Goal: Task Accomplishment & Management: Use online tool/utility

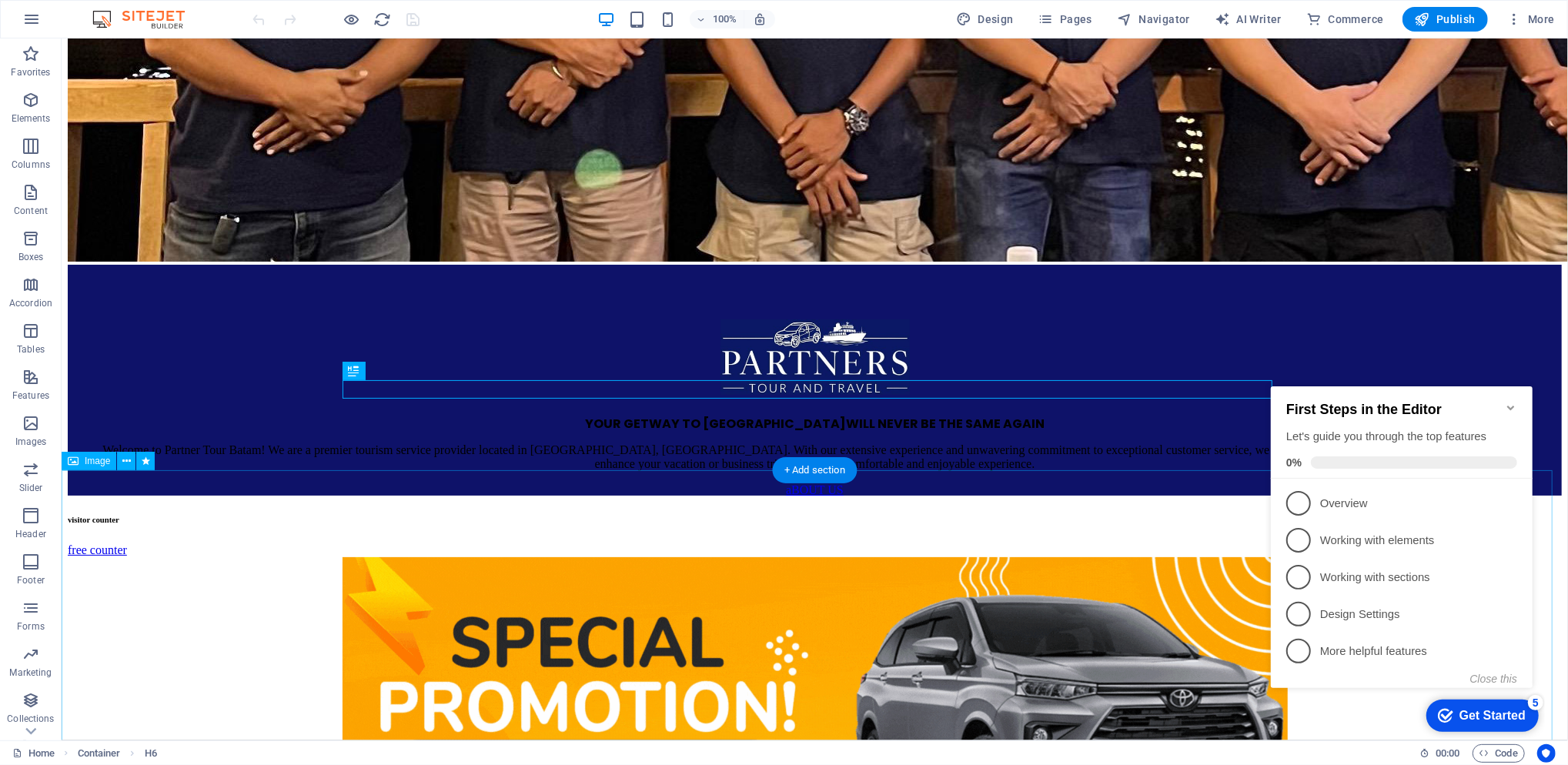
scroll to position [650, 0]
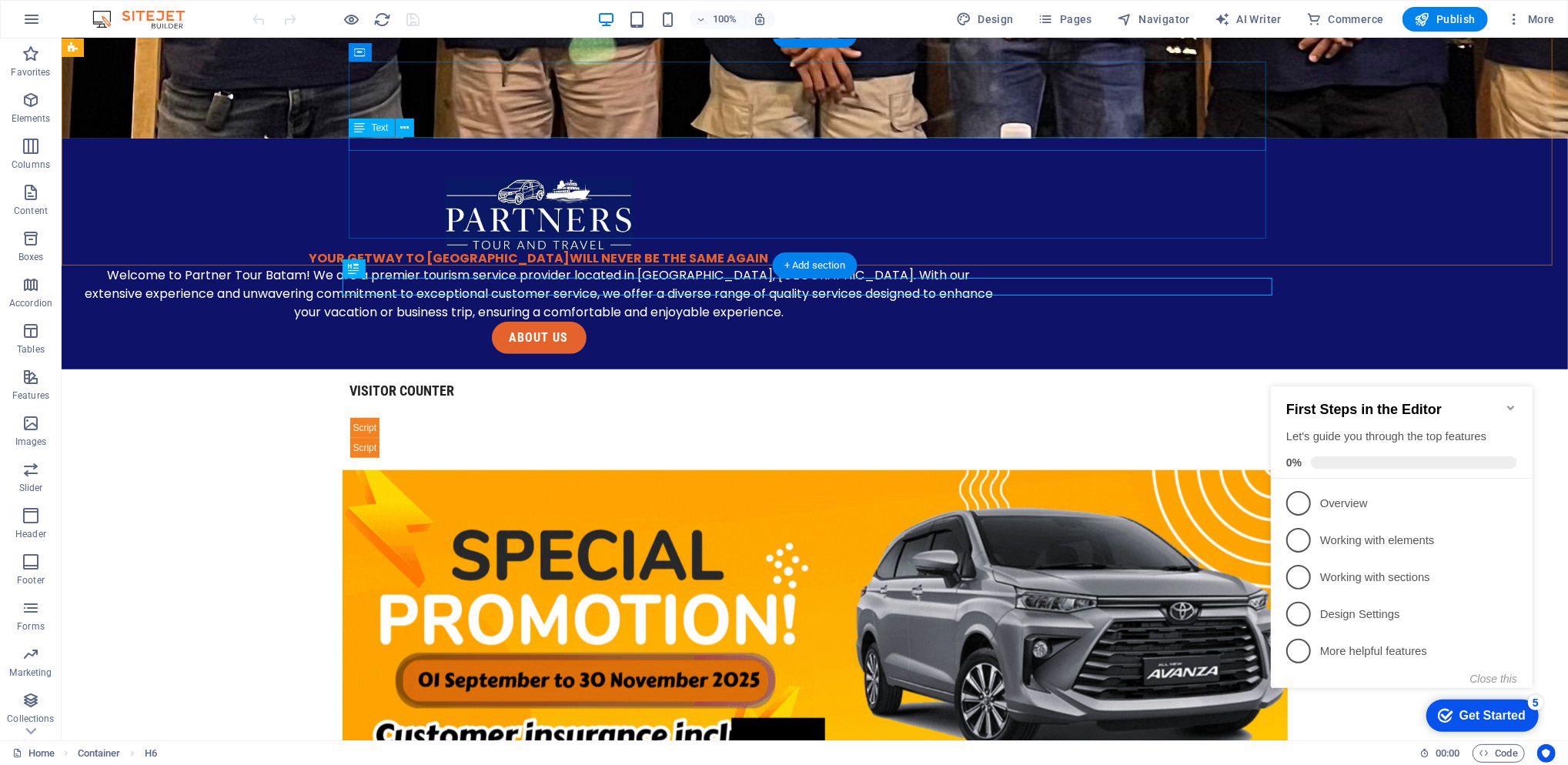
click at [692, 251] on div "YOUR GETWAY TO BATAM WILL NEVER BE THE SAME AGAIN" at bounding box center [538, 258] width 917 height 14
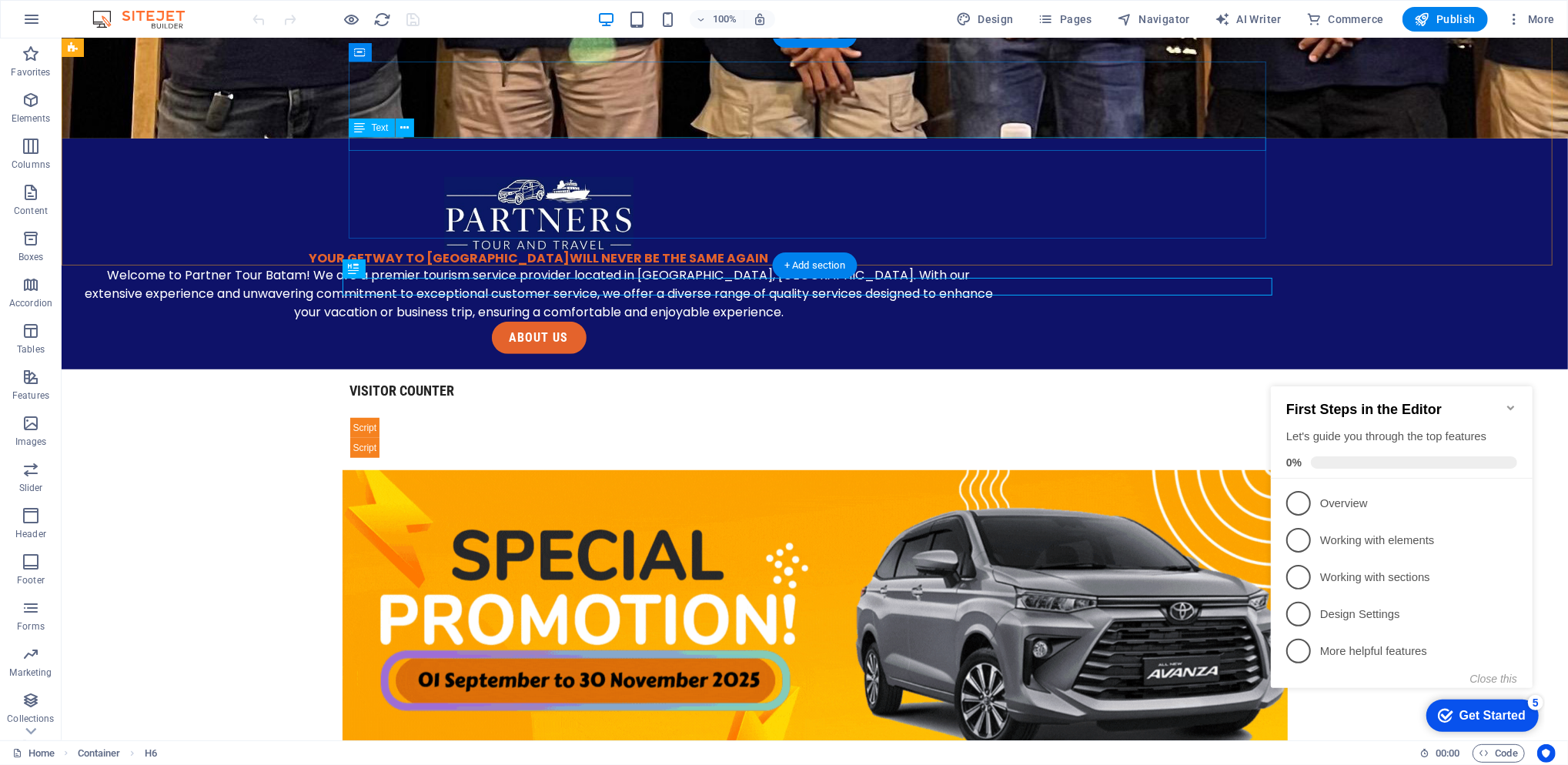
click at [692, 251] on div "YOUR GETWAY TO BATAM WILL NEVER BE THE SAME AGAIN" at bounding box center [538, 258] width 917 height 14
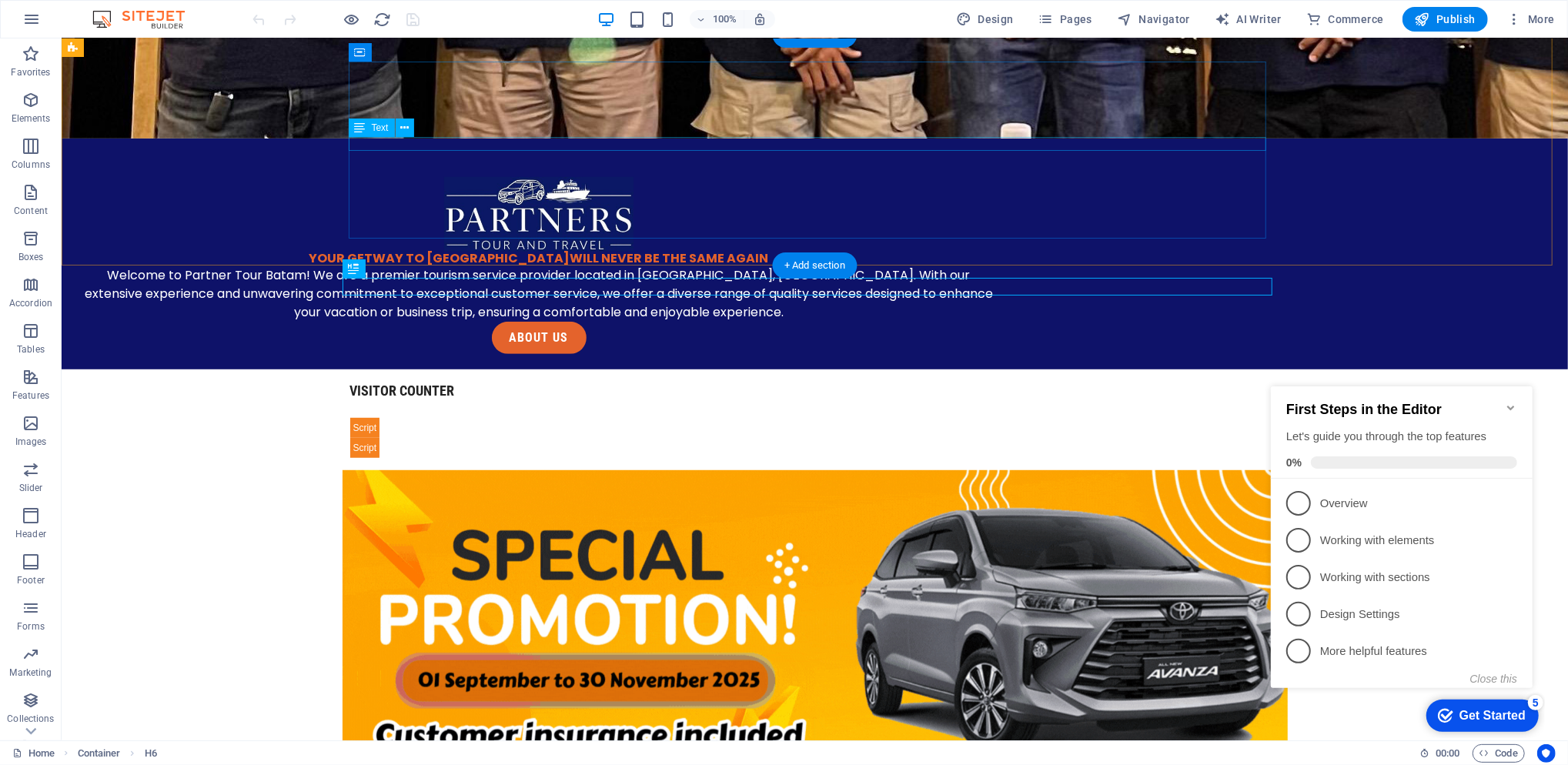
scroll to position [539, 0]
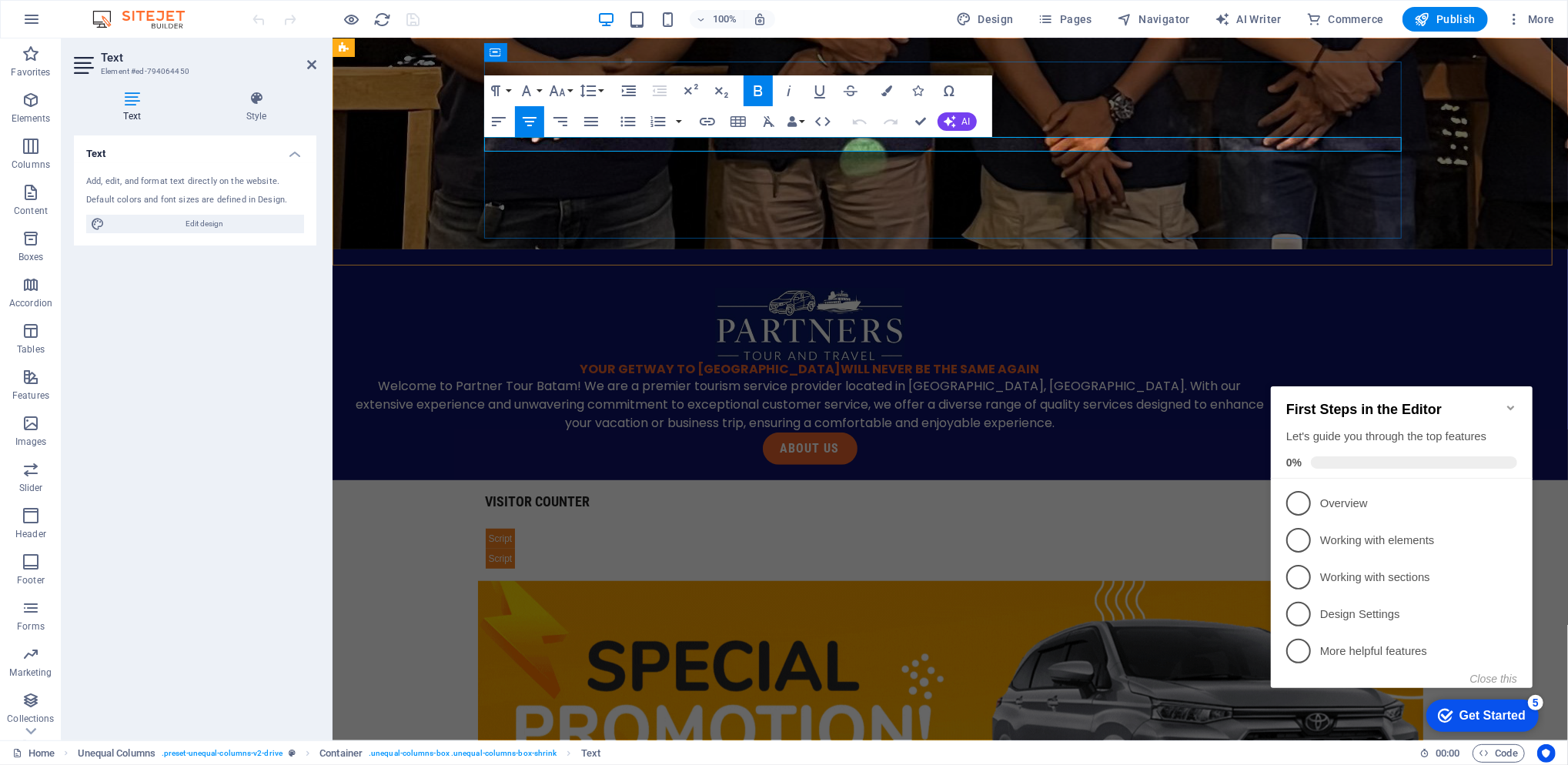
click at [822, 360] on span "YOUR GETWAY TO BATAM" at bounding box center [710, 368] width 261 height 18
click at [409, 480] on div "visitor counter free counter" at bounding box center [949, 530] width 1235 height 101
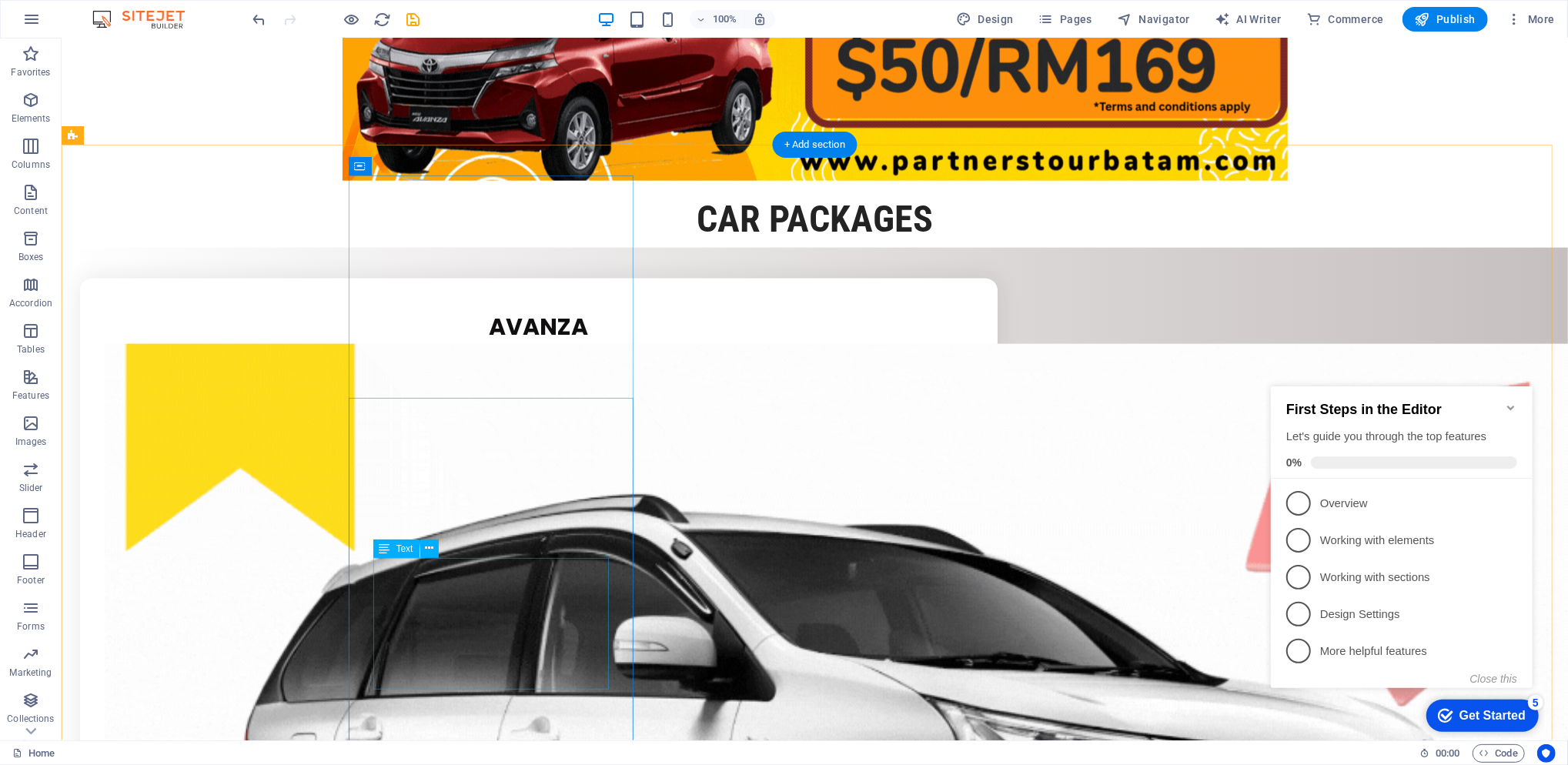
scroll to position [1573, 0]
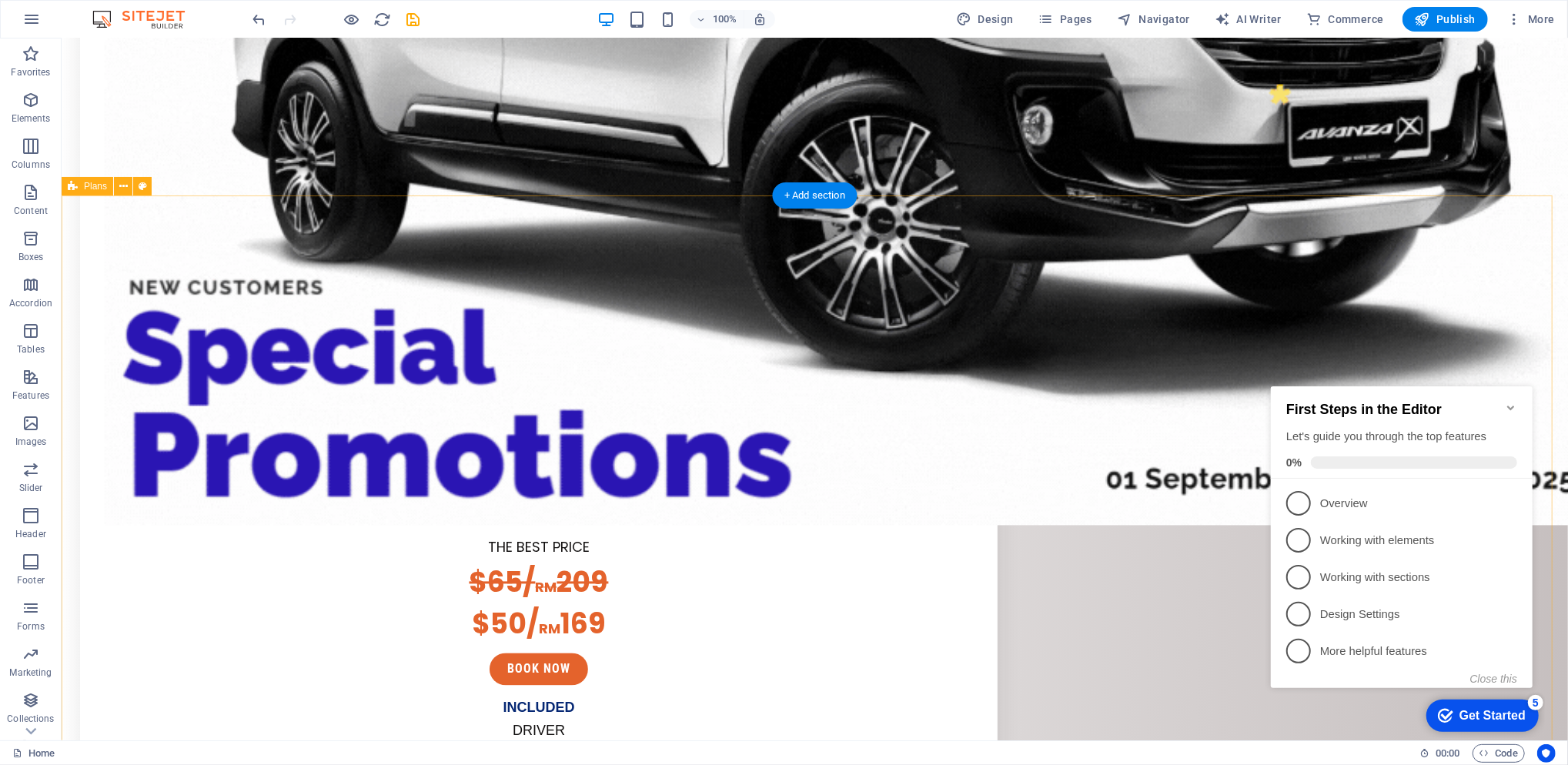
scroll to position [2394, 0]
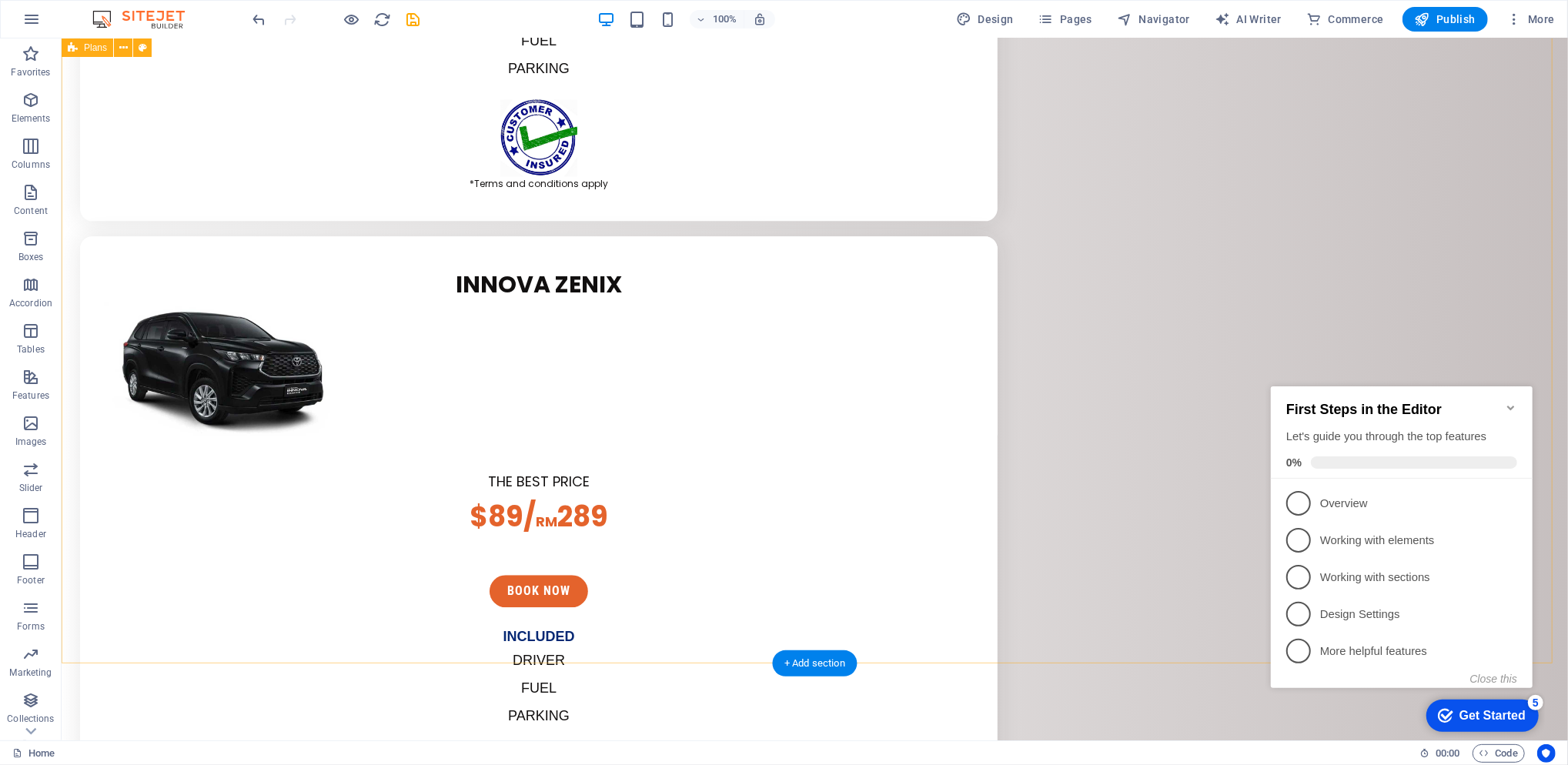
scroll to position [3317, 0]
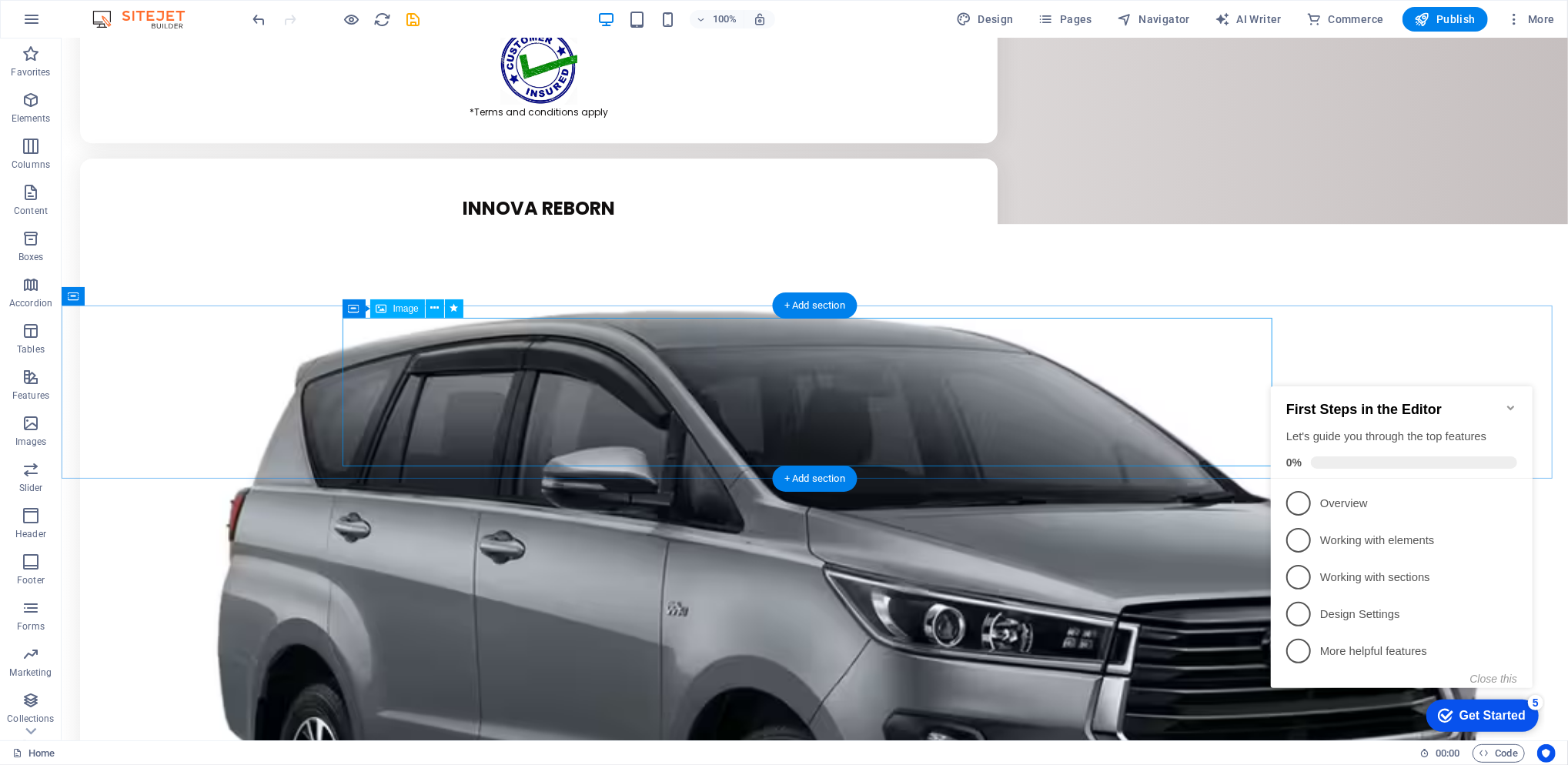
scroll to position [4037, 0]
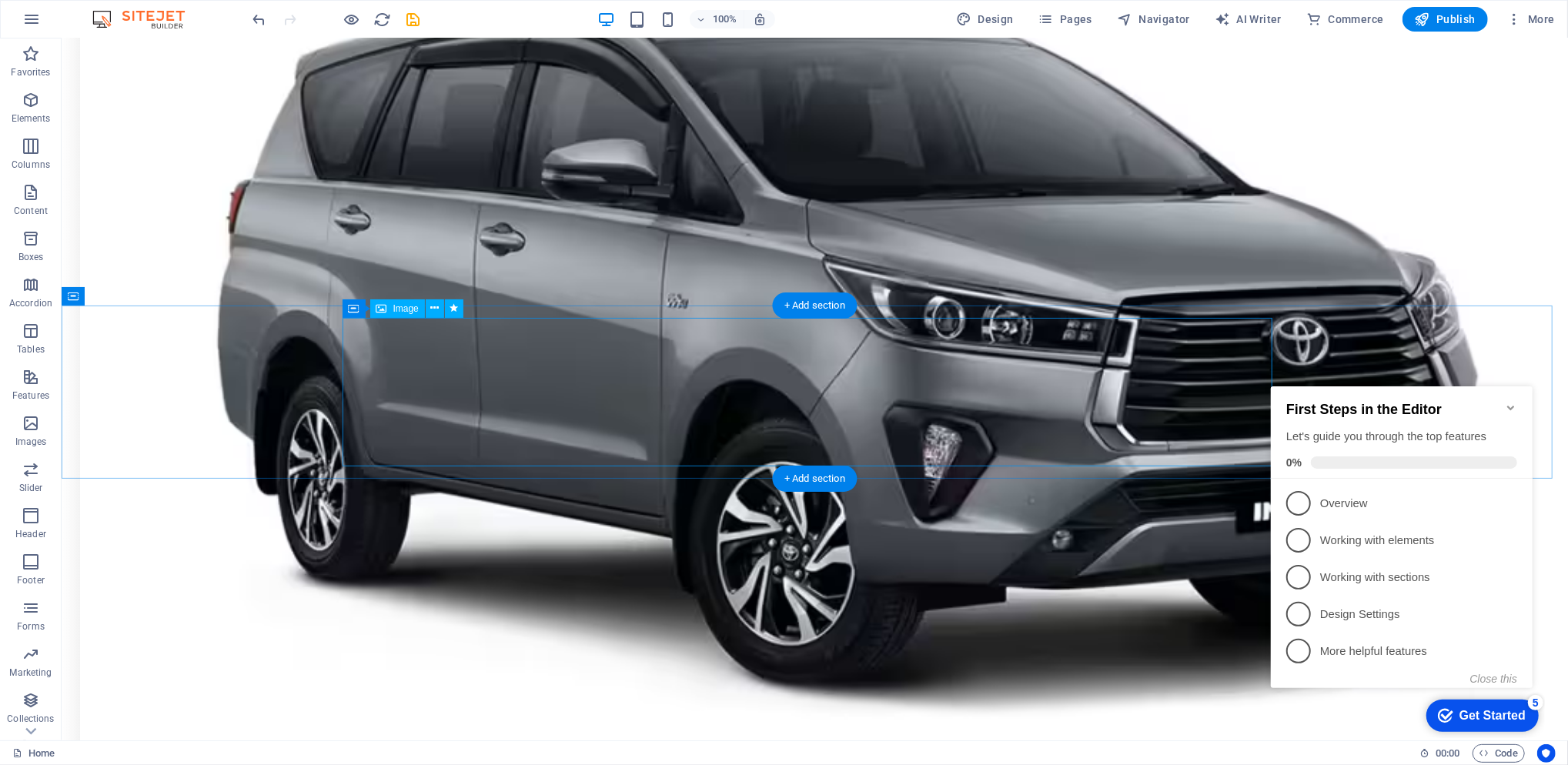
select select "px"
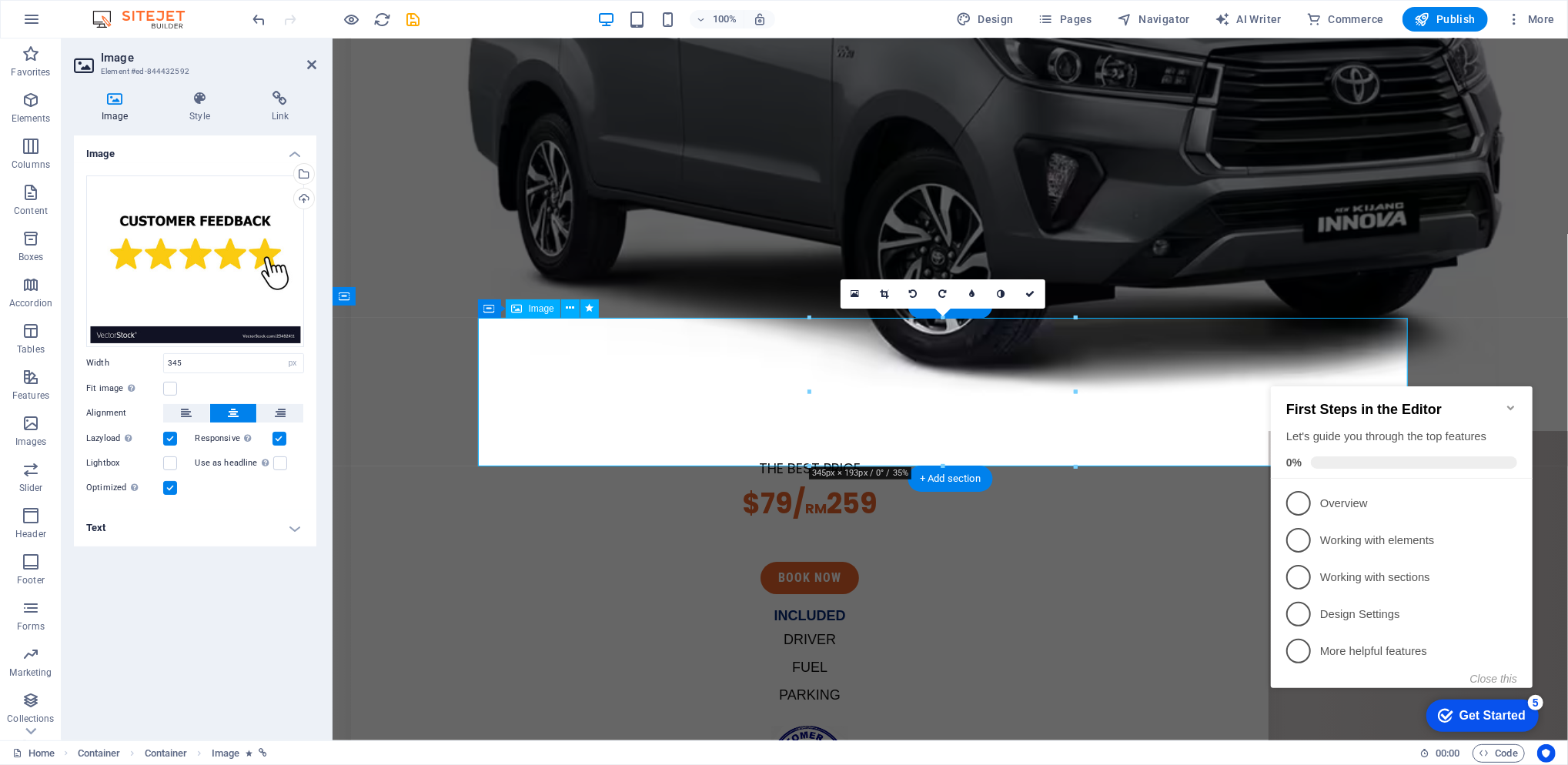
scroll to position [3926, 0]
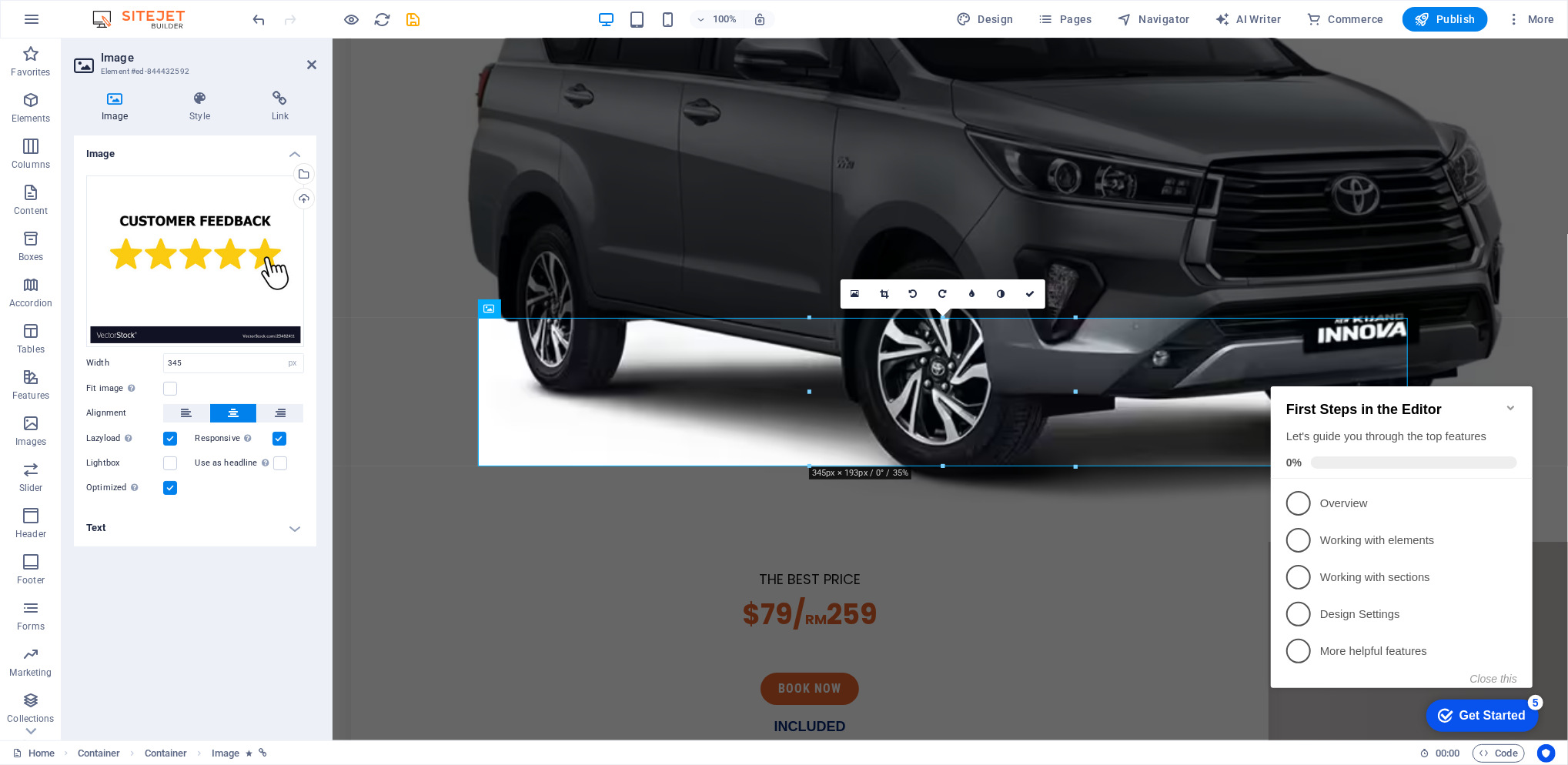
click at [878, 292] on link at bounding box center [884, 294] width 30 height 30
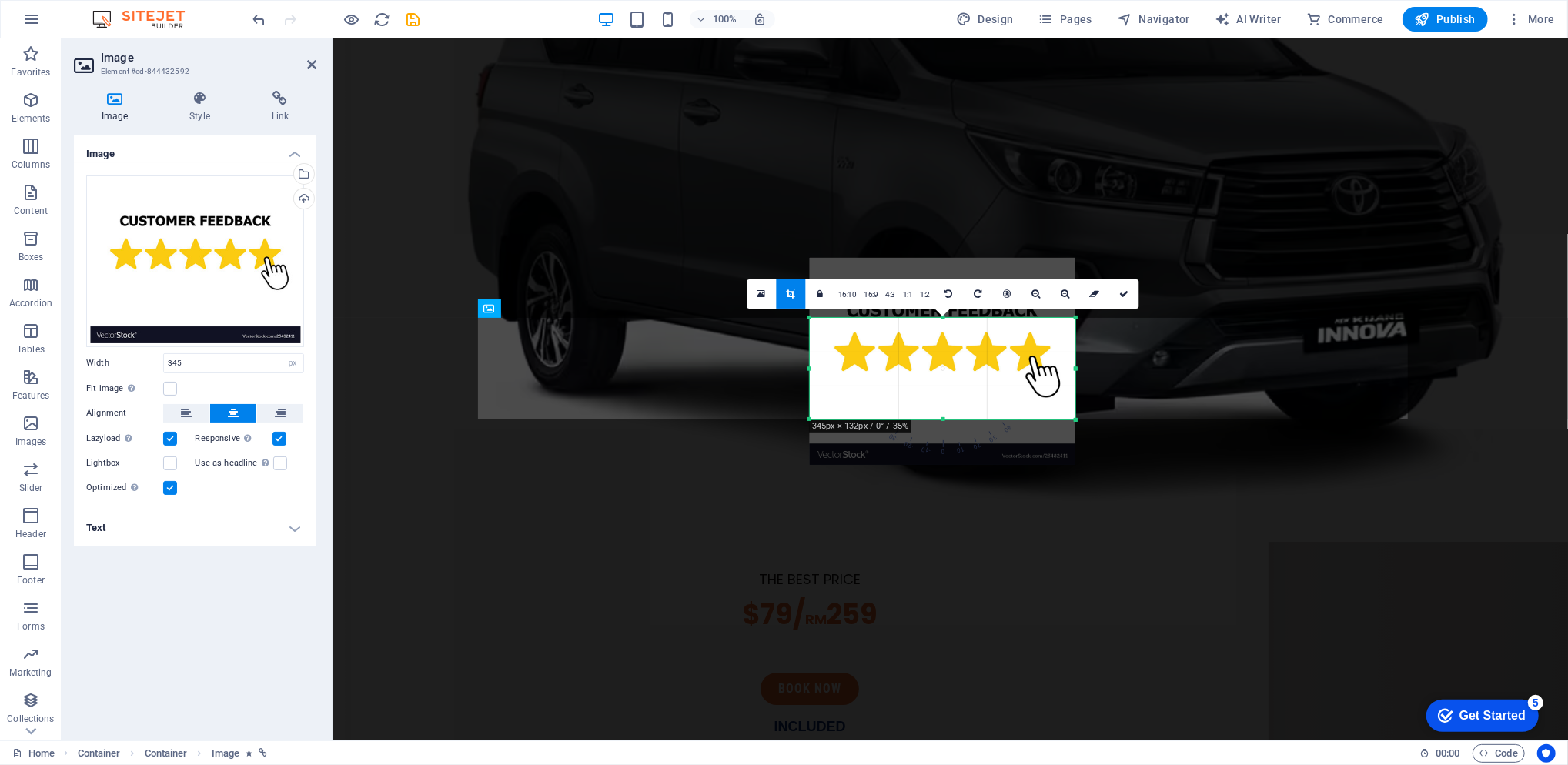
drag, startPoint x: 944, startPoint y: 315, endPoint x: 937, endPoint y: 361, distance: 46.5
click at [937, 361] on div "180 170 160 150 140 130 120 110 100 90 80 70 60 50 40 30 20 10 0 -10 -20 -30 -4…" at bounding box center [943, 369] width 266 height 102
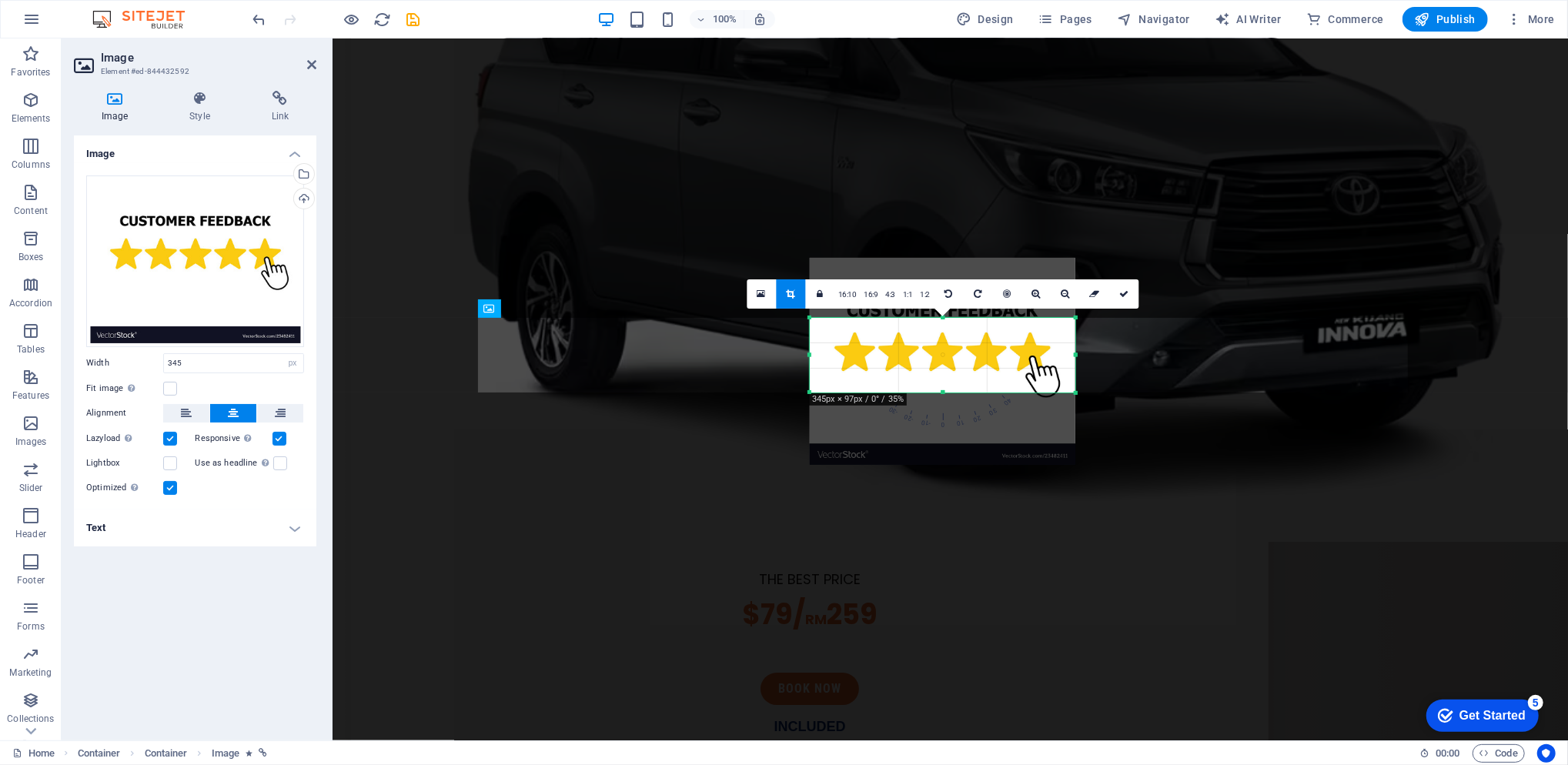
drag, startPoint x: 947, startPoint y: 416, endPoint x: 949, endPoint y: 389, distance: 27.1
click at [949, 389] on div "180 170 160 150 140 130 120 110 100 90 80 70 60 50 40 30 20 10 0 -10 -20 -30 -4…" at bounding box center [943, 355] width 266 height 74
click at [1127, 294] on icon at bounding box center [1124, 294] width 9 height 9
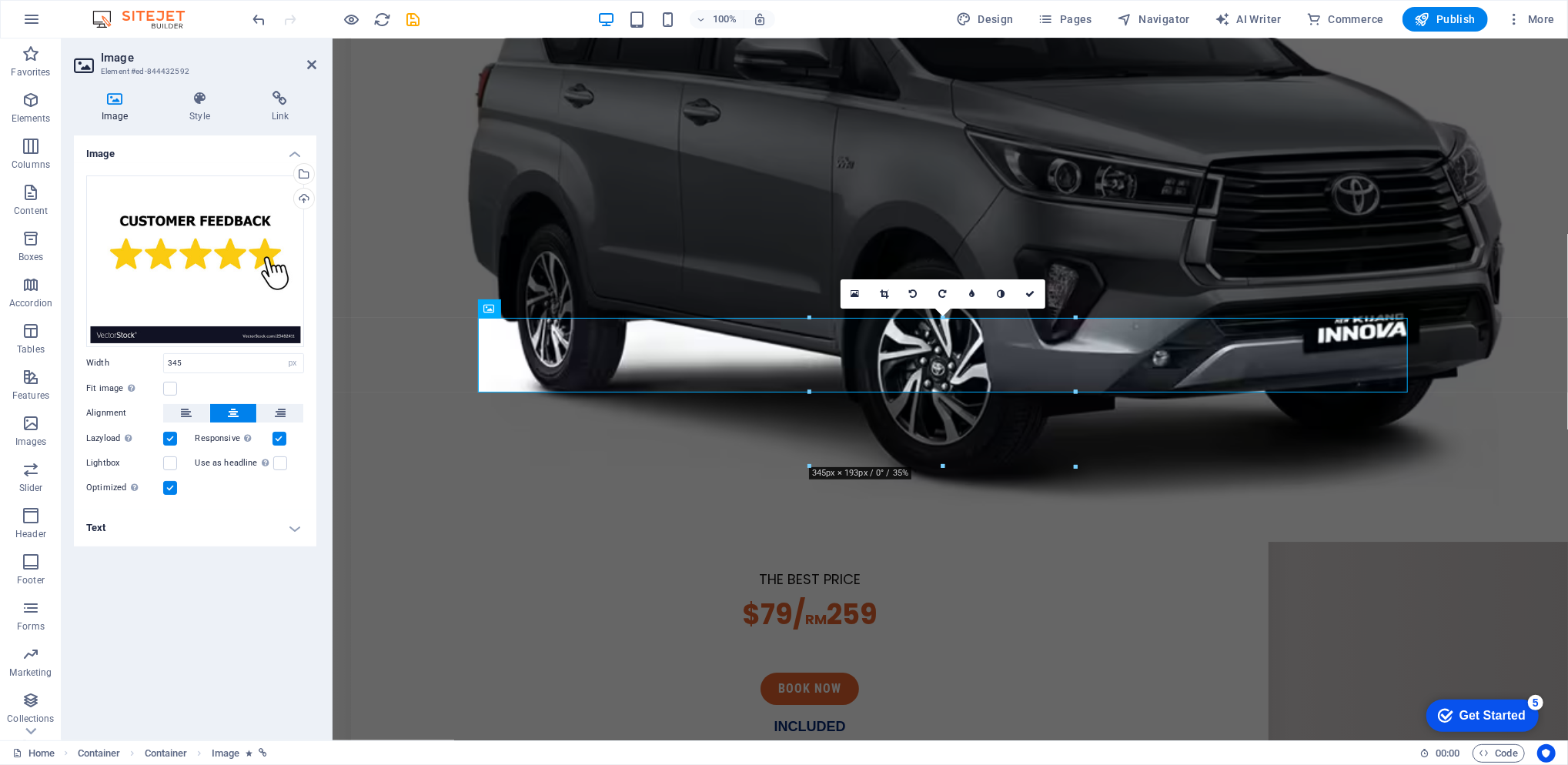
click at [918, 293] on link at bounding box center [913, 294] width 30 height 30
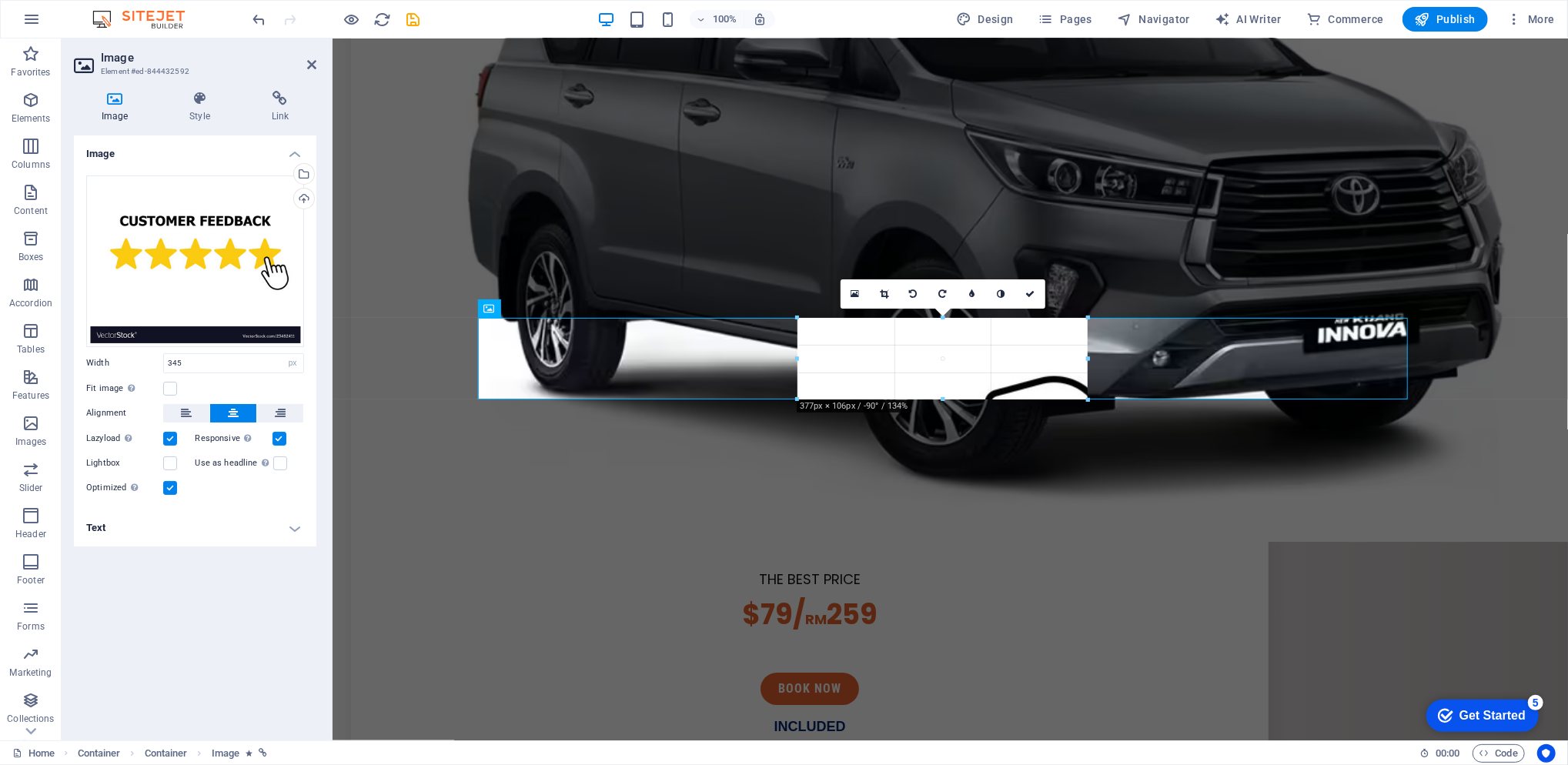
drag, startPoint x: 940, startPoint y: 394, endPoint x: 936, endPoint y: 401, distance: 8.1
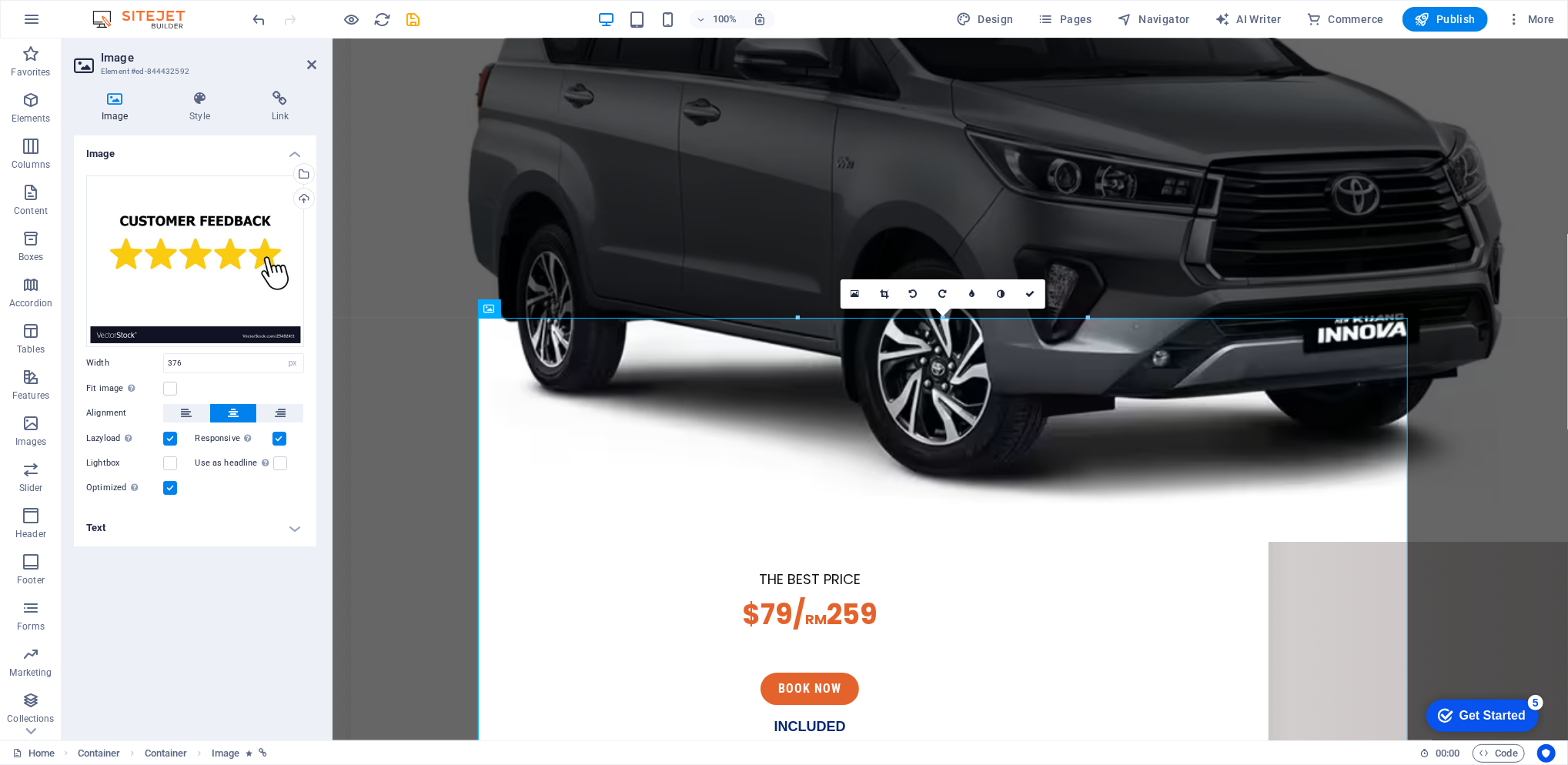
click at [911, 293] on icon at bounding box center [912, 294] width 8 height 9
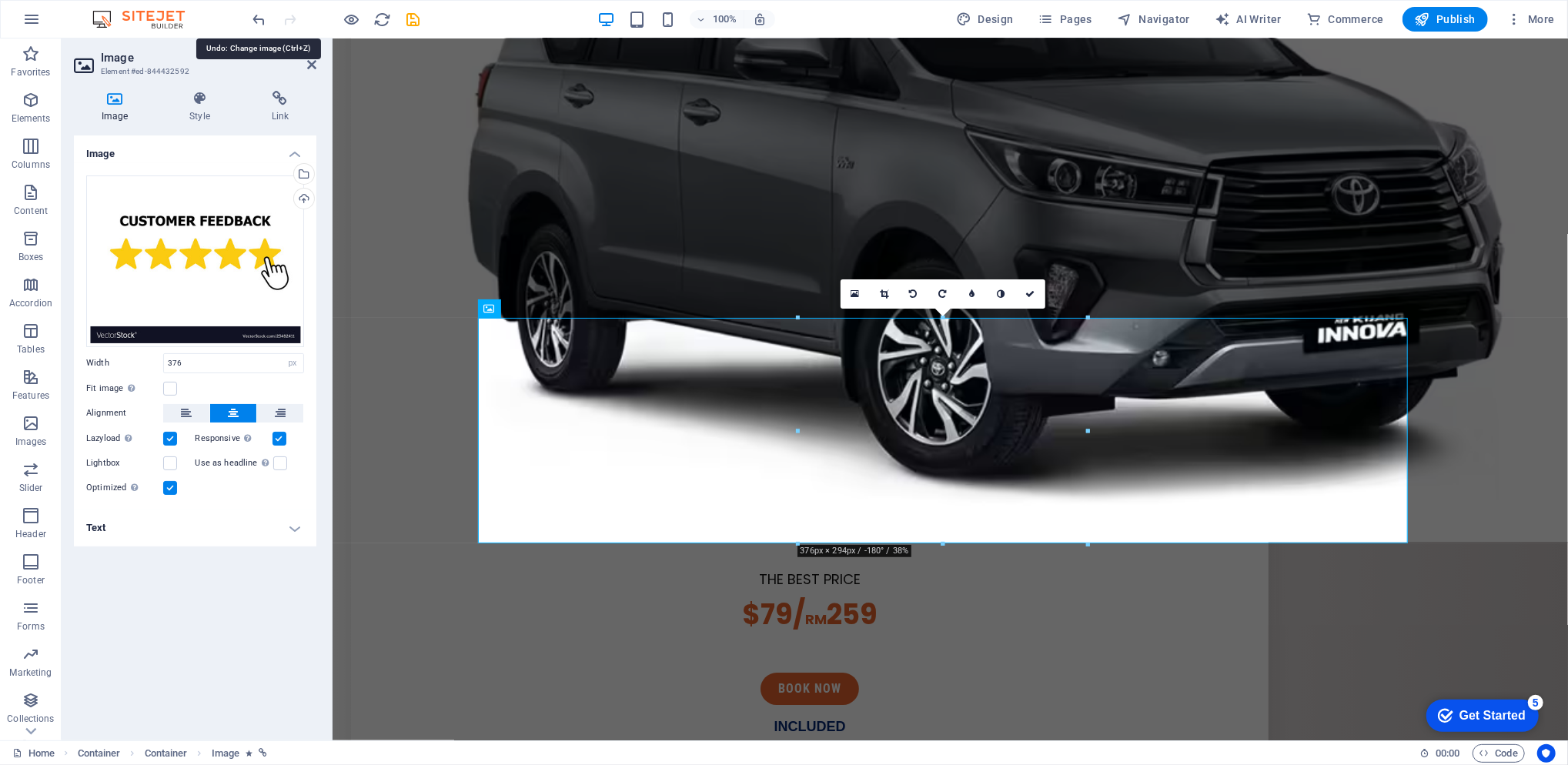
click at [267, 20] on icon "undo" at bounding box center [260, 19] width 18 height 18
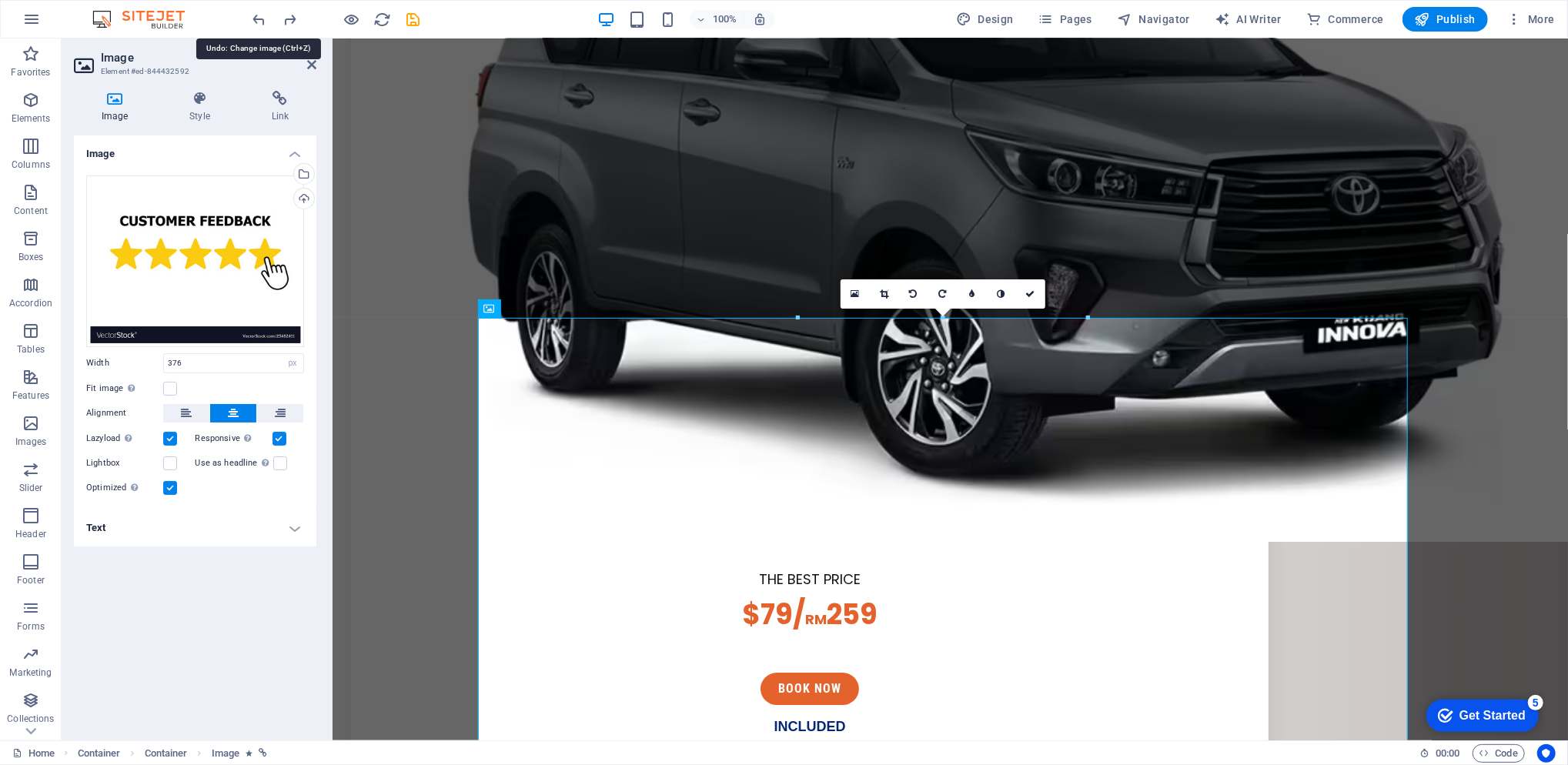
click at [267, 20] on icon "undo" at bounding box center [260, 19] width 18 height 18
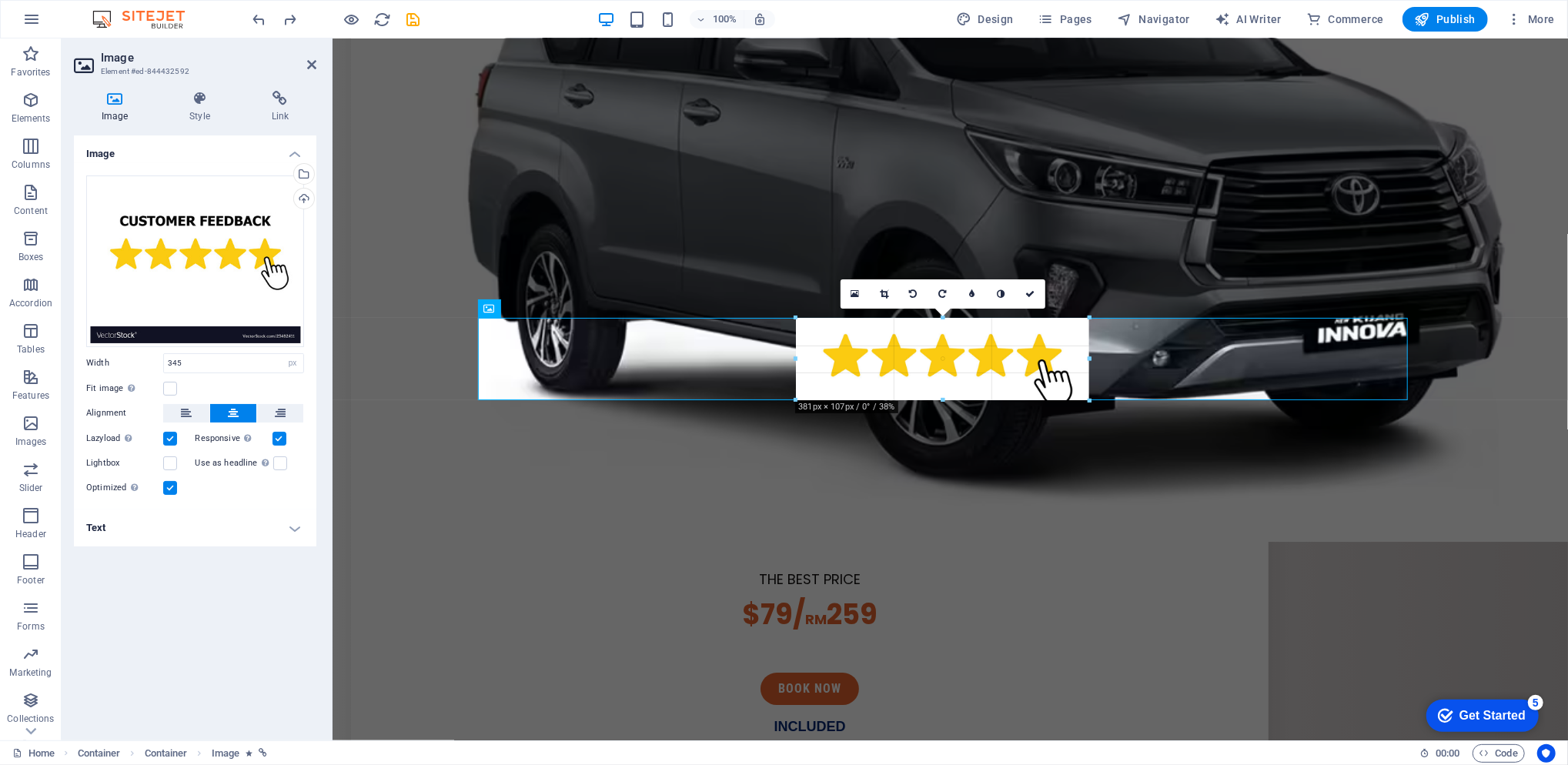
drag, startPoint x: 940, startPoint y: 394, endPoint x: 949, endPoint y: 402, distance: 12.0
type input "380"
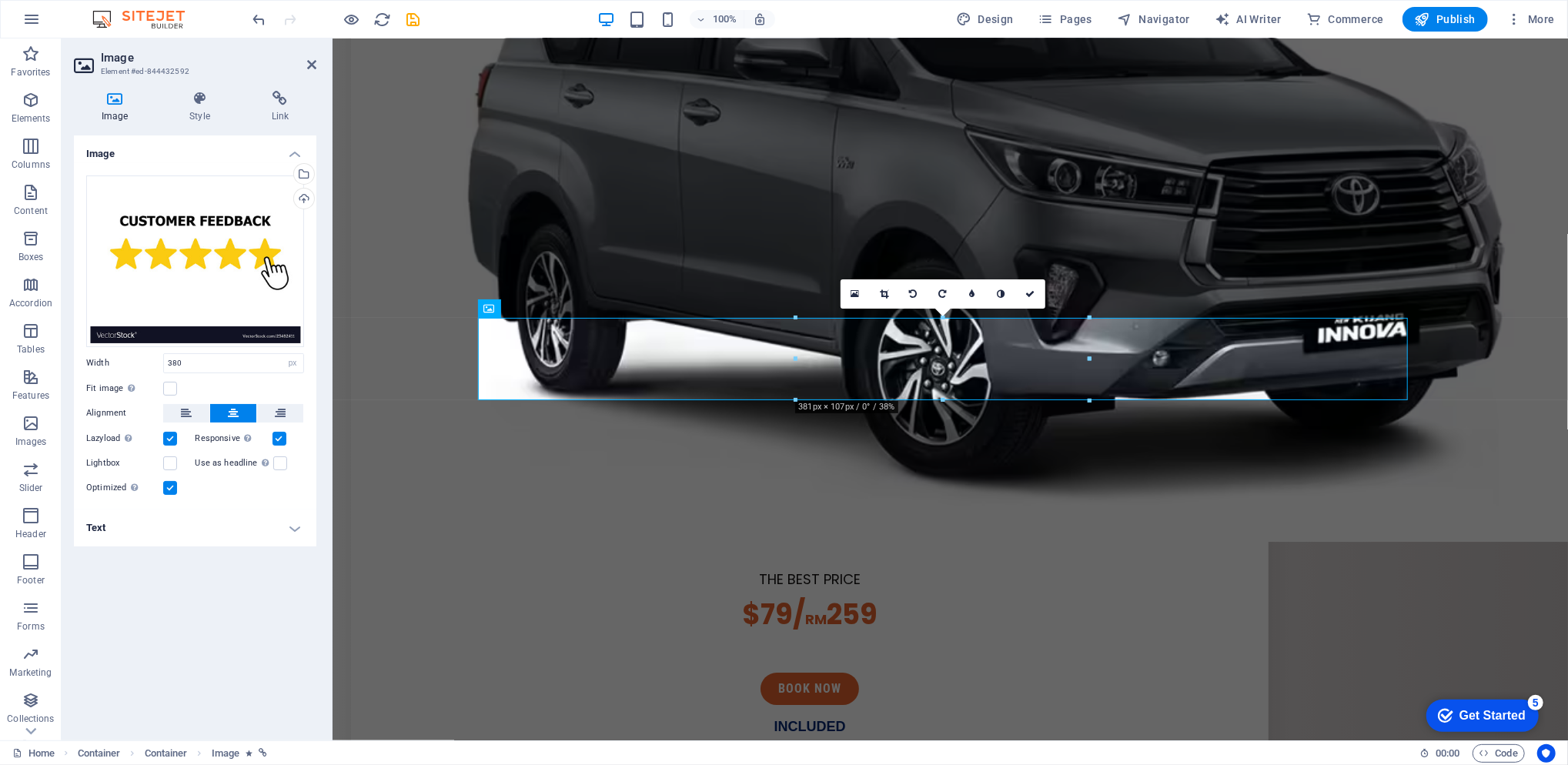
click at [885, 294] on icon at bounding box center [884, 294] width 8 height 9
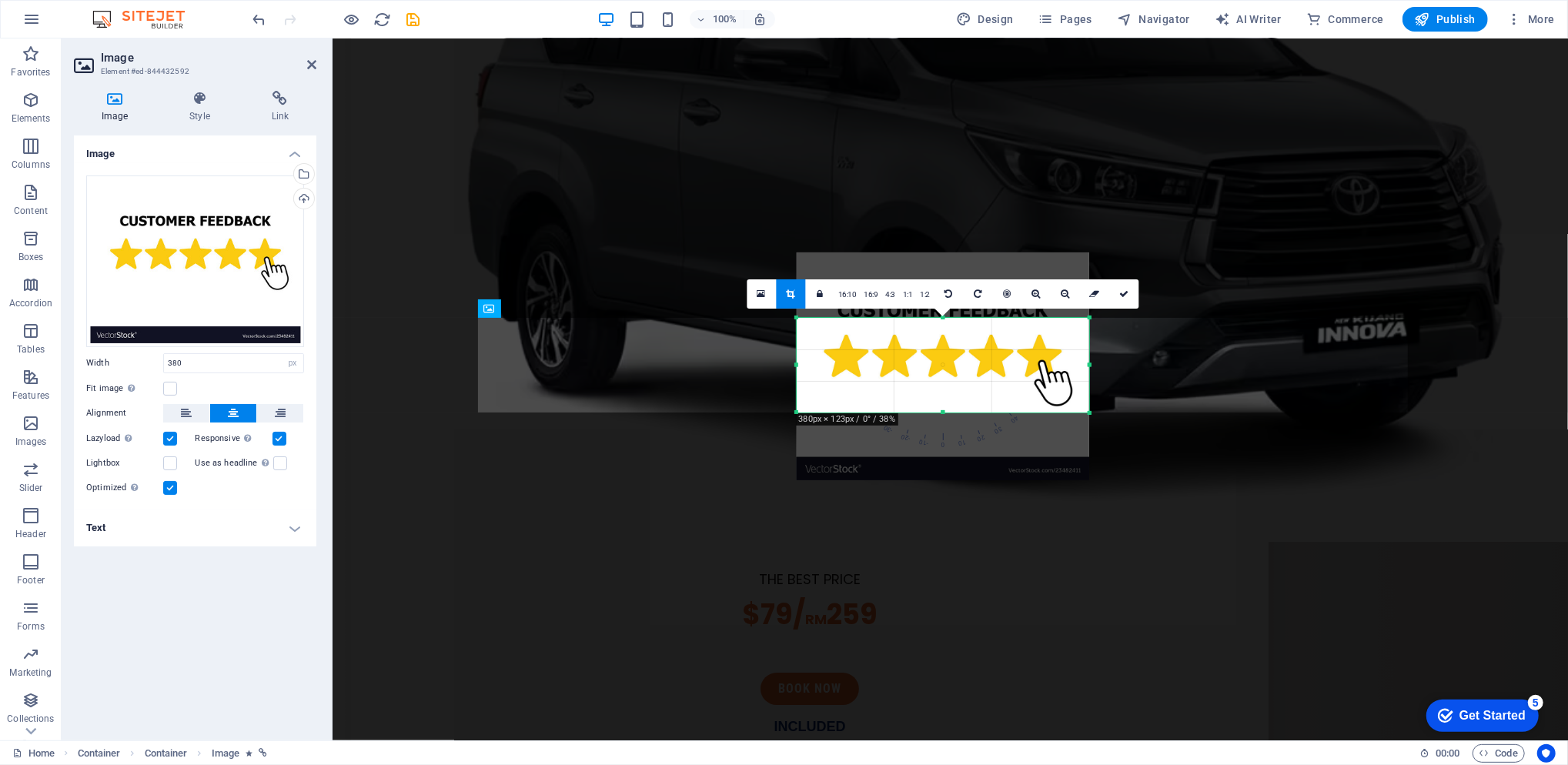
drag, startPoint x: 944, startPoint y: 398, endPoint x: 944, endPoint y: 410, distance: 12.0
click at [944, 410] on div at bounding box center [943, 413] width 293 height 5
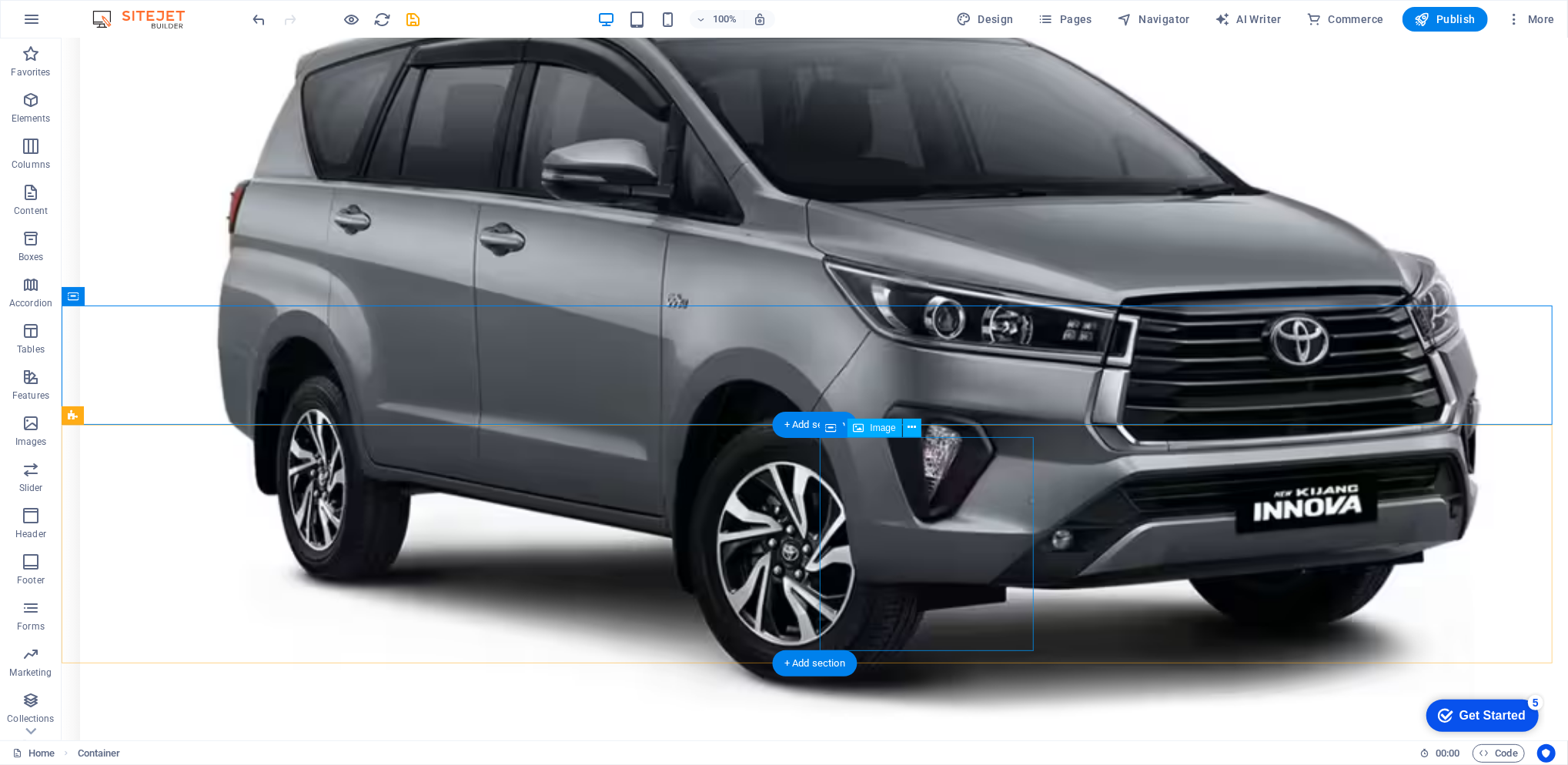
scroll to position [3729, 0]
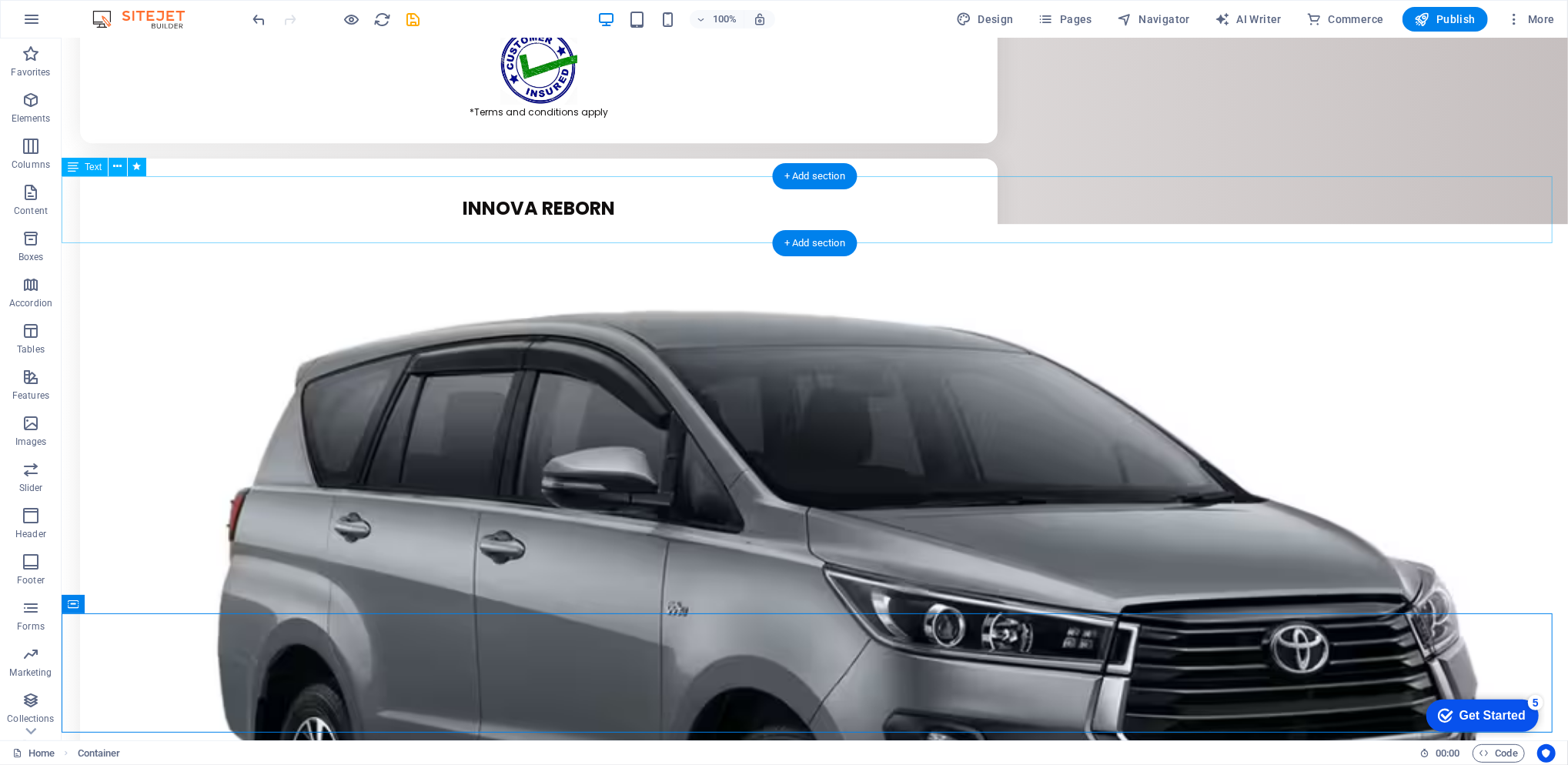
click at [118, 171] on icon at bounding box center [118, 166] width 8 height 16
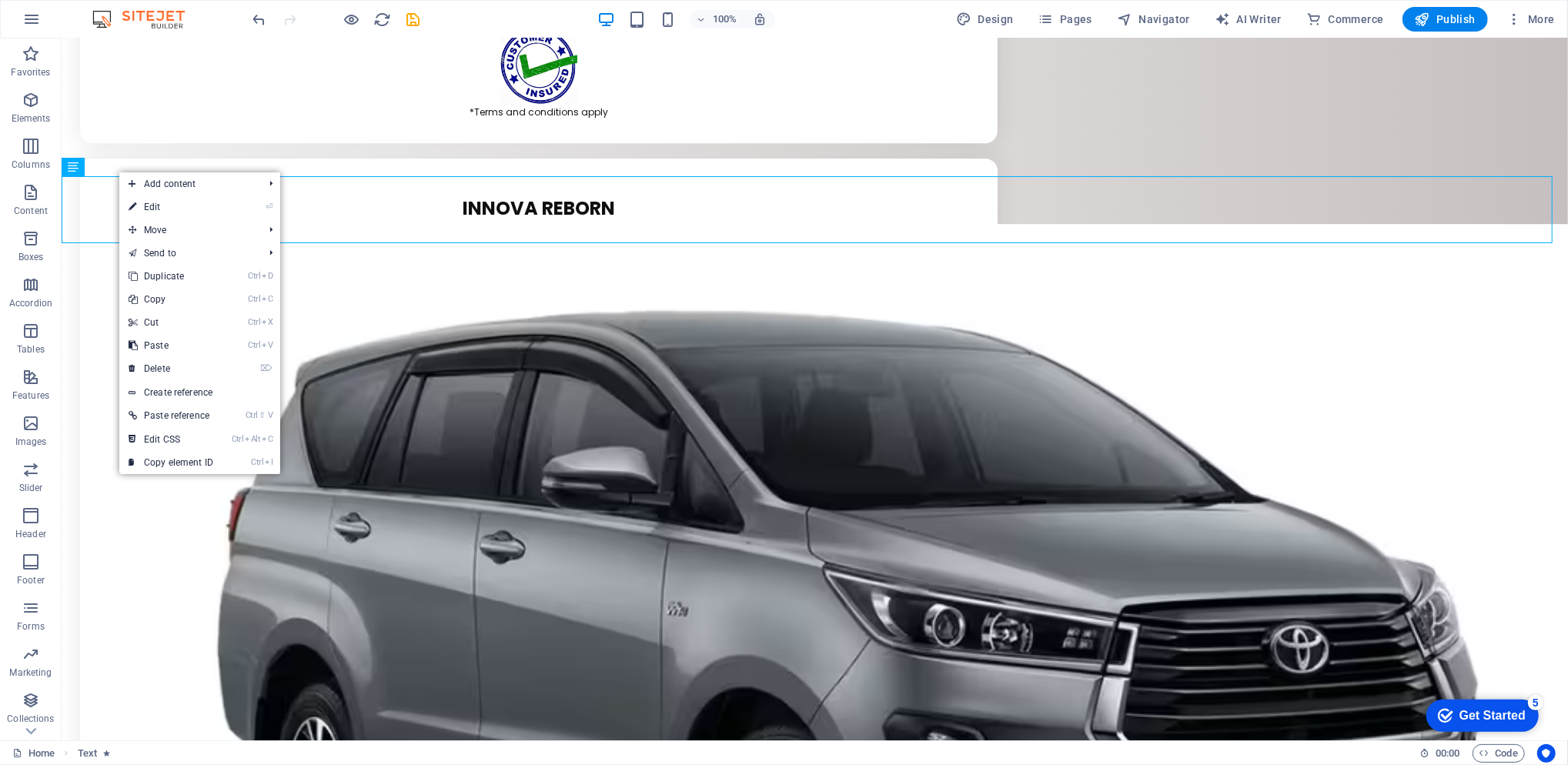
click at [198, 279] on link "Ctrl D Duplicate" at bounding box center [171, 276] width 103 height 23
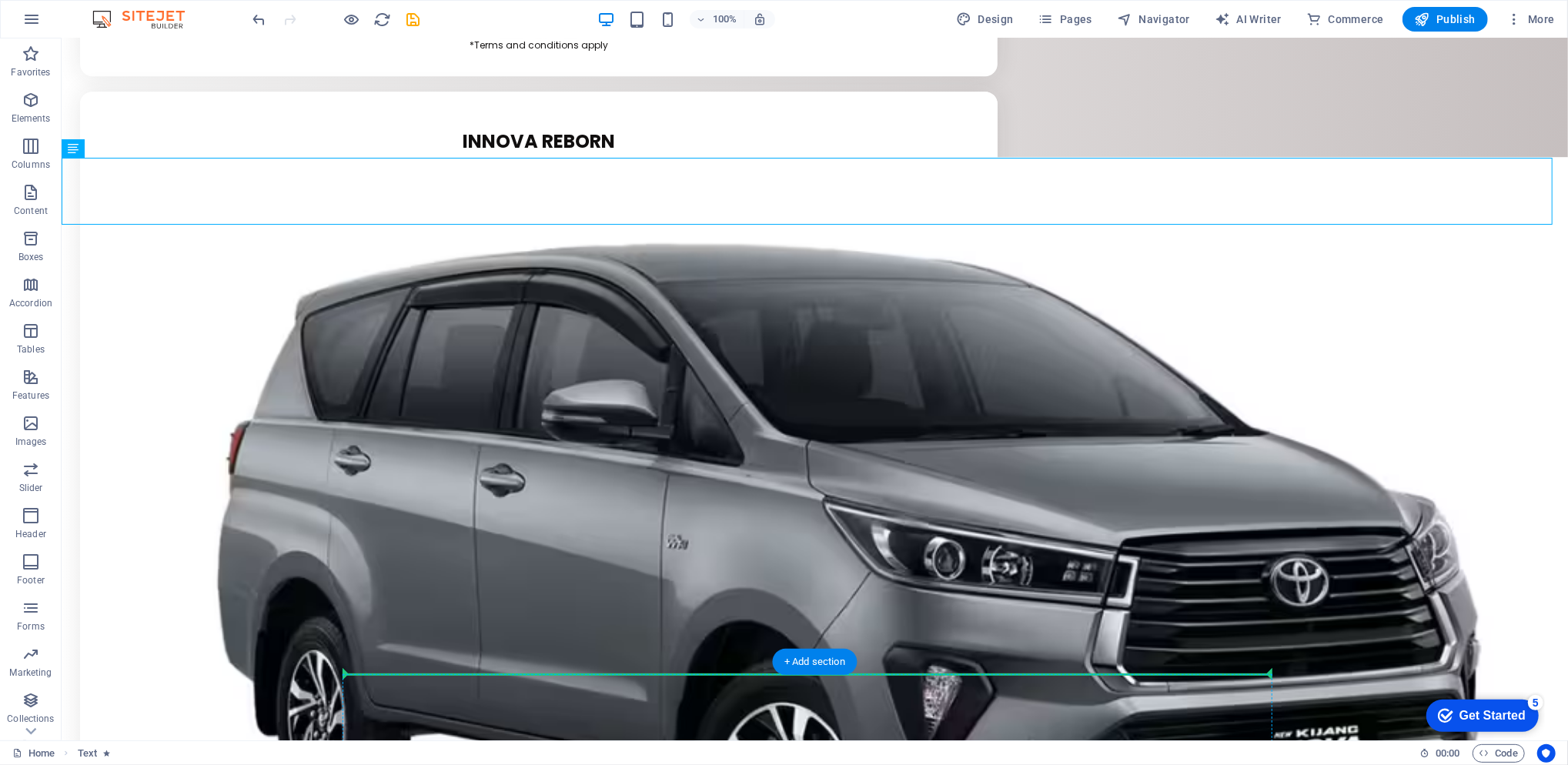
scroll to position [3840, 0]
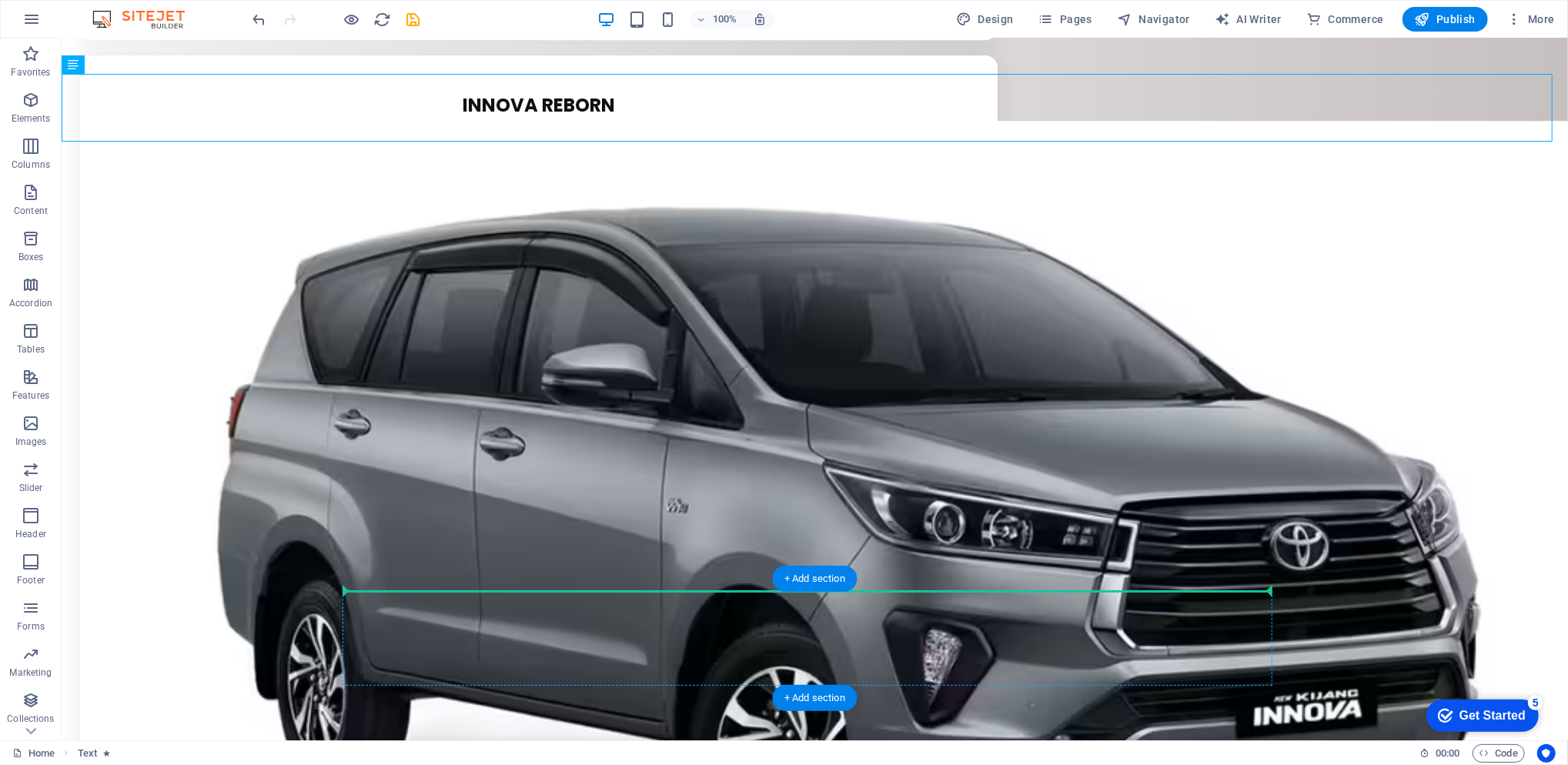
drag, startPoint x: 932, startPoint y: 214, endPoint x: 860, endPoint y: 680, distance: 471.5
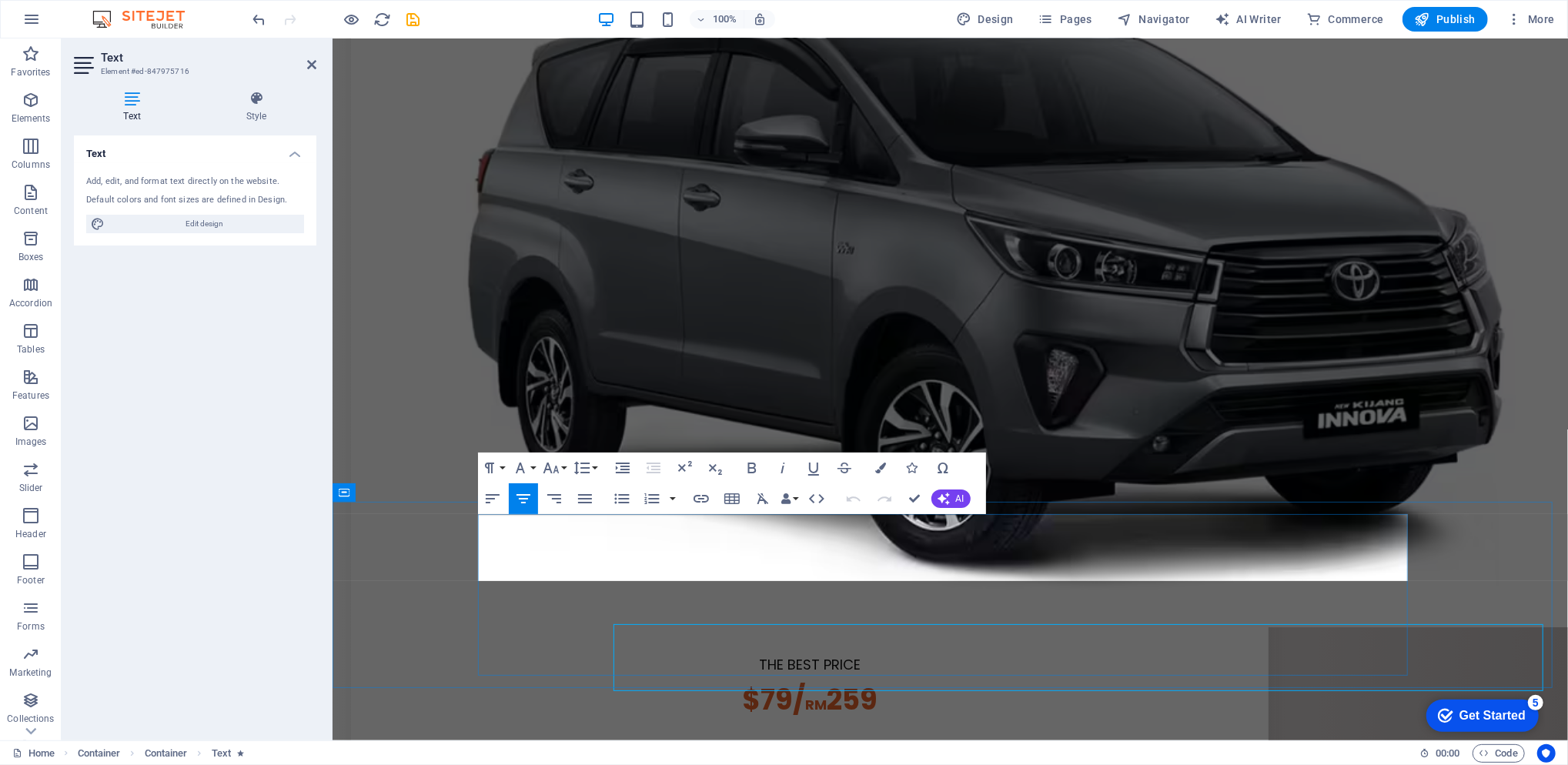
scroll to position [3729, 0]
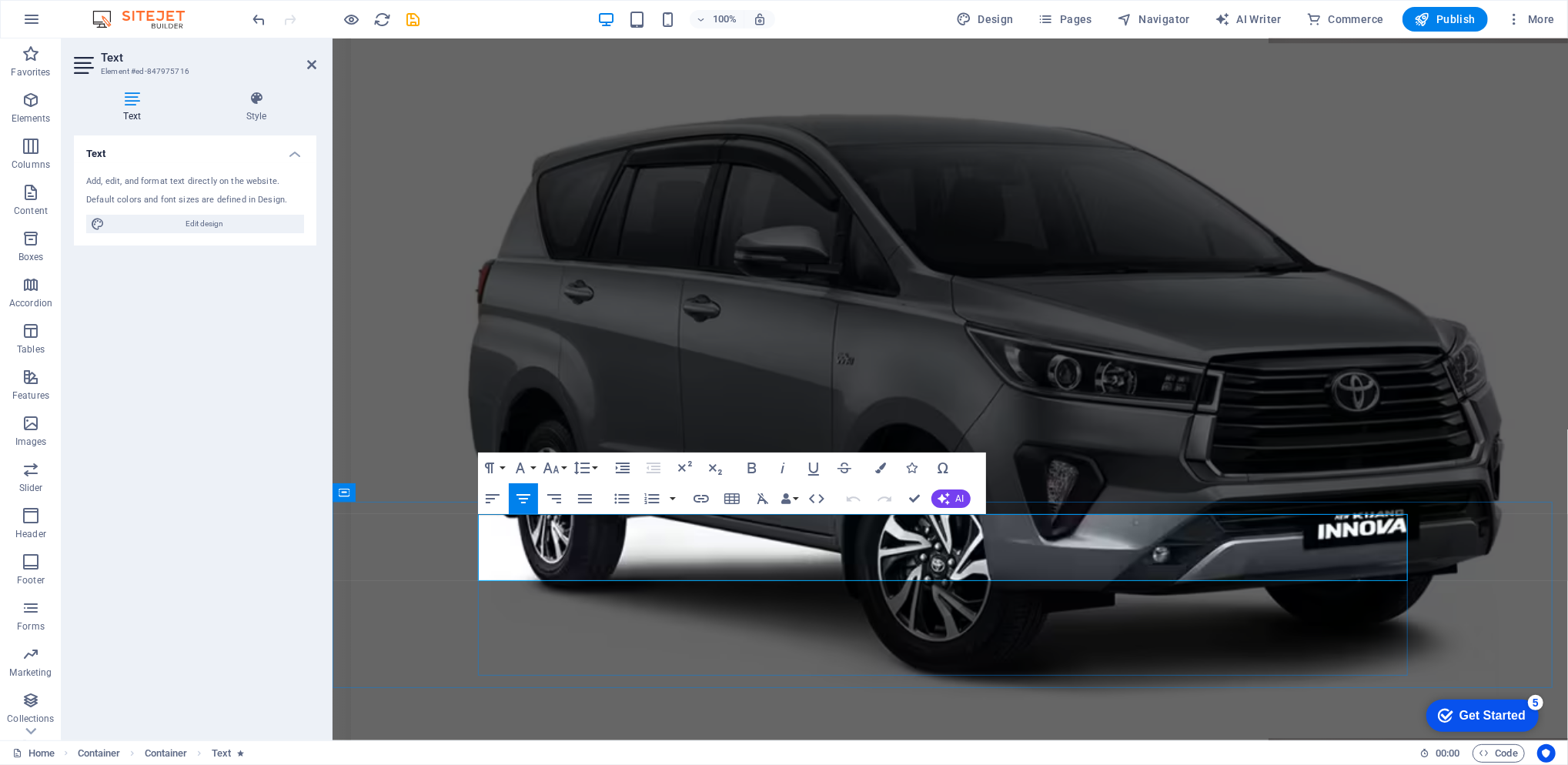
drag, startPoint x: 965, startPoint y: 548, endPoint x: 1279, endPoint y: 560, distance: 314.2
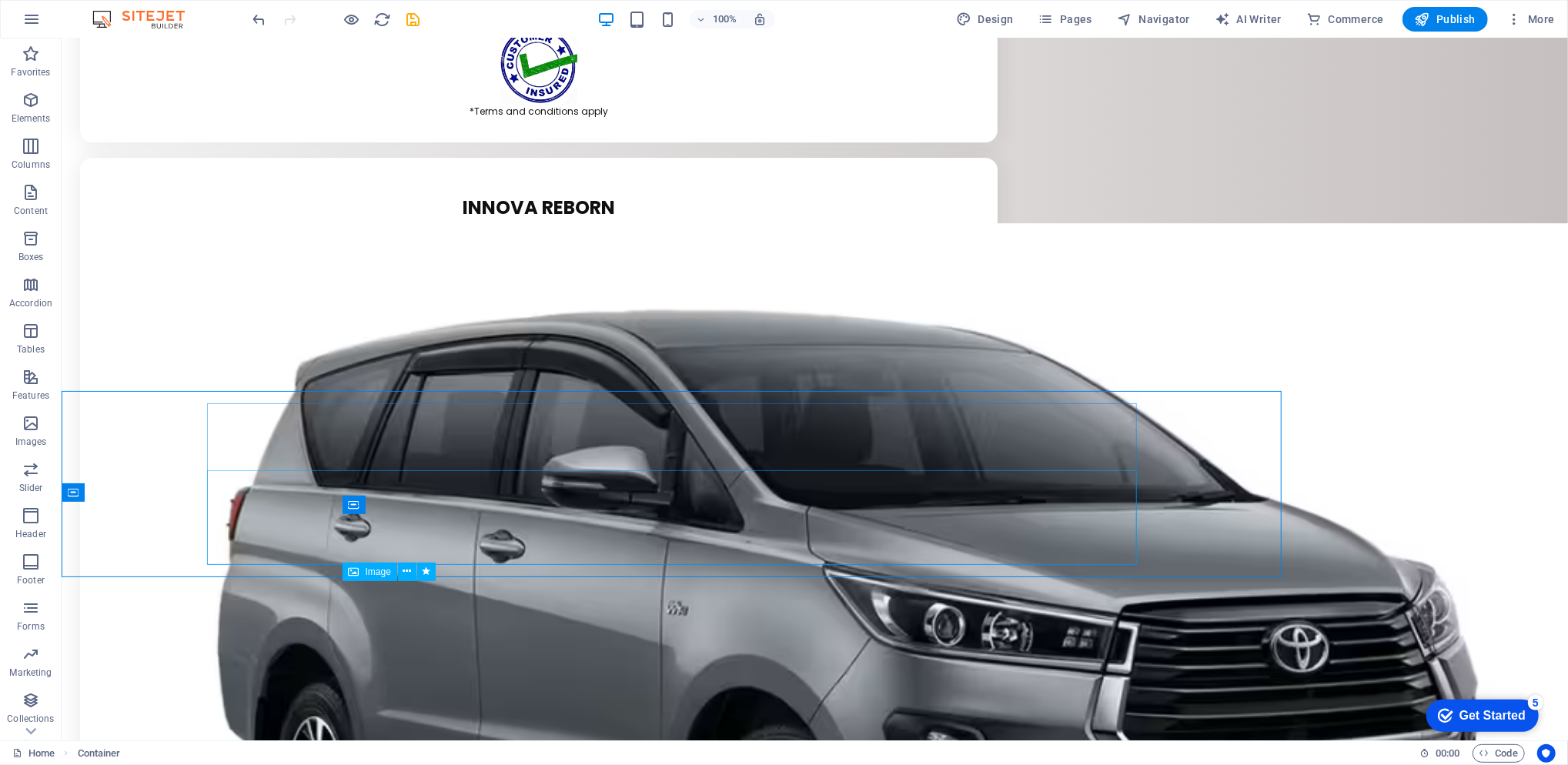
scroll to position [3840, 0]
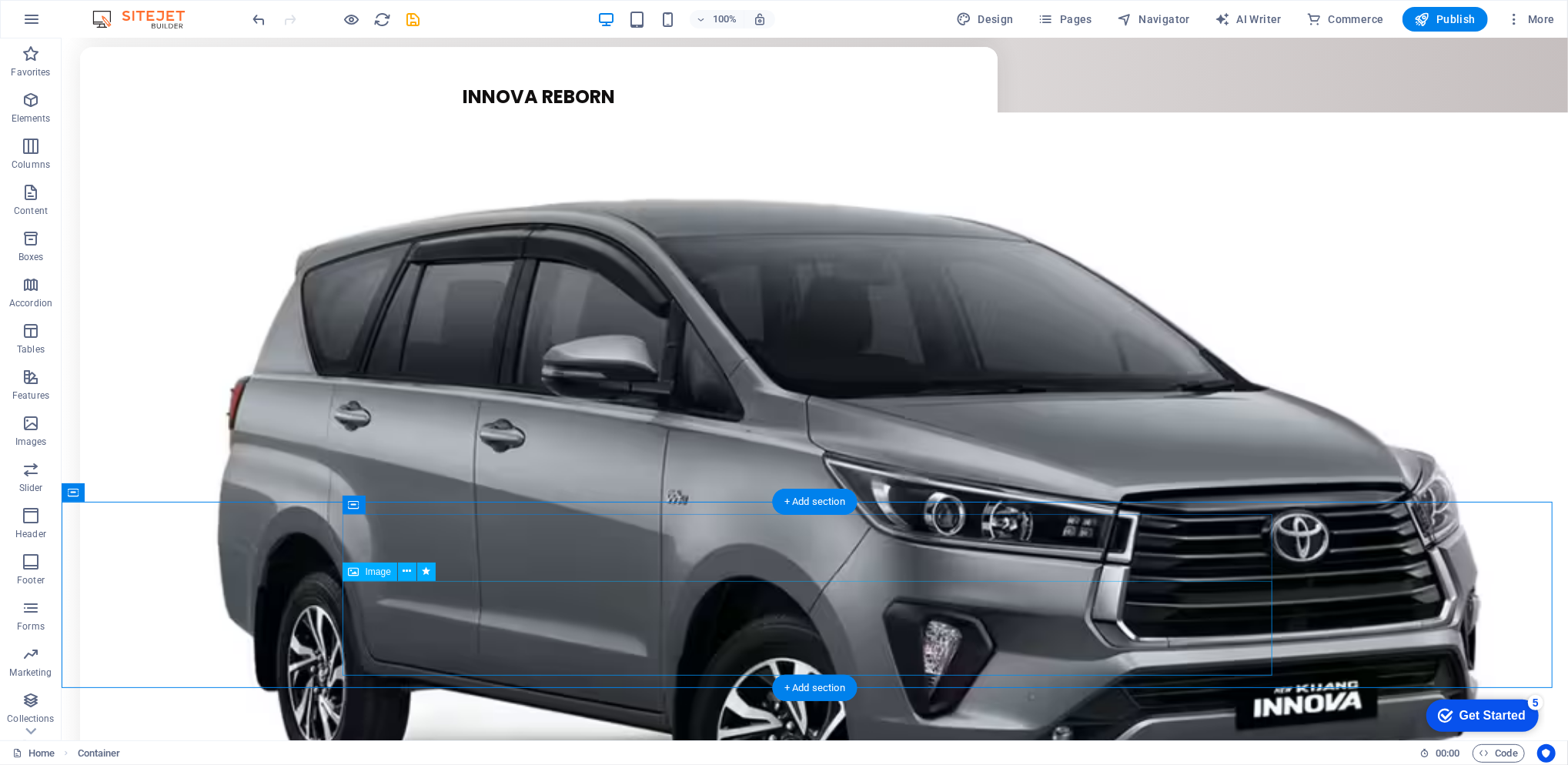
select select "px"
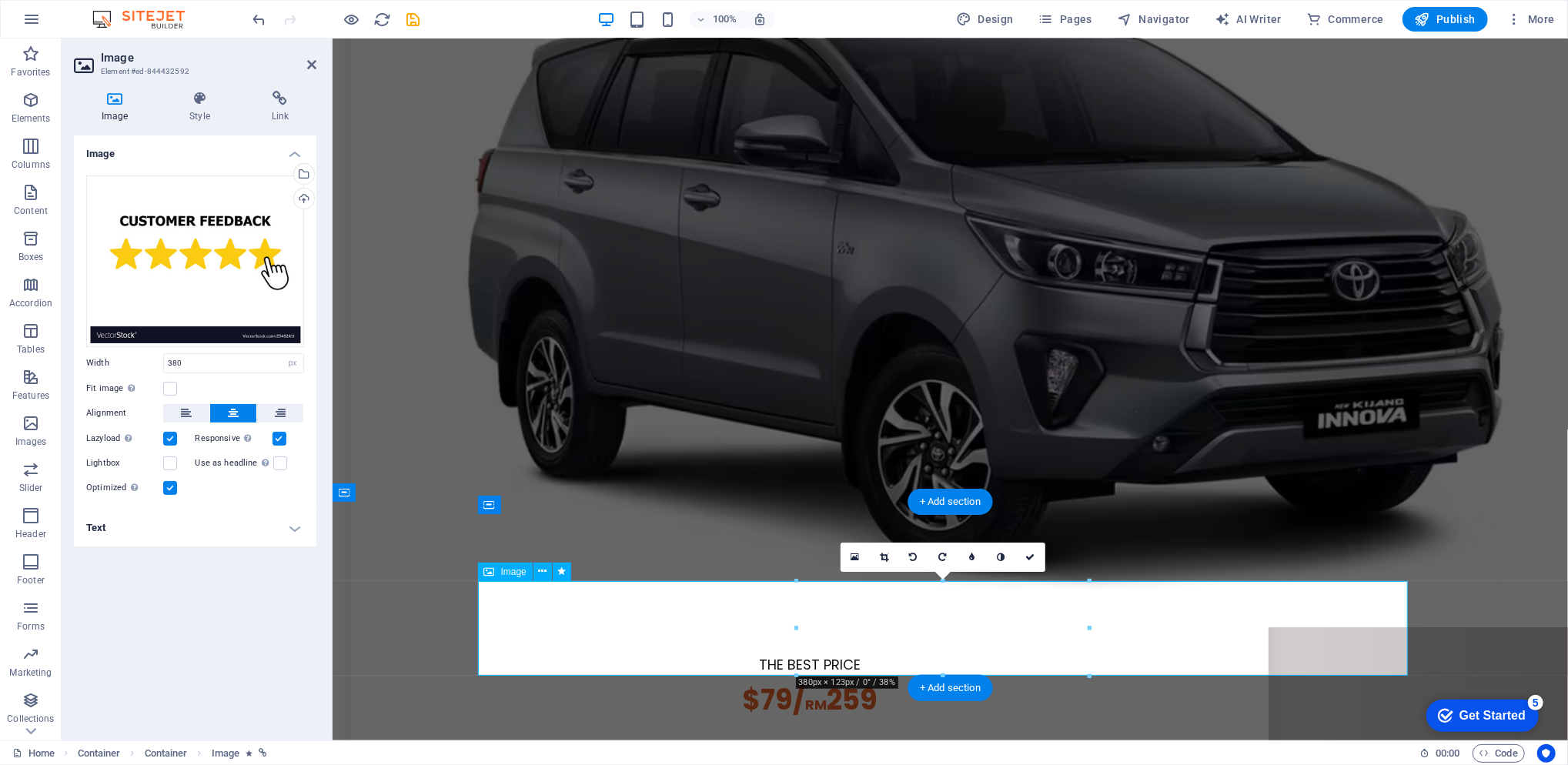
scroll to position [3729, 0]
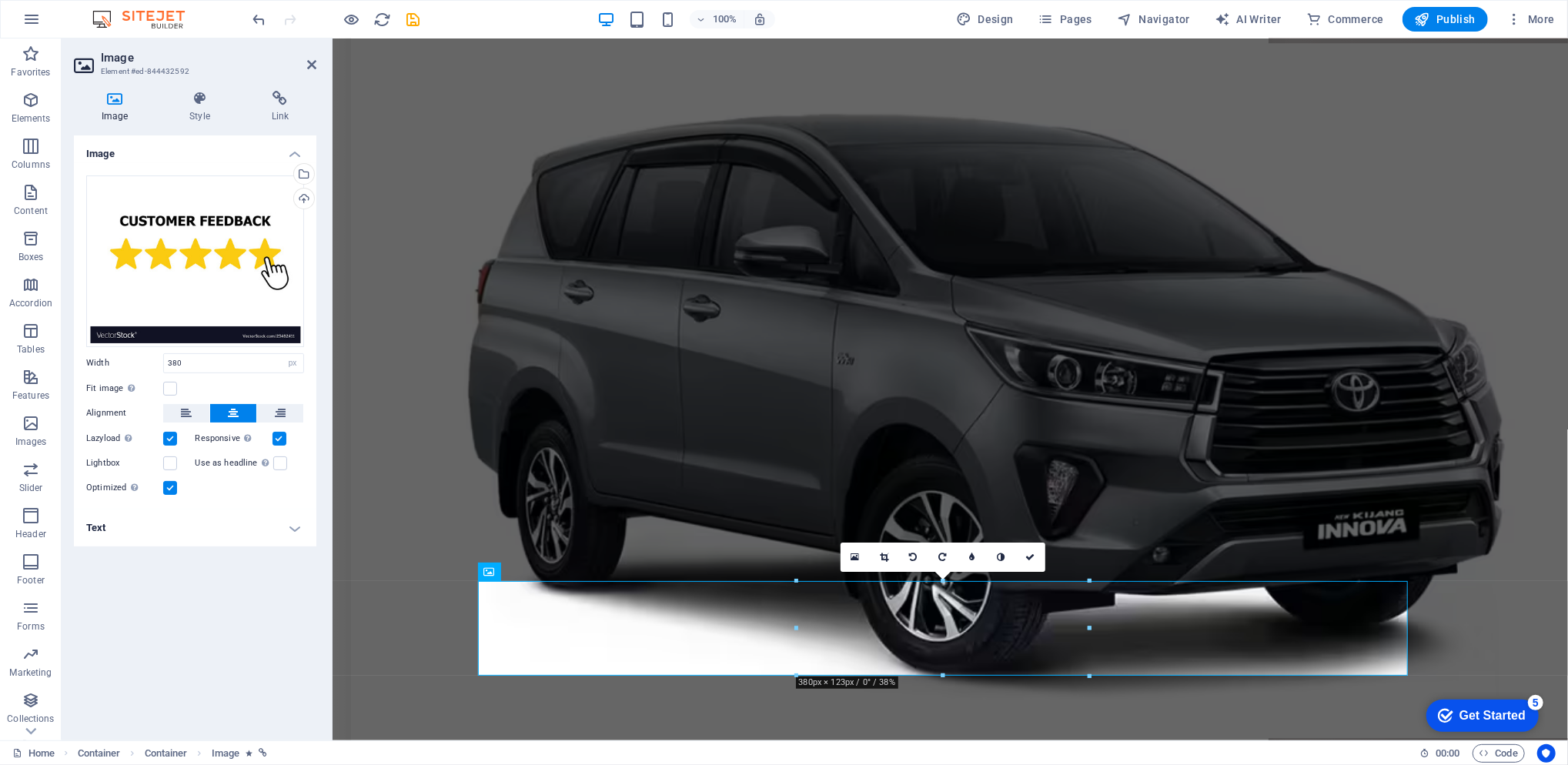
click at [888, 556] on icon at bounding box center [884, 557] width 8 height 9
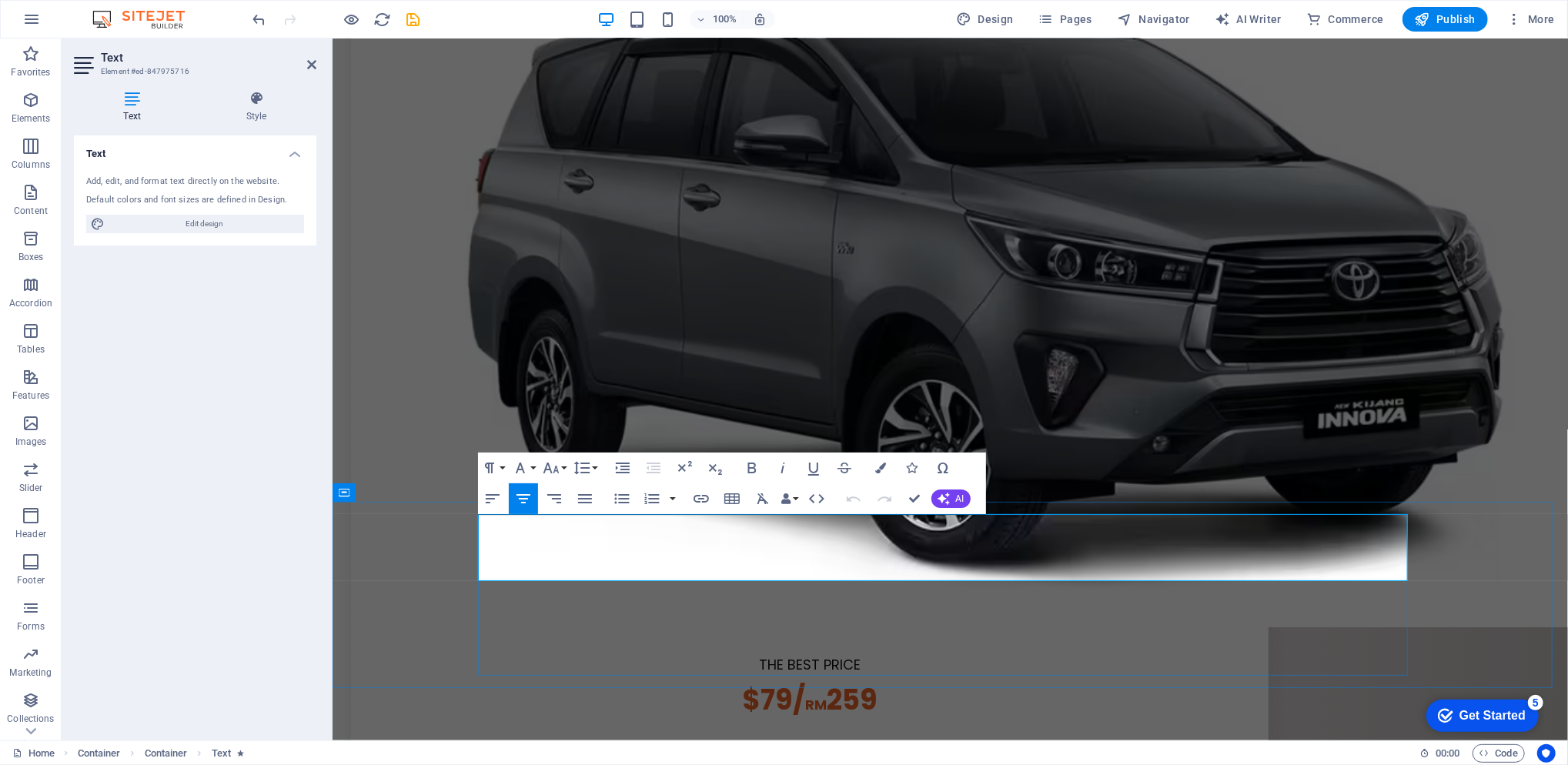
scroll to position [3729, 0]
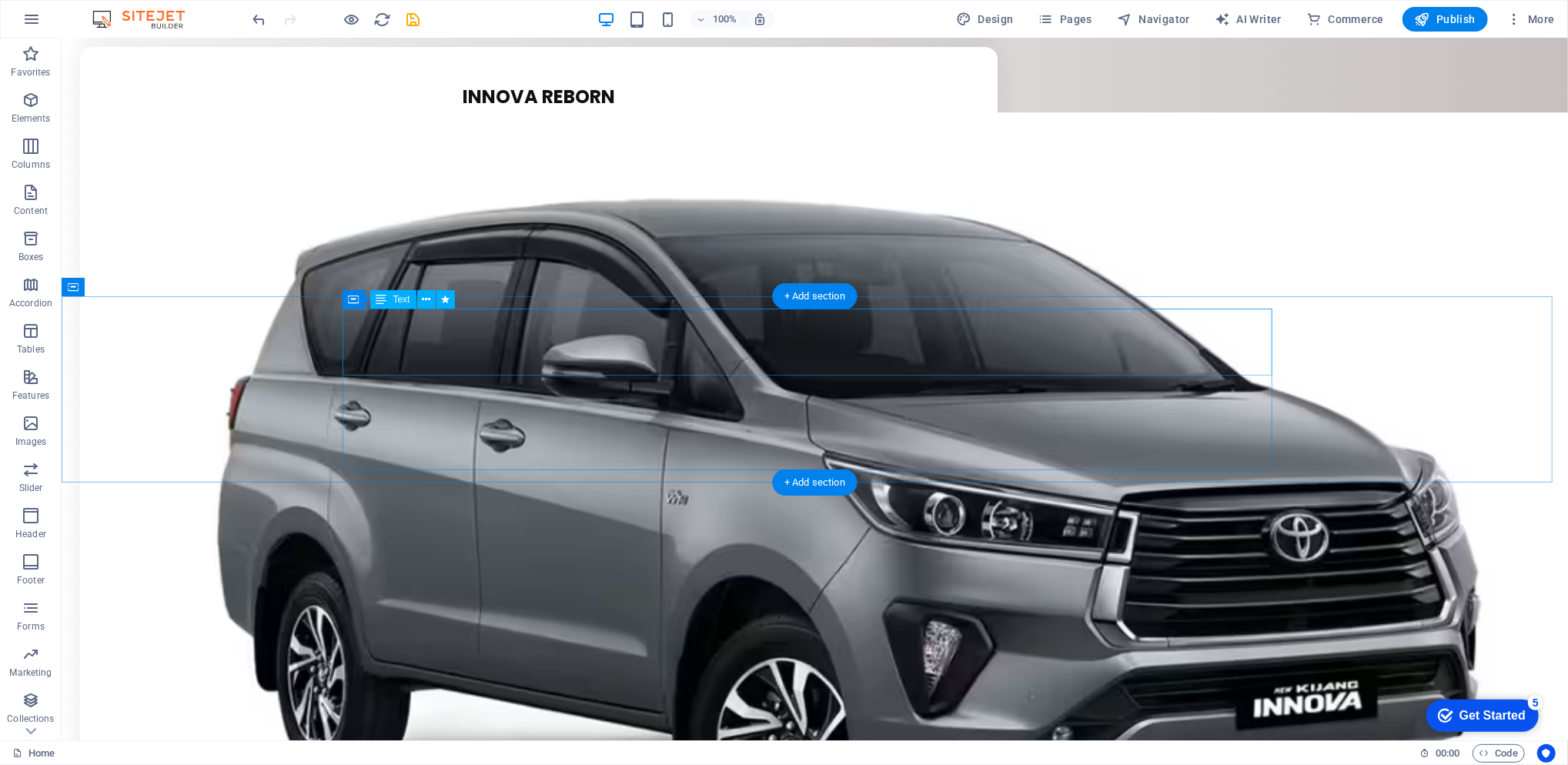
scroll to position [4046, 0]
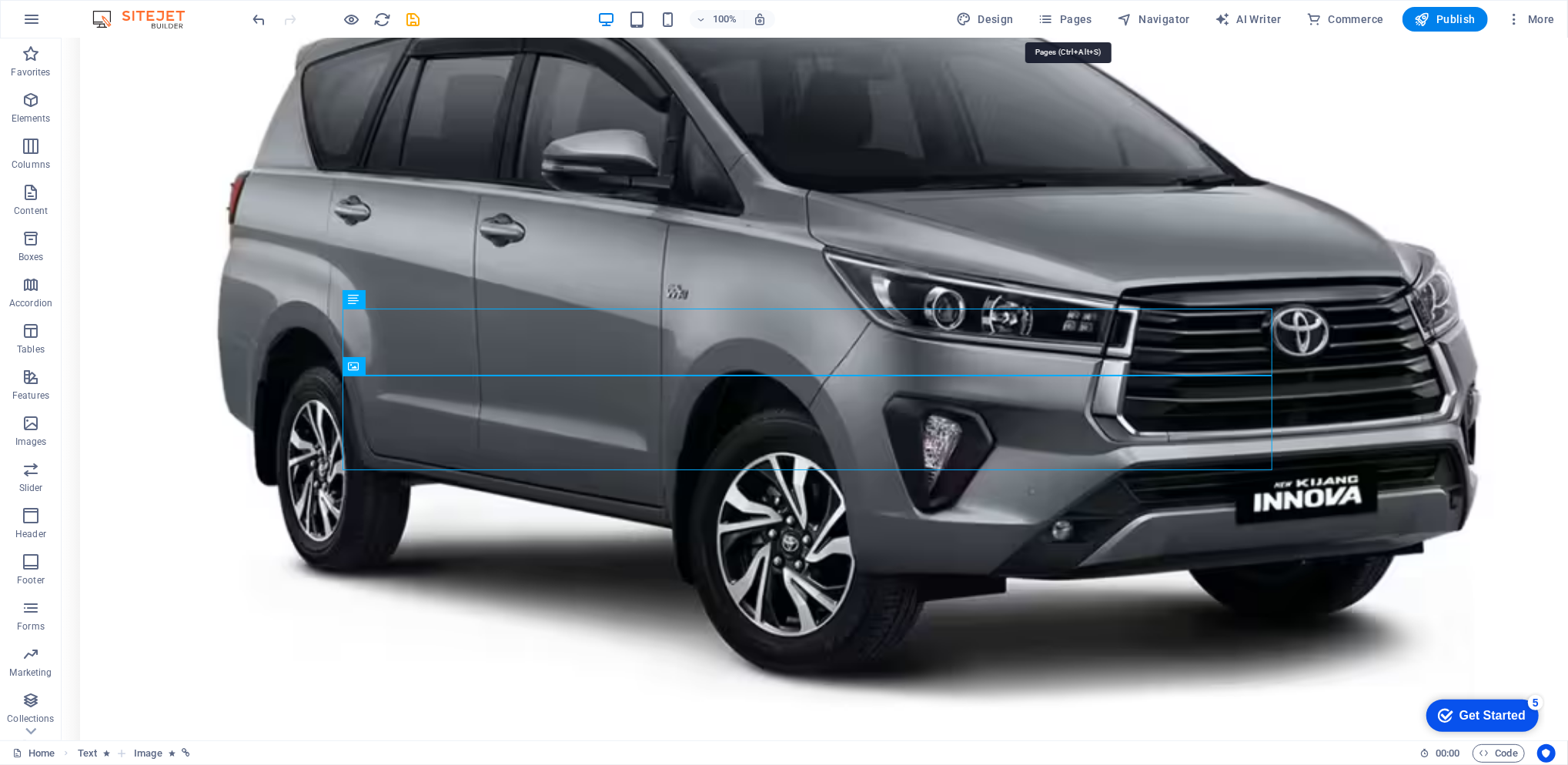
click at [1085, 16] on span "Pages" at bounding box center [1065, 19] width 54 height 15
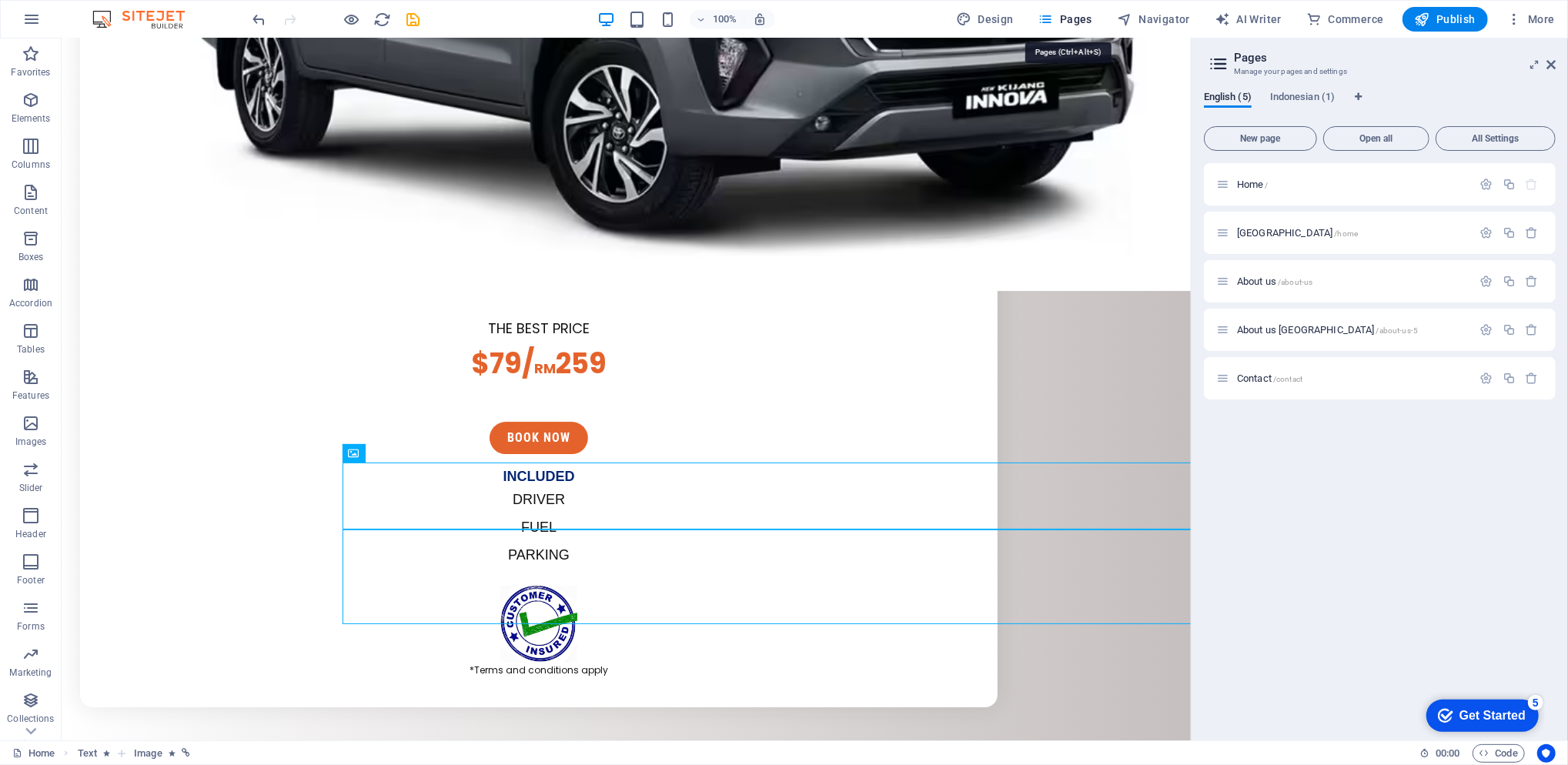
scroll to position [3892, 0]
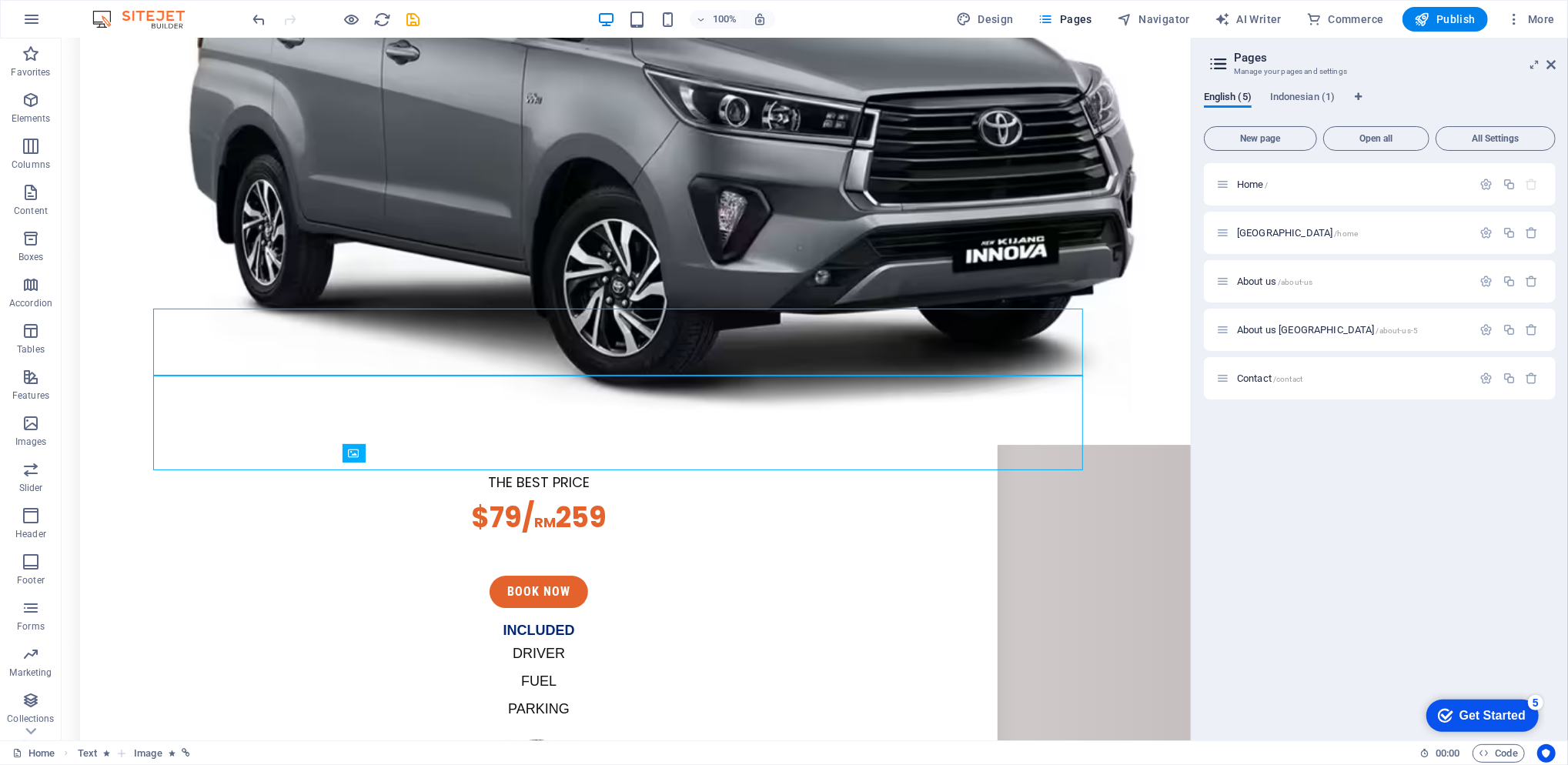
click at [1318, 97] on span "Indonesian (1)" at bounding box center [1302, 98] width 64 height 21
click at [1259, 183] on span "Home /" at bounding box center [1252, 184] width 31 height 12
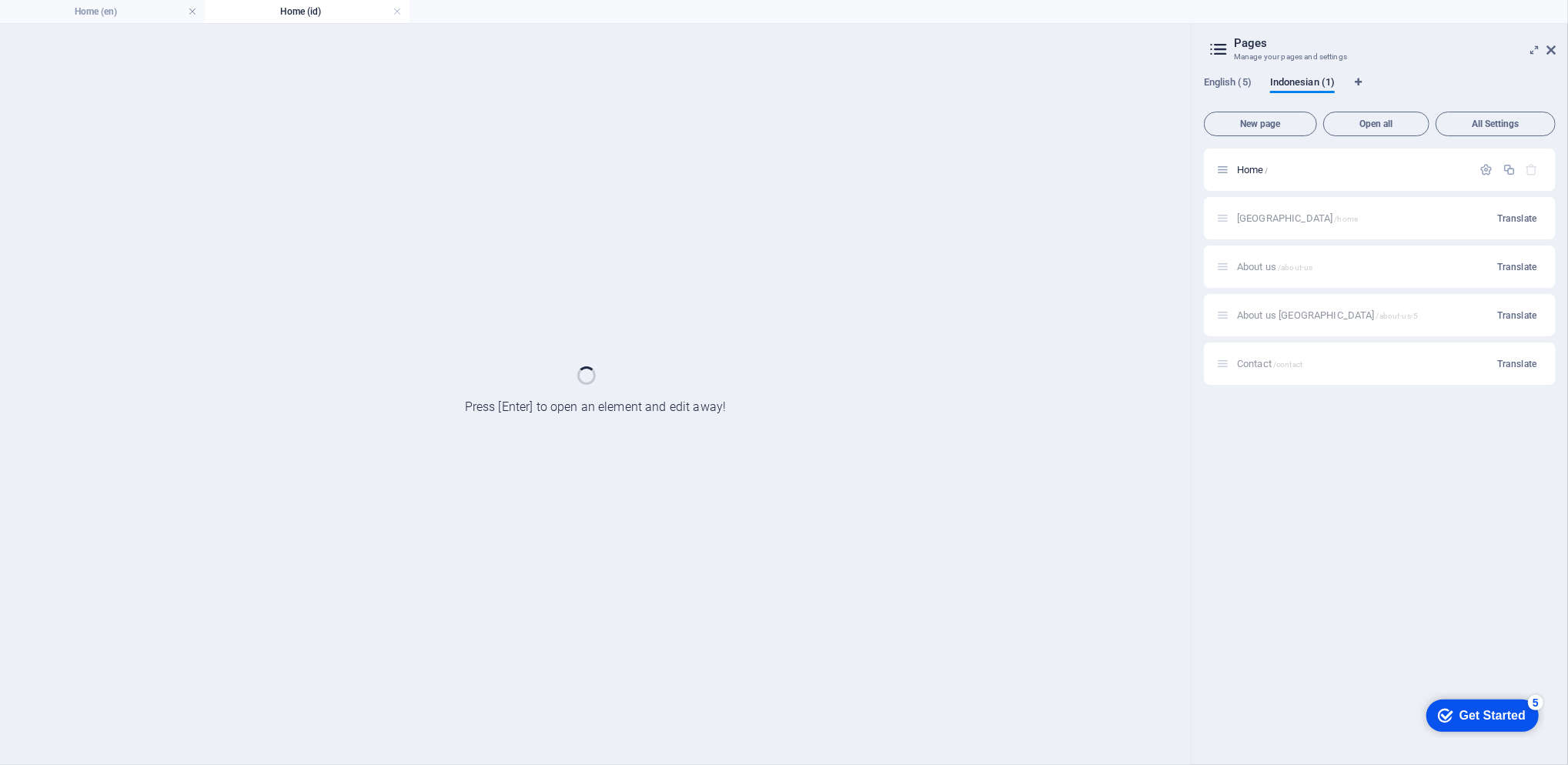
click at [1259, 183] on div "Home /" at bounding box center [1380, 170] width 352 height 42
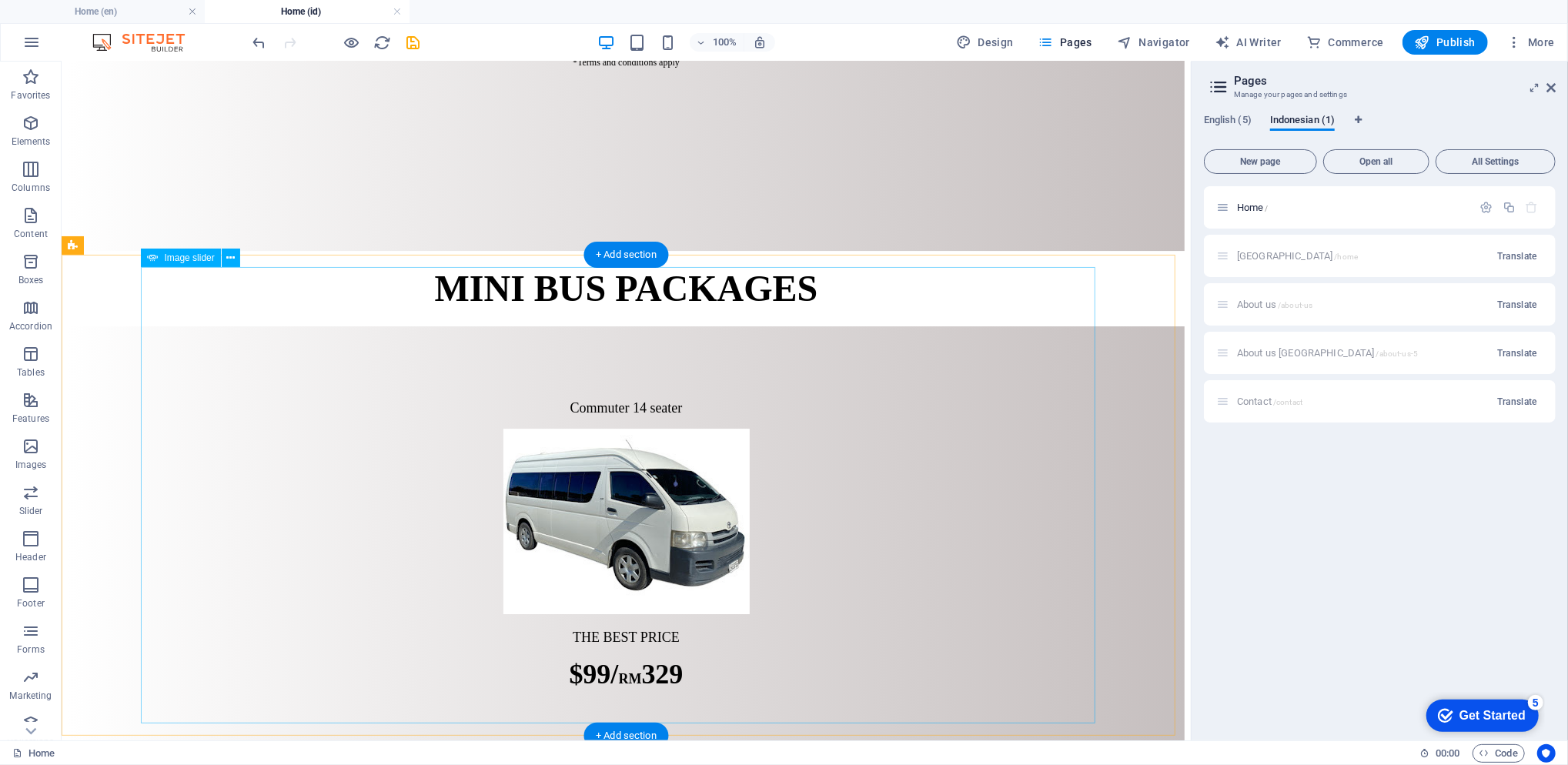
scroll to position [4460, 0]
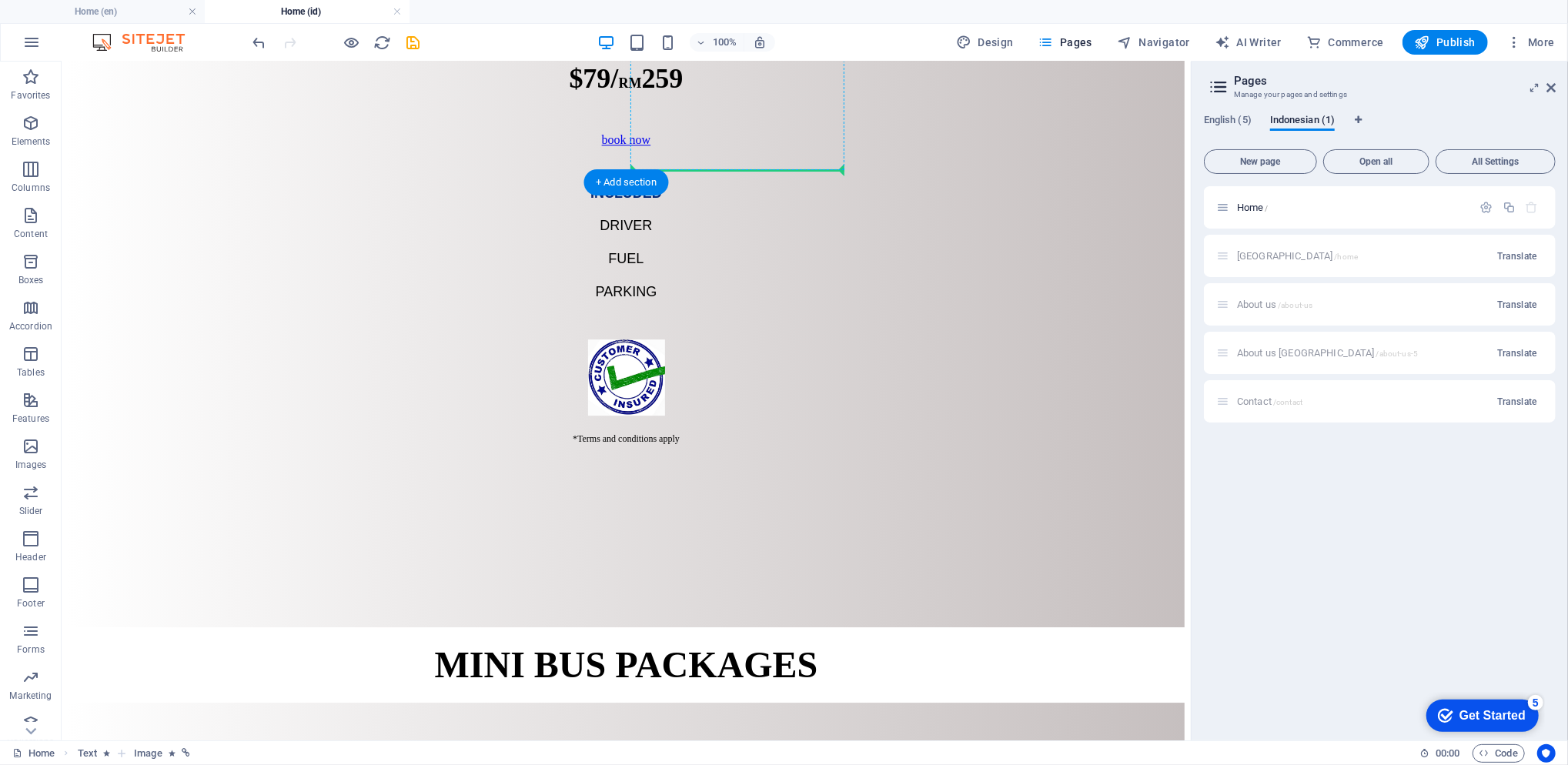
scroll to position [3723, 0]
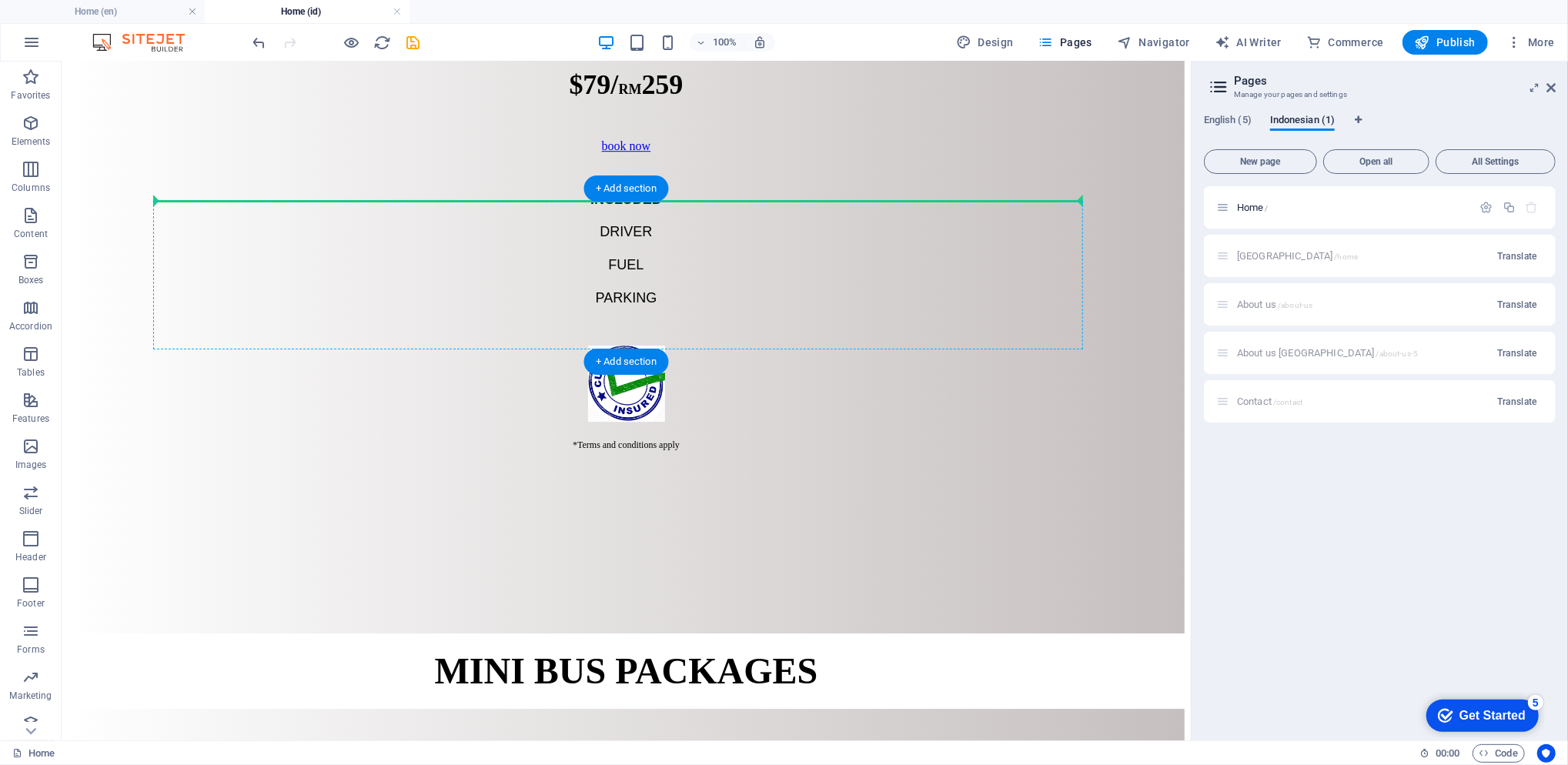
drag, startPoint x: 686, startPoint y: 606, endPoint x: 673, endPoint y: 223, distance: 383.2
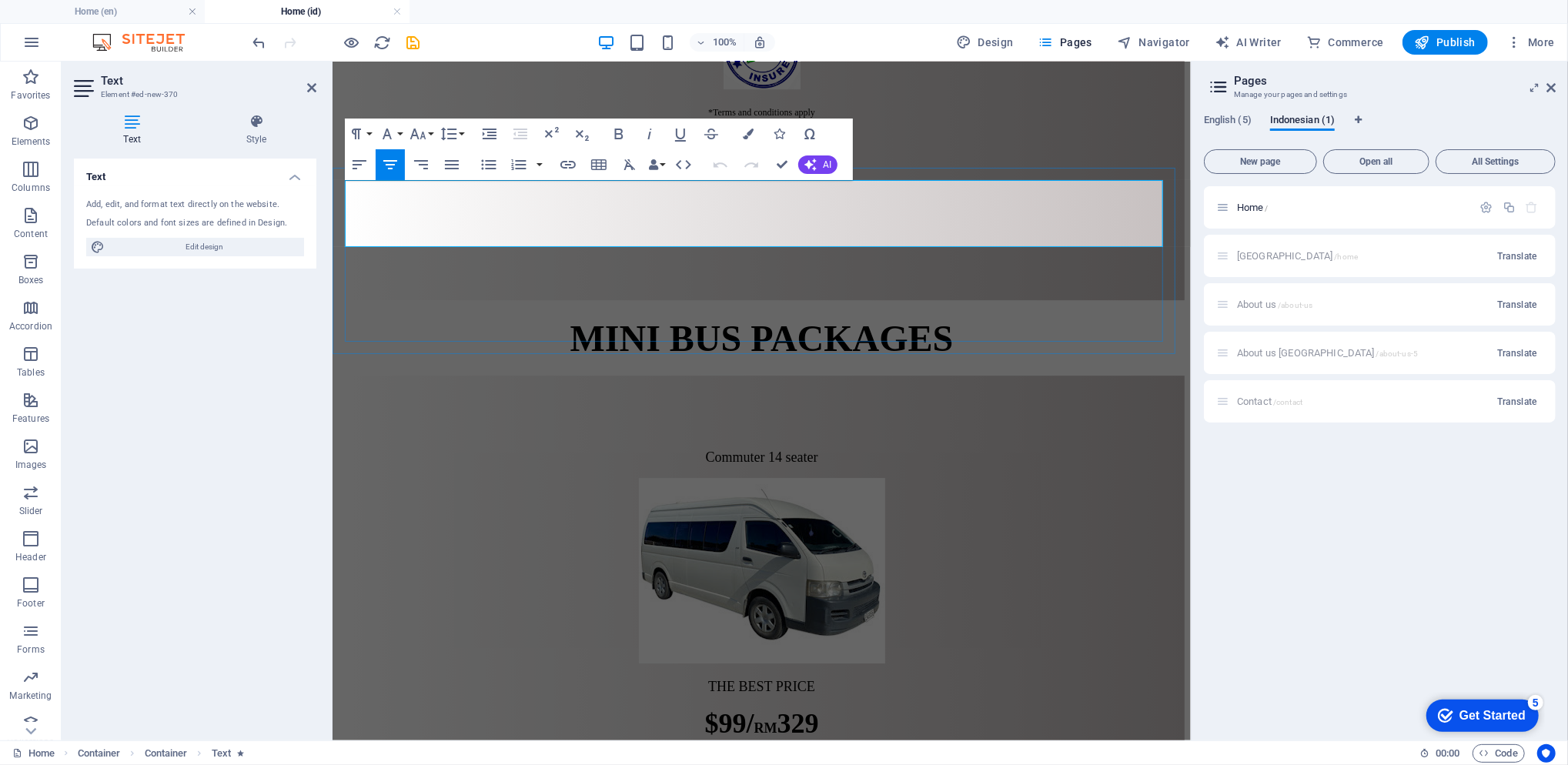
scroll to position [3597, 0]
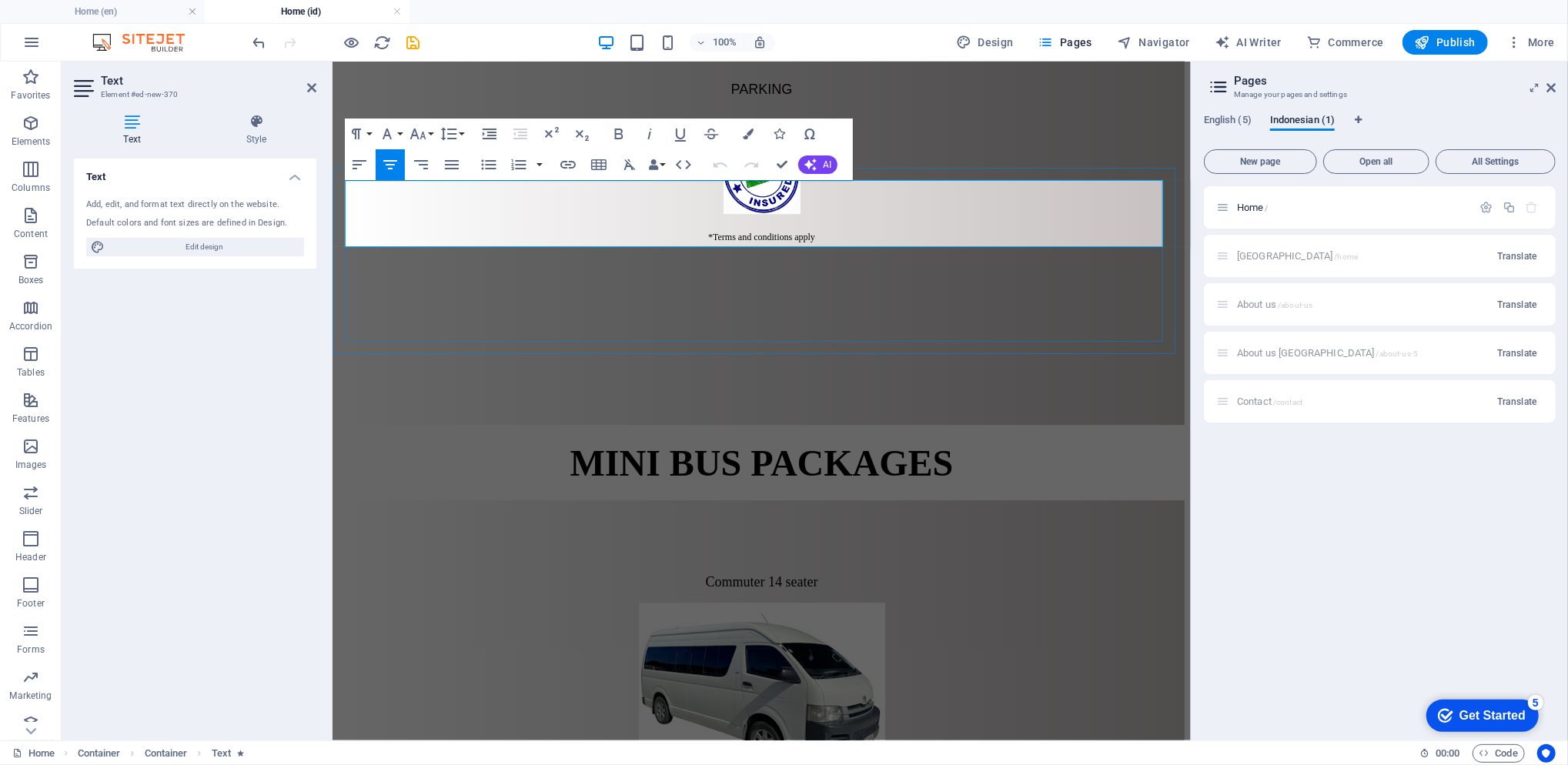
drag, startPoint x: 1042, startPoint y: 206, endPoint x: 519, endPoint y: 212, distance: 523.0
copy h1 "Costumer feedback"
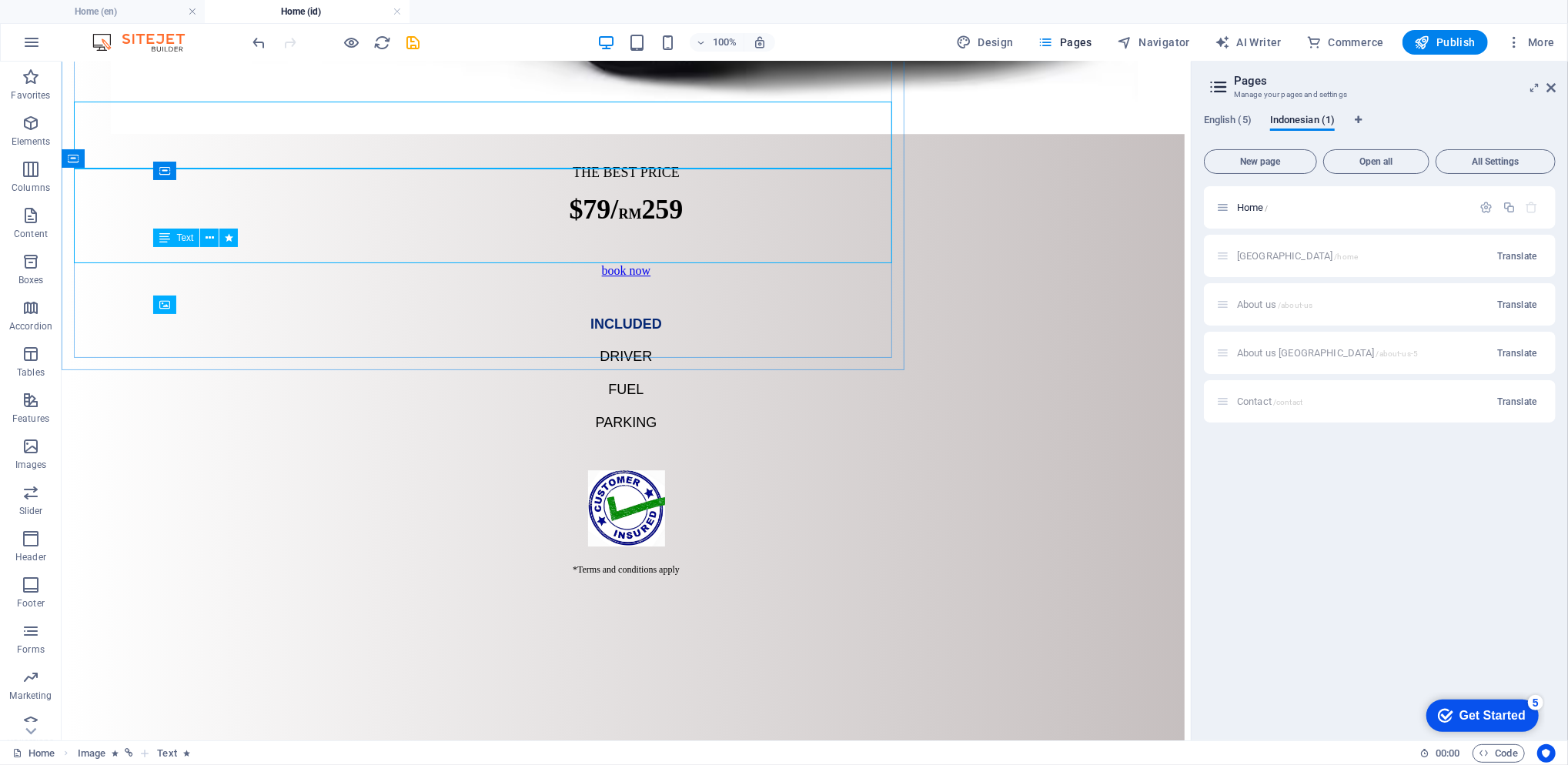
scroll to position [3743, 0]
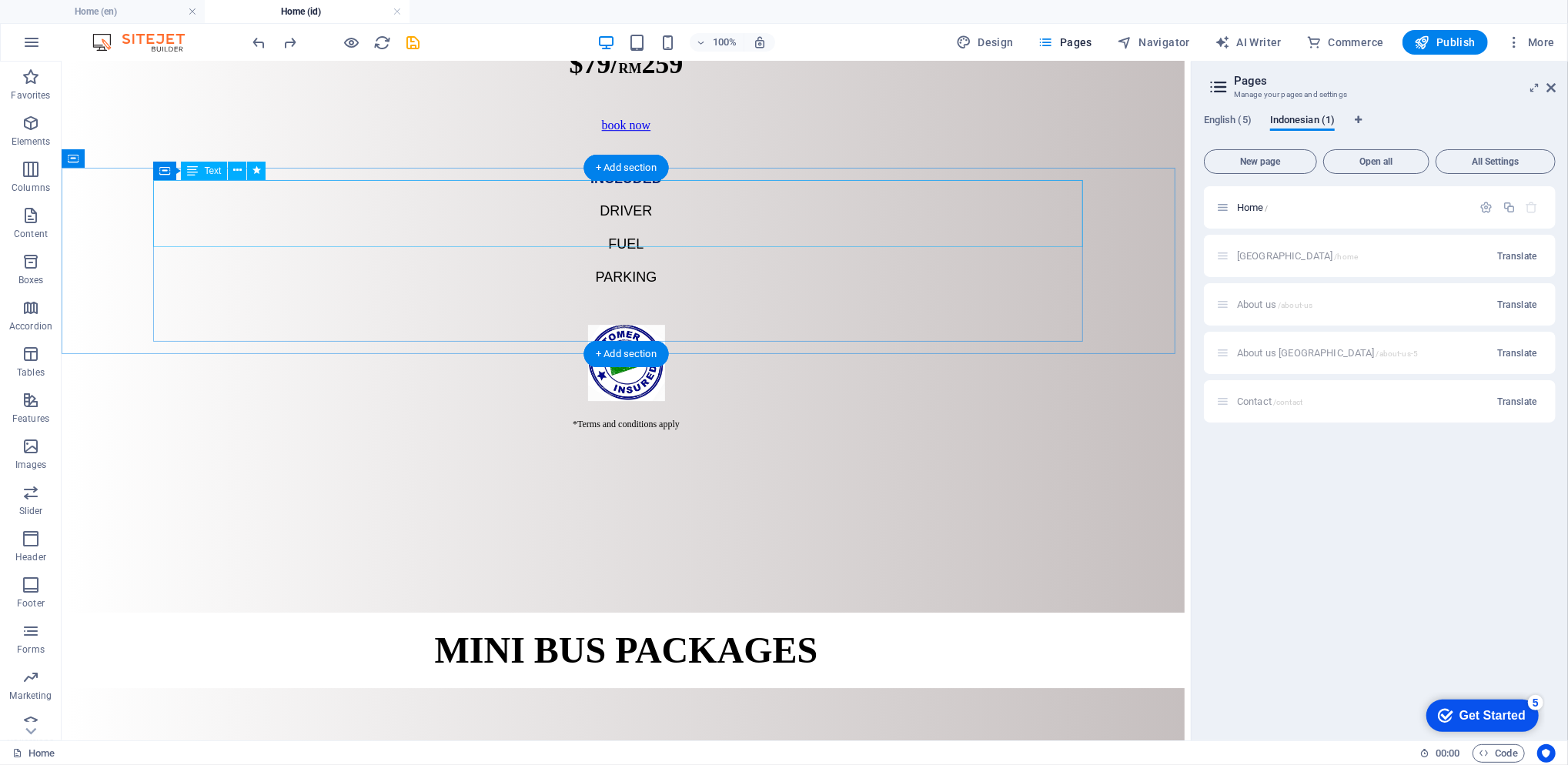
drag, startPoint x: 729, startPoint y: 214, endPoint x: 736, endPoint y: 220, distance: 9.2
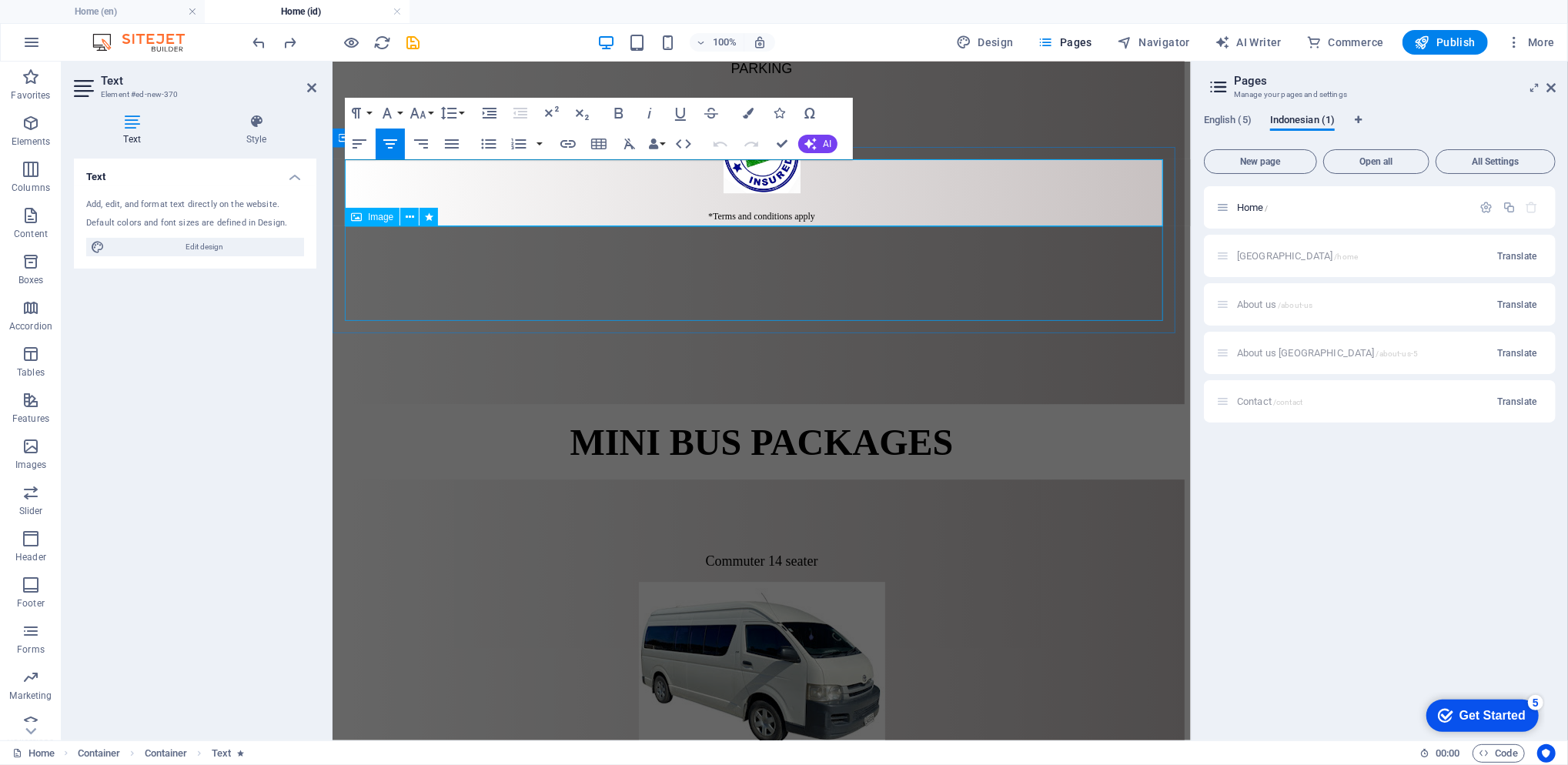
scroll to position [0, 6]
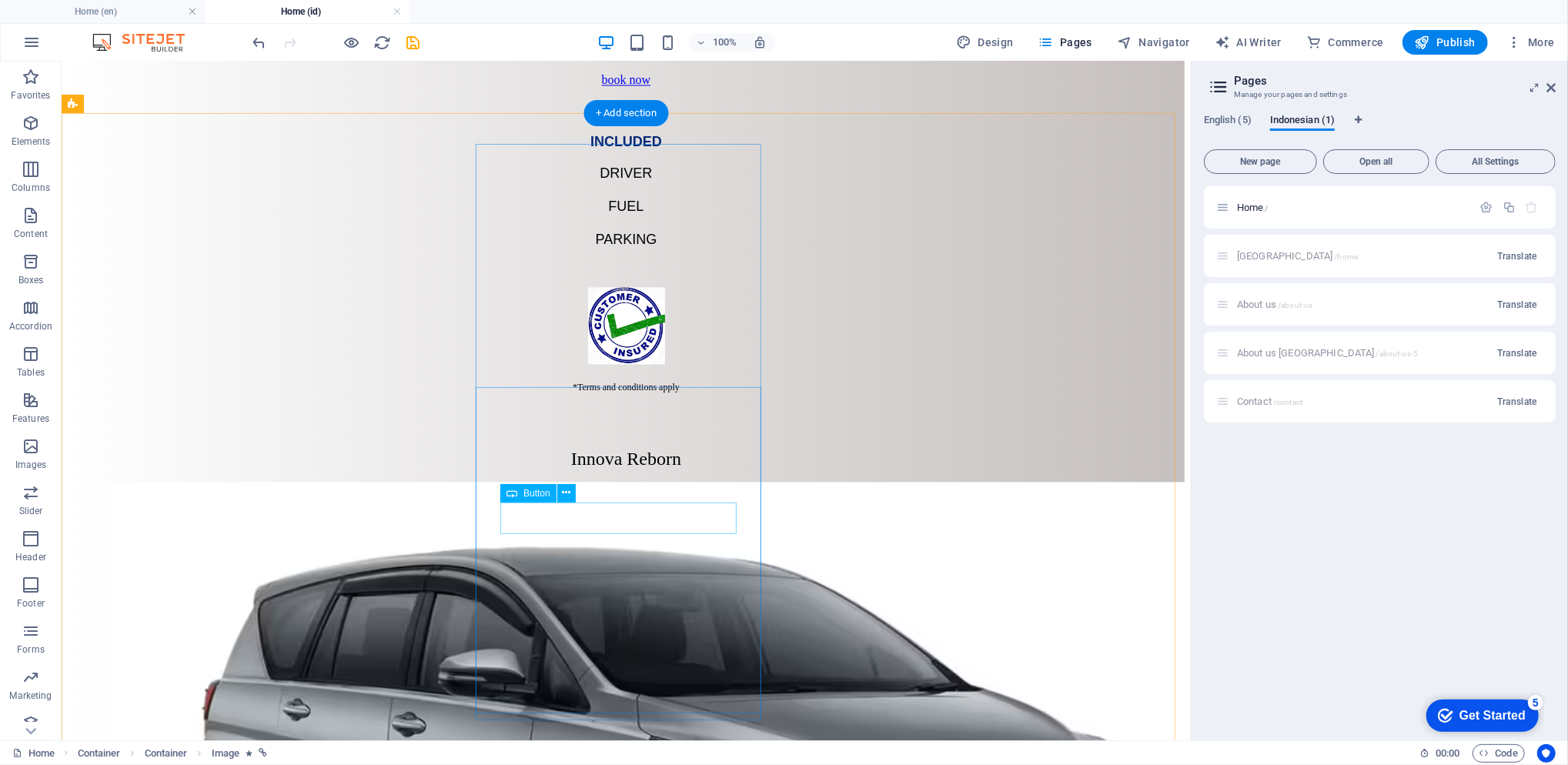
scroll to position [2820, 0]
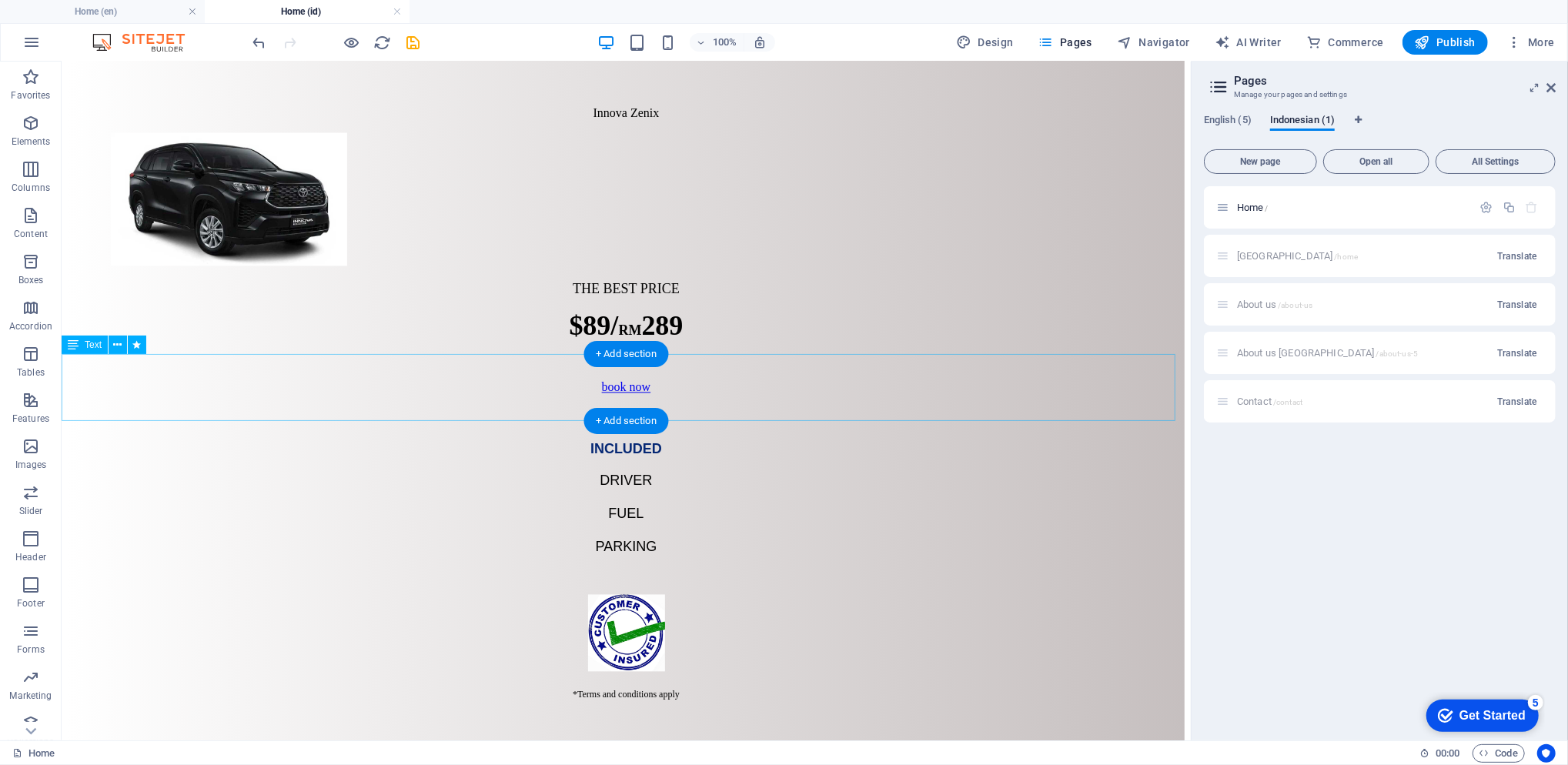
scroll to position [1998, 0]
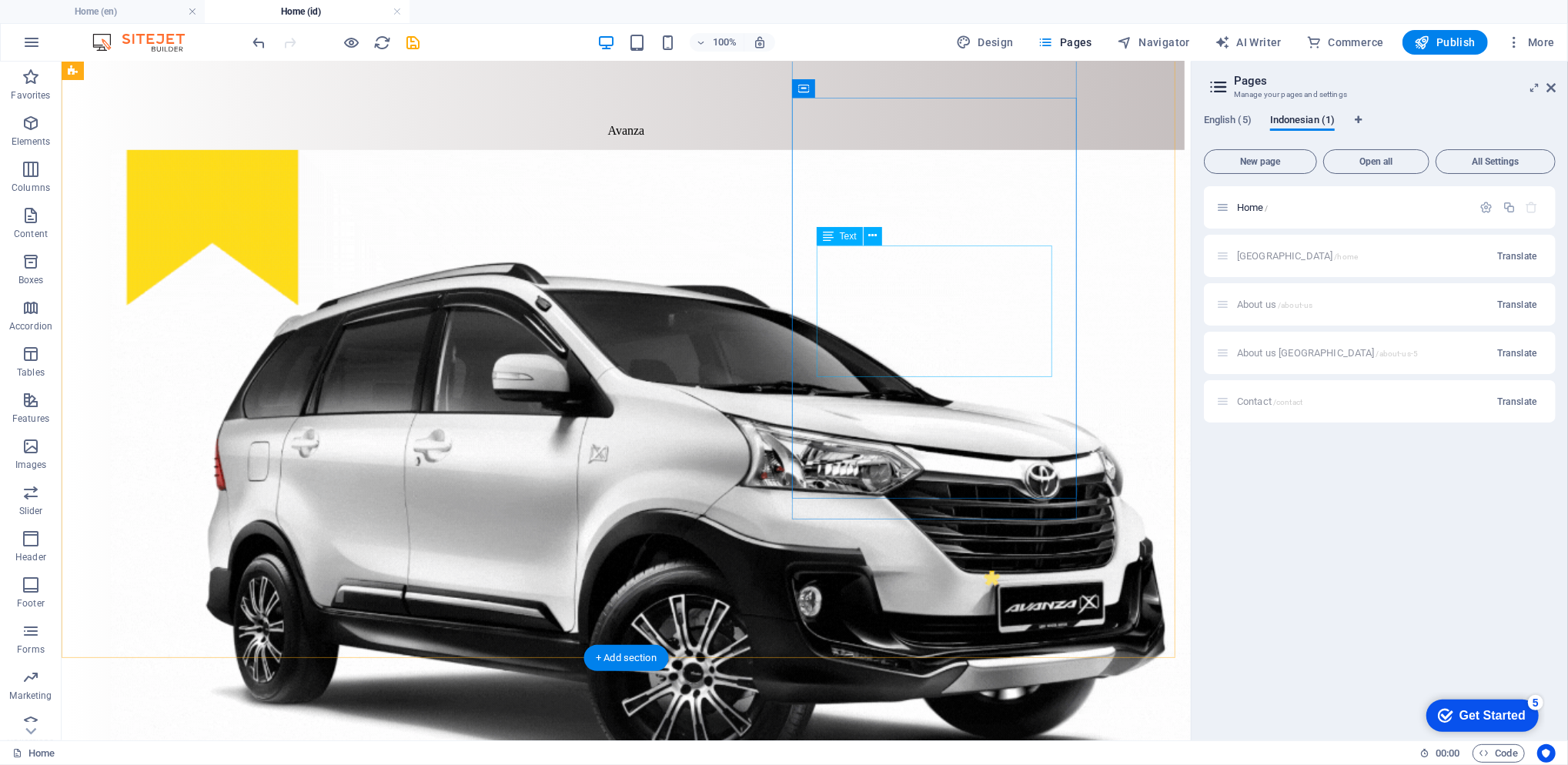
scroll to position [1178, 0]
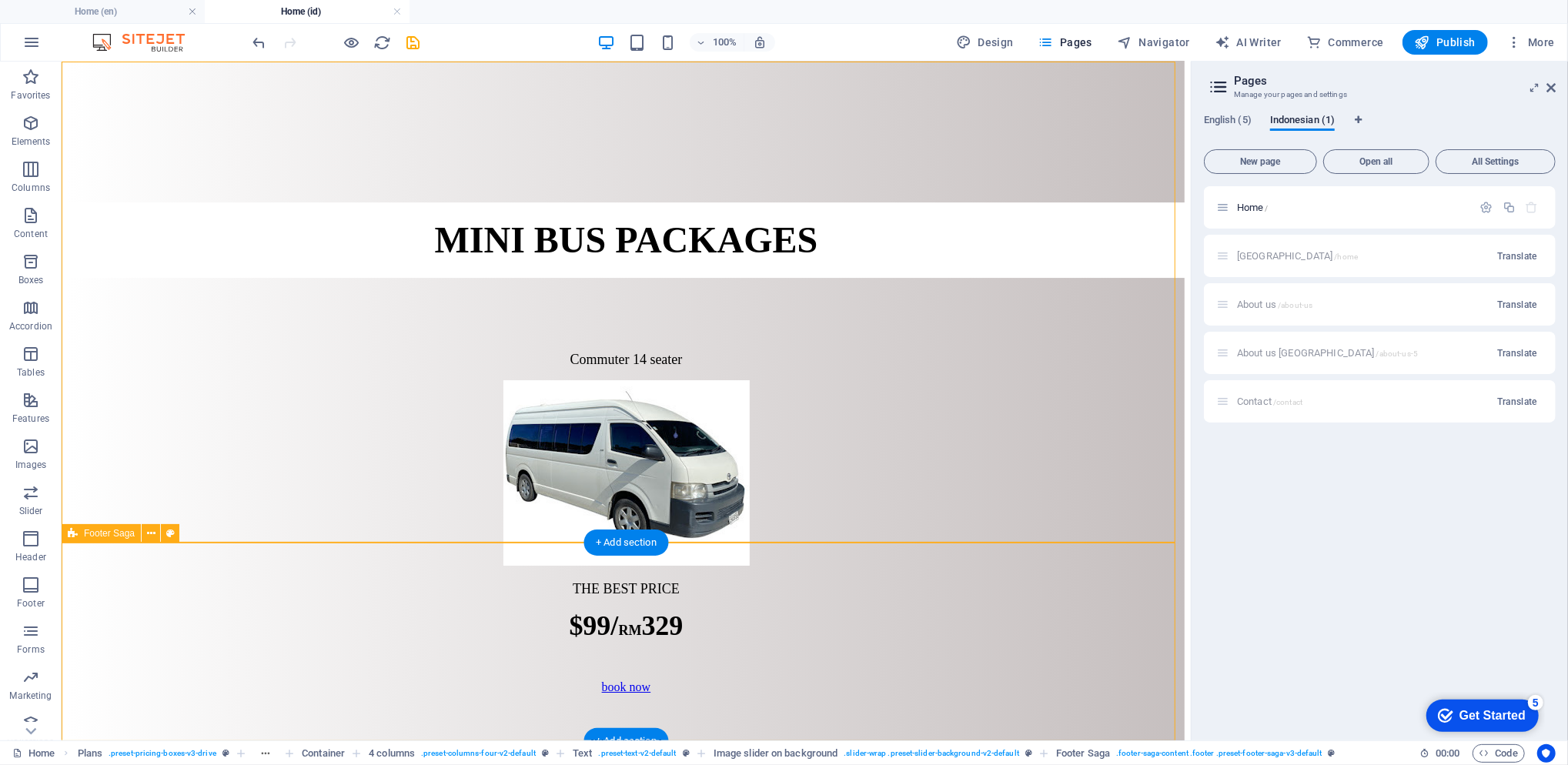
scroll to position [4158, 0]
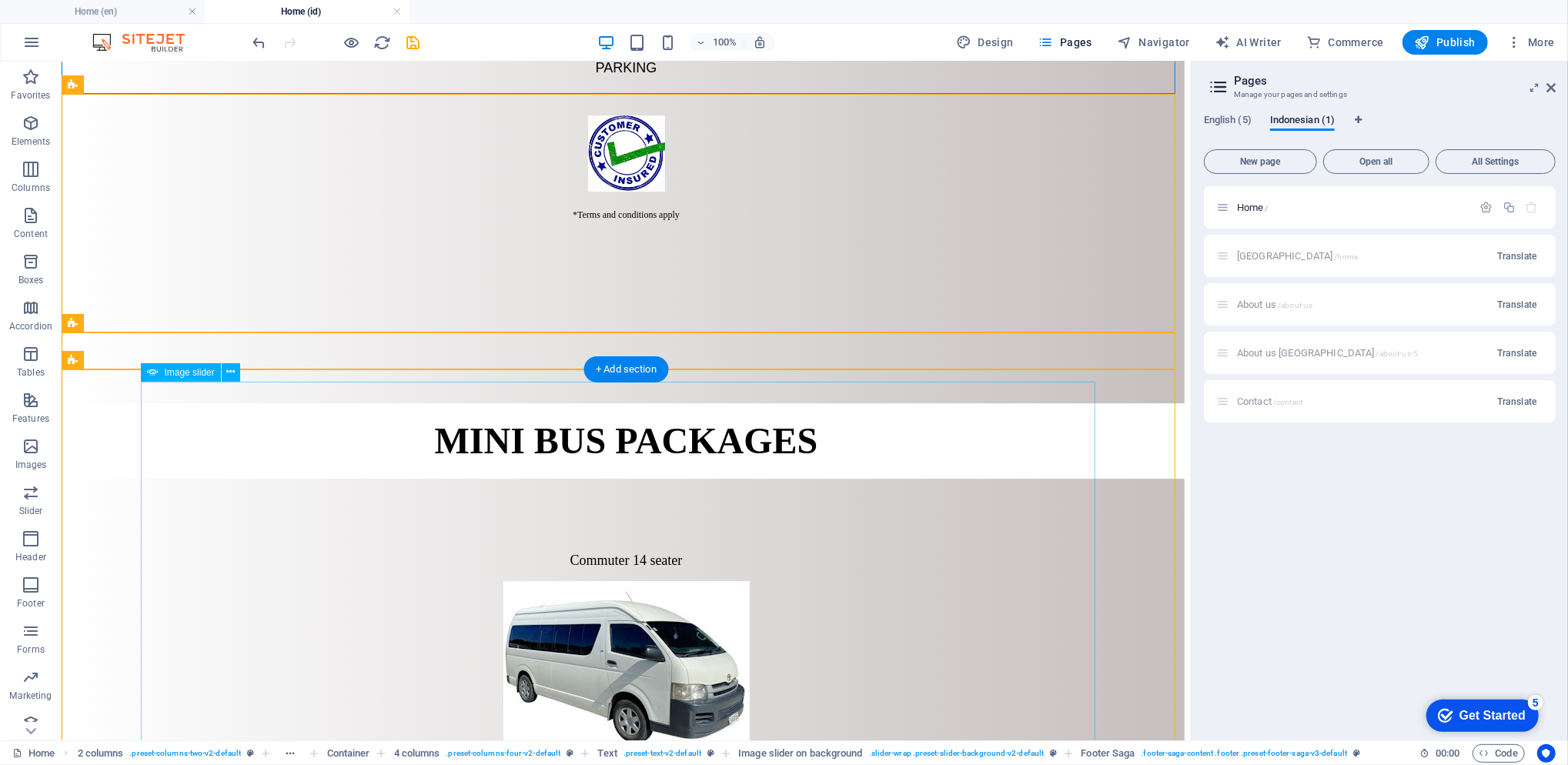
scroll to position [3850, 0]
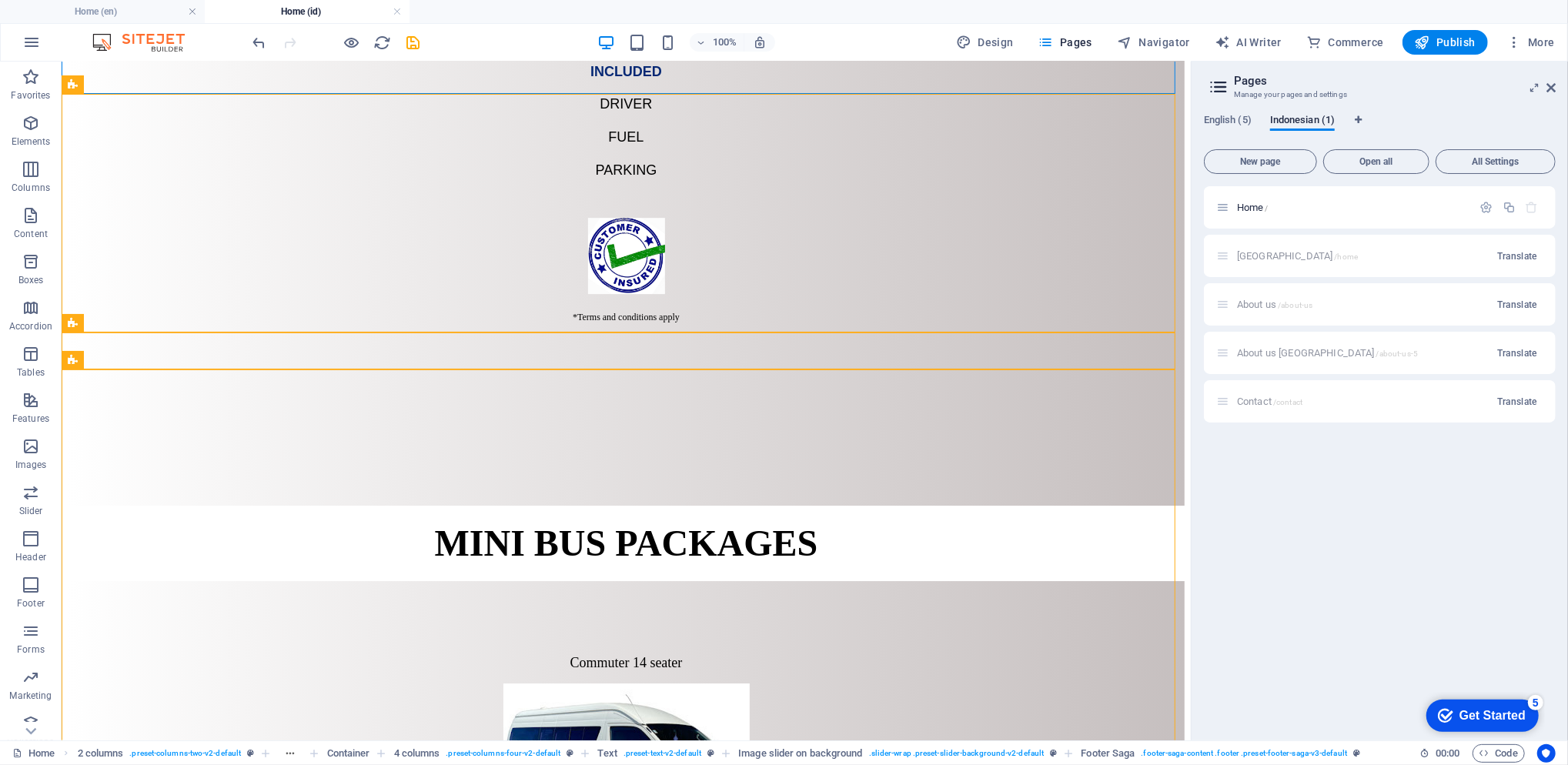
click at [1238, 124] on span "English (5)" at bounding box center [1228, 121] width 47 height 21
click at [1334, 252] on span "/home" at bounding box center [1346, 256] width 24 height 8
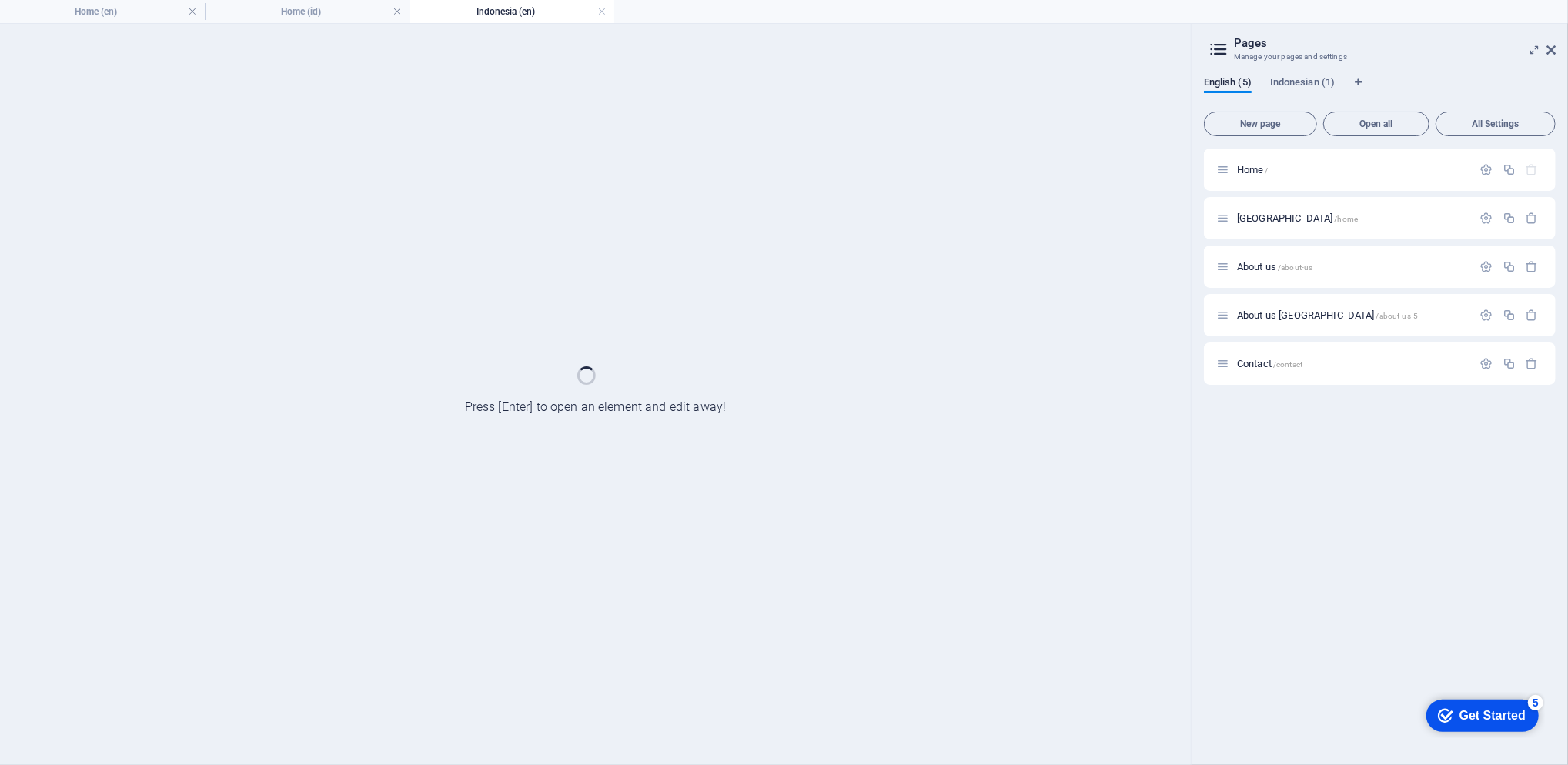
scroll to position [0, 0]
click at [1284, 252] on div "About us /about-us" at bounding box center [1380, 267] width 352 height 42
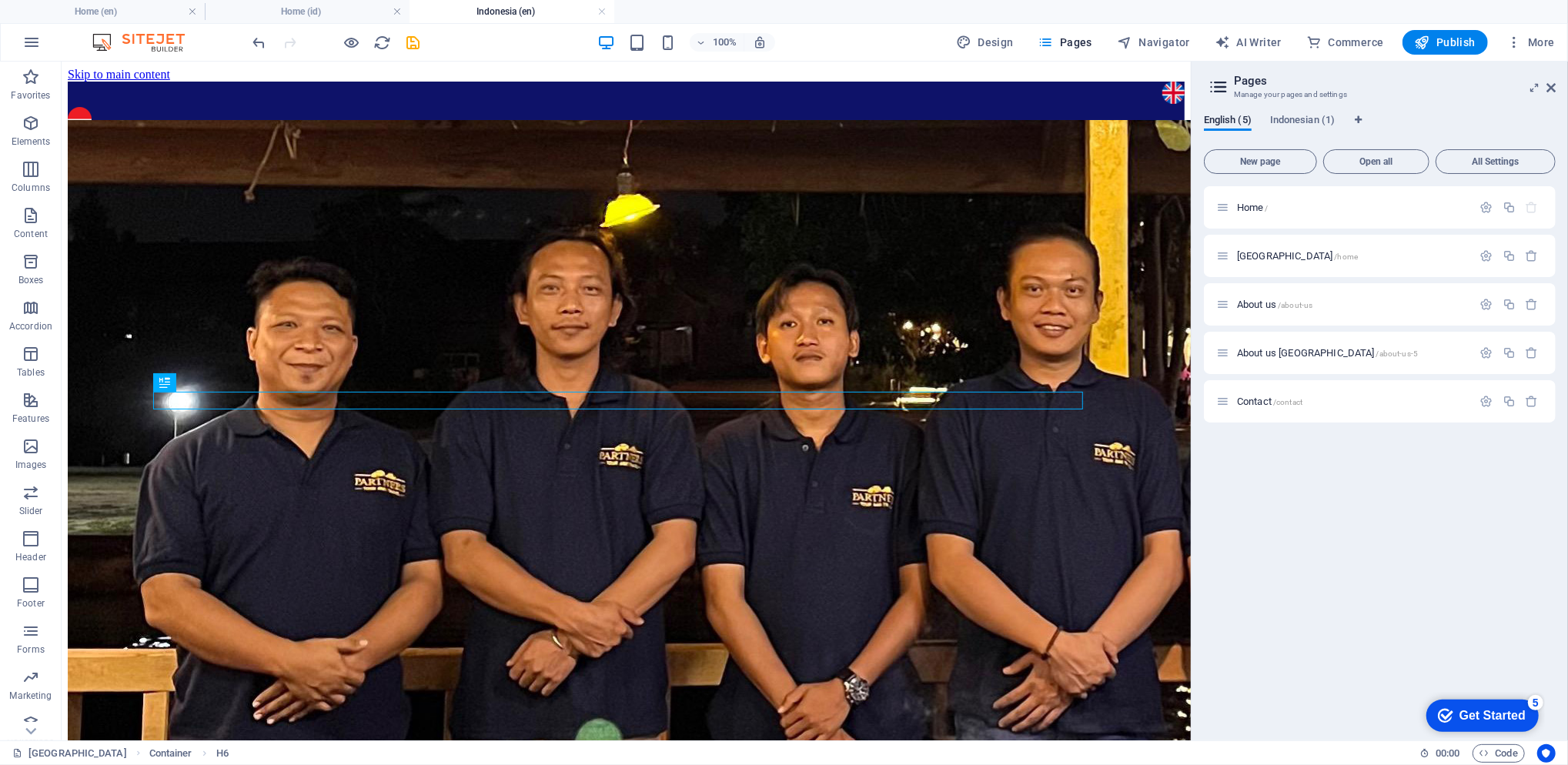
scroll to position [405, 0]
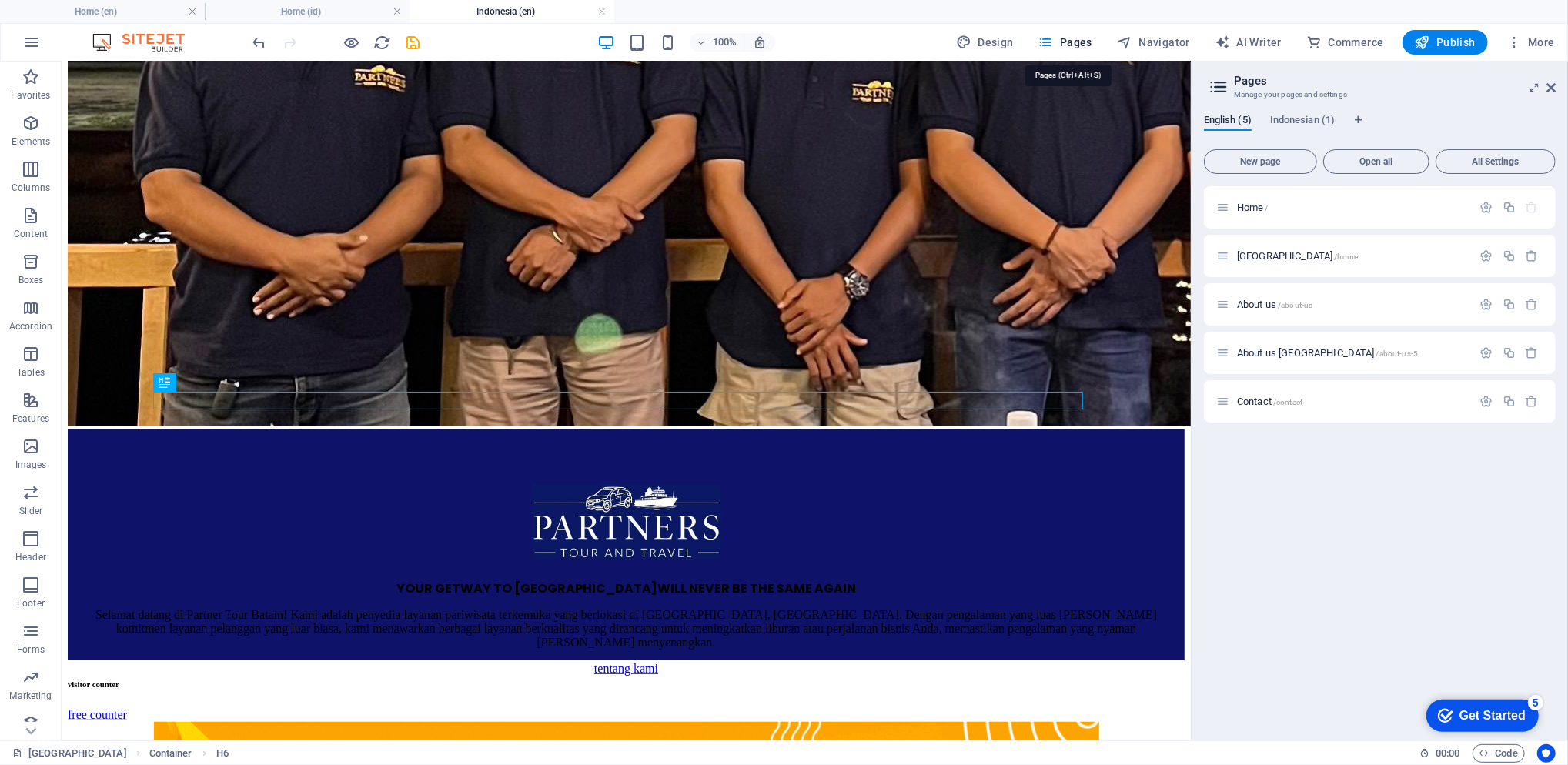
click at [1076, 30] on button "Pages" at bounding box center [1065, 41] width 66 height 25
click at [21, 39] on button "button" at bounding box center [31, 42] width 37 height 37
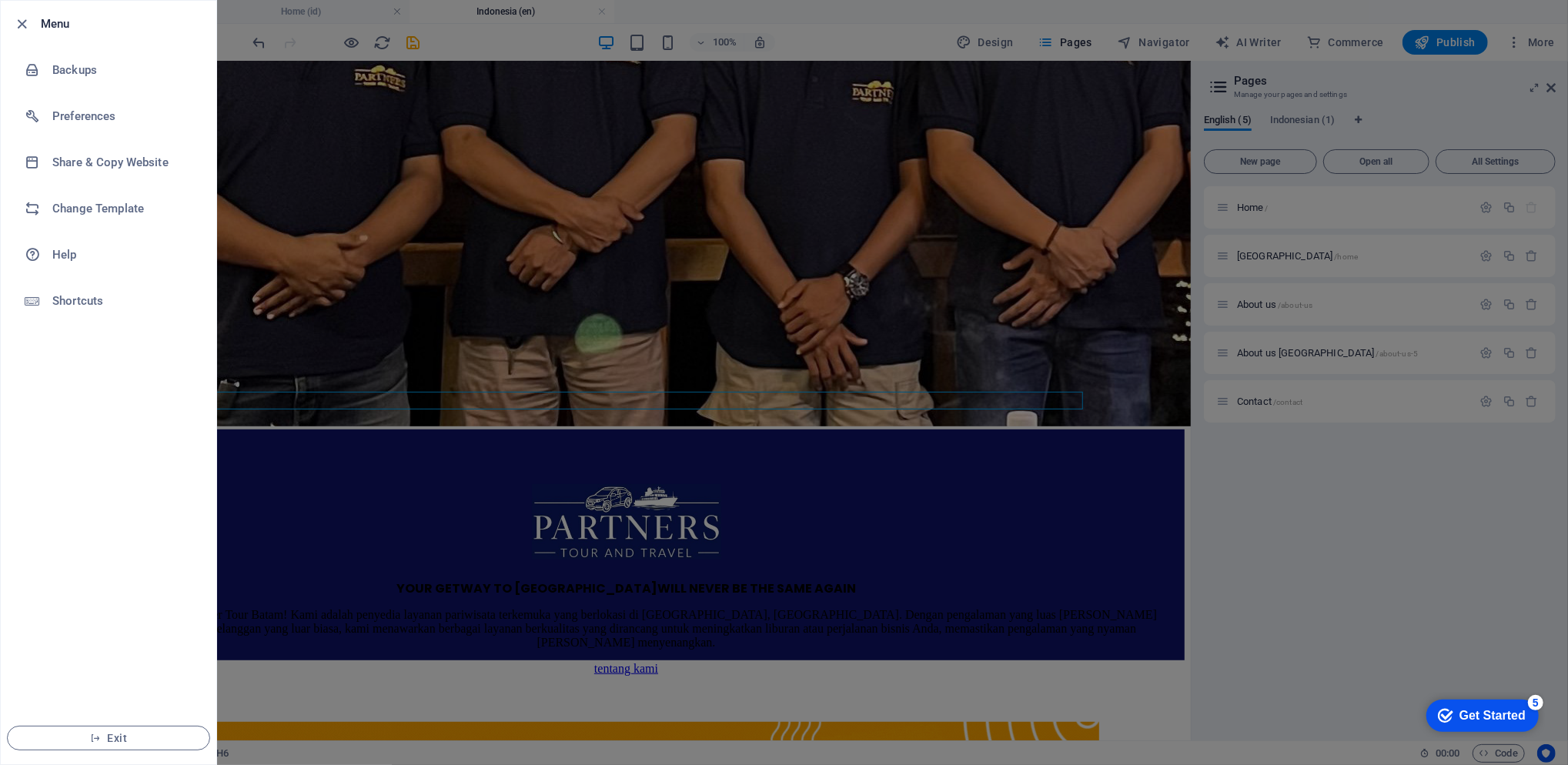
click at [701, 171] on div at bounding box center [784, 382] width 1568 height 765
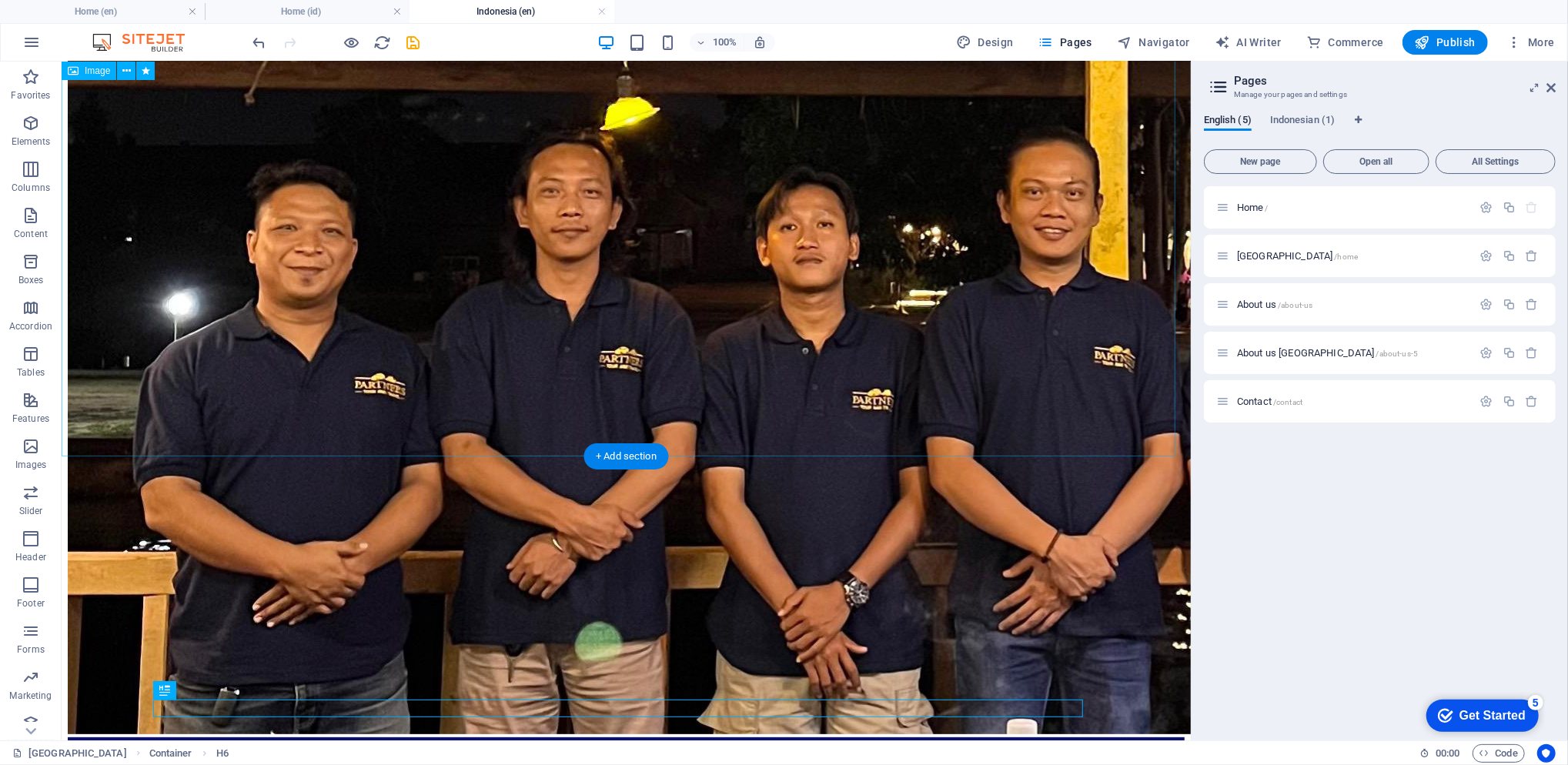
scroll to position [0, 0]
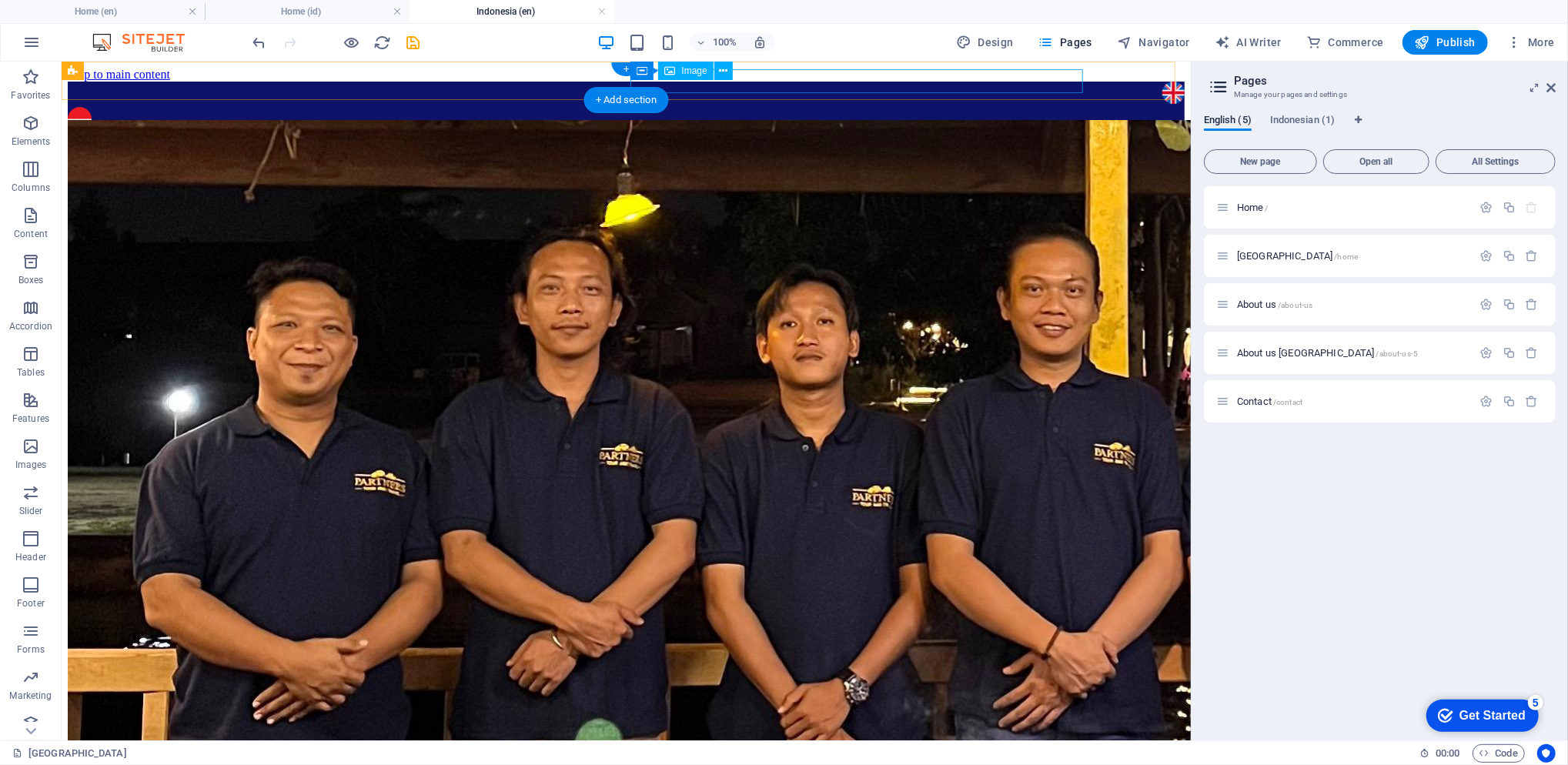
click at [640, 107] on figure at bounding box center [625, 120] width 1117 height 27
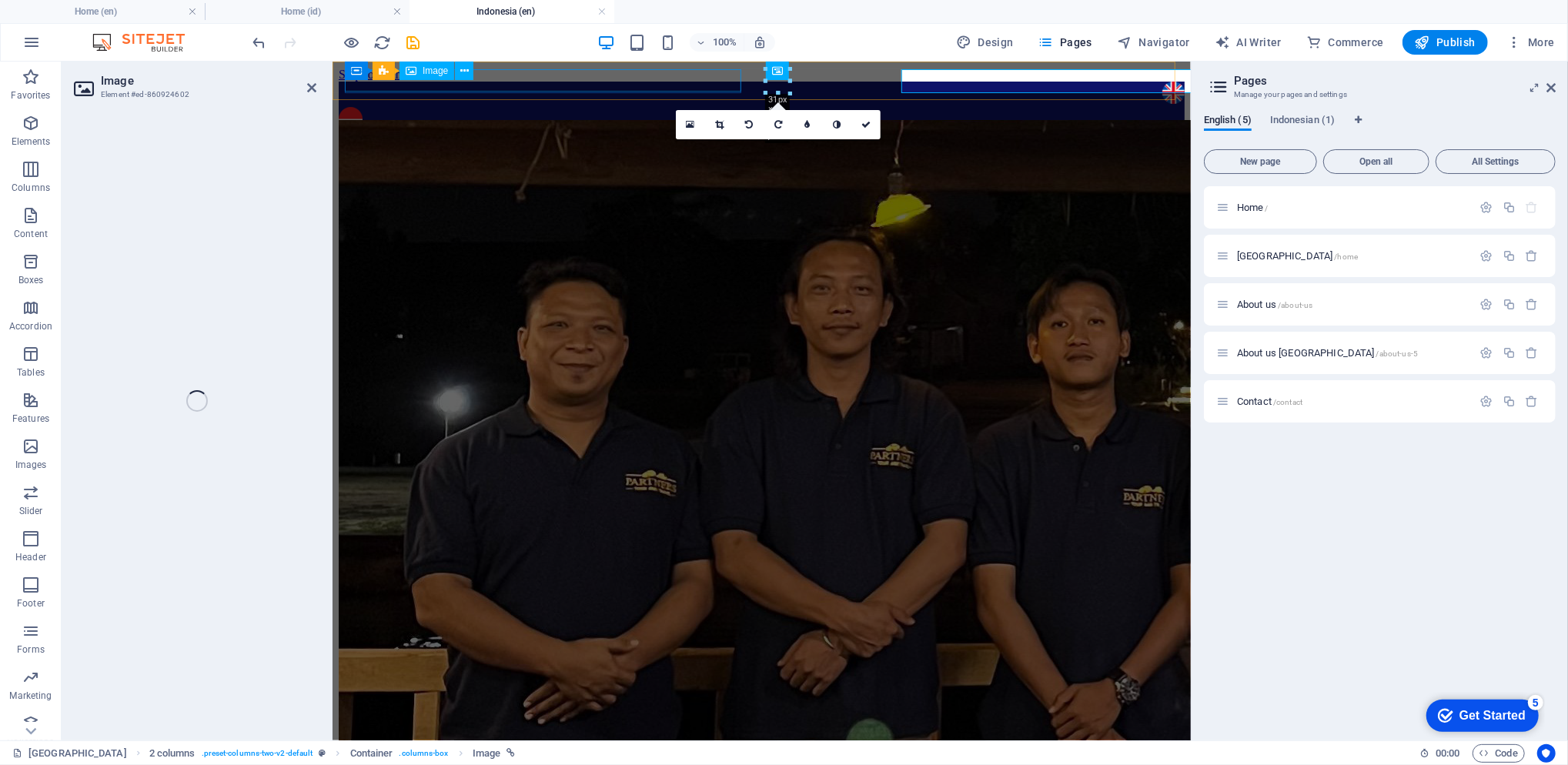
select select "px"
select select "5"
select select
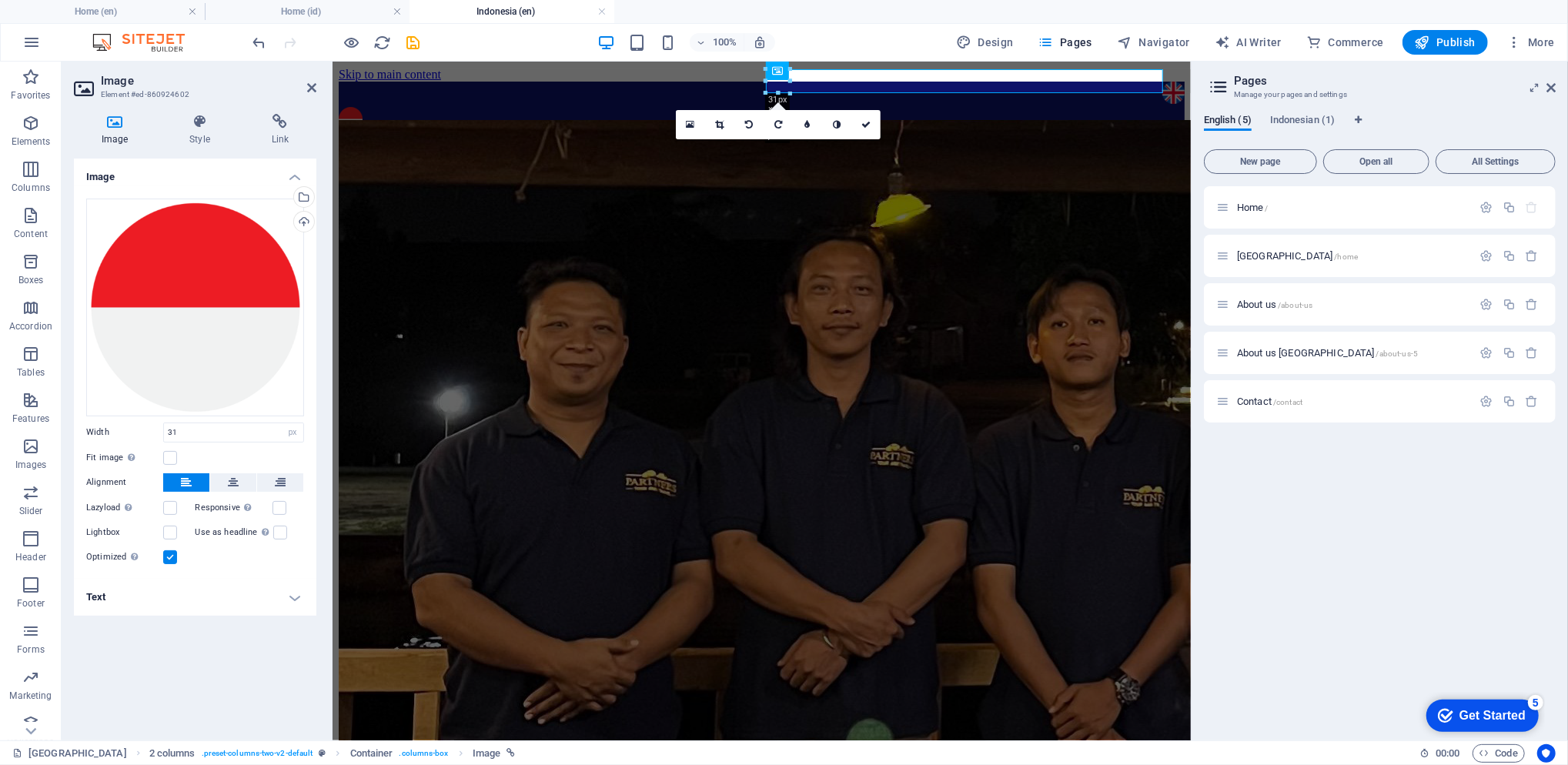
click at [270, 126] on icon at bounding box center [279, 122] width 72 height 15
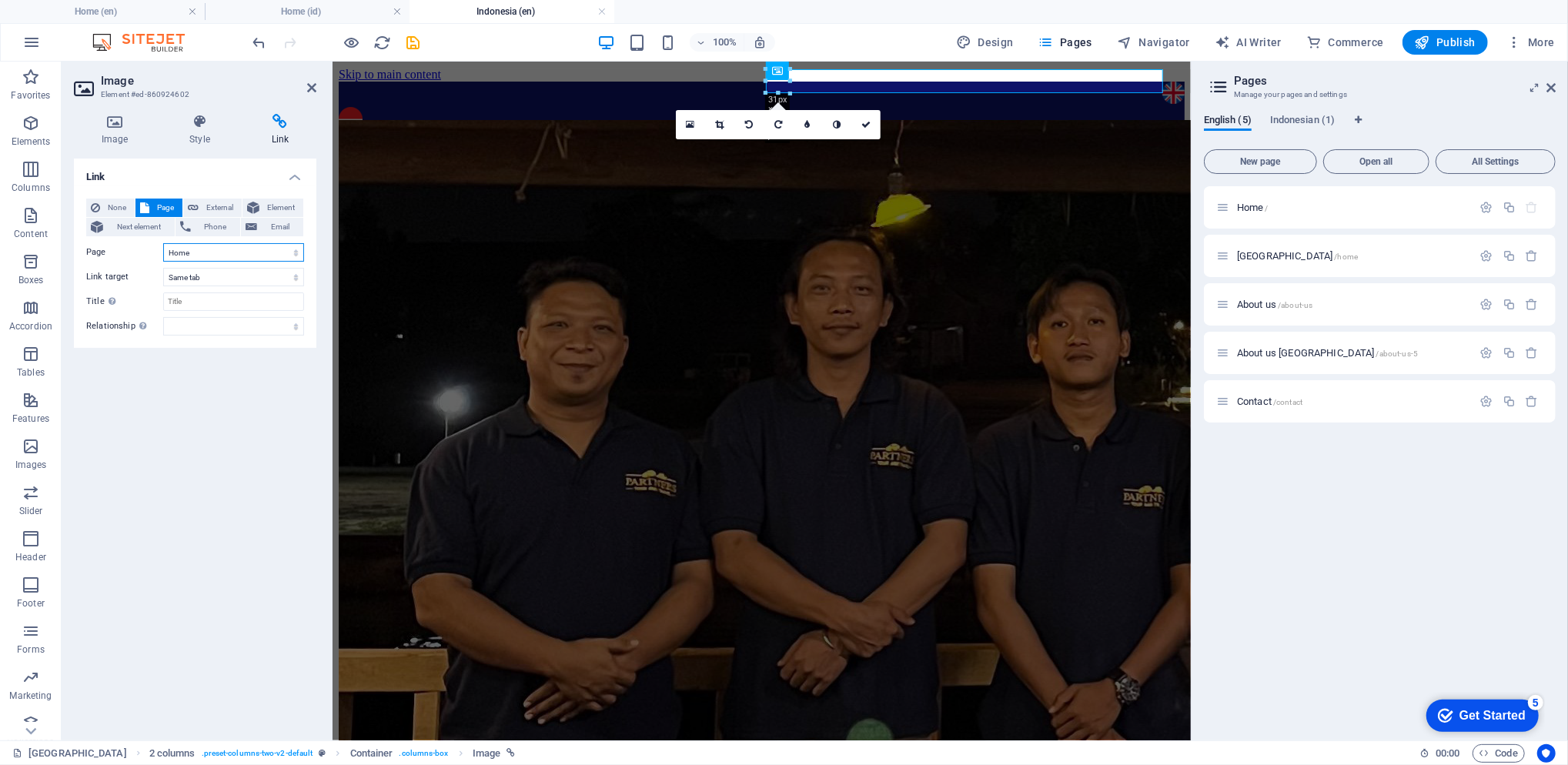
click at [206, 254] on select "Home Indonesia About us About us indonesia Contact Home" at bounding box center [234, 252] width 140 height 19
click at [163, 243] on select "Home Indonesia About us About us indonesia Contact Home" at bounding box center [234, 252] width 140 height 19
click at [414, 50] on icon "save" at bounding box center [413, 42] width 18 height 18
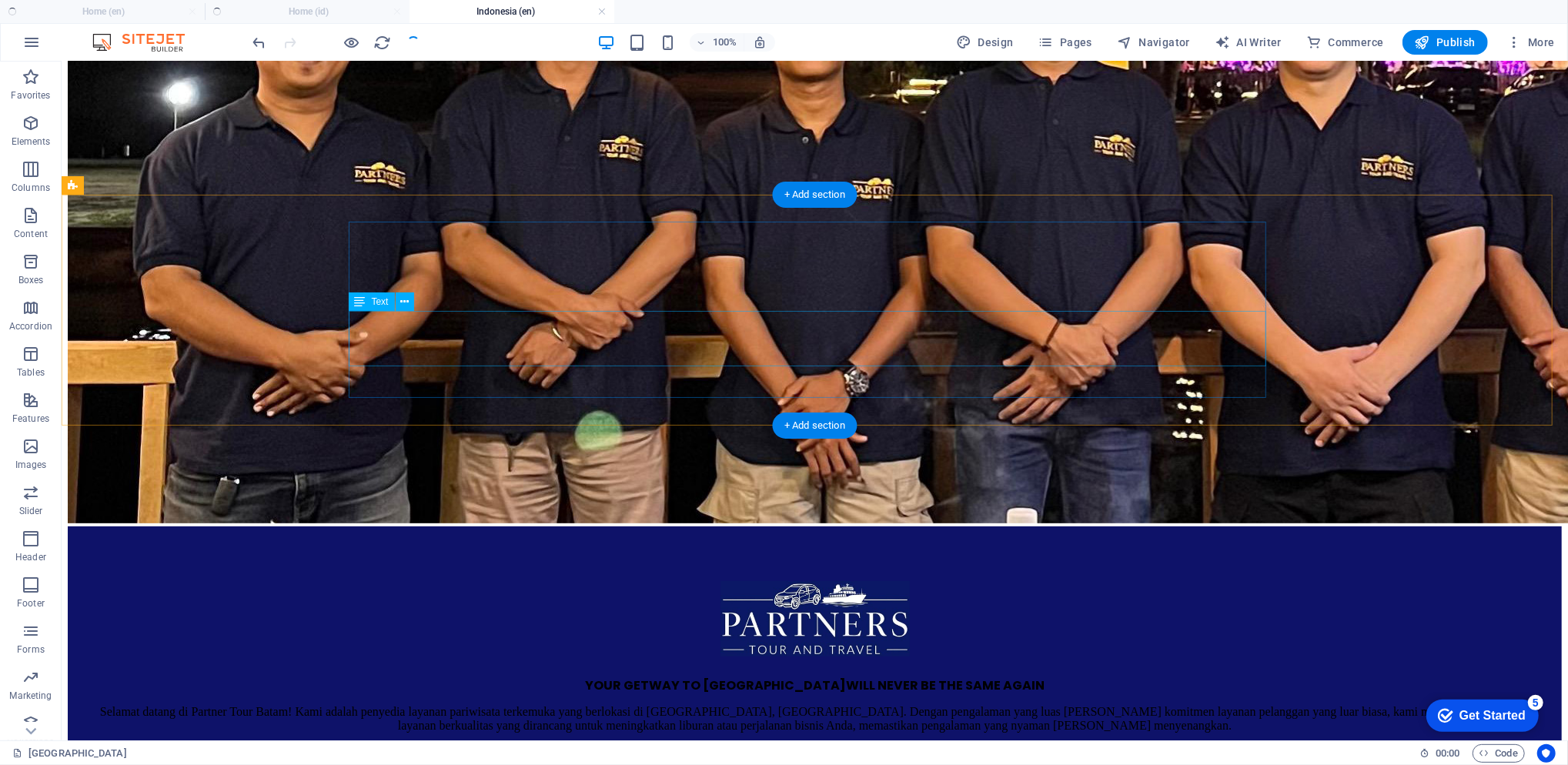
scroll to position [616, 0]
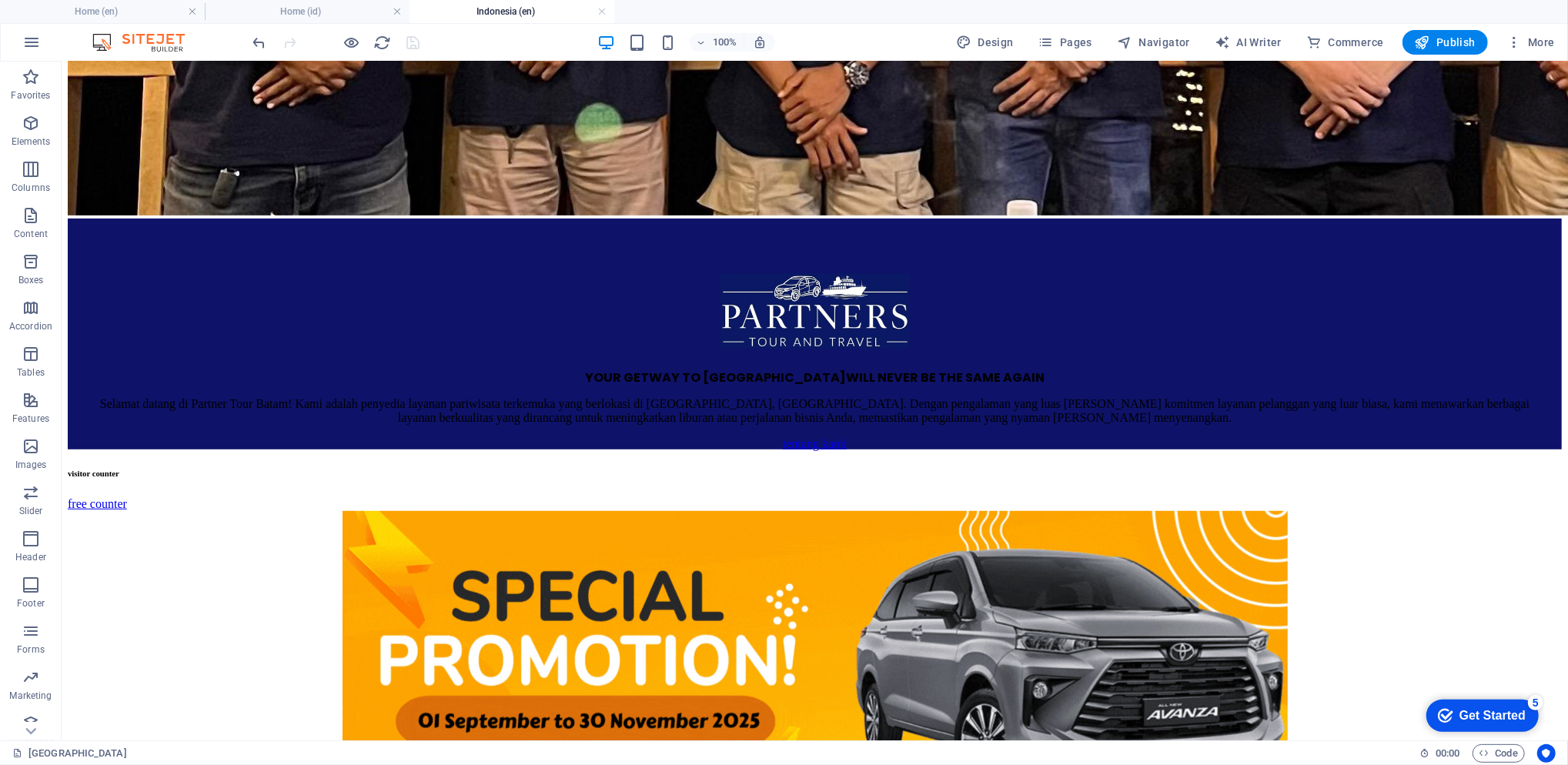
click at [1441, 36] on span "Publish" at bounding box center [1445, 42] width 61 height 15
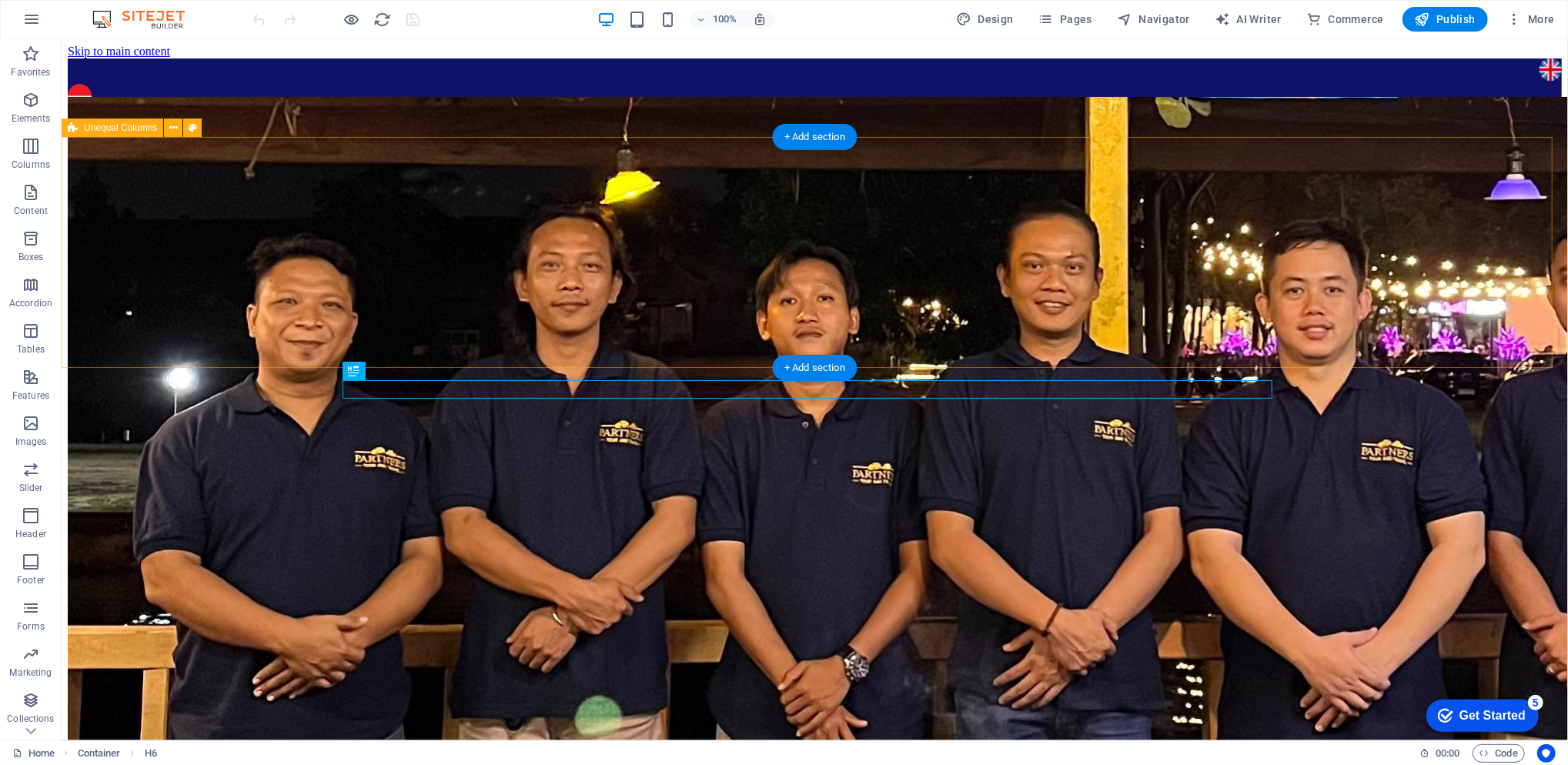
scroll to position [547, 0]
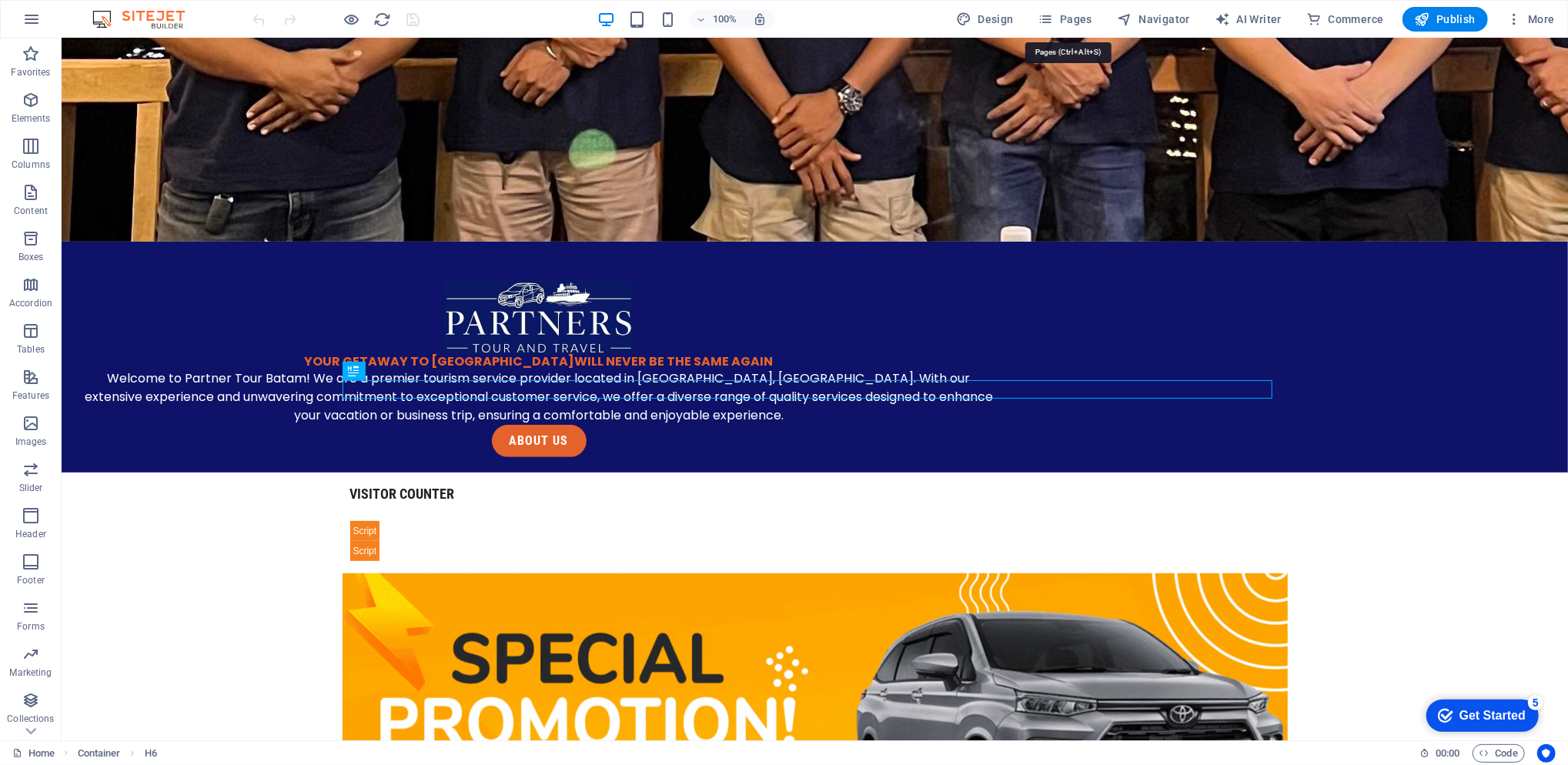
click at [1073, 19] on span "Pages" at bounding box center [1065, 19] width 54 height 15
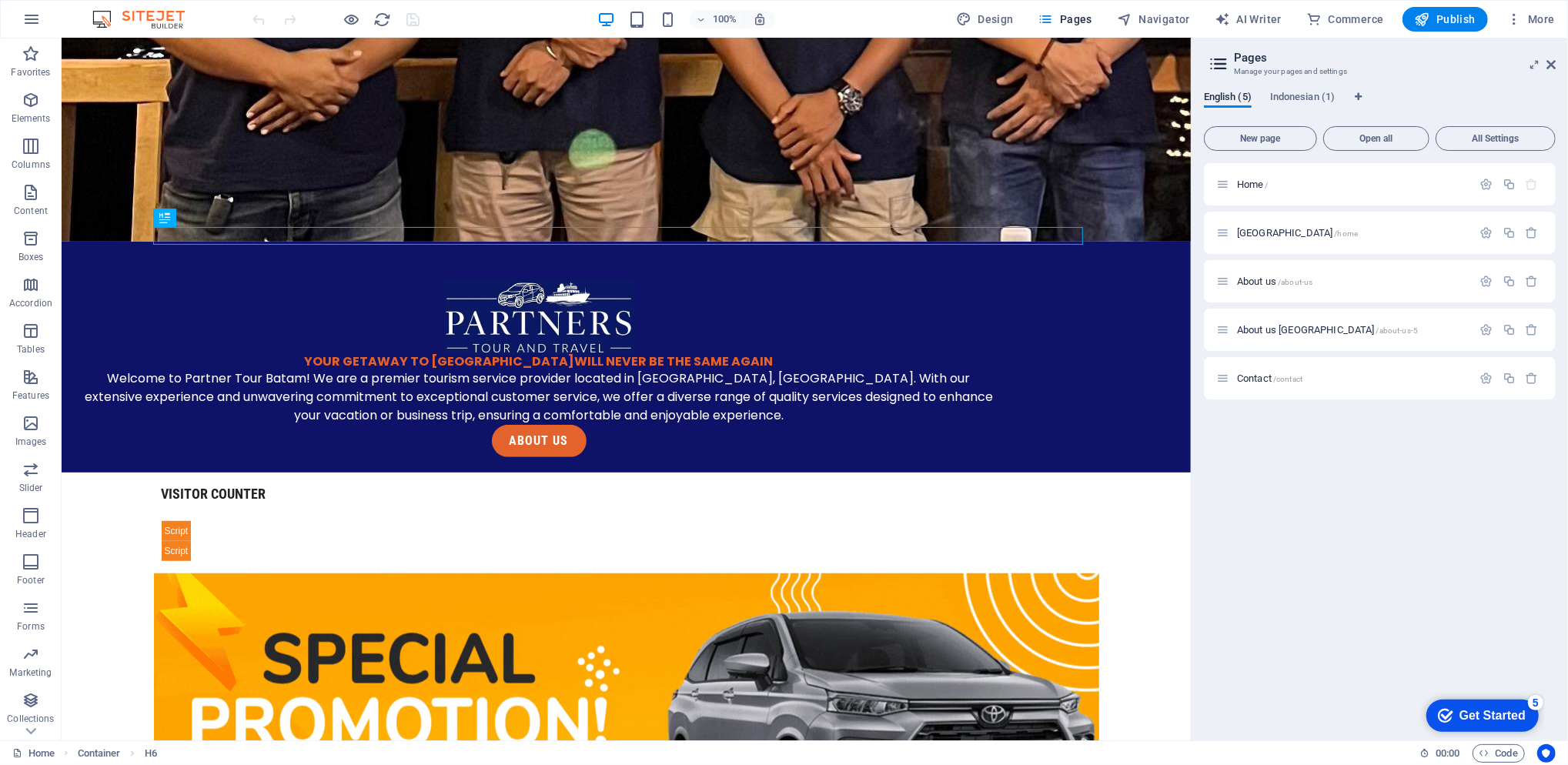
click at [1297, 91] on span "Indonesian (1)" at bounding box center [1302, 98] width 64 height 21
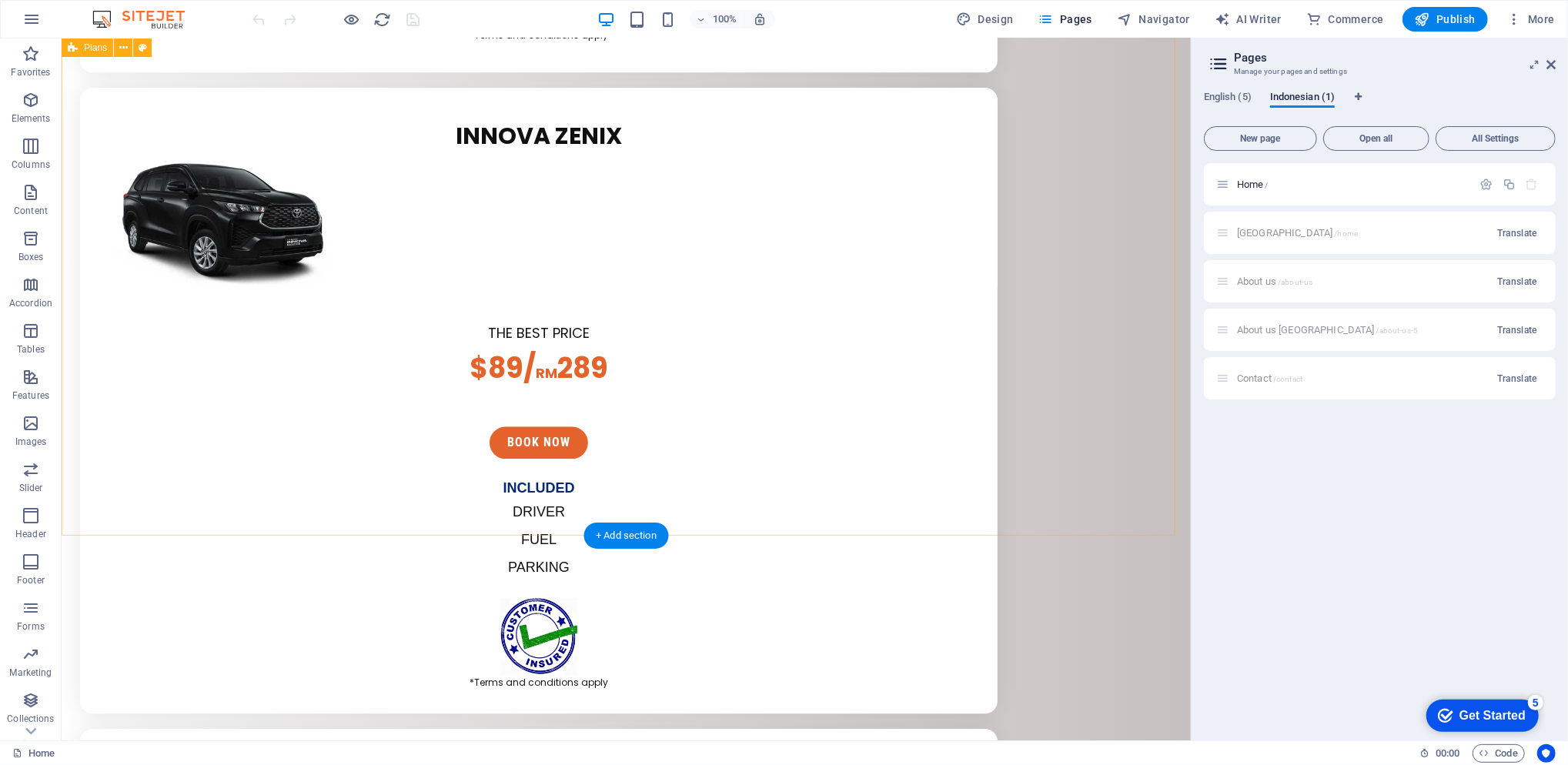
scroll to position [3215, 0]
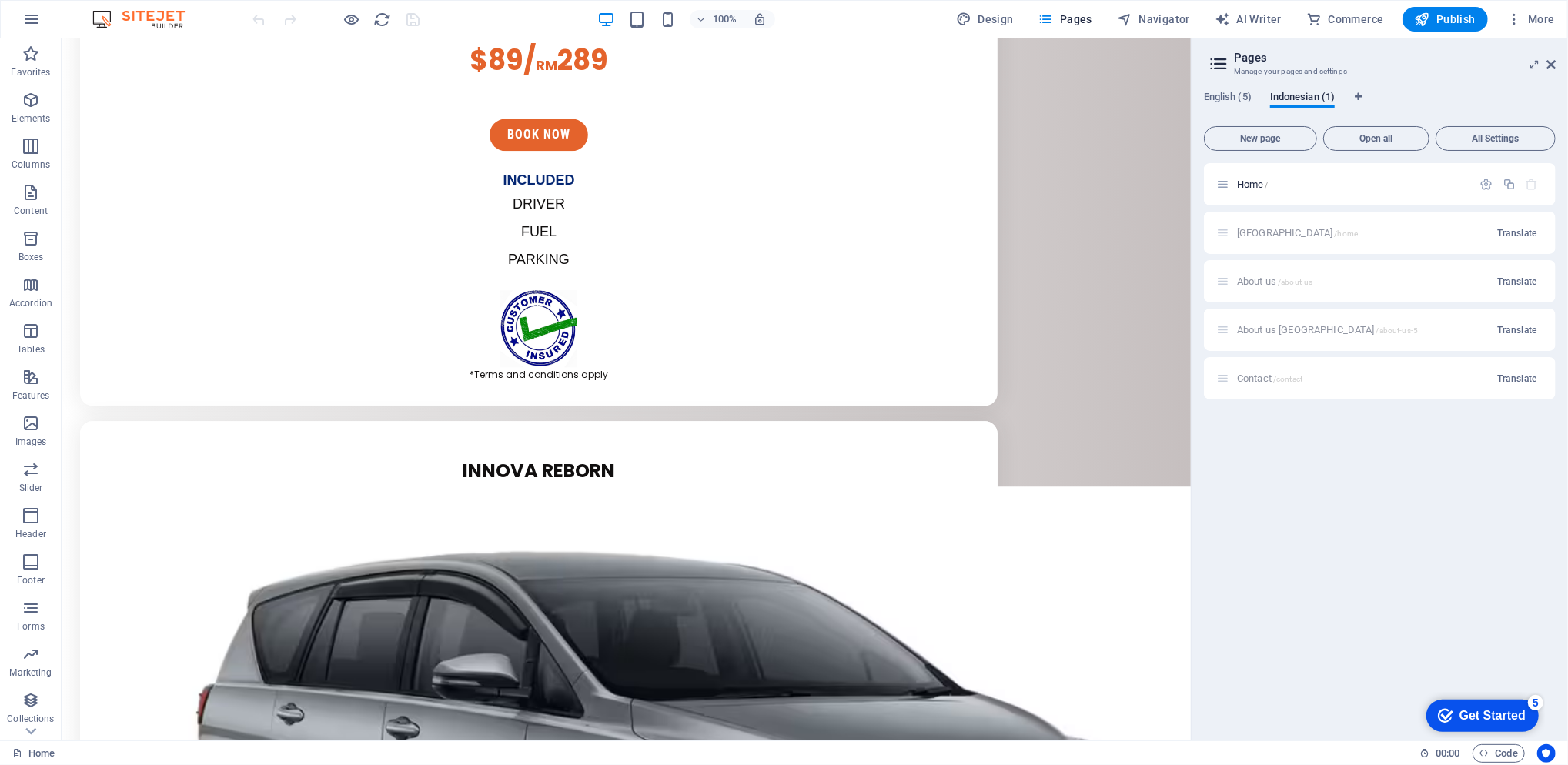
click at [1241, 97] on span "English (5)" at bounding box center [1228, 98] width 47 height 21
click at [1270, 226] on div "[GEOGRAPHIC_DATA] /home" at bounding box center [1344, 233] width 256 height 18
click at [1270, 228] on span "[GEOGRAPHIC_DATA] /home" at bounding box center [1297, 233] width 121 height 12
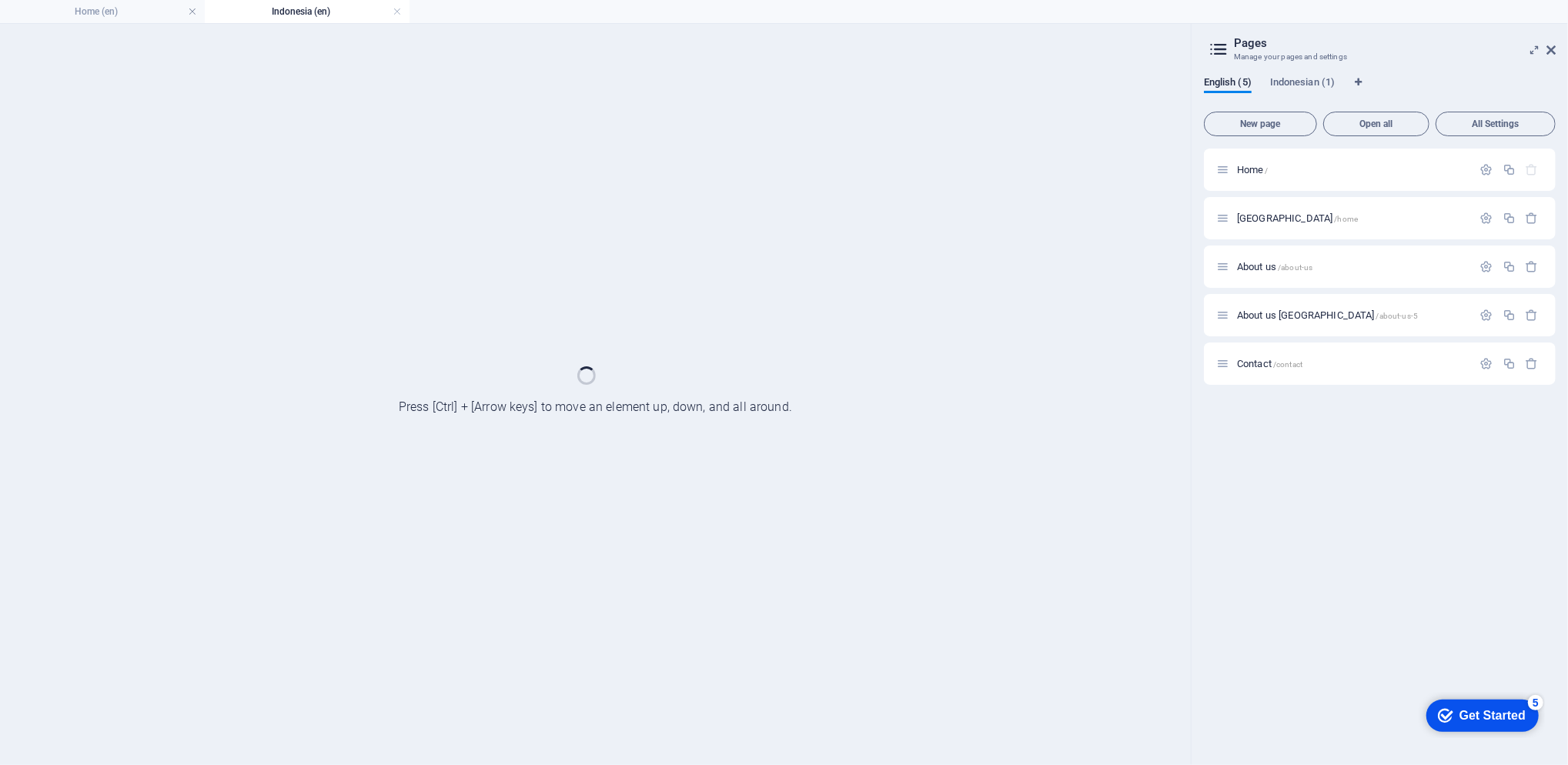
click at [1270, 228] on div "[GEOGRAPHIC_DATA] /home" at bounding box center [1380, 218] width 352 height 42
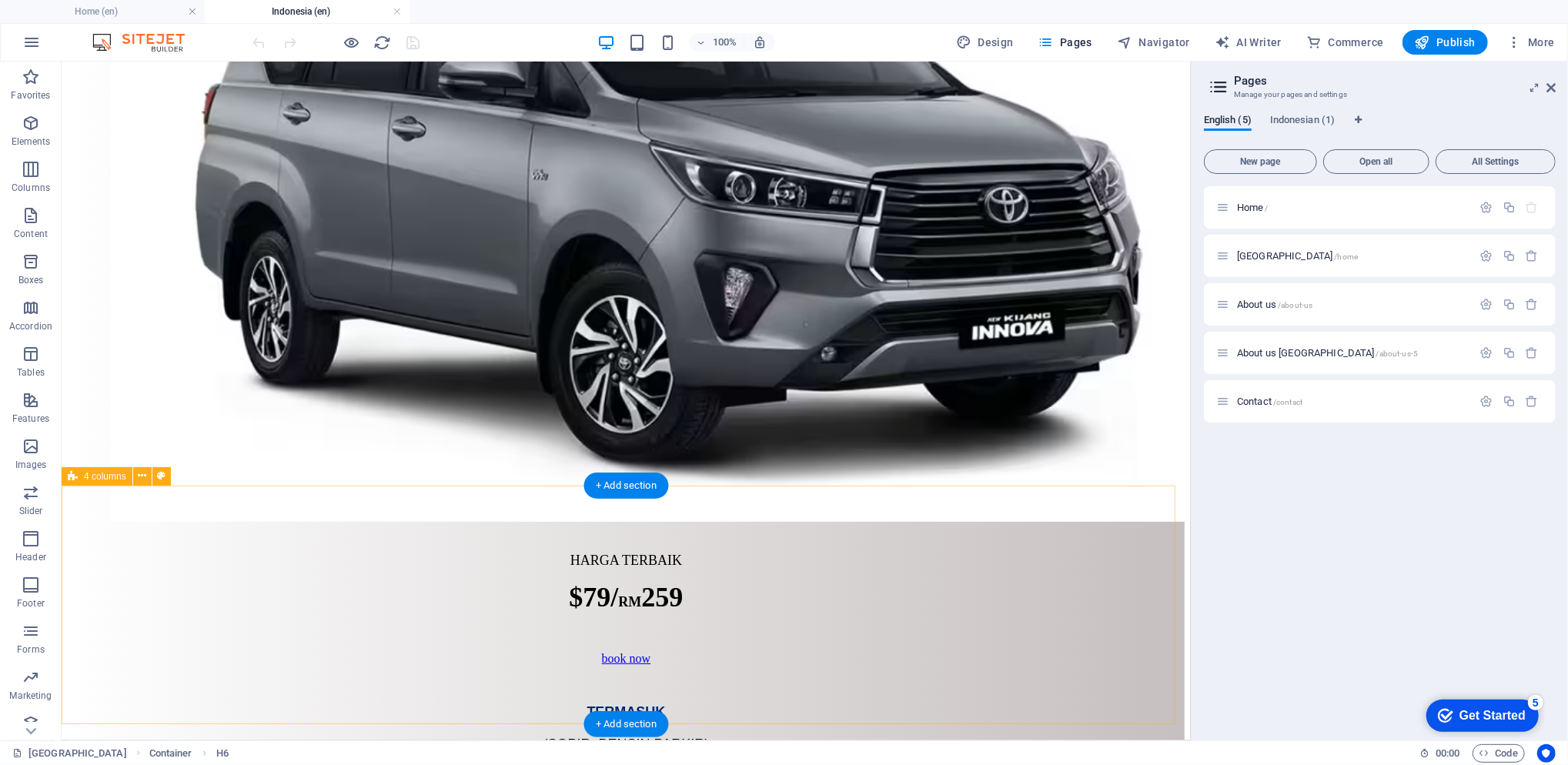
scroll to position [3997, 0]
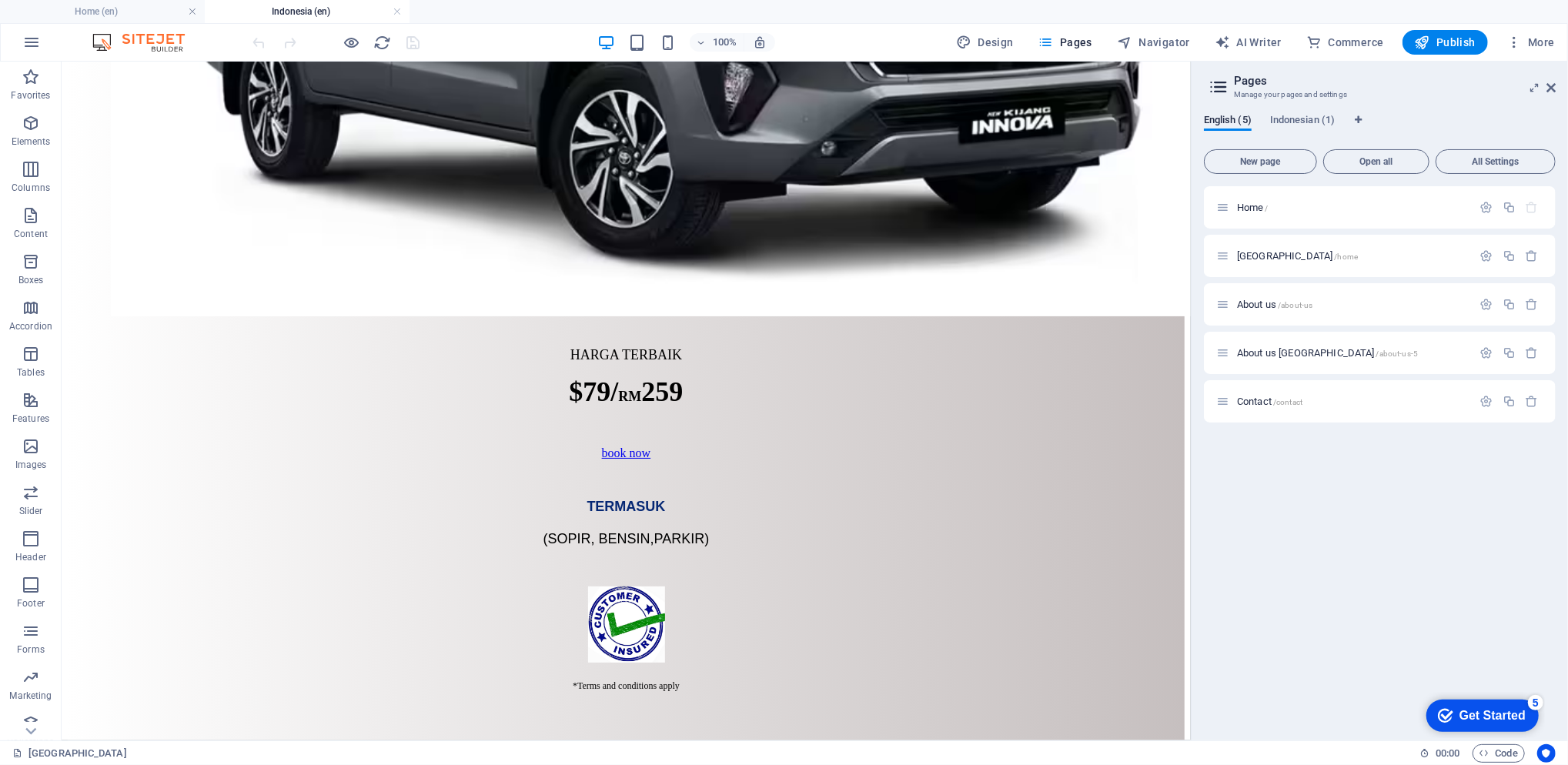
click at [41, 47] on button "button" at bounding box center [31, 42] width 37 height 37
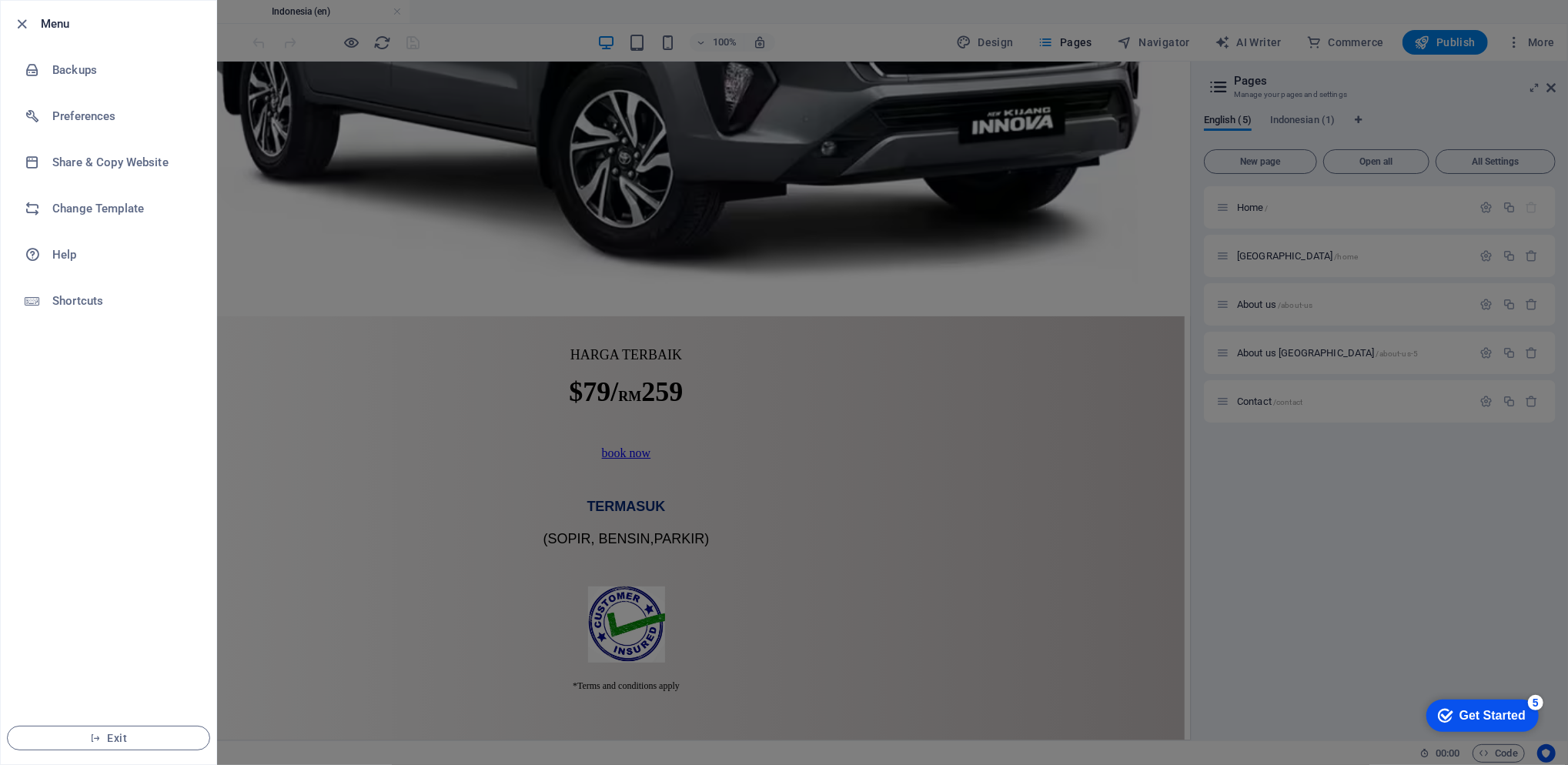
click at [361, 394] on div at bounding box center [784, 382] width 1568 height 765
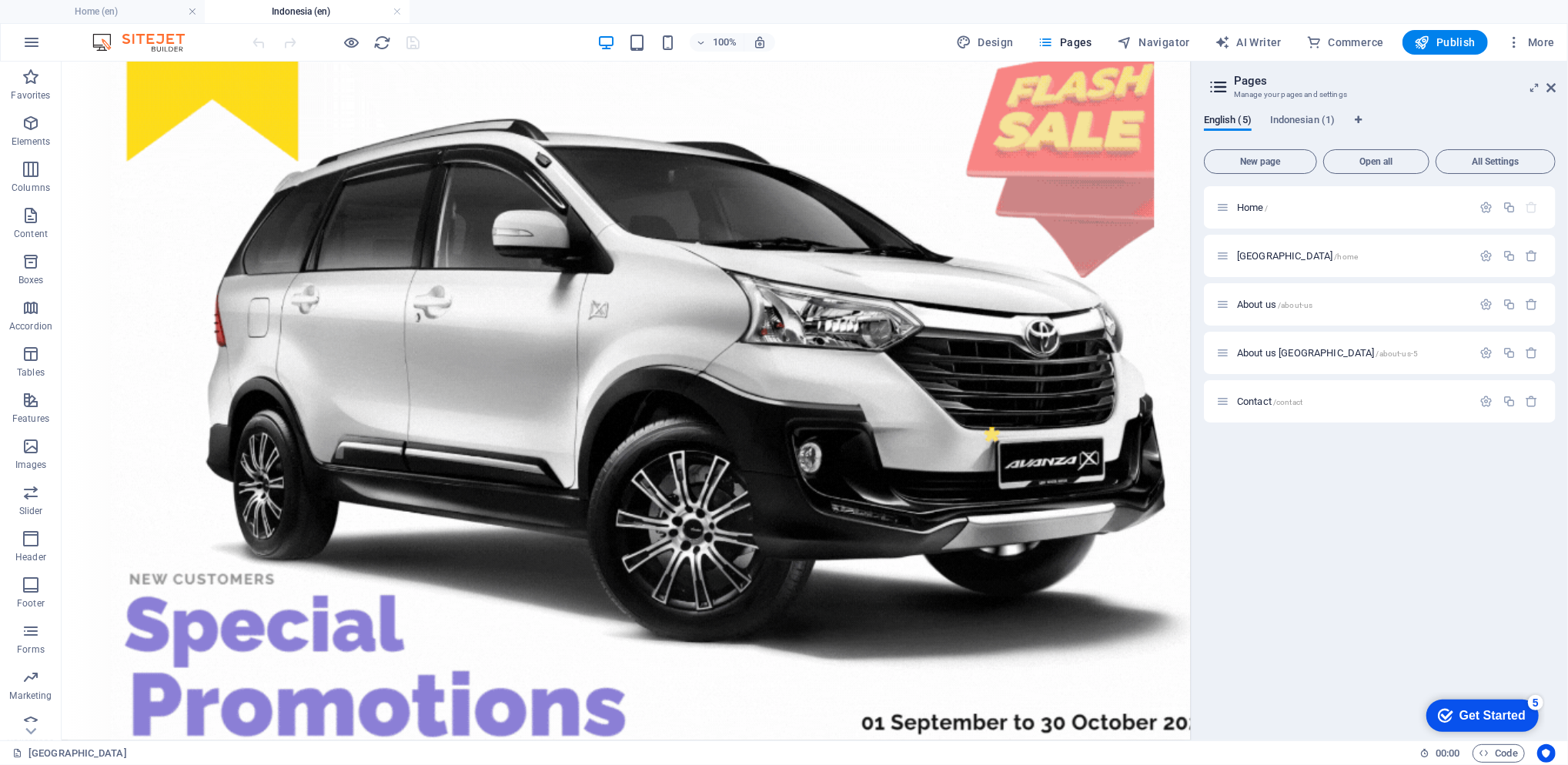
scroll to position [0, 0]
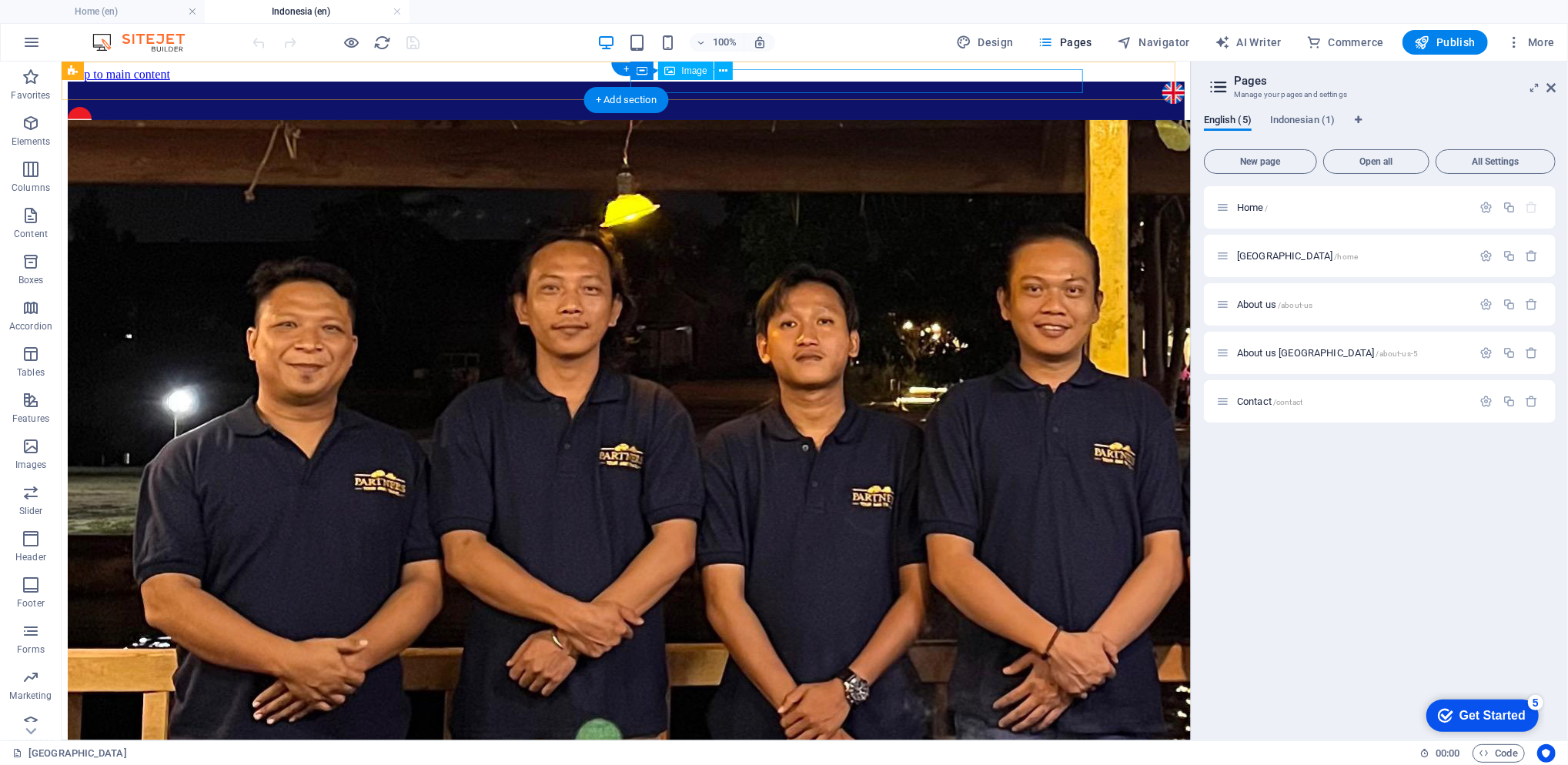
click at [889, 107] on figure at bounding box center [625, 120] width 1117 height 27
click at [646, 107] on figure at bounding box center [625, 120] width 1117 height 27
select select "px"
select select "5"
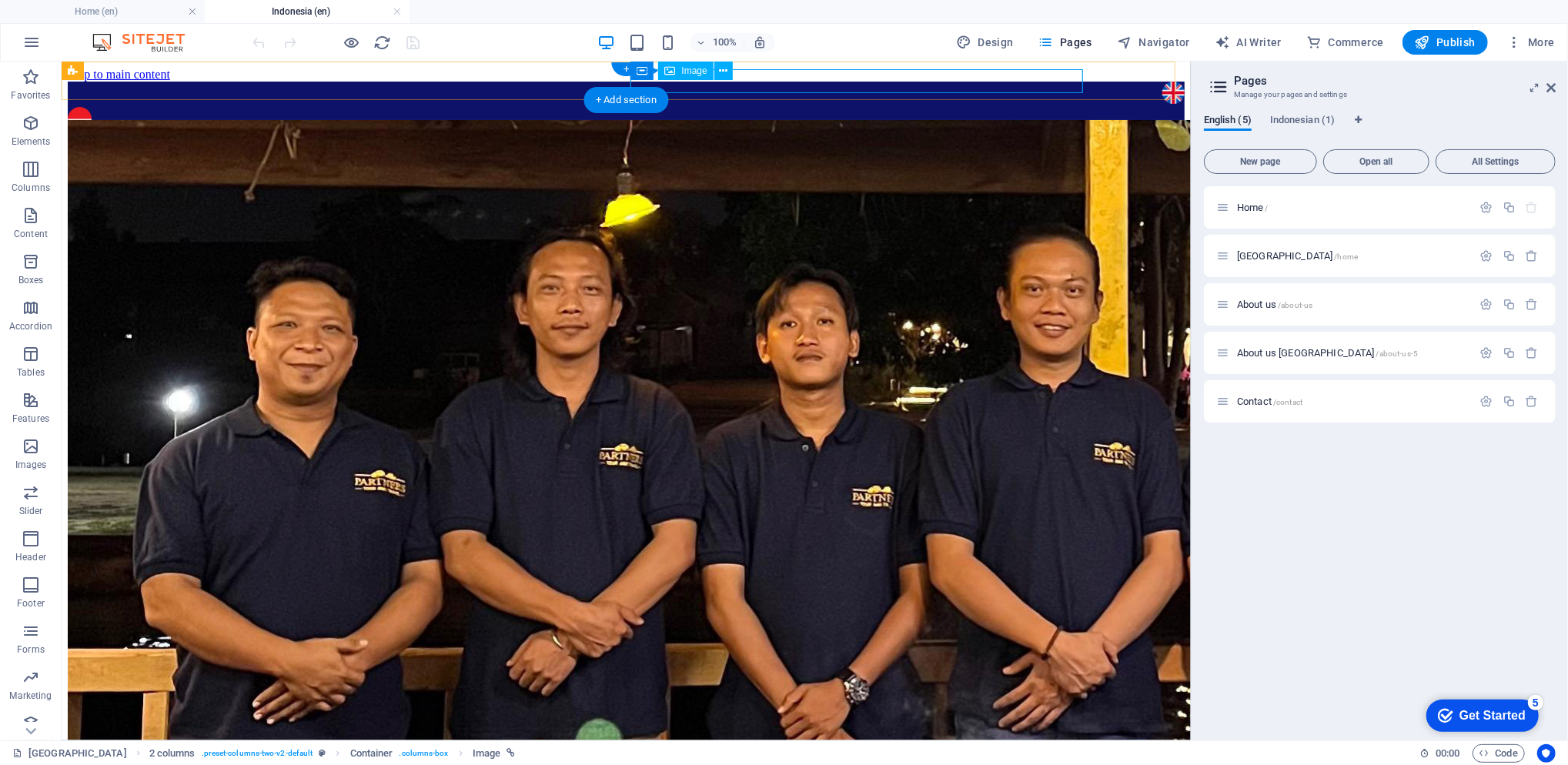
select select
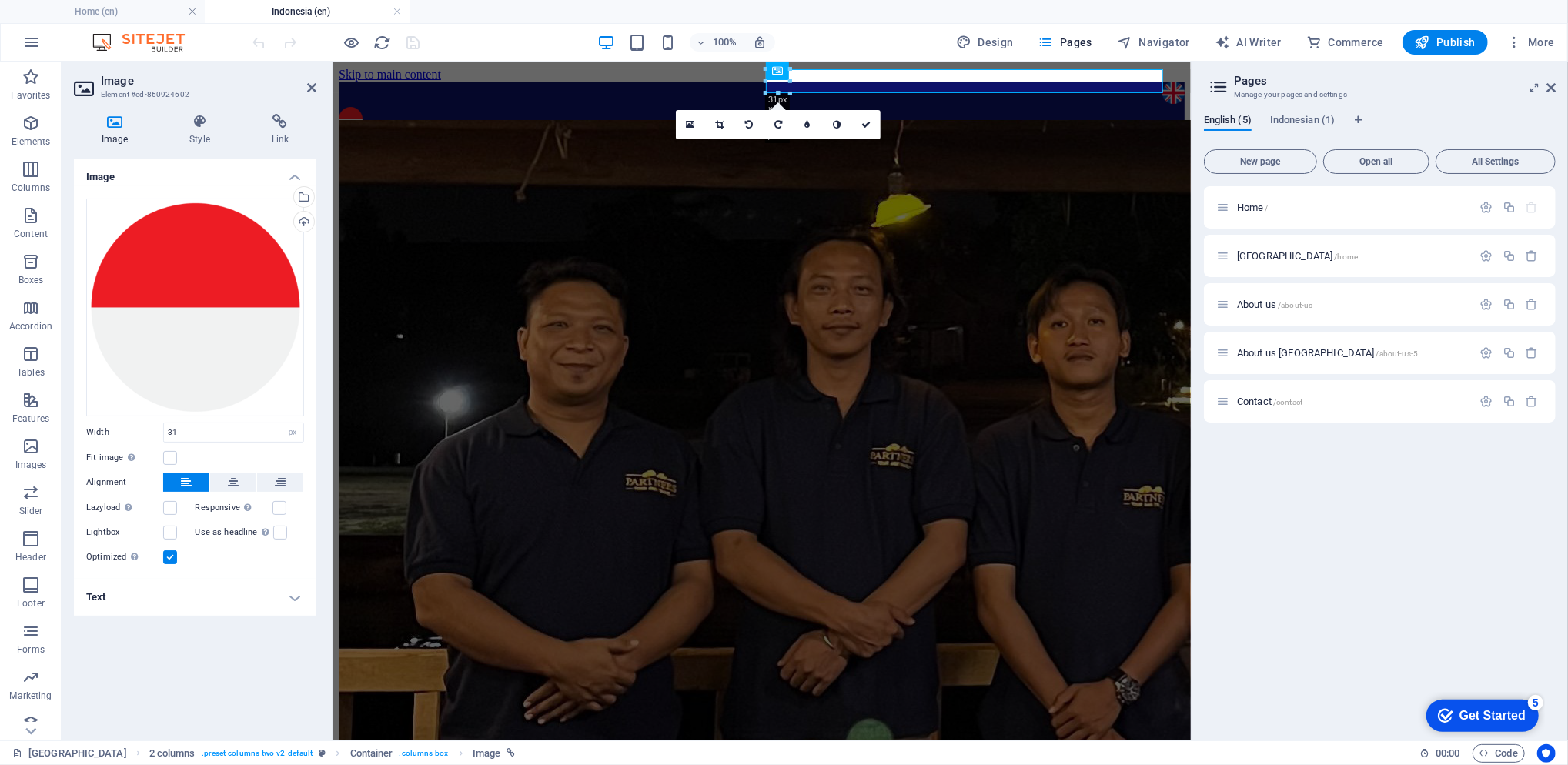
click at [294, 135] on h4 "Link" at bounding box center [279, 130] width 72 height 32
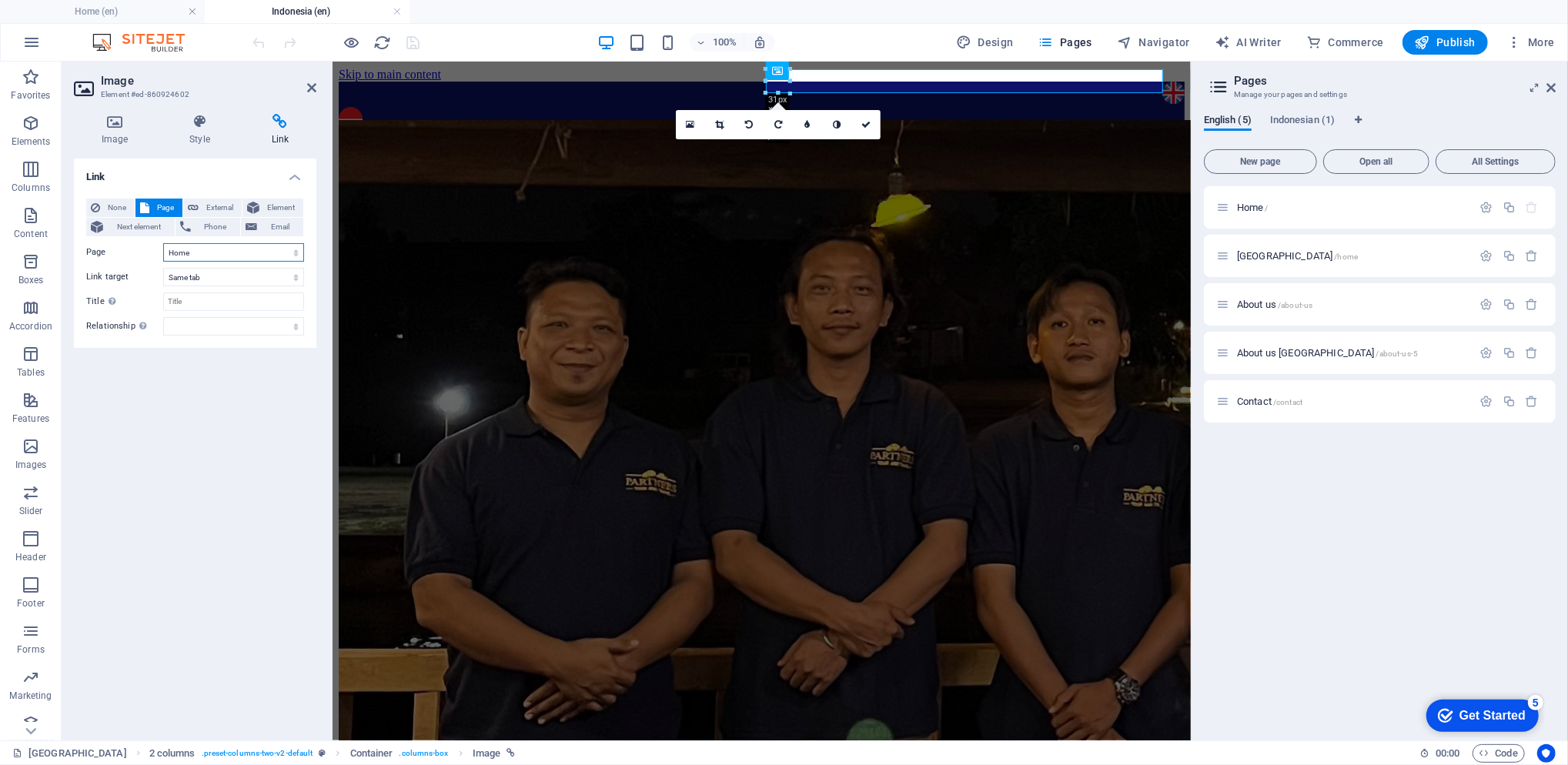
click at [256, 250] on select "Home Indonesia About us About us indonesia Contact Home" at bounding box center [234, 252] width 140 height 19
click at [163, 243] on select "Home Indonesia About us About us indonesia Contact Home" at bounding box center [234, 252] width 140 height 19
click at [278, 282] on select "New tab Same tab Overlay" at bounding box center [234, 278] width 140 height 19
click at [163, 268] on select "New tab Same tab Overlay" at bounding box center [234, 278] width 140 height 19
click at [1316, 124] on span "Indonesian (1)" at bounding box center [1302, 121] width 64 height 21
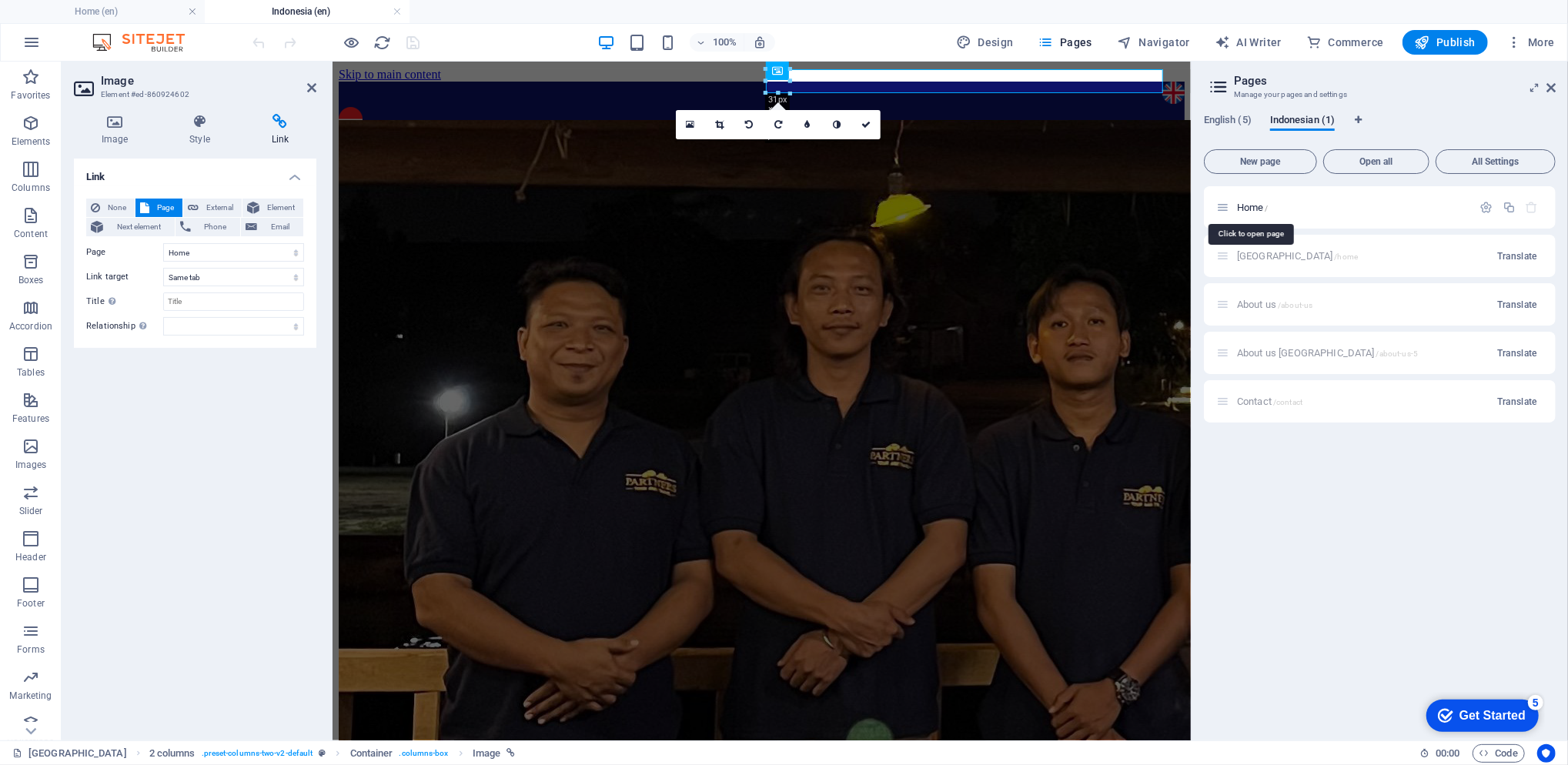
click at [1263, 206] on span "Home /" at bounding box center [1252, 207] width 31 height 12
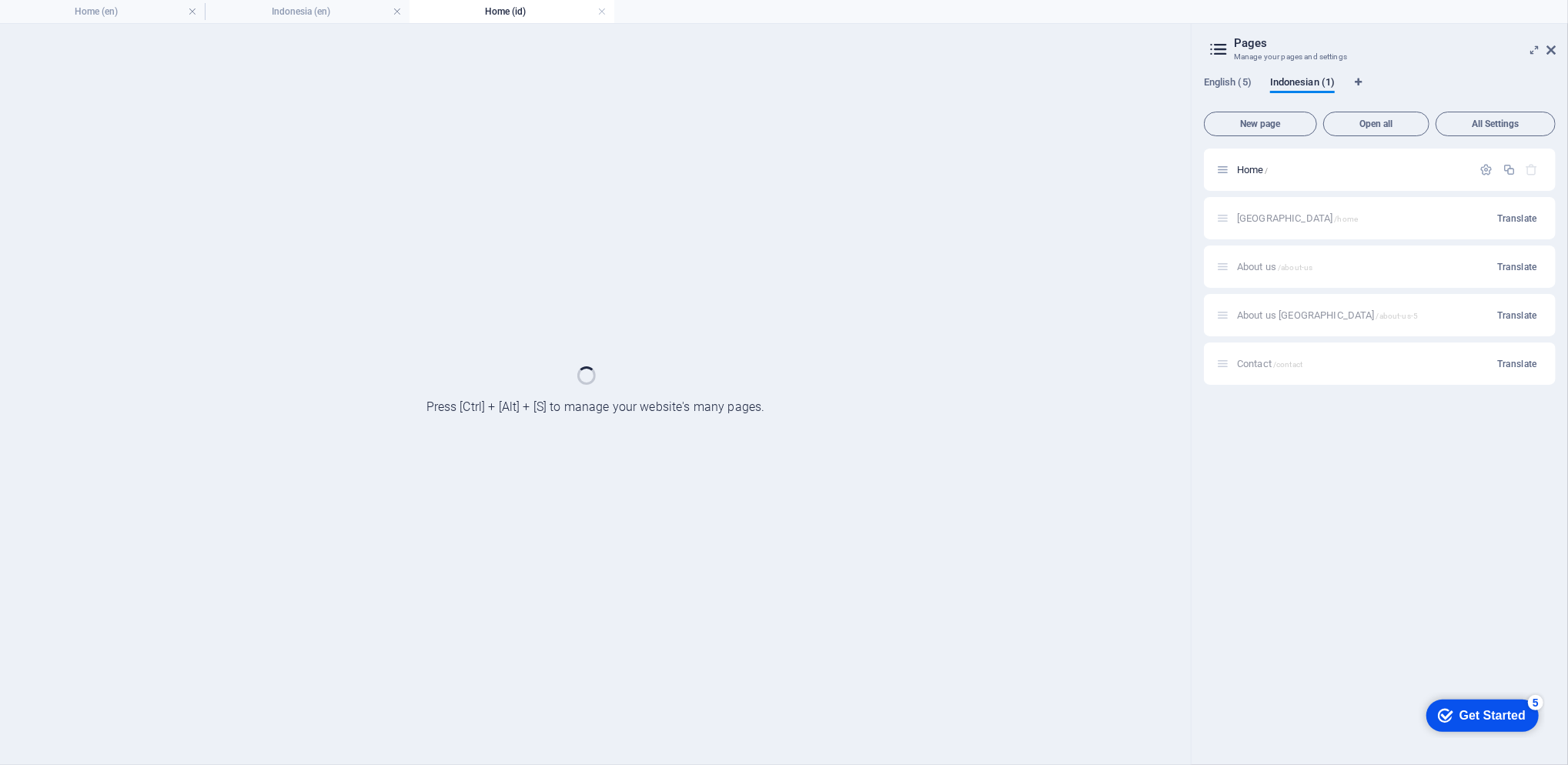
click at [1263, 206] on div "Indonesia /home Translate" at bounding box center [1380, 218] width 352 height 42
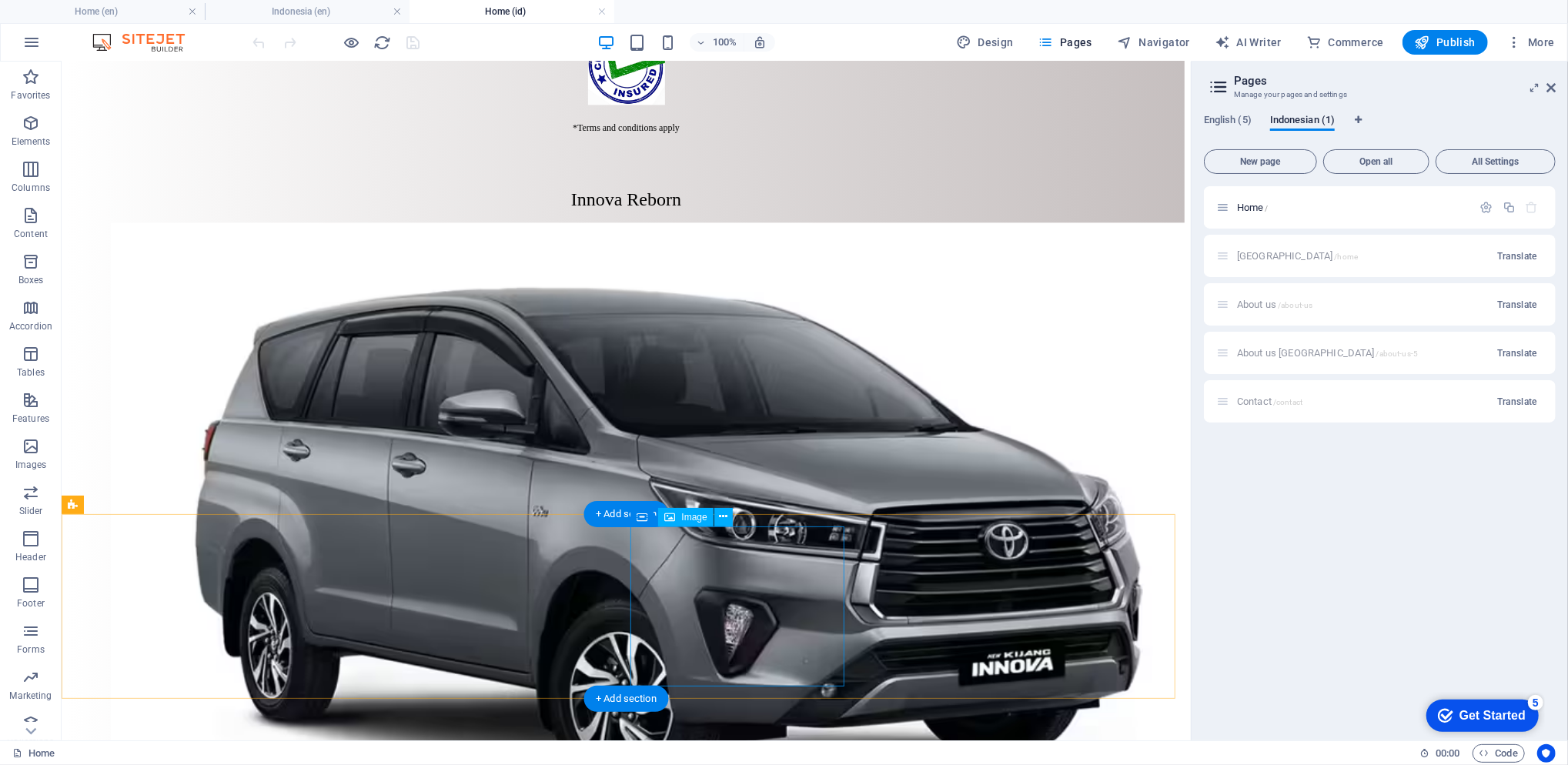
scroll to position [3079, 0]
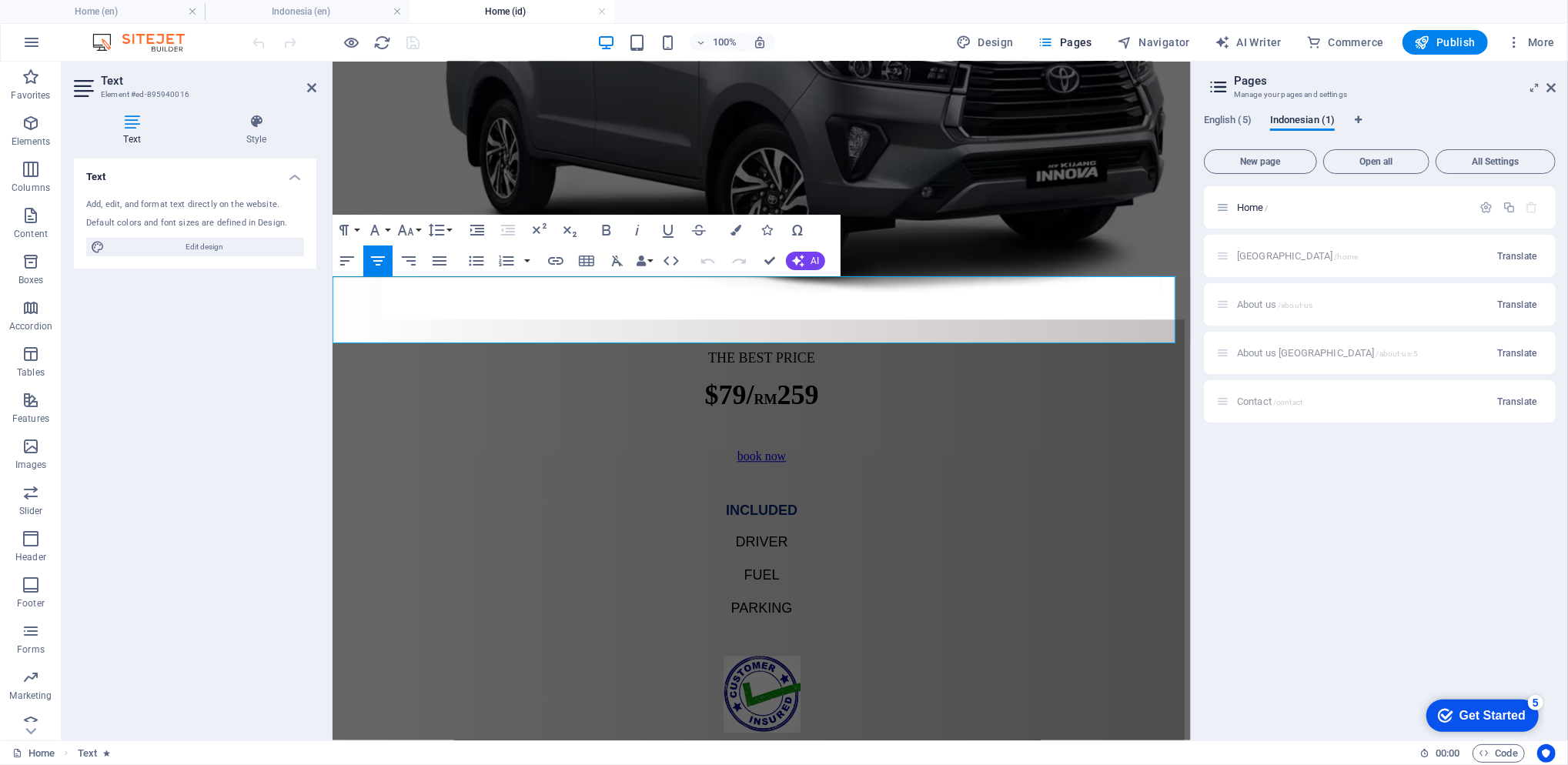
scroll to position [2941, 0]
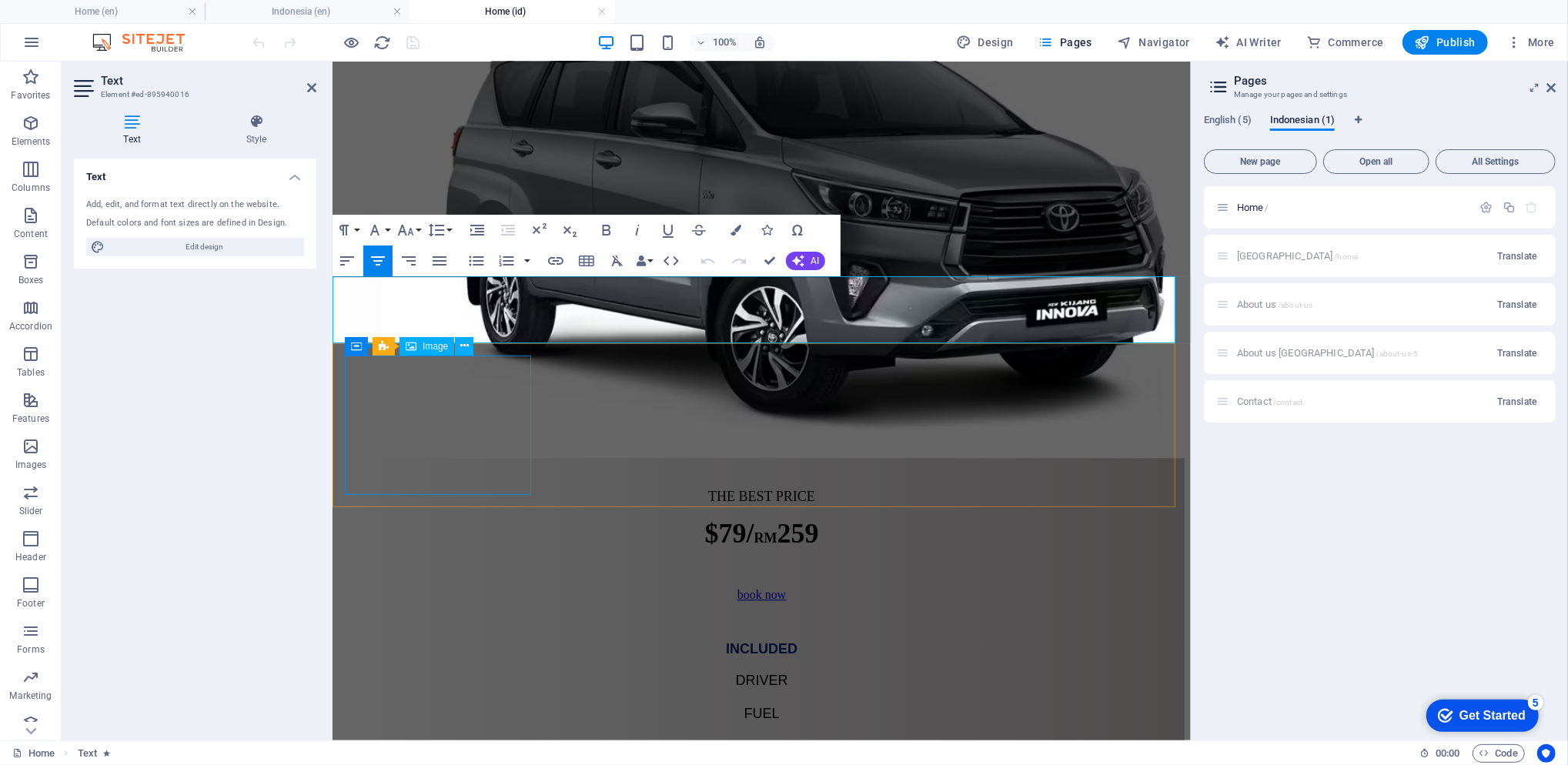
drag, startPoint x: 988, startPoint y: 316, endPoint x: 454, endPoint y: 370, distance: 536.7
drag, startPoint x: 549, startPoint y: 307, endPoint x: 1079, endPoint y: 283, distance: 530.5
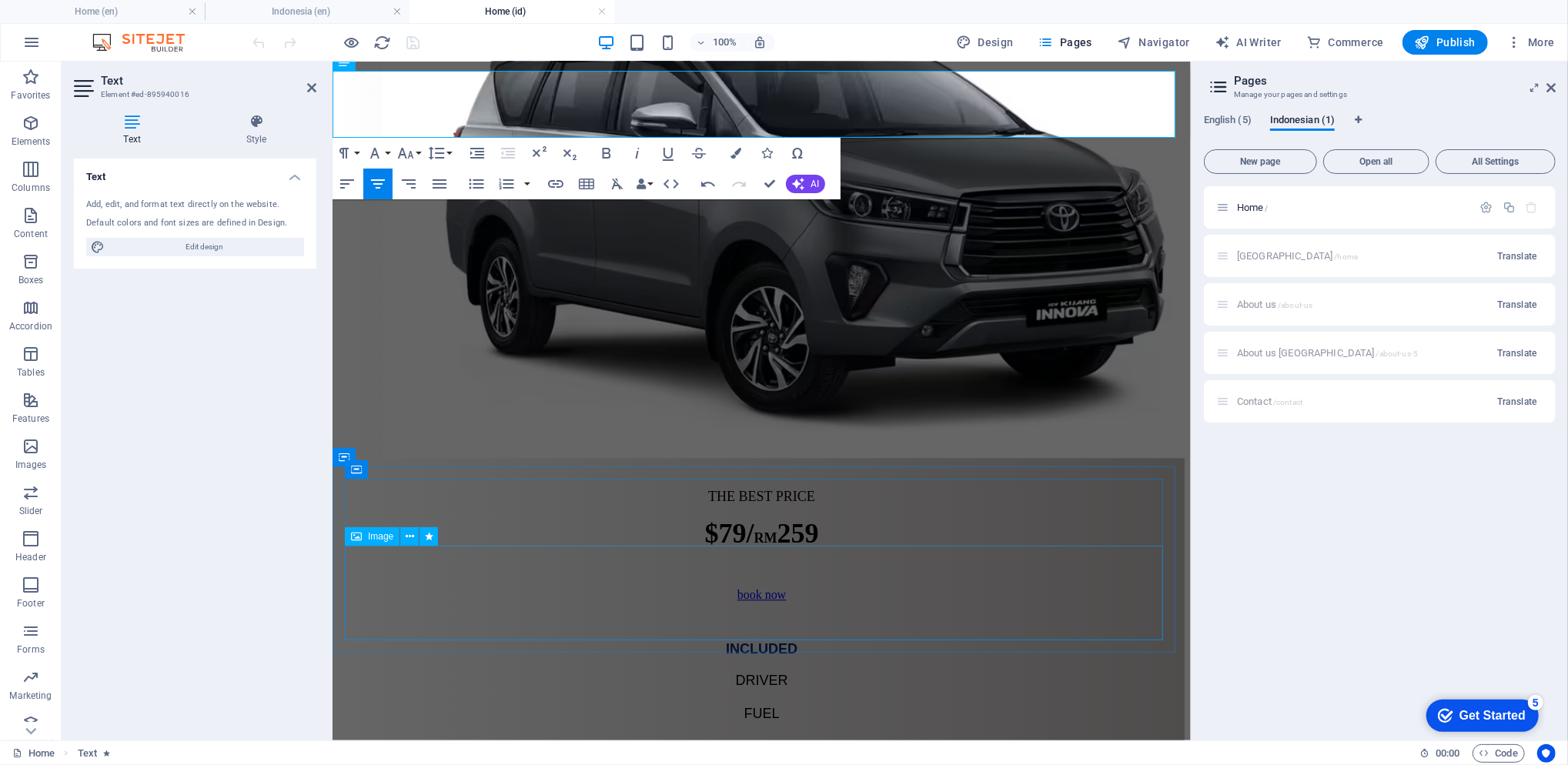
scroll to position [3145, 0]
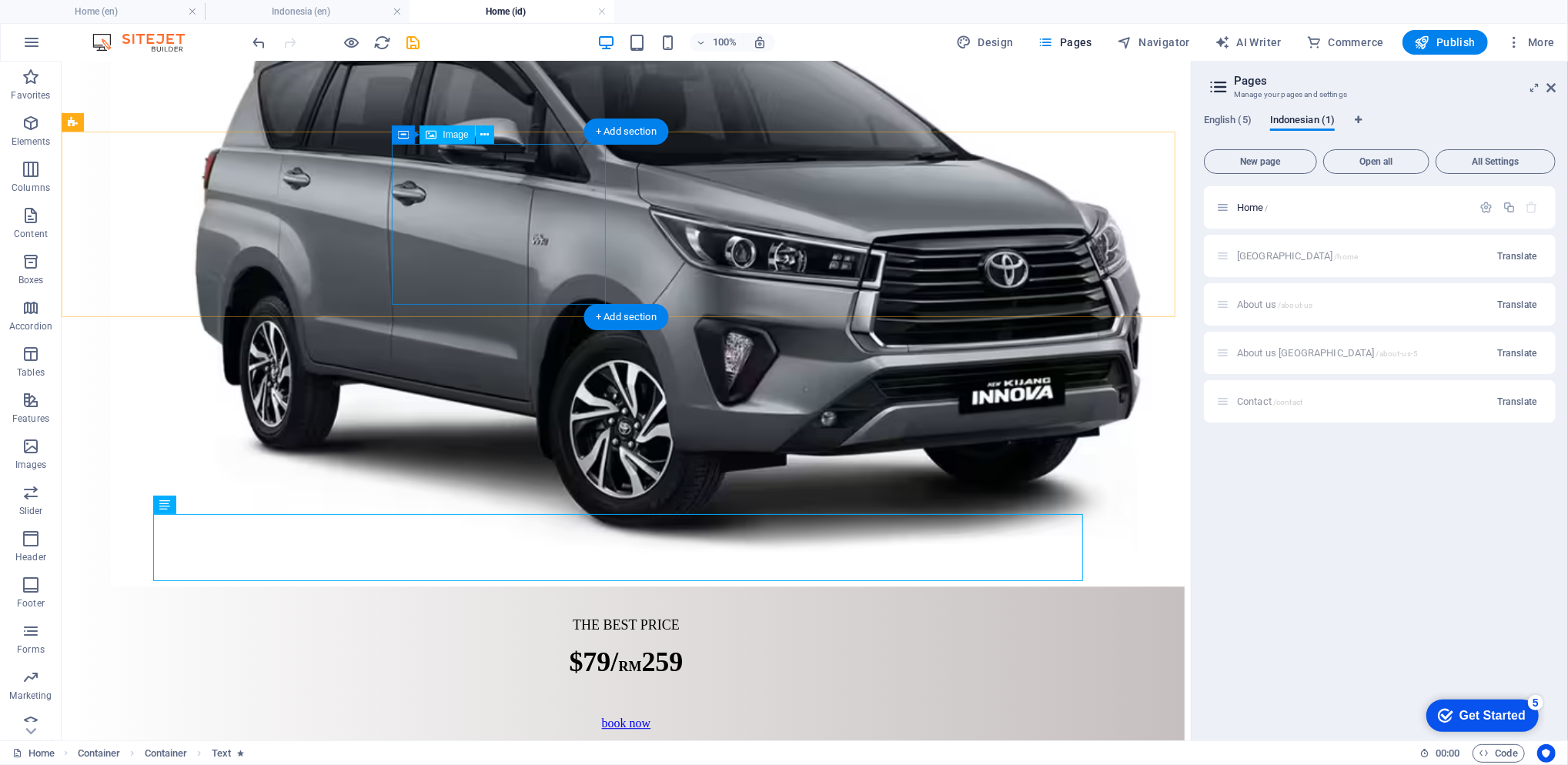
scroll to position [3255, 0]
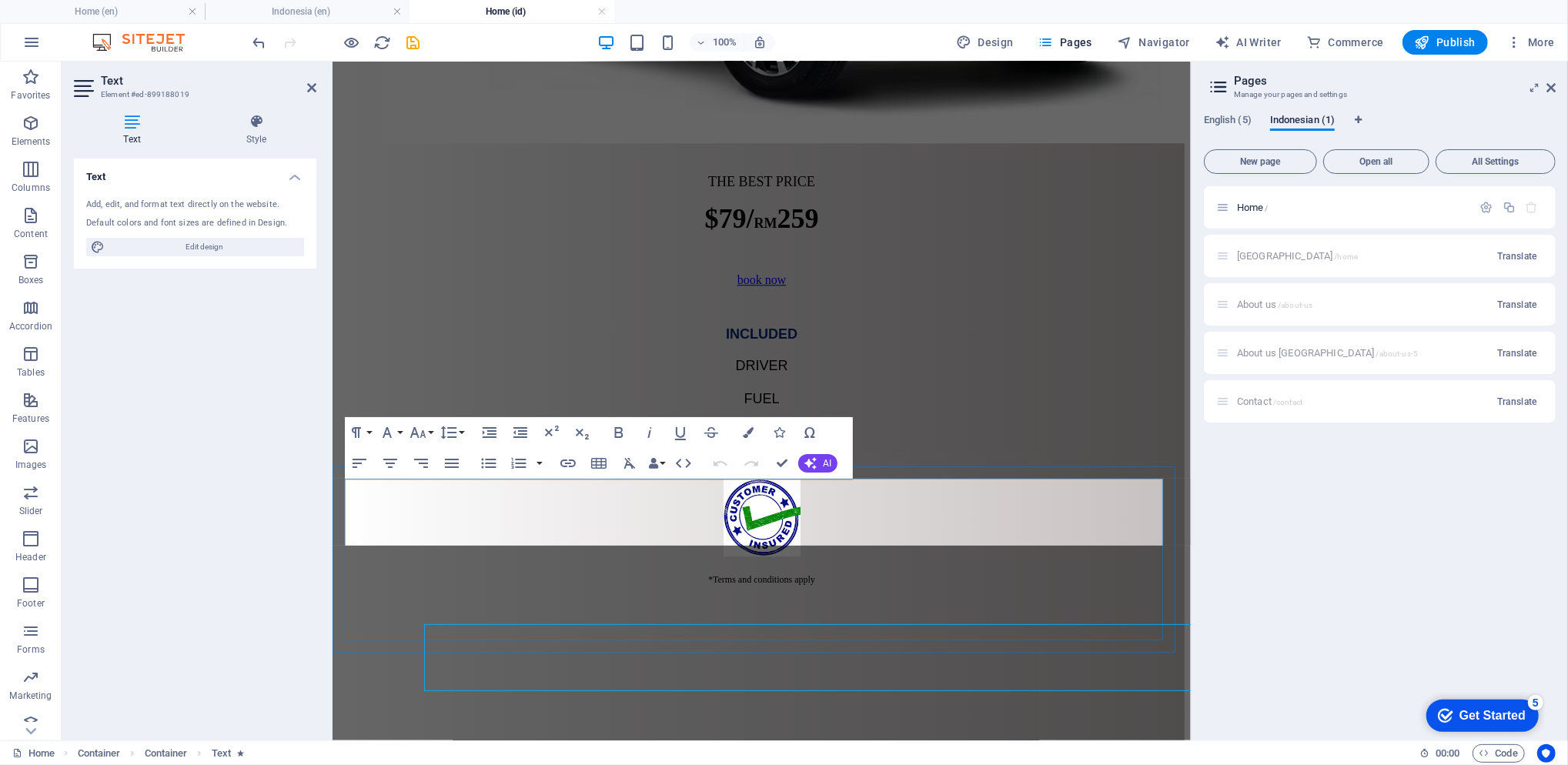
scroll to position [3145, 0]
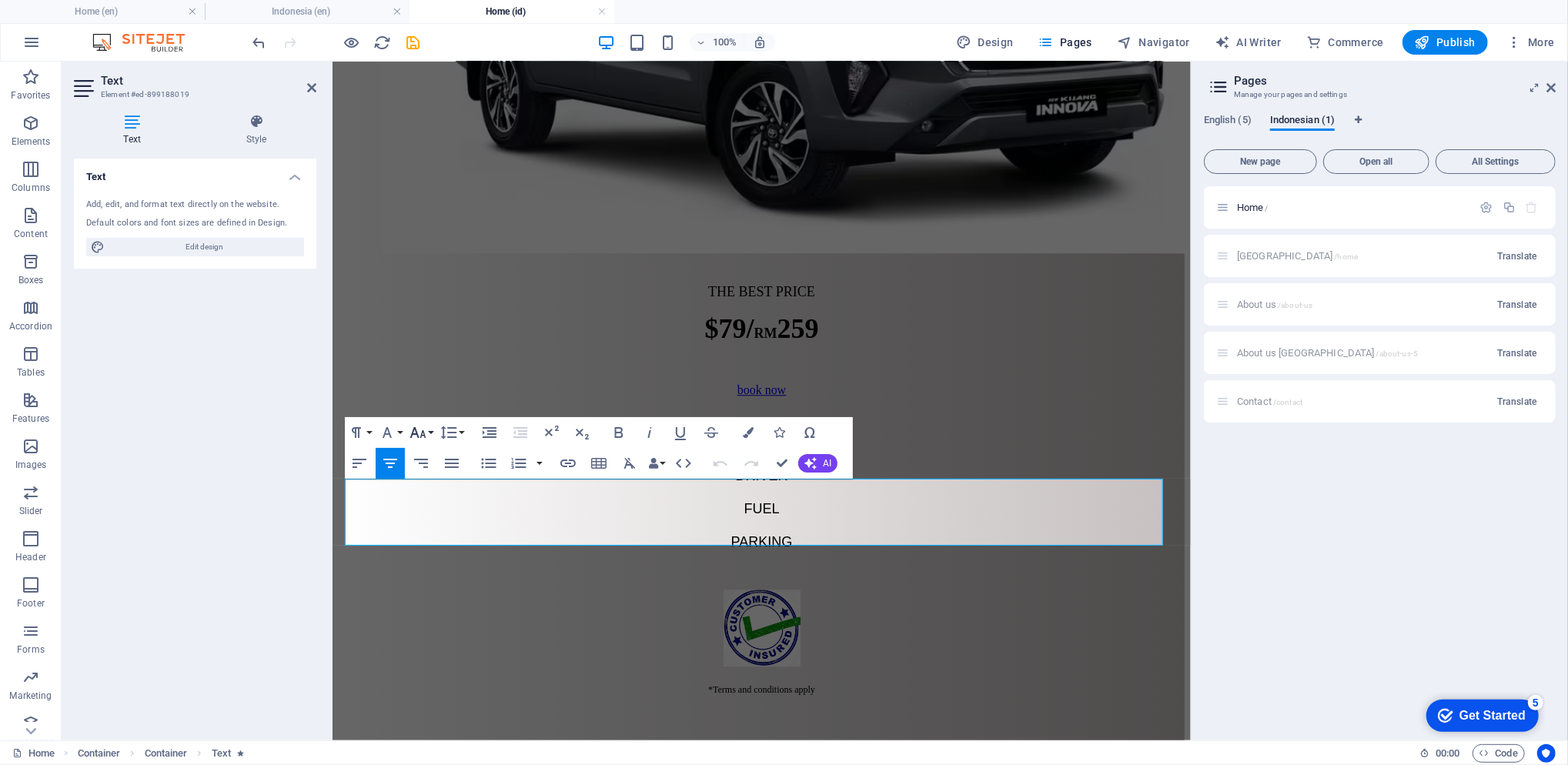
click at [417, 434] on icon "button" at bounding box center [418, 432] width 16 height 11
click at [437, 506] on link "10" at bounding box center [433, 509] width 55 height 23
click at [421, 438] on icon "button" at bounding box center [418, 432] width 19 height 19
click at [430, 611] on link "36" at bounding box center [433, 606] width 55 height 23
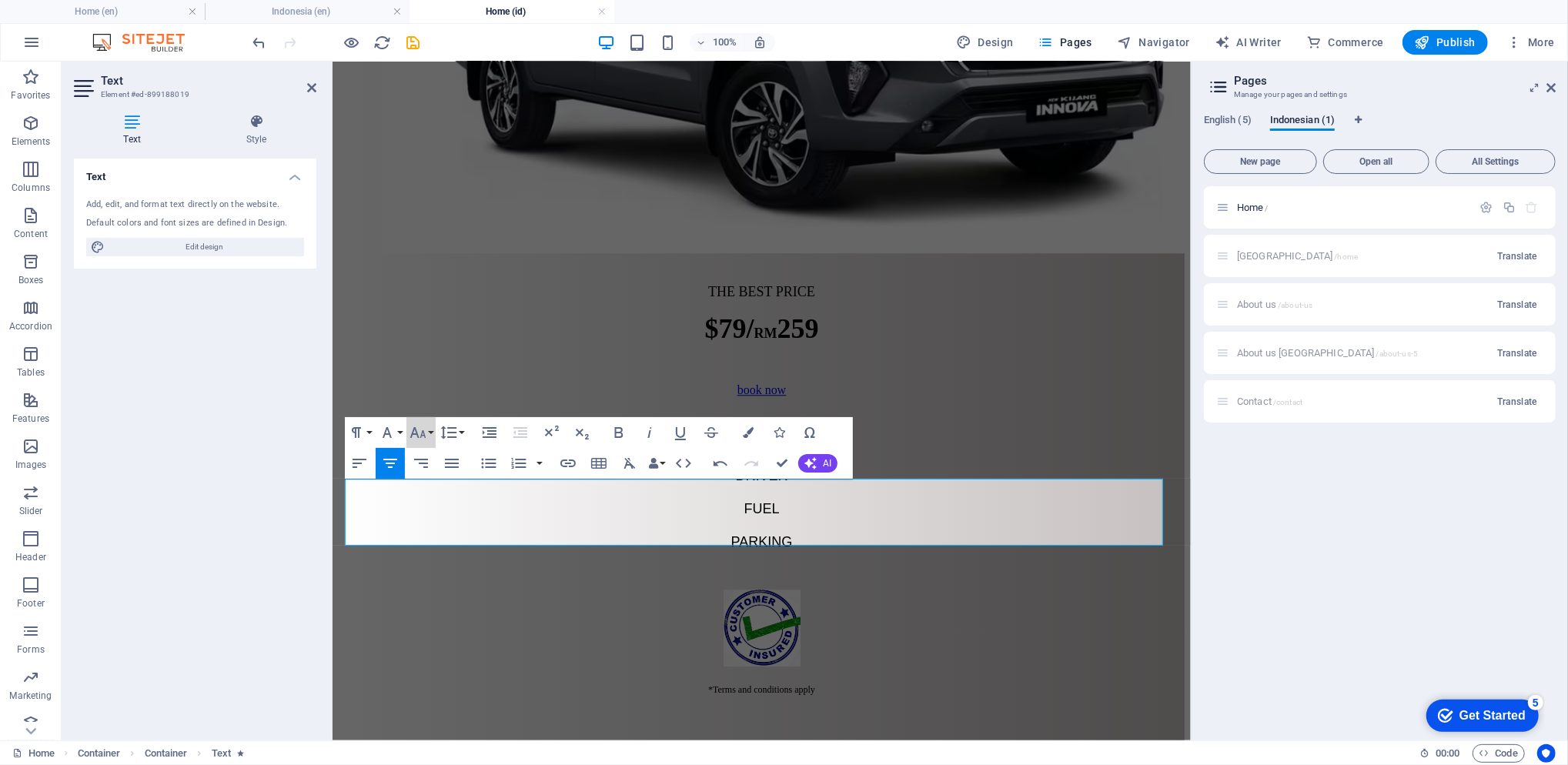
click at [416, 441] on icon "button" at bounding box center [418, 432] width 19 height 19
click at [436, 520] on link "30" at bounding box center [433, 523] width 55 height 23
click at [422, 439] on icon "button" at bounding box center [418, 432] width 19 height 19
click at [429, 594] on link "60" at bounding box center [433, 592] width 55 height 23
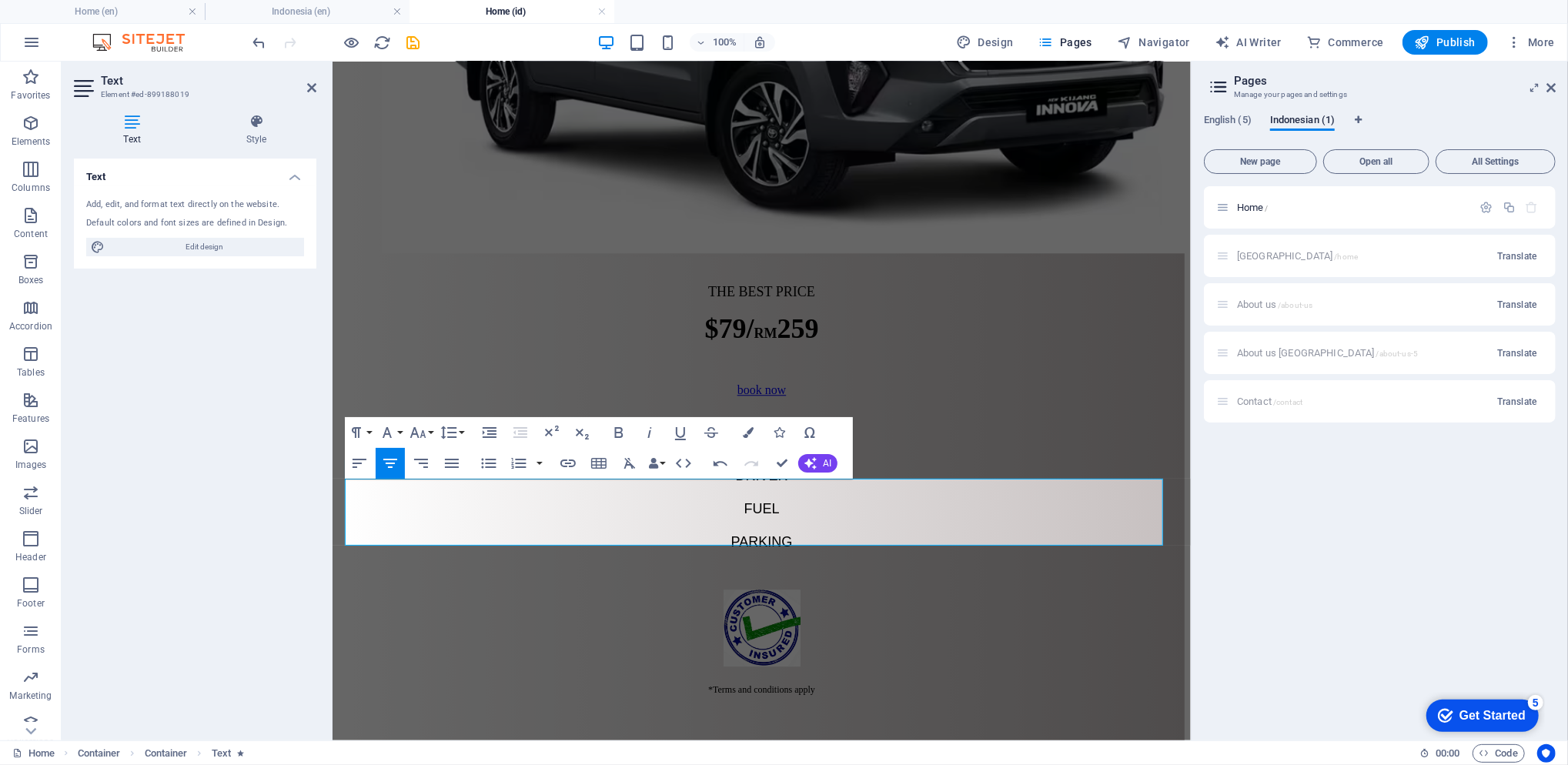
click at [429, 439] on button "Font Size" at bounding box center [421, 432] width 30 height 30
click at [430, 563] on link "48" at bounding box center [433, 569] width 55 height 23
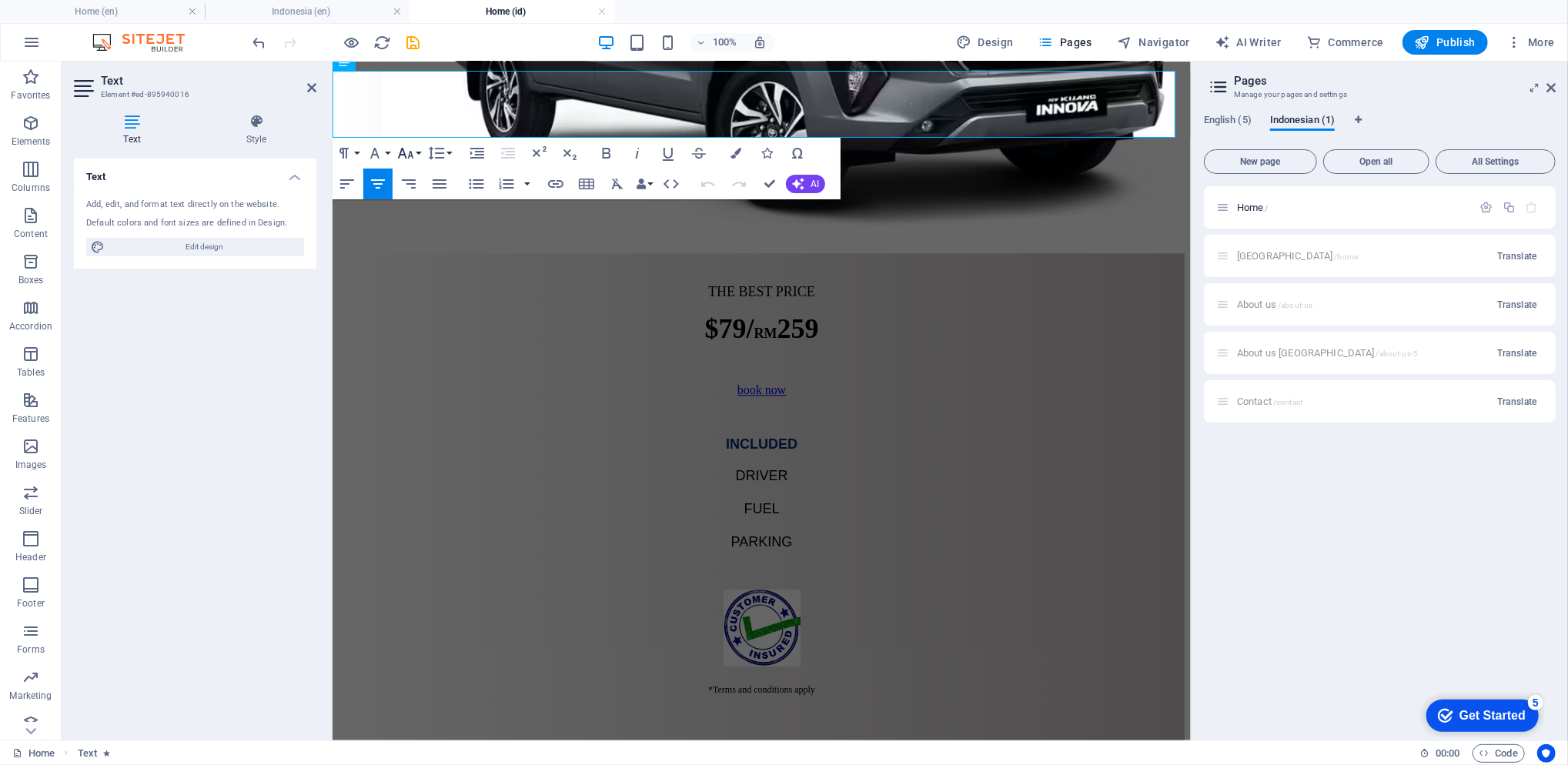
click at [415, 158] on button "Font Size" at bounding box center [409, 153] width 30 height 30
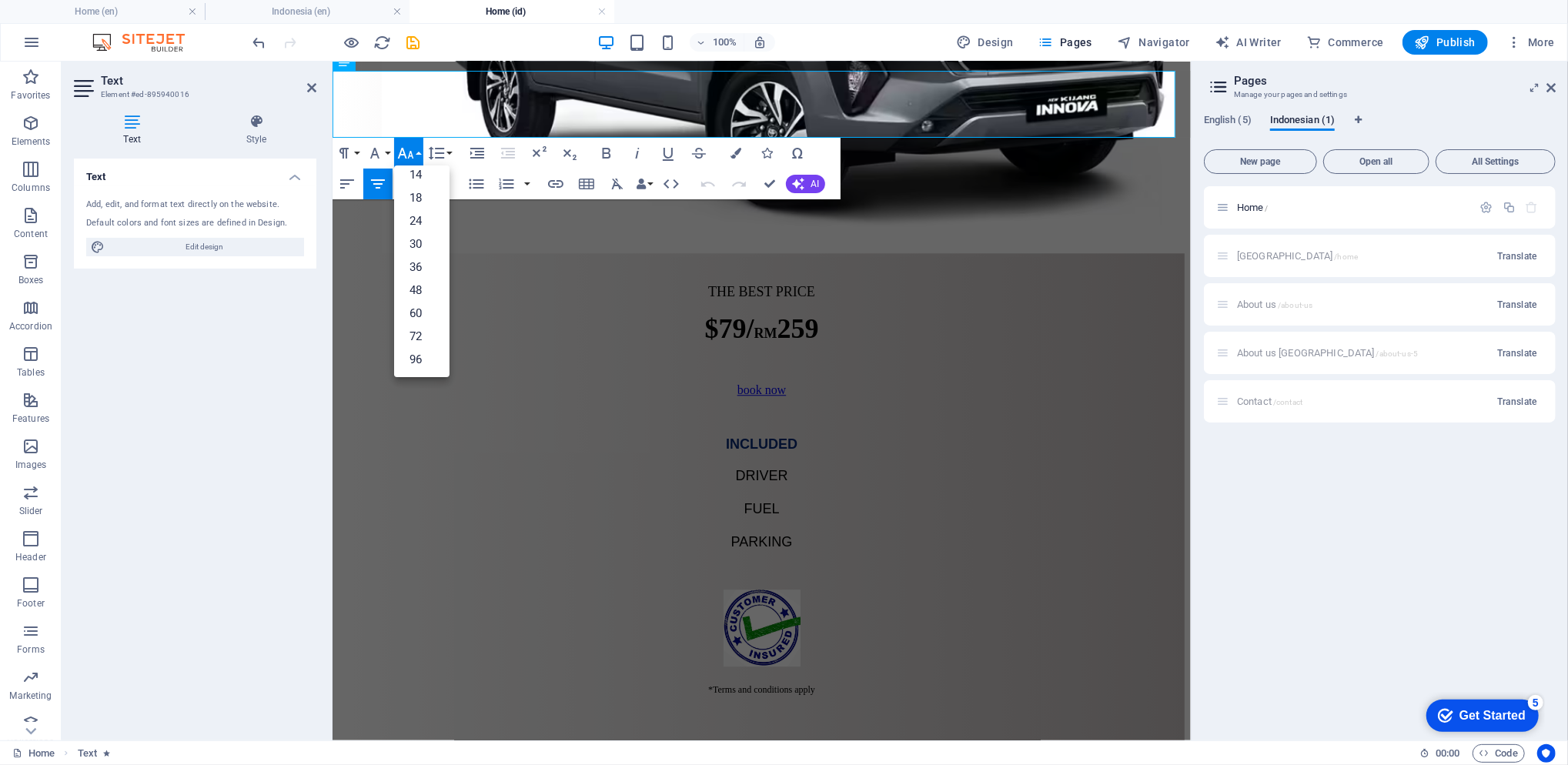
click at [425, 292] on link "48" at bounding box center [421, 289] width 55 height 23
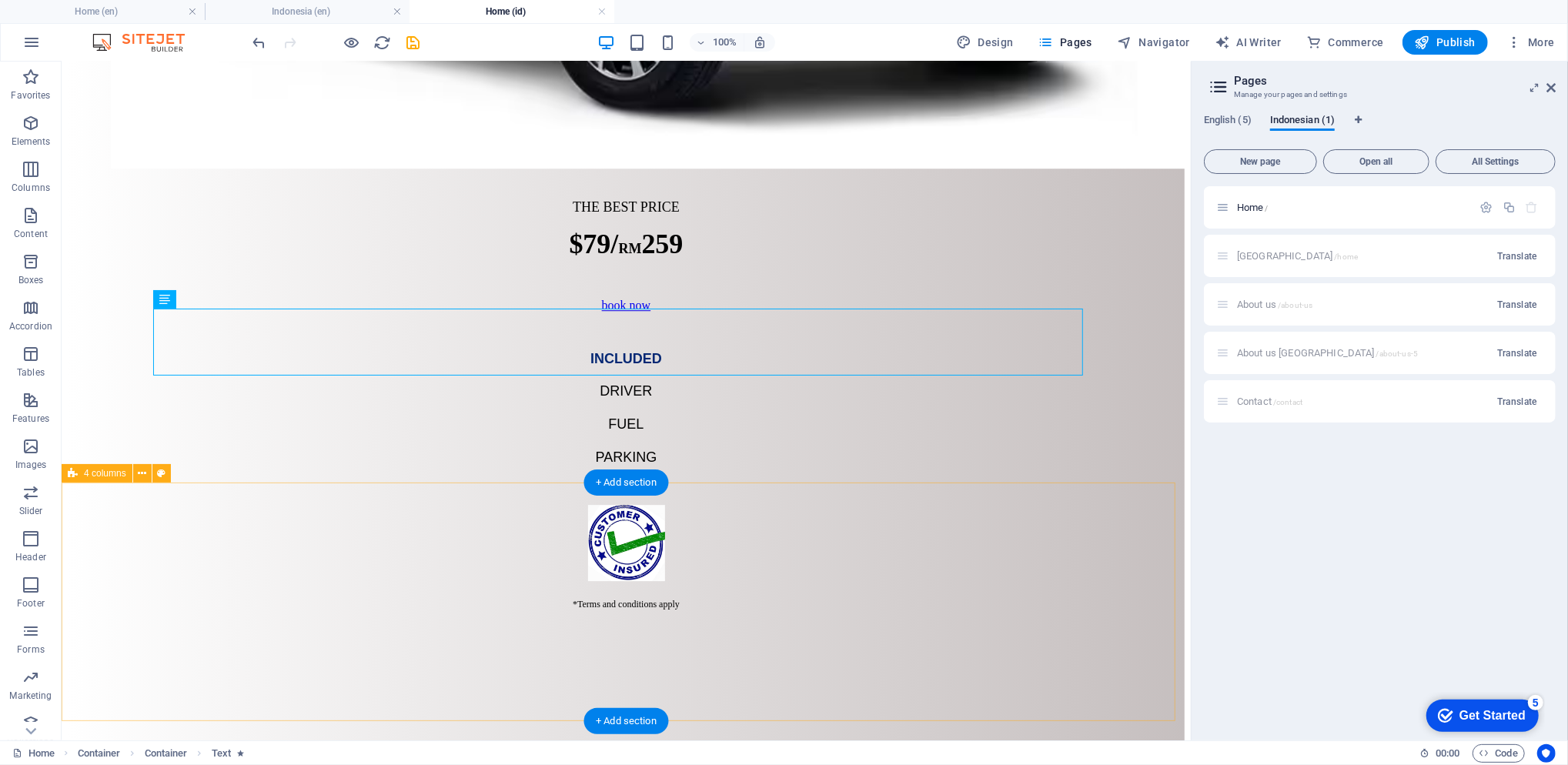
scroll to position [3666, 0]
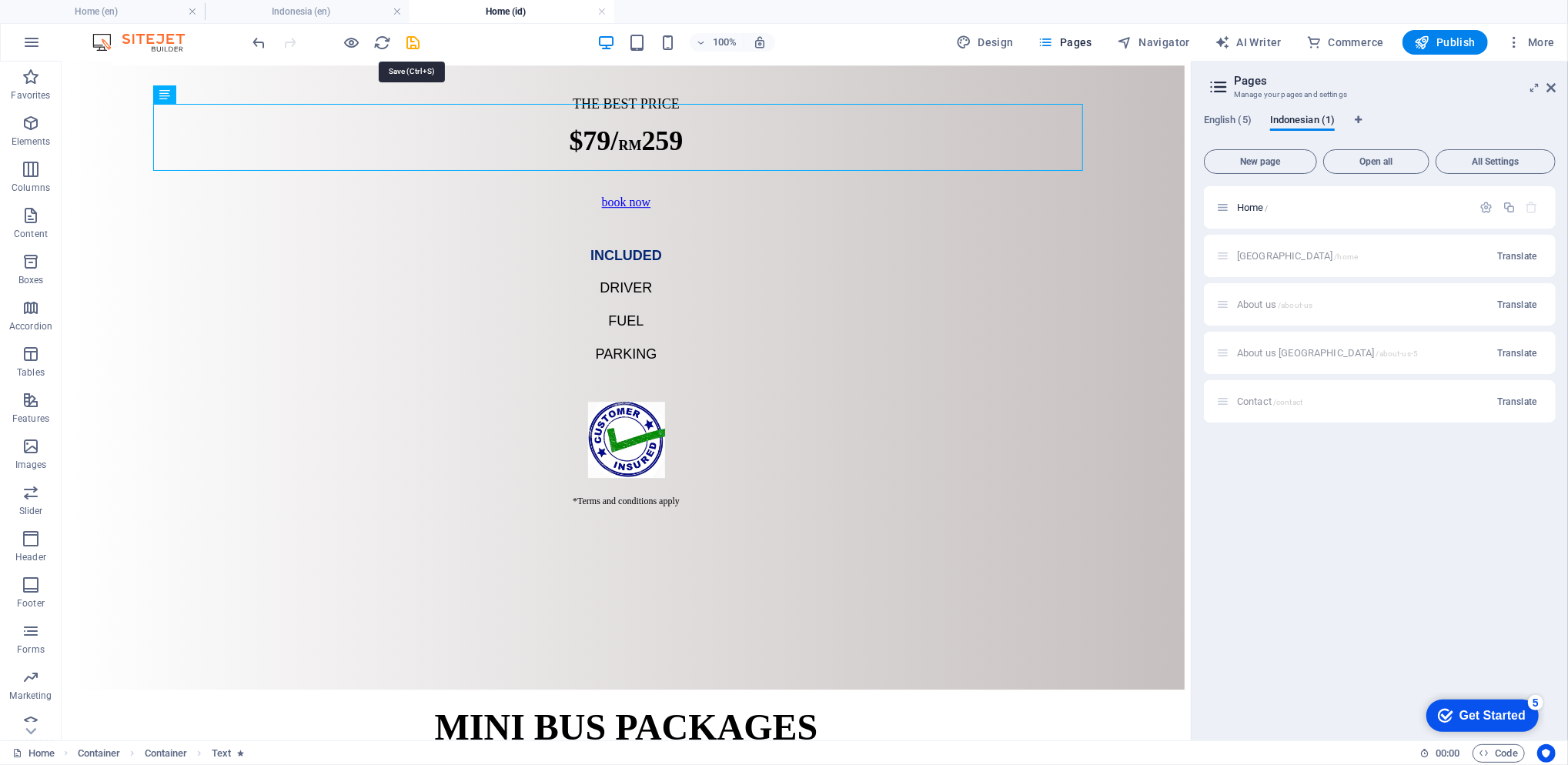
click at [409, 43] on icon "save" at bounding box center [413, 42] width 18 height 18
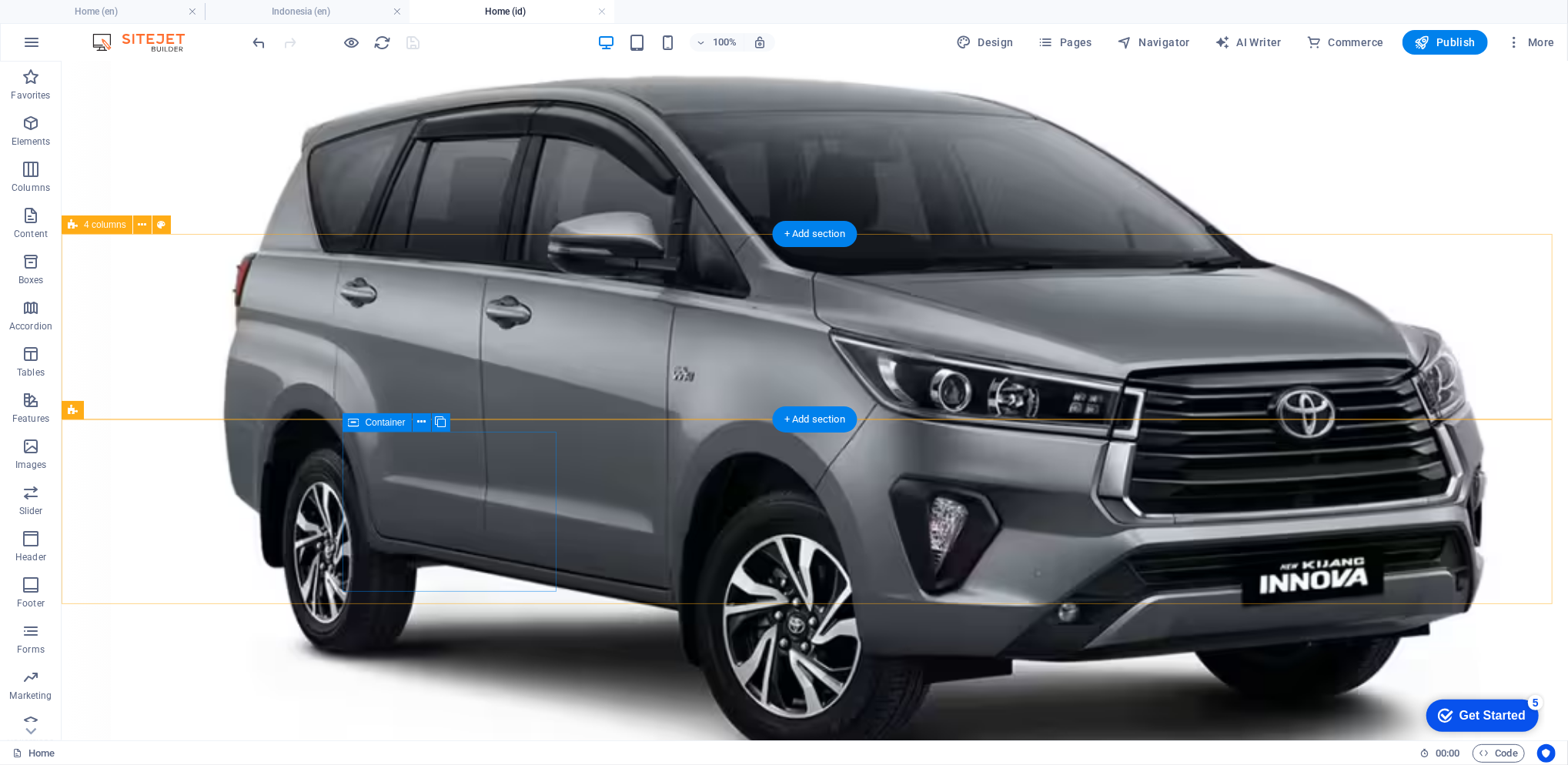
scroll to position [3153, 0]
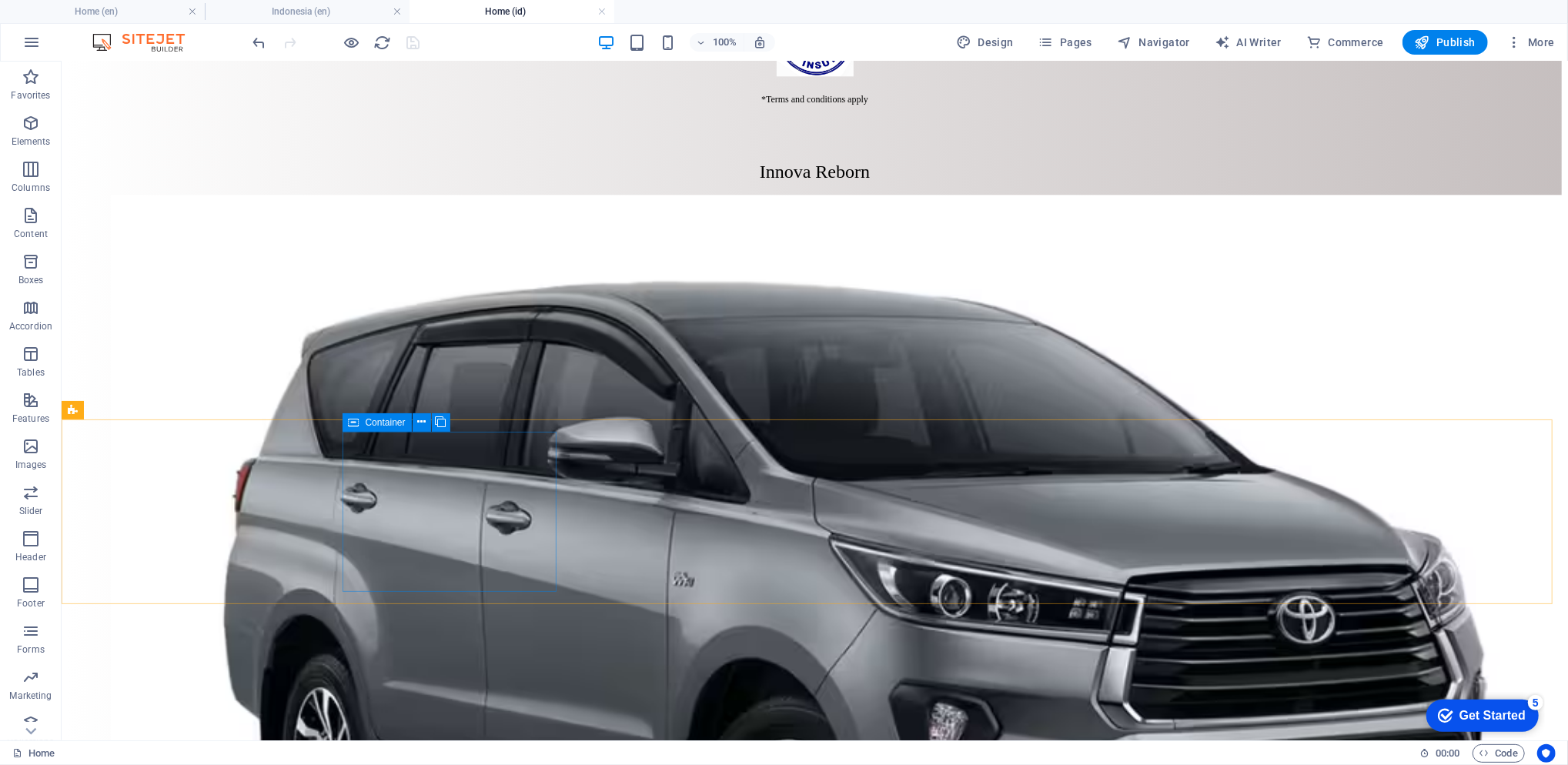
click at [277, 8] on h4 "Indonesia (en)" at bounding box center [307, 12] width 205 height 17
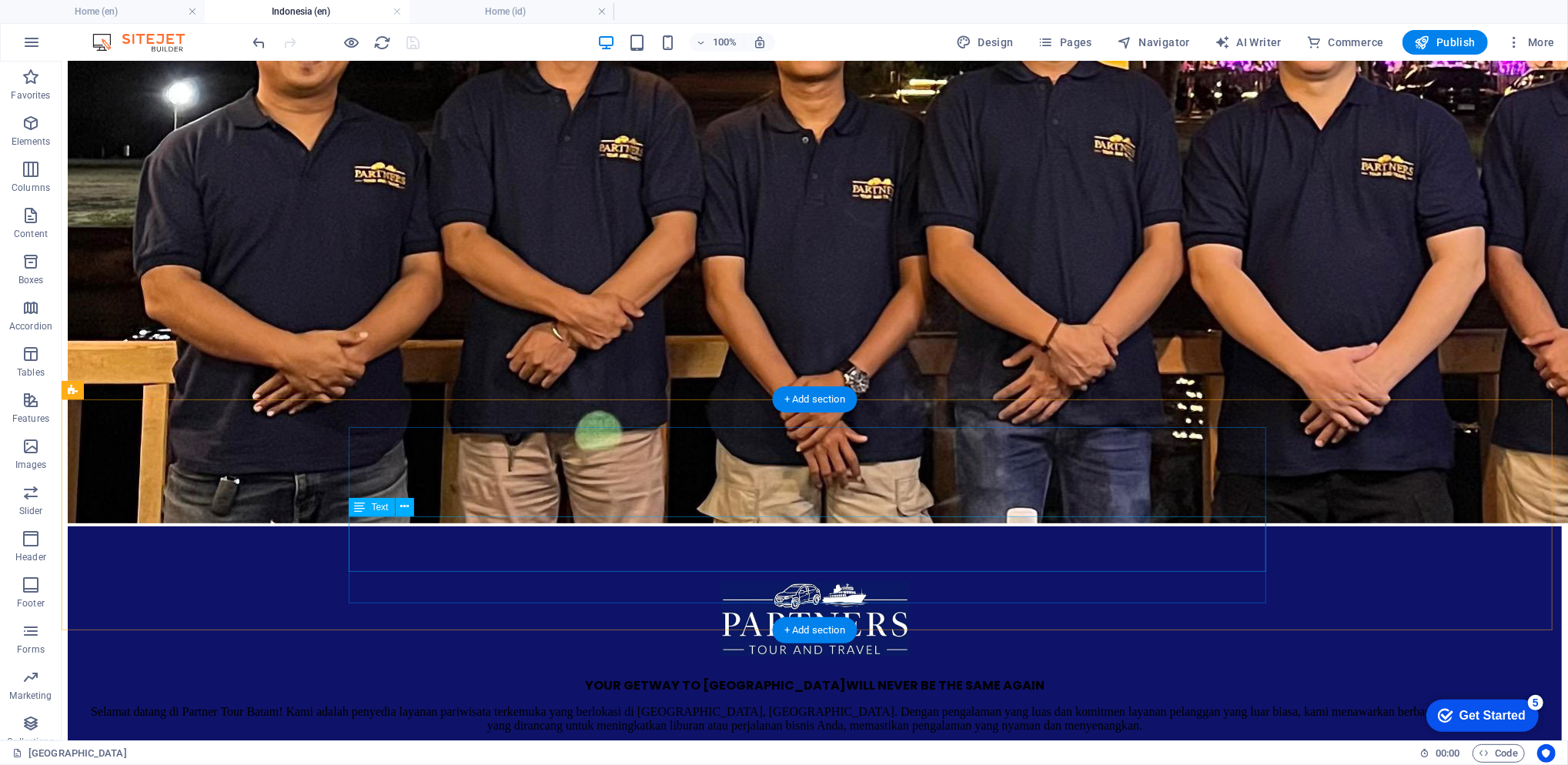
scroll to position [718, 0]
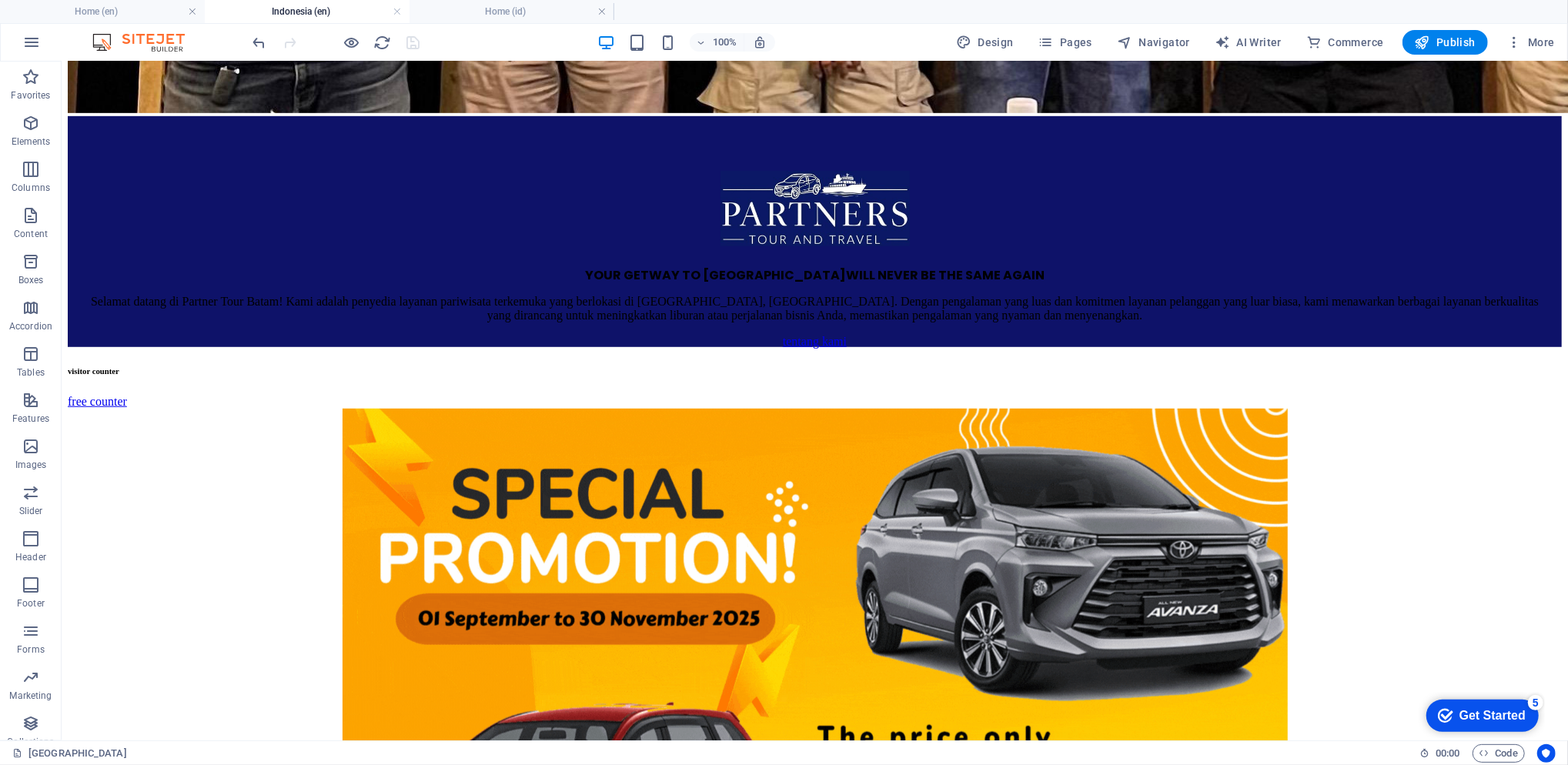
click at [115, 21] on li "Home (en)" at bounding box center [102, 11] width 205 height 23
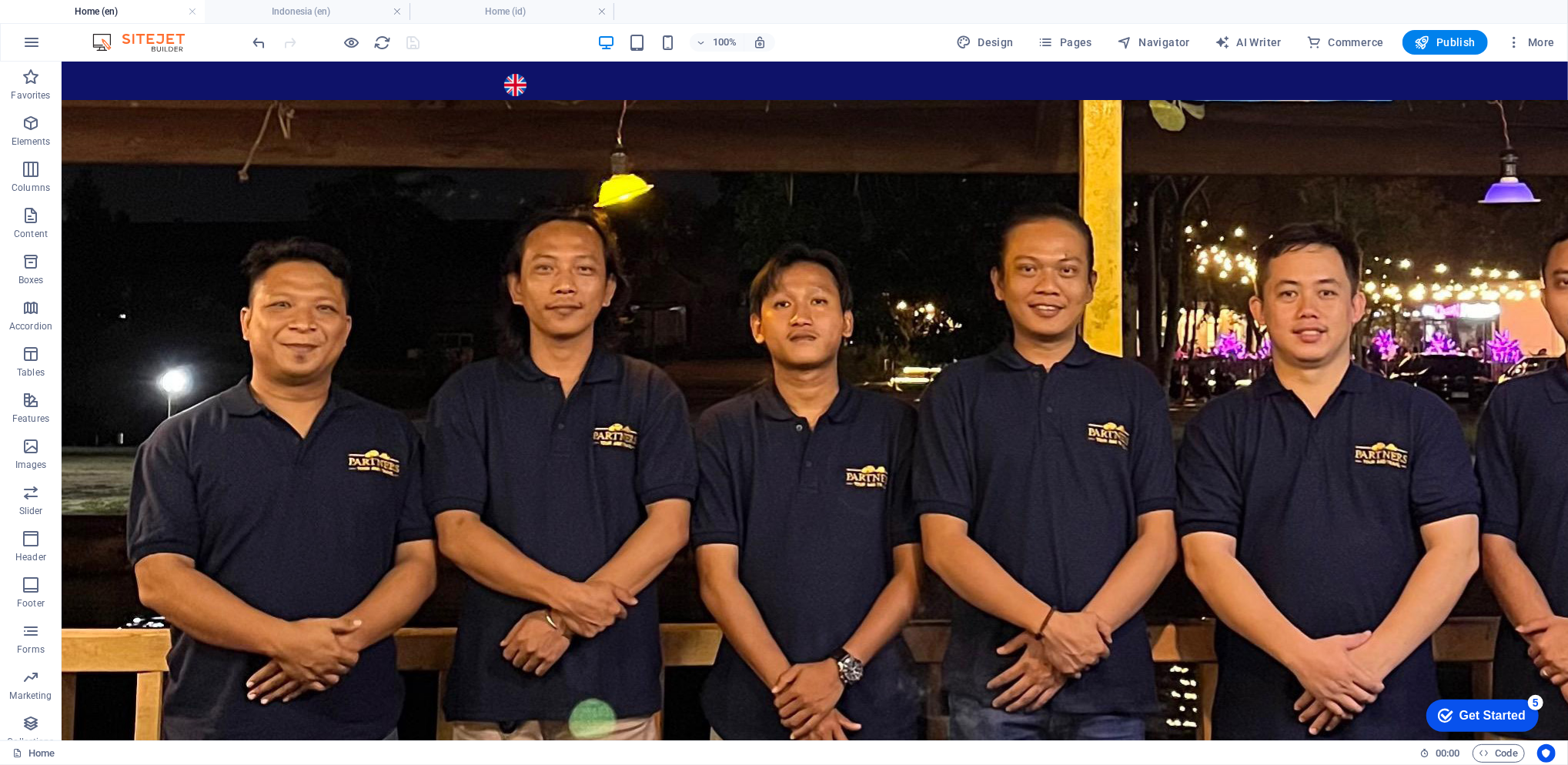
scroll to position [3215, 0]
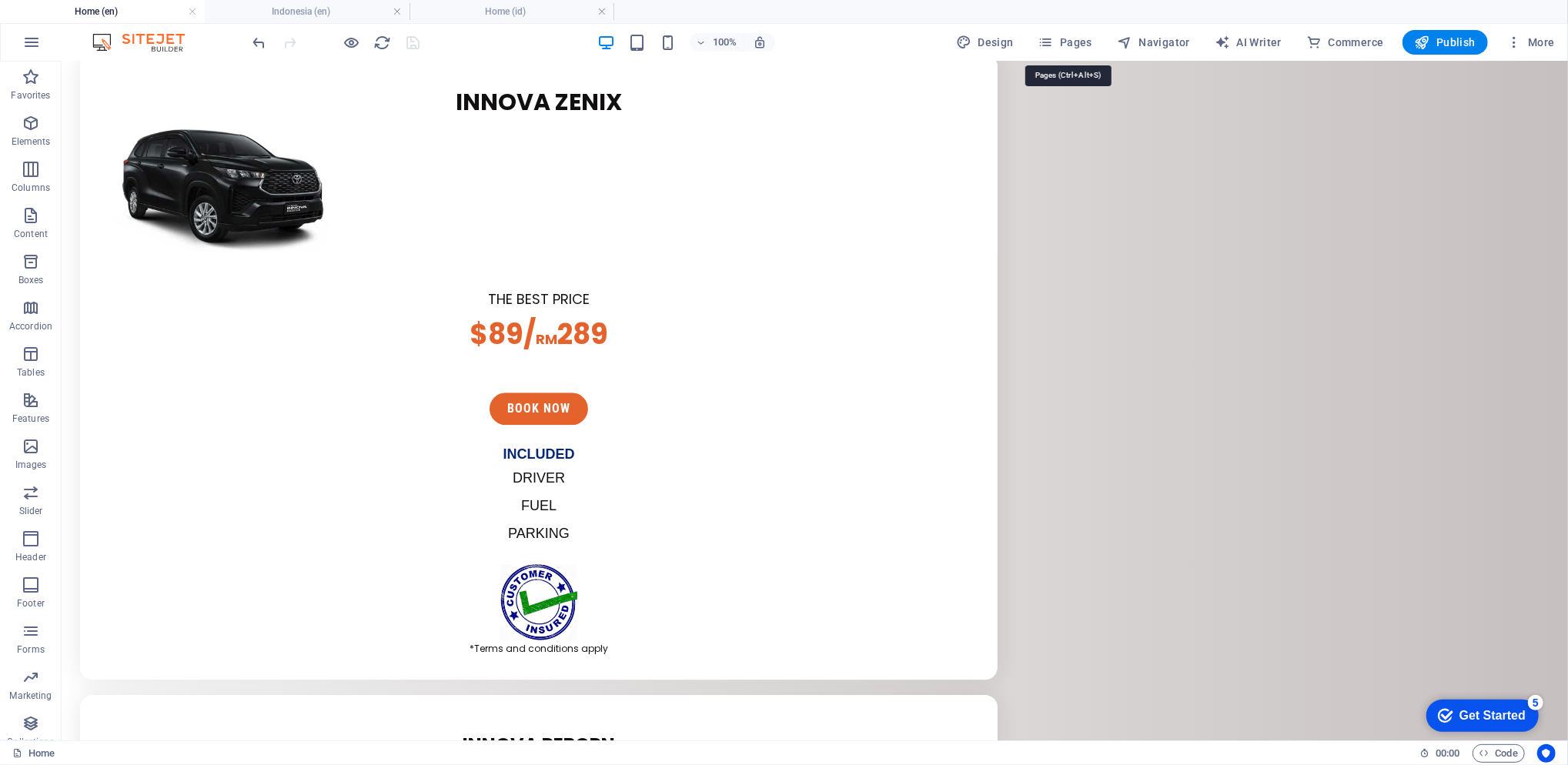
click at [1080, 47] on span "Pages" at bounding box center [1065, 42] width 54 height 15
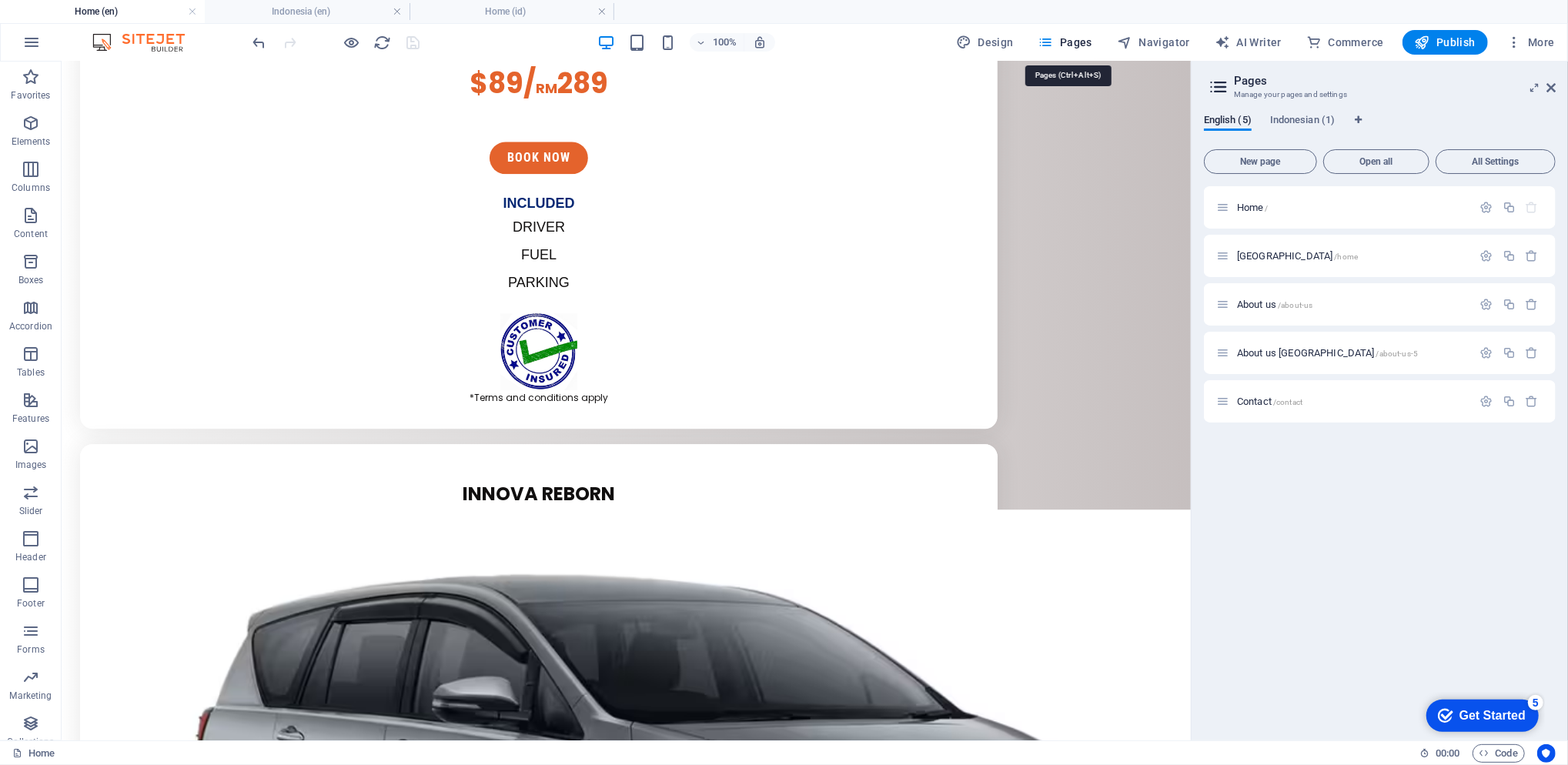
scroll to position [3061, 0]
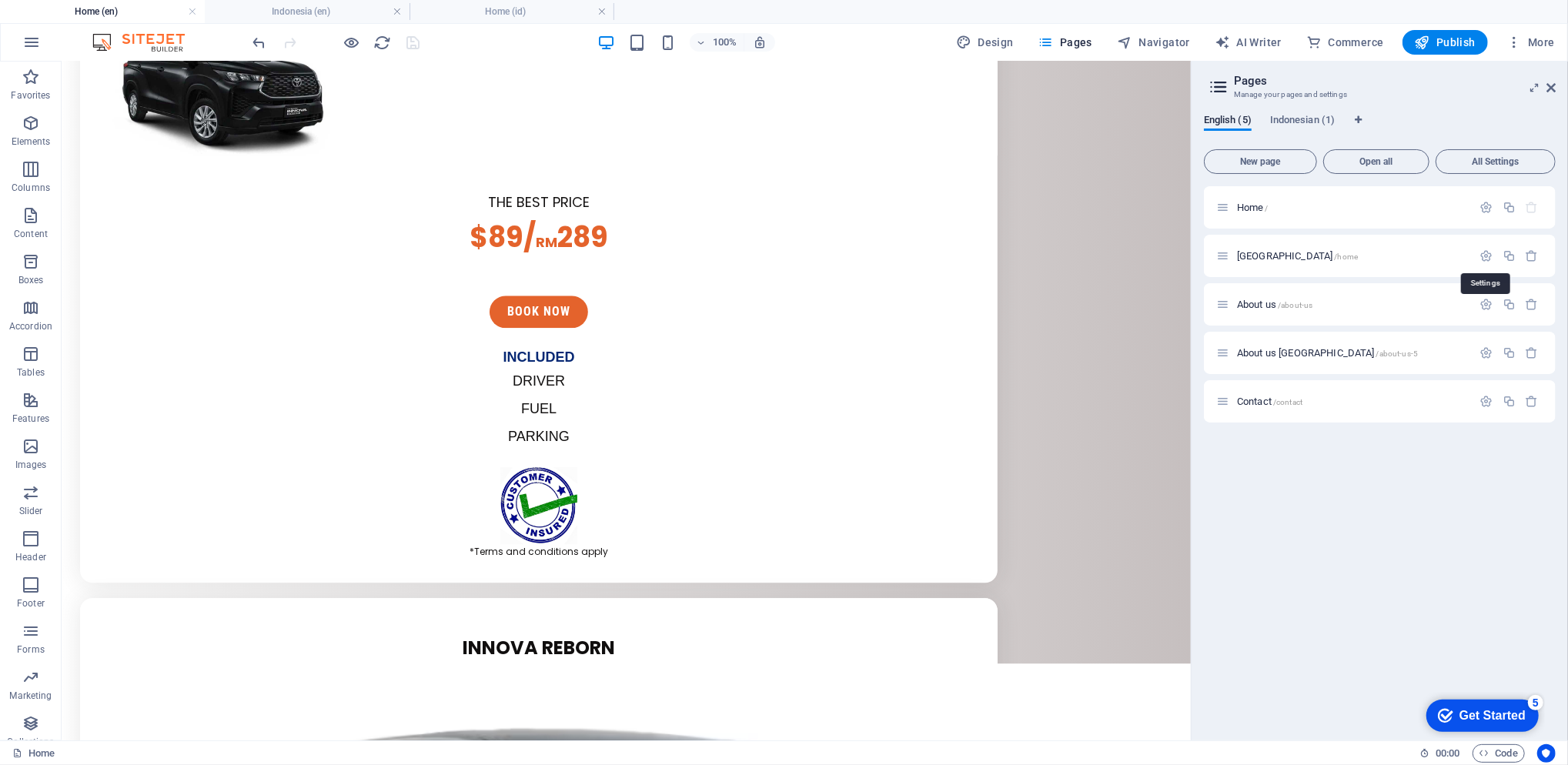
click at [1489, 260] on icon "button" at bounding box center [1486, 256] width 13 height 13
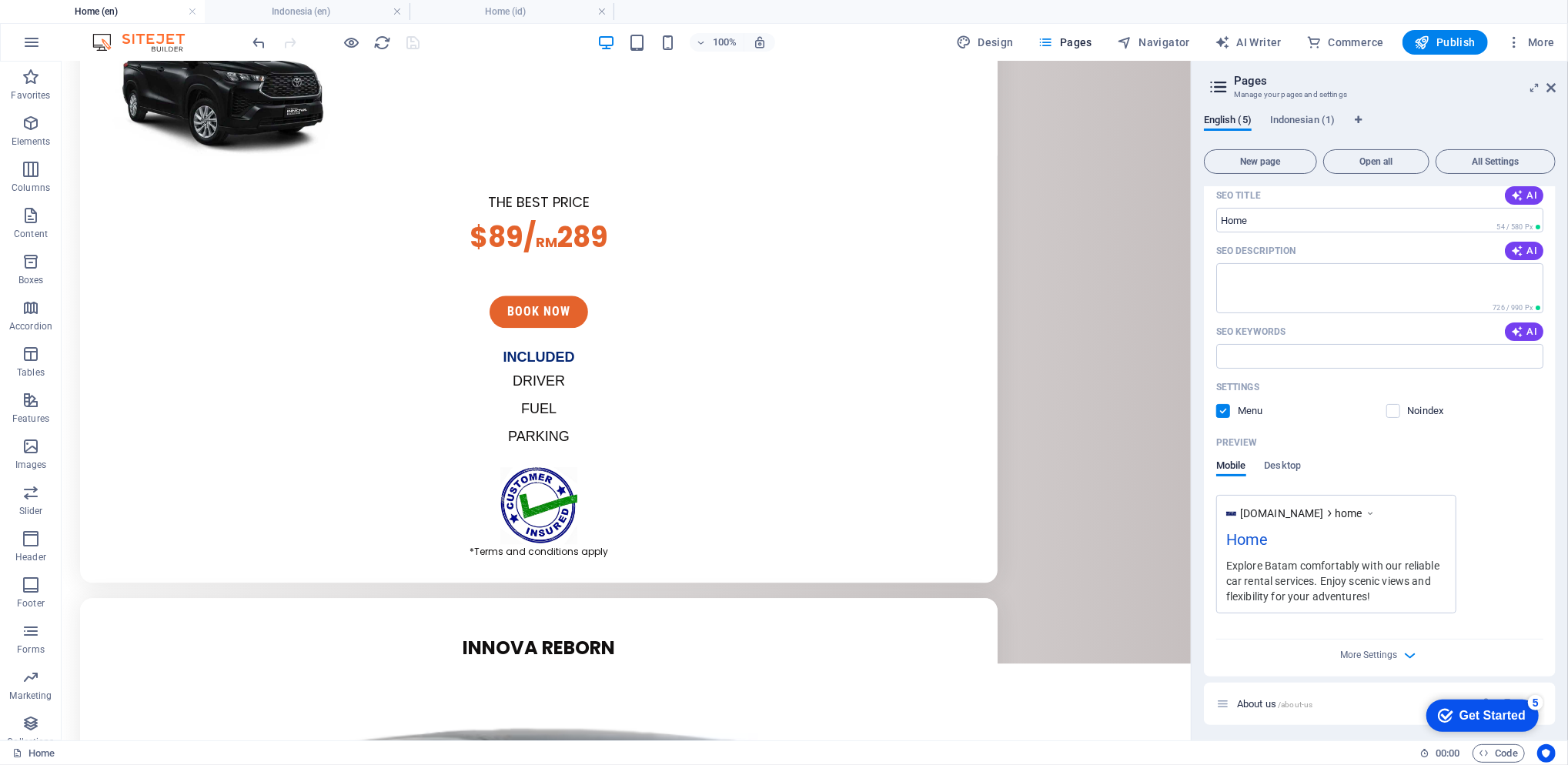
scroll to position [303, 0]
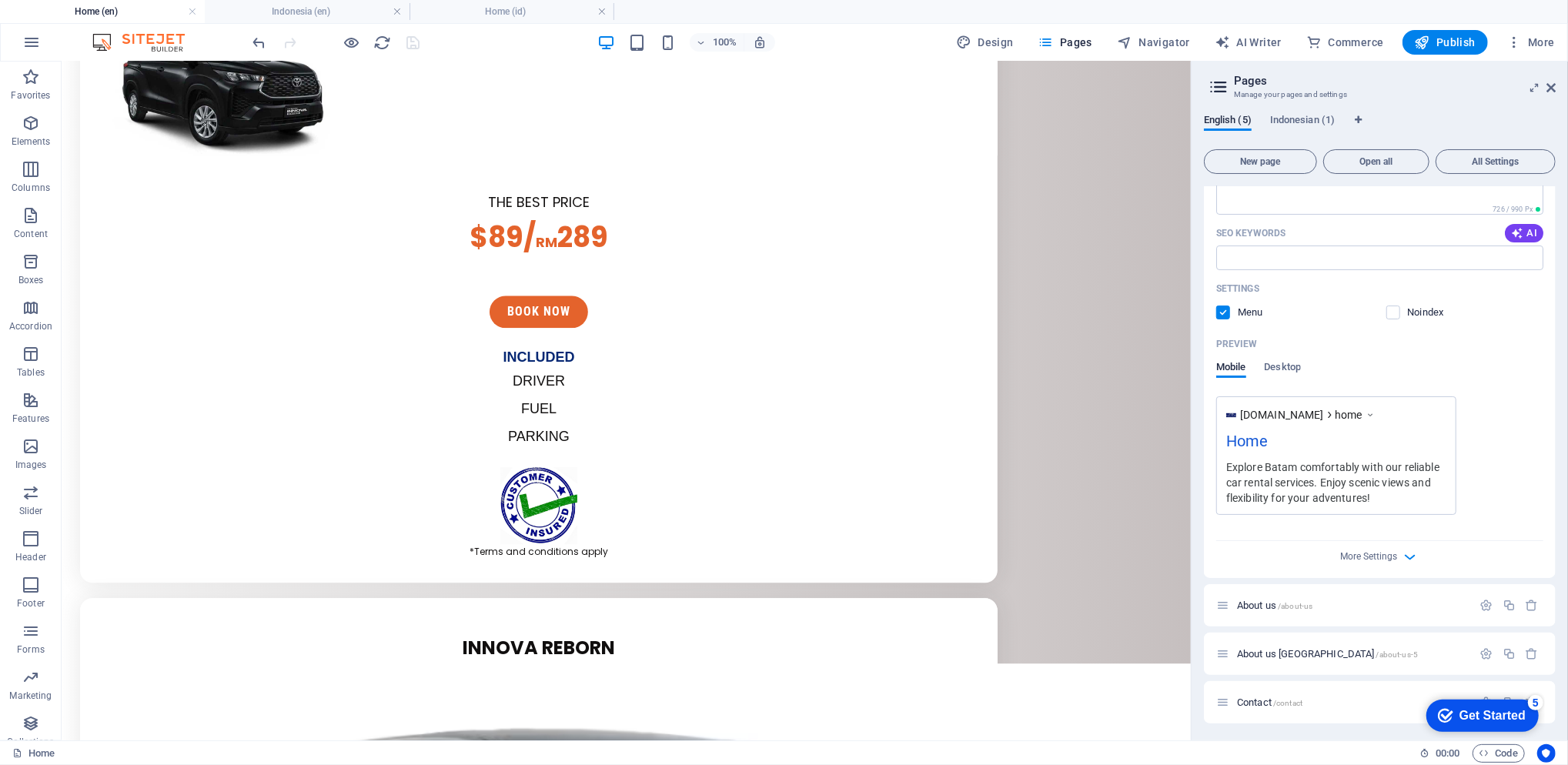
click at [1379, 559] on span "More Settings" at bounding box center [1368, 556] width 57 height 11
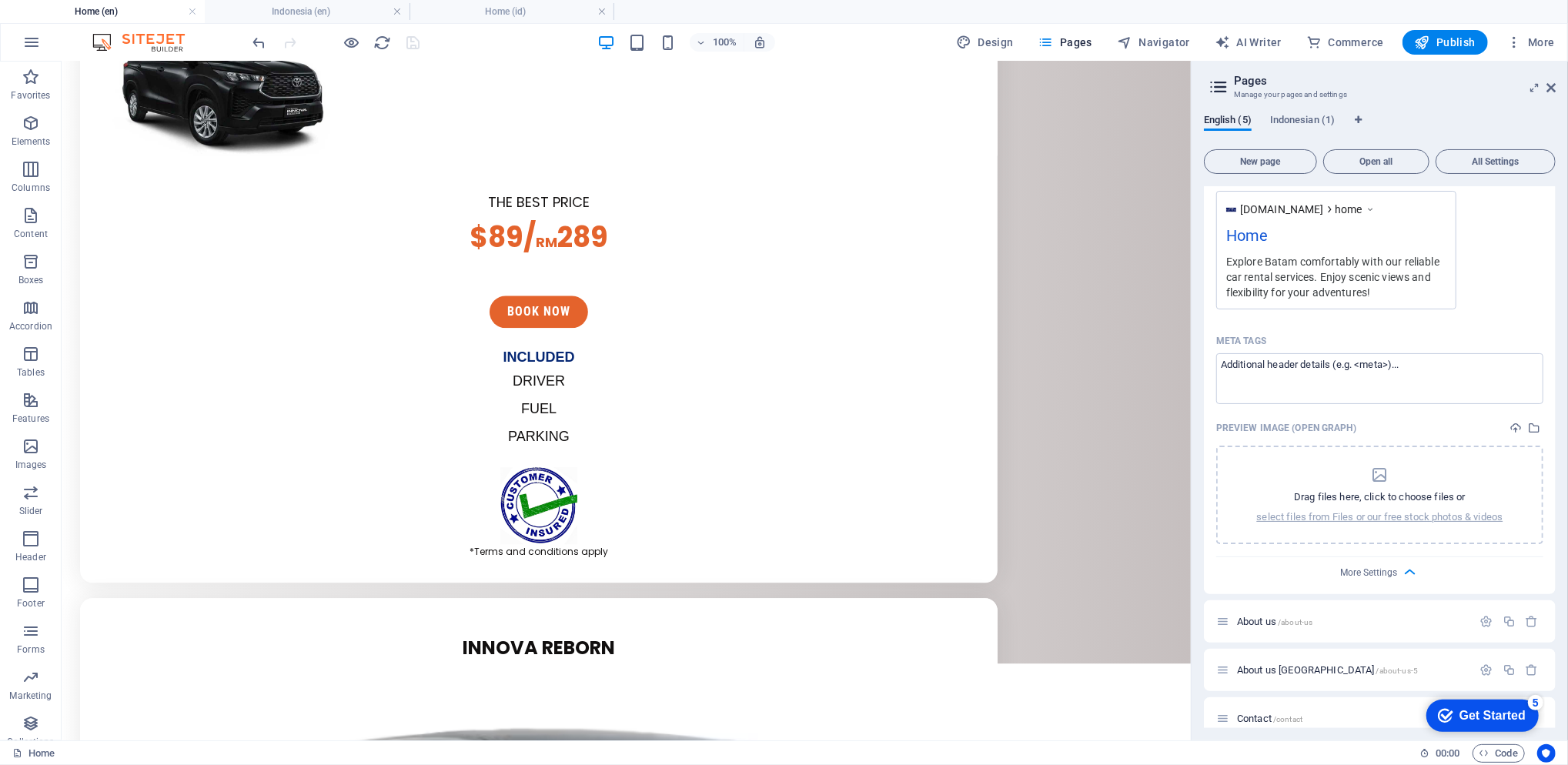
scroll to position [524, 0]
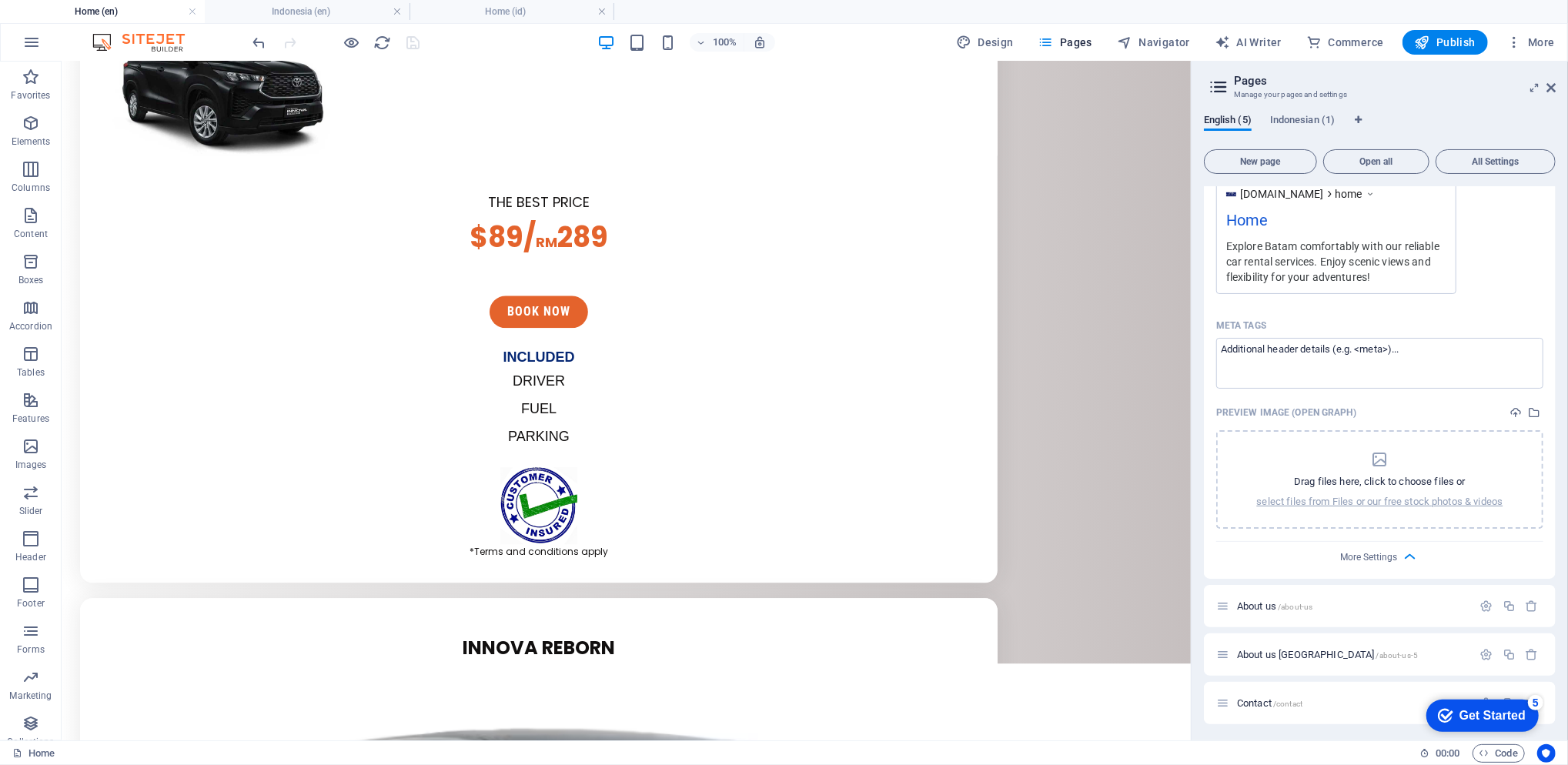
click at [1389, 553] on span "More Settings" at bounding box center [1368, 557] width 57 height 11
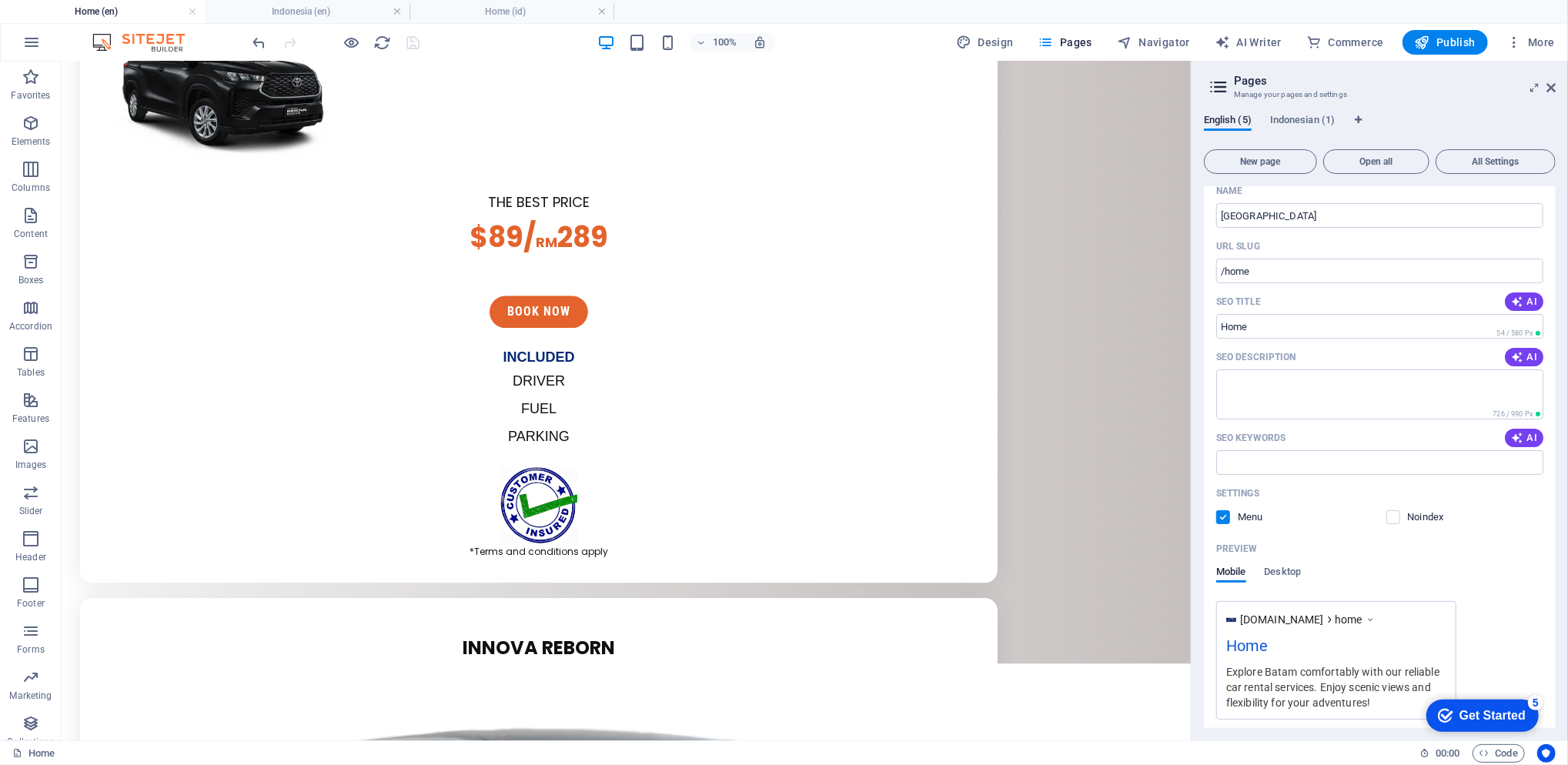
scroll to position [0, 0]
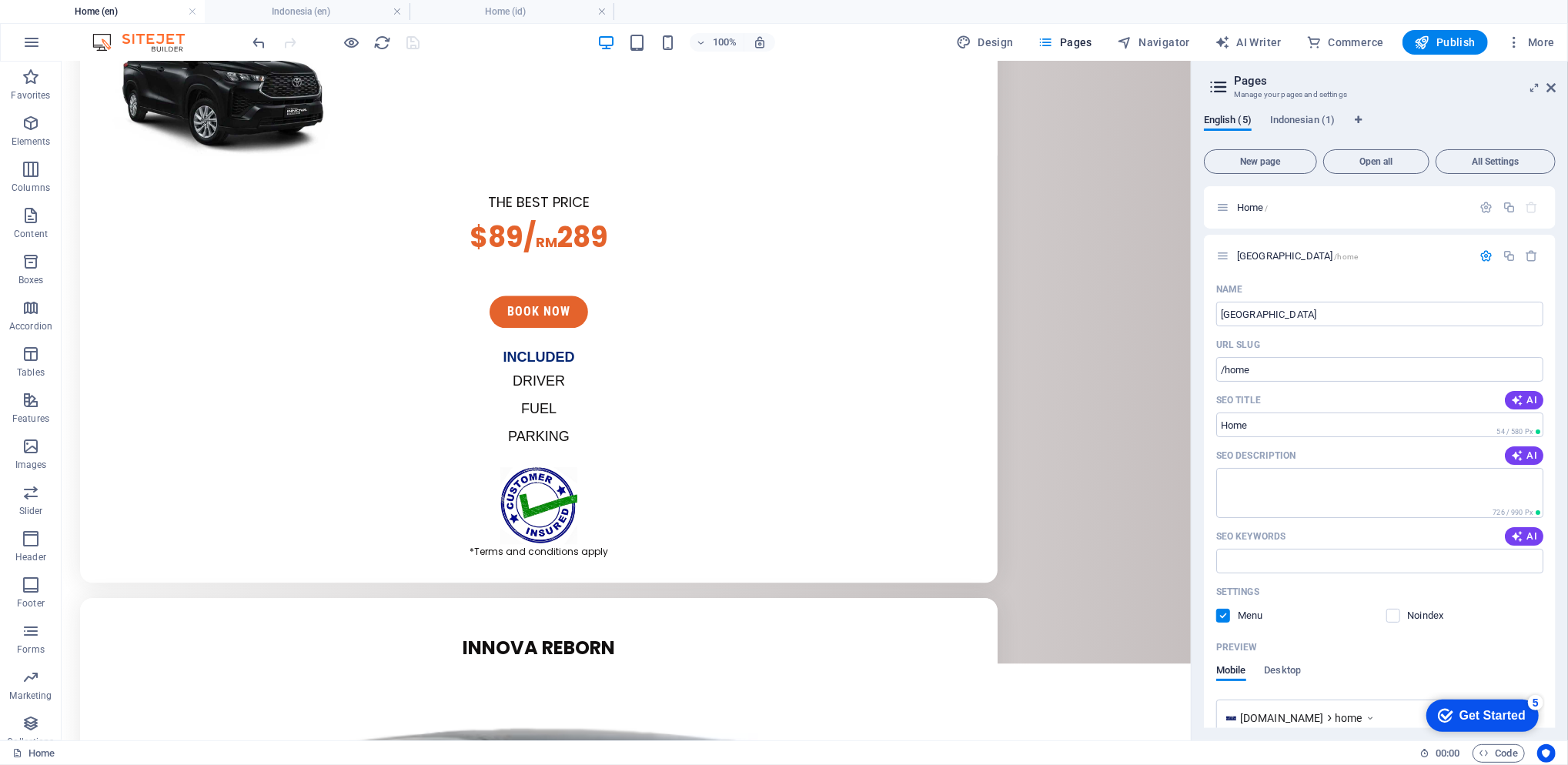
click at [1485, 256] on icon "button" at bounding box center [1486, 256] width 13 height 13
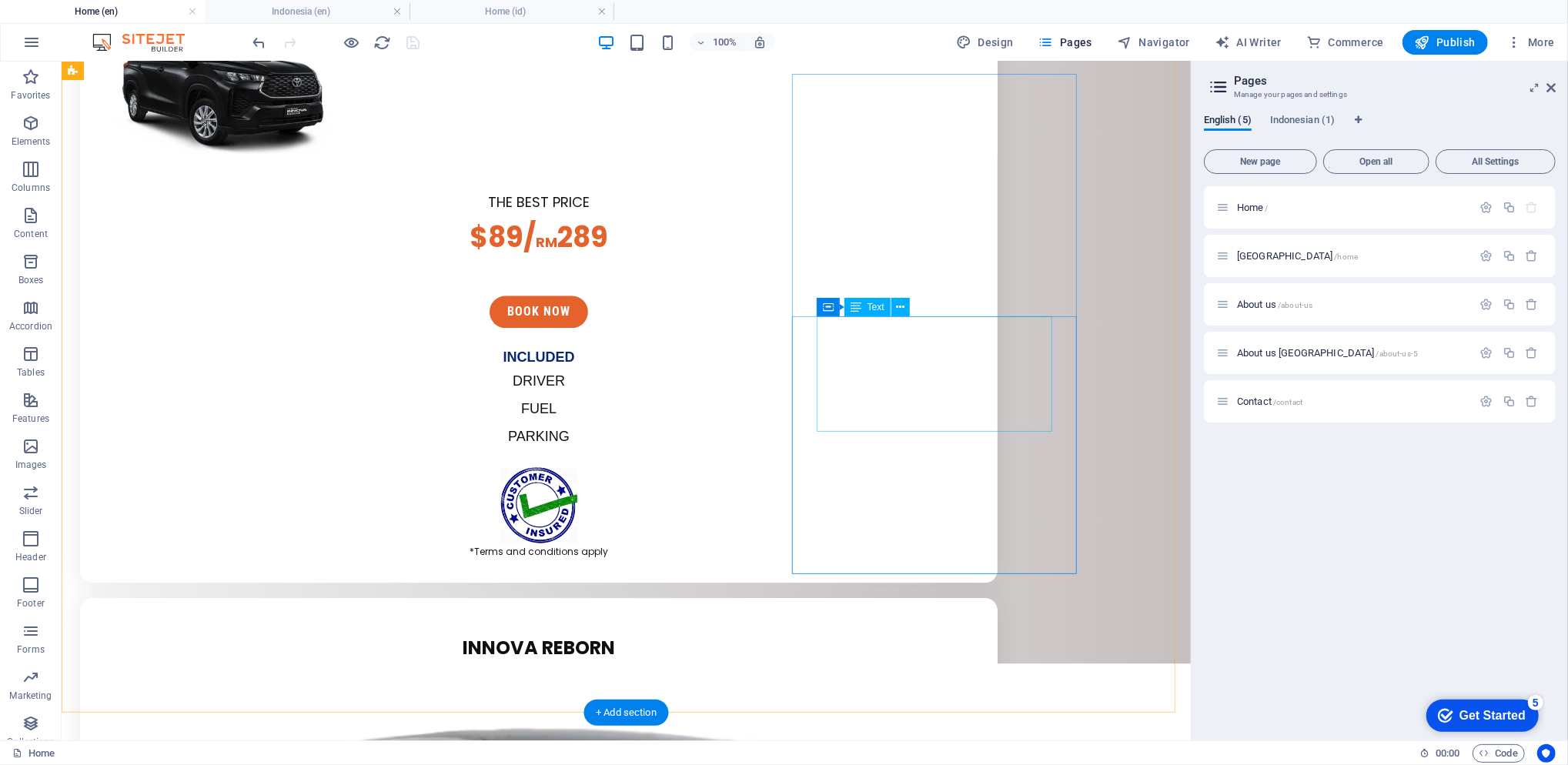
scroll to position [3266, 0]
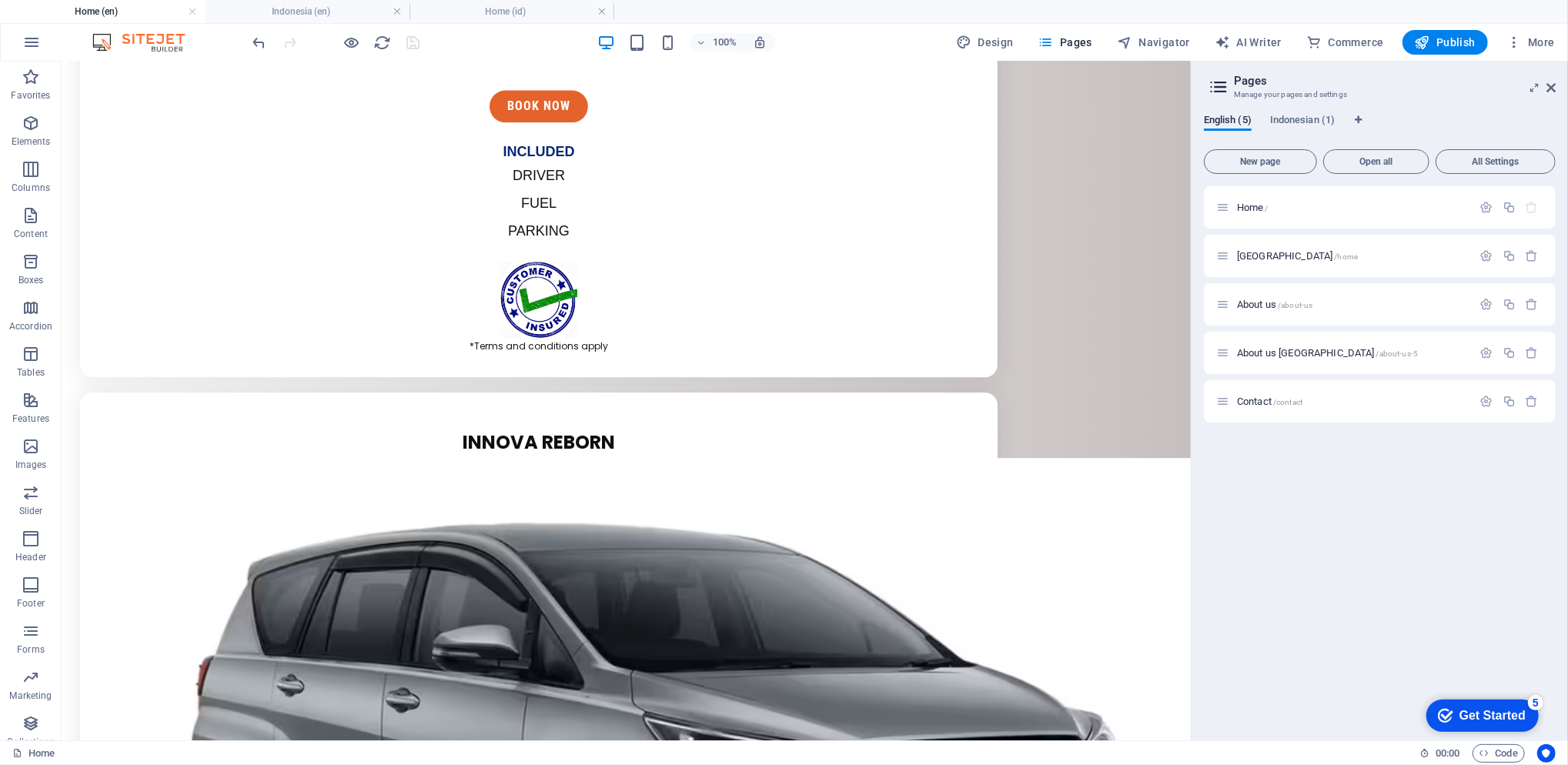
click at [1257, 256] on span "[GEOGRAPHIC_DATA] /home" at bounding box center [1297, 256] width 121 height 12
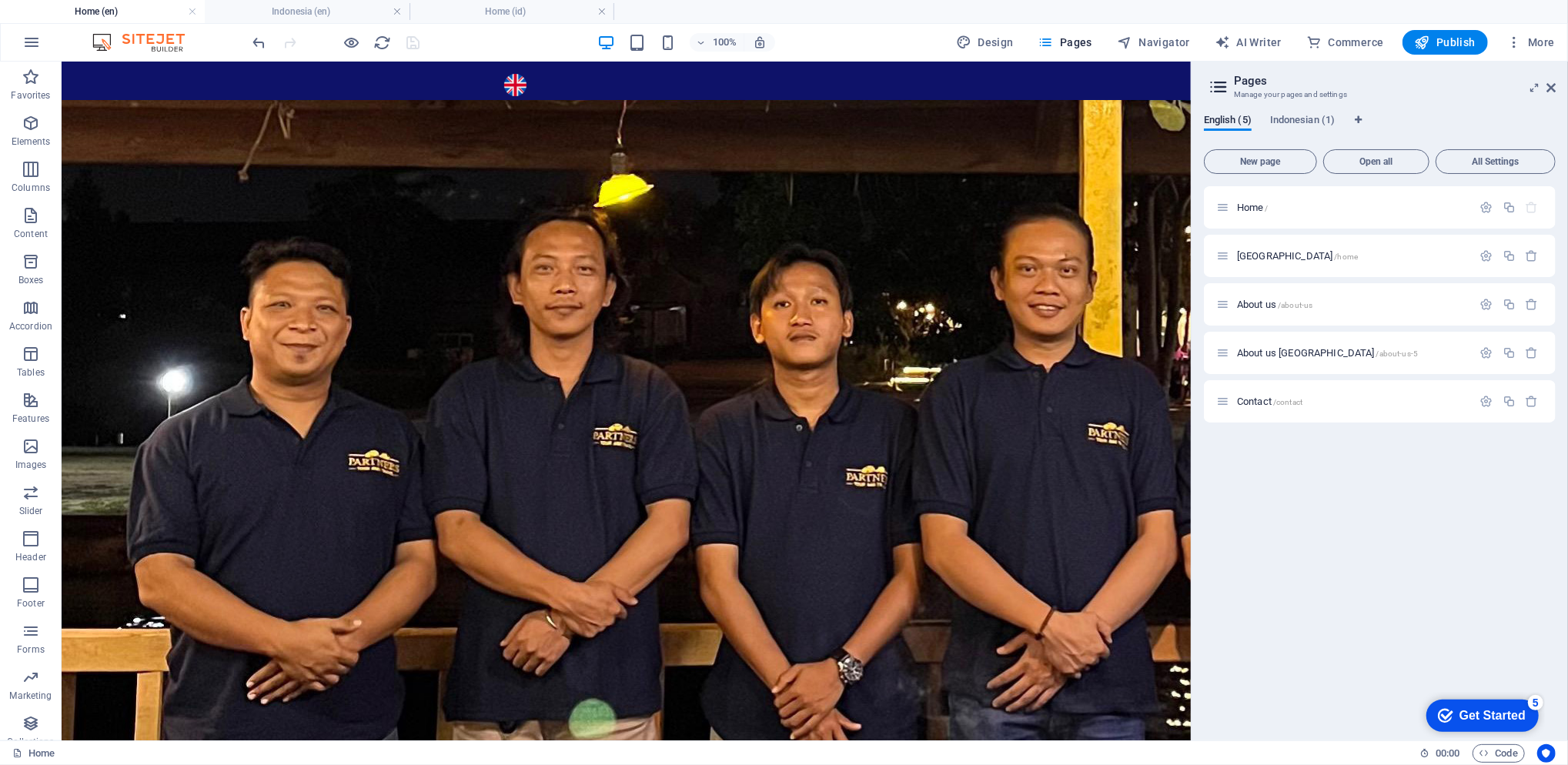
click at [1257, 256] on span "[GEOGRAPHIC_DATA] /home" at bounding box center [1297, 256] width 121 height 12
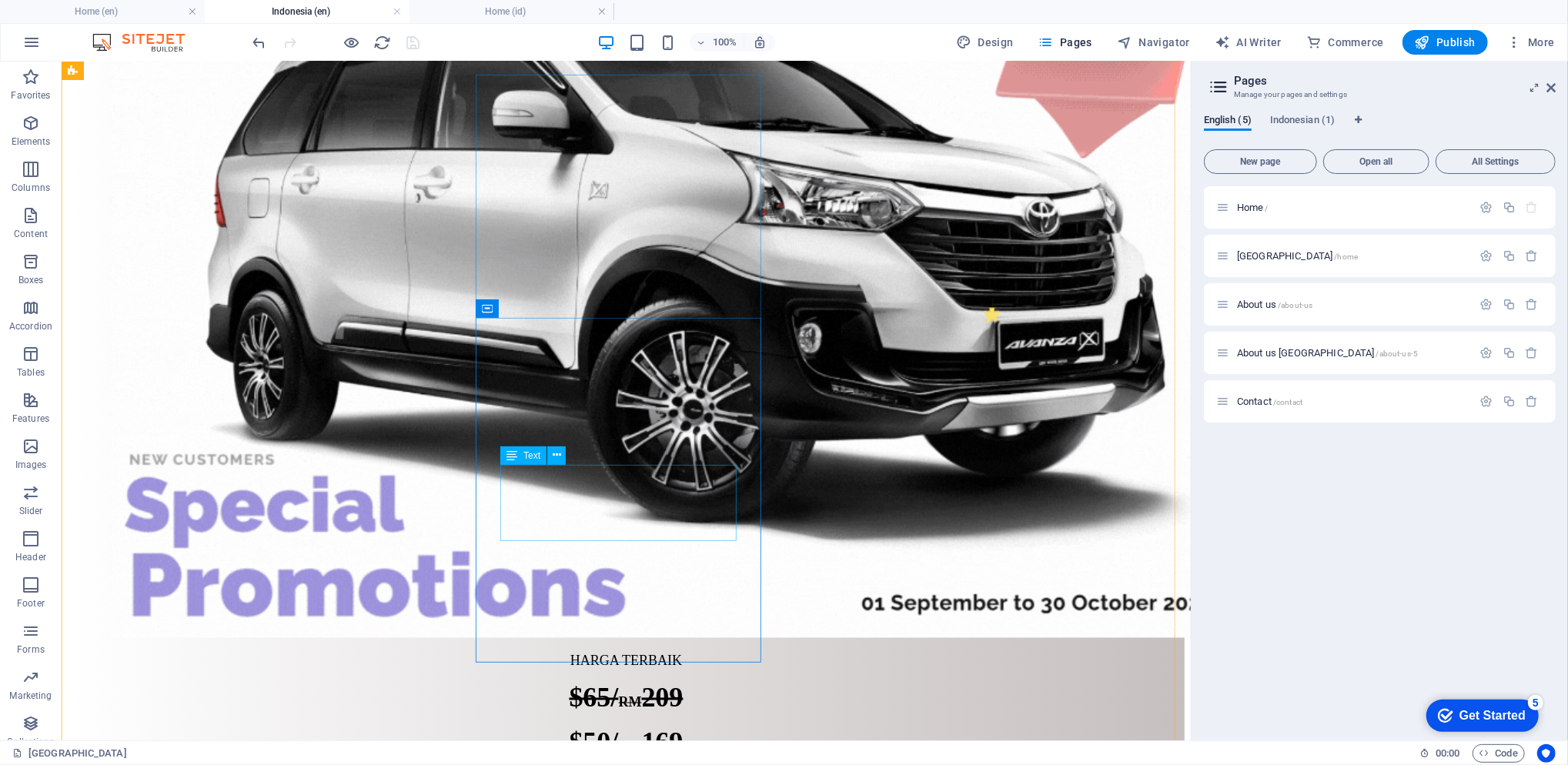
scroll to position [2258, 0]
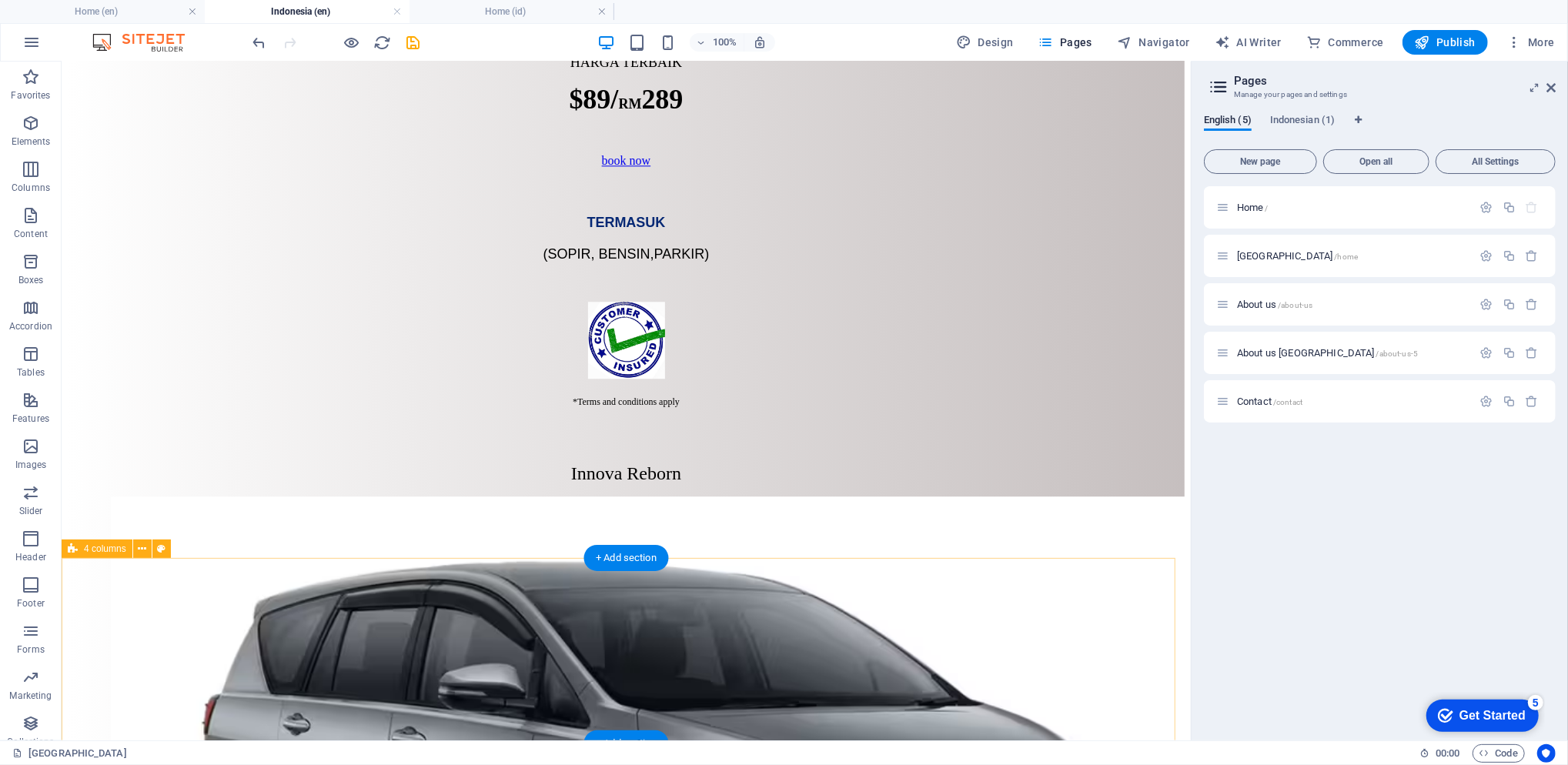
scroll to position [3489, 0]
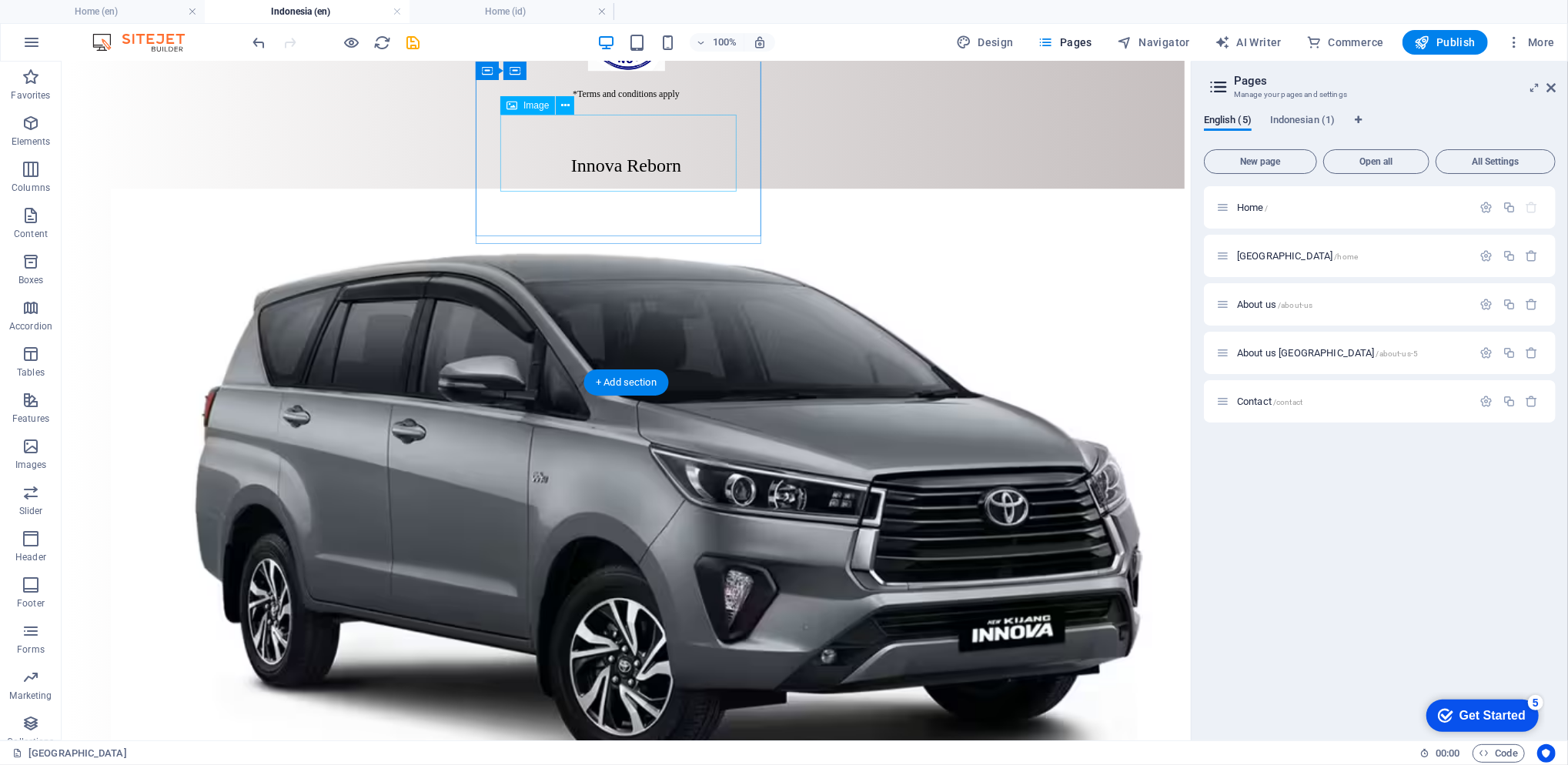
scroll to position [3413, 0]
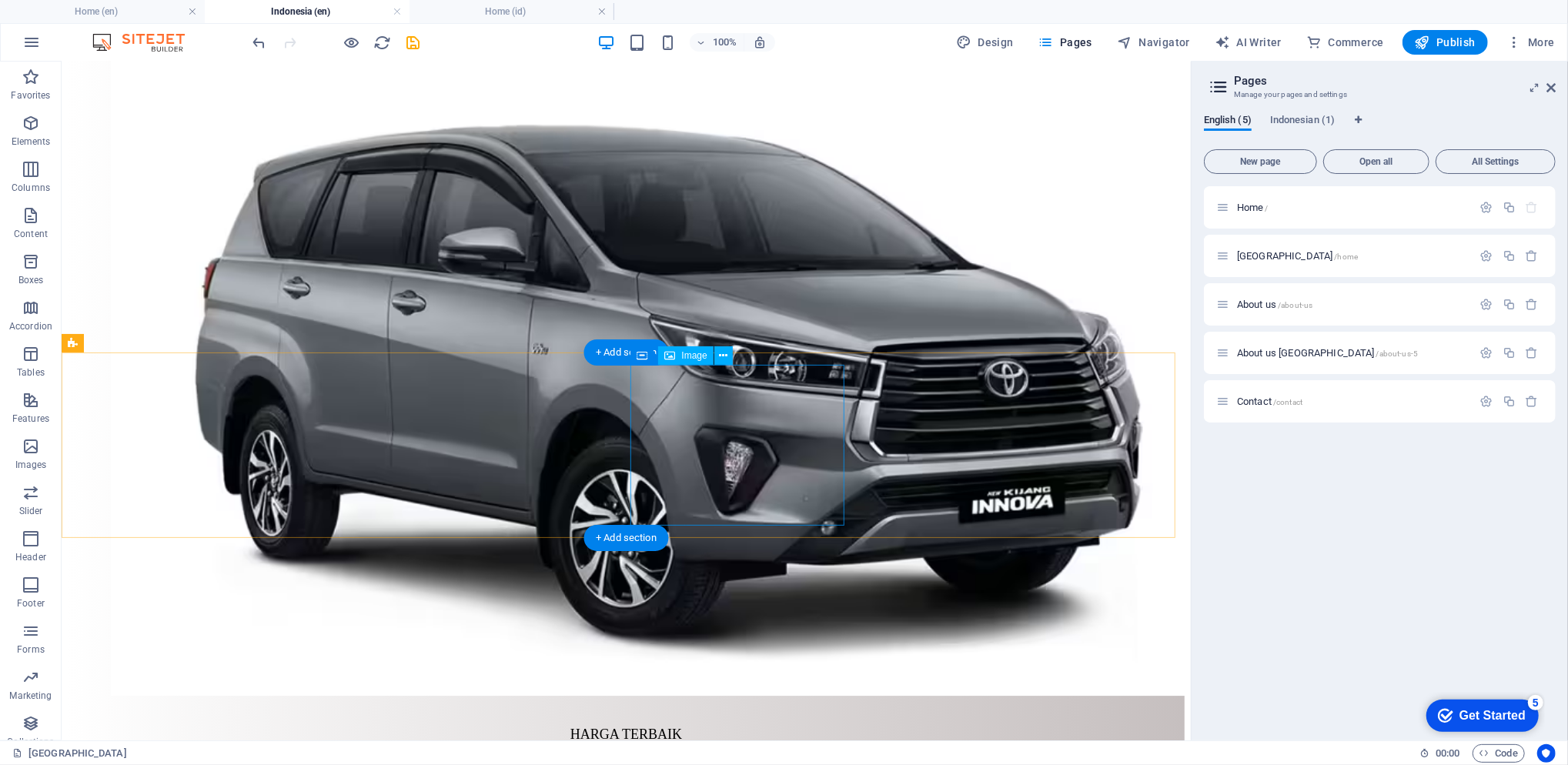
scroll to position [3926, 0]
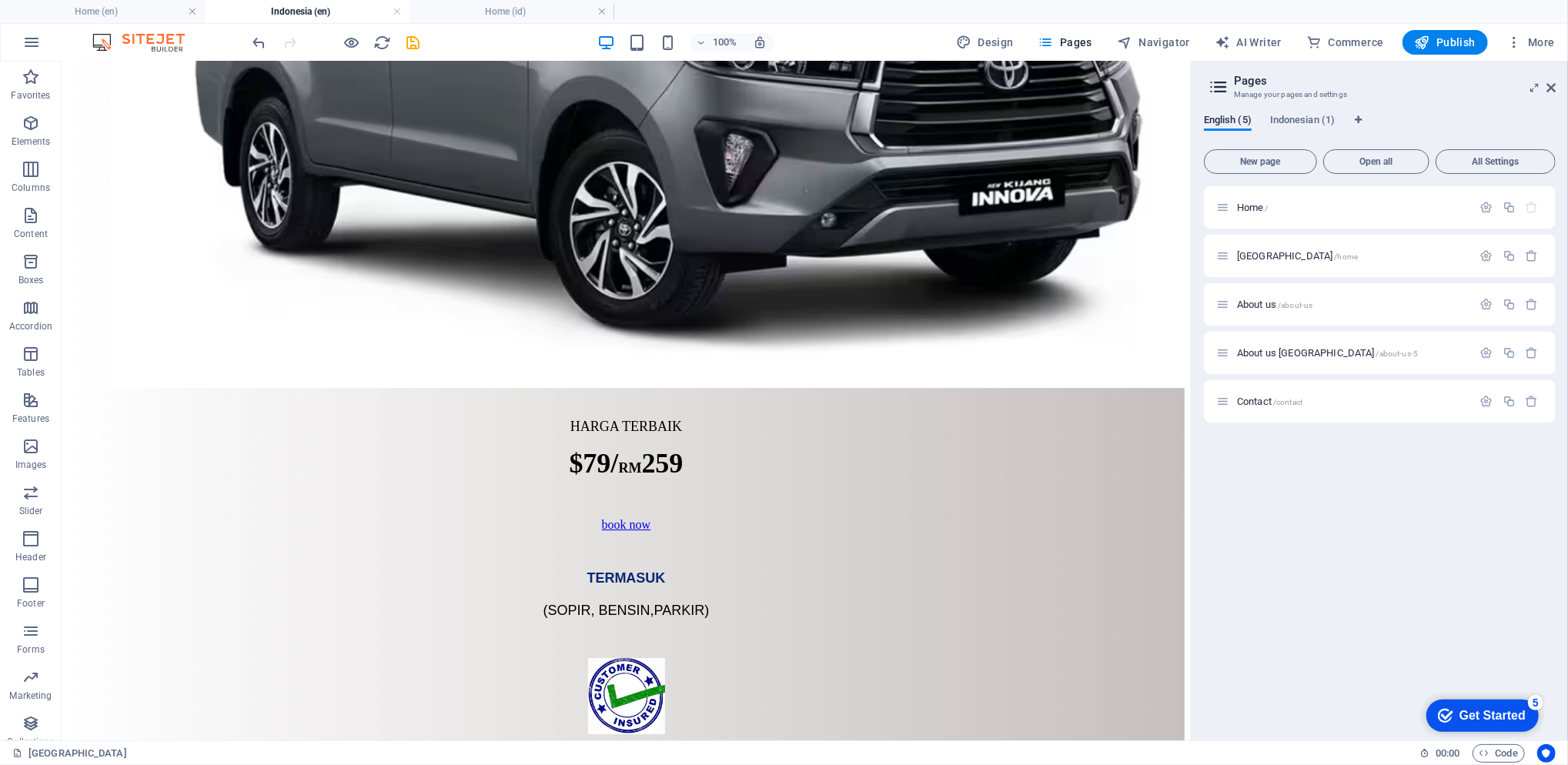
click at [481, 11] on h4 "Home (id)" at bounding box center [512, 12] width 205 height 17
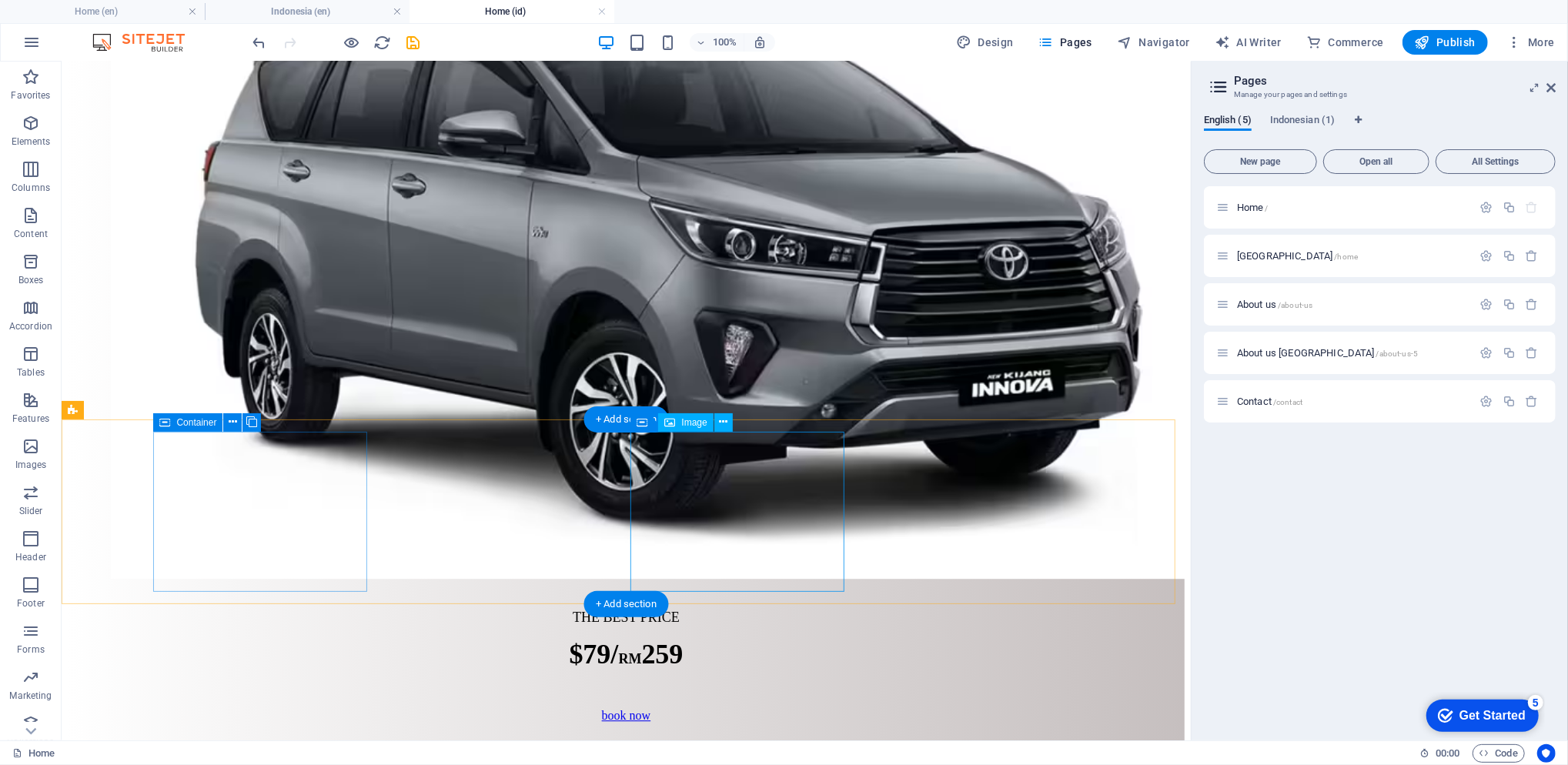
scroll to position [3358, 0]
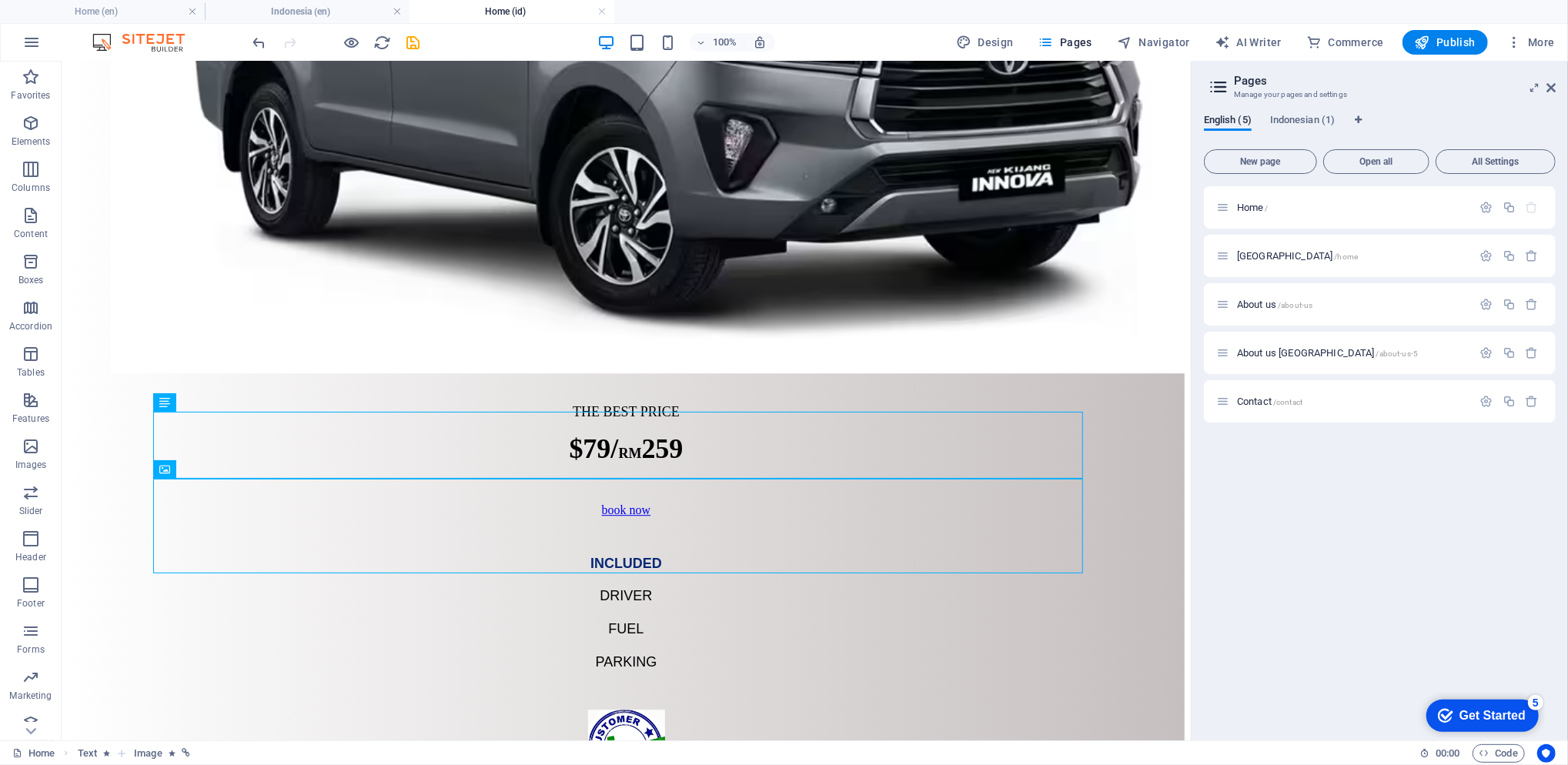
click at [286, 13] on h4 "Indonesia (en)" at bounding box center [307, 12] width 205 height 17
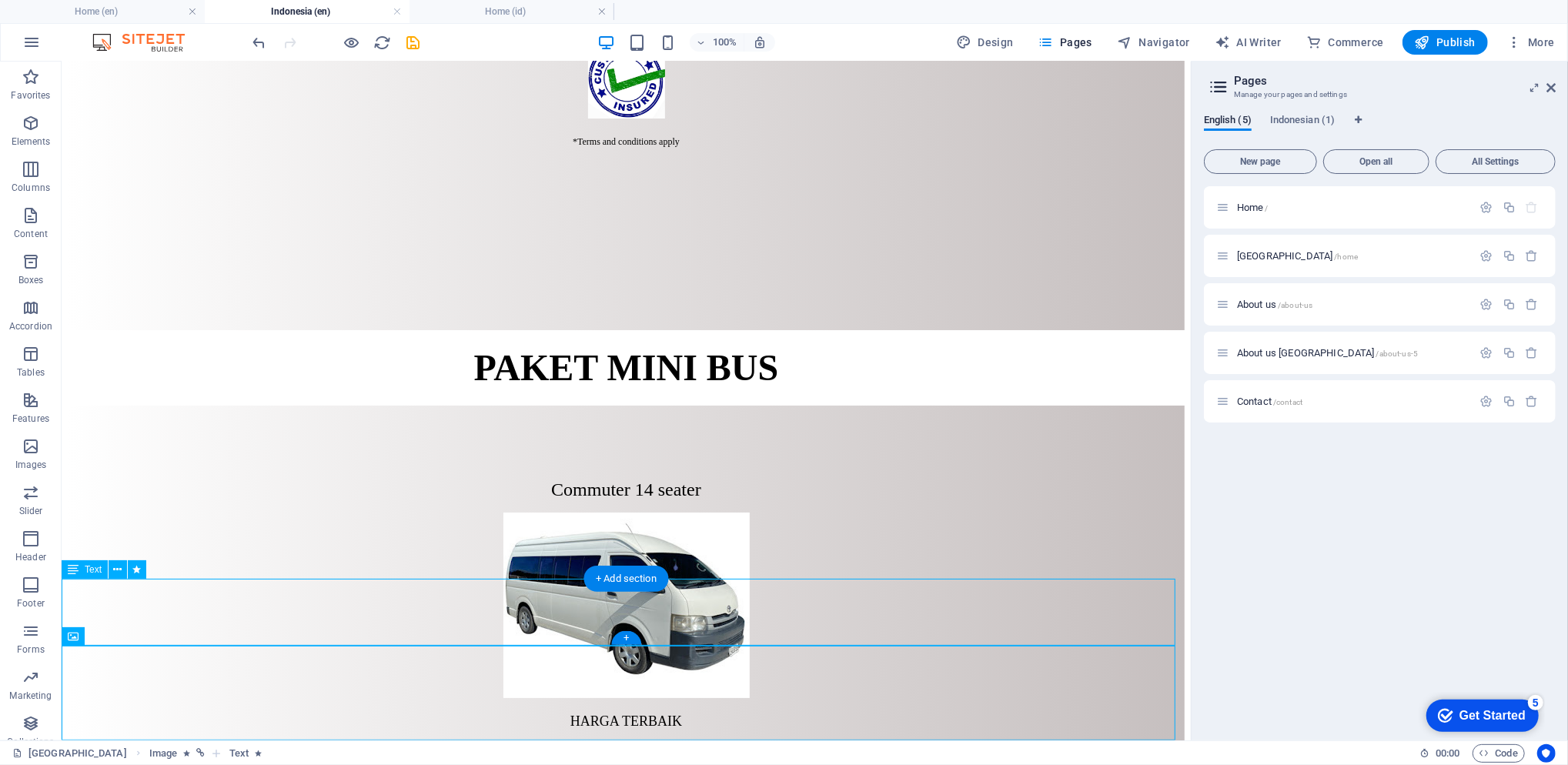
scroll to position [4675, 0]
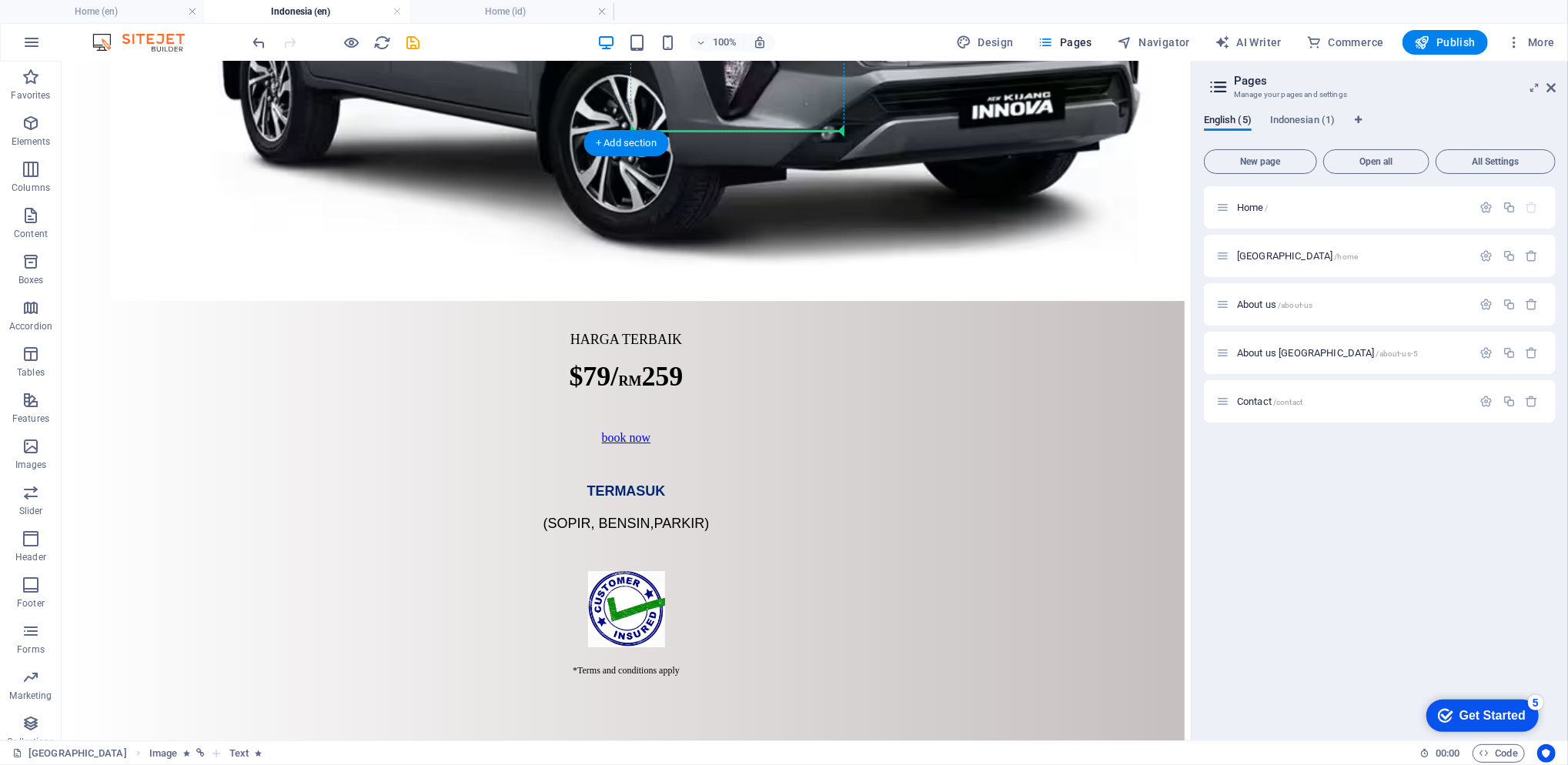
scroll to position [3999, 0]
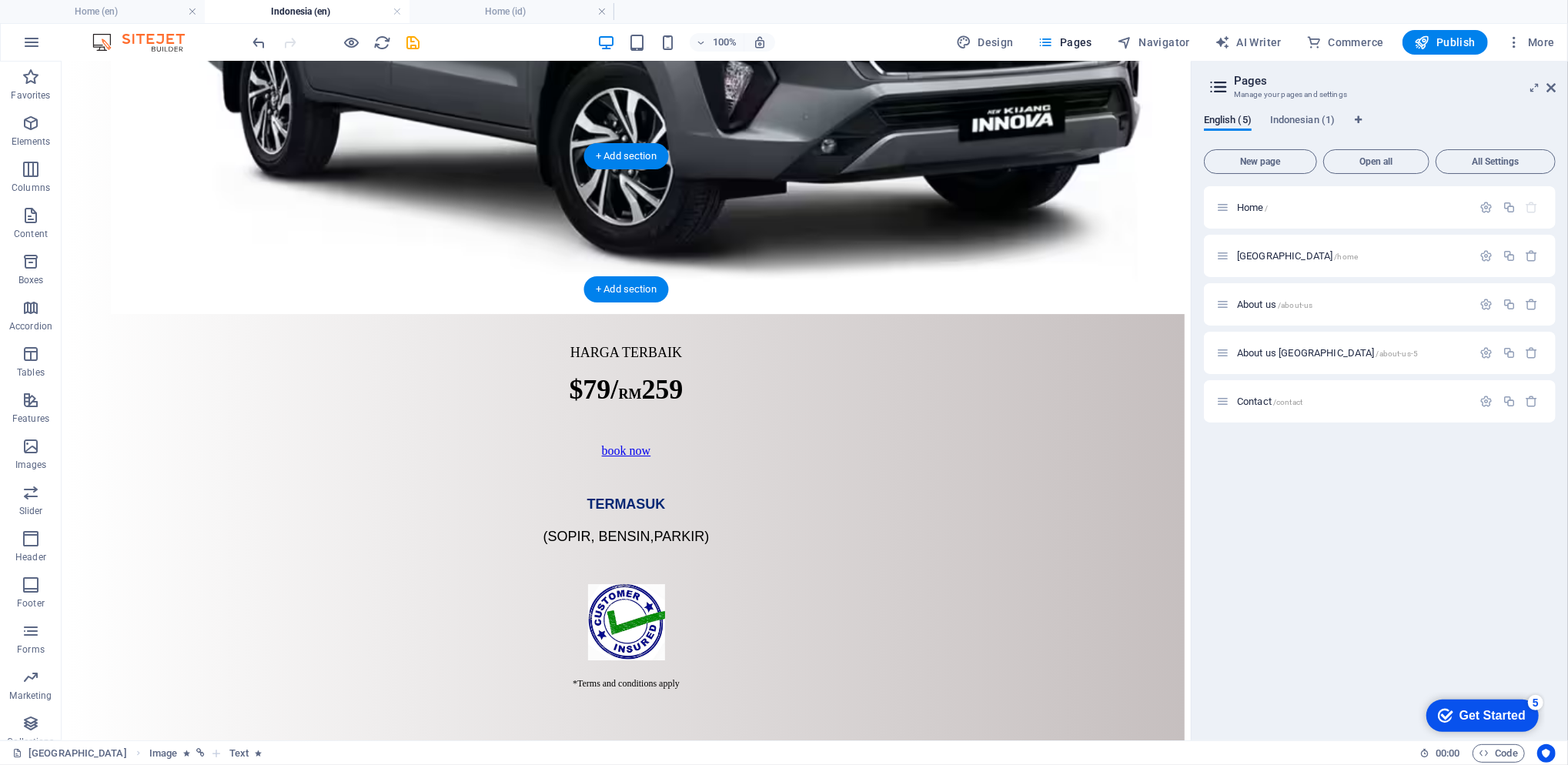
drag, startPoint x: 703, startPoint y: 611, endPoint x: 634, endPoint y: 224, distance: 393.1
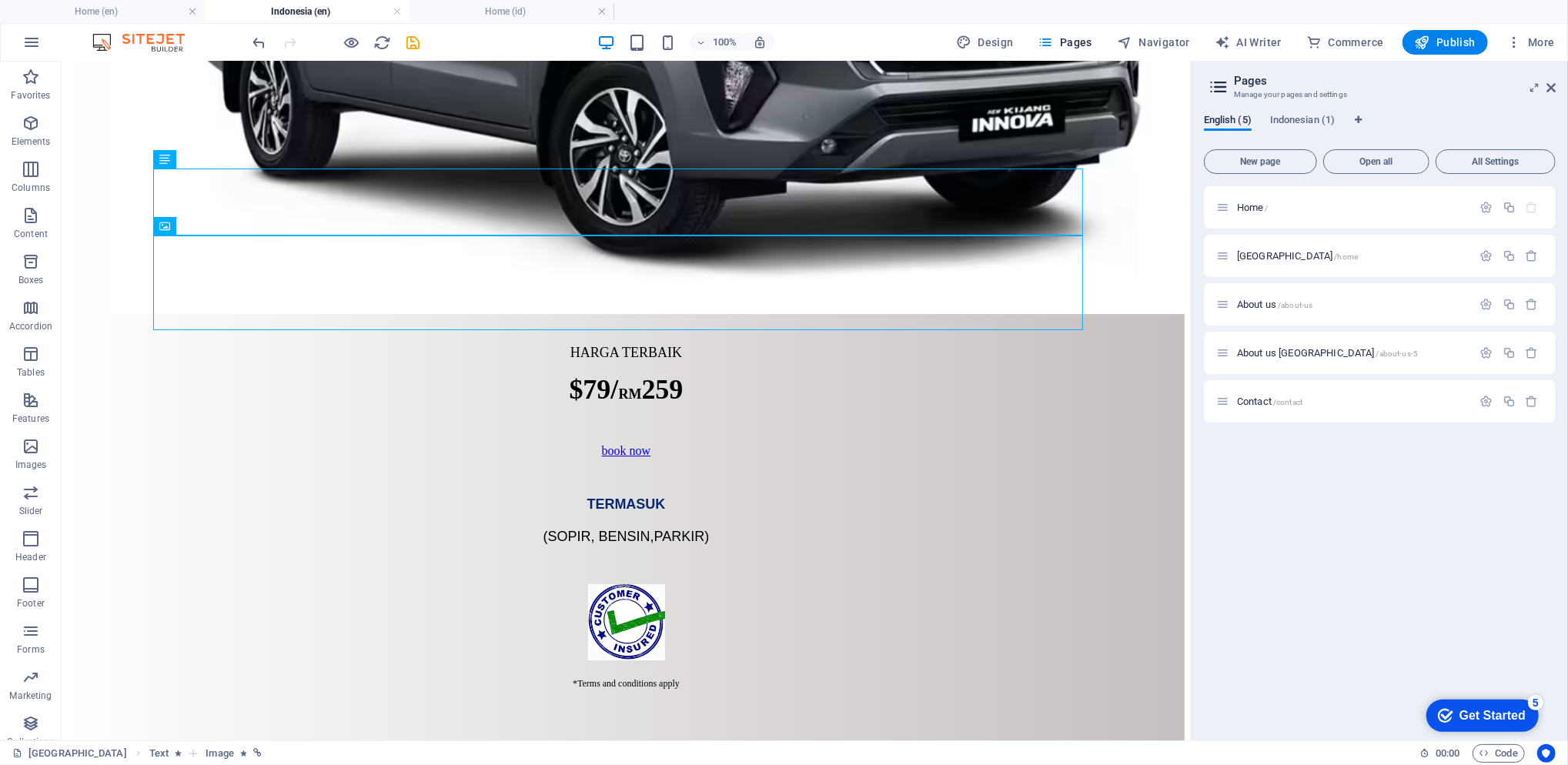
click at [417, 55] on div "100% Design Pages Navigator AI Writer Commerce Publish More" at bounding box center [784, 42] width 1566 height 37
click at [415, 43] on icon "save" at bounding box center [413, 42] width 18 height 18
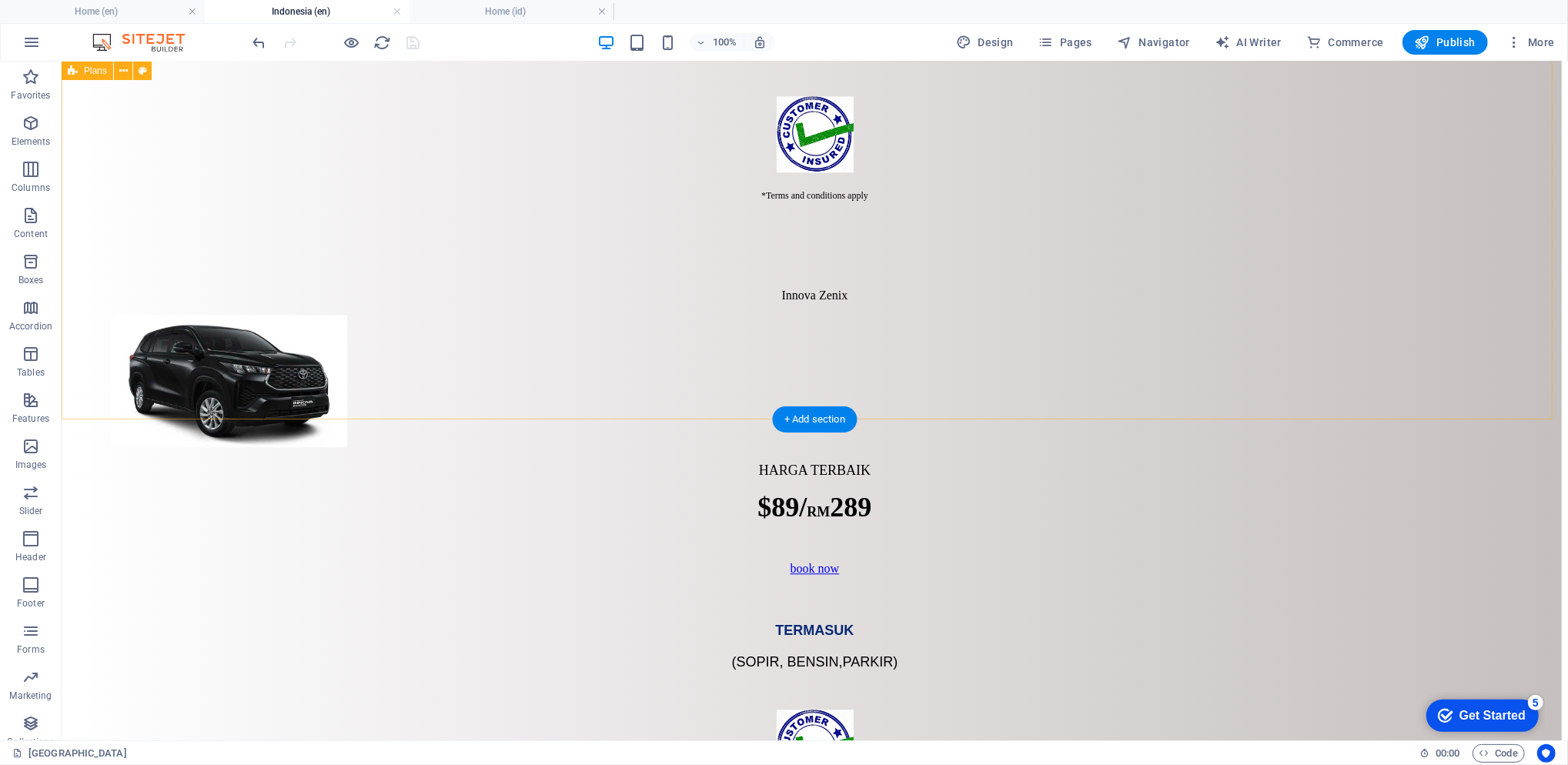
scroll to position [2716, 0]
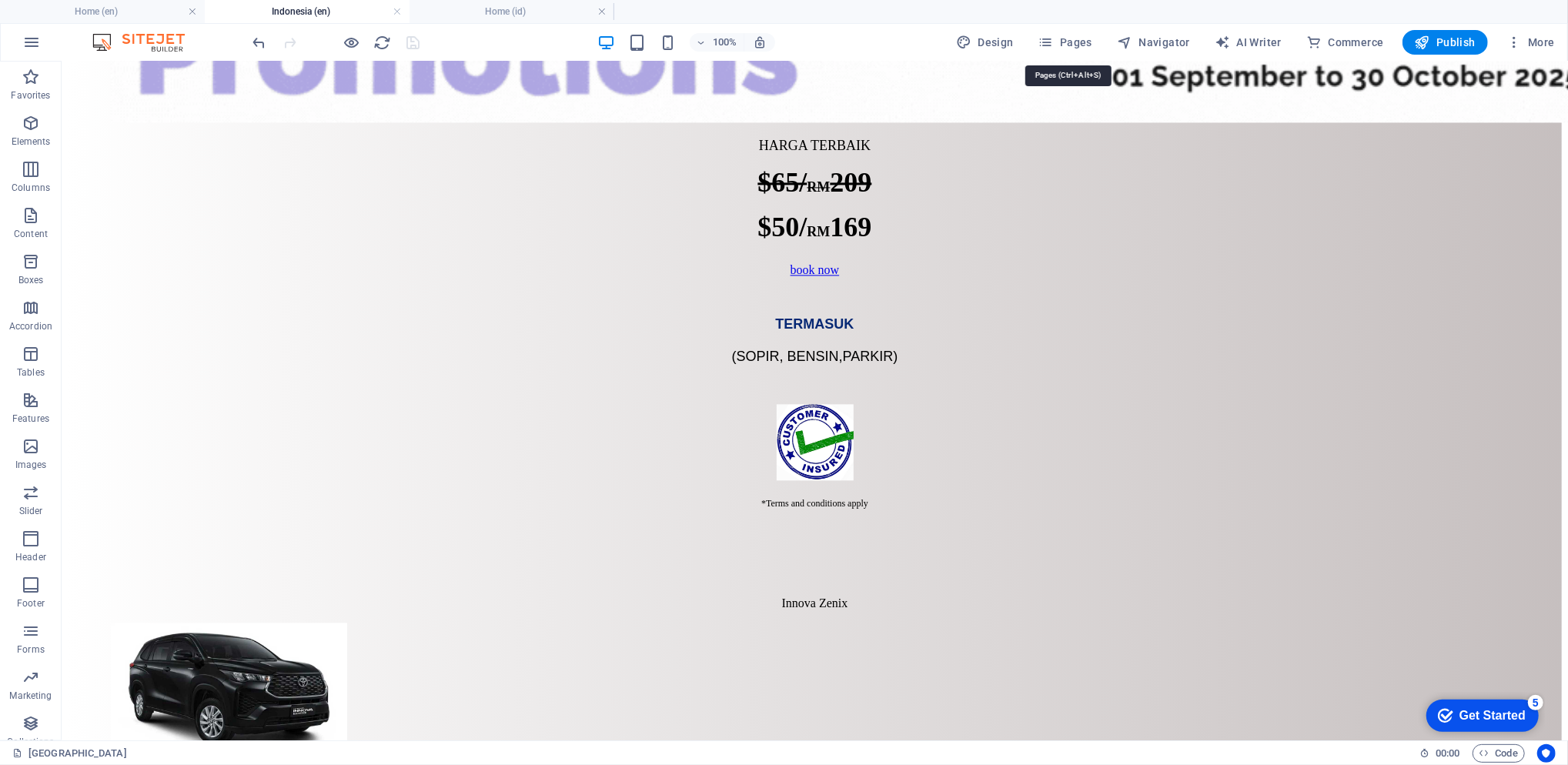
click at [1075, 51] on button "Pages" at bounding box center [1065, 41] width 66 height 25
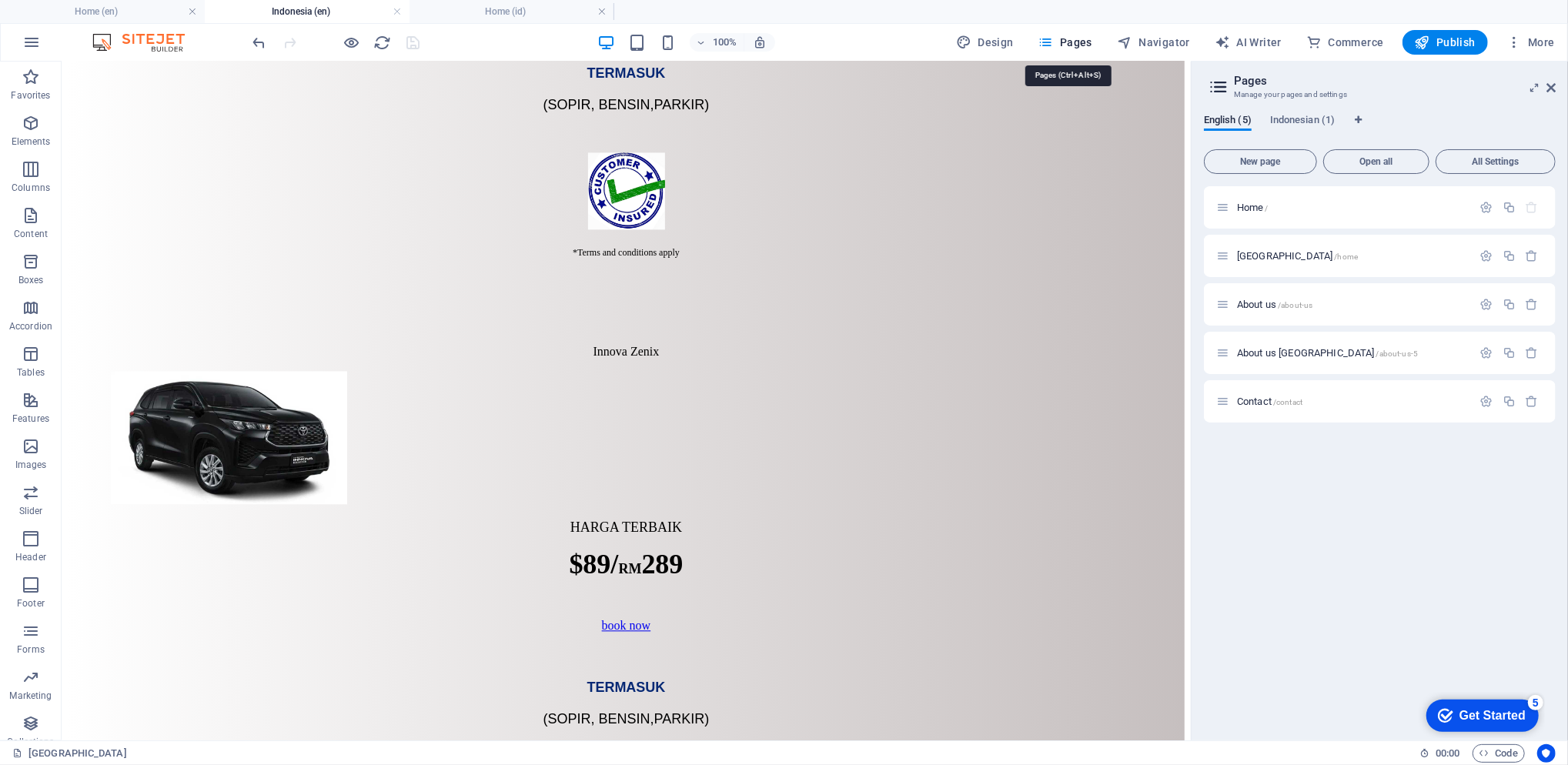
scroll to position [2563, 0]
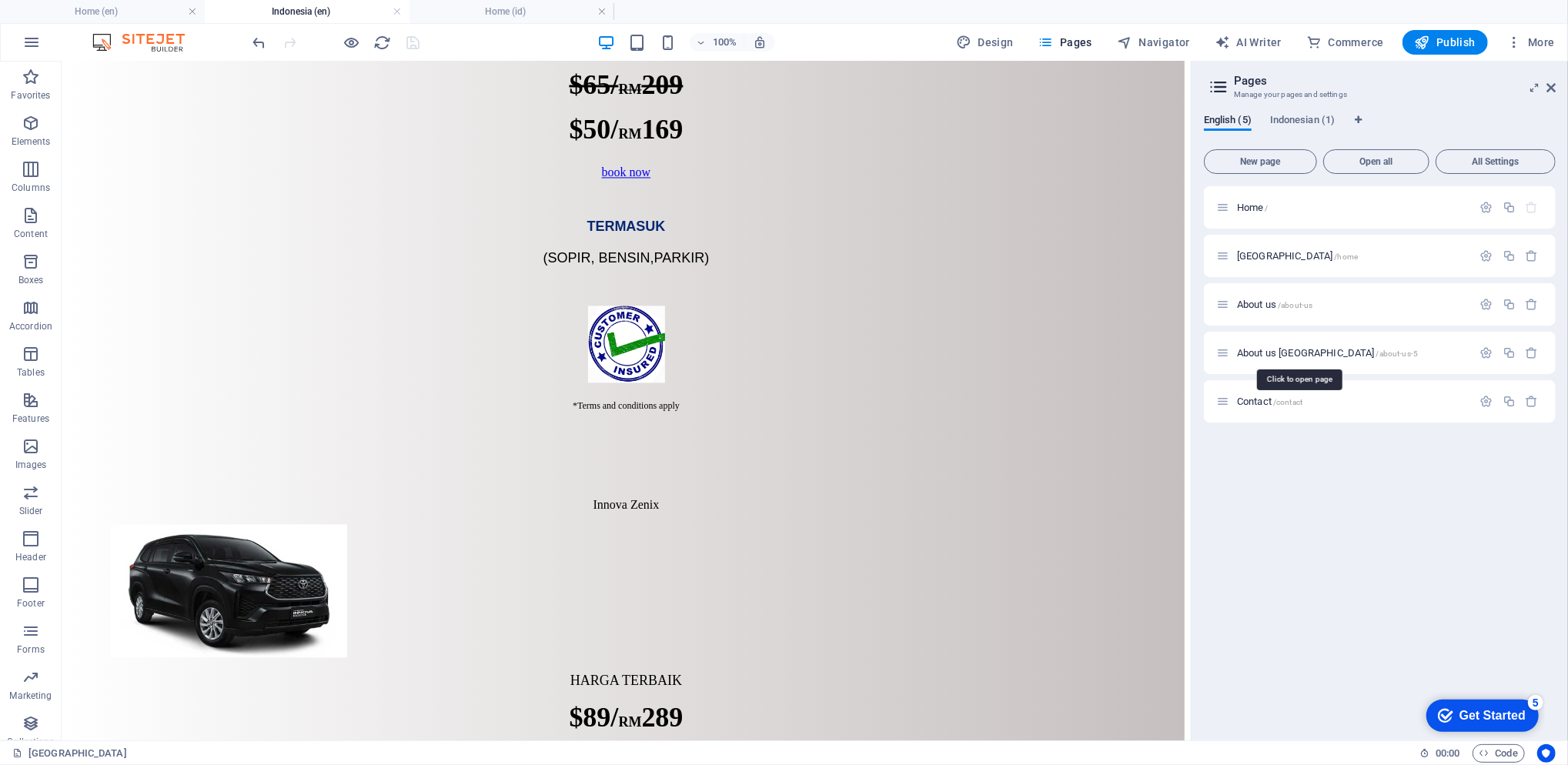
click at [1294, 356] on span "About us [GEOGRAPHIC_DATA] /about-us-5" at bounding box center [1328, 353] width 181 height 12
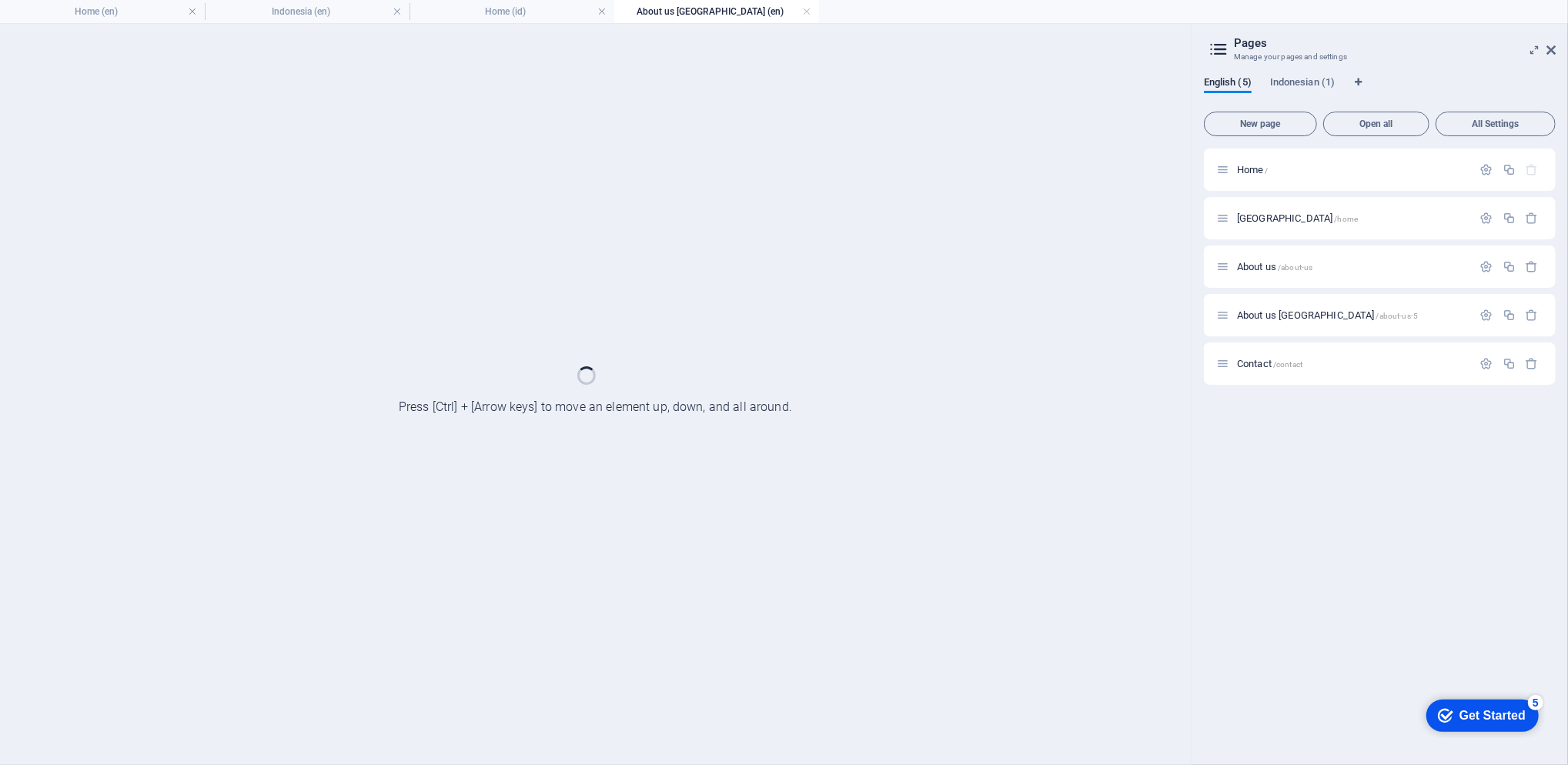
click at [1294, 356] on div "Contact /contact" at bounding box center [1344, 363] width 256 height 18
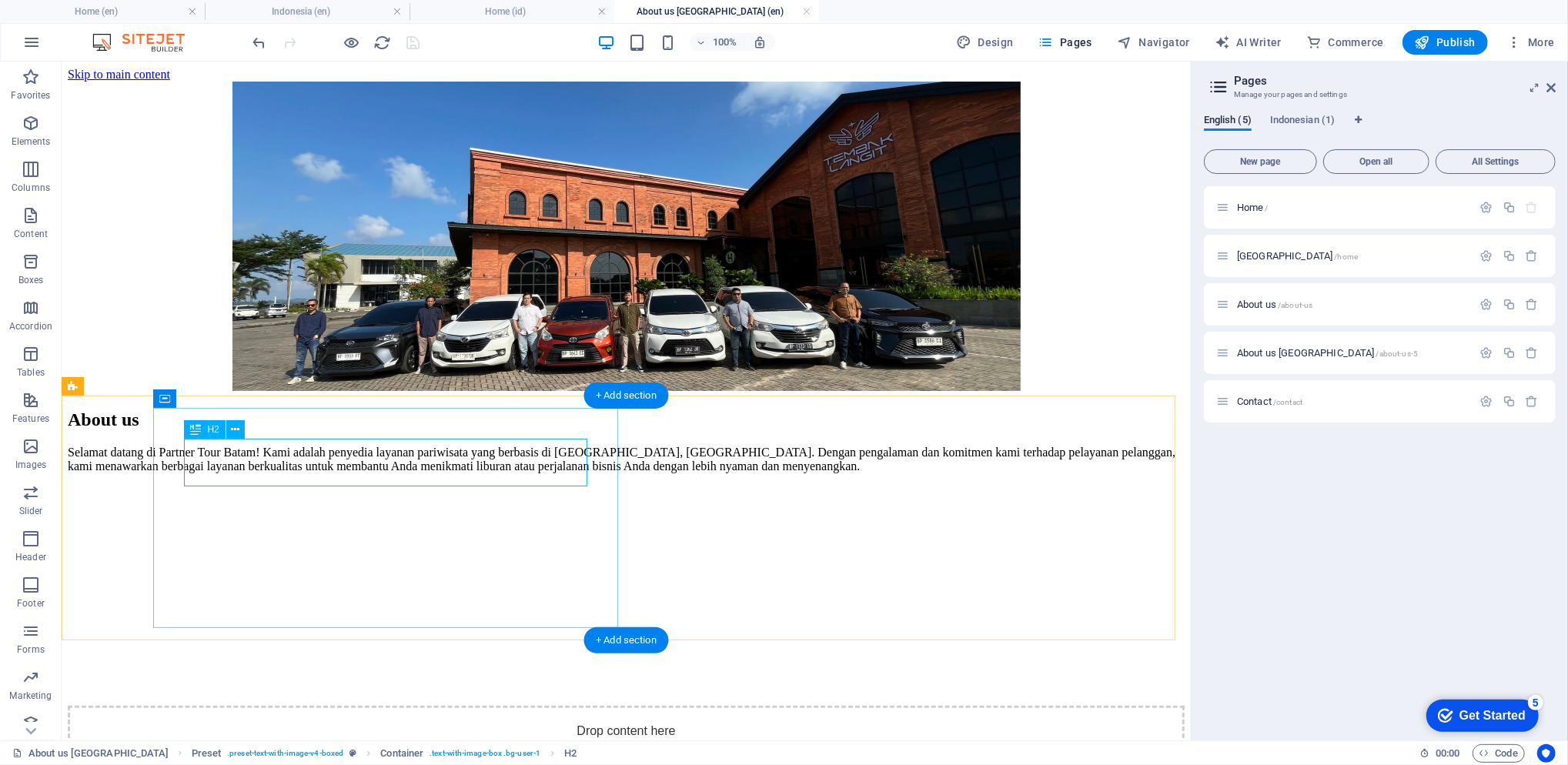
click at [327, 430] on div "About us" at bounding box center [625, 419] width 1117 height 21
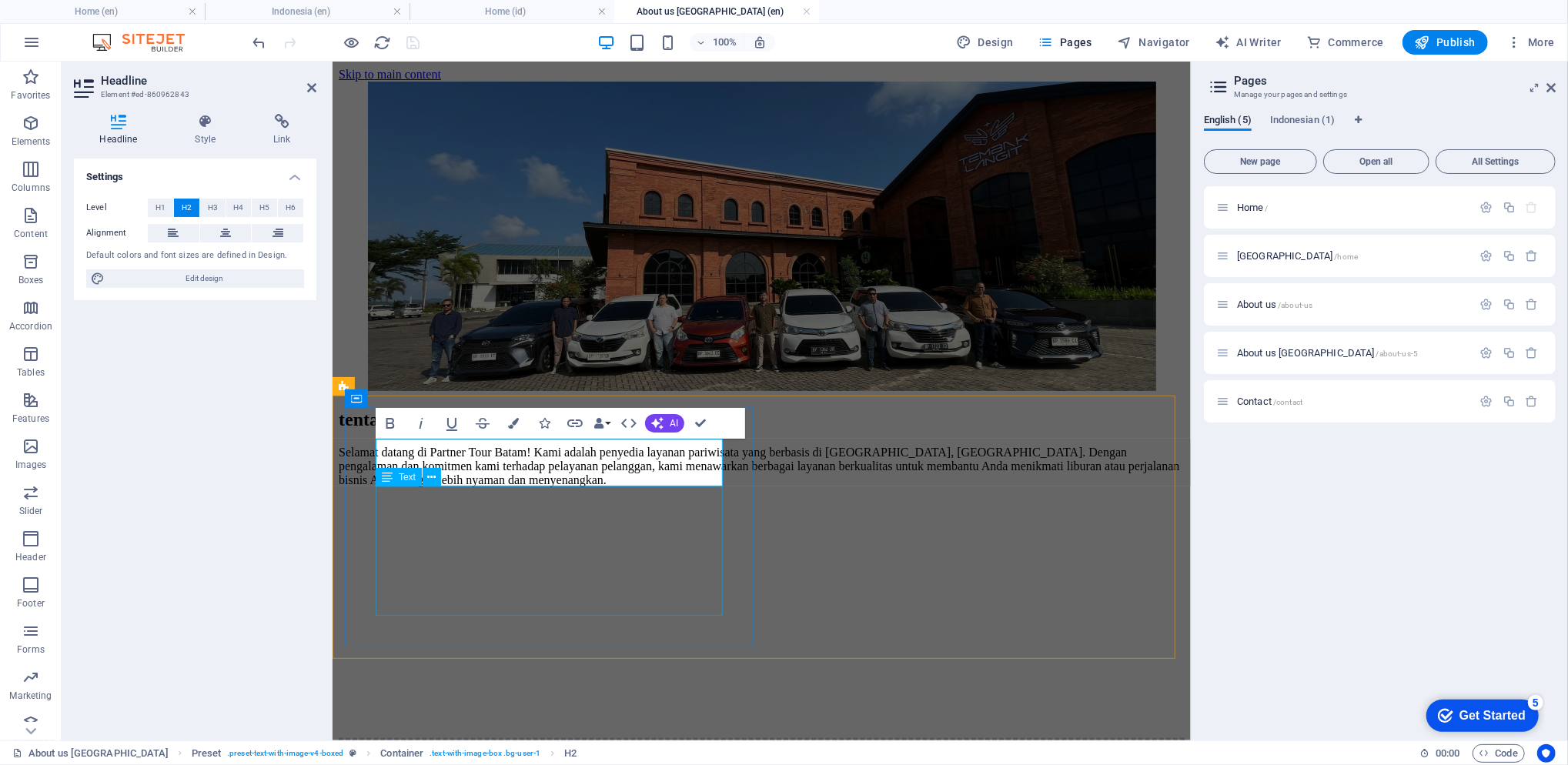
click at [662, 487] on div "Selamat datang di Partner Tour Batam! Kami adalah penyedia layanan pariwisata y…" at bounding box center [761, 465] width 846 height 41
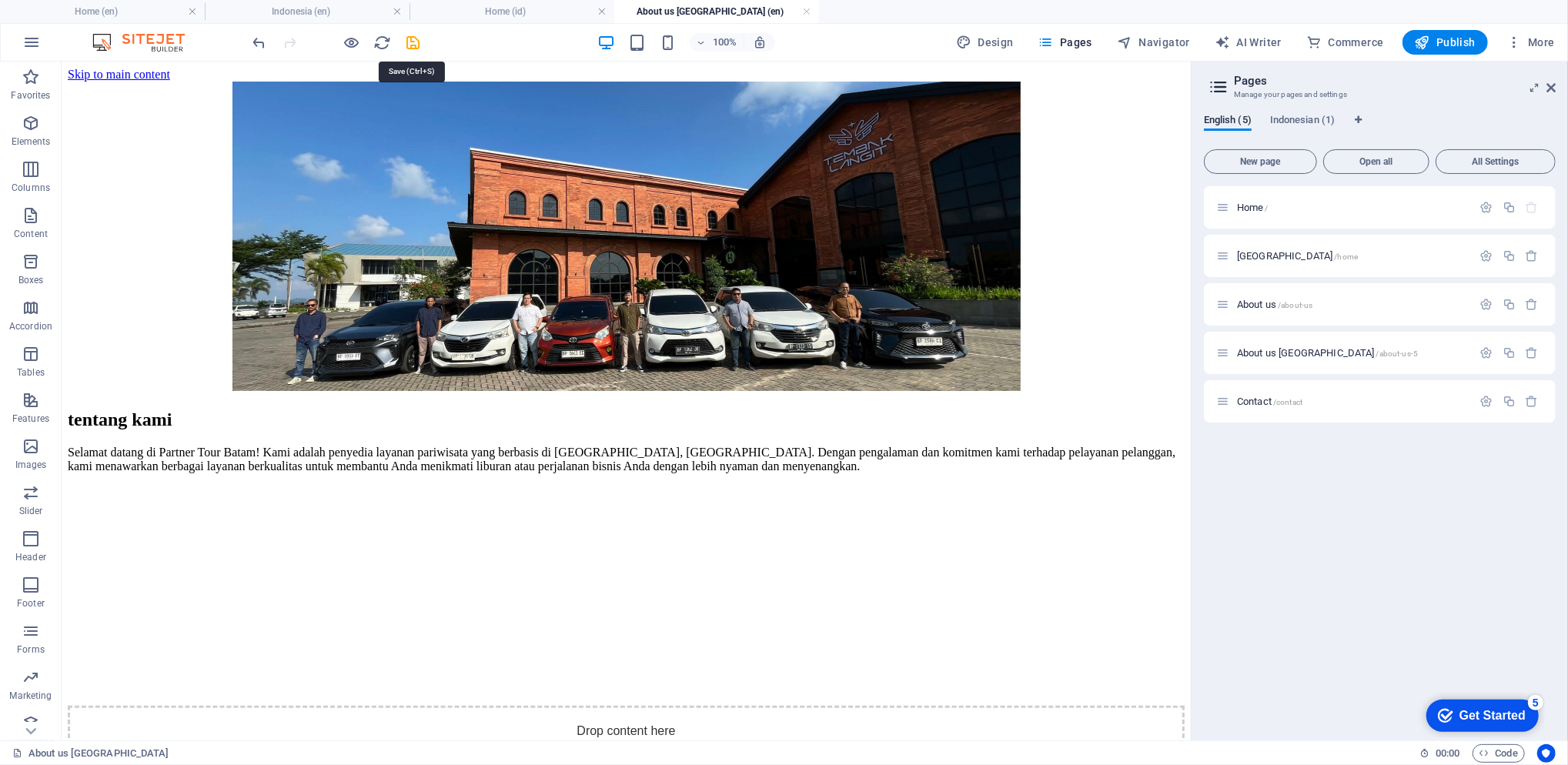
click at [417, 44] on icon "save" at bounding box center [413, 42] width 18 height 18
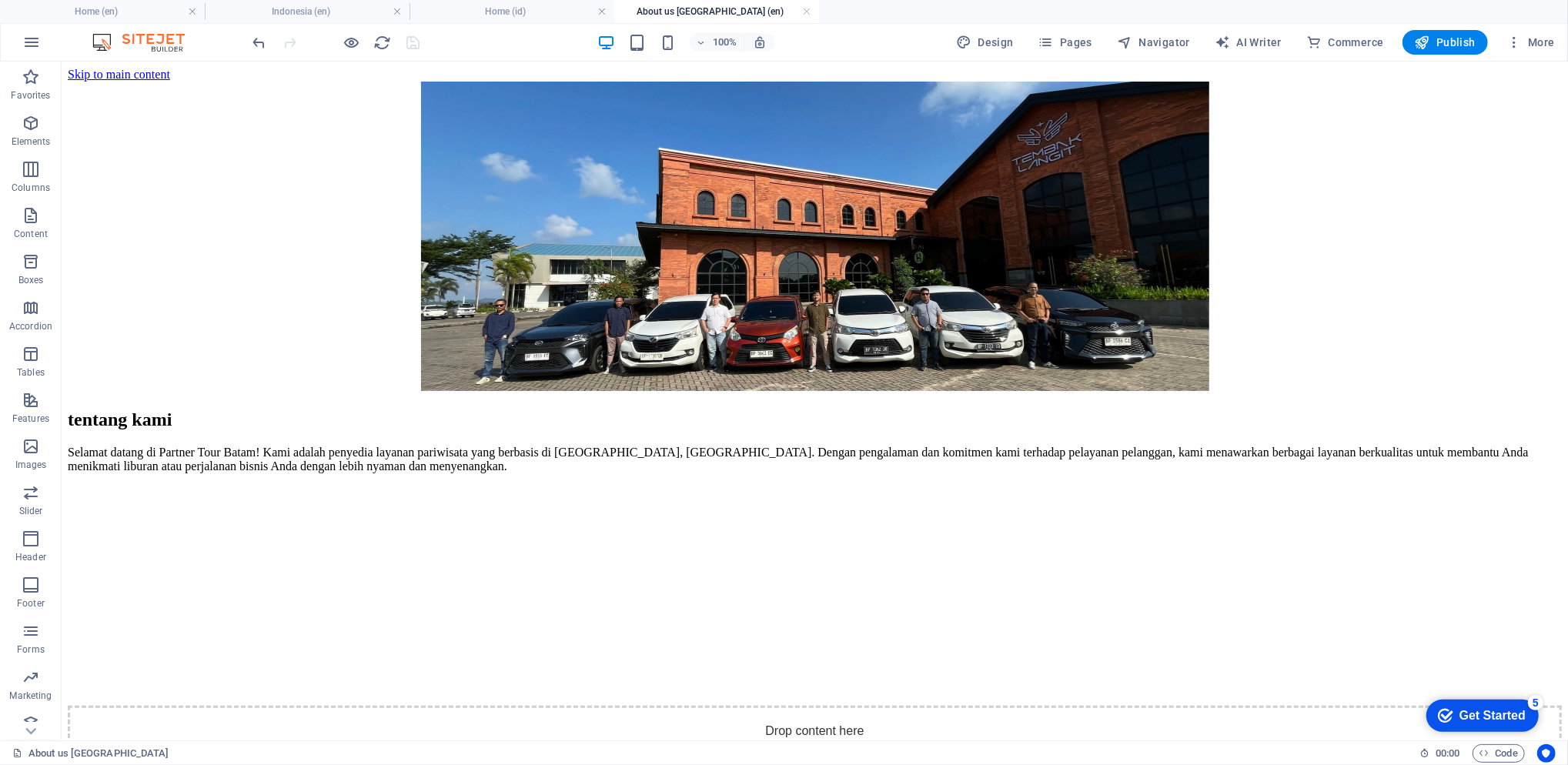
click at [1445, 58] on div "100% Design Pages Navigator AI Writer Commerce Publish More" at bounding box center [784, 42] width 1566 height 37
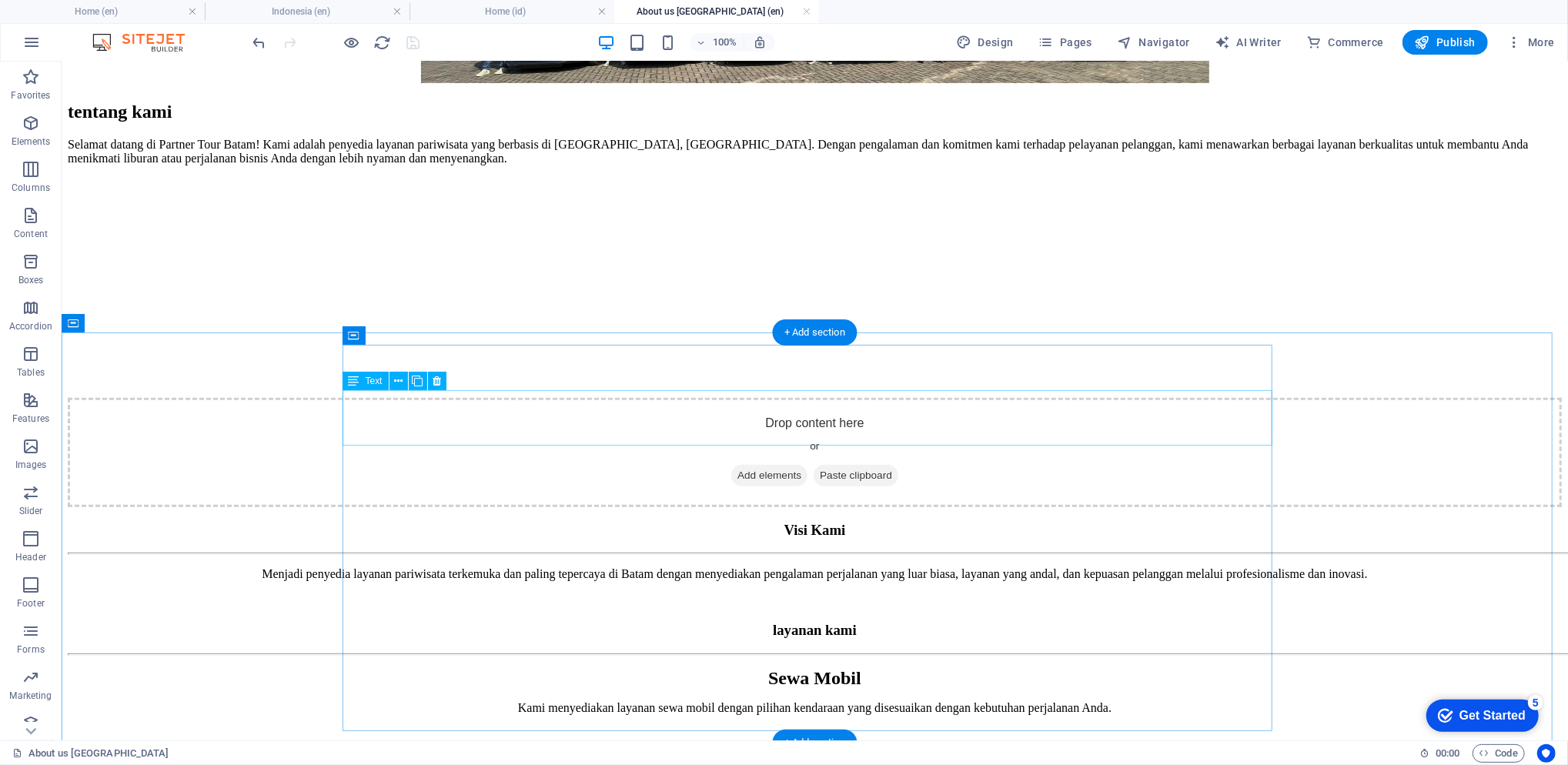
scroll to position [410, 0]
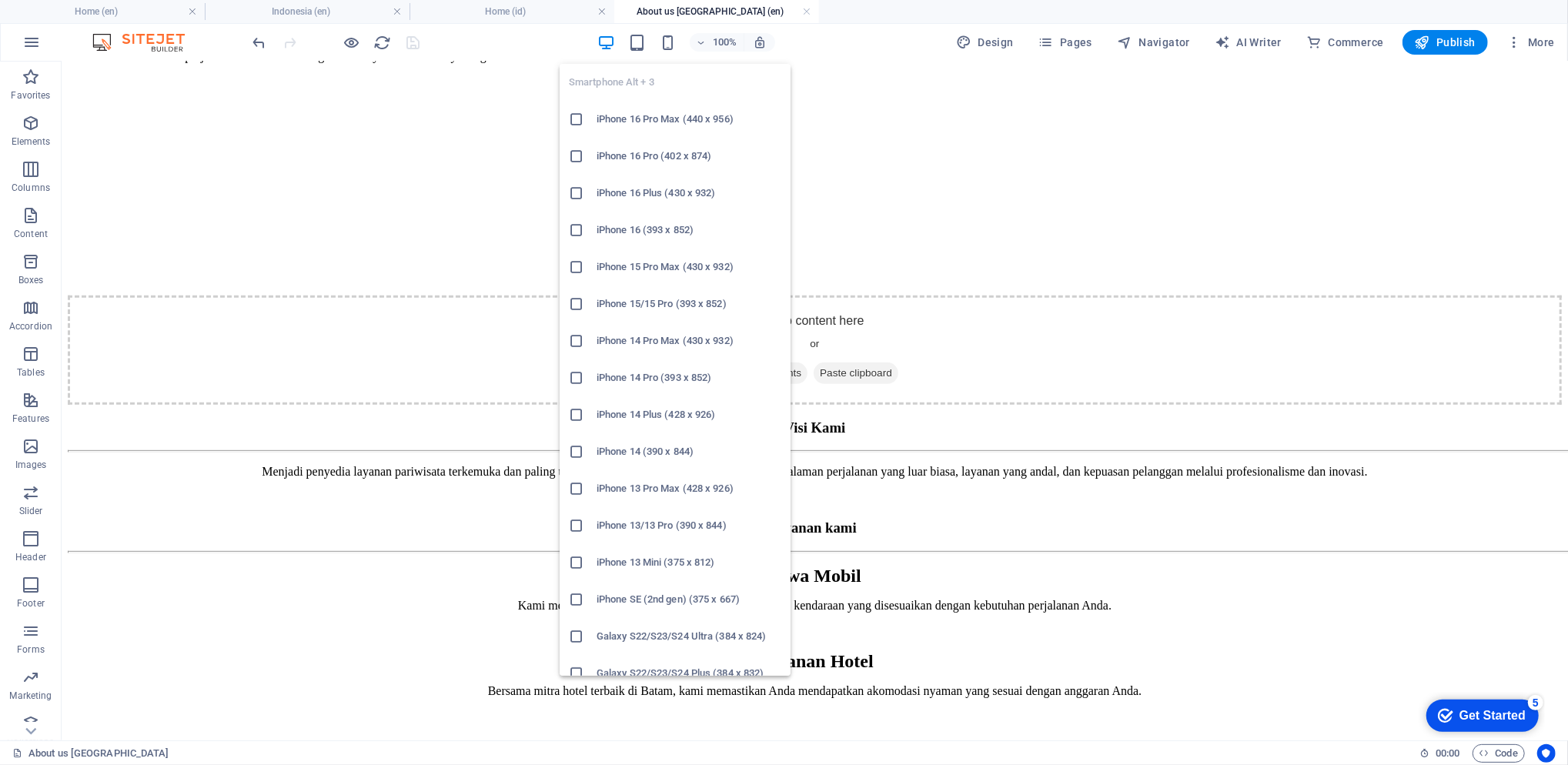
click at [676, 38] on icon "button" at bounding box center [668, 42] width 18 height 18
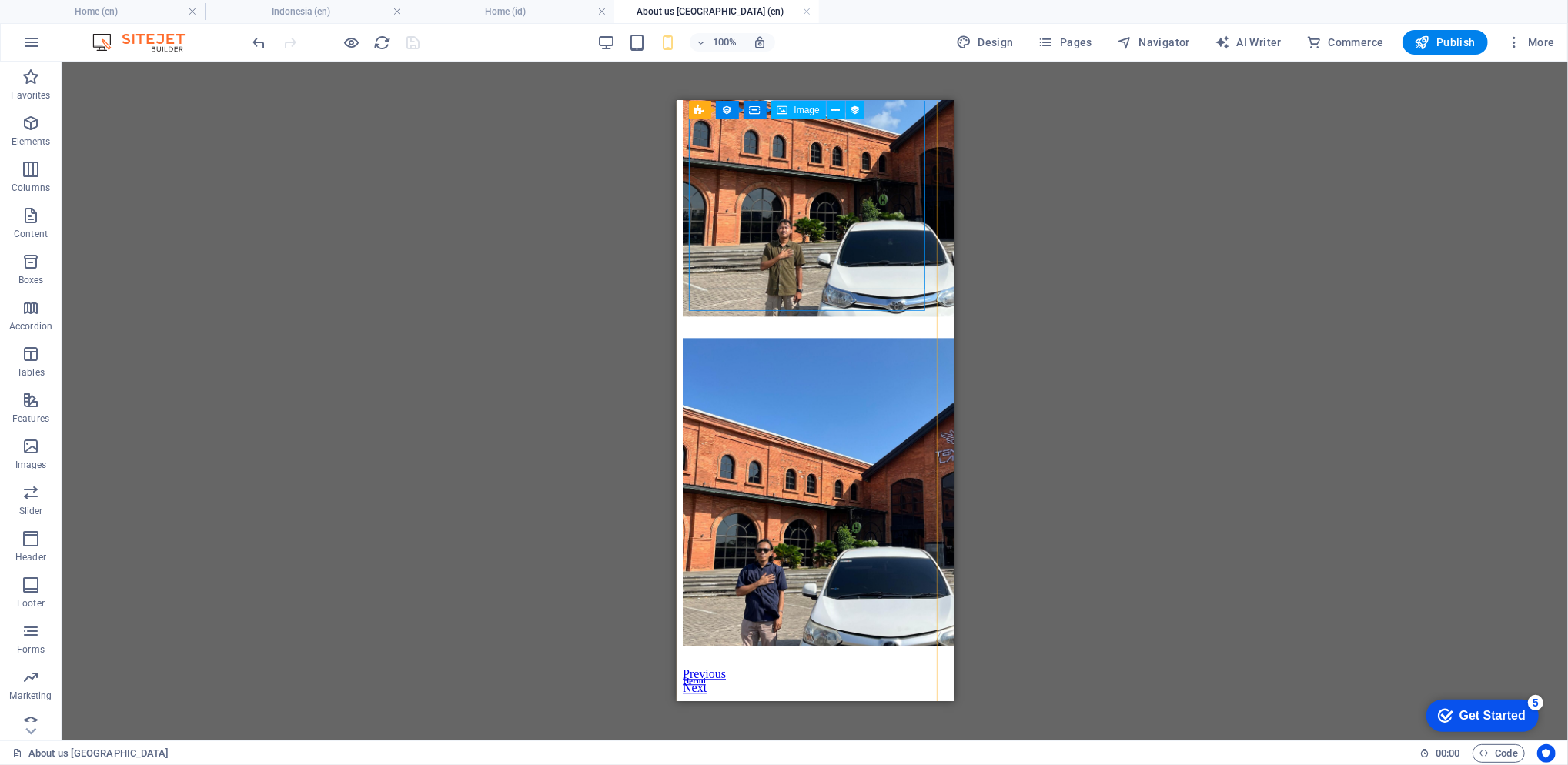
scroll to position [2906, 0]
click at [127, 13] on h4 "Home (en)" at bounding box center [102, 12] width 205 height 17
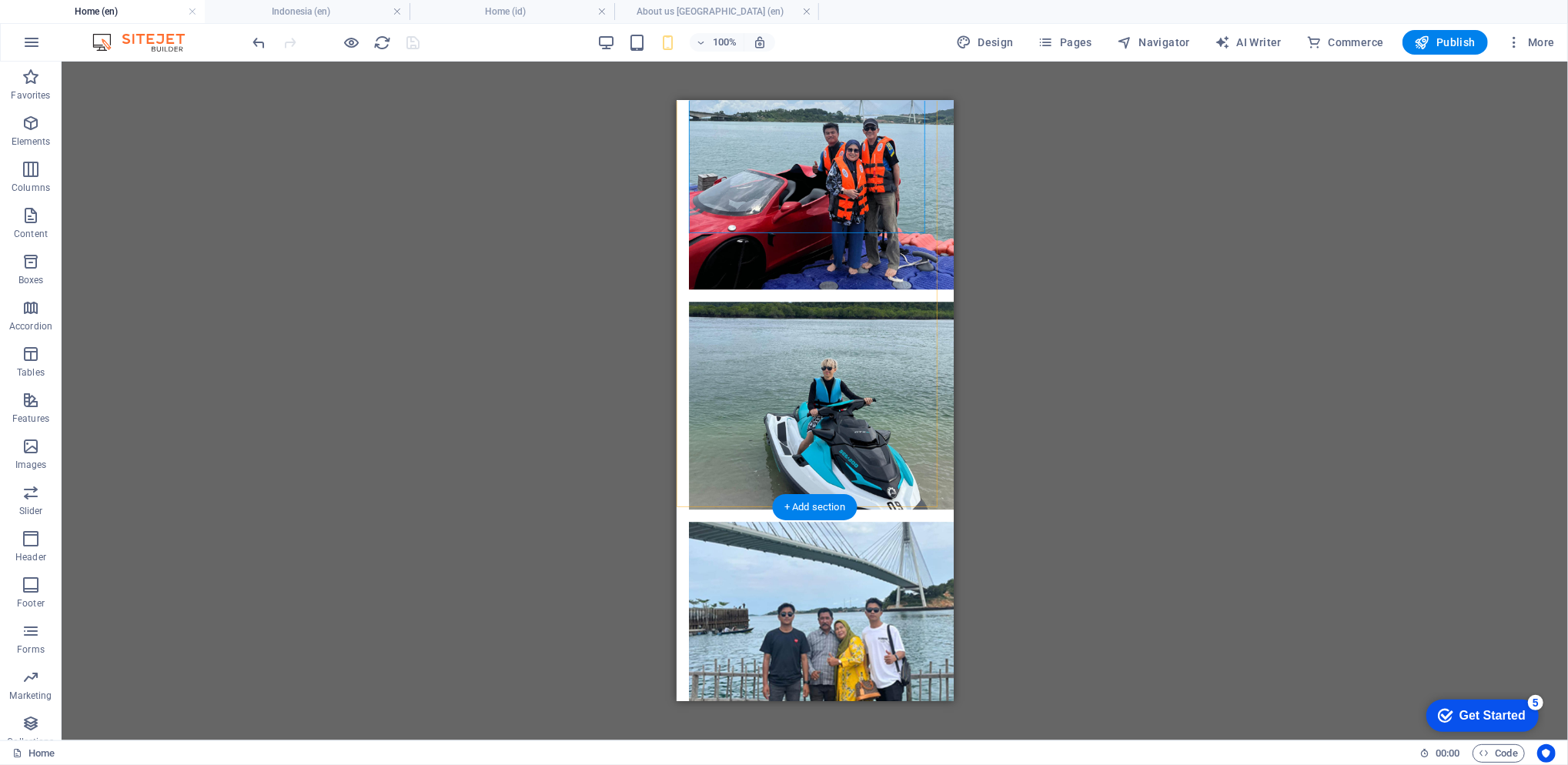
scroll to position [8517, 0]
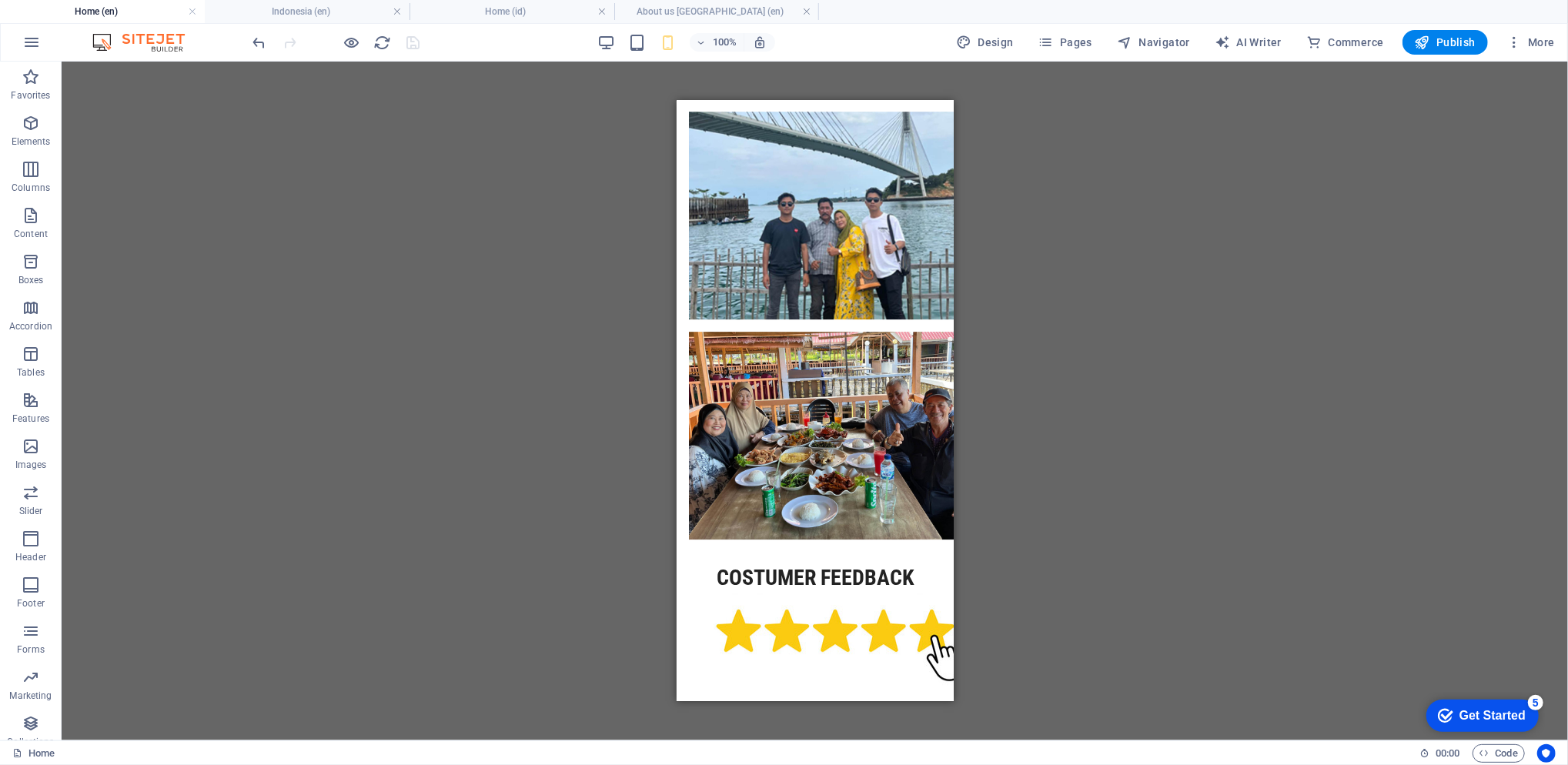
click at [1455, 27] on div "100% Design Pages Navigator AI Writer Commerce Publish More" at bounding box center [784, 42] width 1566 height 37
click at [1450, 37] on span "Publish" at bounding box center [1445, 42] width 61 height 15
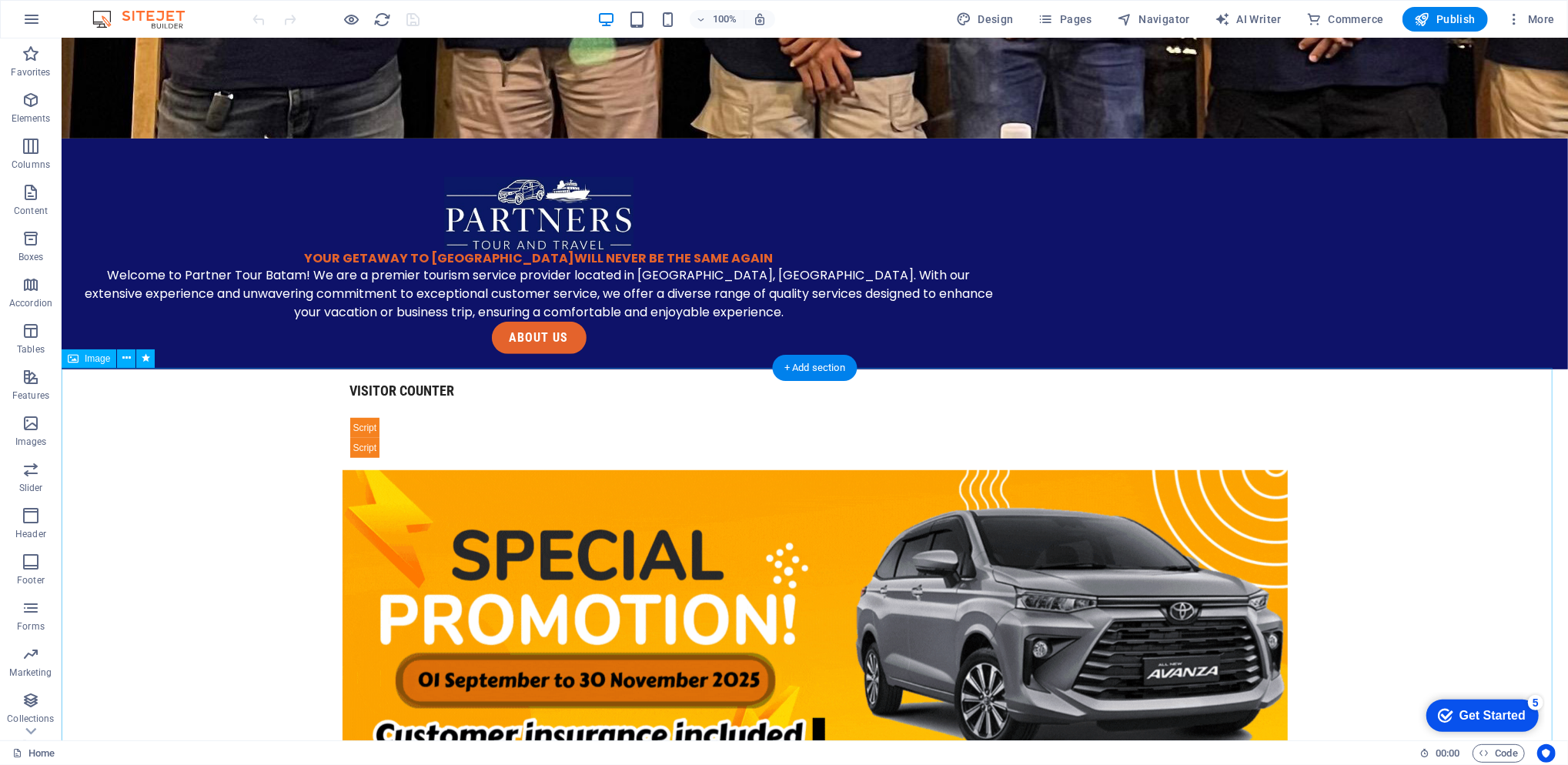
scroll to position [342, 0]
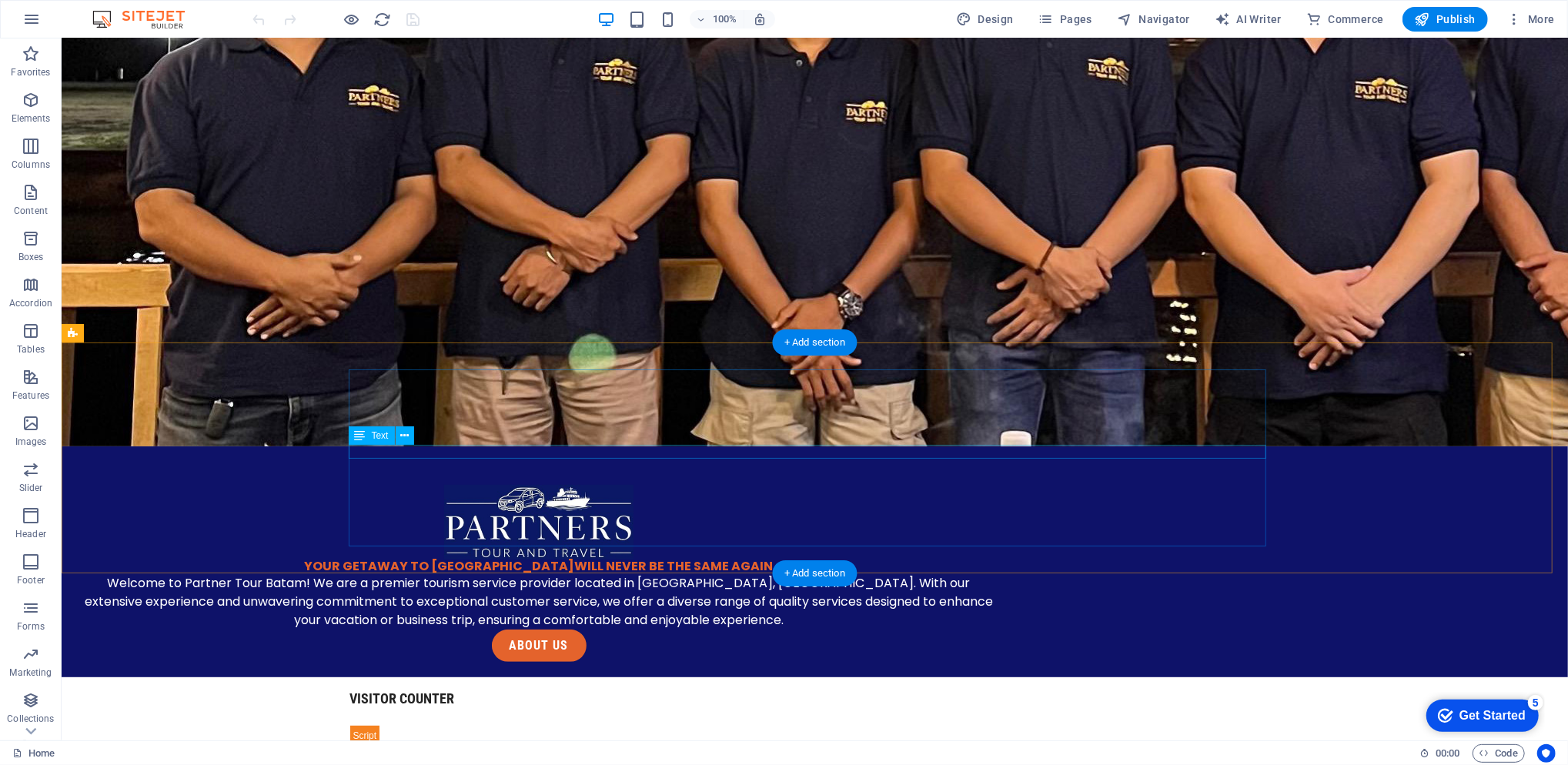
click at [905, 559] on div "YOUR GETAWAY TO BATAM WILL NEVER BE THE SAME AGAIN" at bounding box center [538, 565] width 917 height 14
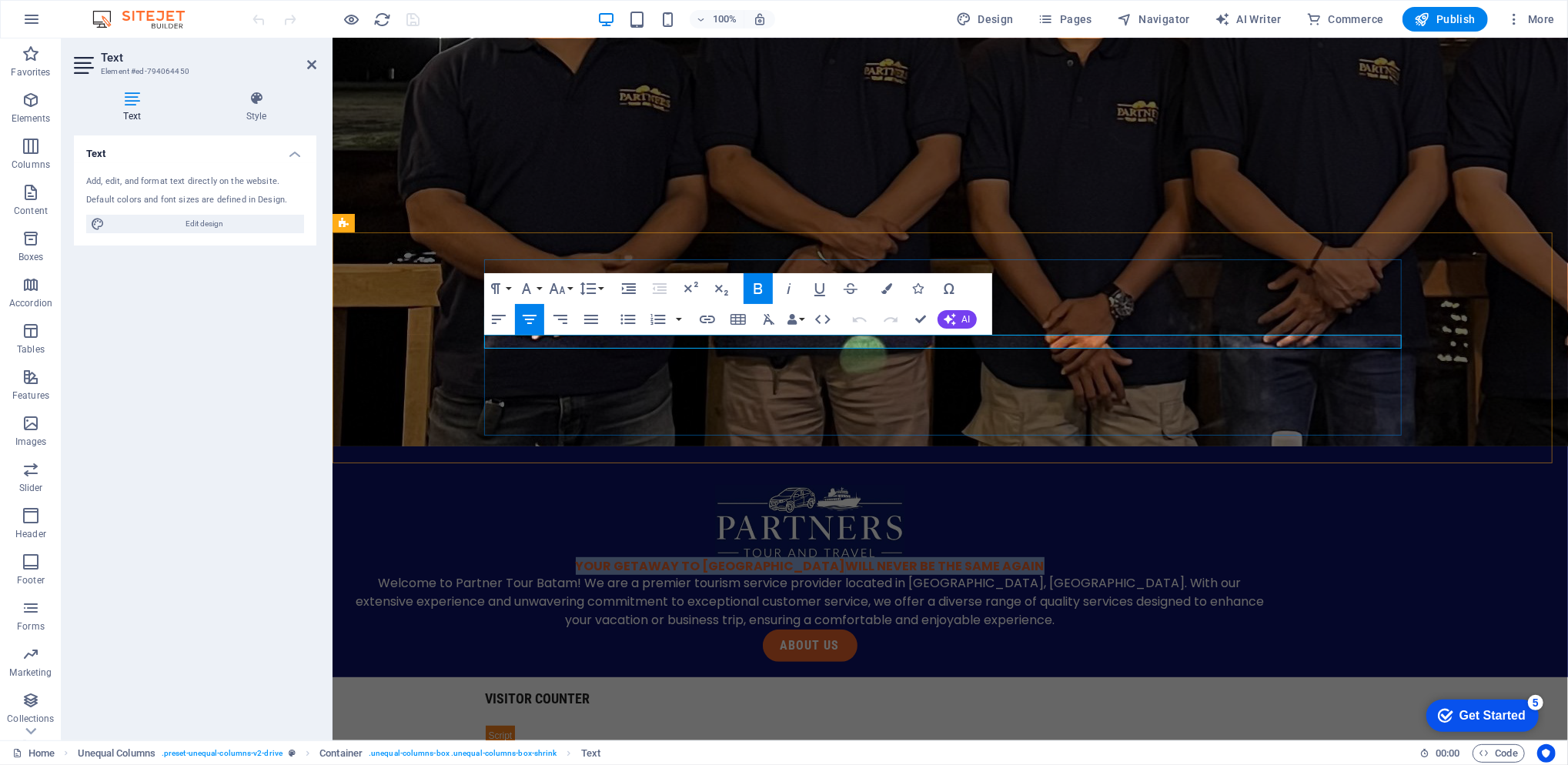
copy p "YOUR GETAWAY TO BATAM WILL NEVER BE THE SAME AGAIN"
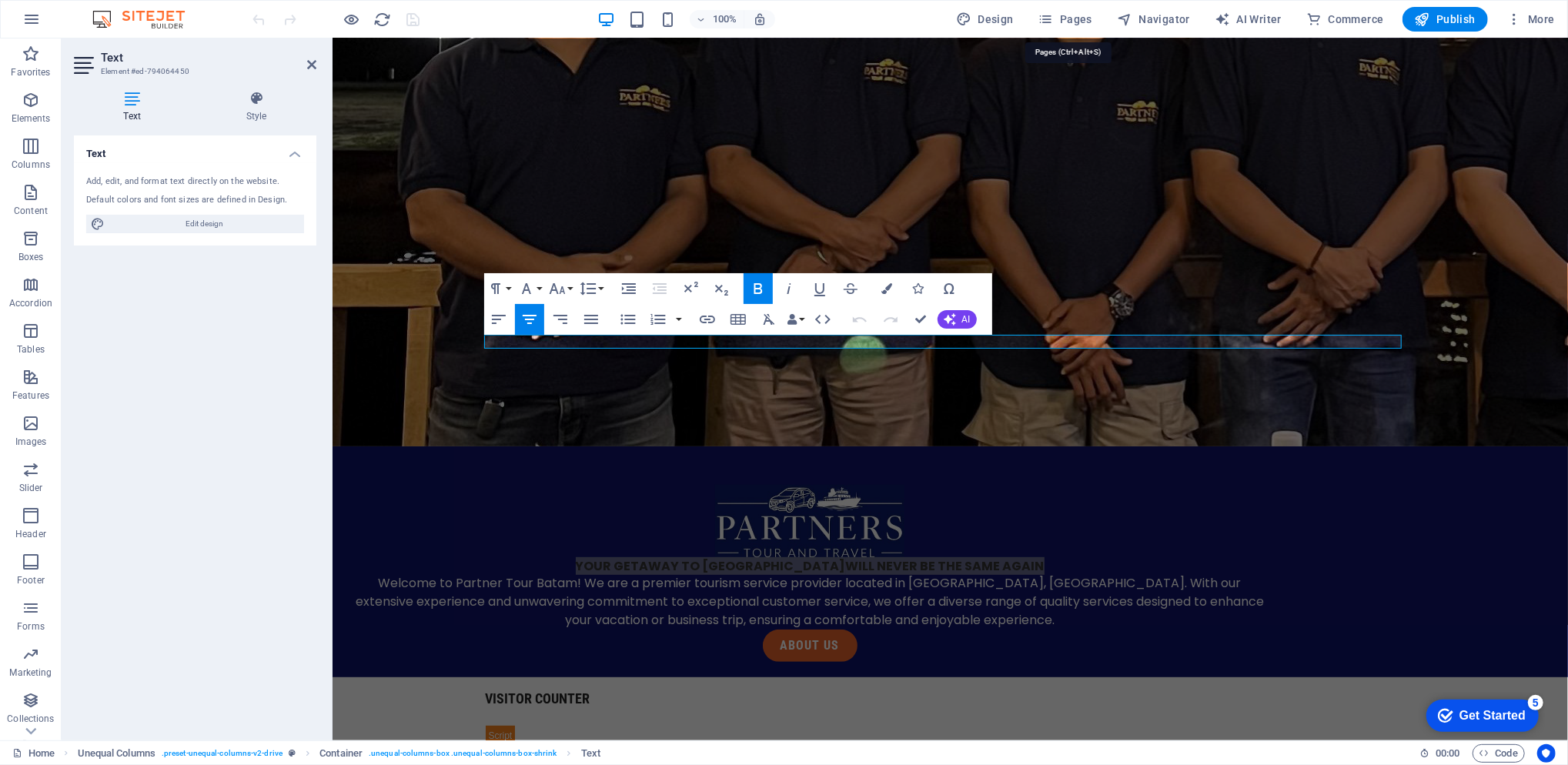
click at [1077, 20] on span "Pages" at bounding box center [1065, 19] width 54 height 15
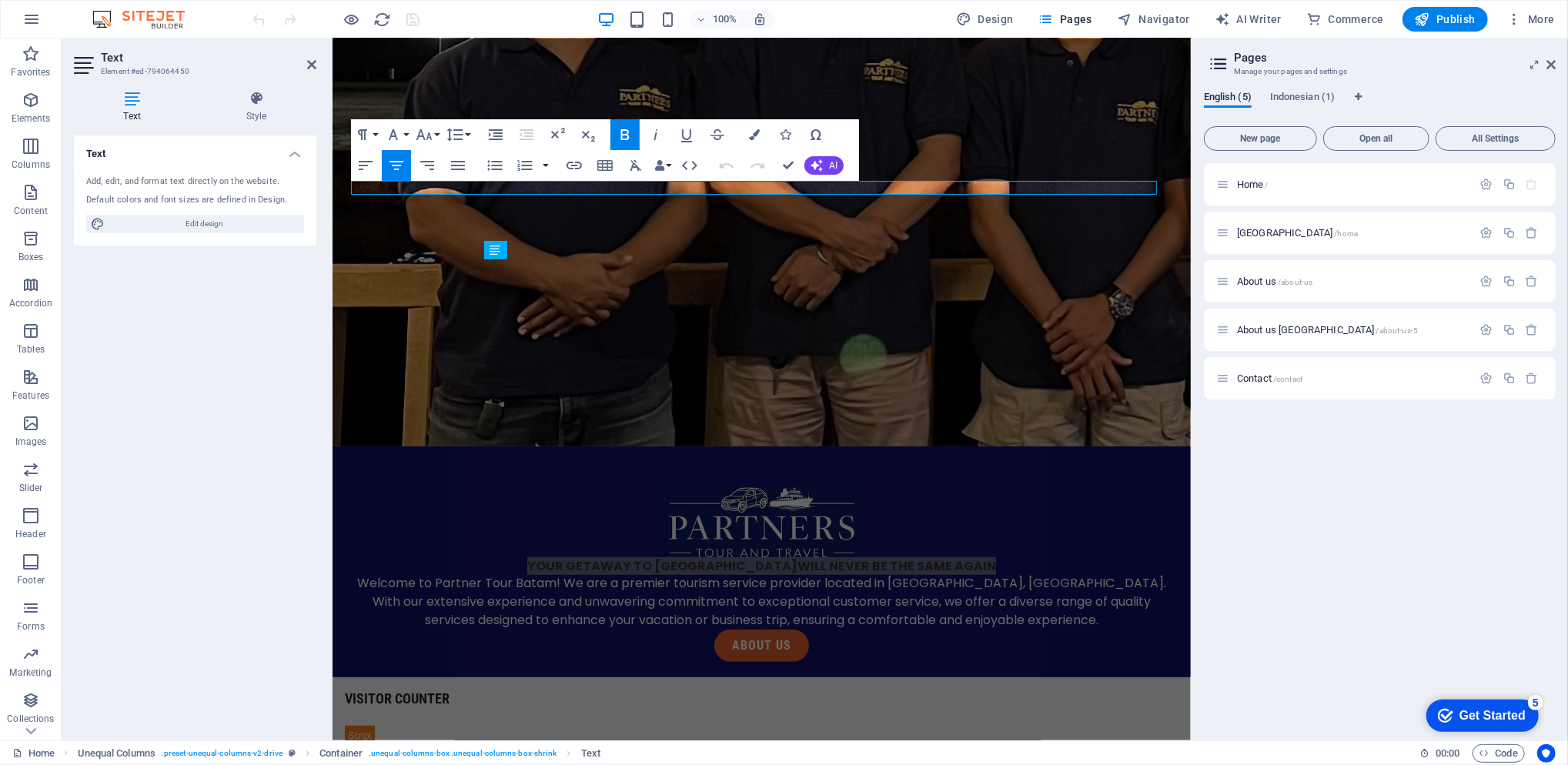
click at [1299, 94] on span "Indonesian (1)" at bounding box center [1302, 98] width 64 height 21
click at [1264, 183] on span "Home /" at bounding box center [1252, 184] width 31 height 12
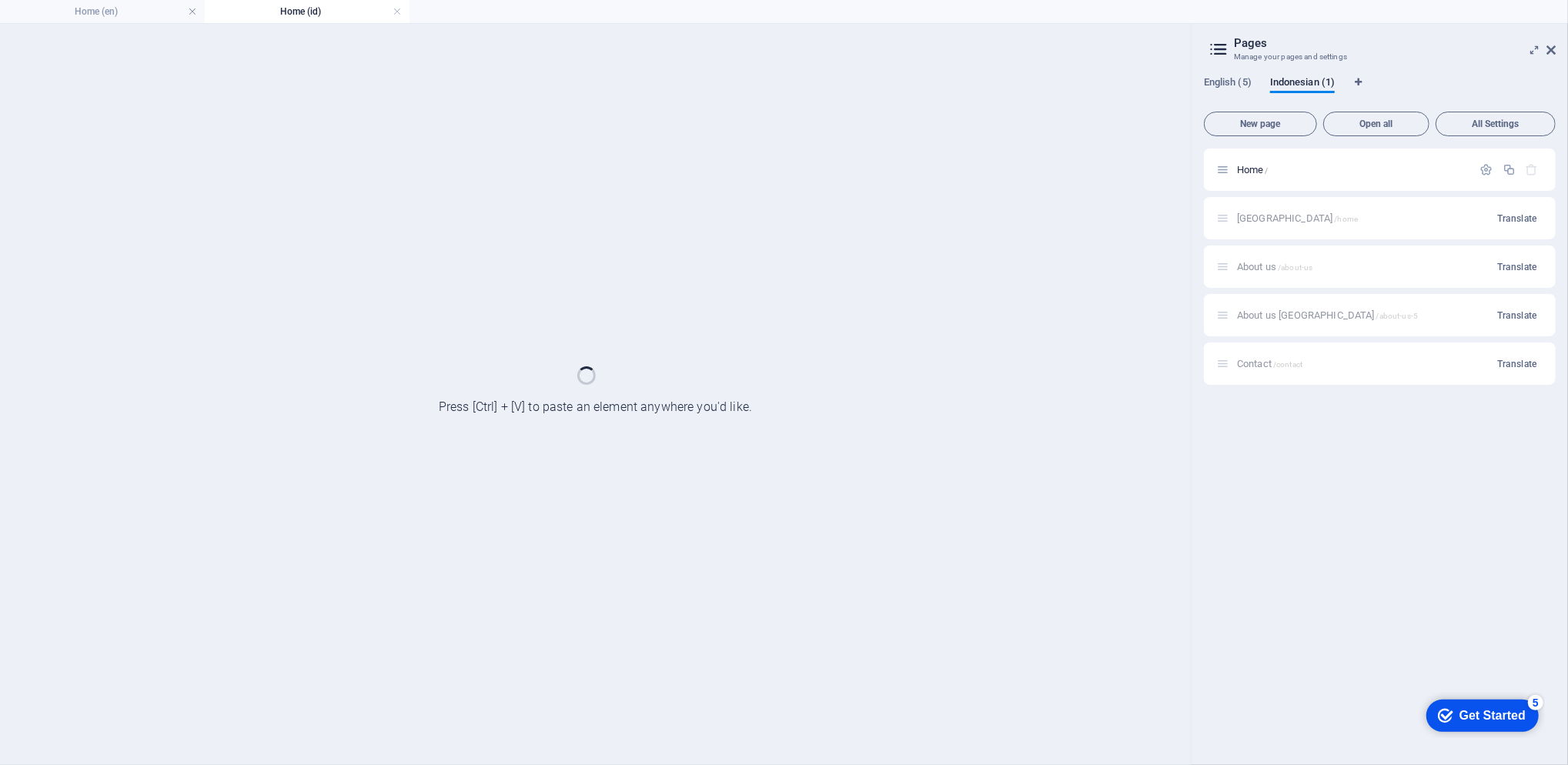
scroll to position [0, 0]
click at [1264, 183] on div "Home /" at bounding box center [1380, 170] width 352 height 42
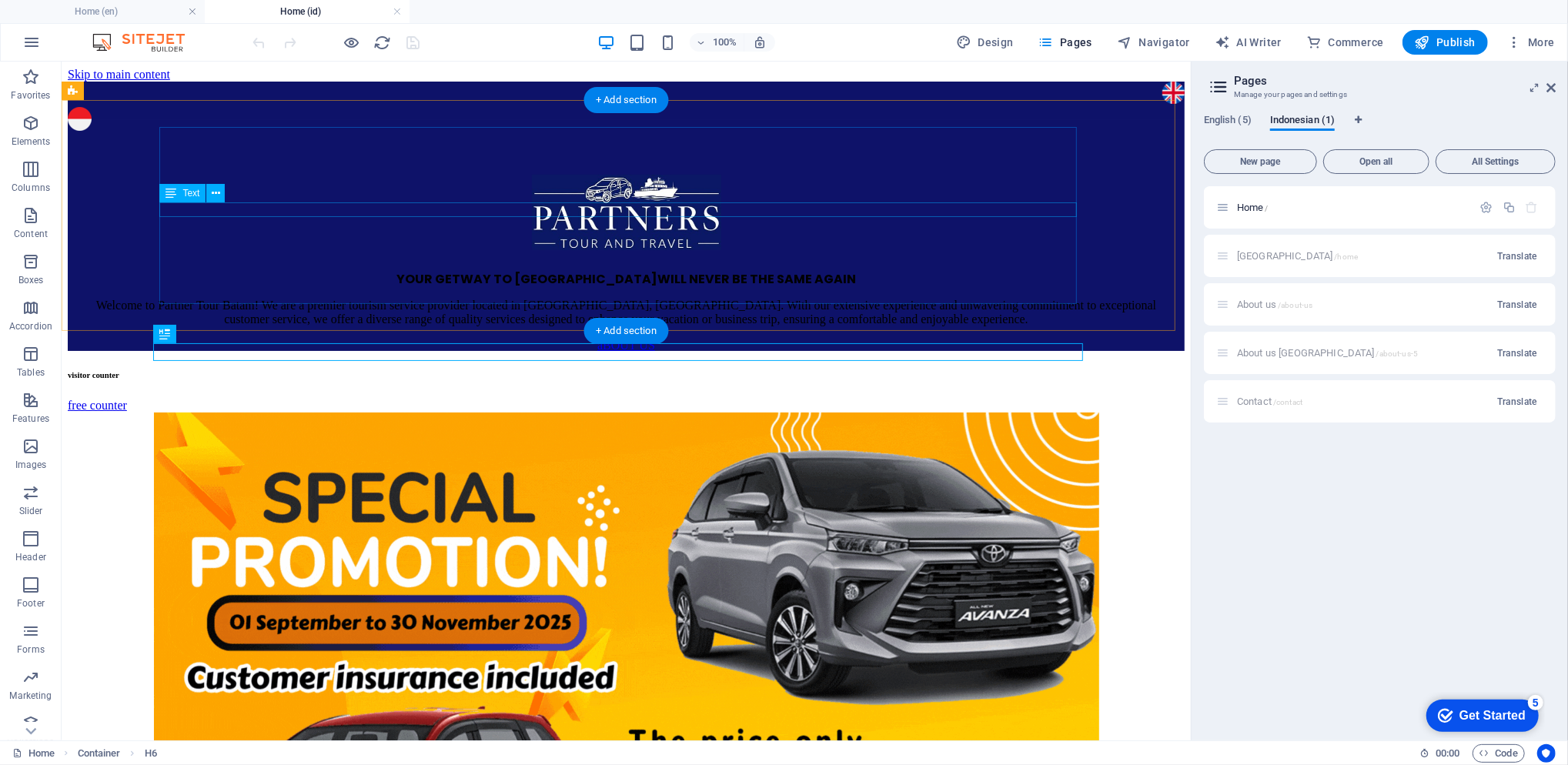
click at [773, 272] on div "YOUR GETWAY TO BATAM WILL NEVER BE THE SAME AGAIN" at bounding box center [625, 278] width 1080 height 14
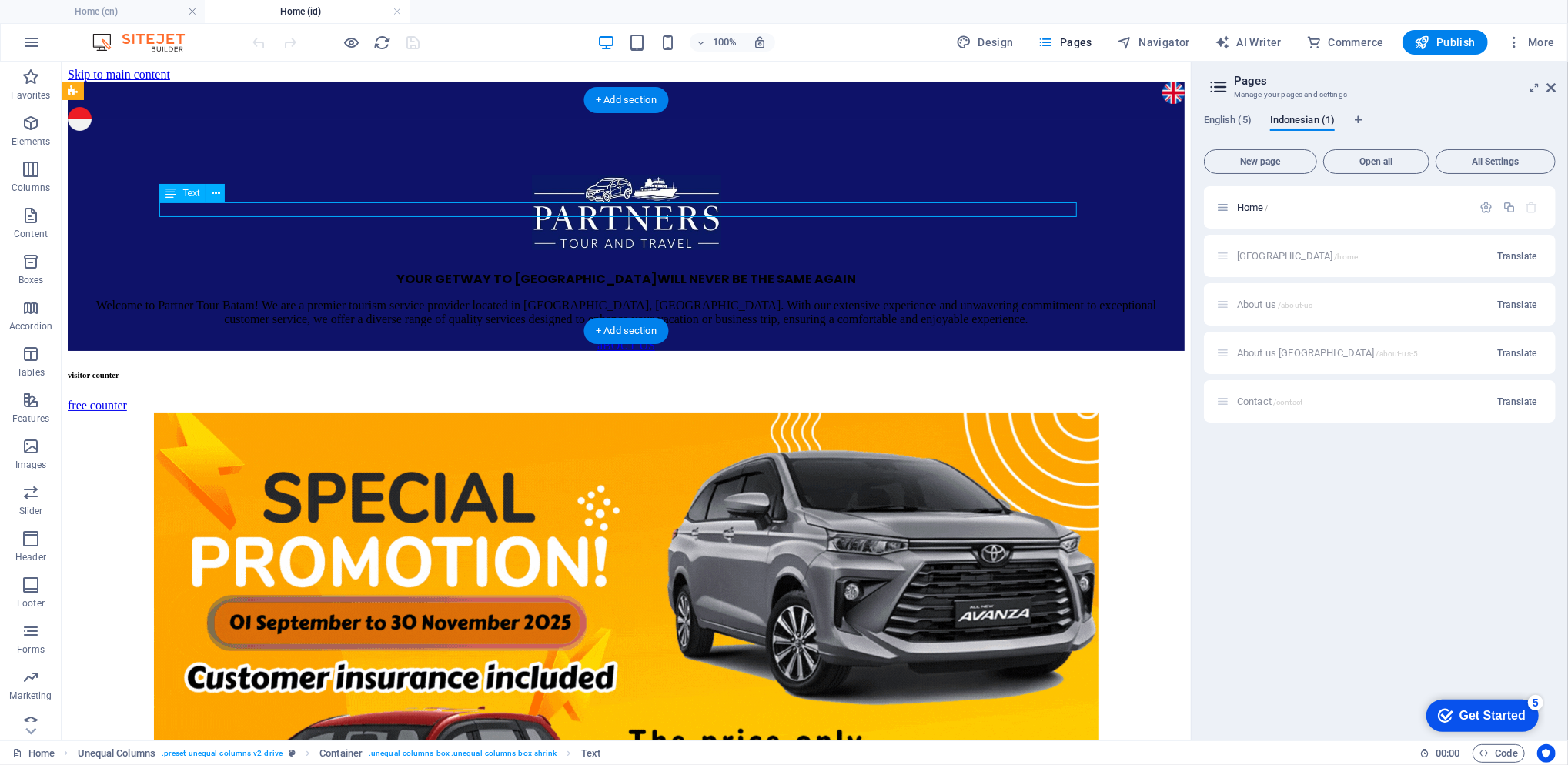
click at [773, 272] on div "YOUR GETWAY TO BATAM WILL NEVER BE THE SAME AGAIN" at bounding box center [625, 278] width 1080 height 14
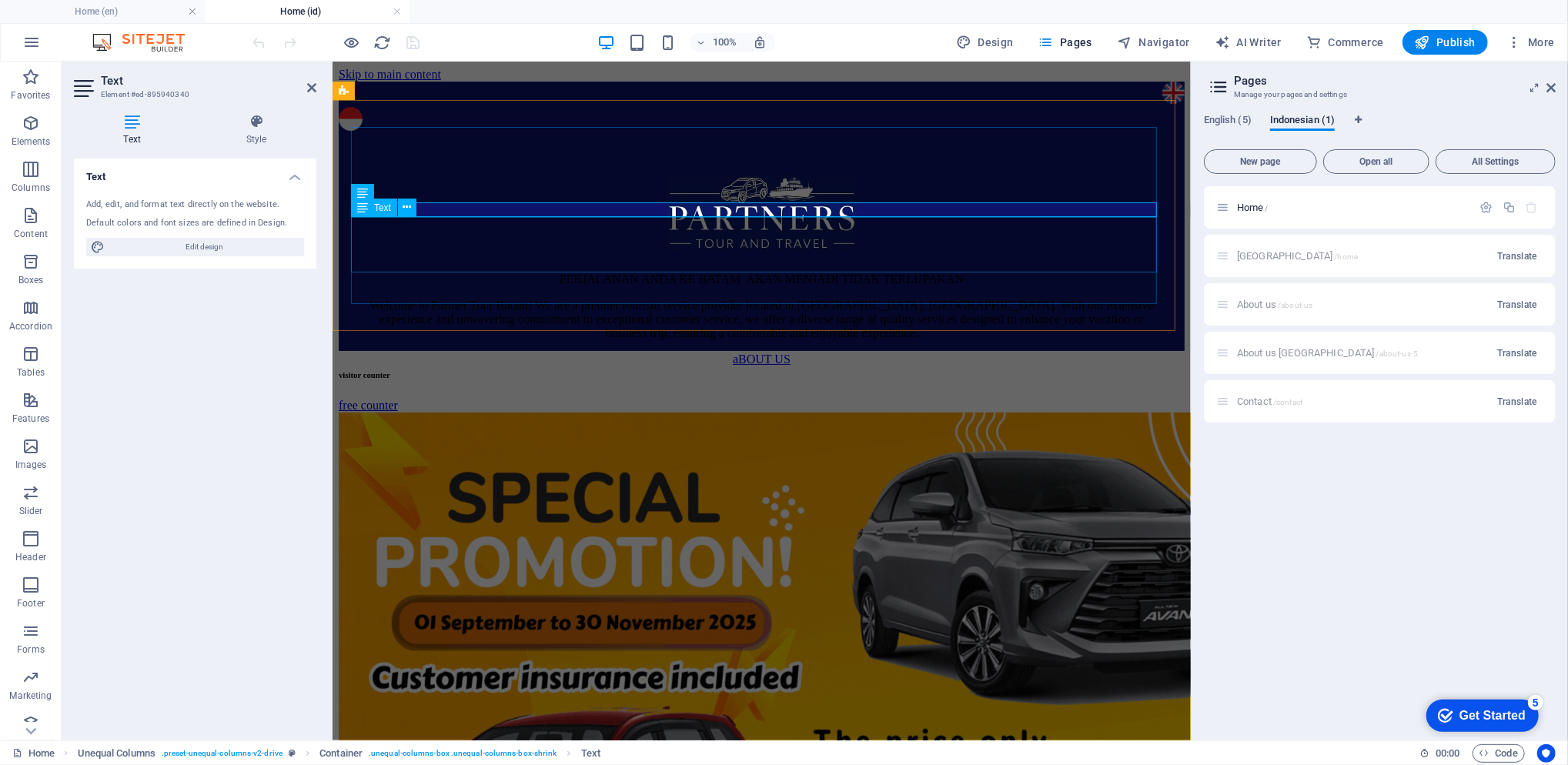
scroll to position [148, 7]
click at [923, 269] on span "WILL NEVER BE THE SAME AGAIN" at bounding box center [891, 278] width 199 height 18
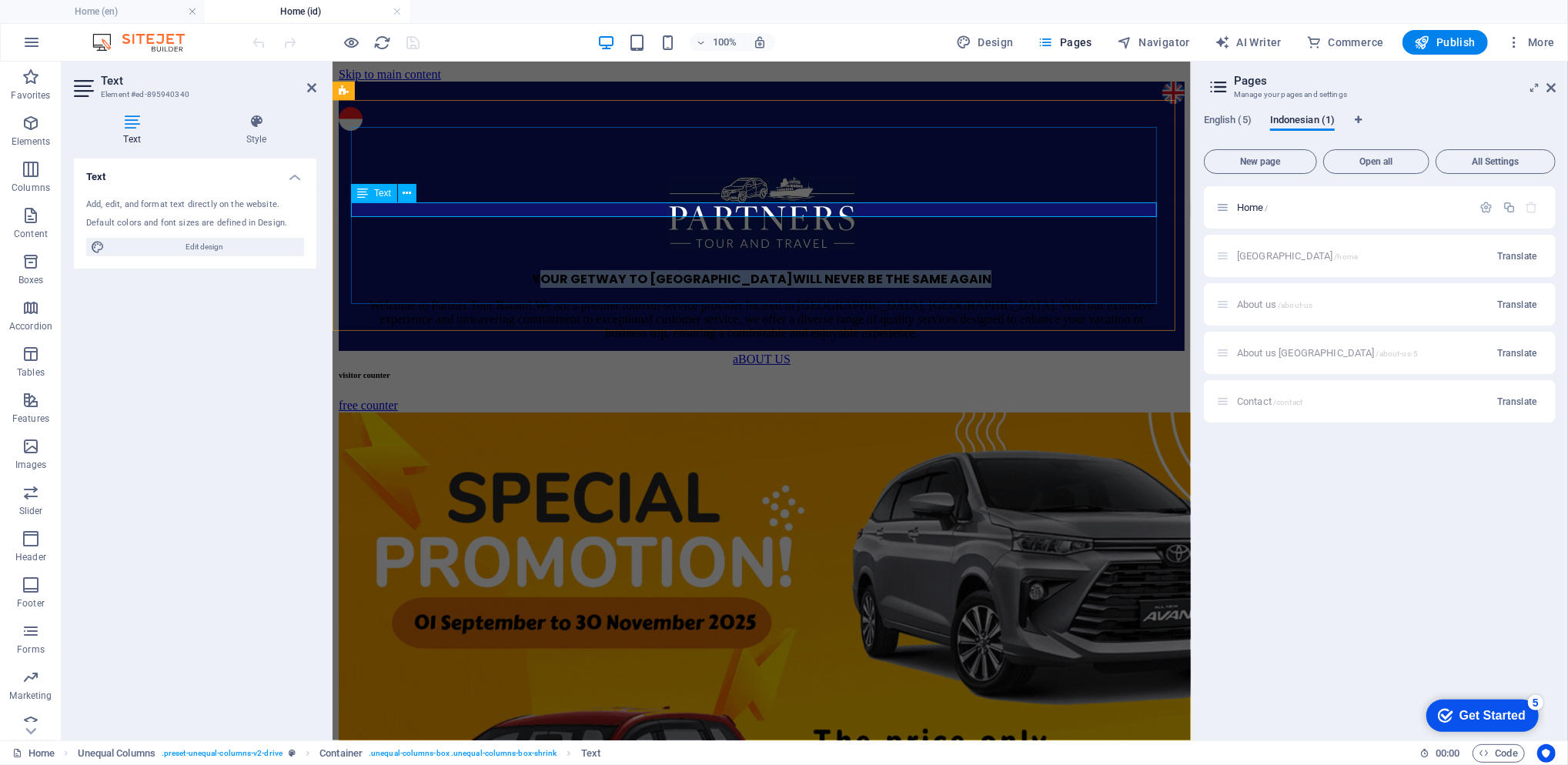
drag, startPoint x: 945, startPoint y: 206, endPoint x: 582, endPoint y: 208, distance: 363.0
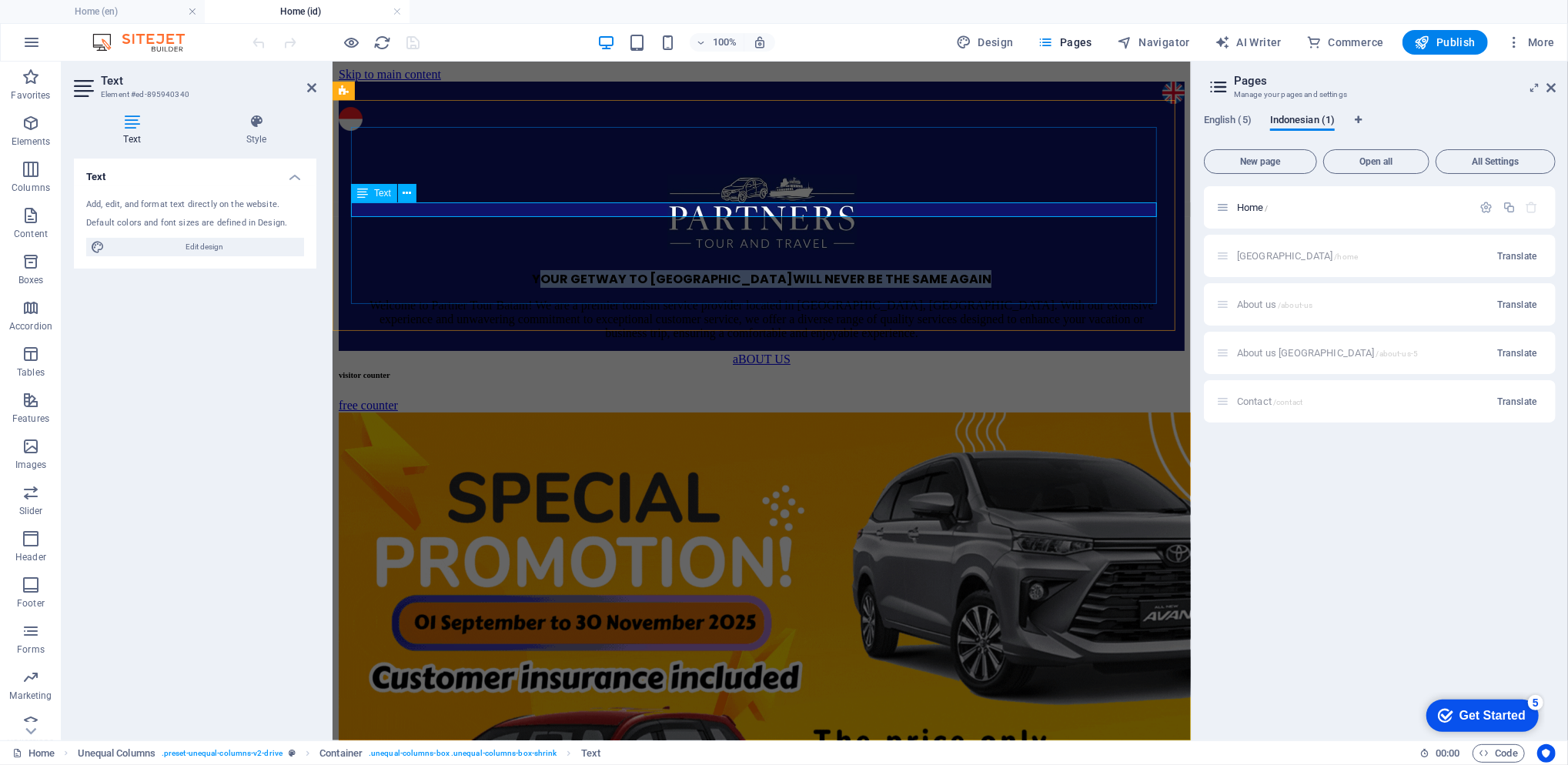
click at [582, 272] on p "YOUR GETWAY TO BATAM WILL NEVER BE THE SAME AGAIN" at bounding box center [761, 278] width 809 height 14
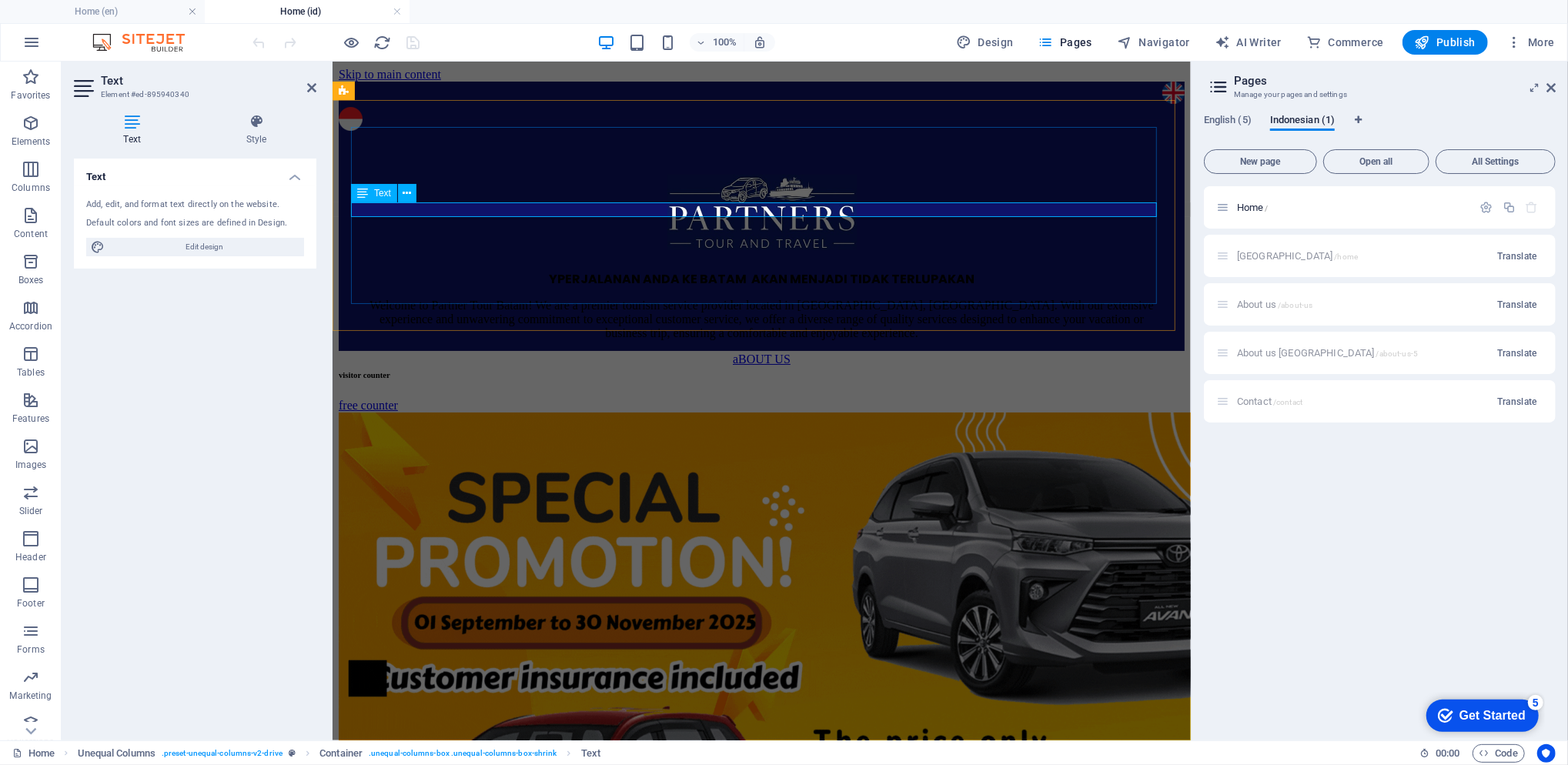
click at [555, 269] on span "YPERJALANAN ANDA KE BATAM AKAN MENJADI TIDAK TERLUPAKAN" at bounding box center [761, 278] width 426 height 18
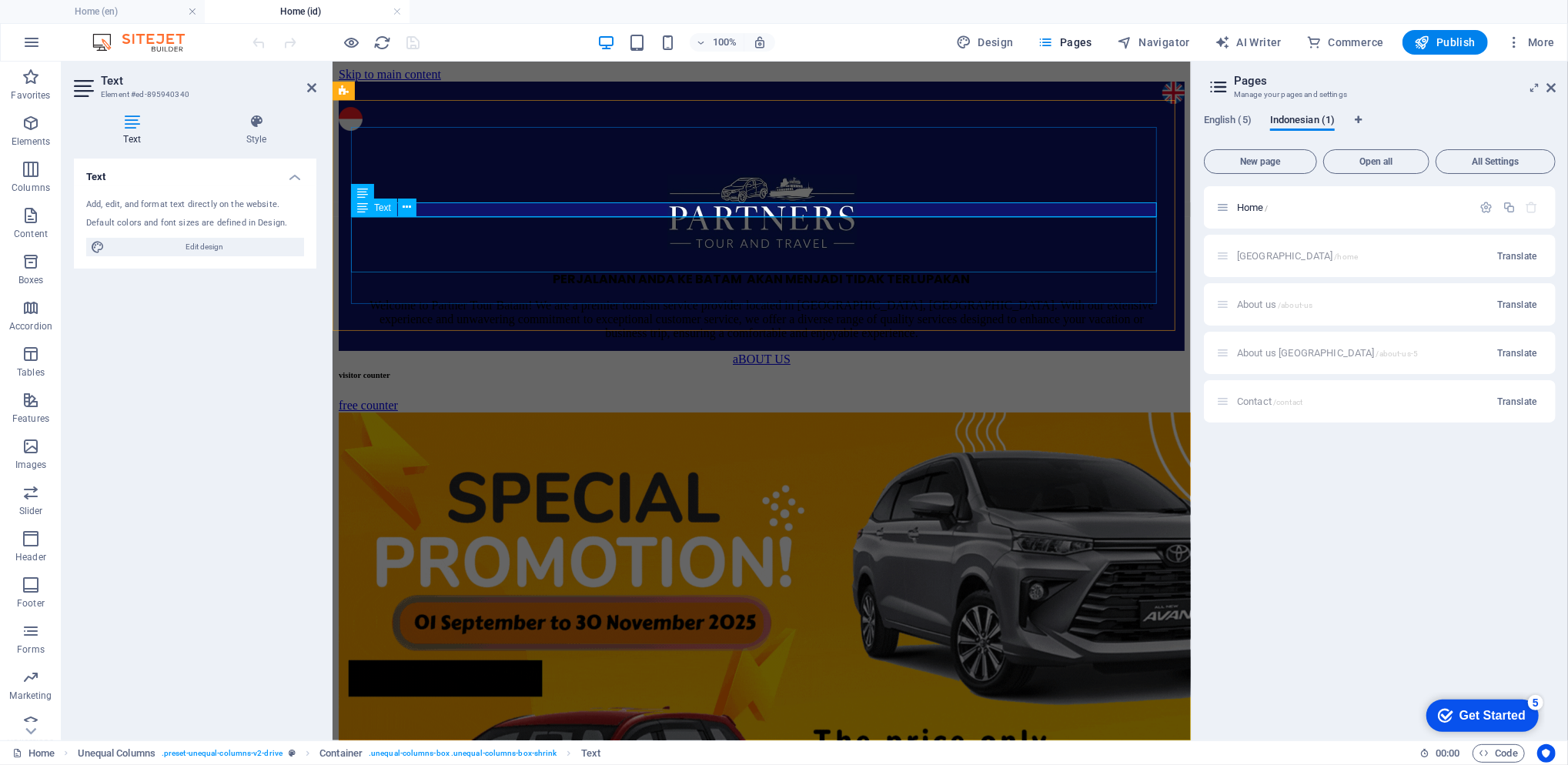
click at [887, 298] on div "Welcome to Partner Tour Batam! We are a premier tourism service provider locate…" at bounding box center [761, 318] width 809 height 41
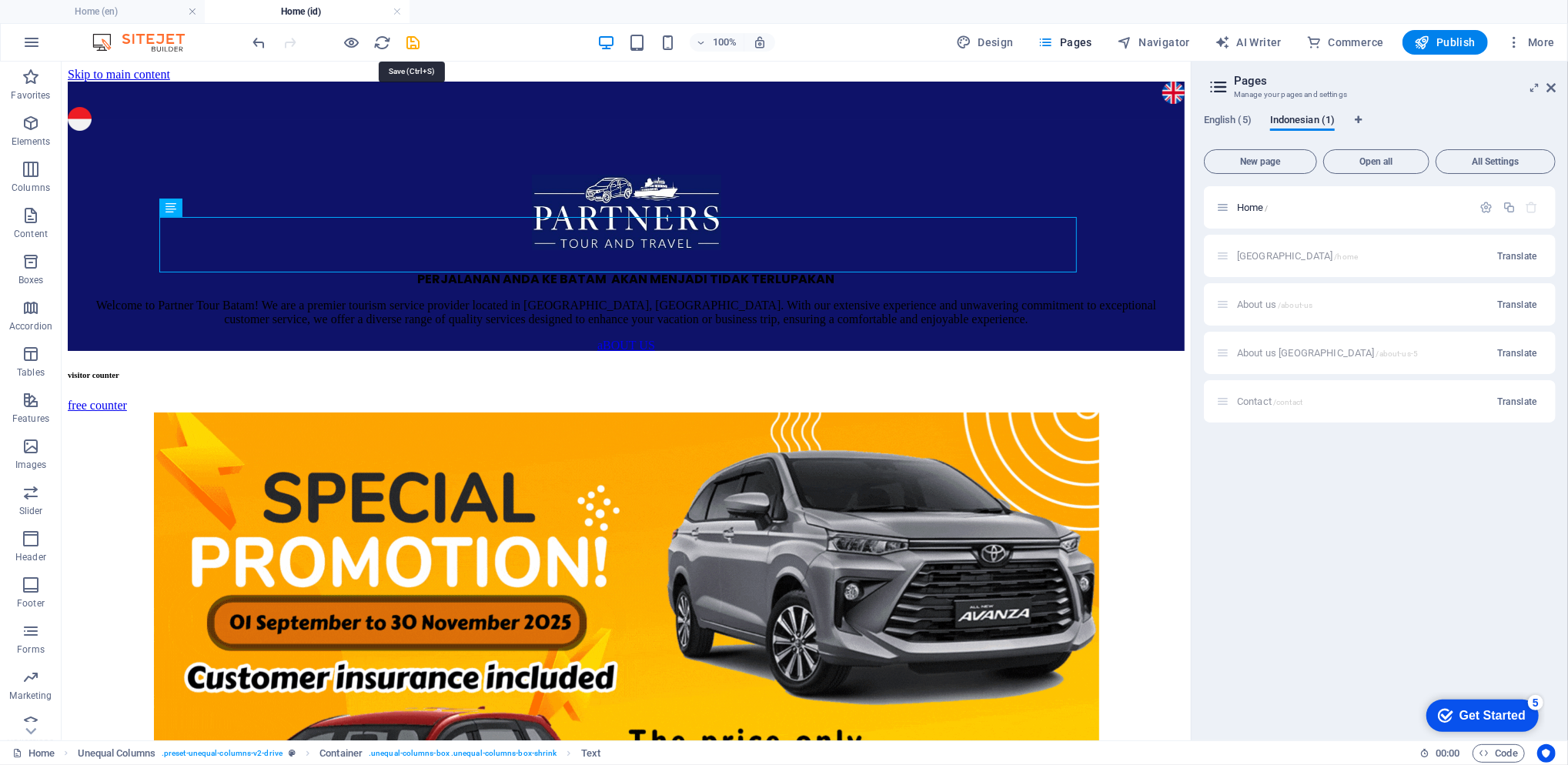
drag, startPoint x: 419, startPoint y: 46, endPoint x: 785, endPoint y: 119, distance: 373.2
click at [419, 46] on icon "save" at bounding box center [413, 42] width 18 height 18
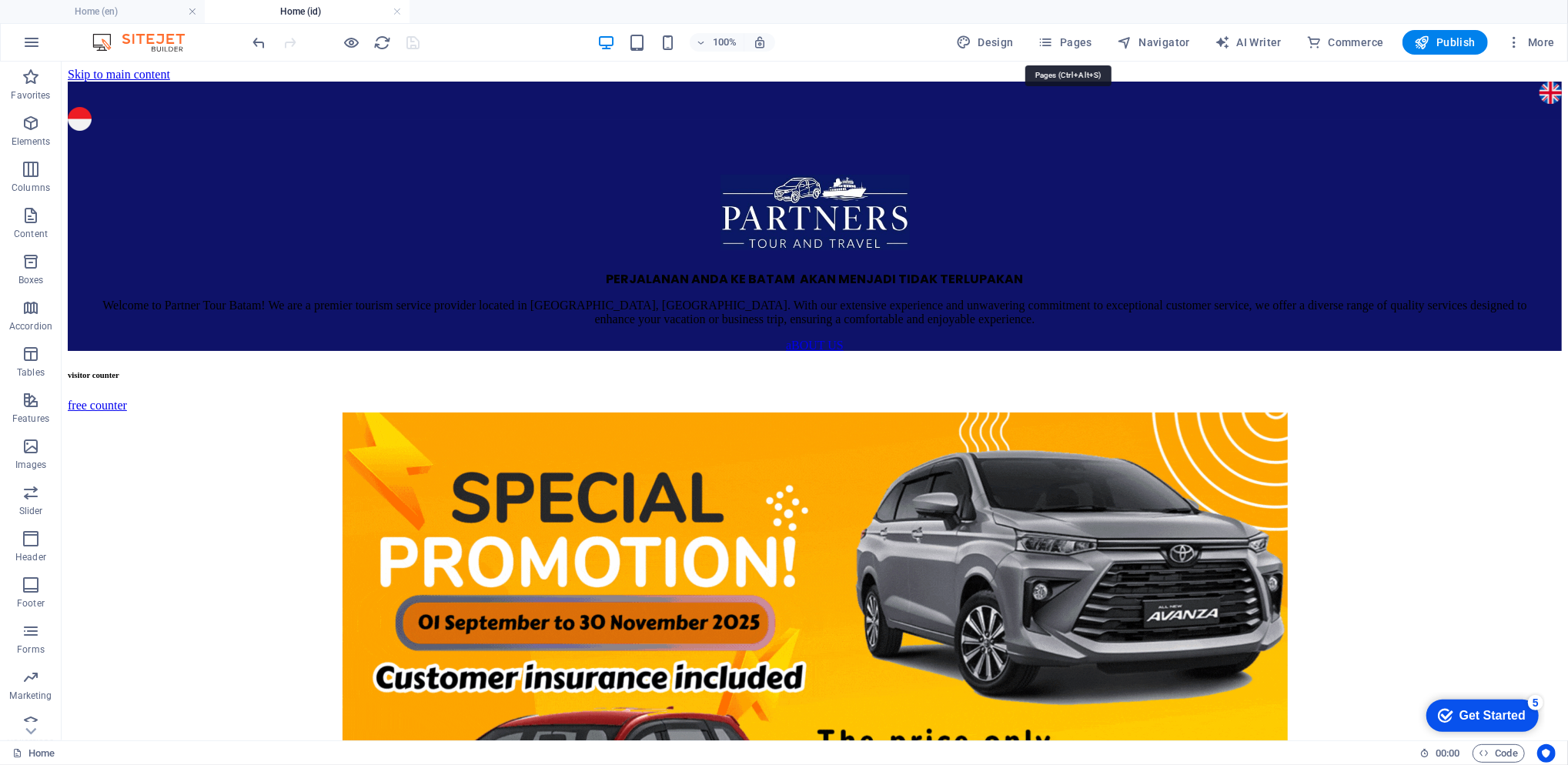
click at [1077, 41] on span "Pages" at bounding box center [1065, 42] width 54 height 15
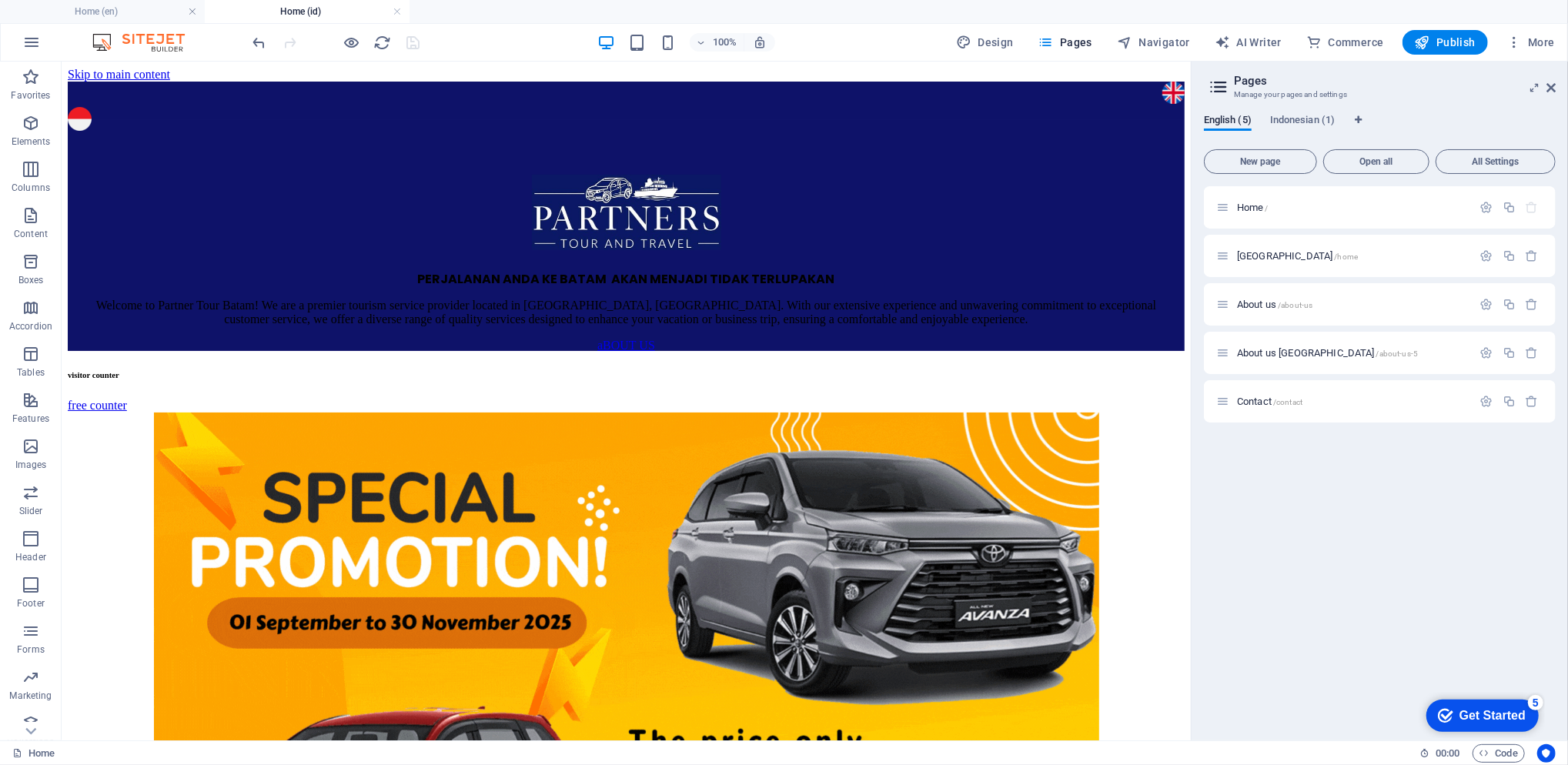
click at [1296, 117] on span "Indonesian (1)" at bounding box center [1302, 121] width 64 height 21
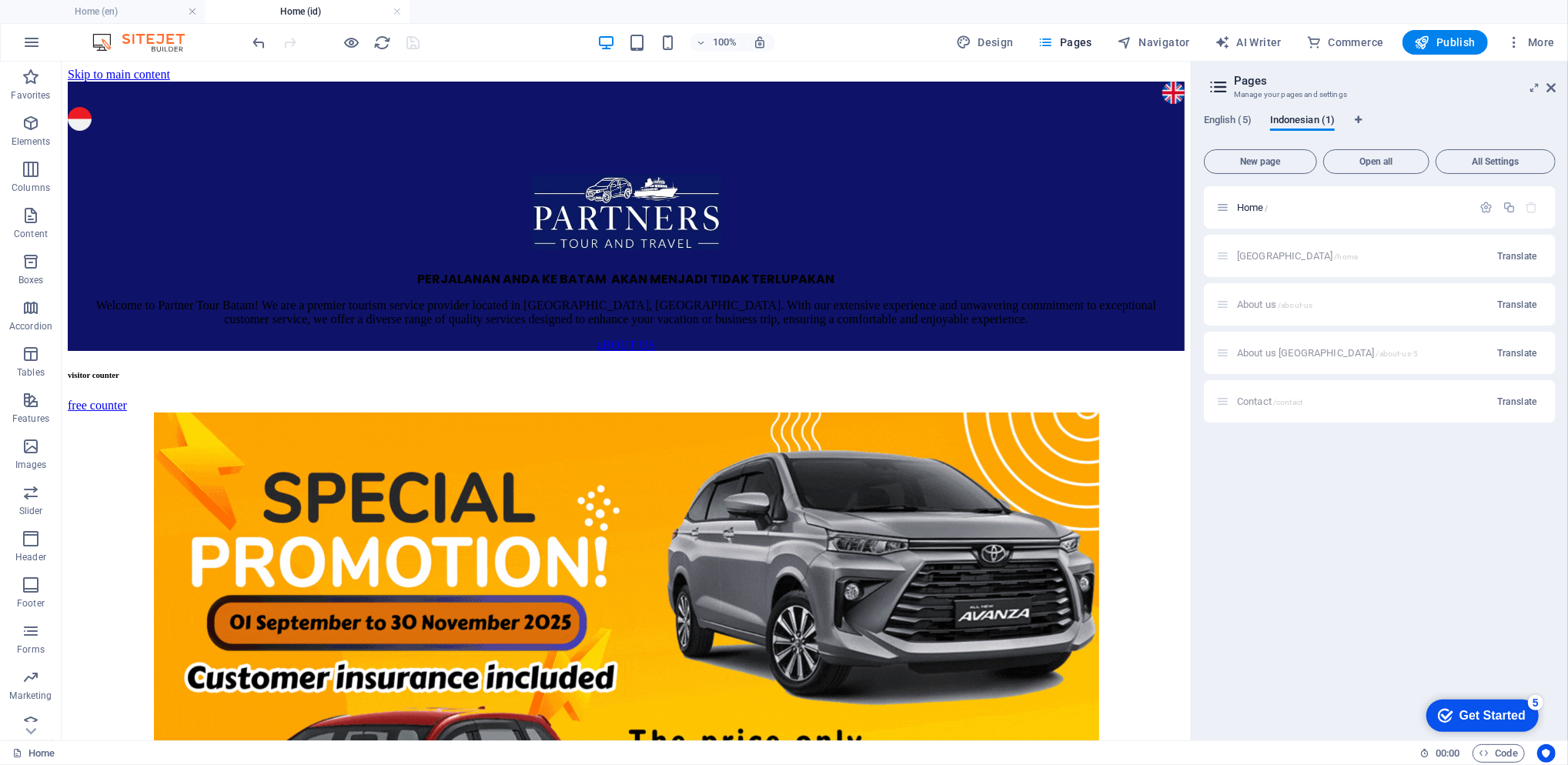
click at [1261, 209] on span "Home /" at bounding box center [1252, 207] width 31 height 12
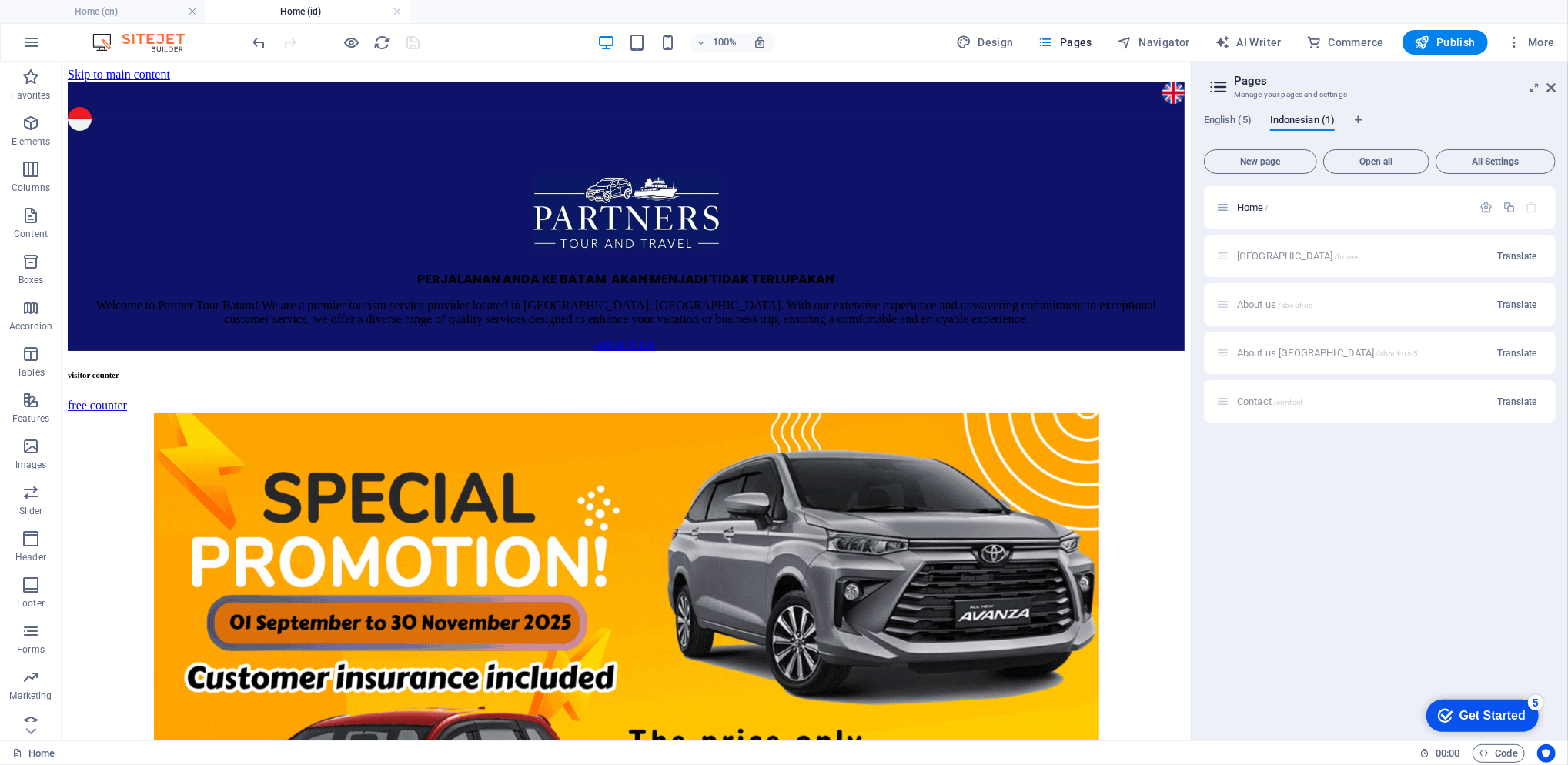
click at [1261, 209] on span "Home /" at bounding box center [1252, 207] width 31 height 12
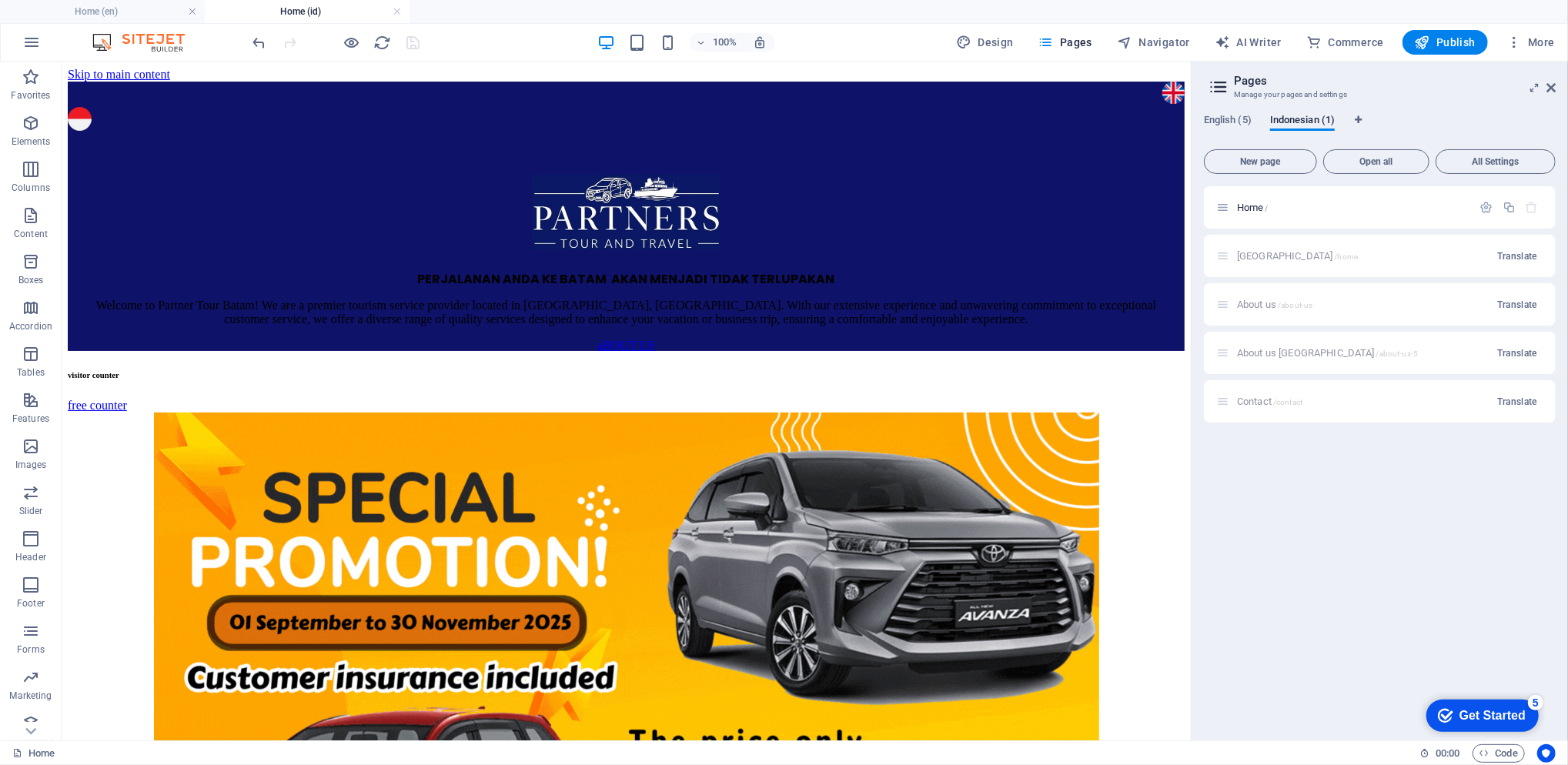
click at [1245, 124] on span "English (5)" at bounding box center [1228, 121] width 47 height 21
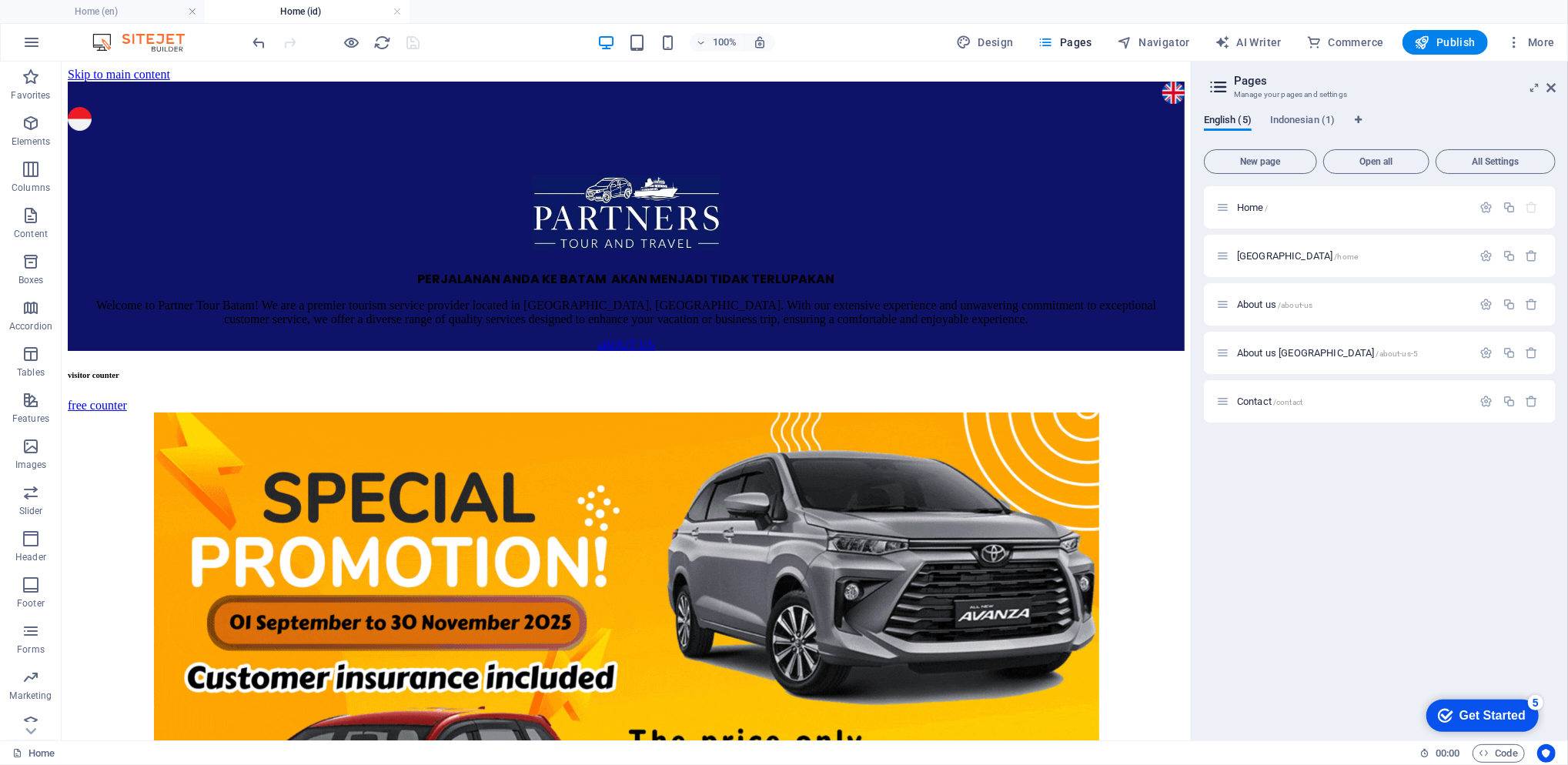
click at [1271, 255] on span "[GEOGRAPHIC_DATA] /home" at bounding box center [1297, 256] width 121 height 12
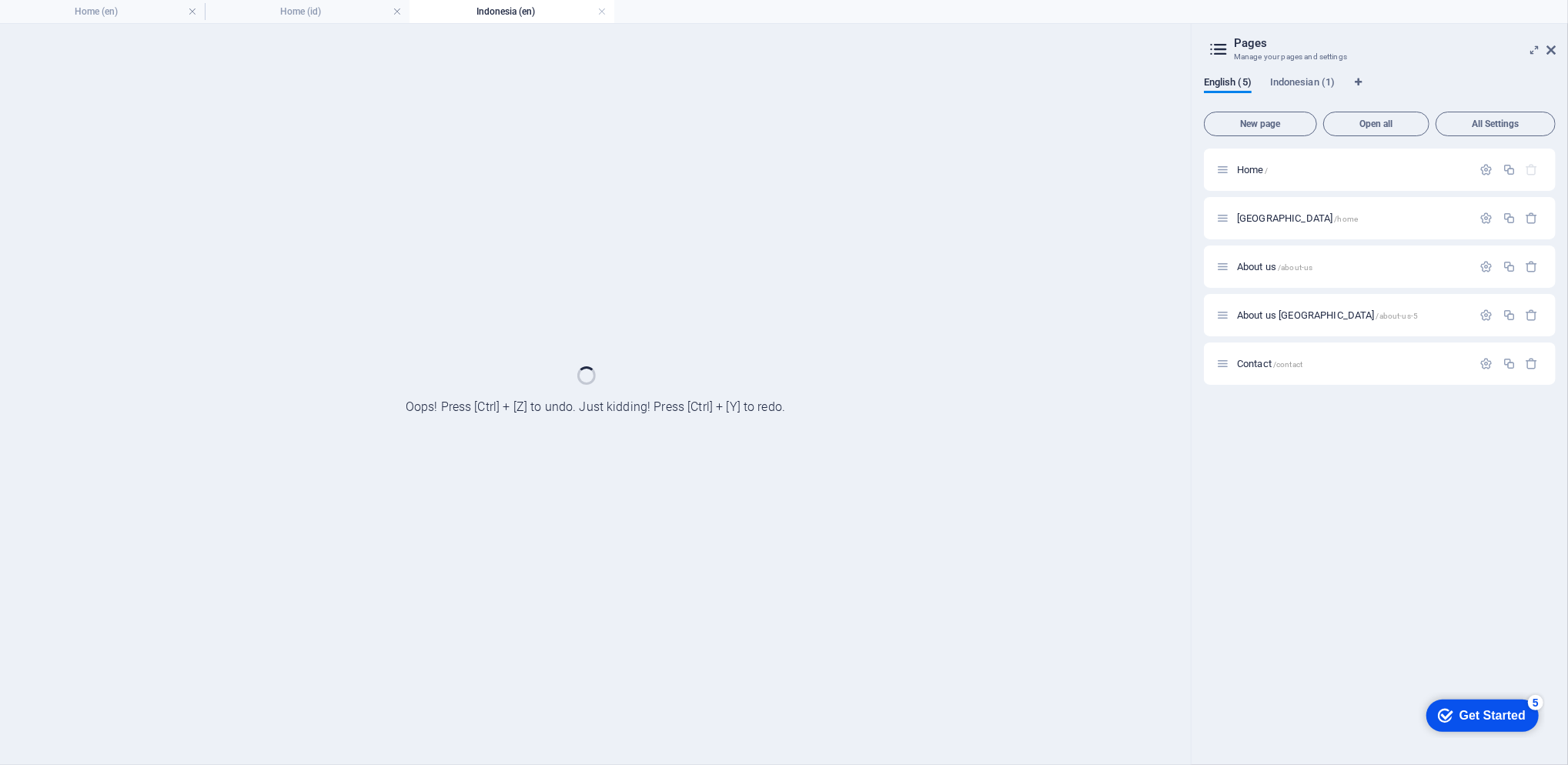
click at [1271, 255] on div "About us /about-us" at bounding box center [1380, 267] width 352 height 42
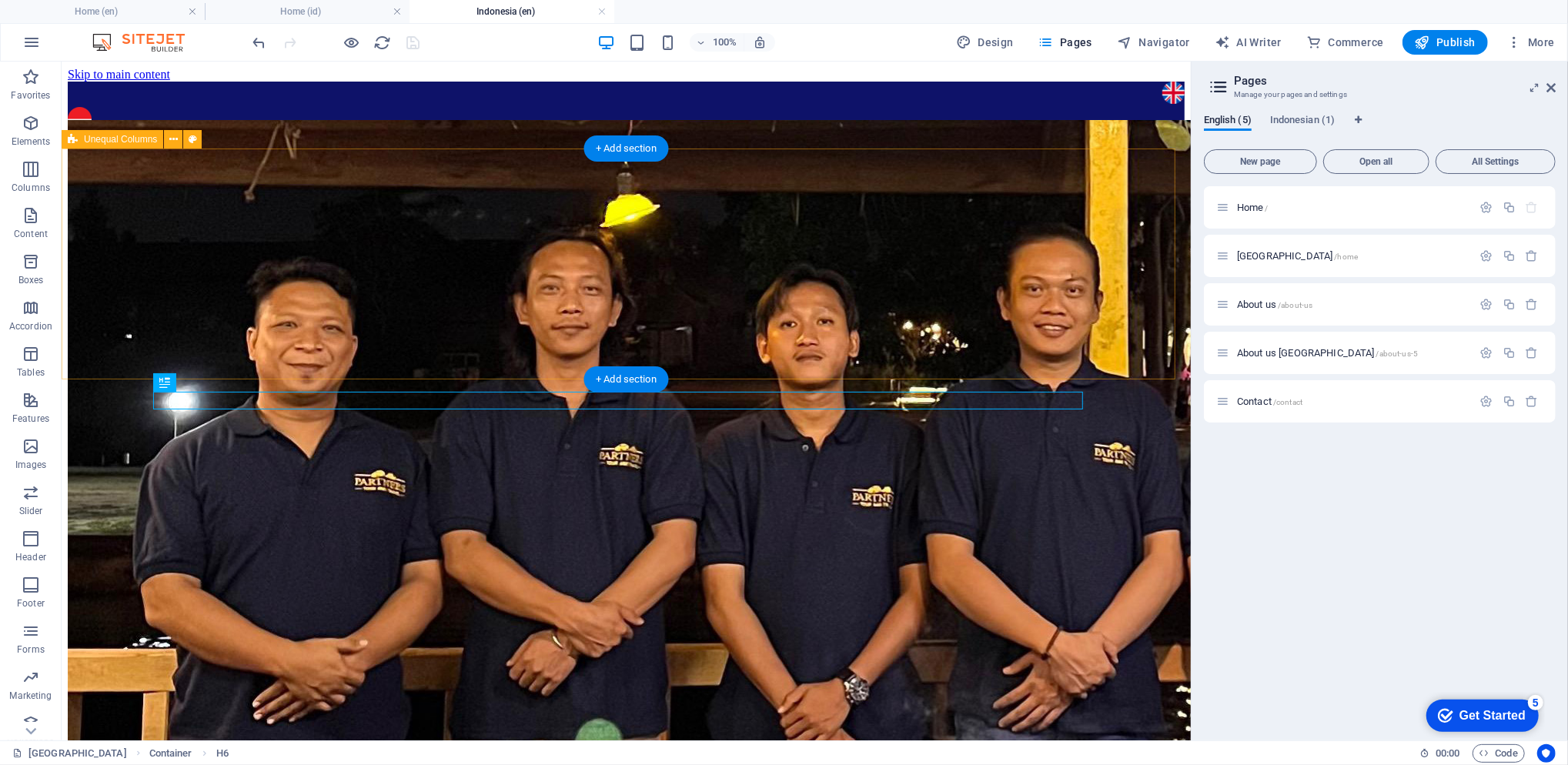
scroll to position [405, 0]
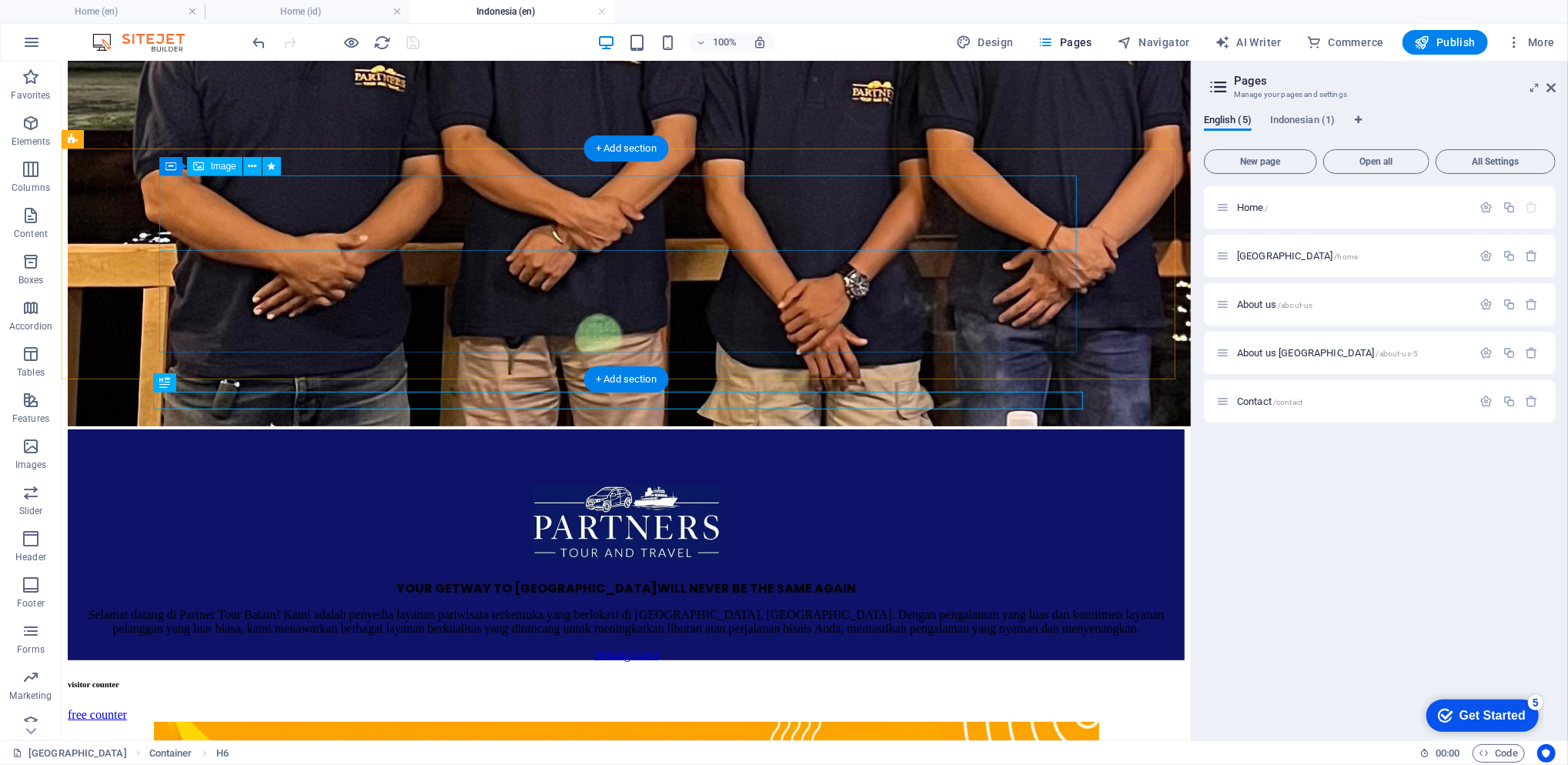
click at [648, 483] on figure at bounding box center [625, 524] width 1080 height 81
select select "px"
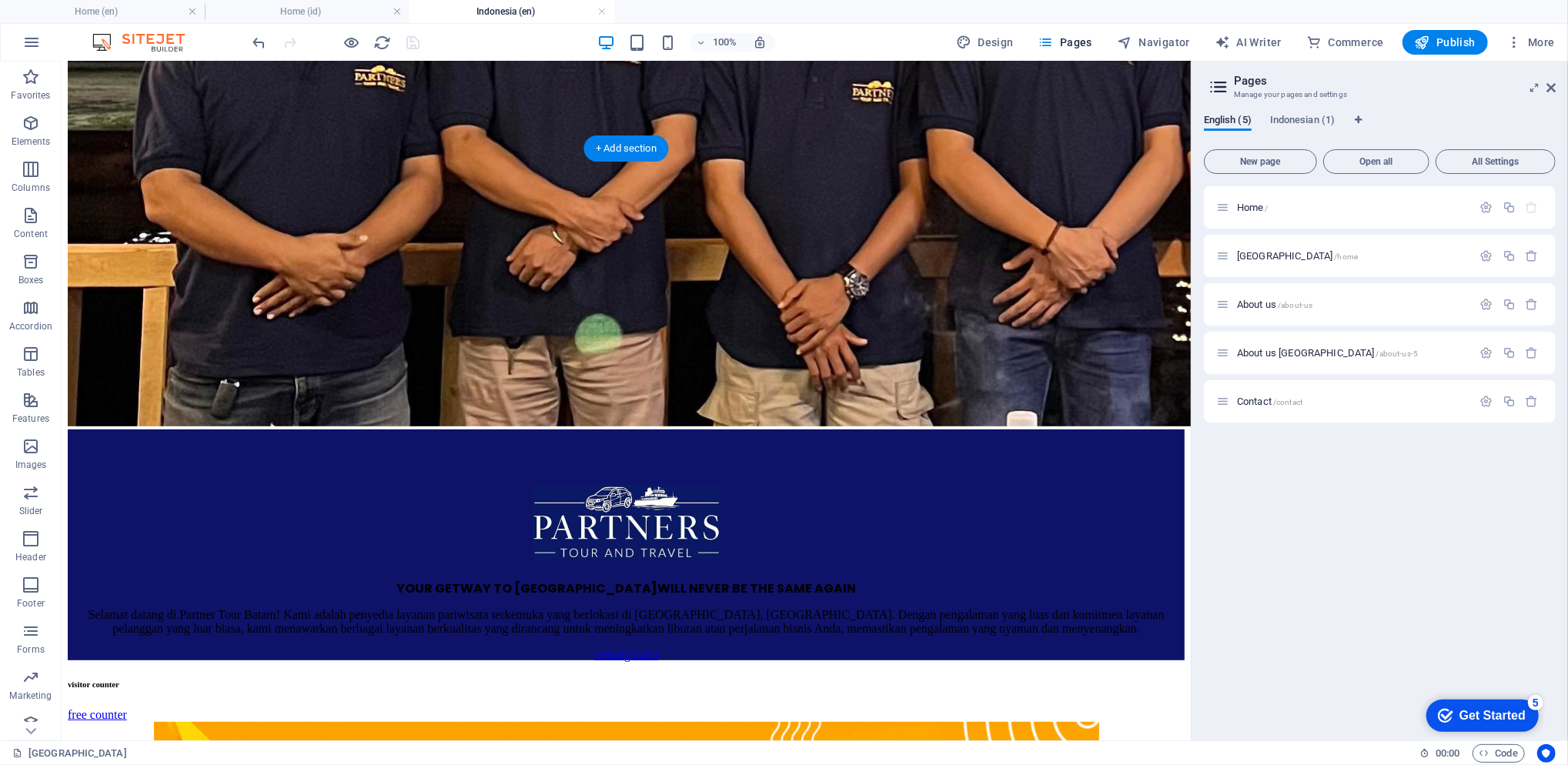
click at [847, 137] on figure at bounding box center [625, 72] width 1117 height 714
click at [778, 581] on div "YOUR GETWAY TO BATAM WILL NEVER BE THE SAME AGAIN" at bounding box center [625, 588] width 1080 height 14
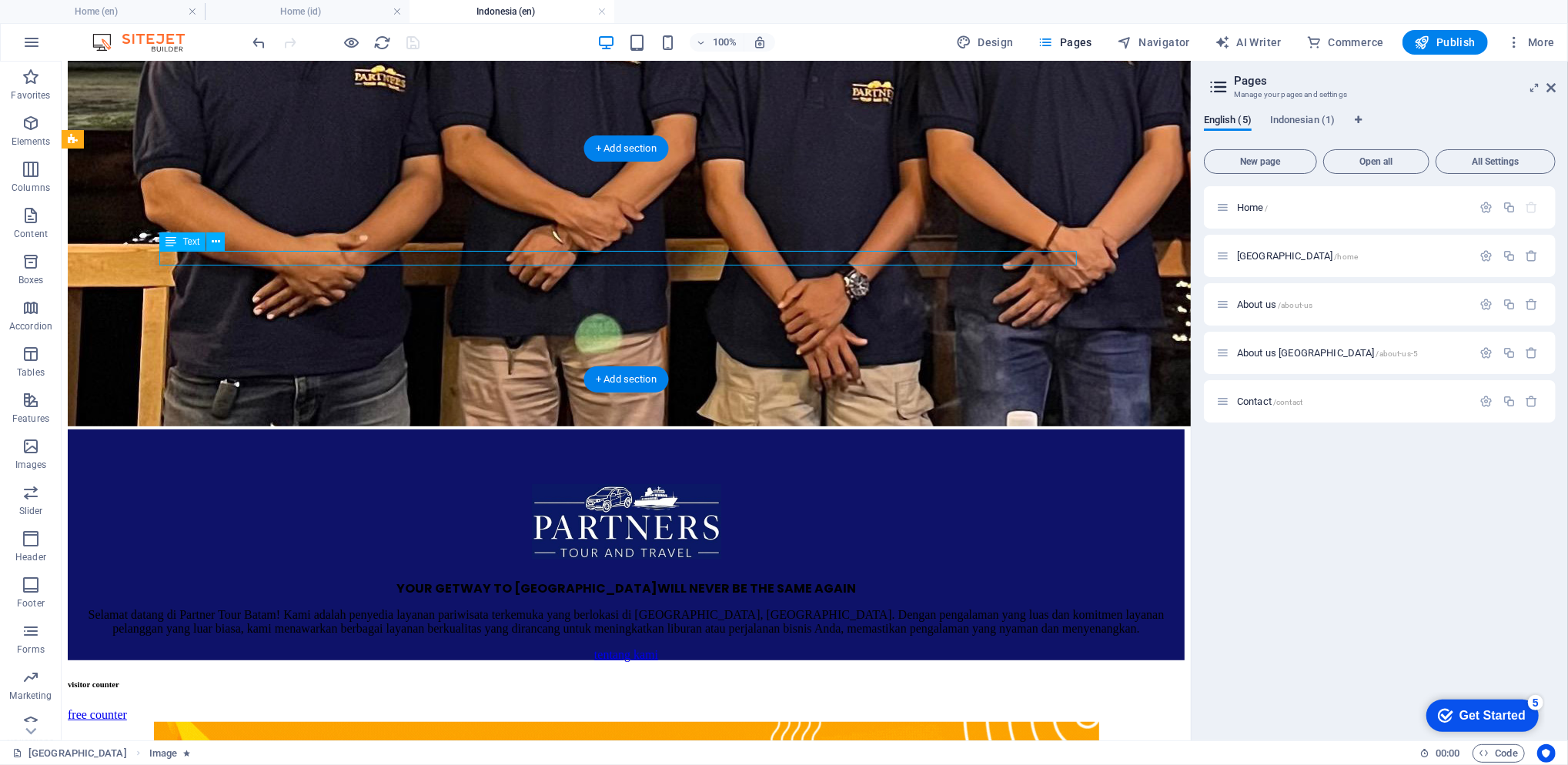
click at [778, 581] on div "YOUR GETWAY TO BATAM WILL NEVER BE THE SAME AGAIN" at bounding box center [625, 588] width 1080 height 14
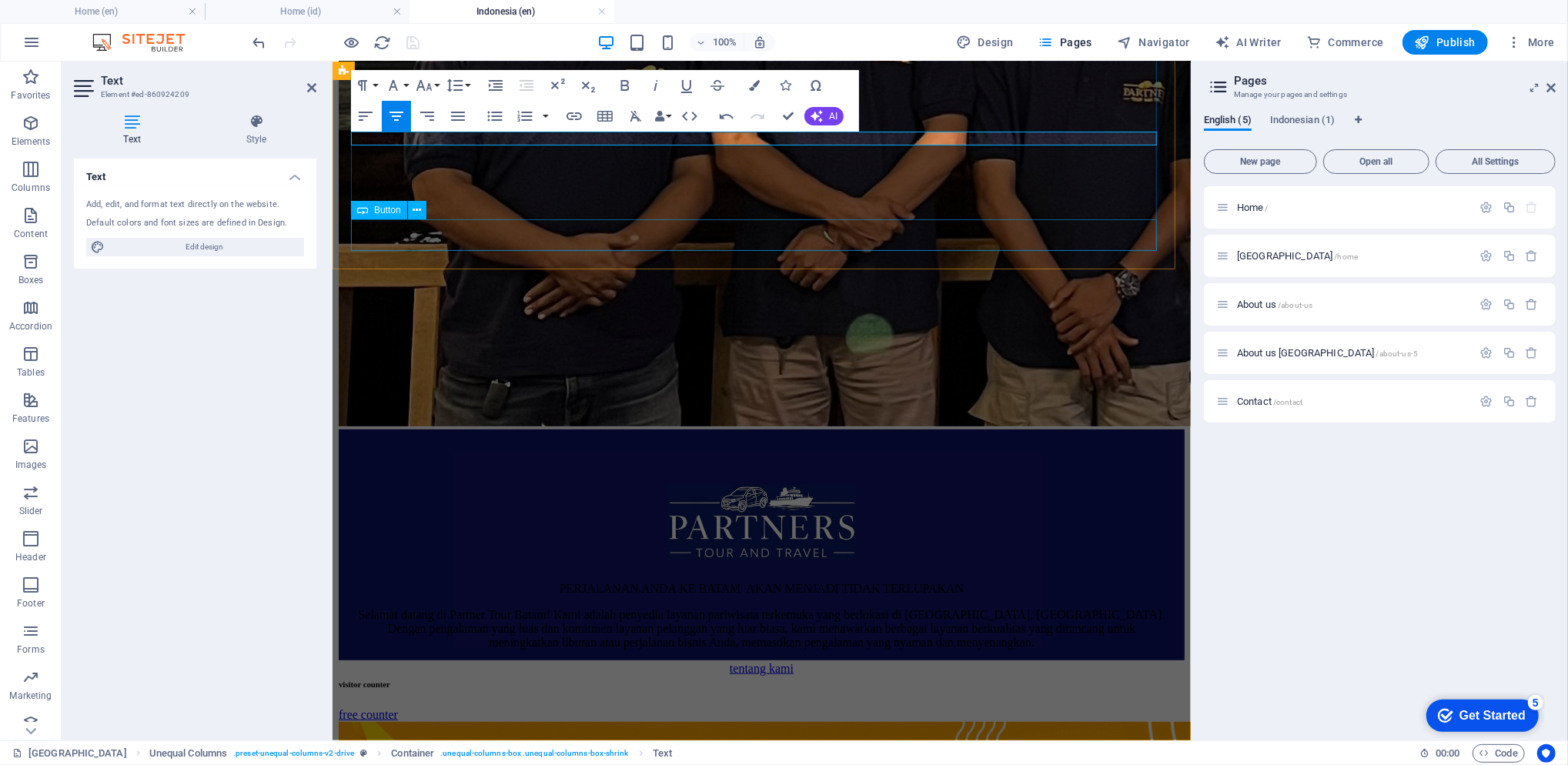
scroll to position [148, 7]
click at [964, 581] on p "PERJALANAN ANDA KE BATAM AKAN MENJADI TIDAK TERLUPAKAN" at bounding box center [761, 588] width 809 height 14
click at [939, 581] on p "YOUR GETWAY TO BATAM WILL NEVER BE THE SAME AGAIN" at bounding box center [761, 588] width 809 height 14
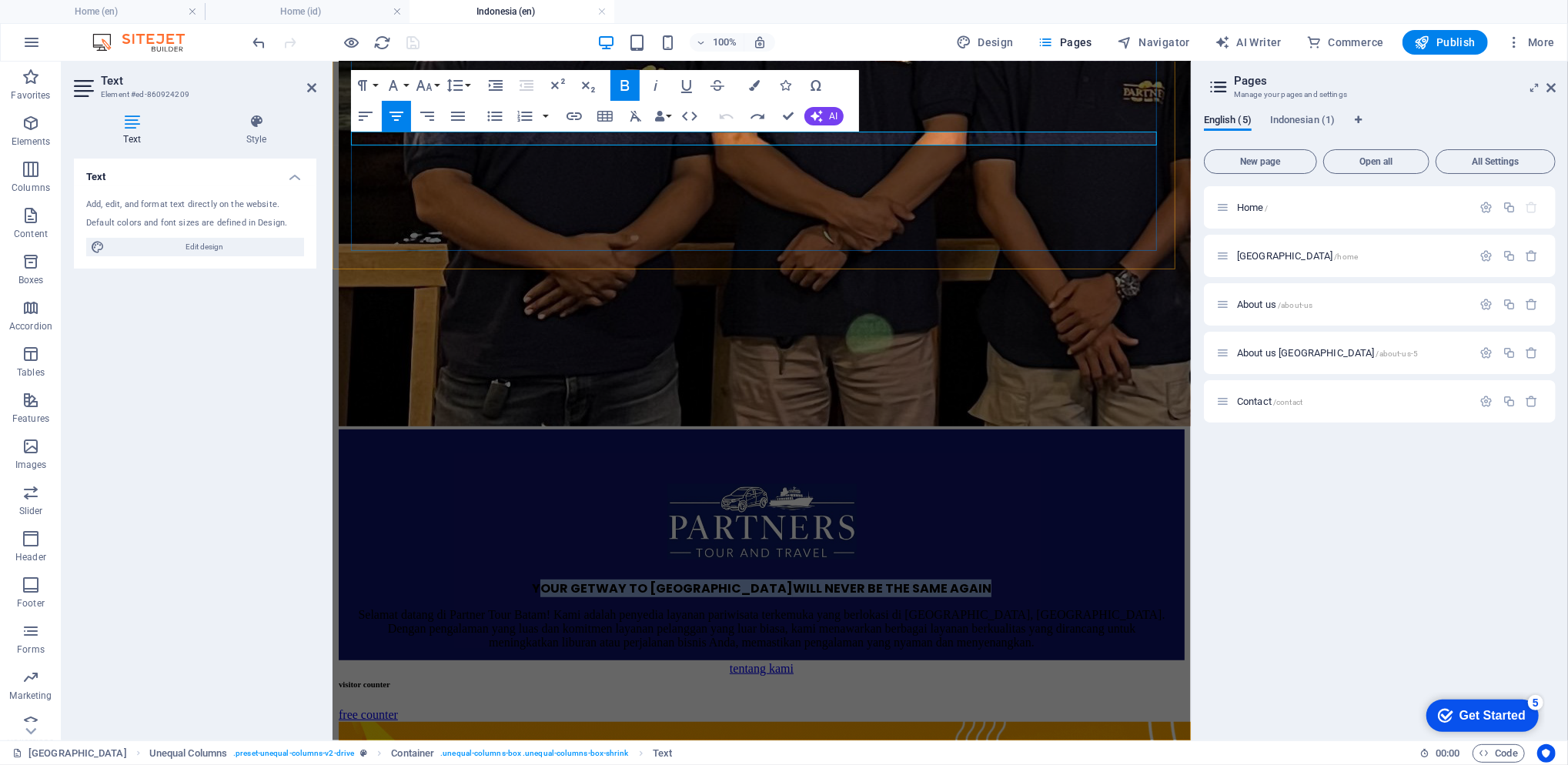
drag, startPoint x: 938, startPoint y: 133, endPoint x: 583, endPoint y: 131, distance: 355.0
click at [583, 581] on p "YOUR GETWAY TO BATAM WILL NEVER BE THE SAME AGAIN" at bounding box center [761, 588] width 809 height 14
click at [554, 579] on span "YPERJALANAN ANDA KE BATAM AKAN MENJADI TIDAK TERLUPAKAN" at bounding box center [761, 587] width 426 height 18
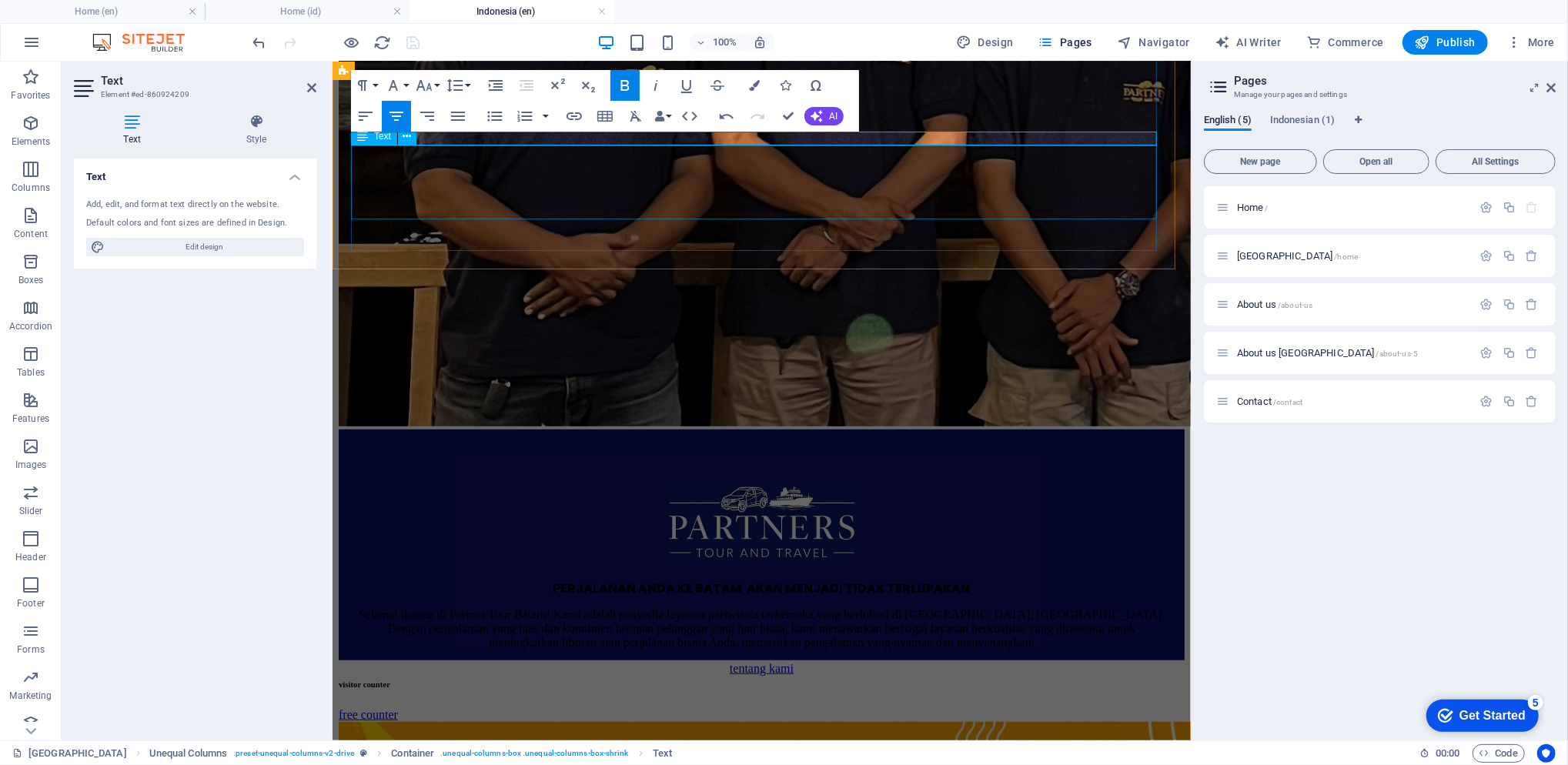
click at [613, 608] on div "Selamat datang di Partner Tour Batam! Kami adalah penyedia layanan pariwisata t…" at bounding box center [761, 628] width 809 height 41
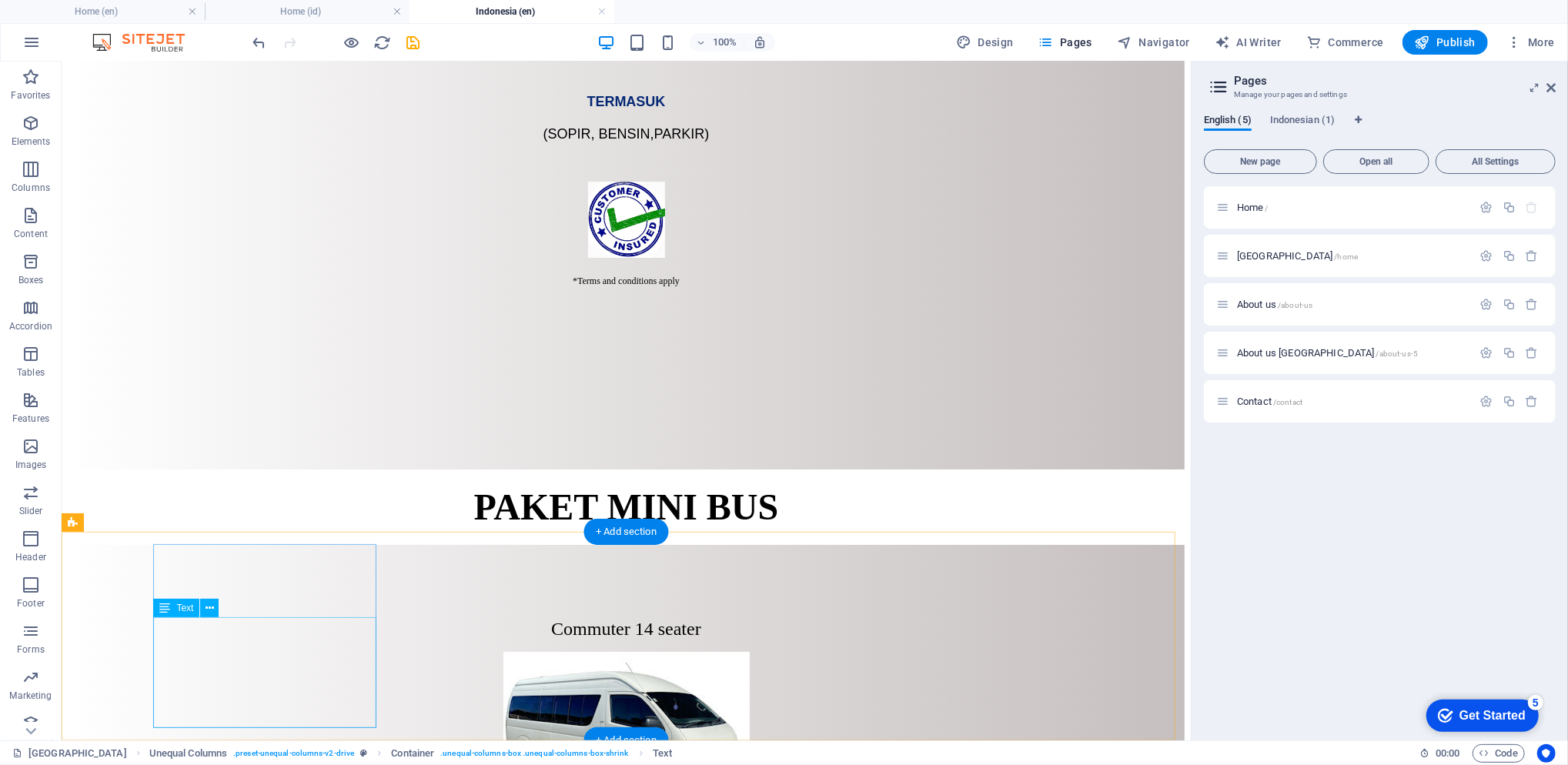
scroll to position [4566, 0]
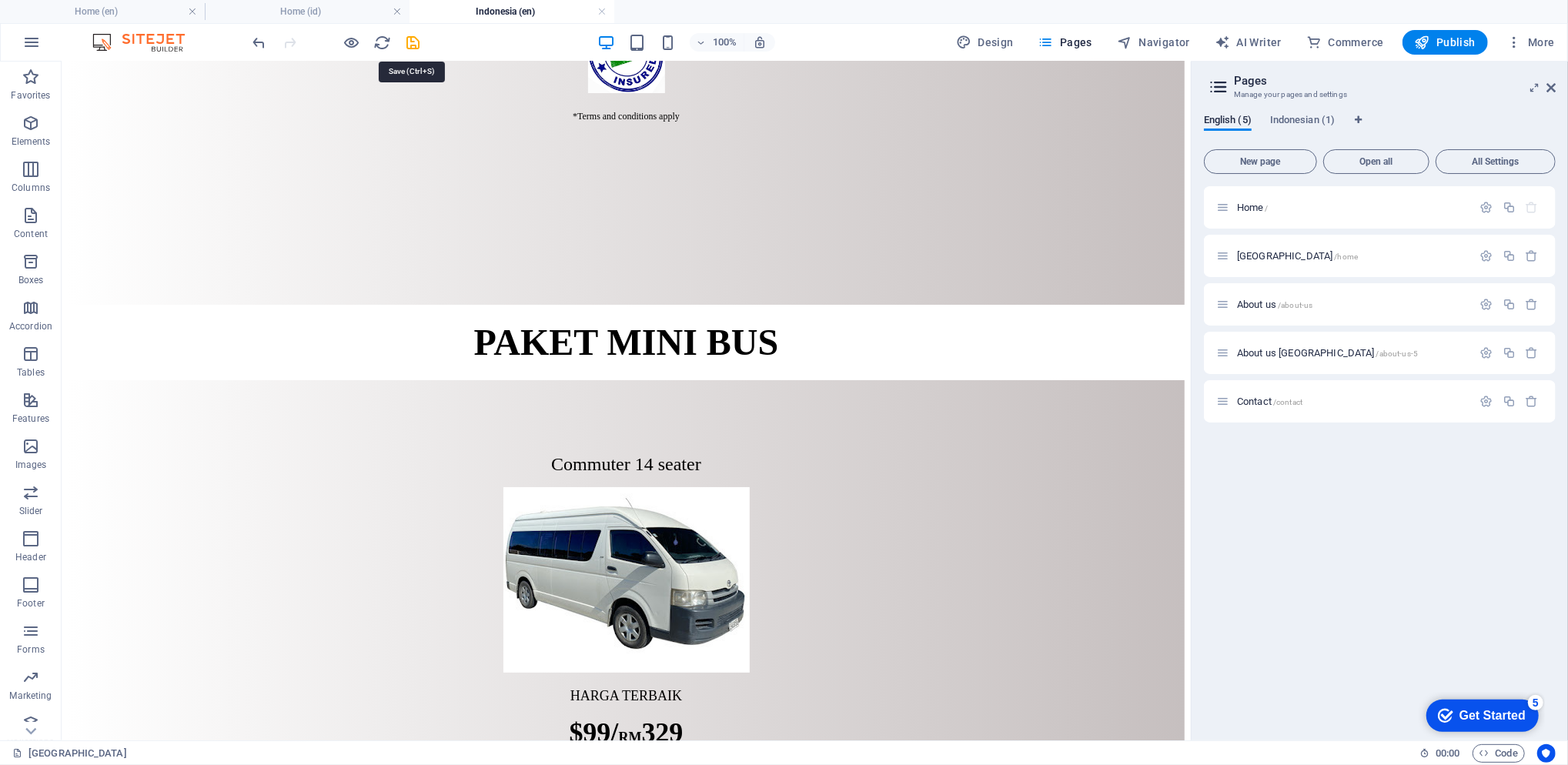
click at [415, 43] on icon "save" at bounding box center [413, 42] width 18 height 18
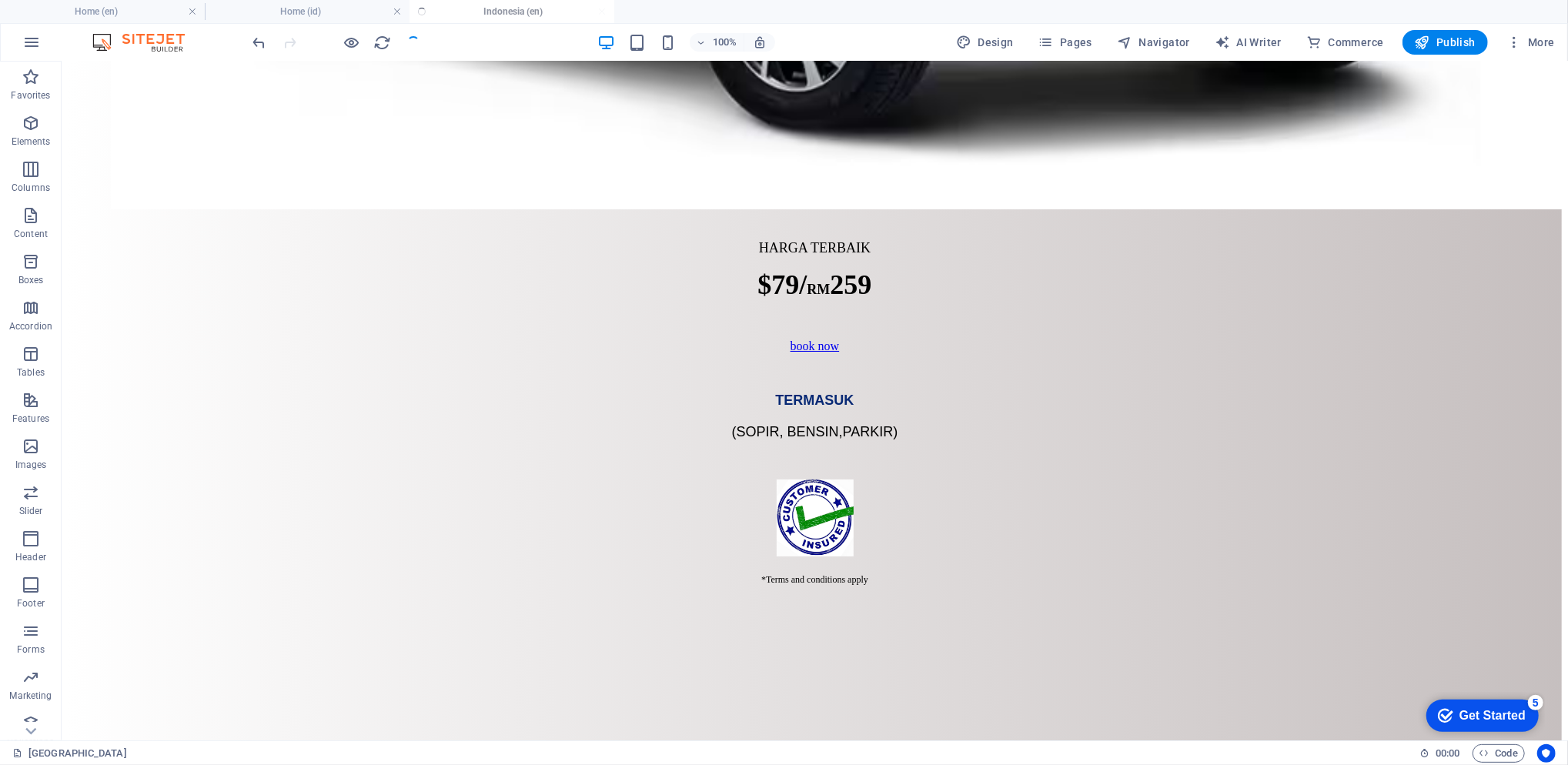
scroll to position [4719, 0]
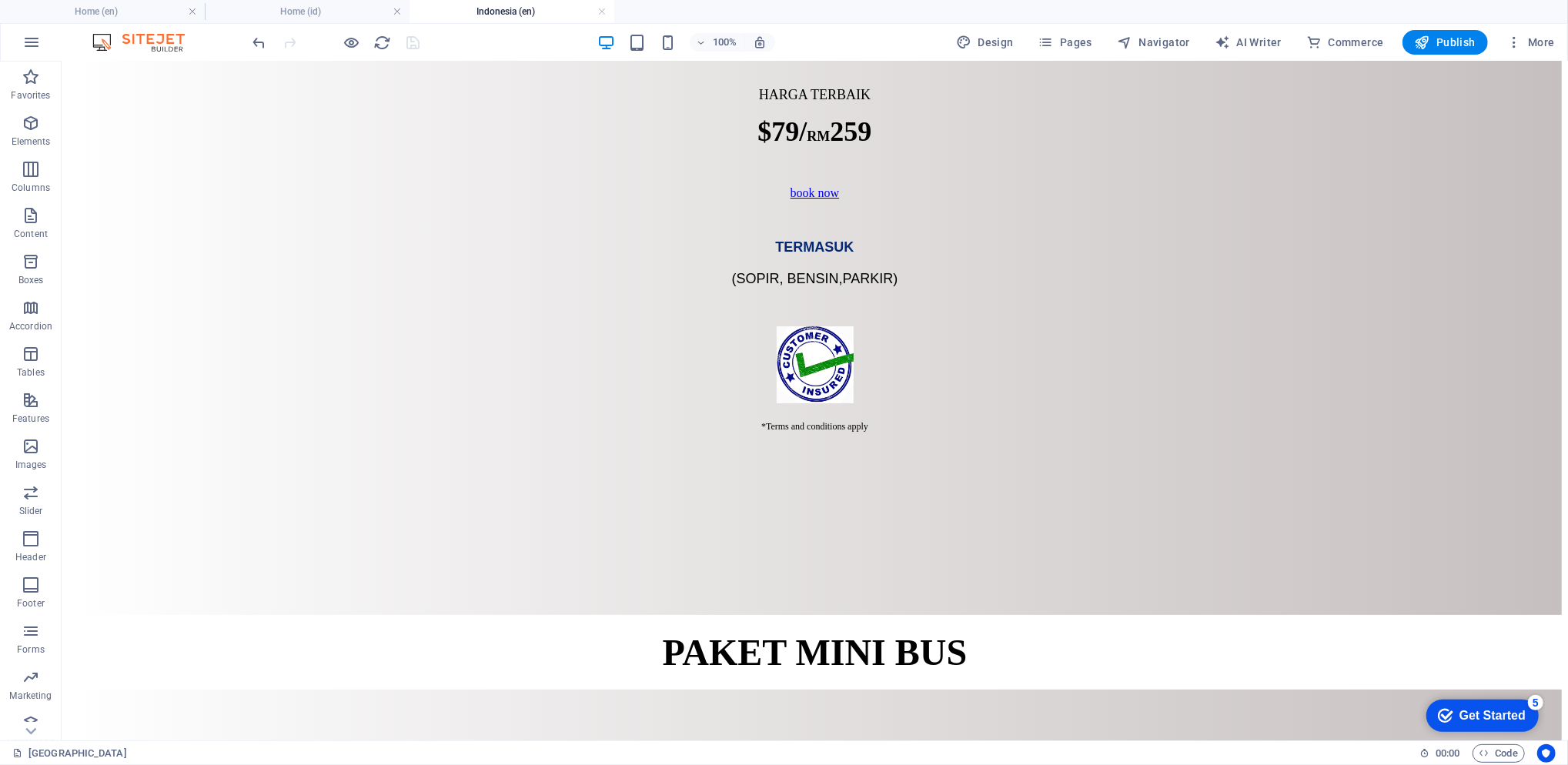
click at [1433, 32] on button "Publish" at bounding box center [1444, 41] width 85 height 25
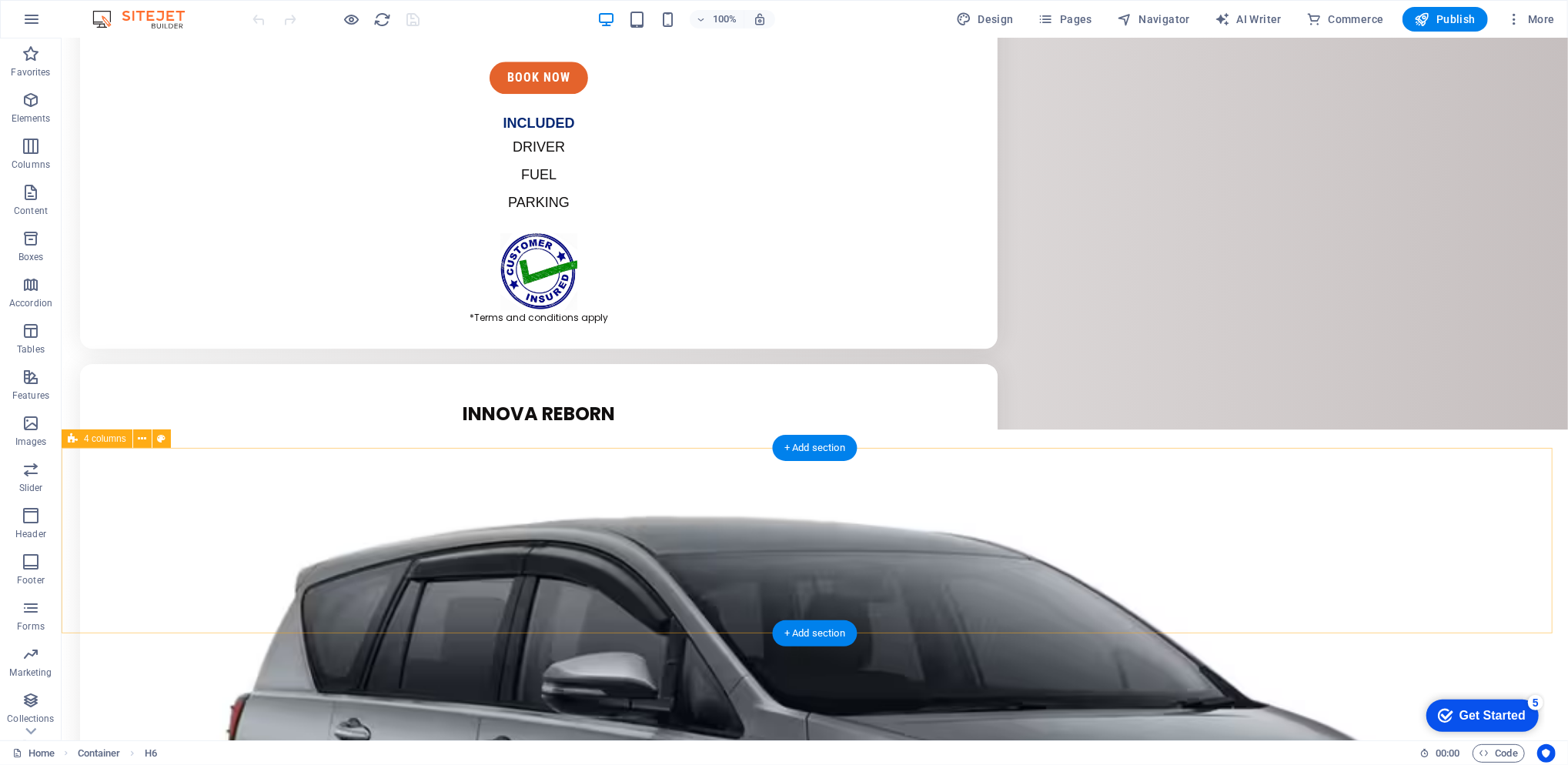
scroll to position [3933, 0]
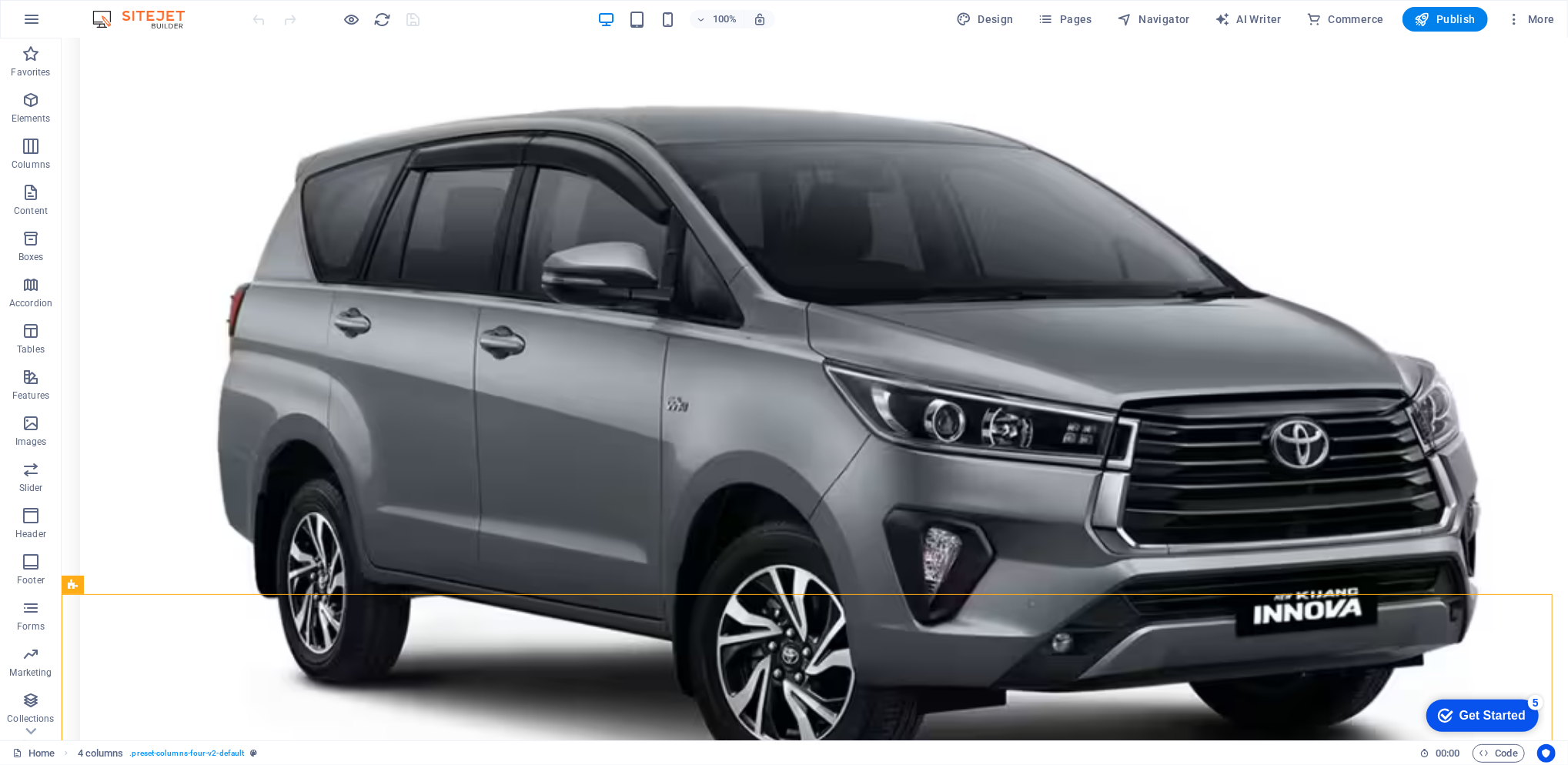
drag, startPoint x: 1551, startPoint y: 597, endPoint x: 1562, endPoint y: 644, distance: 48.3
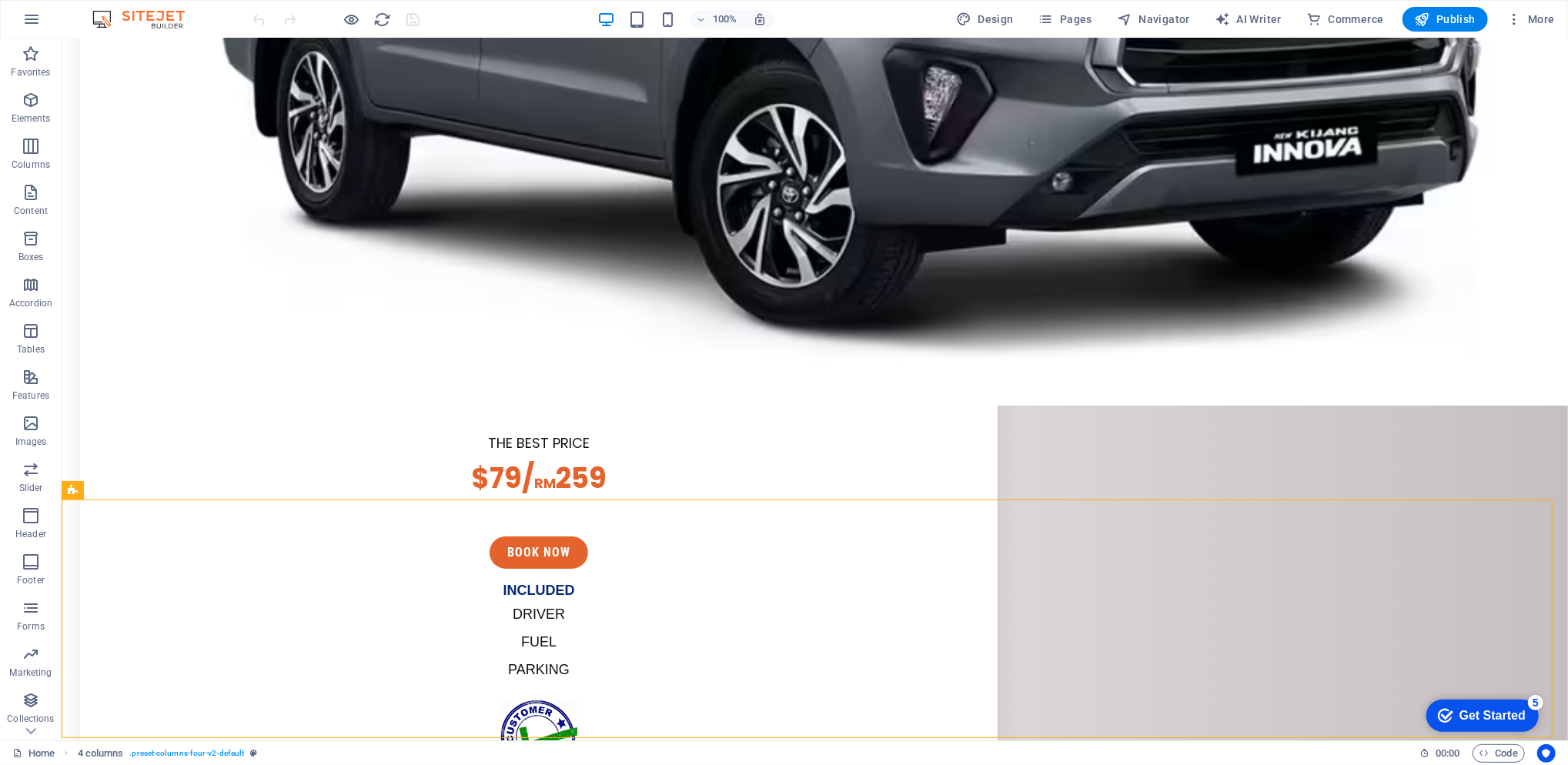
scroll to position [4742, 0]
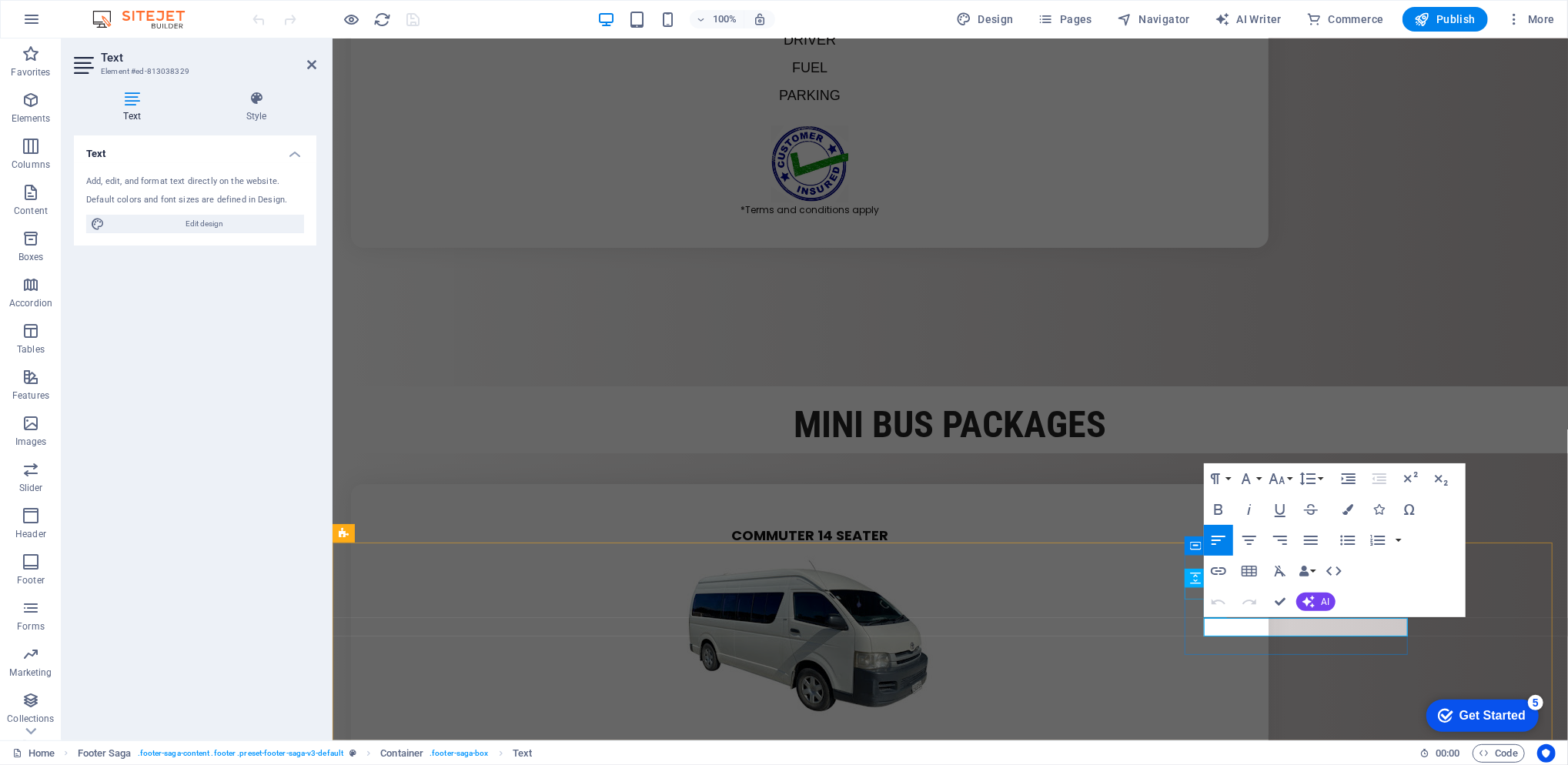
scroll to position [4637, 0]
click at [246, 101] on icon at bounding box center [256, 98] width 120 height 15
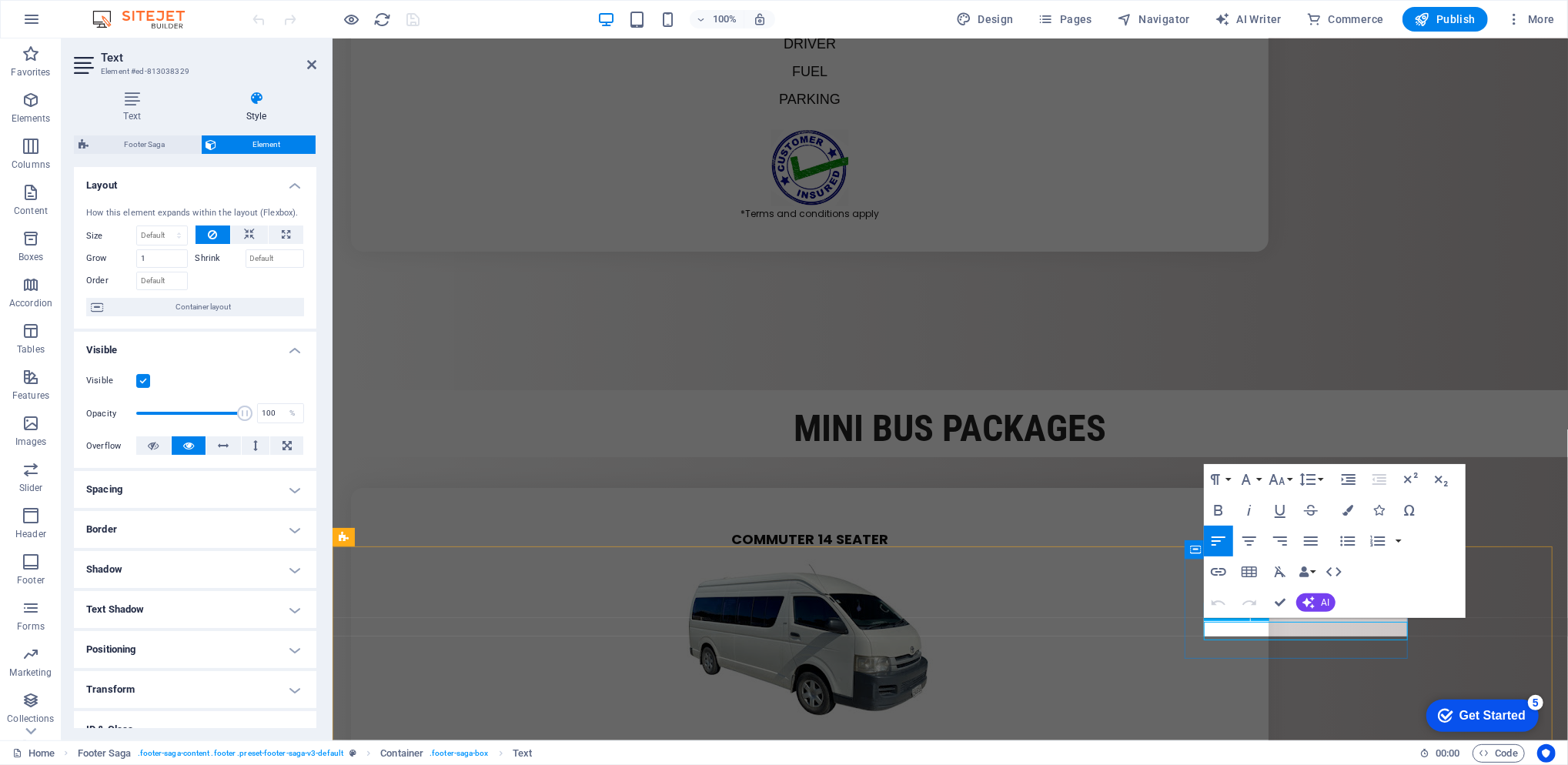
scroll to position [4632, 0]
click at [146, 107] on h4 "Text" at bounding box center [135, 107] width 123 height 32
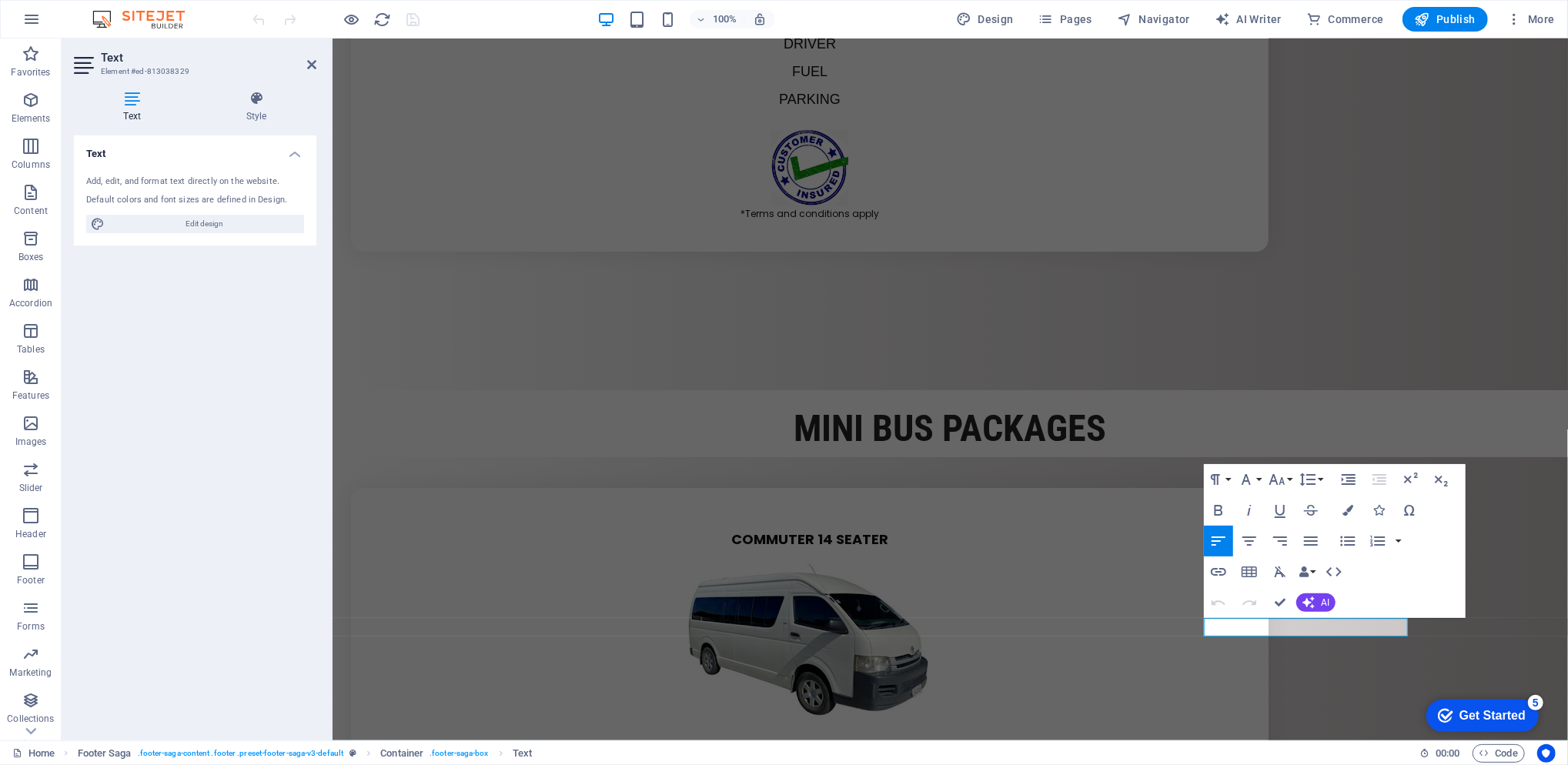
click at [254, 102] on icon at bounding box center [256, 98] width 120 height 15
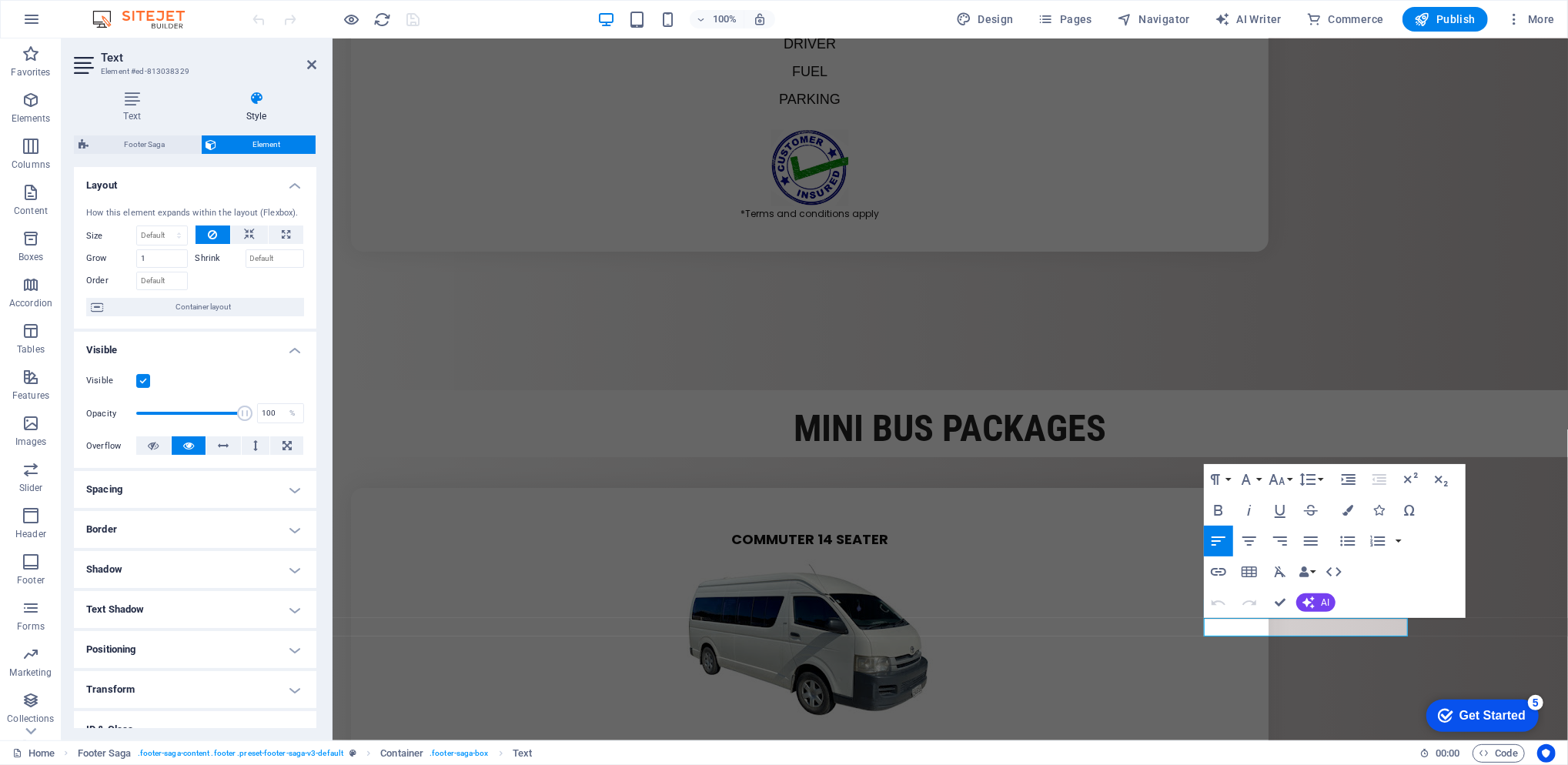
scroll to position [98, 0]
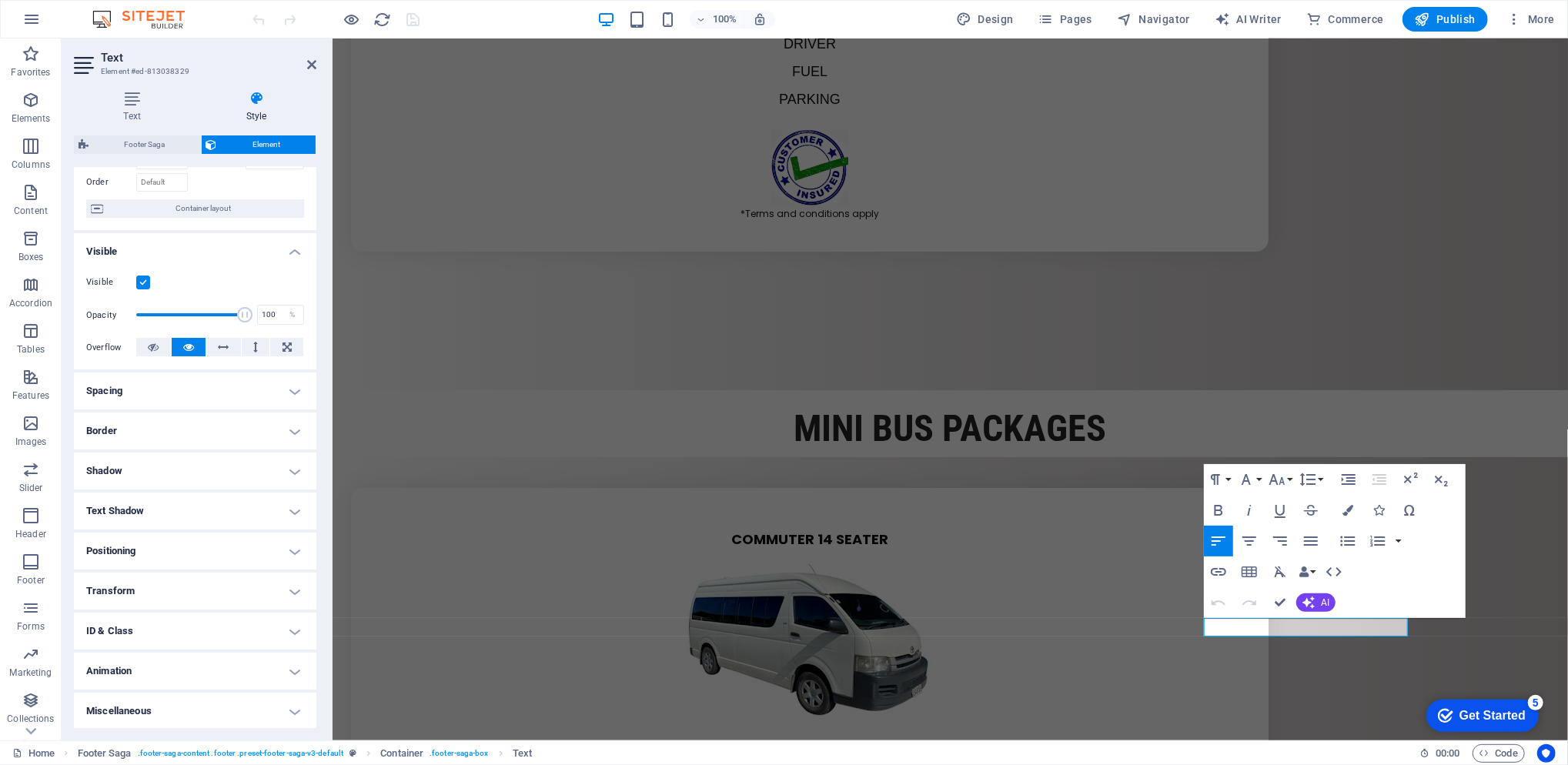
click at [1221, 578] on icon "button" at bounding box center [1219, 572] width 19 height 19
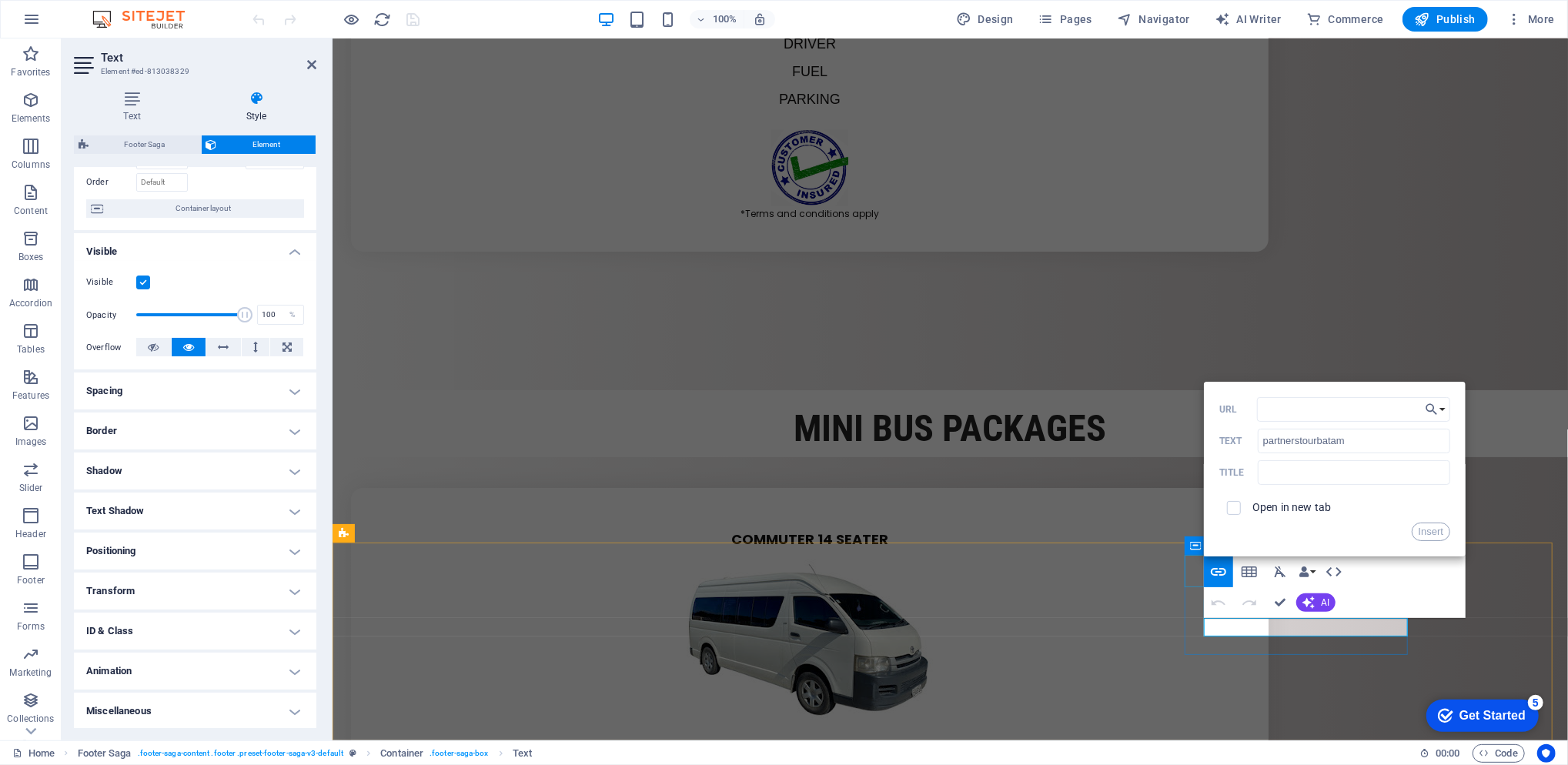
type input "[URL][DOMAIN_NAME]"
click at [1439, 526] on button "Insert" at bounding box center [1431, 532] width 39 height 19
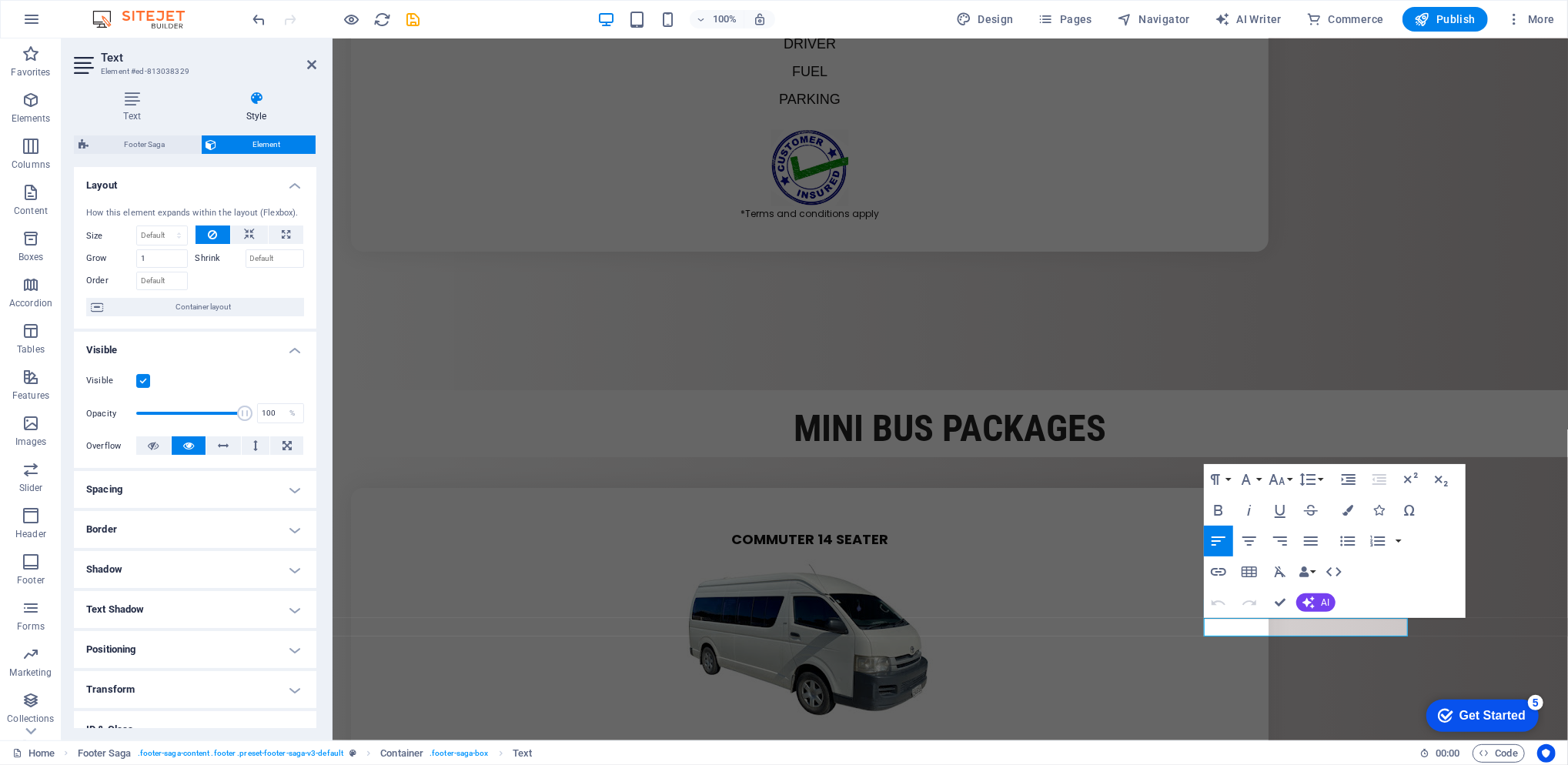
click at [1224, 574] on icon "button" at bounding box center [1219, 571] width 15 height 8
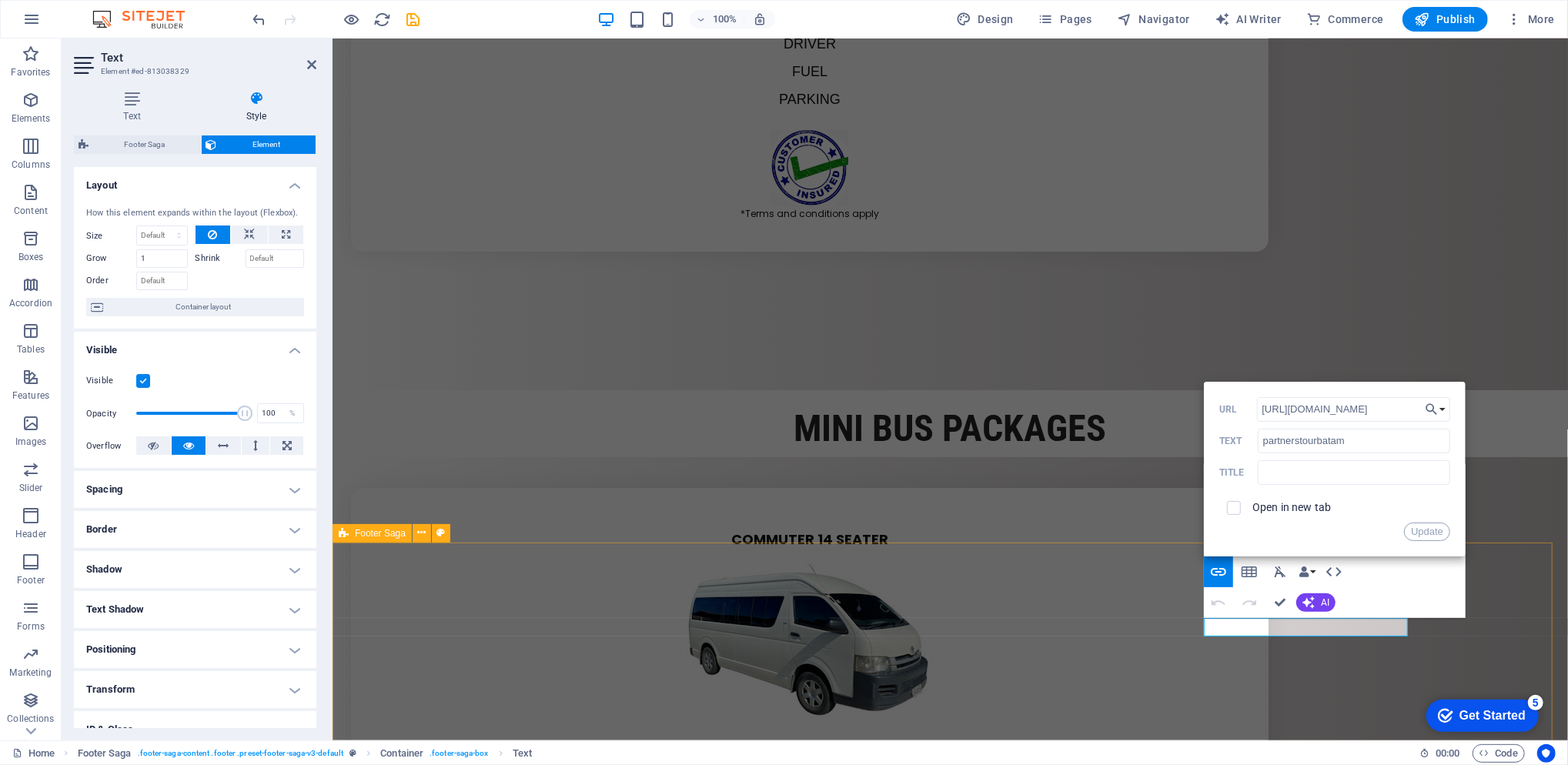
scroll to position [0, 0]
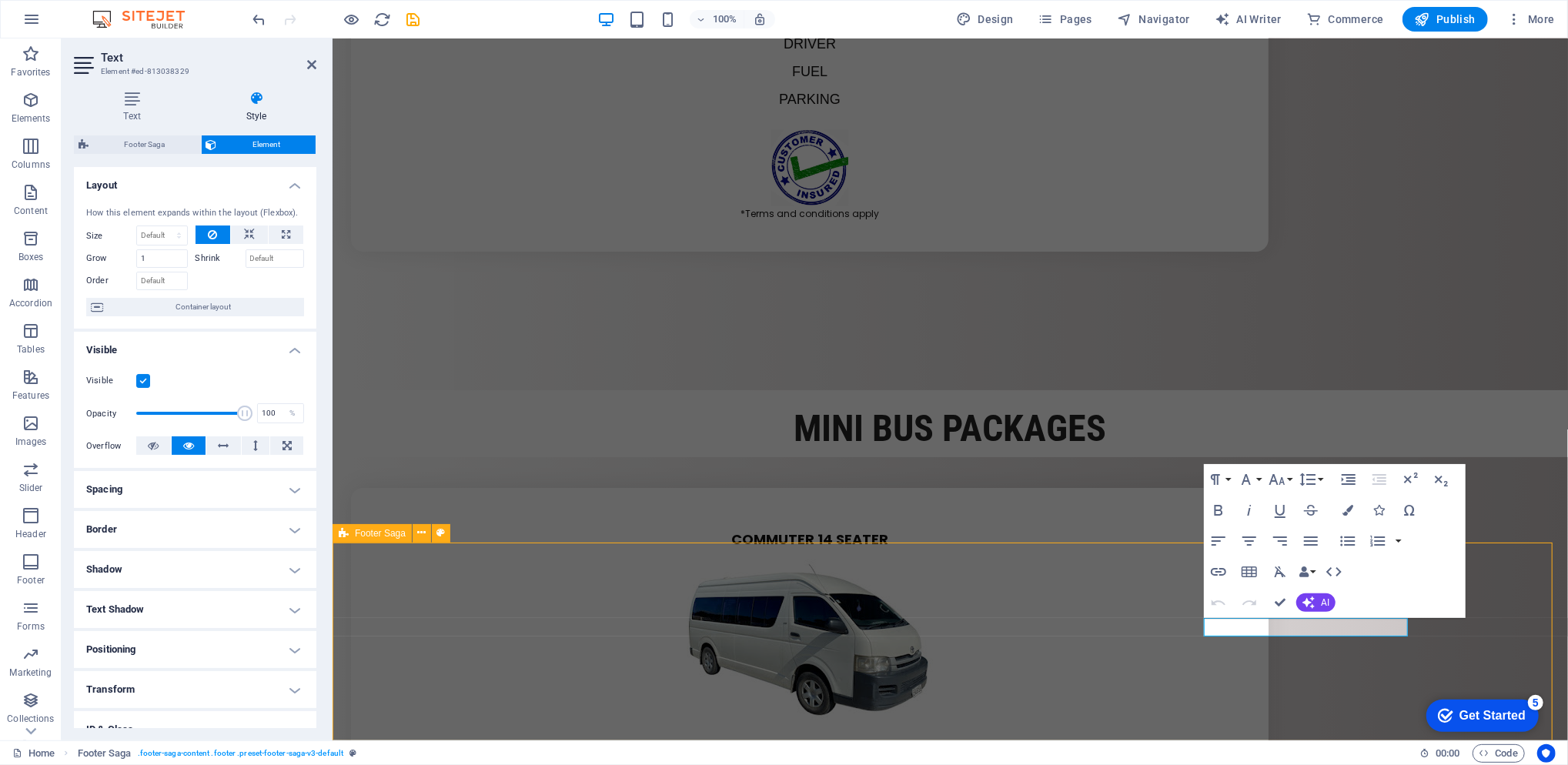
scroll to position [4742, 0]
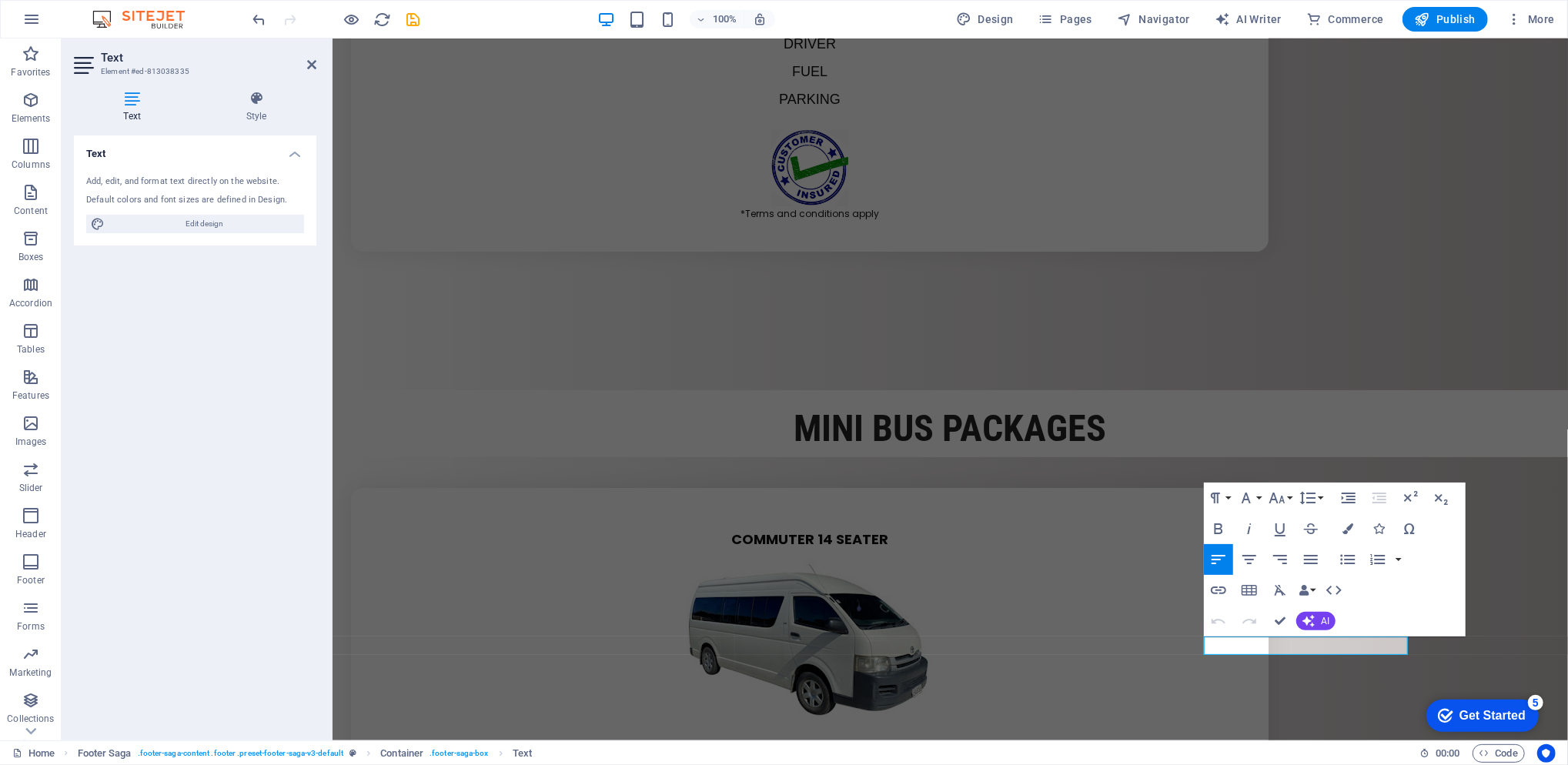
click at [1223, 592] on icon "button" at bounding box center [1219, 590] width 15 height 8
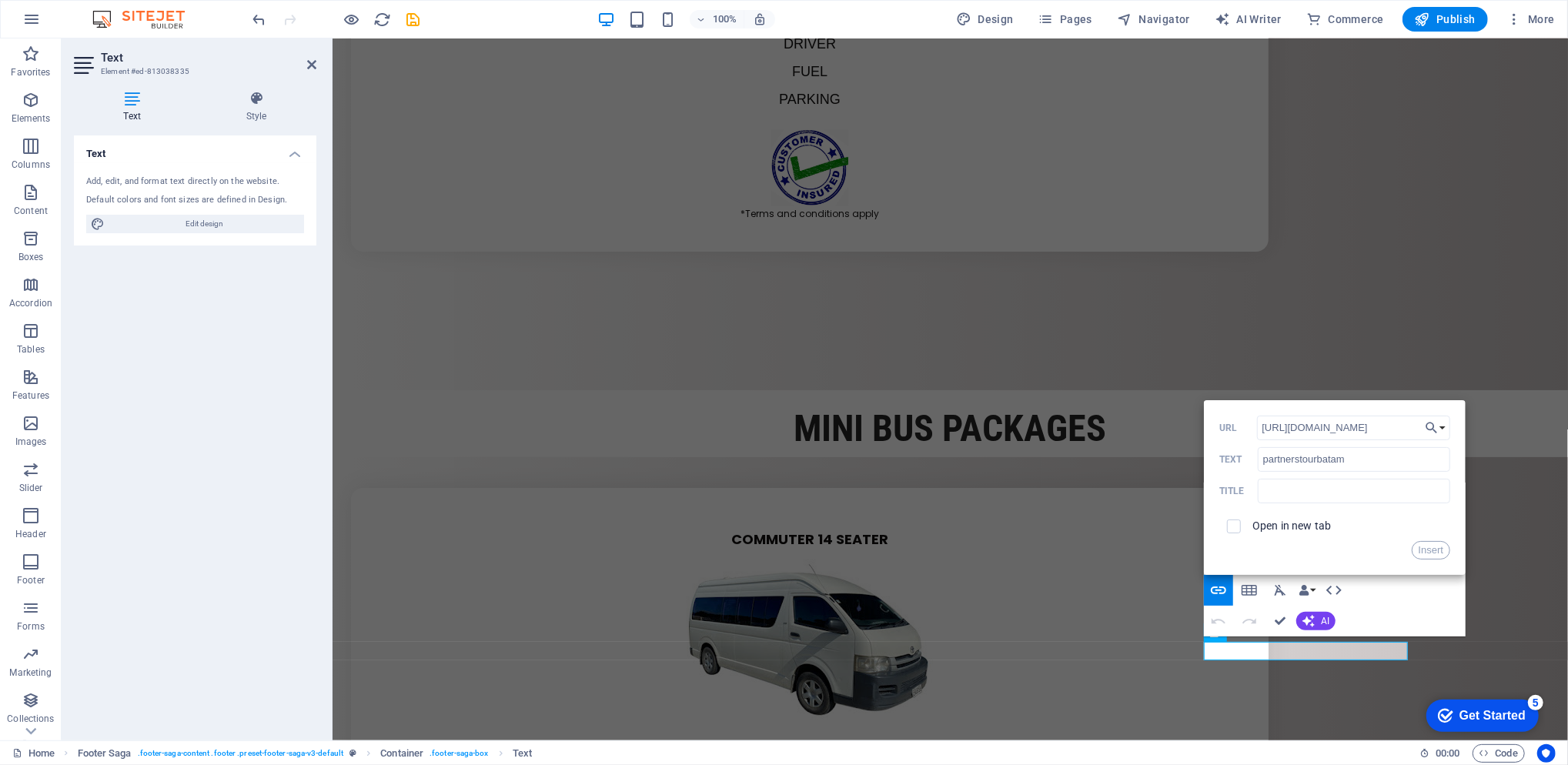
scroll to position [0, 0]
drag, startPoint x: 1642, startPoint y: 473, endPoint x: 1179, endPoint y: 434, distance: 464.6
type input "[URL][DOMAIN_NAME]"
click at [1433, 555] on button "Insert" at bounding box center [1431, 550] width 39 height 19
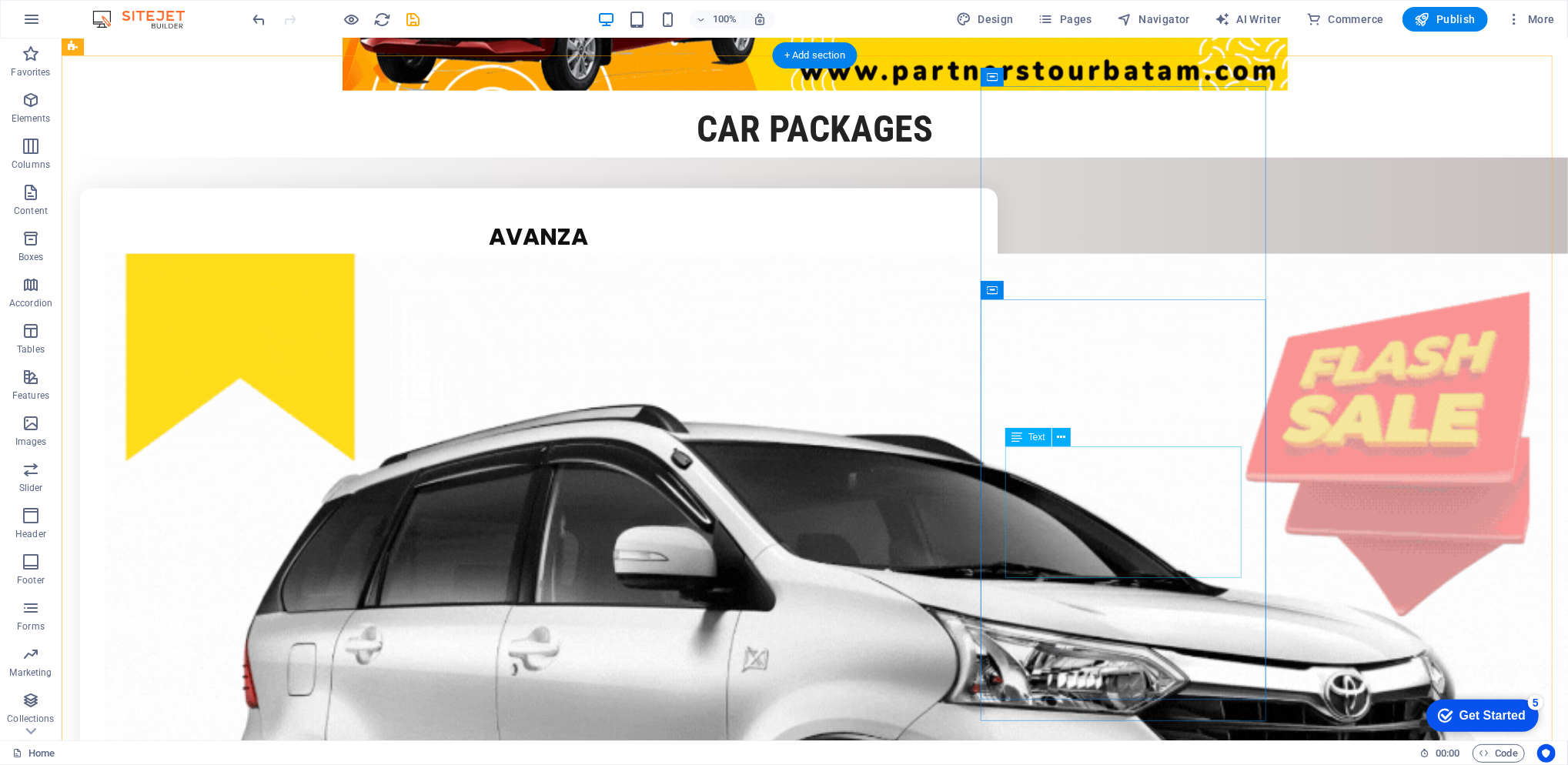
scroll to position [1356, 0]
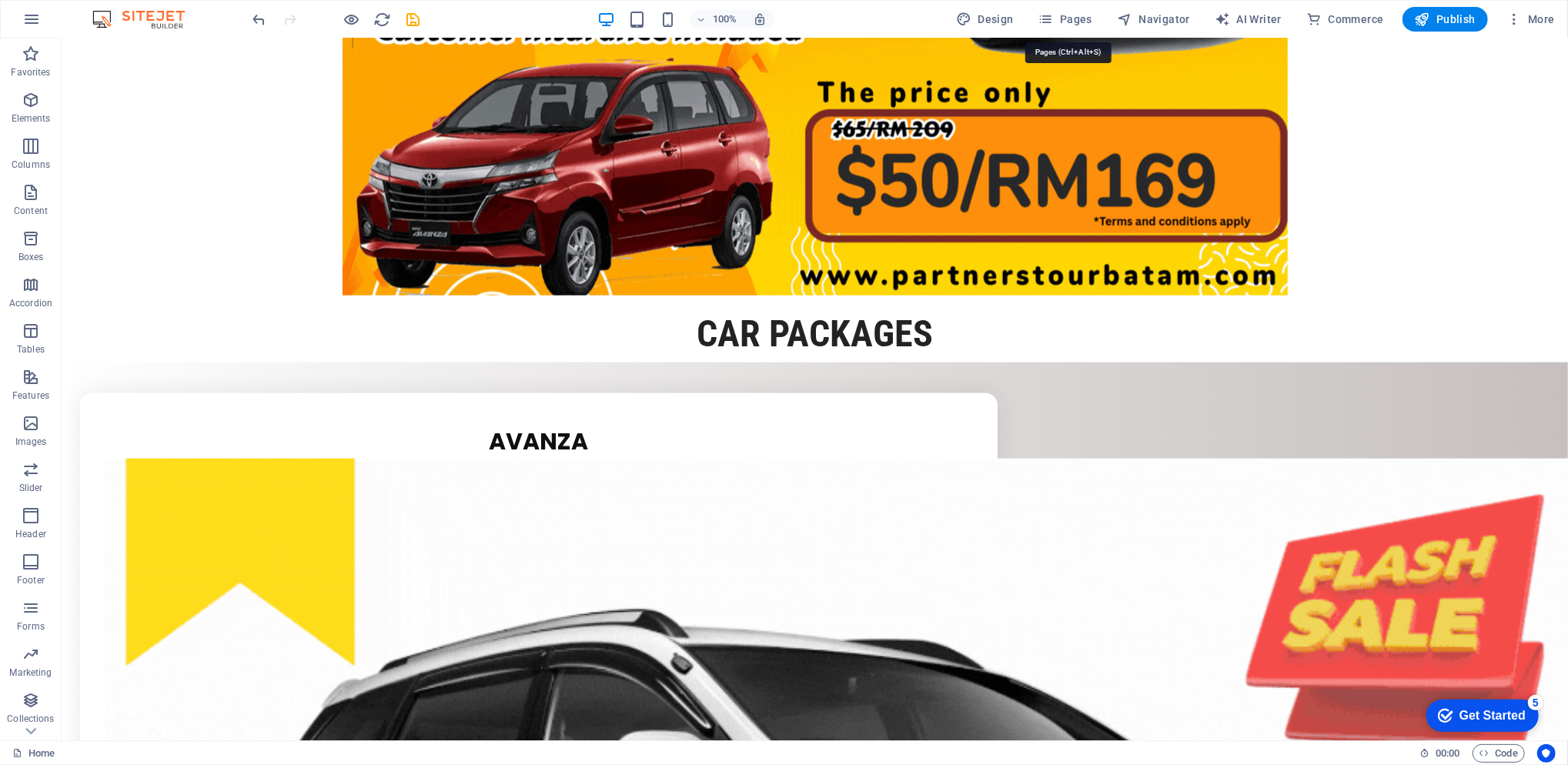
click at [1087, 13] on span "Pages" at bounding box center [1065, 19] width 54 height 15
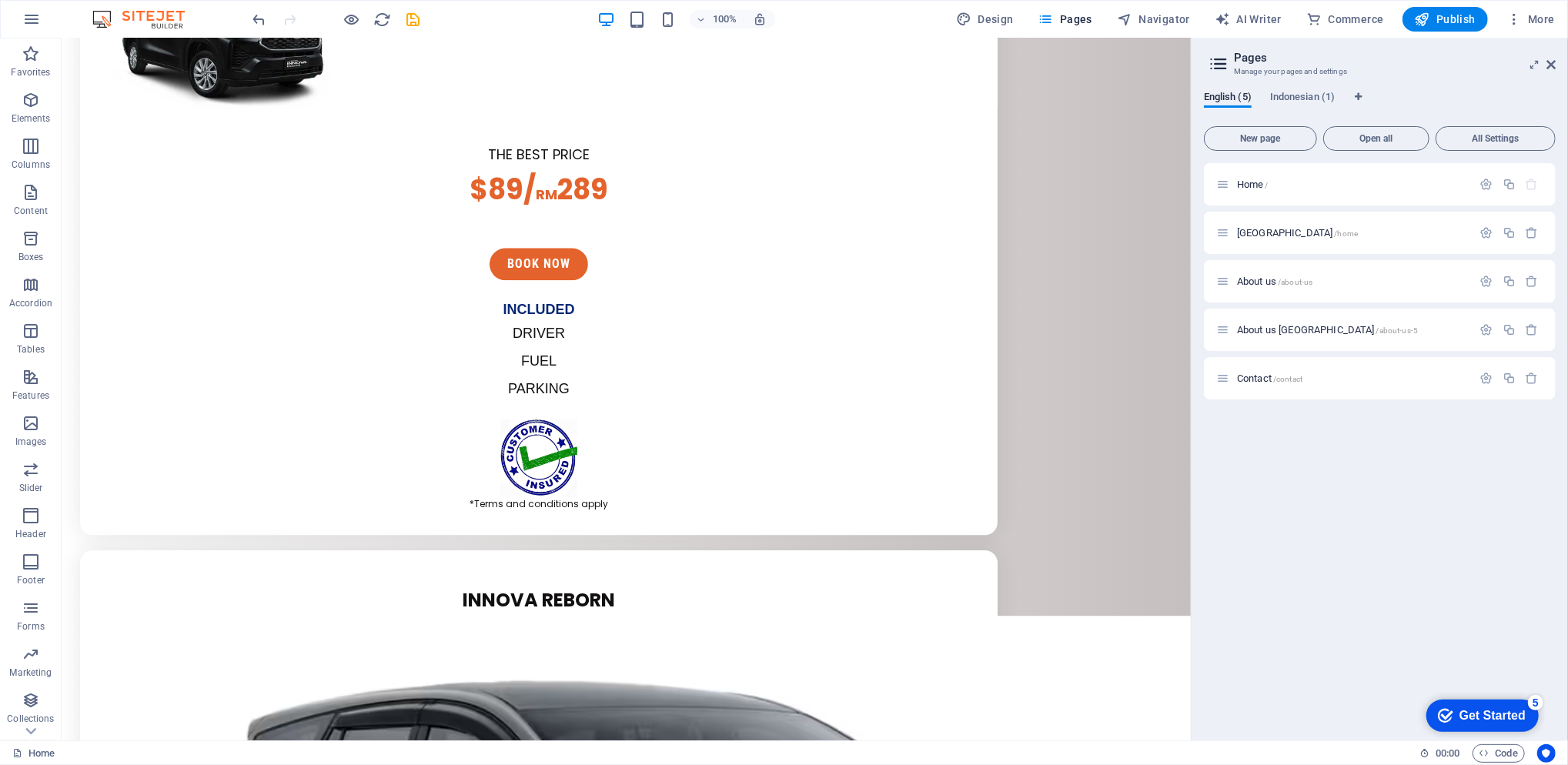
scroll to position [4589, 0]
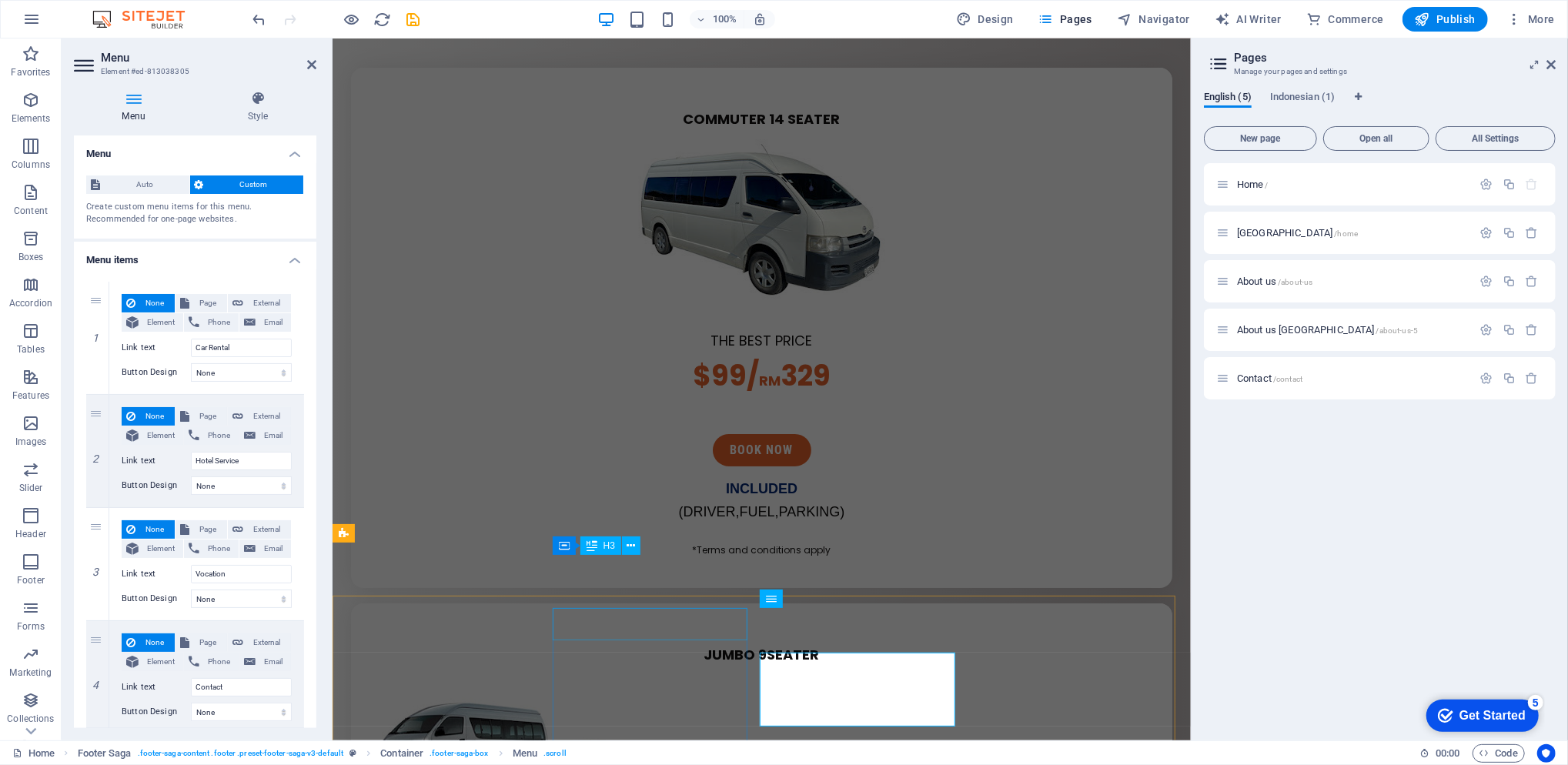
scroll to position [4252, 0]
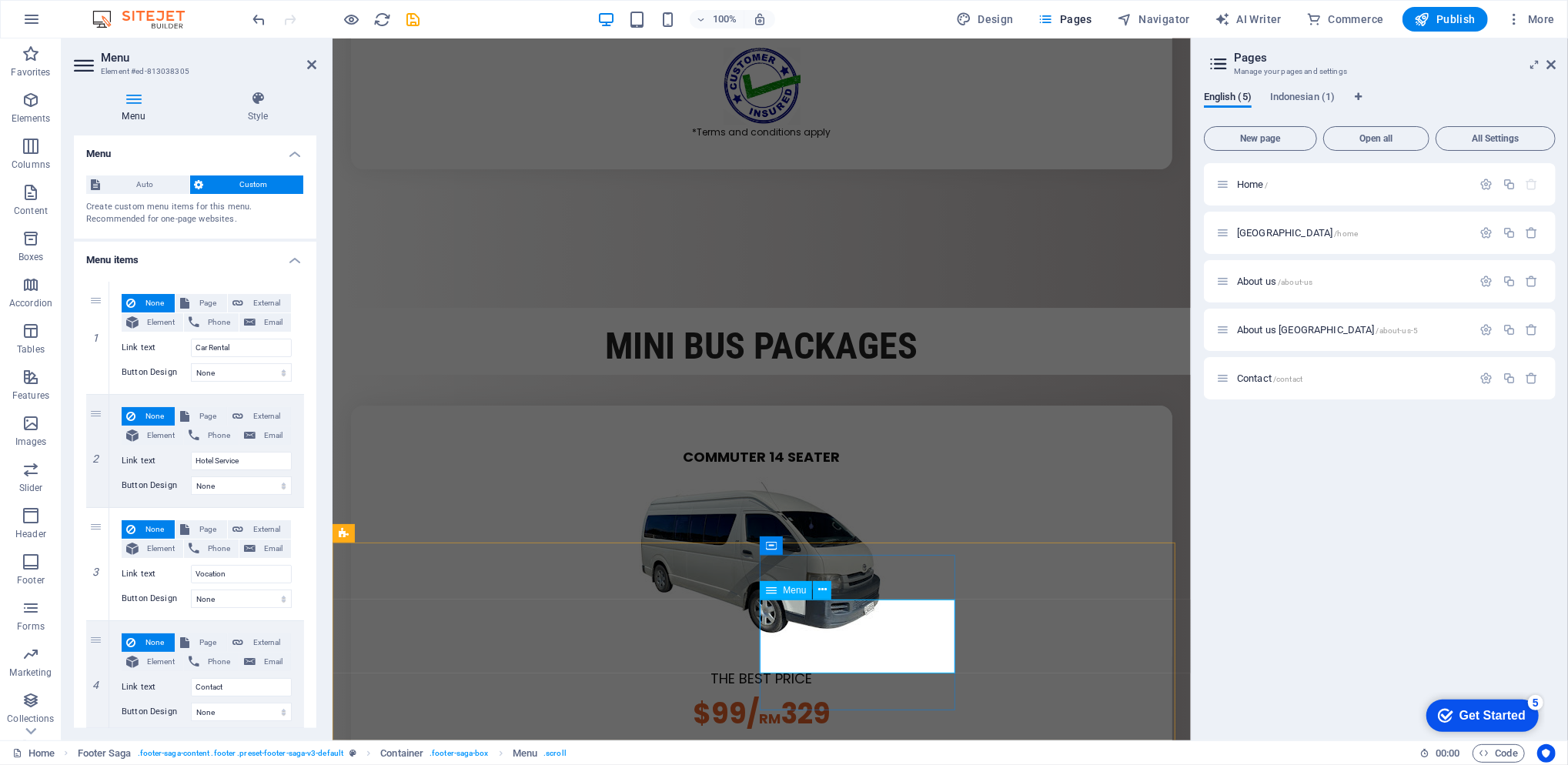
click at [249, 352] on input "Car Rental" at bounding box center [241, 348] width 101 height 19
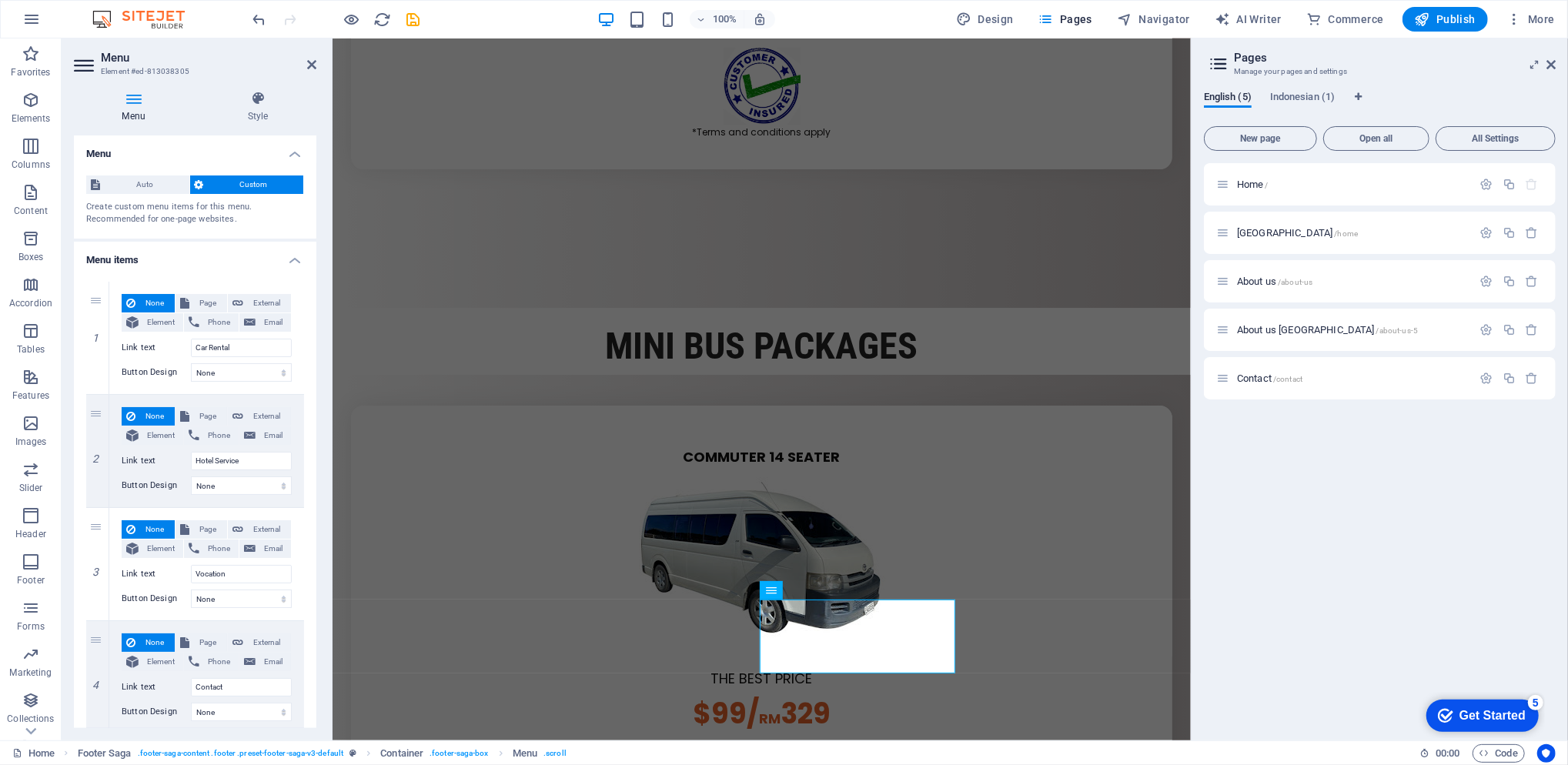
click at [1382, 464] on div "Home / [GEOGRAPHIC_DATA] /home About us /about-us About us [GEOGRAPHIC_DATA] /a…" at bounding box center [1380, 446] width 352 height 565
click at [1274, 230] on span "[GEOGRAPHIC_DATA] /home" at bounding box center [1297, 233] width 121 height 12
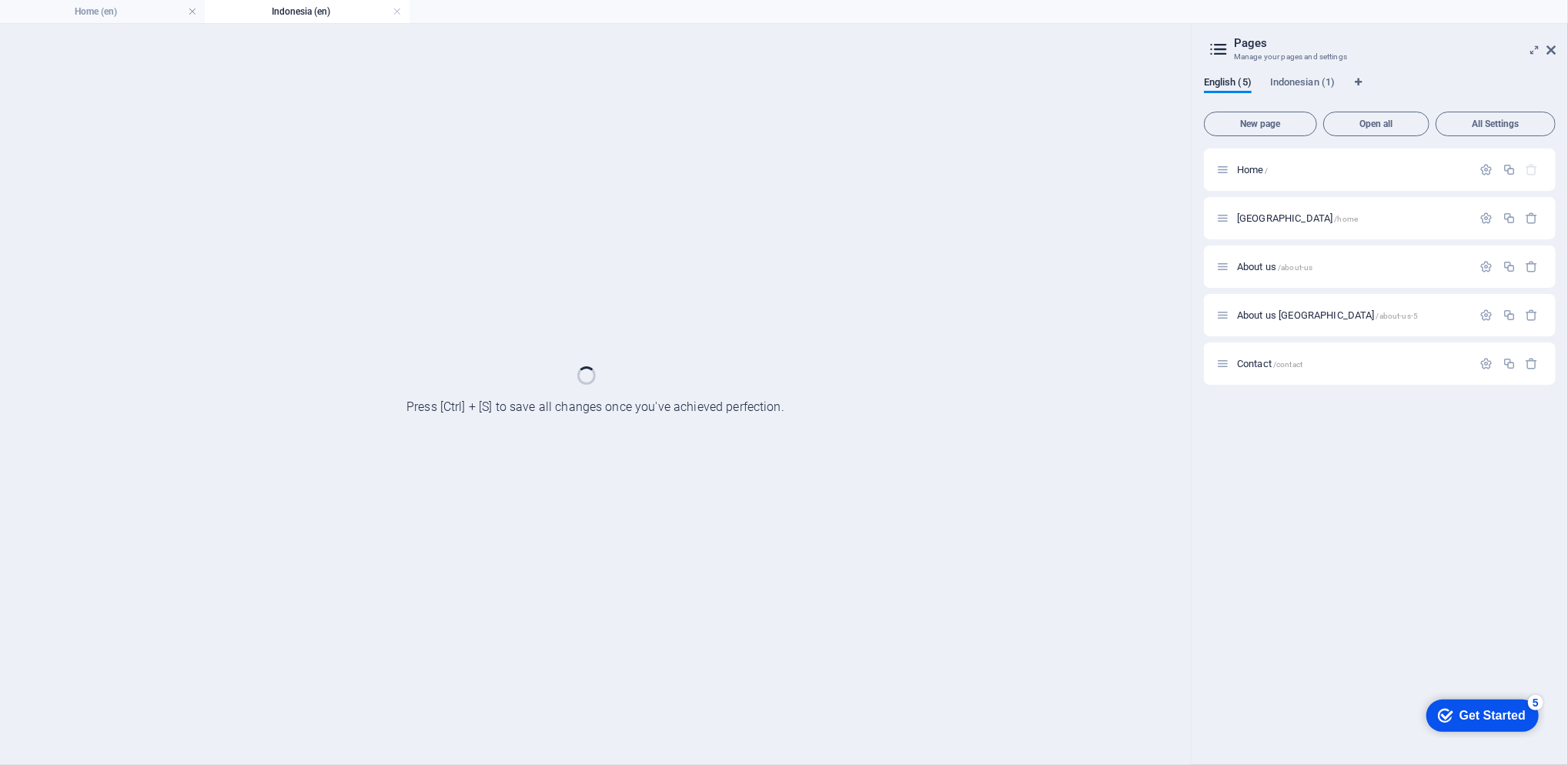
scroll to position [0, 0]
click at [1273, 230] on div "[GEOGRAPHIC_DATA] /home" at bounding box center [1380, 218] width 352 height 42
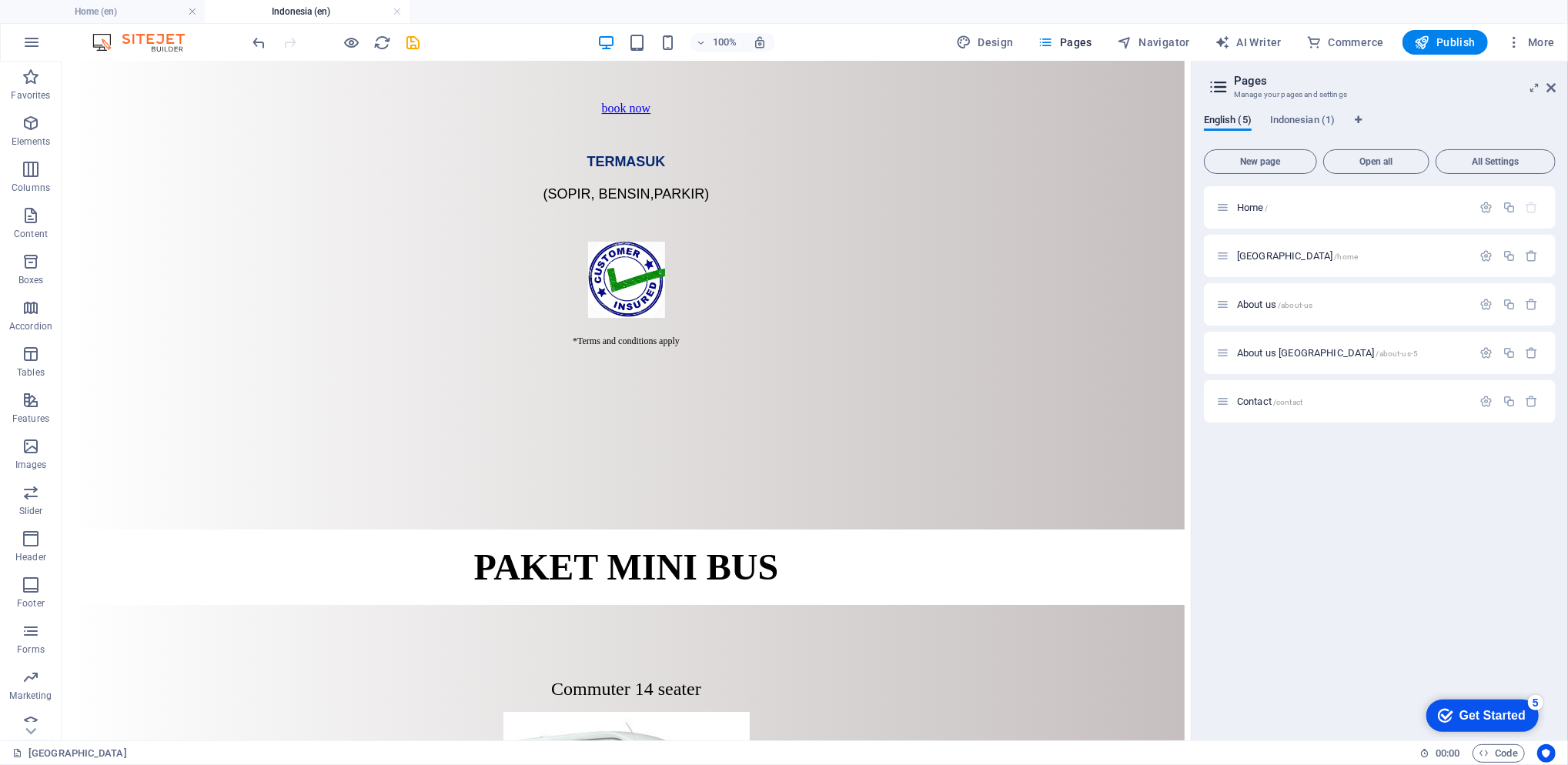
scroll to position [4566, 0]
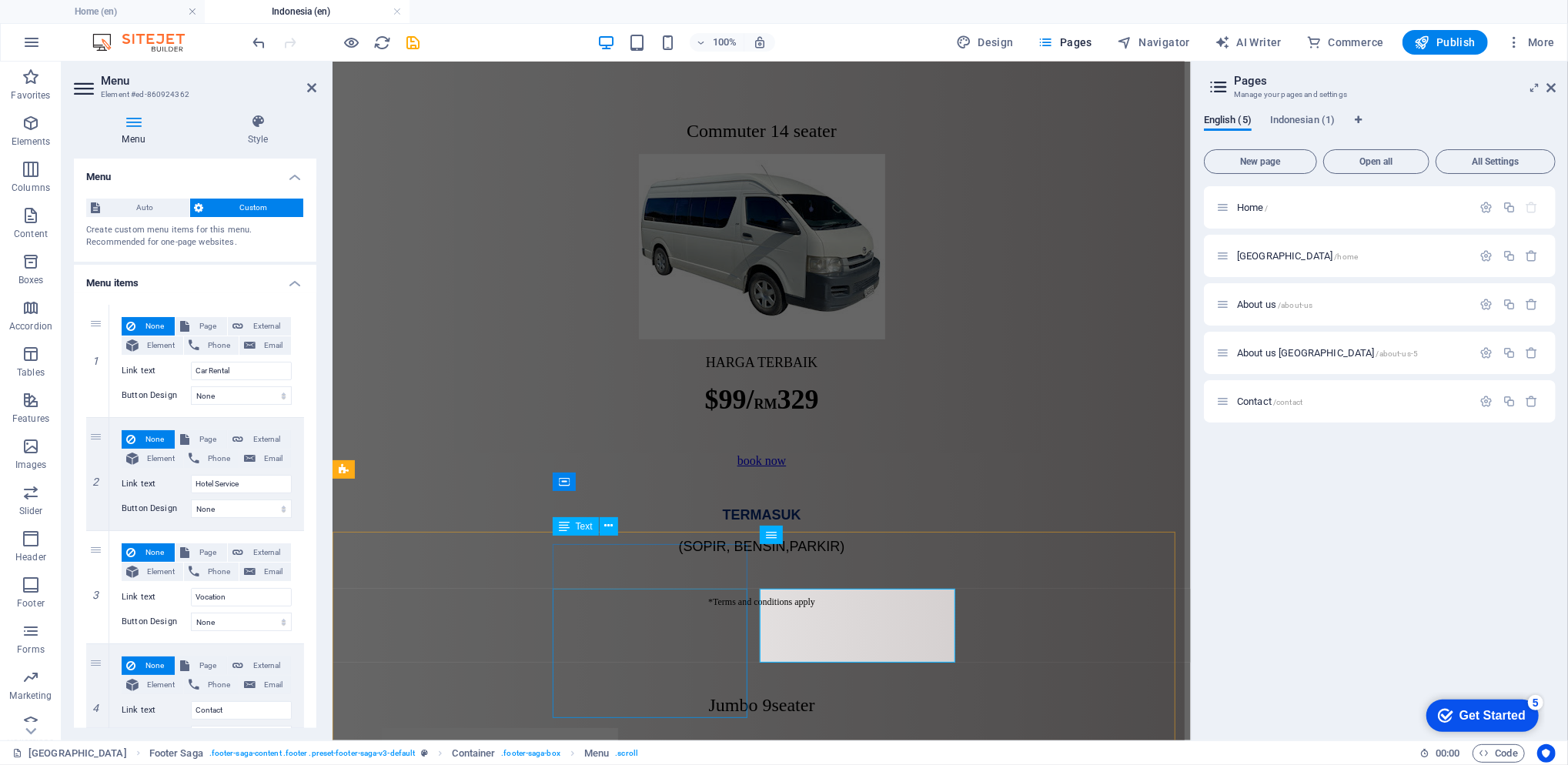
scroll to position [4275, 0]
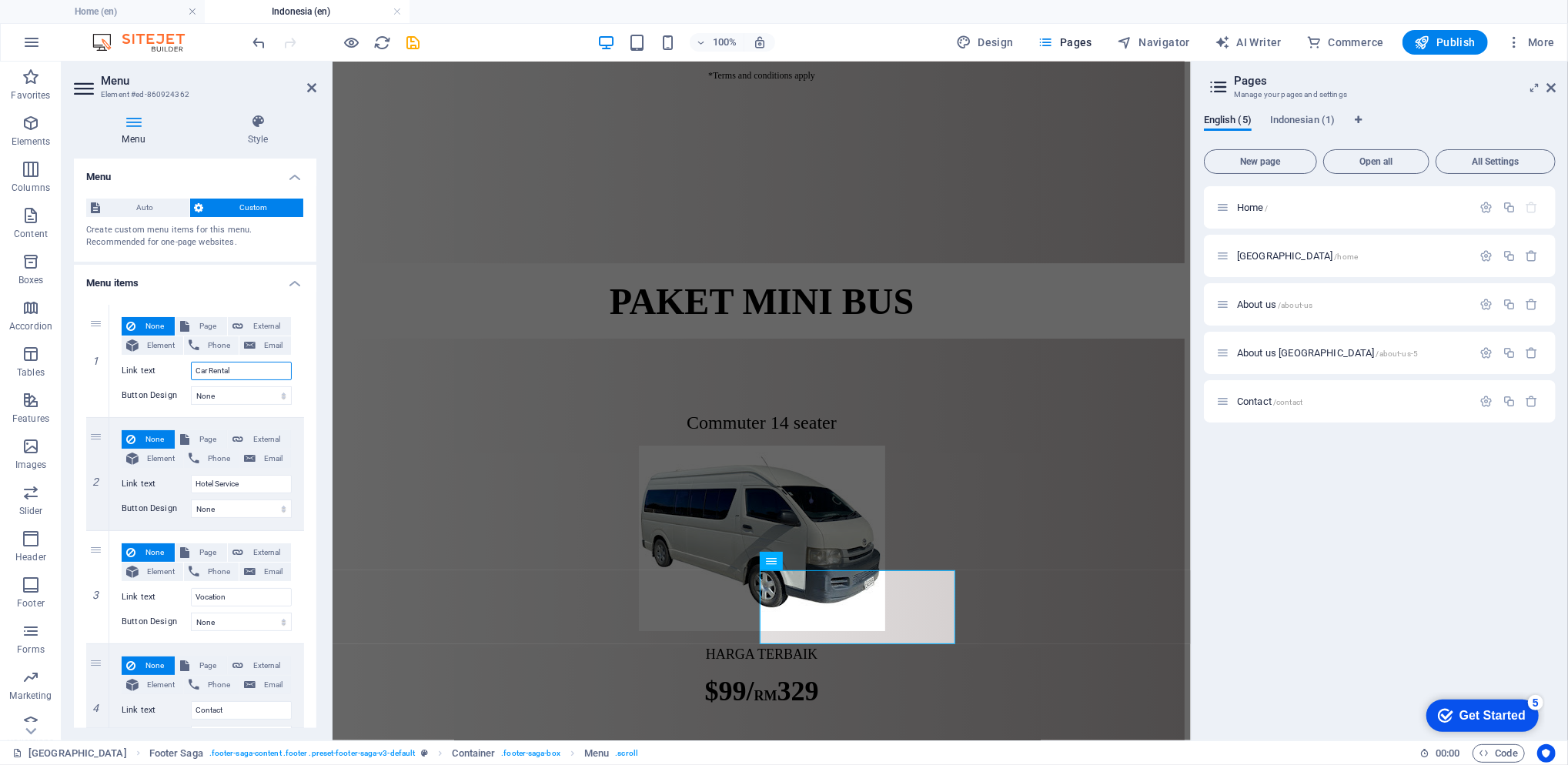
drag, startPoint x: 234, startPoint y: 371, endPoint x: 148, endPoint y: 370, distance: 86.0
click at [148, 370] on div "Link text Car Rental" at bounding box center [206, 371] width 170 height 19
type input "Sewa Mobil"
drag, startPoint x: 254, startPoint y: 483, endPoint x: 151, endPoint y: 472, distance: 103.6
click at [151, 472] on div "None Page External Element Phone Email Page Home [GEOGRAPHIC_DATA] About us Abo…" at bounding box center [206, 461] width 170 height 63
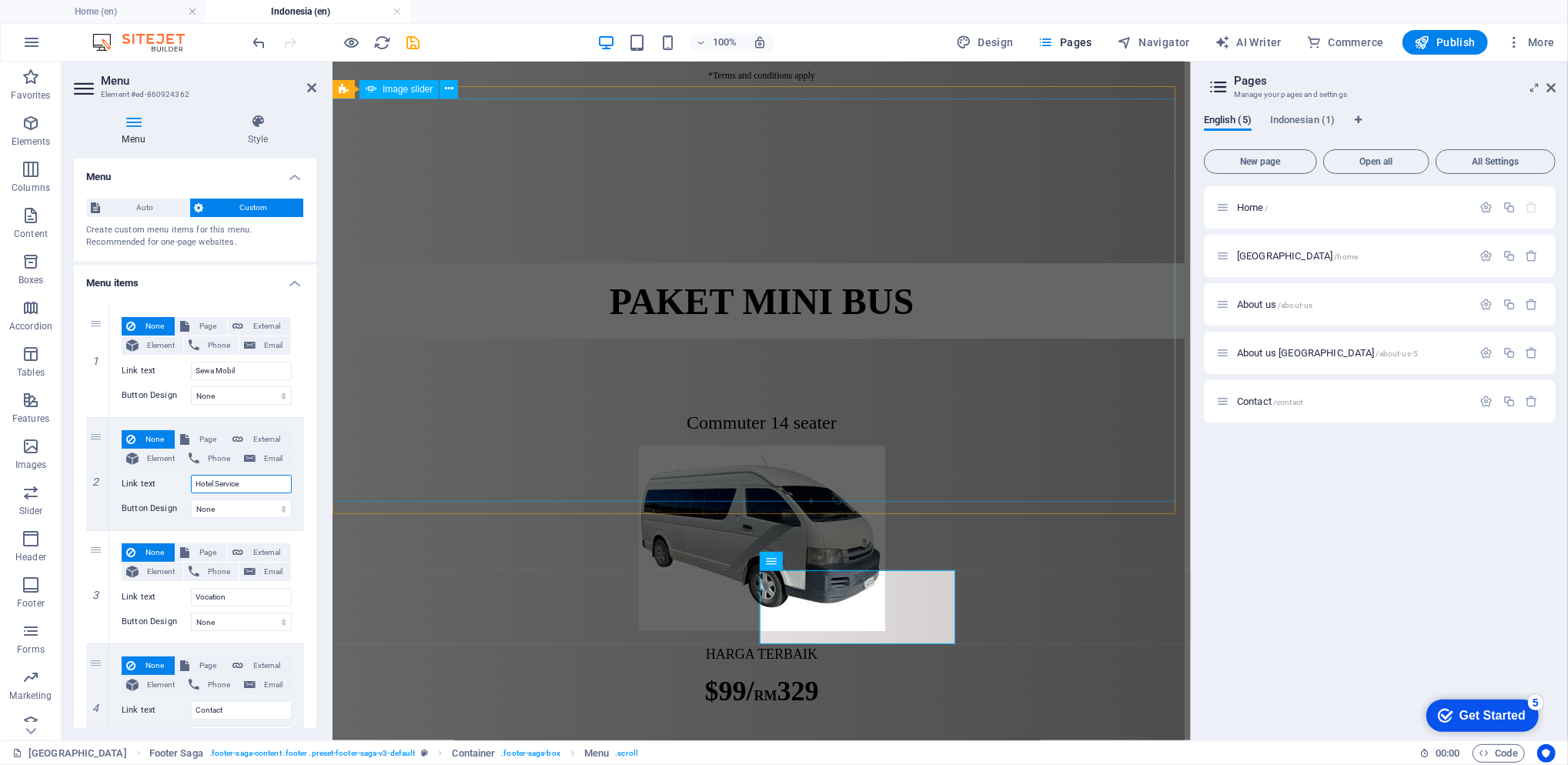
type input "p"
type input "[GEOGRAPHIC_DATA]"
drag, startPoint x: 242, startPoint y: 601, endPoint x: 93, endPoint y: 589, distance: 149.5
click at [93, 589] on div "3 None Page External Element Phone Email Page Home Indonesia About us About us …" at bounding box center [195, 588] width 217 height 113
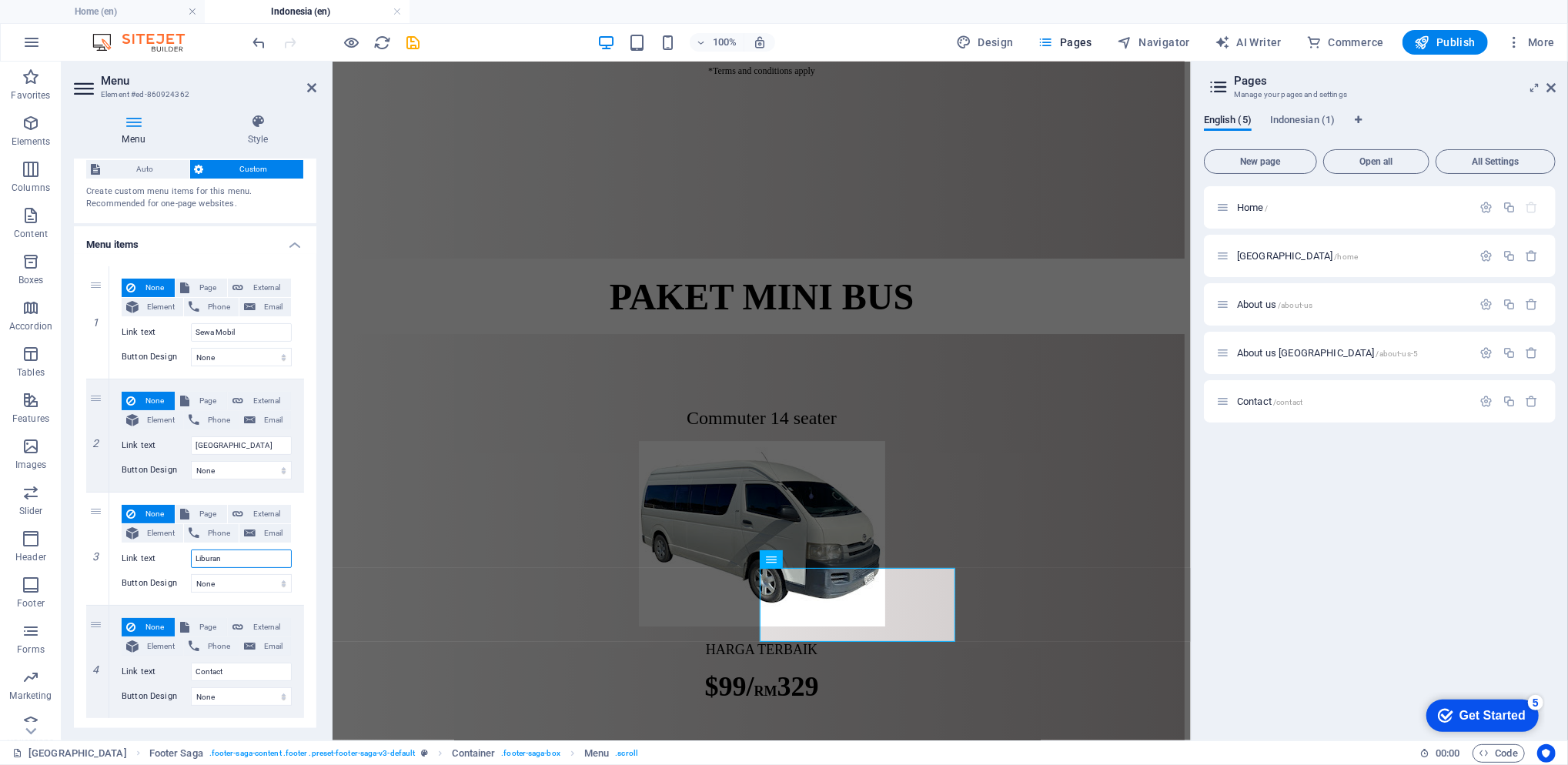
scroll to position [4280, 0]
type input "Liburan"
drag, startPoint x: 235, startPoint y: 673, endPoint x: 139, endPoint y: 668, distance: 96.1
click at [139, 668] on div "Link text Contact" at bounding box center [206, 672] width 170 height 19
click at [272, 628] on span "External" at bounding box center [267, 627] width 38 height 19
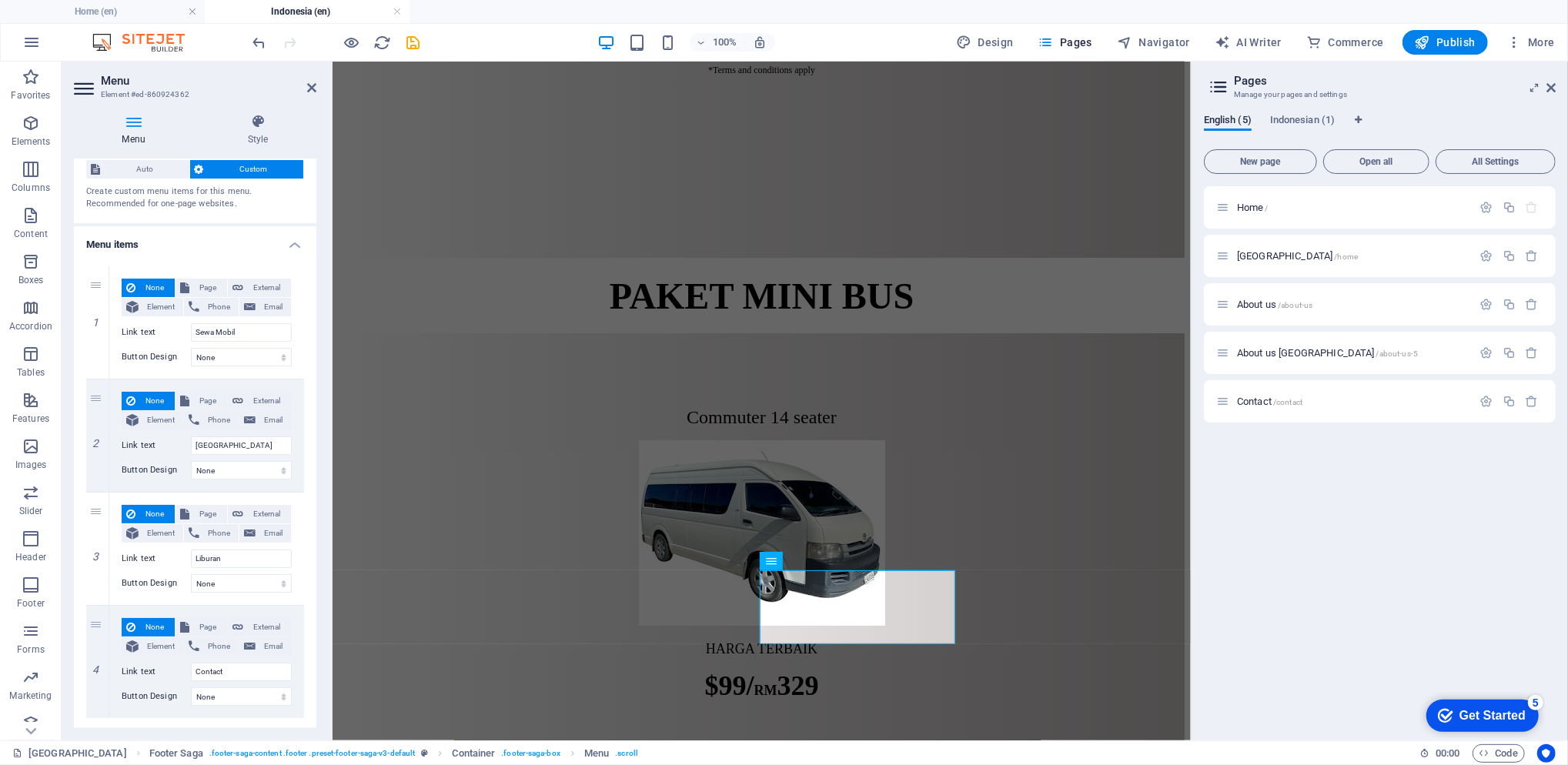
select select "blank"
select select
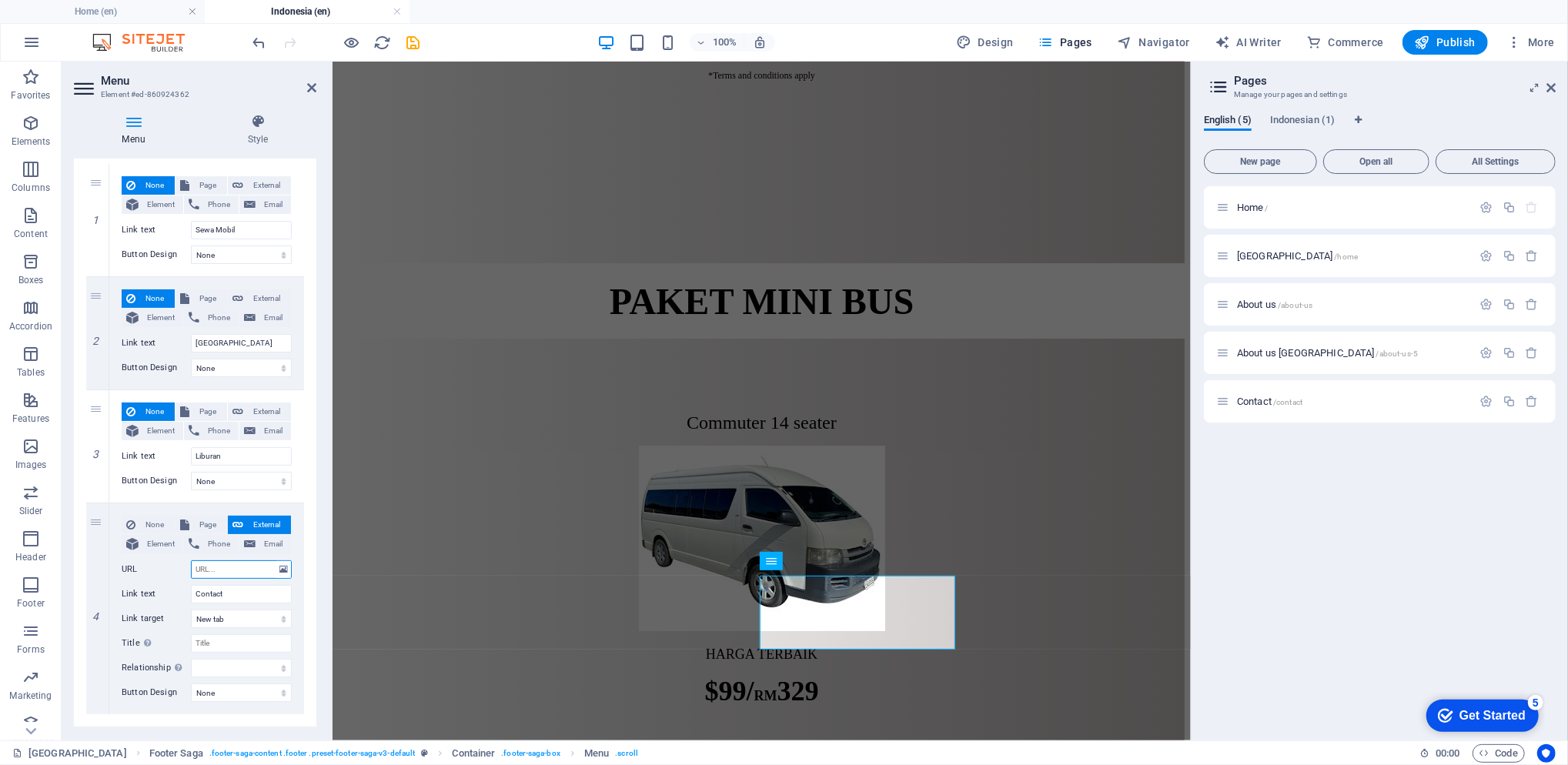
scroll to position [168, 0]
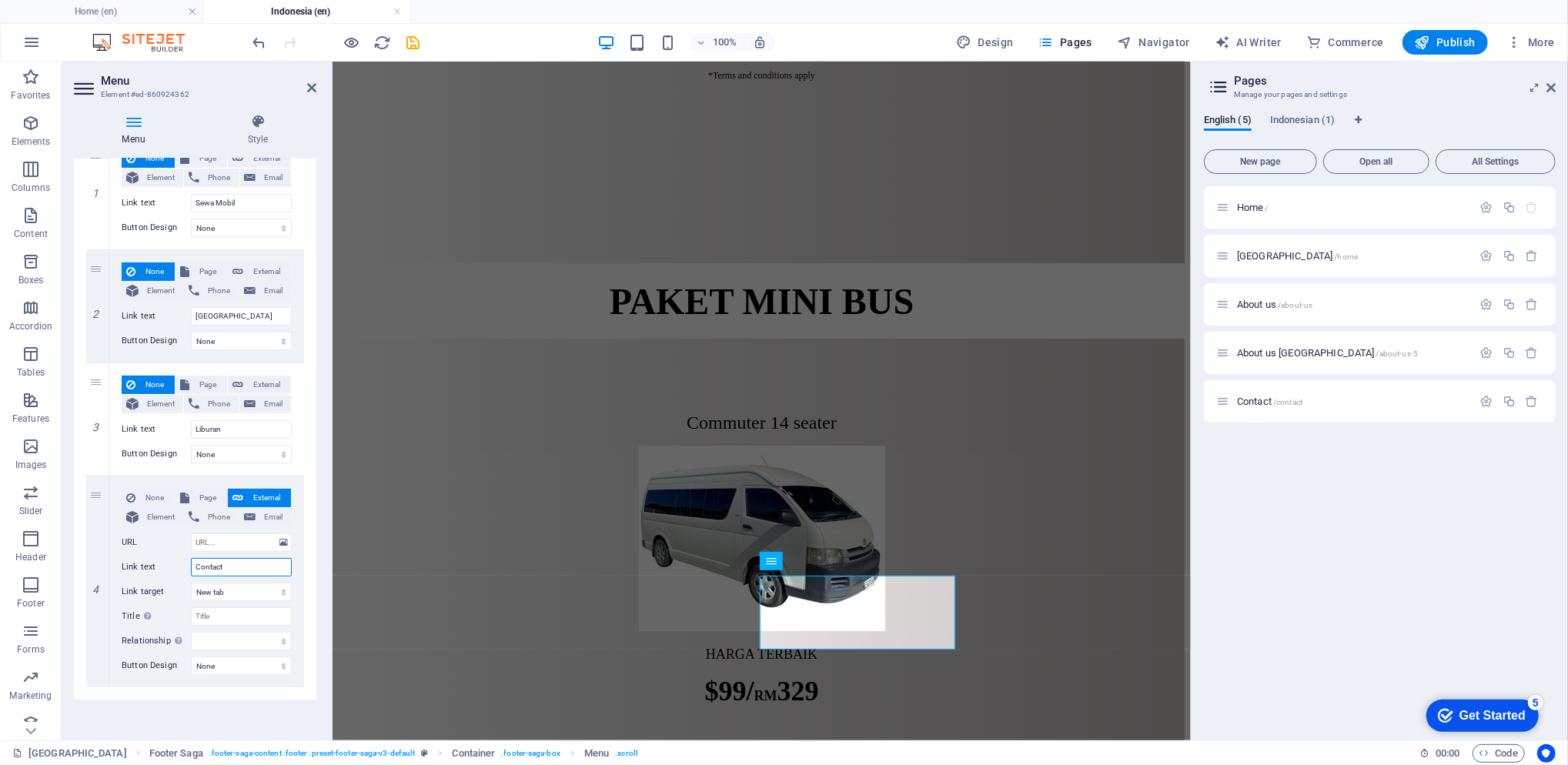
drag, startPoint x: 227, startPoint y: 565, endPoint x: 149, endPoint y: 549, distance: 79.6
click at [149, 549] on div "None Page External Element Phone Email Page Home Indonesia About us About us in…" at bounding box center [206, 570] width 170 height 162
type input "K"
select select
type input "Kontak"
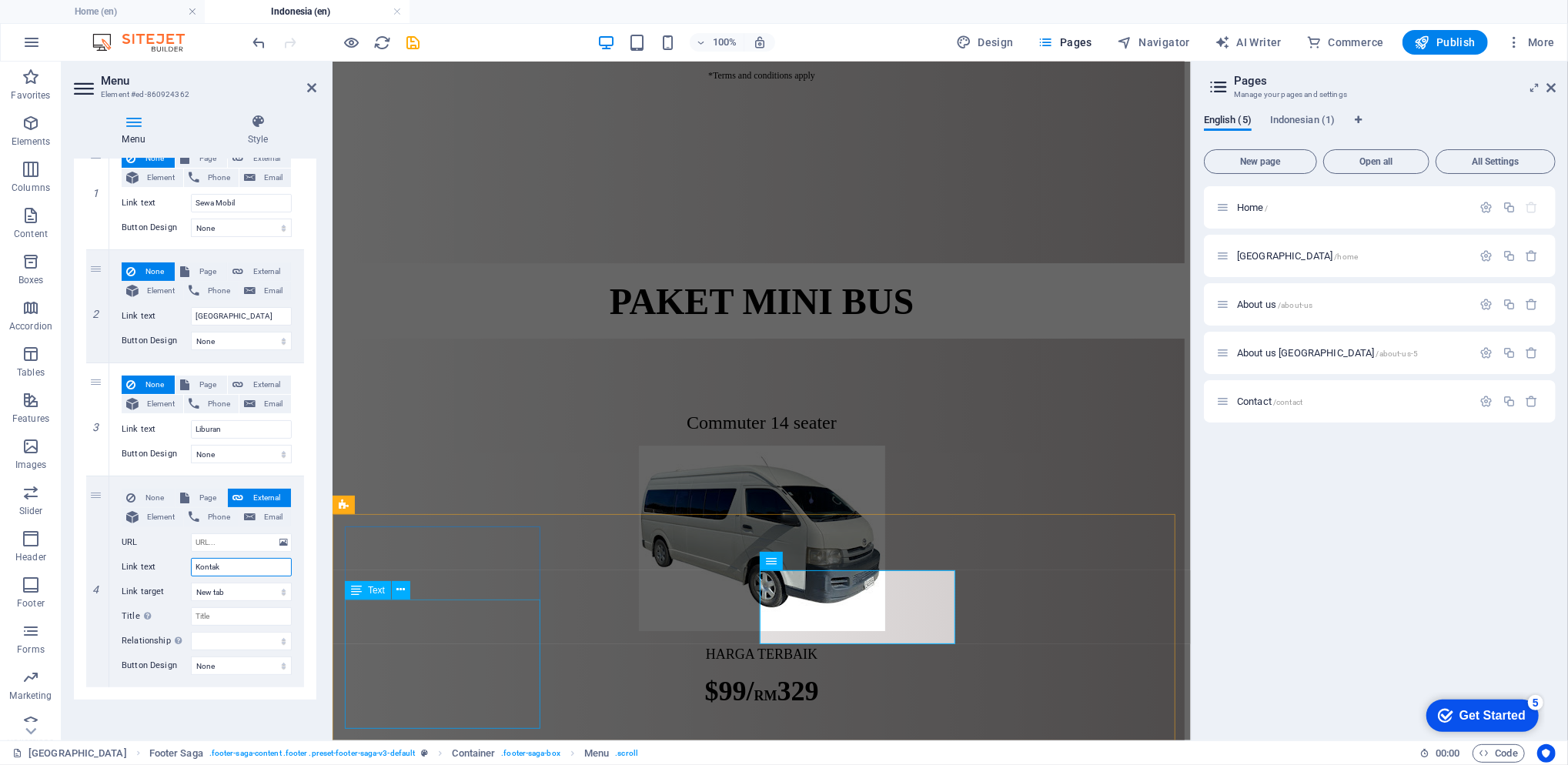
select select
type input "Kontak"
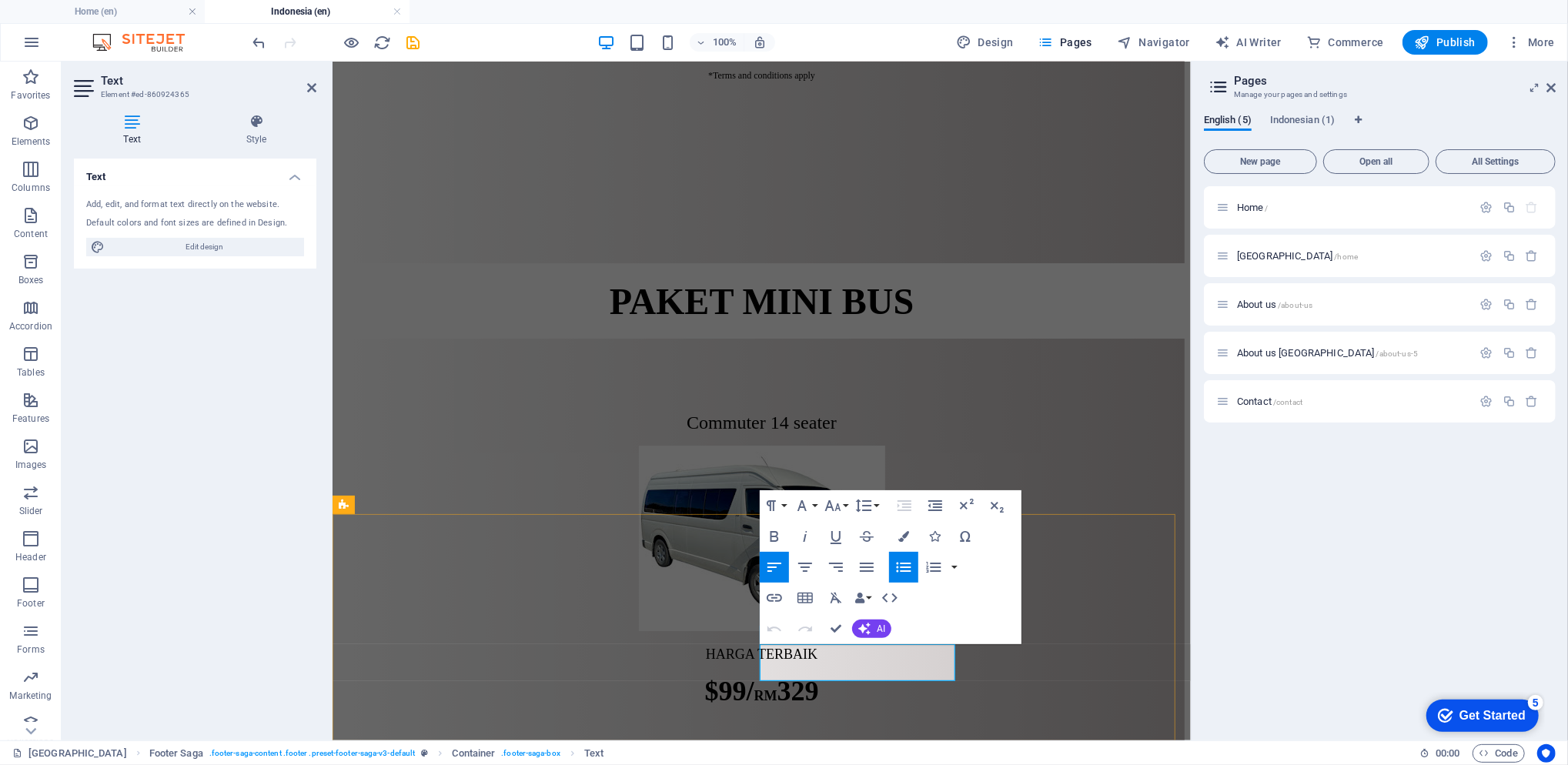
drag, startPoint x: 902, startPoint y: 655, endPoint x: 691, endPoint y: 629, distance: 212.6
drag, startPoint x: 881, startPoint y: 671, endPoint x: 757, endPoint y: 667, distance: 124.1
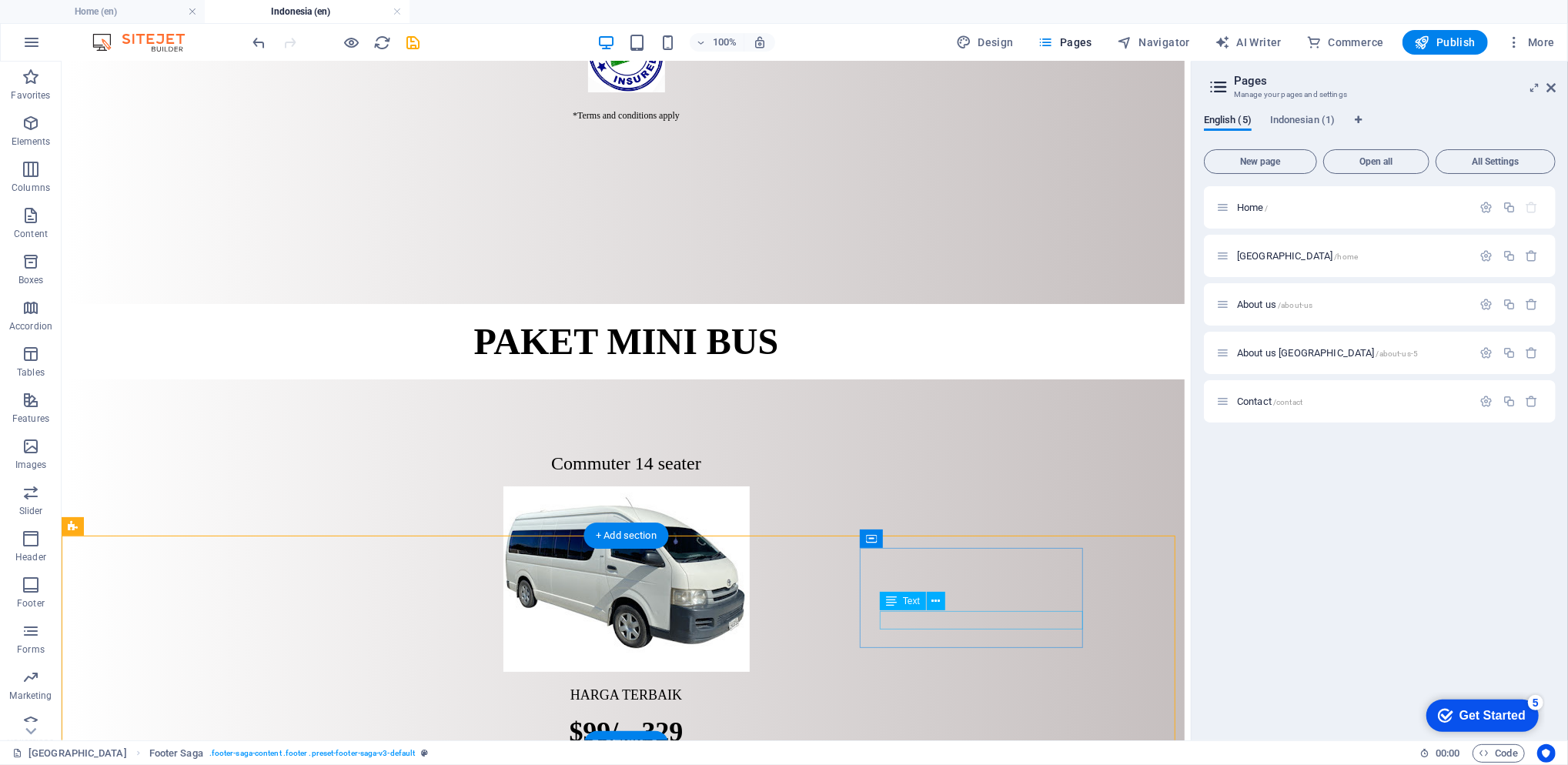
scroll to position [4566, 0]
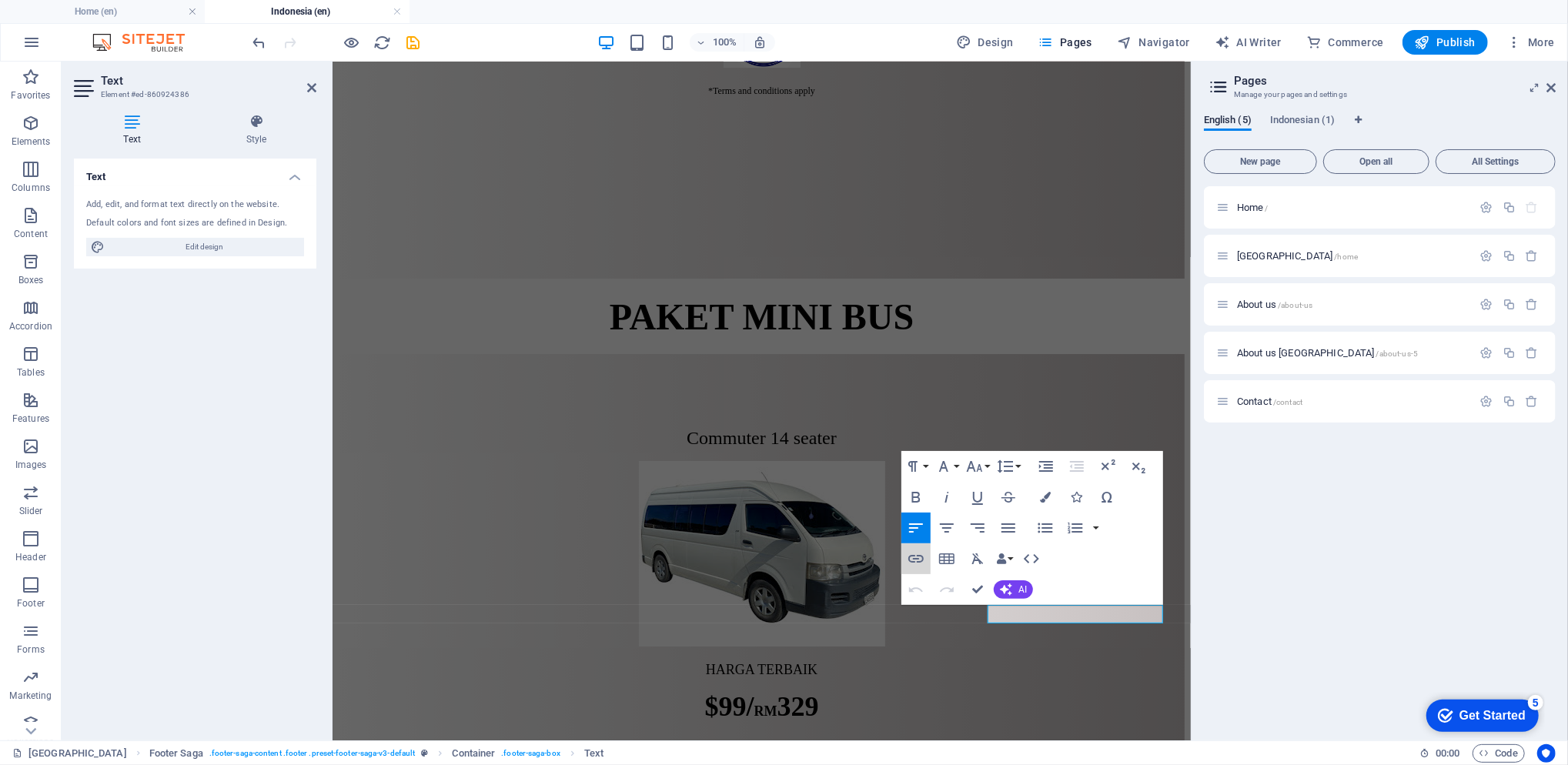
click at [922, 556] on icon "button" at bounding box center [916, 559] width 15 height 8
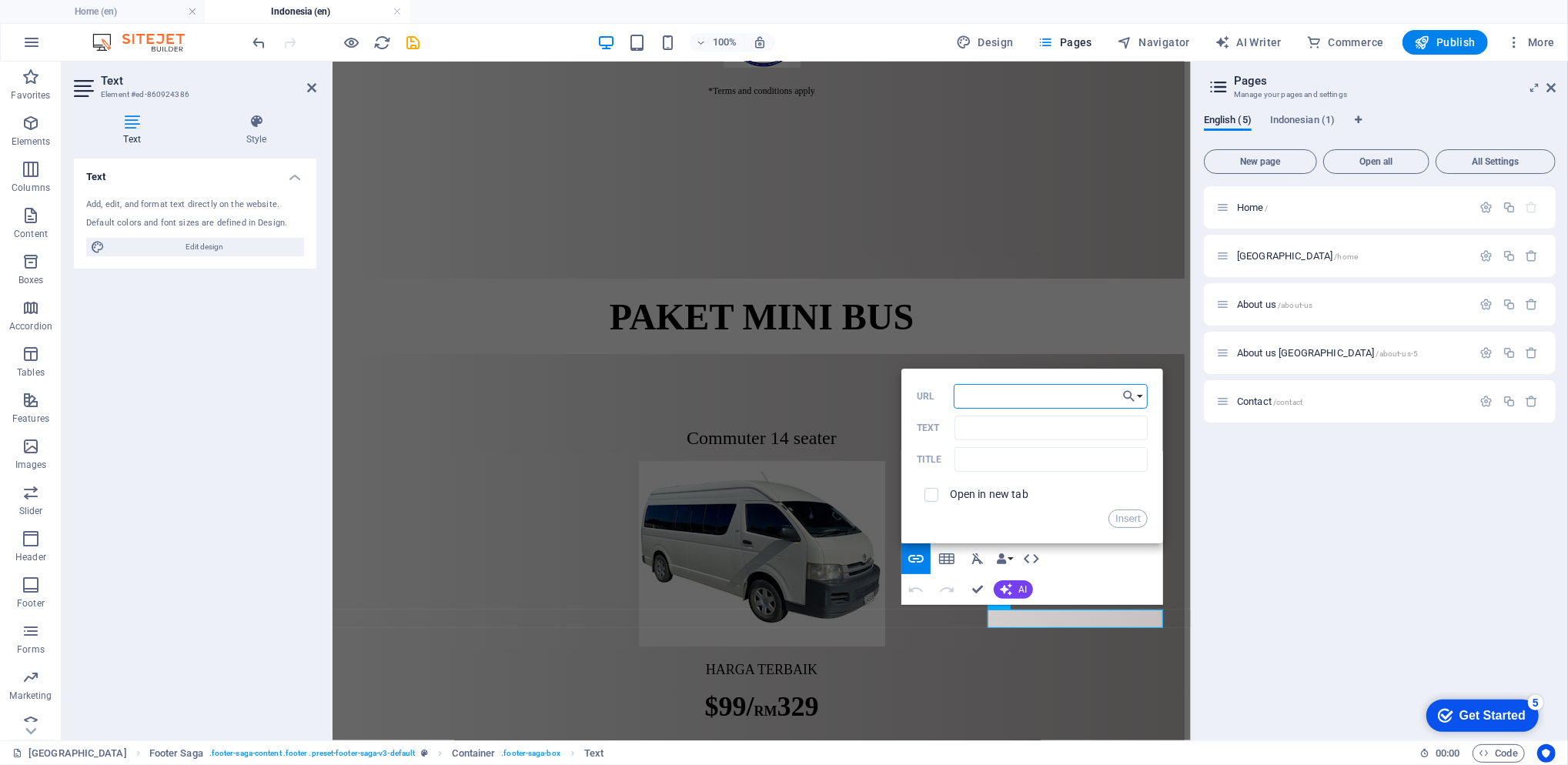
paste input "https://www.tiktok.com/@partnerstourbatam"
type input "https://www.tiktok.com/@partnerstourbatam"
click at [1124, 520] on button "Insert" at bounding box center [1128, 519] width 39 height 19
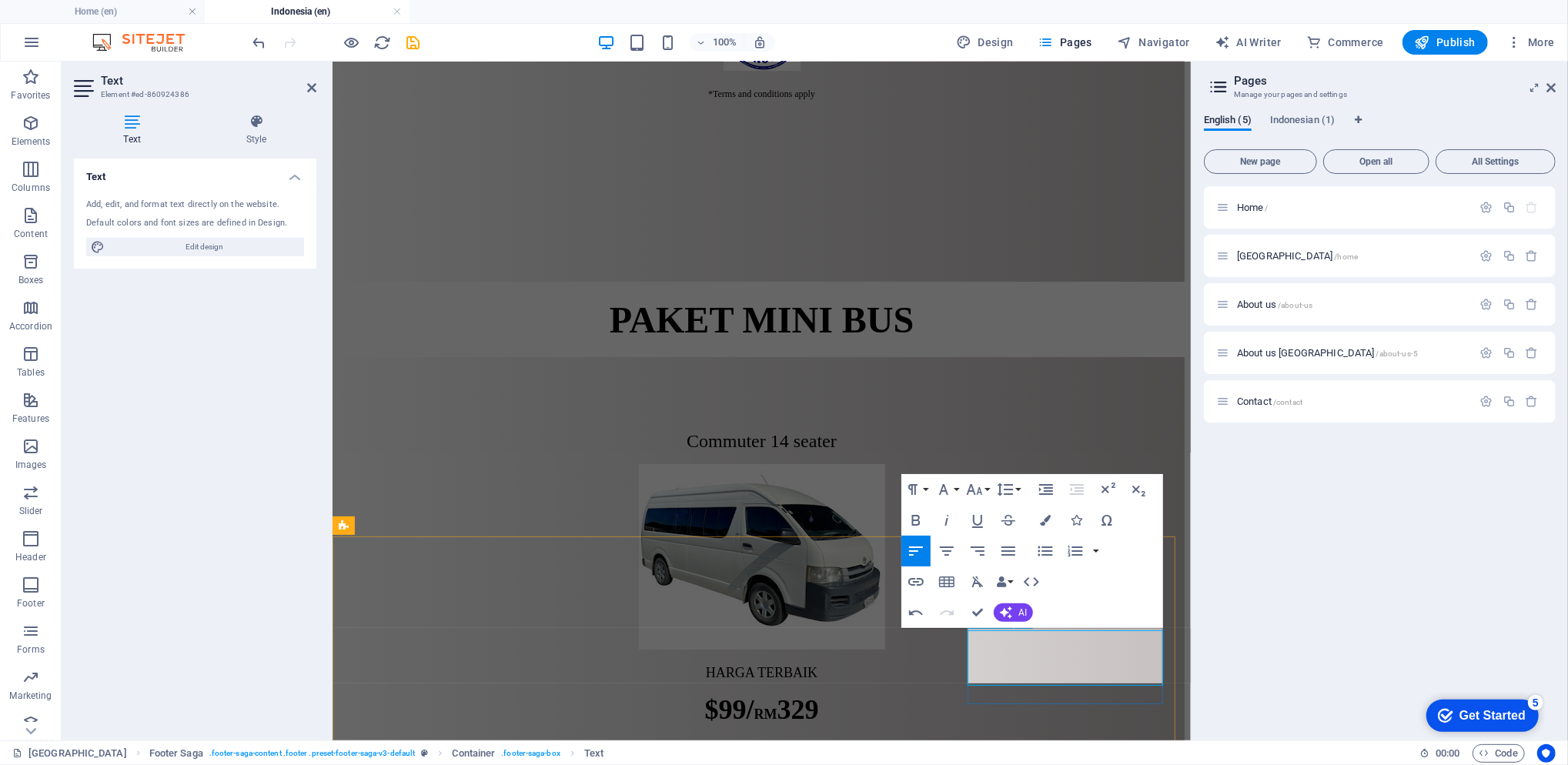
scroll to position [4255, 0]
click at [919, 614] on icon "button" at bounding box center [916, 613] width 19 height 19
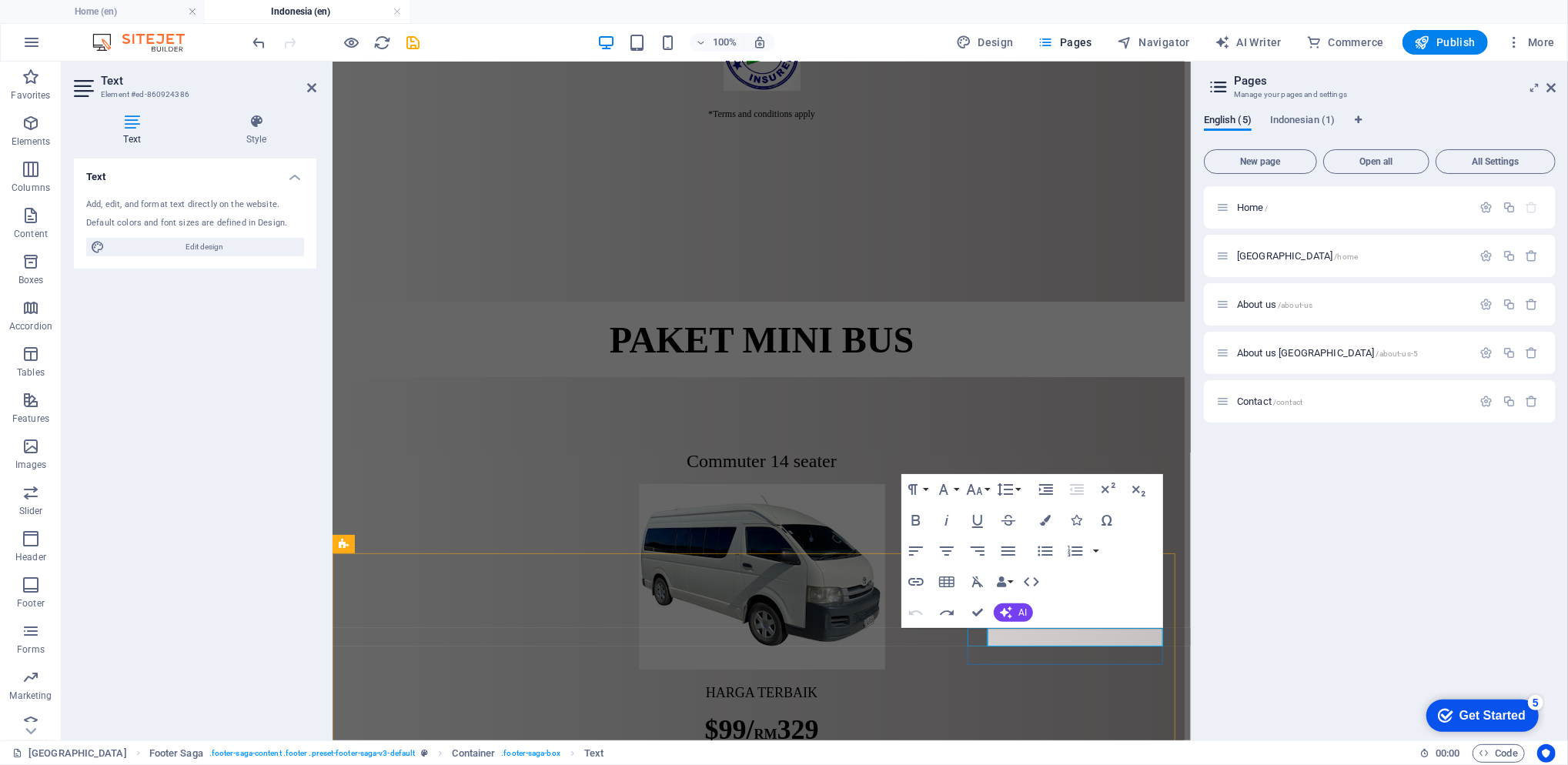
drag, startPoint x: 1111, startPoint y: 636, endPoint x: 978, endPoint y: 634, distance: 133.0
type input "partnerstourbatam"
click at [917, 585] on icon "button" at bounding box center [916, 581] width 15 height 8
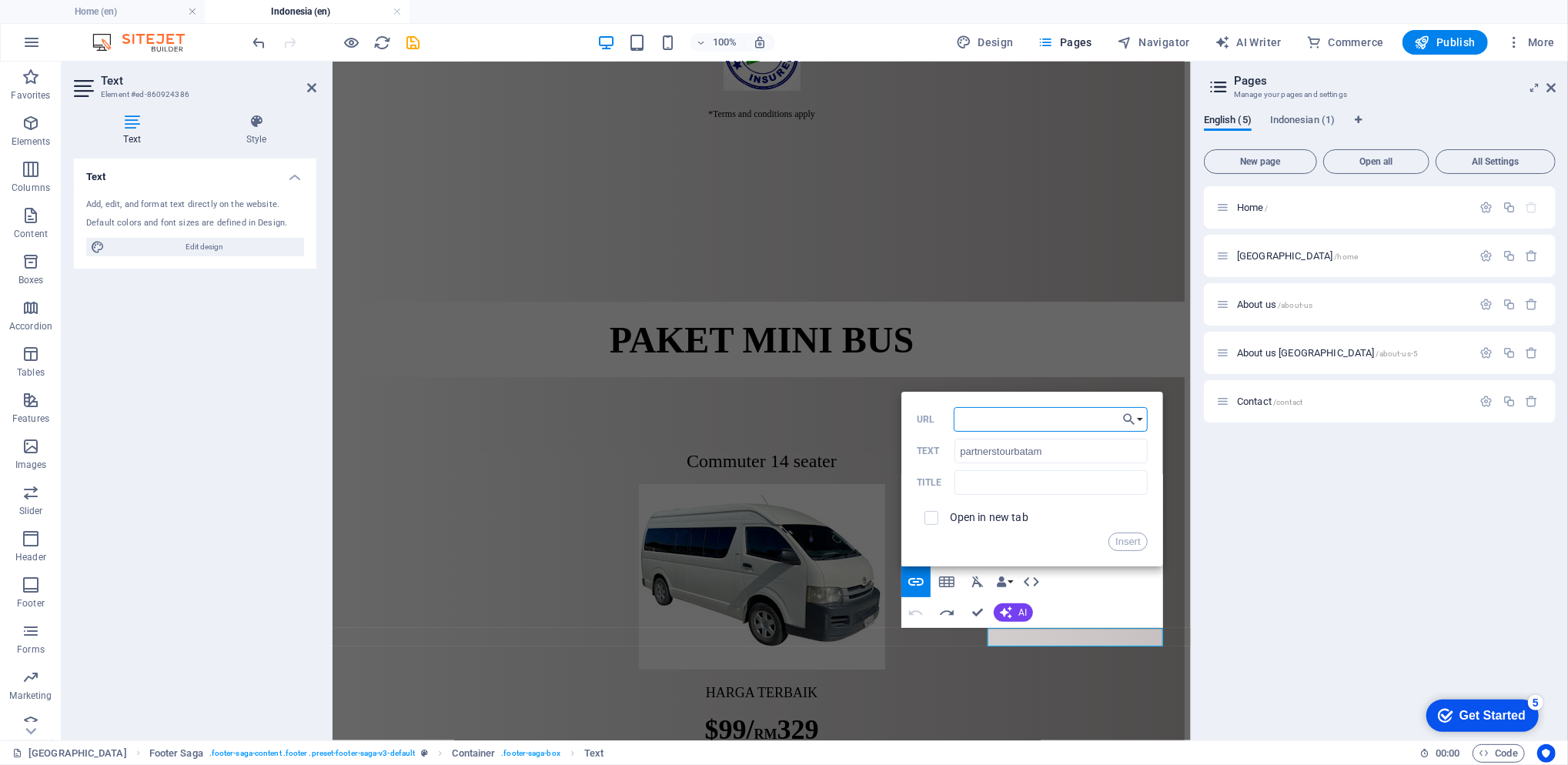
paste input "https://www.tiktok.com/@partnerstourbatam"
type input "https://www.tiktok.com/@partnerstourbatam"
click at [1136, 543] on button "Insert" at bounding box center [1128, 542] width 39 height 19
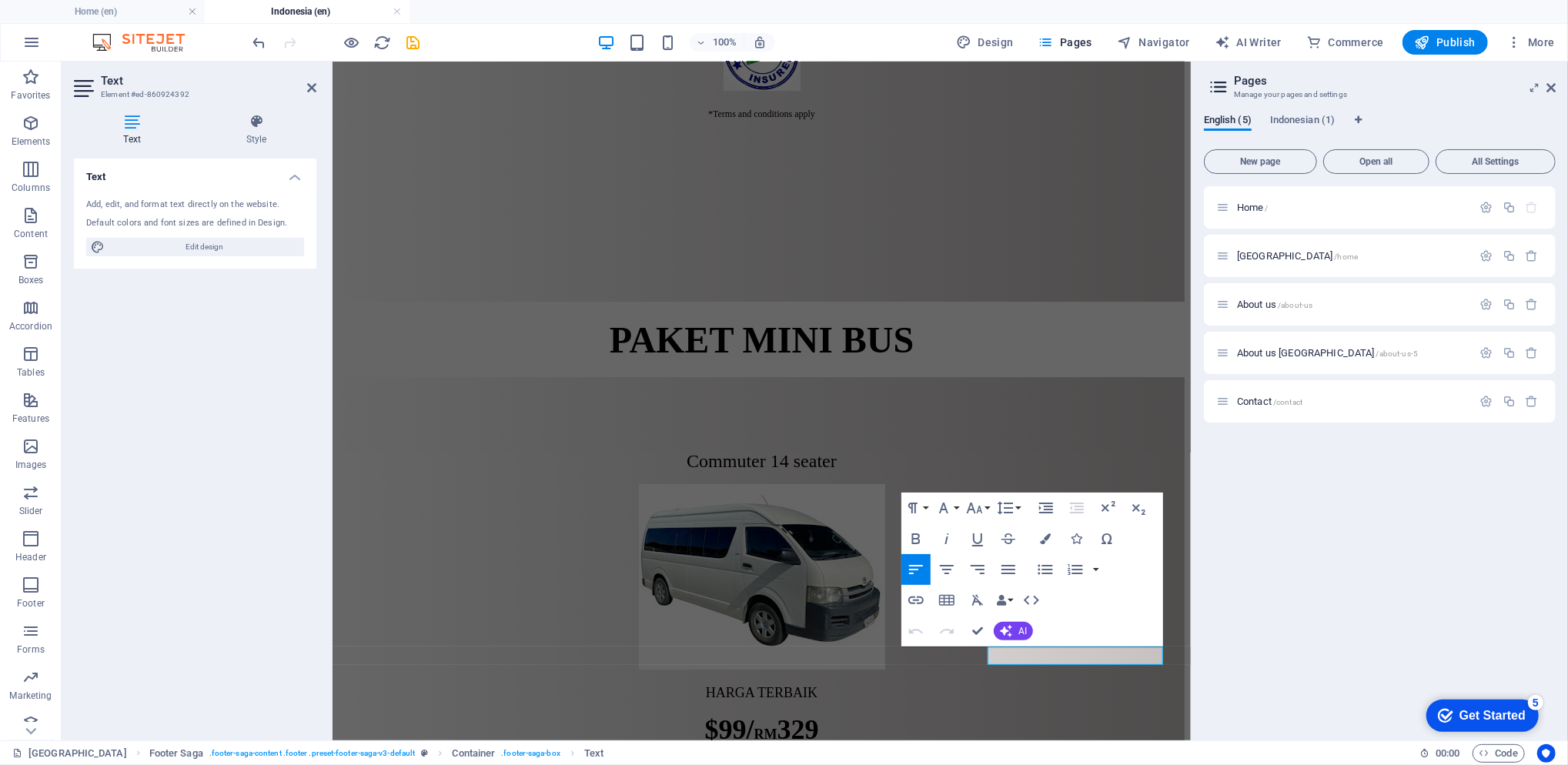
click at [922, 592] on icon "button" at bounding box center [916, 601] width 19 height 19
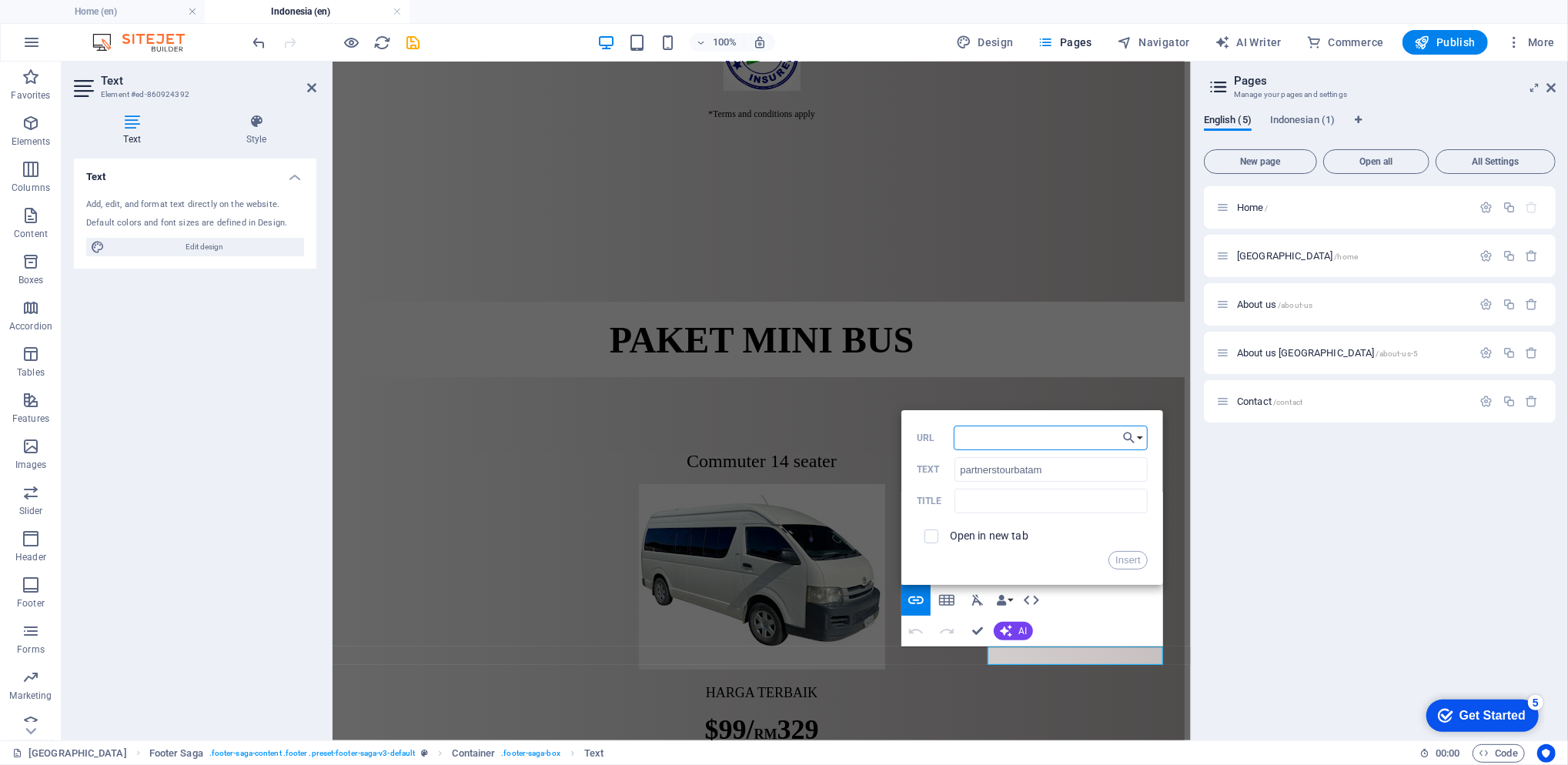
paste input "https://www.instagram.com/partnerstourbatam/"
type input "https://www.instagram.com/partnerstourbatam/"
click at [1139, 559] on button "Insert" at bounding box center [1128, 560] width 39 height 19
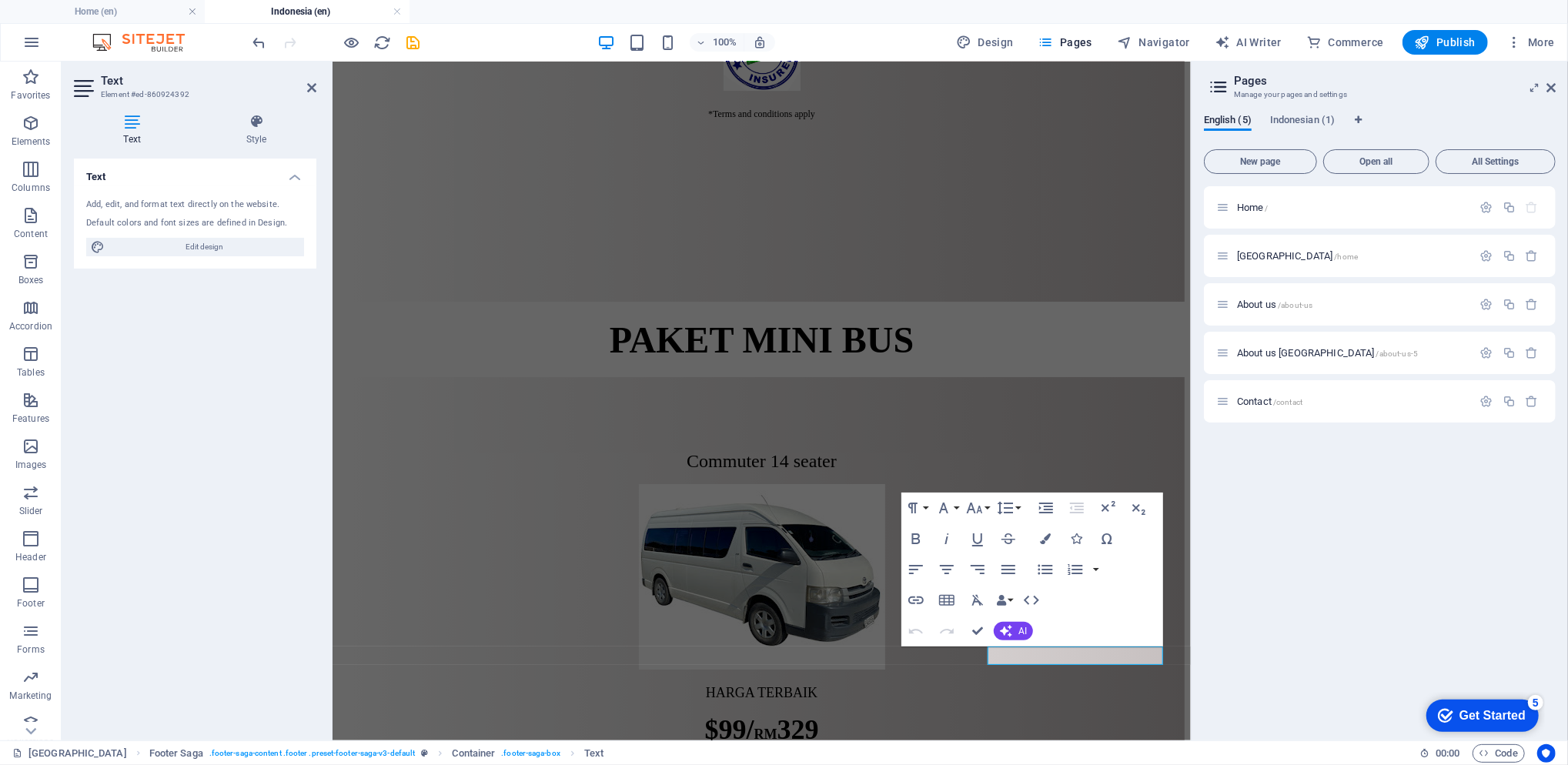
scroll to position [0, 0]
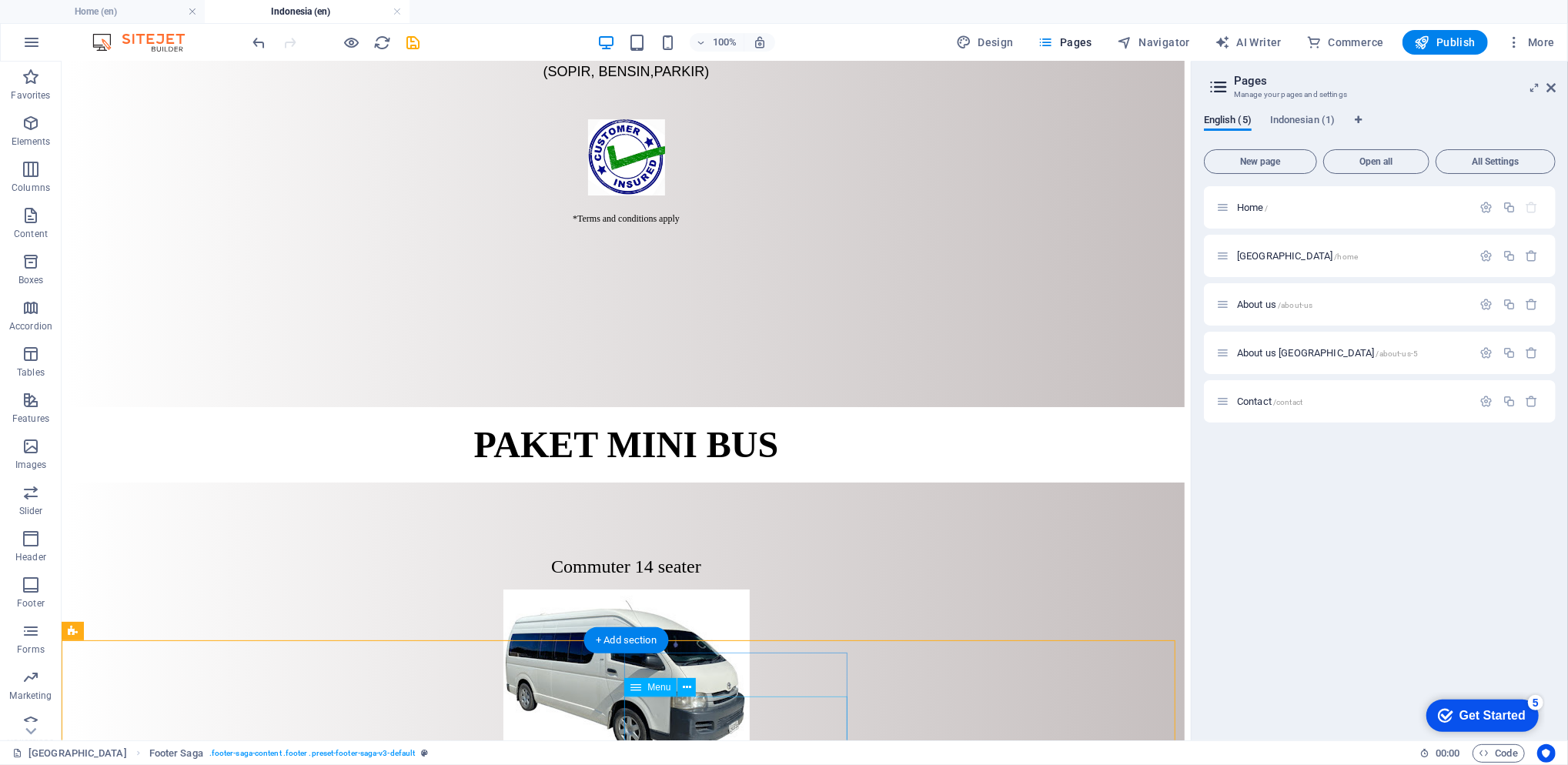
scroll to position [4572, 0]
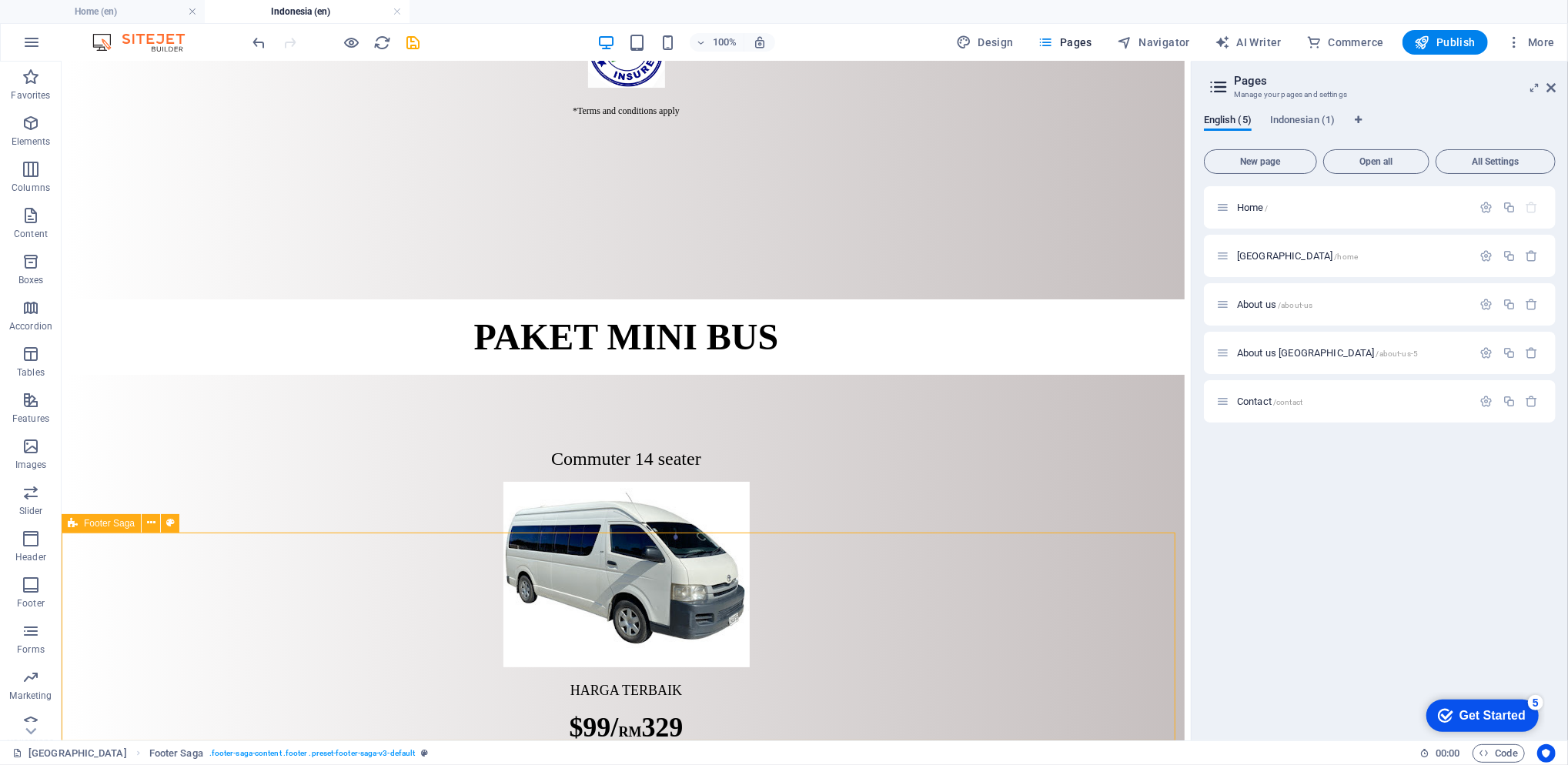
click at [107, 520] on span "Footer Saga" at bounding box center [109, 523] width 51 height 9
click at [1297, 117] on span "Indonesian (1)" at bounding box center [1302, 121] width 64 height 21
click at [1287, 206] on p "Home /" at bounding box center [1352, 207] width 231 height 10
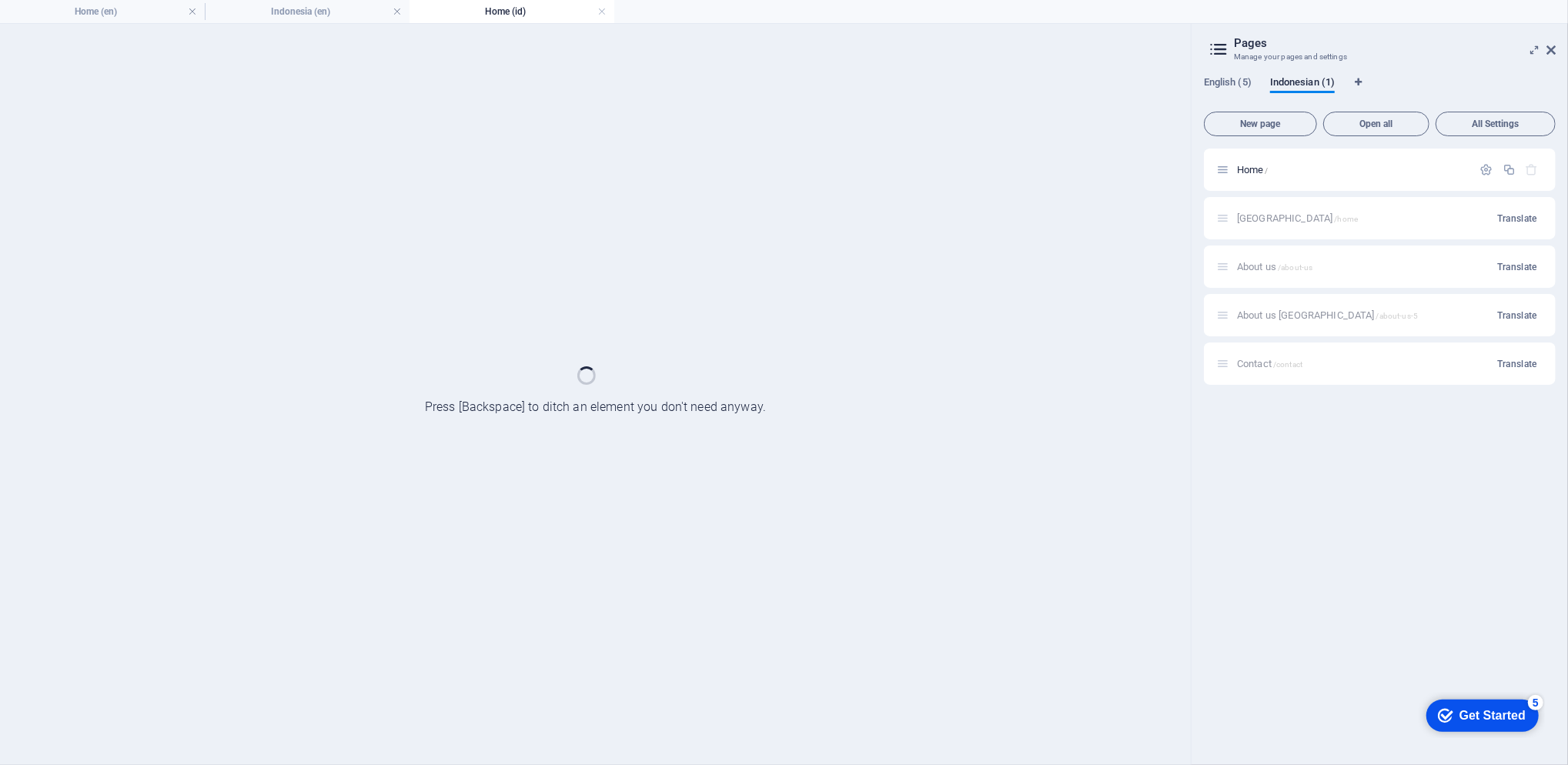
scroll to position [0, 0]
click at [1287, 206] on div "Indonesia /home Translate" at bounding box center [1380, 218] width 352 height 42
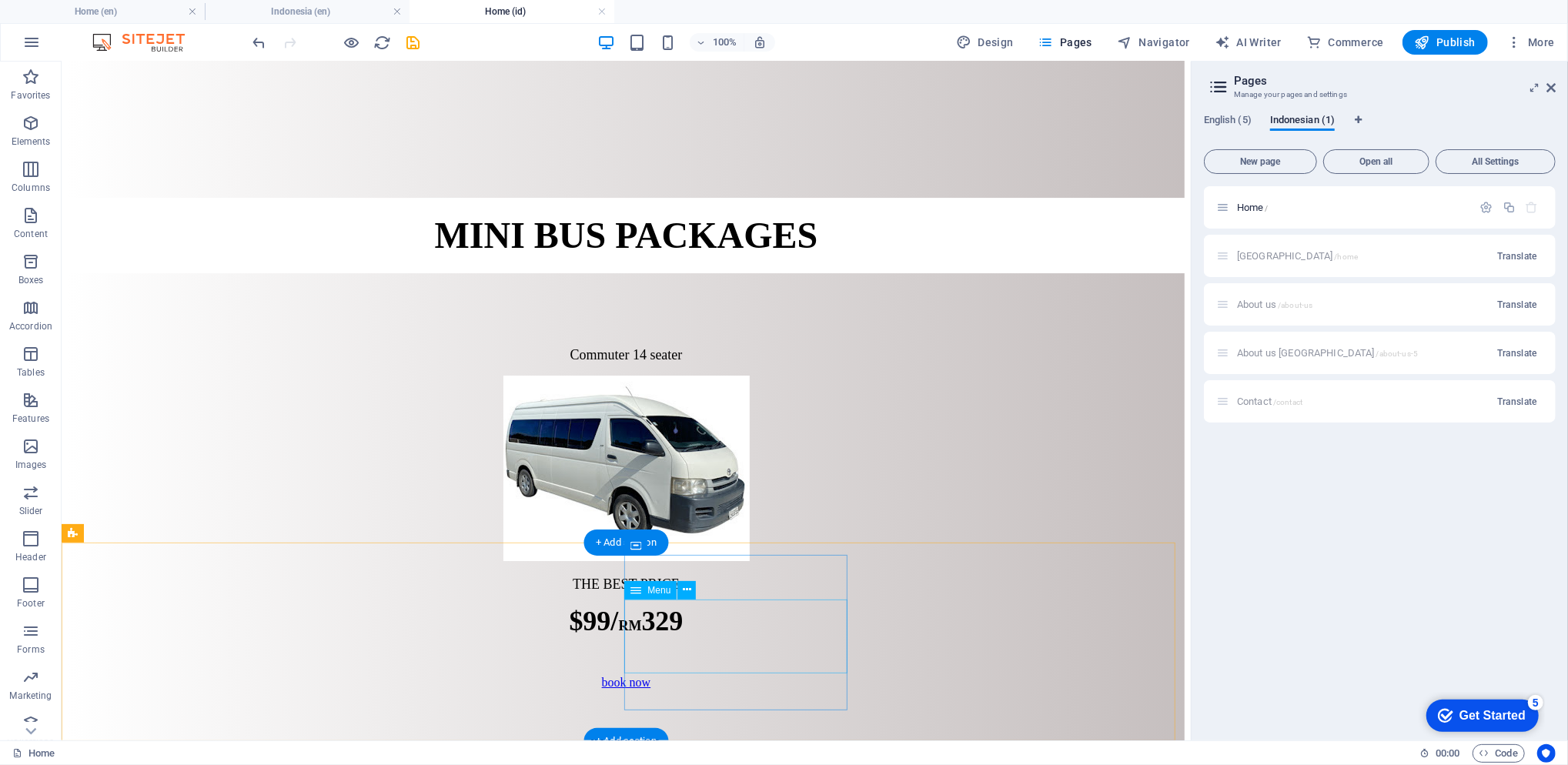
scroll to position [4367, 0]
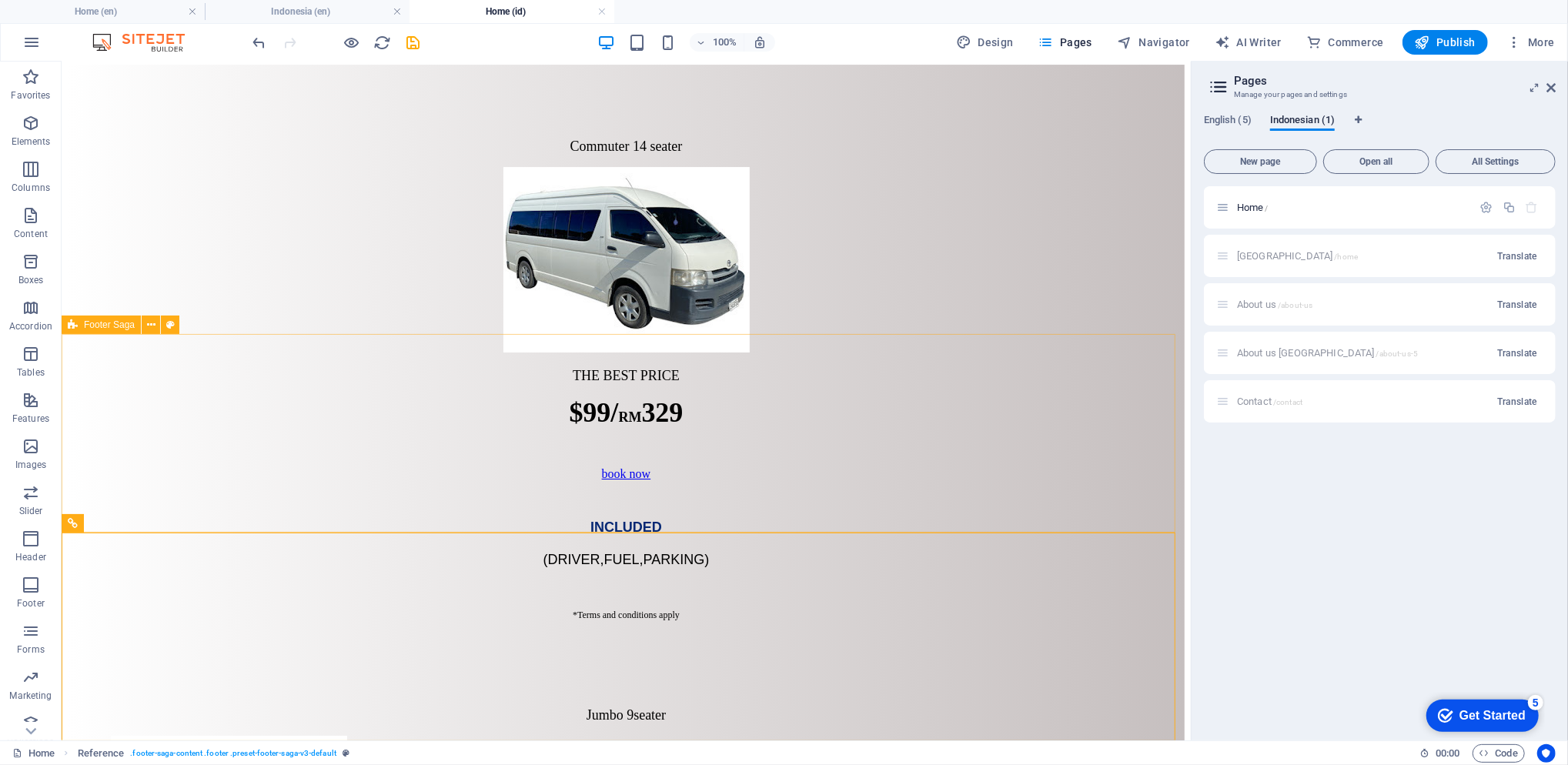
click at [149, 327] on icon at bounding box center [151, 325] width 8 height 16
click at [150, 324] on icon at bounding box center [151, 325] width 8 height 16
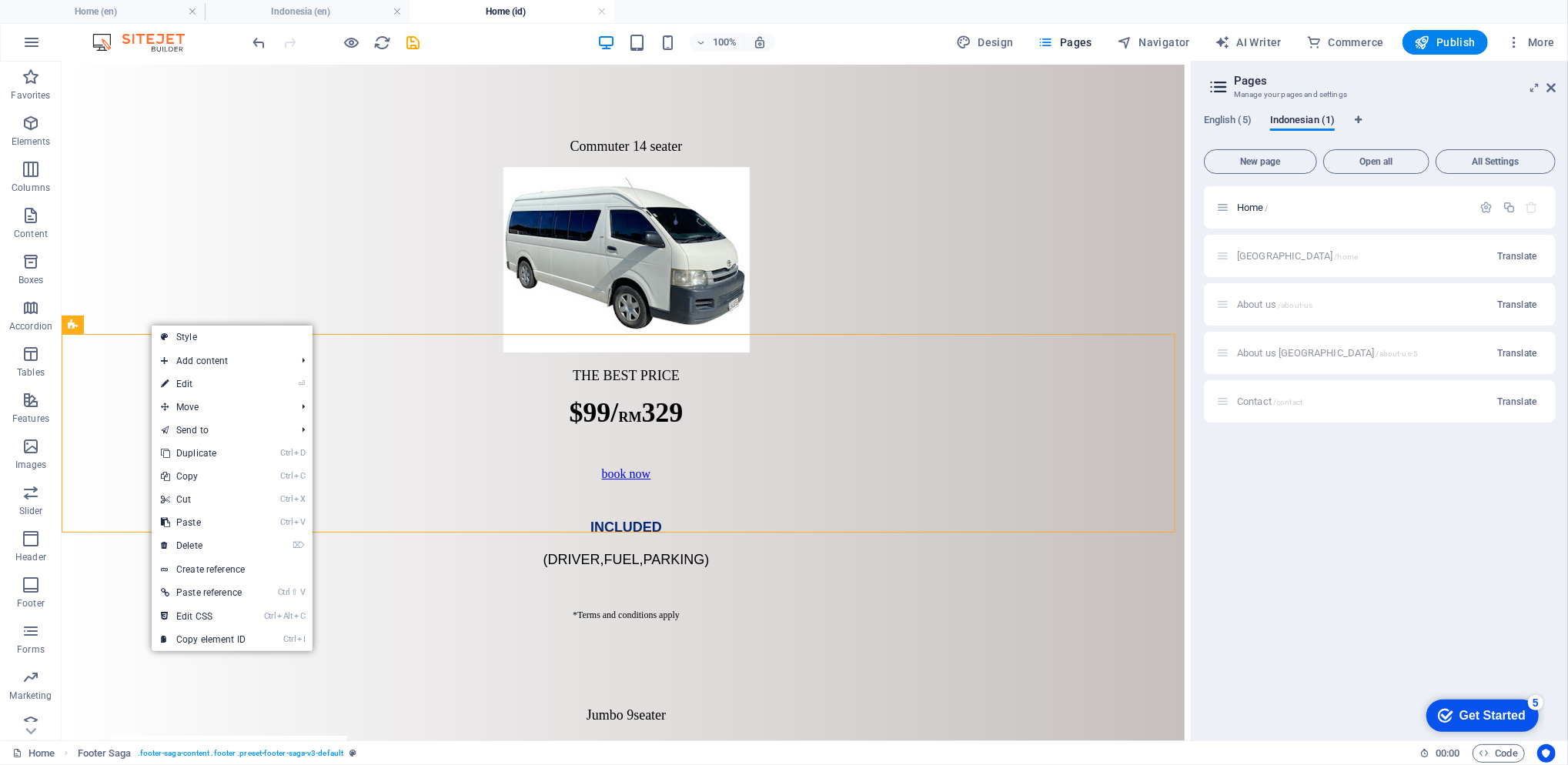
click at [202, 539] on link "⌦ Delete" at bounding box center [203, 545] width 103 height 23
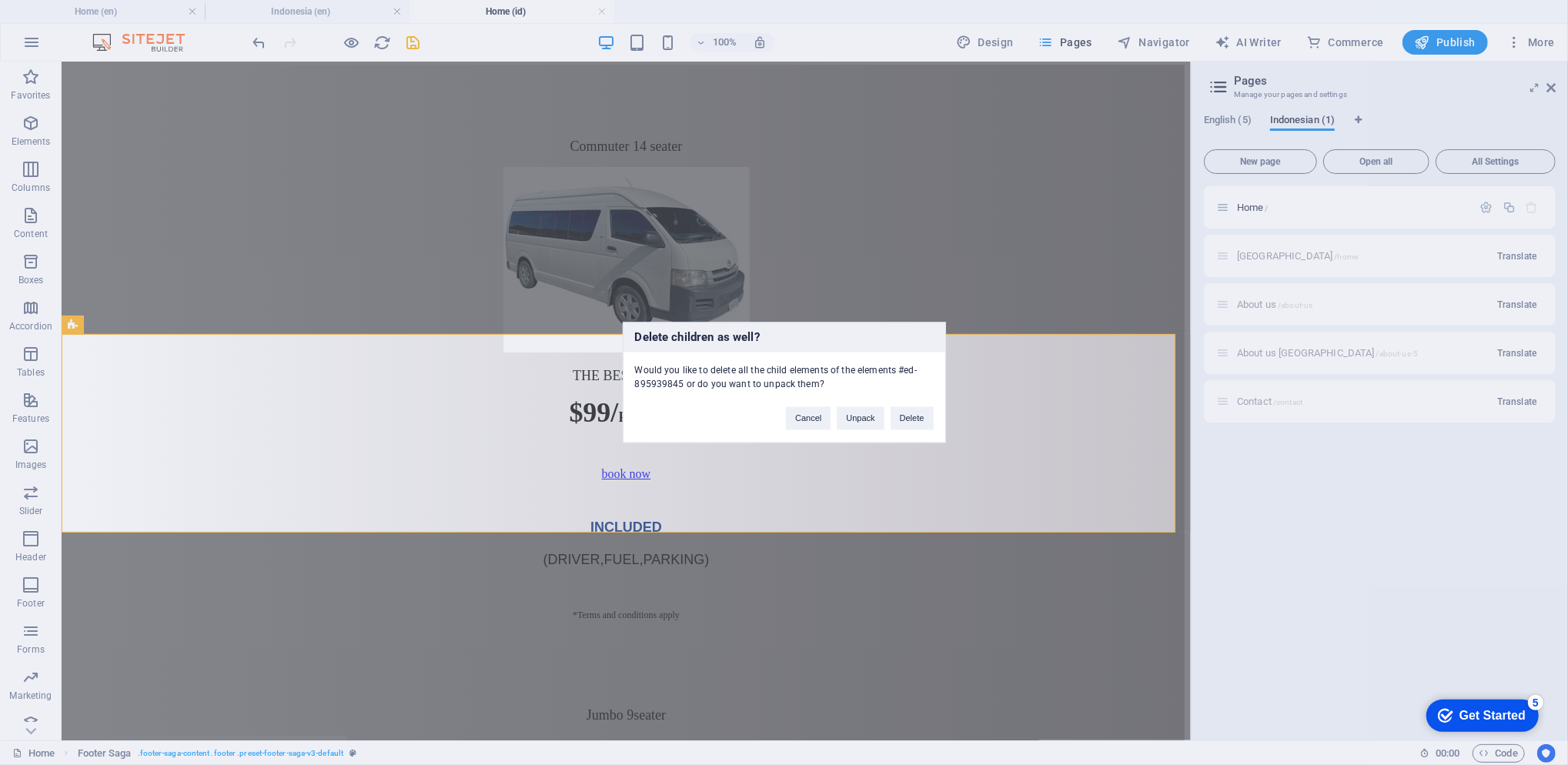
click at [914, 429] on button "Delete" at bounding box center [911, 418] width 43 height 23
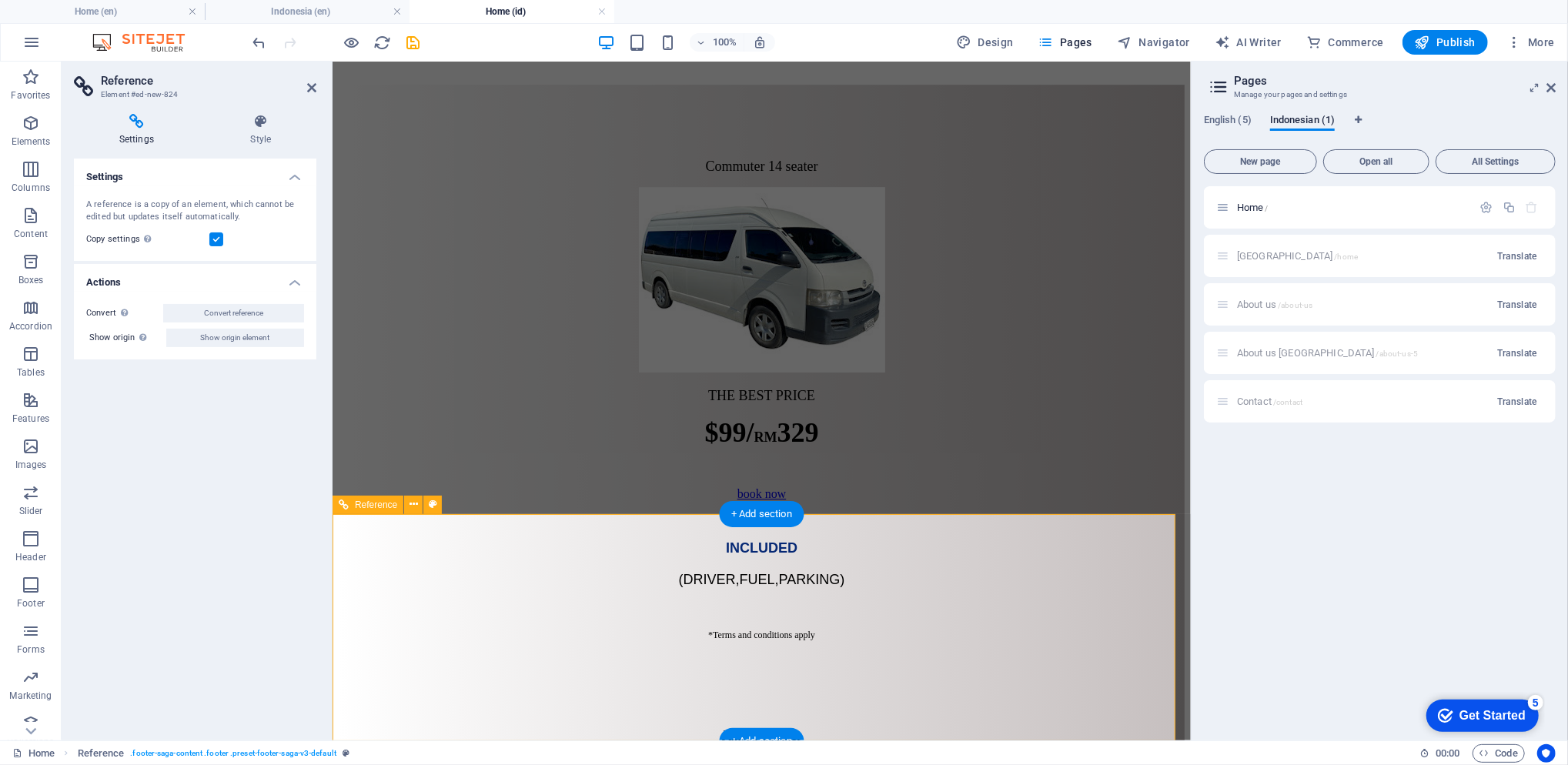
scroll to position [3960, 0]
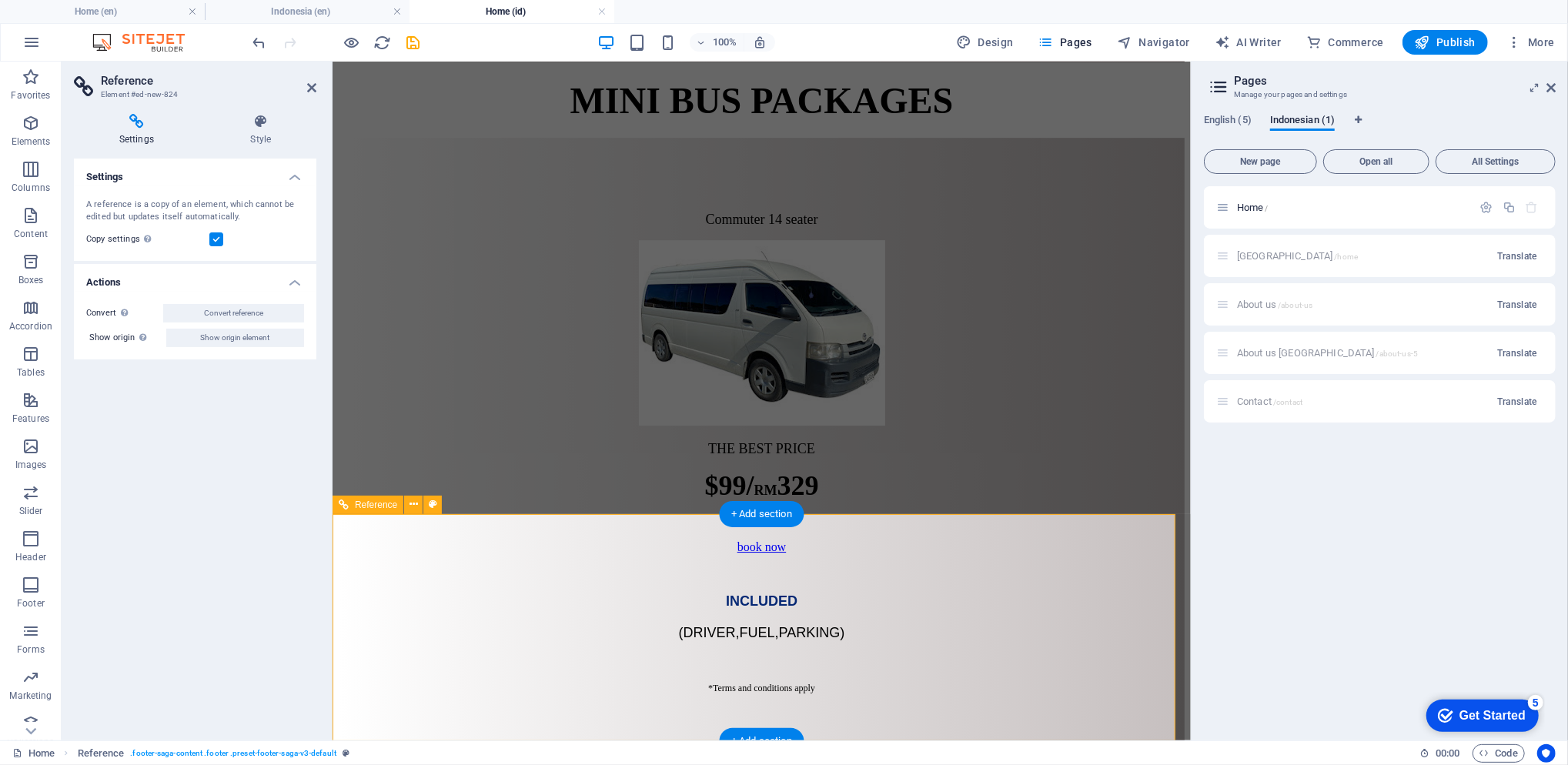
click at [251, 127] on icon at bounding box center [261, 122] width 111 height 15
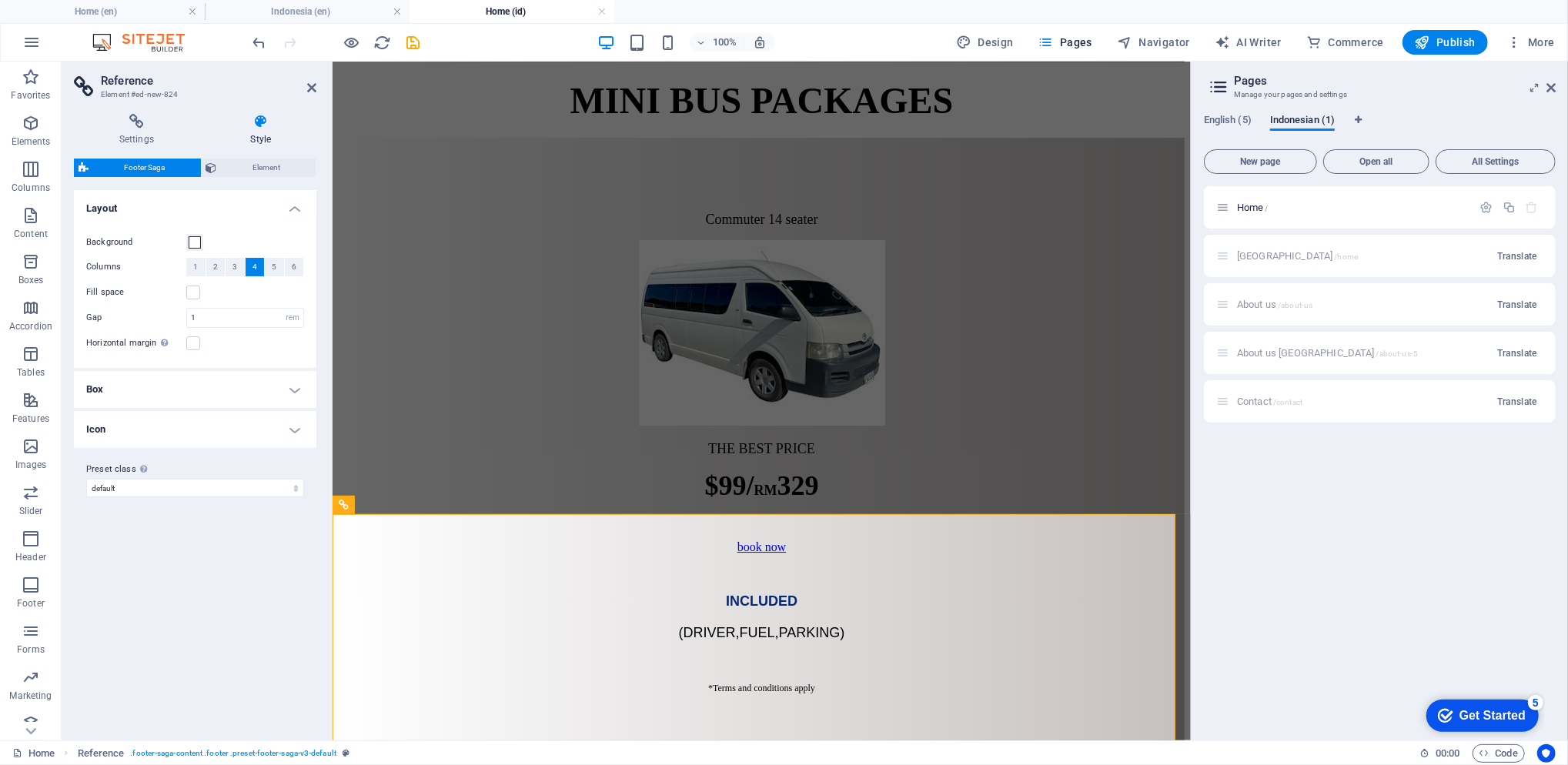
click at [132, 129] on h4 "Settings" at bounding box center [140, 130] width 132 height 32
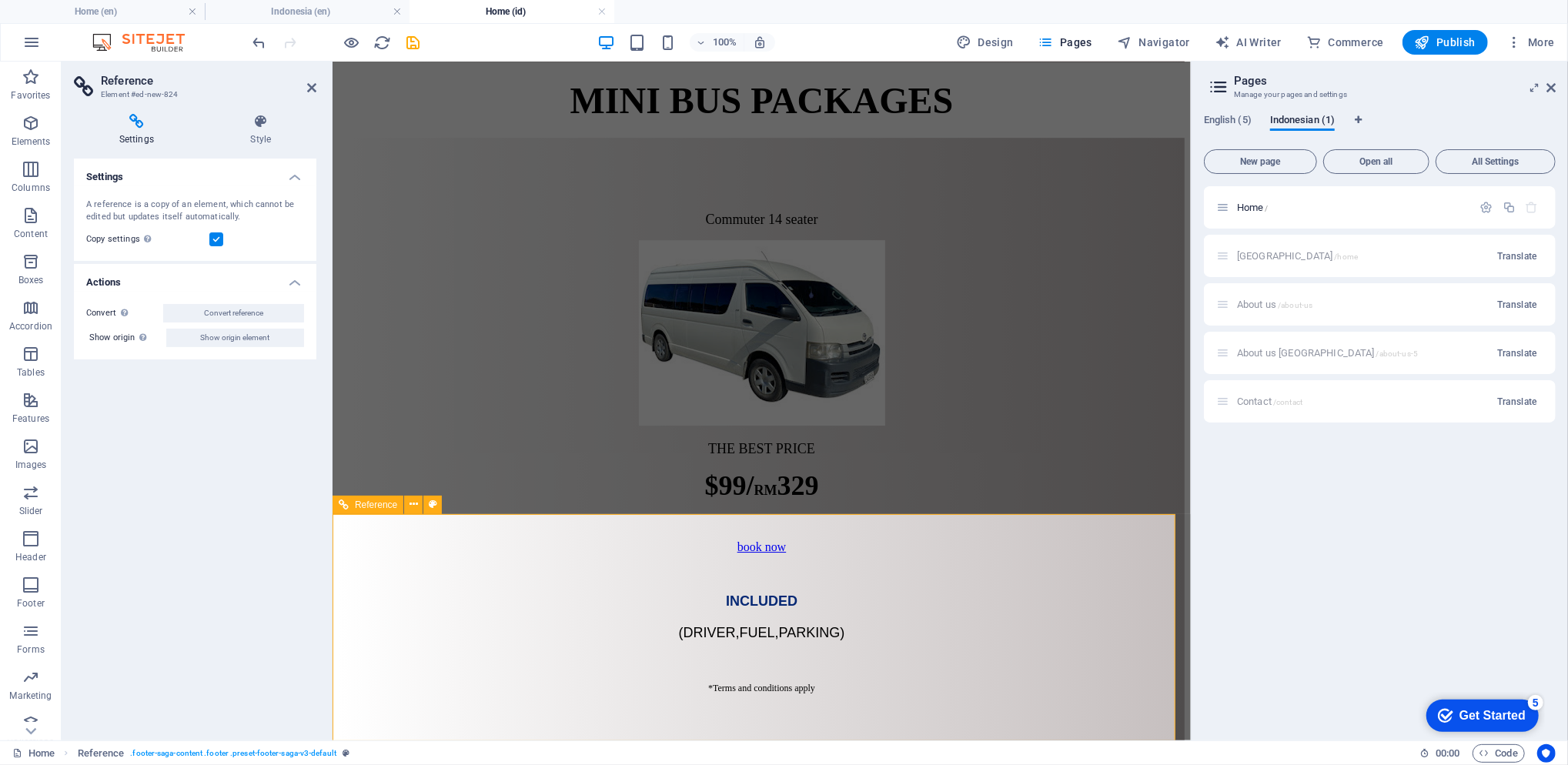
click at [267, 134] on h4 "Style" at bounding box center [261, 130] width 111 height 32
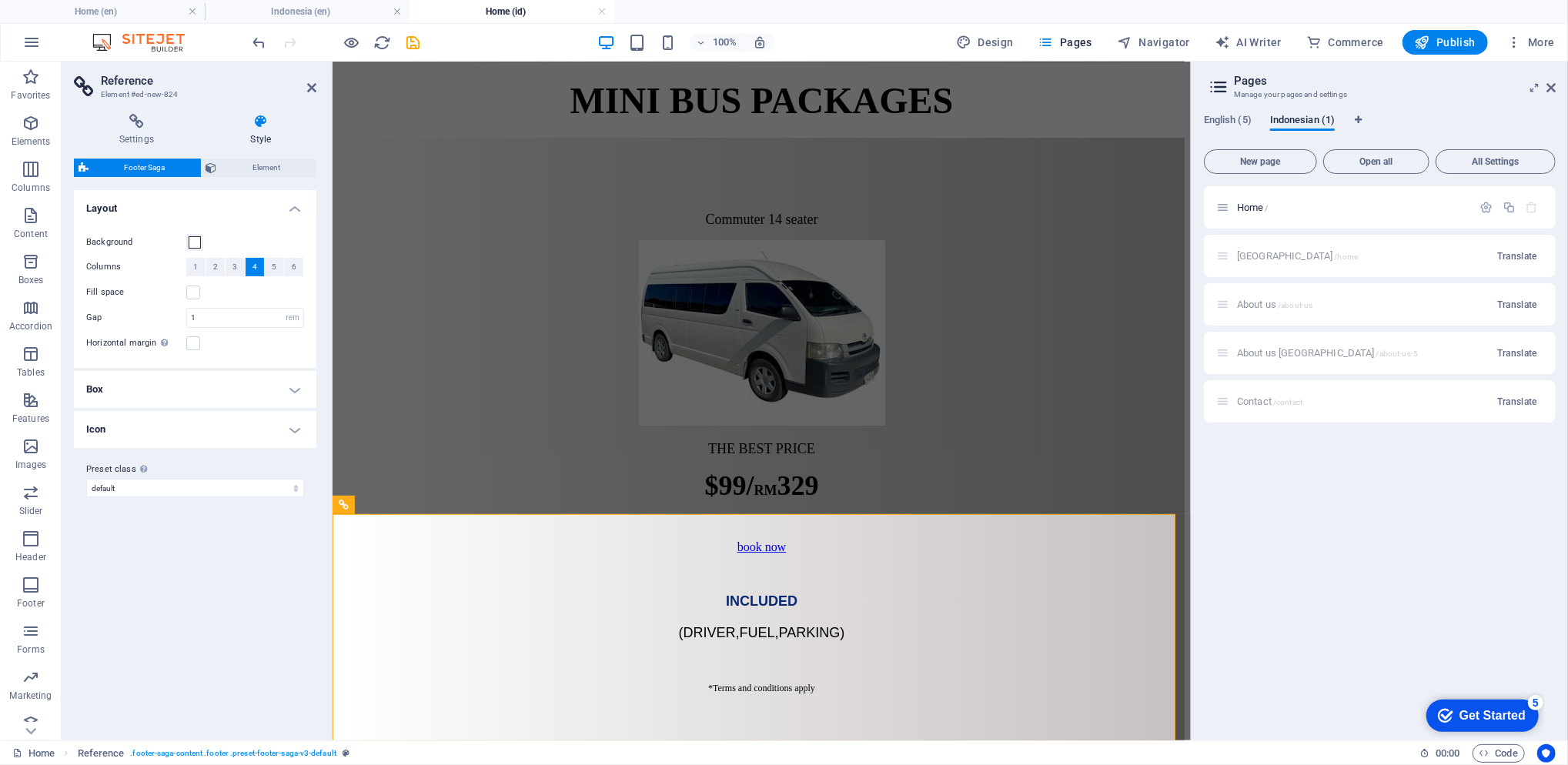
click at [266, 387] on h4 "Box" at bounding box center [195, 389] width 243 height 37
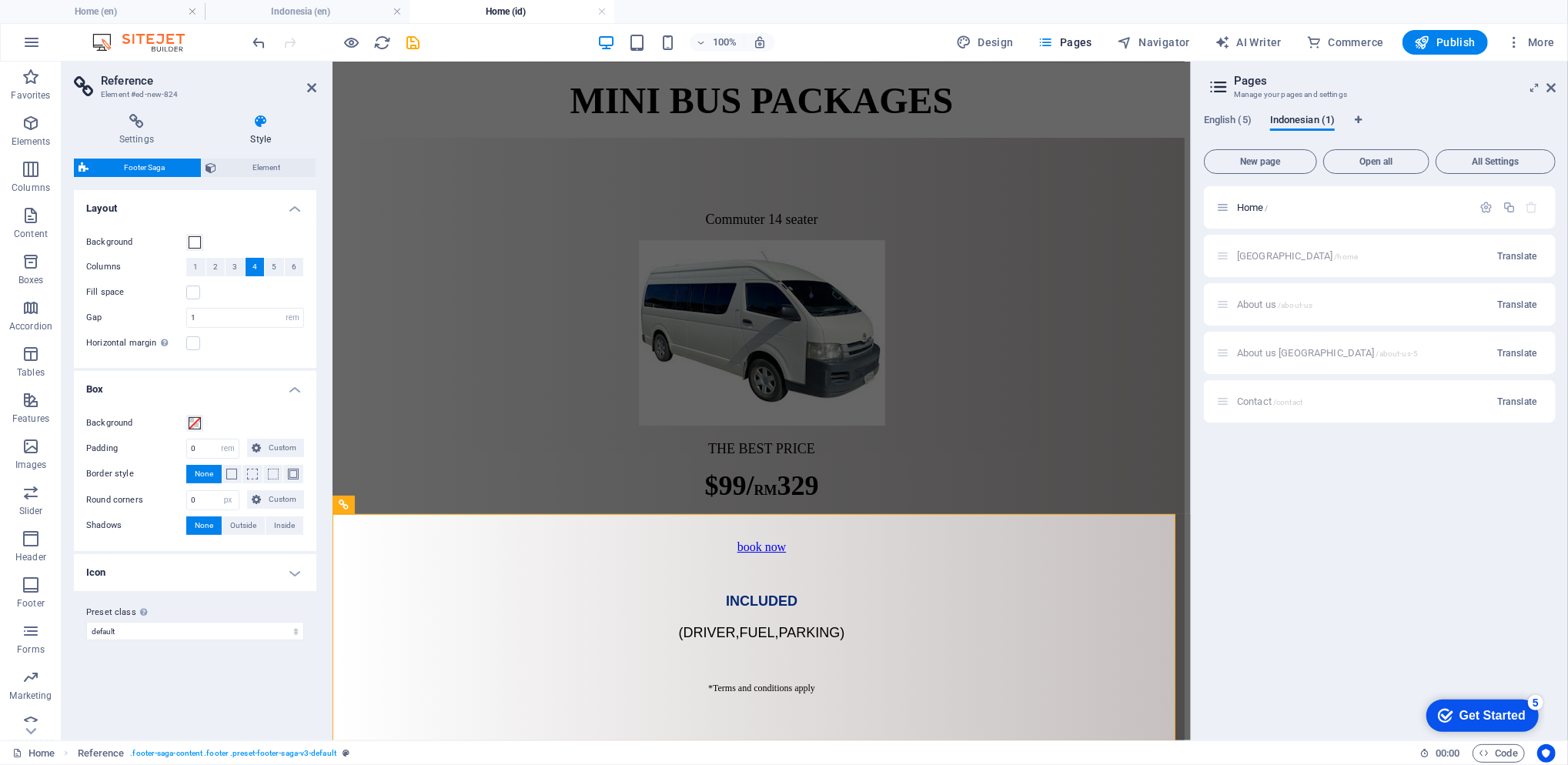
click at [266, 171] on span "Element" at bounding box center [267, 168] width 90 height 19
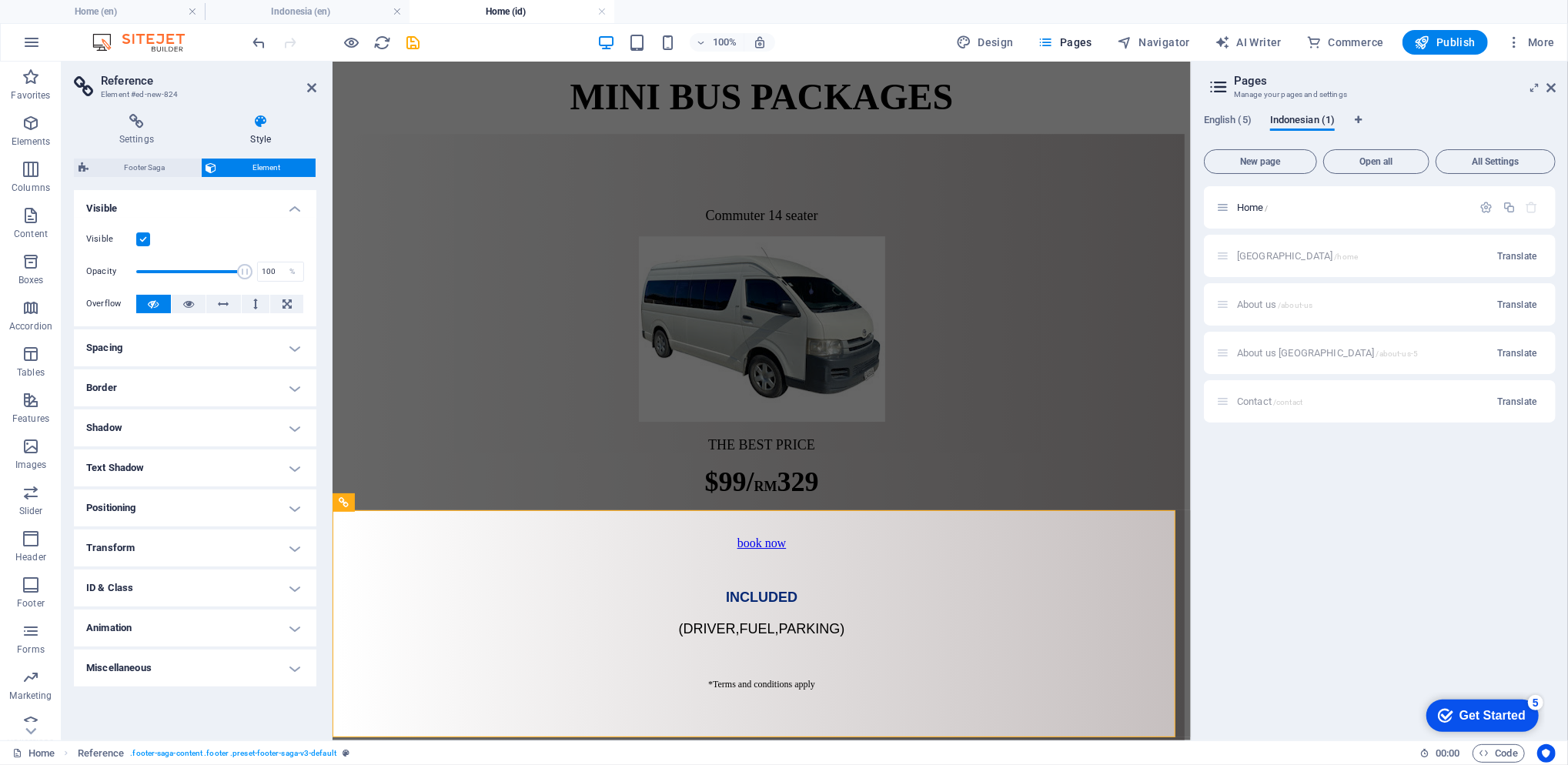
scroll to position [3965, 0]
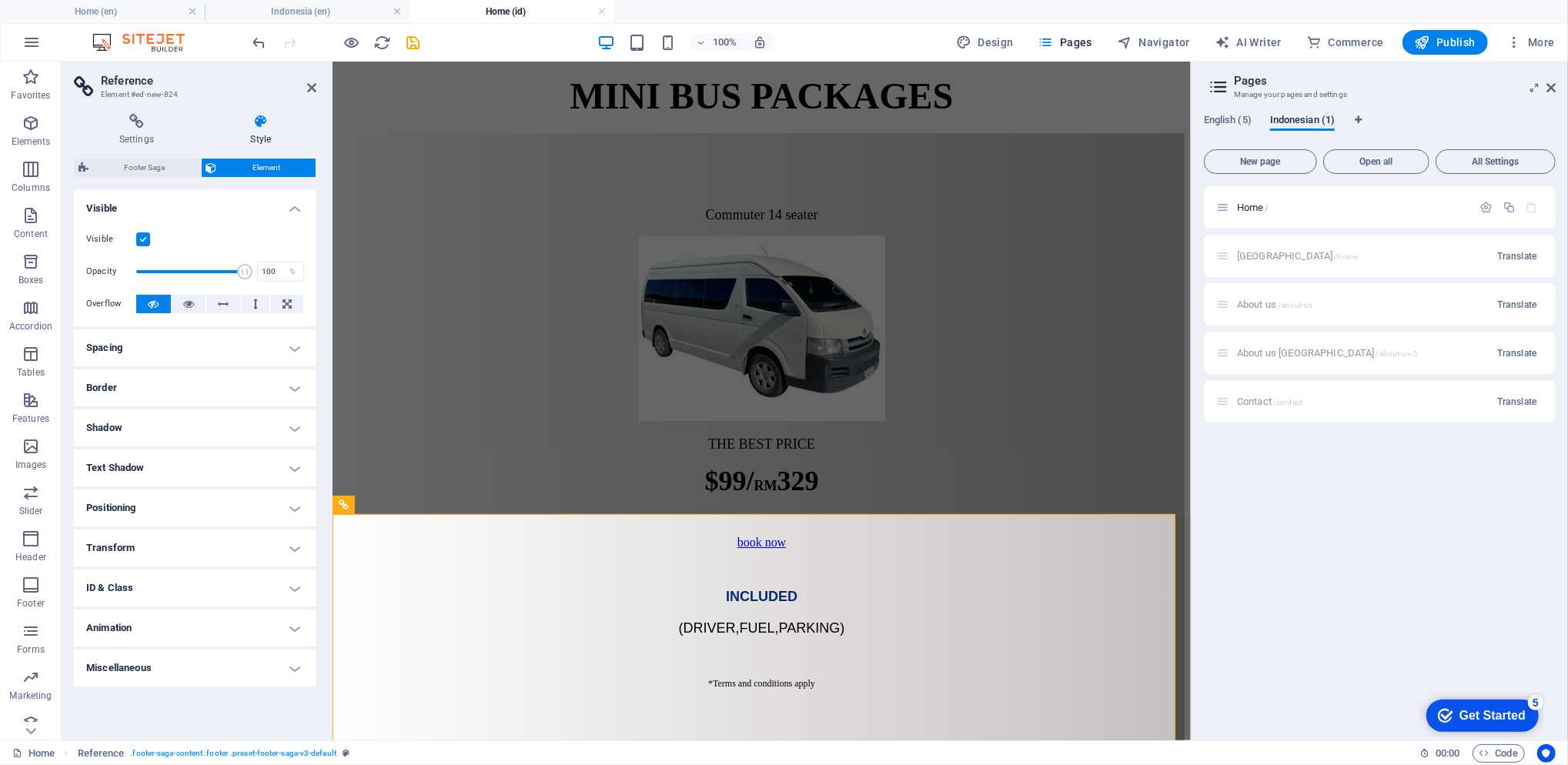
click at [155, 168] on span "Footer Saga" at bounding box center [145, 168] width 103 height 19
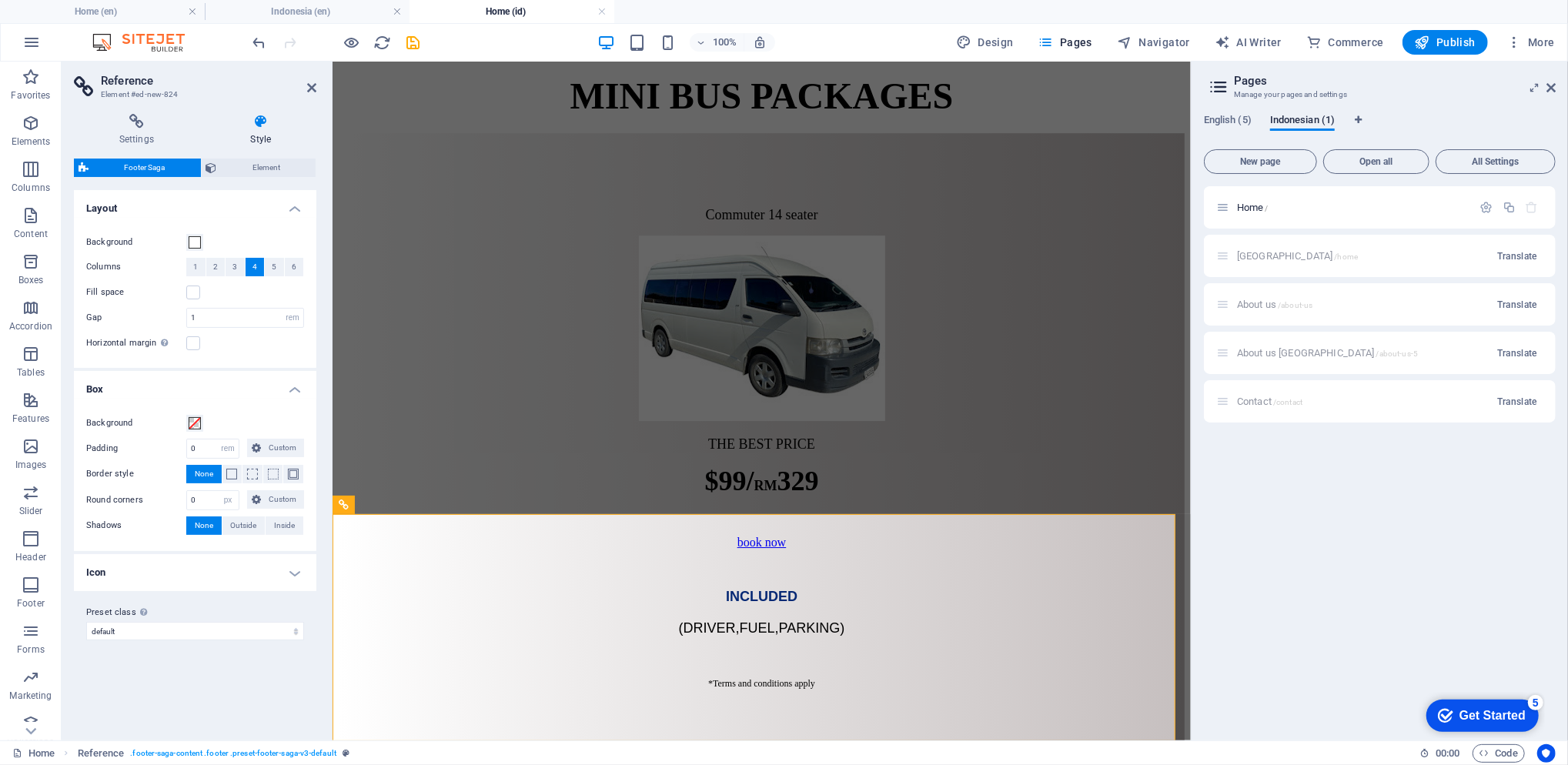
click at [145, 142] on h4 "Settings" at bounding box center [140, 130] width 132 height 32
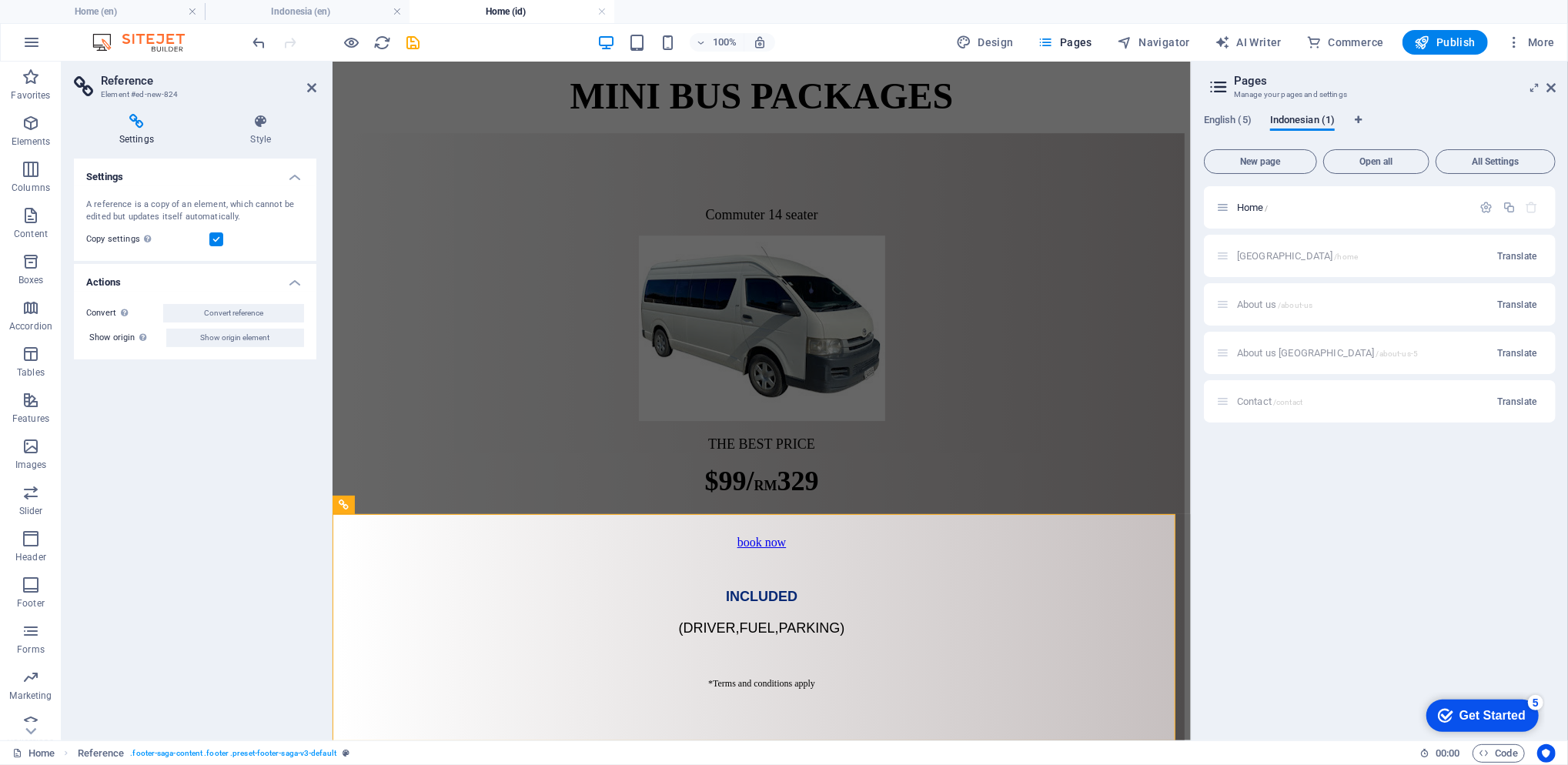
click at [316, 92] on icon at bounding box center [311, 87] width 9 height 13
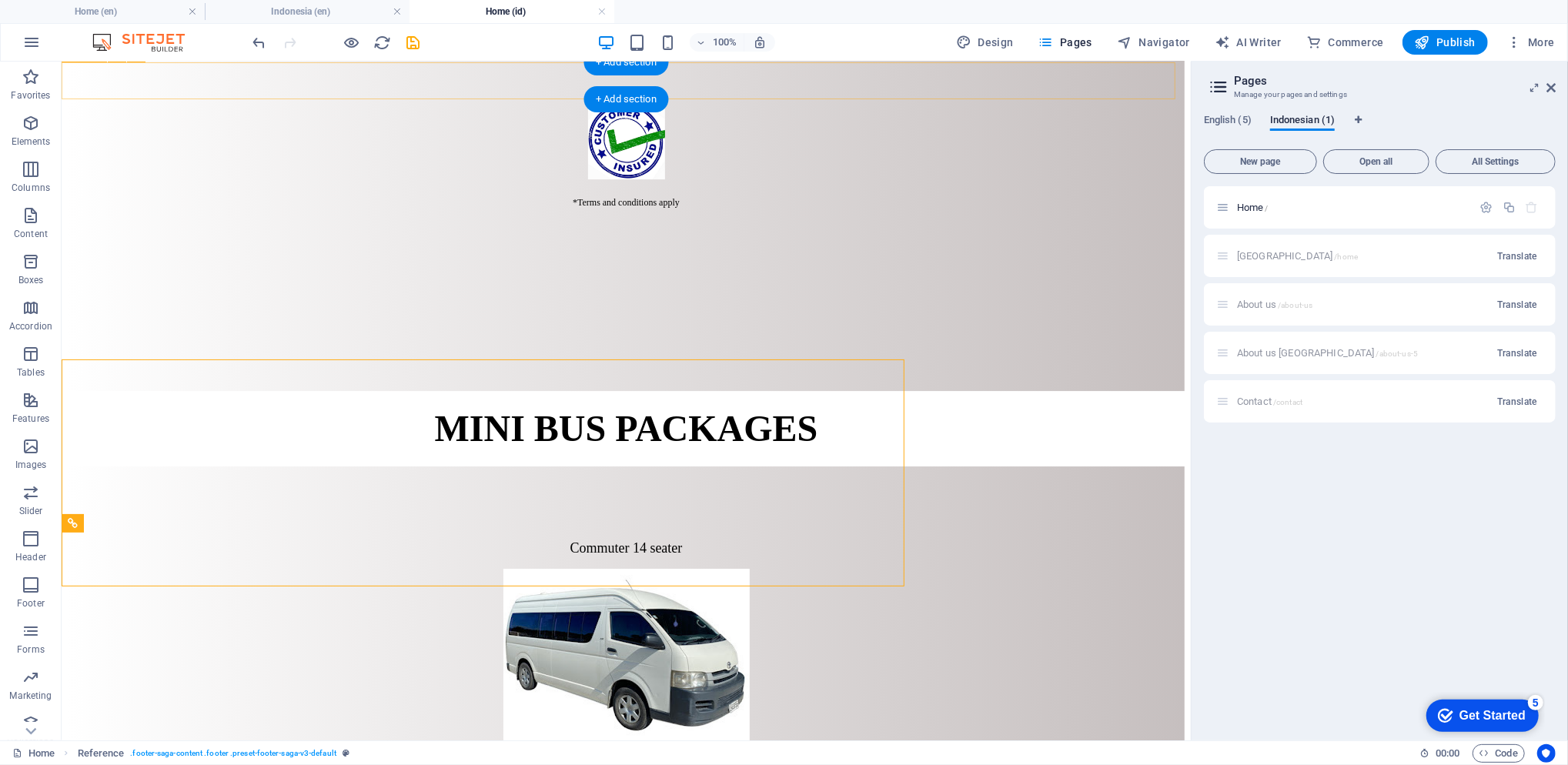
scroll to position [4174, 0]
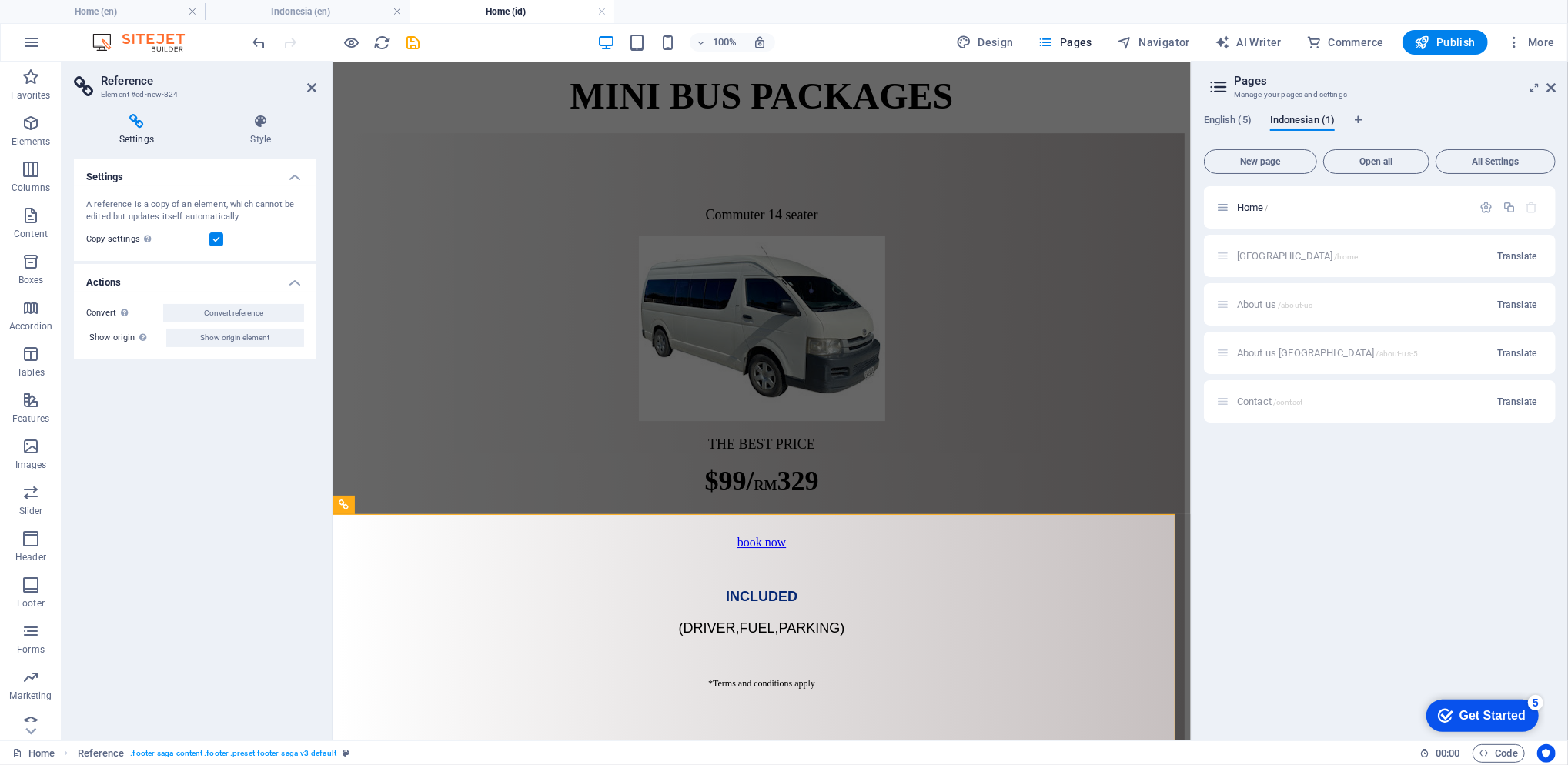
click at [251, 117] on icon at bounding box center [261, 122] width 111 height 15
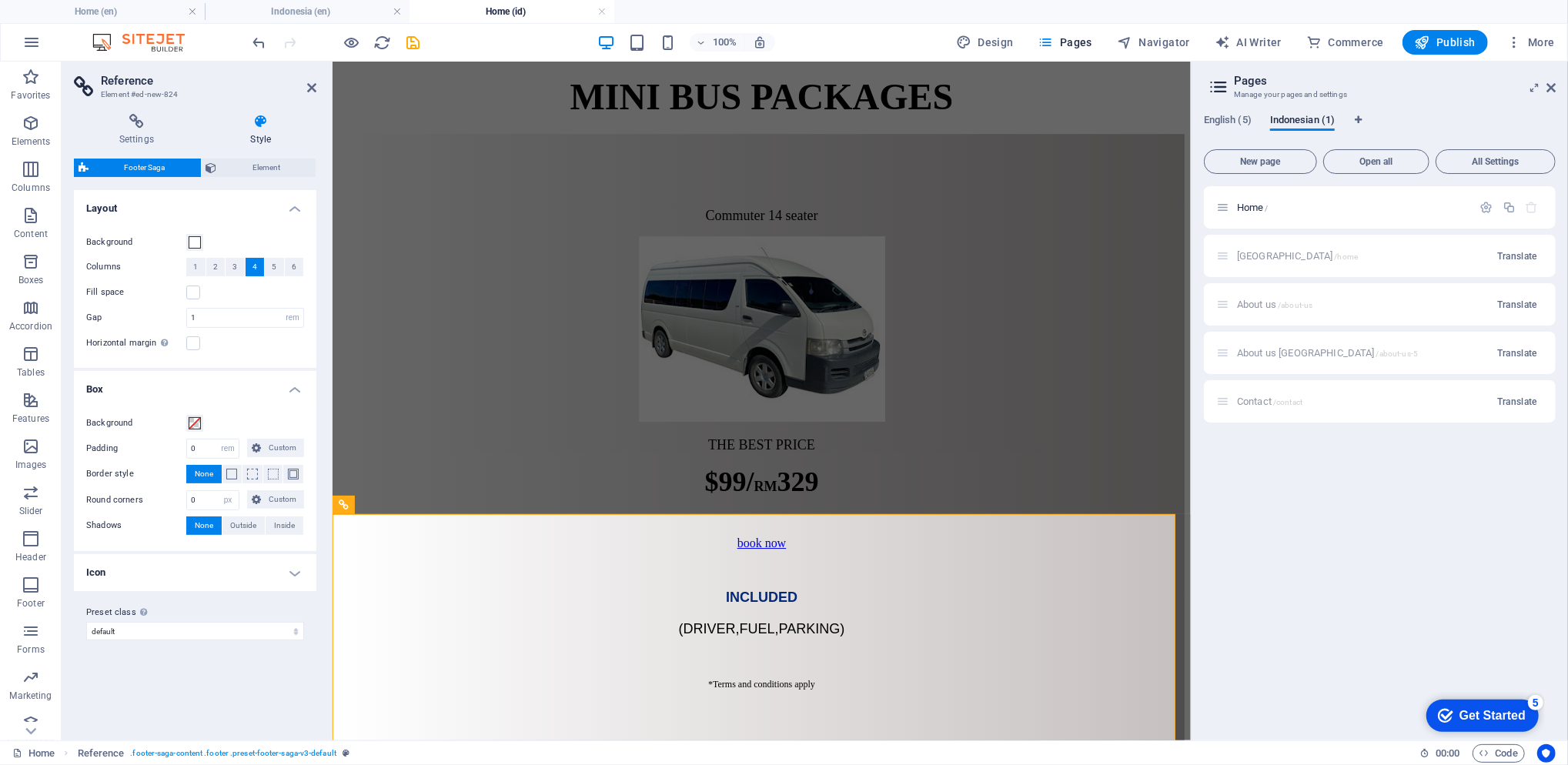
click at [255, 563] on h4 "Icon" at bounding box center [195, 573] width 243 height 37
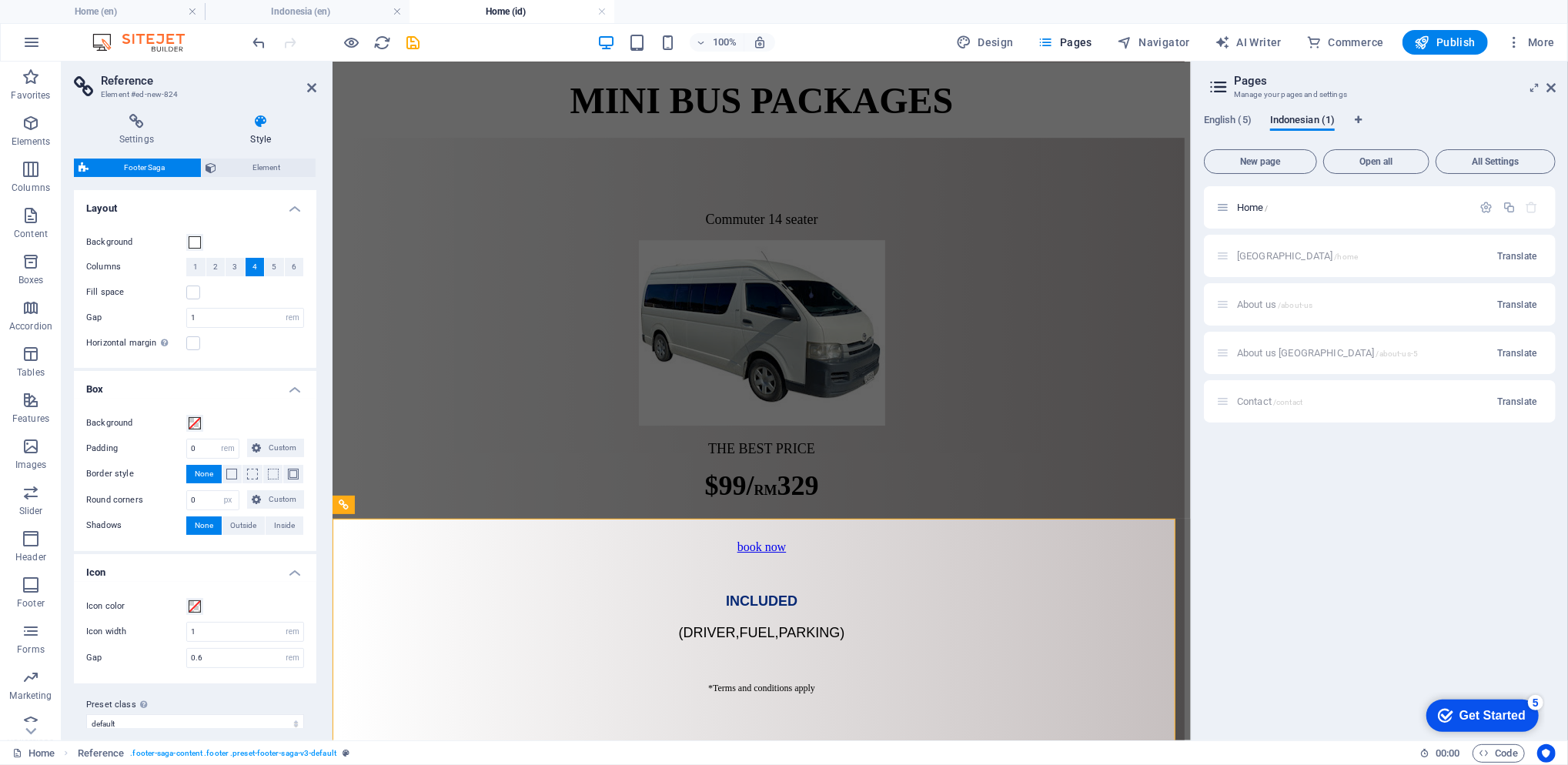
scroll to position [13, 0]
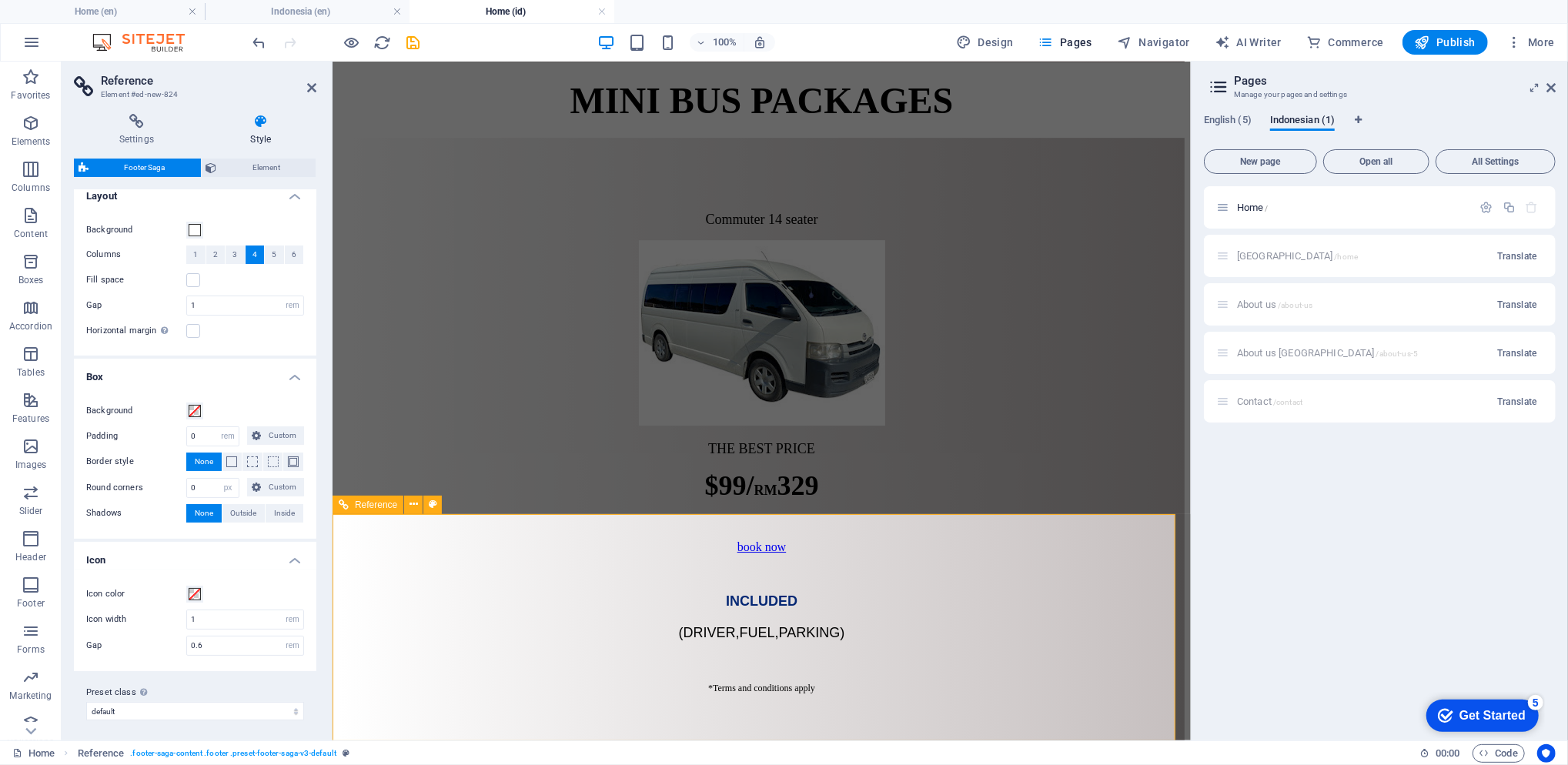
click at [261, 158] on span "Element" at bounding box center [267, 168] width 90 height 19
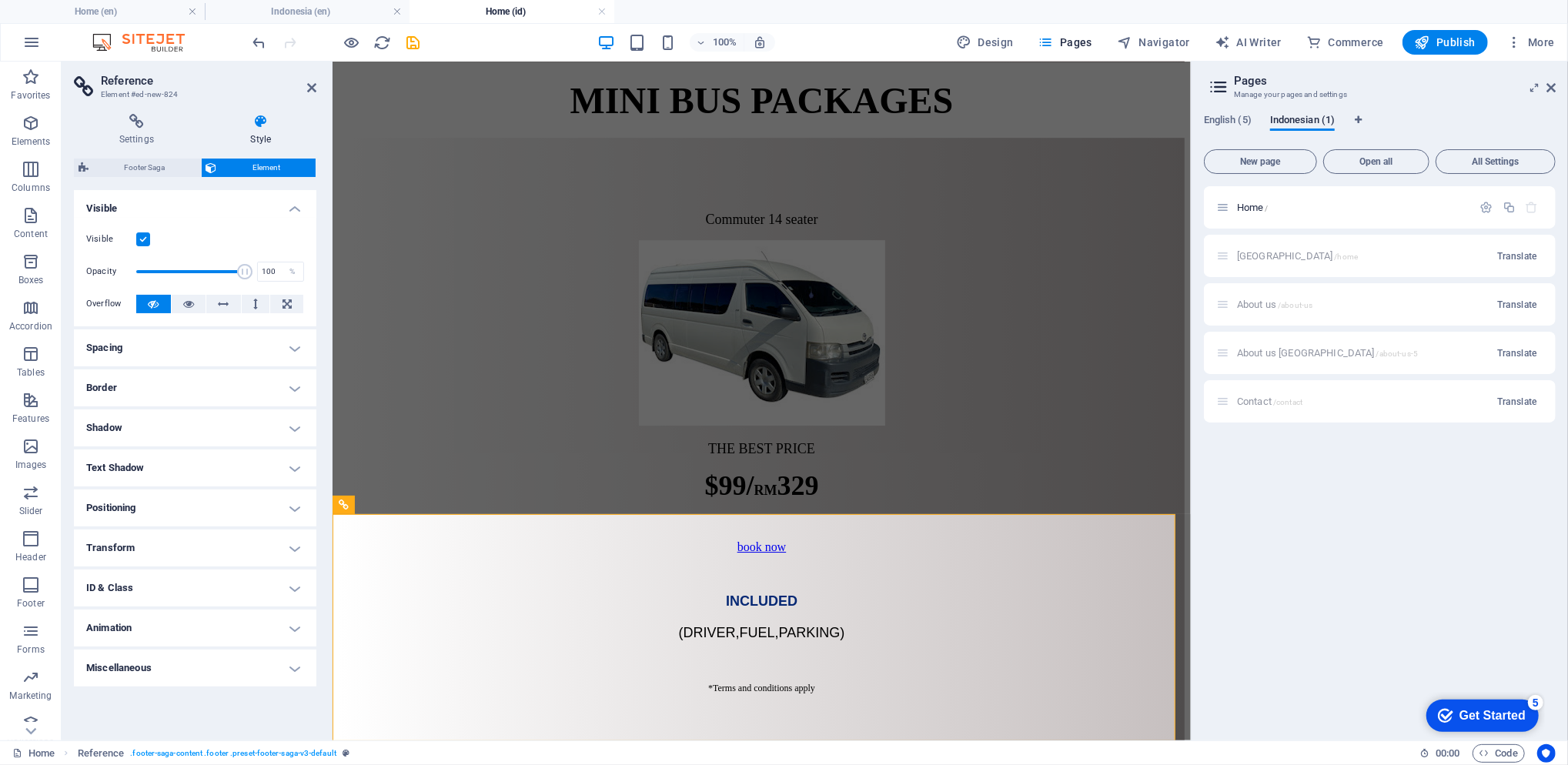
click at [160, 343] on h4 "Spacing" at bounding box center [195, 348] width 243 height 37
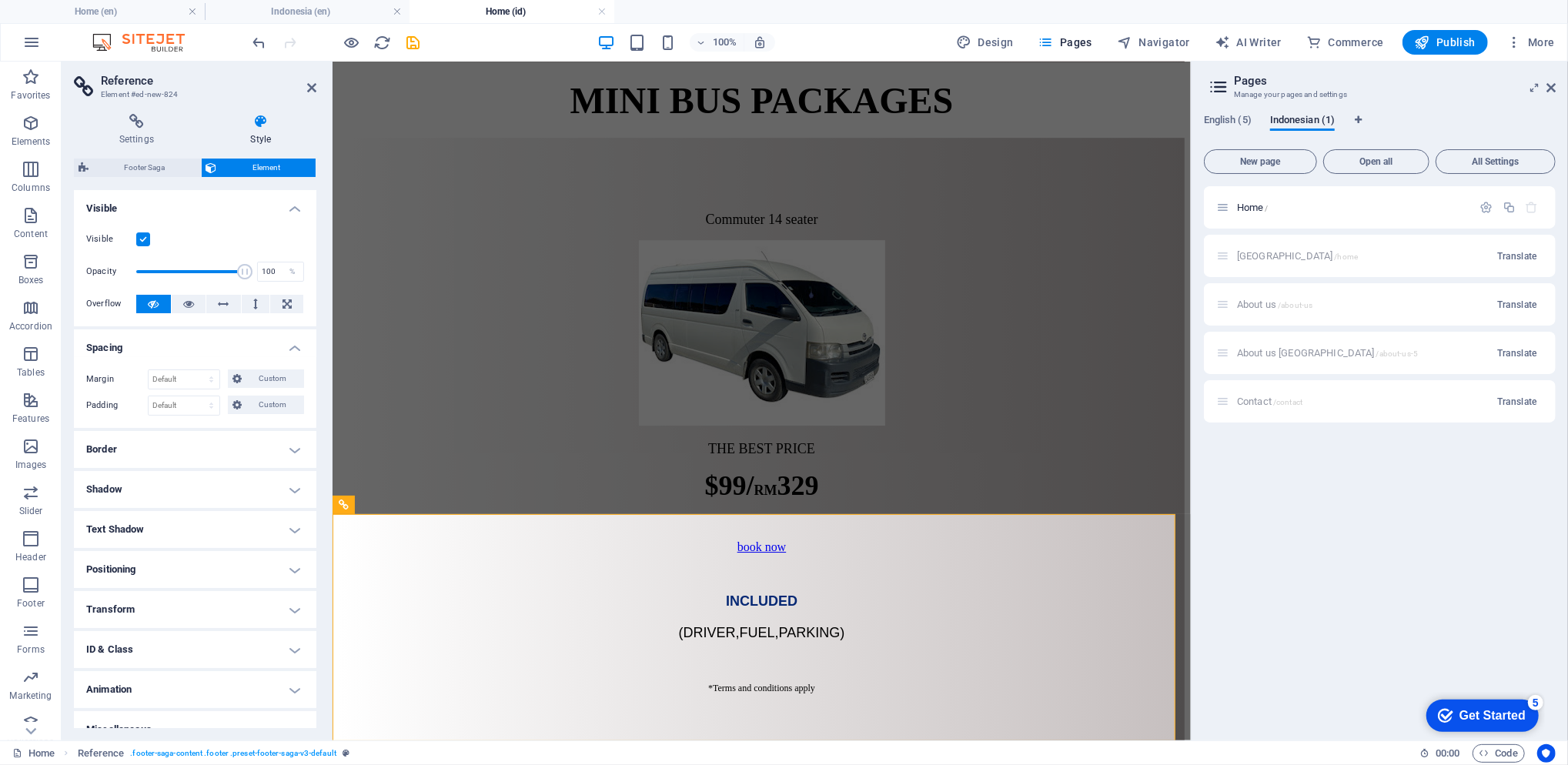
click at [182, 441] on h4 "Border" at bounding box center [195, 449] width 243 height 37
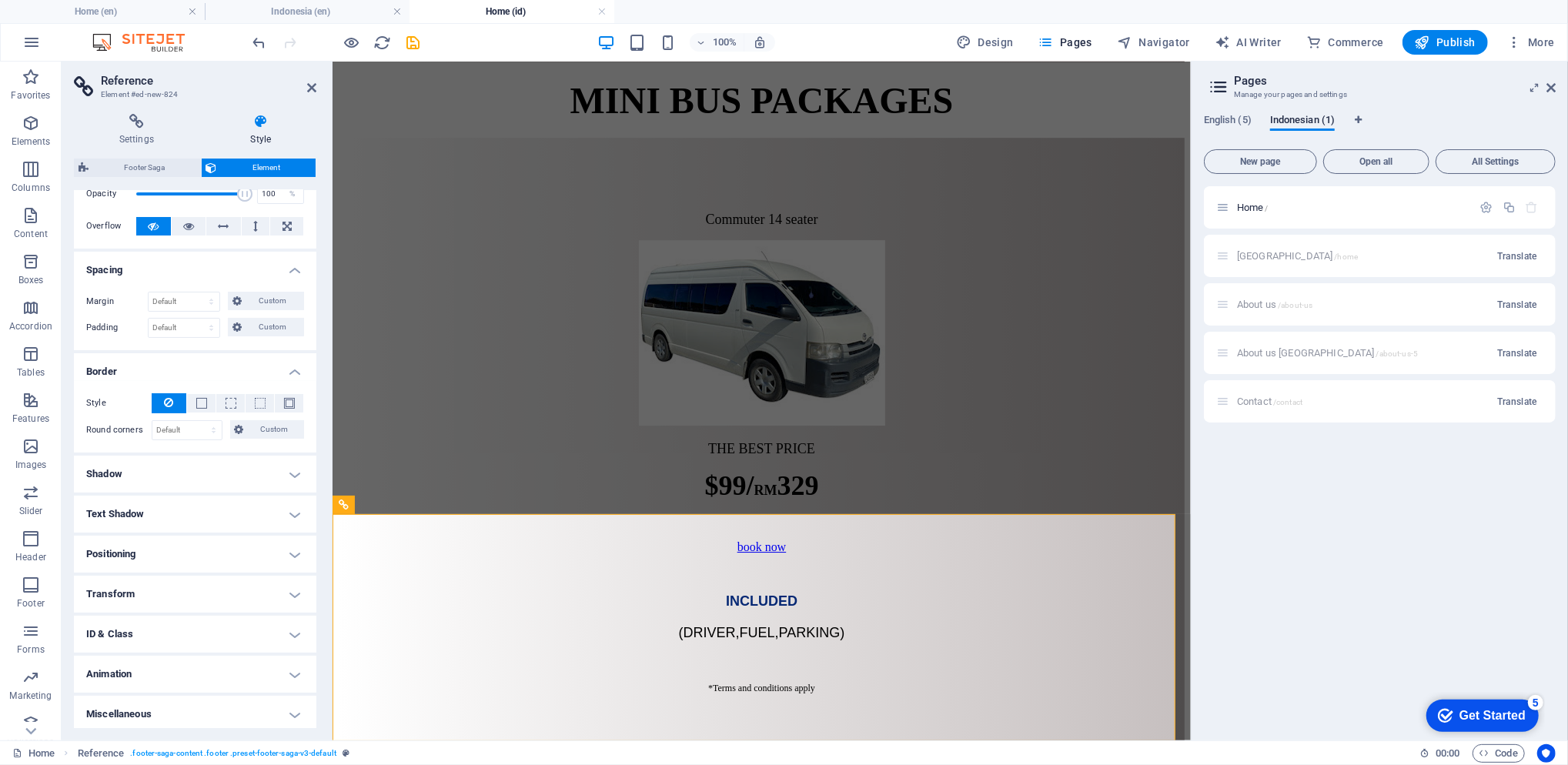
click at [175, 478] on h4 "Shadow" at bounding box center [195, 474] width 243 height 37
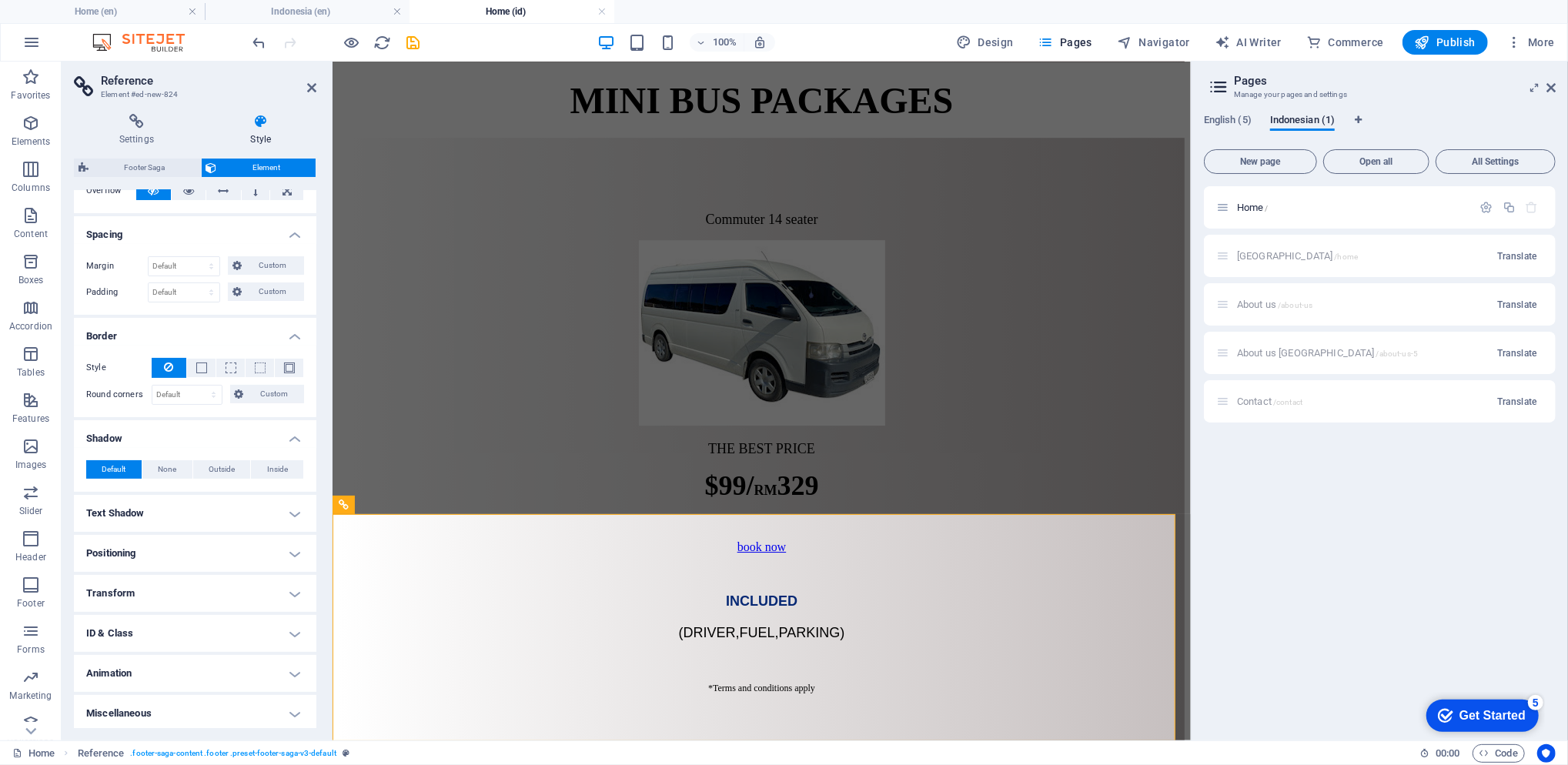
click at [172, 512] on h4 "Text Shadow" at bounding box center [195, 514] width 243 height 37
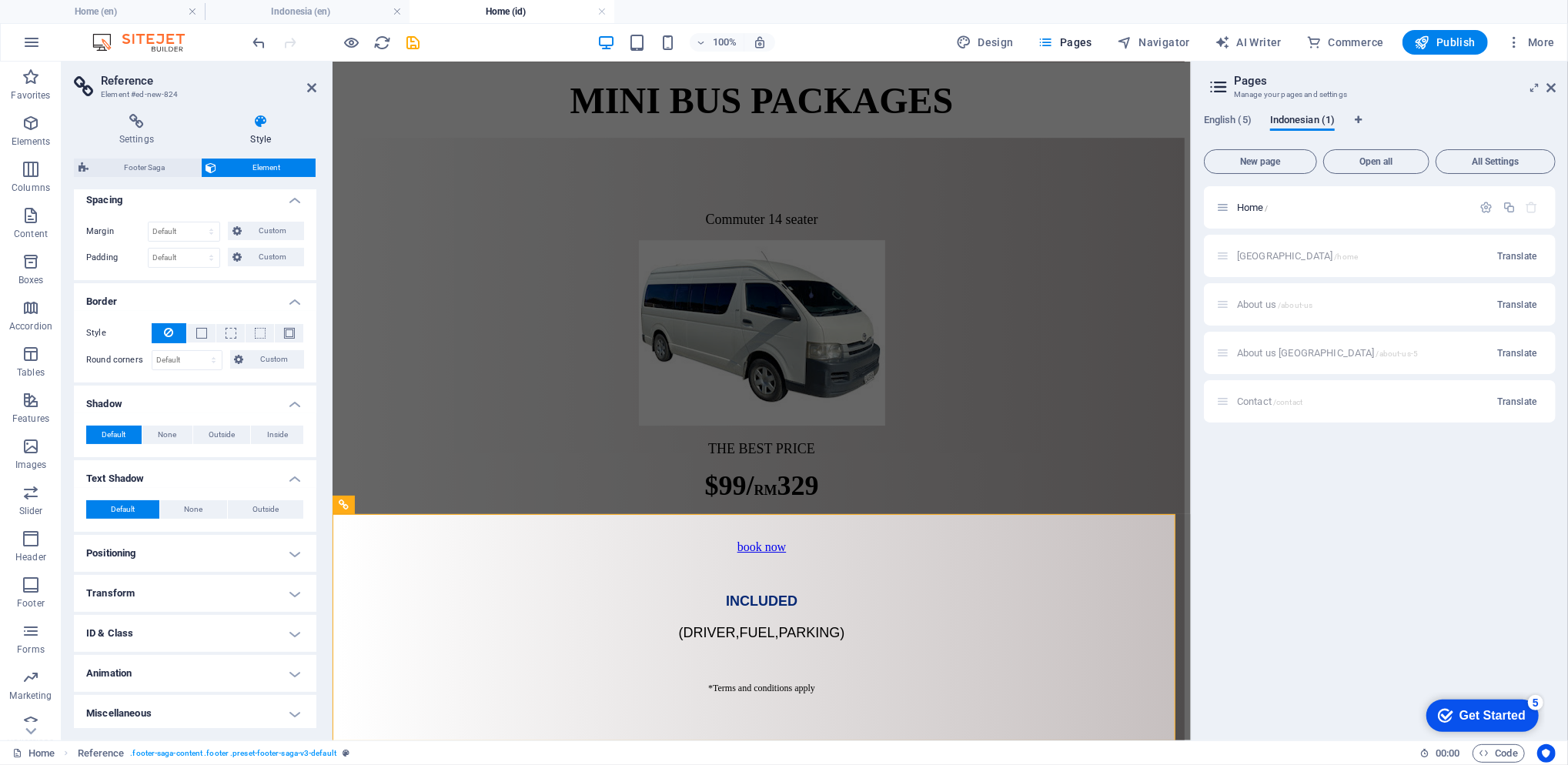
click at [149, 547] on h4 "Positioning" at bounding box center [195, 553] width 243 height 37
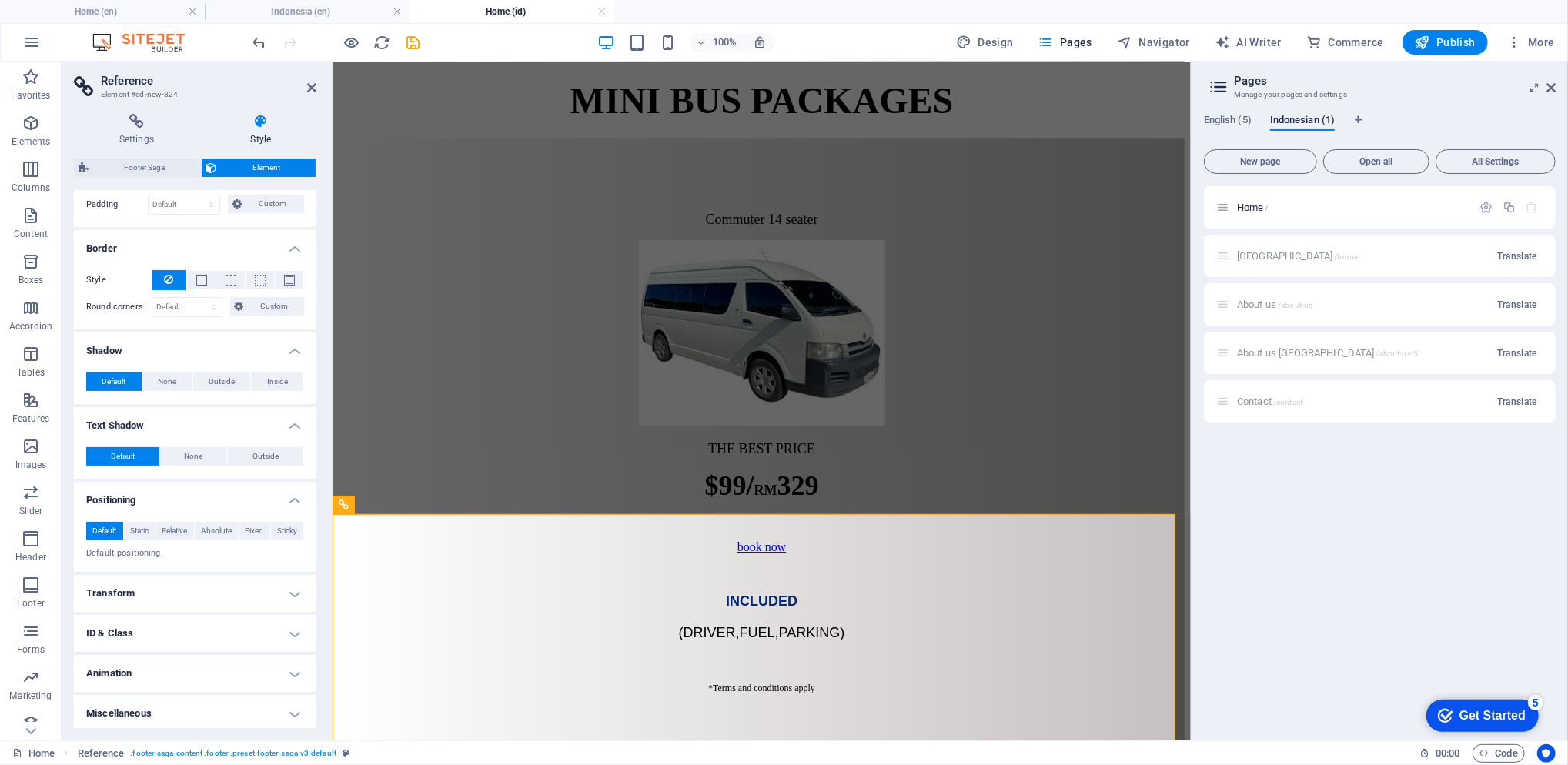
click at [157, 587] on h4 "Transform" at bounding box center [195, 593] width 243 height 37
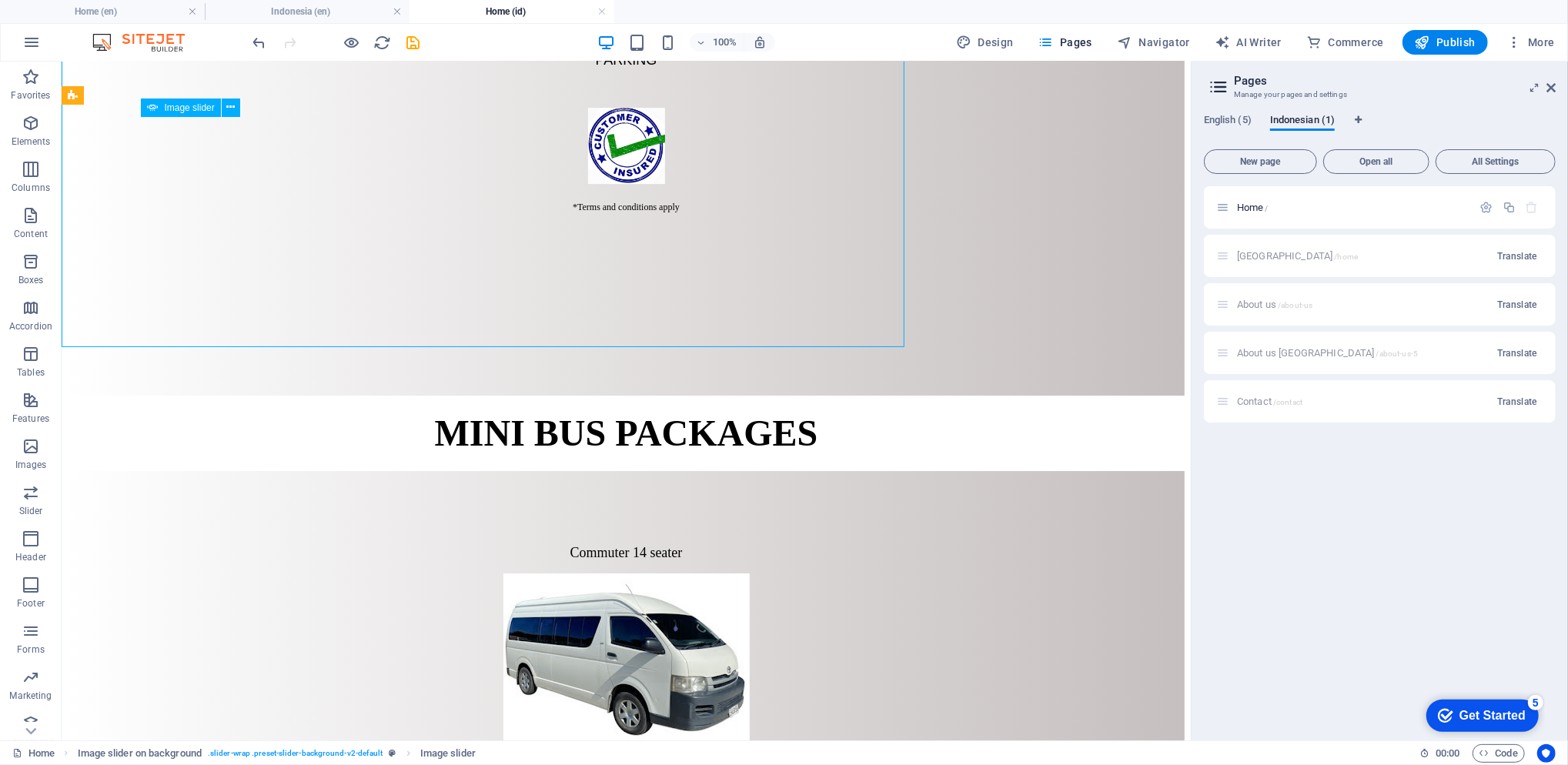
scroll to position [4168, 0]
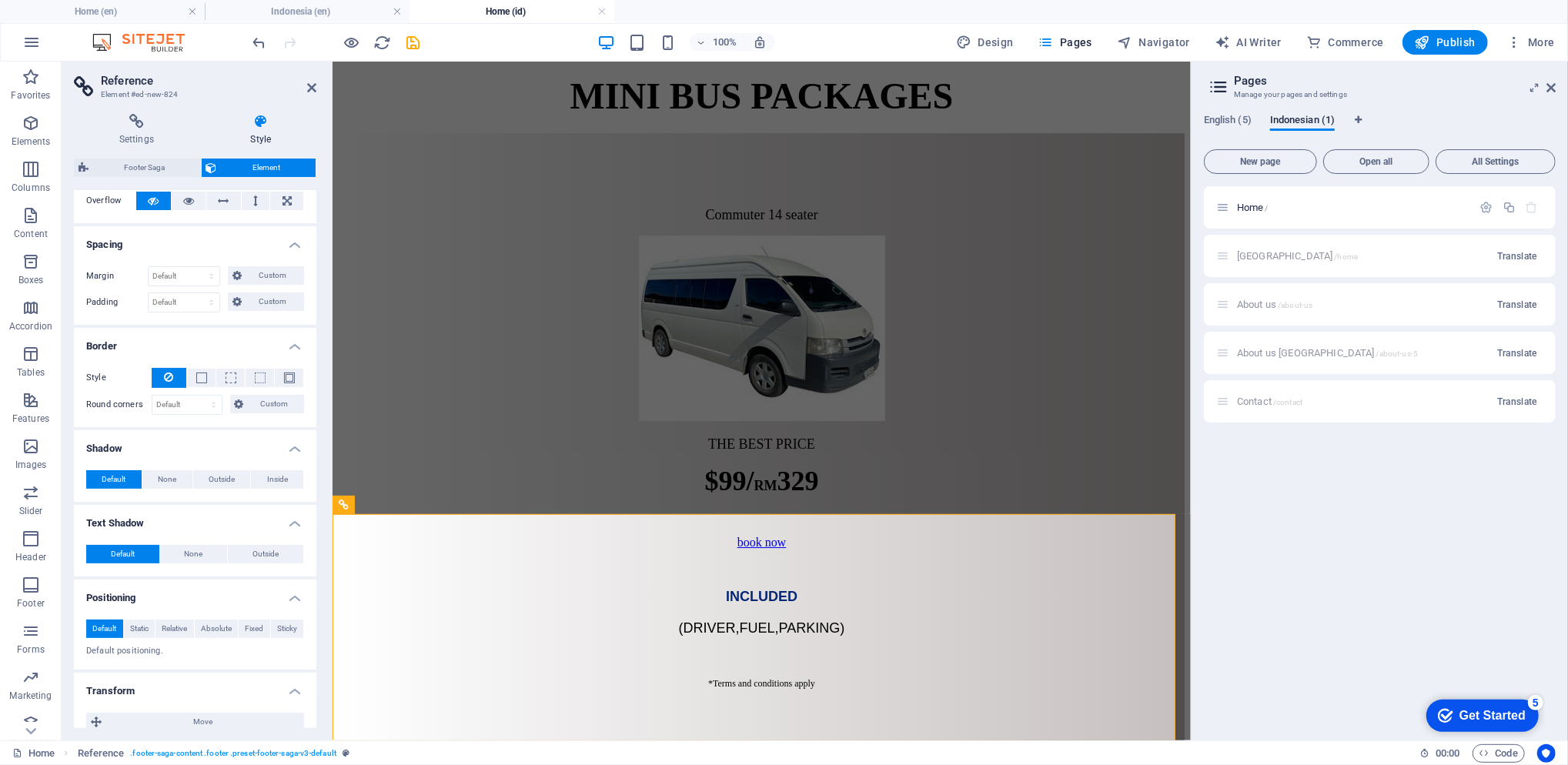
scroll to position [0, 0]
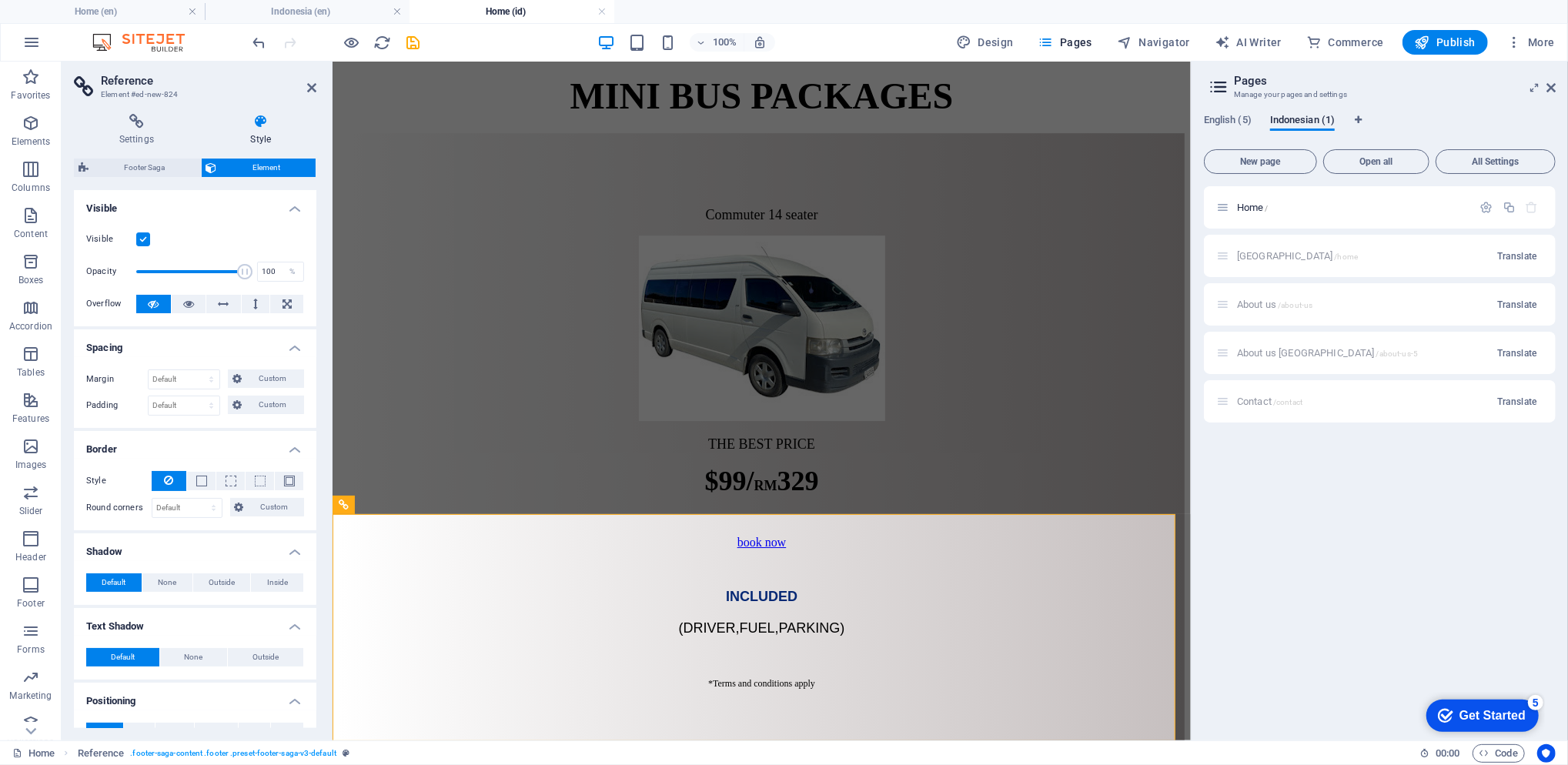
click at [154, 134] on h4 "Settings" at bounding box center [140, 130] width 132 height 32
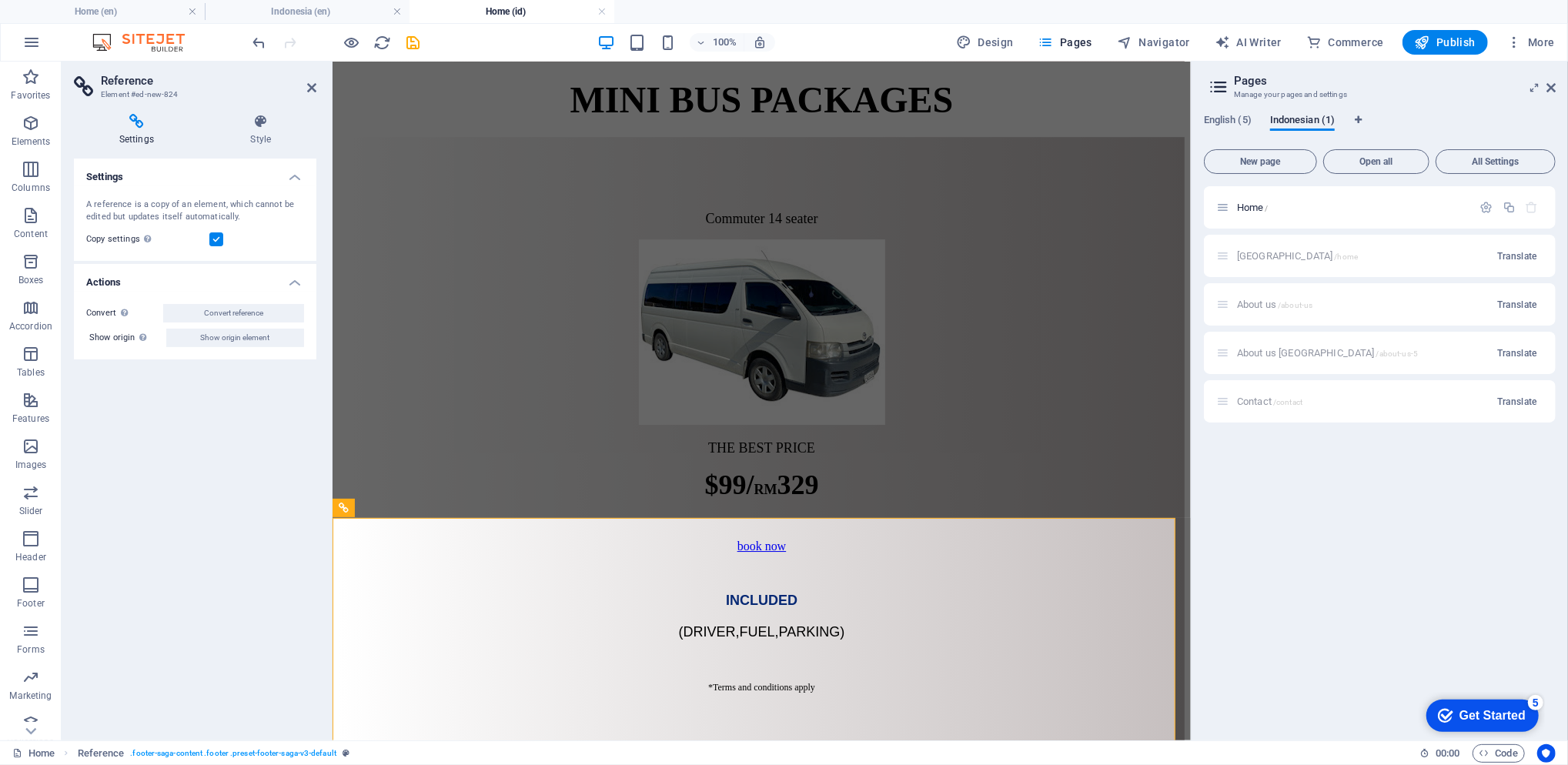
scroll to position [3960, 0]
click at [260, 142] on h4 "Style" at bounding box center [261, 130] width 111 height 32
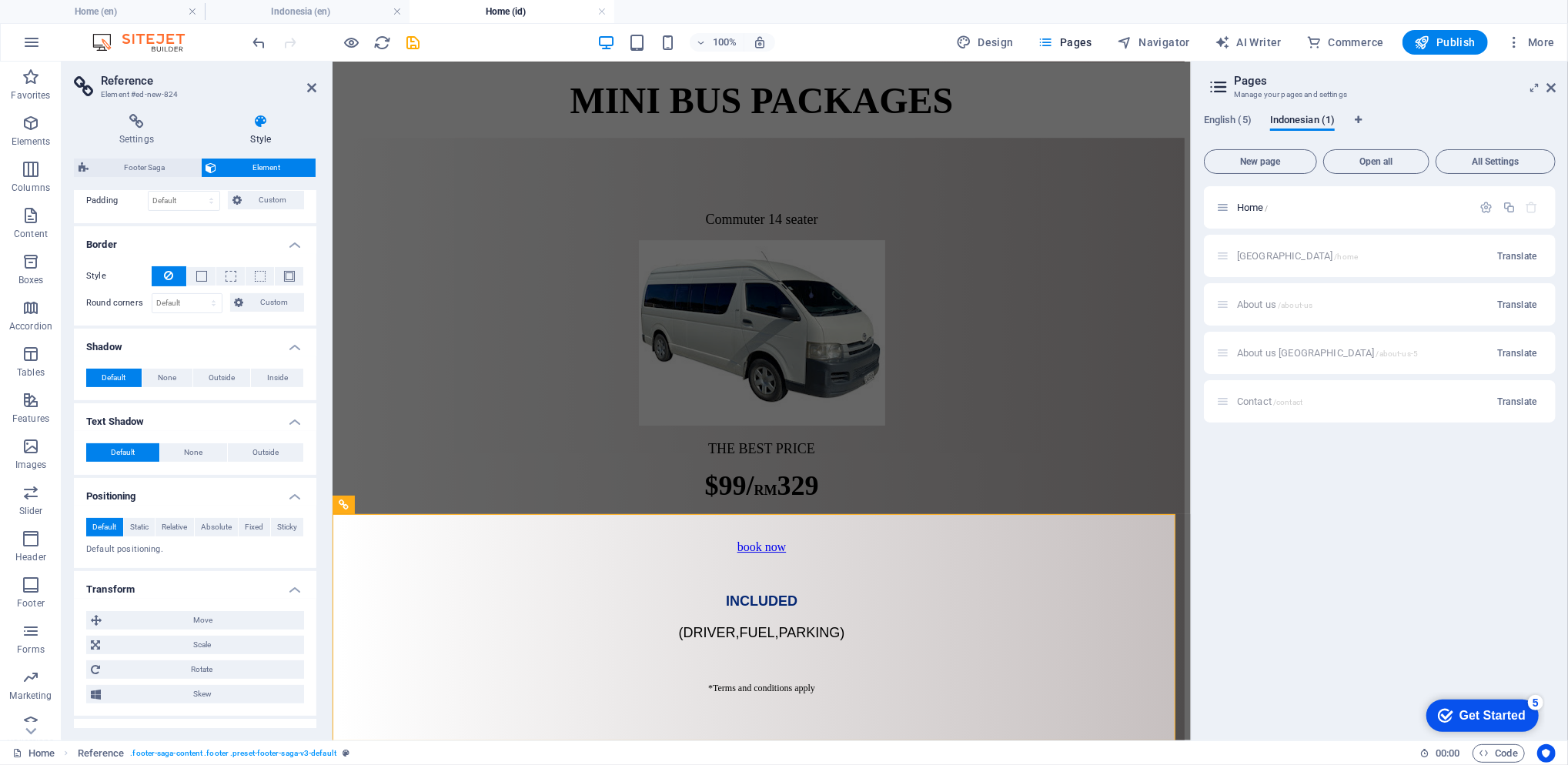
scroll to position [309, 0]
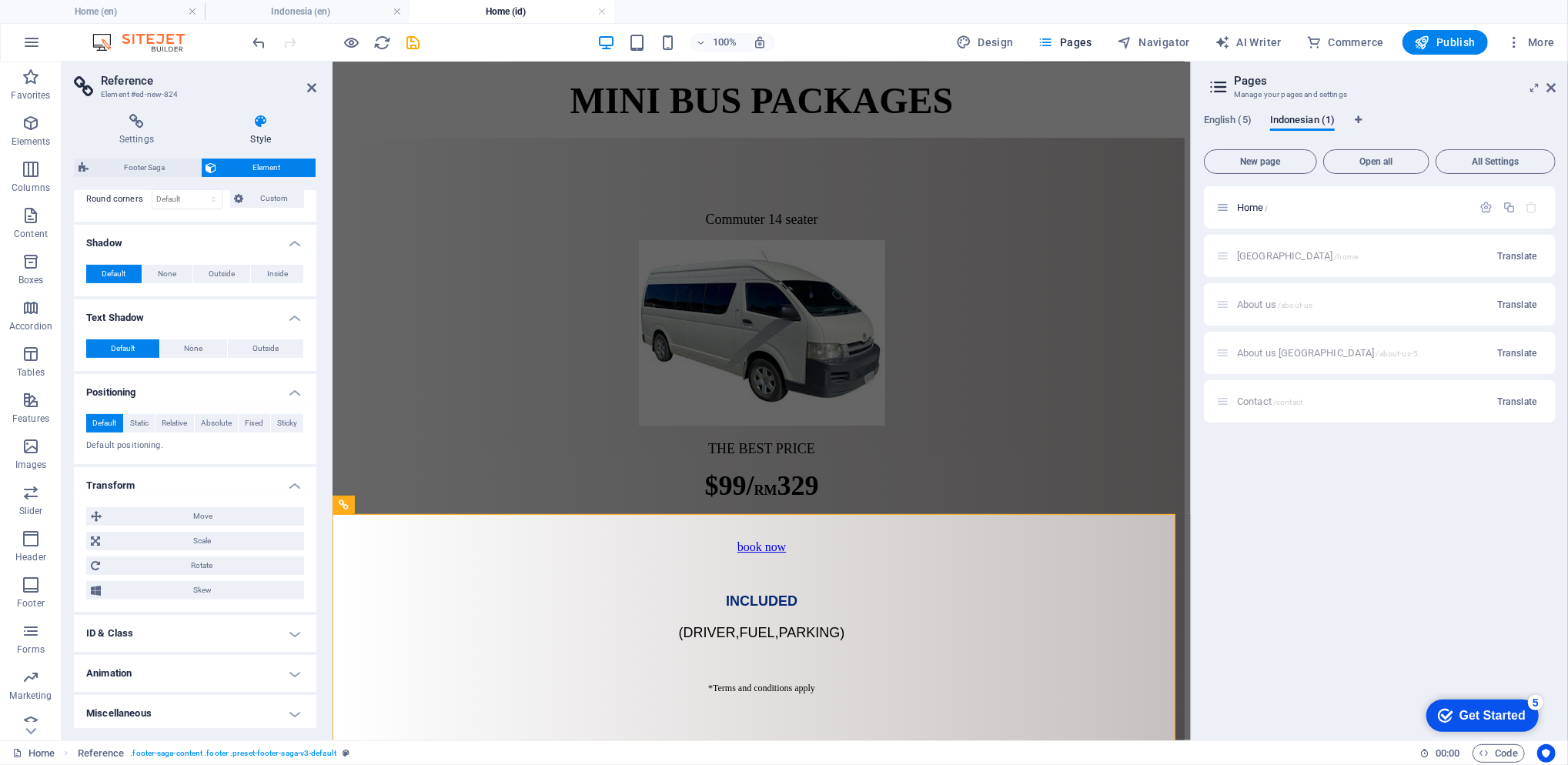
click at [215, 626] on h4 "ID & Class" at bounding box center [195, 634] width 243 height 37
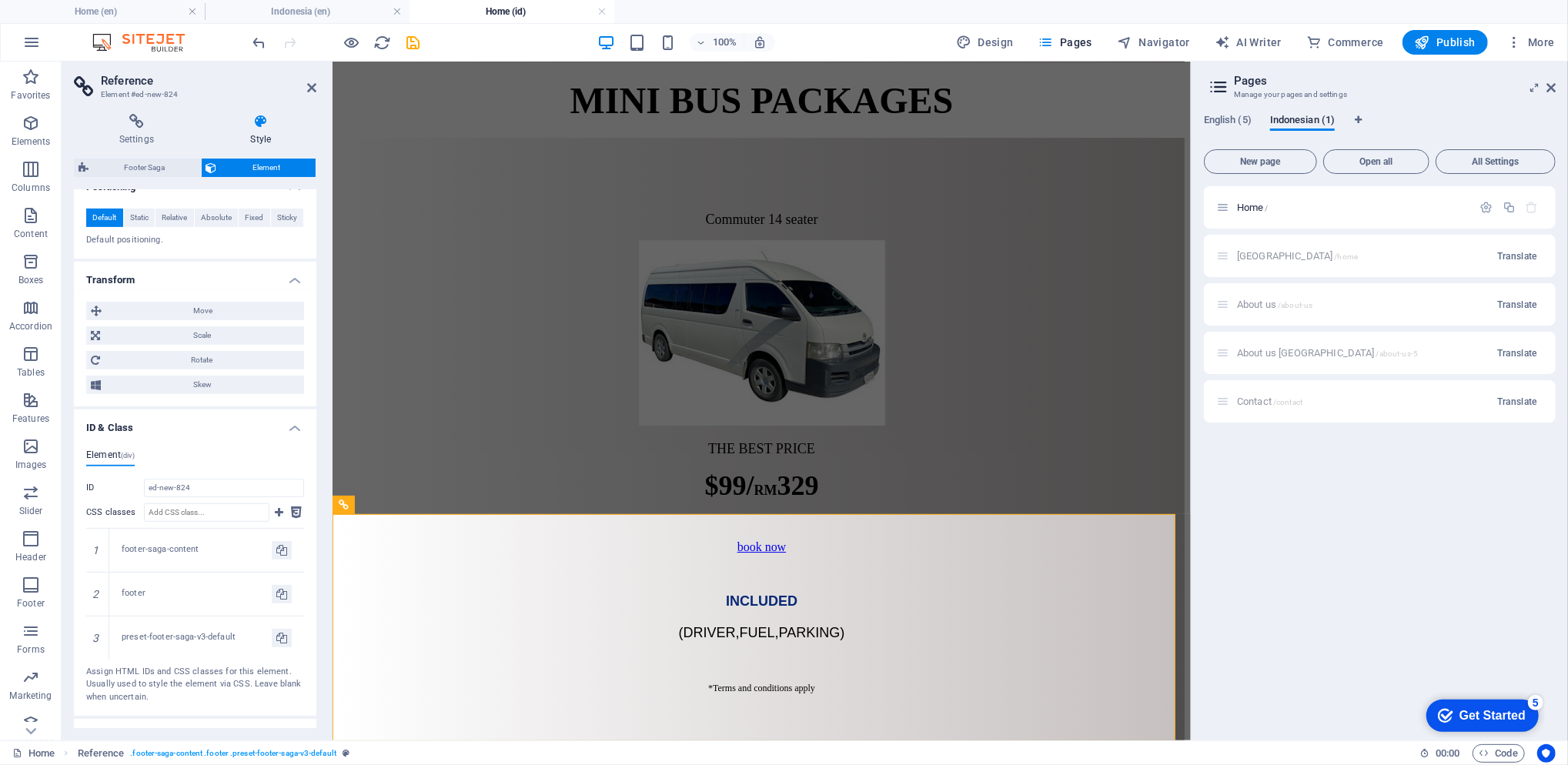
scroll to position [576, 0]
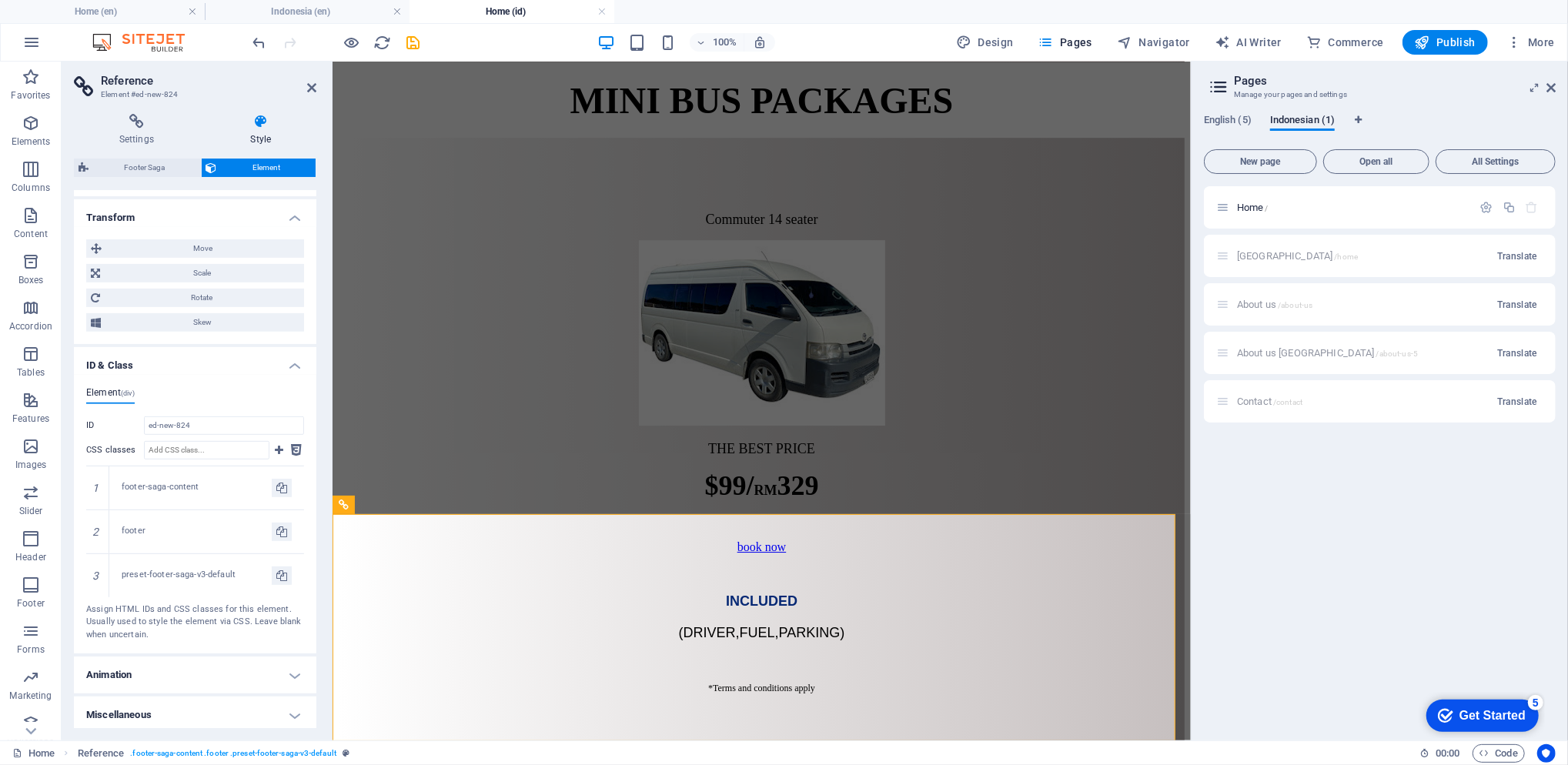
click at [186, 712] on h4 "Miscellaneous" at bounding box center [195, 715] width 243 height 37
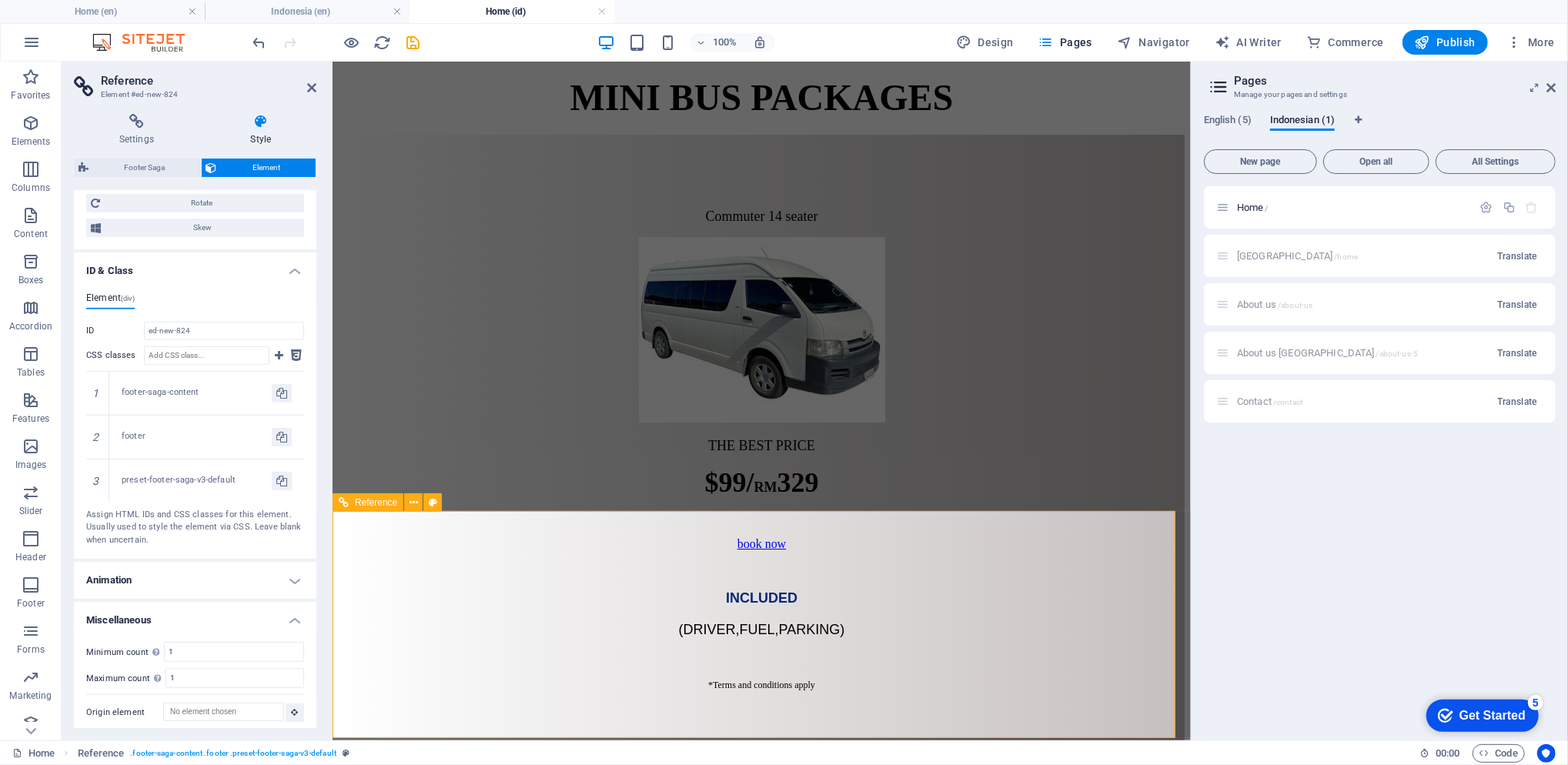
scroll to position [3965, 0]
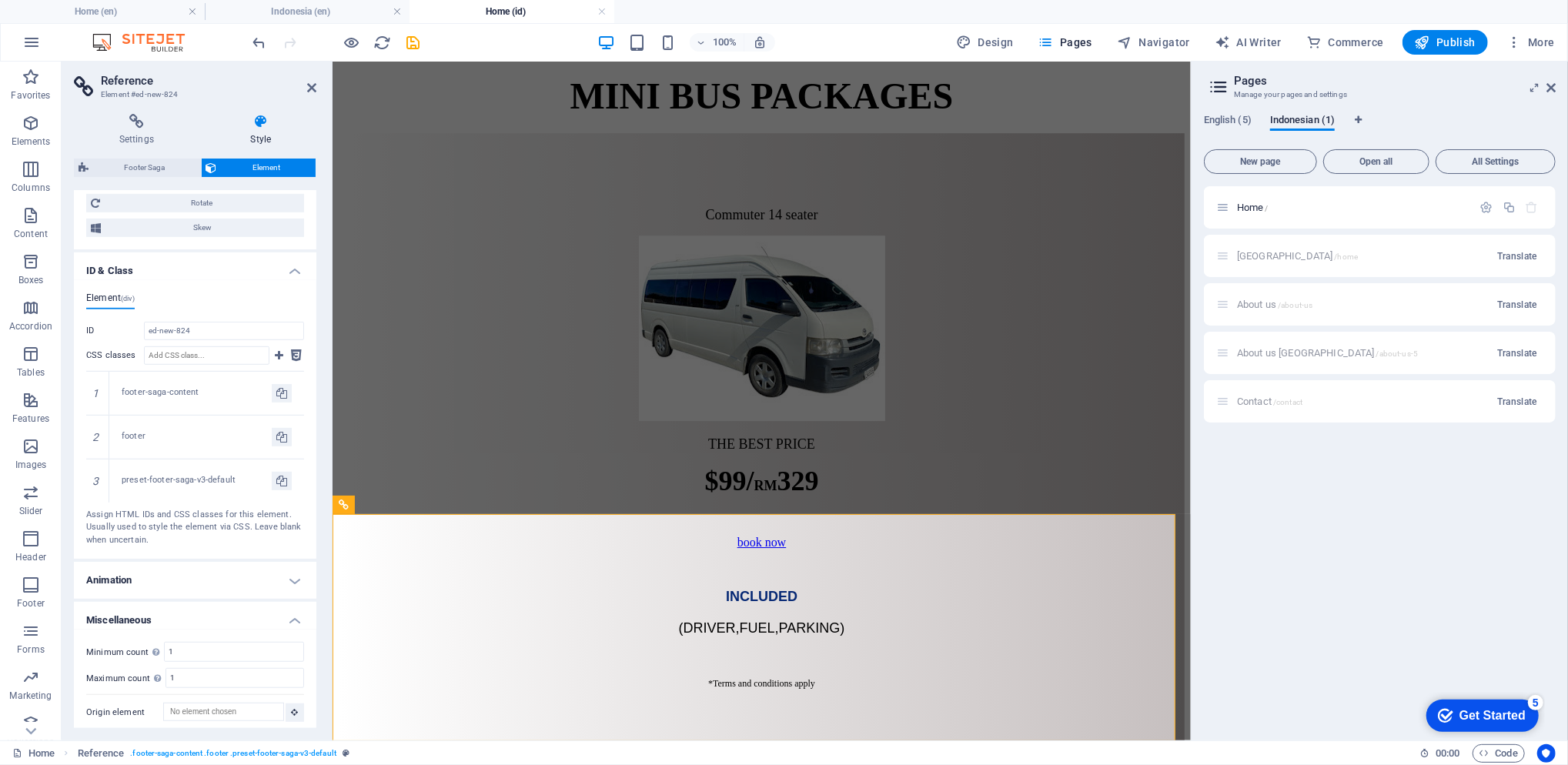
click at [314, 86] on icon at bounding box center [311, 87] width 9 height 13
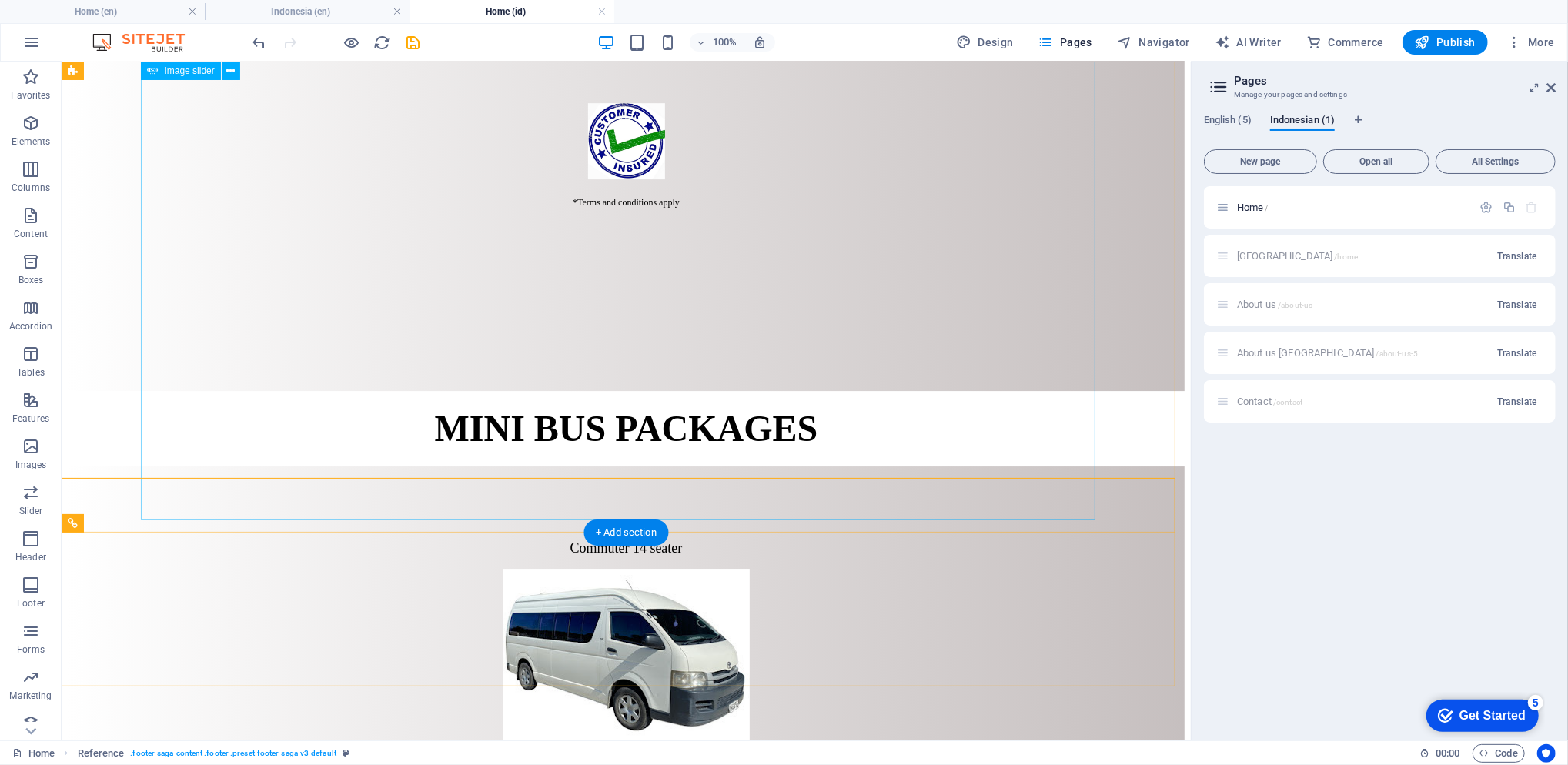
scroll to position [4174, 0]
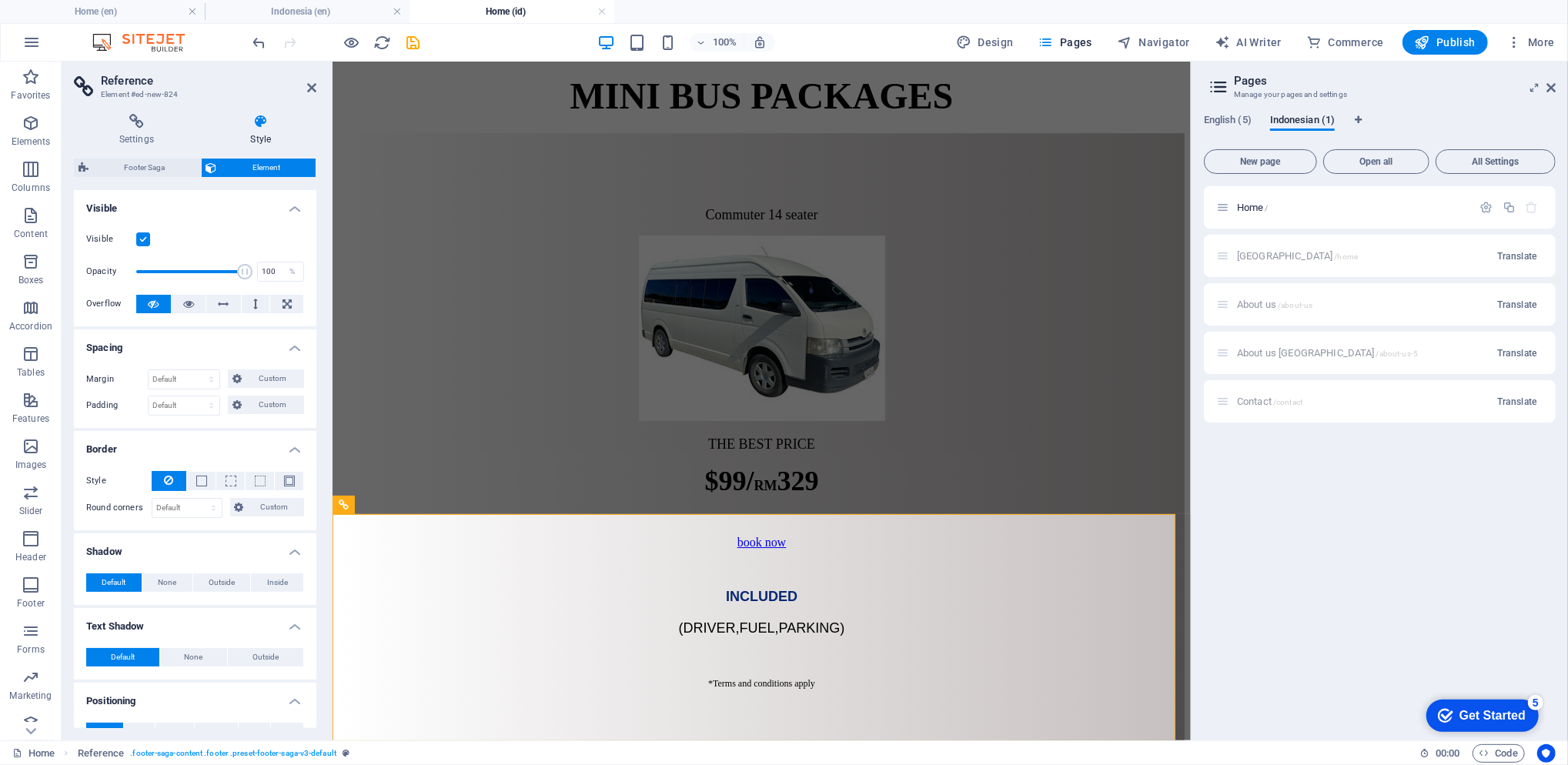
click at [1554, 85] on icon at bounding box center [1550, 87] width 9 height 13
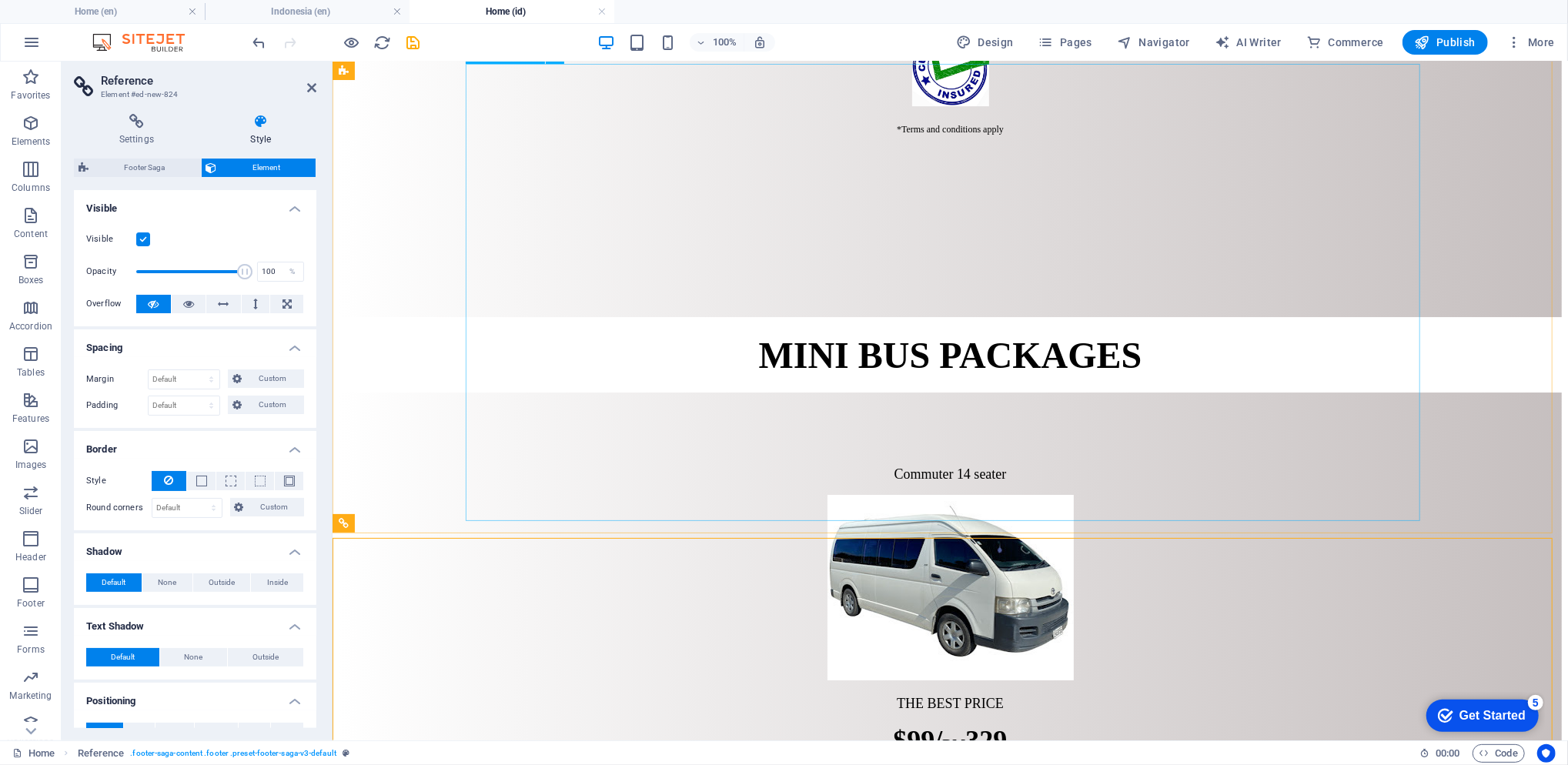
scroll to position [4168, 0]
click at [421, 58] on div "100% Design Pages Navigator AI Writer Commerce Publish More" at bounding box center [784, 42] width 1566 height 37
drag, startPoint x: 417, startPoint y: 38, endPoint x: 709, endPoint y: 141, distance: 309.6
click at [417, 38] on icon "save" at bounding box center [413, 42] width 18 height 18
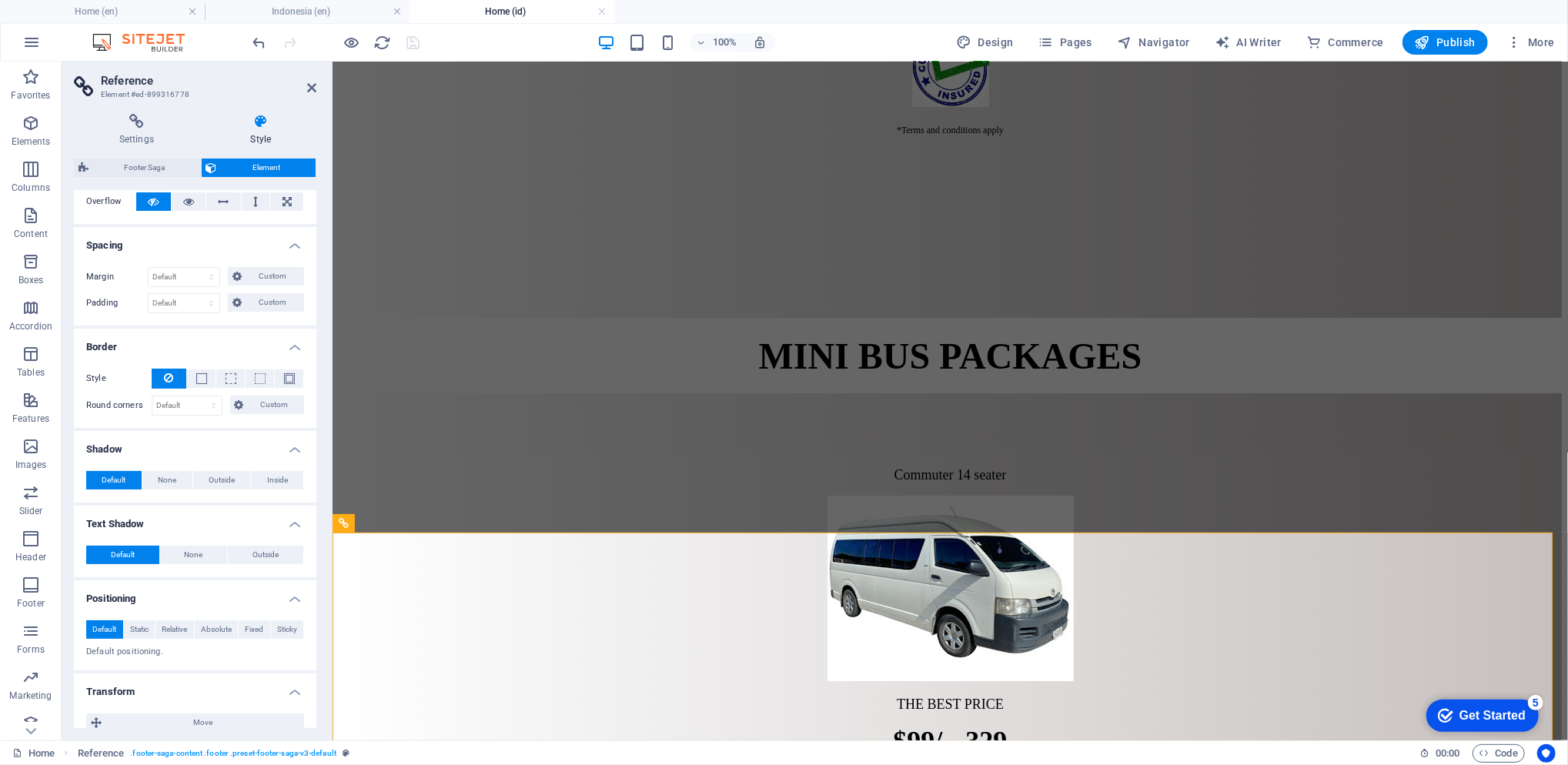
scroll to position [205, 0]
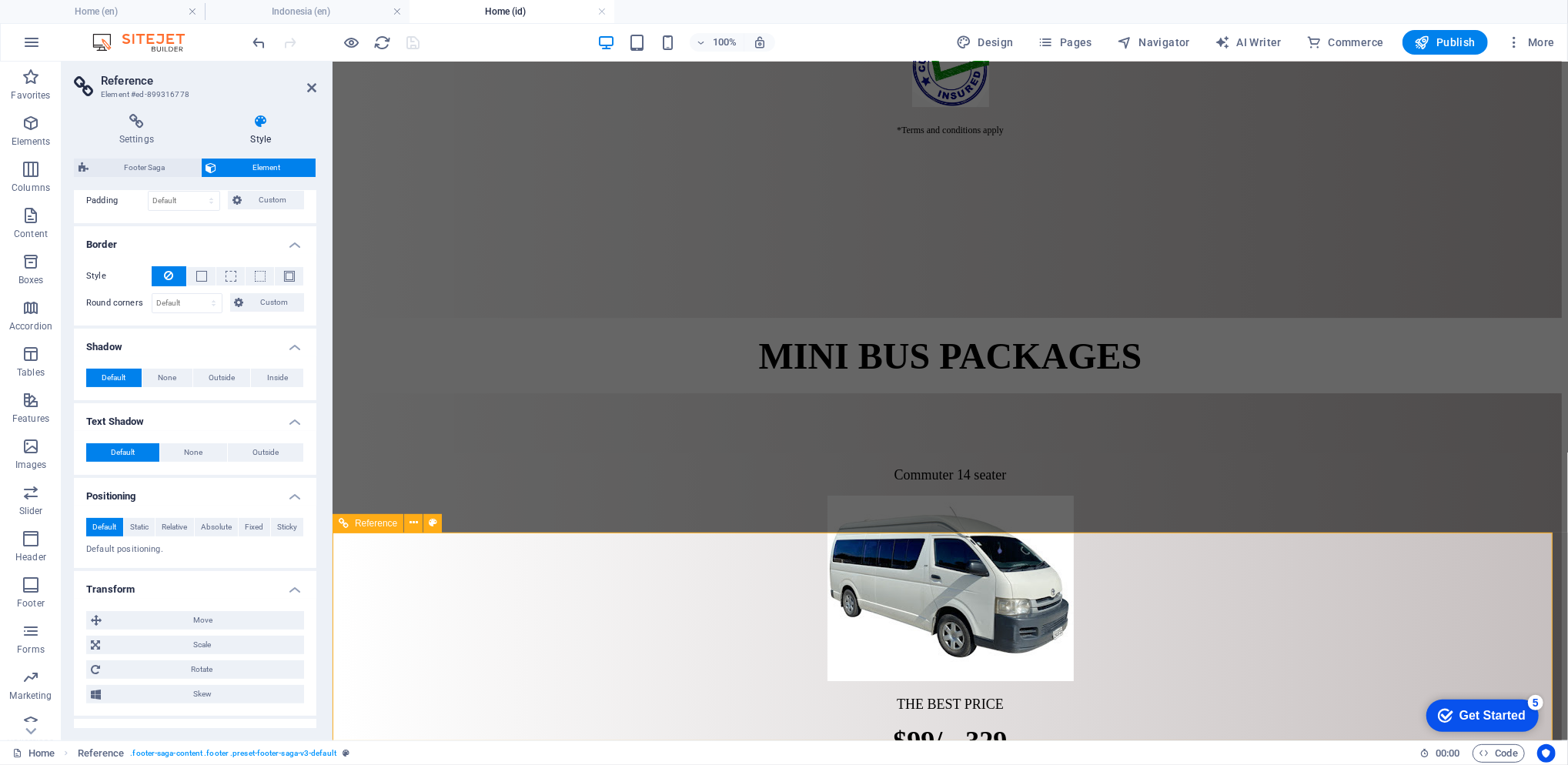
click at [415, 526] on icon at bounding box center [414, 523] width 8 height 16
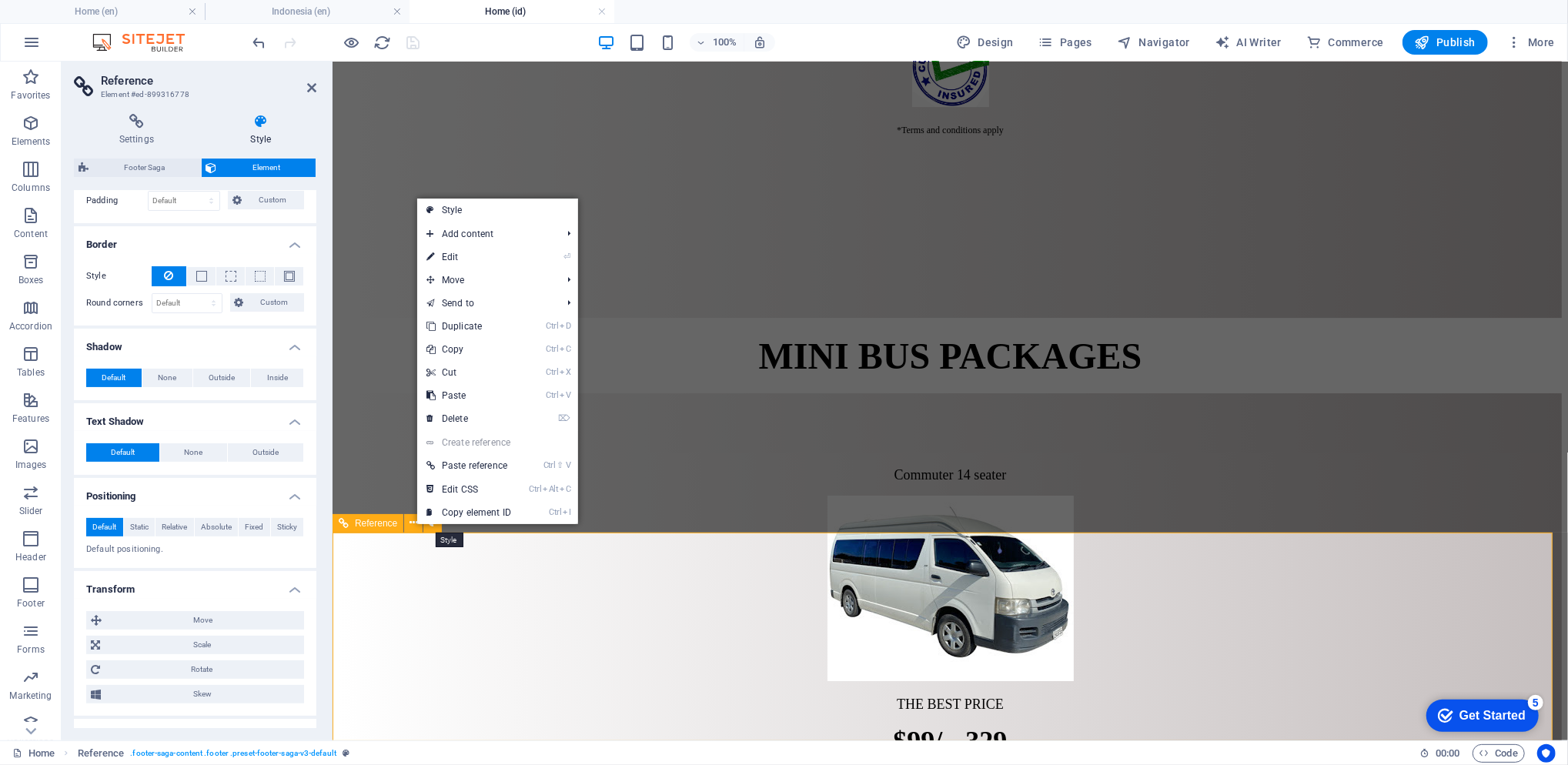
click at [432, 528] on icon at bounding box center [433, 523] width 8 height 16
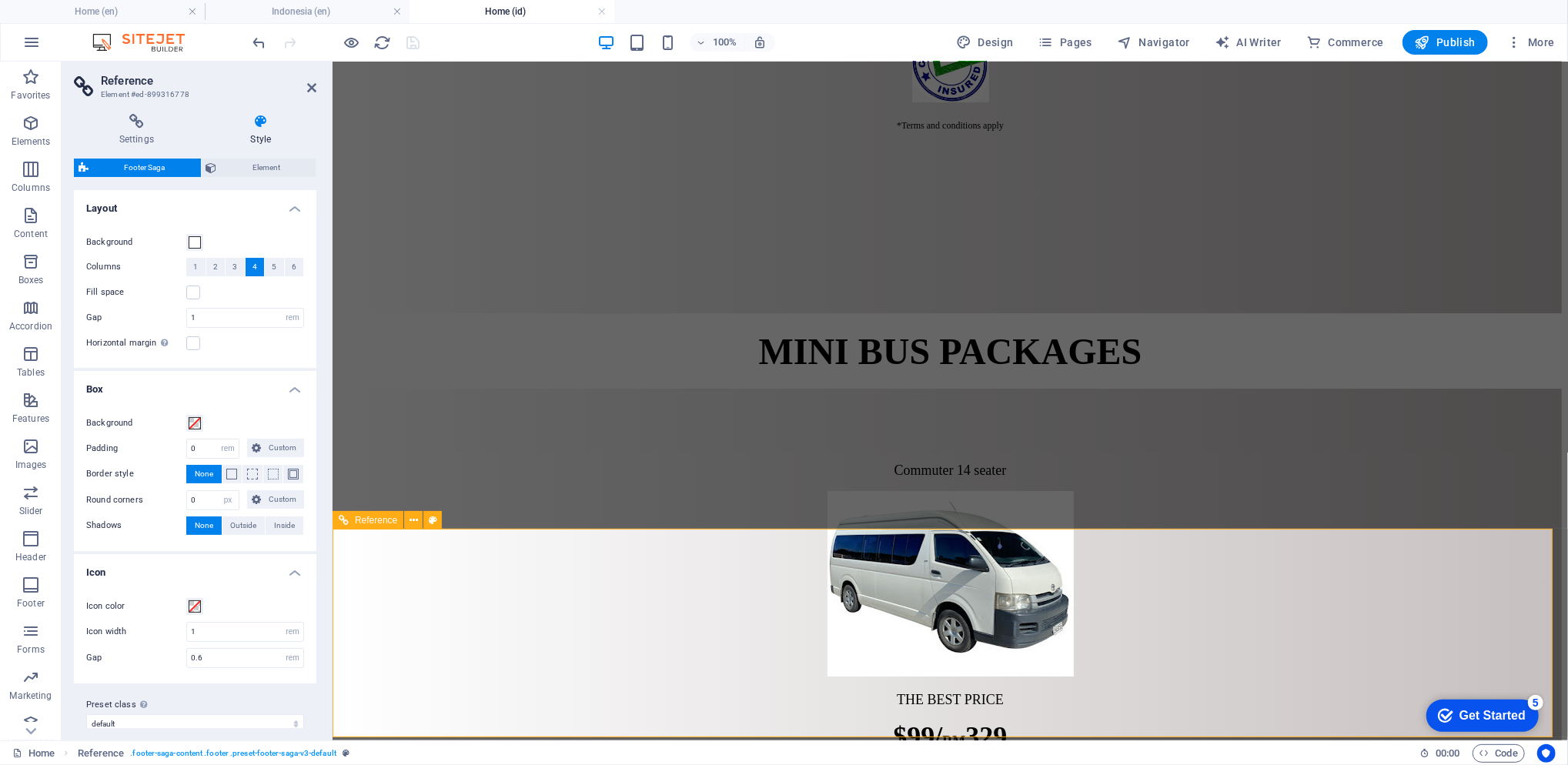
scroll to position [4174, 0]
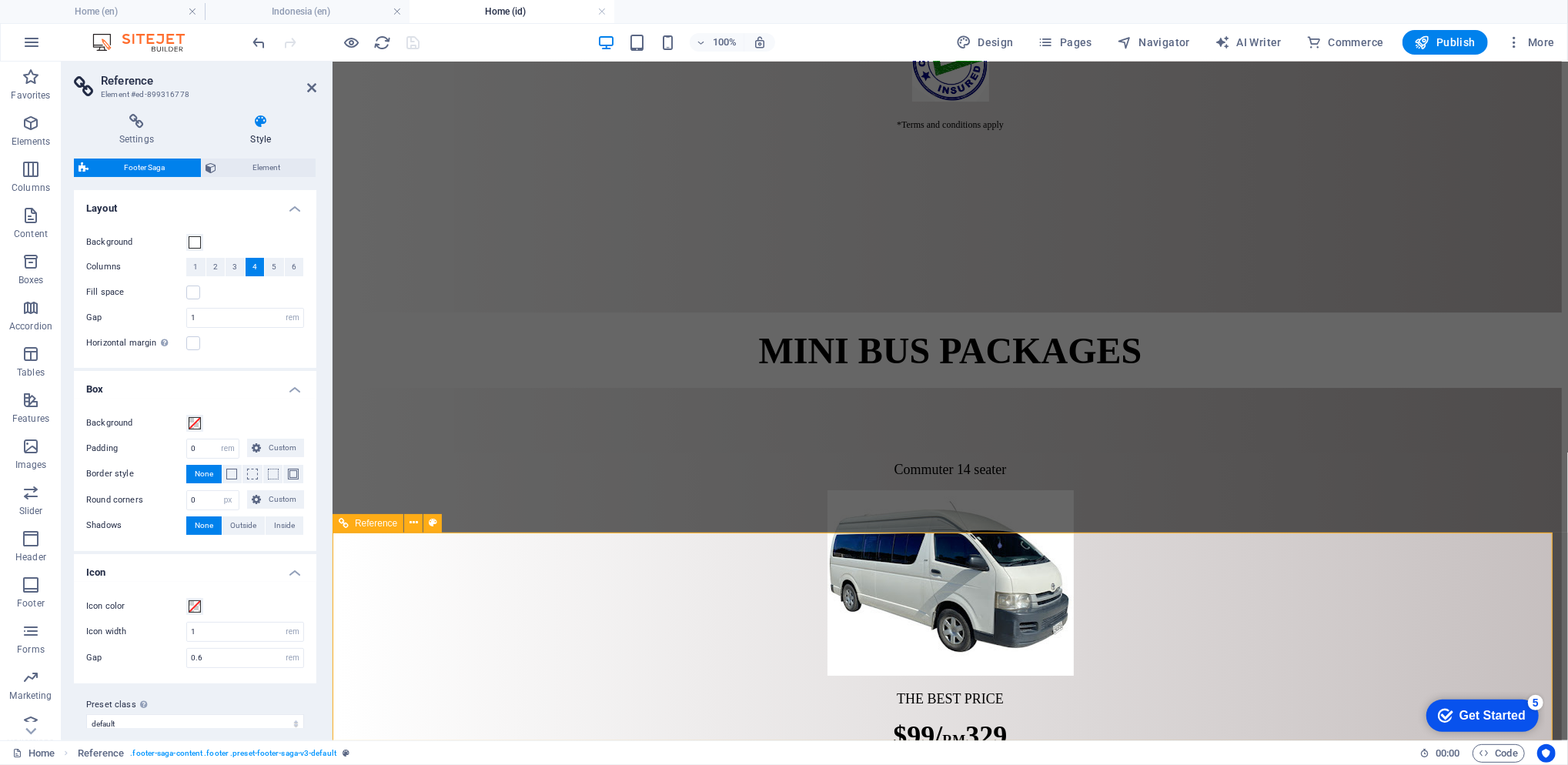
click at [410, 528] on icon at bounding box center [414, 523] width 8 height 16
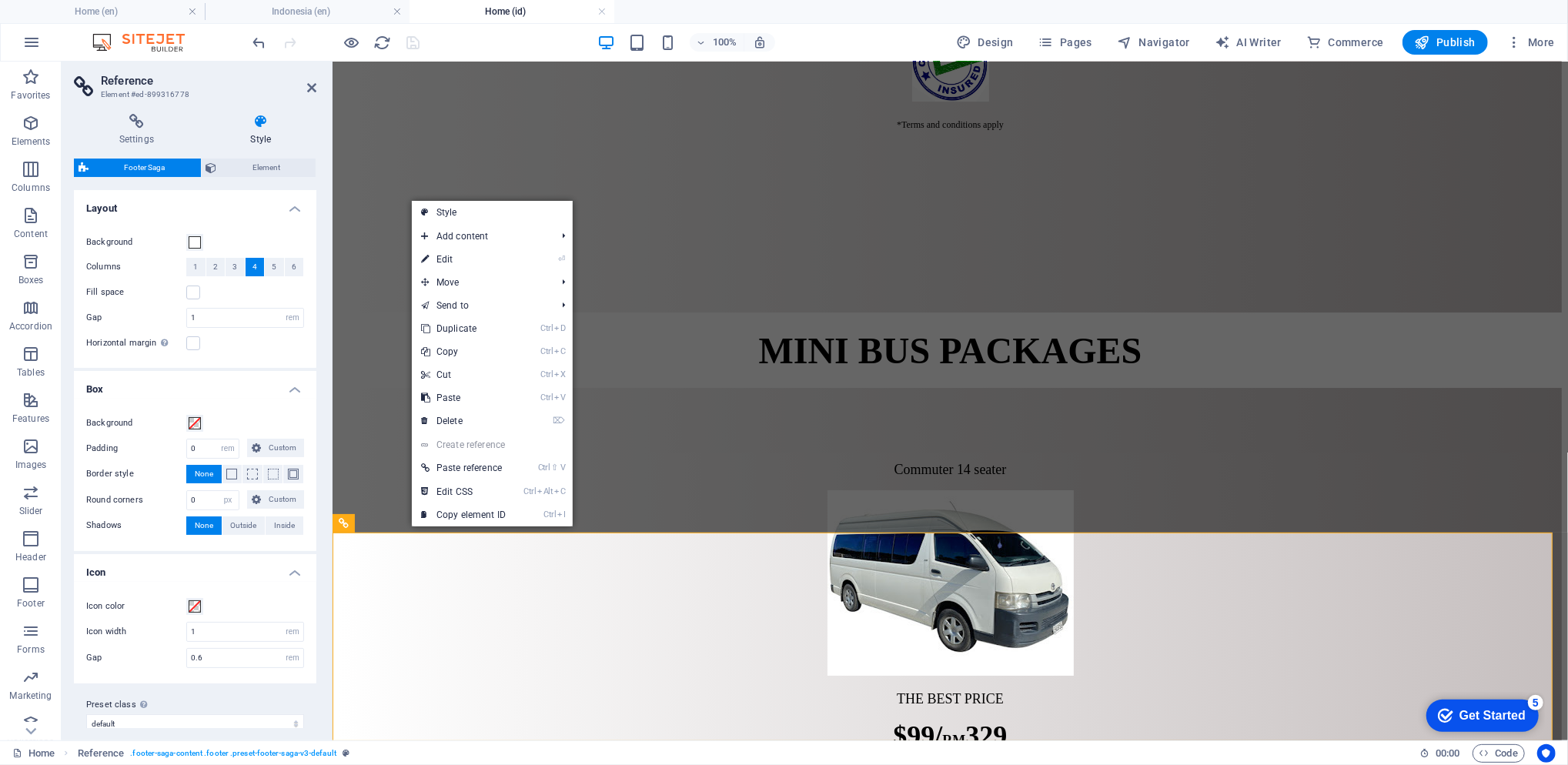
click at [514, 267] on link "⏎ Edit" at bounding box center [464, 259] width 103 height 23
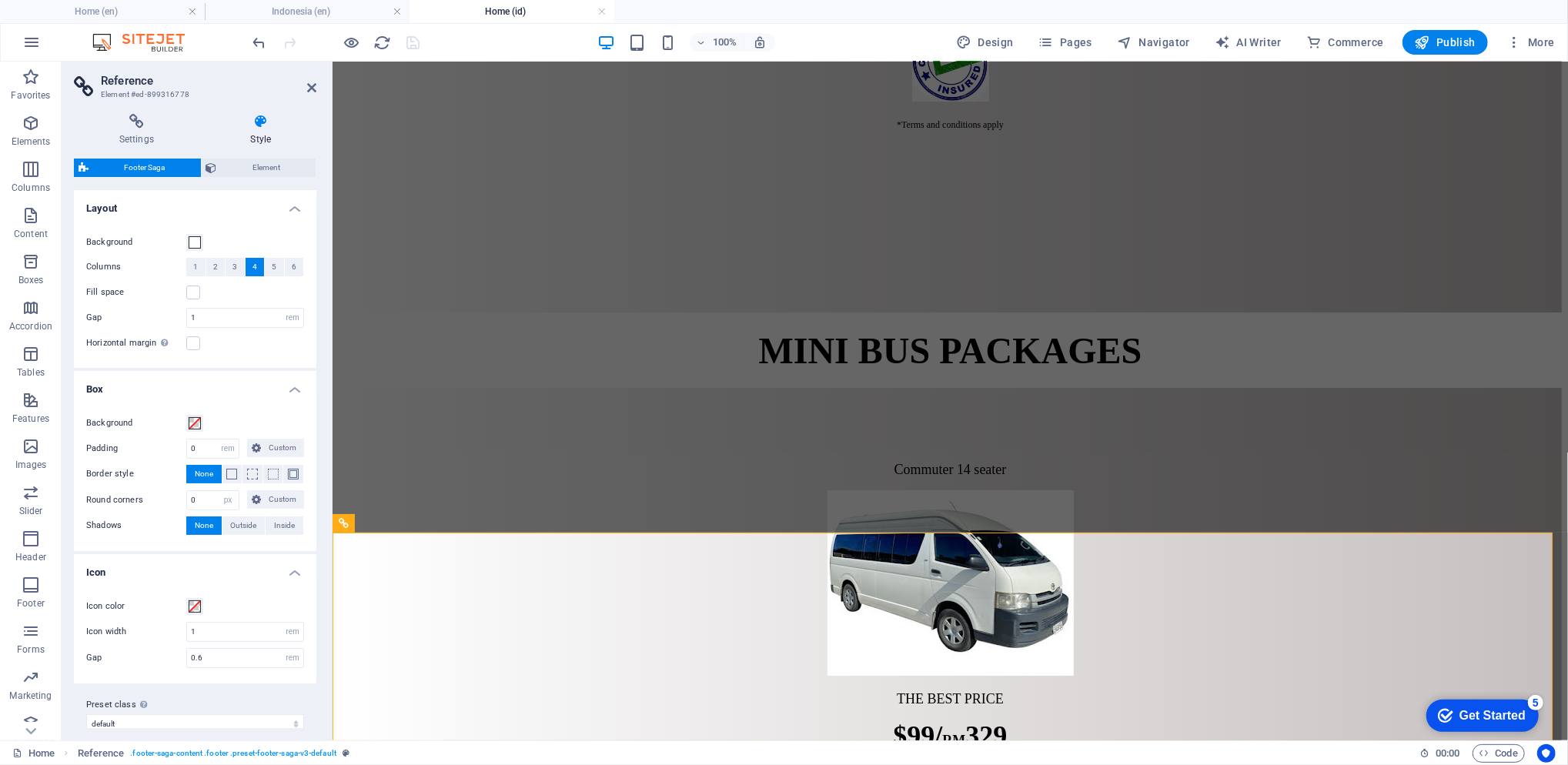
click at [200, 269] on button "1" at bounding box center [195, 267] width 19 height 19
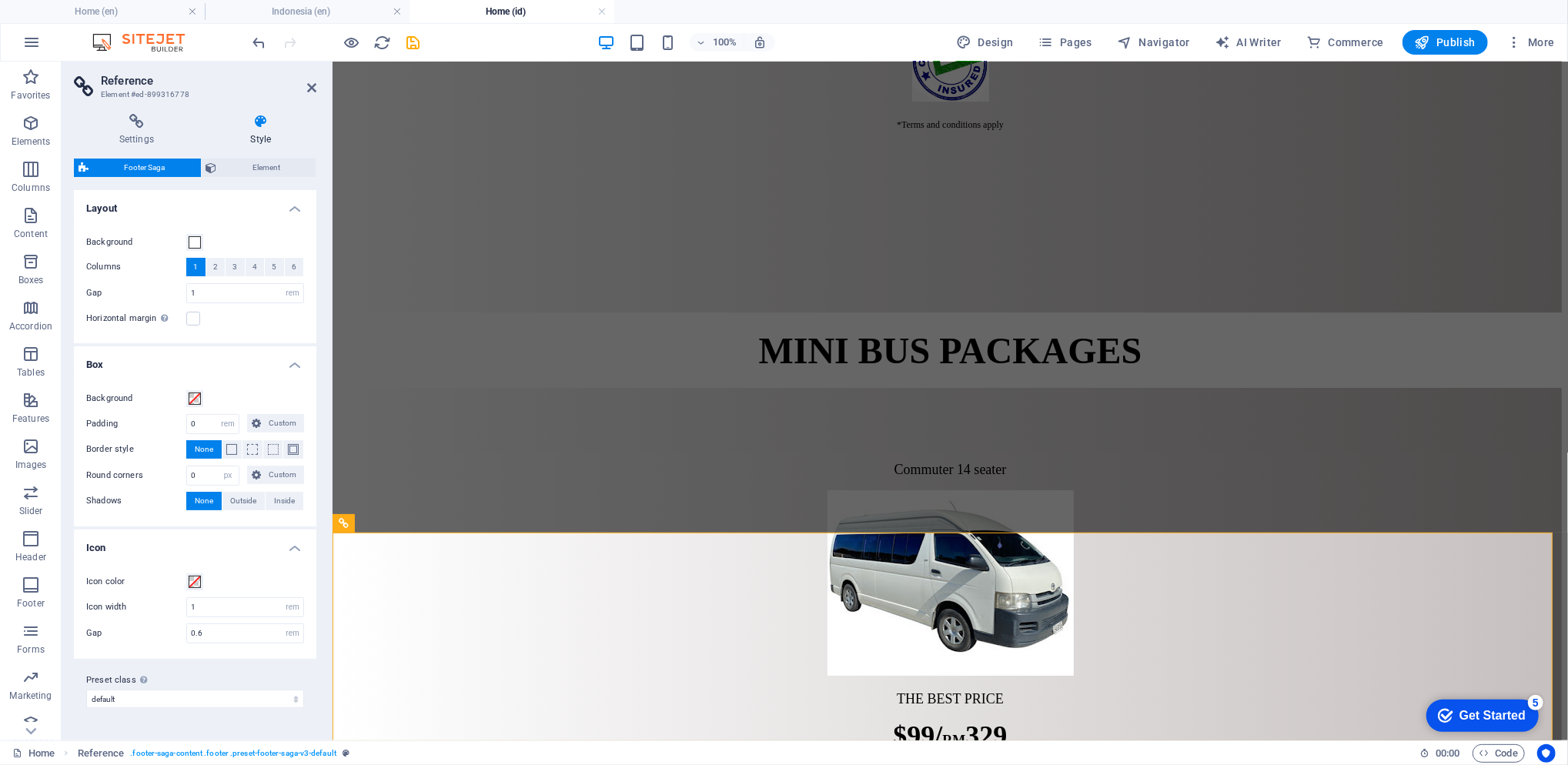
click at [220, 269] on button "2" at bounding box center [216, 267] width 19 height 19
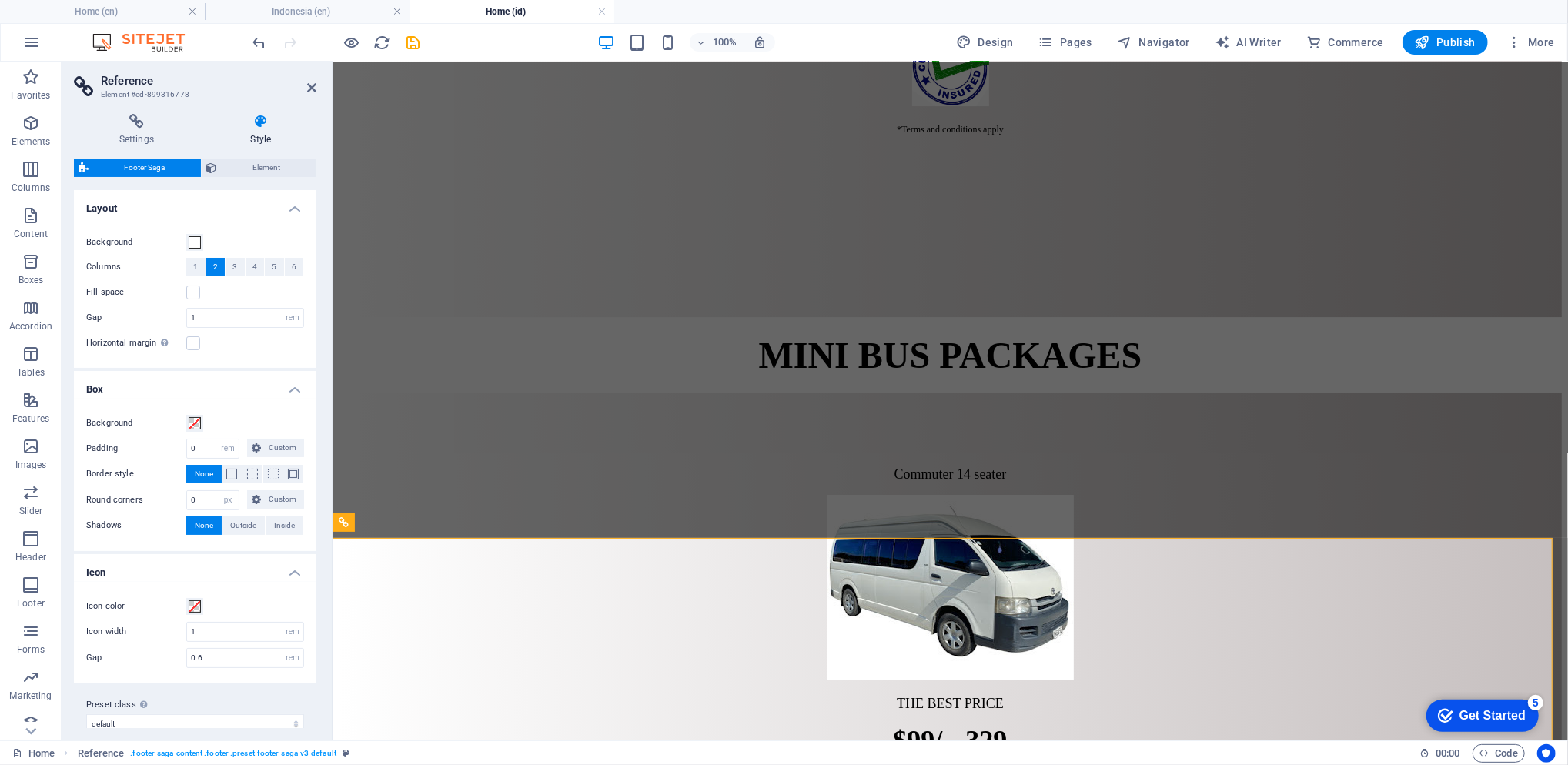
scroll to position [4168, 0]
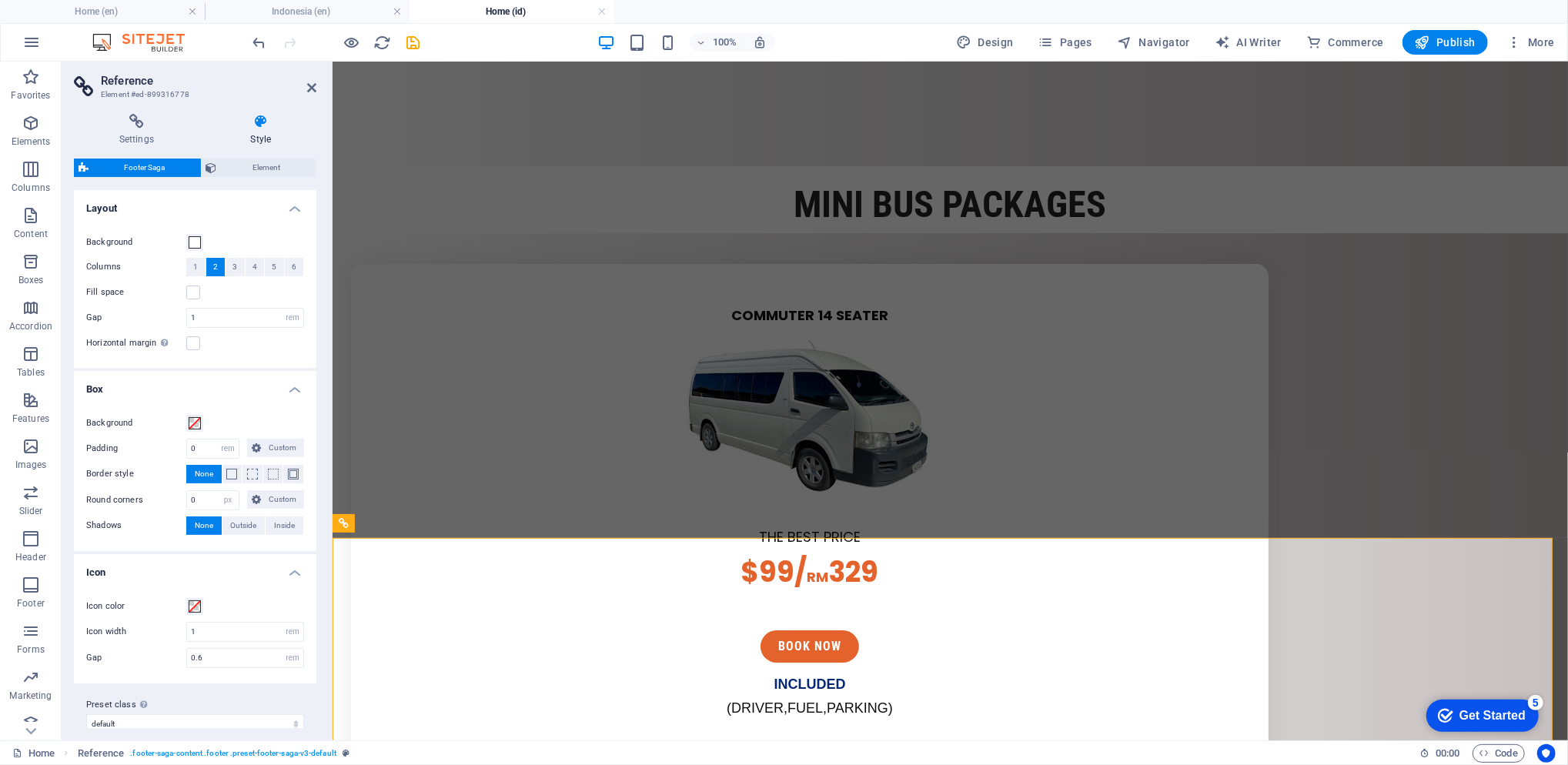
click at [234, 270] on span "3" at bounding box center [234, 267] width 4 height 19
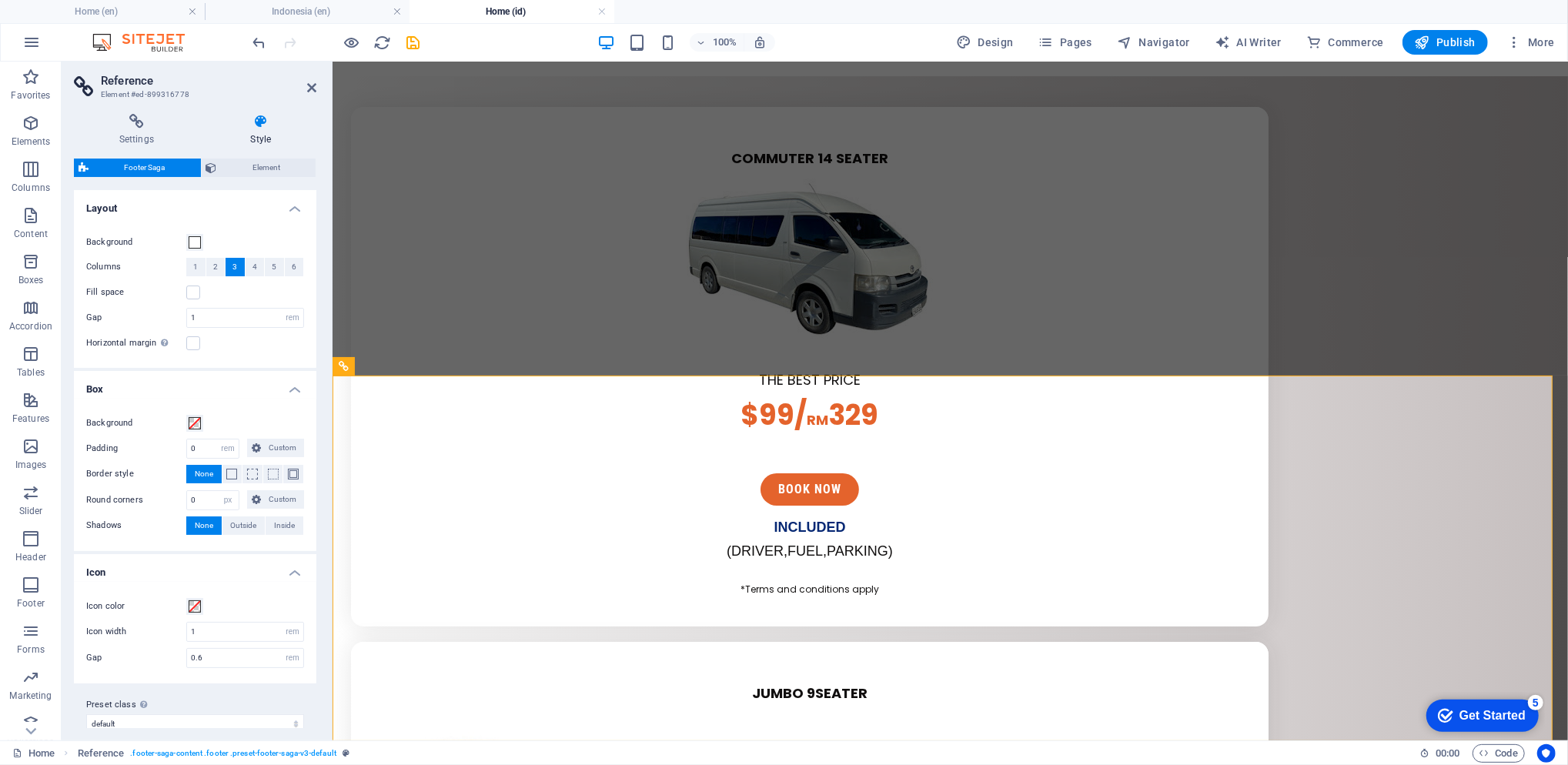
scroll to position [4269, 0]
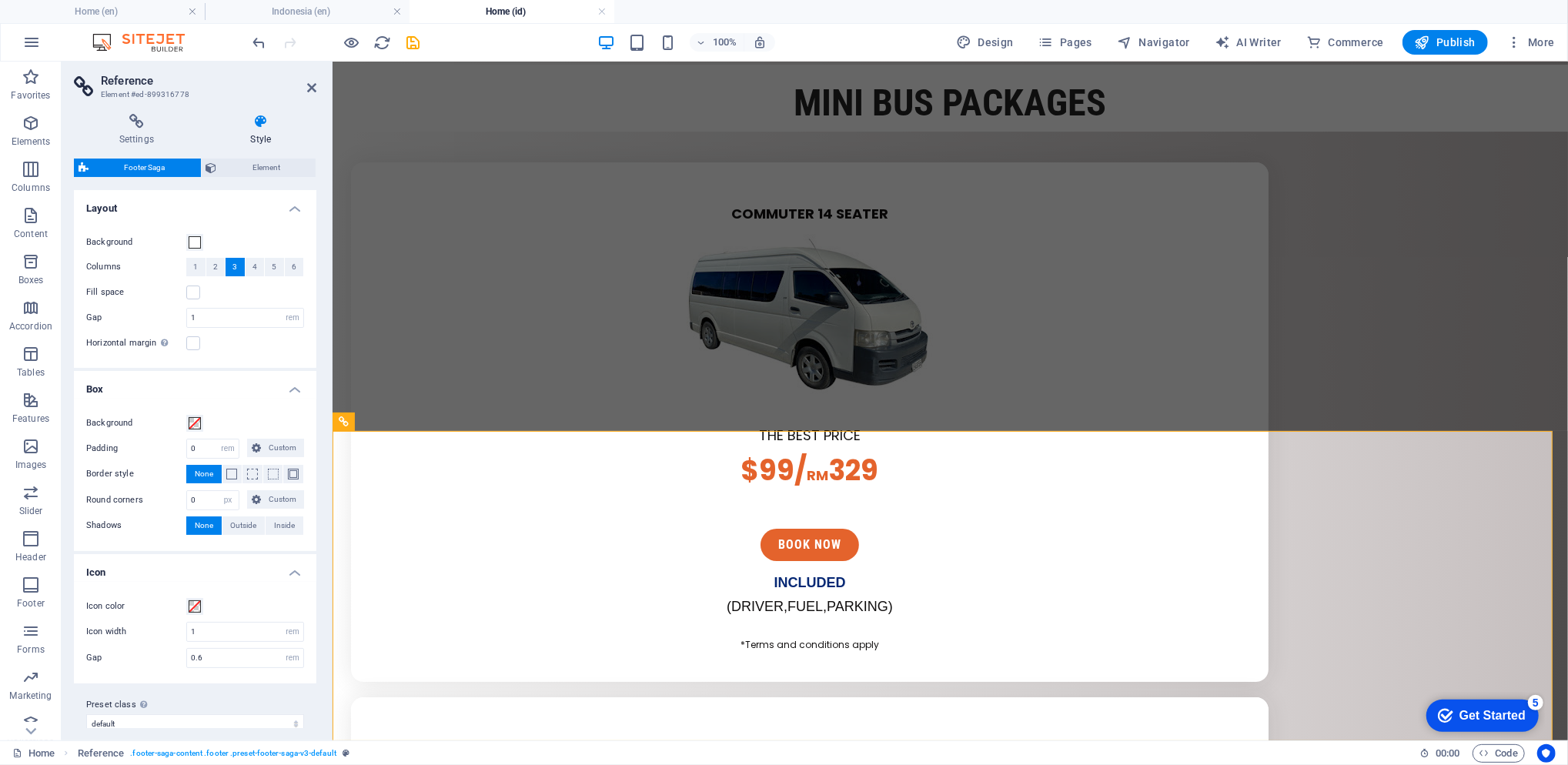
click at [191, 269] on button "1" at bounding box center [195, 267] width 19 height 19
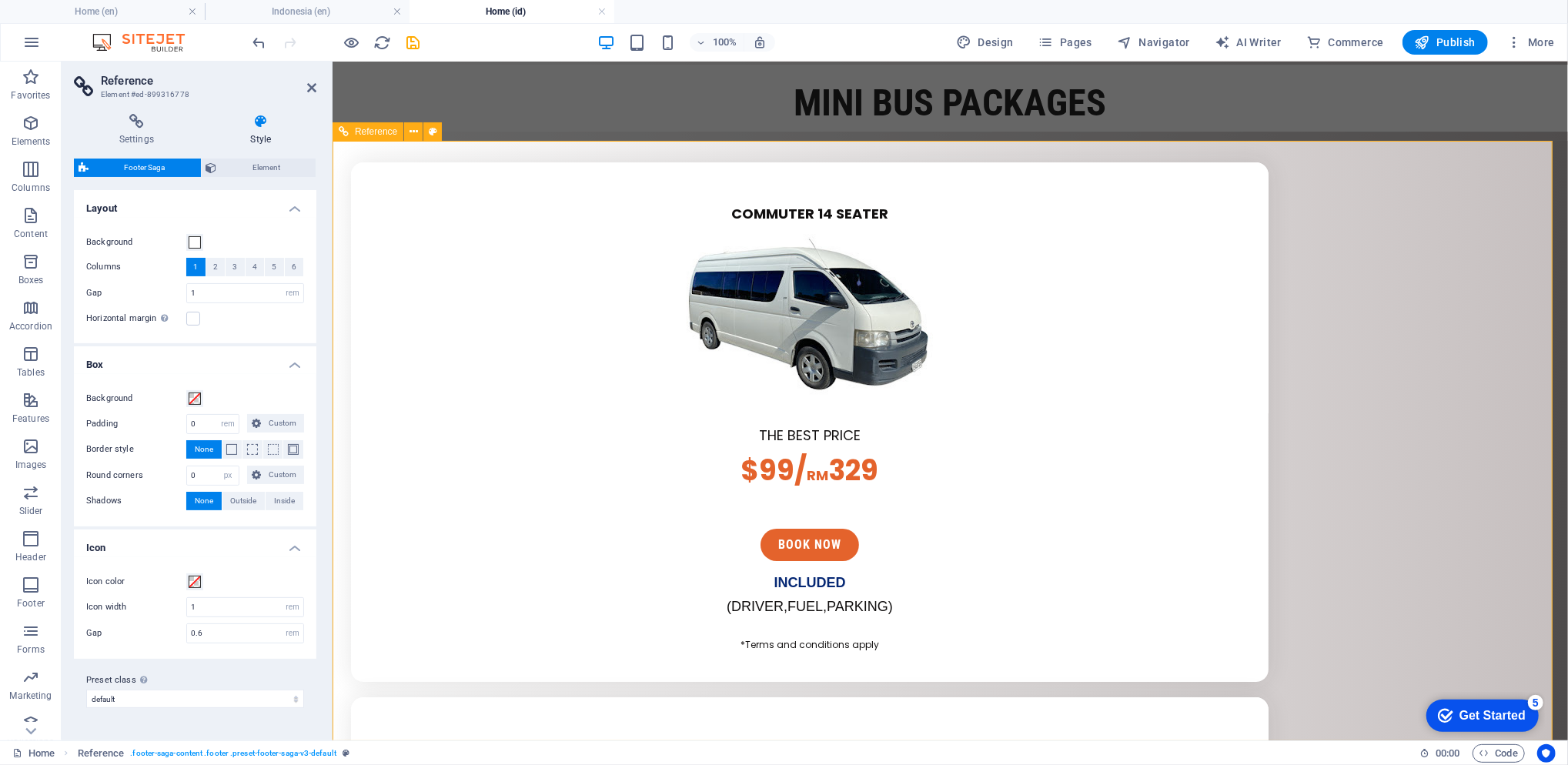
scroll to position [4560, 0]
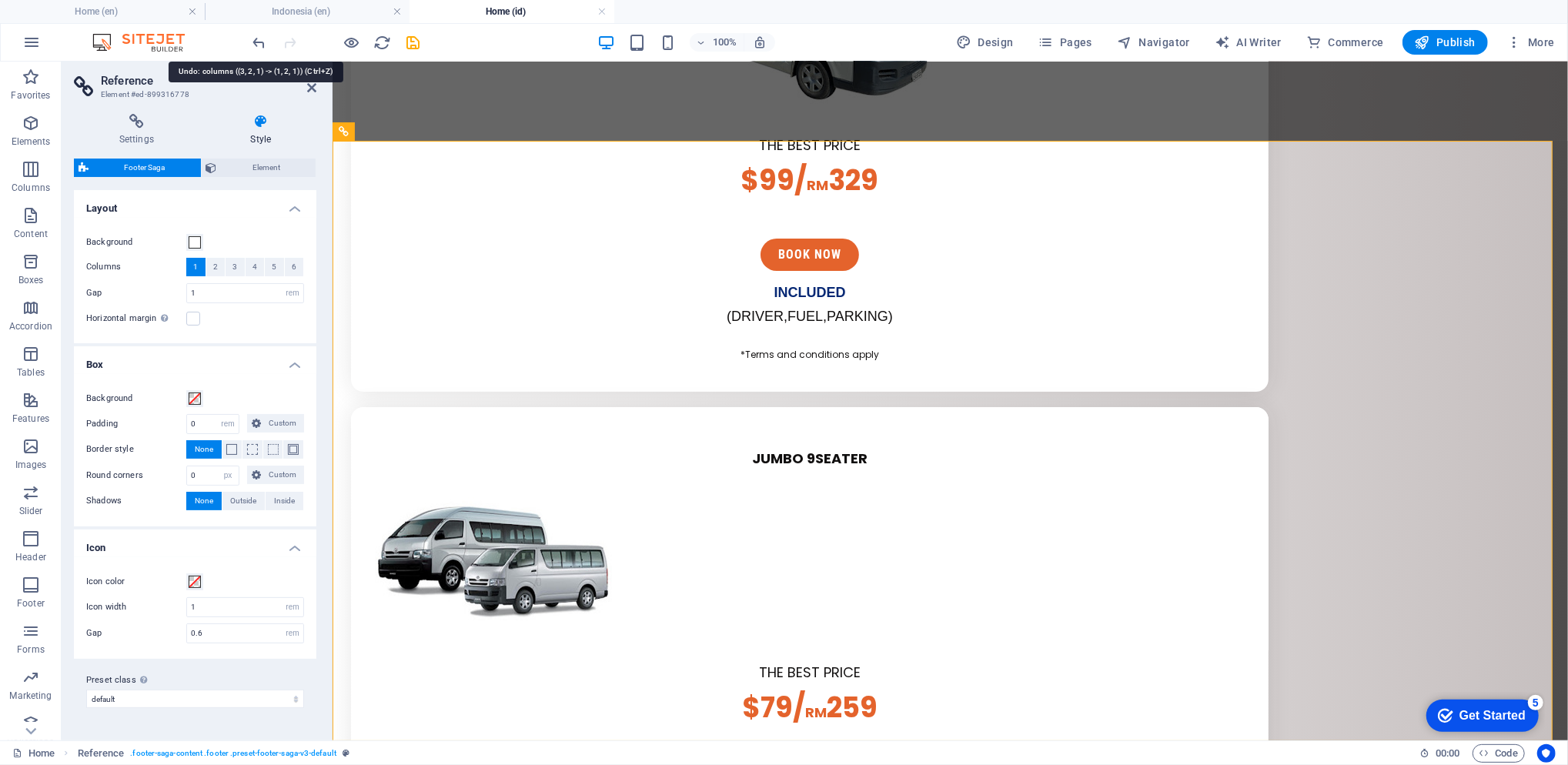
click at [259, 47] on icon "undo" at bounding box center [260, 42] width 18 height 18
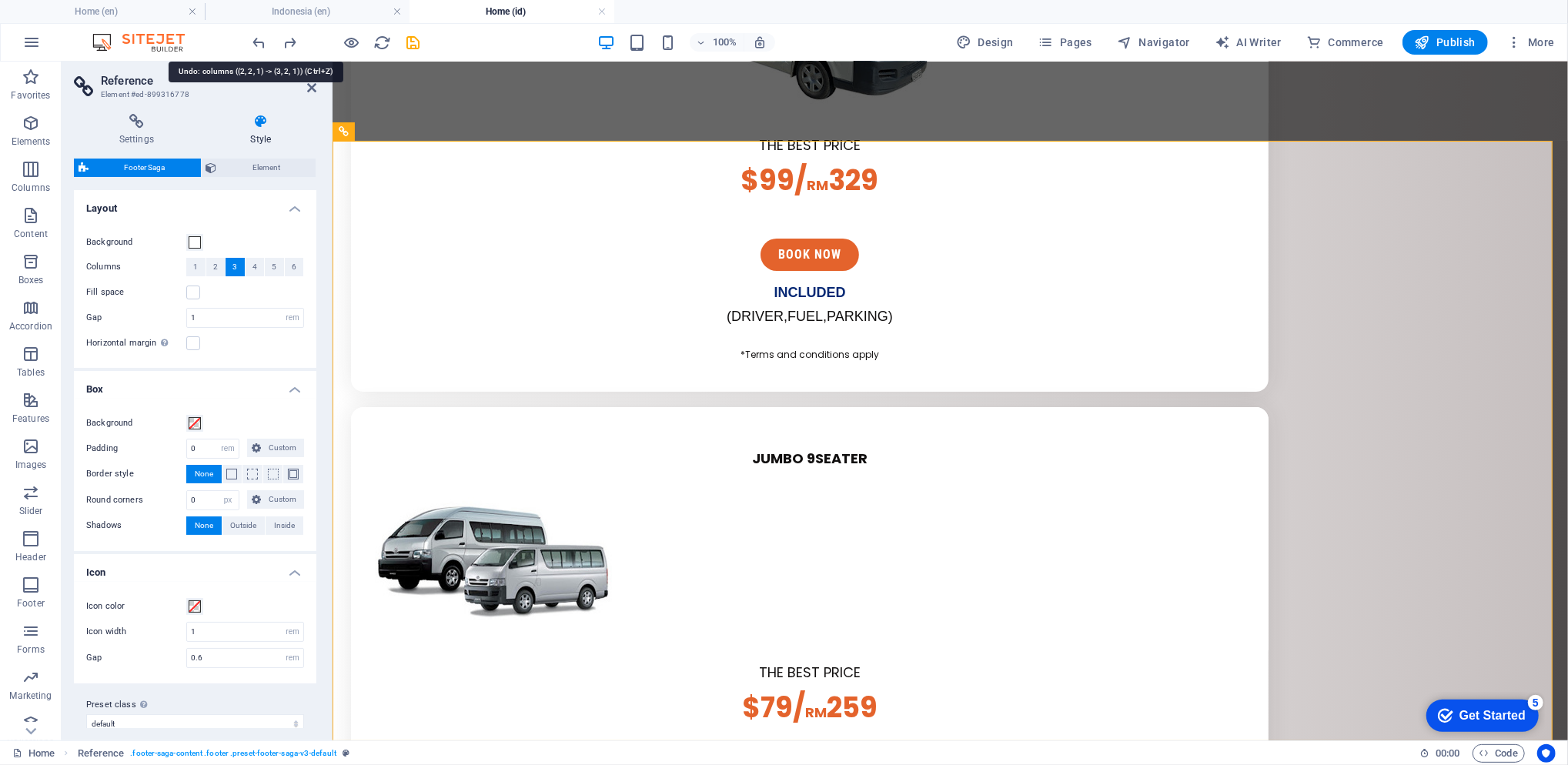
scroll to position [4269, 0]
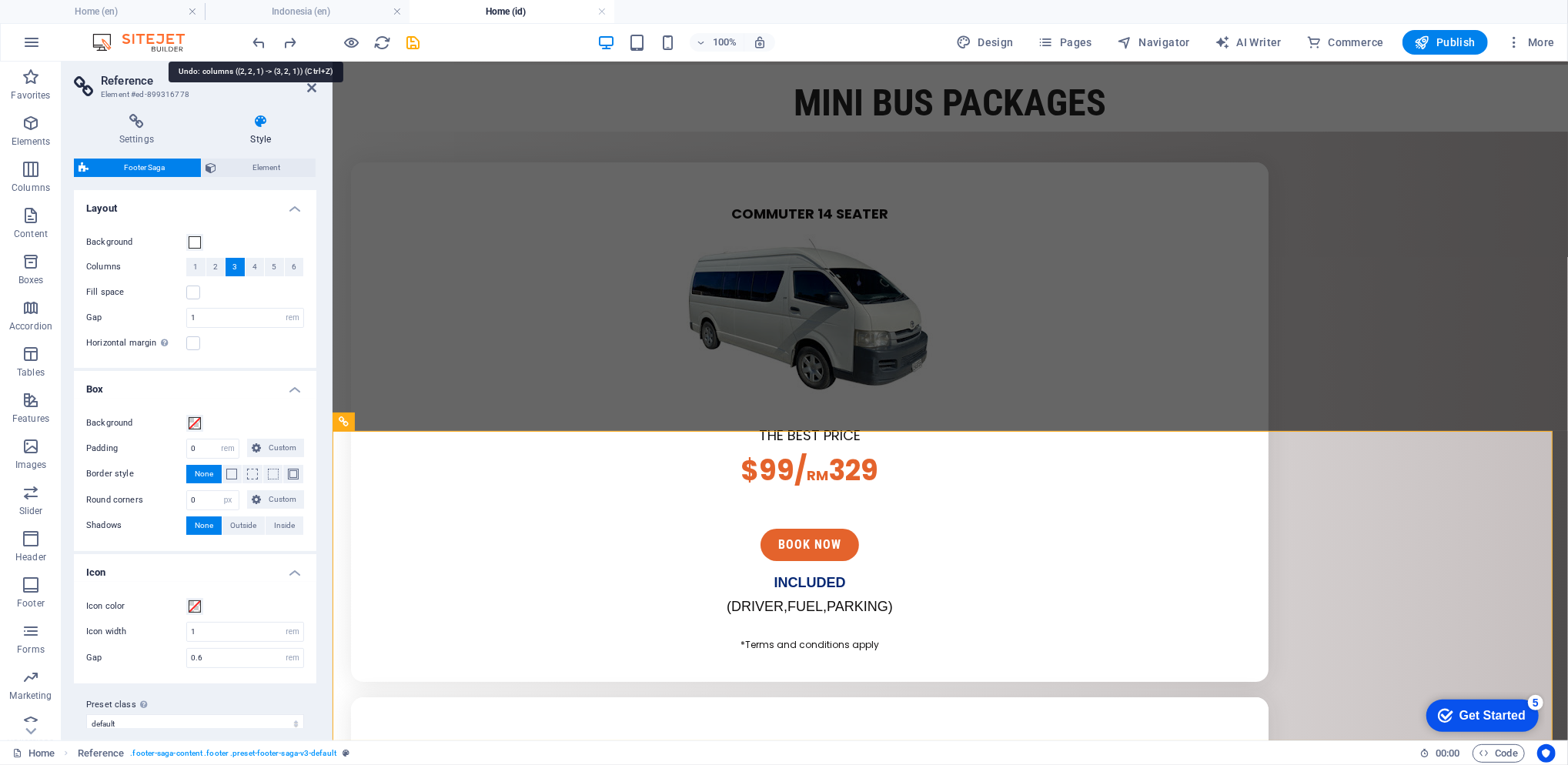
click at [259, 47] on icon "undo" at bounding box center [260, 42] width 18 height 18
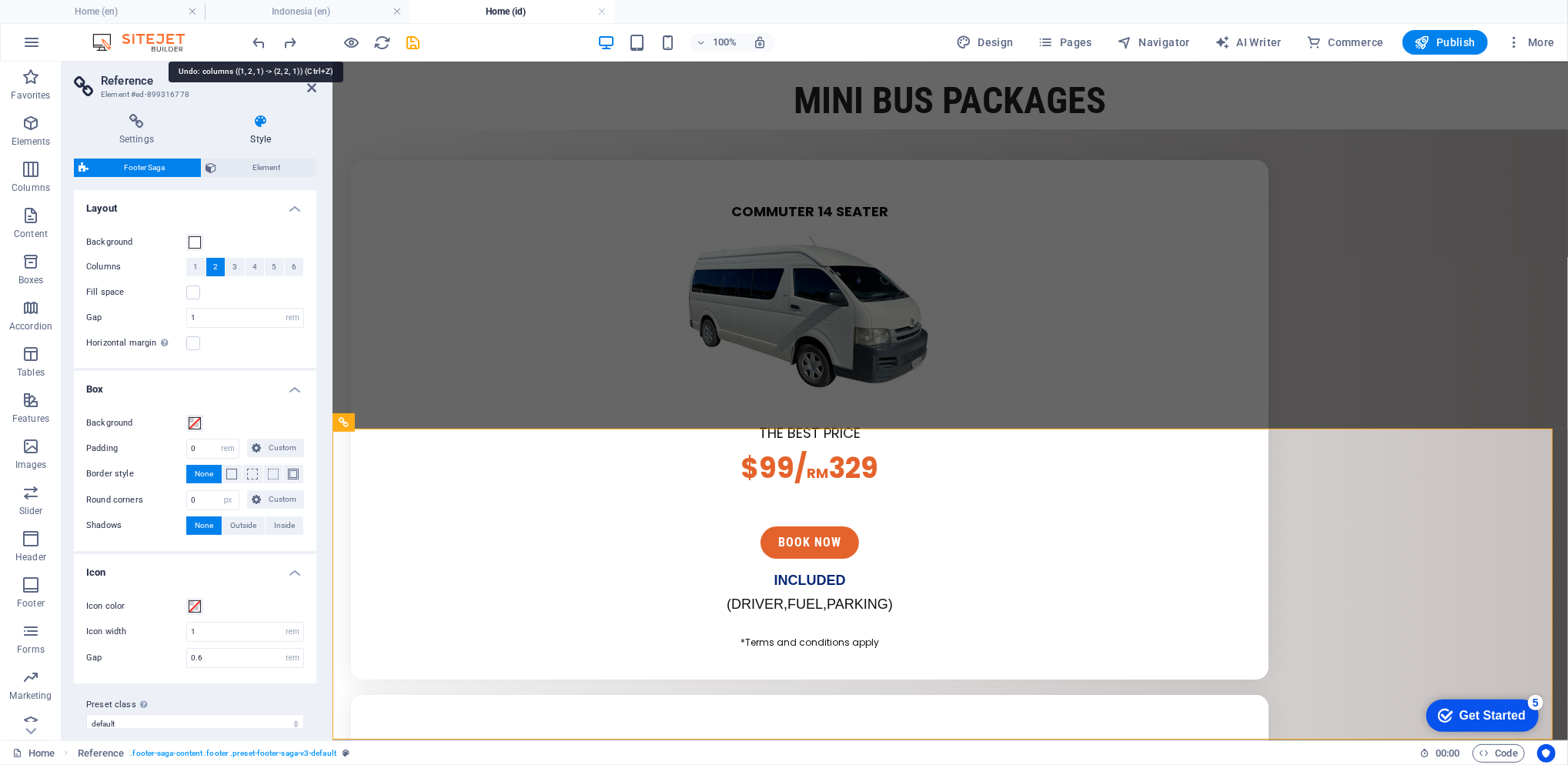
scroll to position [4273, 0]
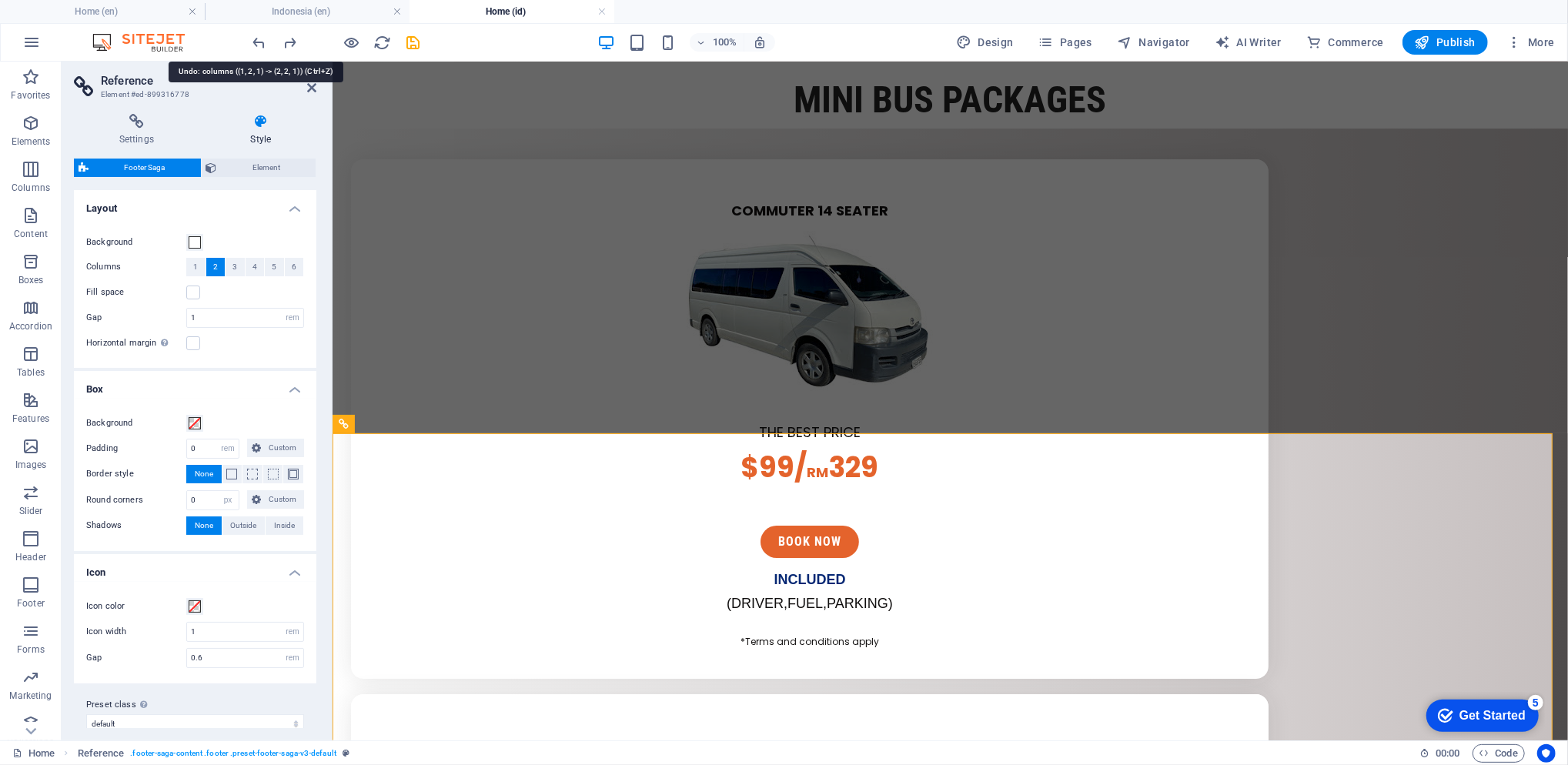
click at [260, 47] on icon "undo" at bounding box center [260, 42] width 18 height 18
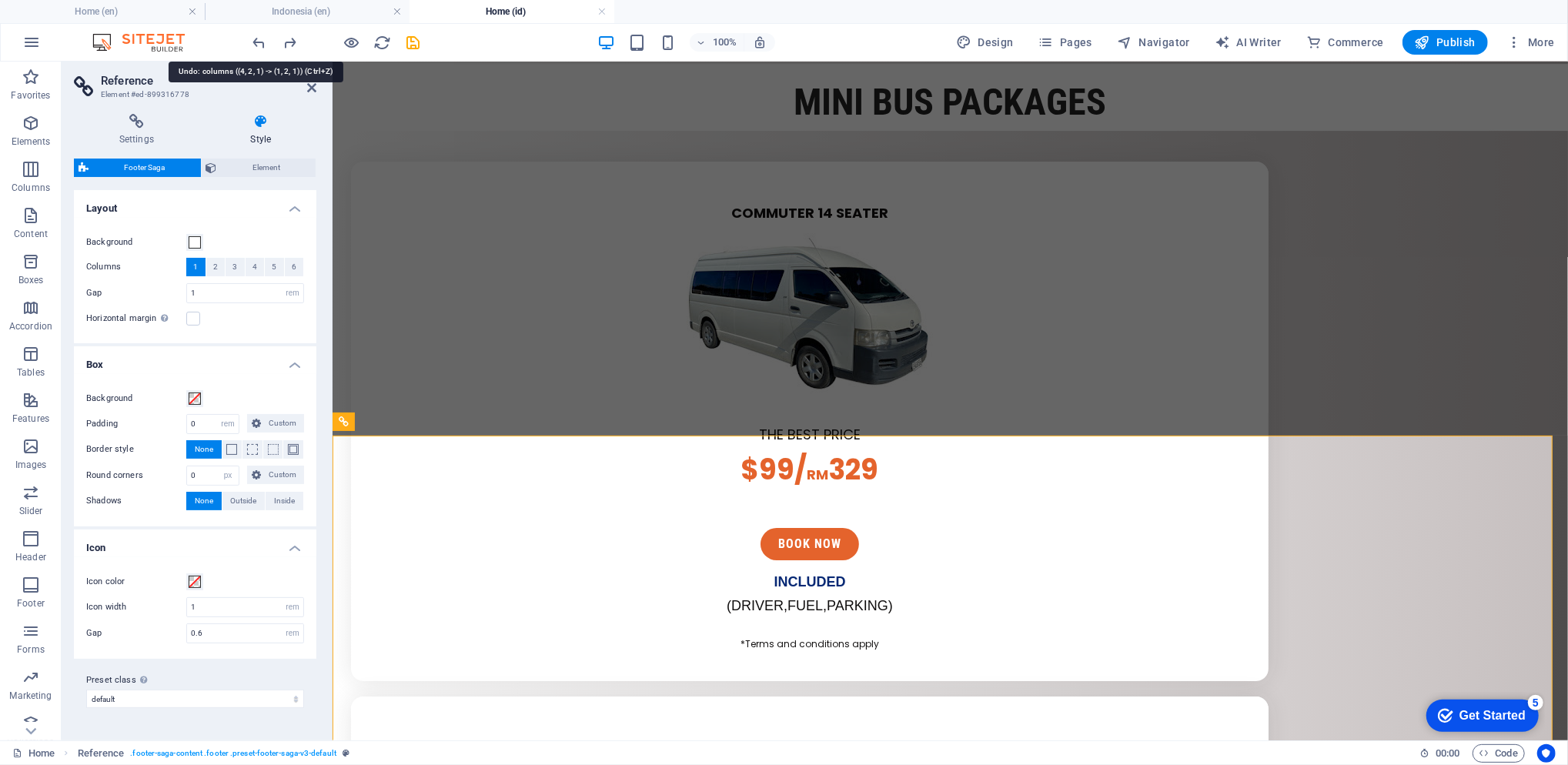
click at [266, 44] on icon "undo" at bounding box center [260, 42] width 18 height 18
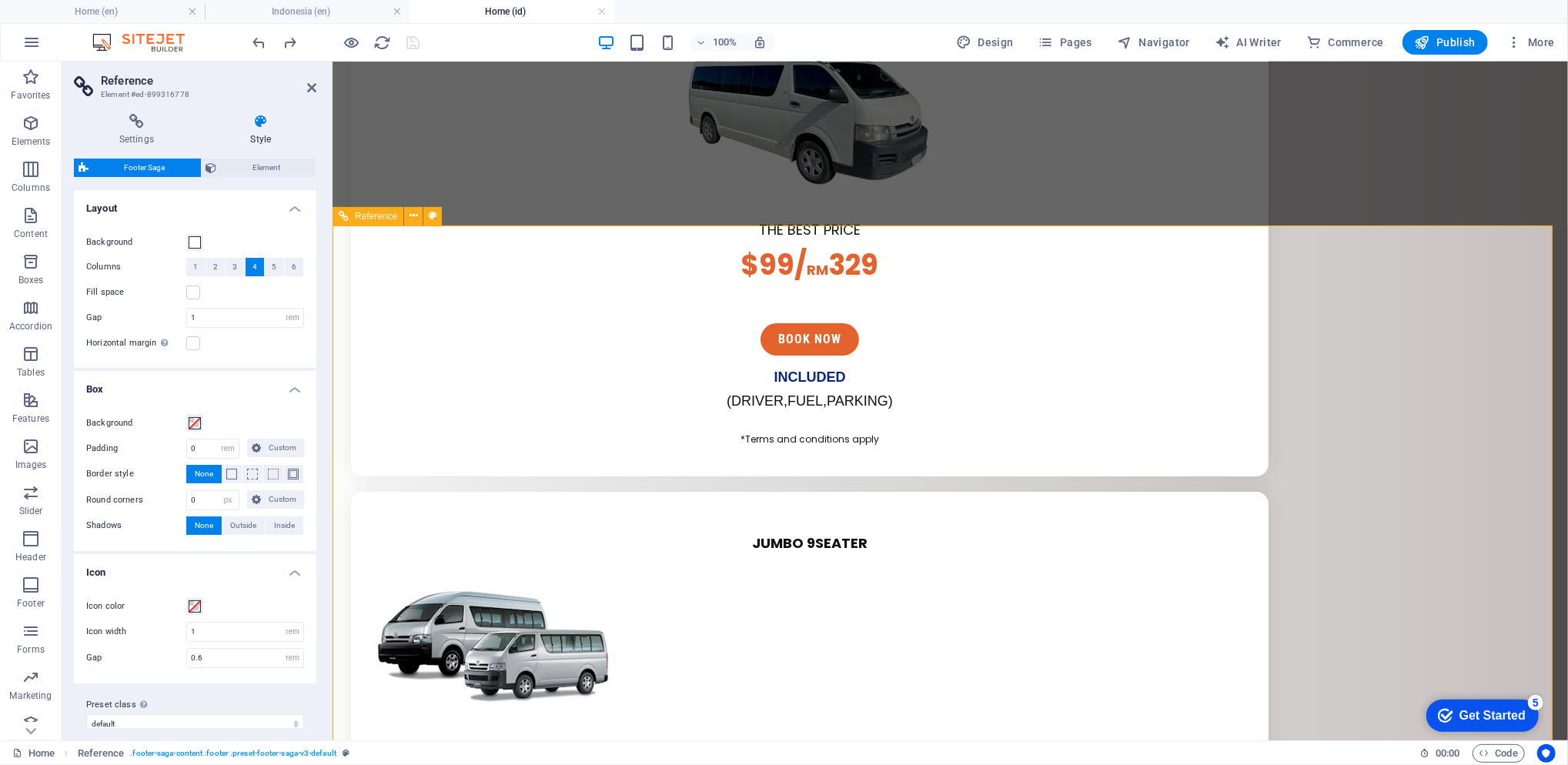
scroll to position [4168, 0]
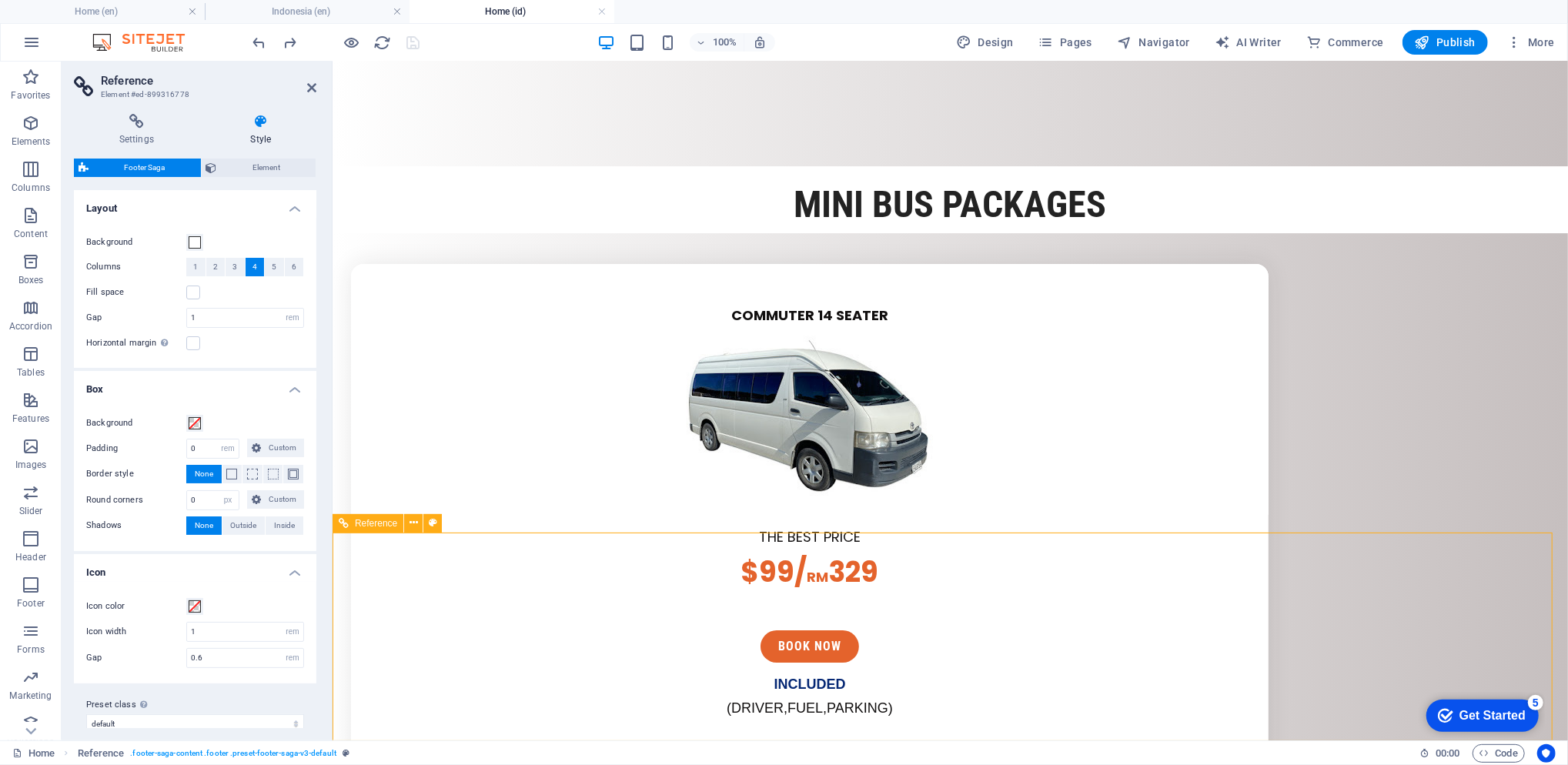
click at [336, 11] on h4 "Indonesia (en)" at bounding box center [307, 12] width 205 height 17
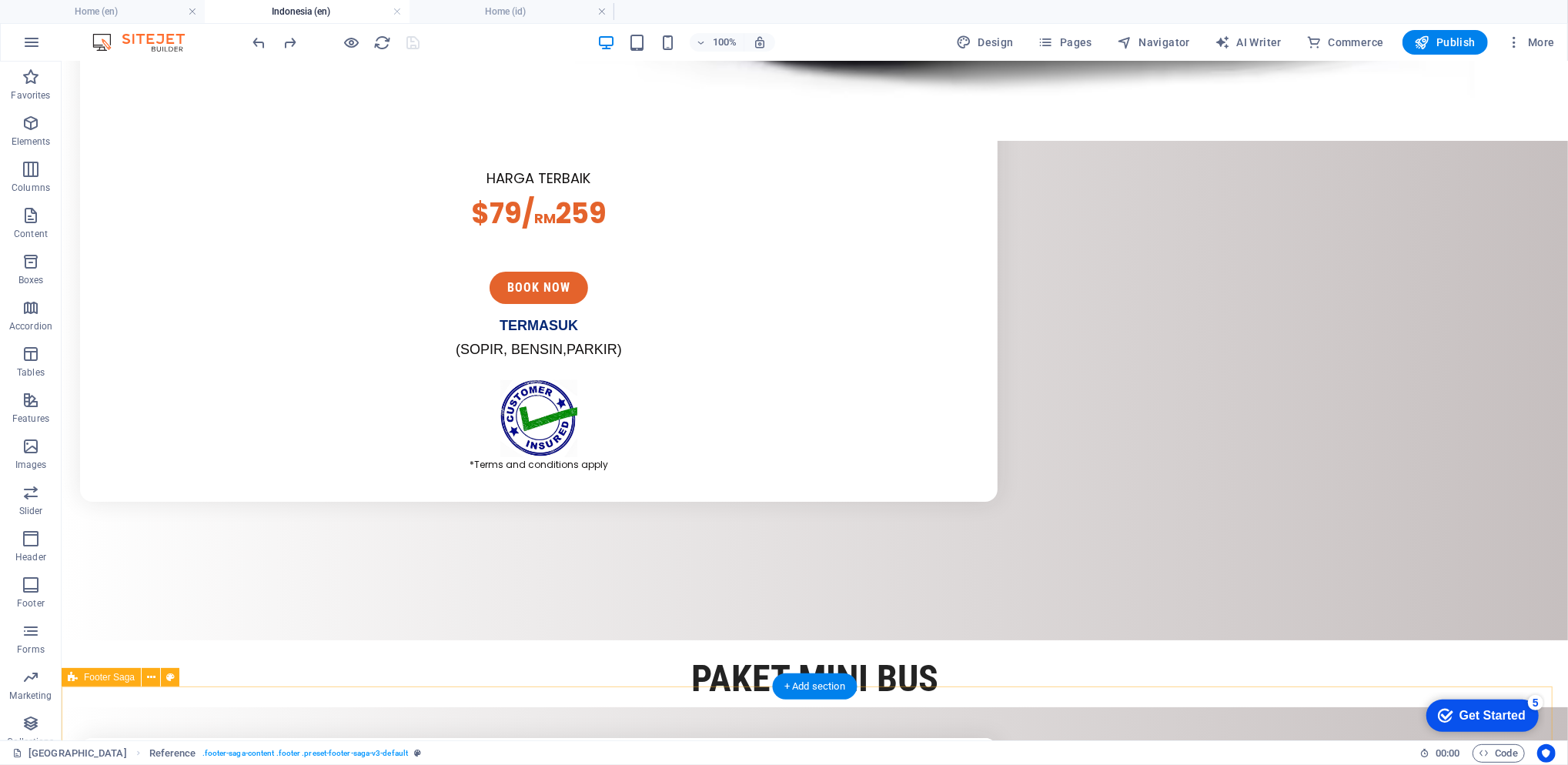
scroll to position [4726, 0]
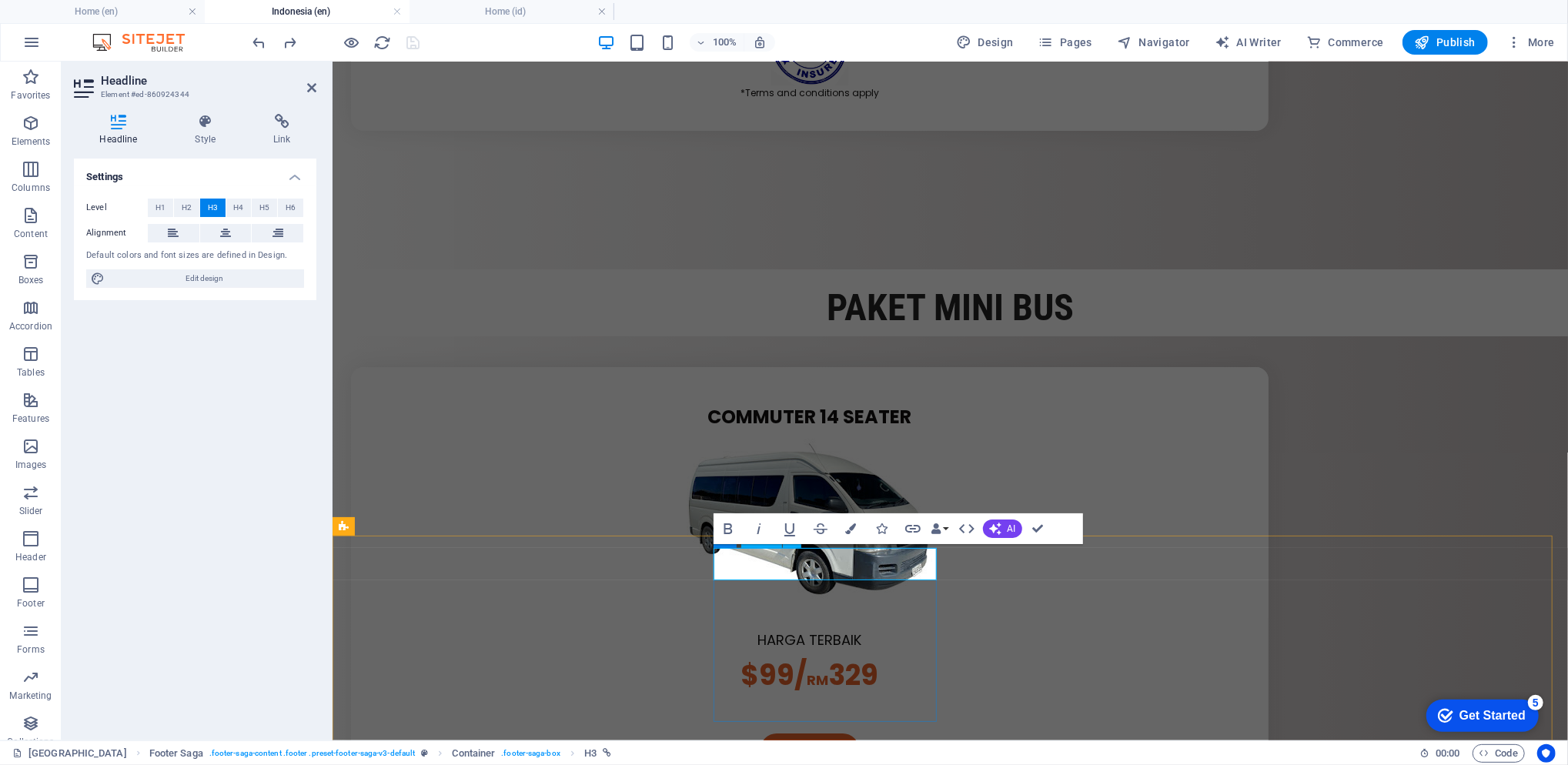
scroll to position [4609, 0]
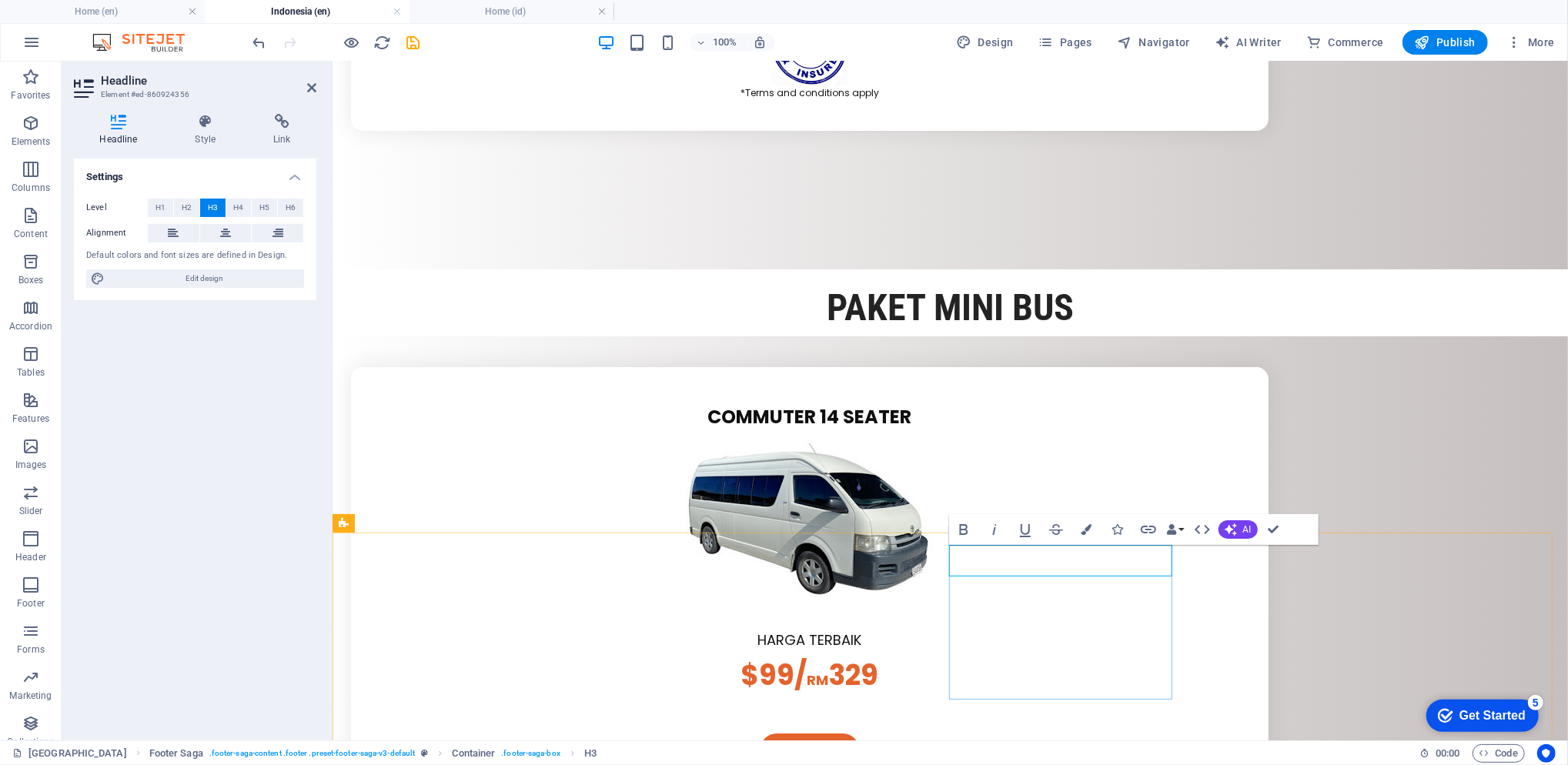
copy span "Navigation"
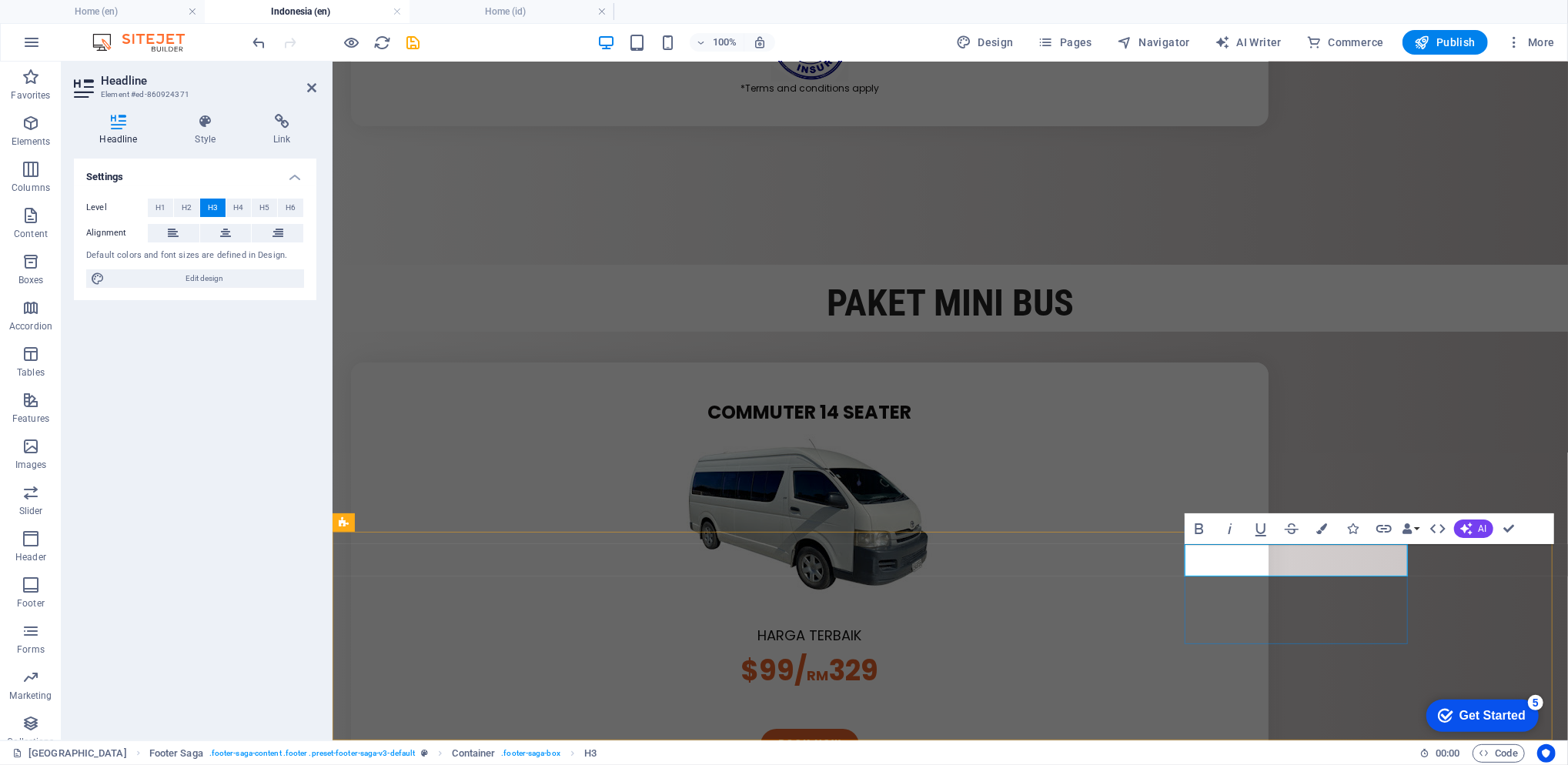
scroll to position [4615, 0]
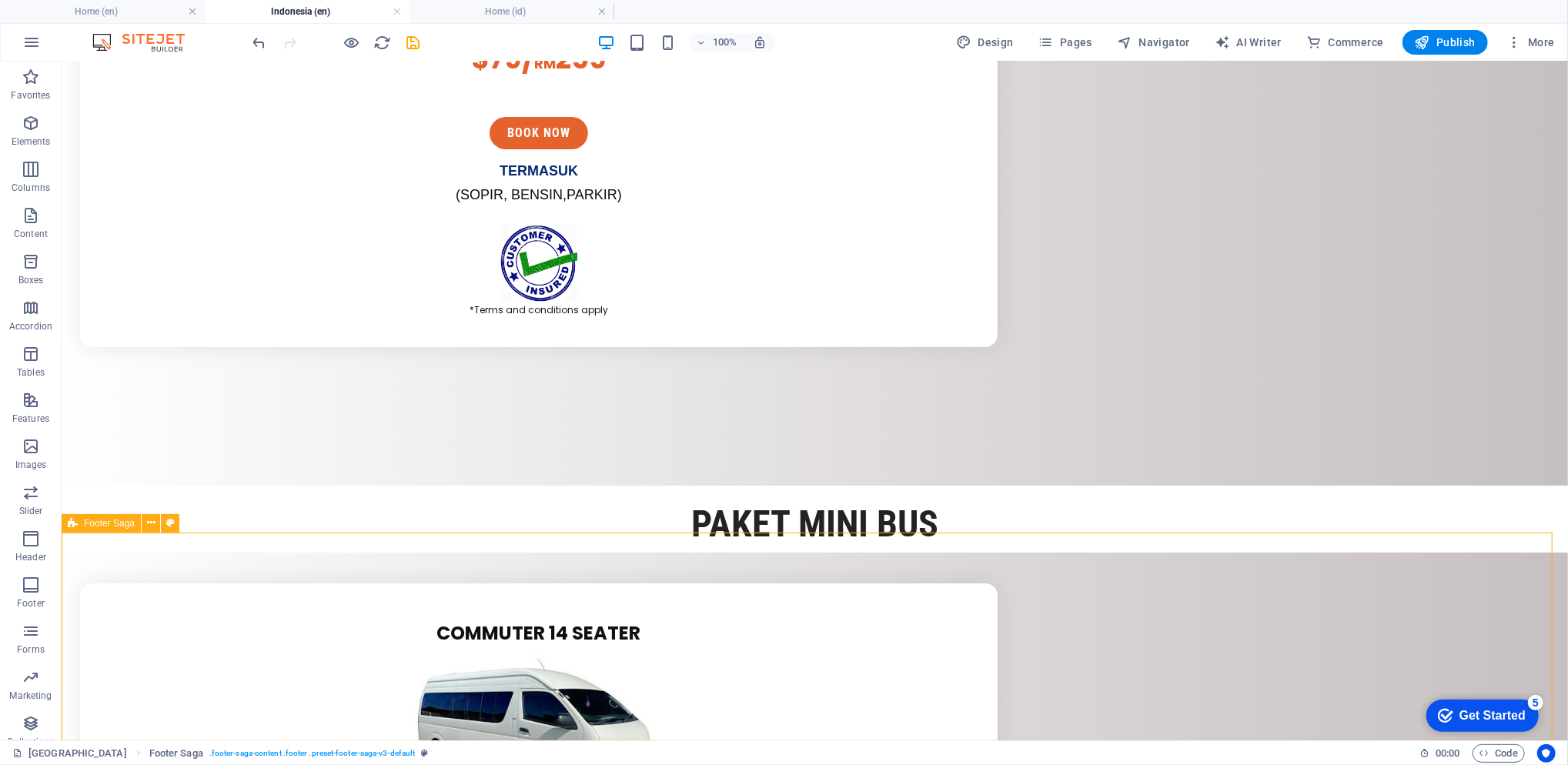
click at [129, 524] on span "Footer Saga" at bounding box center [109, 523] width 51 height 9
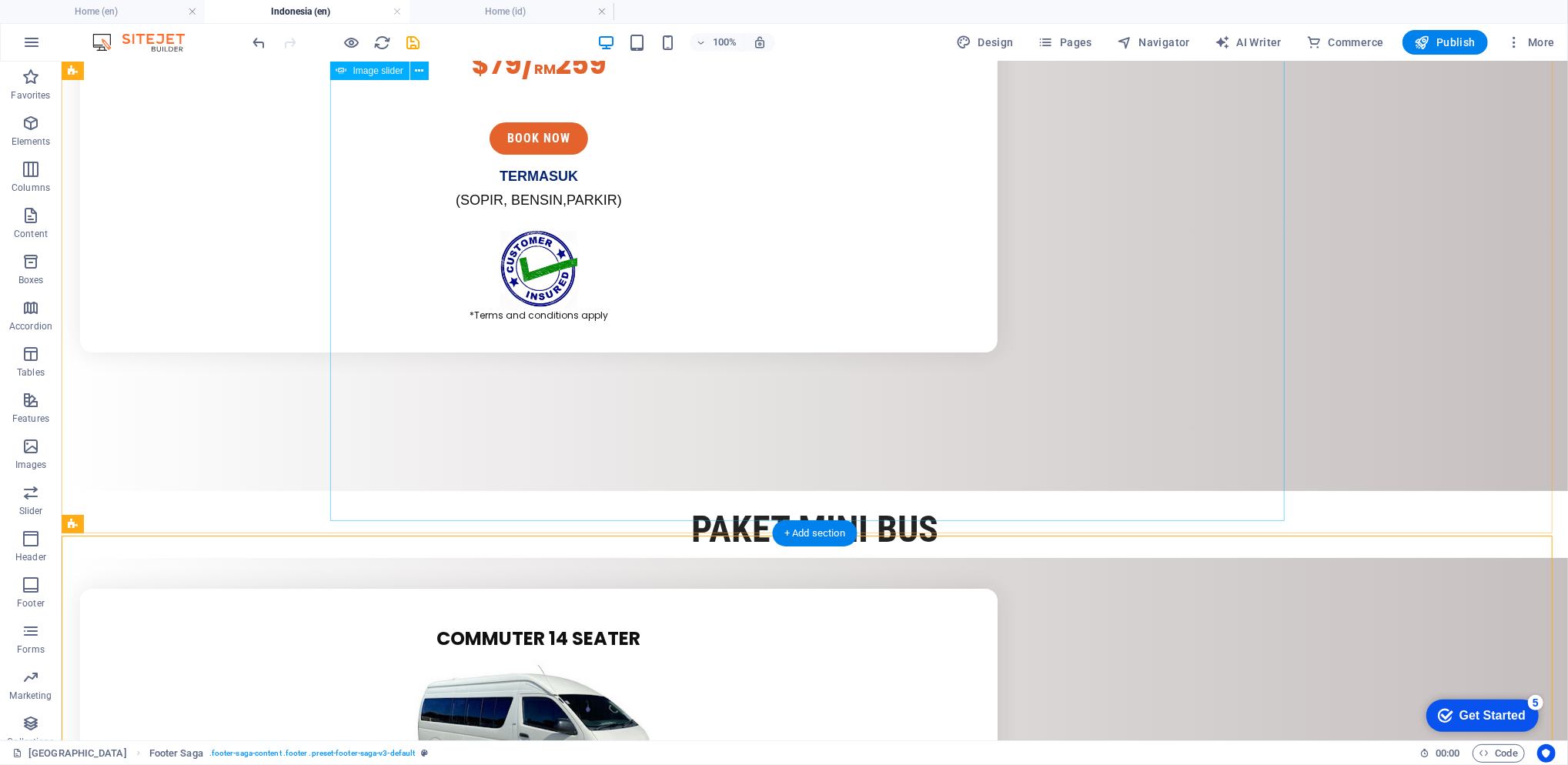
scroll to position [4719, 0]
click at [509, 14] on h4 "Home (id)" at bounding box center [512, 12] width 205 height 17
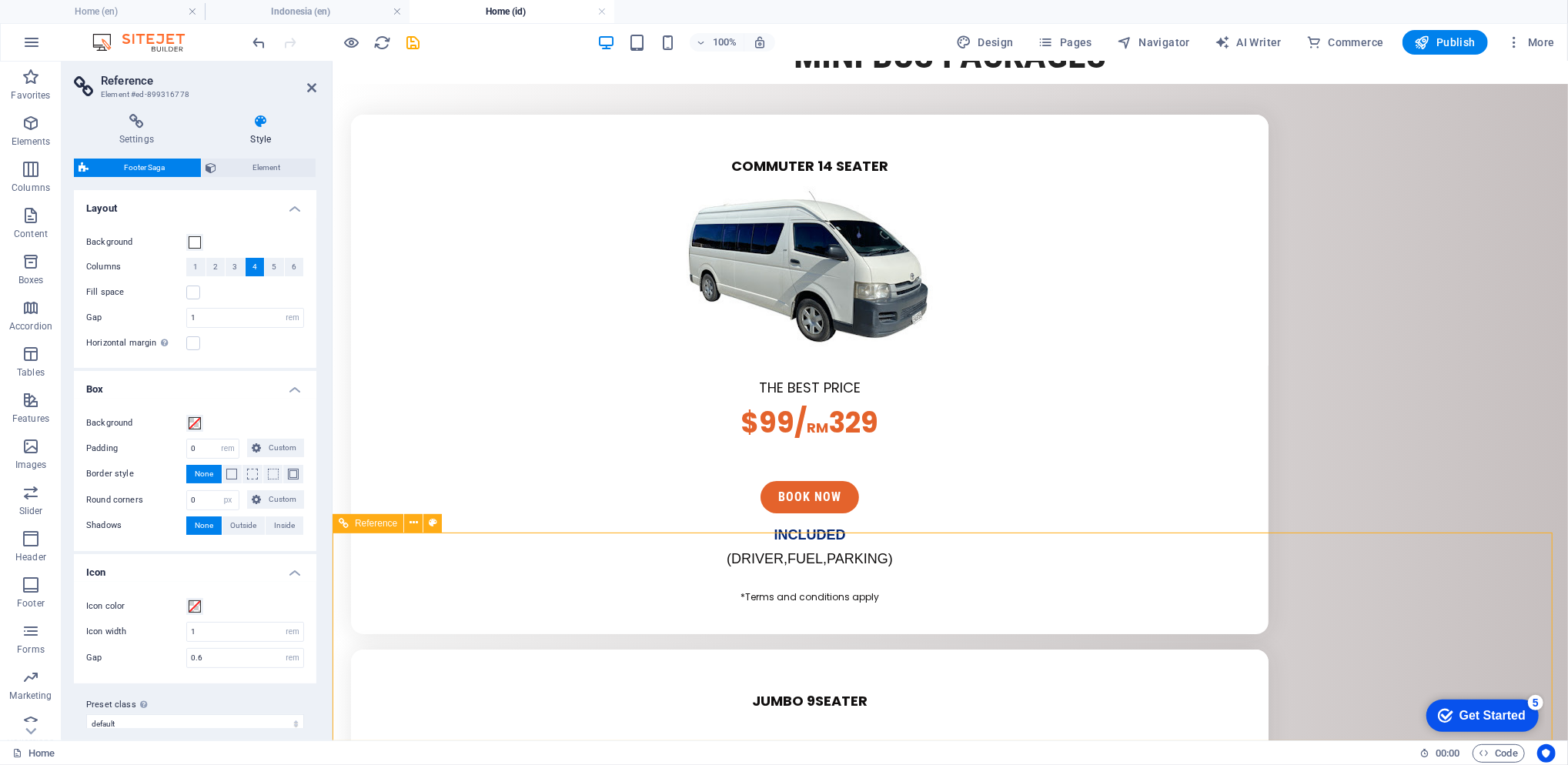
scroll to position [4377, 0]
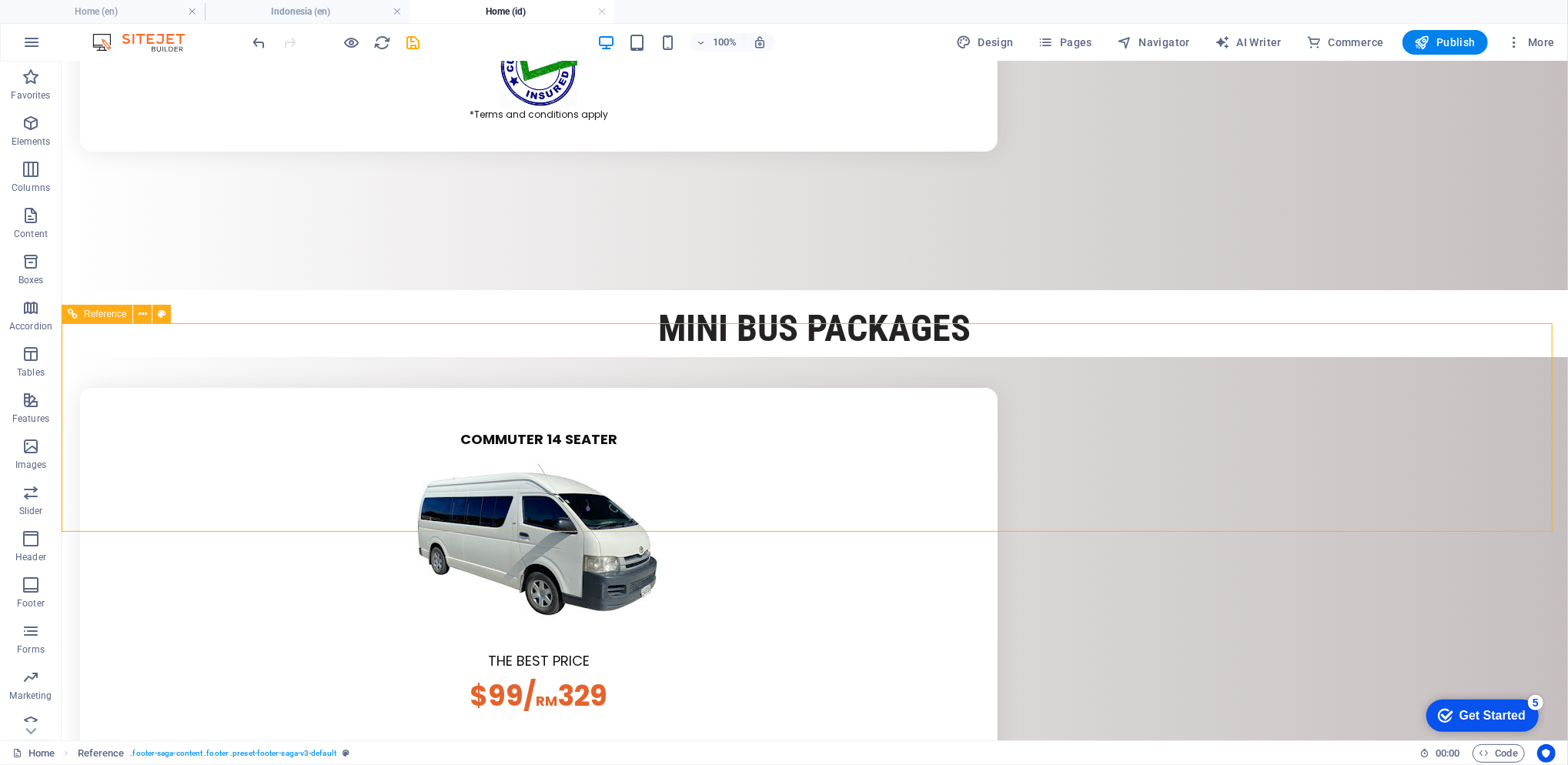
click at [150, 312] on button at bounding box center [142, 314] width 19 height 19
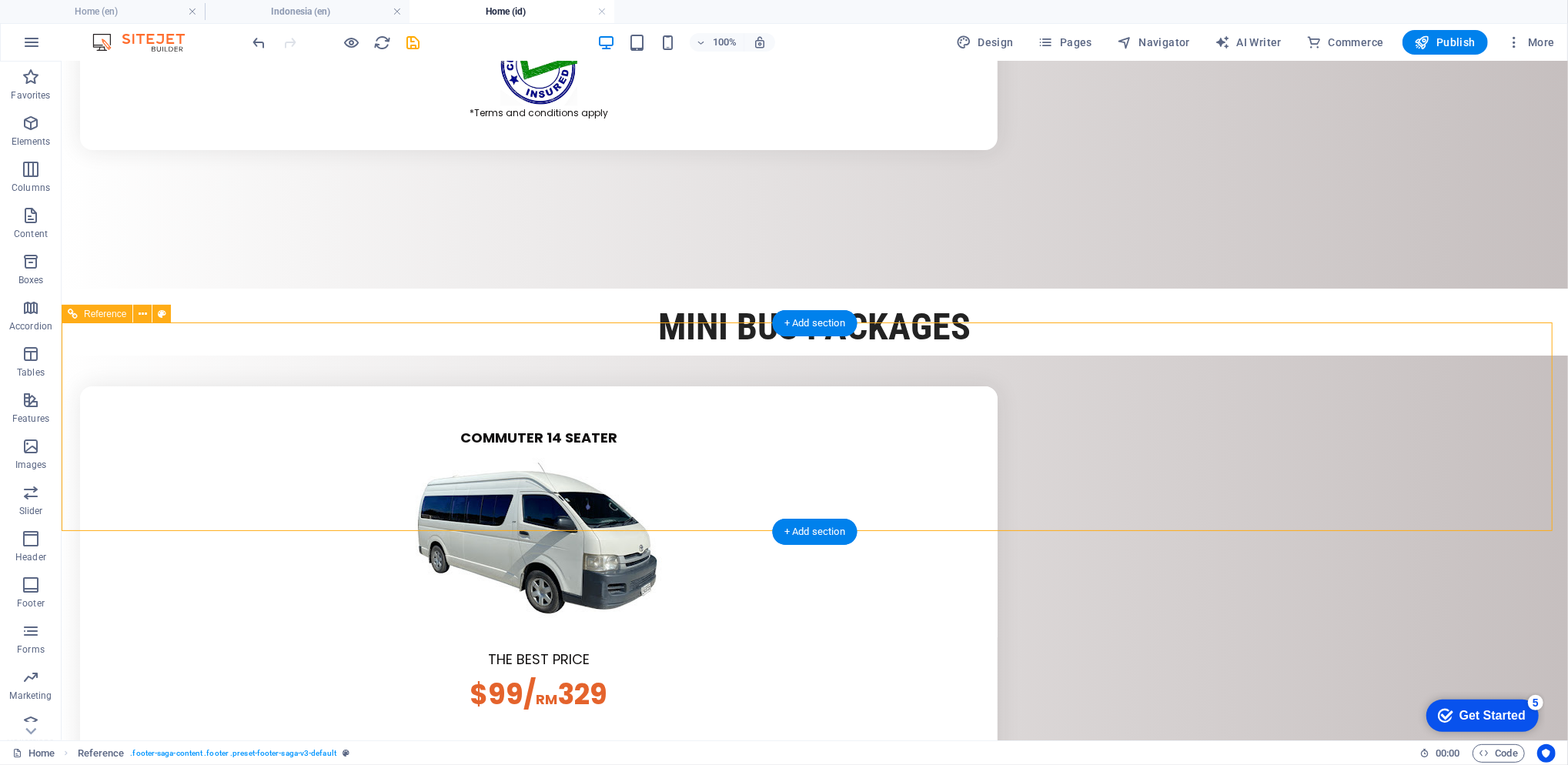
drag, startPoint x: 268, startPoint y: 585, endPoint x: 207, endPoint y: 524, distance: 86.3
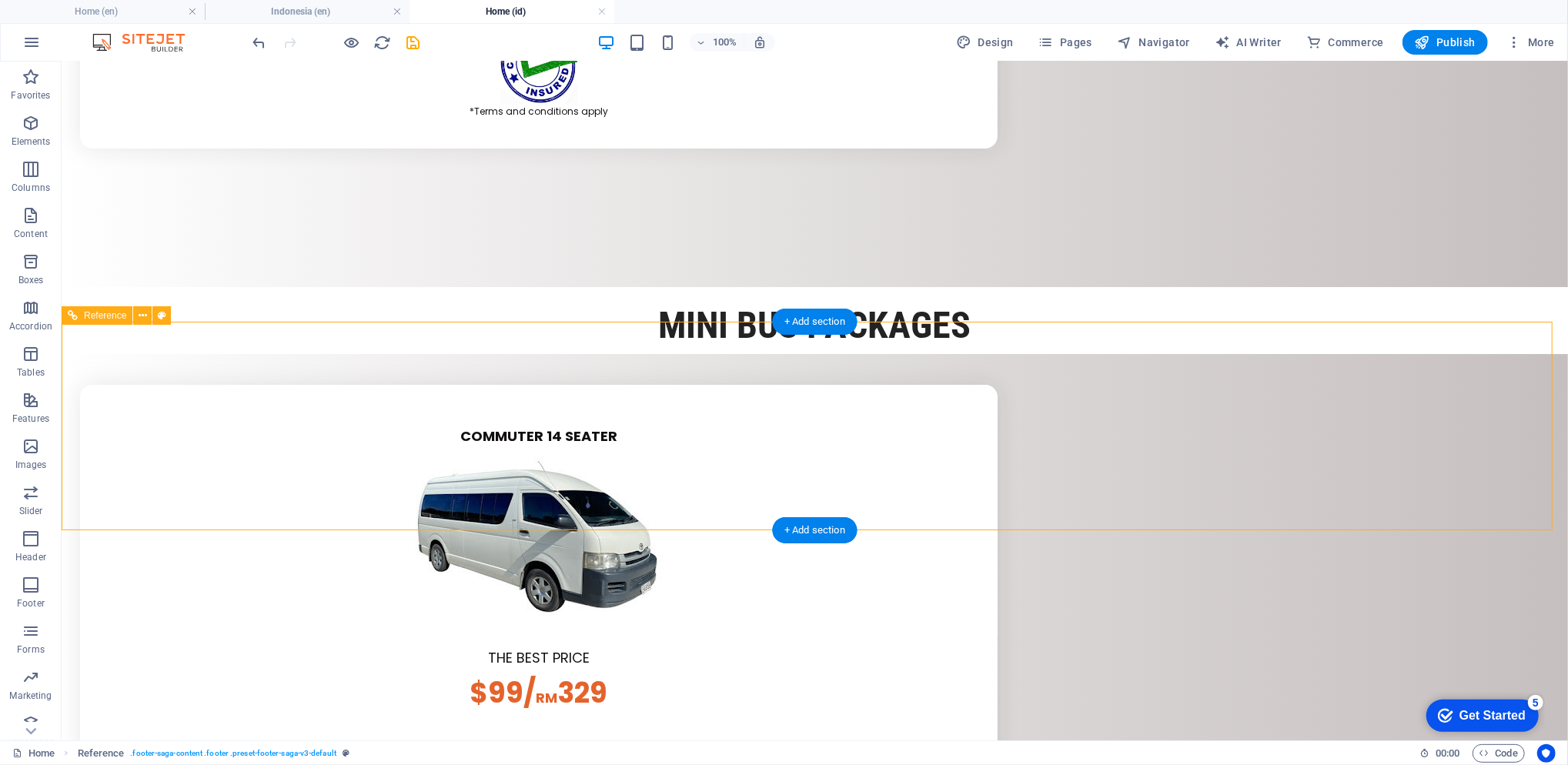
scroll to position [4379, 0]
click at [144, 321] on icon at bounding box center [143, 316] width 8 height 16
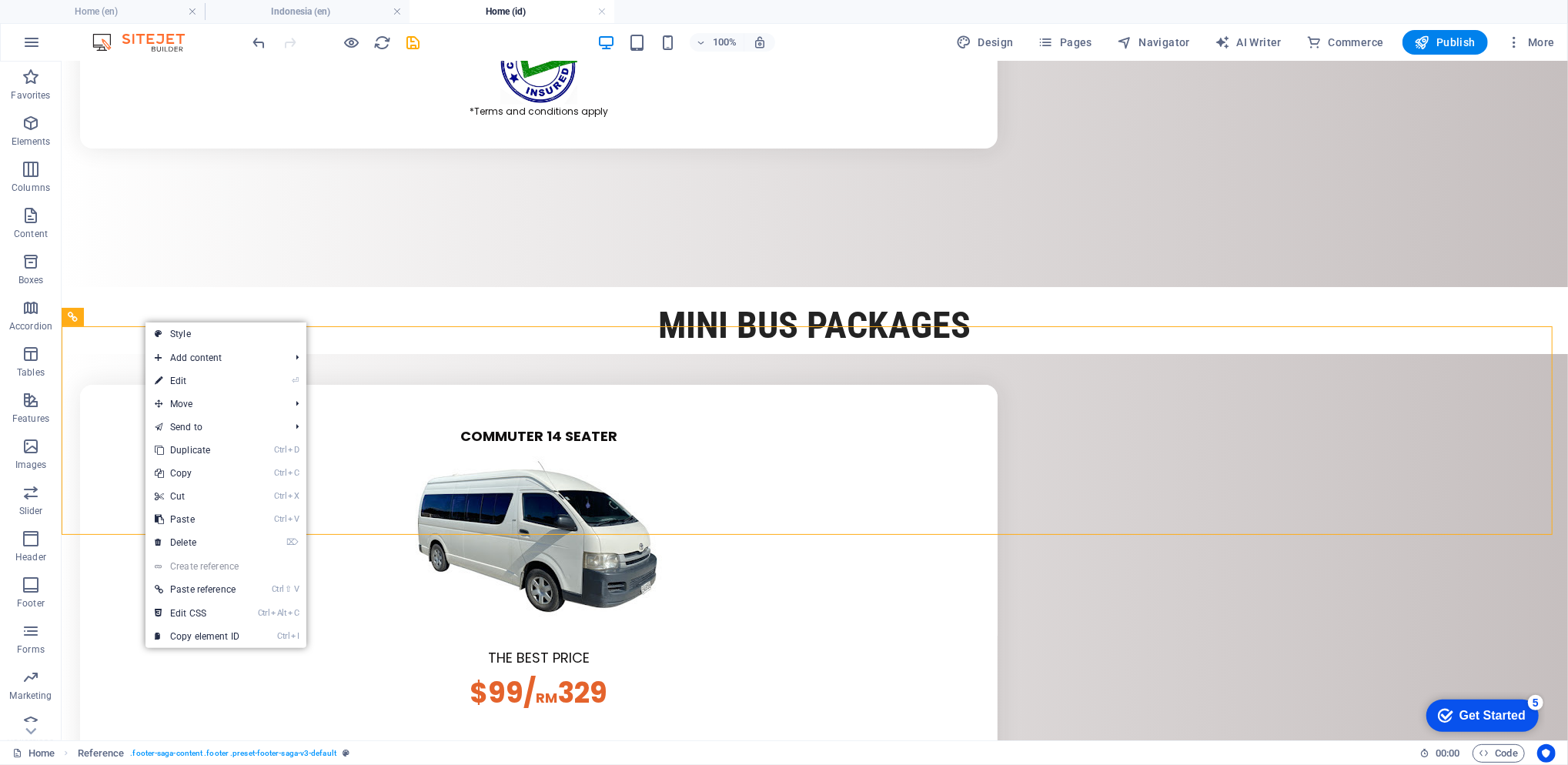
click at [205, 540] on link "⌦ Delete" at bounding box center [197, 542] width 103 height 23
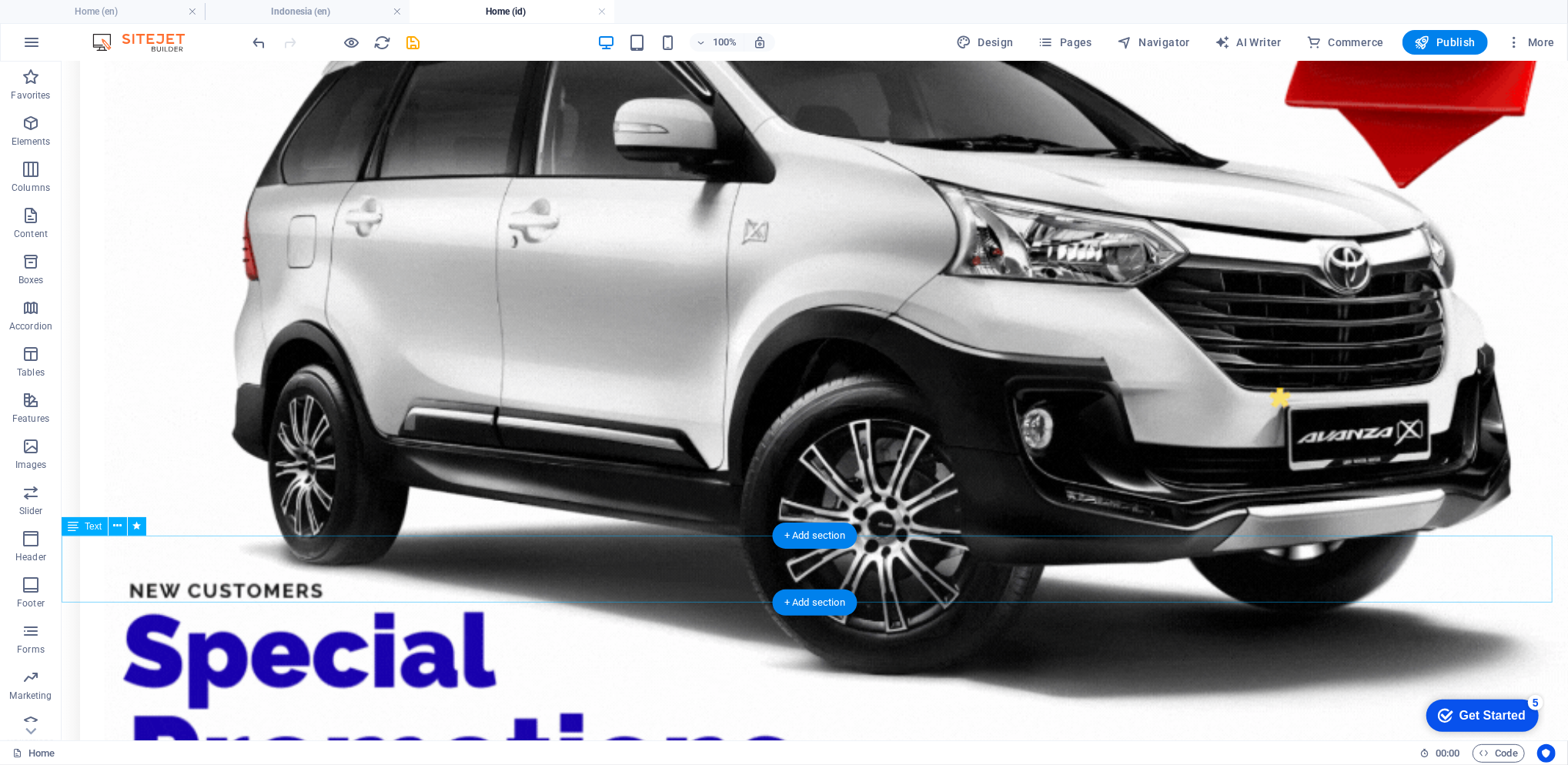
scroll to position [1197, 0]
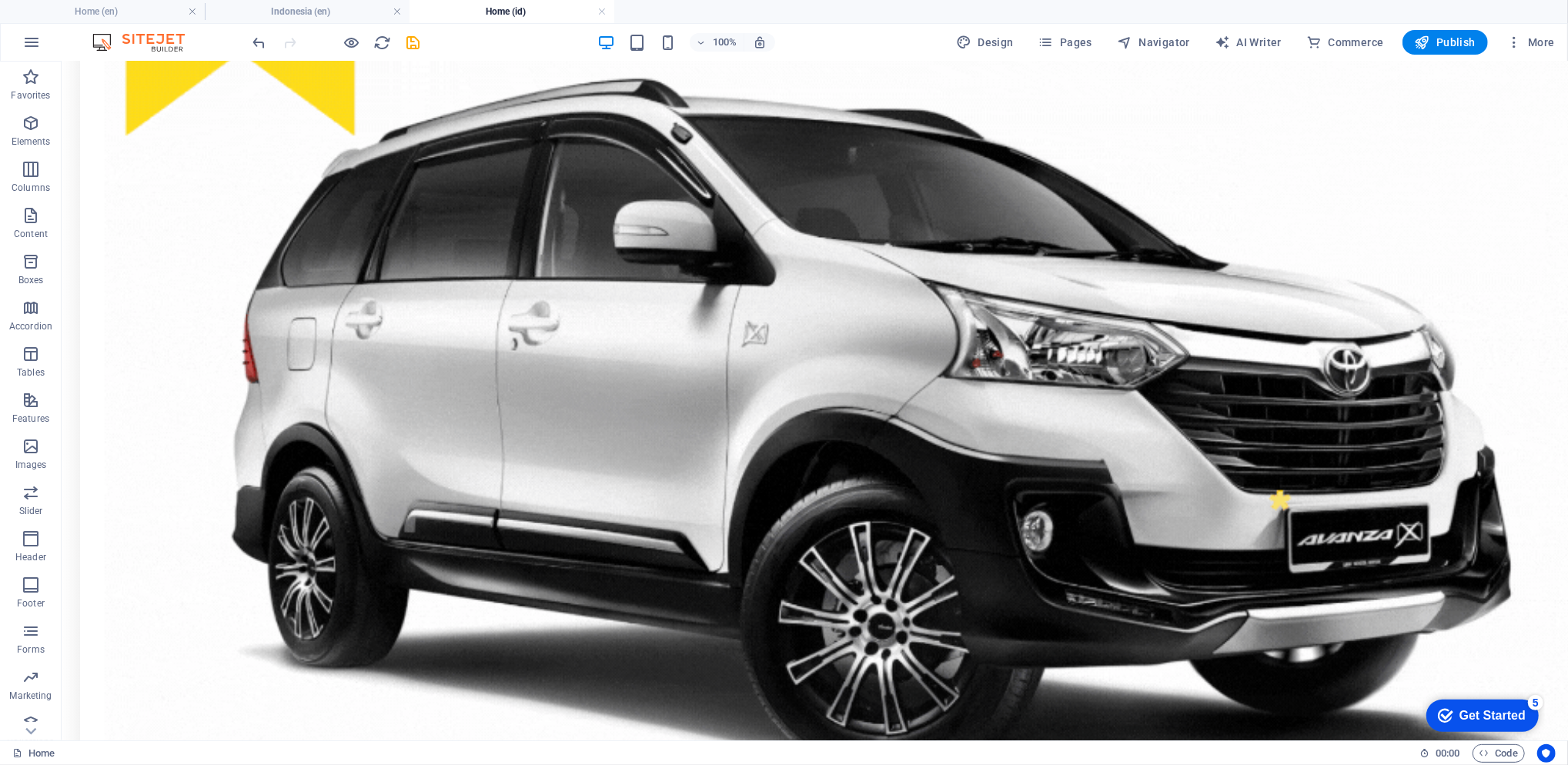
click at [129, 20] on li "Home (en)" at bounding box center [102, 11] width 205 height 23
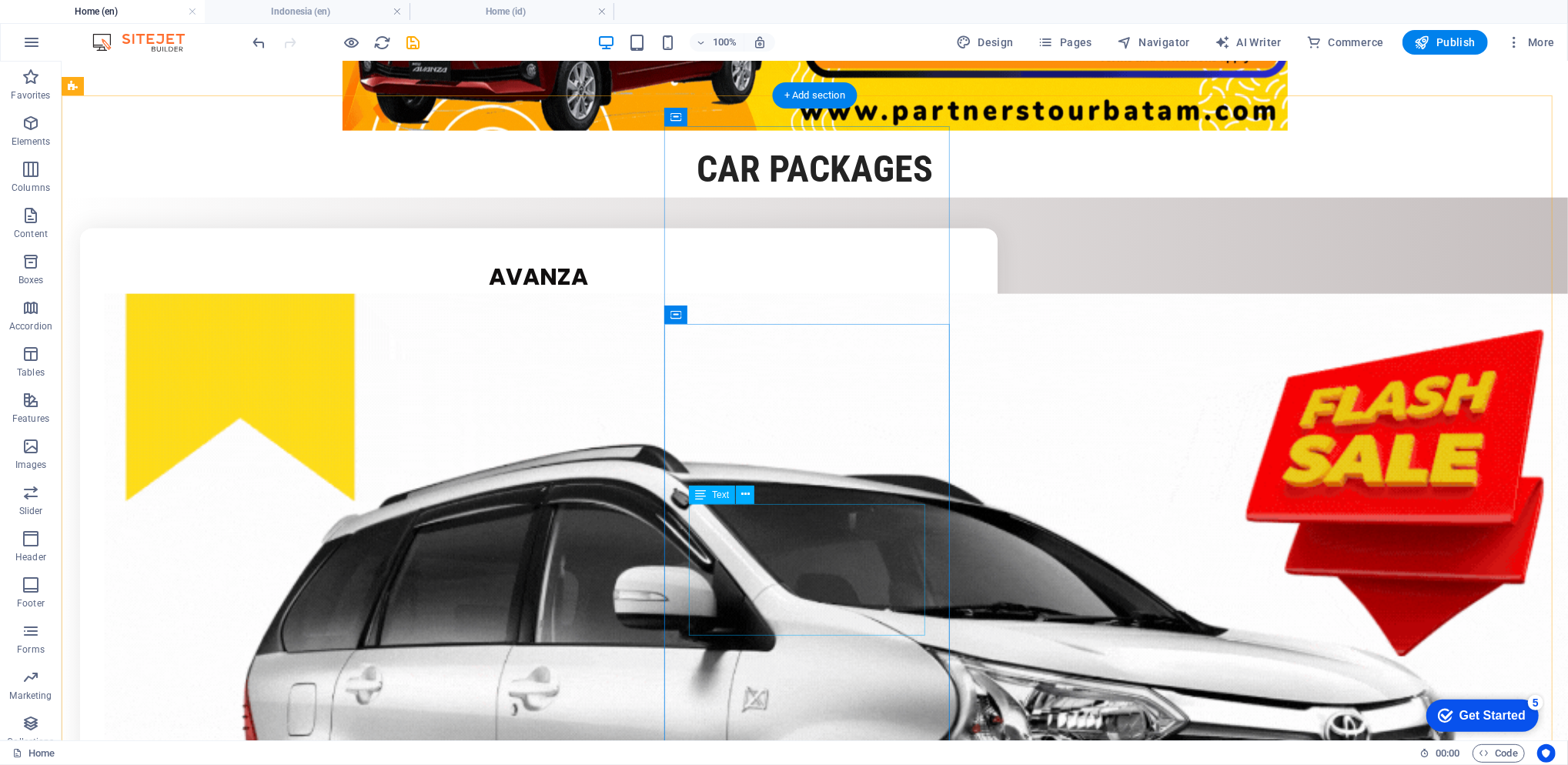
scroll to position [1236, 0]
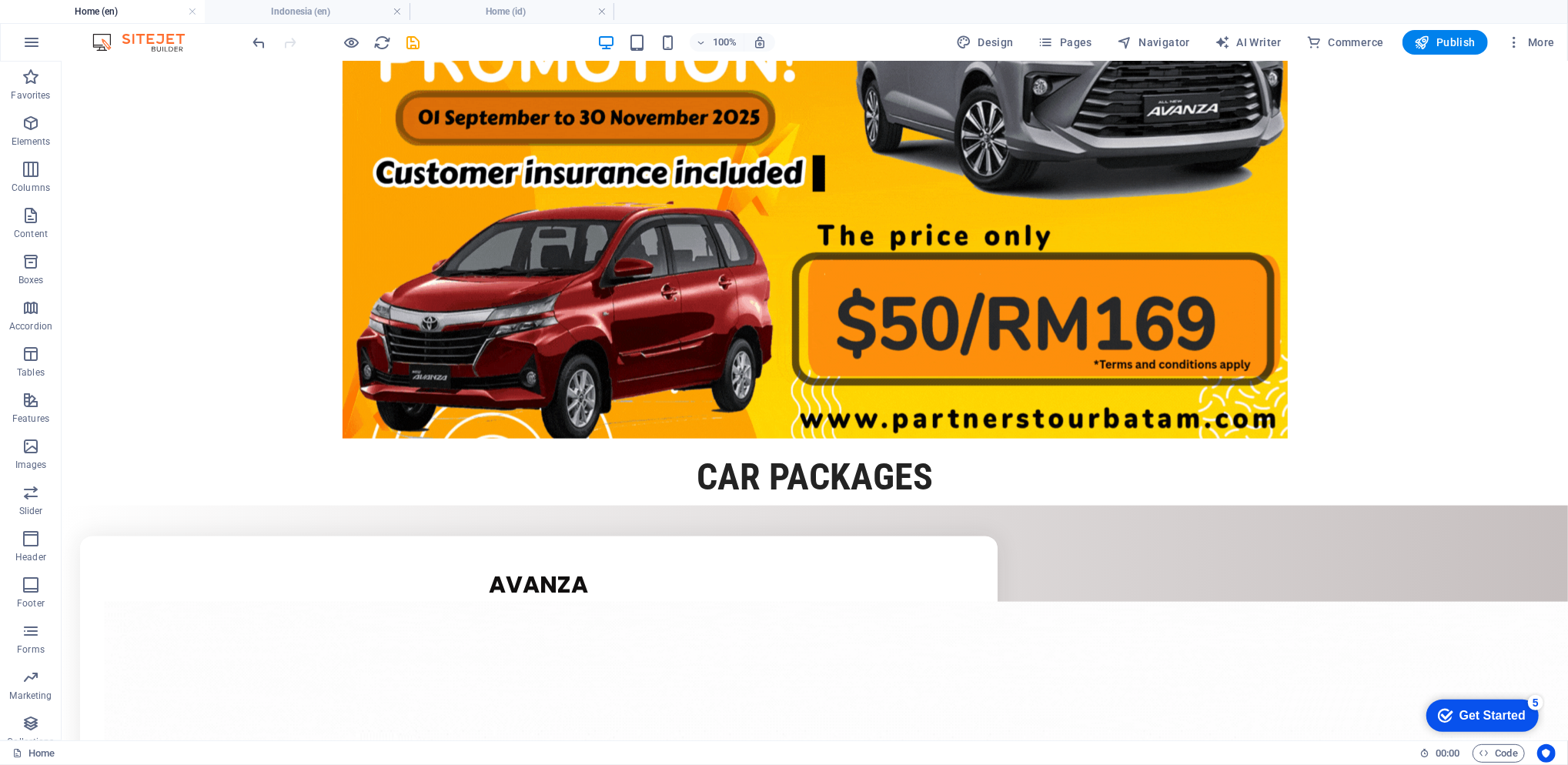
click at [328, 6] on h4 "Indonesia (en)" at bounding box center [307, 12] width 205 height 17
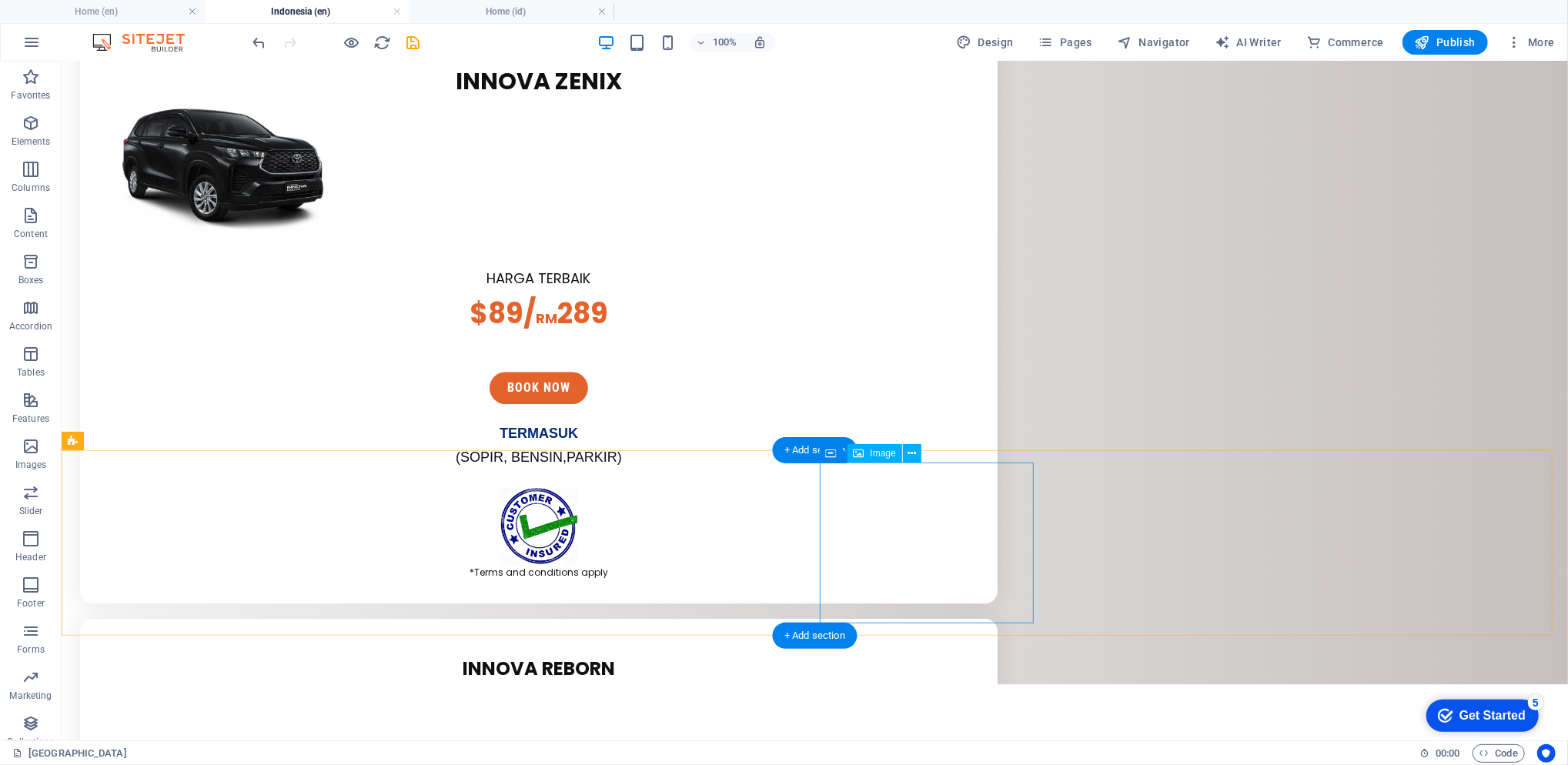
scroll to position [3488, 0]
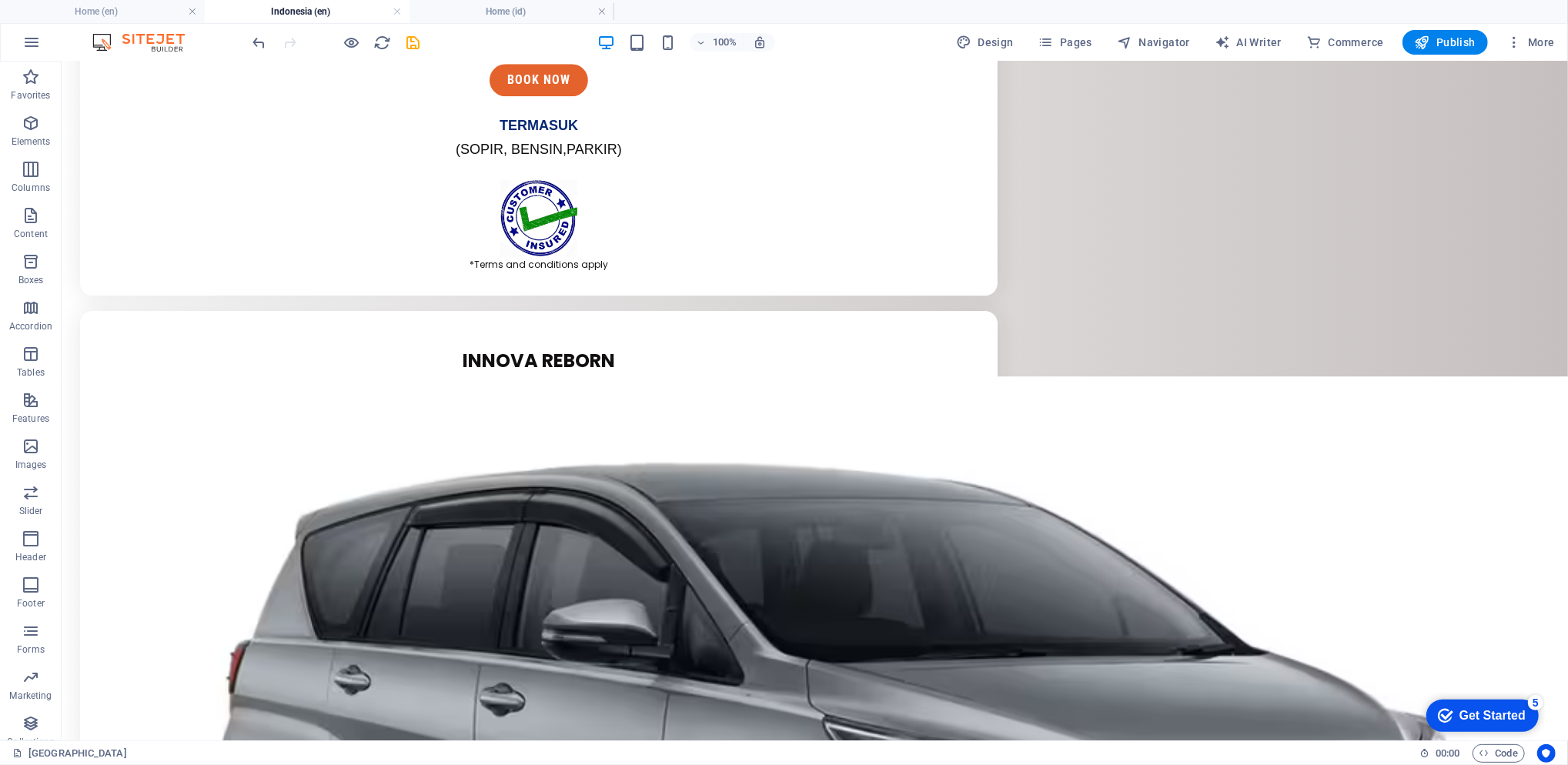
click at [472, 2] on li "Home (id)" at bounding box center [512, 11] width 205 height 23
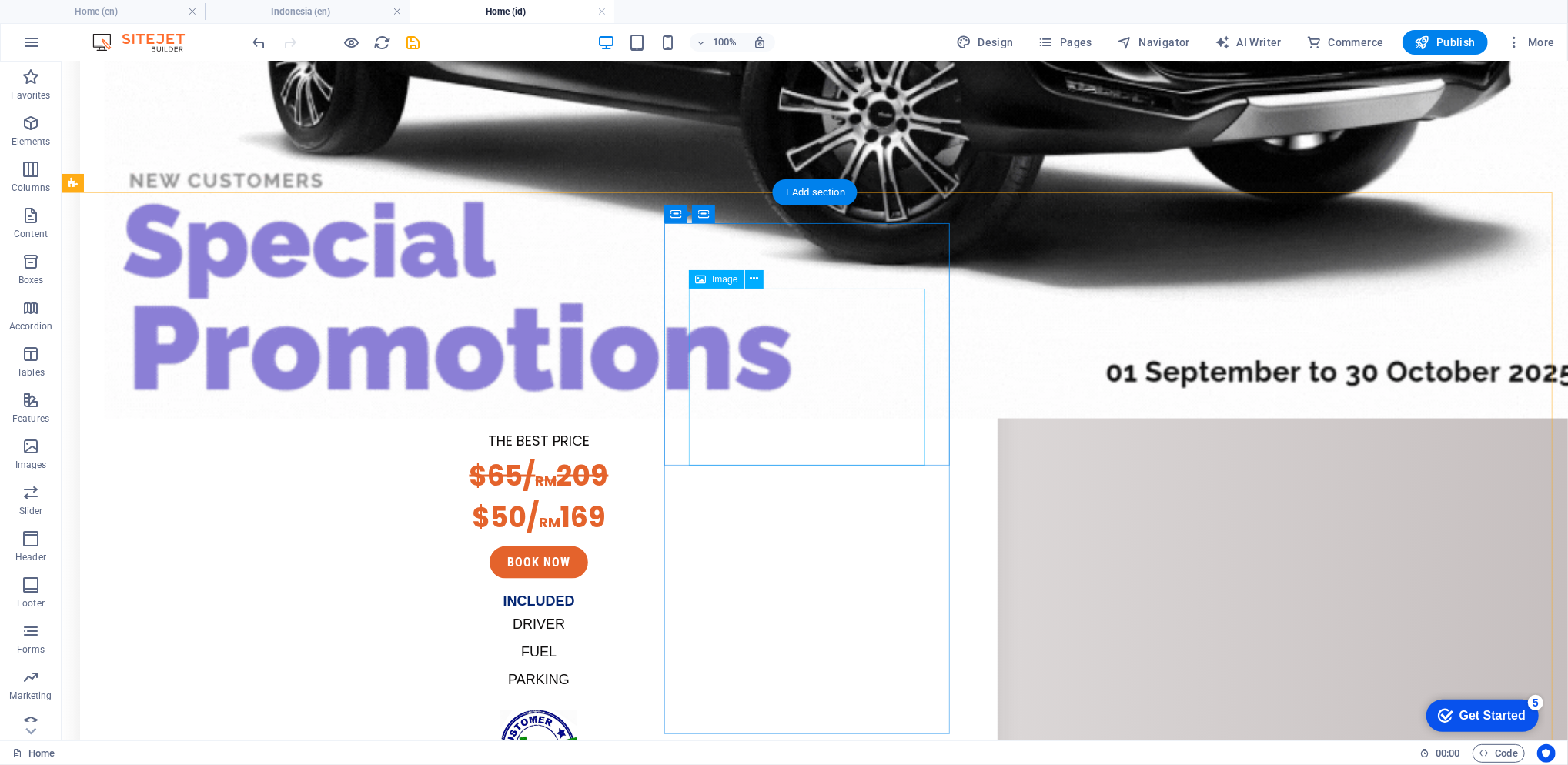
scroll to position [1813, 0]
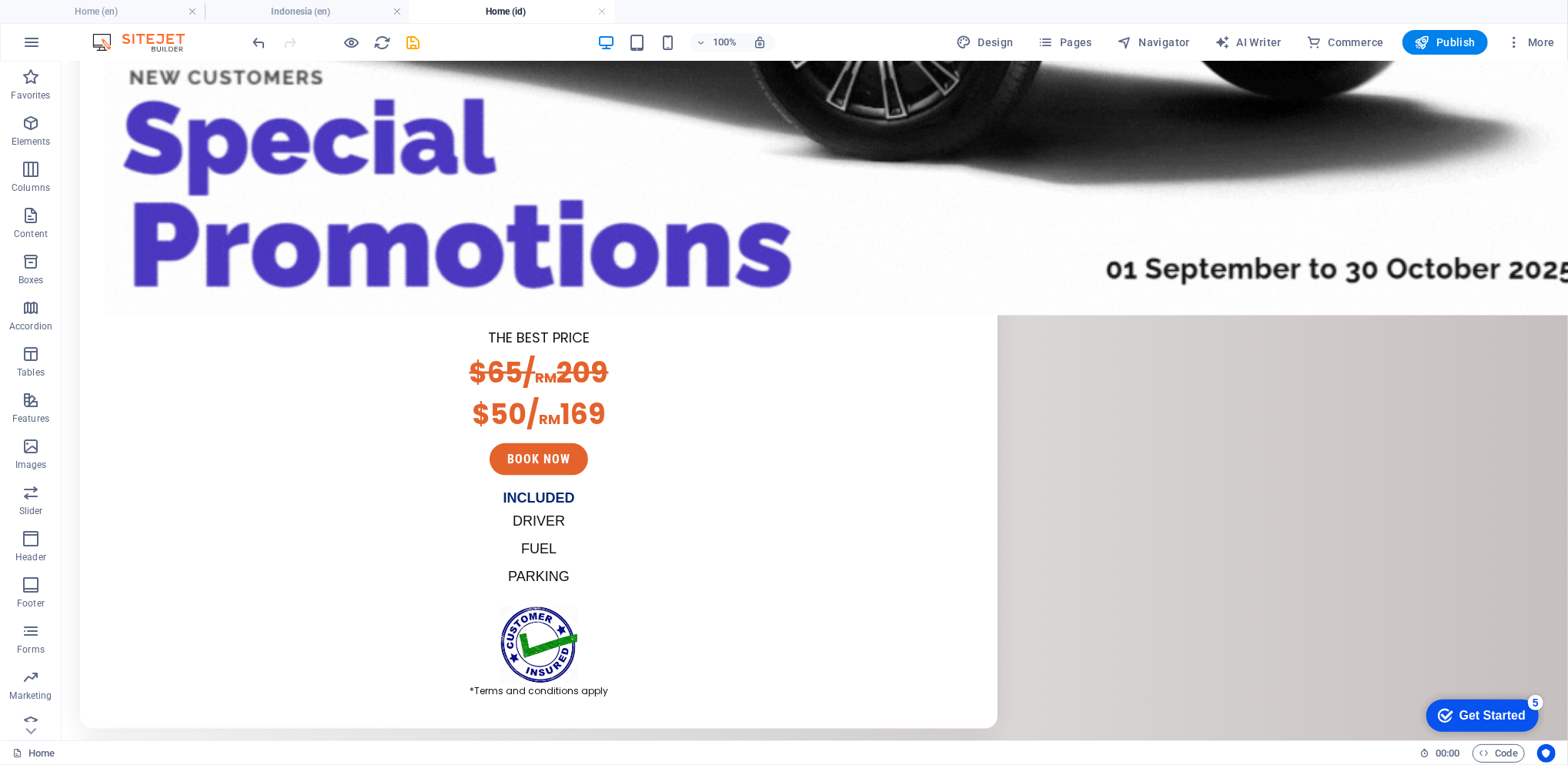
click at [329, 7] on h4 "Indonesia (en)" at bounding box center [307, 12] width 205 height 17
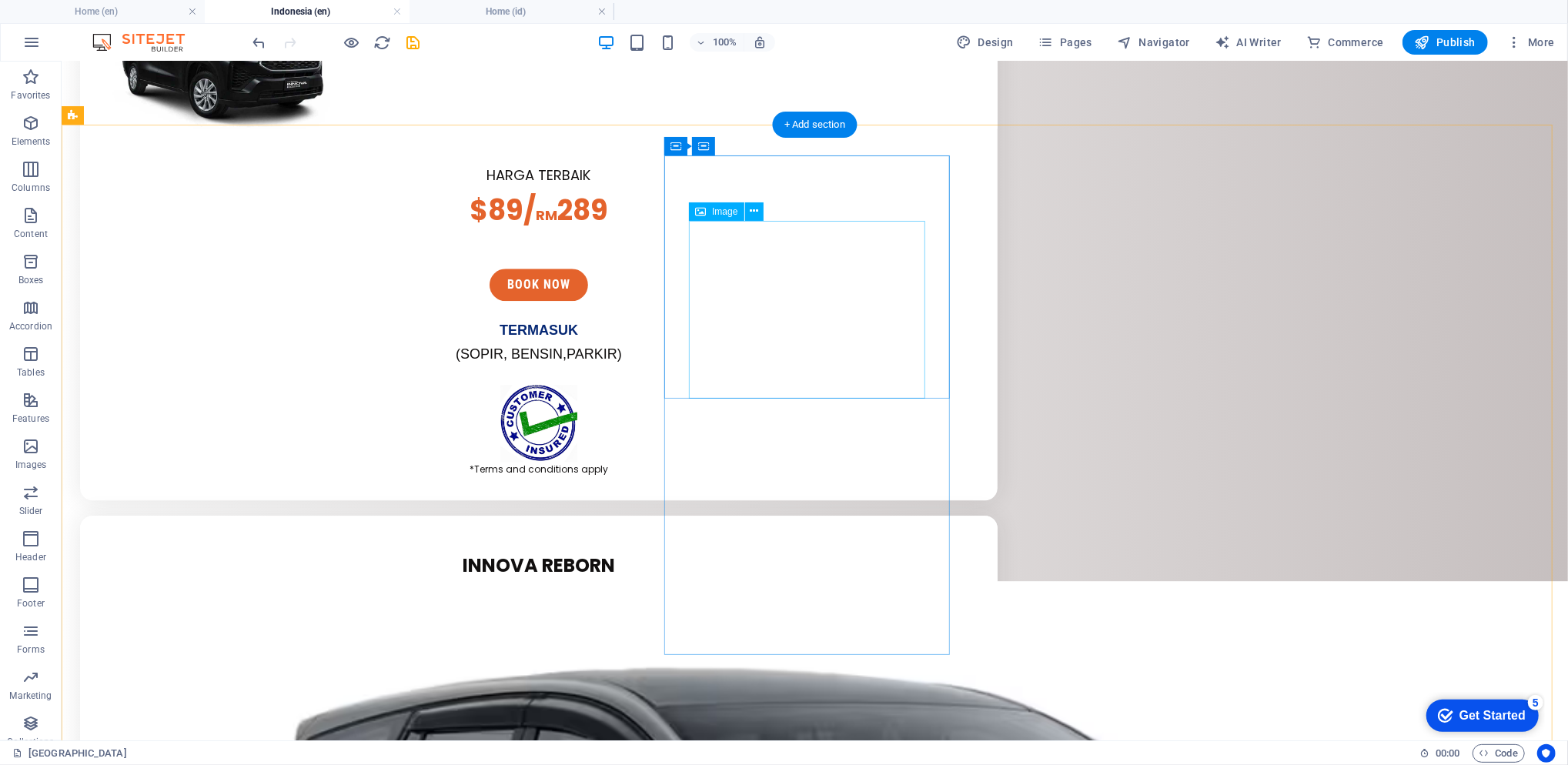
scroll to position [3078, 0]
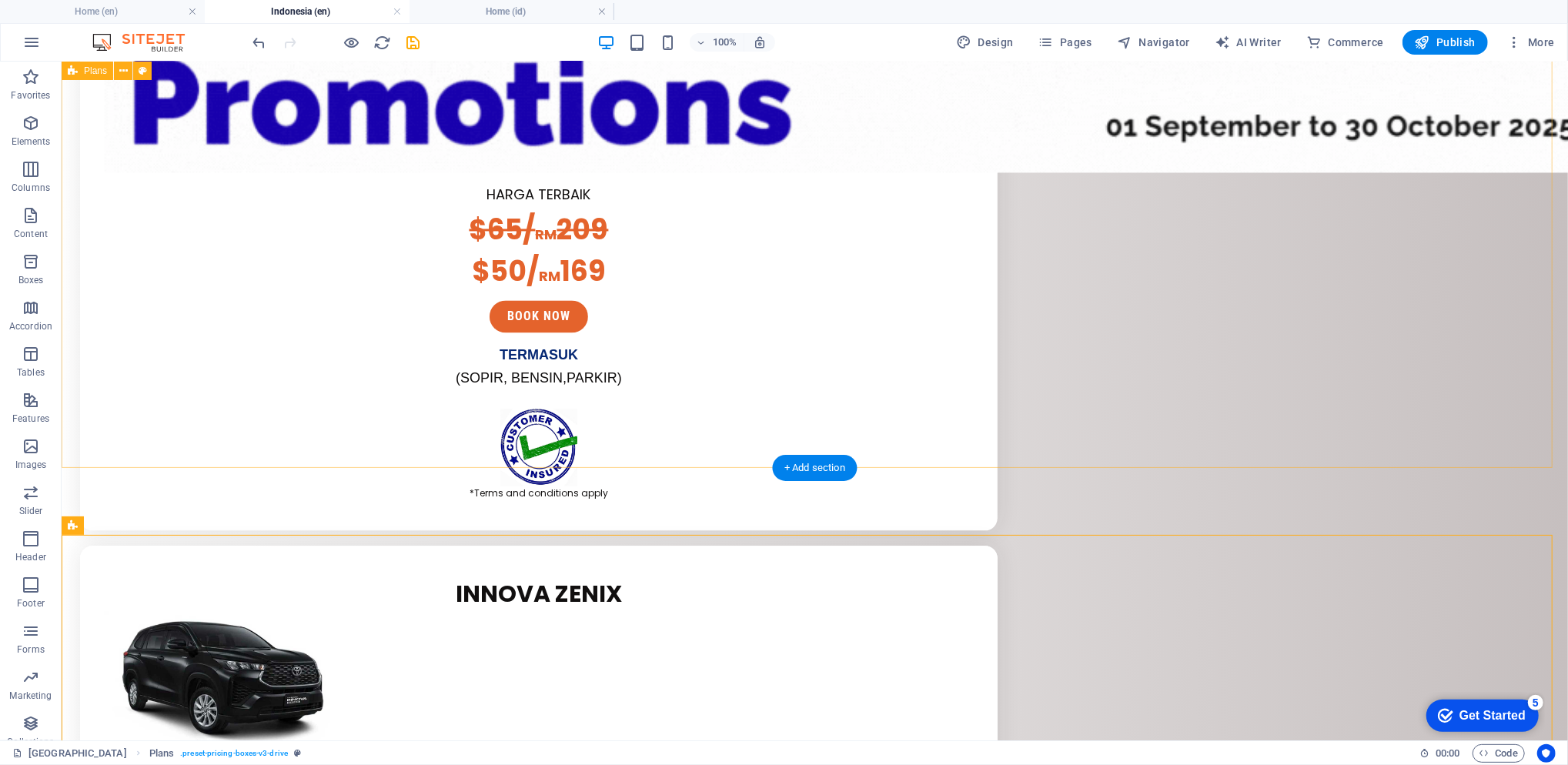
scroll to position [2360, 0]
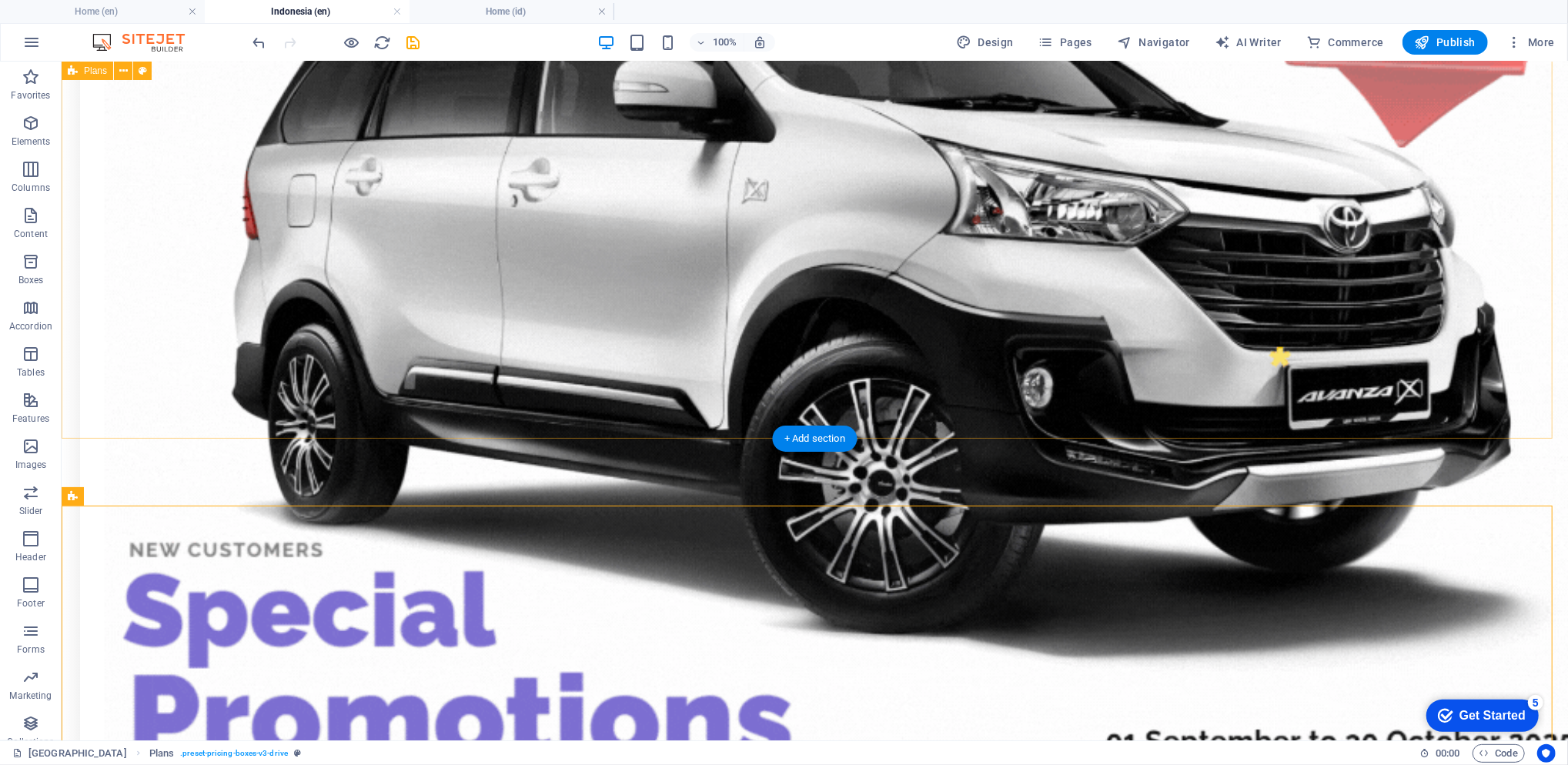
scroll to position [1744, 0]
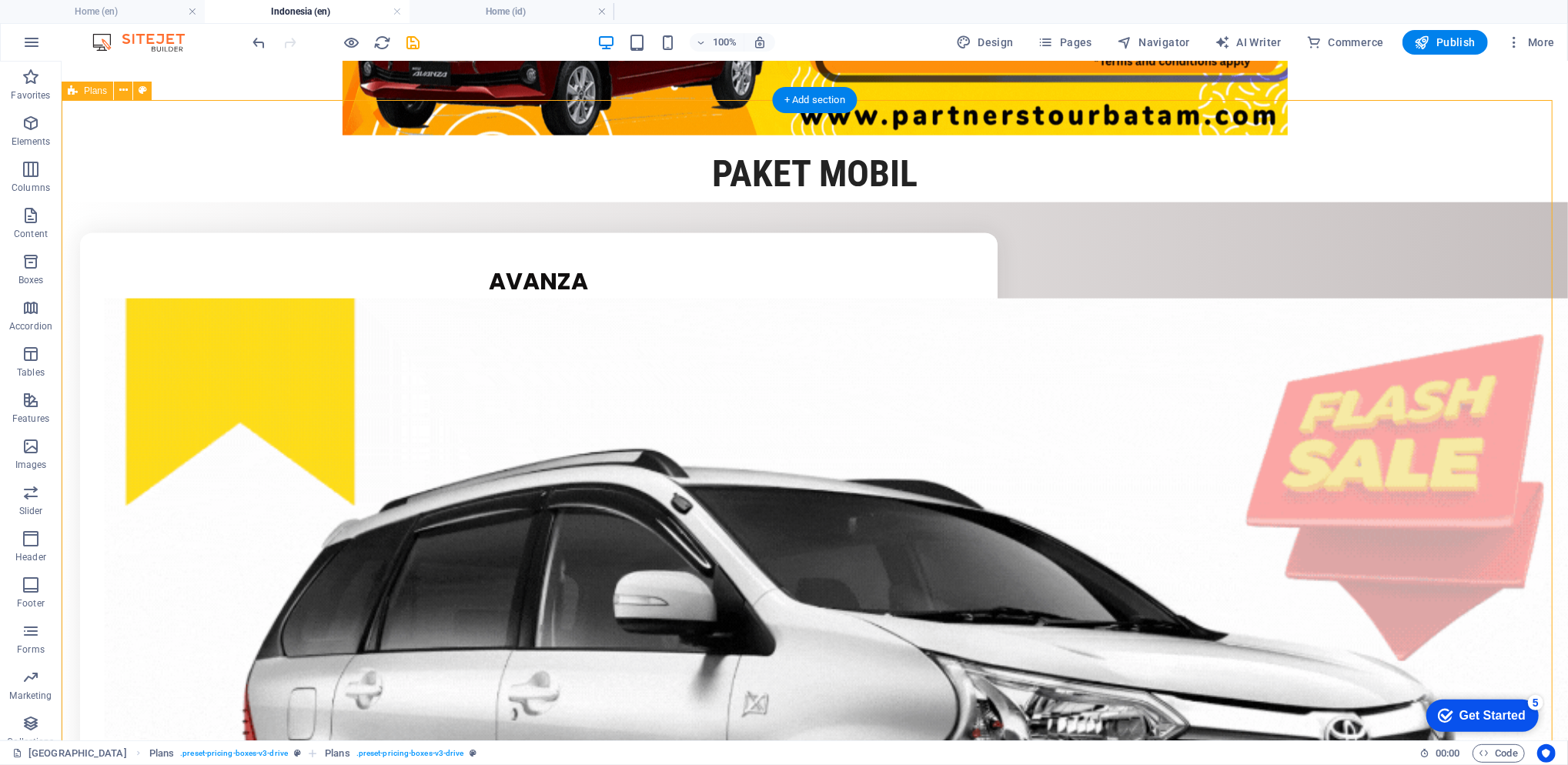
scroll to position [1333, 0]
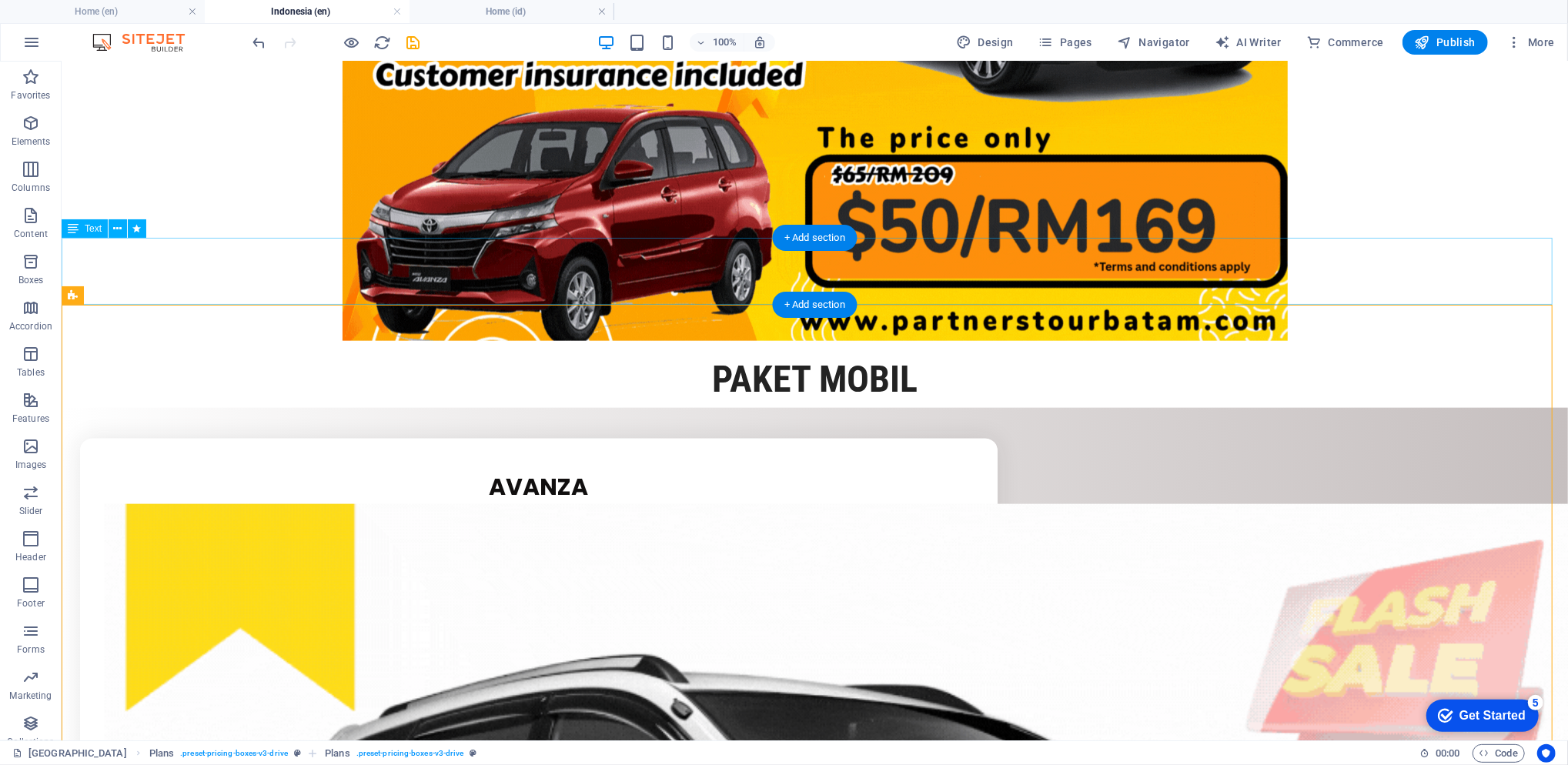
click at [269, 340] on div "pAKET MOBIL" at bounding box center [814, 373] width 1506 height 67
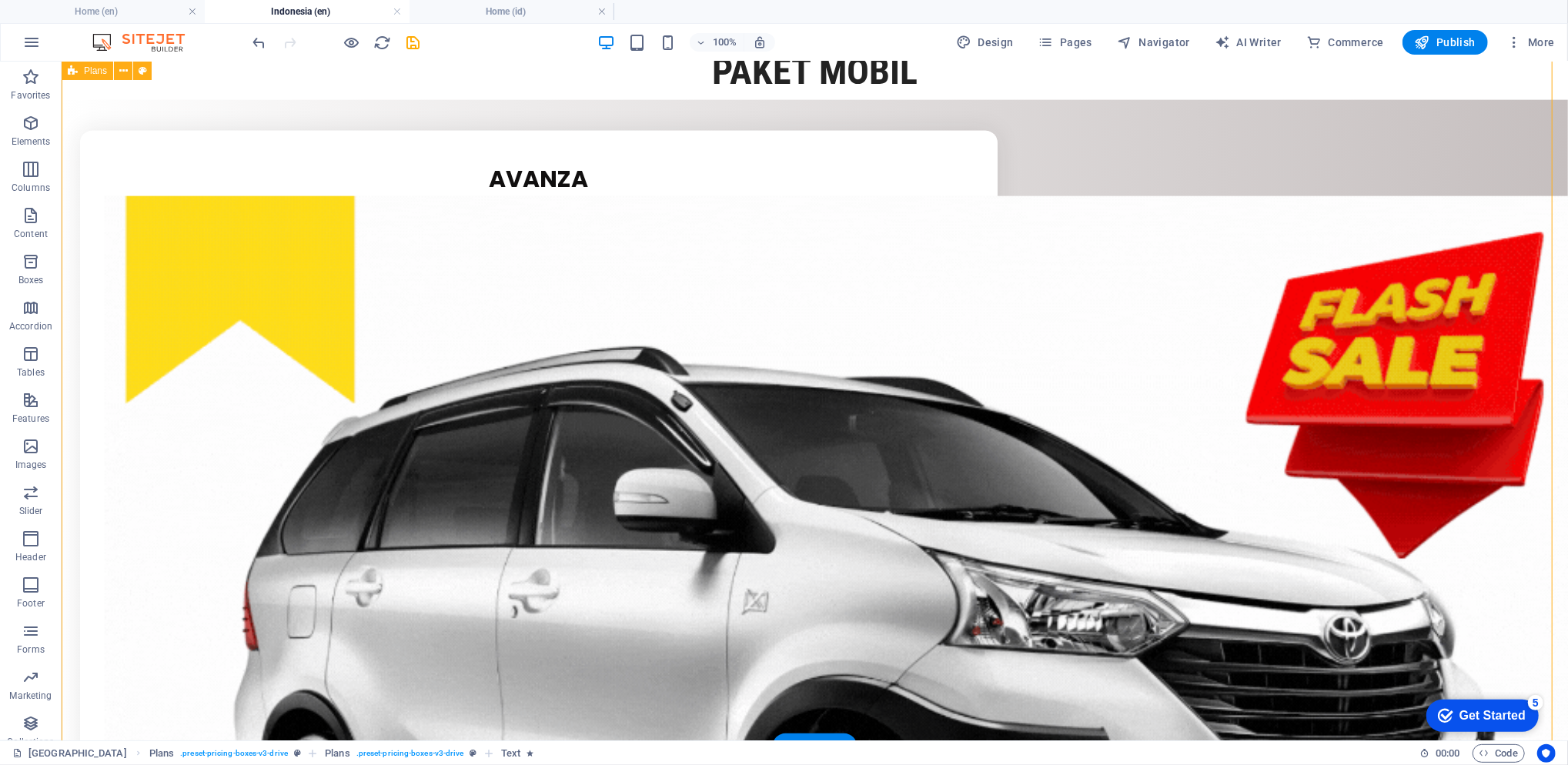
scroll to position [1949, 0]
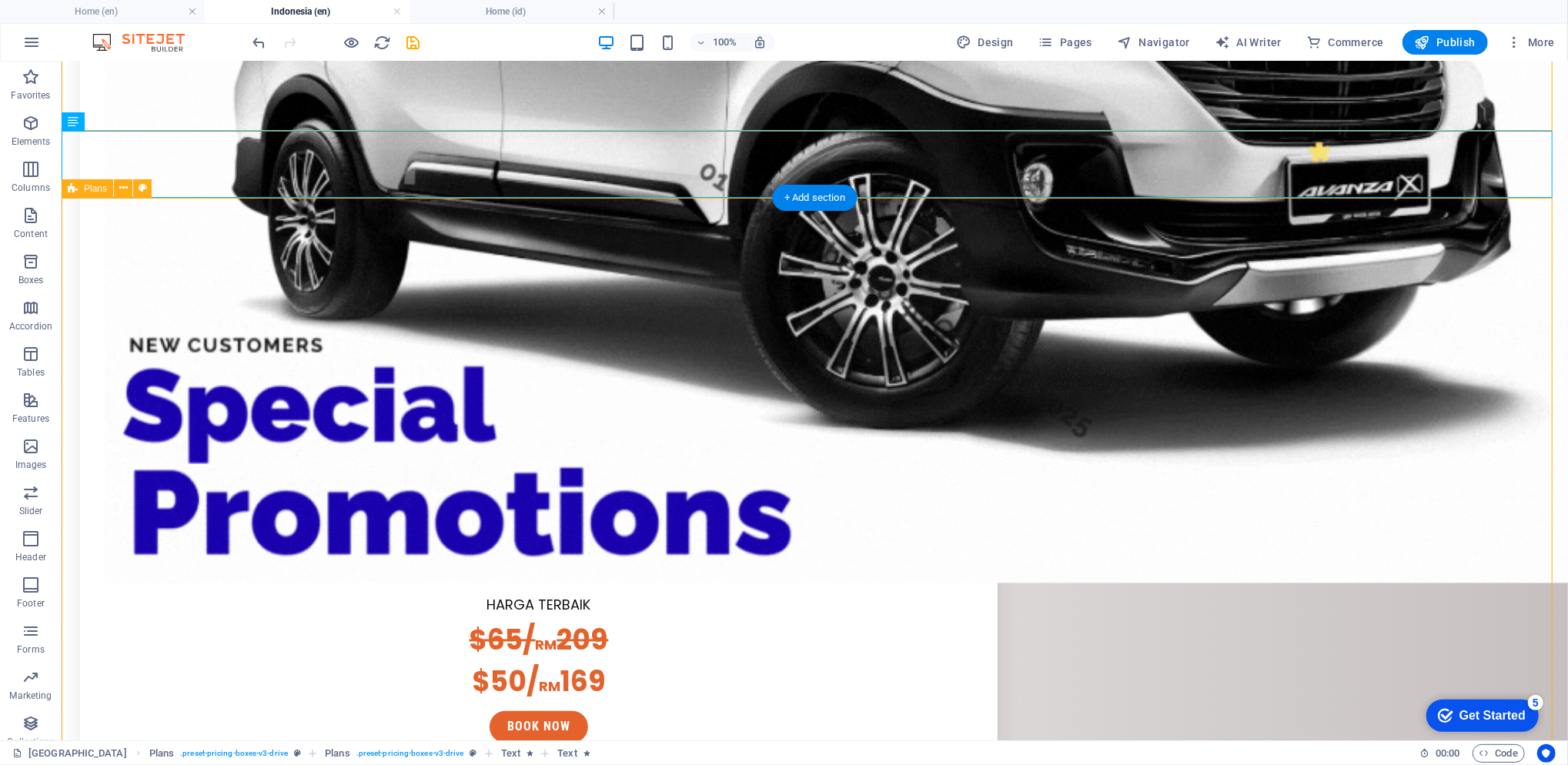
scroll to position [2668, 0]
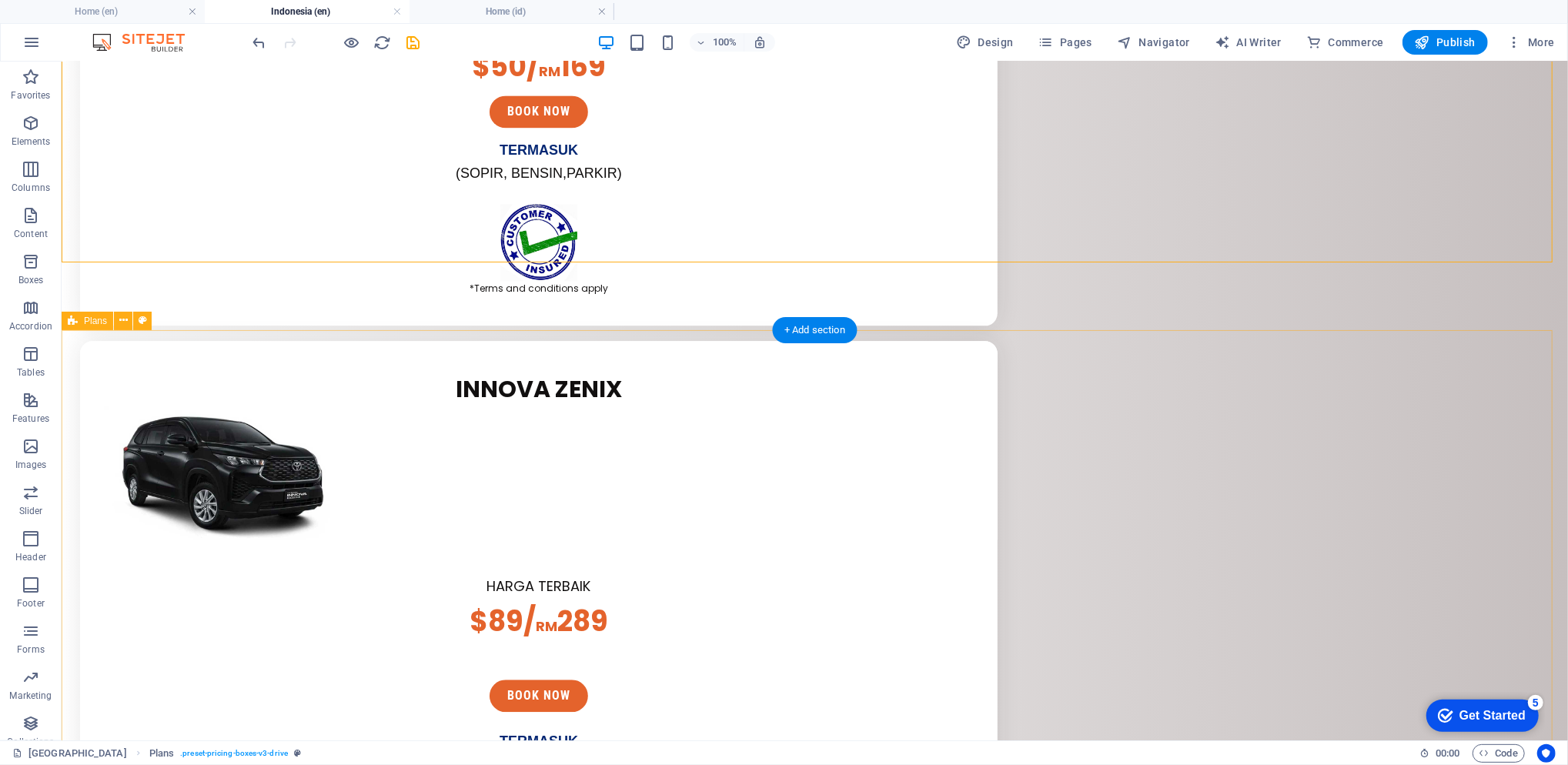
scroll to position [2975, 0]
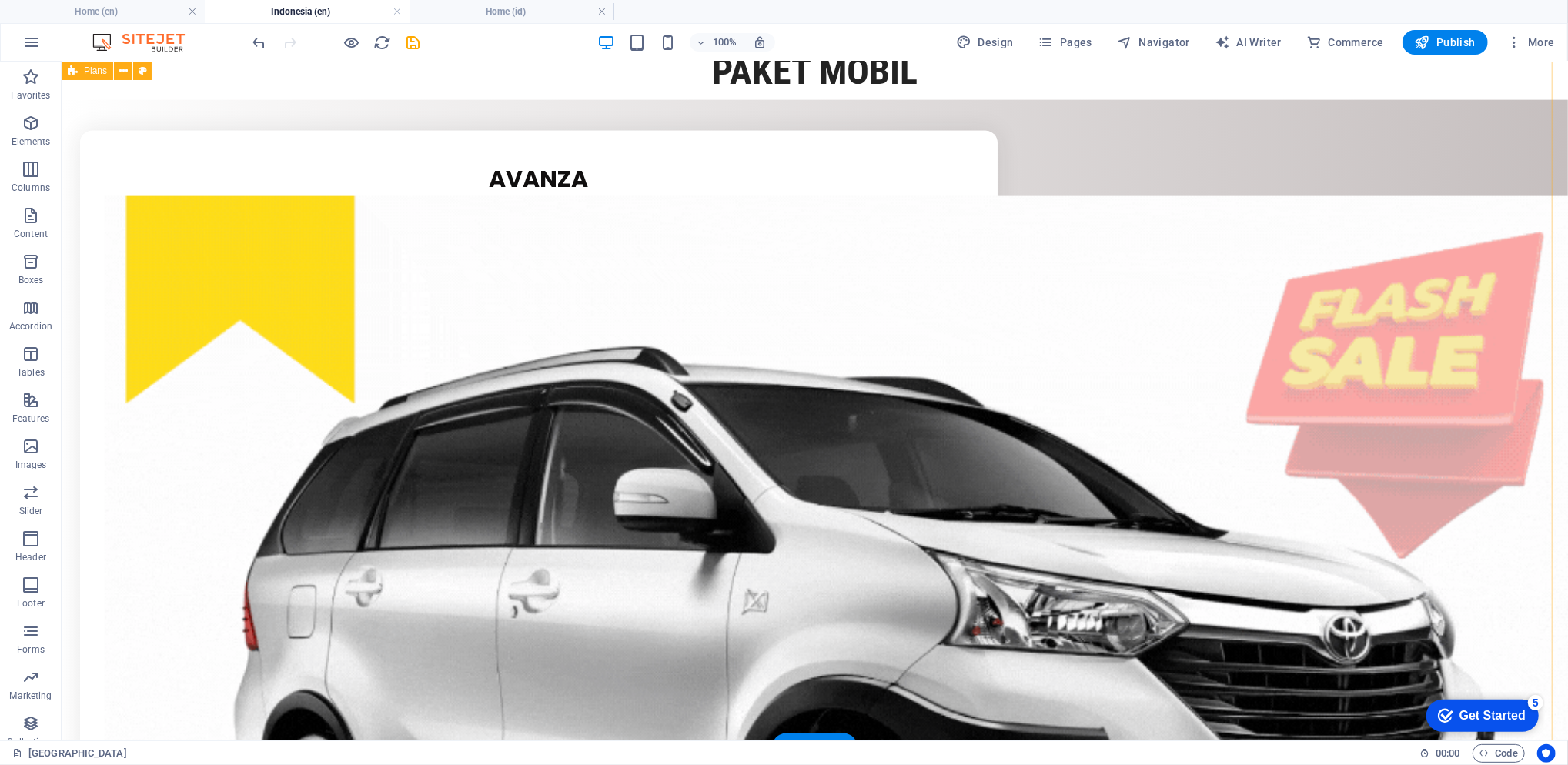
scroll to position [1333, 0]
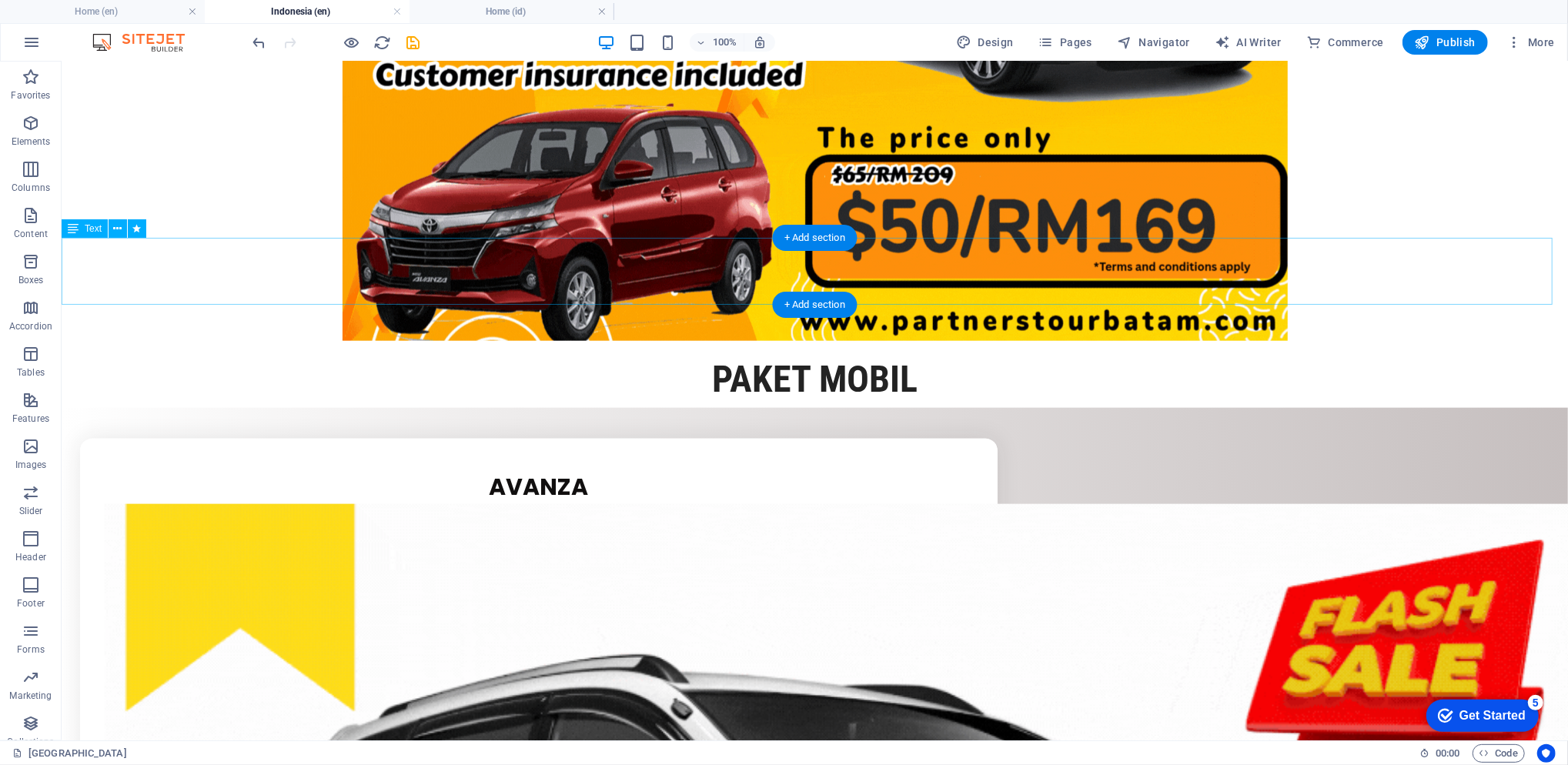
click at [204, 340] on div "pAKET MOBIL" at bounding box center [814, 373] width 1506 height 67
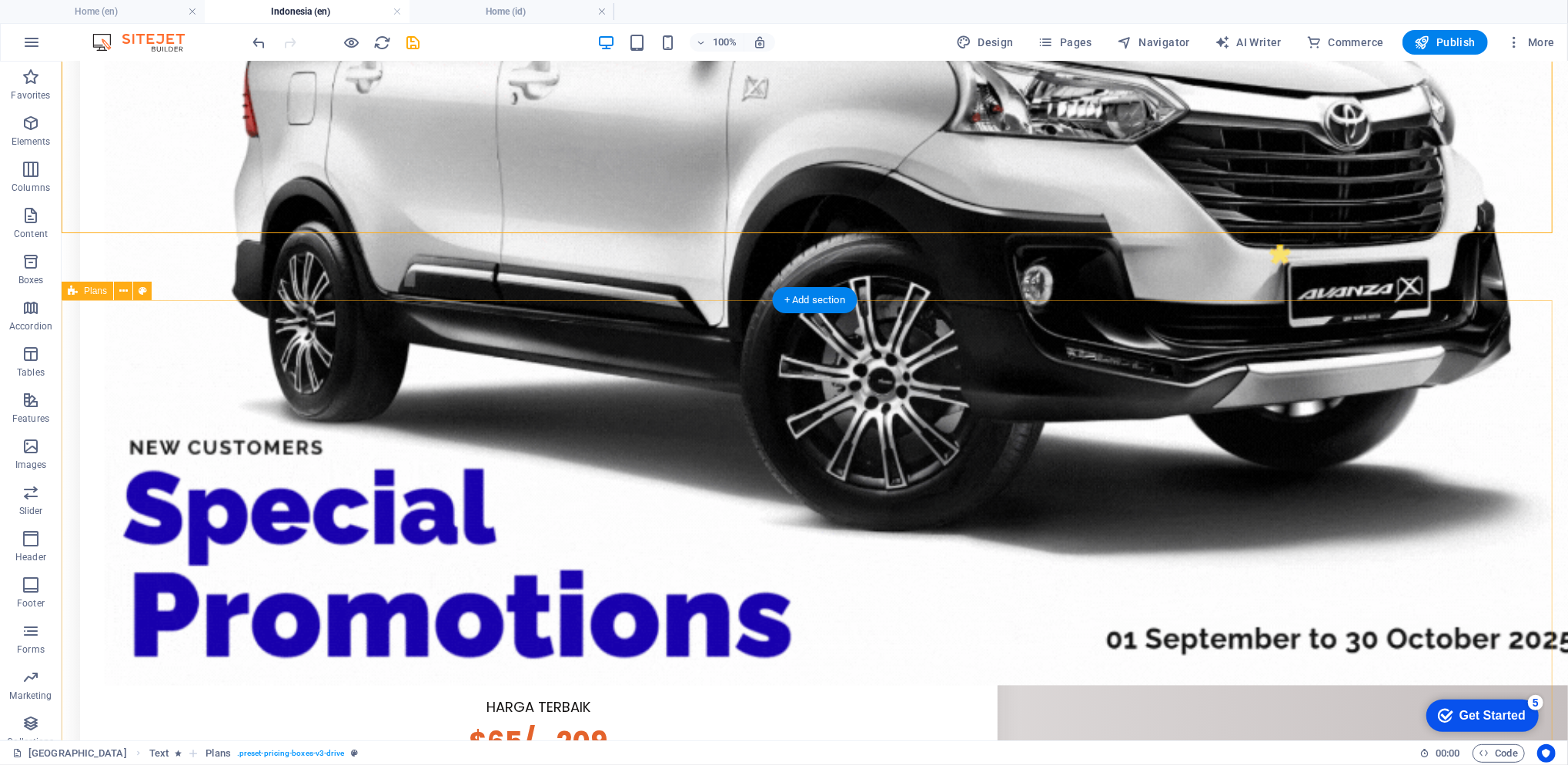
scroll to position [2257, 0]
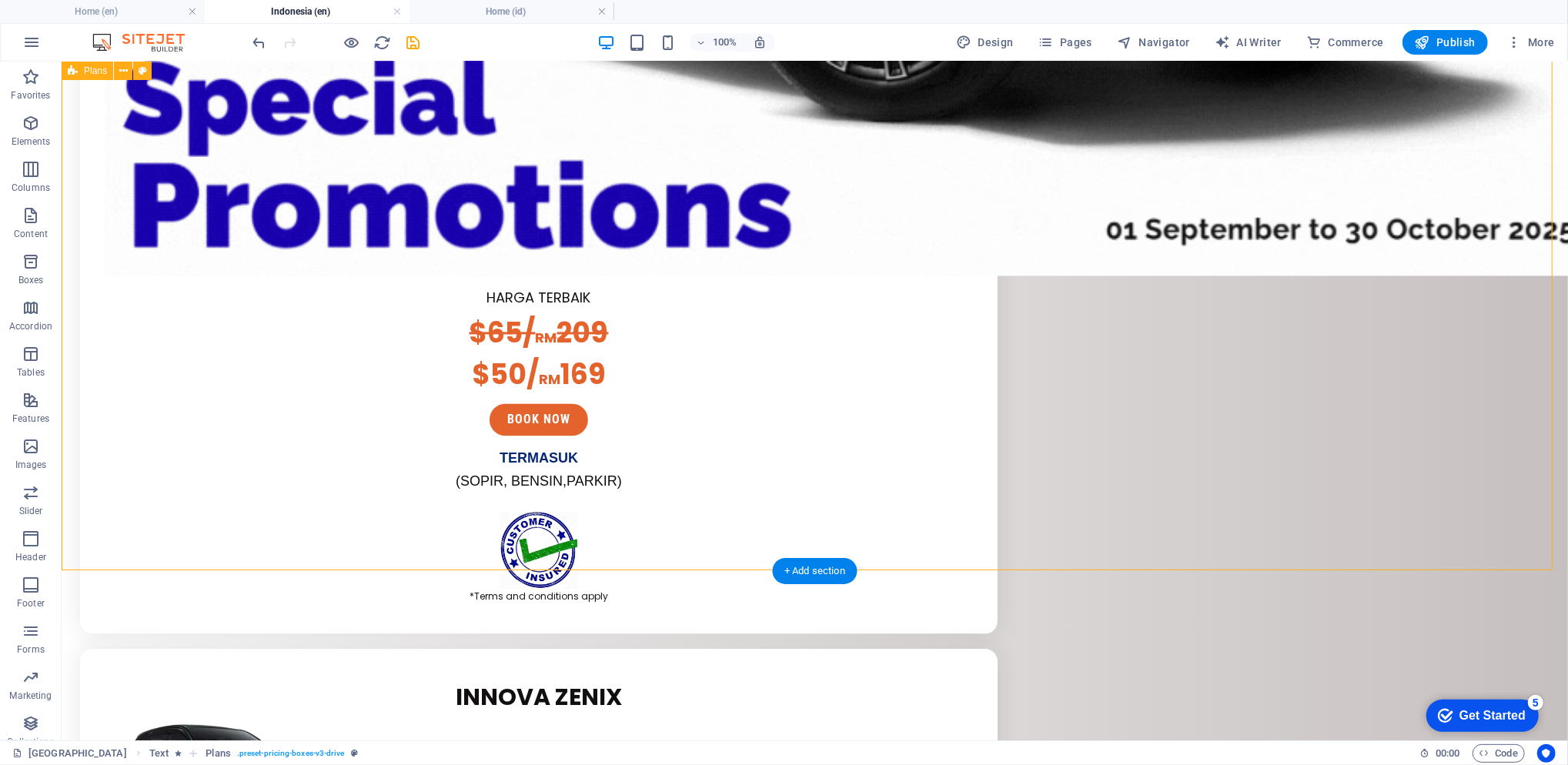
scroll to position [2975, 0]
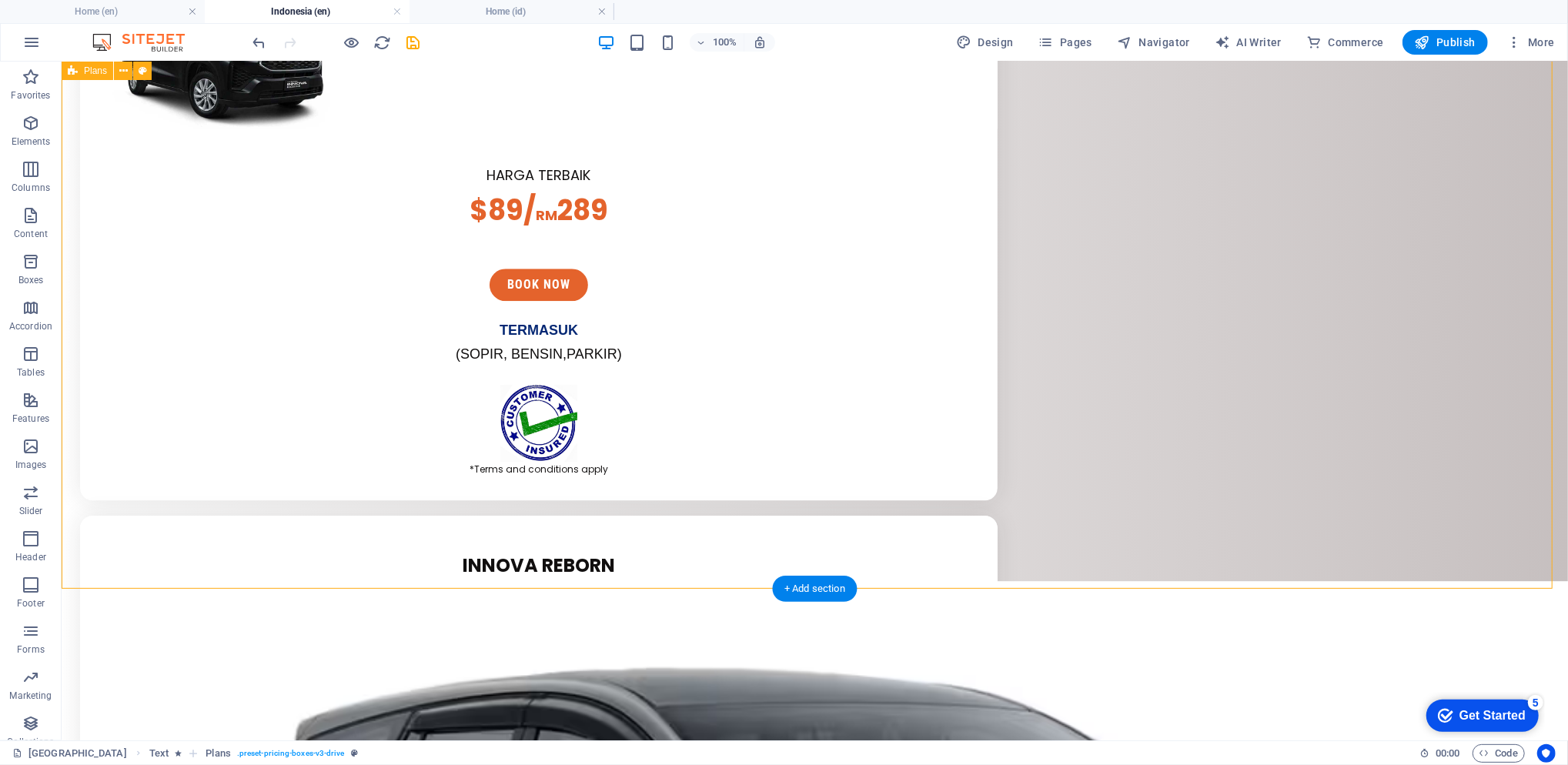
scroll to position [3591, 0]
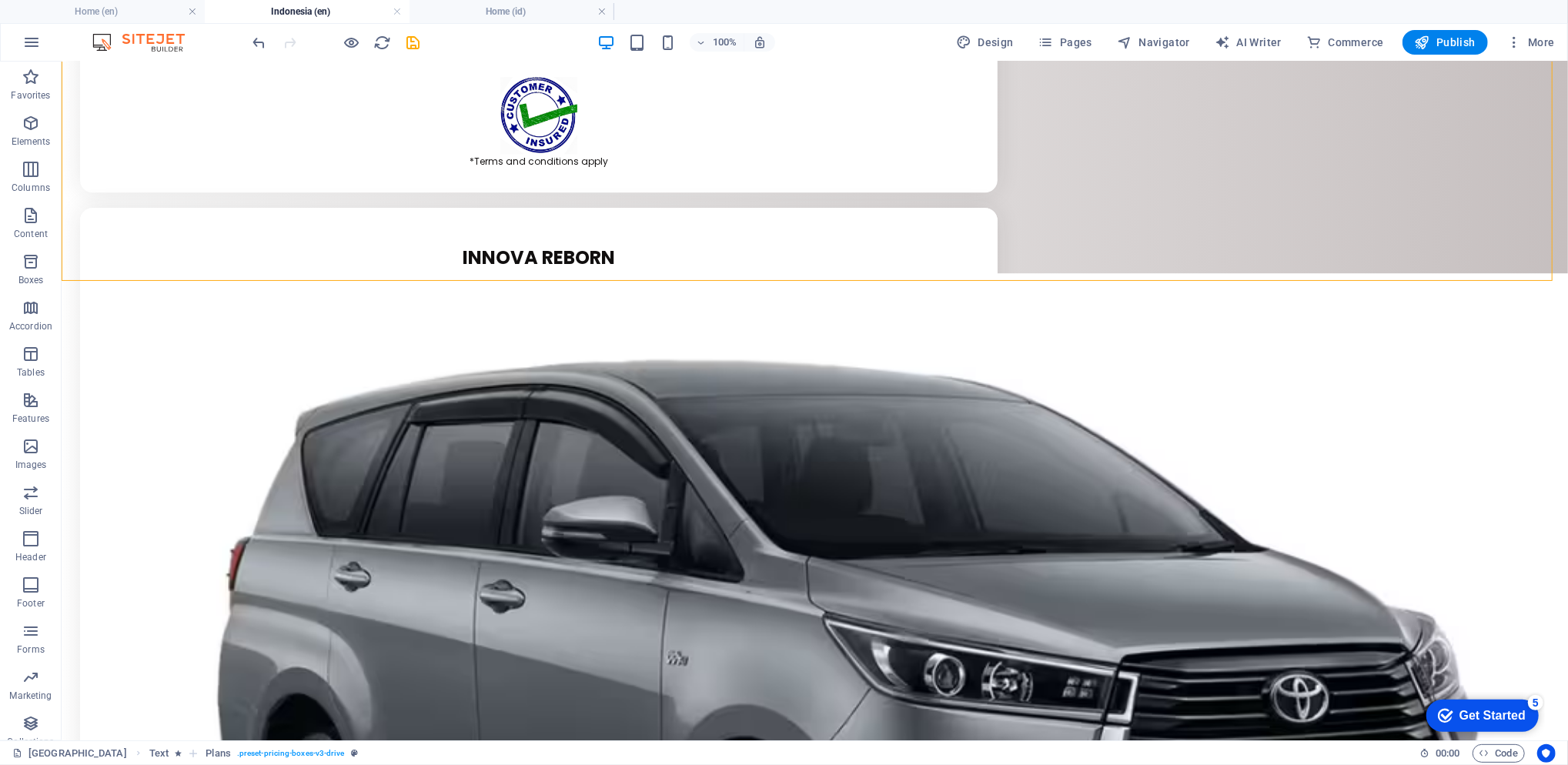
click at [550, 4] on h4 "Home (id)" at bounding box center [512, 12] width 205 height 17
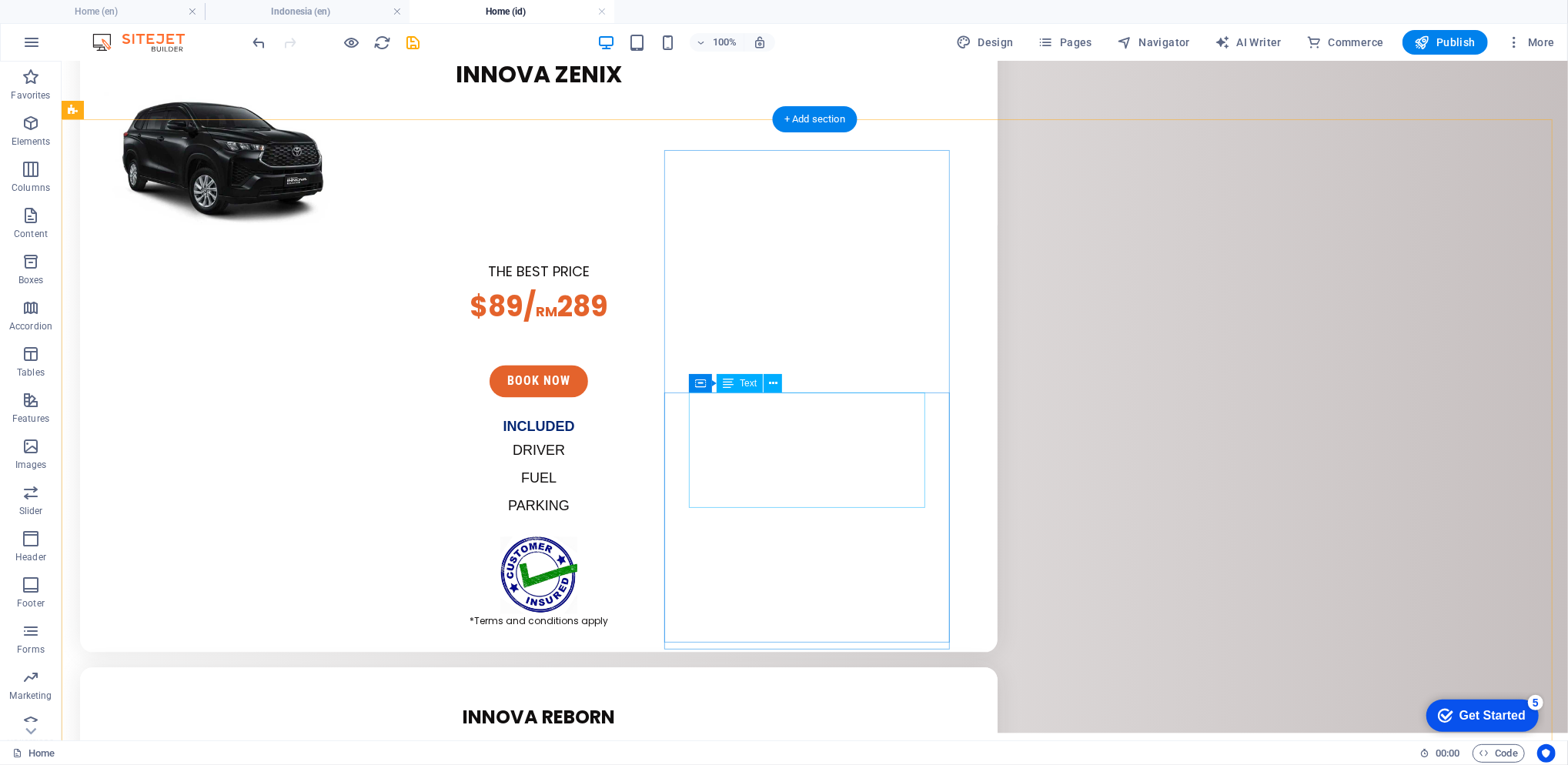
scroll to position [2942, 0]
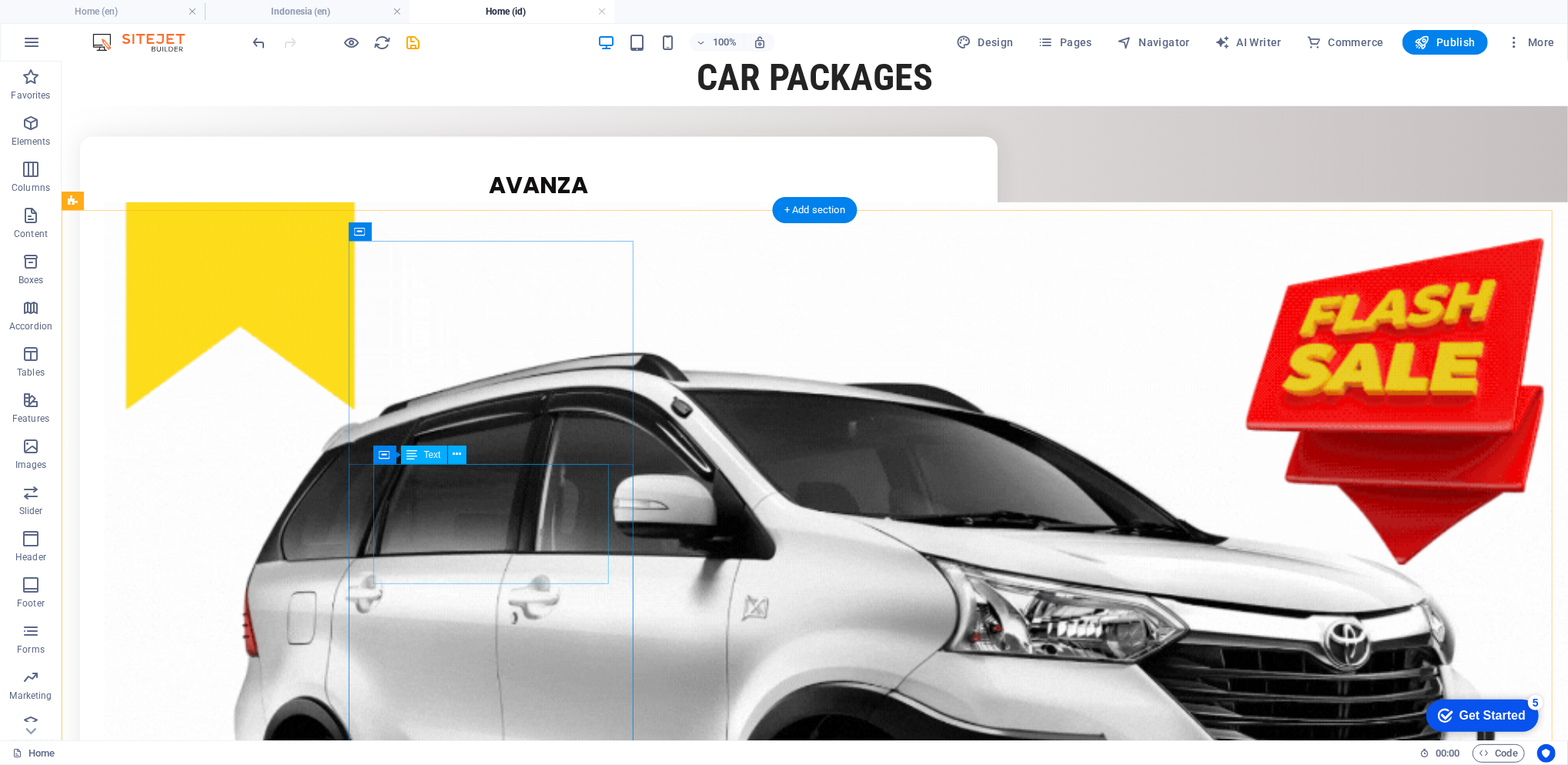
scroll to position [718, 0]
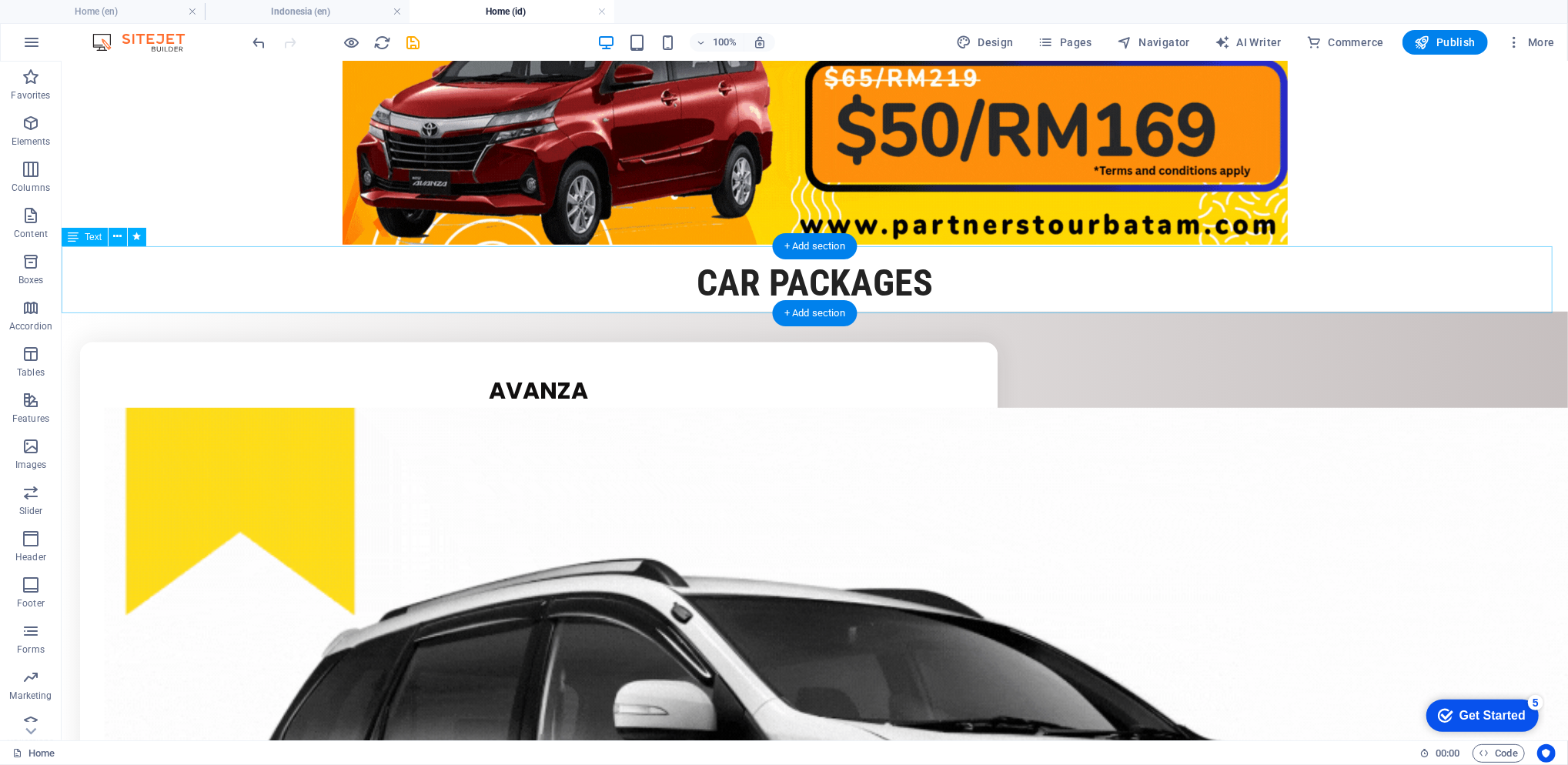
click at [400, 301] on div "CAR PACKAGES" at bounding box center [814, 277] width 1506 height 67
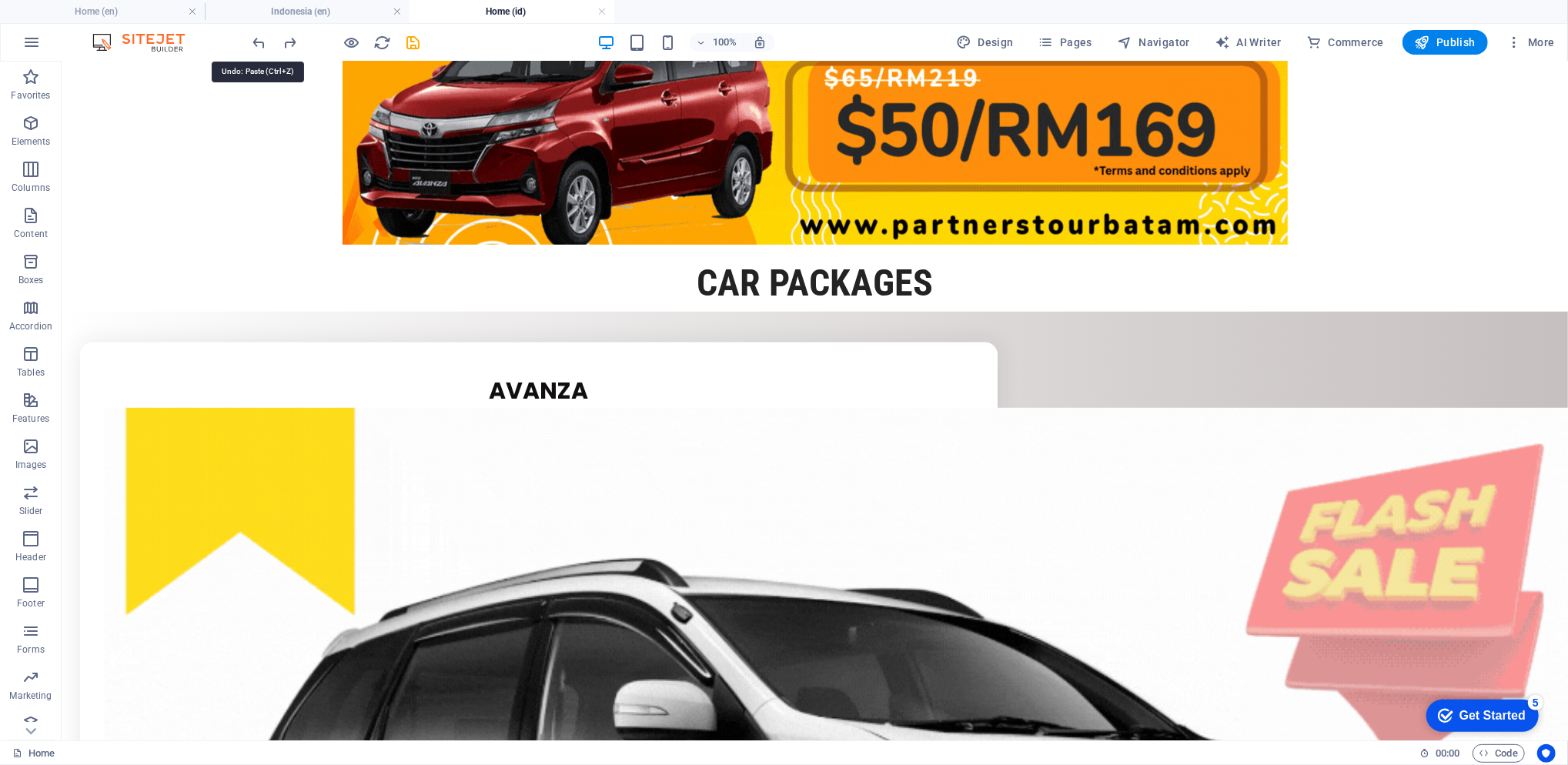
click at [257, 38] on icon "undo" at bounding box center [260, 42] width 18 height 18
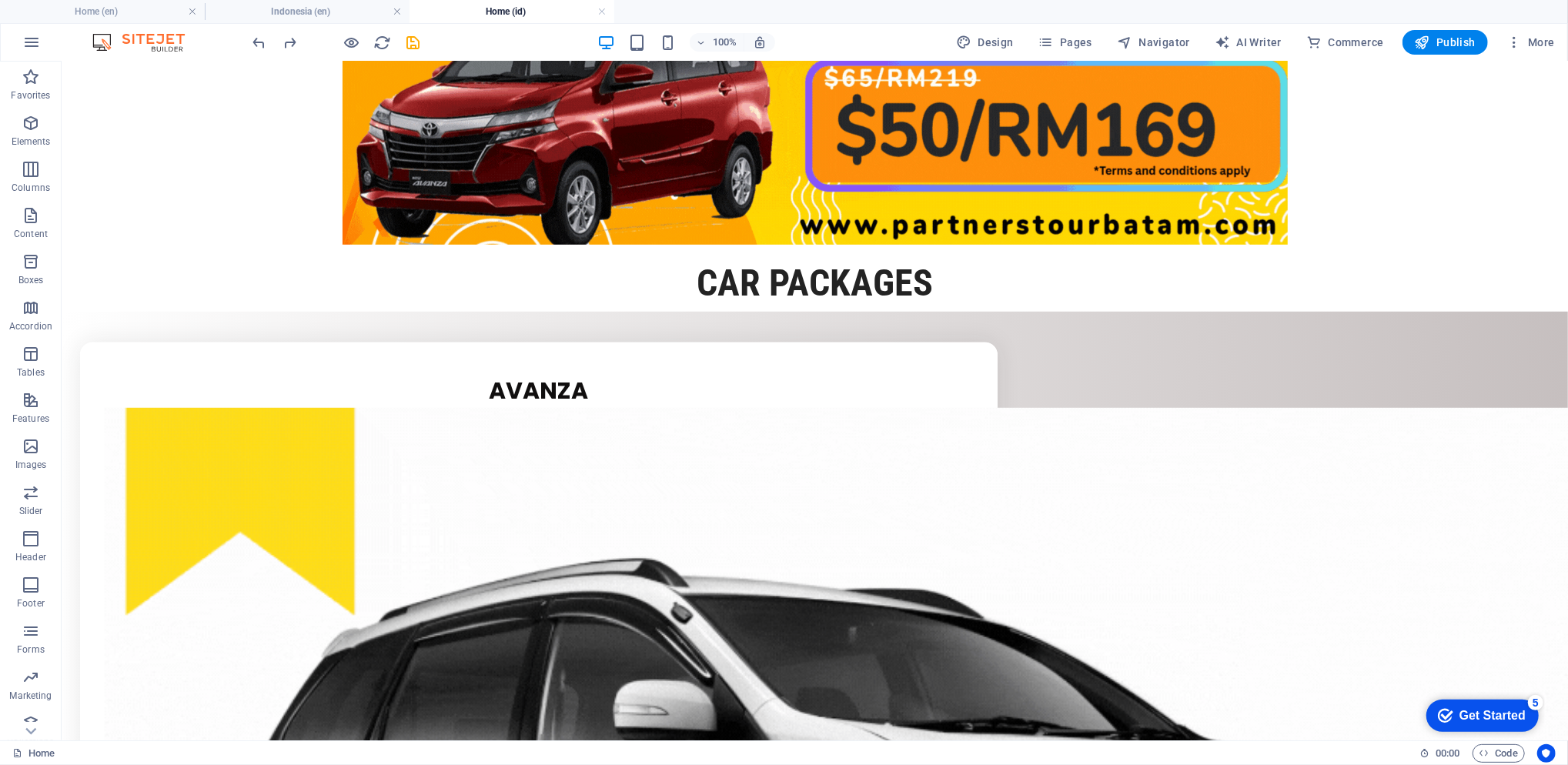
click at [336, 18] on h4 "Indonesia (en)" at bounding box center [307, 12] width 205 height 17
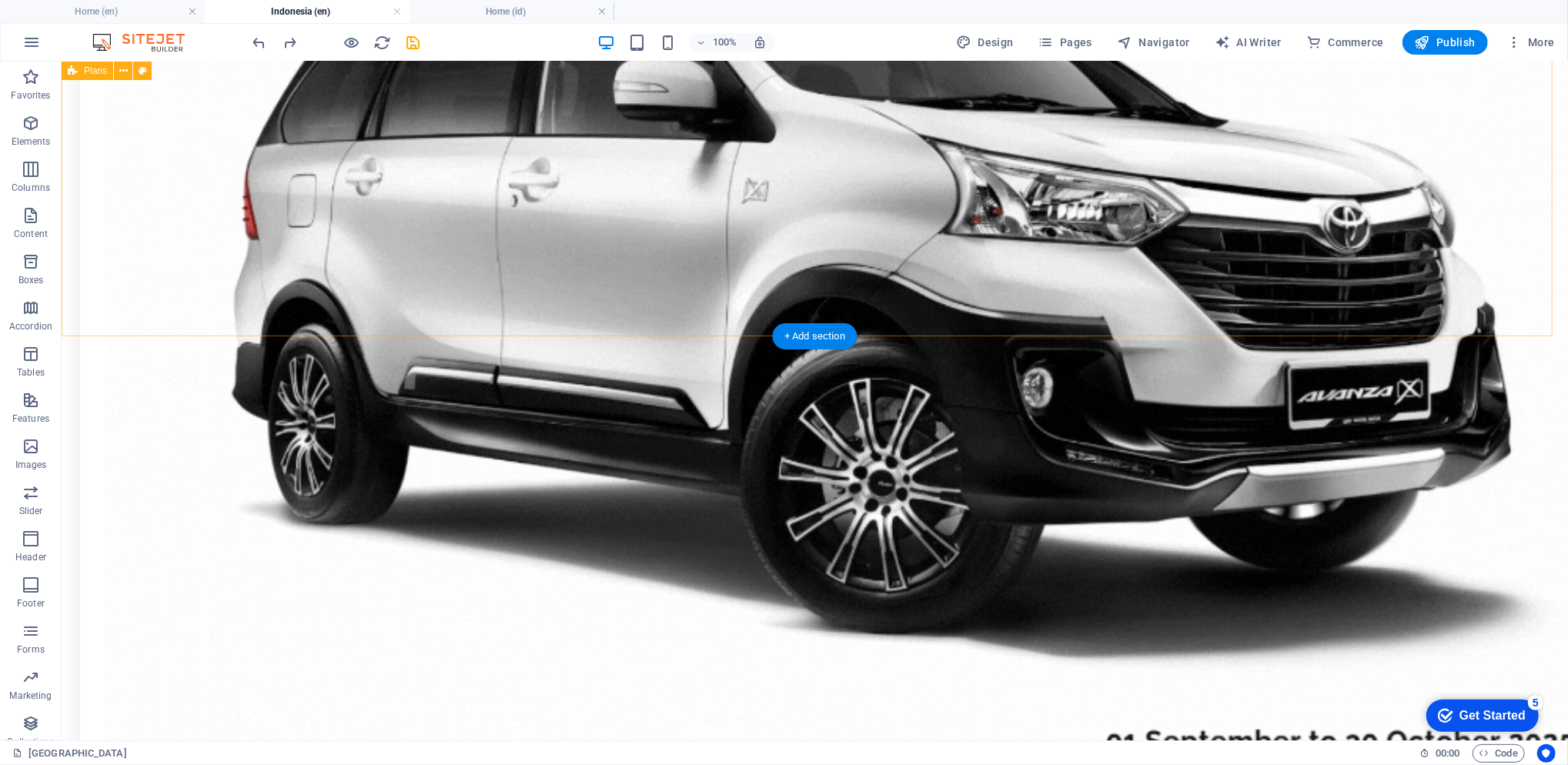
scroll to position [1744, 0]
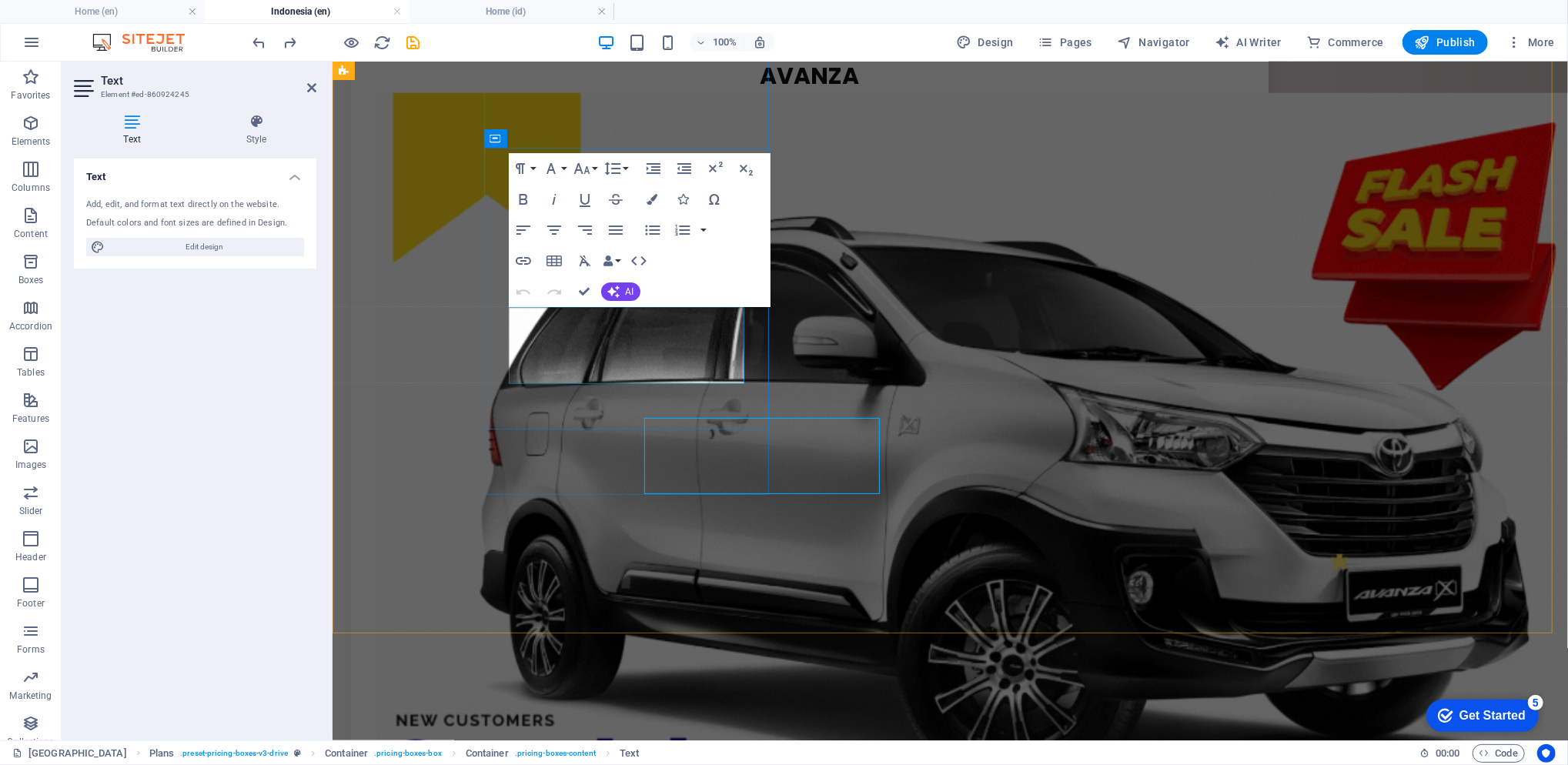
scroll to position [1633, 0]
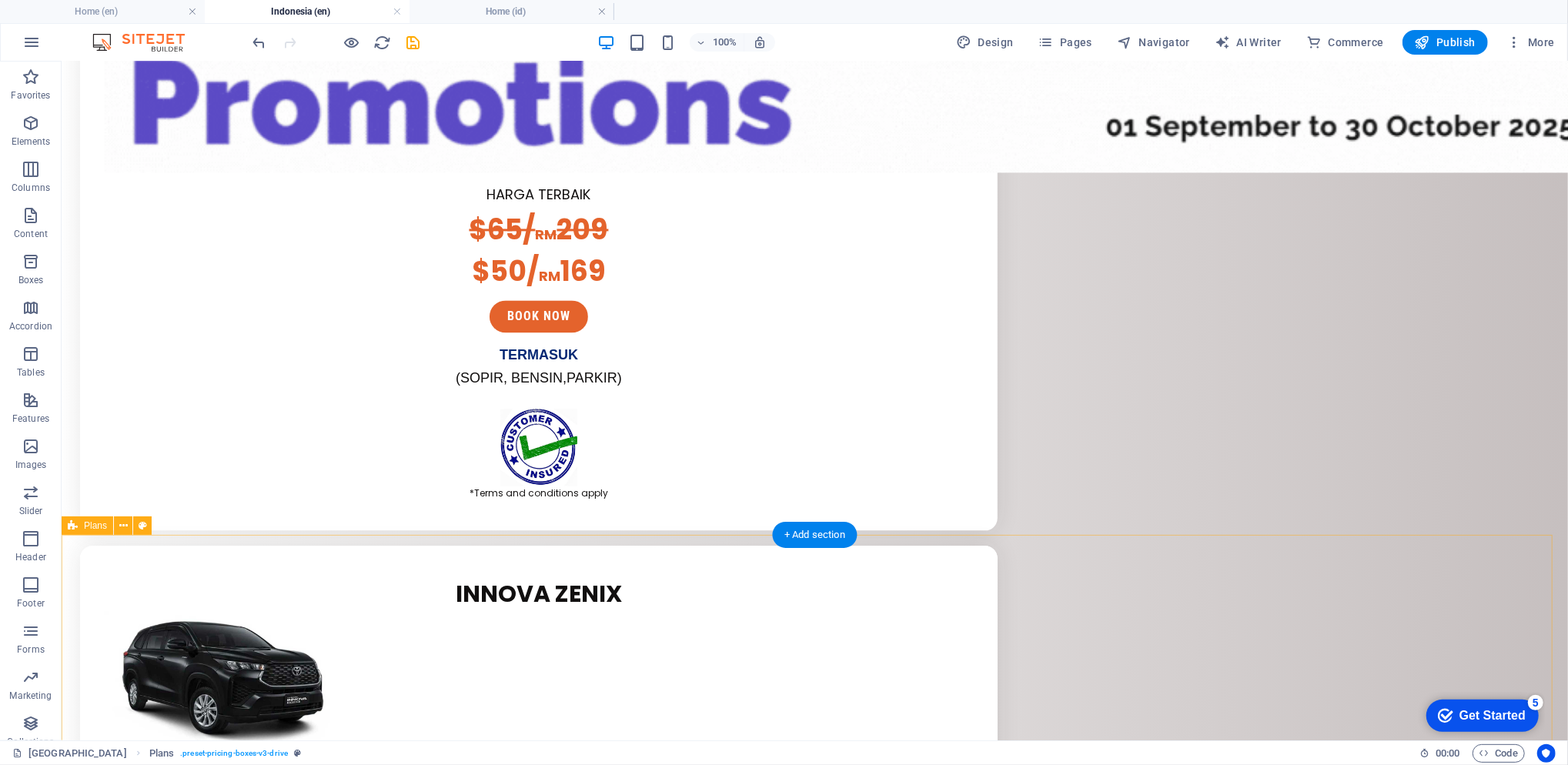
scroll to position [3180, 0]
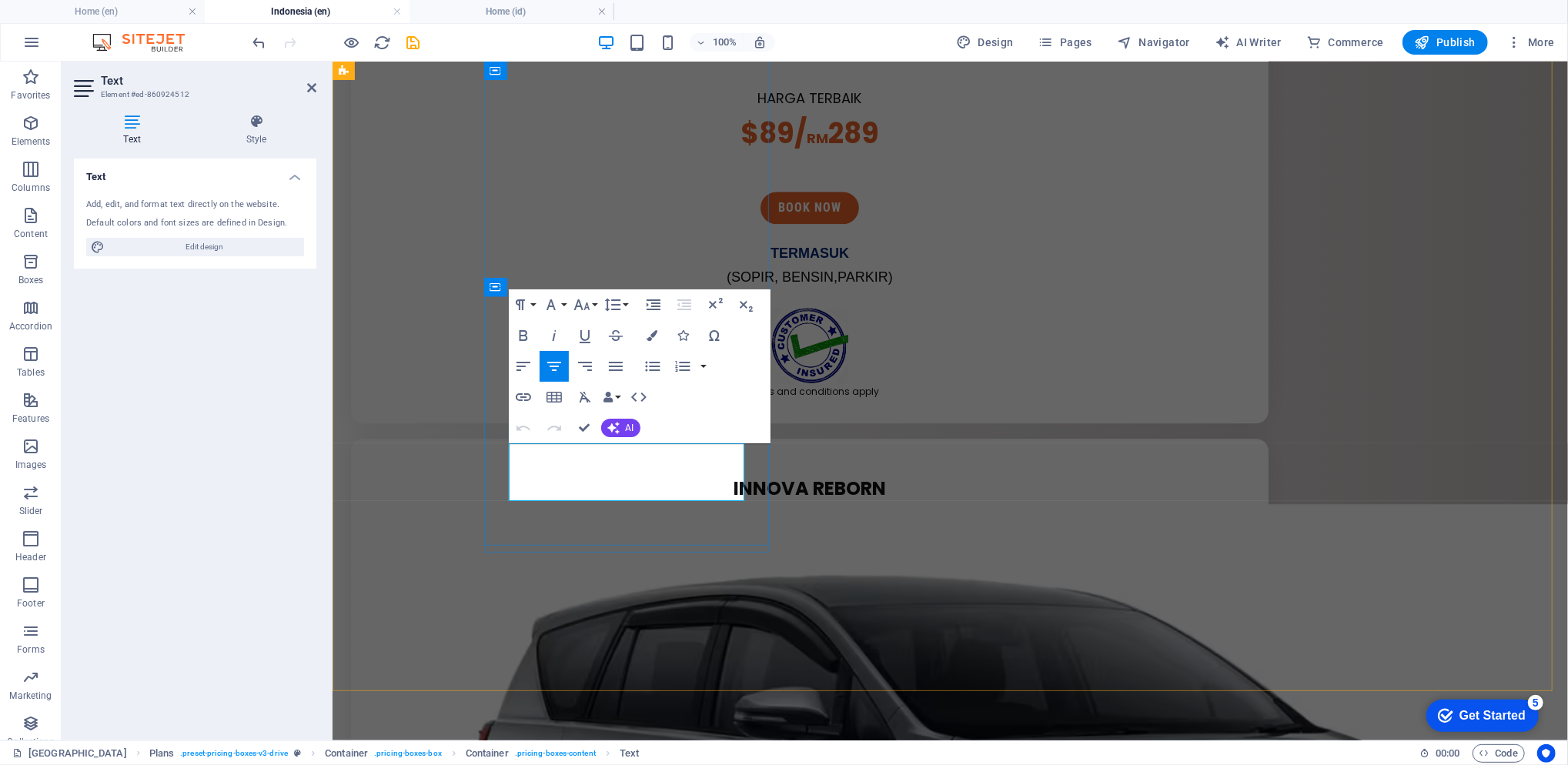
scroll to position [3070, 0]
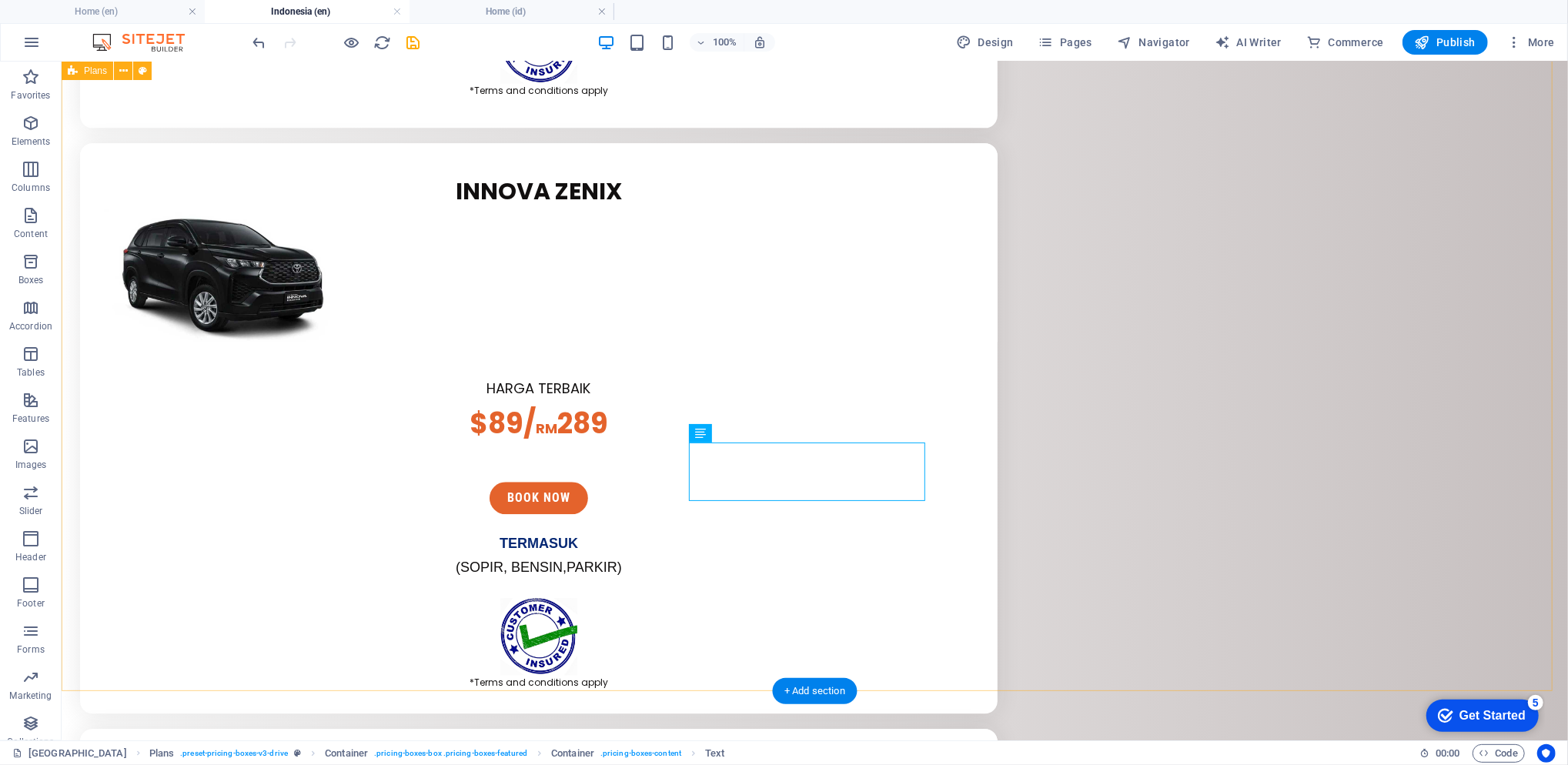
scroll to position [3180, 0]
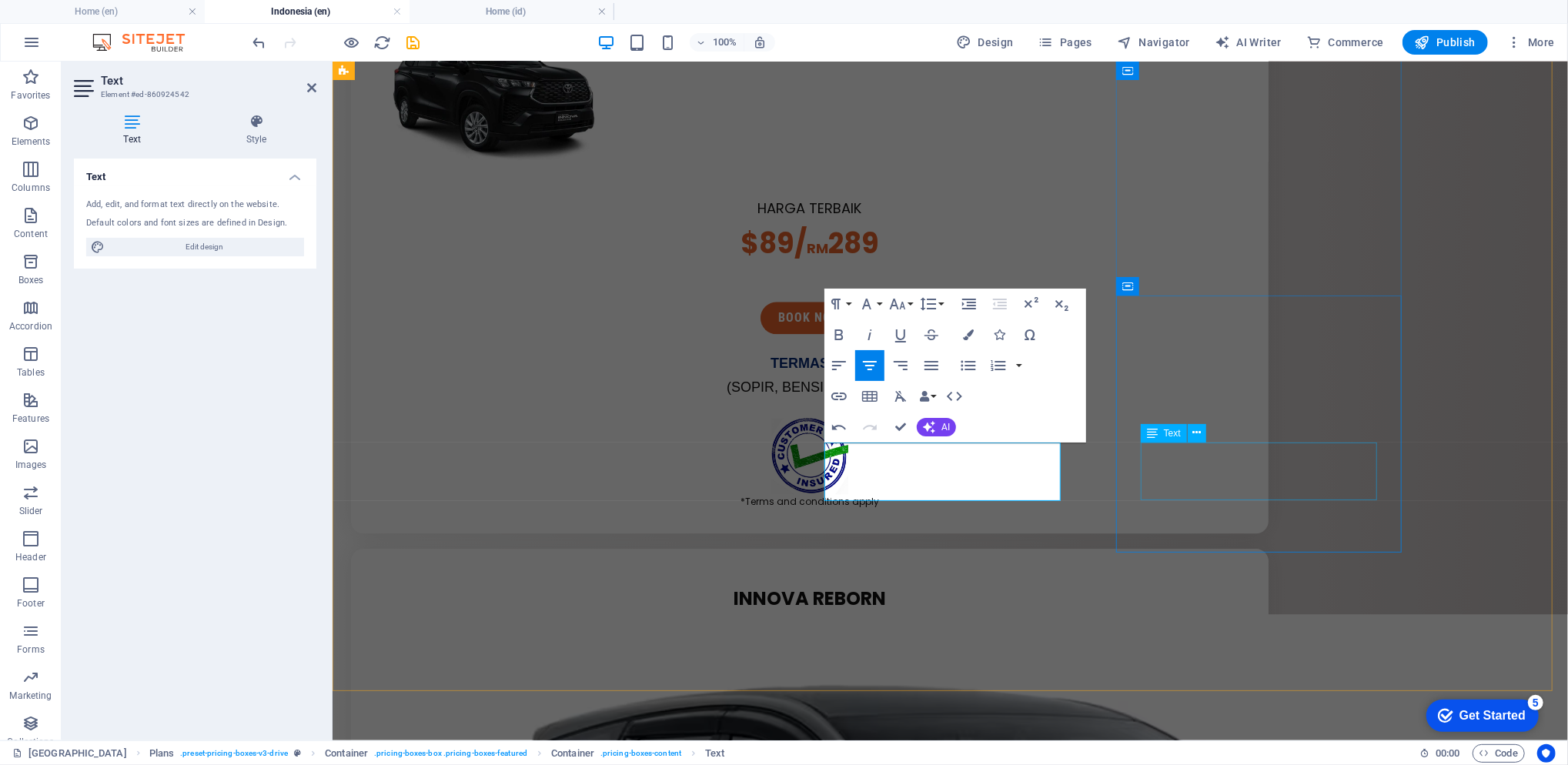
drag, startPoint x: 1181, startPoint y: 489, endPoint x: 1479, endPoint y: 481, distance: 298.1
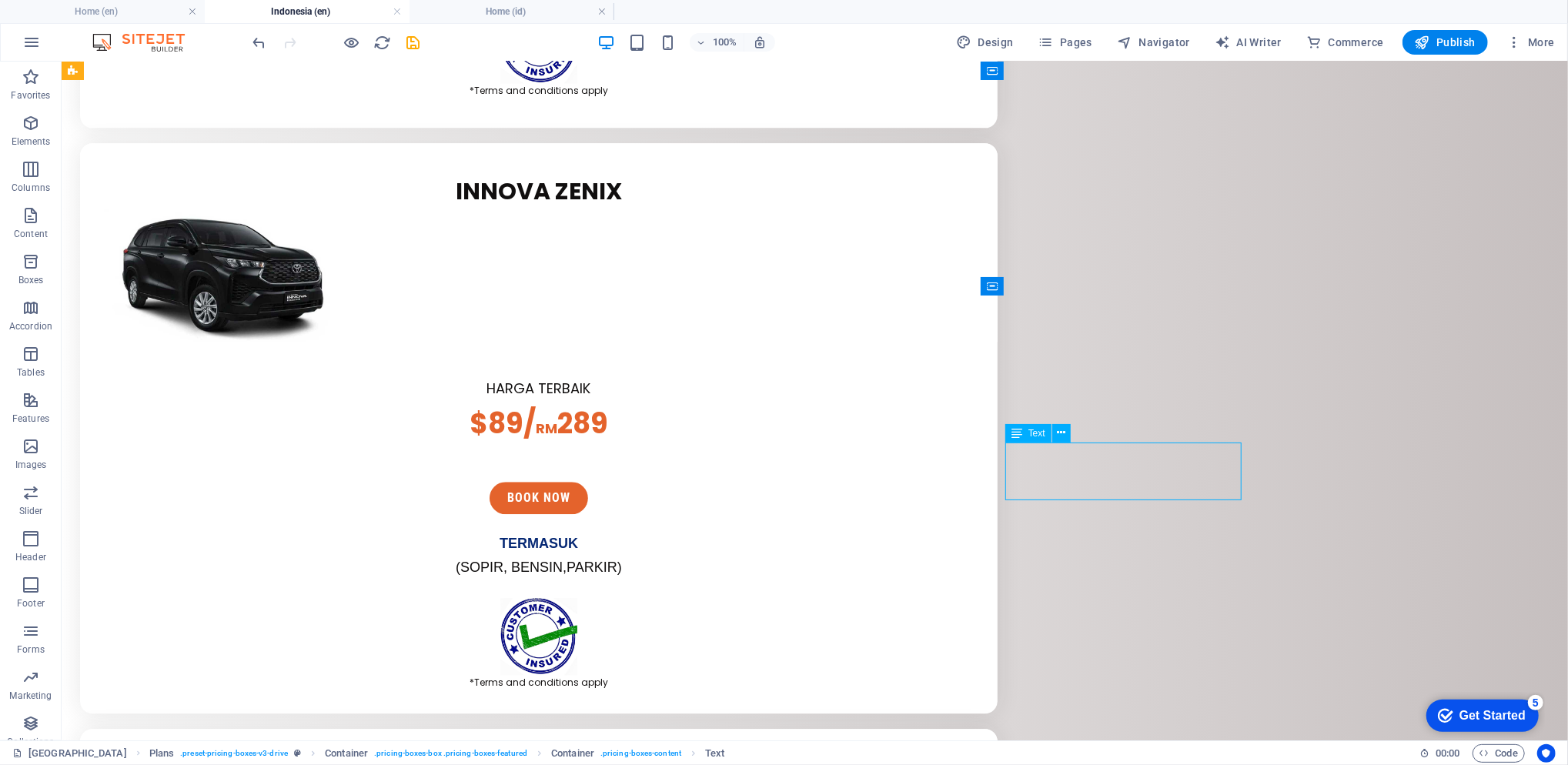
scroll to position [3180, 0]
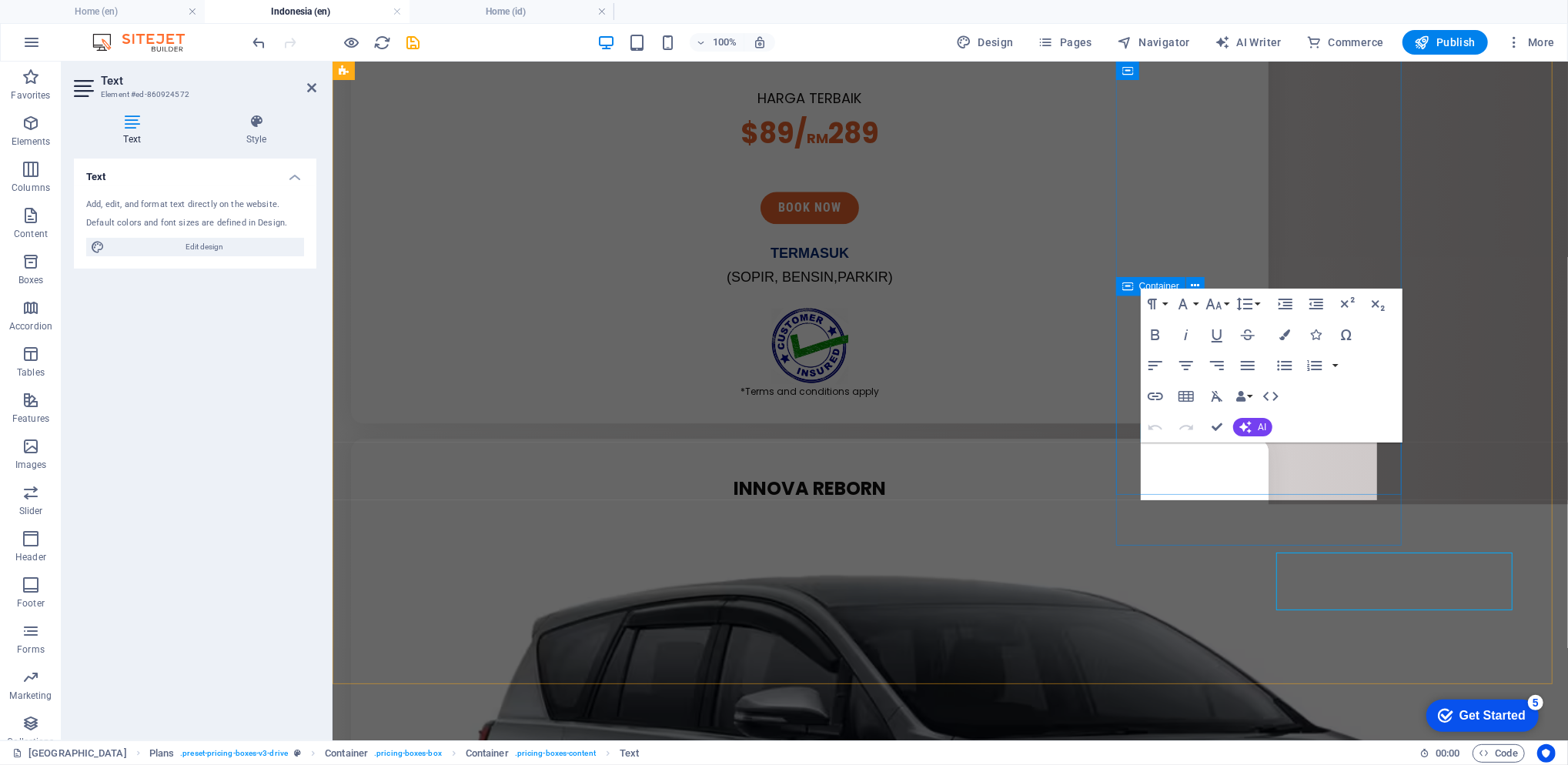
scroll to position [3070, 0]
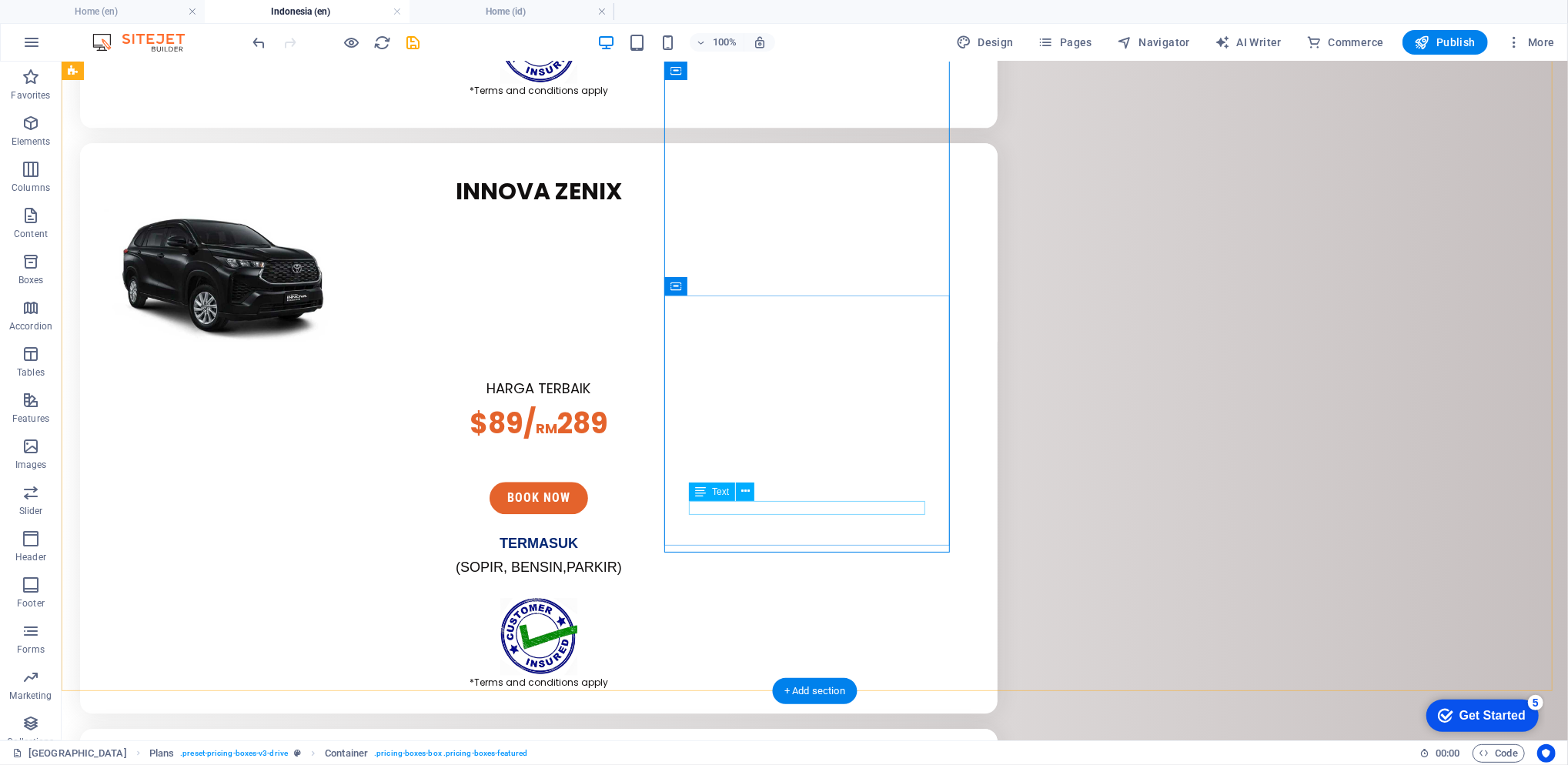
scroll to position [3180, 0]
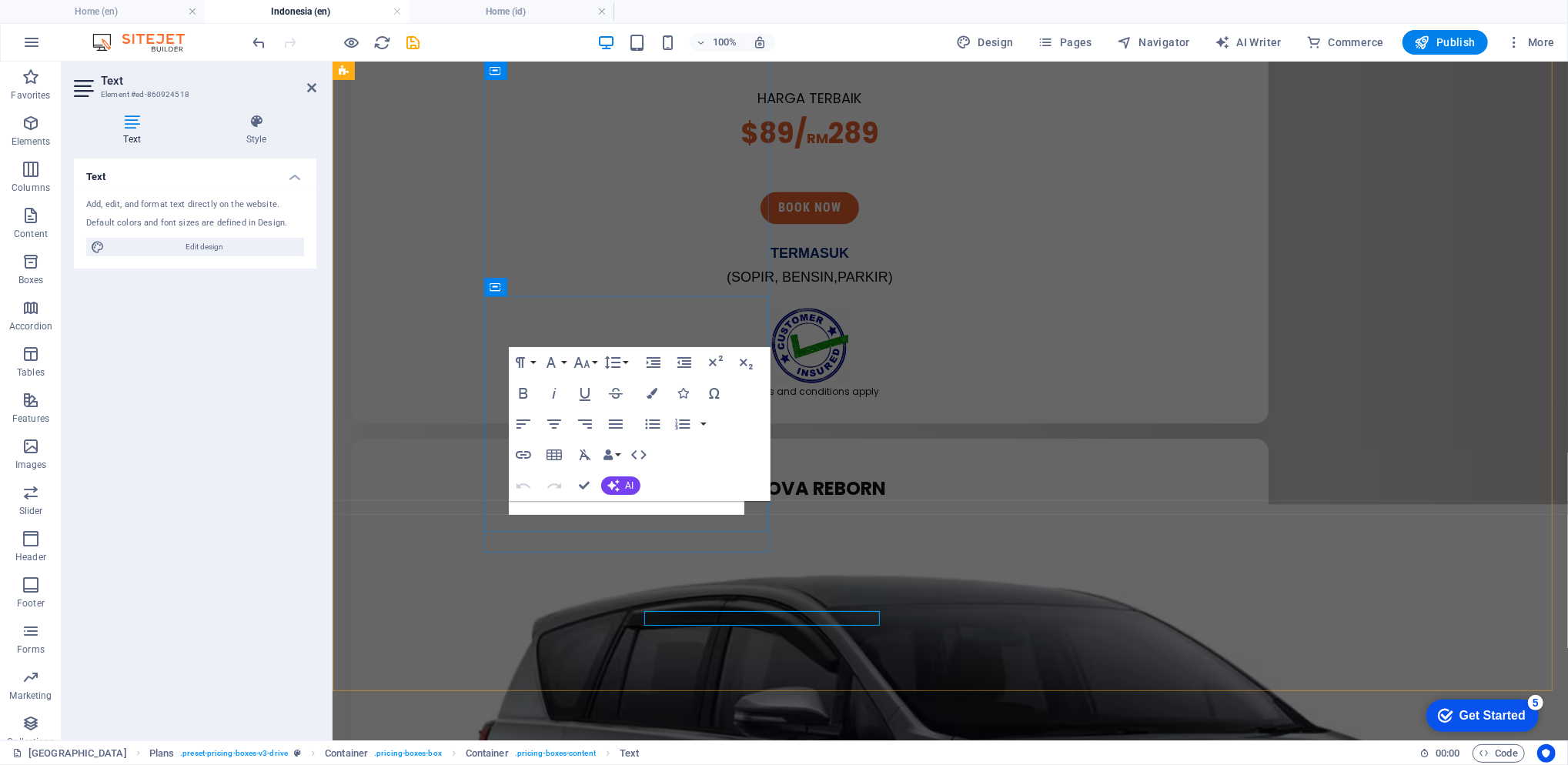
scroll to position [3070, 0]
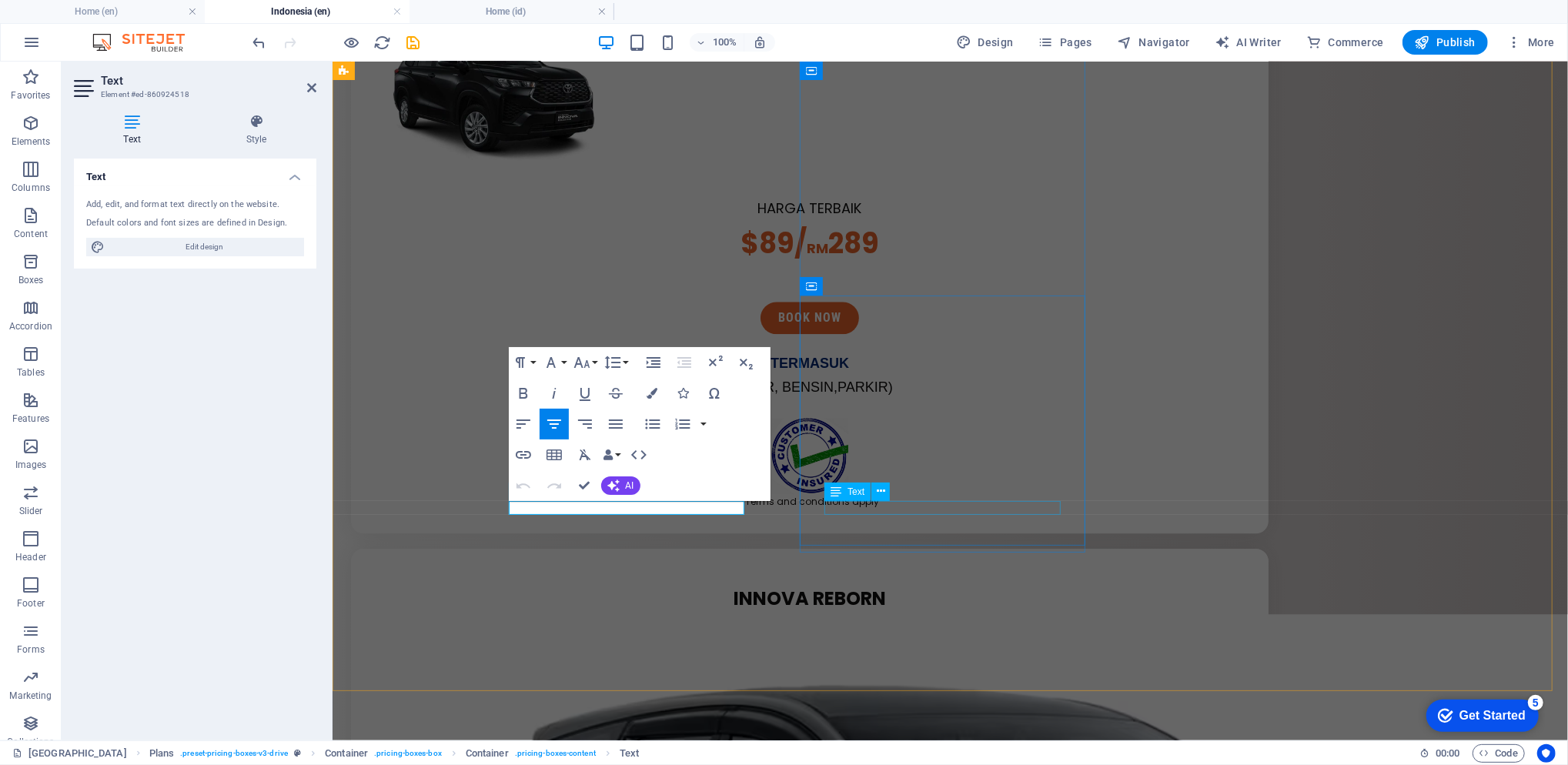
drag, startPoint x: 561, startPoint y: 506, endPoint x: 831, endPoint y: 510, distance: 270.0
copy span "*syarat dan ketentuan berlaku"
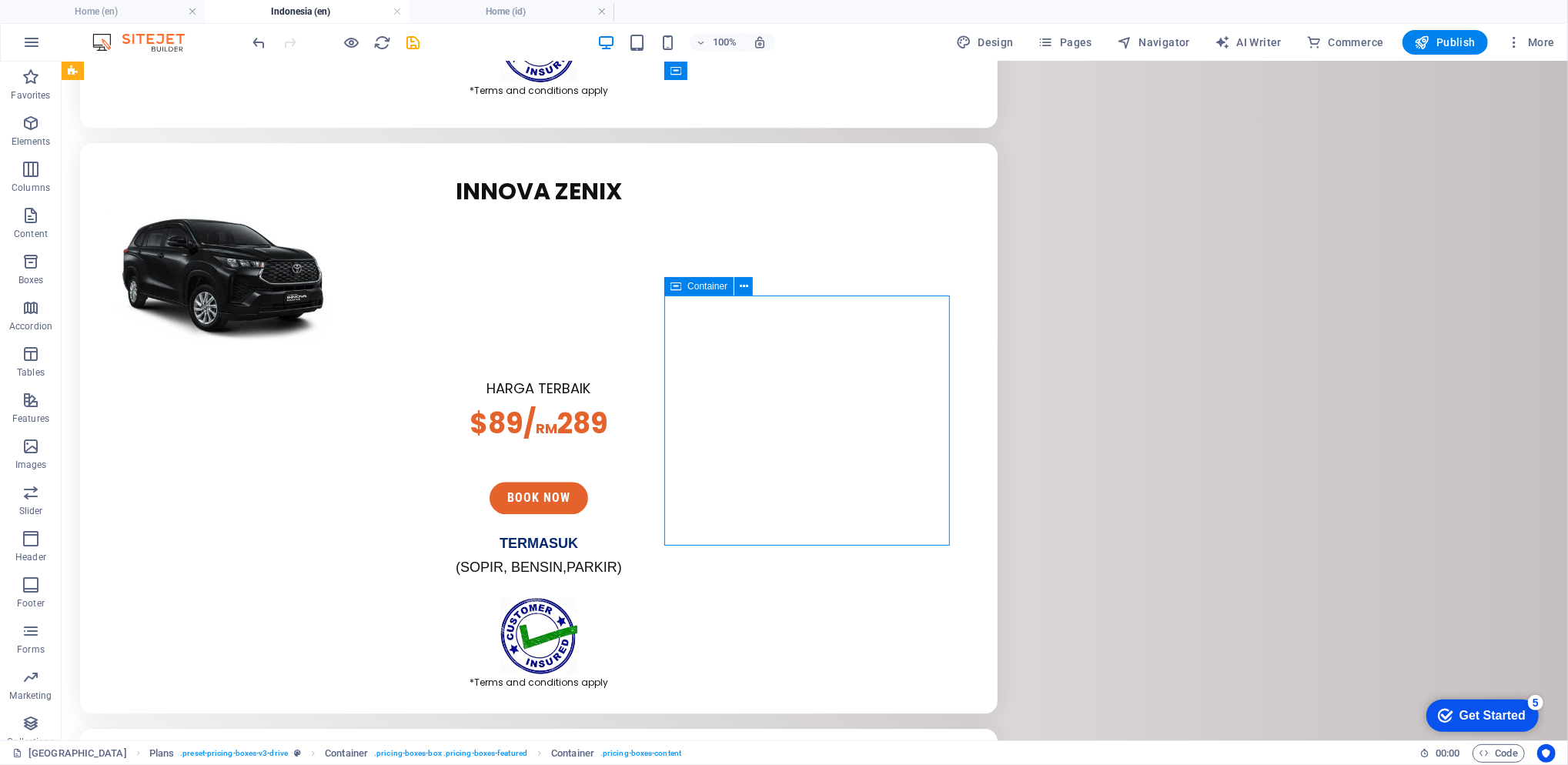
scroll to position [3180, 0]
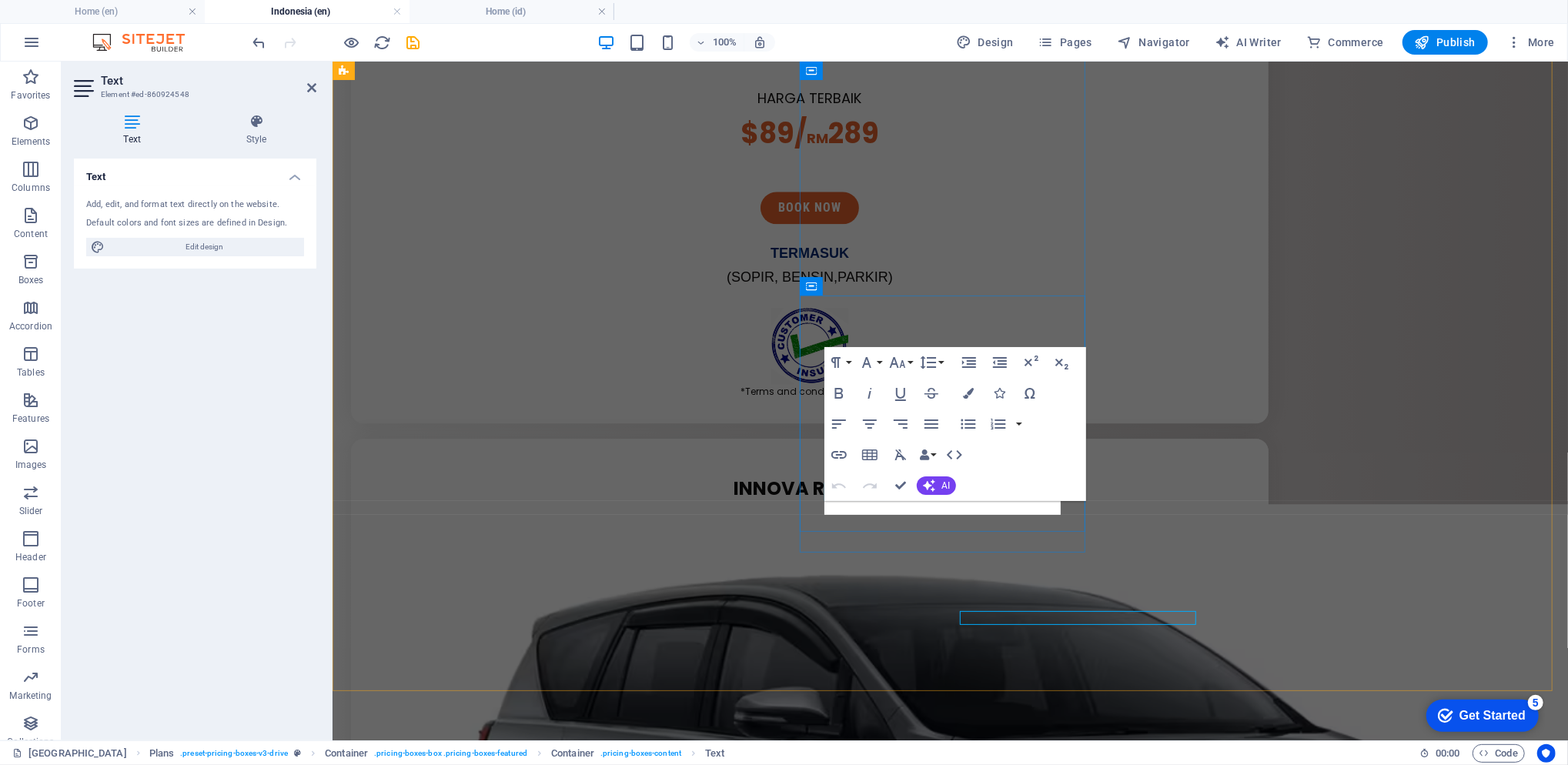
scroll to position [3070, 0]
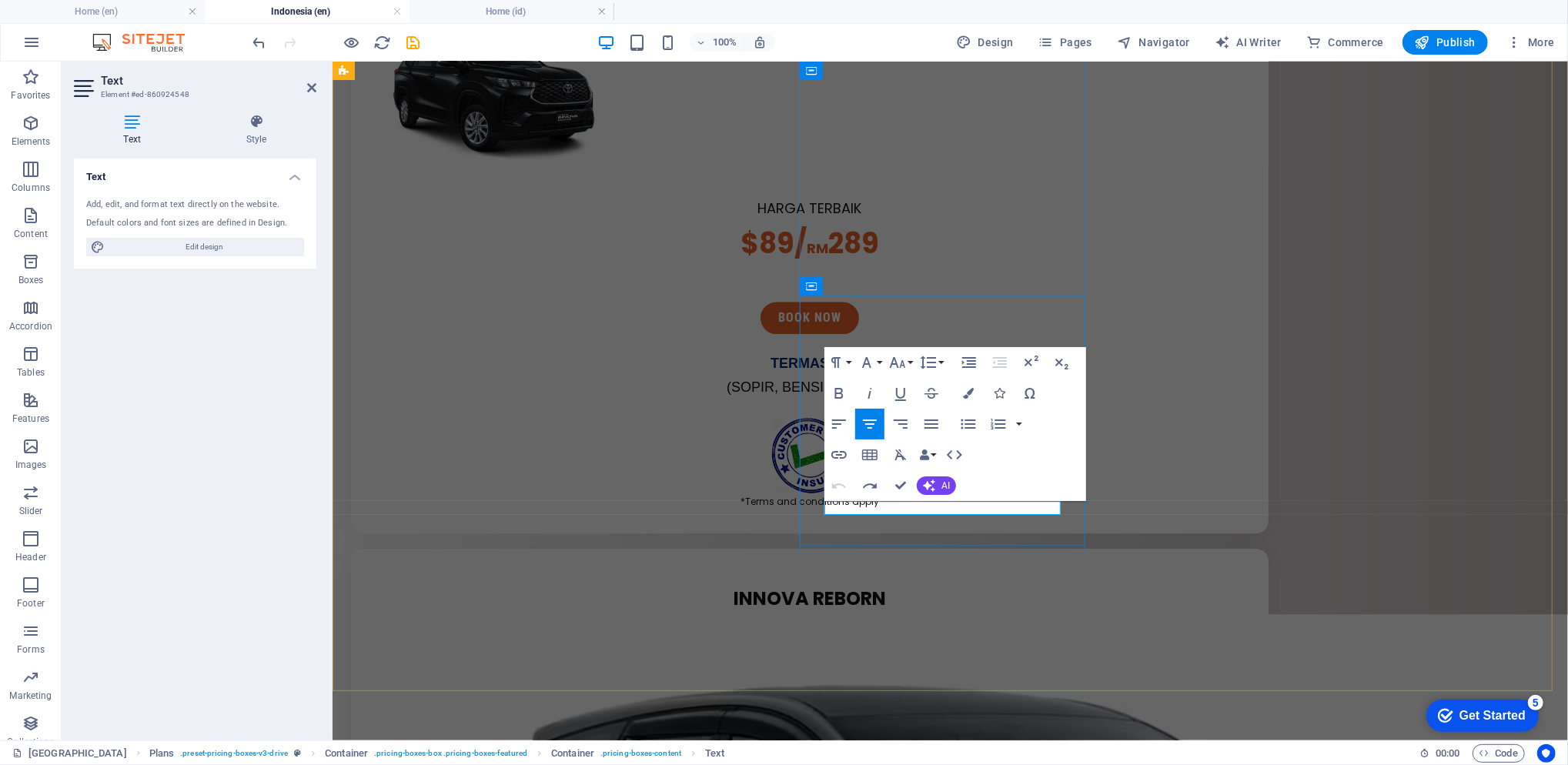
drag, startPoint x: 881, startPoint y: 506, endPoint x: 1054, endPoint y: 506, distance: 173.0
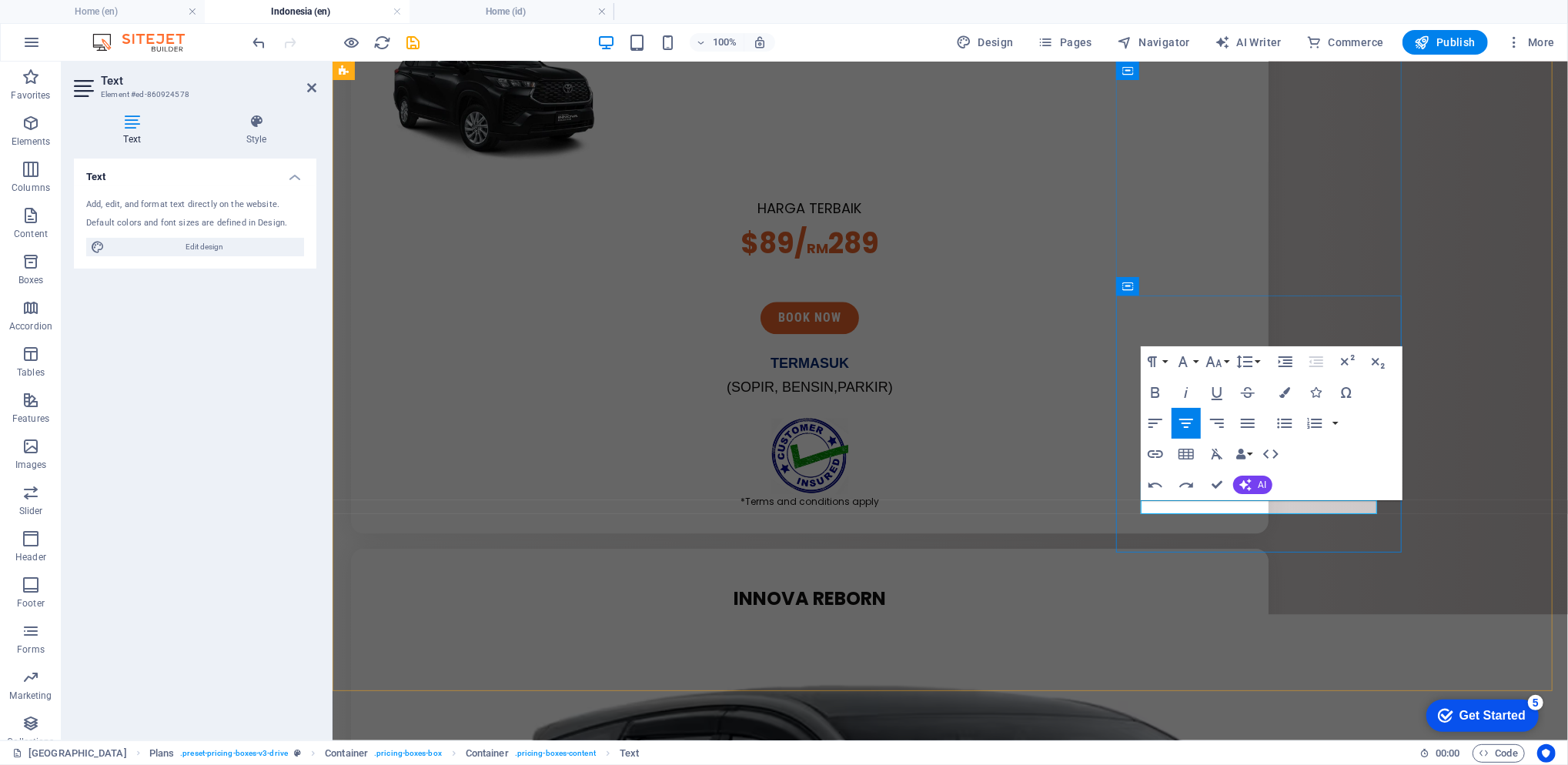
drag, startPoint x: 1195, startPoint y: 506, endPoint x: 1407, endPoint y: 510, distance: 212.0
drag, startPoint x: 1186, startPoint y: 500, endPoint x: 1689, endPoint y: 559, distance: 506.4
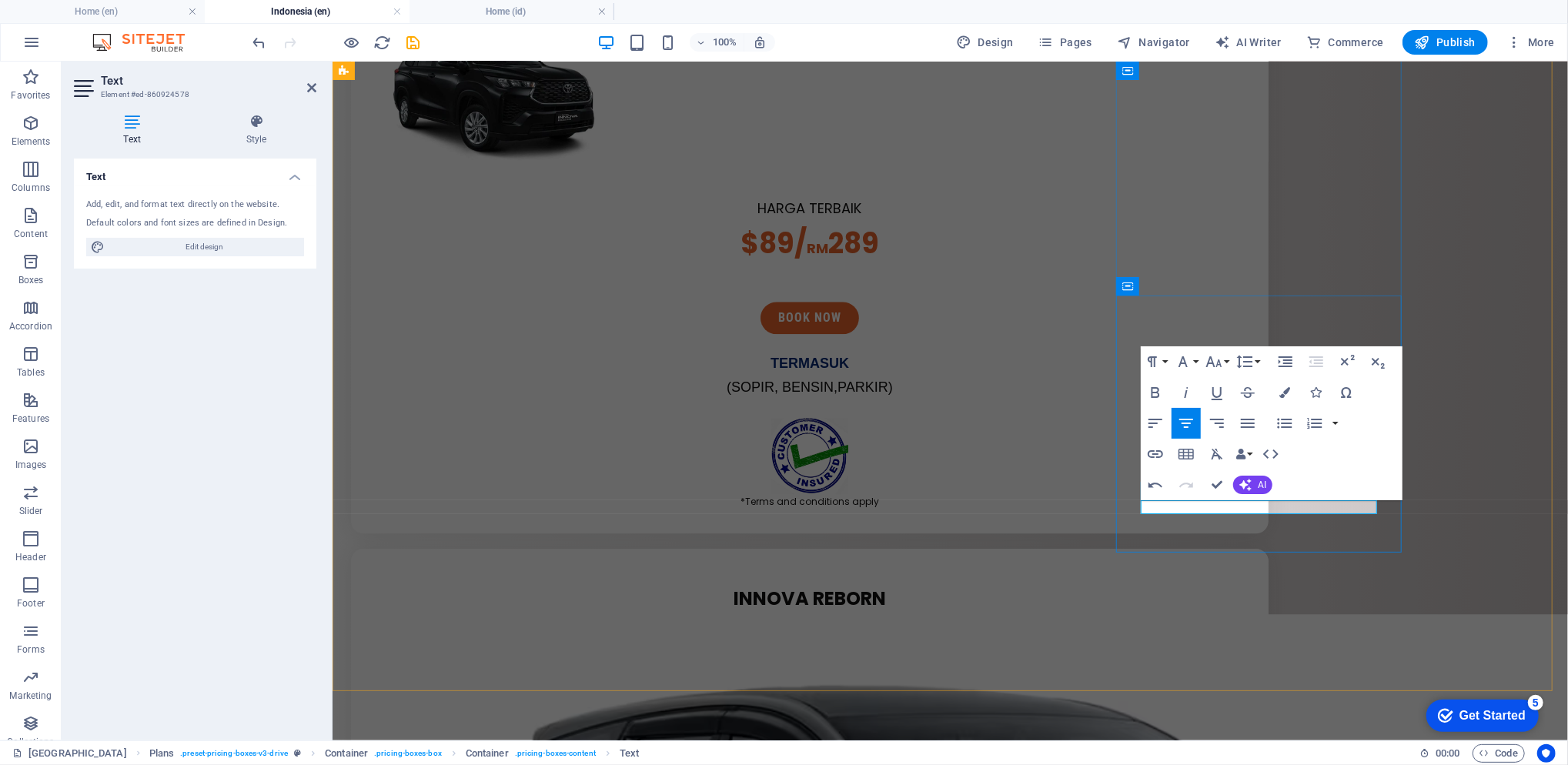
copy span "syarat dan ketentuan berlaku"
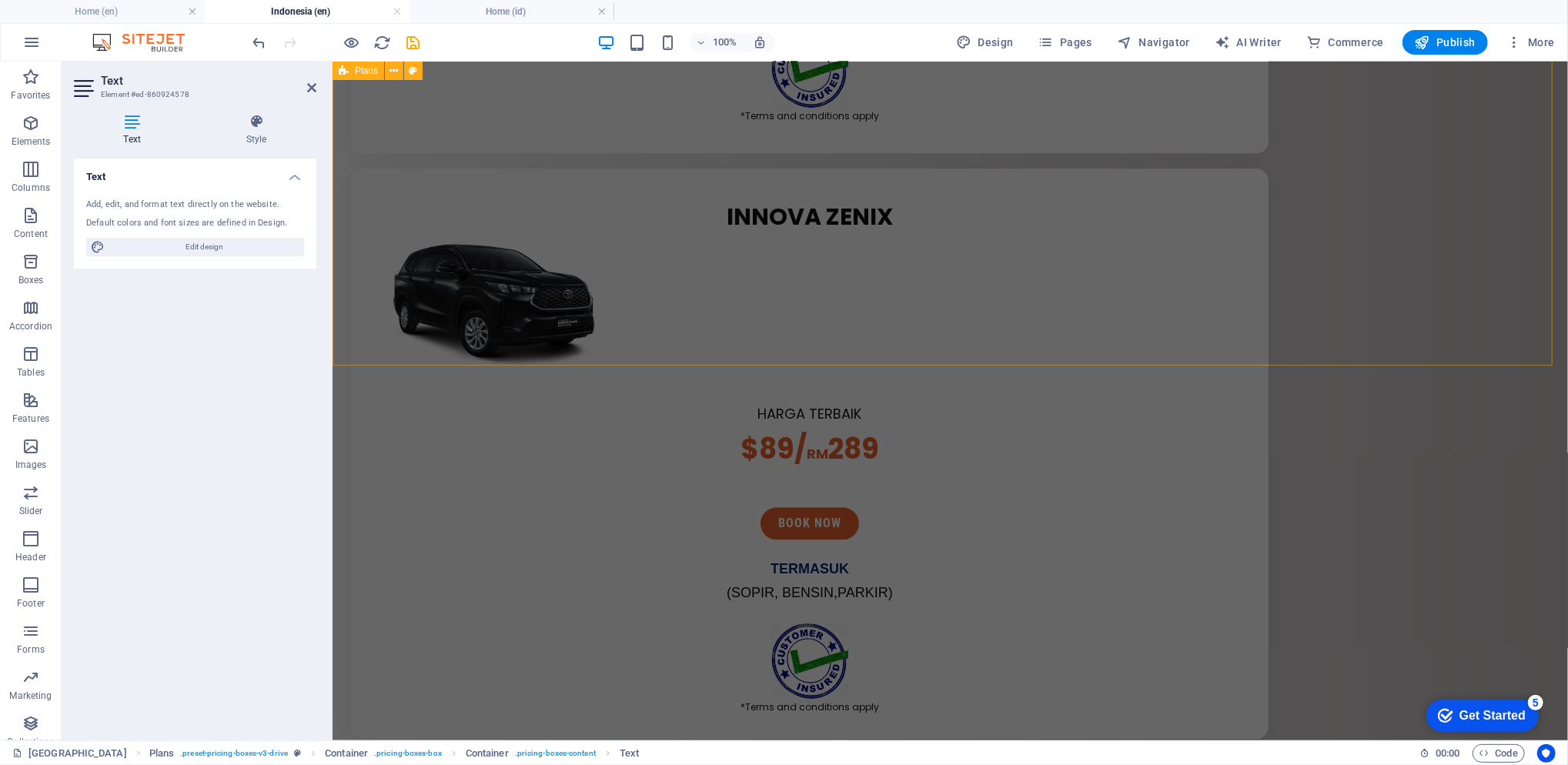
scroll to position [2660, 0]
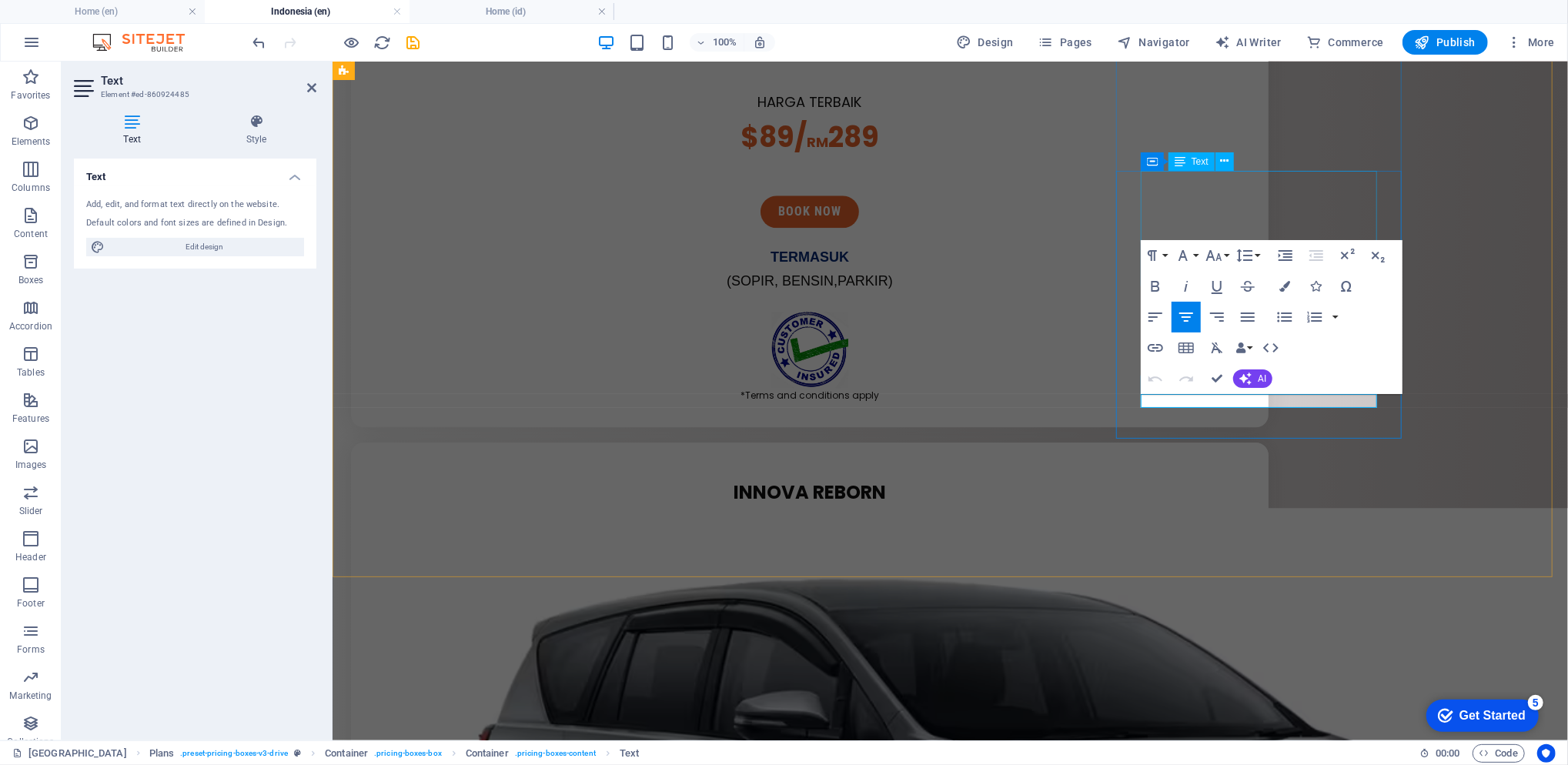
scroll to position [2447, 0]
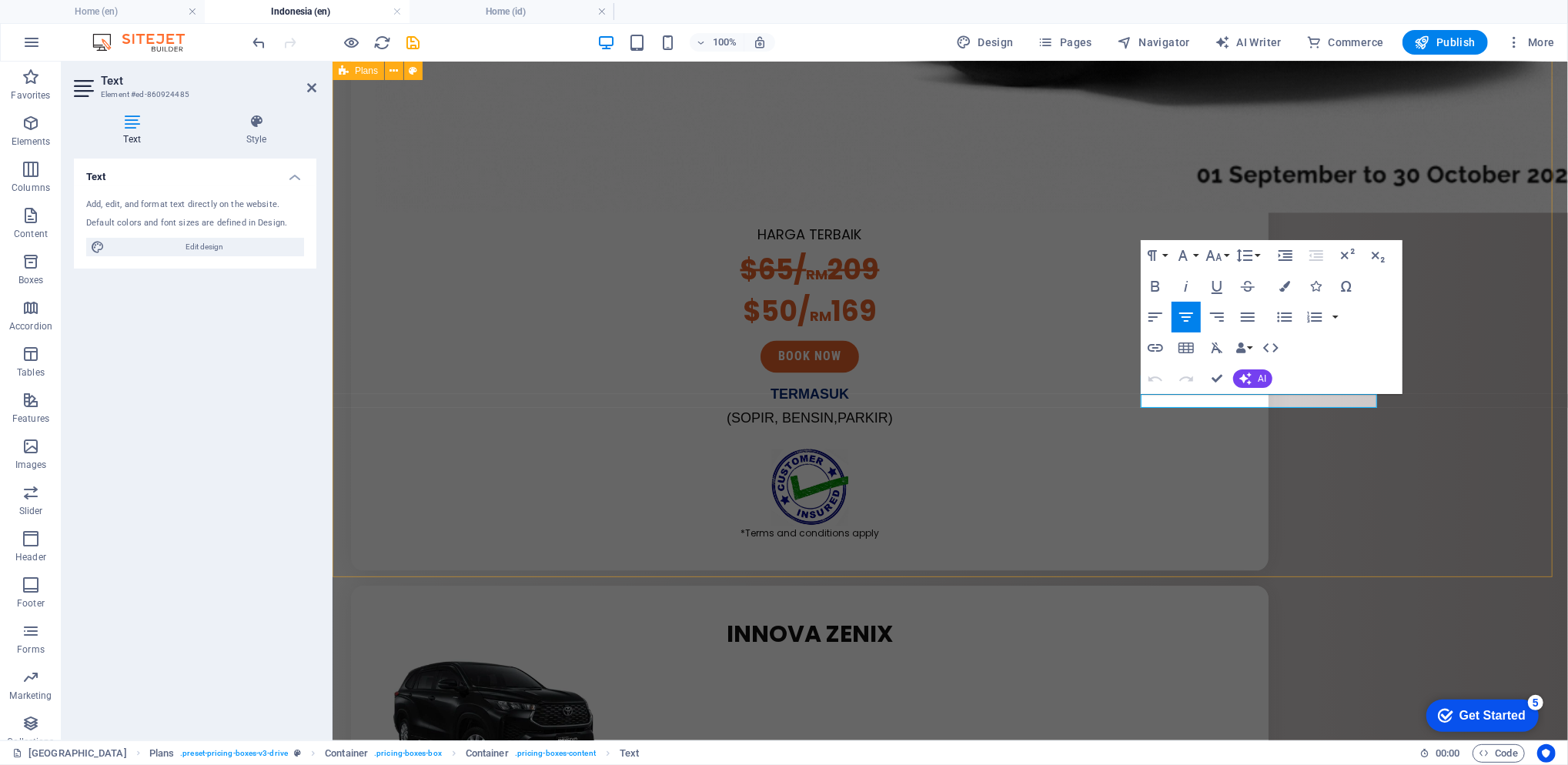
drag, startPoint x: 1194, startPoint y: 402, endPoint x: 1417, endPoint y: 396, distance: 223.1
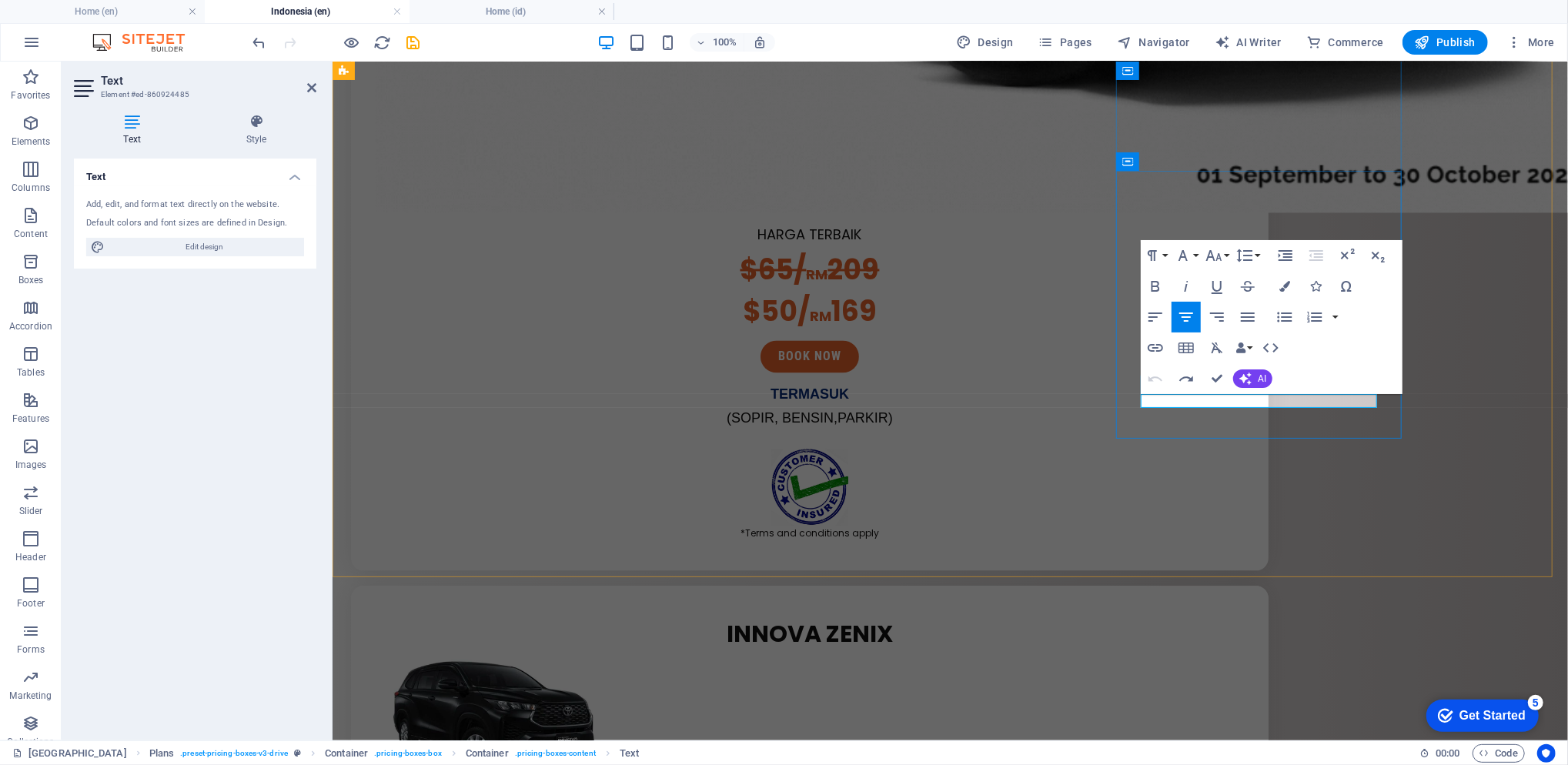
drag, startPoint x: 1196, startPoint y: 401, endPoint x: 1361, endPoint y: 405, distance: 165.0
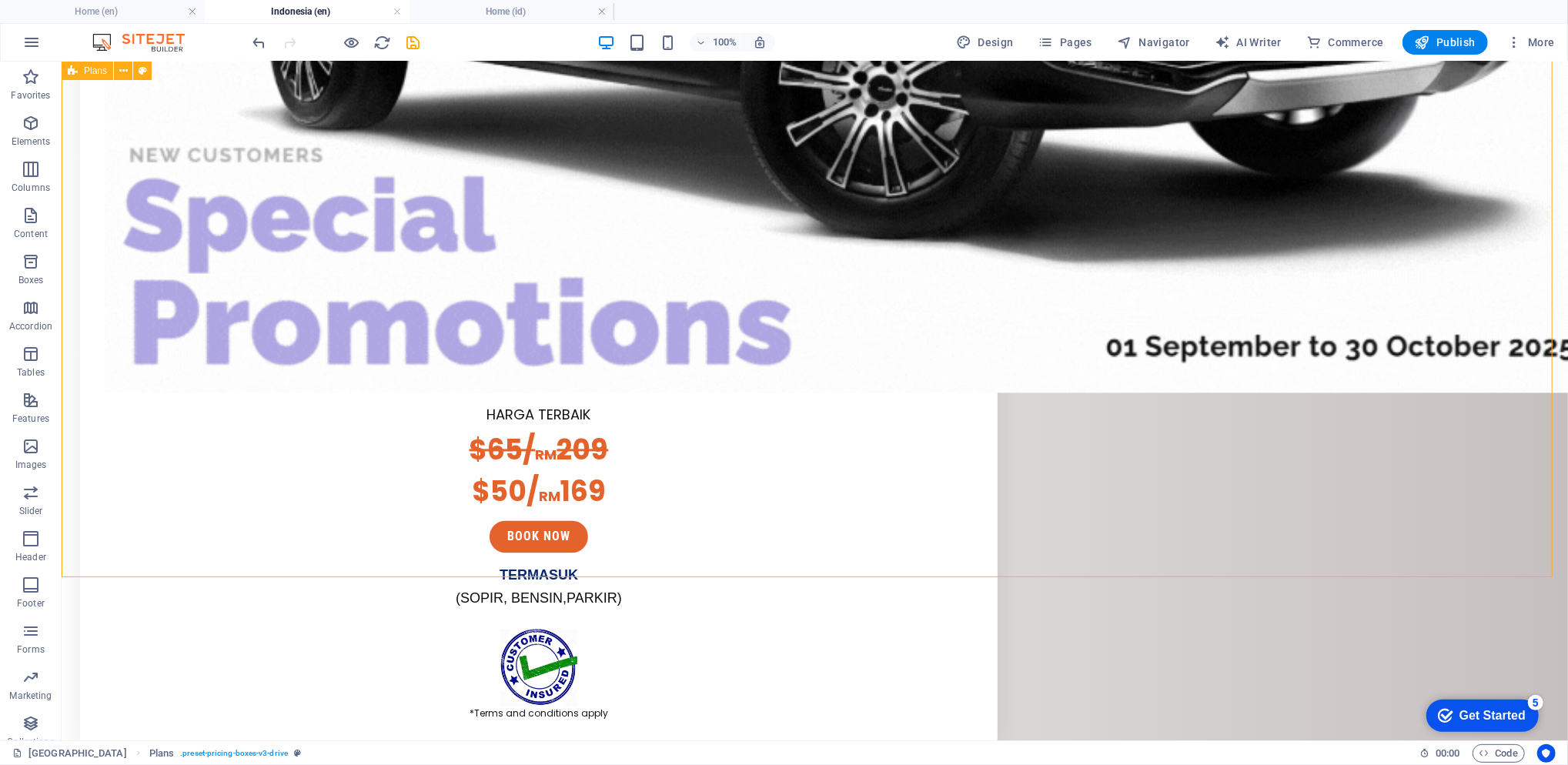
scroll to position [2558, 0]
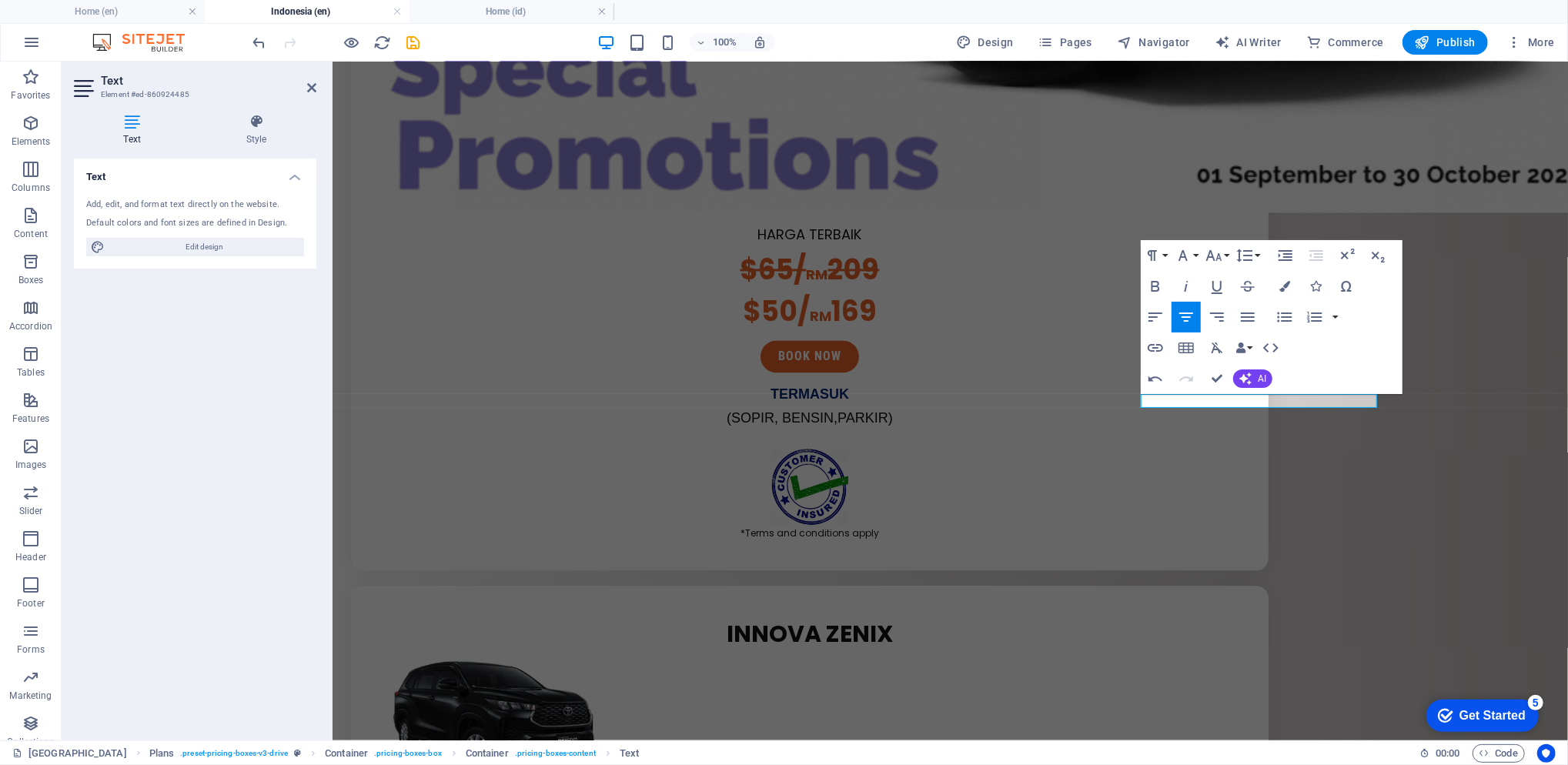
scroll to position [0, 6]
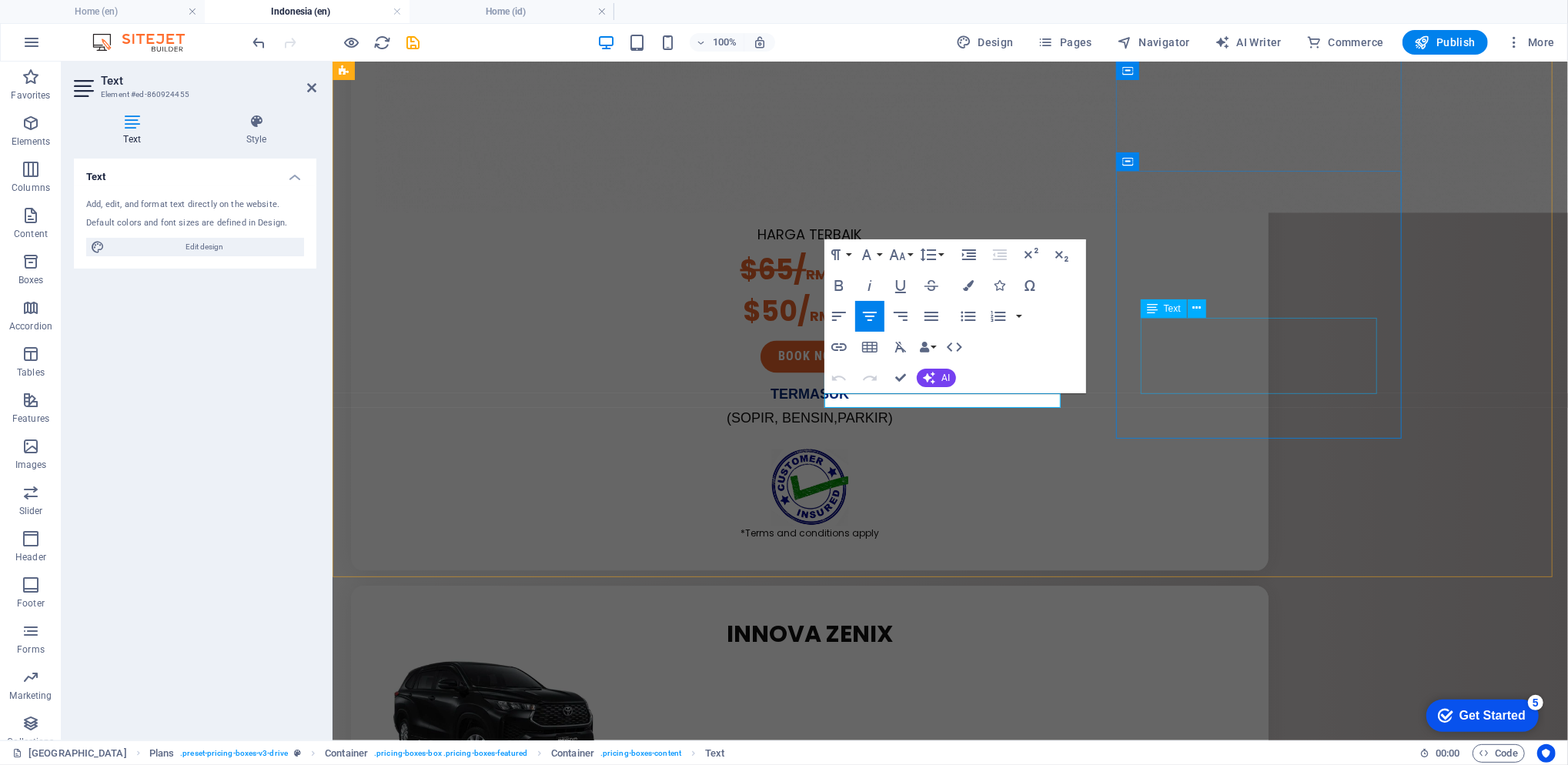
drag, startPoint x: 876, startPoint y: 398, endPoint x: 1263, endPoint y: 366, distance: 388.3
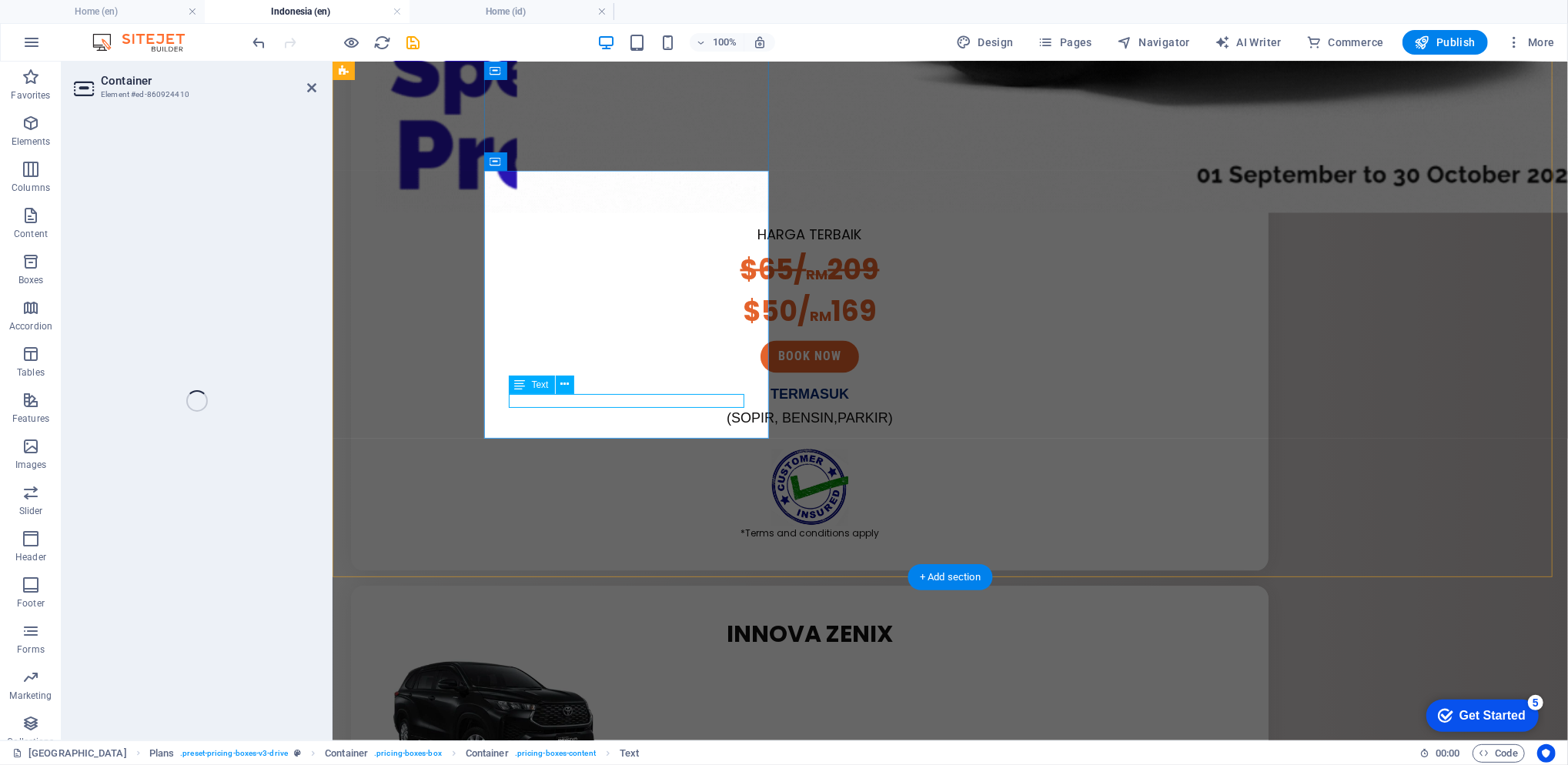
scroll to position [2345, 0]
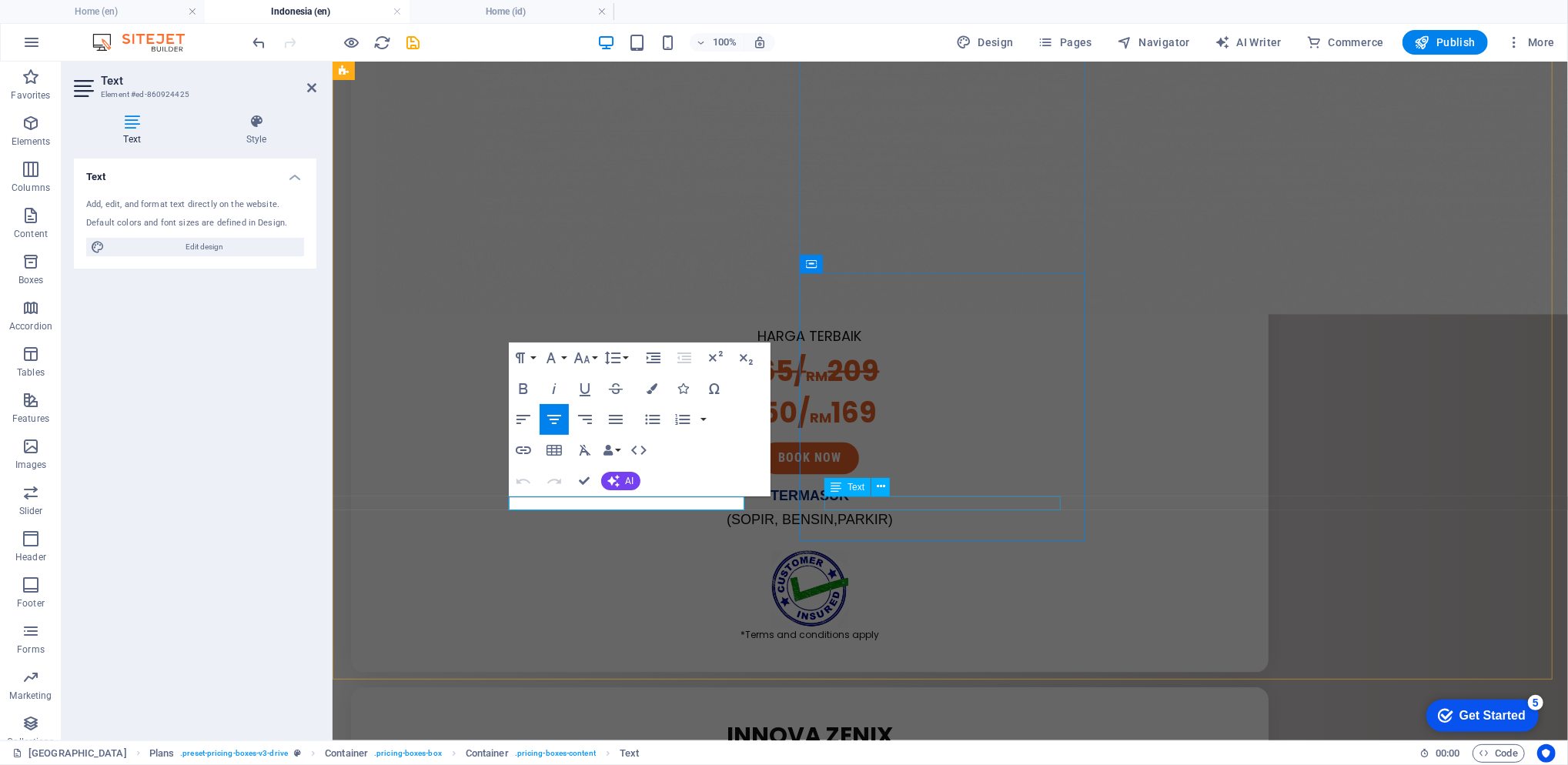
drag, startPoint x: 560, startPoint y: 505, endPoint x: 870, endPoint y: 500, distance: 310.0
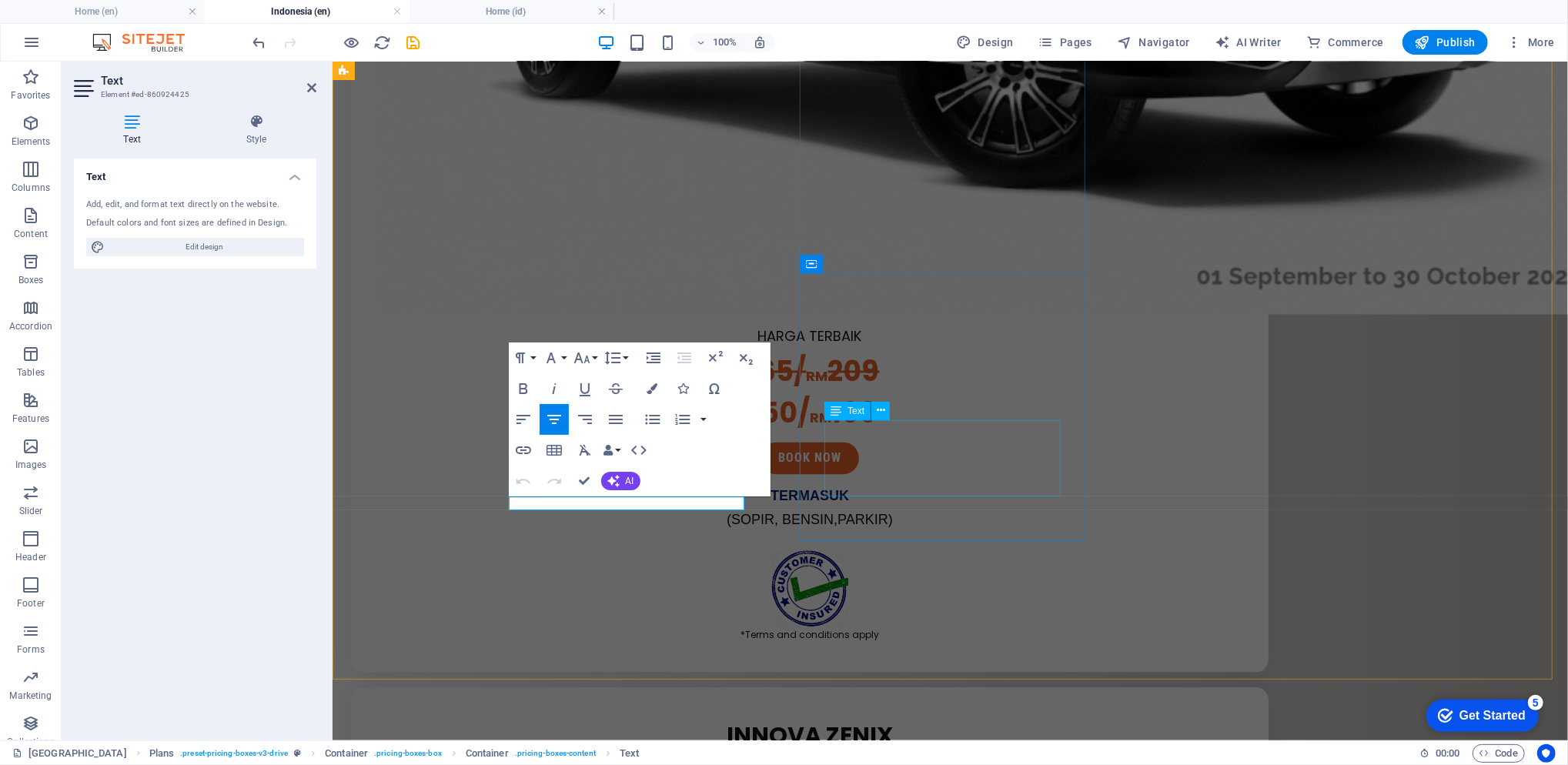
scroll to position [0, 6]
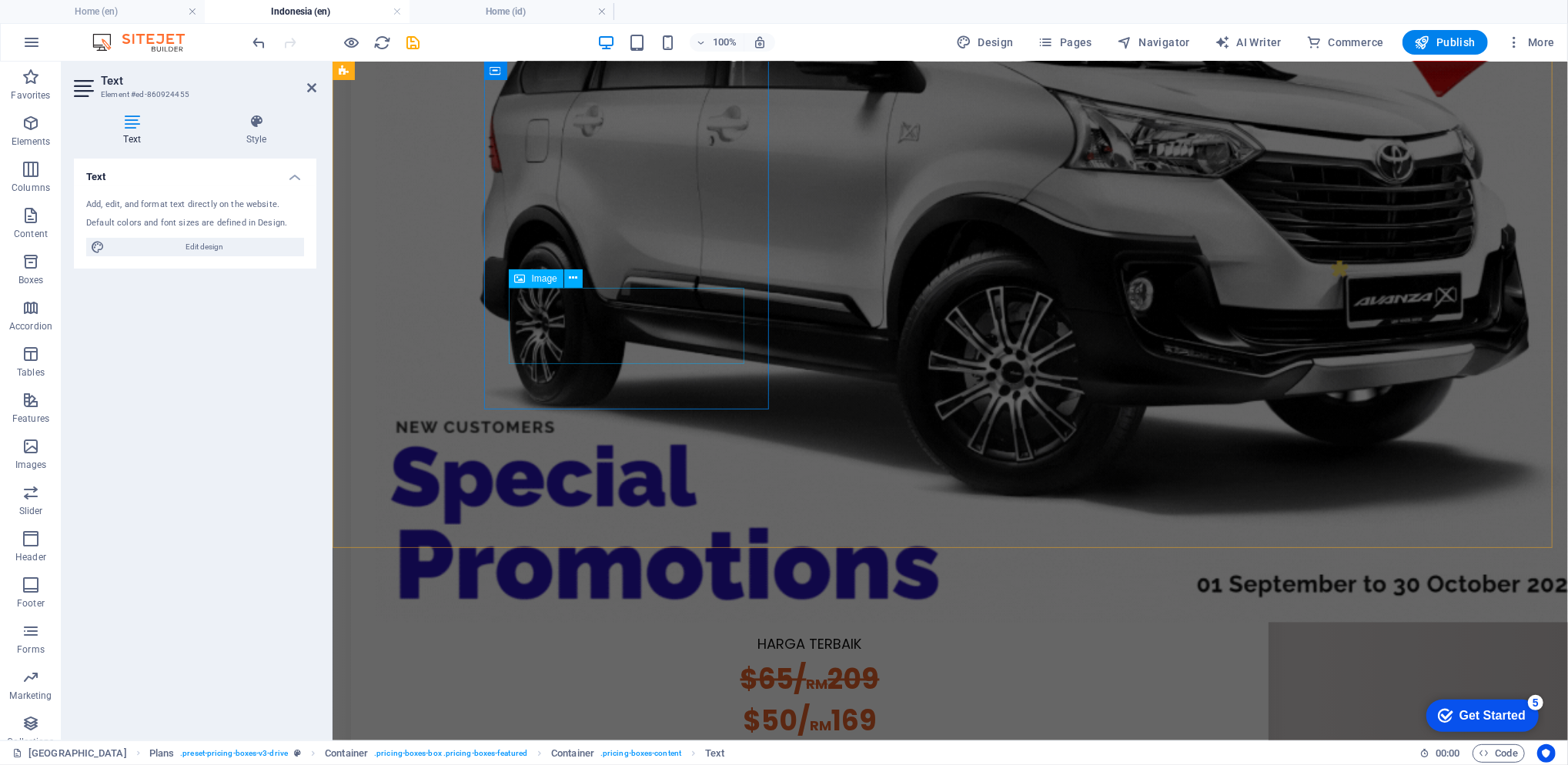
scroll to position [1730, 0]
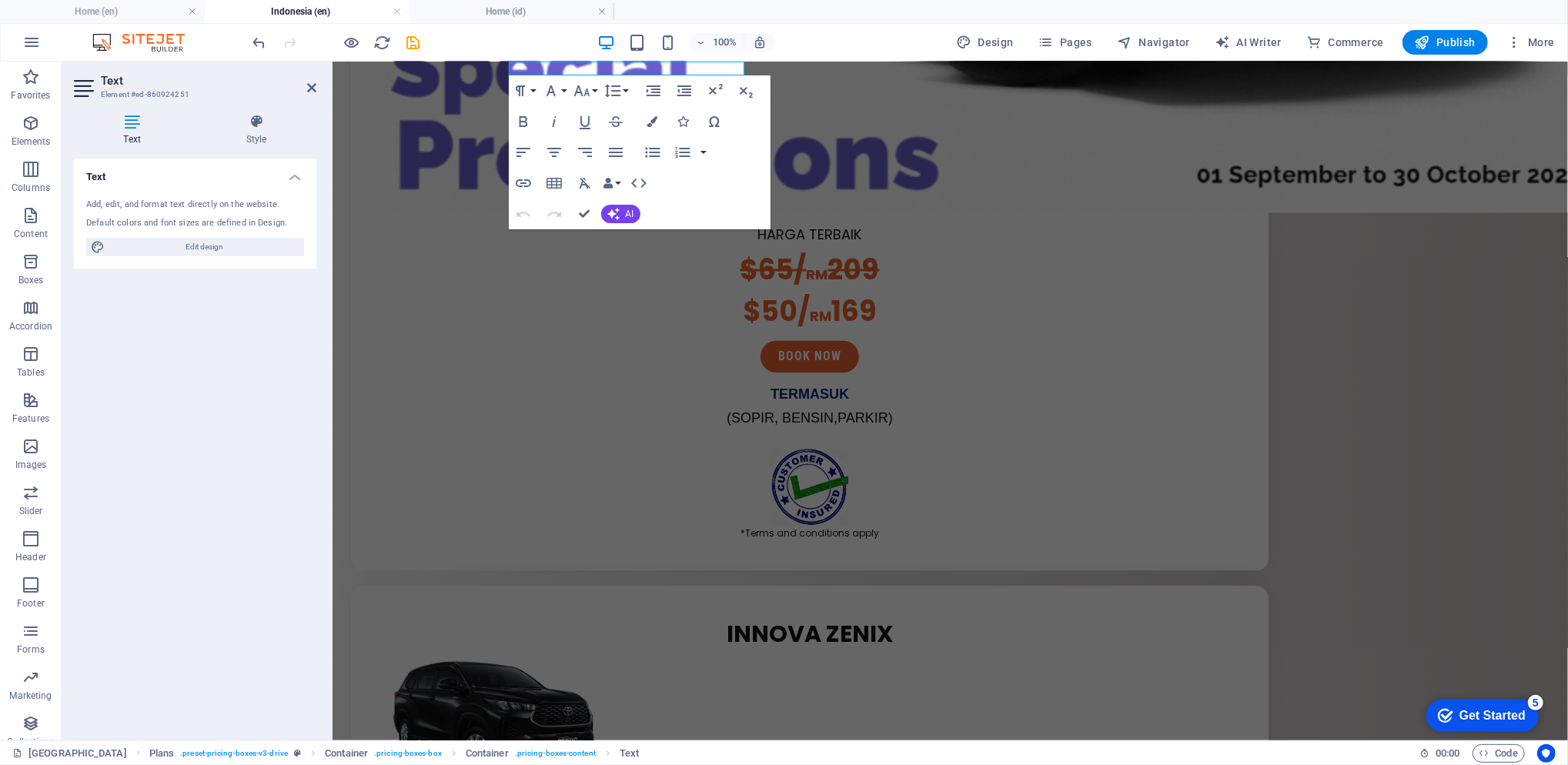
scroll to position [1700, 0]
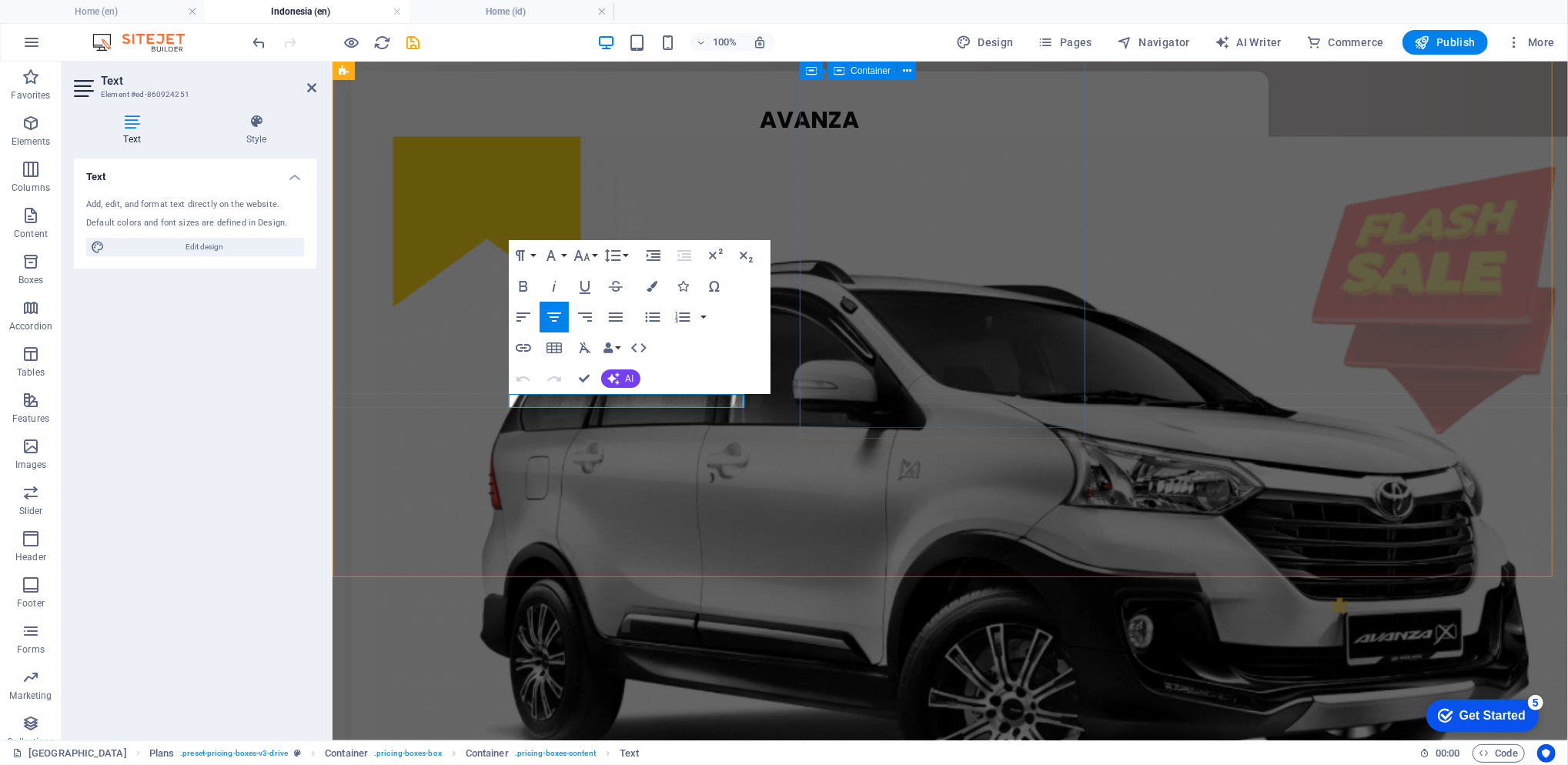
drag, startPoint x: 660, startPoint y: 401, endPoint x: 850, endPoint y: 405, distance: 190.0
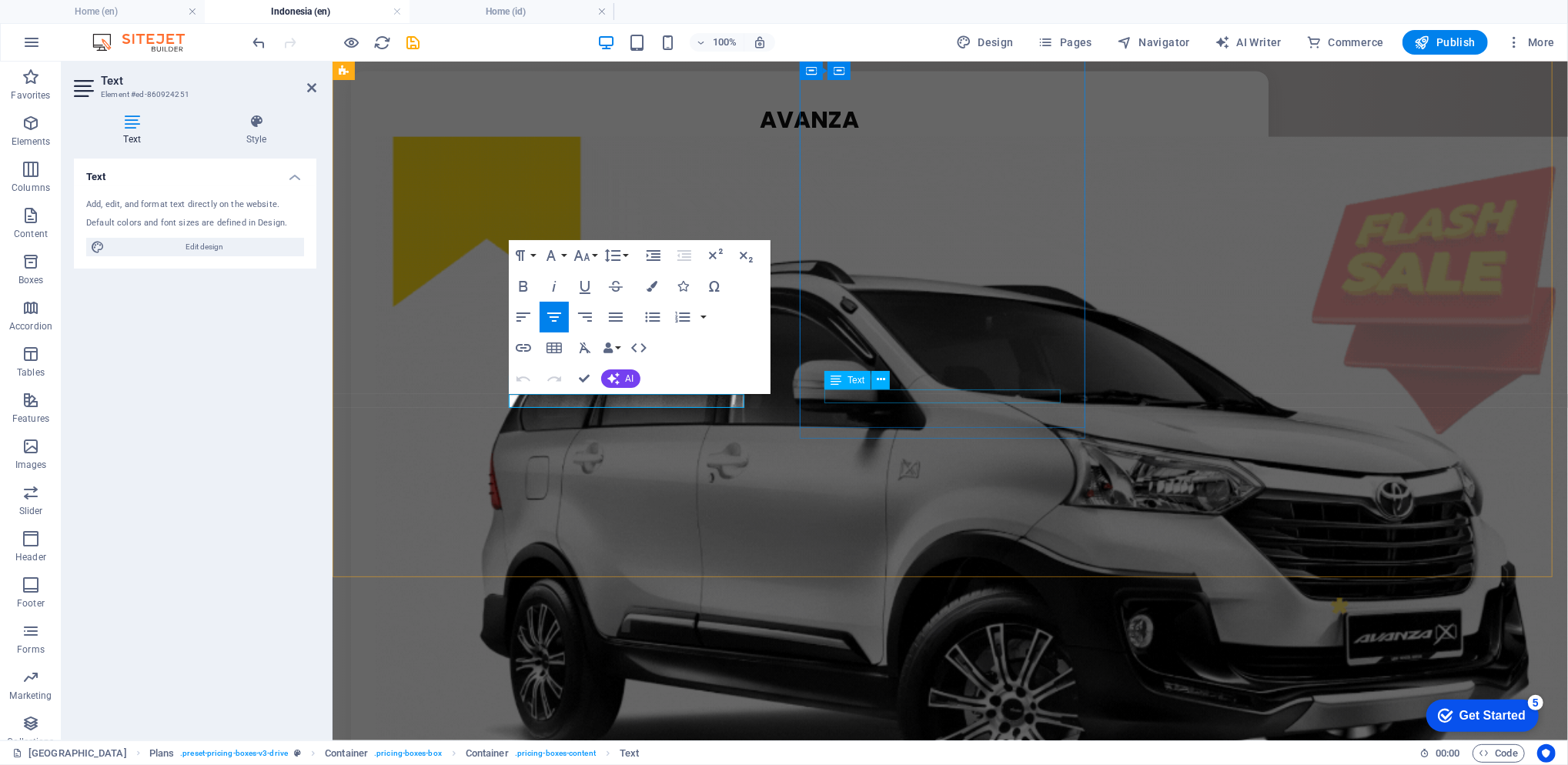
scroll to position [0, 6]
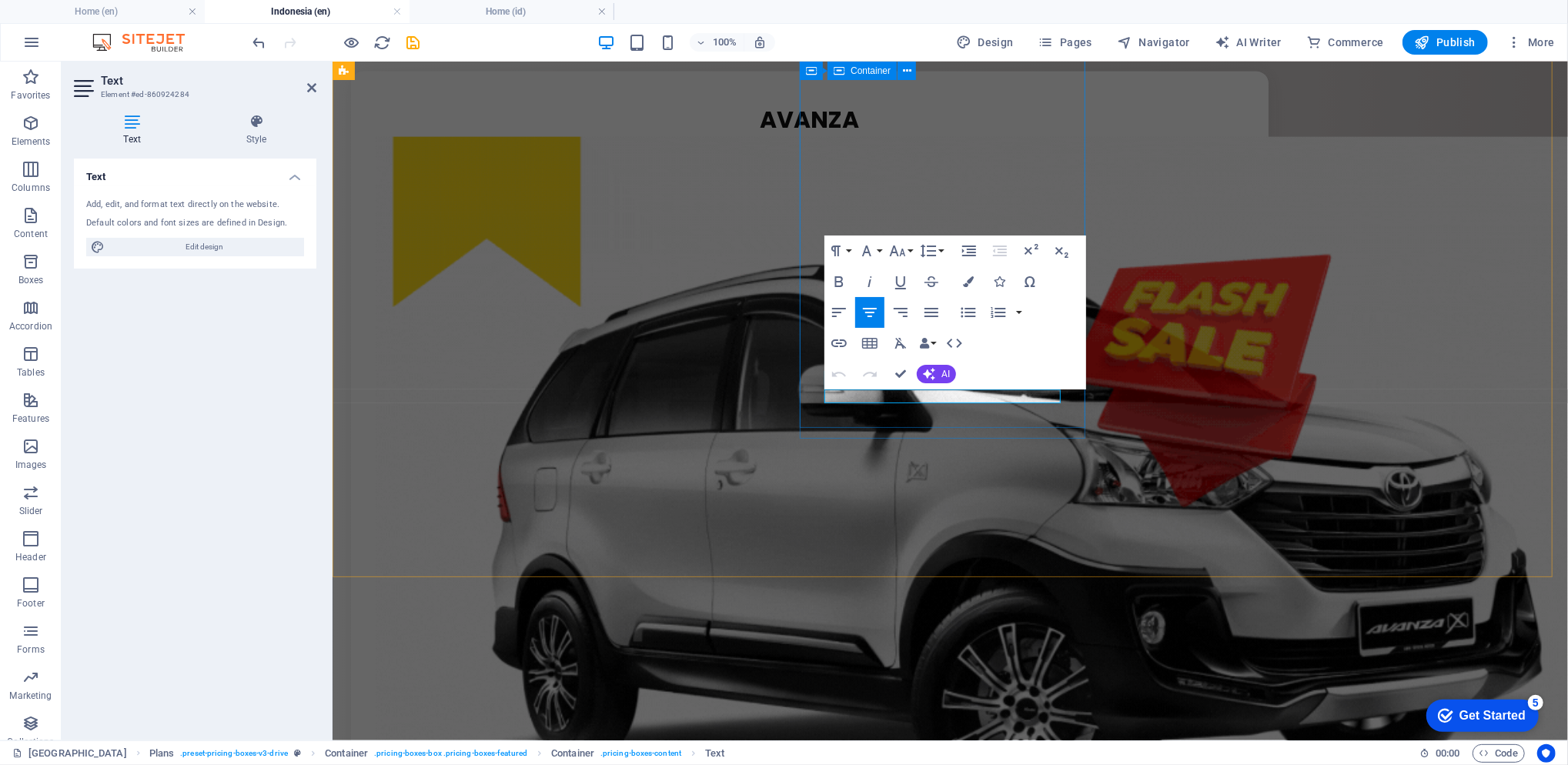
drag, startPoint x: 881, startPoint y: 396, endPoint x: 1064, endPoint y: 396, distance: 183.0
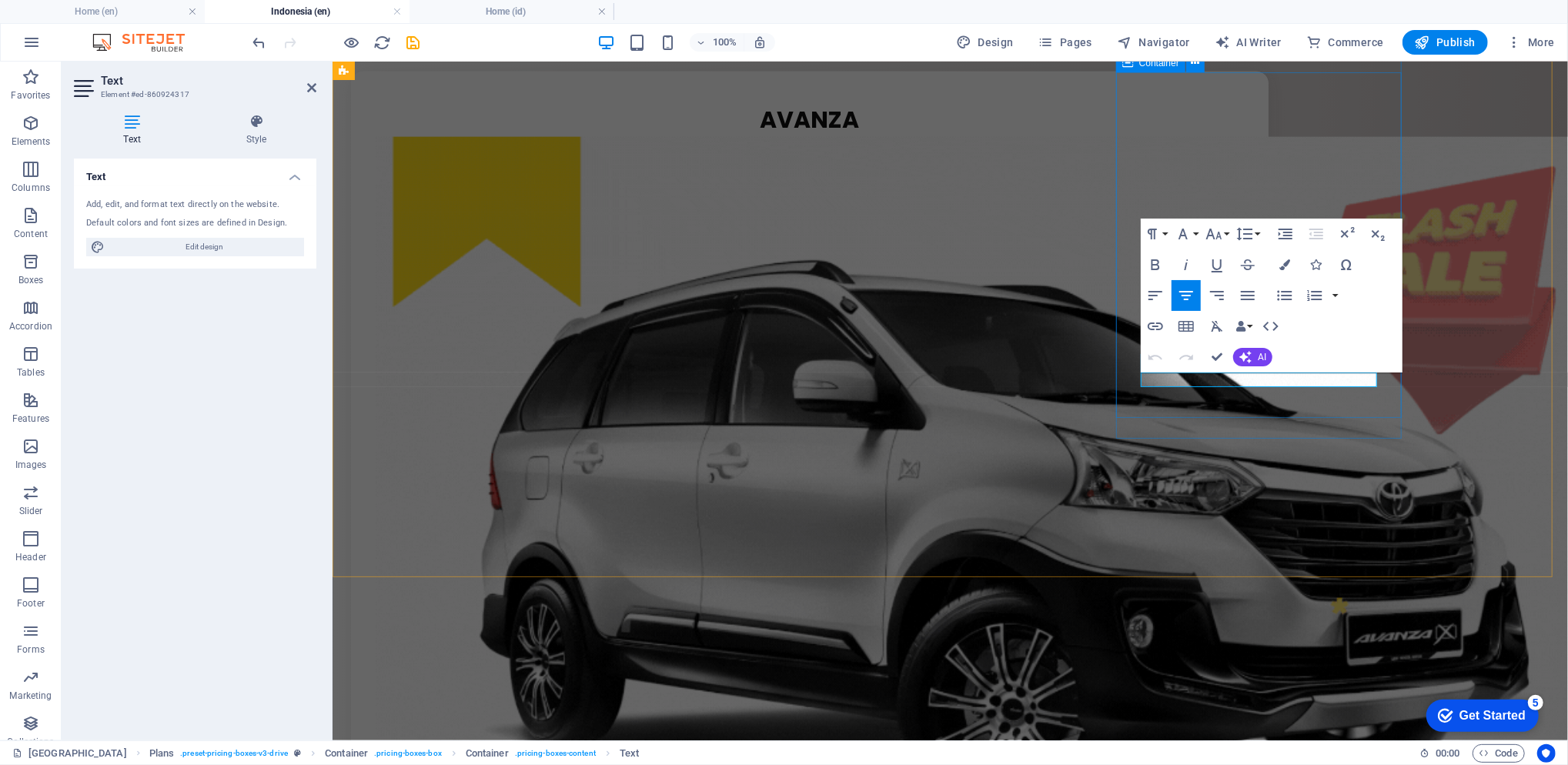
drag, startPoint x: 1192, startPoint y: 377, endPoint x: 1393, endPoint y: 384, distance: 201.1
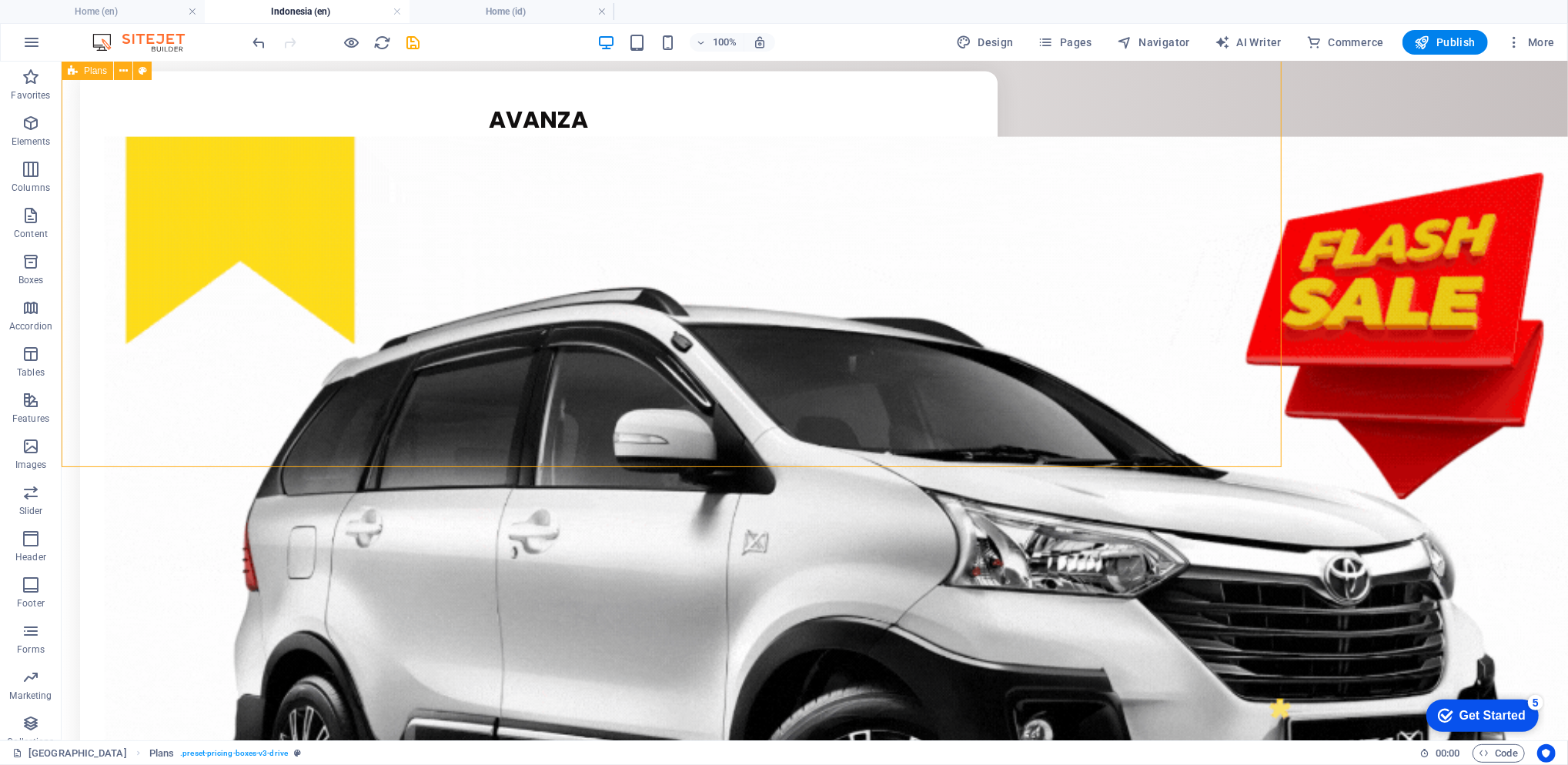
scroll to position [1810, 0]
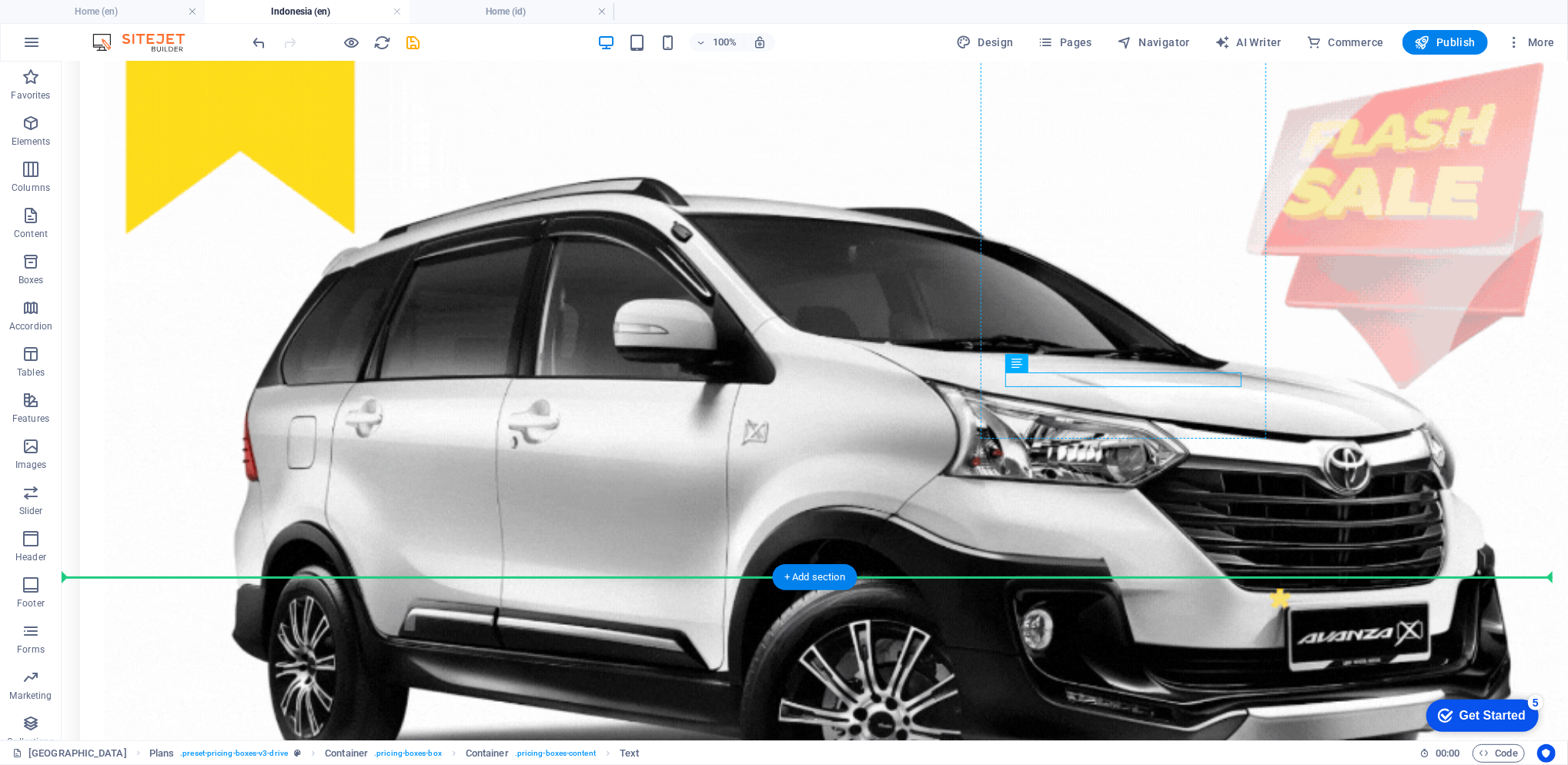
drag, startPoint x: 1147, startPoint y: 375, endPoint x: 1142, endPoint y: 405, distance: 30.4
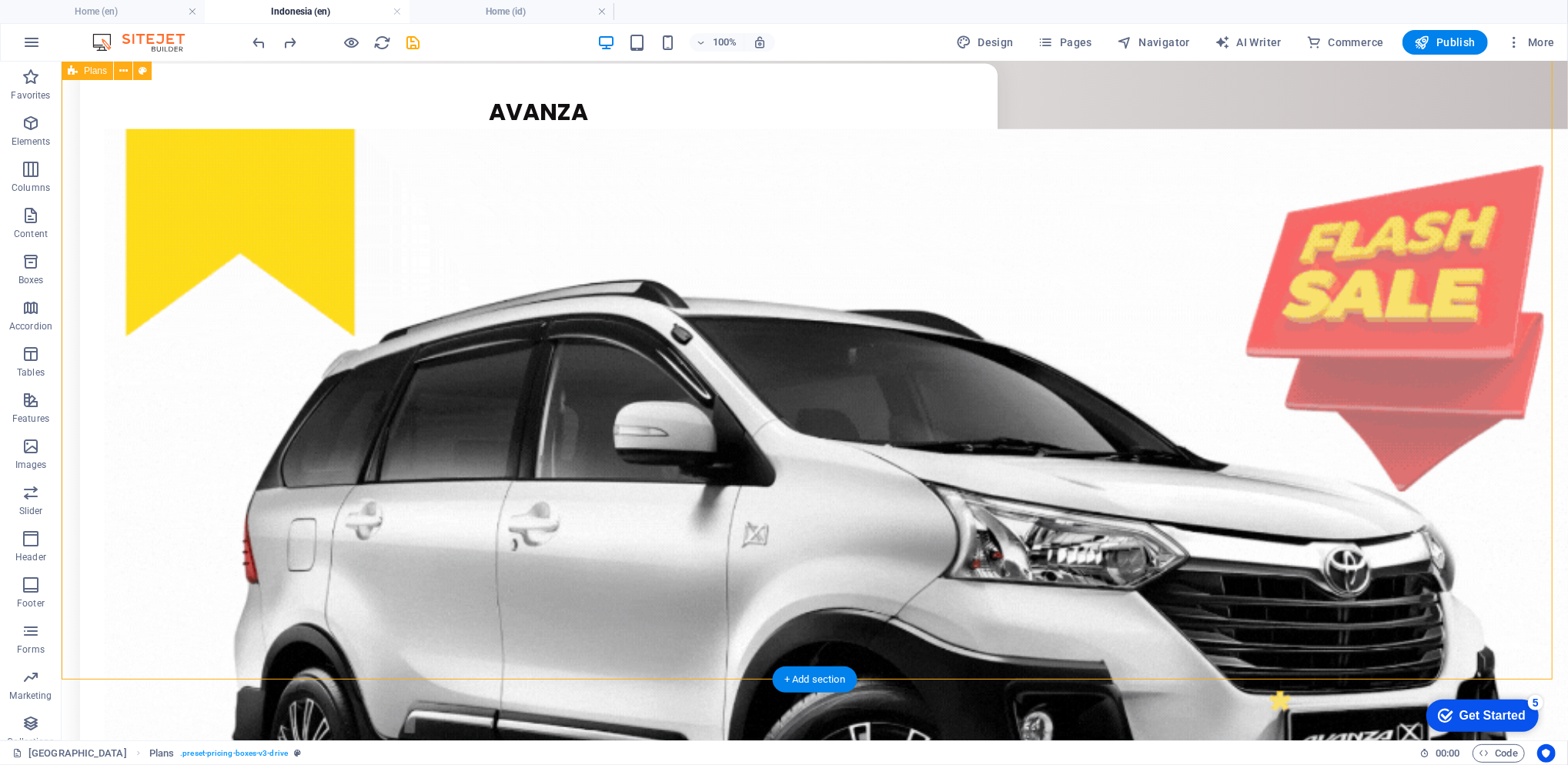
scroll to position [1912, 0]
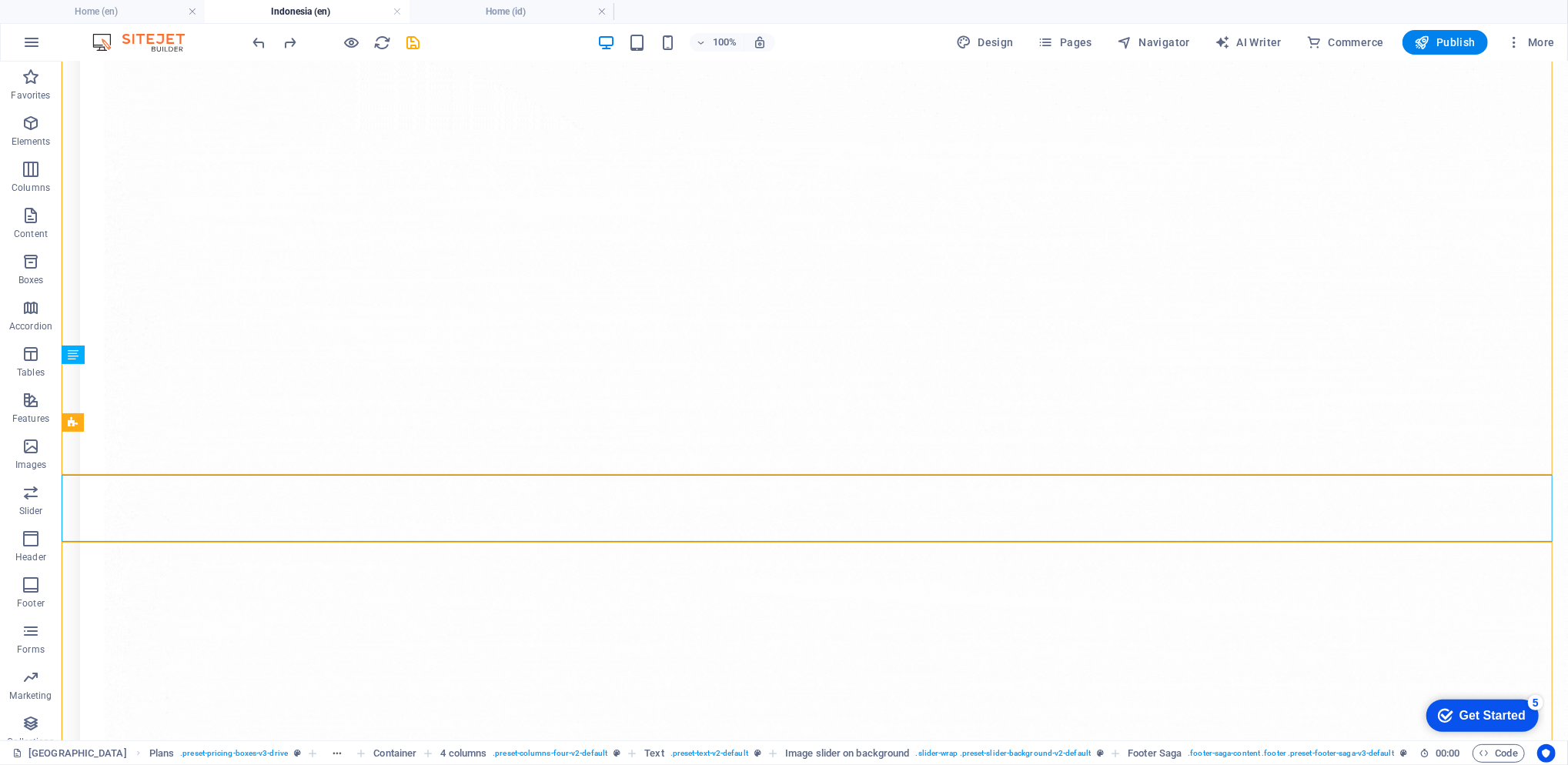
click at [530, 4] on h4 "Home (id)" at bounding box center [512, 12] width 205 height 17
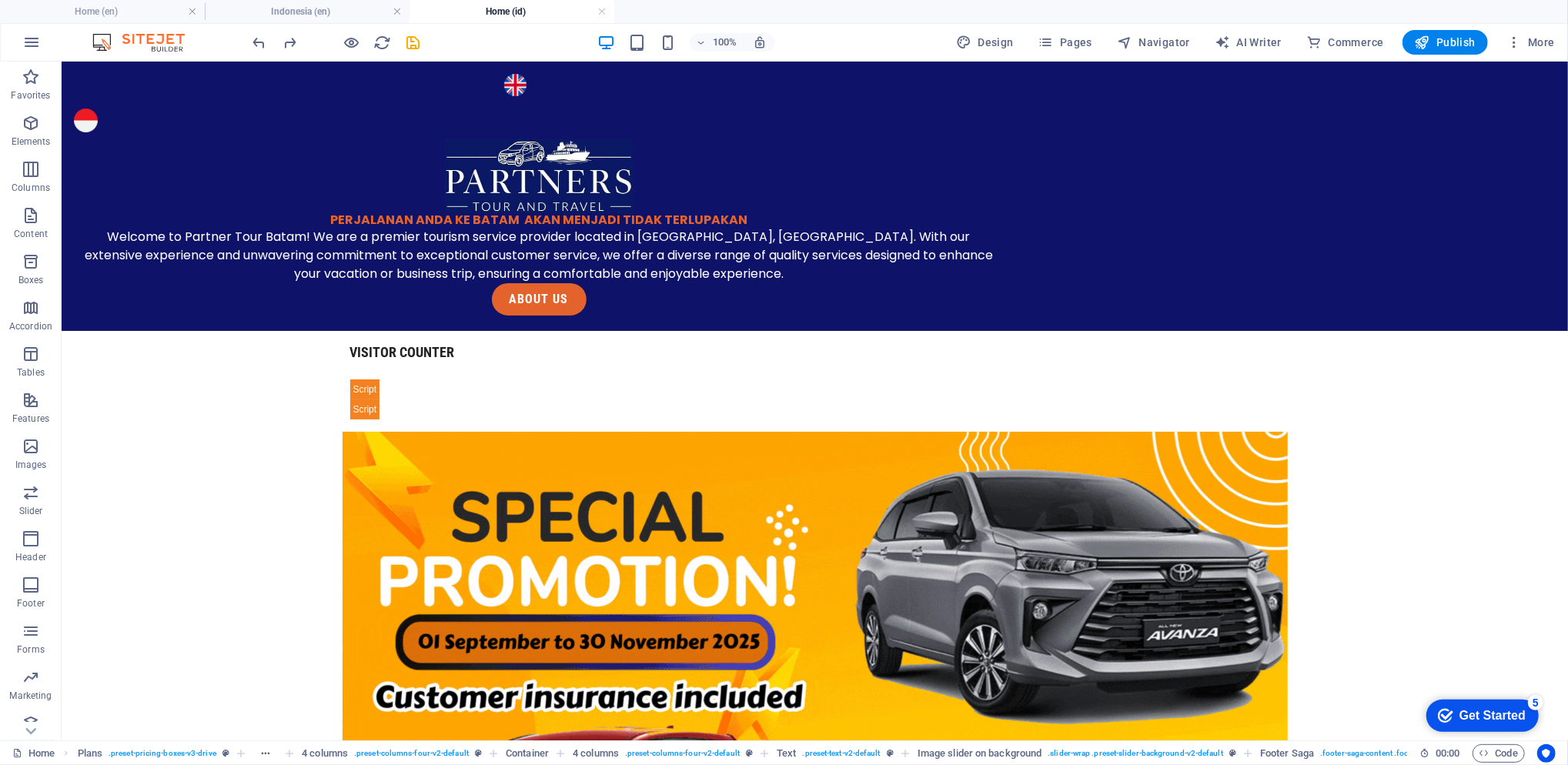
scroll to position [0, 0]
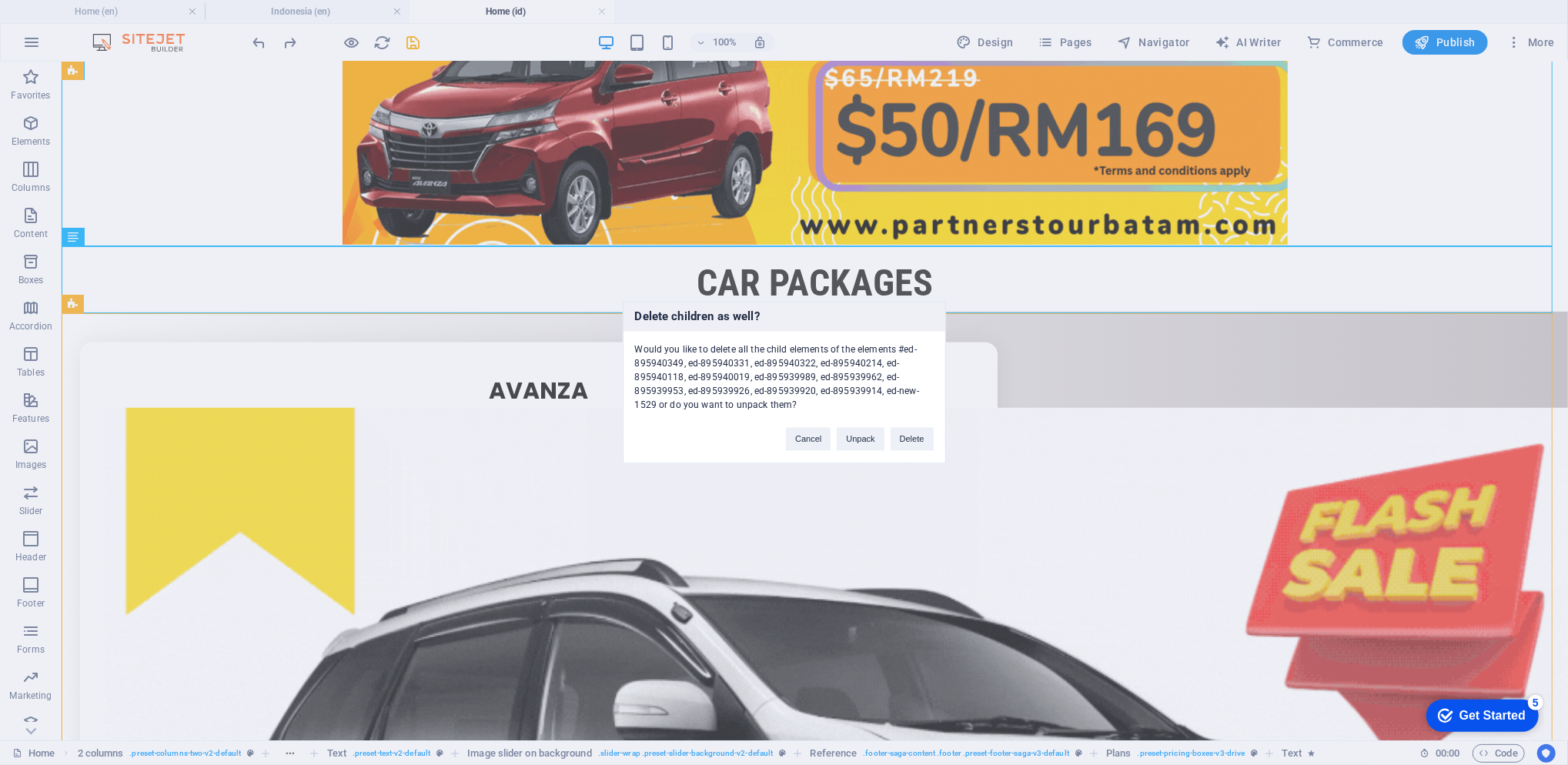
drag, startPoint x: 855, startPoint y: 377, endPoint x: 916, endPoint y: 438, distance: 86.3
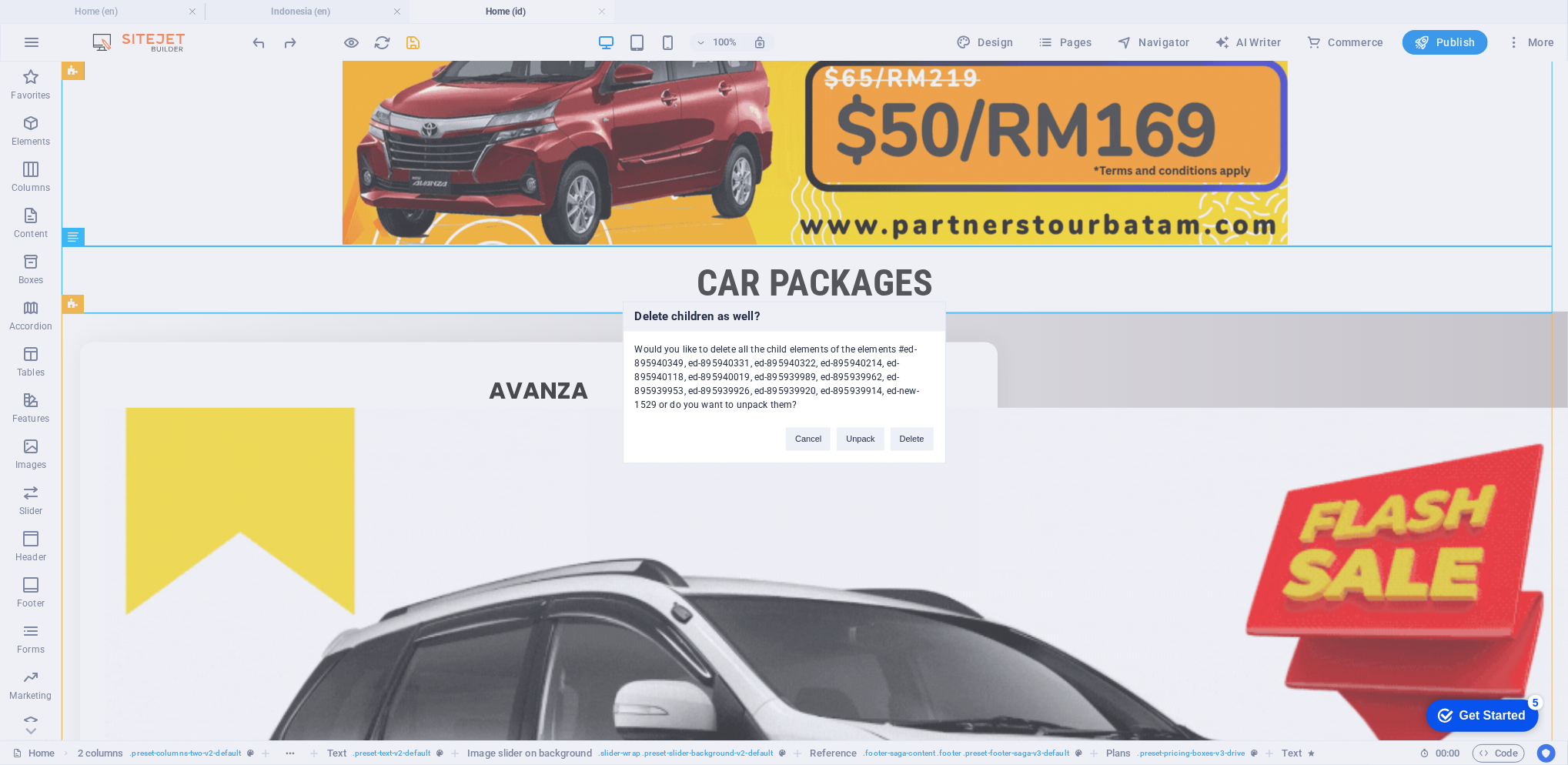
click at [916, 438] on button "Delete" at bounding box center [911, 439] width 43 height 23
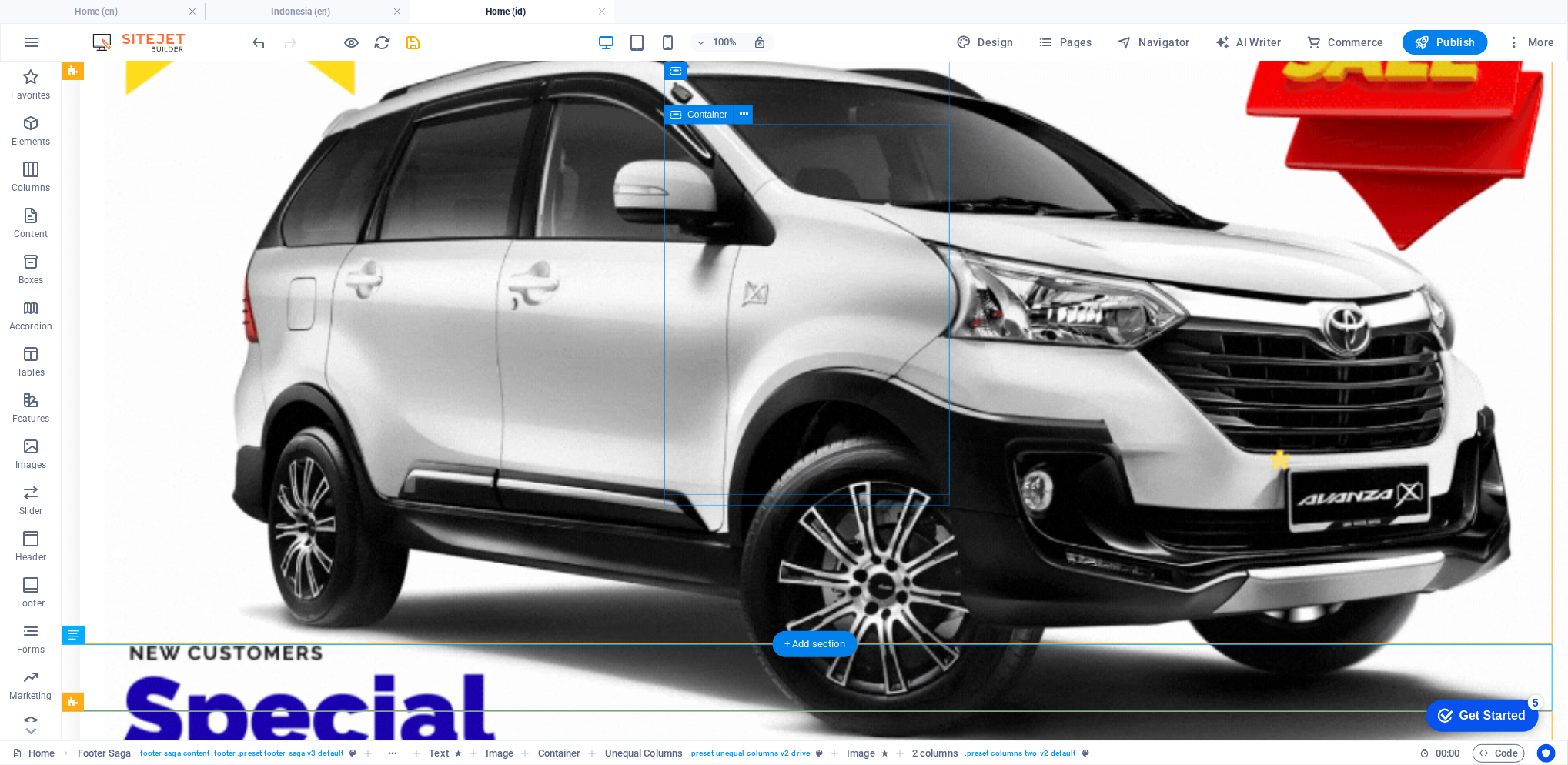
scroll to position [1744, 0]
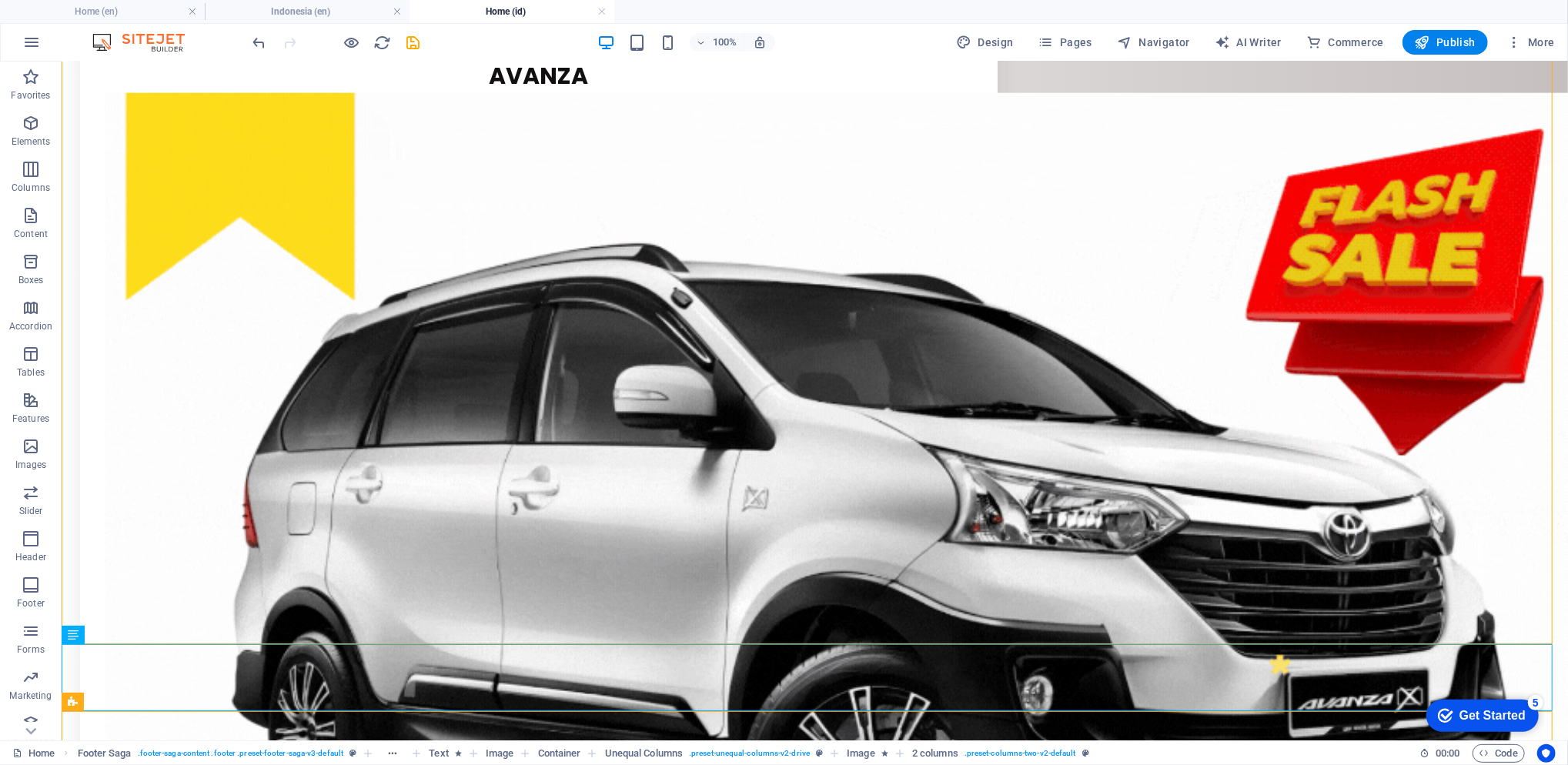
click at [278, 11] on h4 "Indonesia (en)" at bounding box center [307, 12] width 205 height 17
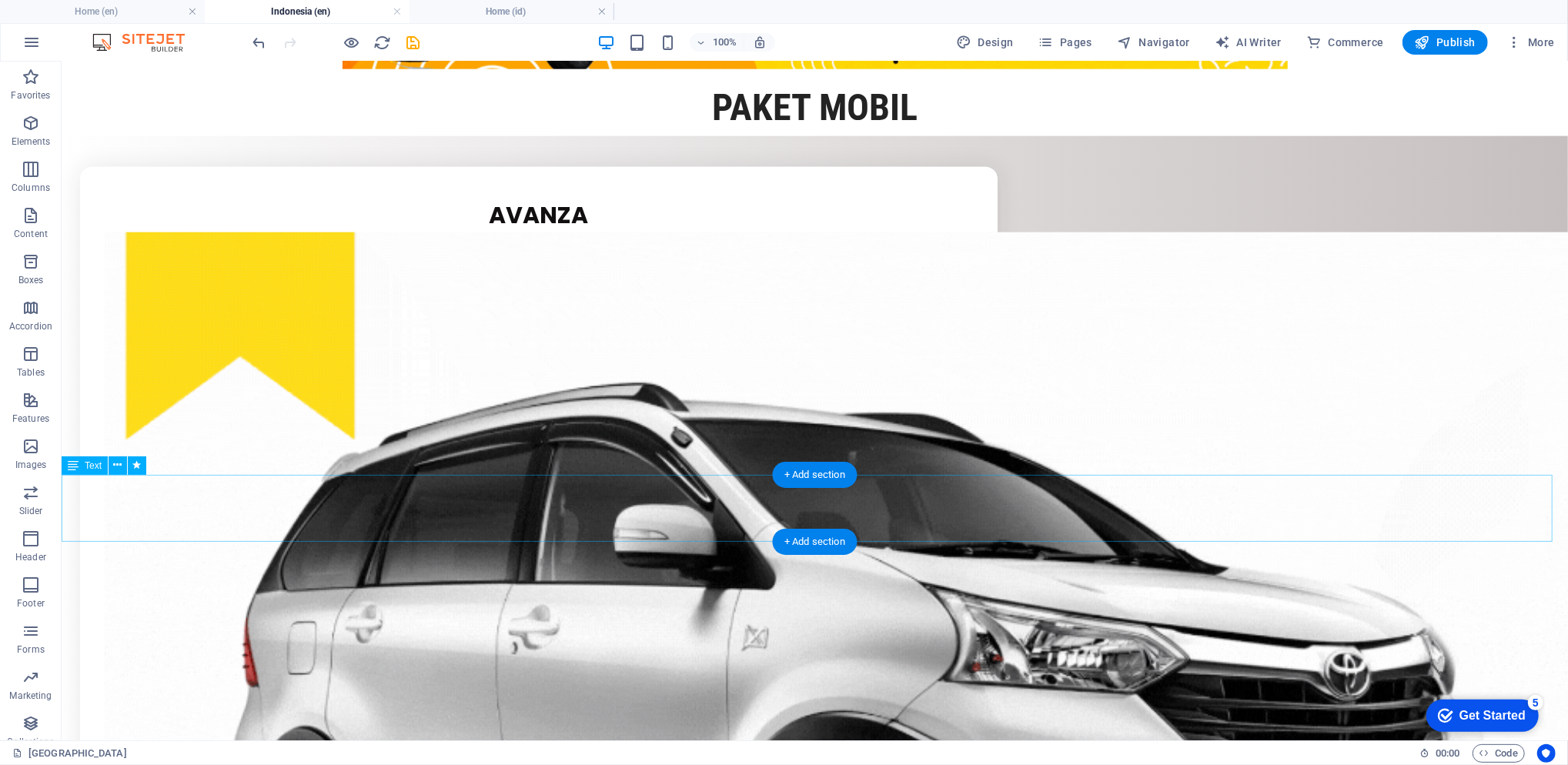
scroll to position [1912, 0]
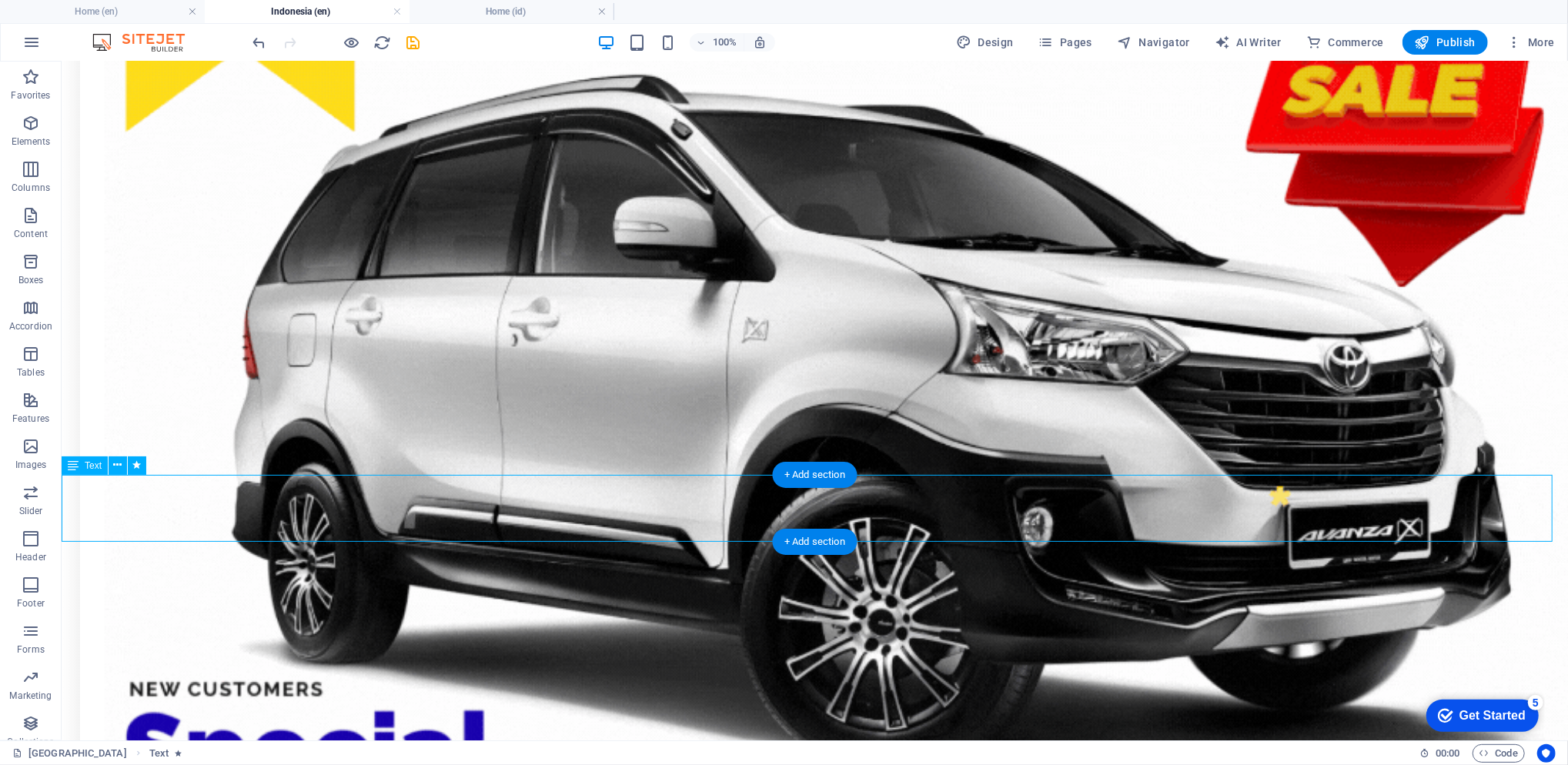
scroll to position [1802, 0]
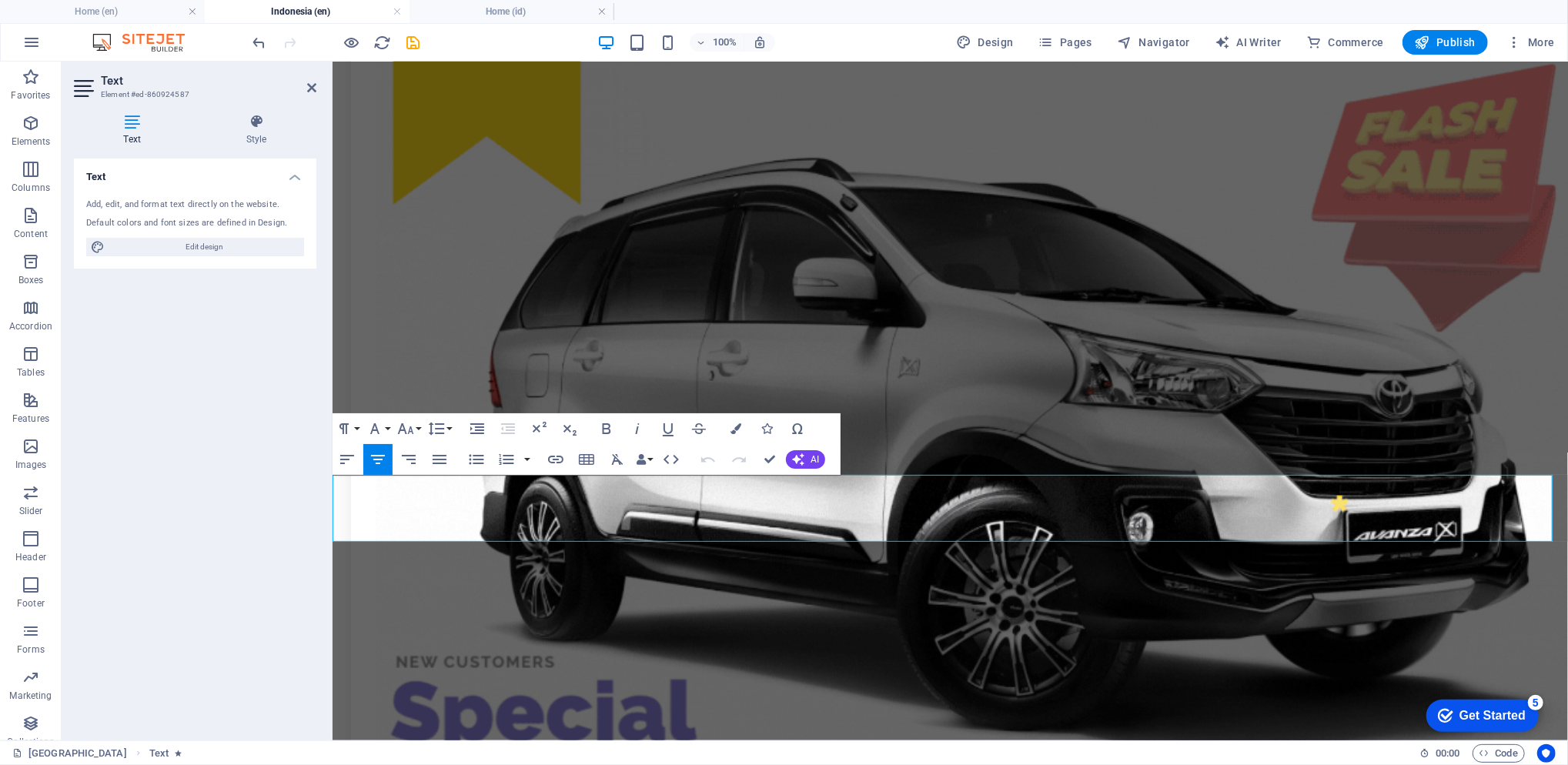
drag, startPoint x: 922, startPoint y: 515, endPoint x: 991, endPoint y: 514, distance: 69.0
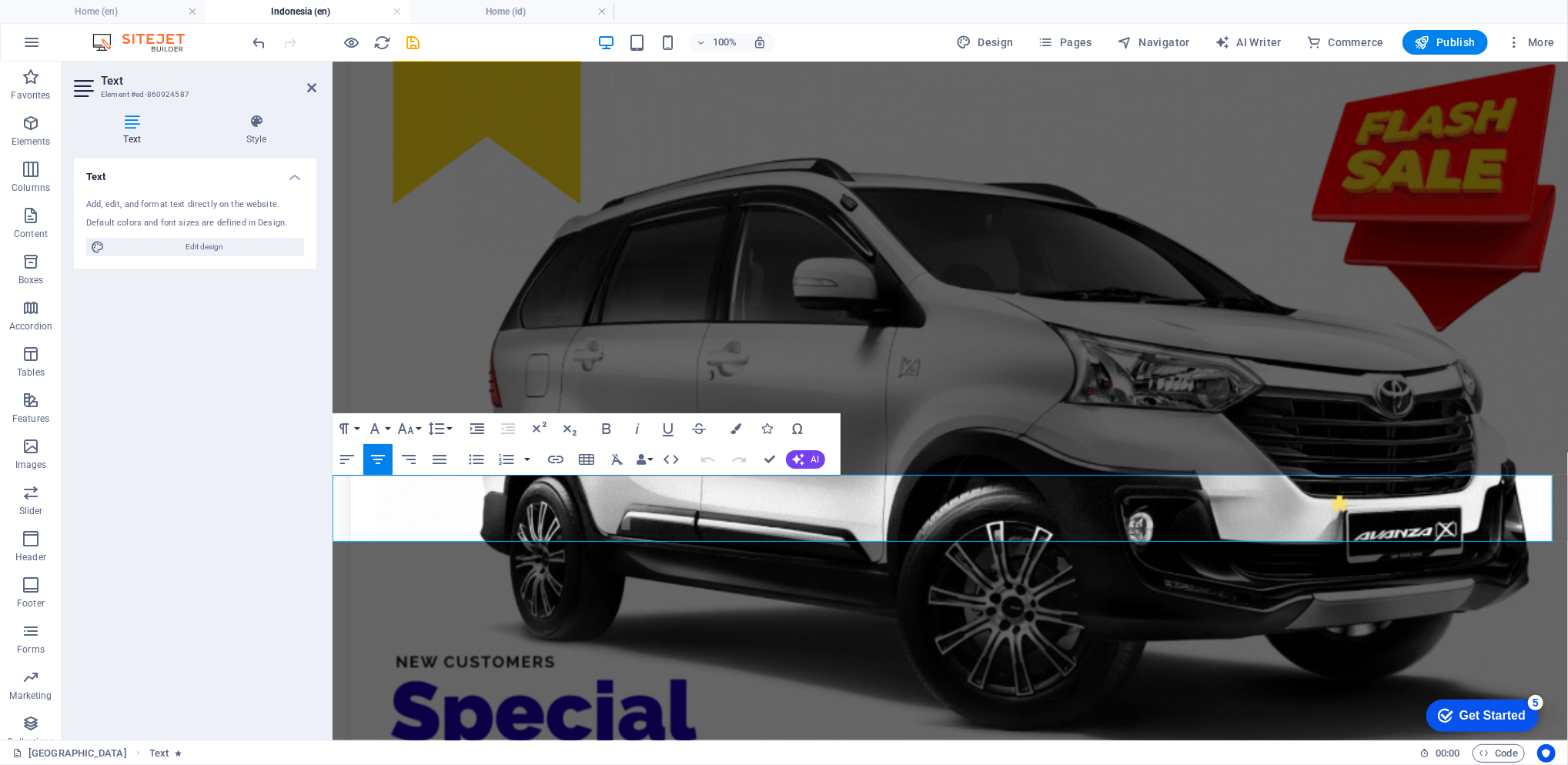
drag, startPoint x: 1080, startPoint y: 414, endPoint x: 1383, endPoint y: 394, distance: 303.7
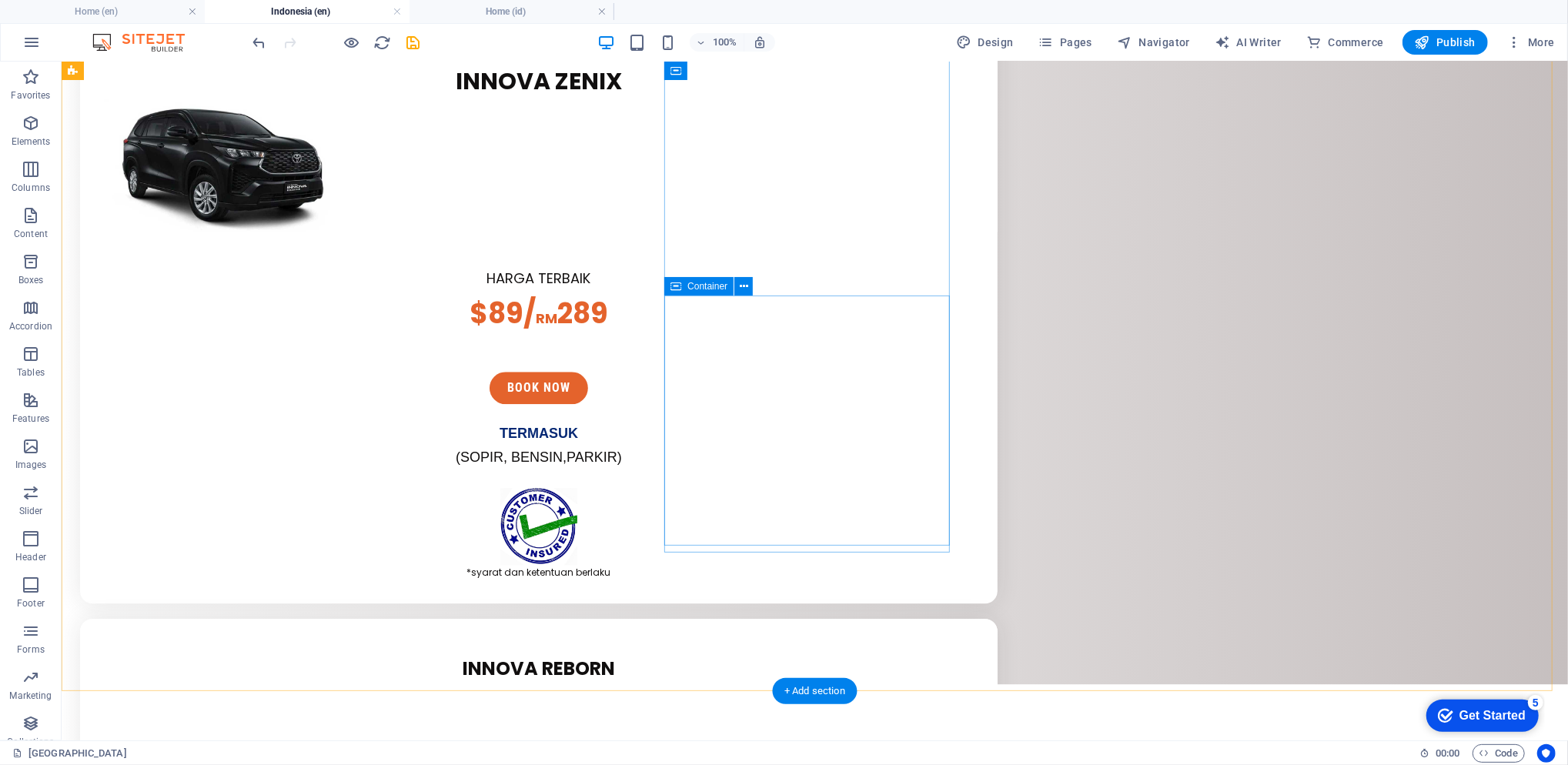
scroll to position [2873, 0]
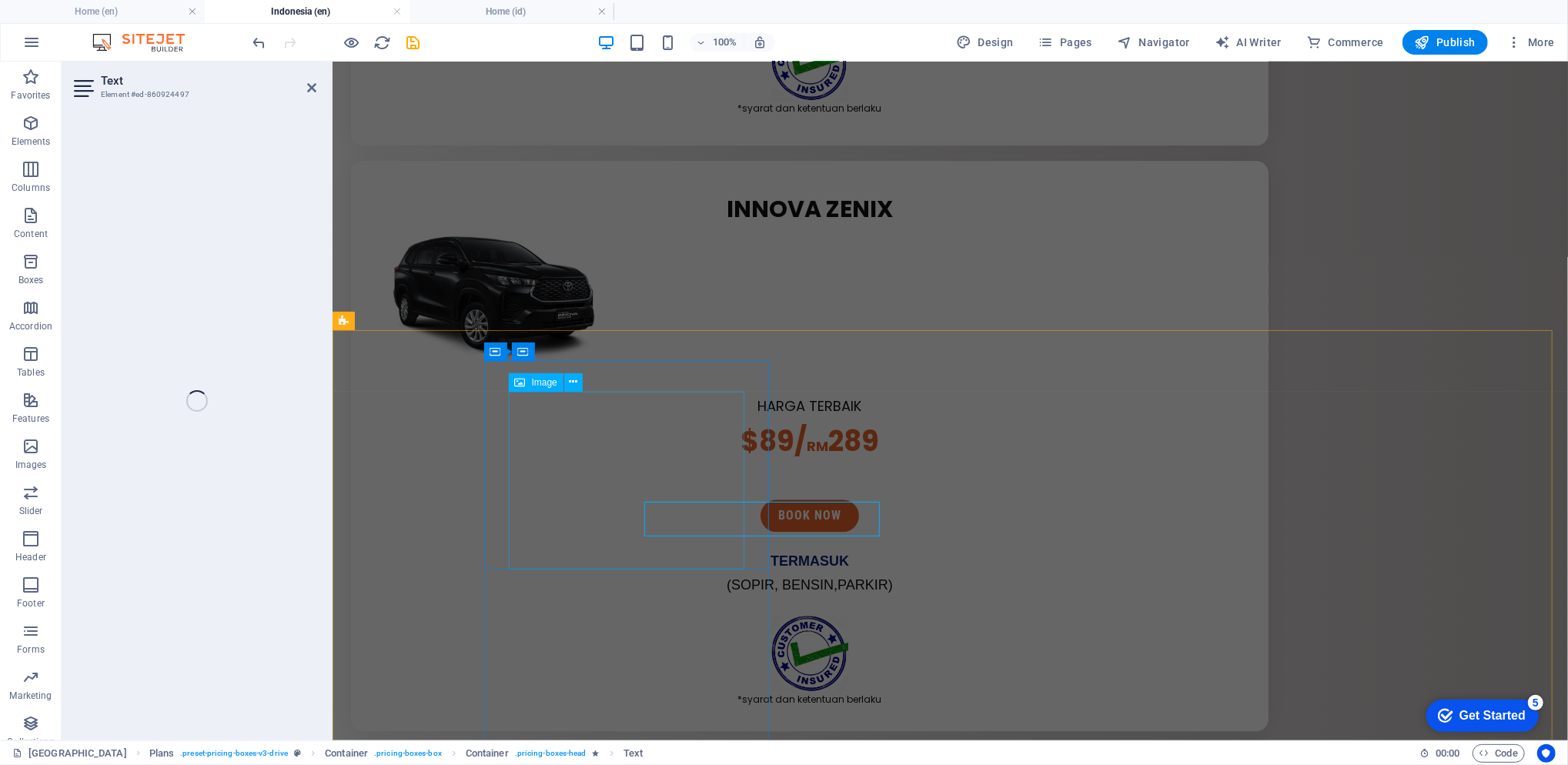
scroll to position [2762, 0]
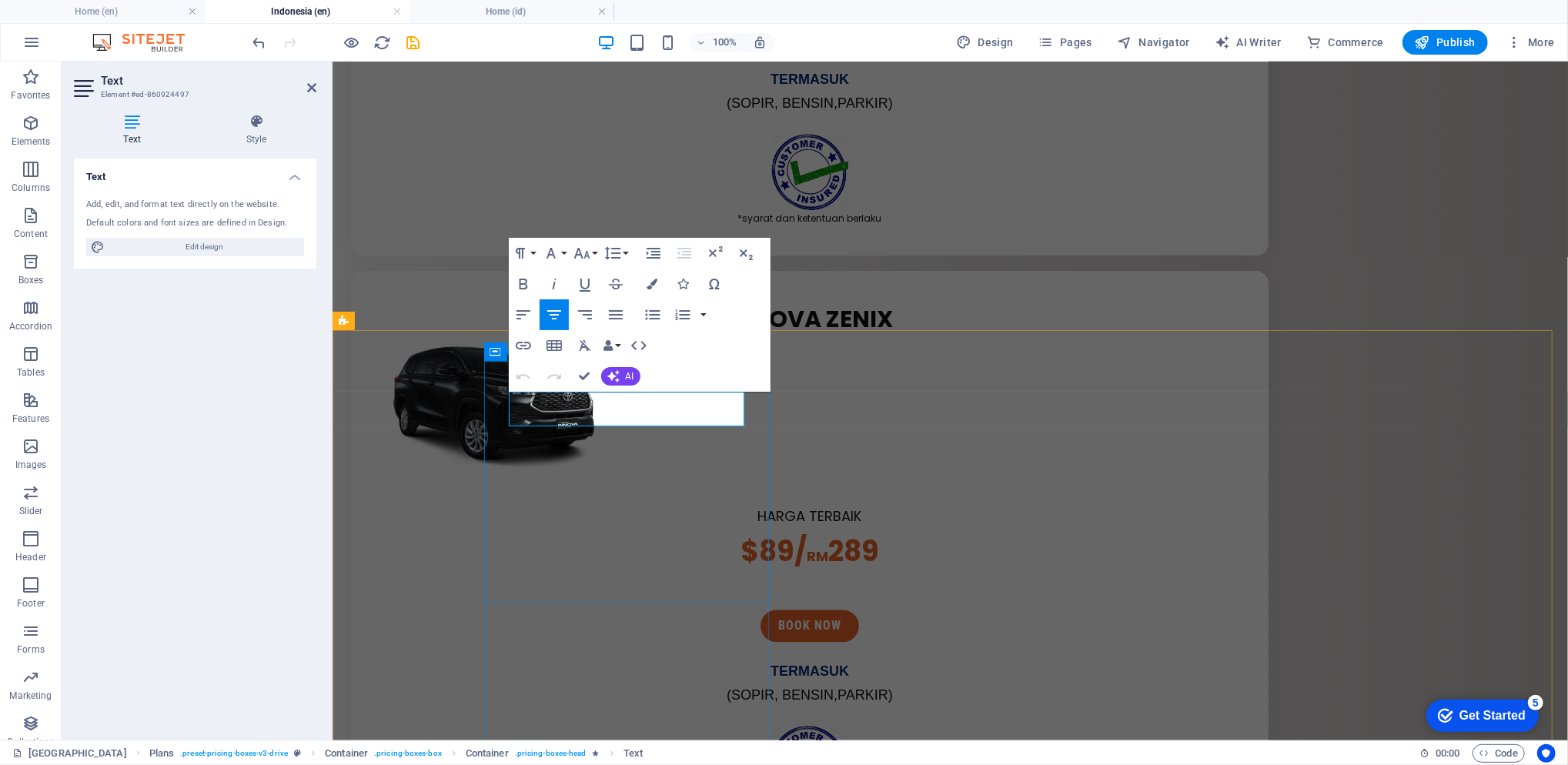
drag, startPoint x: 644, startPoint y: 412, endPoint x: 741, endPoint y: 410, distance: 97.0
copy span "seaters"
drag, startPoint x: 660, startPoint y: 410, endPoint x: 722, endPoint y: 421, distance: 63.0
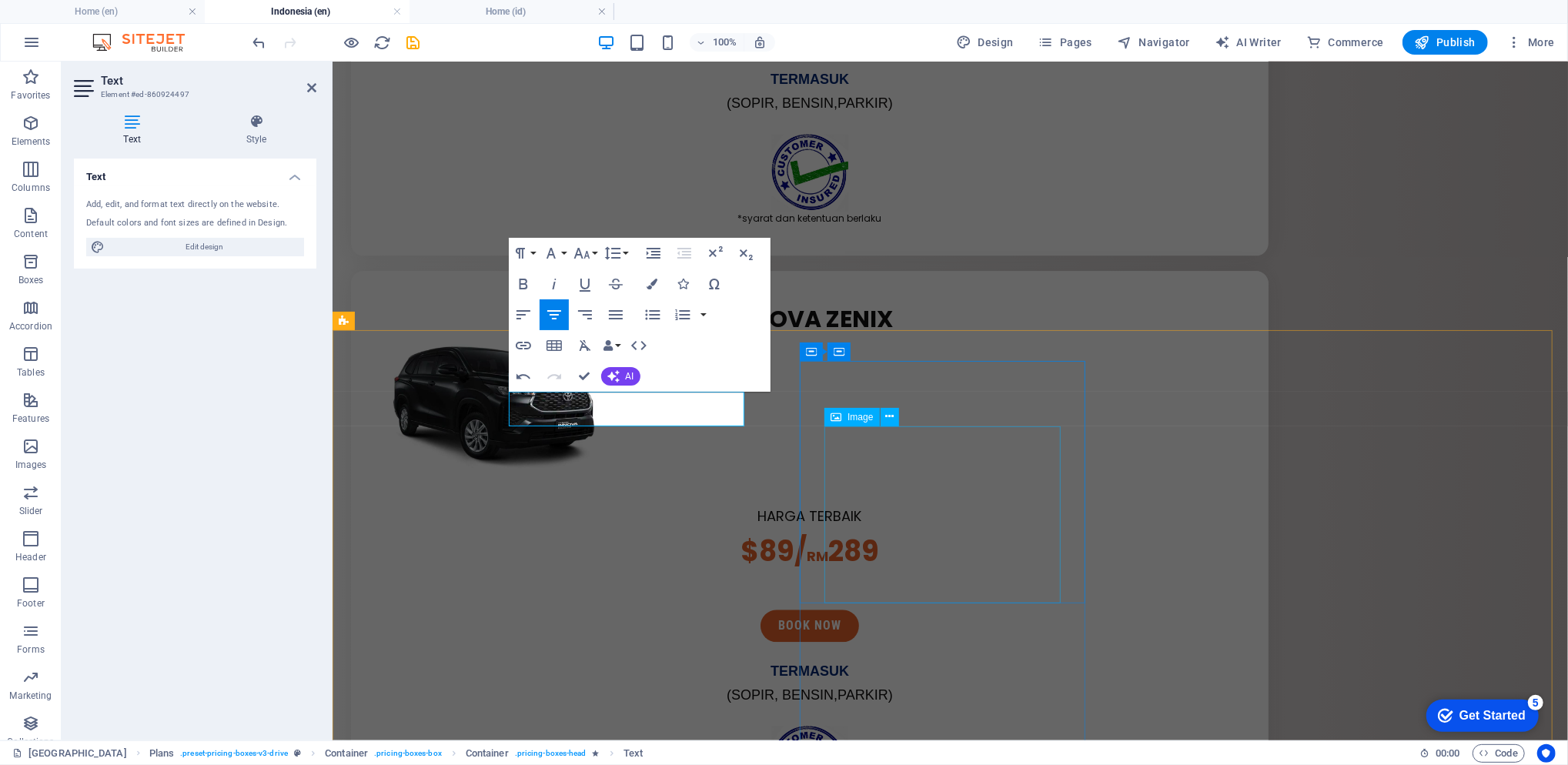
copy span "kursi"
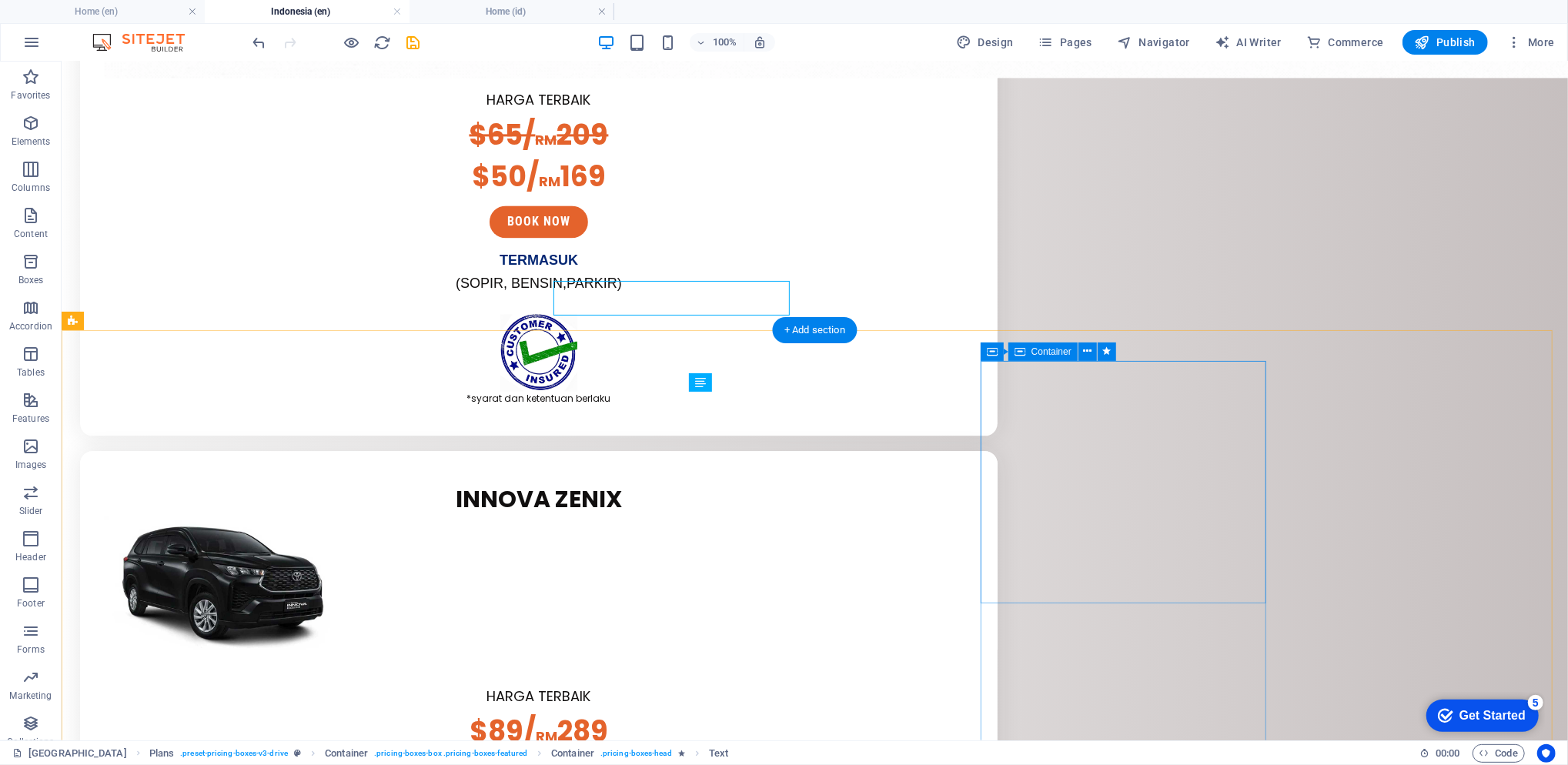
scroll to position [2873, 0]
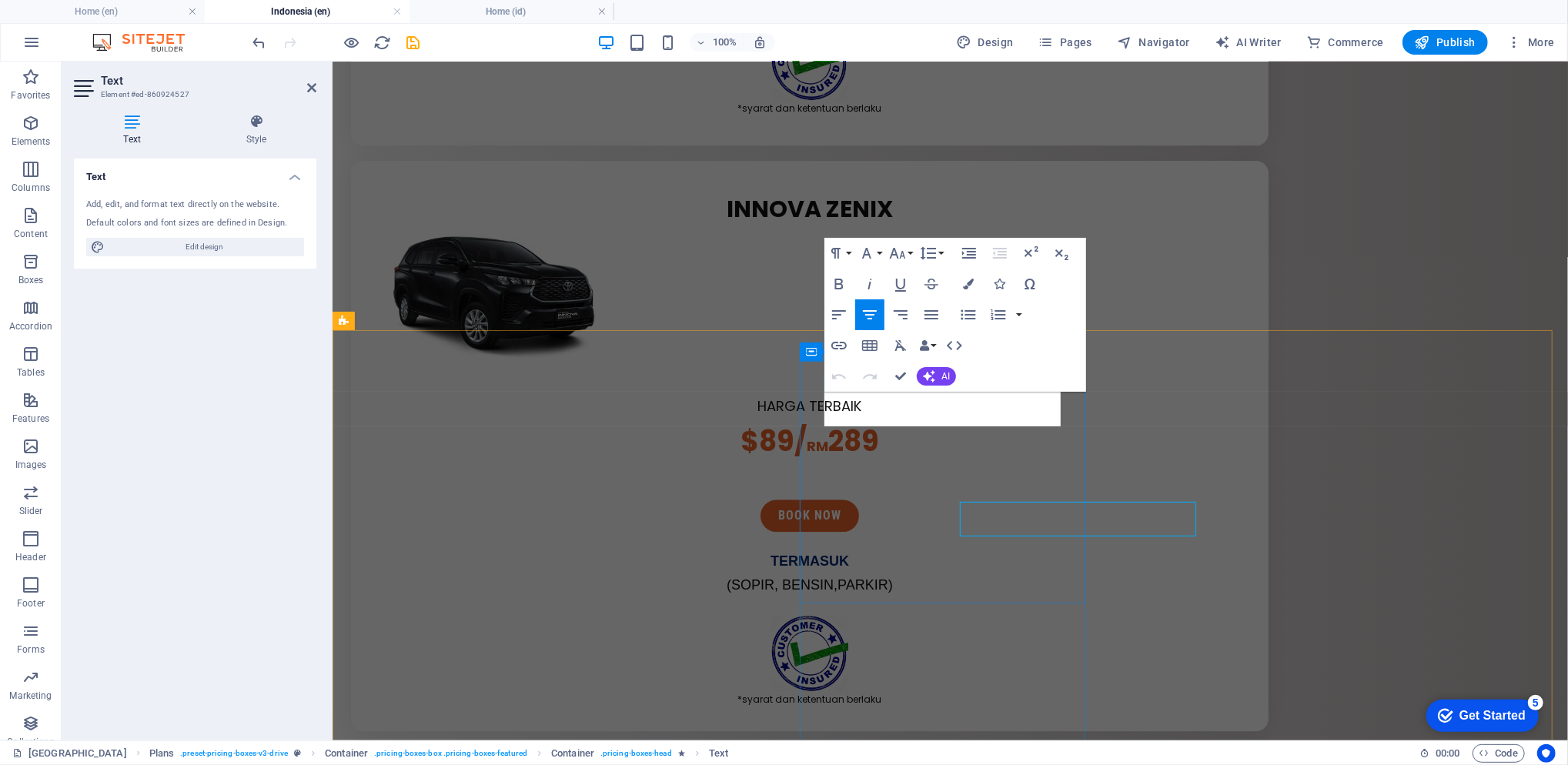
scroll to position [2762, 0]
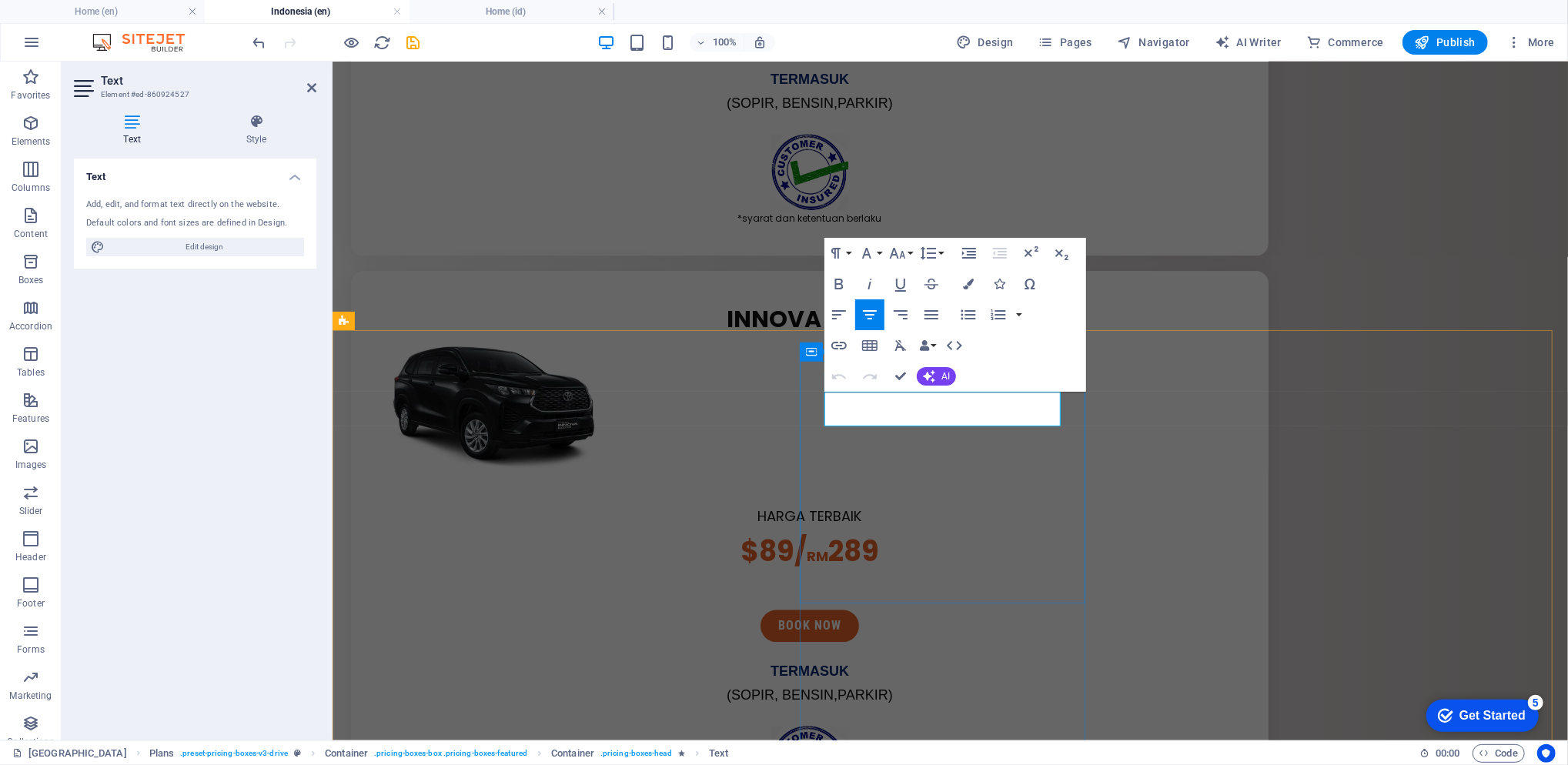
drag, startPoint x: 961, startPoint y: 403, endPoint x: 1042, endPoint y: 408, distance: 81.2
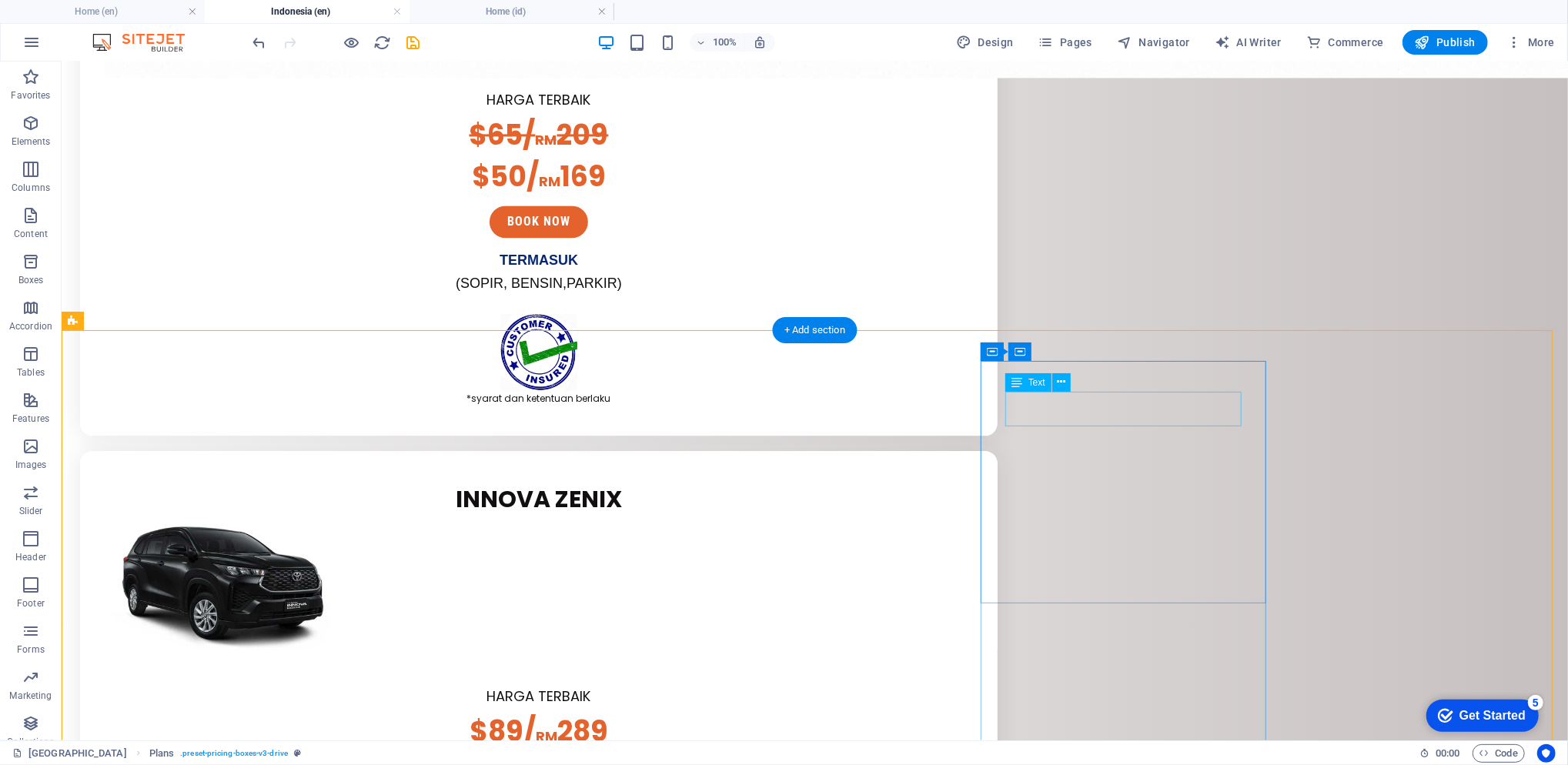
scroll to position [2873, 0]
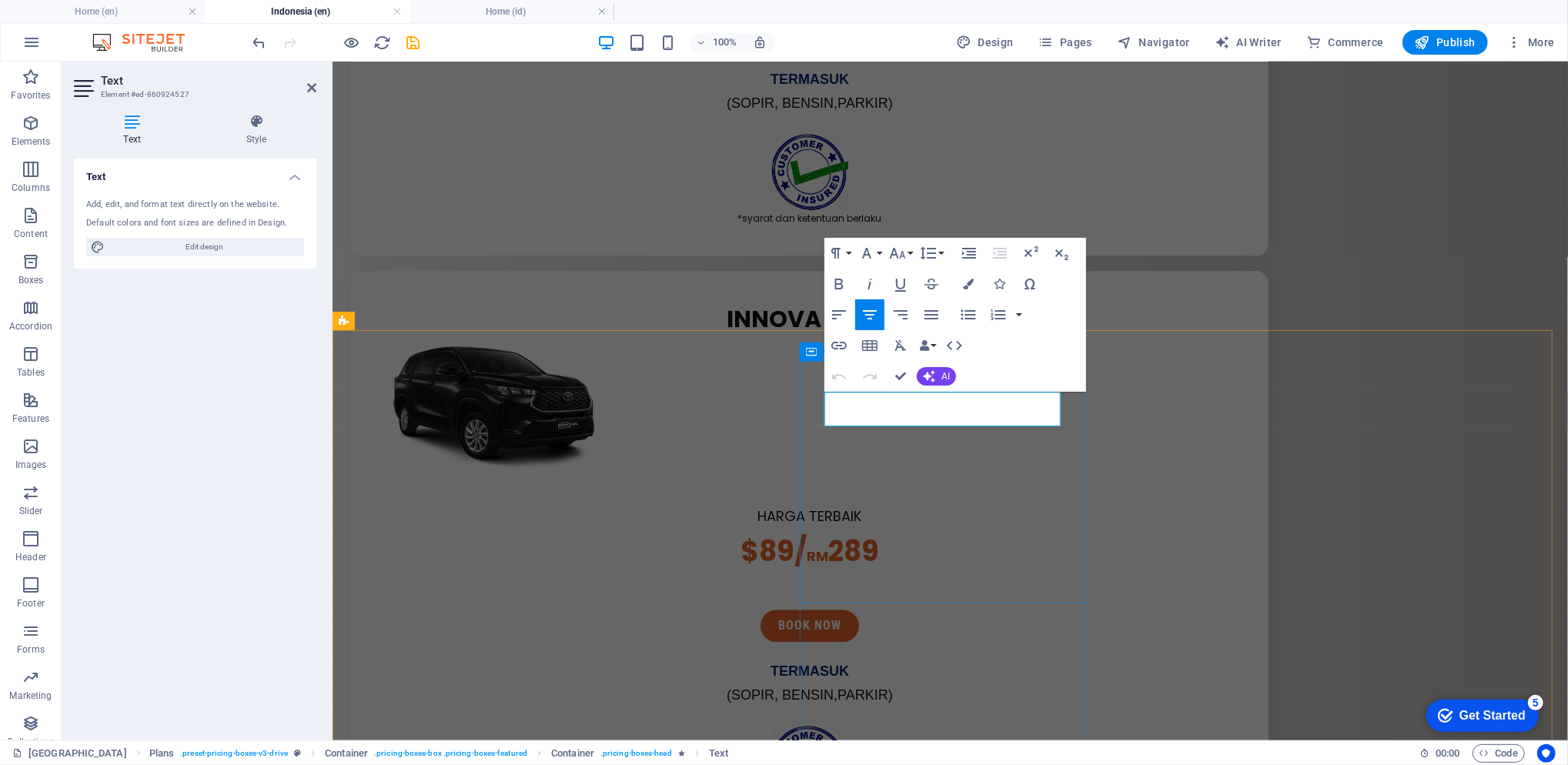
drag, startPoint x: 960, startPoint y: 405, endPoint x: 1043, endPoint y: 405, distance: 83.0
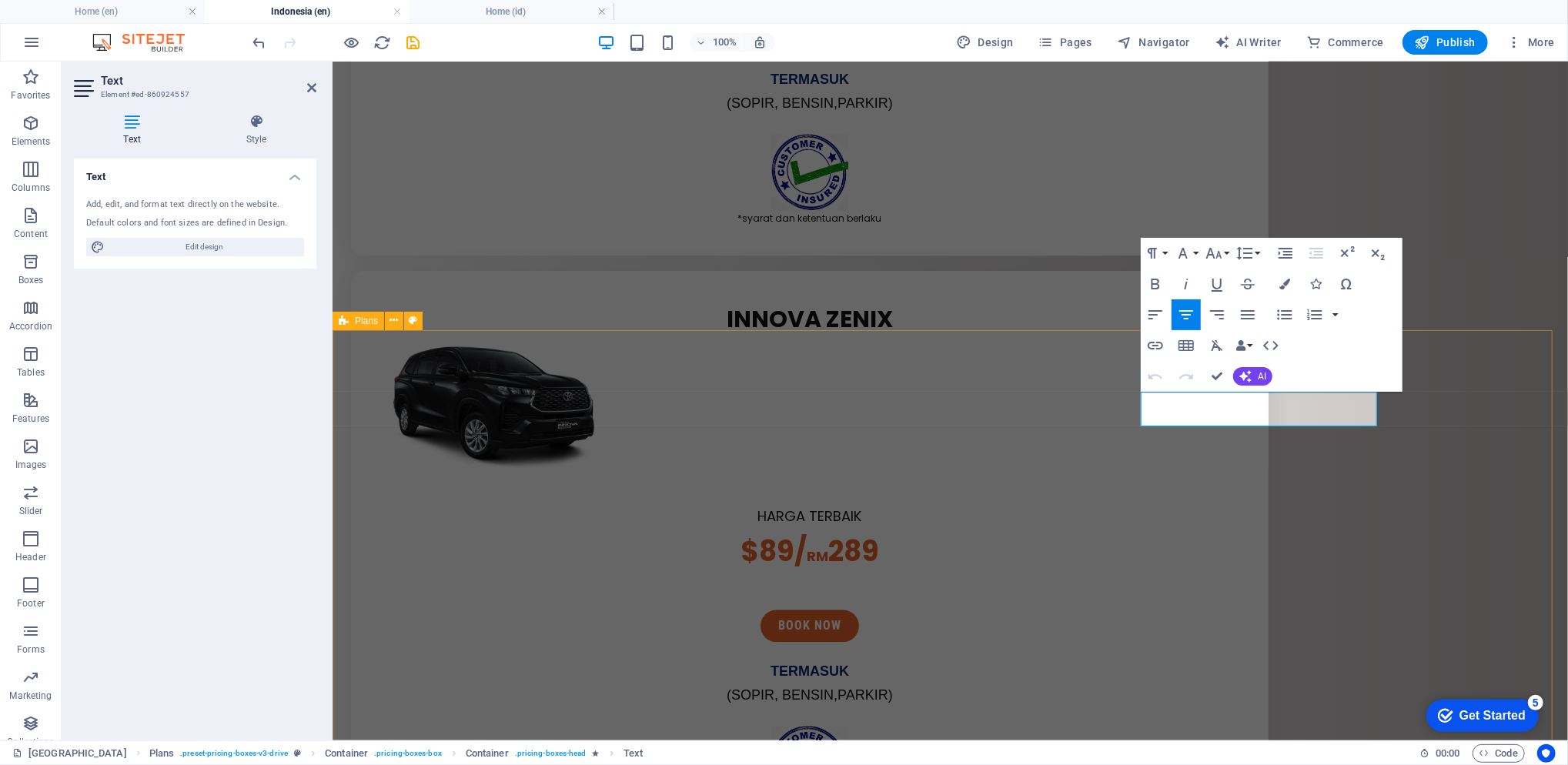
drag, startPoint x: 1272, startPoint y: 409, endPoint x: 1420, endPoint y: 416, distance: 148.2
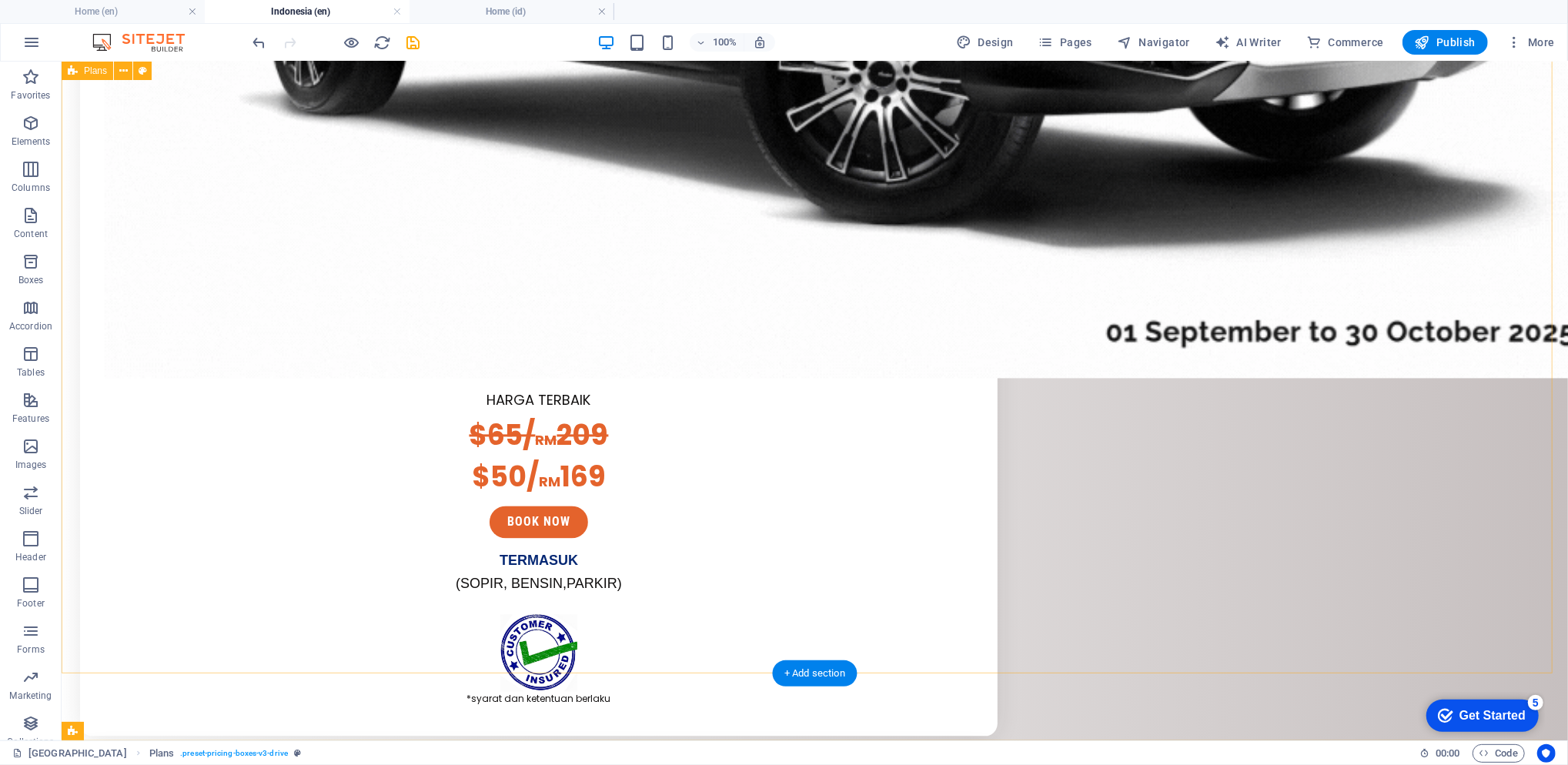
scroll to position [2257, 0]
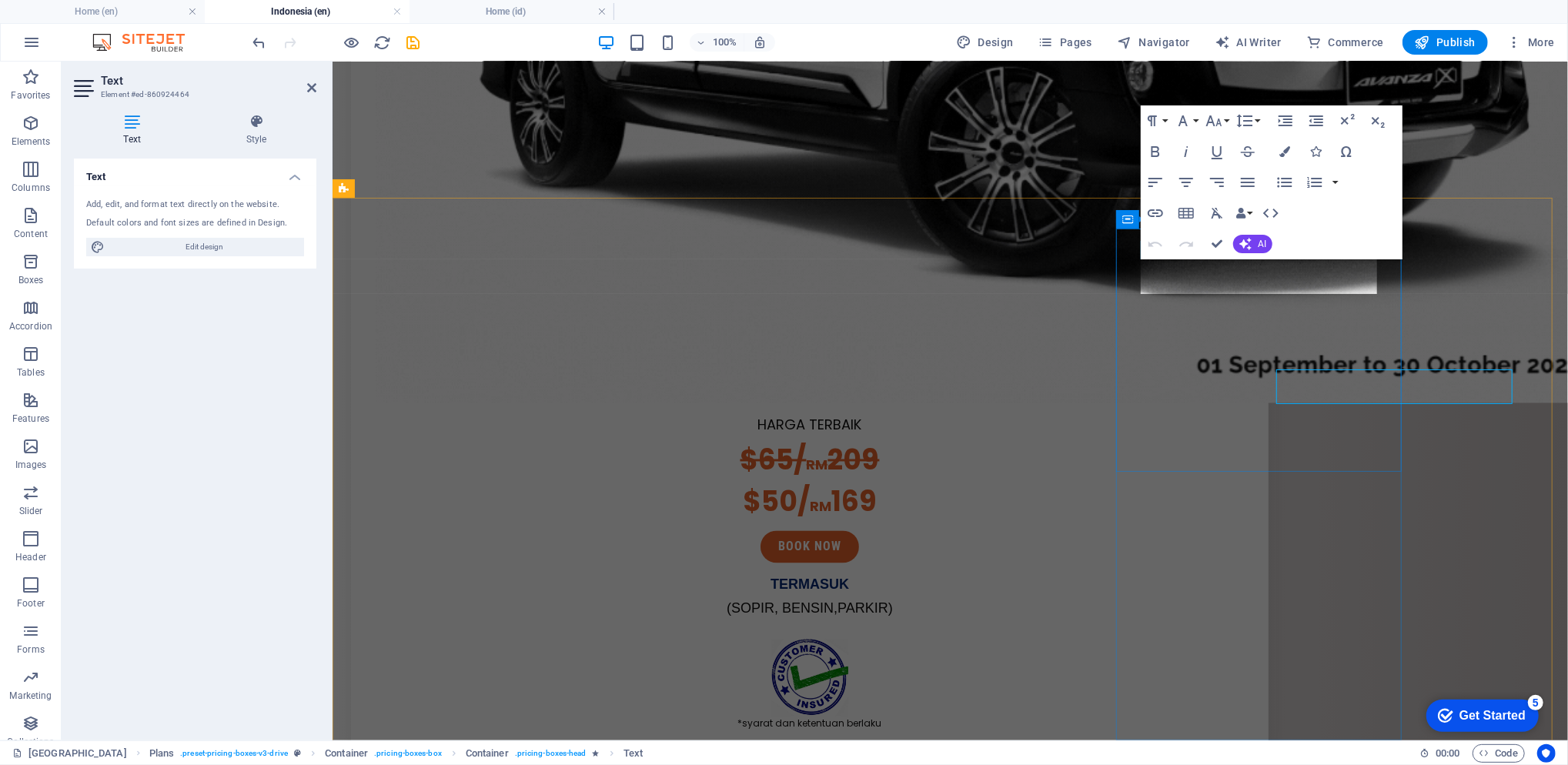
scroll to position [2147, 0]
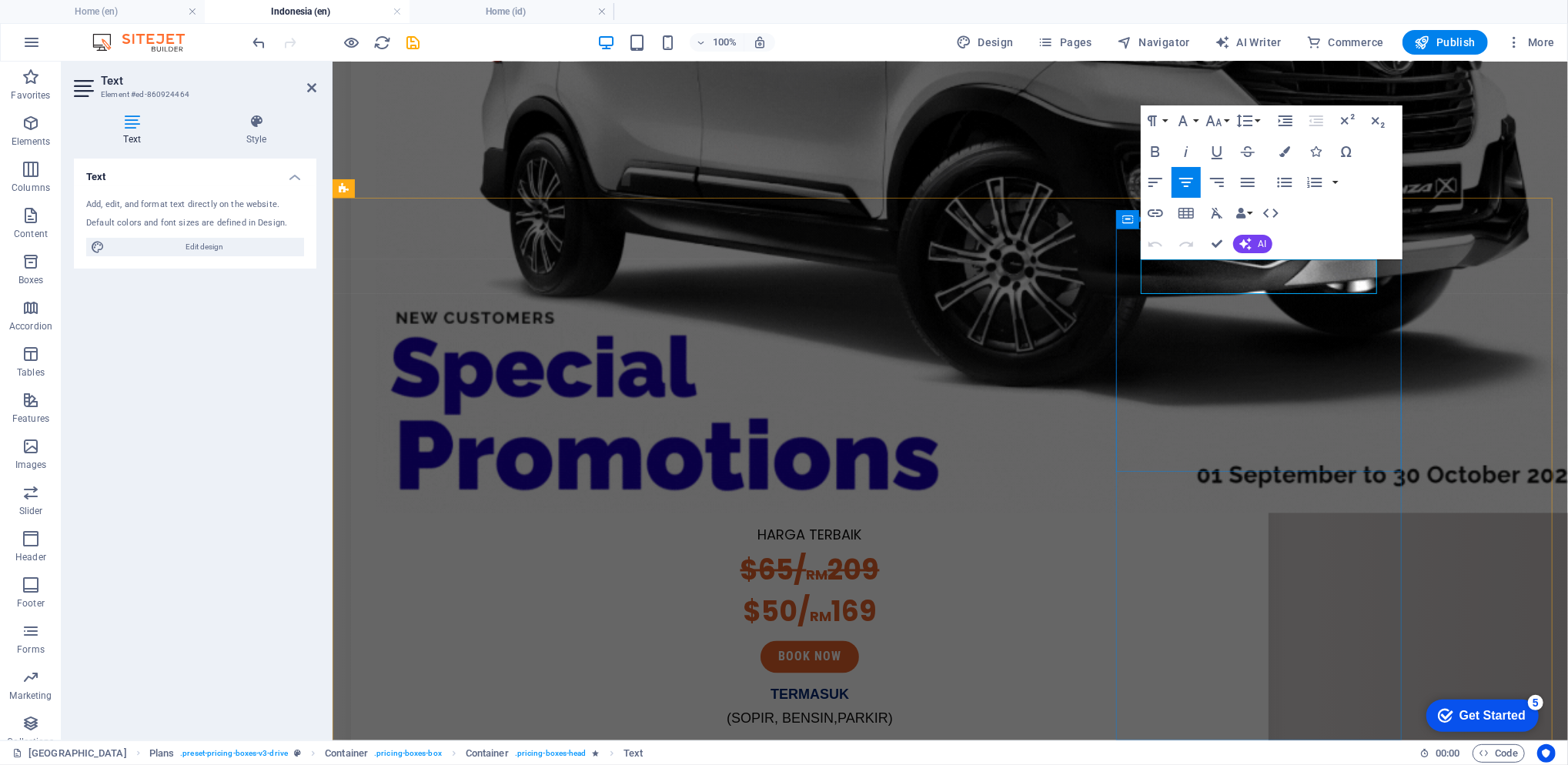
drag, startPoint x: 1278, startPoint y: 273, endPoint x: 1360, endPoint y: 278, distance: 82.2
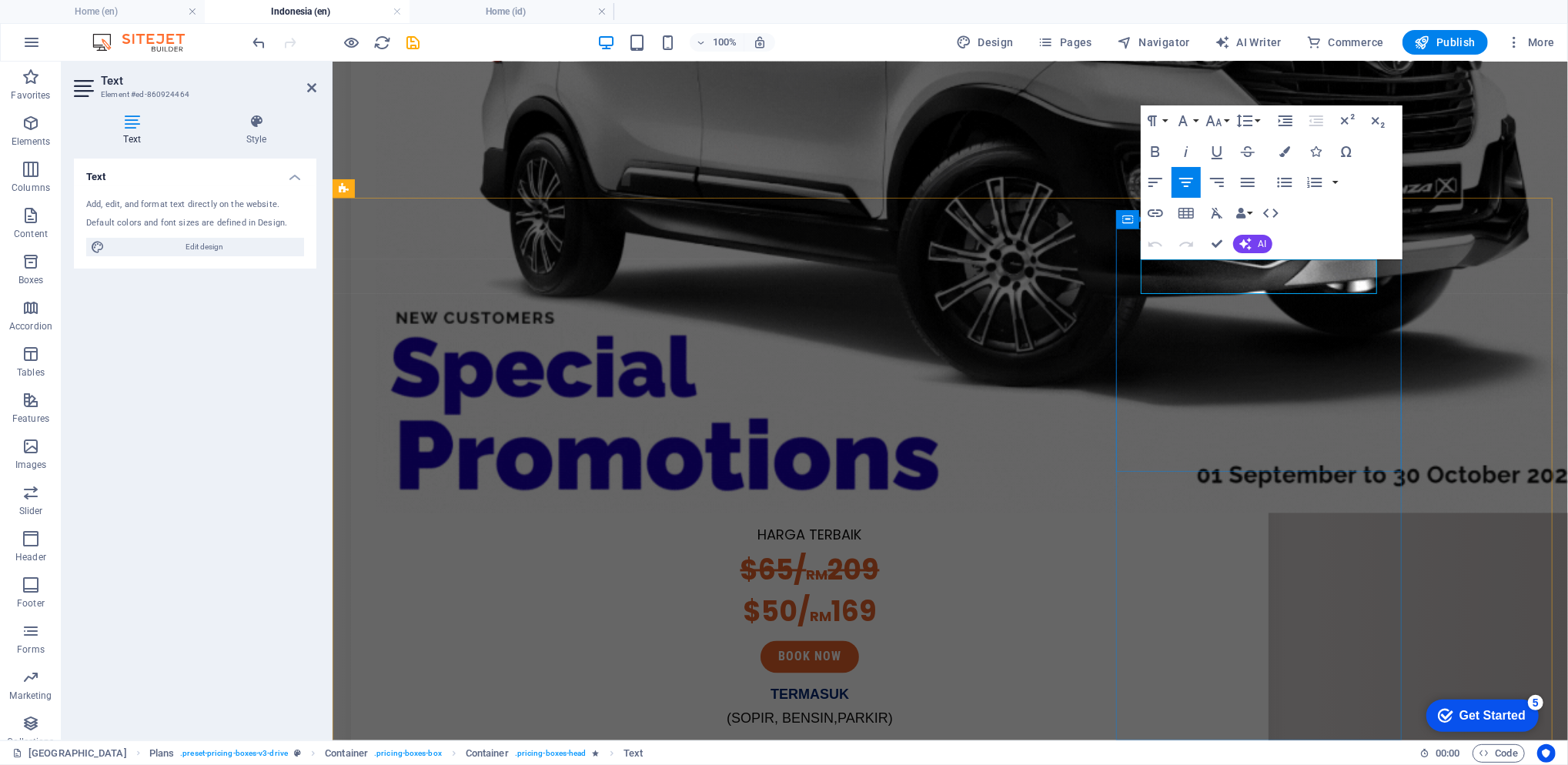
scroll to position [0, 4]
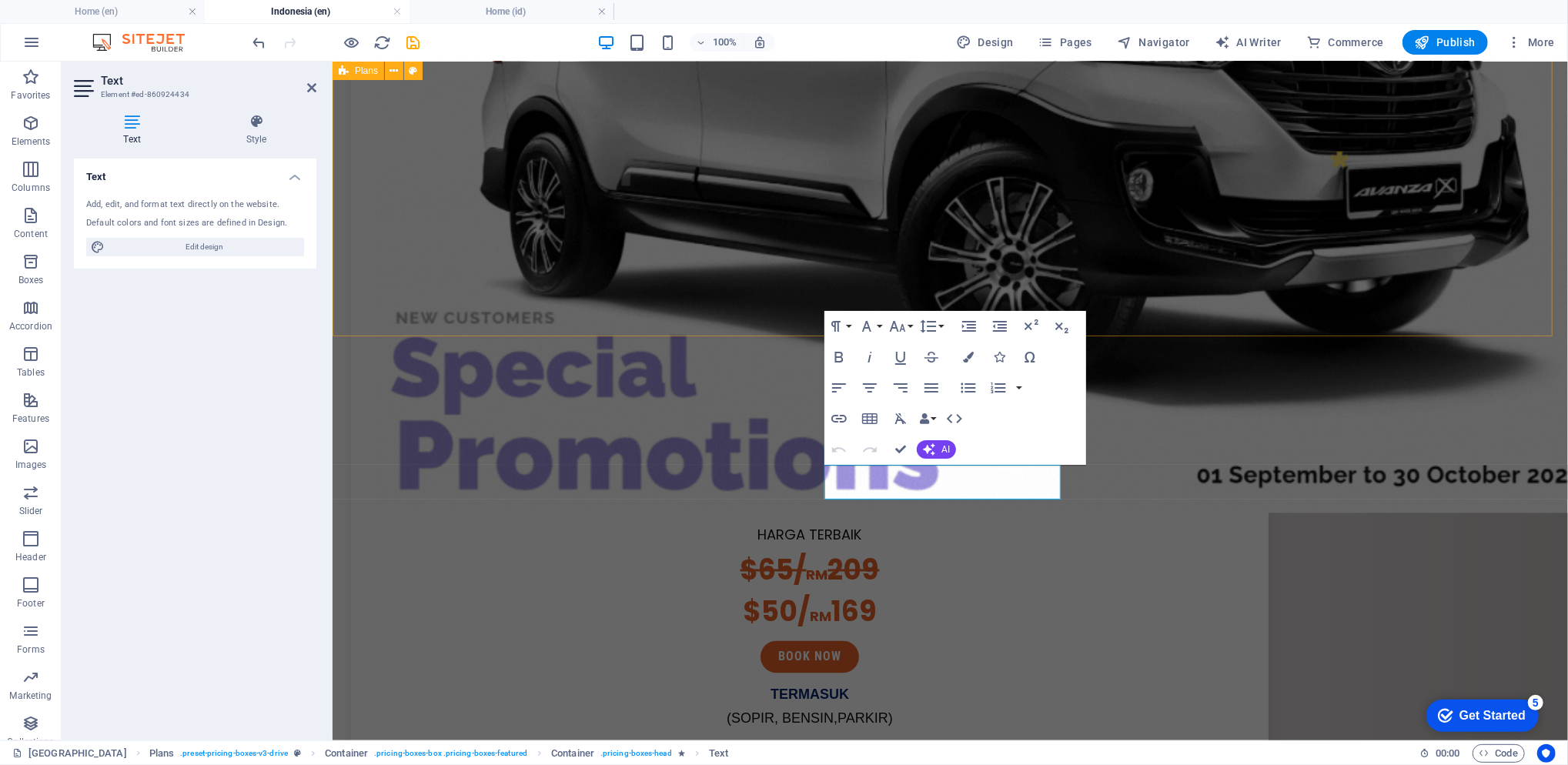
scroll to position [1941, 0]
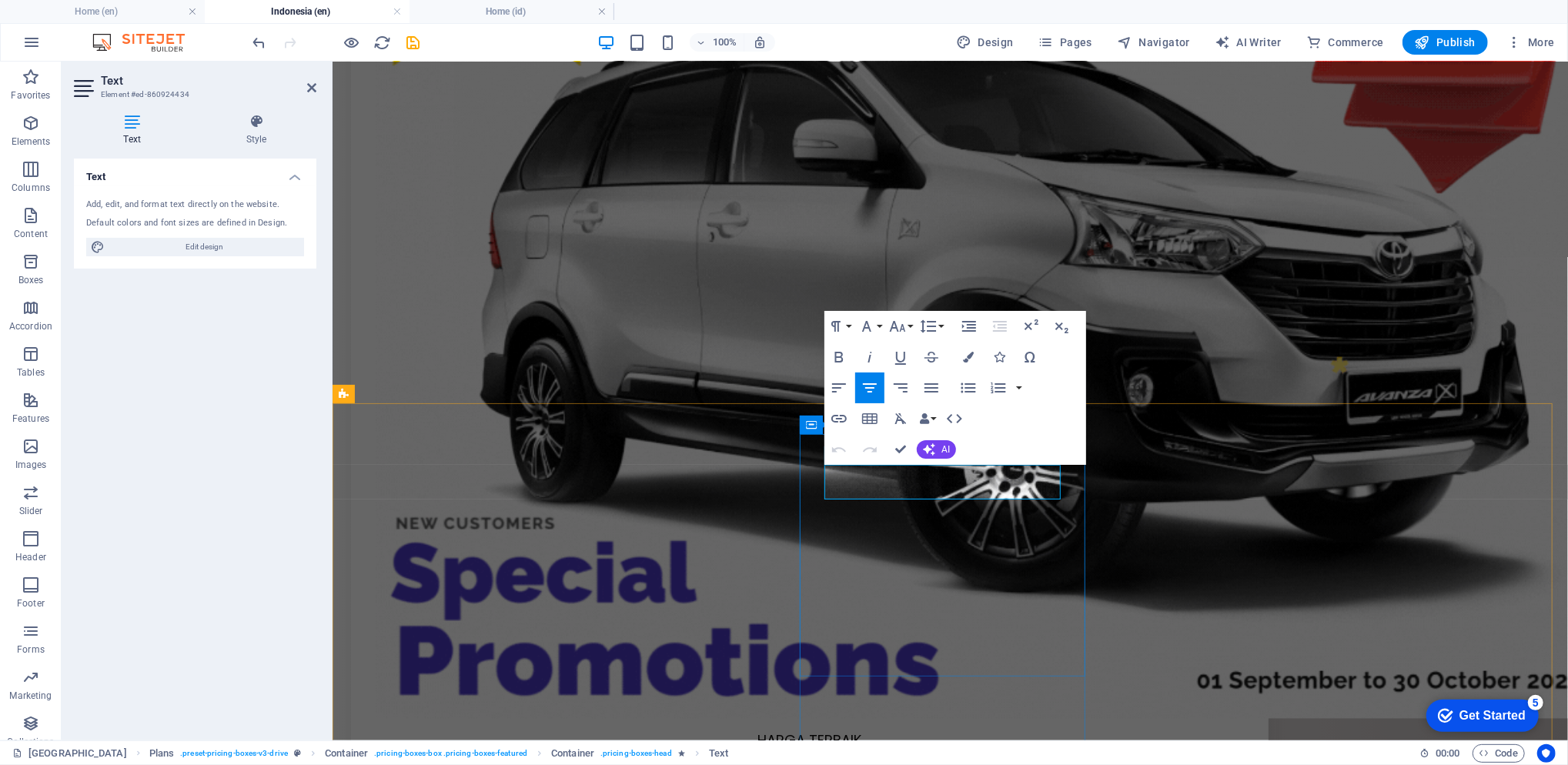
drag, startPoint x: 953, startPoint y: 487, endPoint x: 1065, endPoint y: 471, distance: 113.1
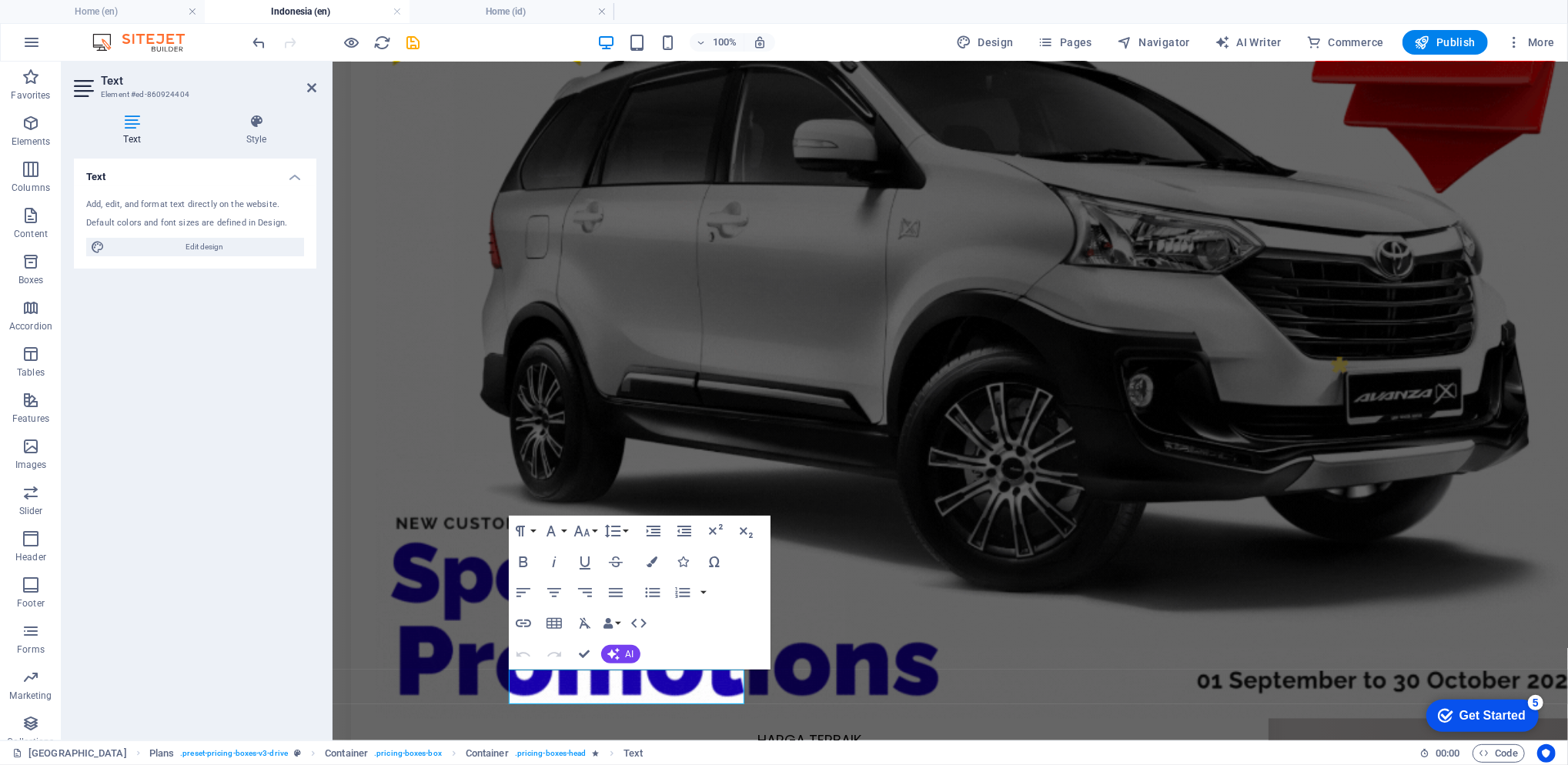
scroll to position [1736, 0]
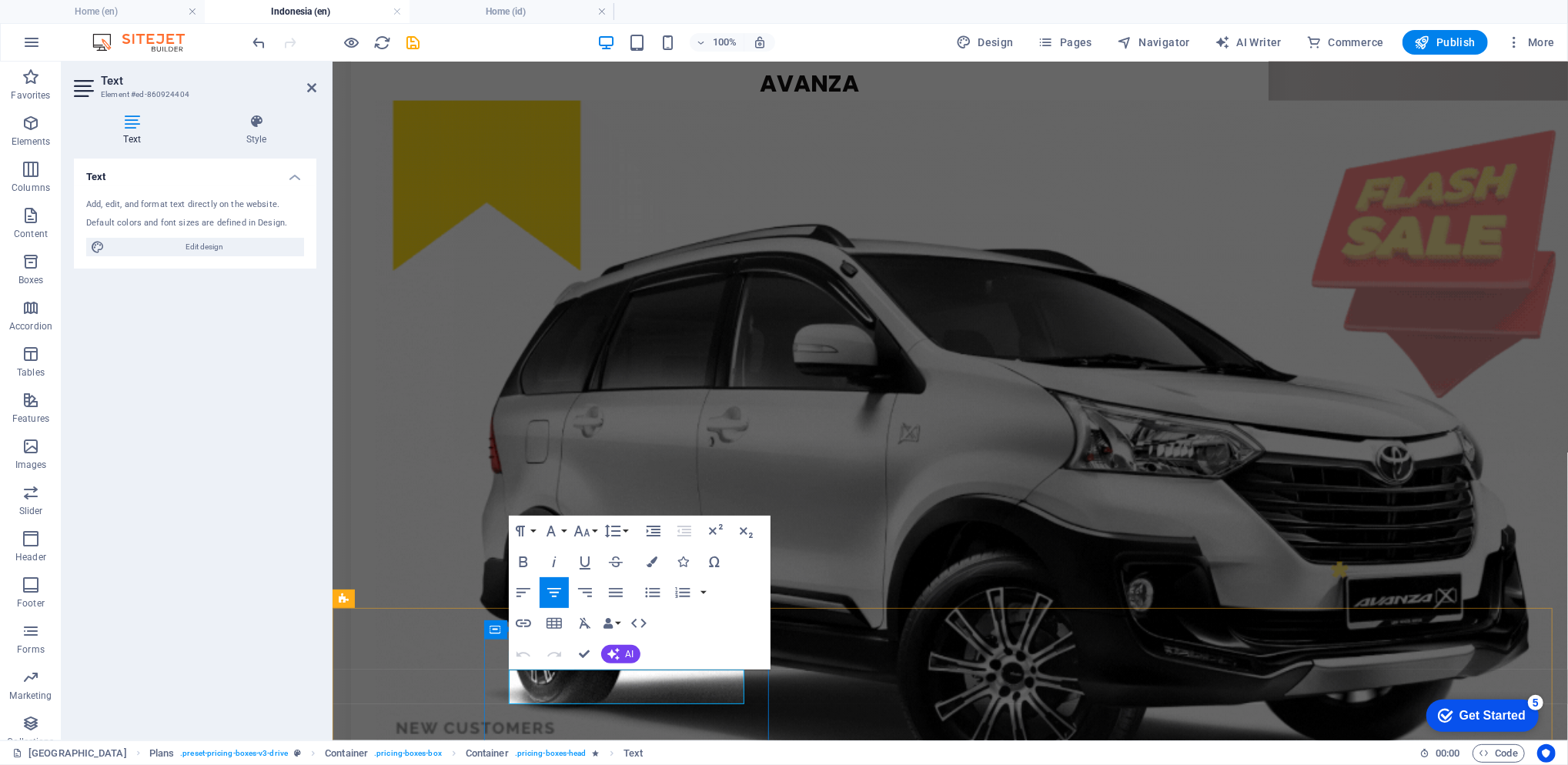
drag, startPoint x: 661, startPoint y: 685, endPoint x: 737, endPoint y: 685, distance: 76.0
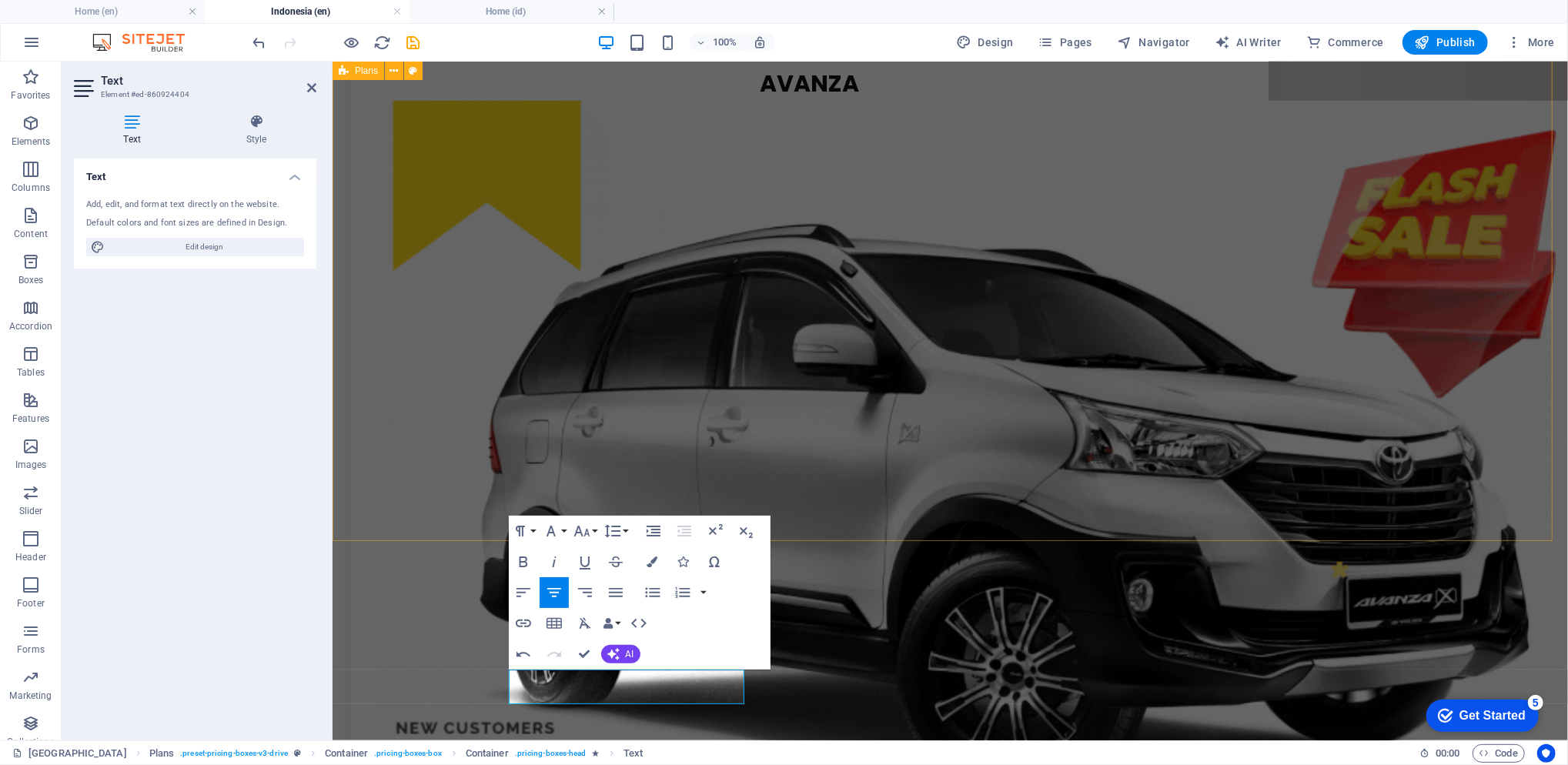
scroll to position [0, 4]
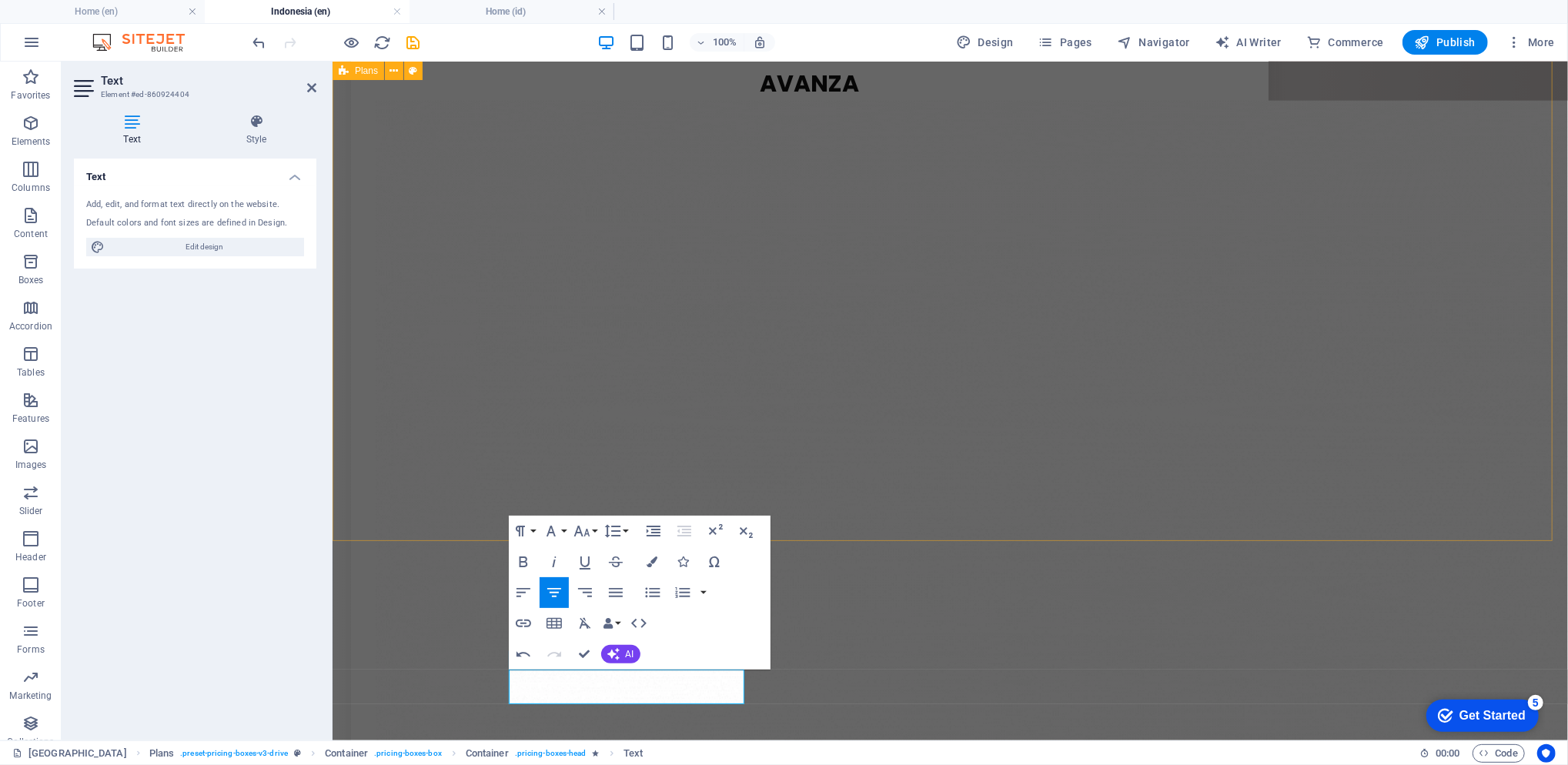
drag, startPoint x: 949, startPoint y: 488, endPoint x: 1228, endPoint y: 481, distance: 279.1
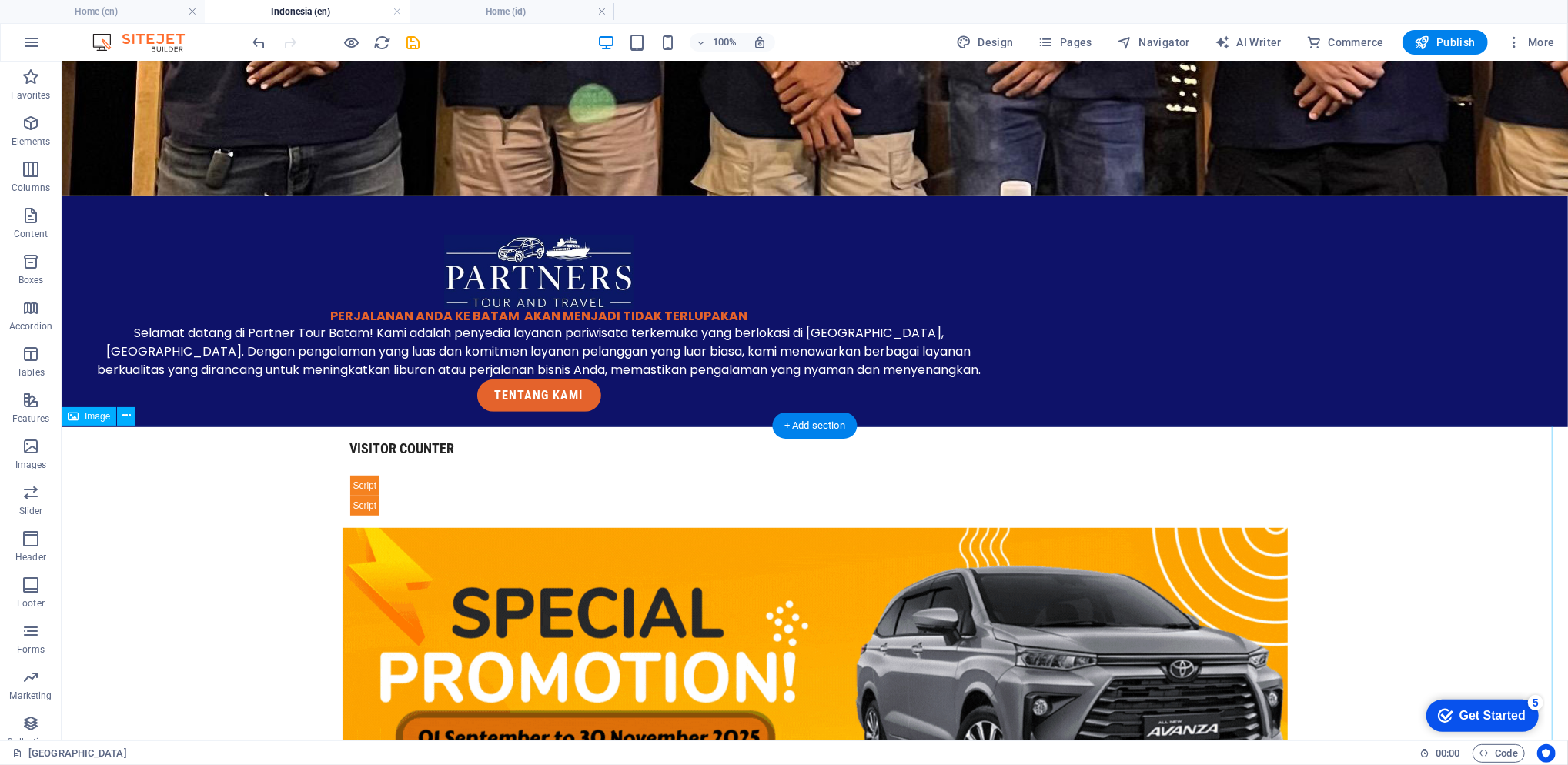
scroll to position [513, 0]
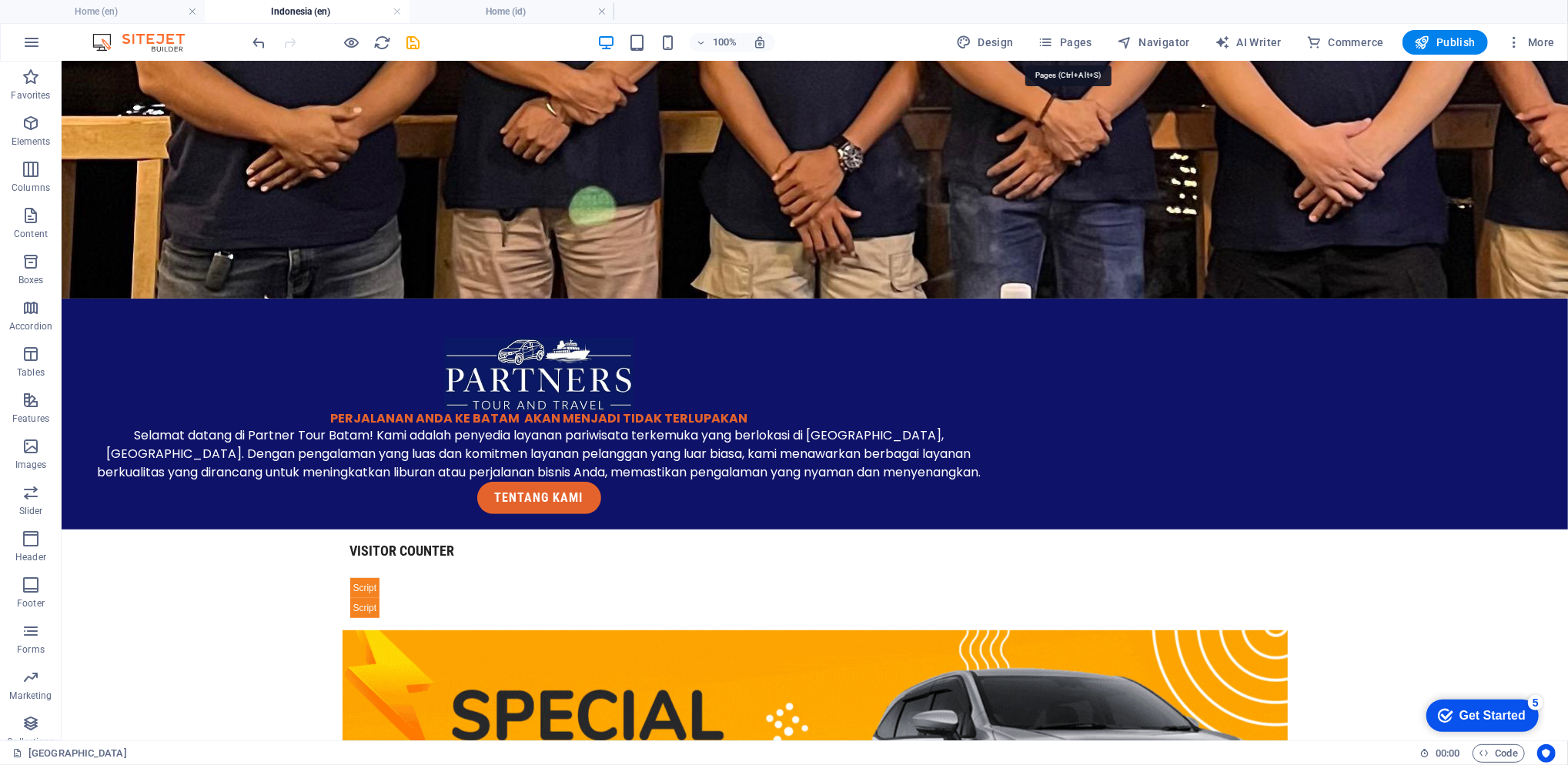
click at [1077, 44] on span "Pages" at bounding box center [1065, 42] width 54 height 15
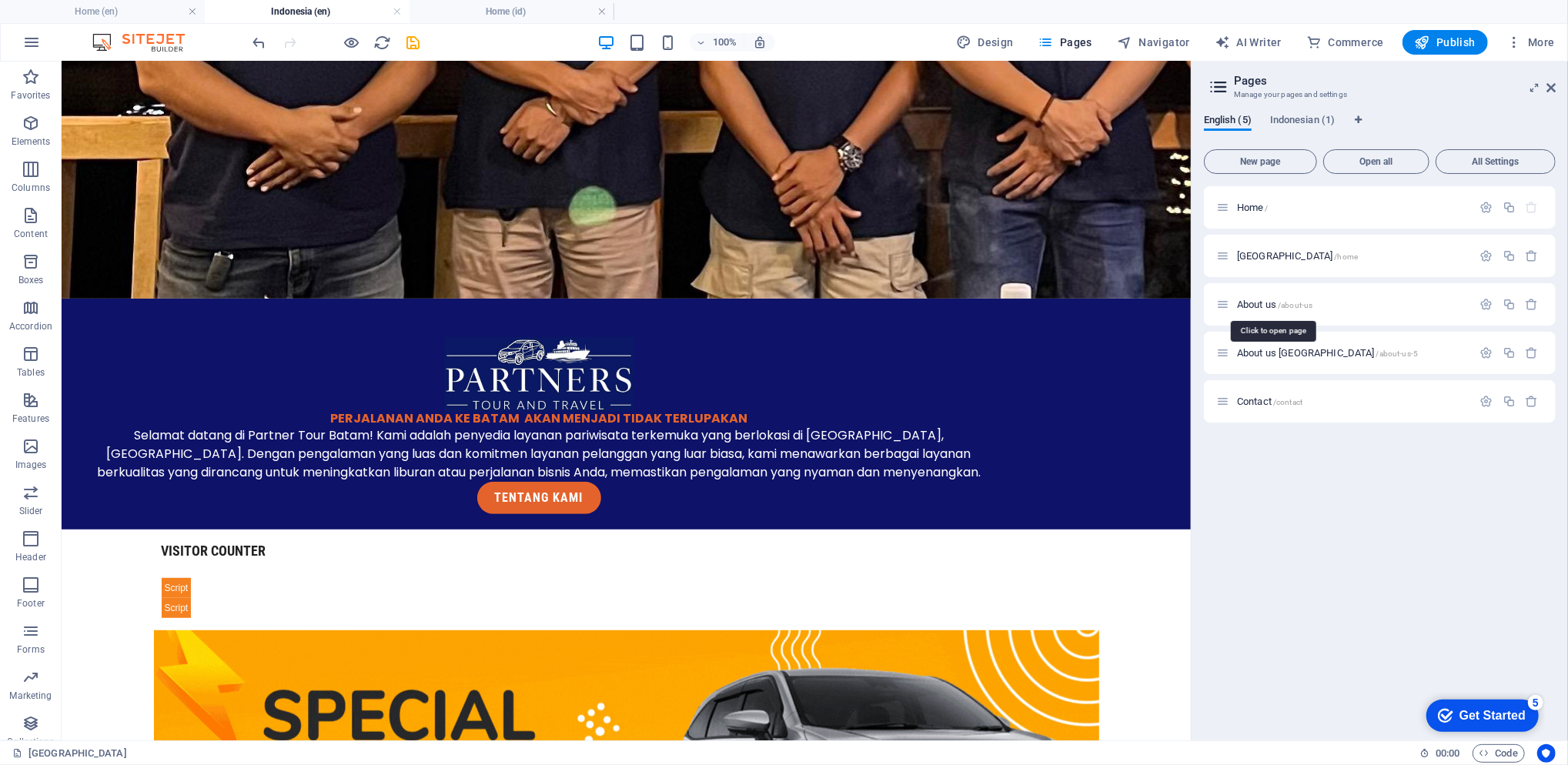
click at [1273, 301] on span "About us /about-us" at bounding box center [1274, 305] width 75 height 12
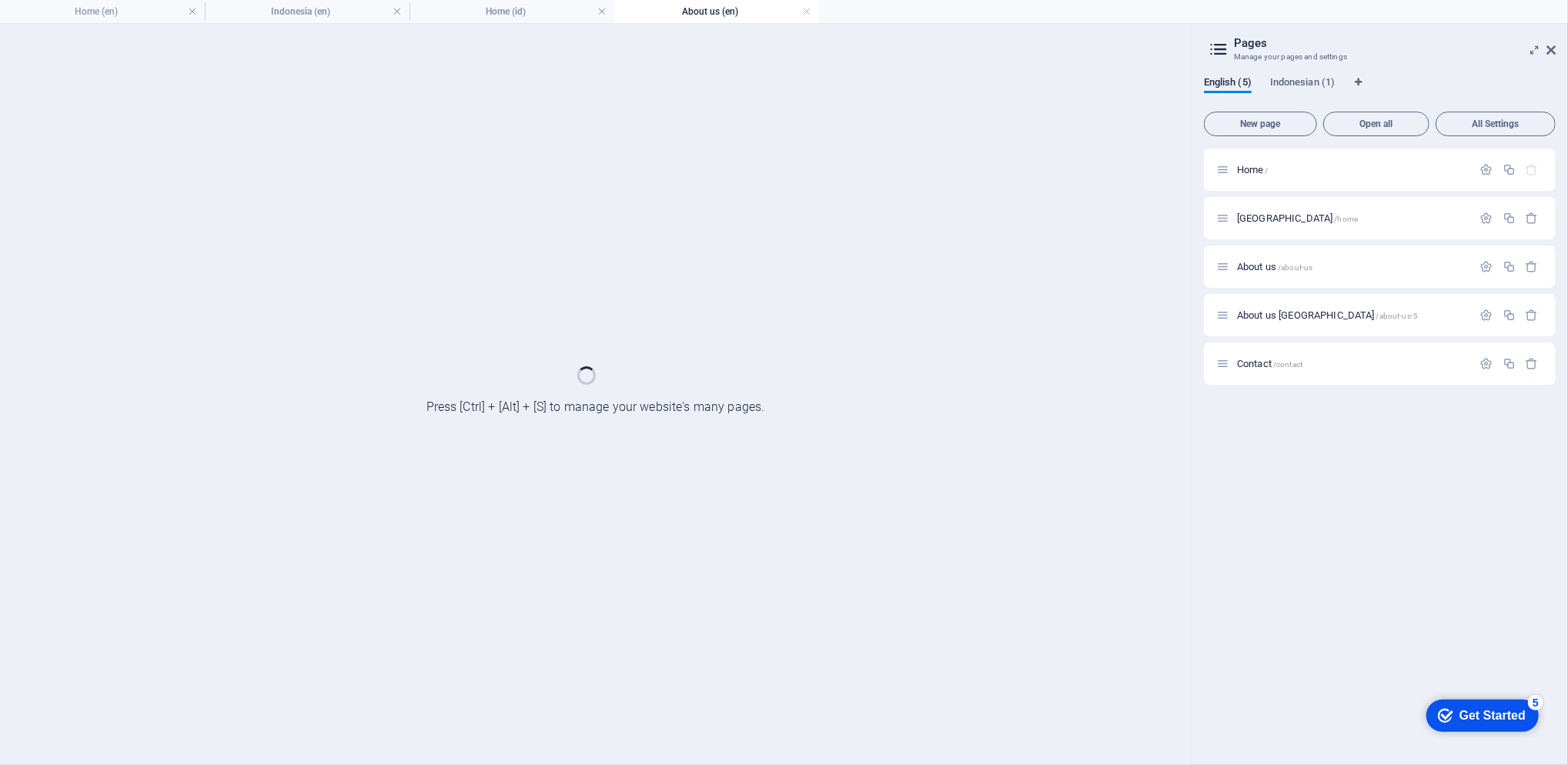
click at [1273, 301] on div "About us [GEOGRAPHIC_DATA] /about-us-5" at bounding box center [1380, 315] width 352 height 42
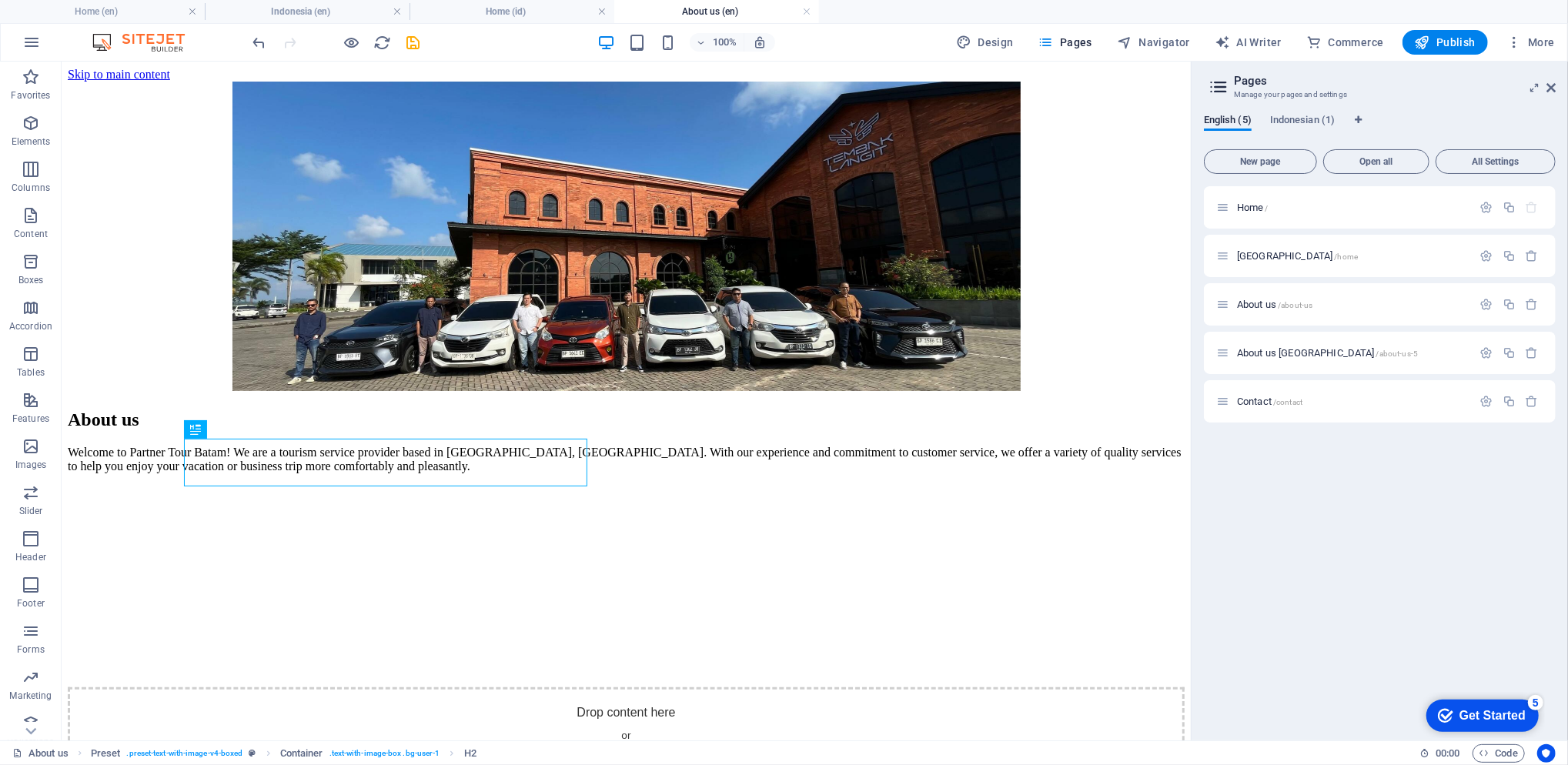
click at [1312, 353] on span "About us [GEOGRAPHIC_DATA] /about-us-5" at bounding box center [1328, 353] width 181 height 12
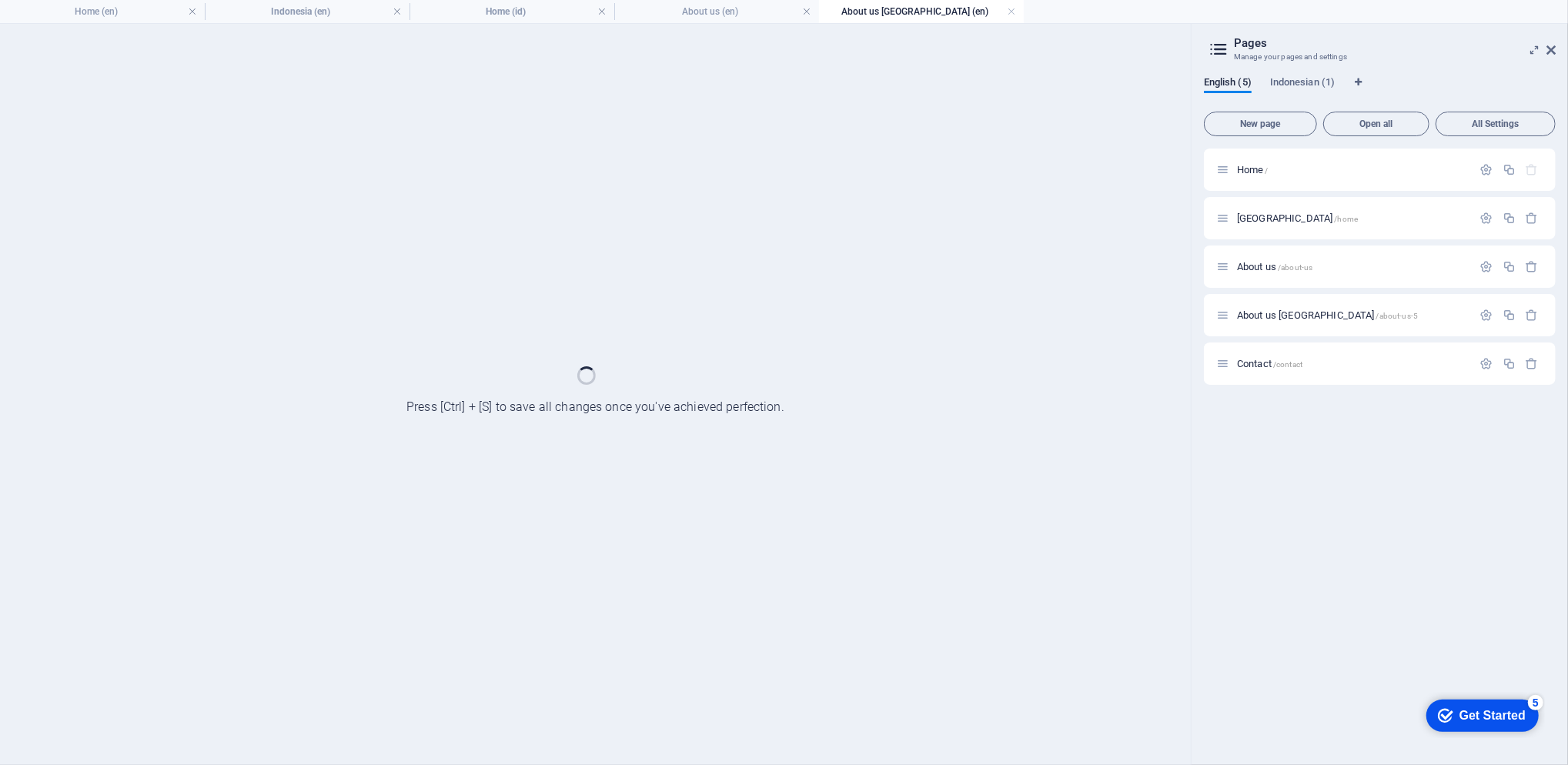
click at [1312, 353] on div "Contact /contact" at bounding box center [1380, 364] width 352 height 42
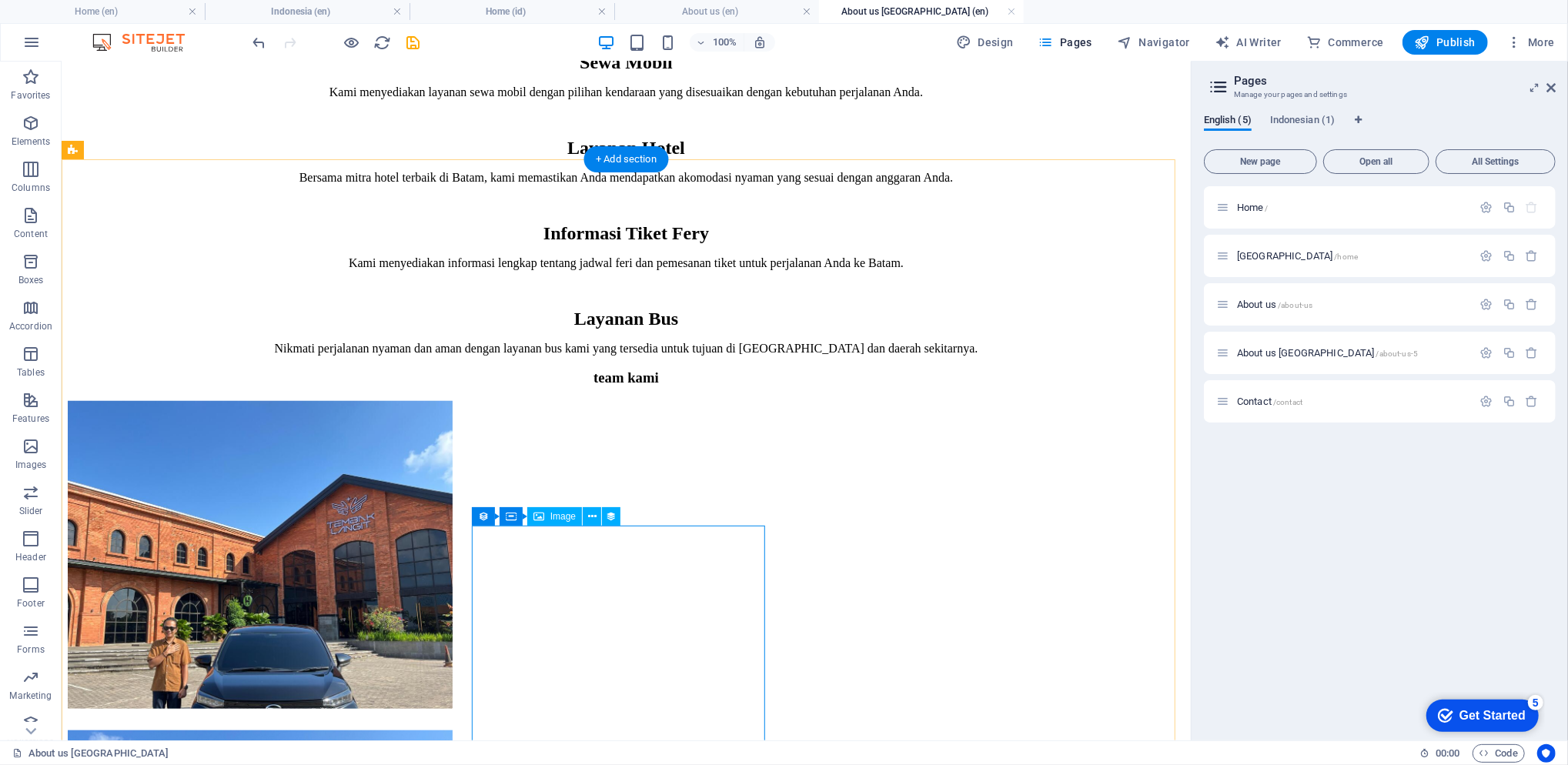
scroll to position [1106, 0]
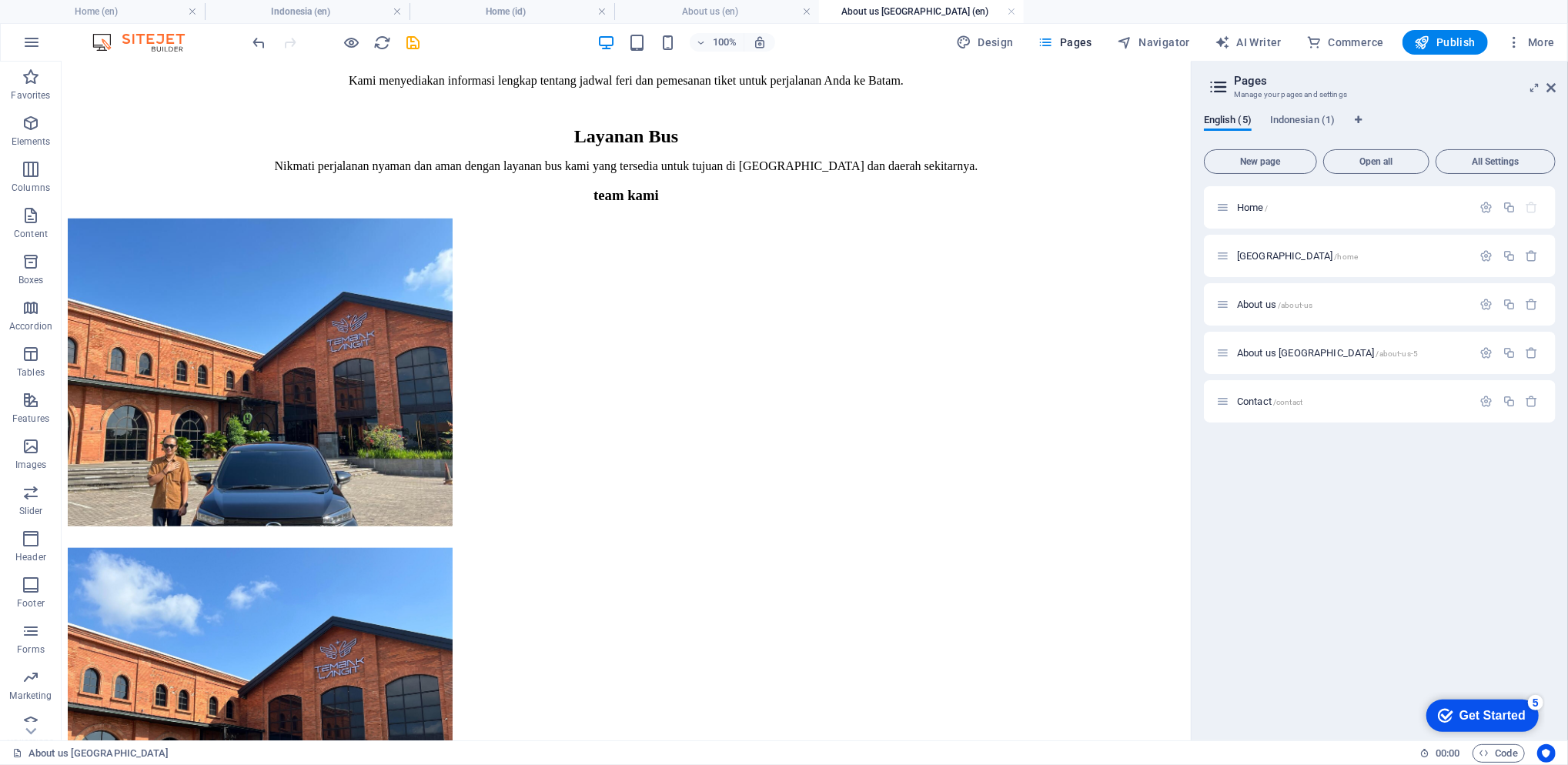
click at [329, 17] on h4 "Indonesia (en)" at bounding box center [307, 12] width 205 height 17
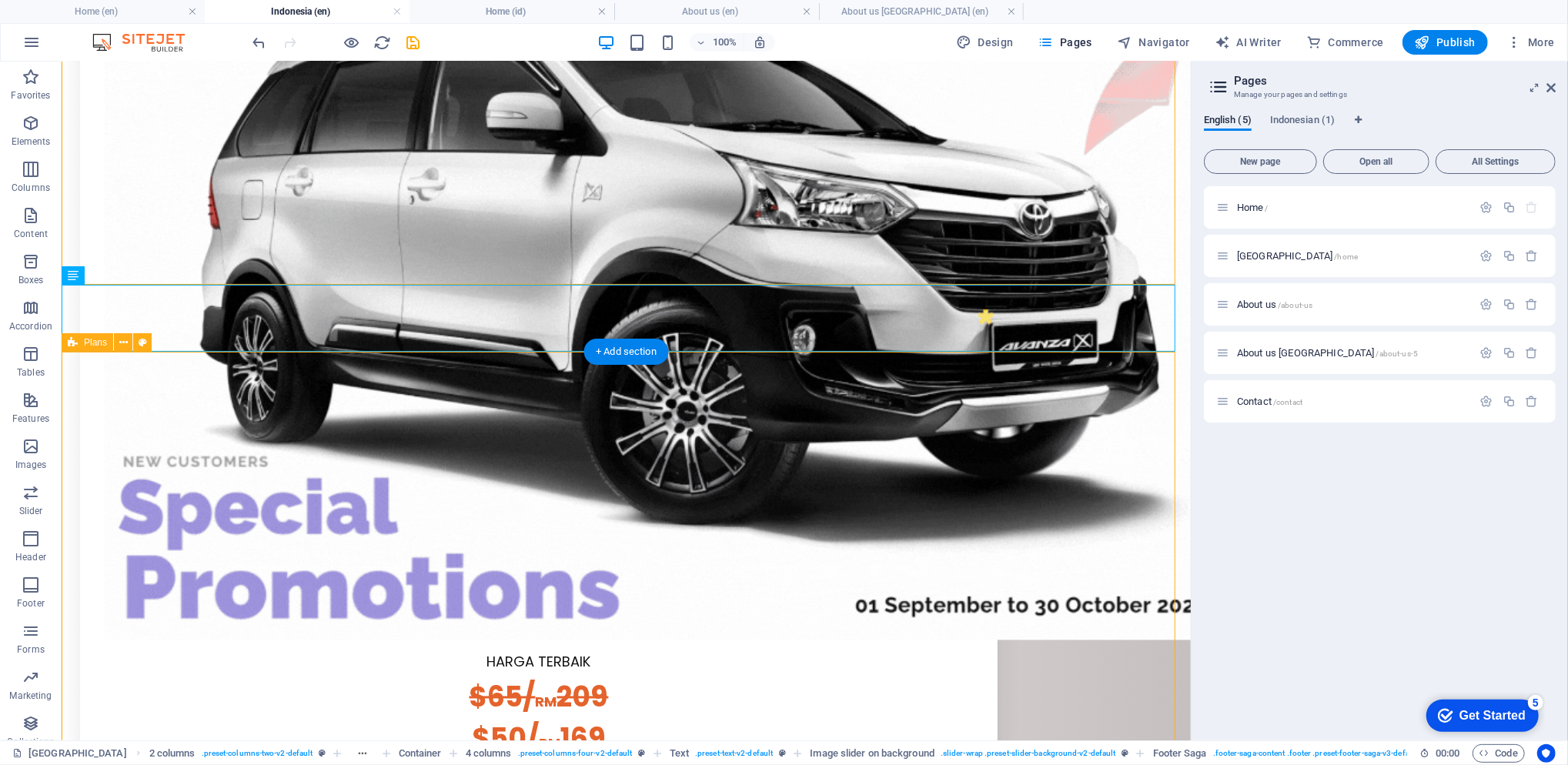
scroll to position [2257, 0]
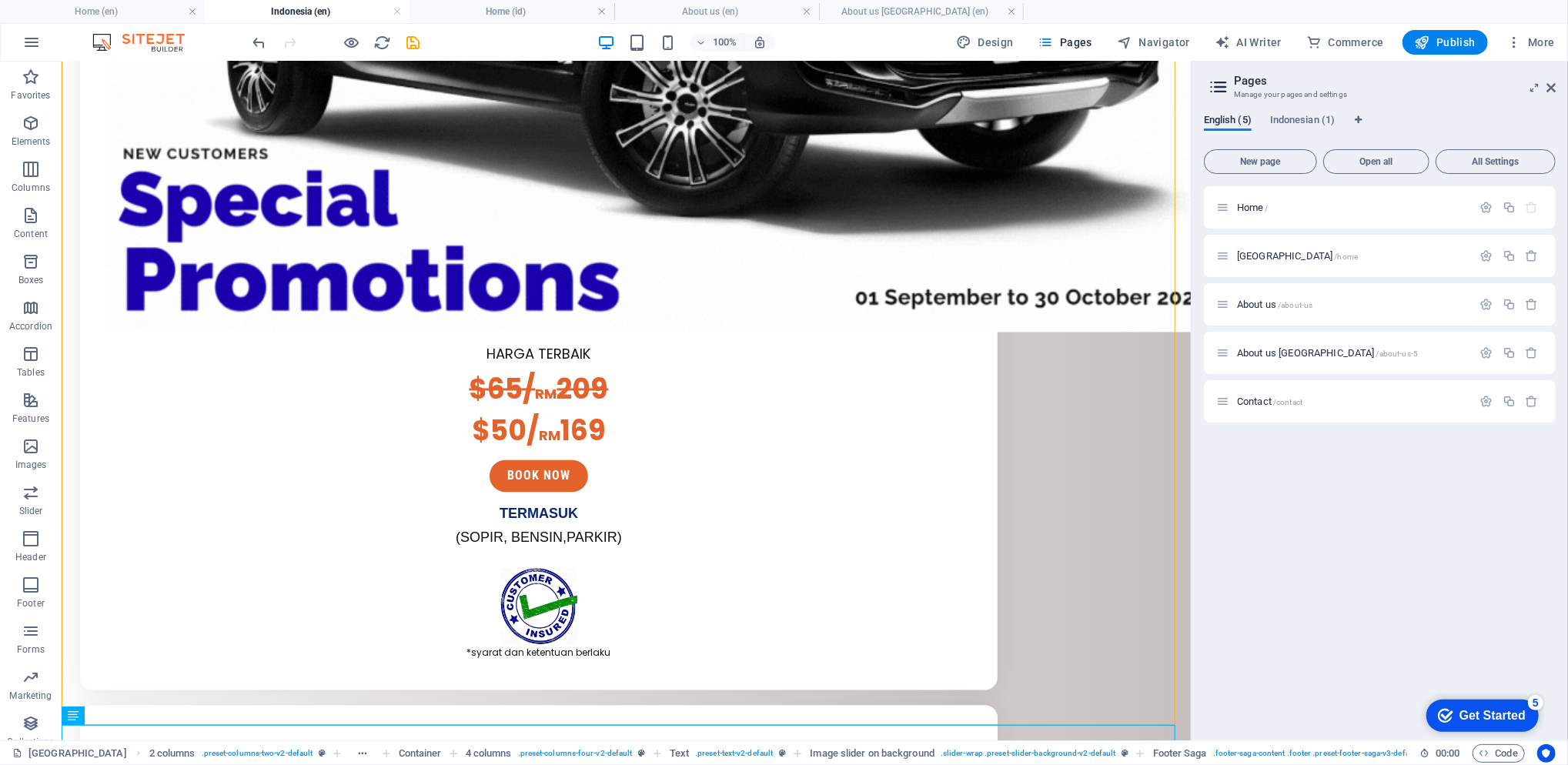
click at [487, 16] on h4 "Home (id)" at bounding box center [512, 12] width 205 height 17
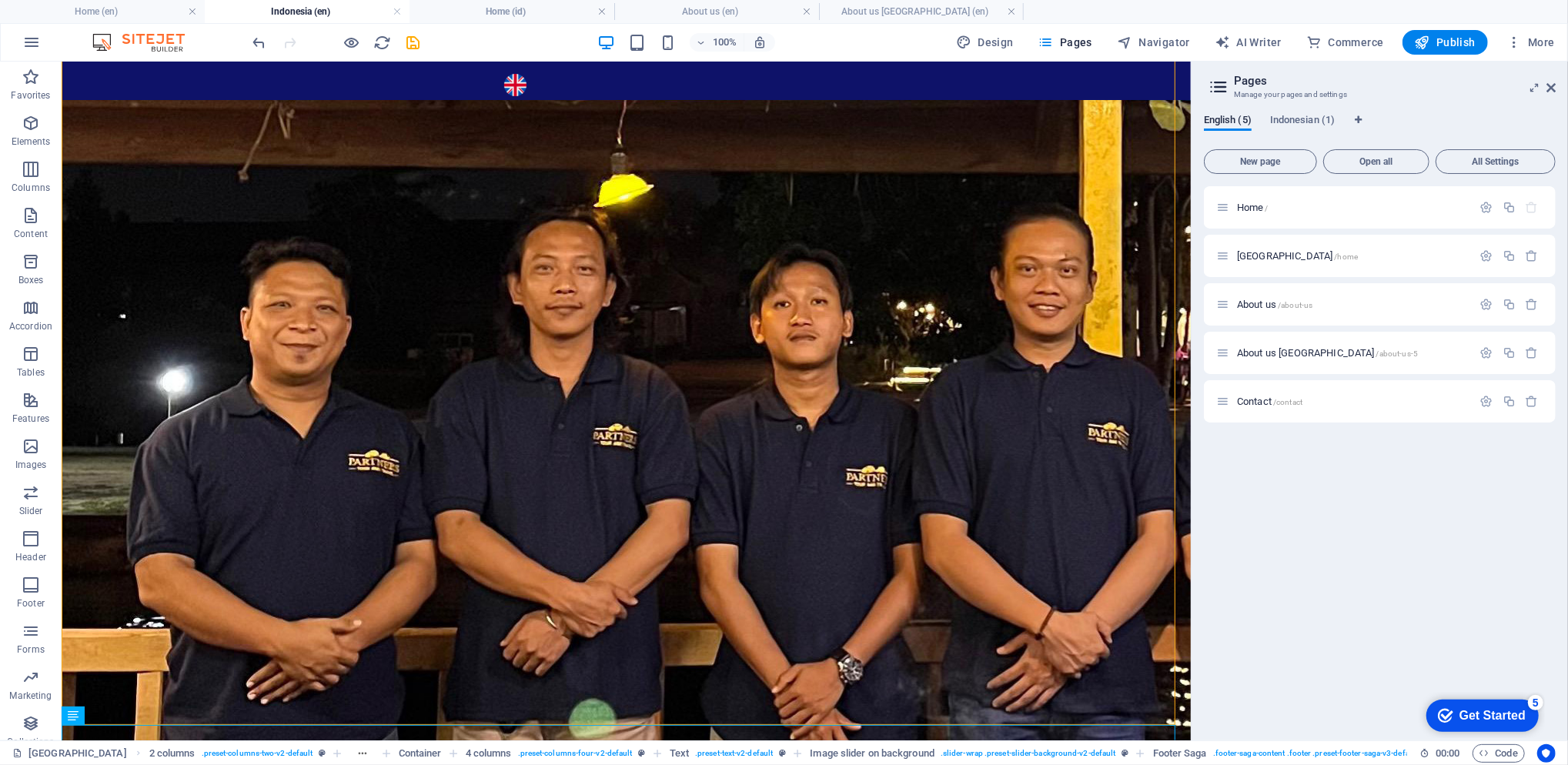
scroll to position [1744, 0]
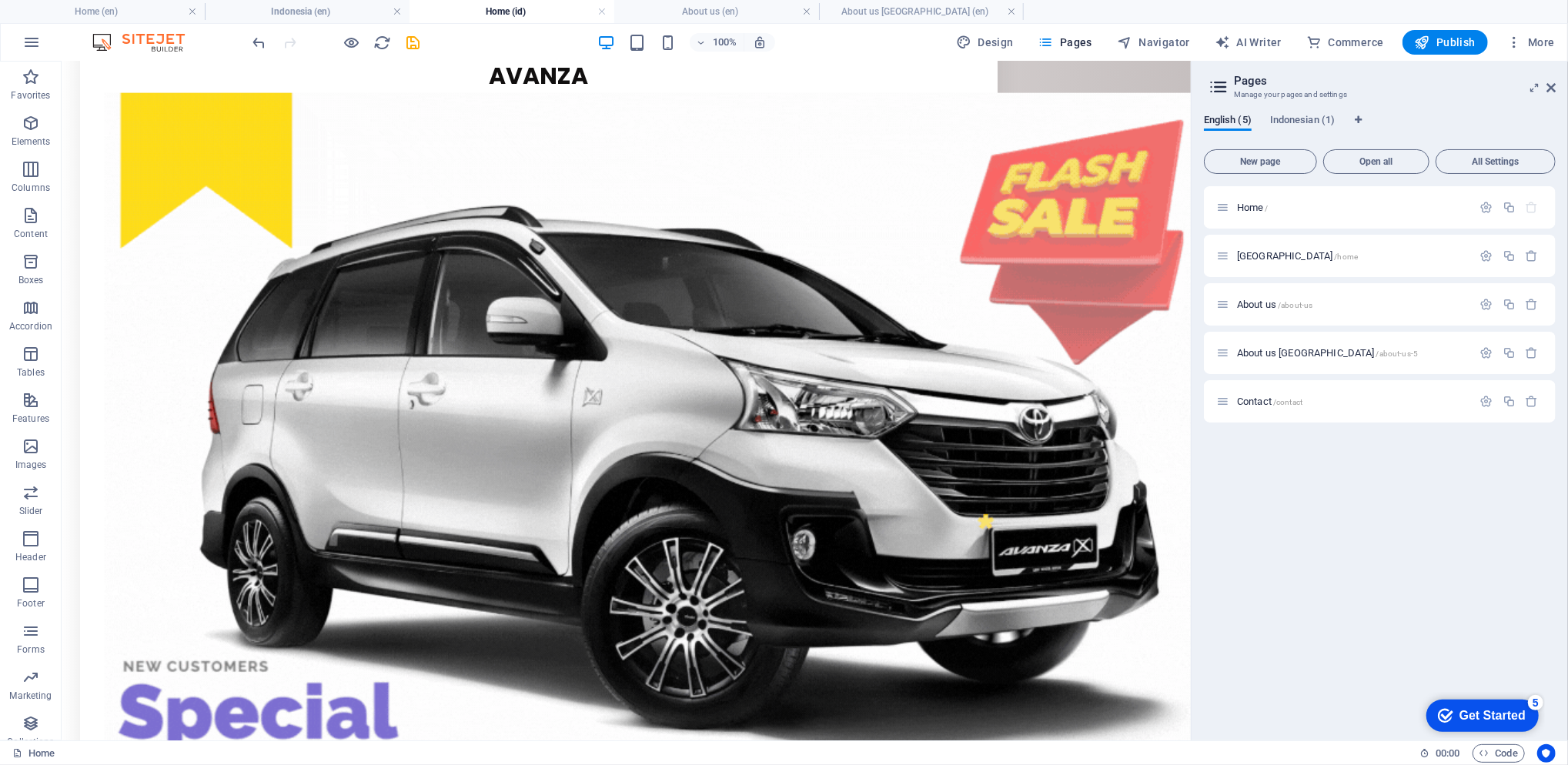
click at [267, 41] on div at bounding box center [337, 41] width 173 height 25
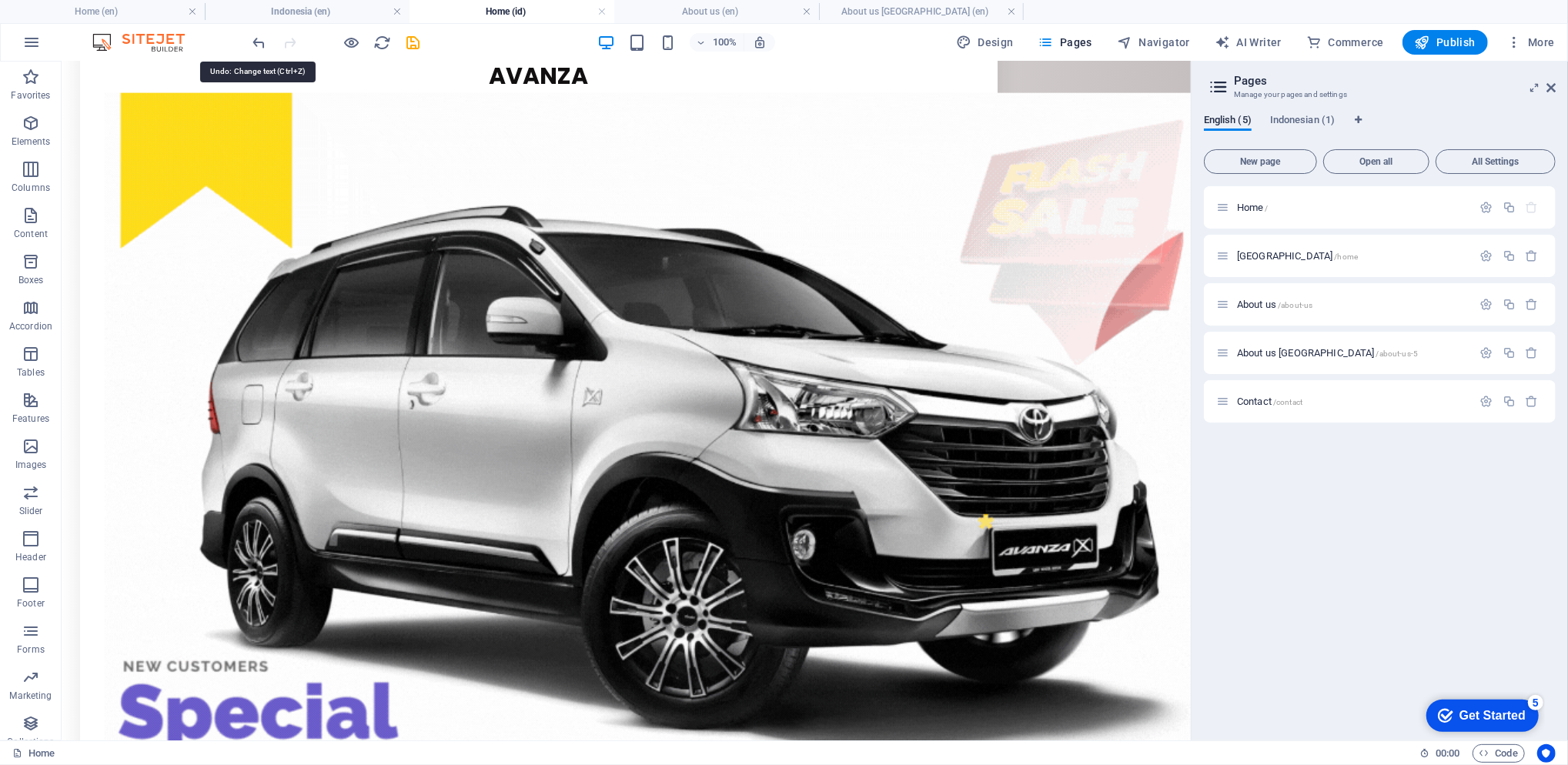
click at [266, 45] on icon "undo" at bounding box center [260, 42] width 18 height 18
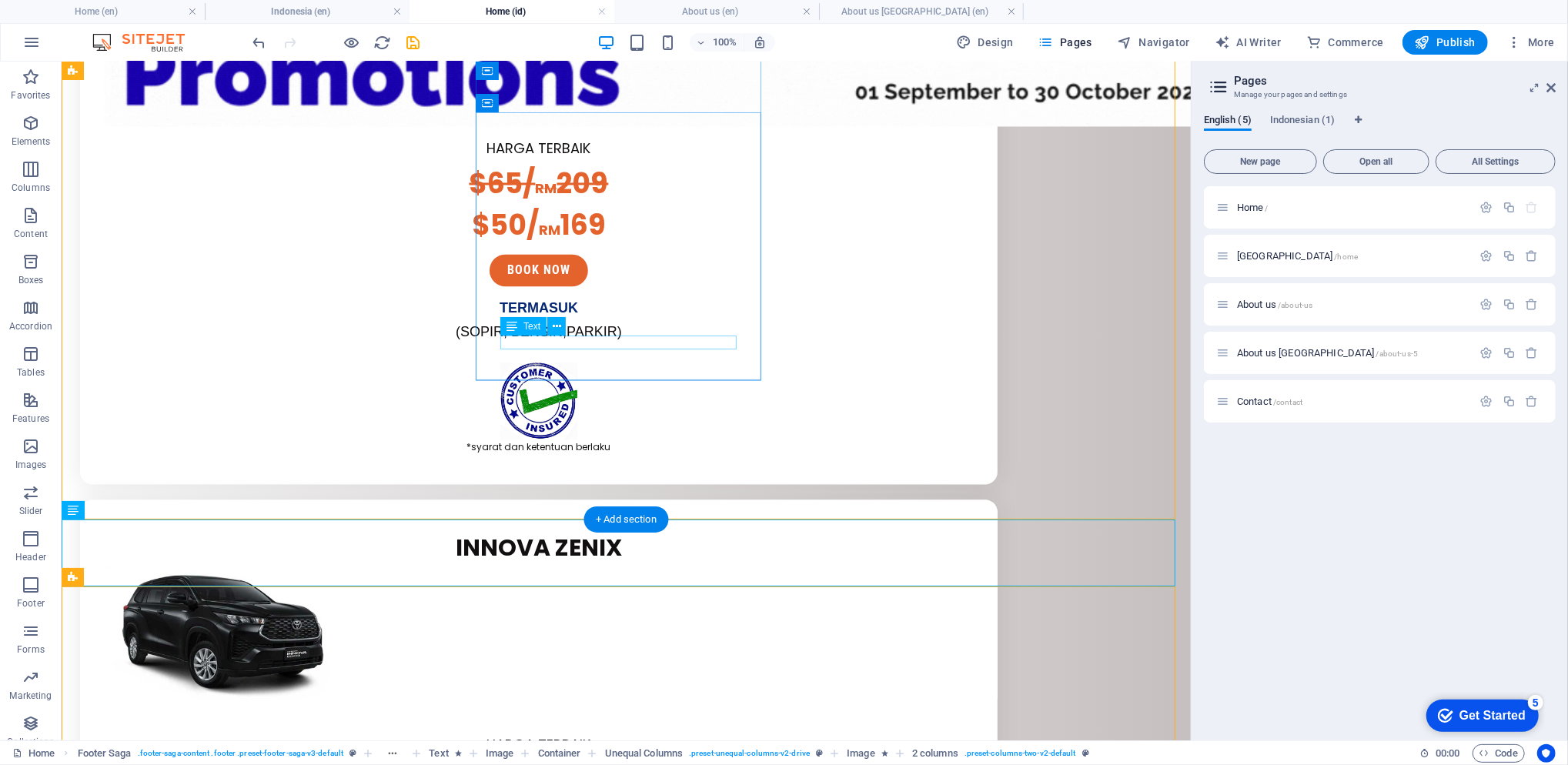
scroll to position [2975, 0]
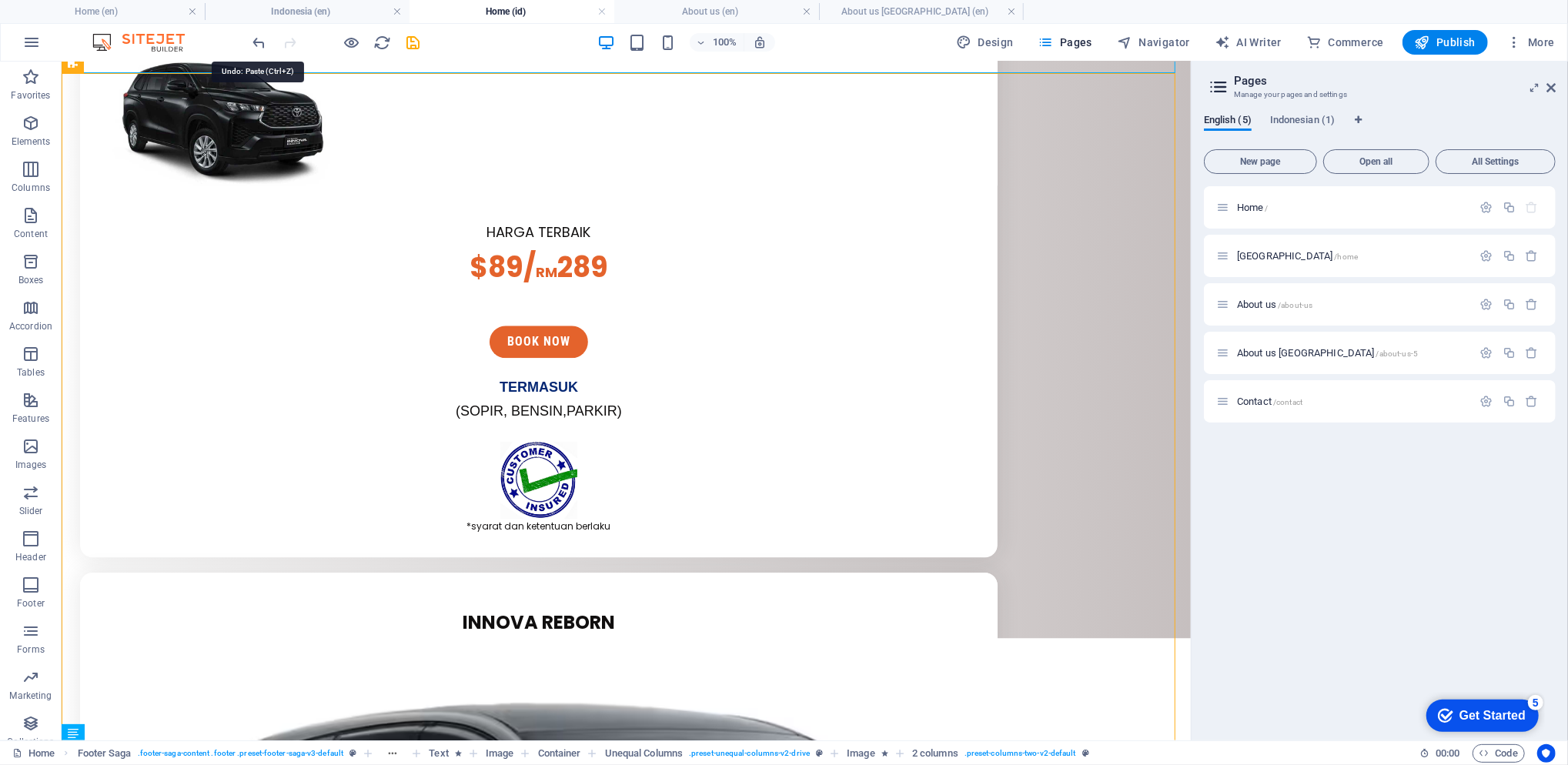
click at [267, 42] on icon "undo" at bounding box center [260, 42] width 18 height 18
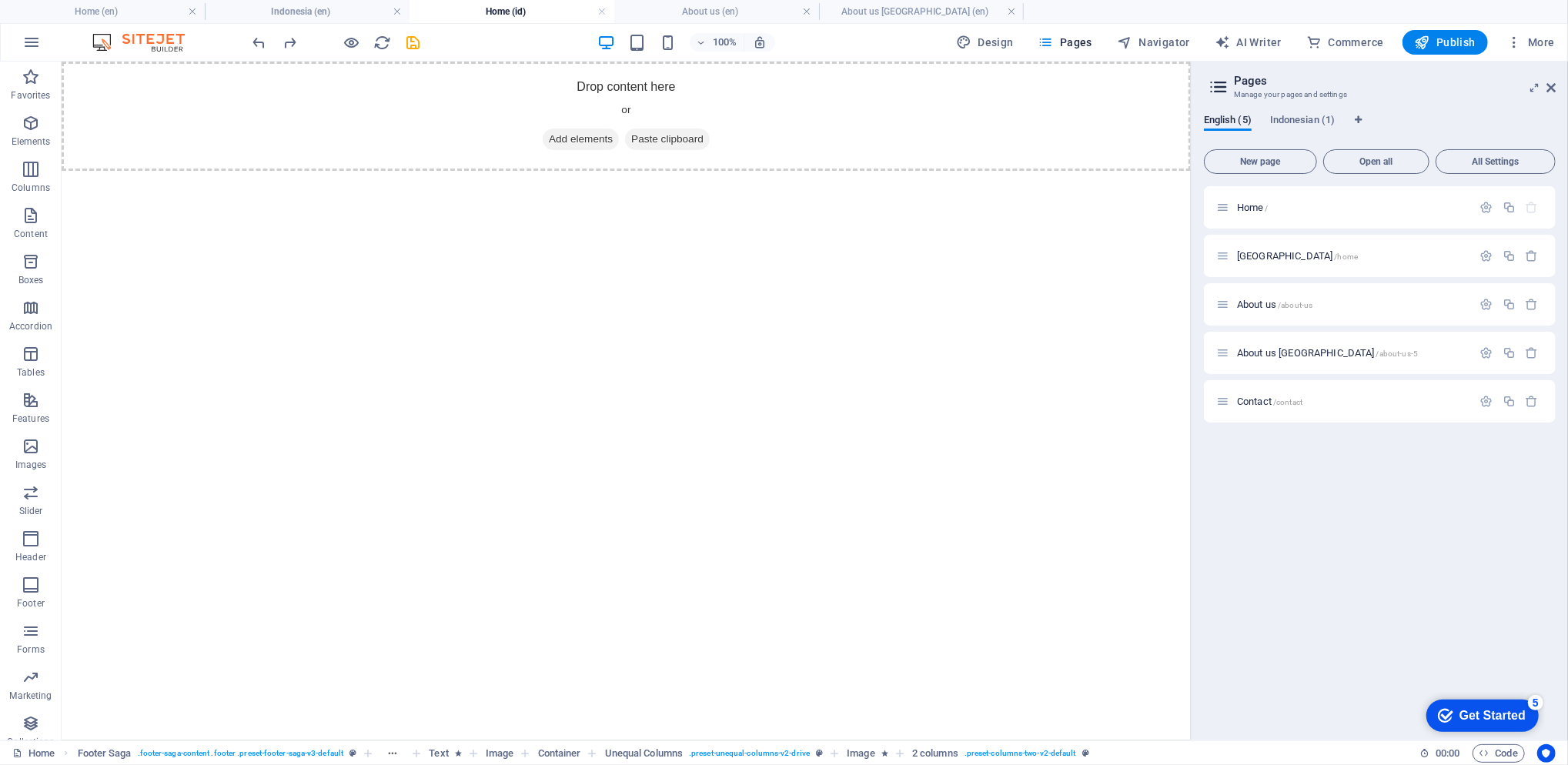
scroll to position [0, 0]
click at [307, 20] on li "Indonesia (en)" at bounding box center [307, 11] width 205 height 23
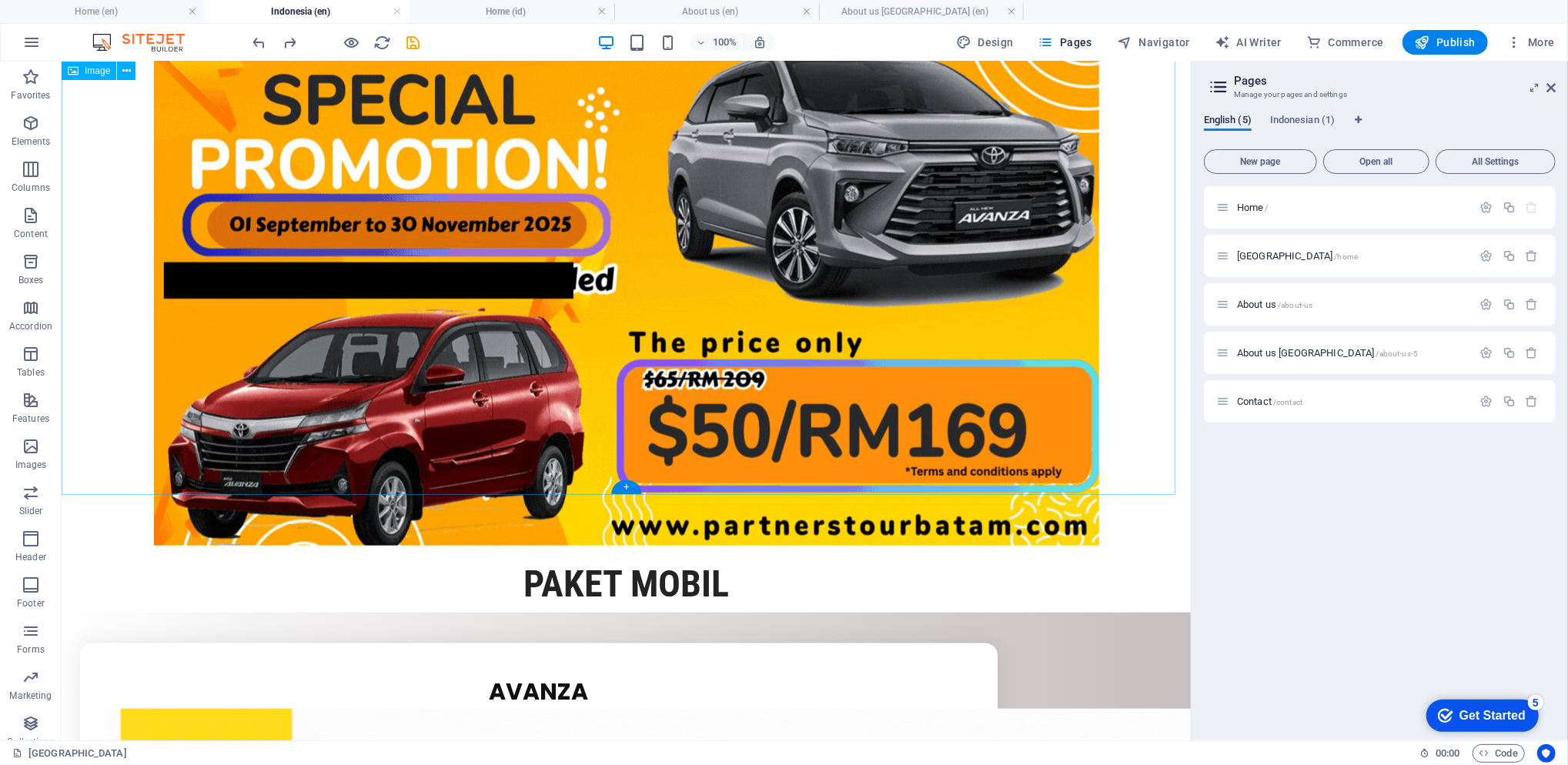
scroll to position [1333, 0]
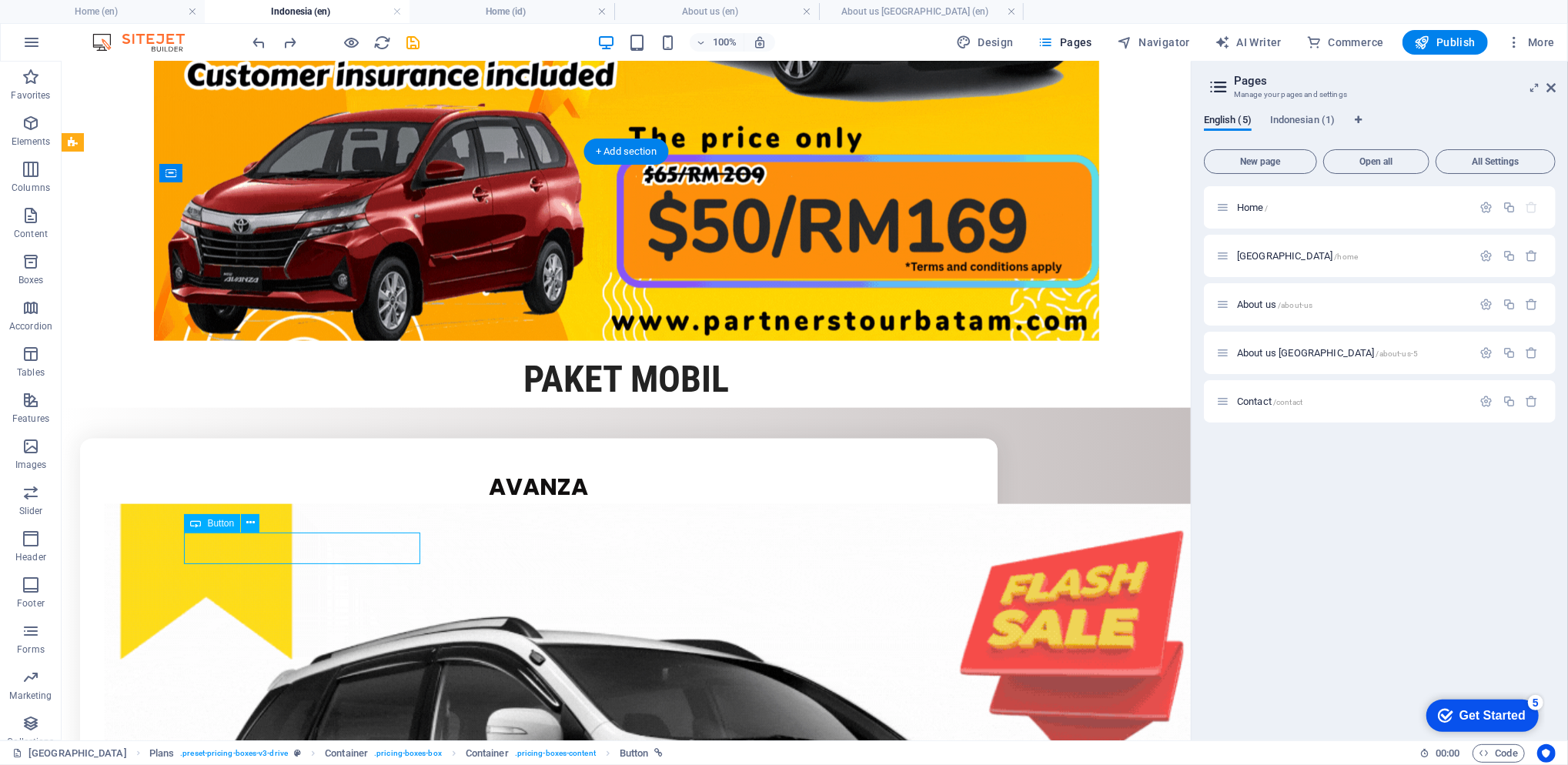
scroll to position [1223, 0]
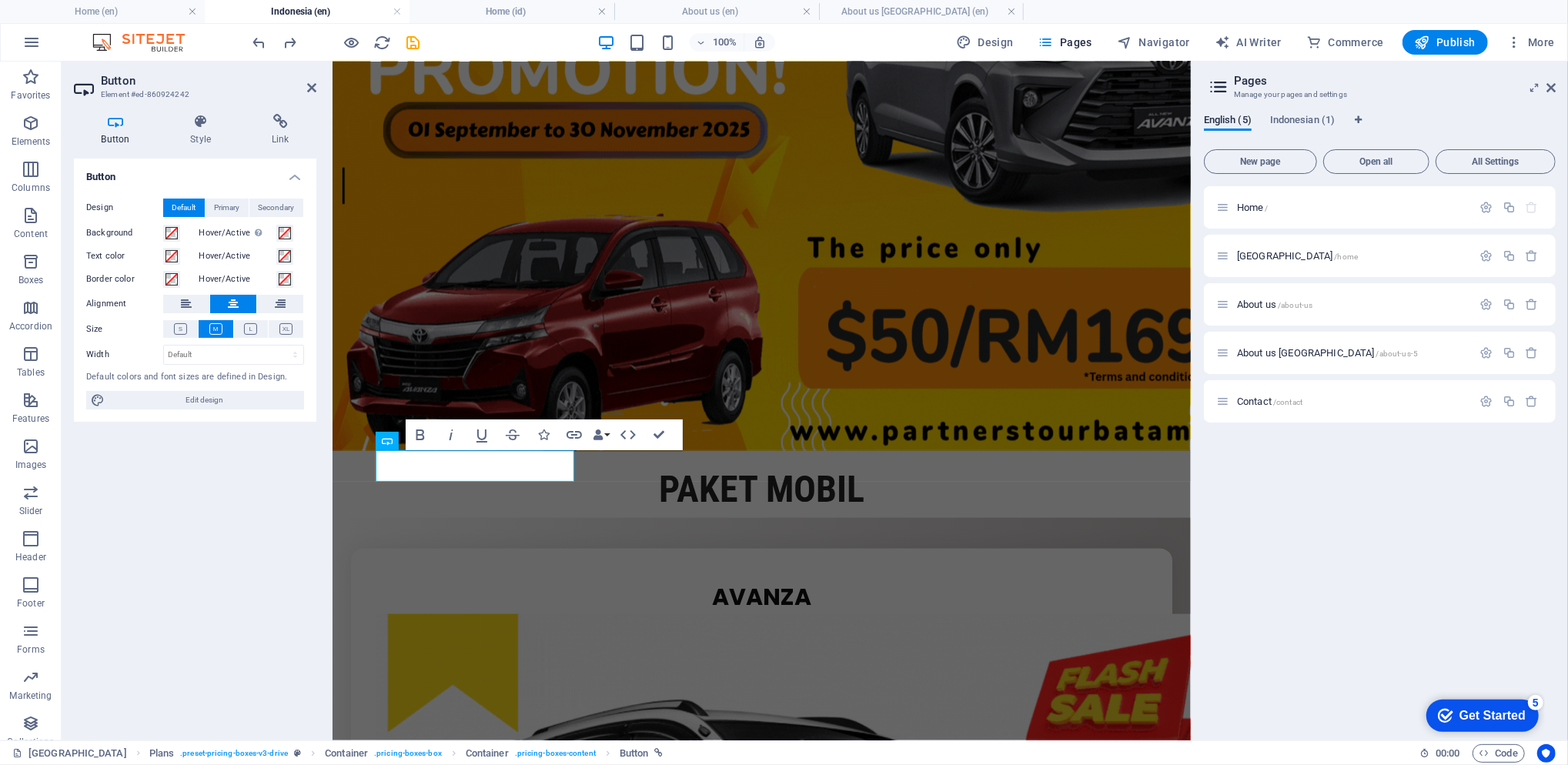
copy link "pesan sekarang"
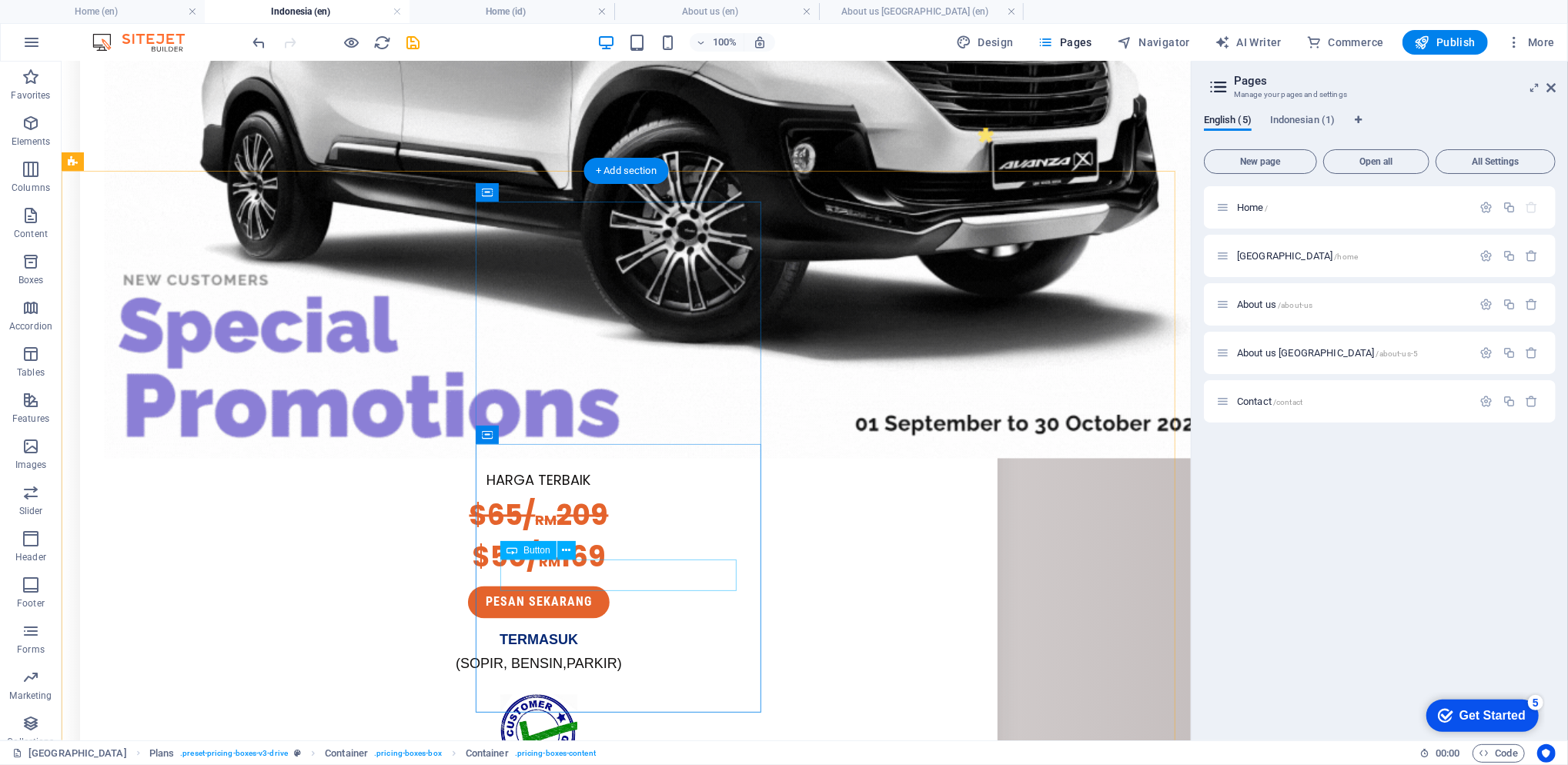
scroll to position [1501, 0]
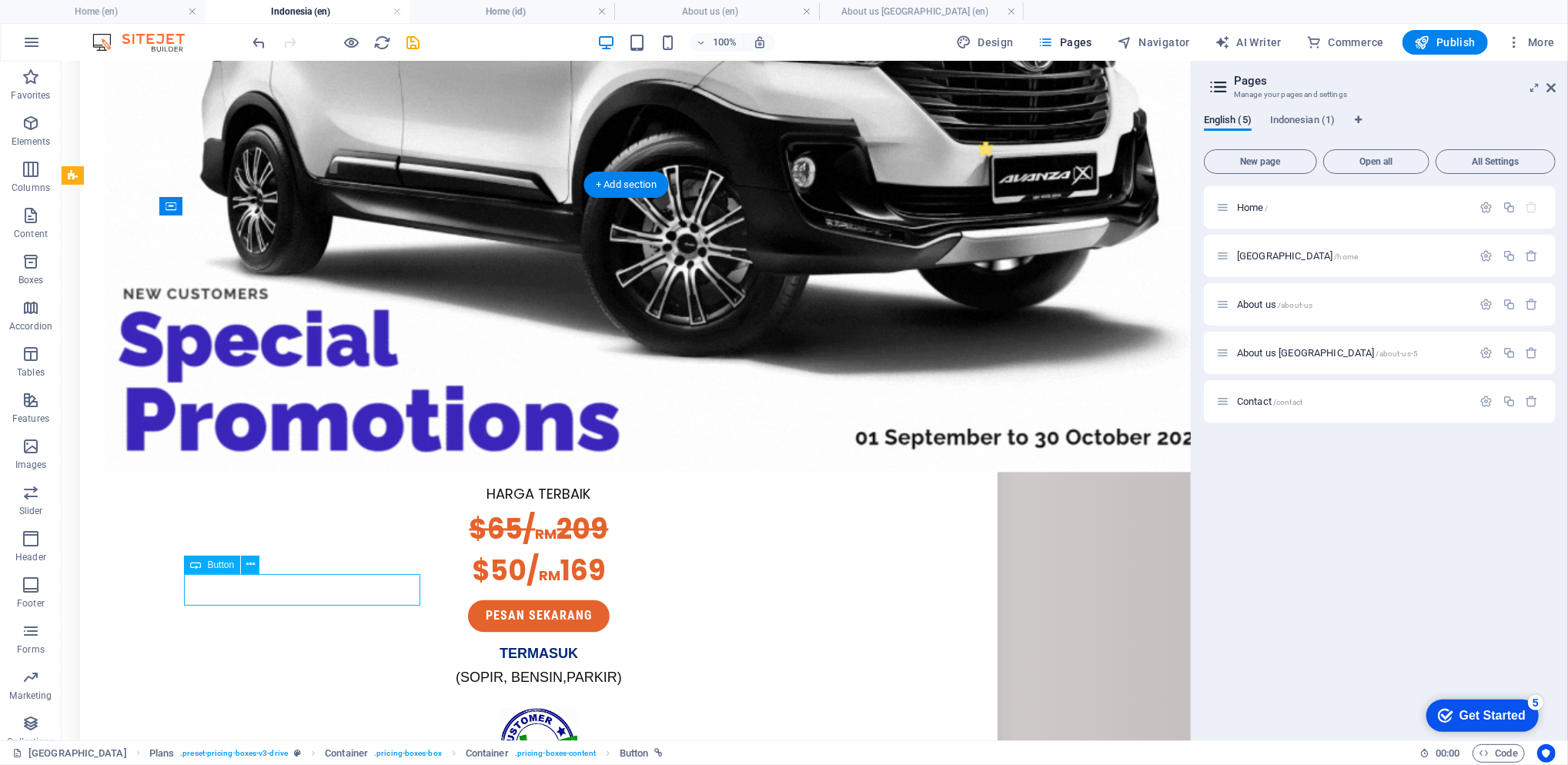
drag, startPoint x: 318, startPoint y: 584, endPoint x: 178, endPoint y: 570, distance: 140.7
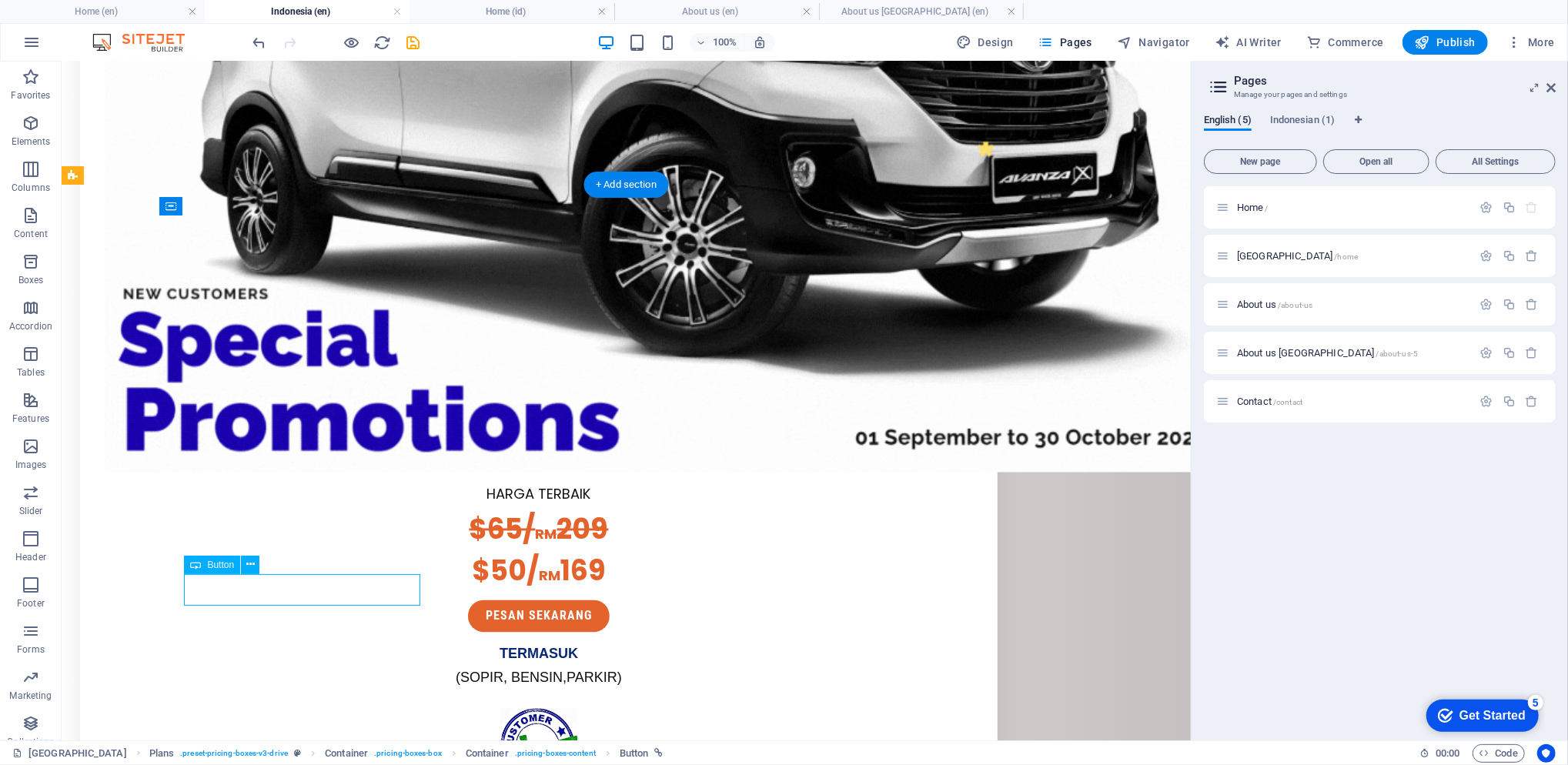
scroll to position [1949, 0]
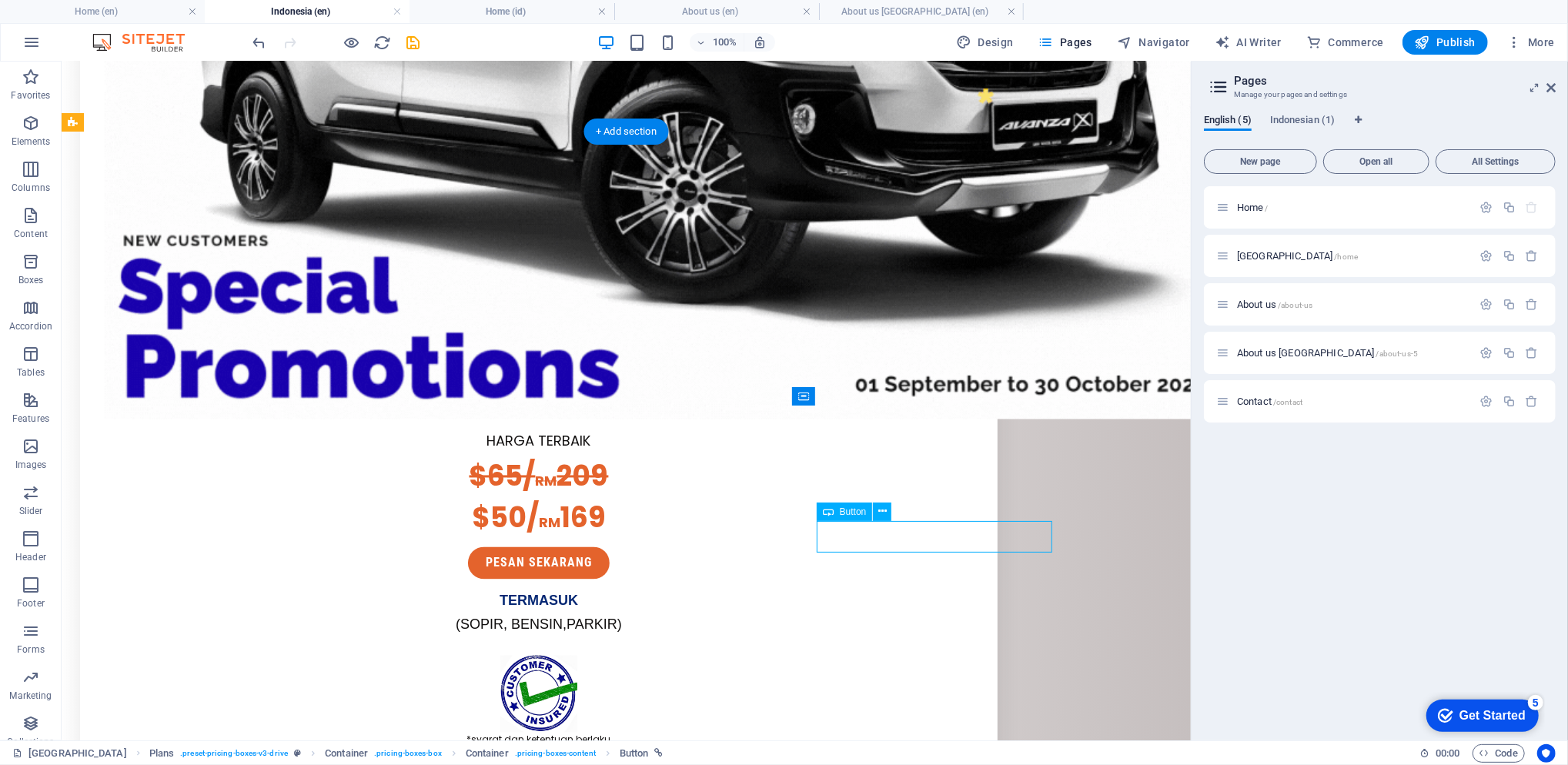
scroll to position [2002, 0]
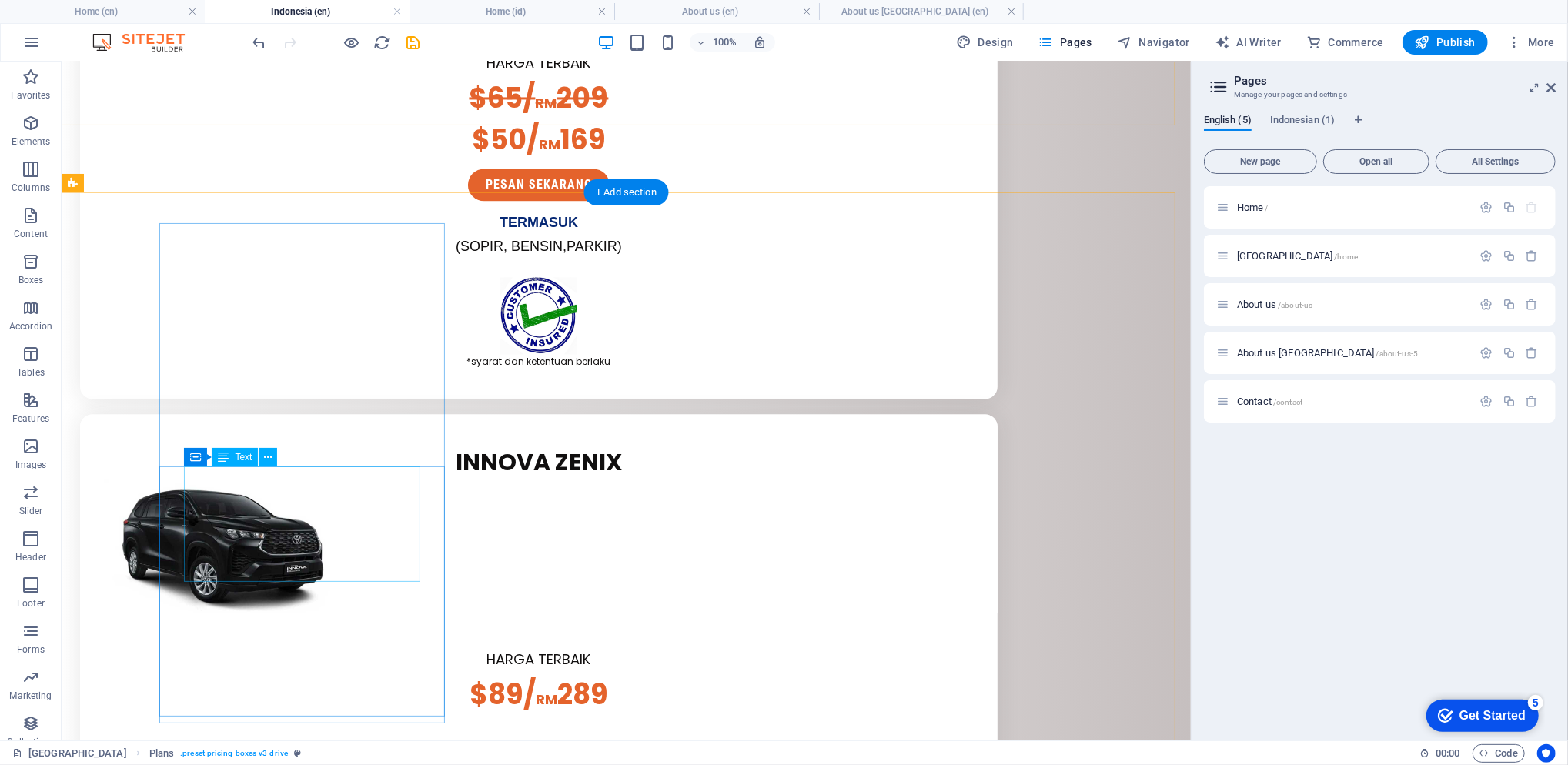
scroll to position [2856, 0]
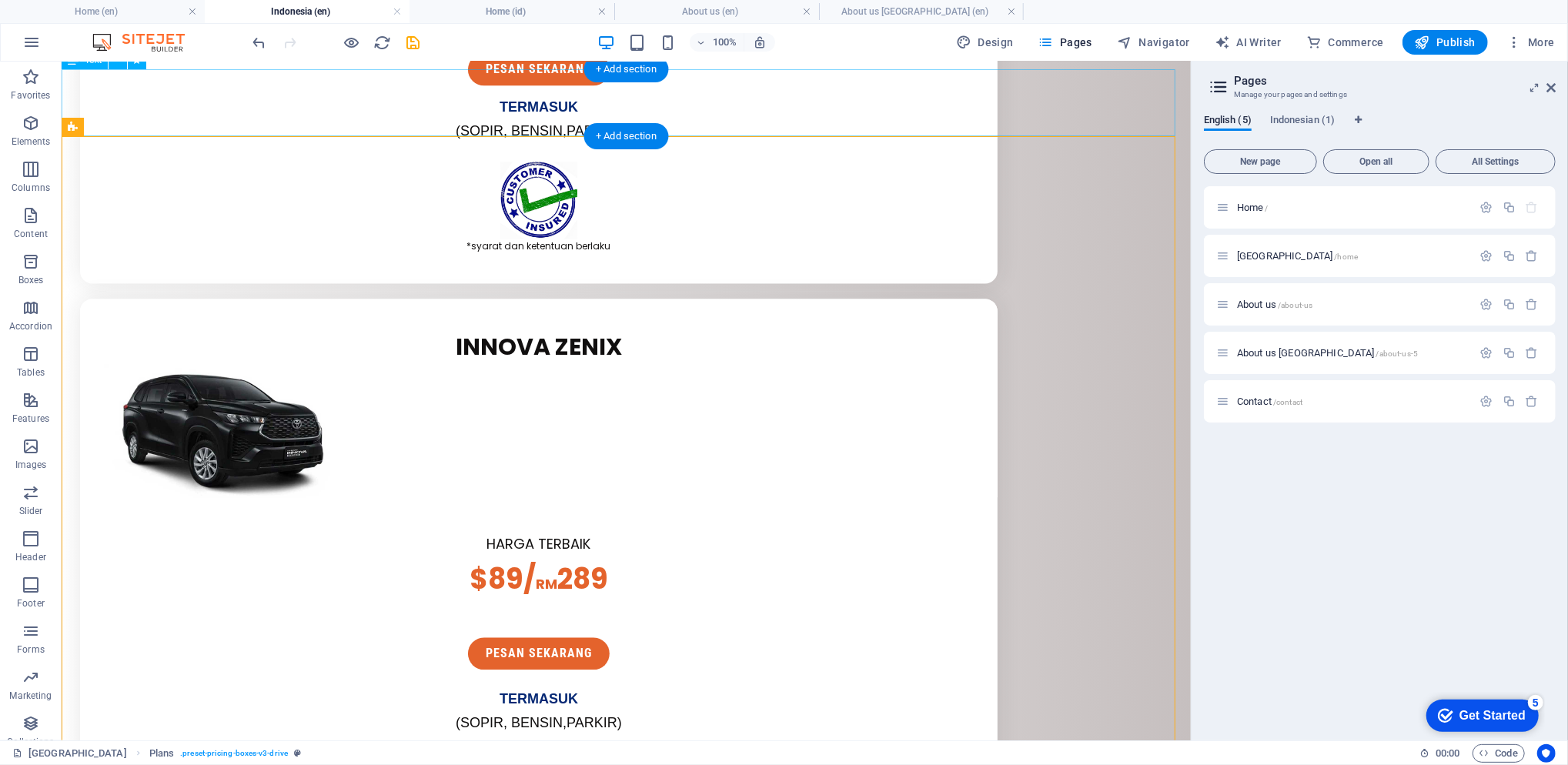
scroll to position [2913, 0]
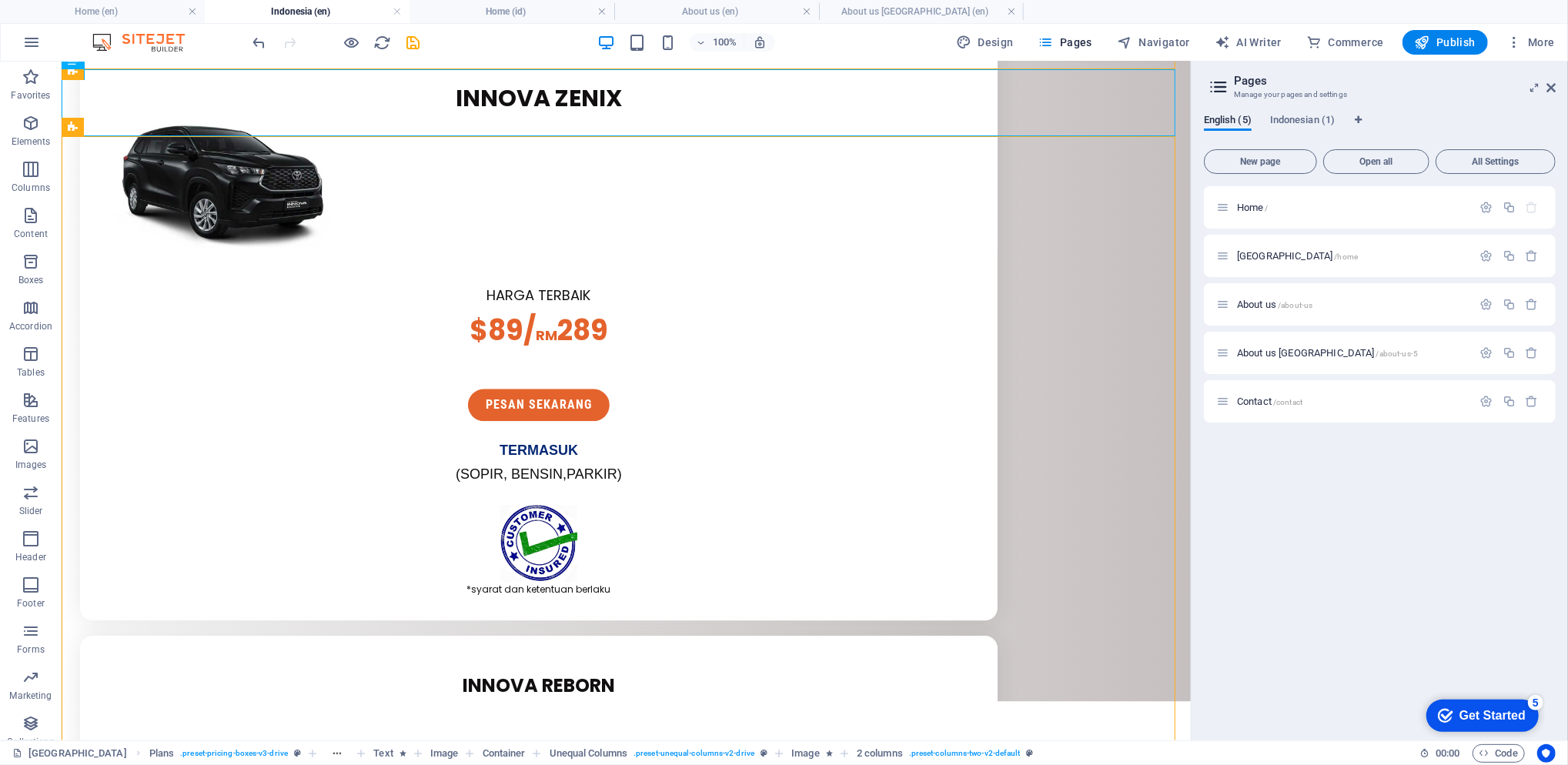
click at [490, 17] on h4 "Home (id)" at bounding box center [512, 12] width 205 height 17
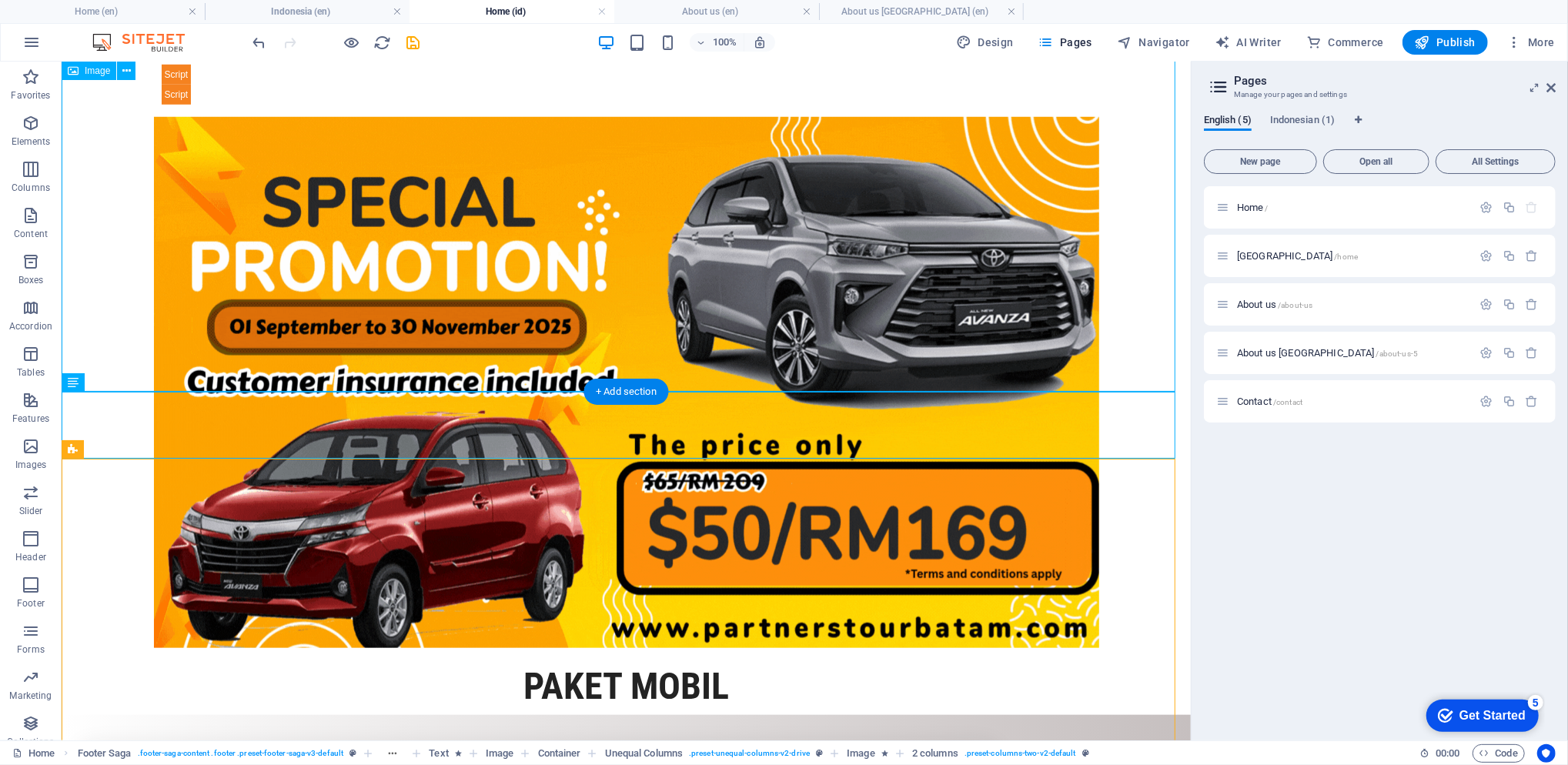
scroll to position [718, 0]
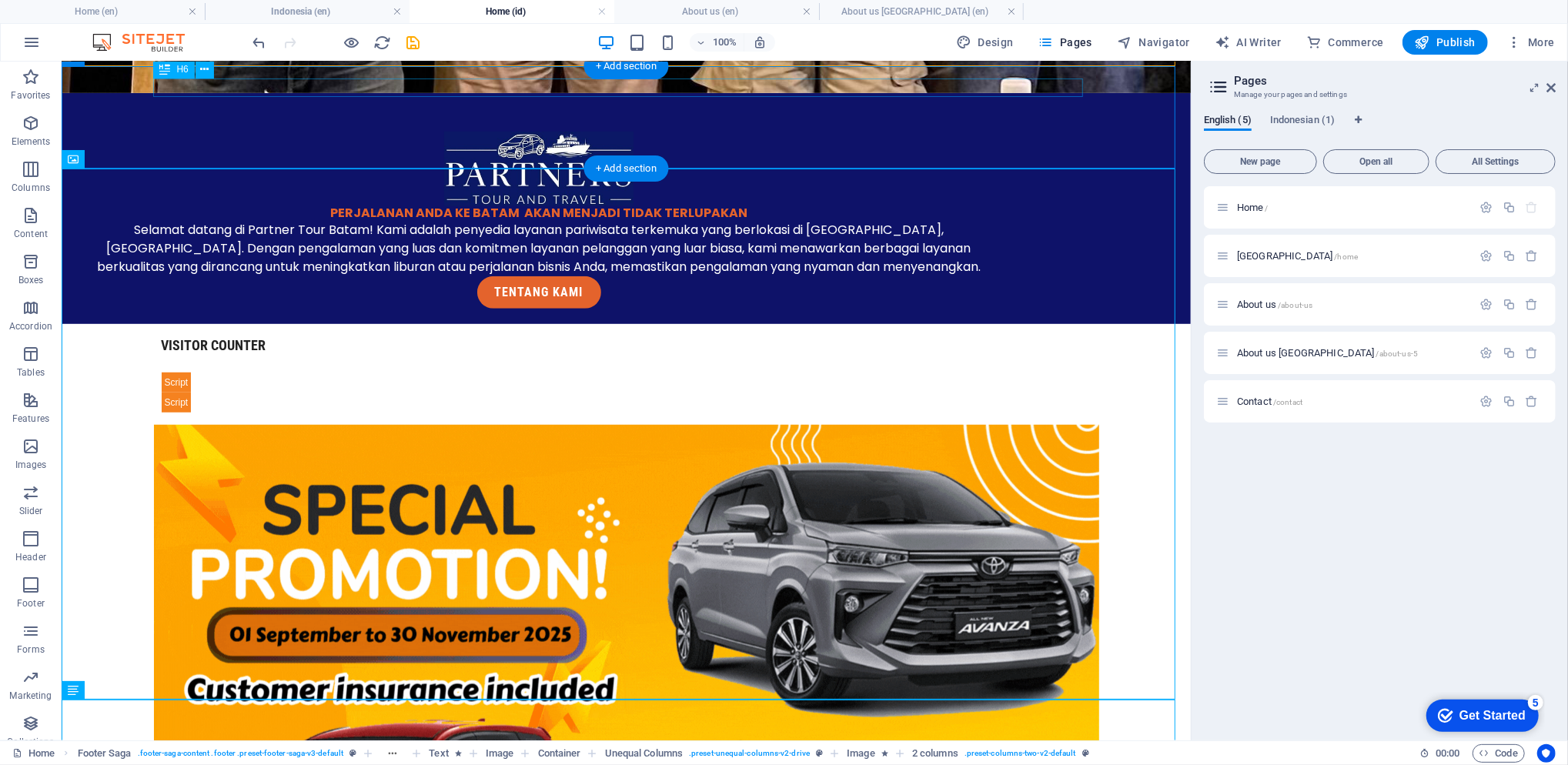
click at [217, 336] on div "visitor counter" at bounding box center [625, 344] width 930 height 18
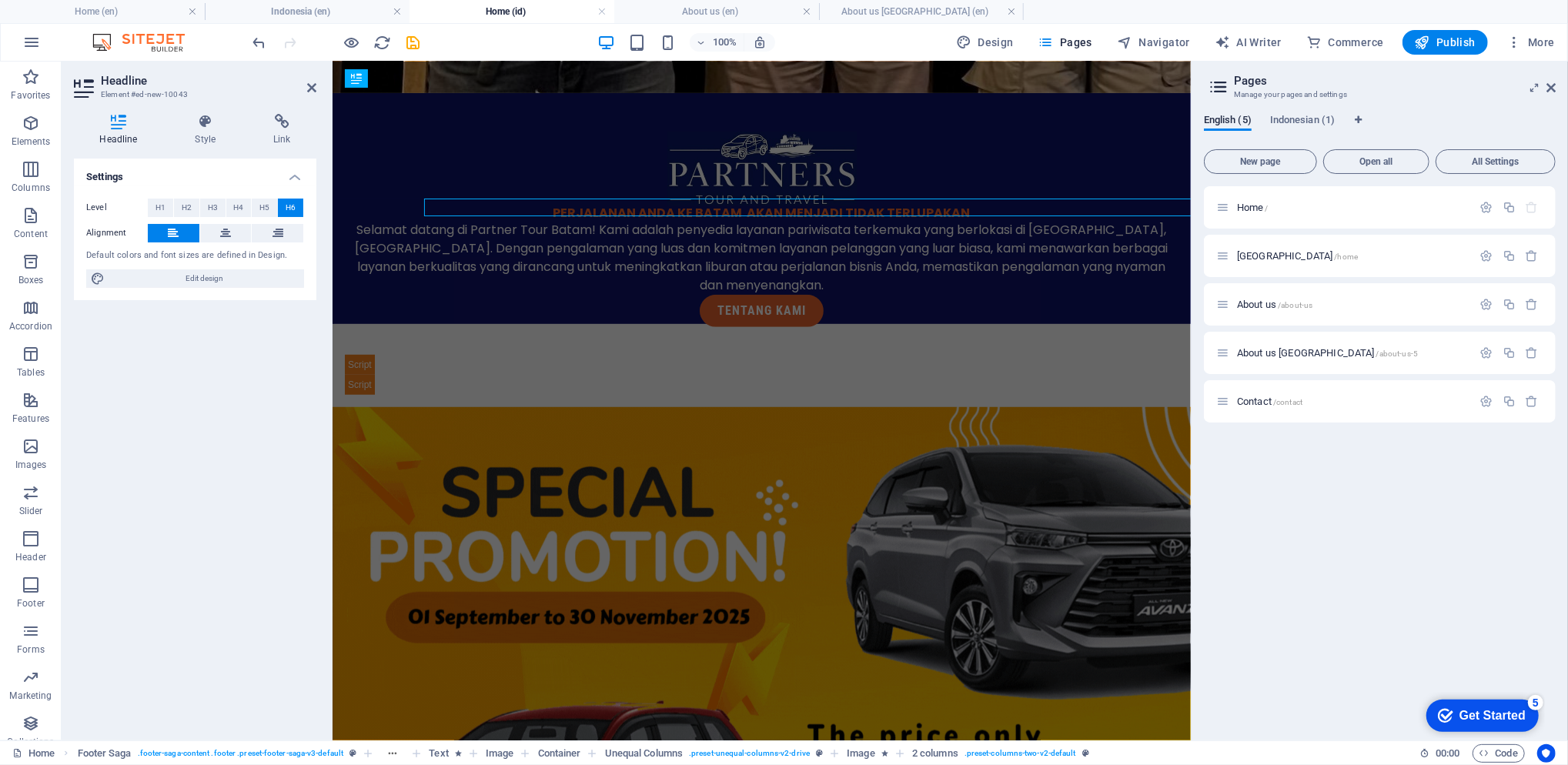
scroll to position [598, 0]
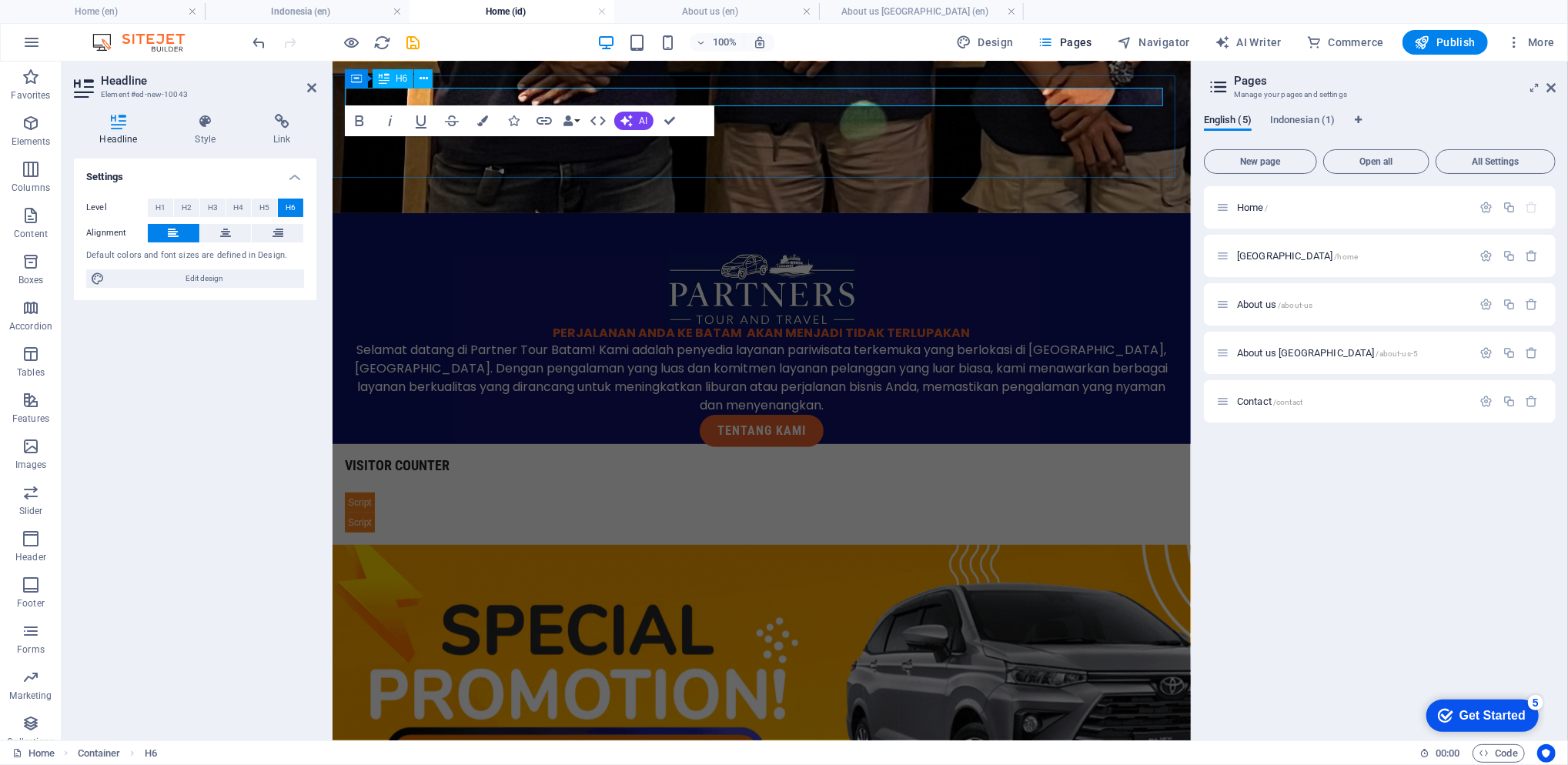
click at [408, 455] on h6 "visitor counter" at bounding box center [761, 464] width 834 height 18
drag, startPoint x: 447, startPoint y: 91, endPoint x: 298, endPoint y: 91, distance: 149.0
copy h6 "Jumlah pengunjung"
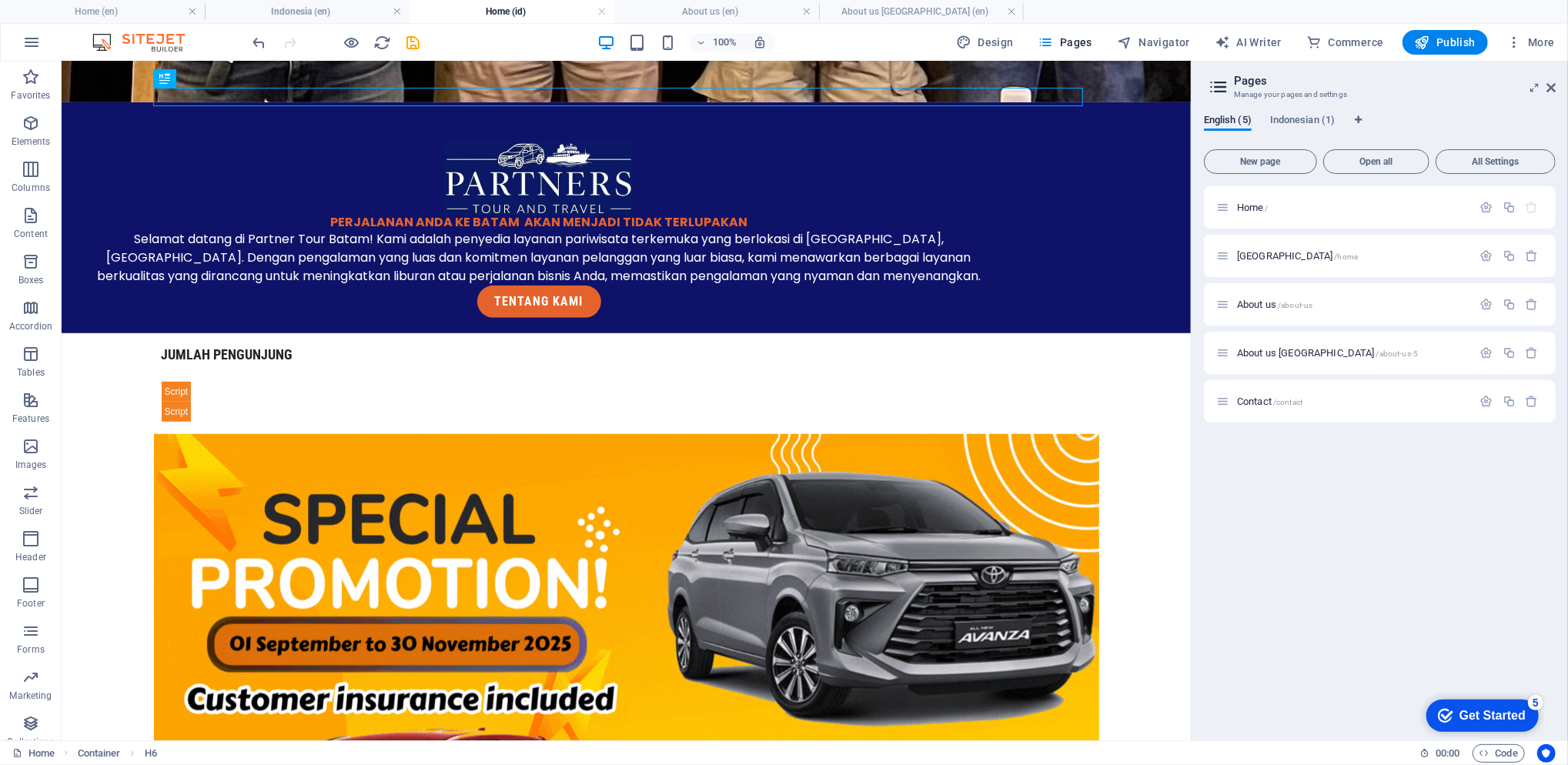
click at [355, 19] on h4 "Indonesia (en)" at bounding box center [307, 12] width 205 height 17
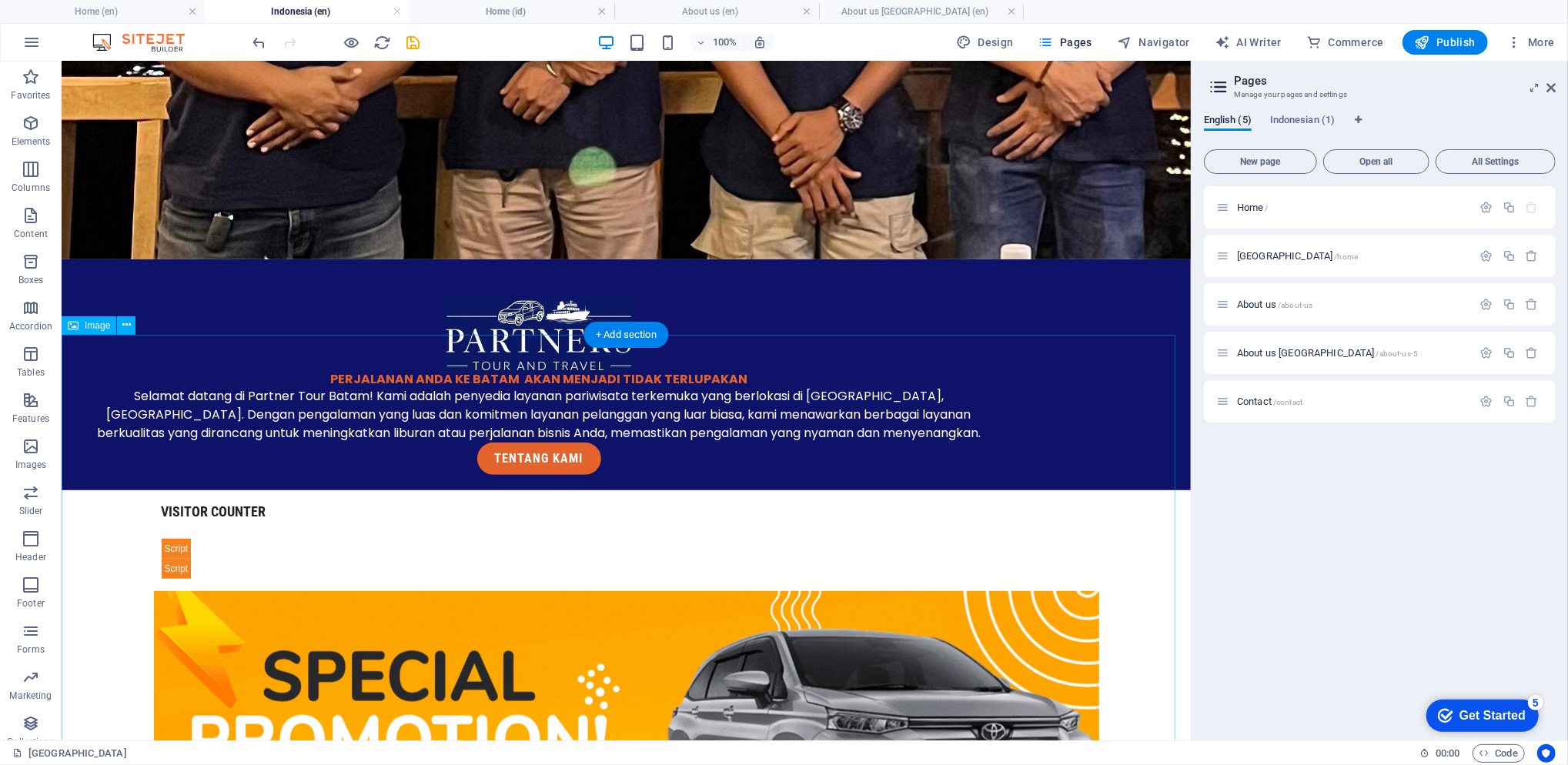
scroll to position [244, 0]
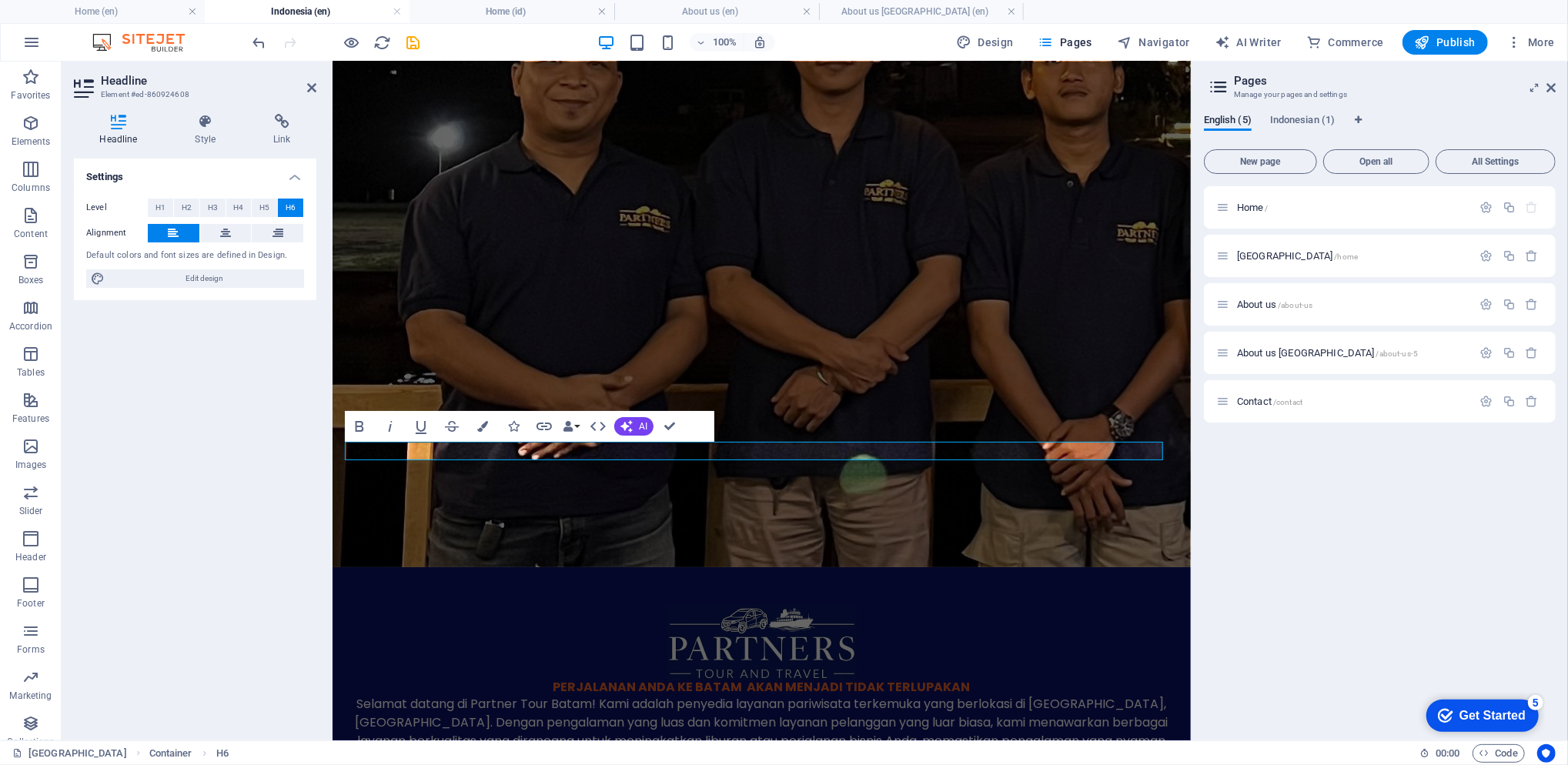
drag, startPoint x: 1462, startPoint y: 45, endPoint x: 1043, endPoint y: 213, distance: 451.4
click at [1462, 45] on span "Publish" at bounding box center [1445, 42] width 61 height 15
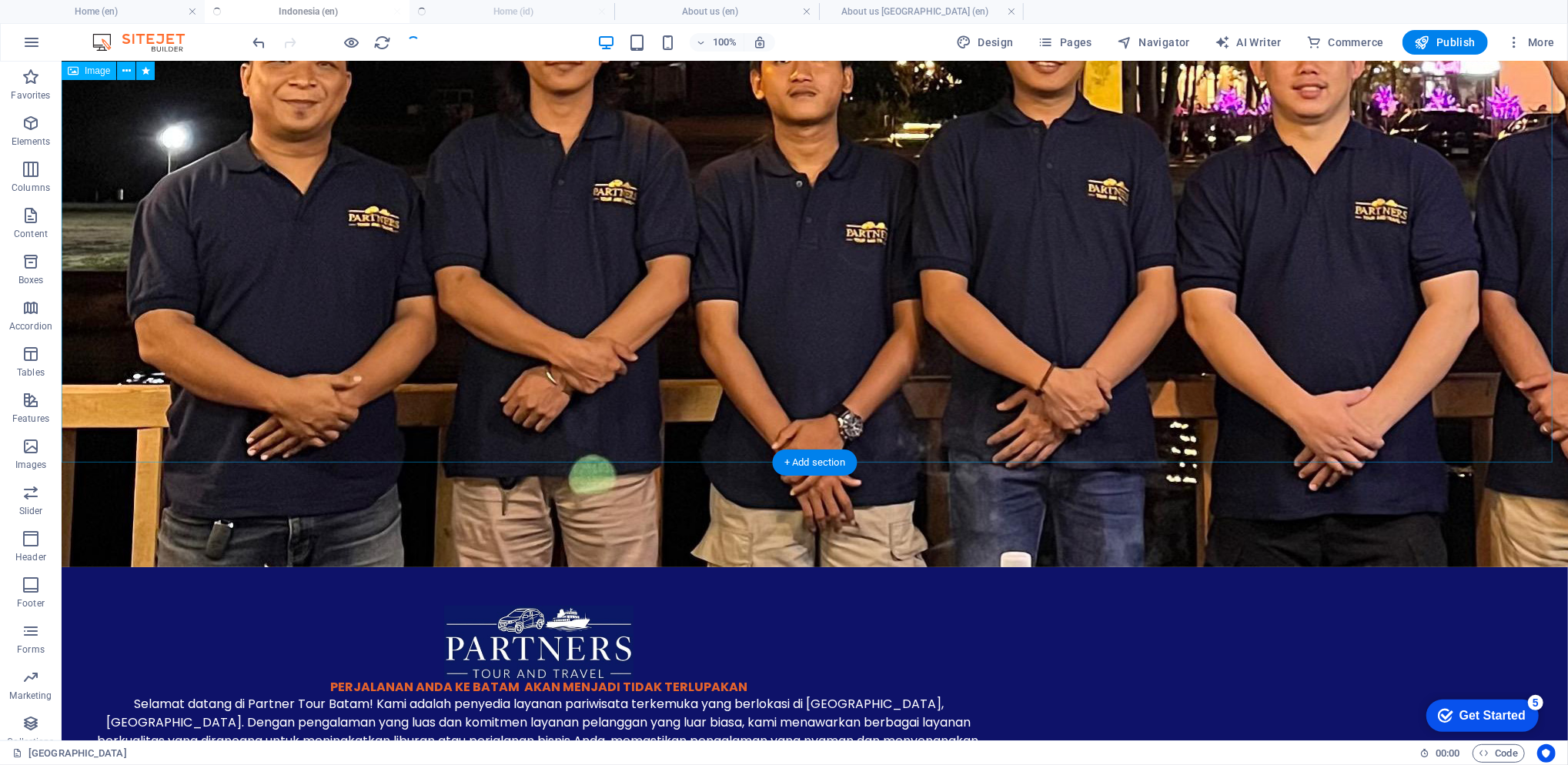
scroll to position [0, 0]
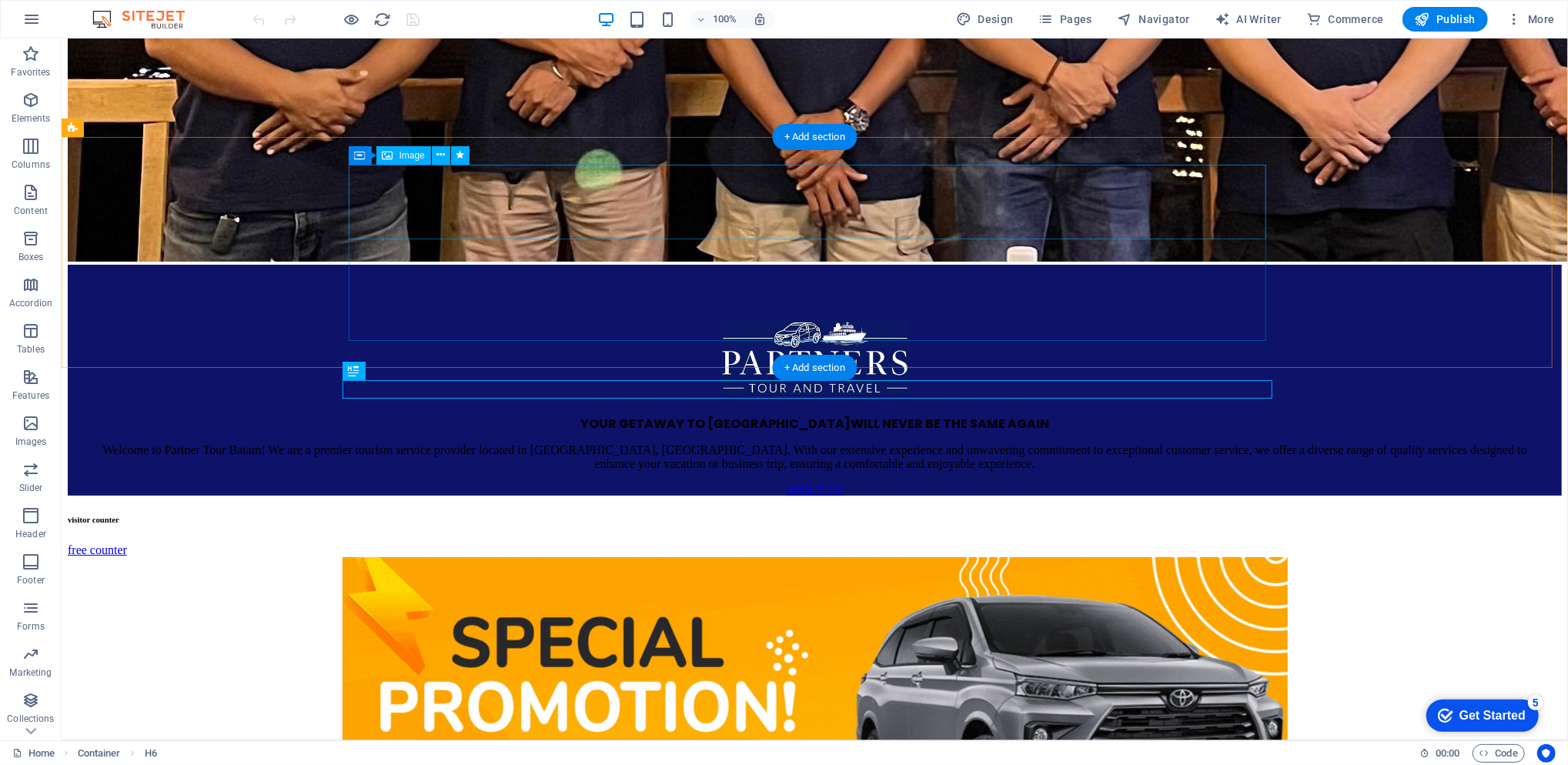
scroll to position [547, 0]
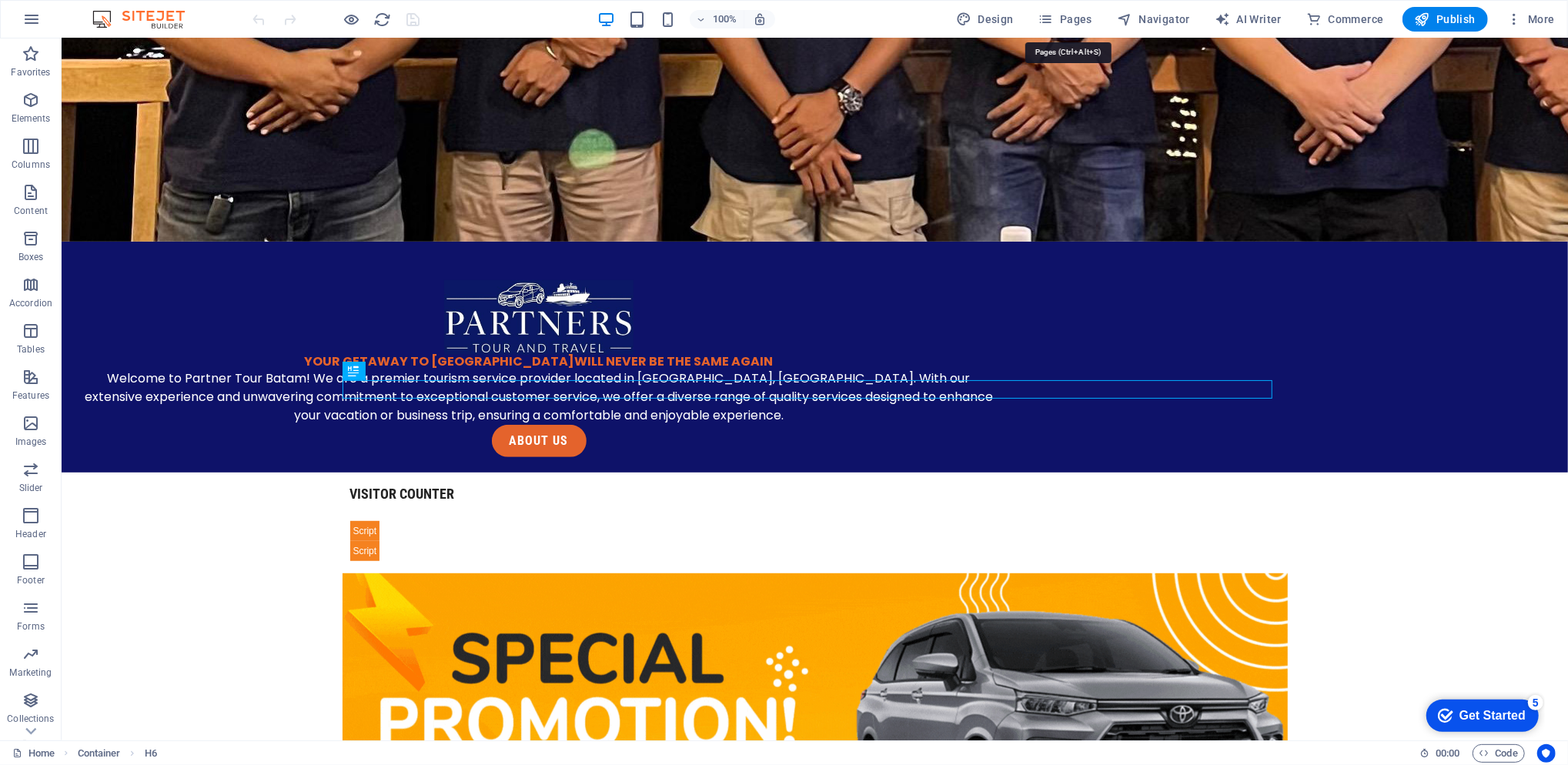
click at [1087, 13] on span "Pages" at bounding box center [1065, 19] width 54 height 15
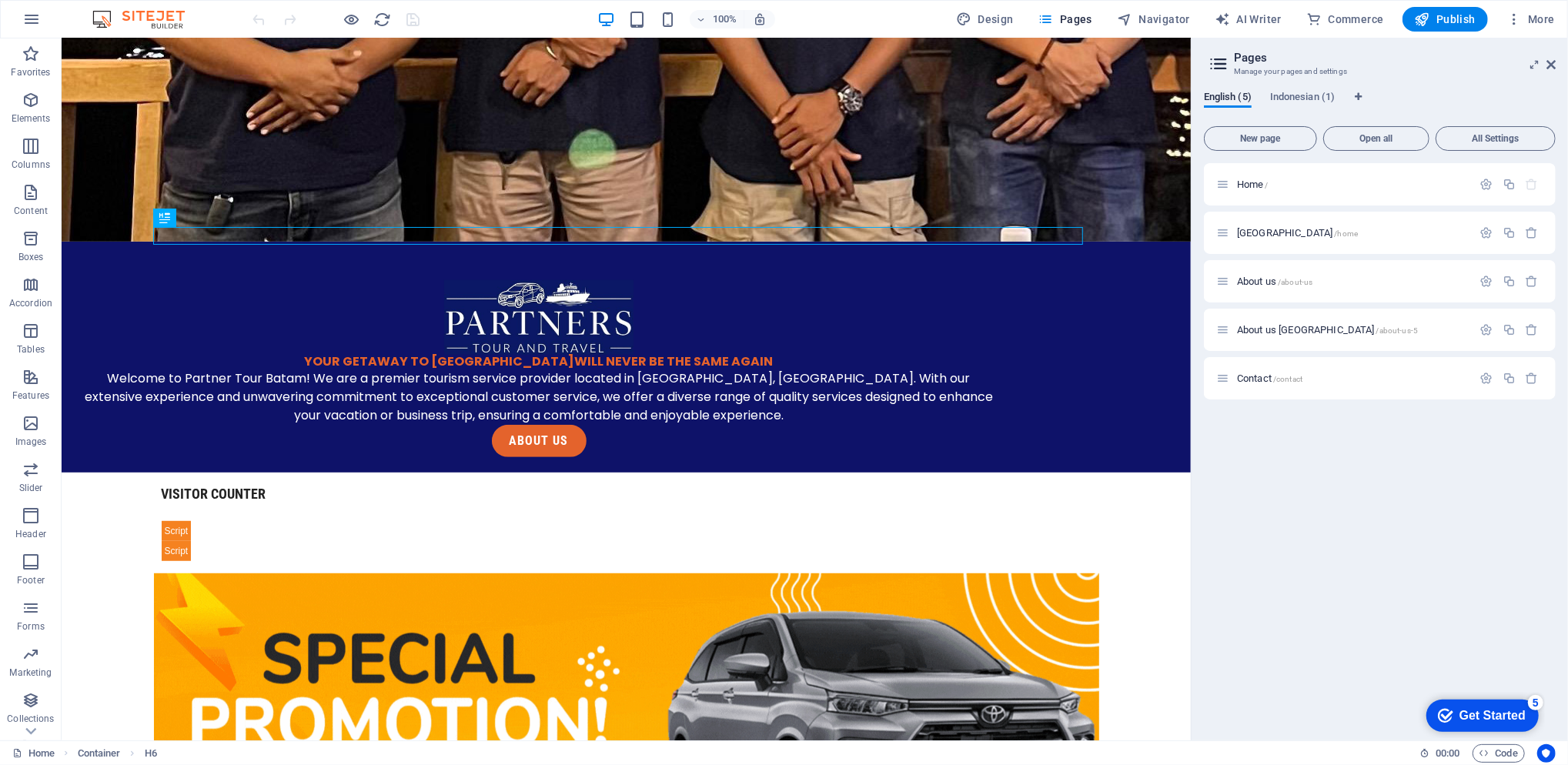
click at [1290, 239] on div "[GEOGRAPHIC_DATA] /home" at bounding box center [1344, 233] width 256 height 18
click at [1261, 229] on span "[GEOGRAPHIC_DATA] /home" at bounding box center [1297, 233] width 121 height 12
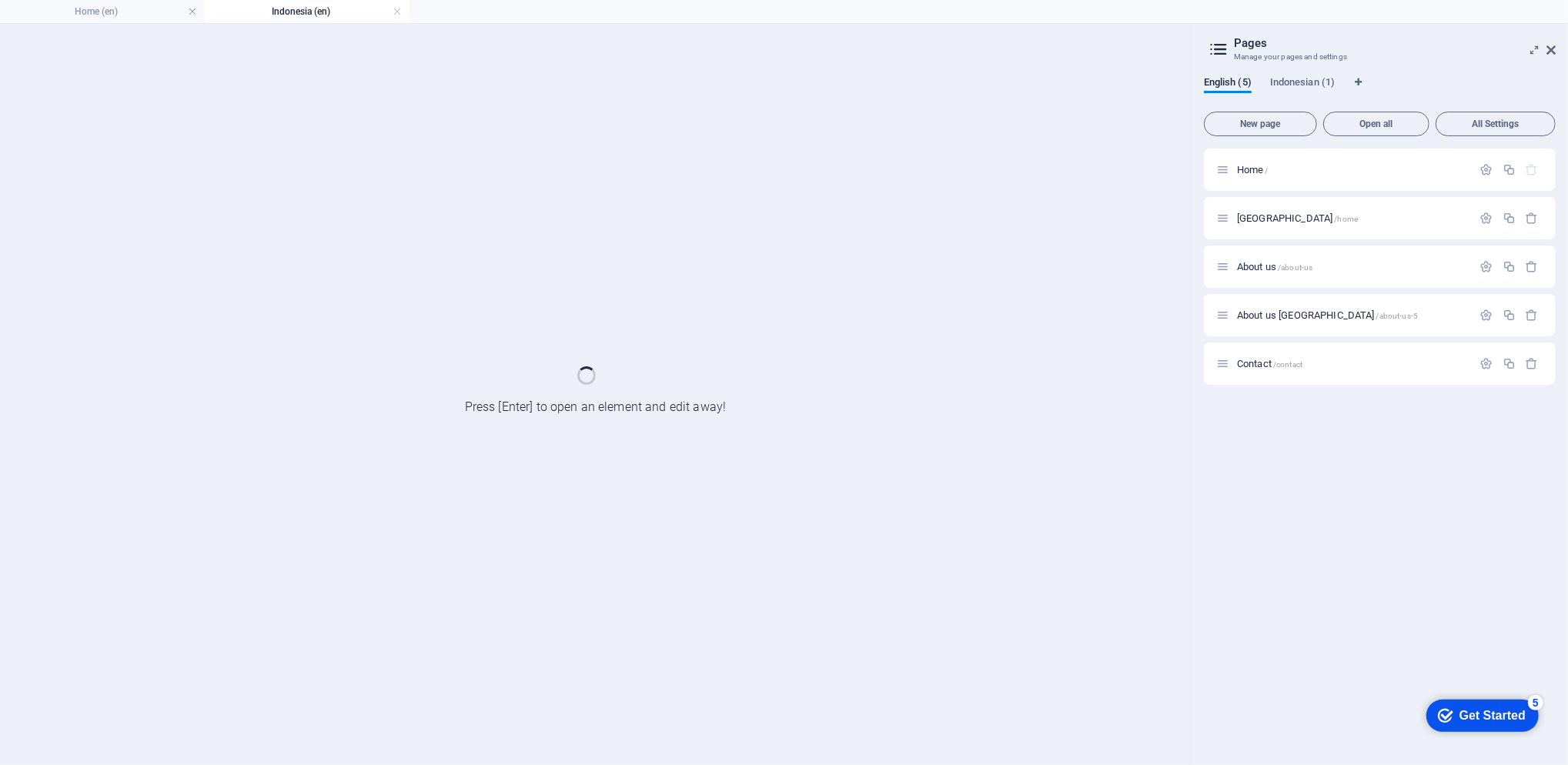
scroll to position [0, 0]
click at [1261, 229] on div "[GEOGRAPHIC_DATA] /home" at bounding box center [1380, 218] width 352 height 42
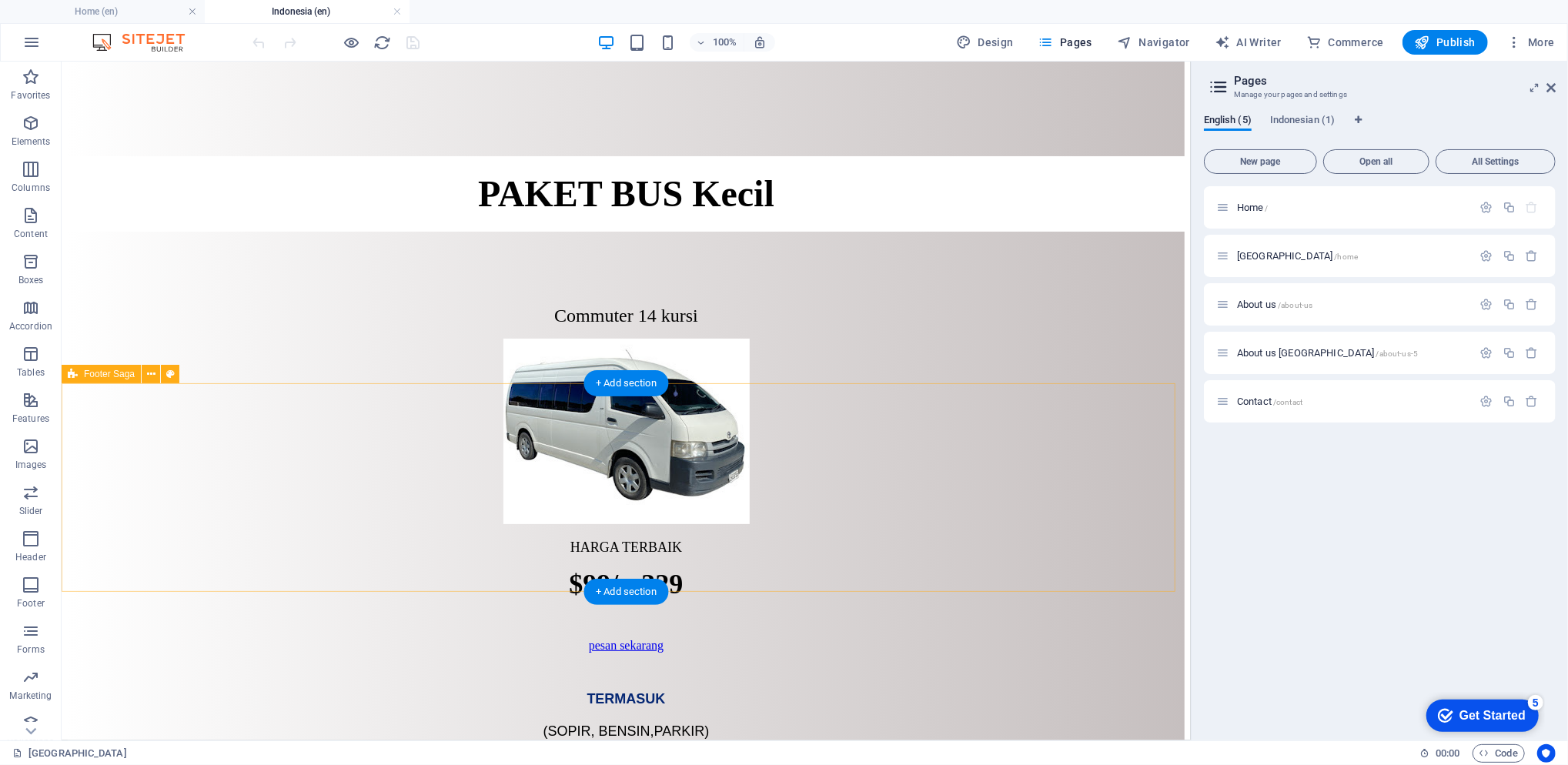
scroll to position [5126, 0]
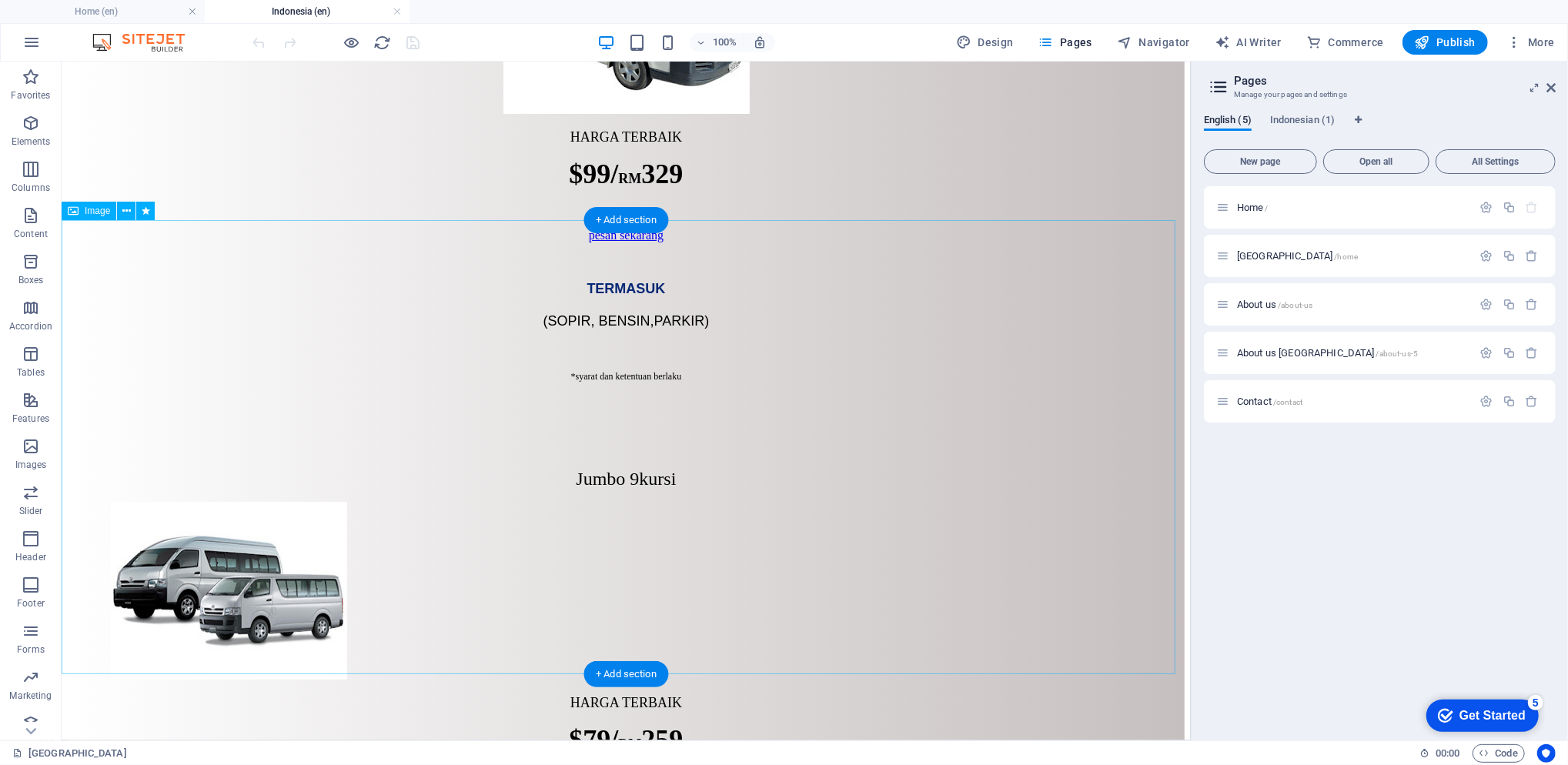
scroll to position [5023, 0]
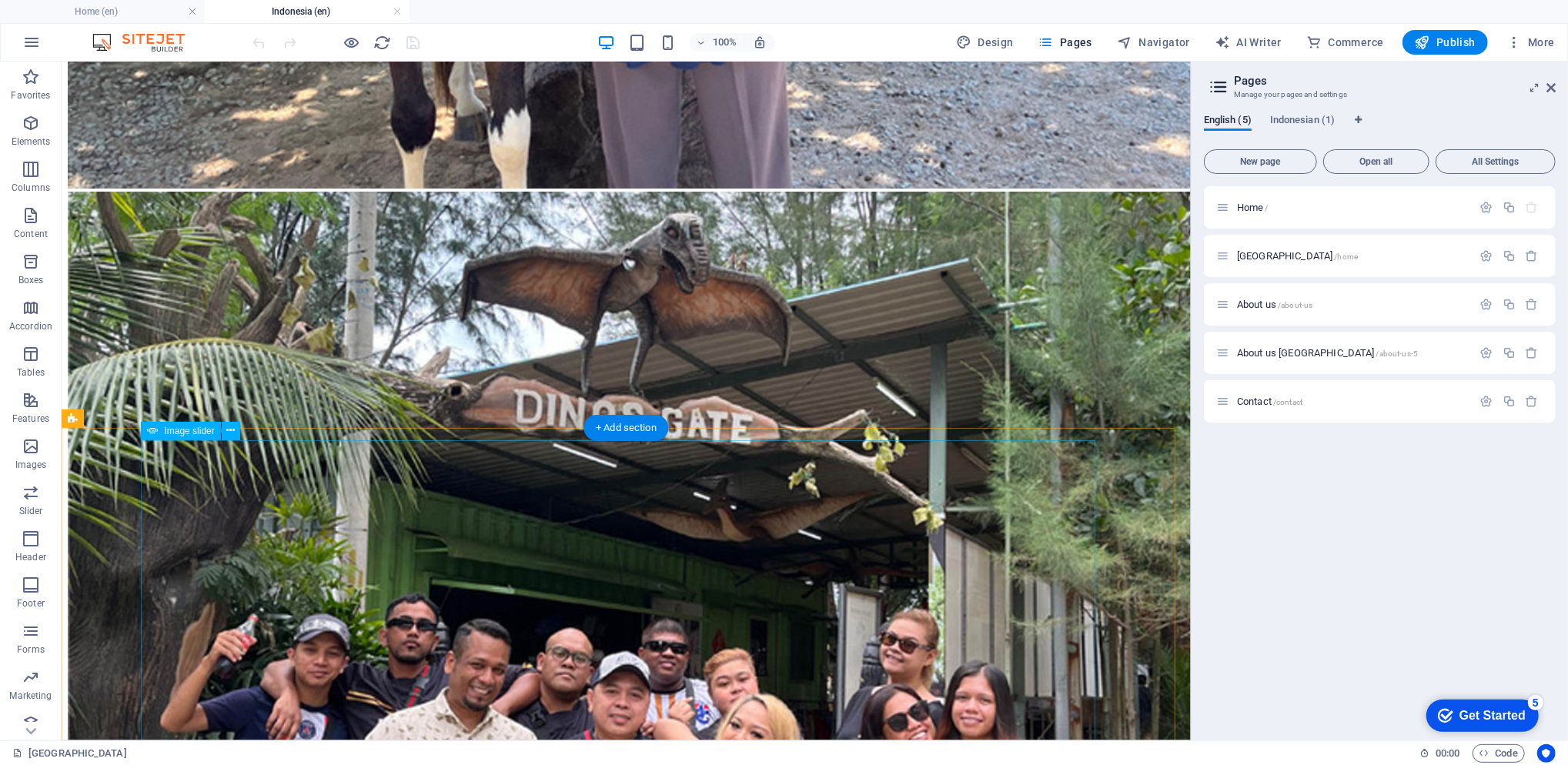
scroll to position [9812, 0]
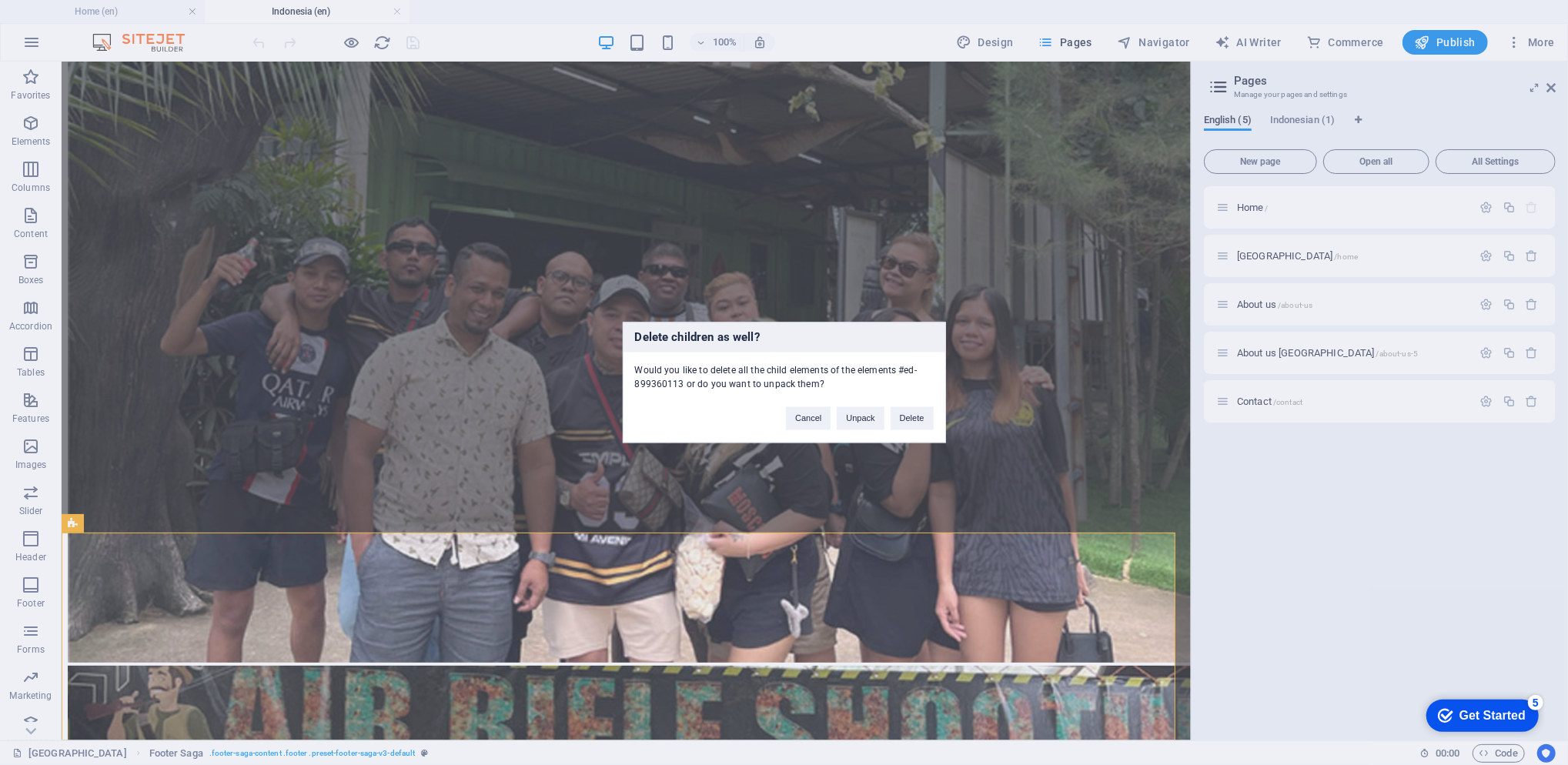
drag, startPoint x: 917, startPoint y: 413, endPoint x: 855, endPoint y: 353, distance: 86.3
click at [917, 413] on button "Delete" at bounding box center [911, 418] width 43 height 23
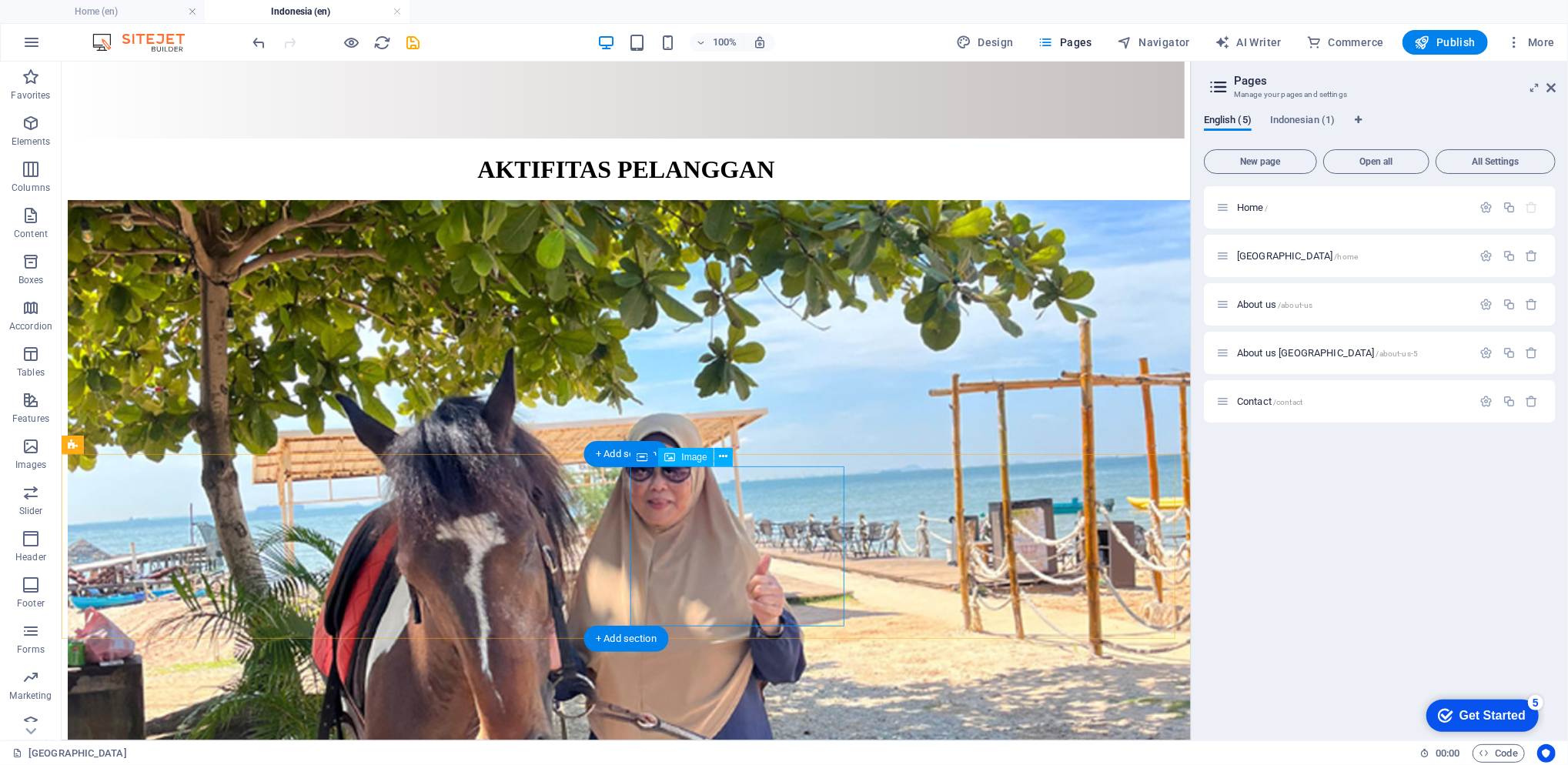
scroll to position [8269, 0]
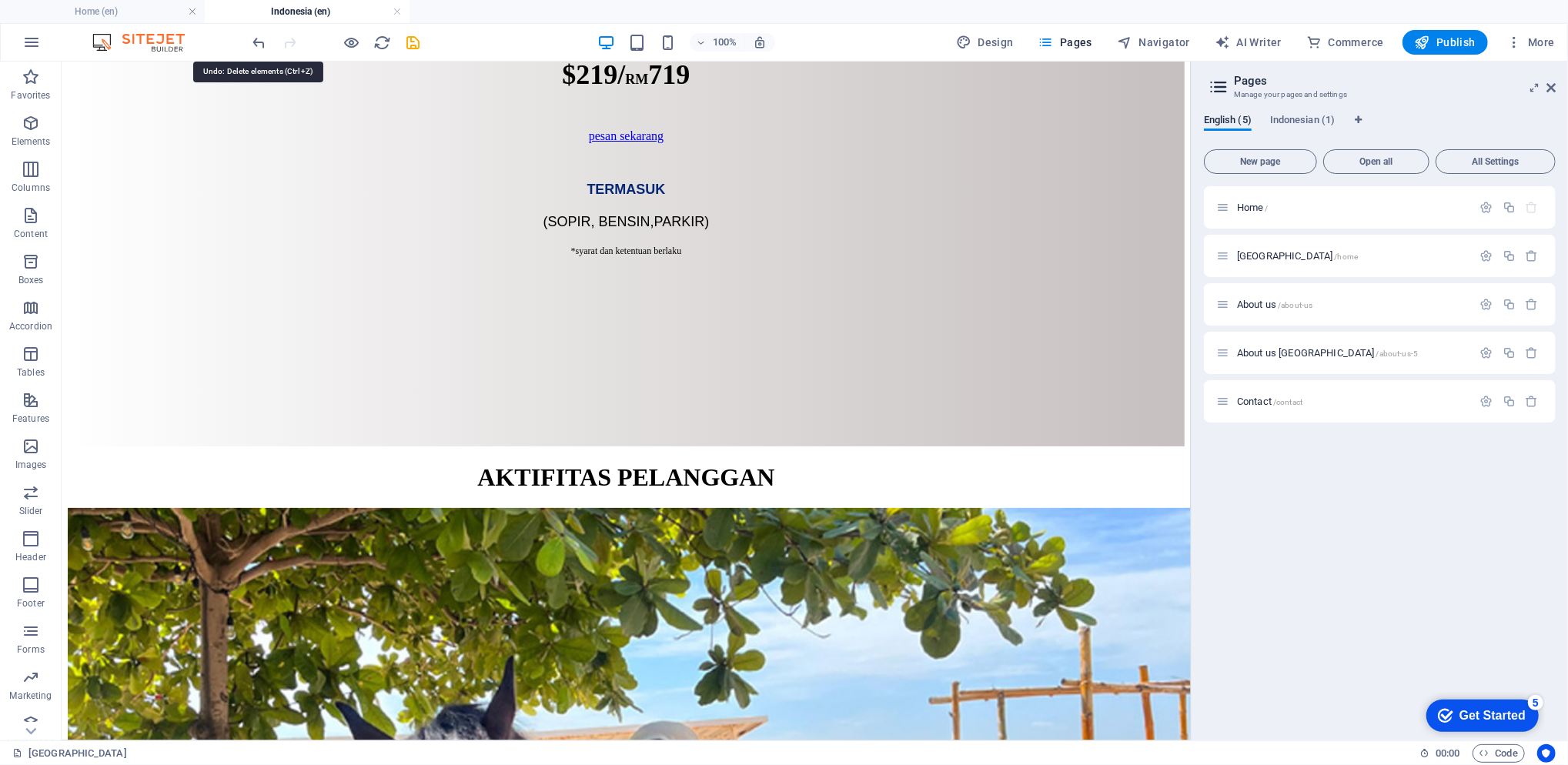
click at [261, 39] on icon "undo" at bounding box center [260, 42] width 18 height 18
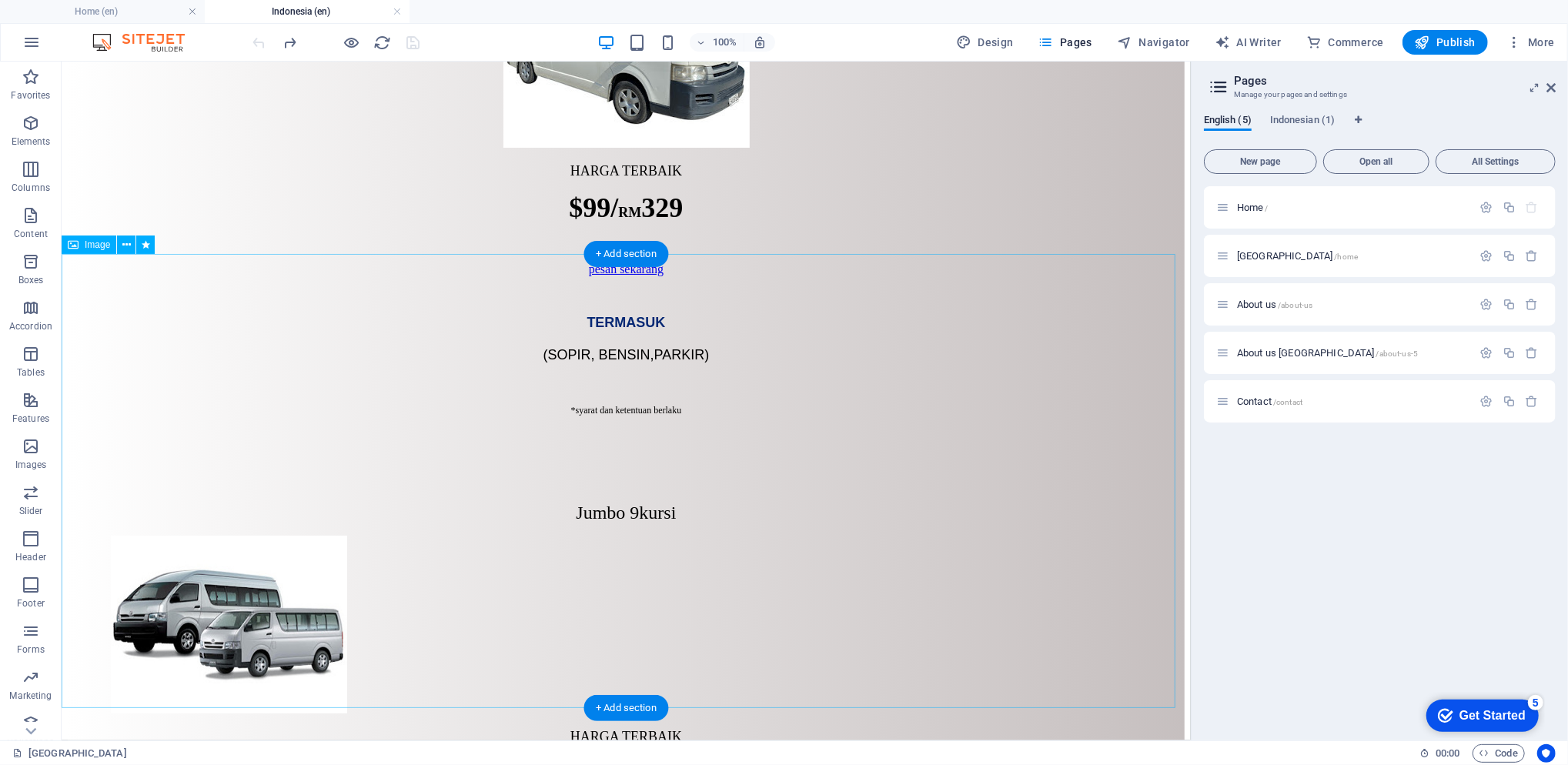
scroll to position [4886, 0]
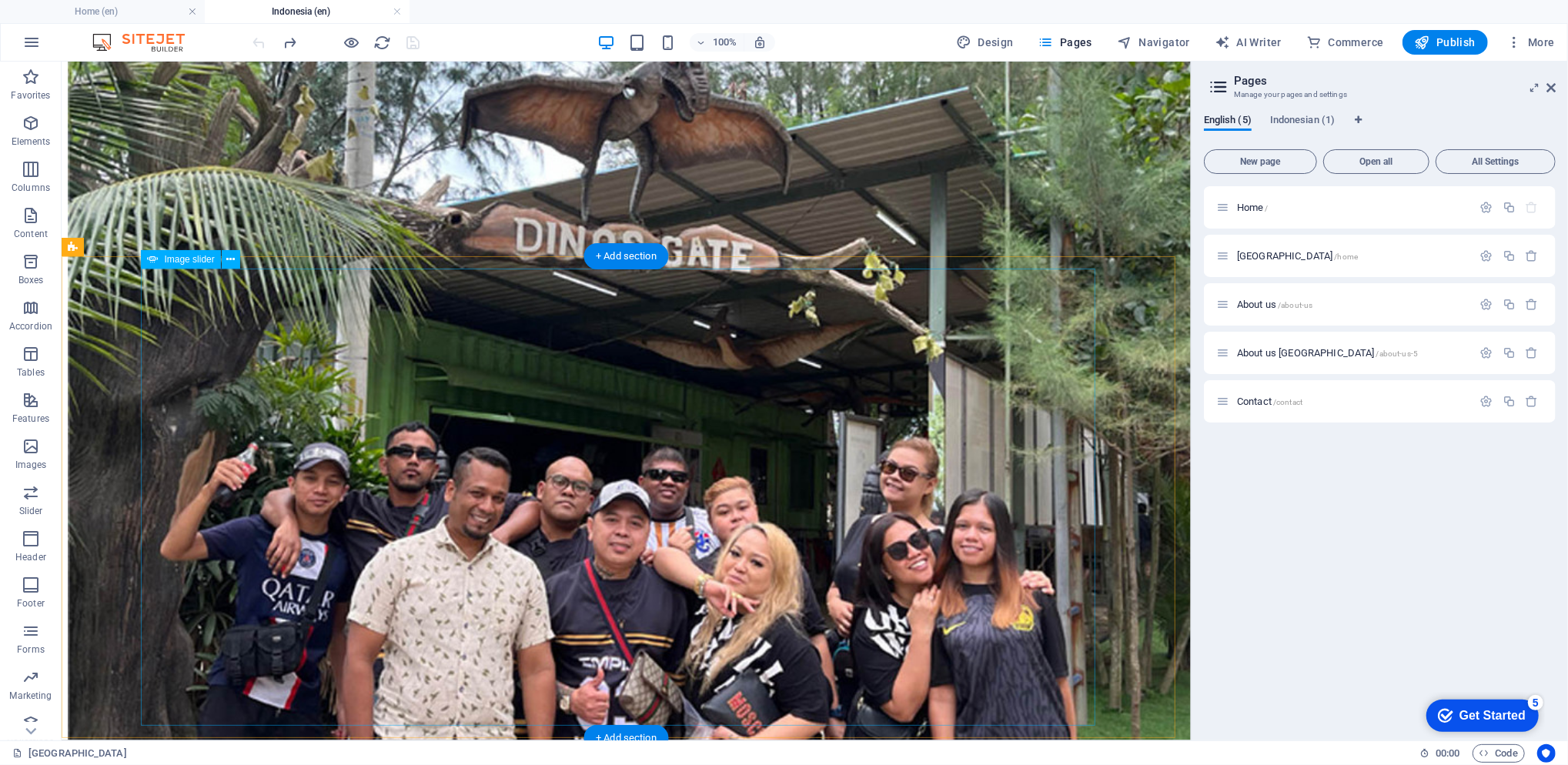
scroll to position [9812, 0]
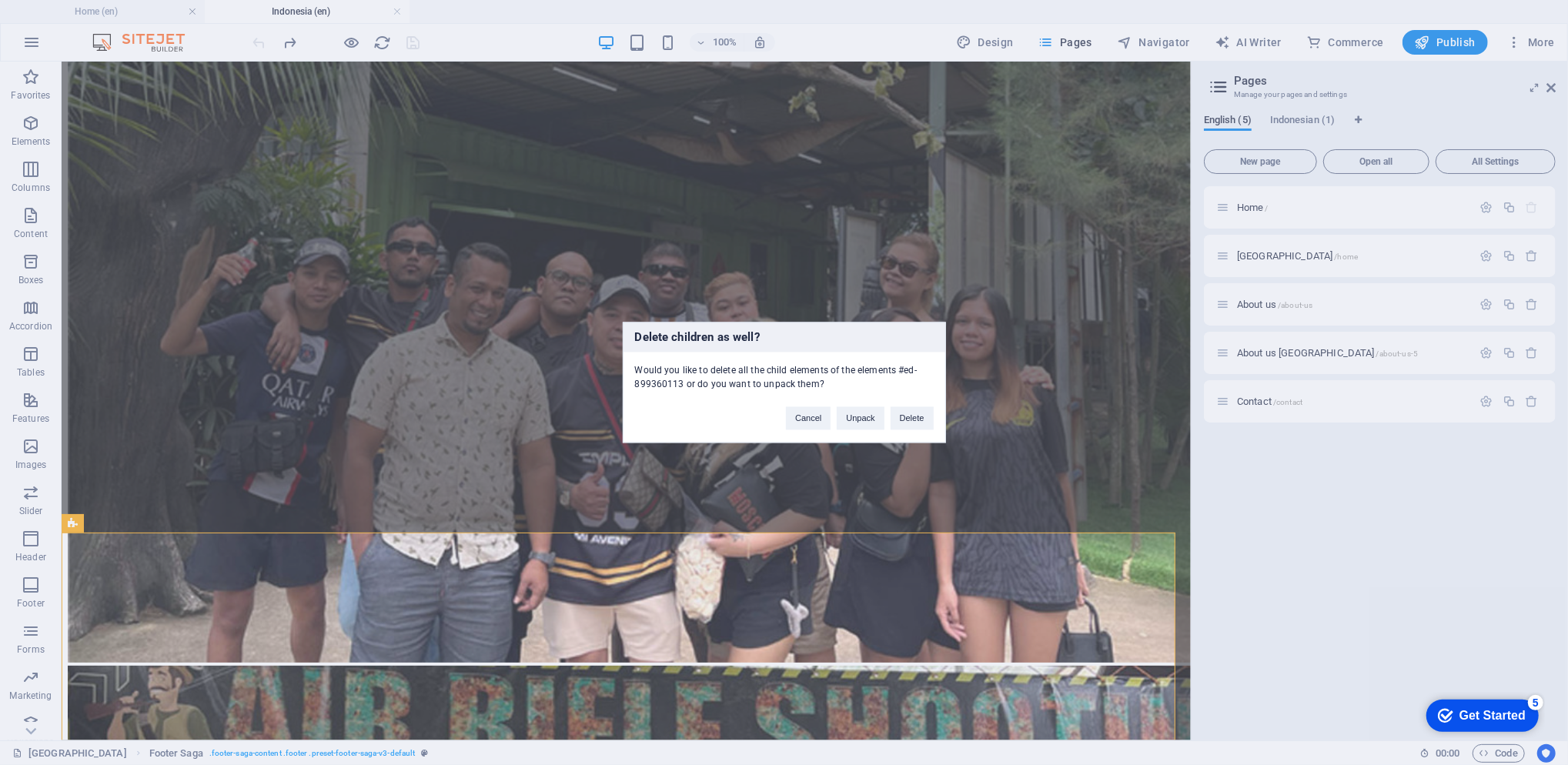
drag, startPoint x: 922, startPoint y: 414, endPoint x: 846, endPoint y: 379, distance: 83.7
click at [922, 414] on button "Delete" at bounding box center [911, 418] width 43 height 23
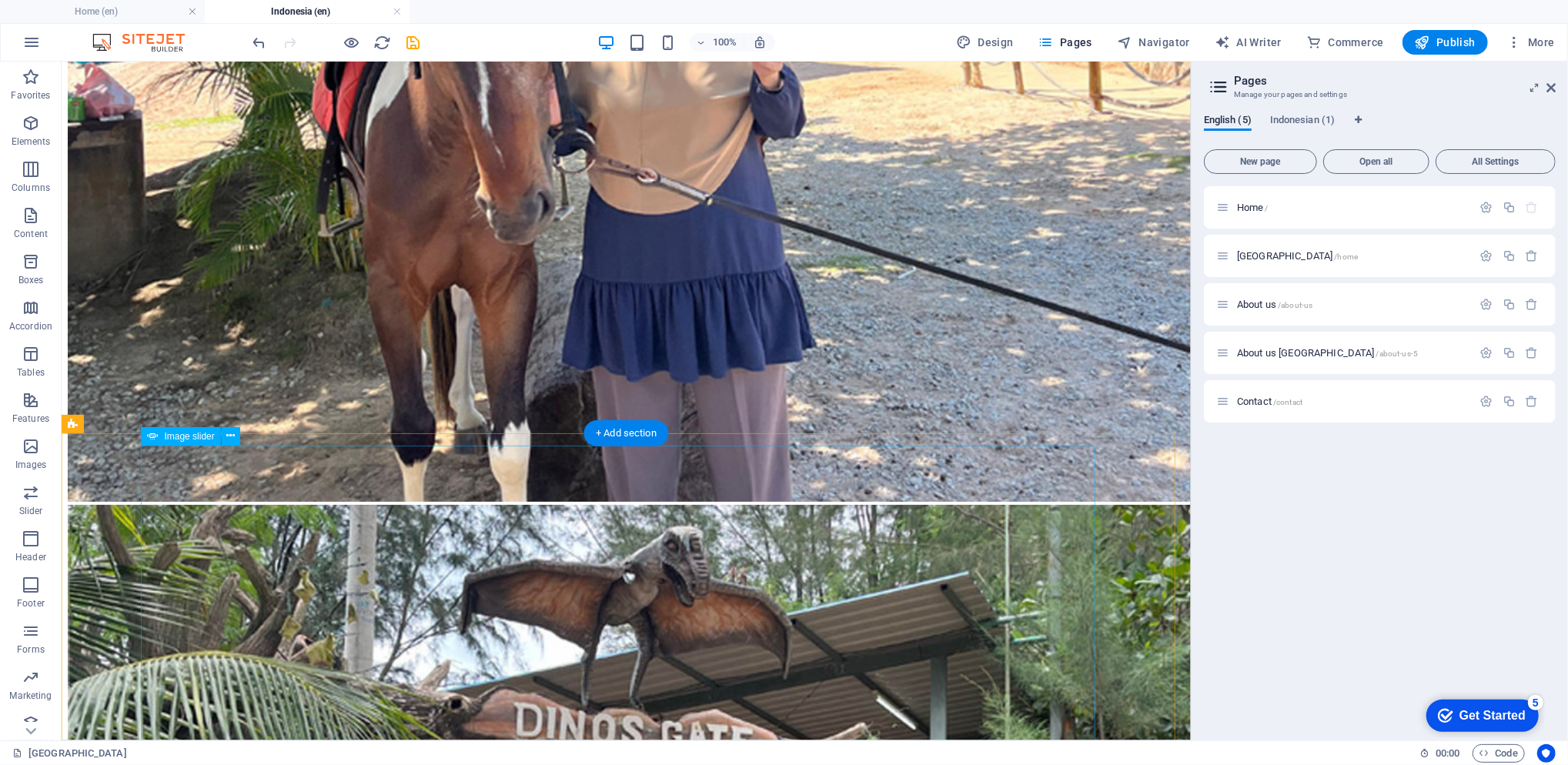
scroll to position [9430, 0]
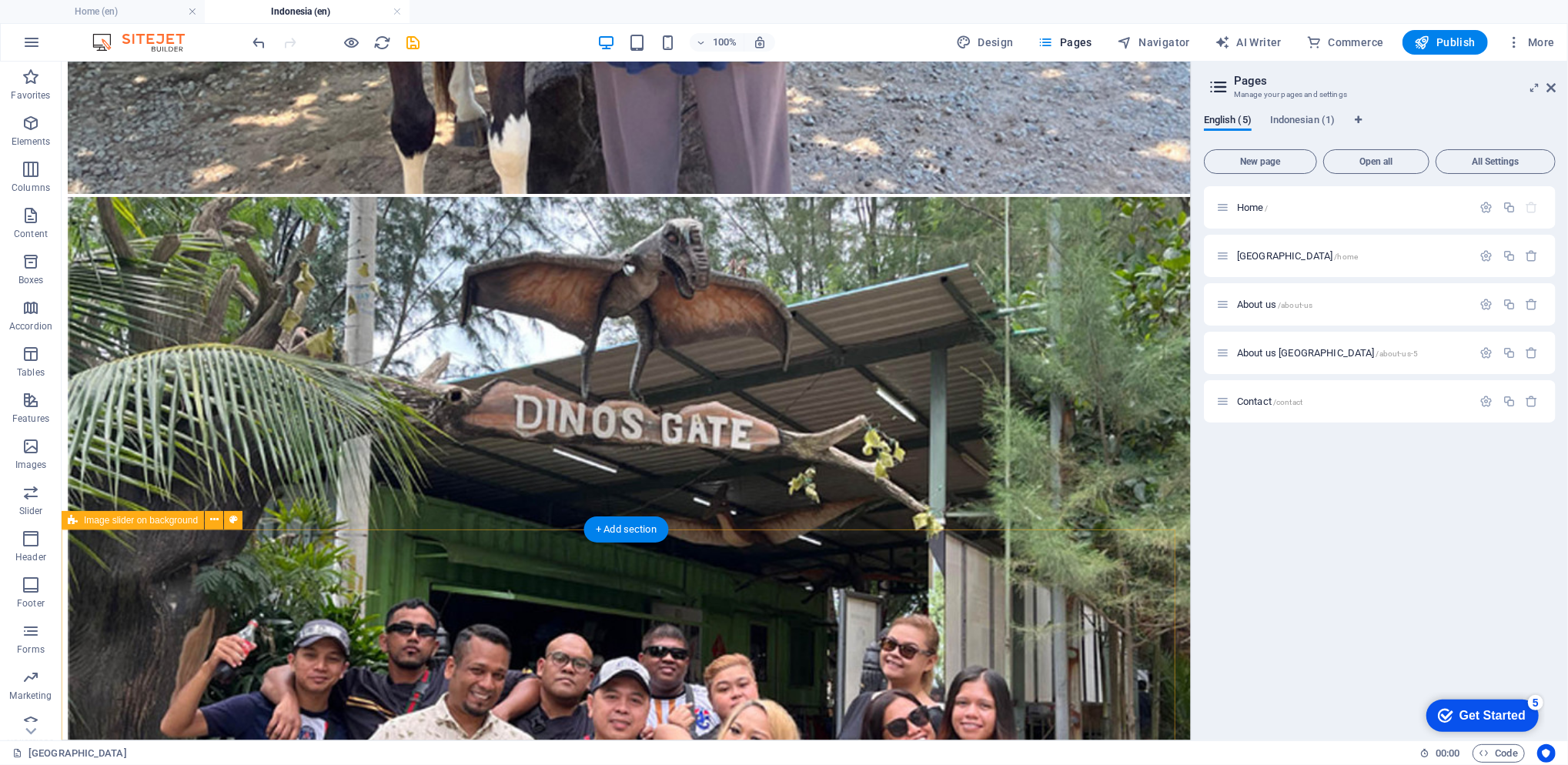
scroll to position [9700, 0]
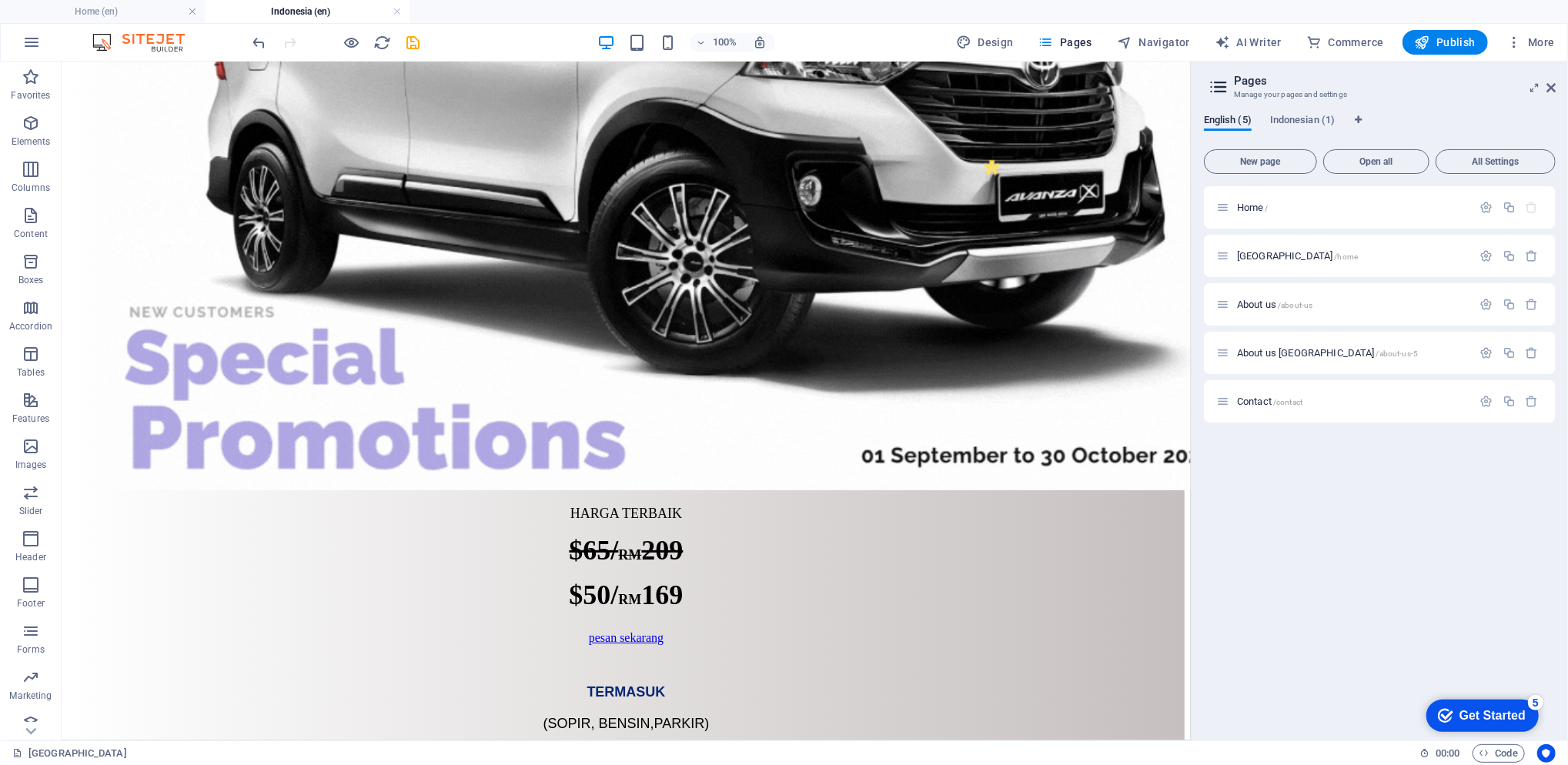
drag, startPoint x: 1182, startPoint y: 685, endPoint x: 1282, endPoint y: 285, distance: 412.3
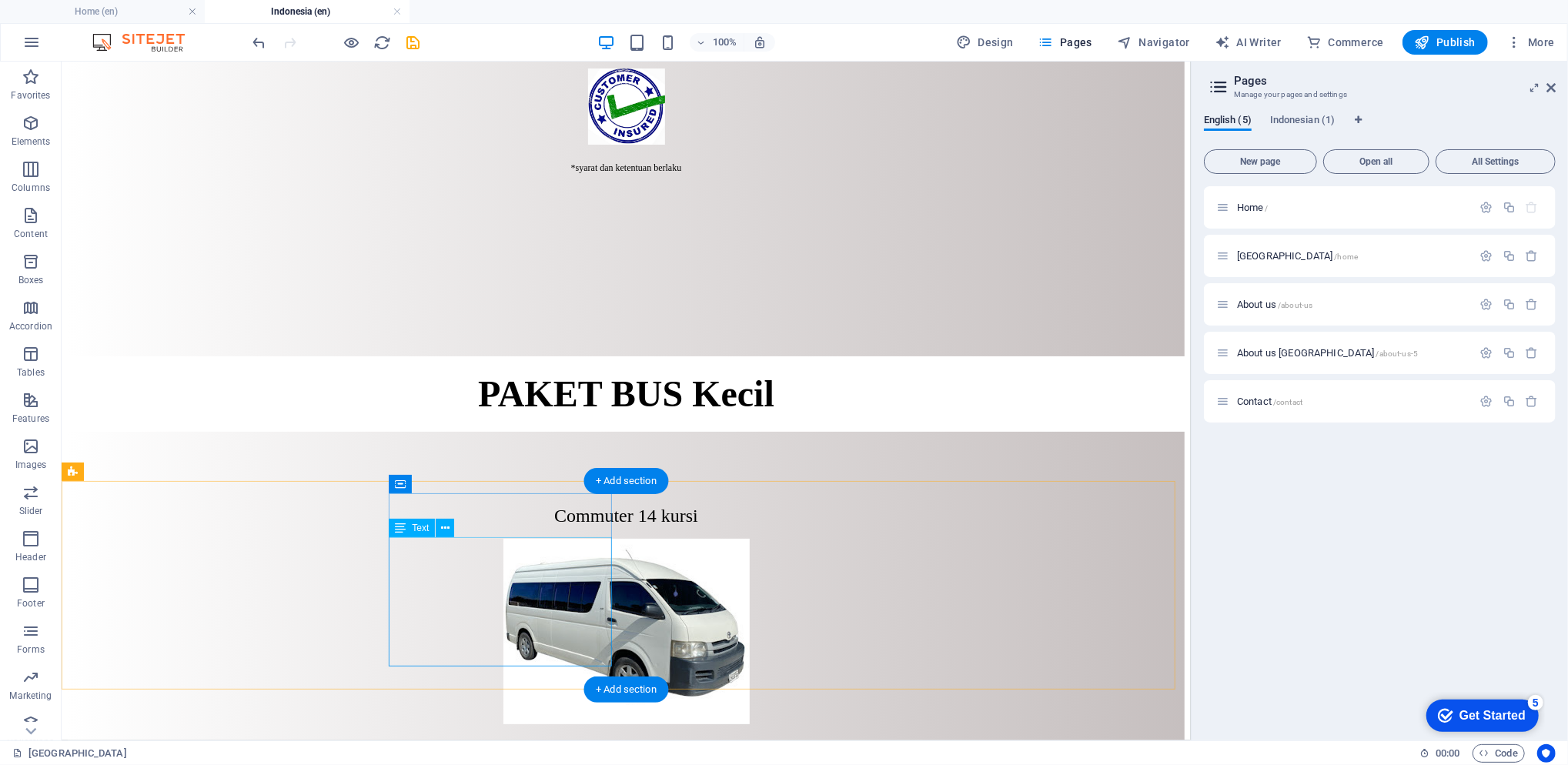
scroll to position [4720, 0]
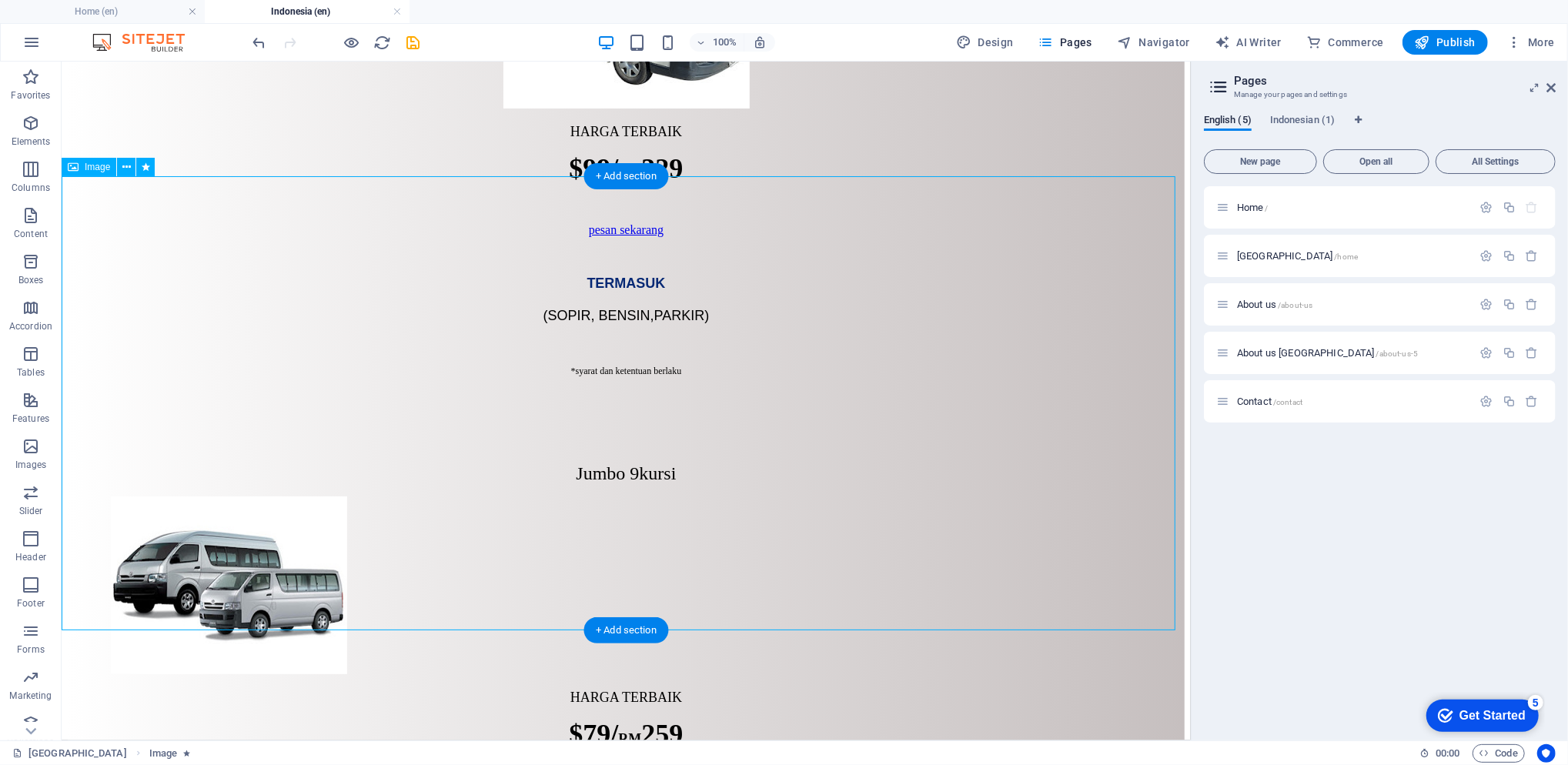
scroll to position [5542, 0]
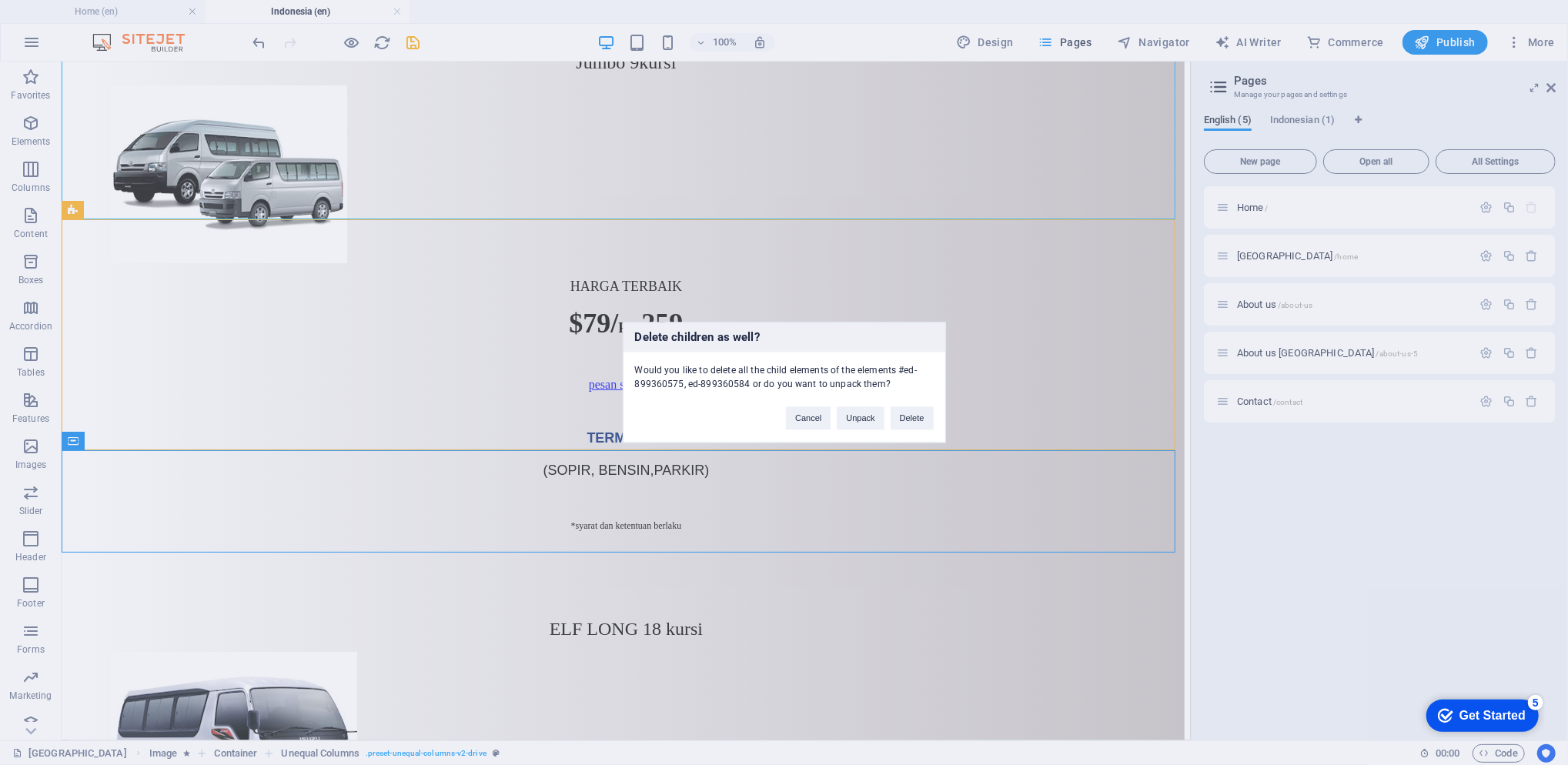
click at [926, 421] on button "Delete" at bounding box center [911, 418] width 43 height 23
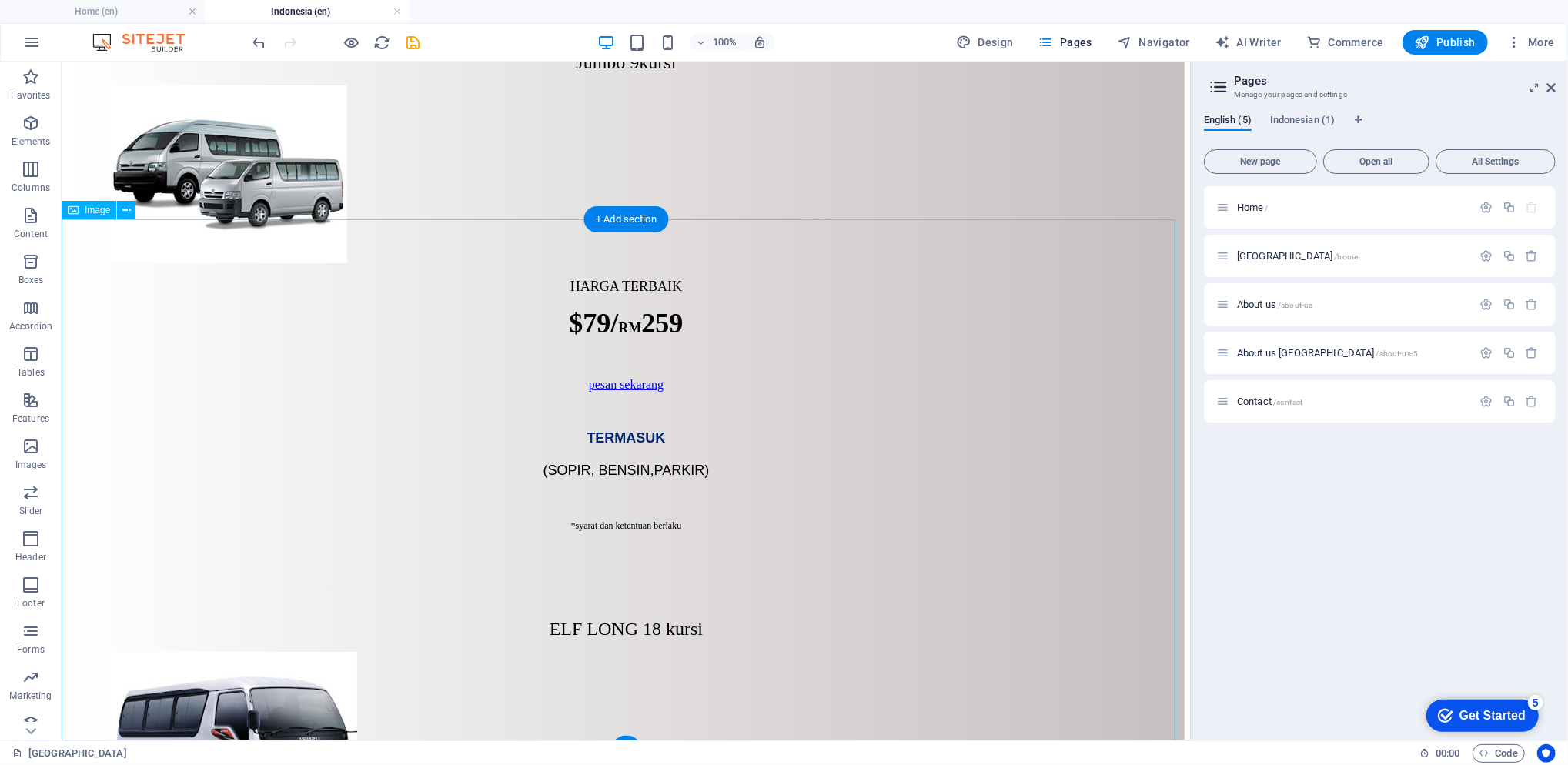
scroll to position [5088, 0]
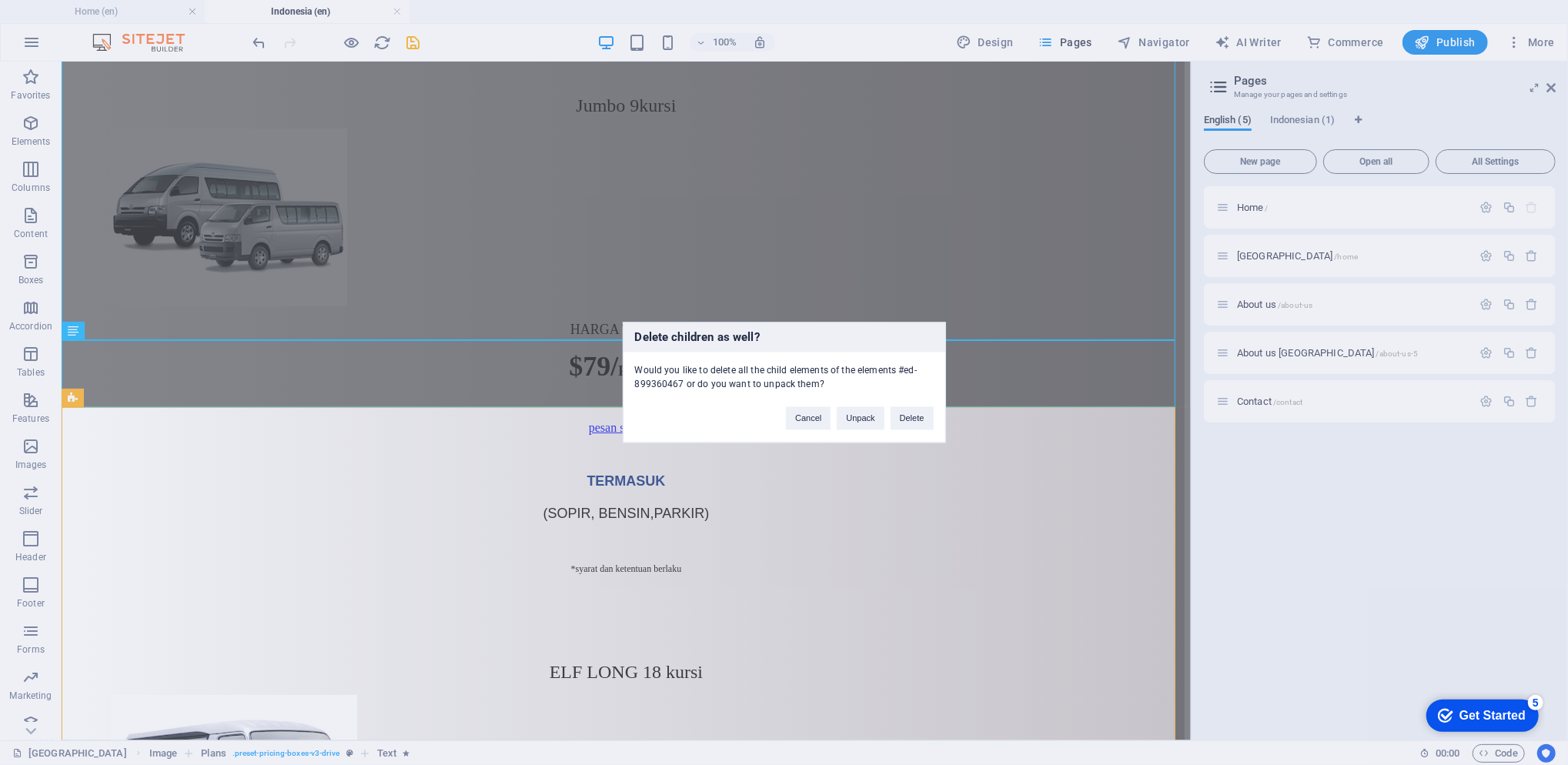
click at [920, 416] on button "Delete" at bounding box center [911, 418] width 43 height 23
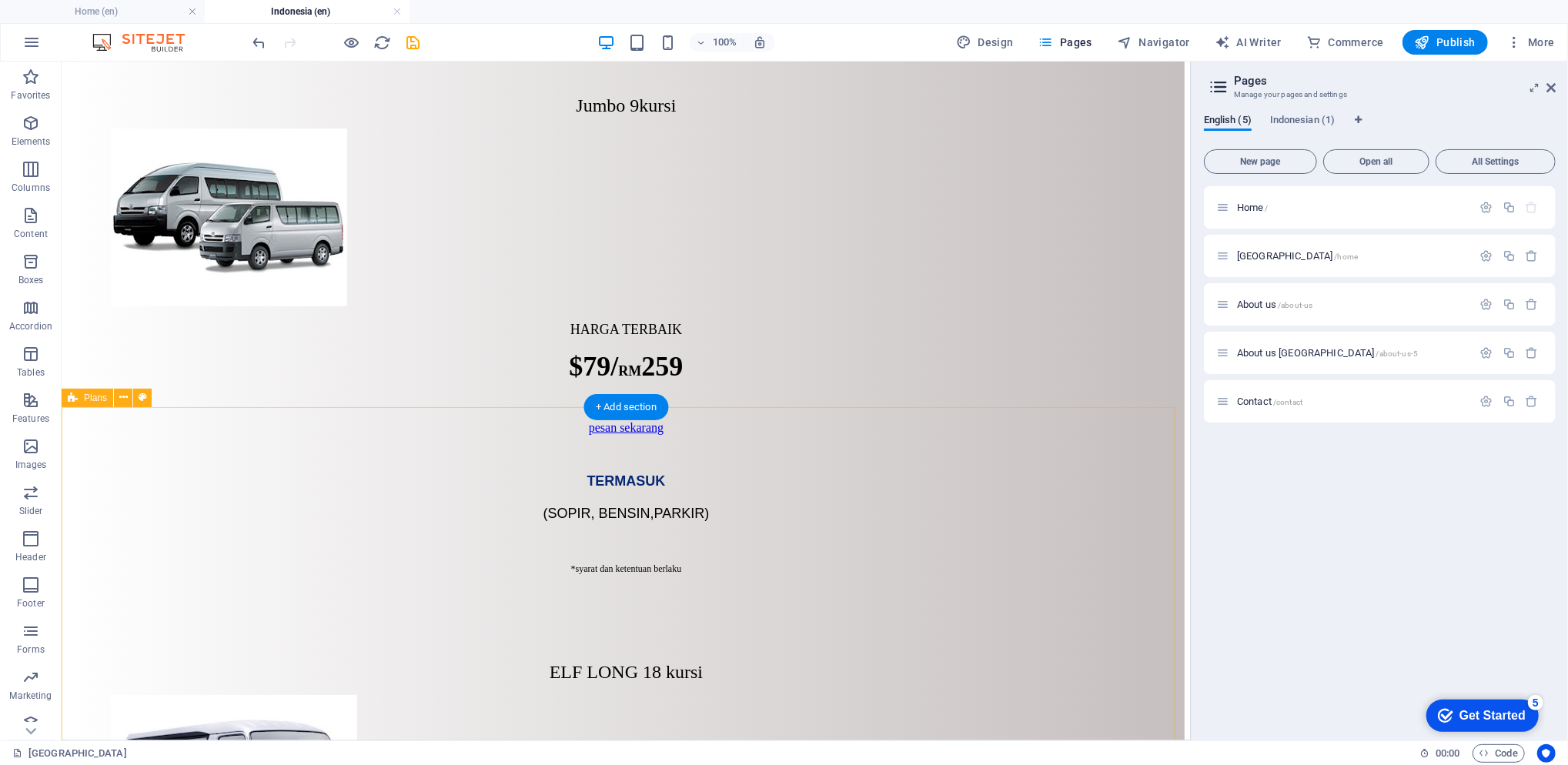
scroll to position [4967, 0]
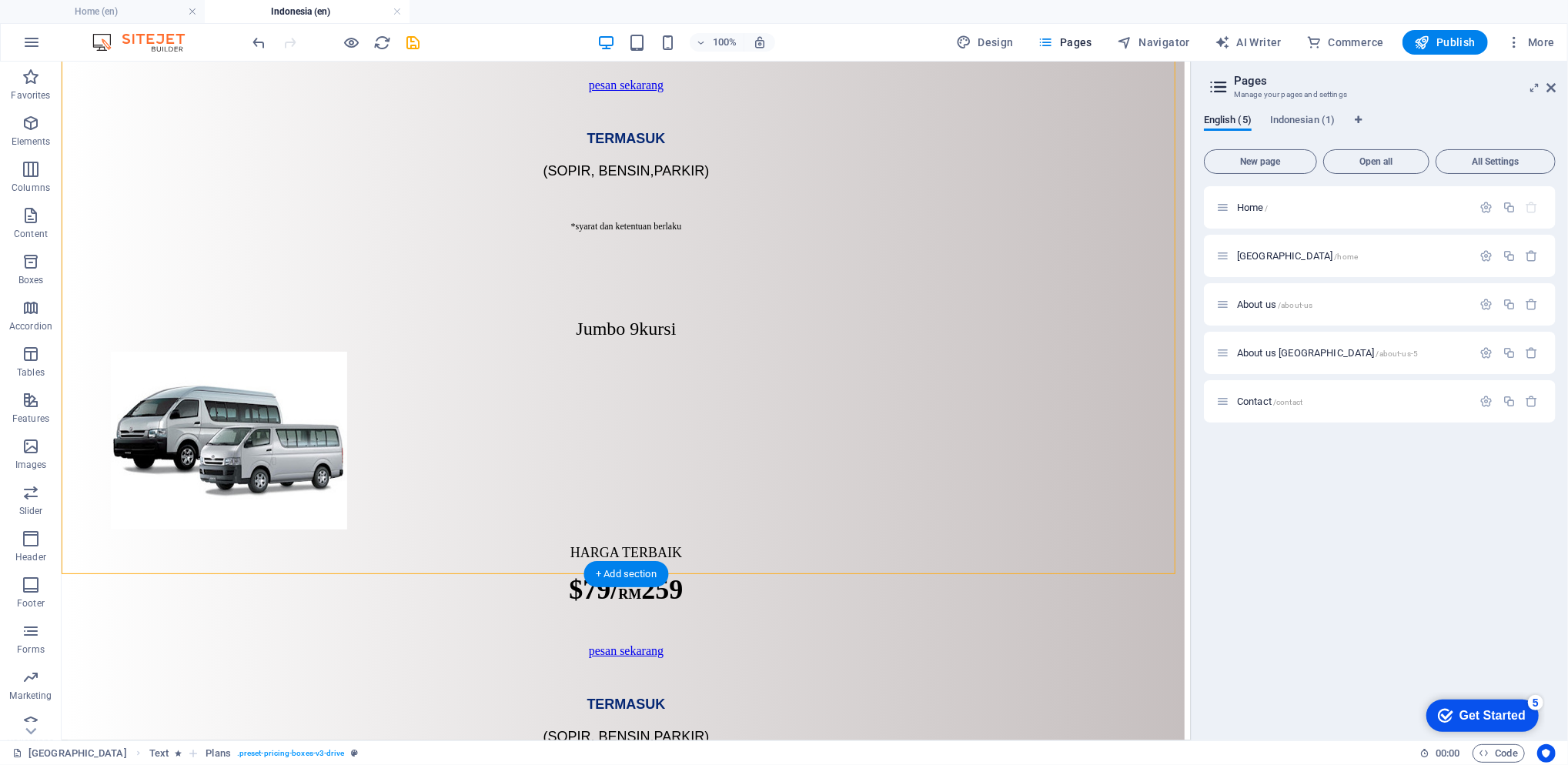
scroll to position [5583, 0]
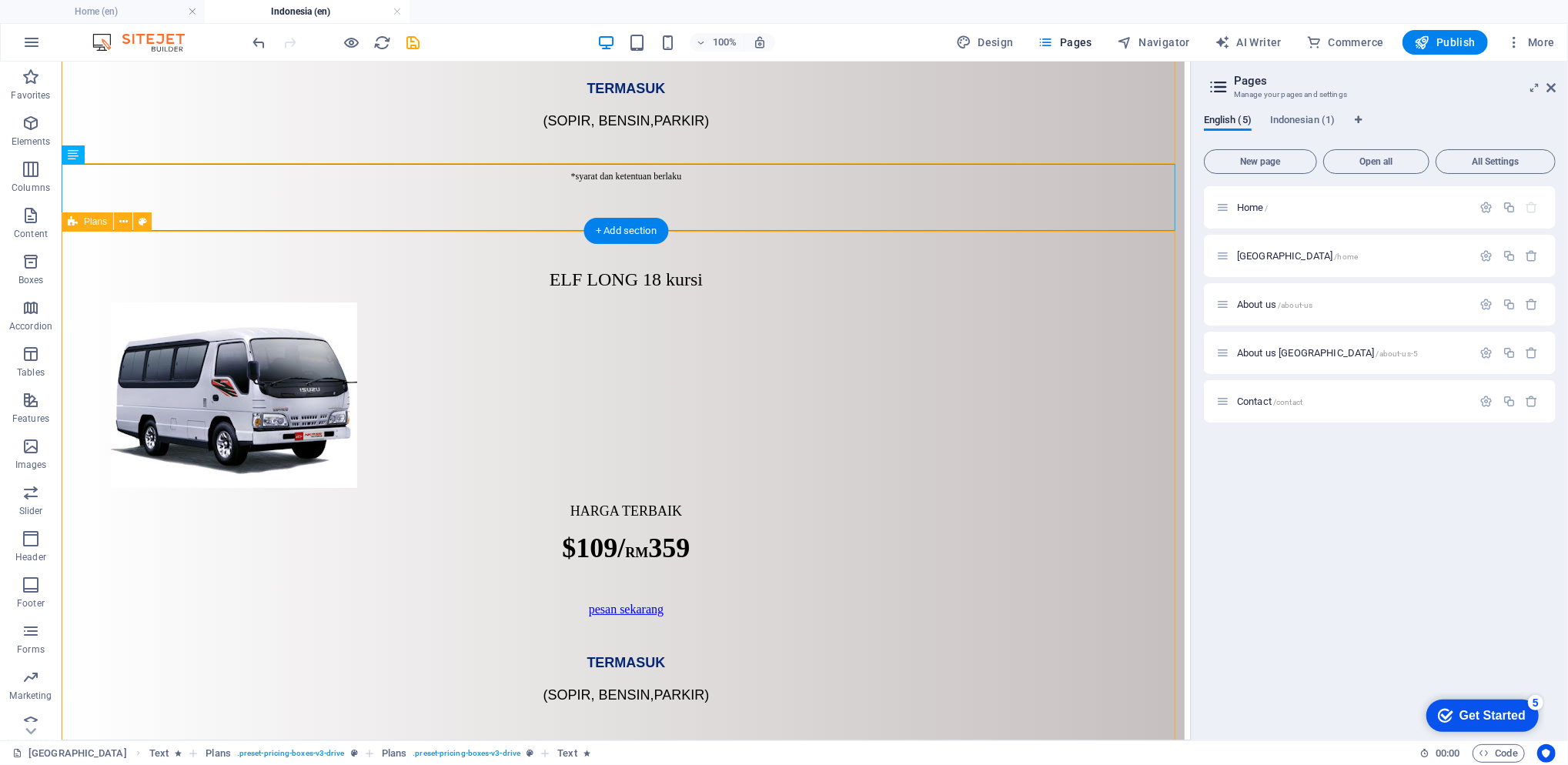
scroll to position [6302, 0]
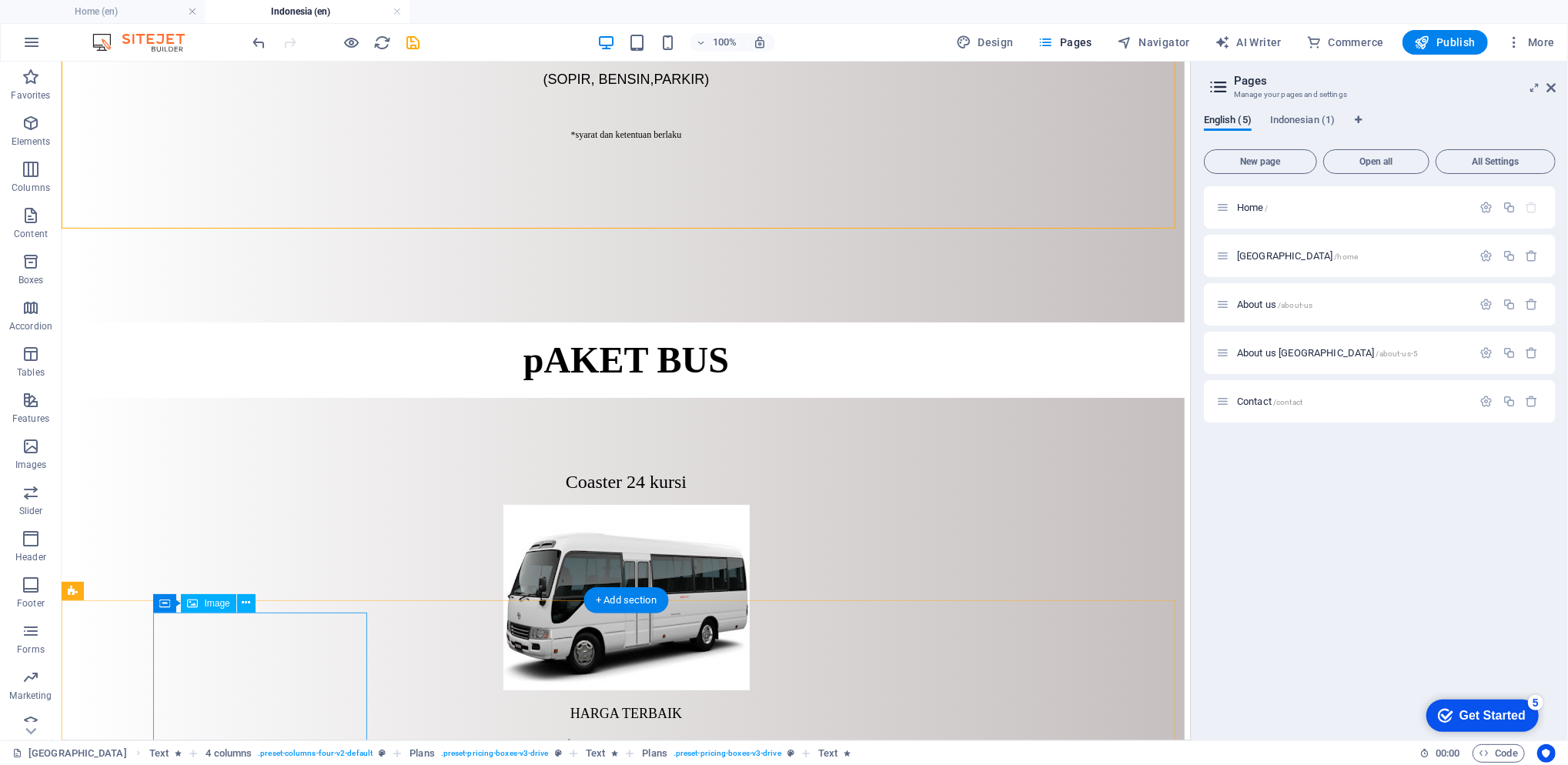
scroll to position [6815, 0]
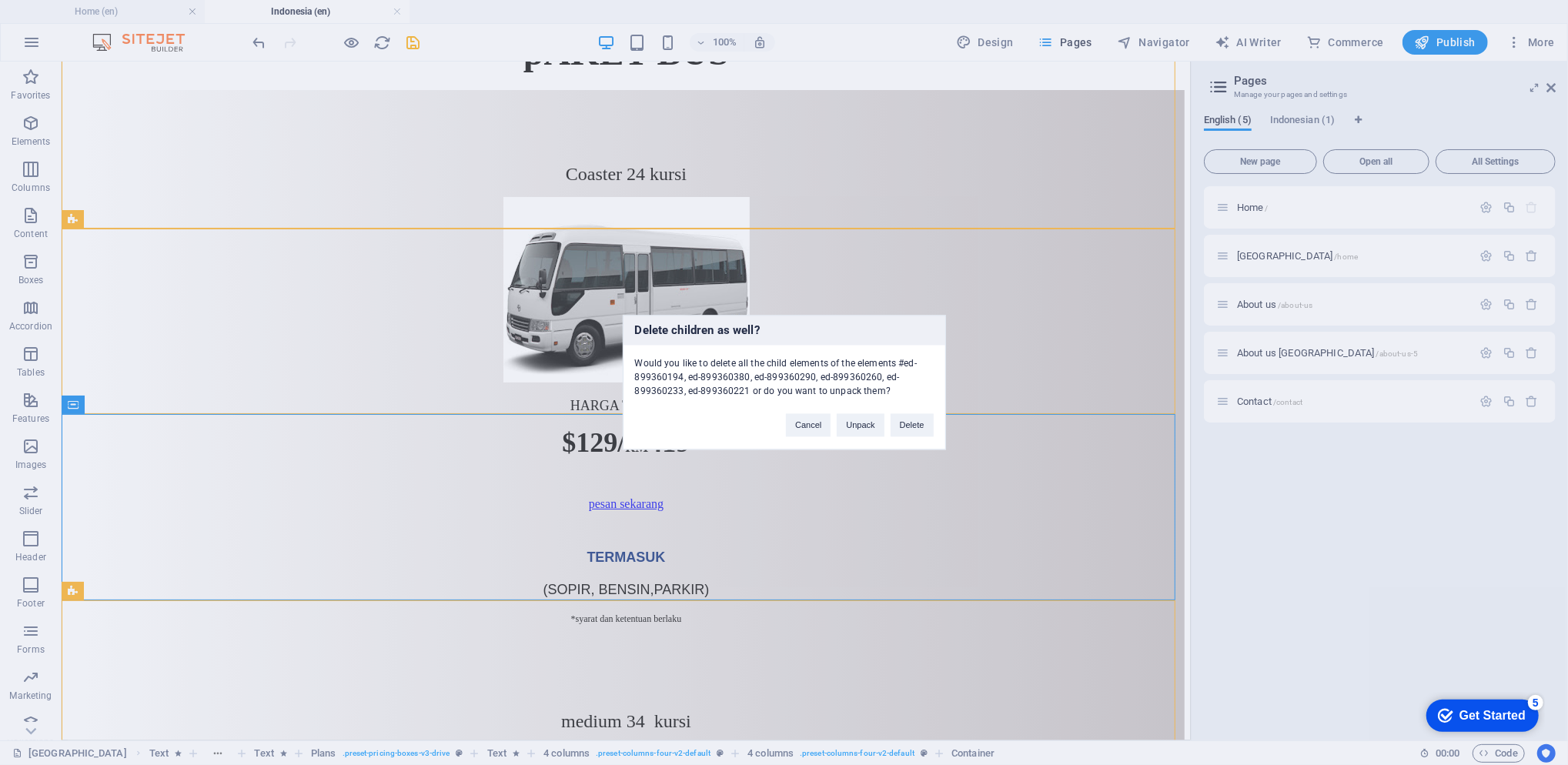
drag, startPoint x: 923, startPoint y: 416, endPoint x: 862, endPoint y: 355, distance: 86.3
click at [923, 416] on button "Delete" at bounding box center [911, 425] width 43 height 23
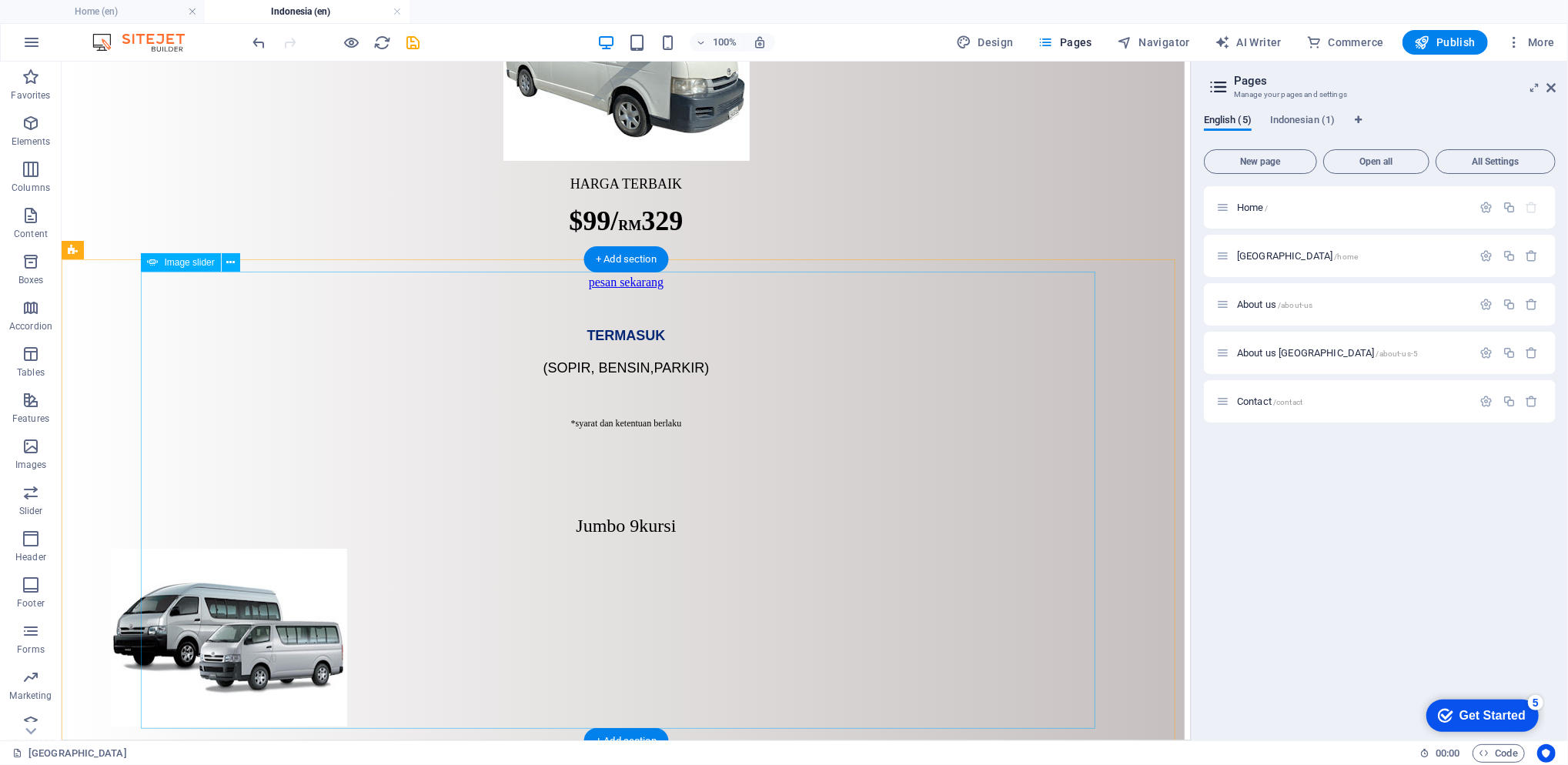
scroll to position [5181, 0]
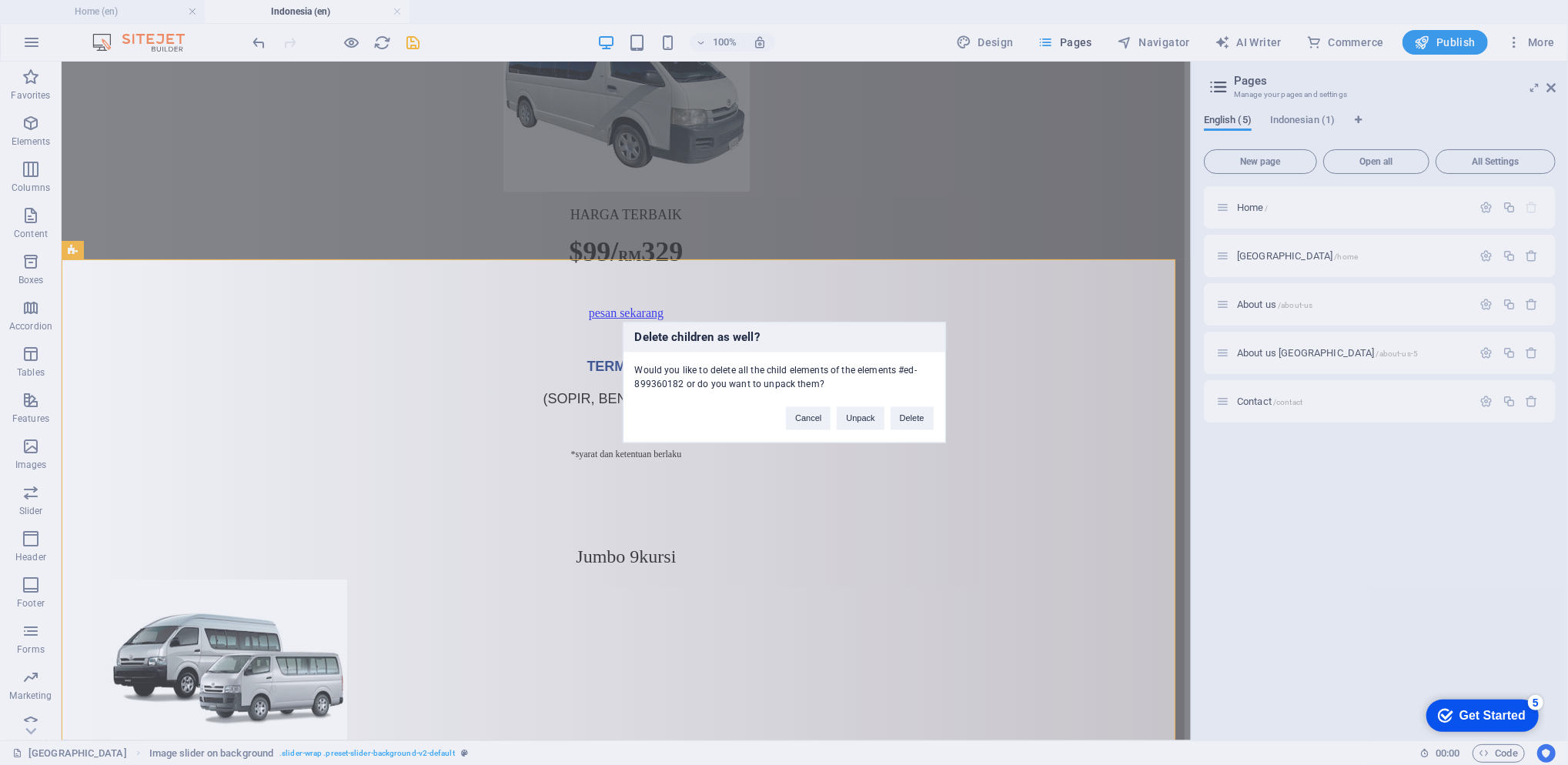
click at [914, 422] on button "Delete" at bounding box center [911, 418] width 43 height 23
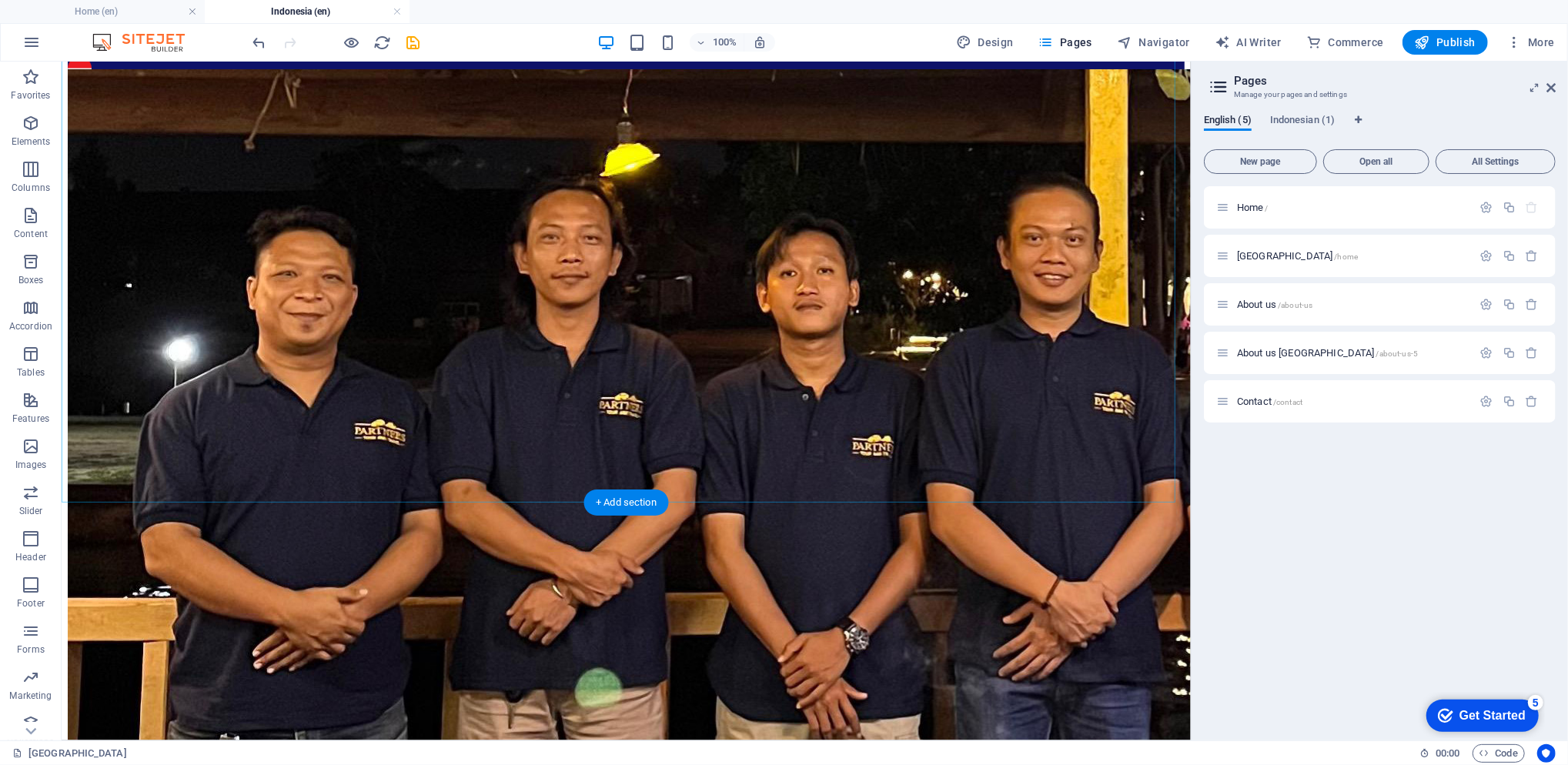
scroll to position [0, 0]
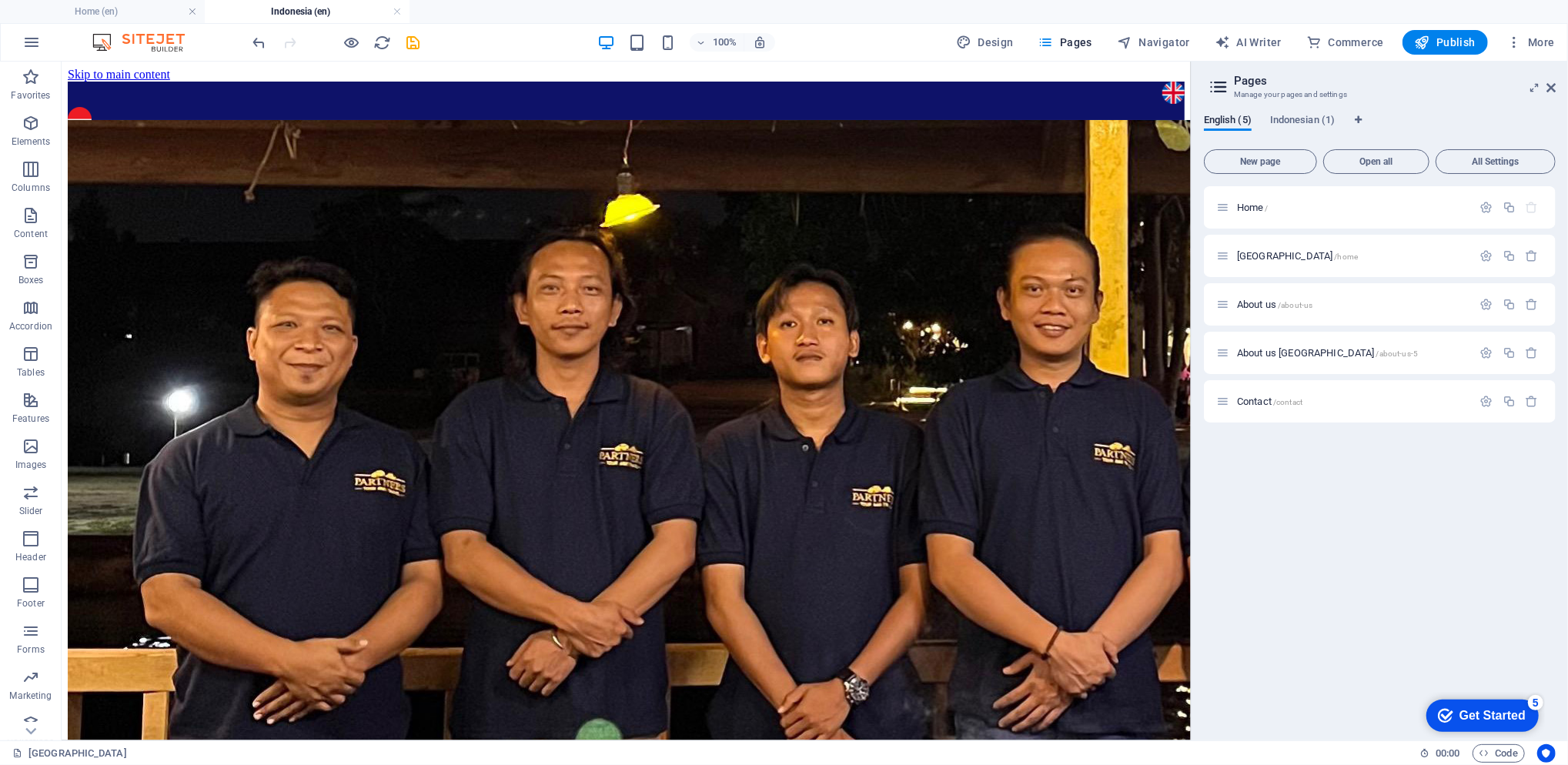
click at [1312, 122] on span "Indonesian (1)" at bounding box center [1302, 121] width 64 height 21
click at [1307, 117] on span "Indonesian (1)" at bounding box center [1302, 121] width 64 height 21
click at [1256, 207] on span "Home /" at bounding box center [1252, 207] width 31 height 12
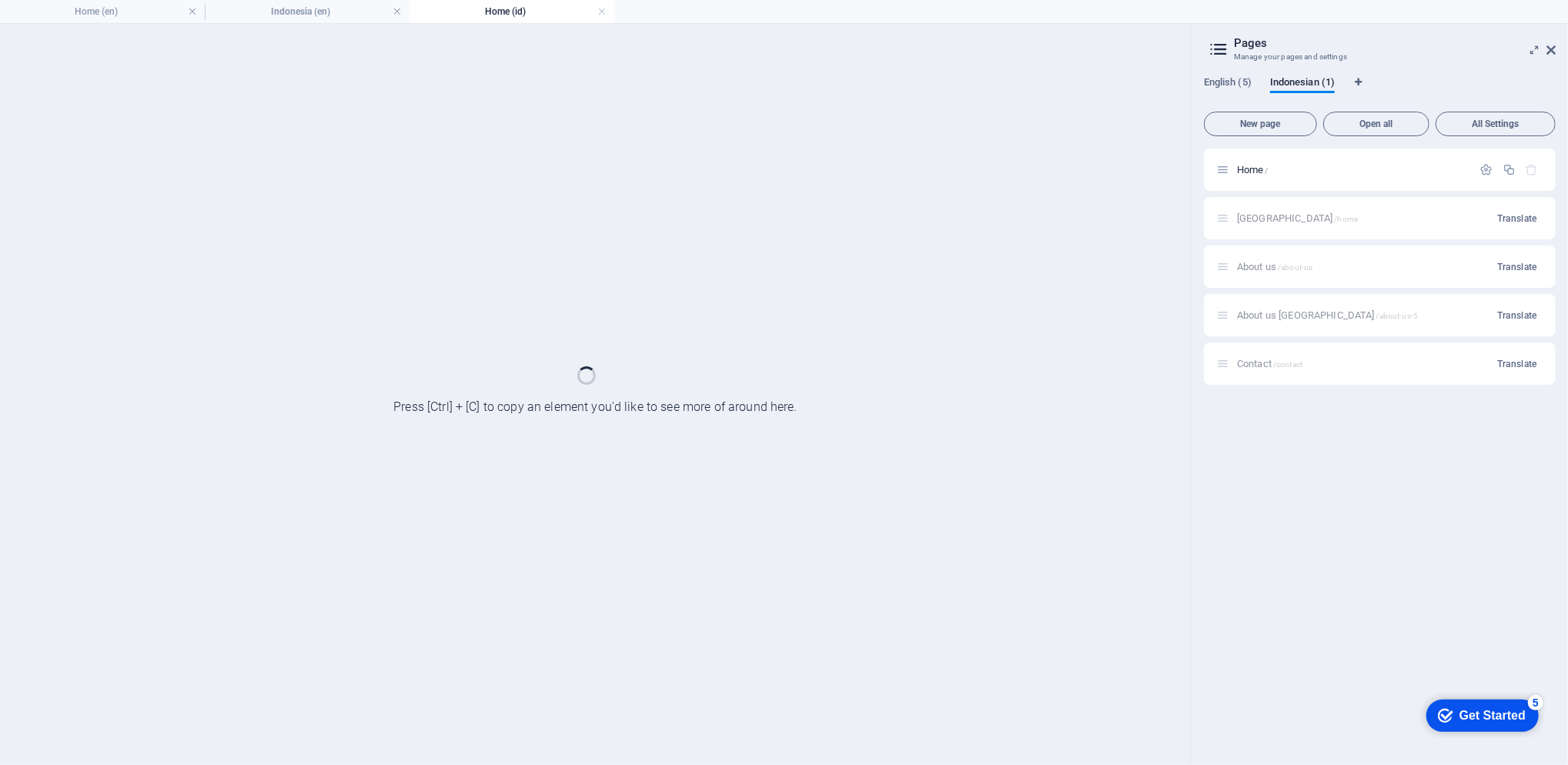
click at [1256, 207] on div "Indonesia /home Translate" at bounding box center [1380, 218] width 352 height 42
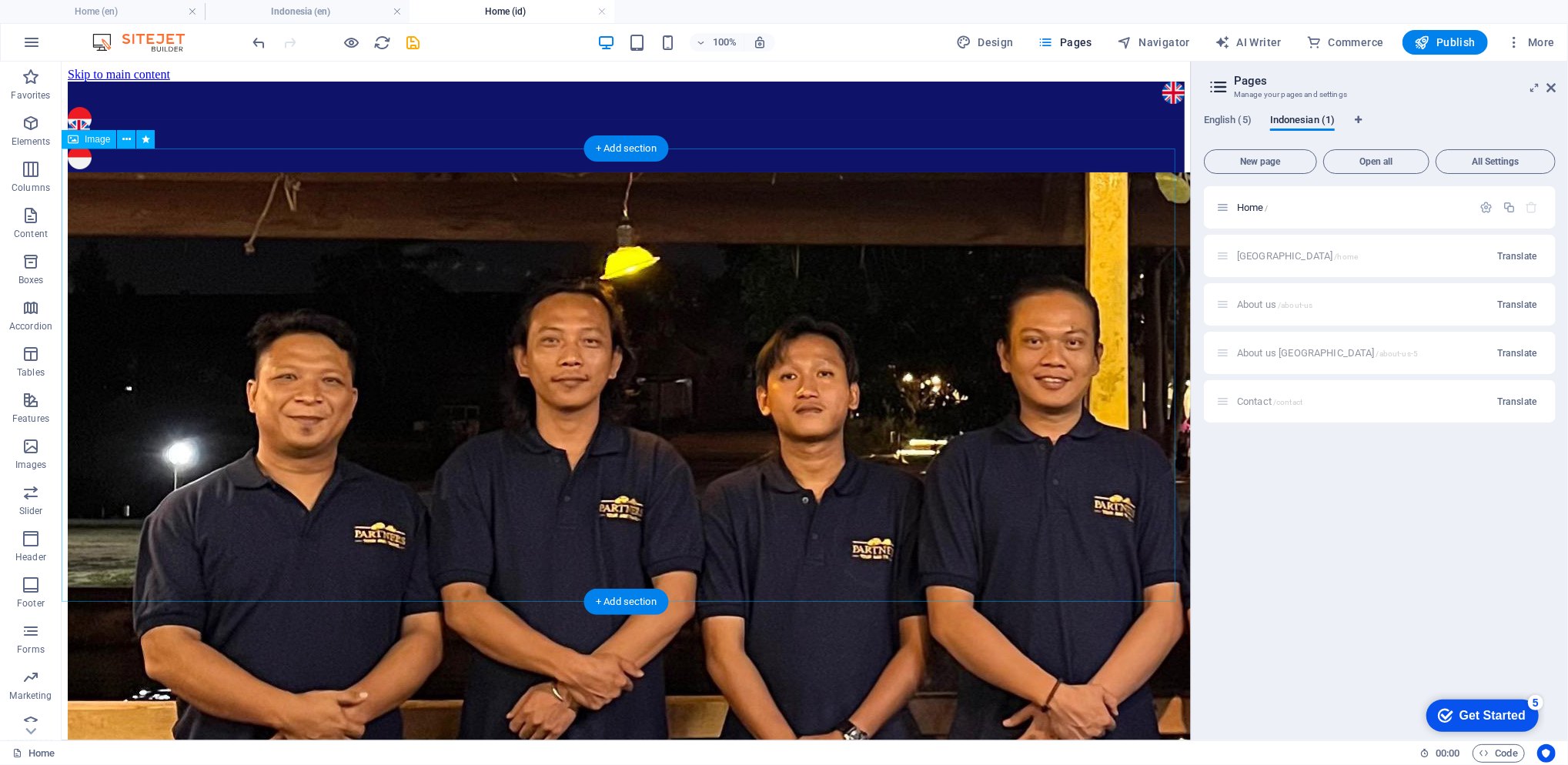
click at [999, 384] on figure at bounding box center [625, 529] width 1117 height 714
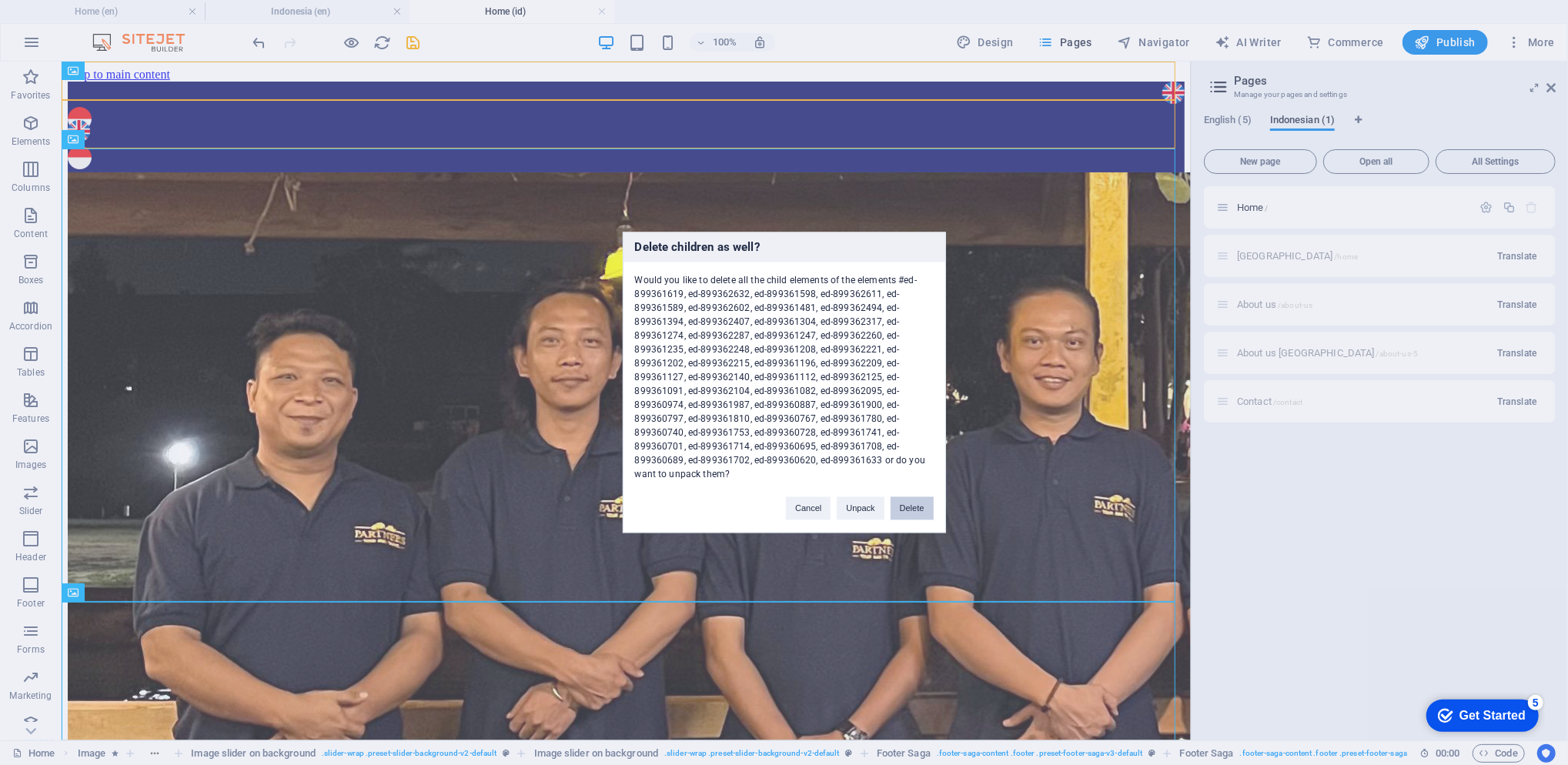
click at [915, 502] on button "Delete" at bounding box center [911, 509] width 43 height 23
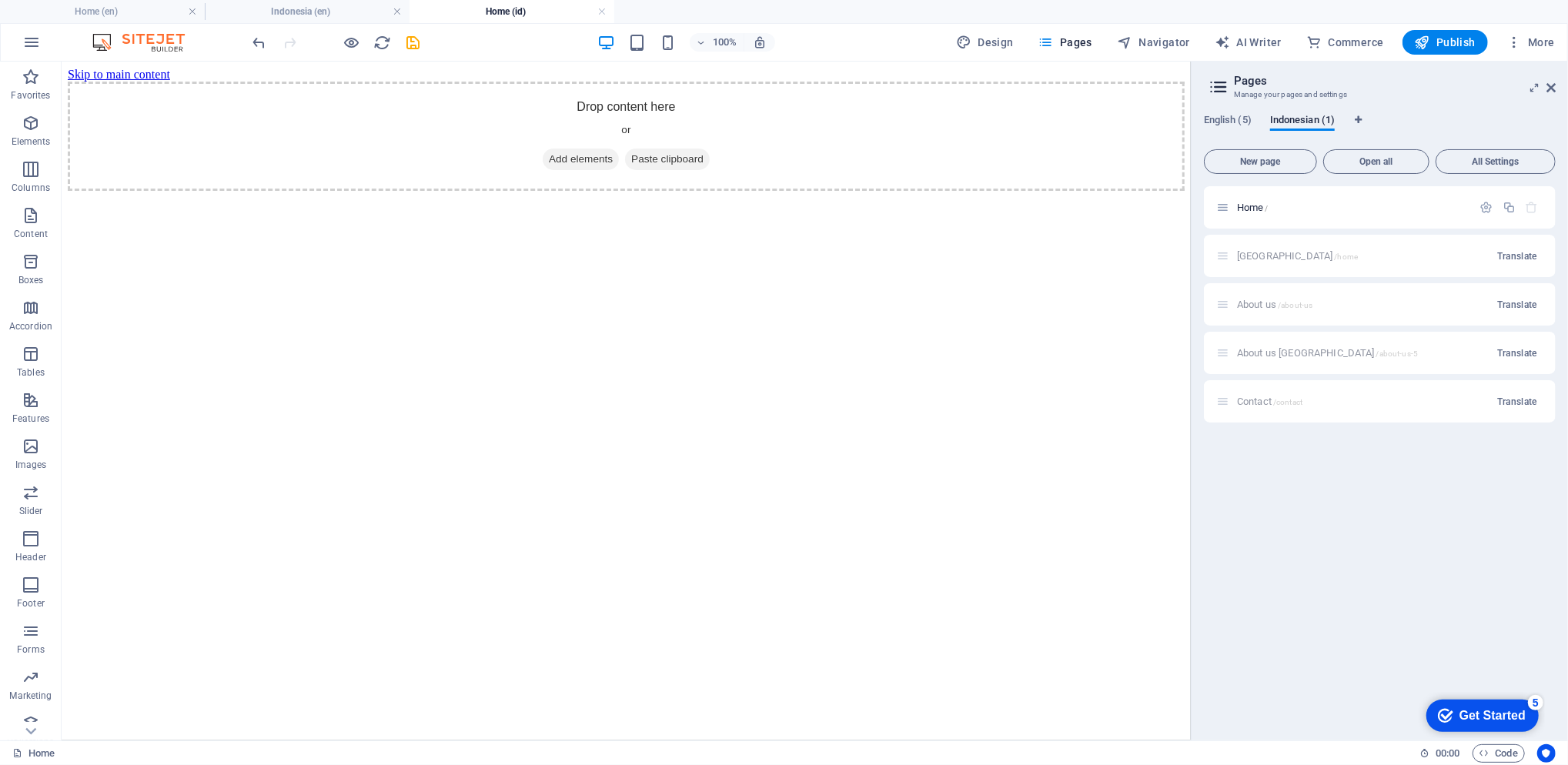
click at [332, 14] on h4 "Indonesia (en)" at bounding box center [307, 12] width 205 height 17
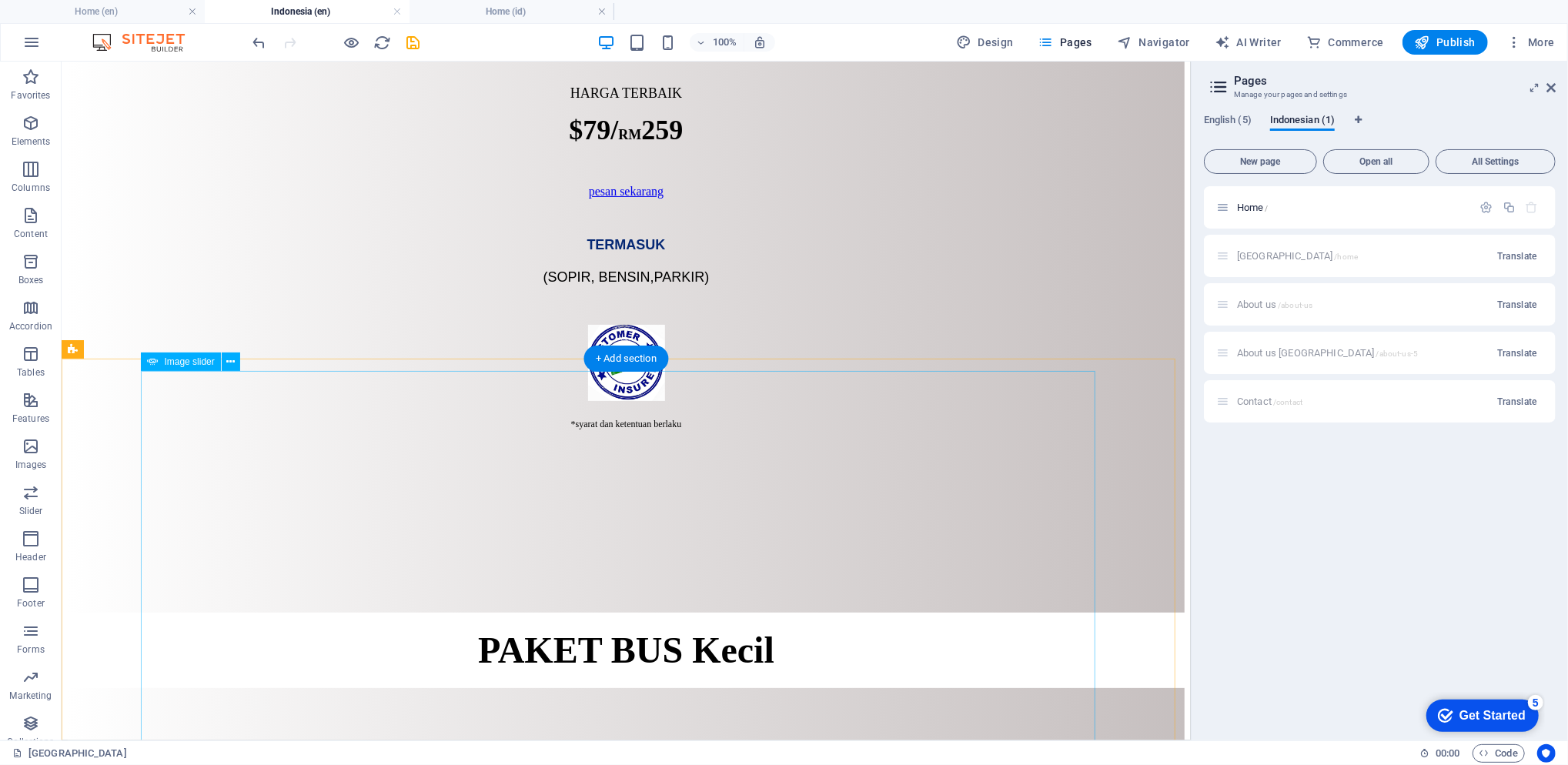
scroll to position [4566, 0]
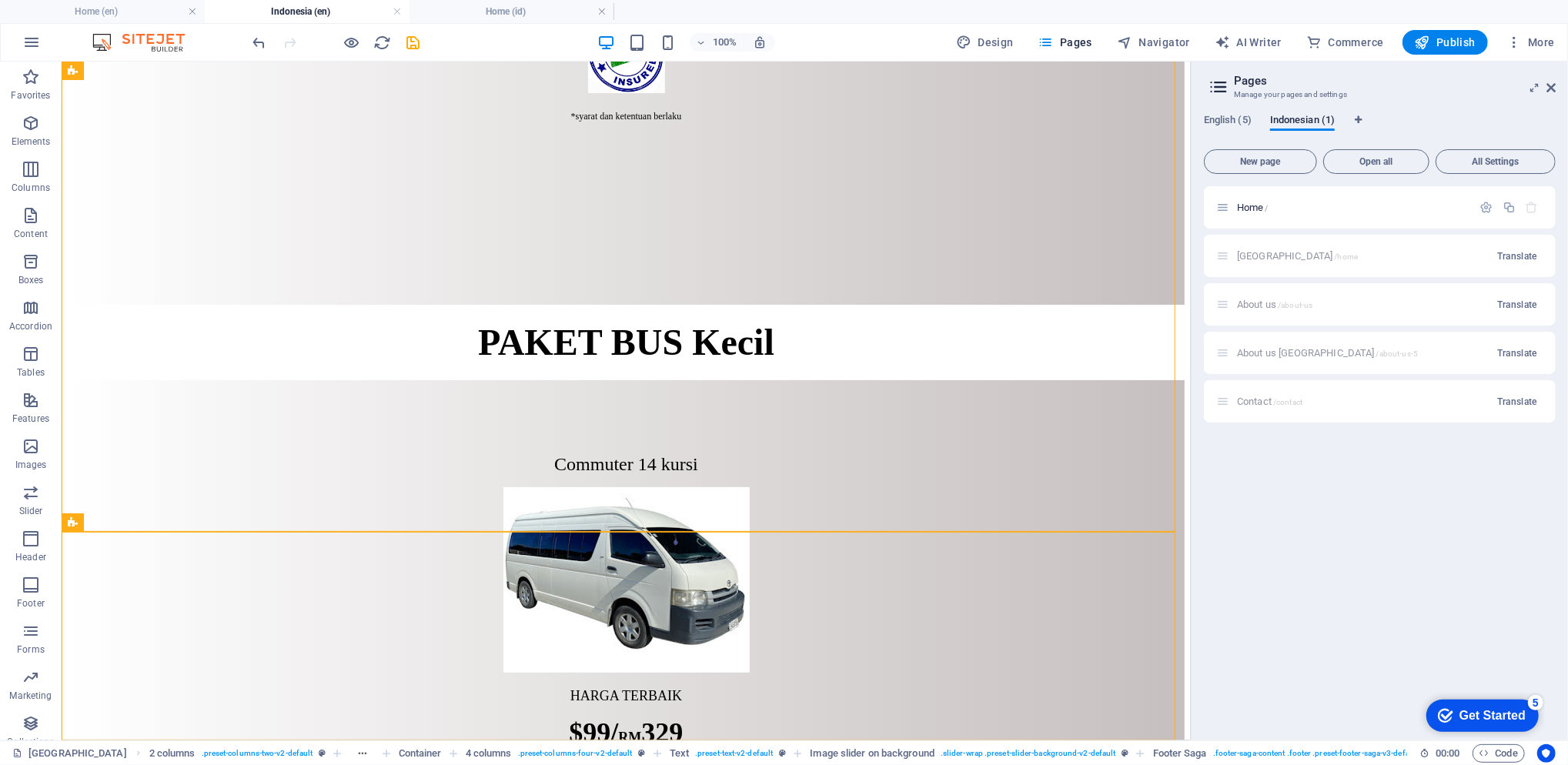
click at [518, 13] on h4 "Home (id)" at bounding box center [512, 12] width 205 height 17
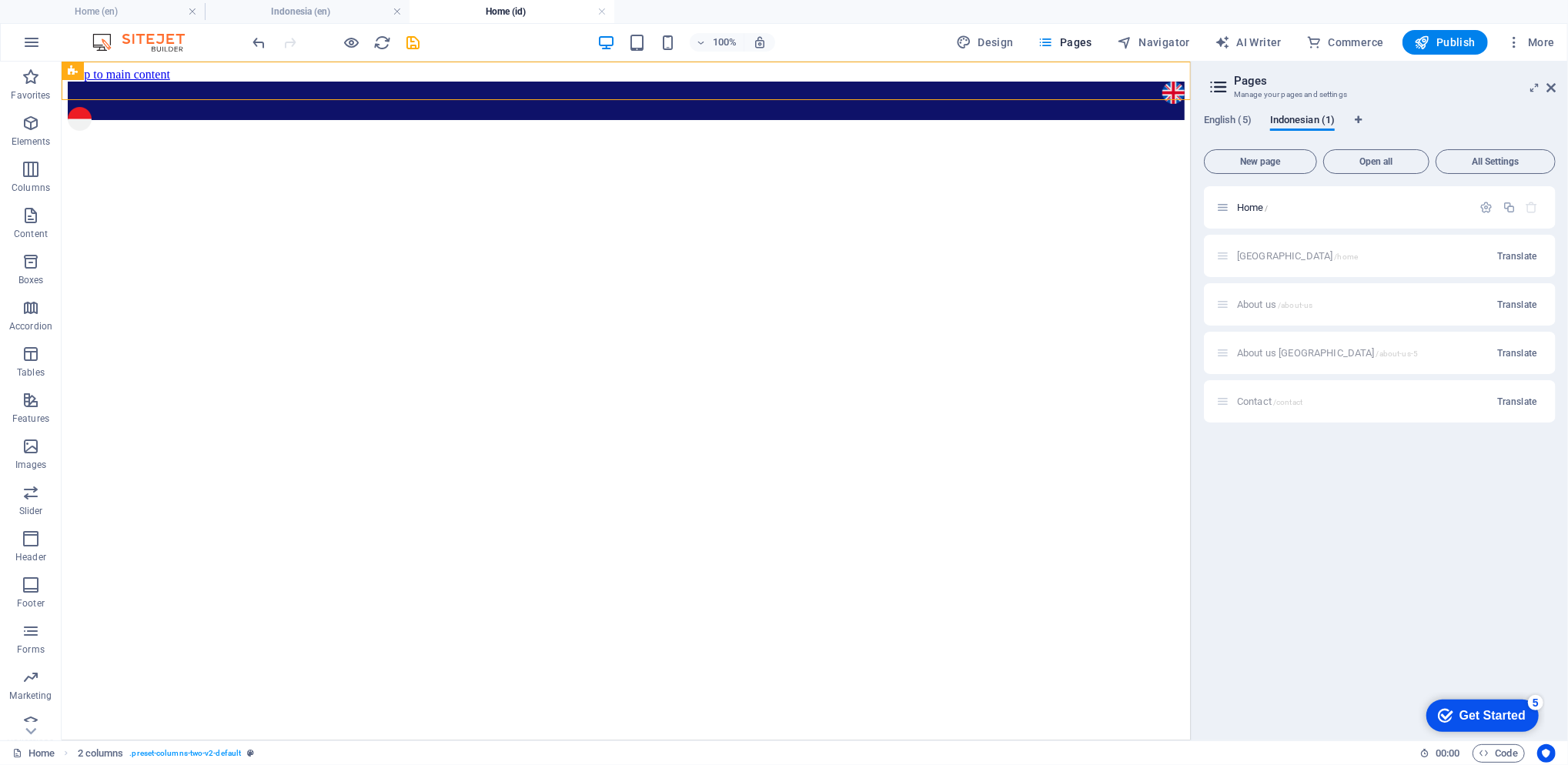
click at [638, 125] on html "Skip to main content" at bounding box center [625, 93] width 1129 height 64
click at [328, 6] on h4 "Indonesia (en)" at bounding box center [307, 12] width 205 height 17
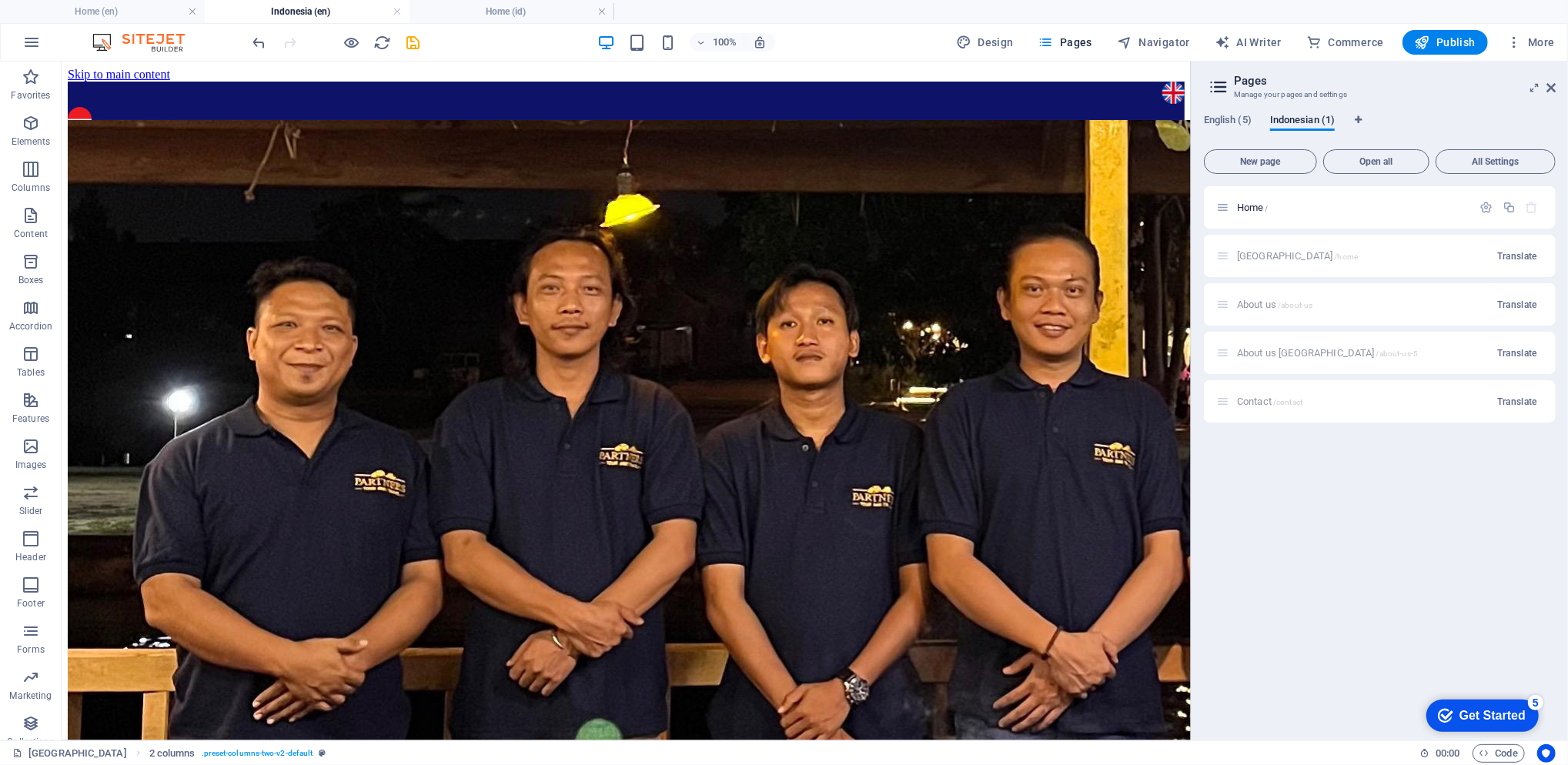
scroll to position [4566, 0]
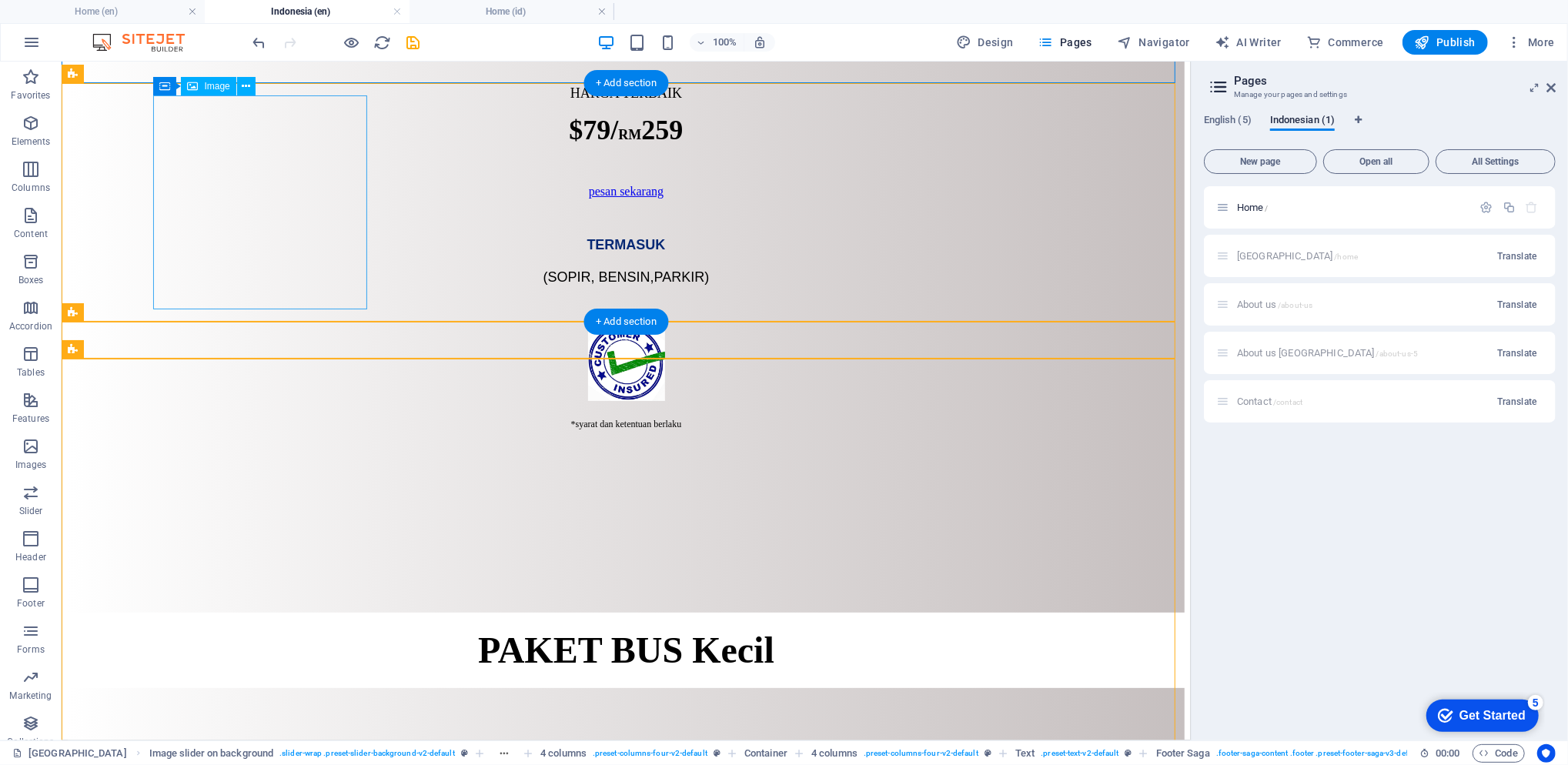
scroll to position [4157, 0]
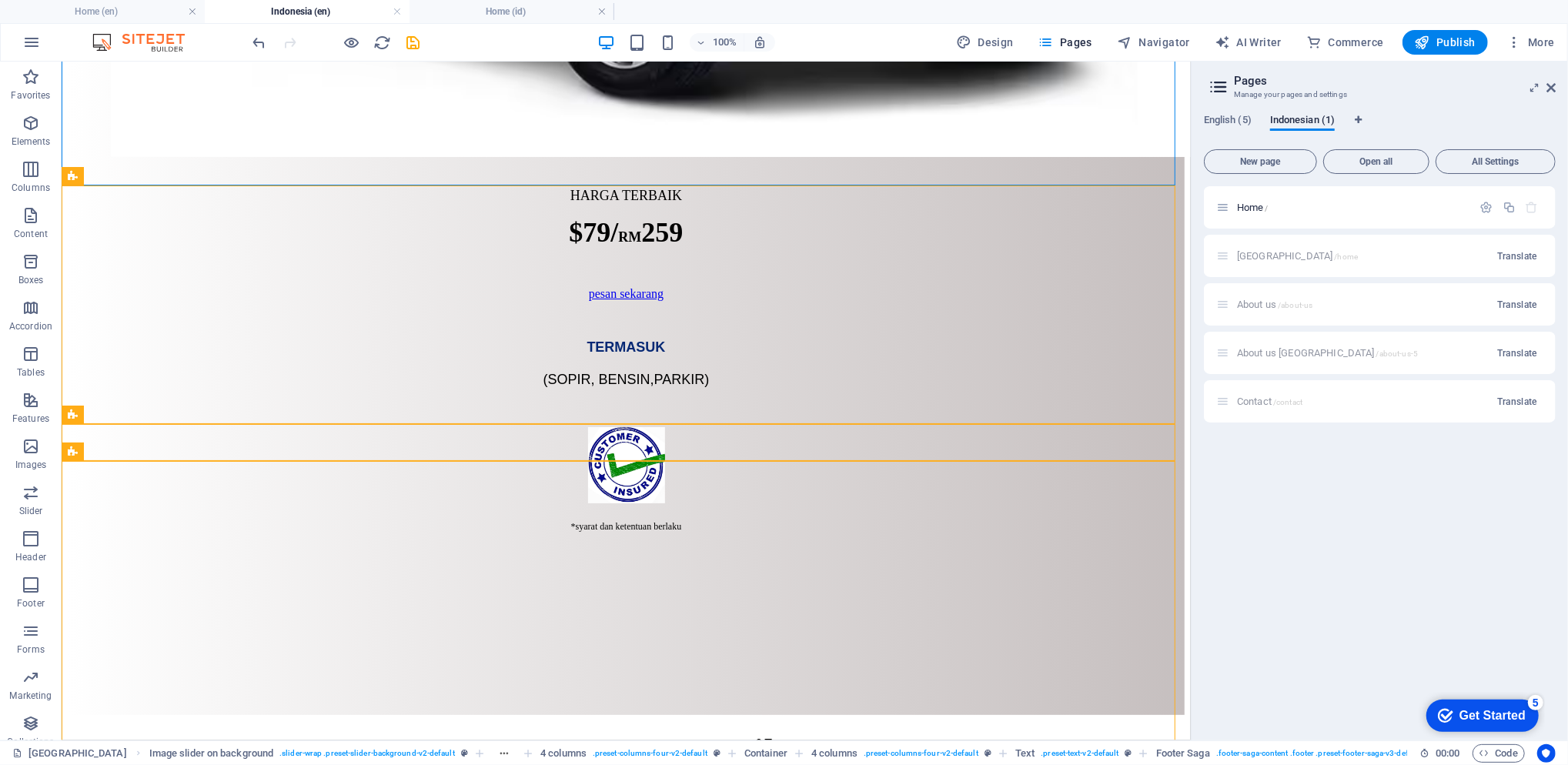
click at [494, 16] on h4 "Home (id)" at bounding box center [512, 12] width 205 height 17
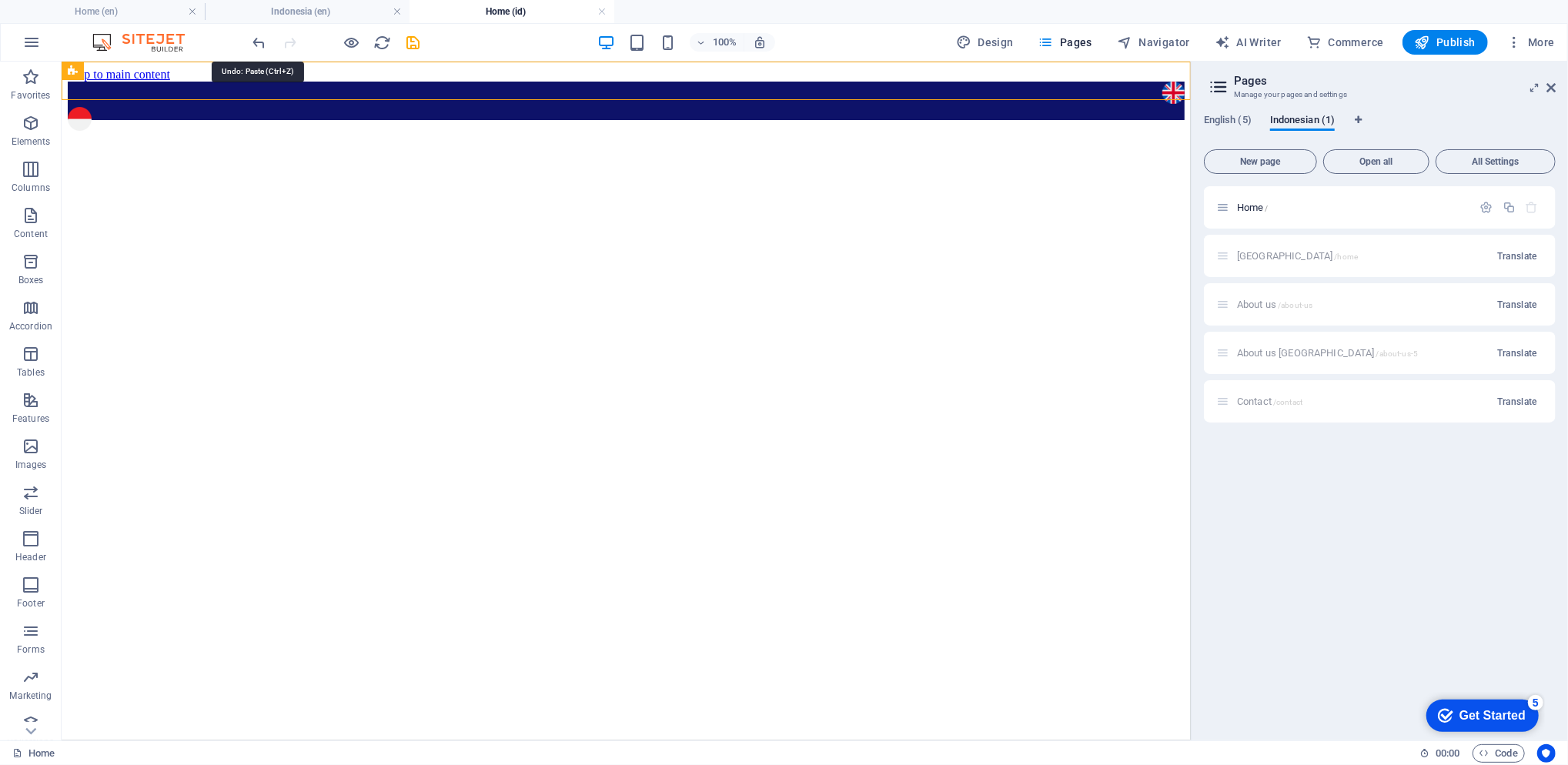
click at [253, 47] on icon "undo" at bounding box center [260, 42] width 18 height 18
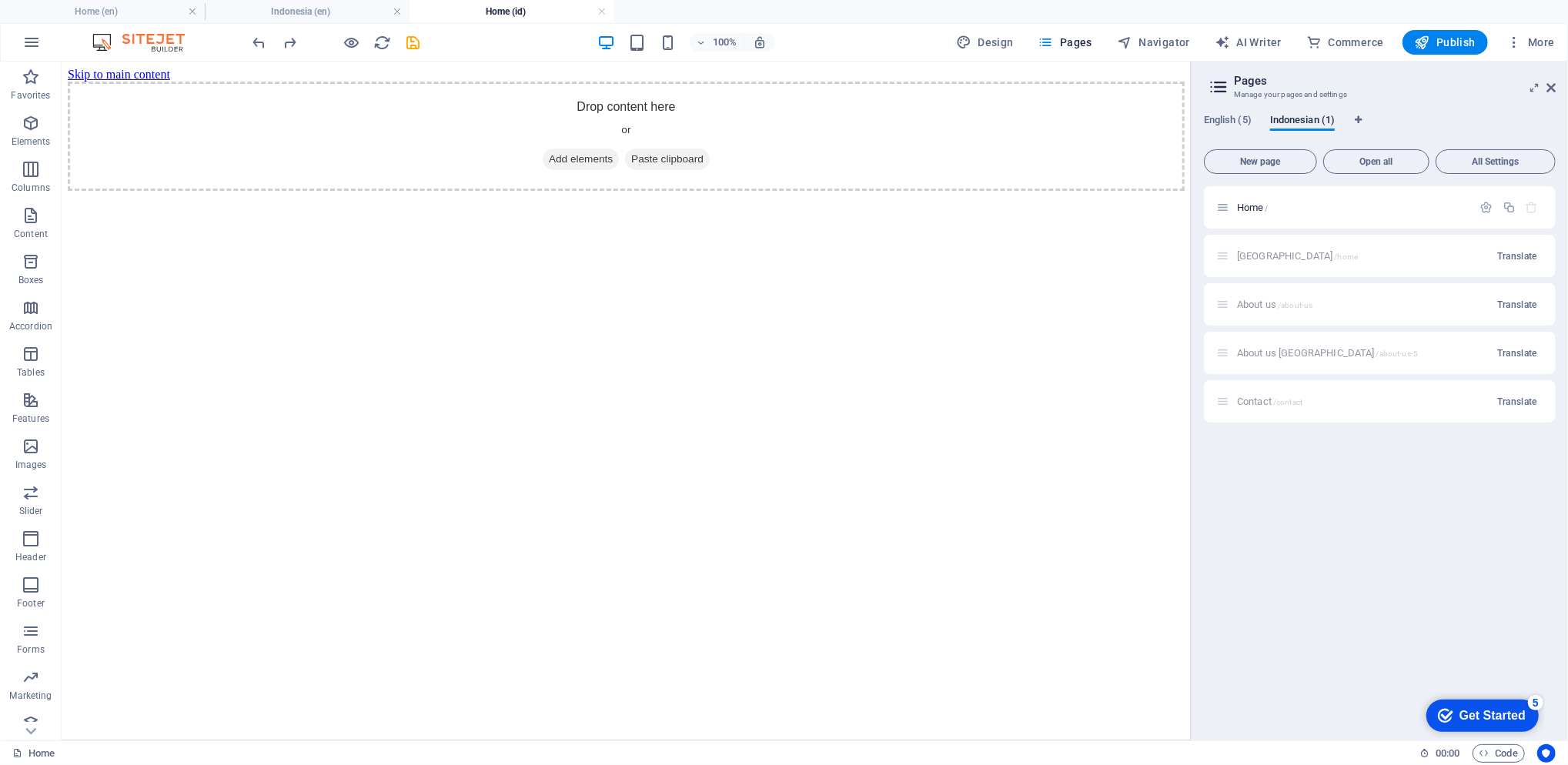
click at [322, 11] on h4 "Indonesia (en)" at bounding box center [307, 12] width 205 height 17
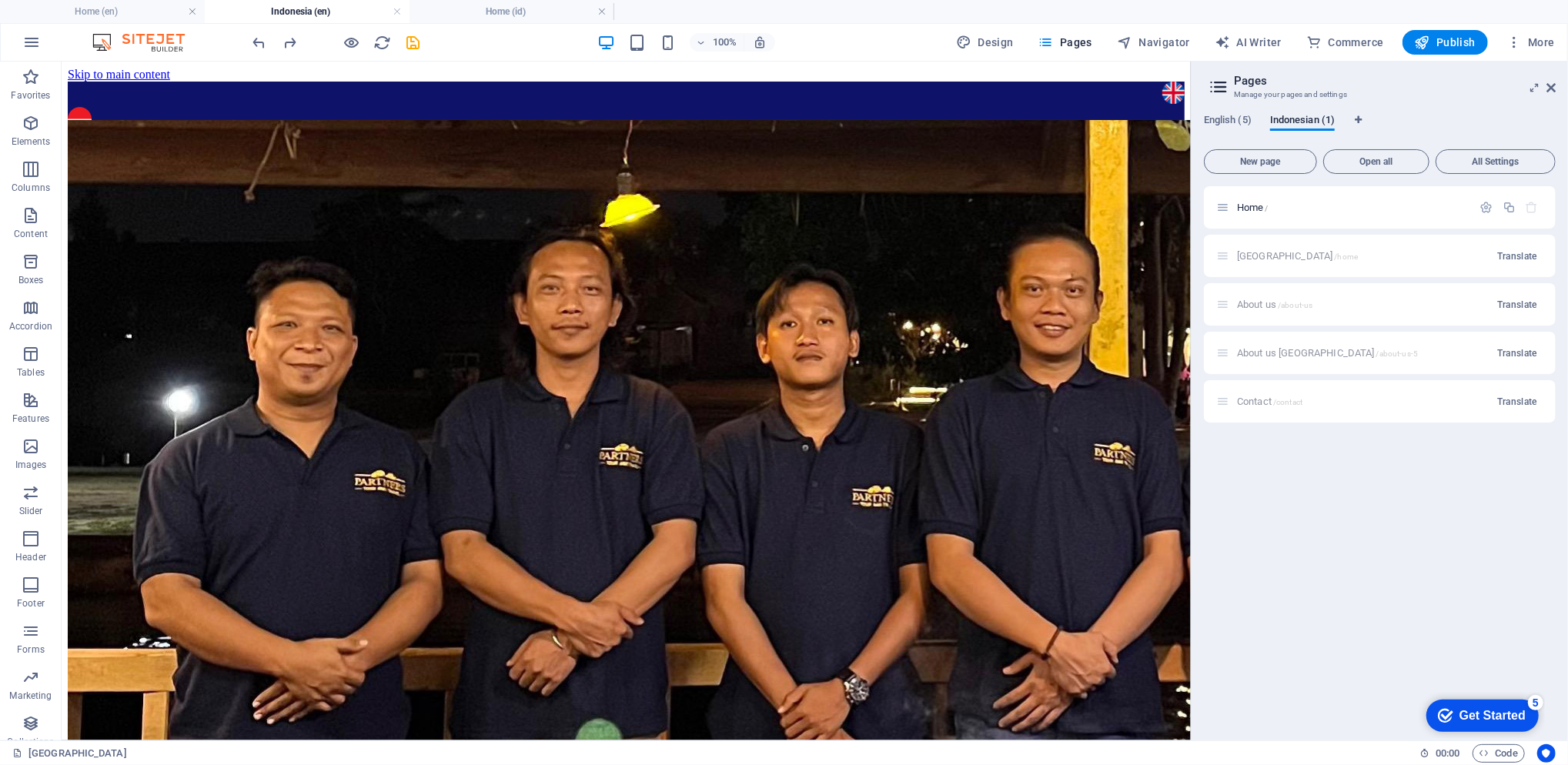
scroll to position [4157, 0]
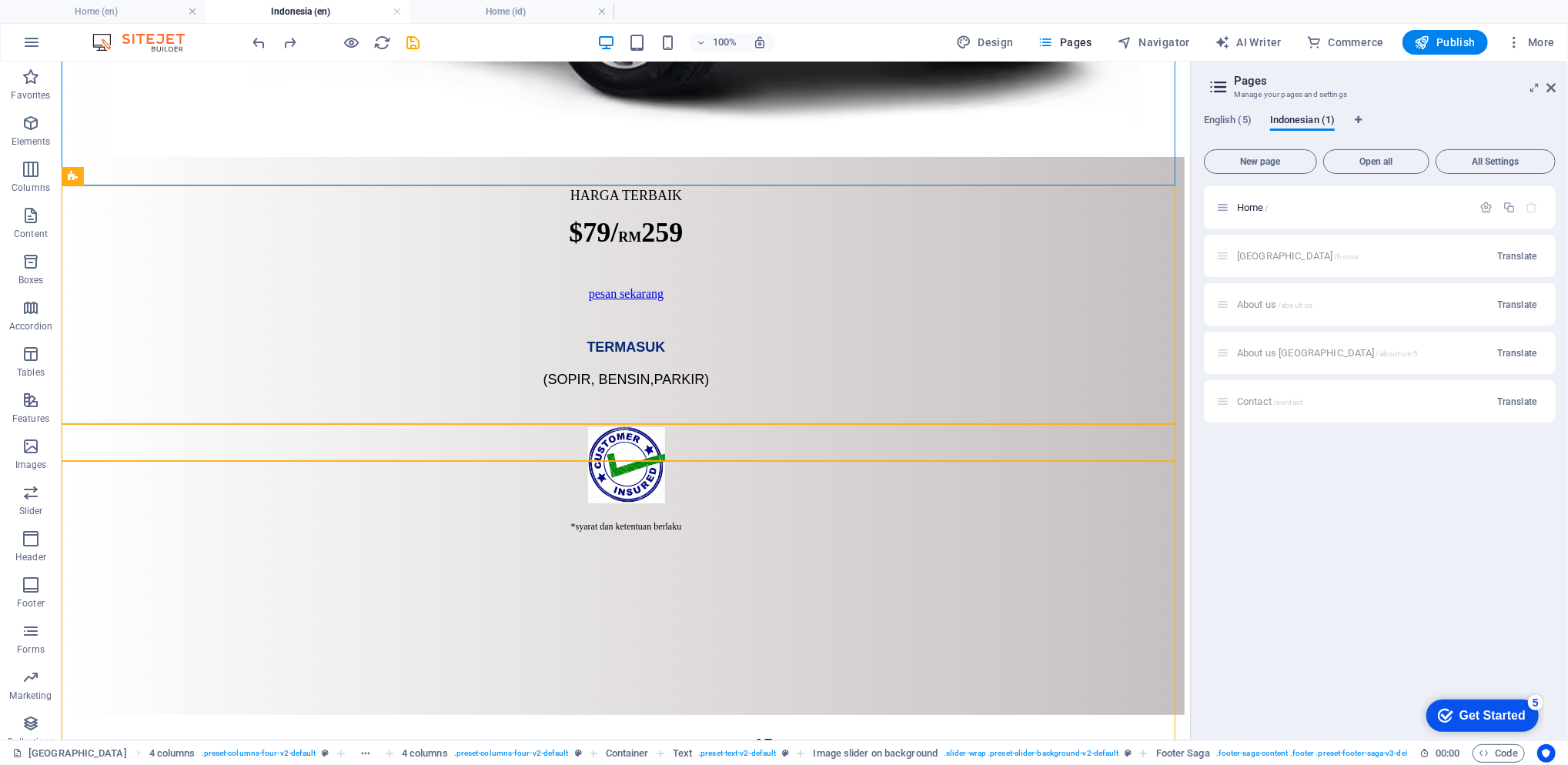
click at [502, 21] on li "Home (id)" at bounding box center [512, 11] width 205 height 23
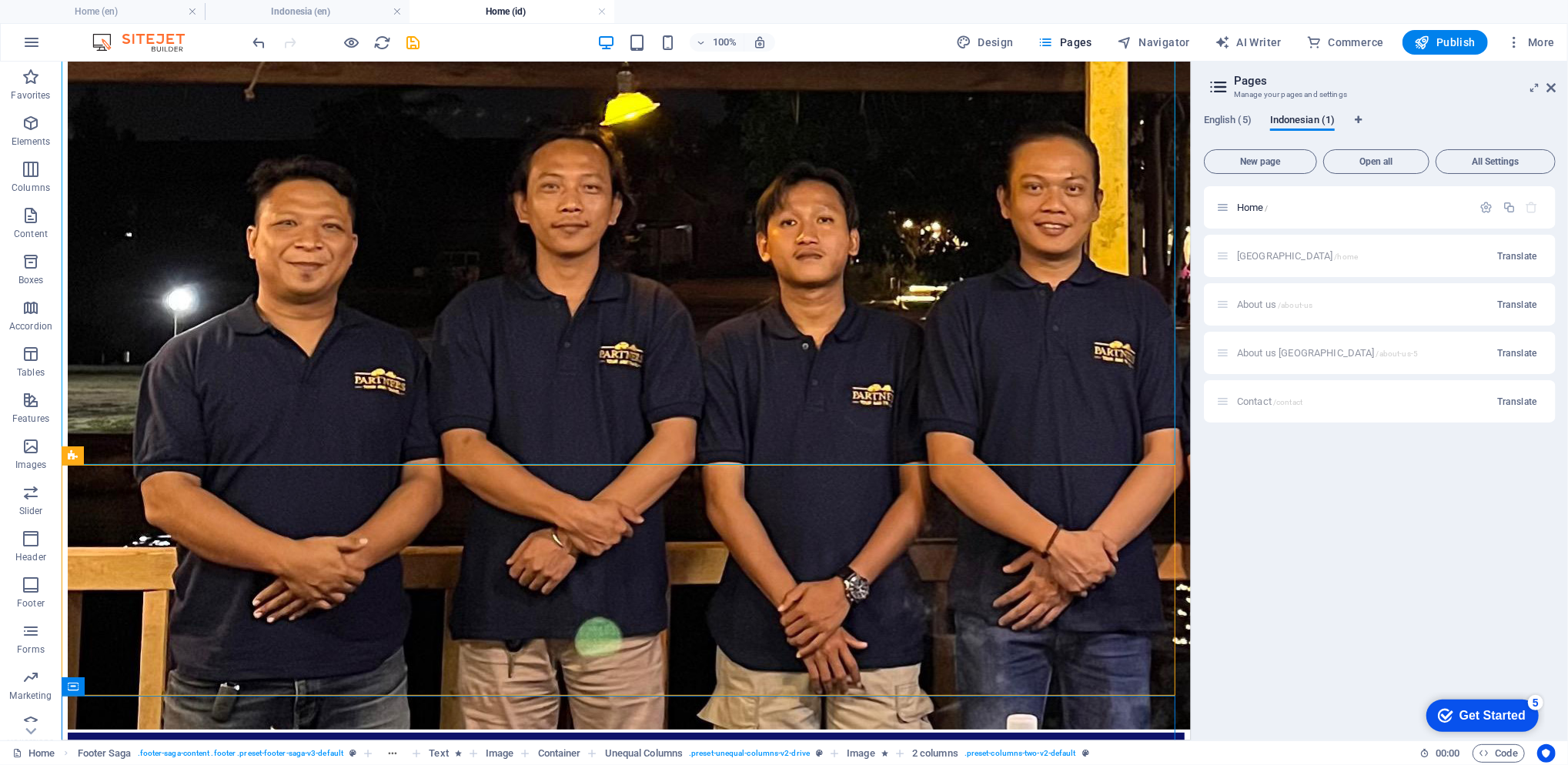
scroll to position [0, 0]
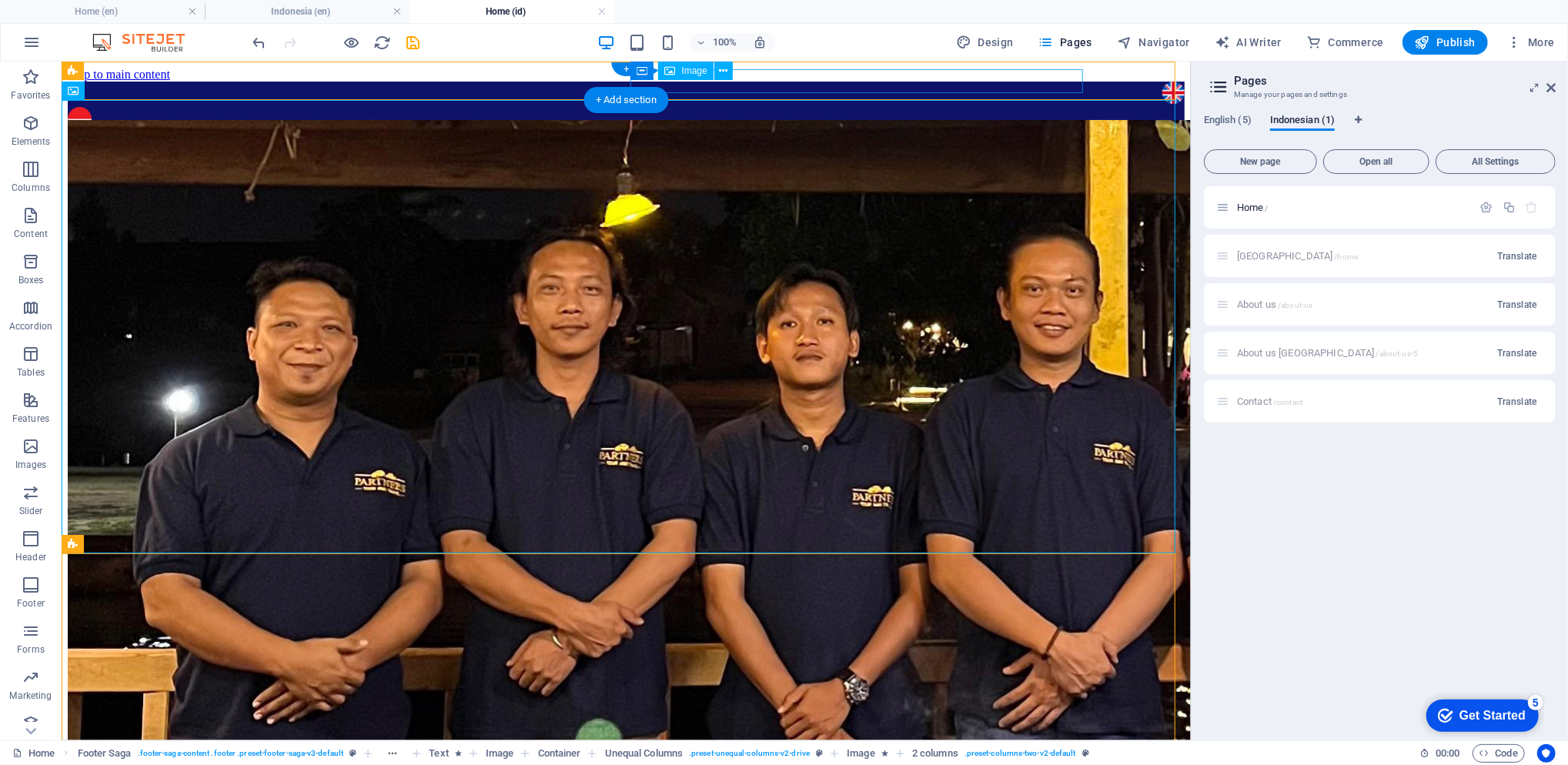
click at [708, 107] on figure at bounding box center [625, 120] width 1117 height 27
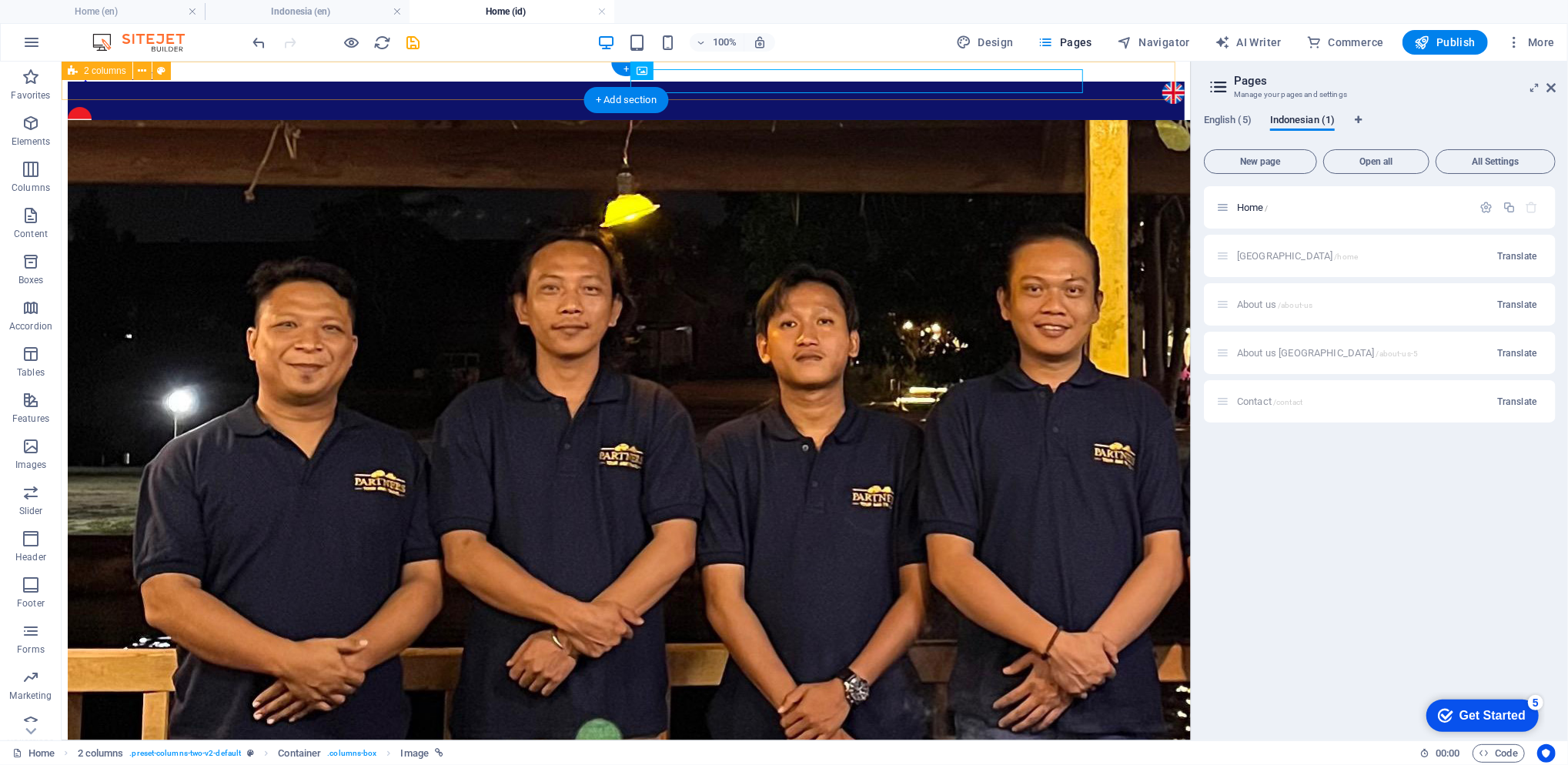
click at [103, 92] on div at bounding box center [625, 100] width 1117 height 38
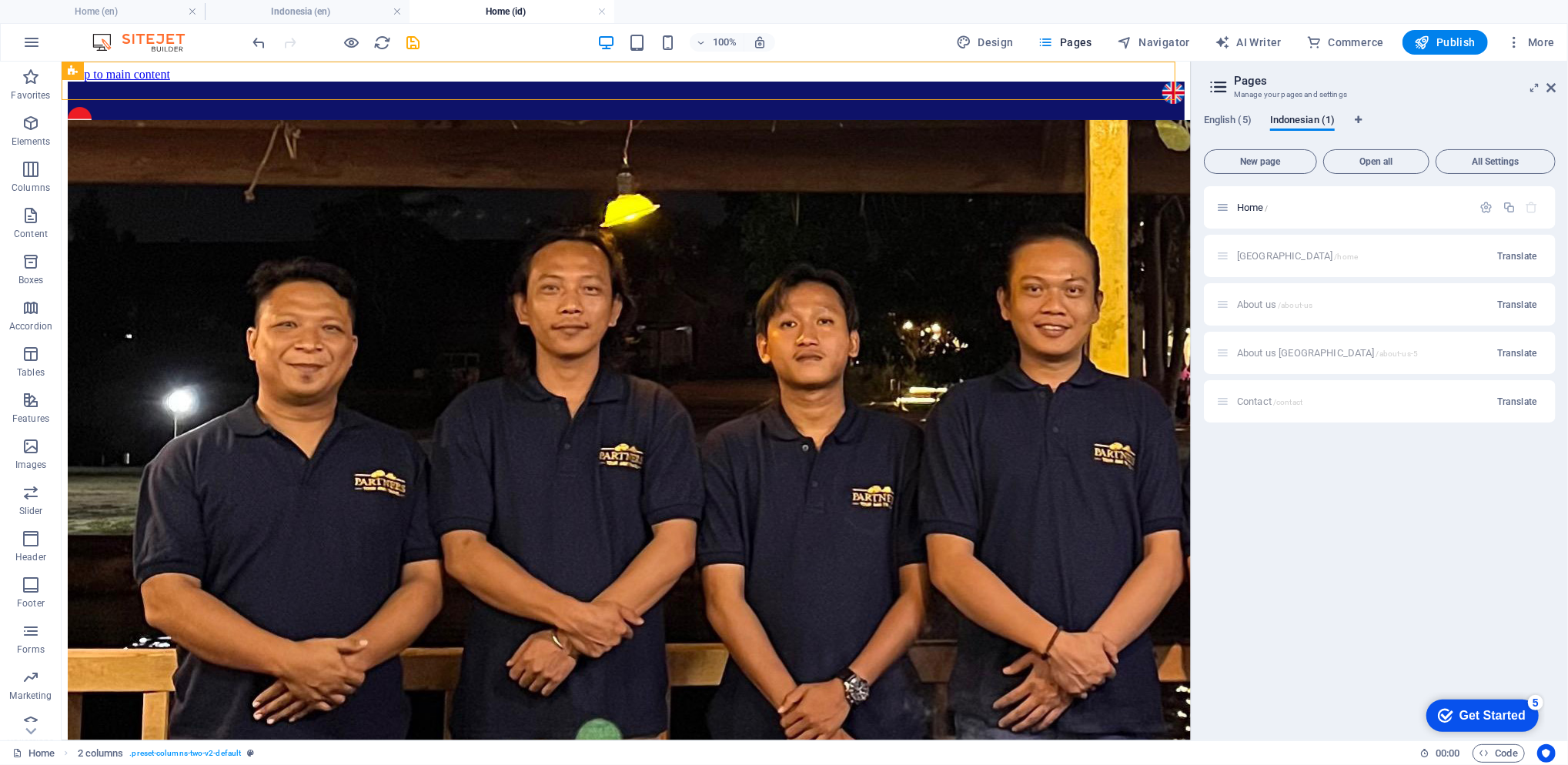
click at [1230, 120] on span "English (5)" at bounding box center [1228, 121] width 47 height 21
click at [1389, 357] on p "About us [GEOGRAPHIC_DATA] /about-us-5" at bounding box center [1352, 353] width 231 height 10
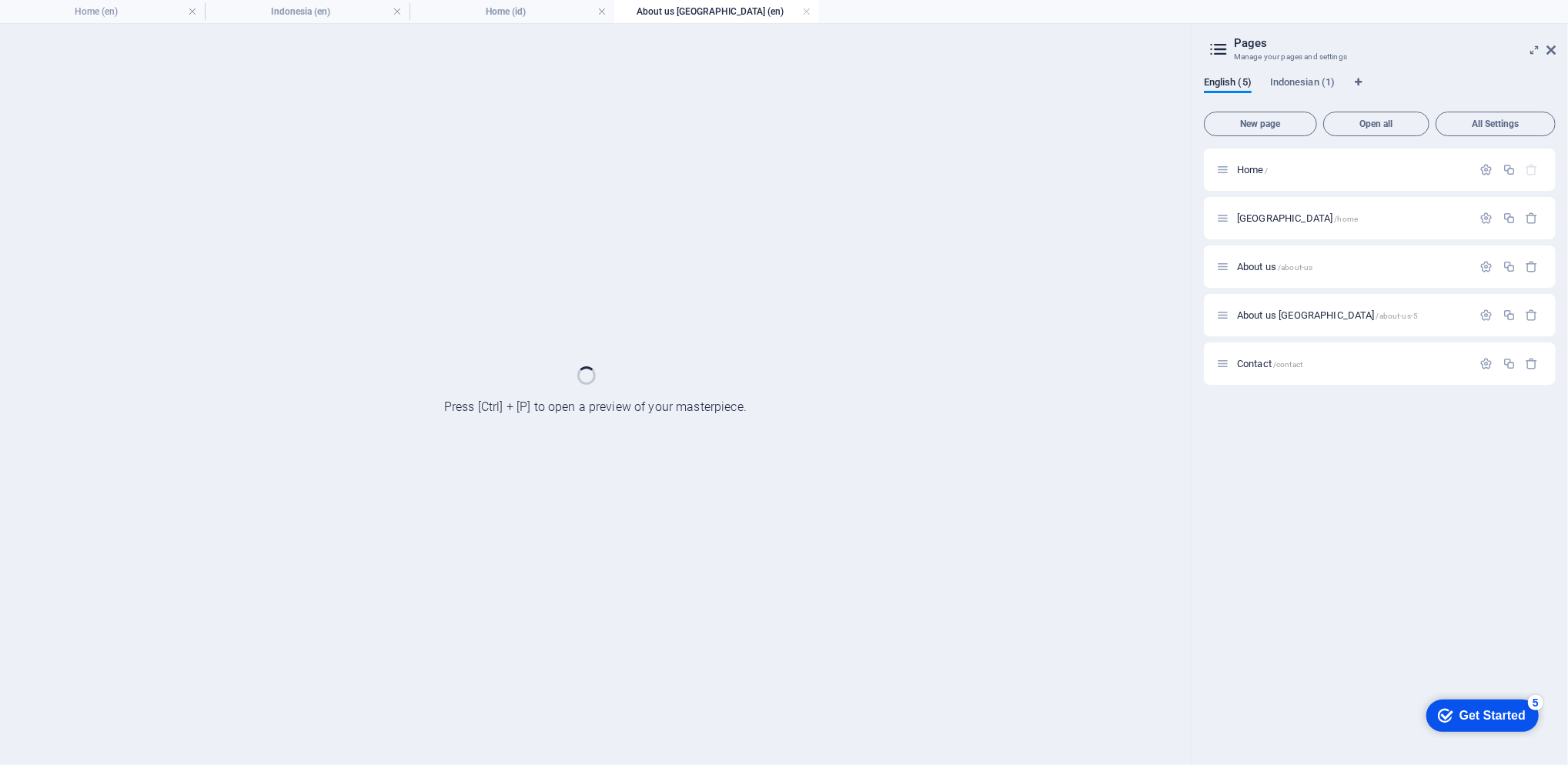
click at [1389, 357] on div "Contact /contact" at bounding box center [1344, 363] width 256 height 18
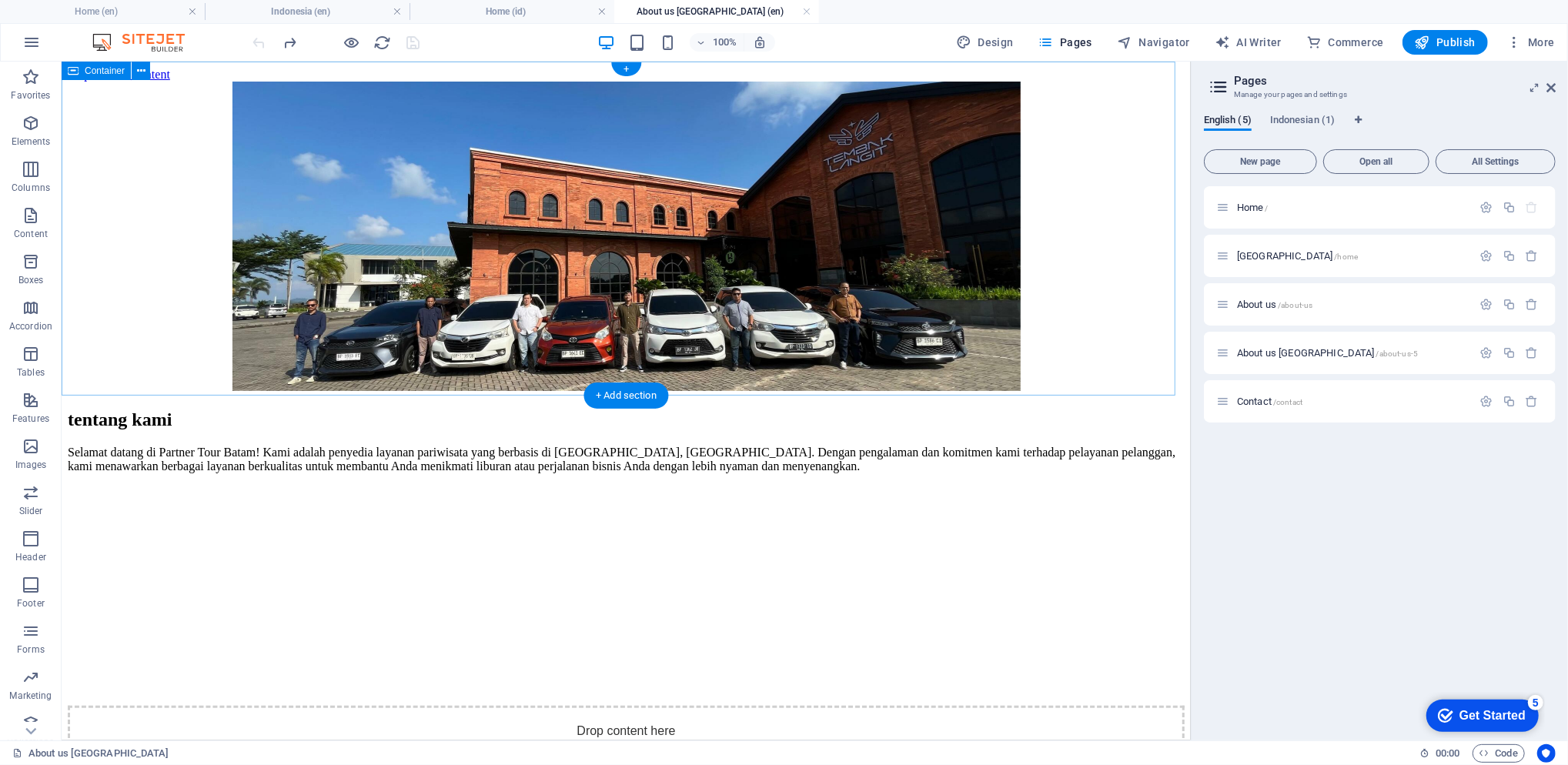
click at [128, 334] on div at bounding box center [625, 237] width 1117 height 312
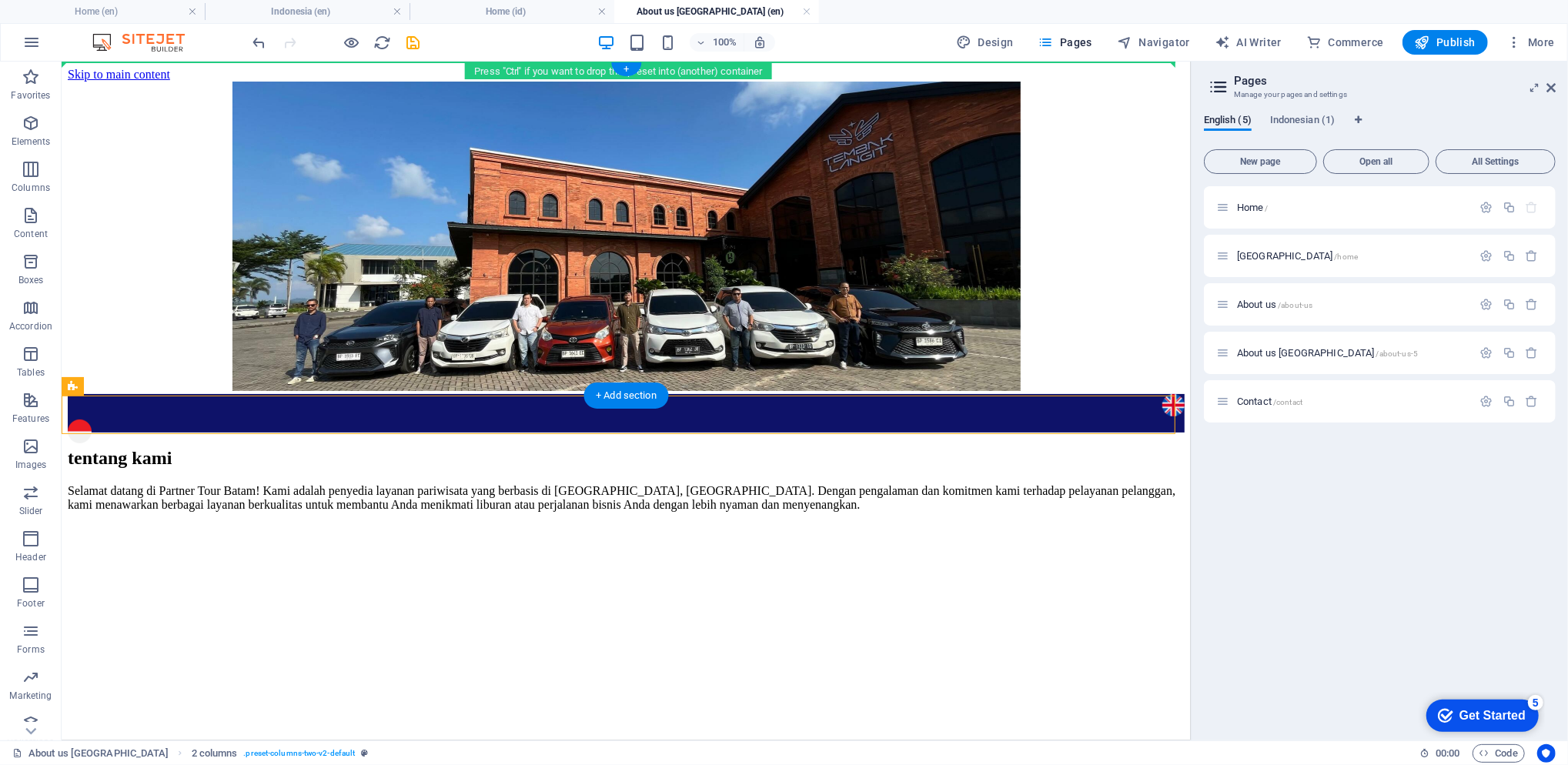
drag, startPoint x: 115, startPoint y: 417, endPoint x: 138, endPoint y: 116, distance: 301.9
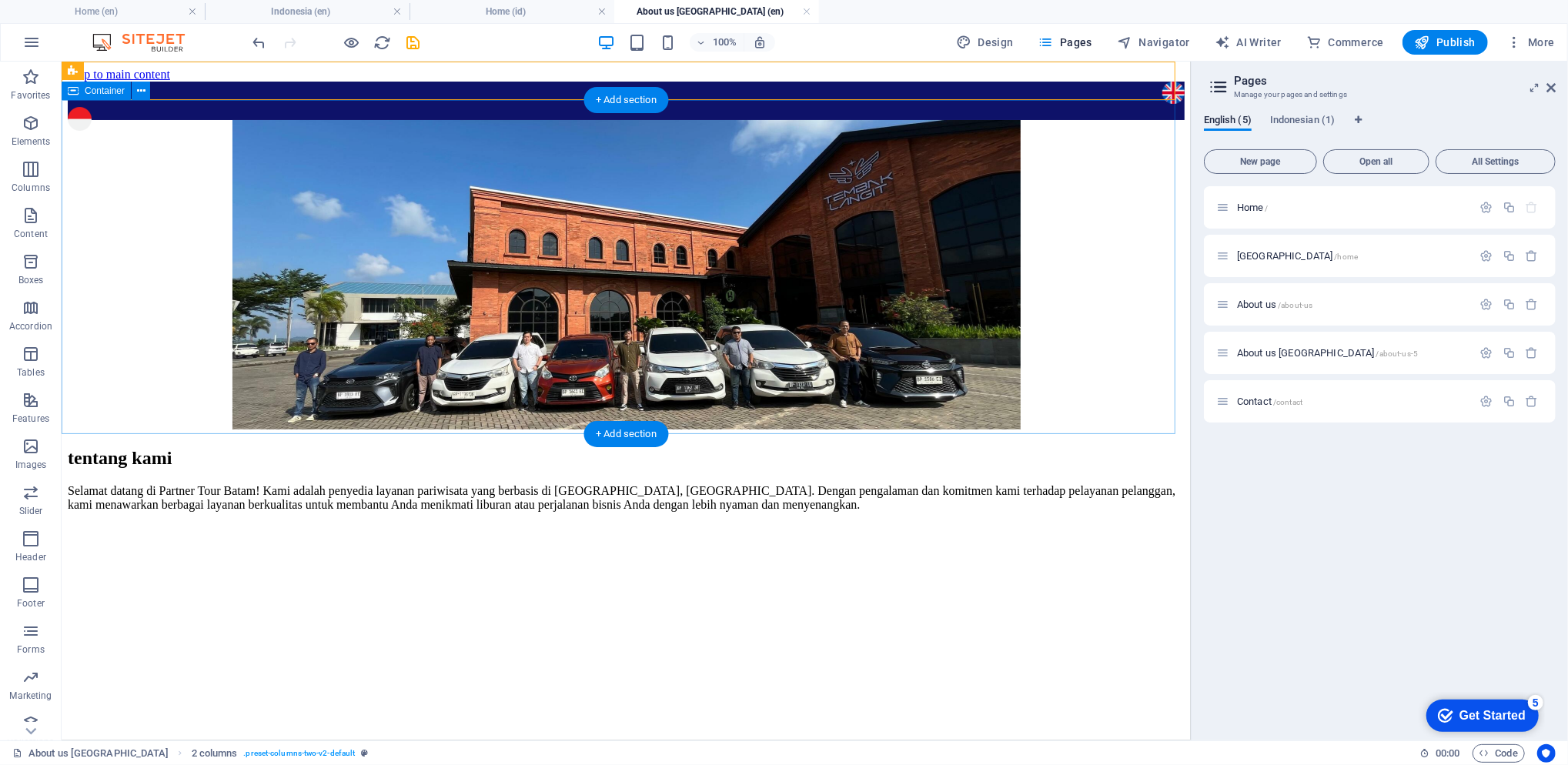
click at [124, 271] on div at bounding box center [625, 275] width 1117 height 312
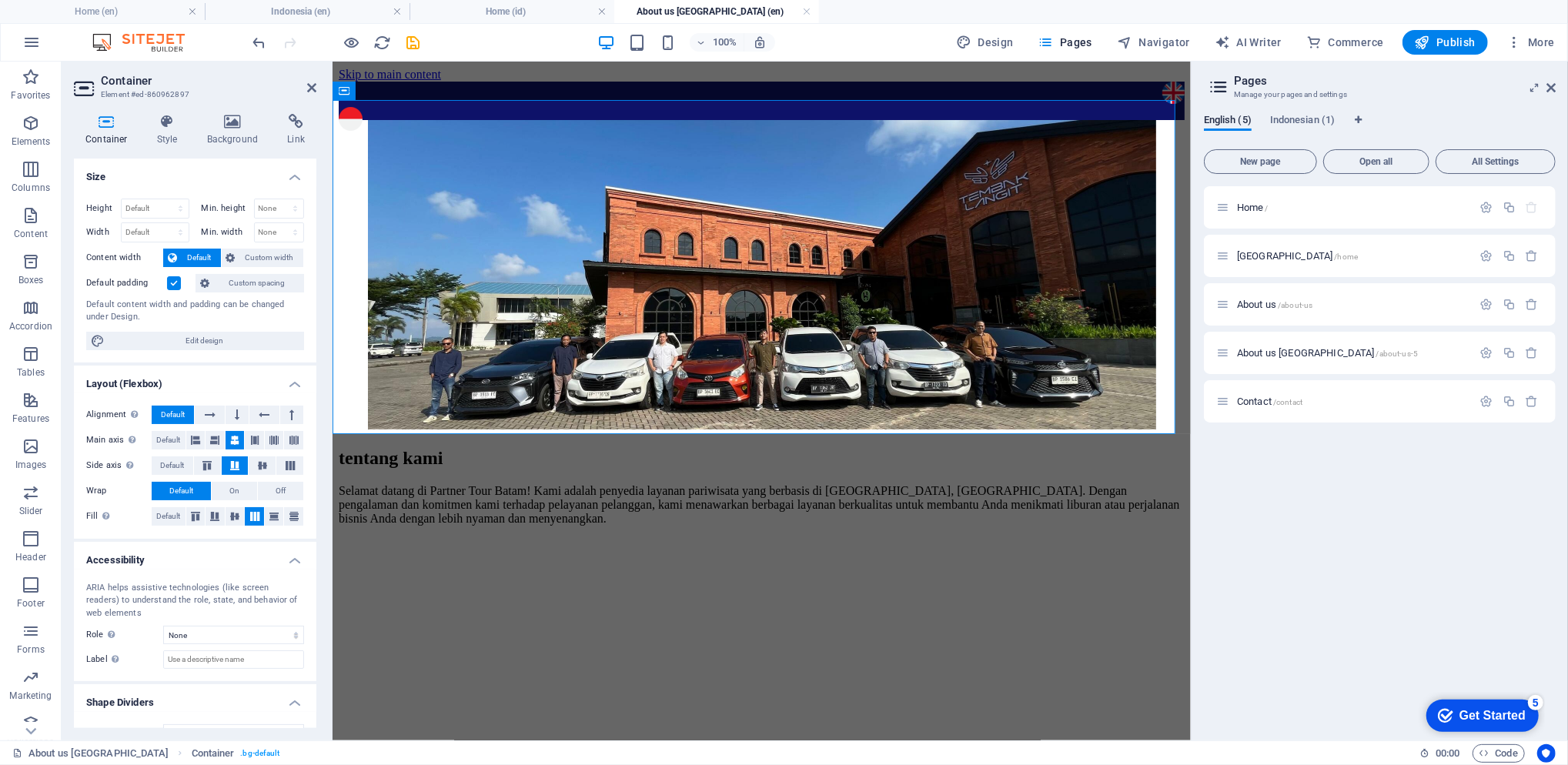
click at [220, 129] on h4 "Background" at bounding box center [236, 130] width 81 height 32
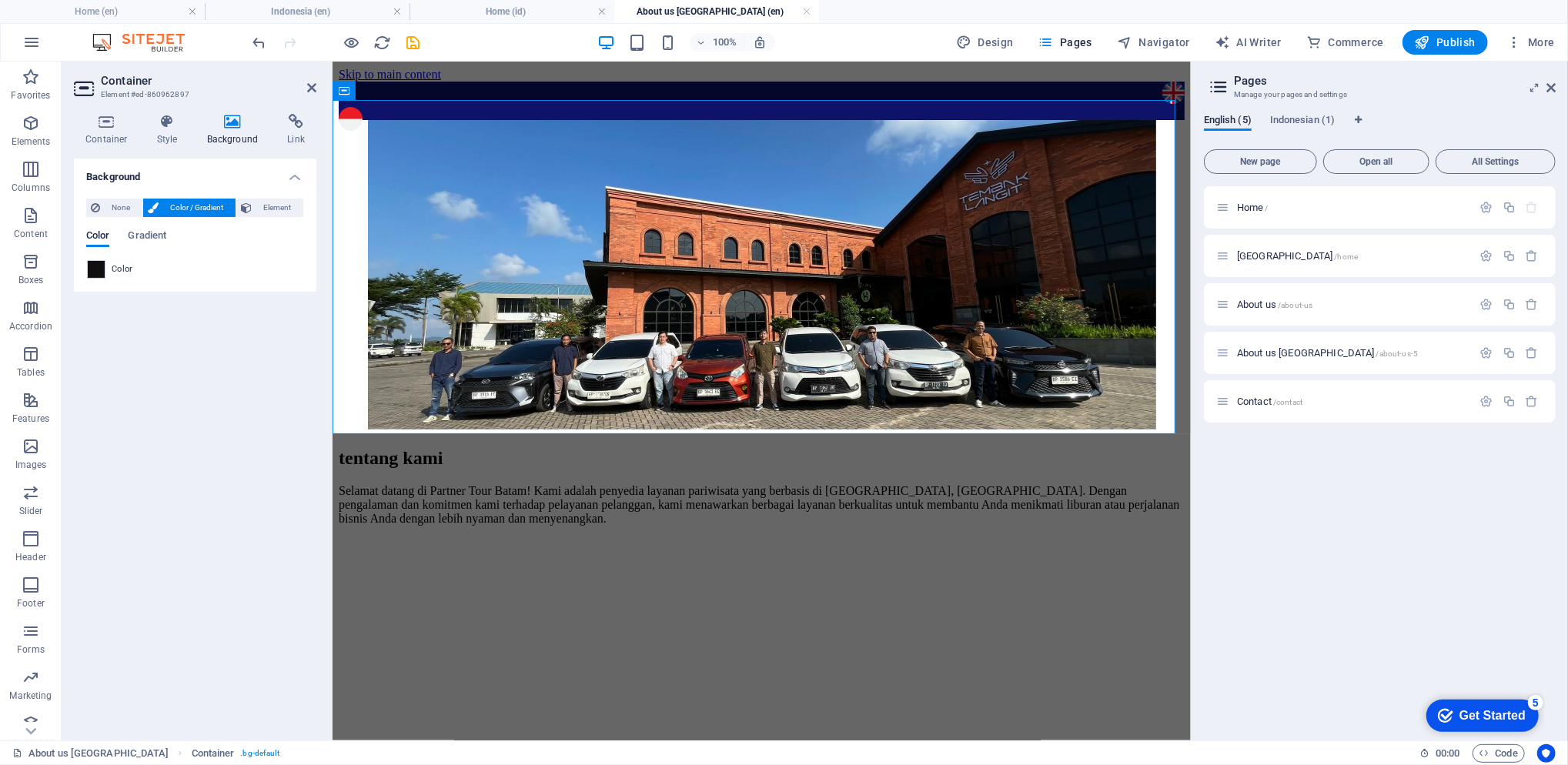
click at [101, 267] on span at bounding box center [96, 269] width 17 height 17
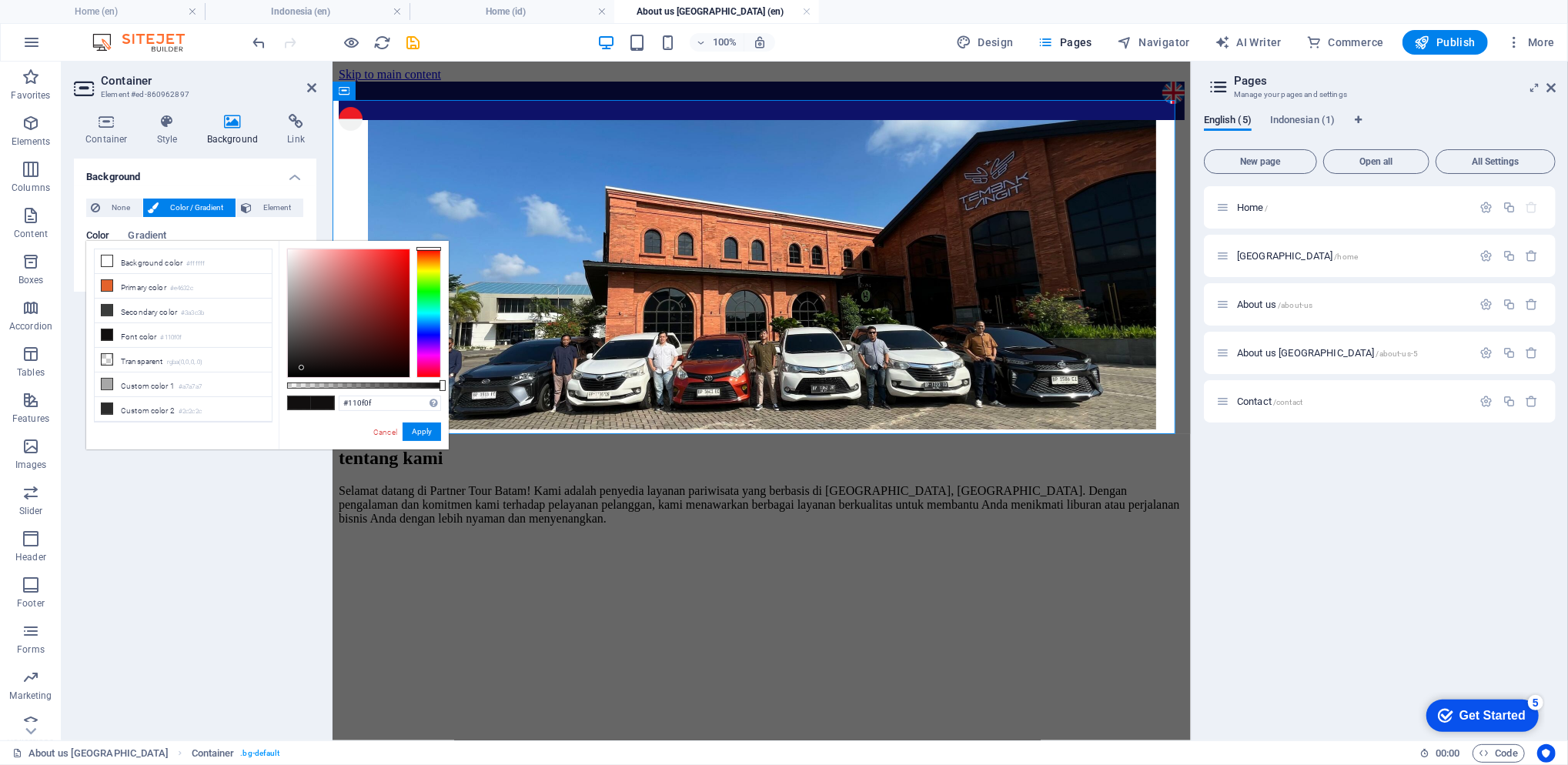
click at [118, 261] on li "Background color #ffffff" at bounding box center [183, 261] width 177 height 25
type input "#ffffff"
click at [432, 438] on button "Apply" at bounding box center [421, 432] width 38 height 19
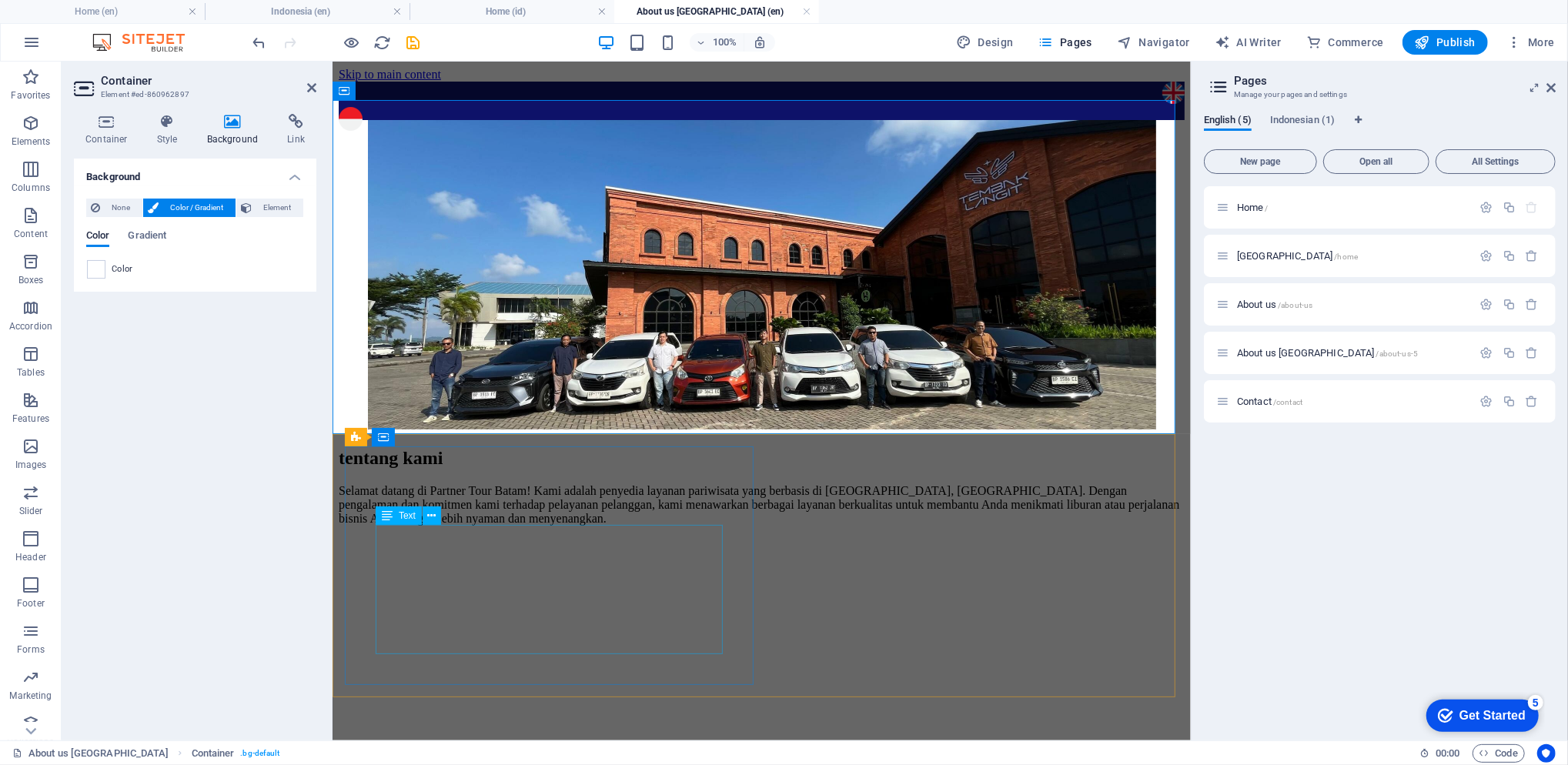
click at [697, 525] on div "Selamat datang di Partner Tour Batam! Kami adalah penyedia layanan pariwisata y…" at bounding box center [761, 504] width 846 height 41
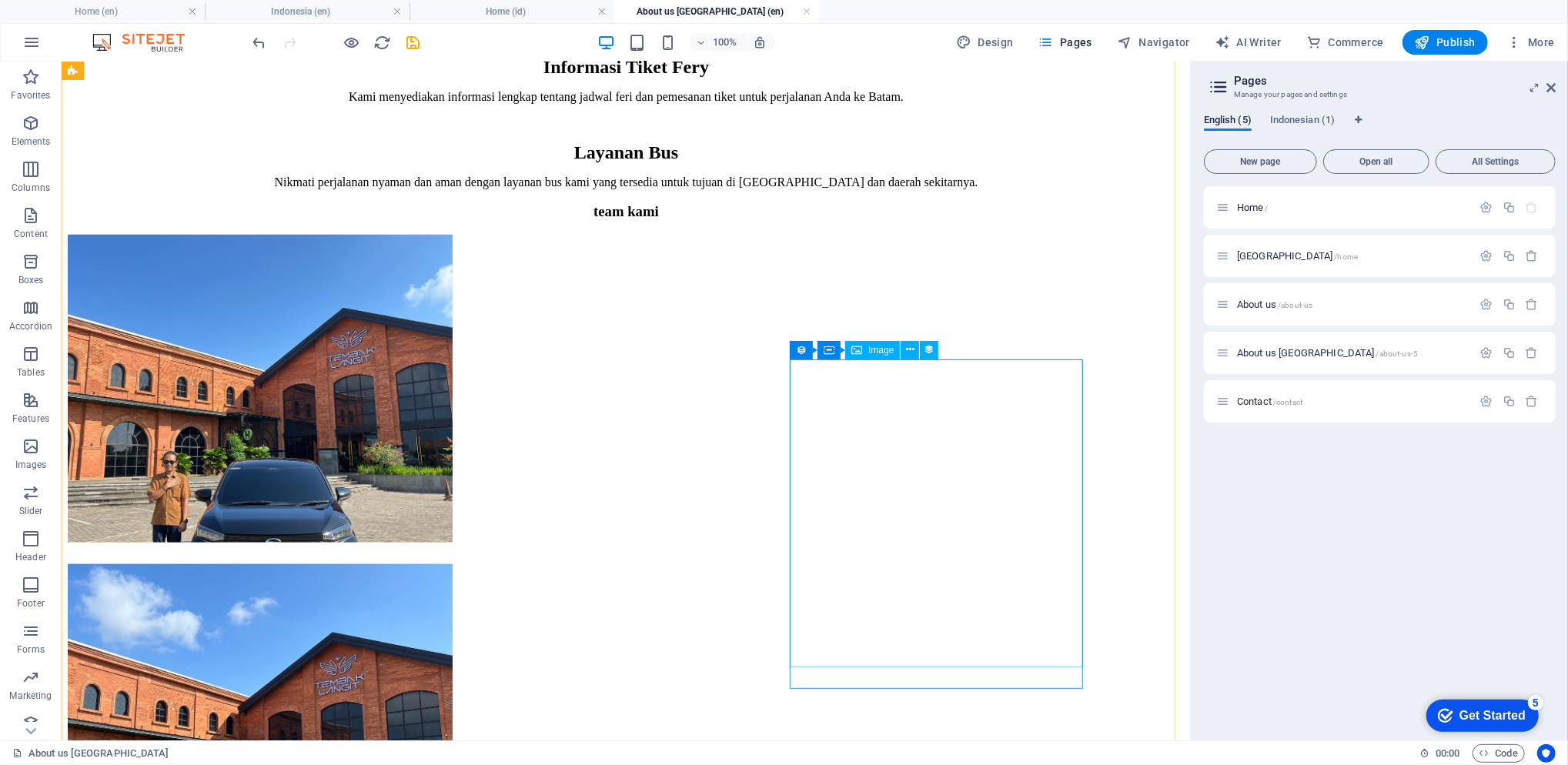
scroll to position [1145, 0]
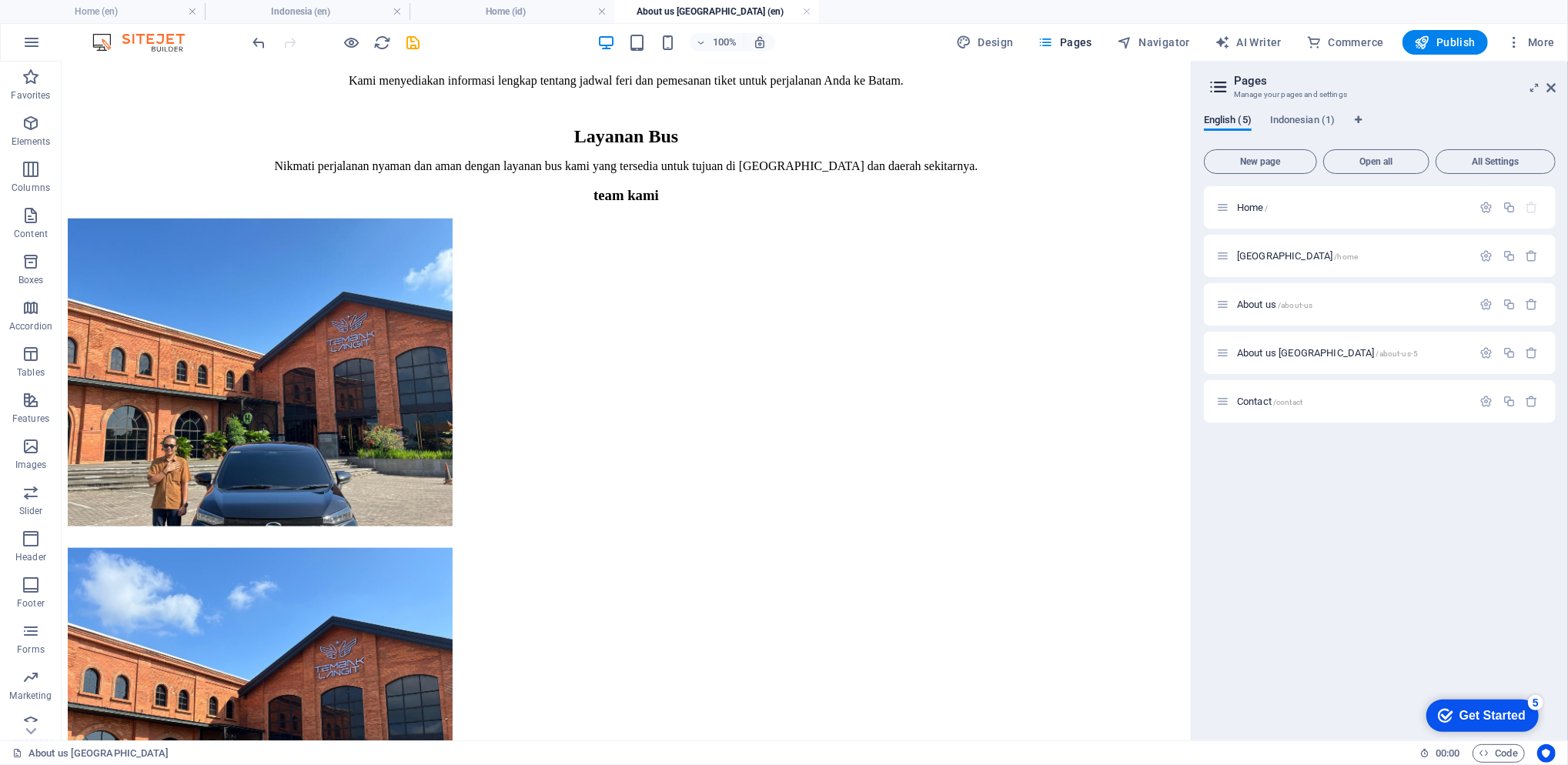
click at [1337, 304] on p "About us /about-us" at bounding box center [1352, 305] width 231 height 10
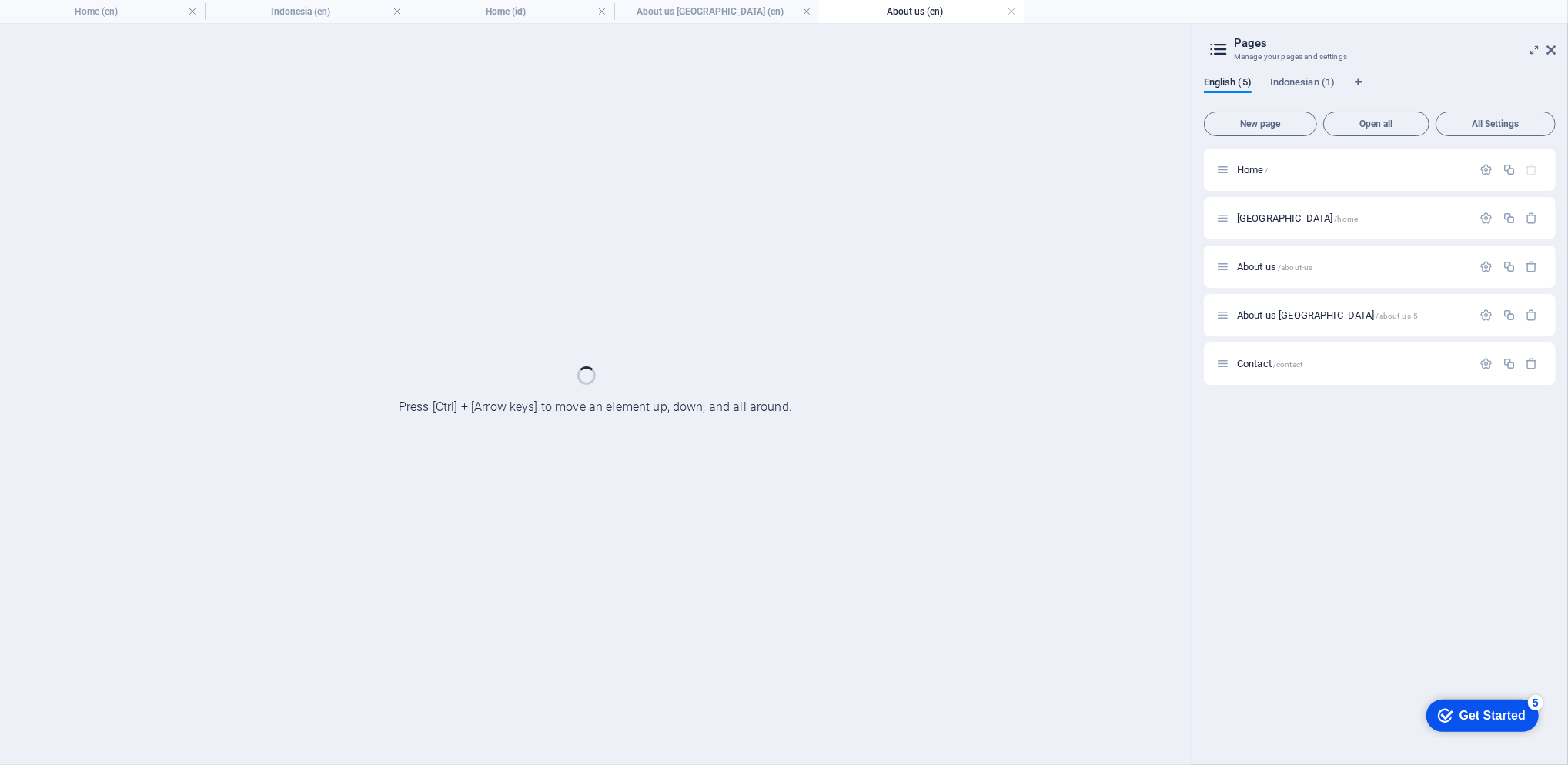
click at [1337, 304] on div "About us [GEOGRAPHIC_DATA] /about-us-5" at bounding box center [1380, 315] width 352 height 42
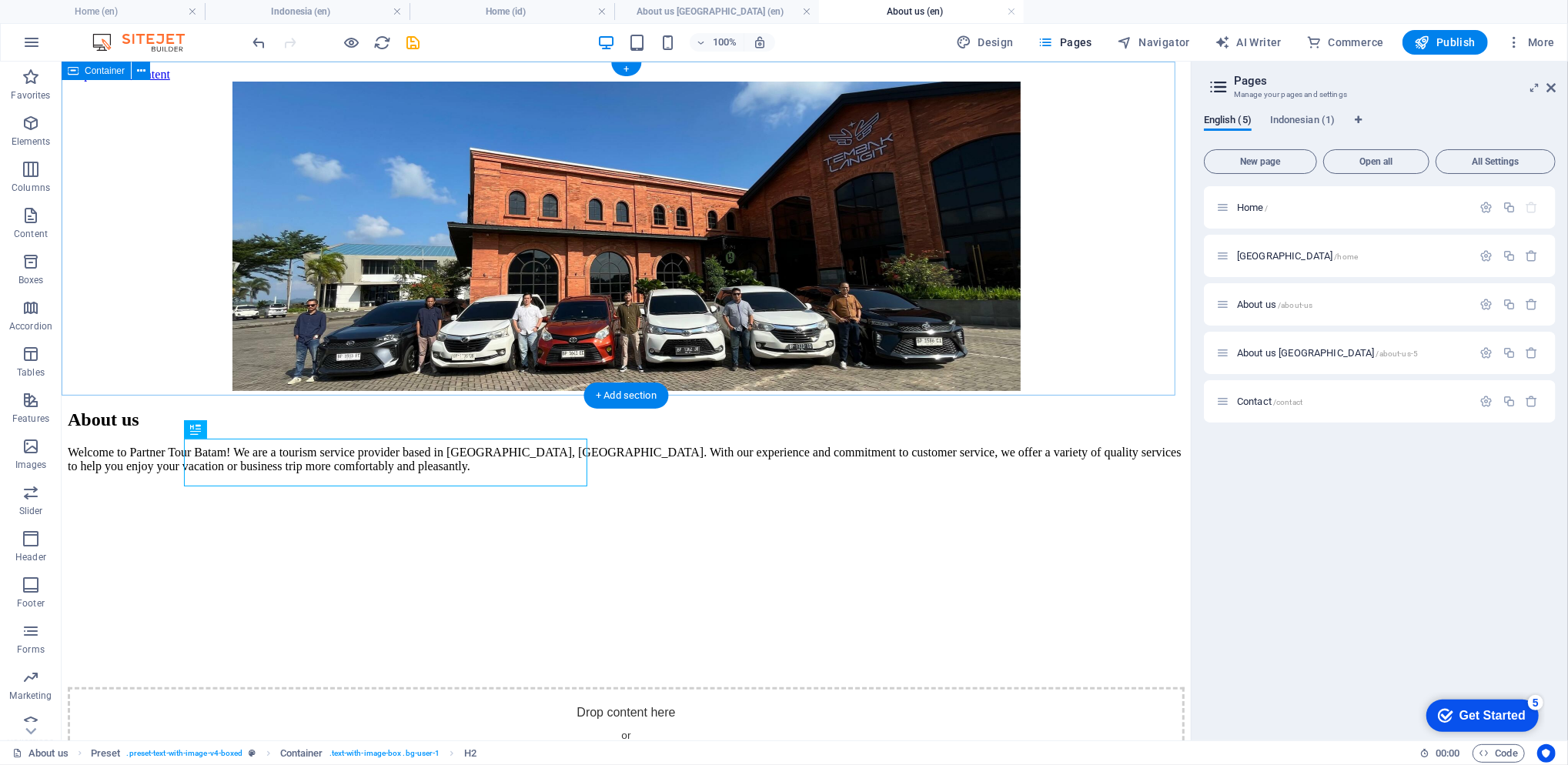
click at [111, 134] on div at bounding box center [625, 237] width 1117 height 312
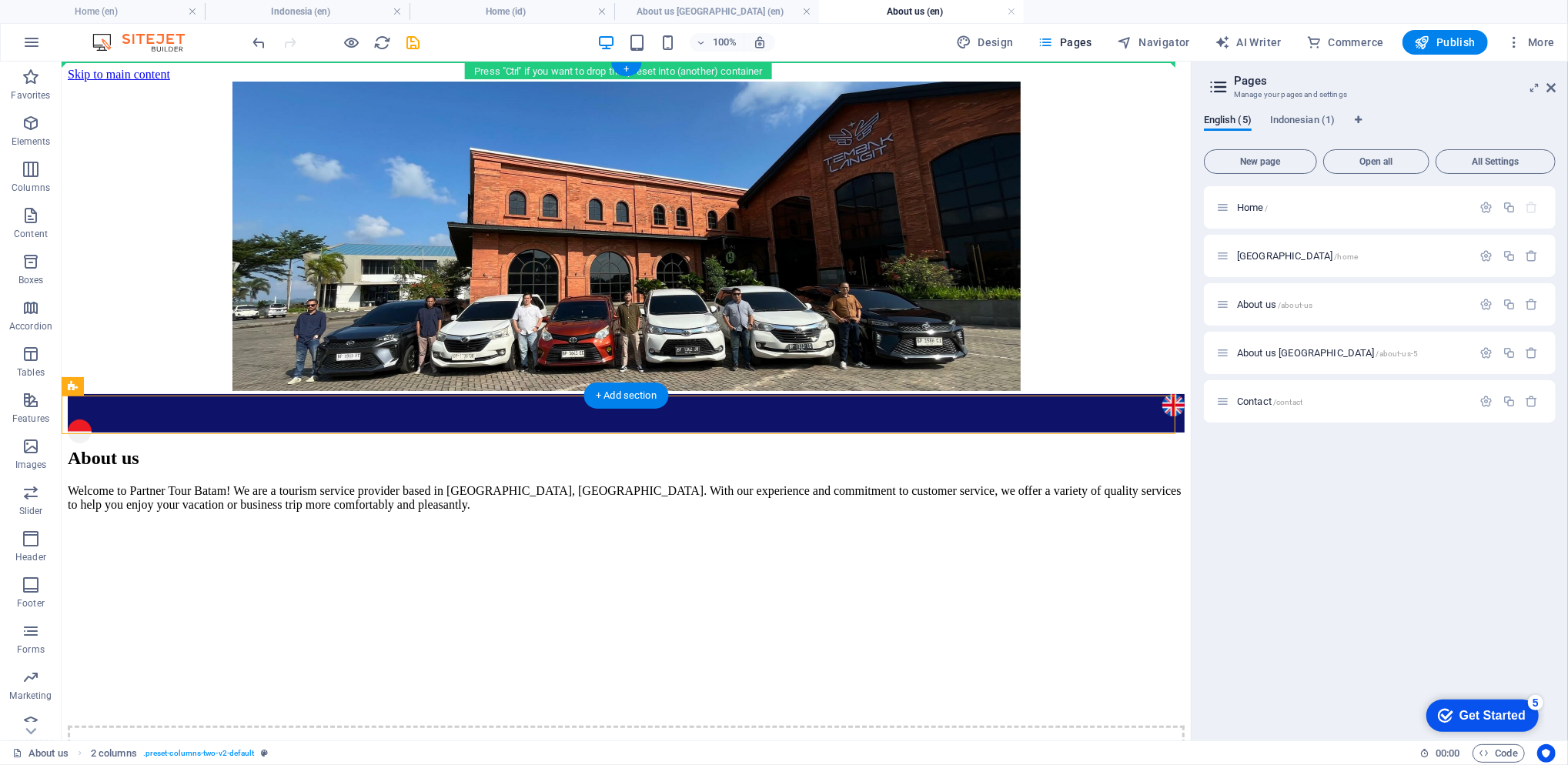
drag, startPoint x: 99, startPoint y: 414, endPoint x: 140, endPoint y: 135, distance: 282.0
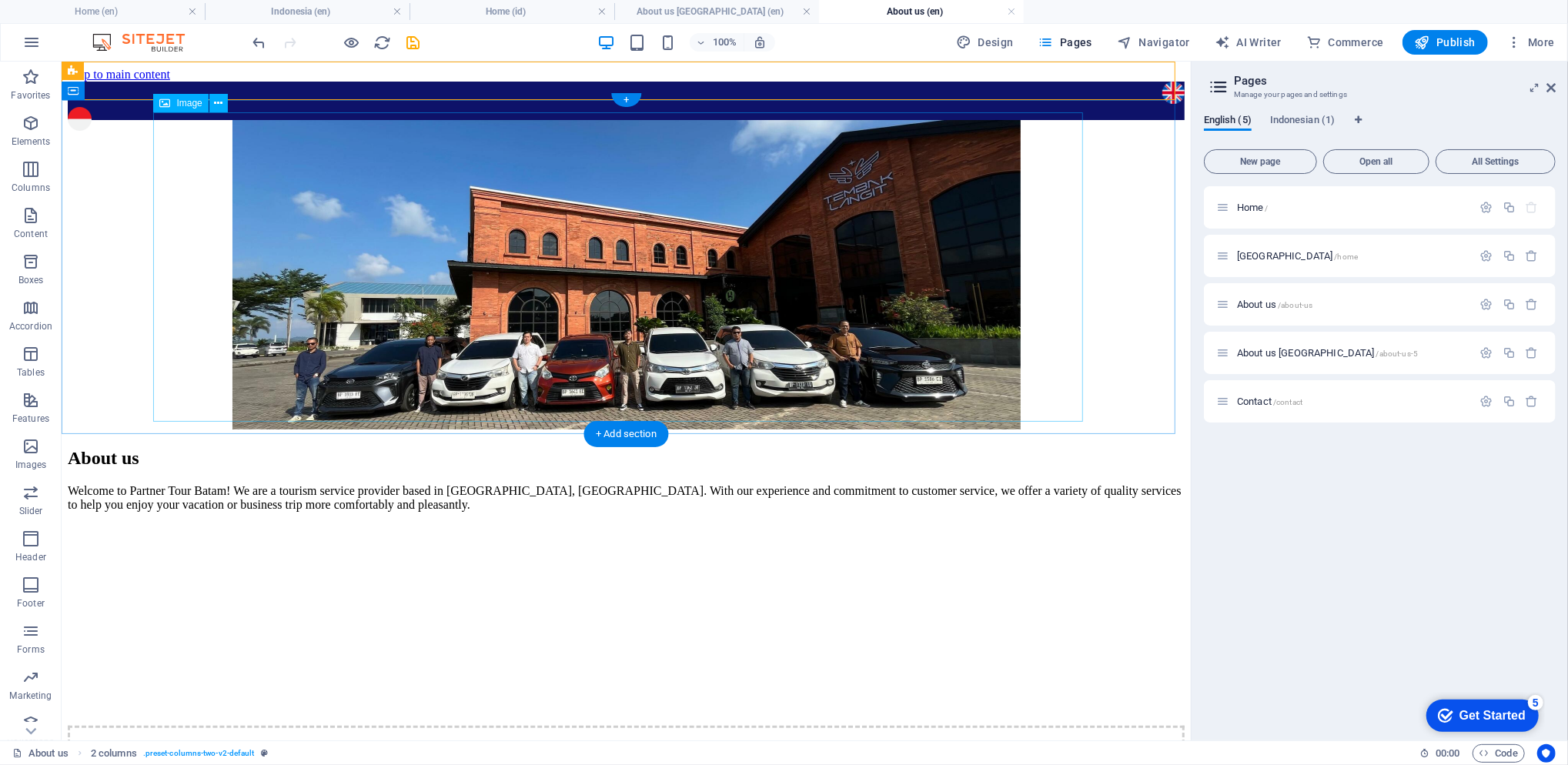
click at [159, 228] on figure at bounding box center [625, 275] width 1117 height 312
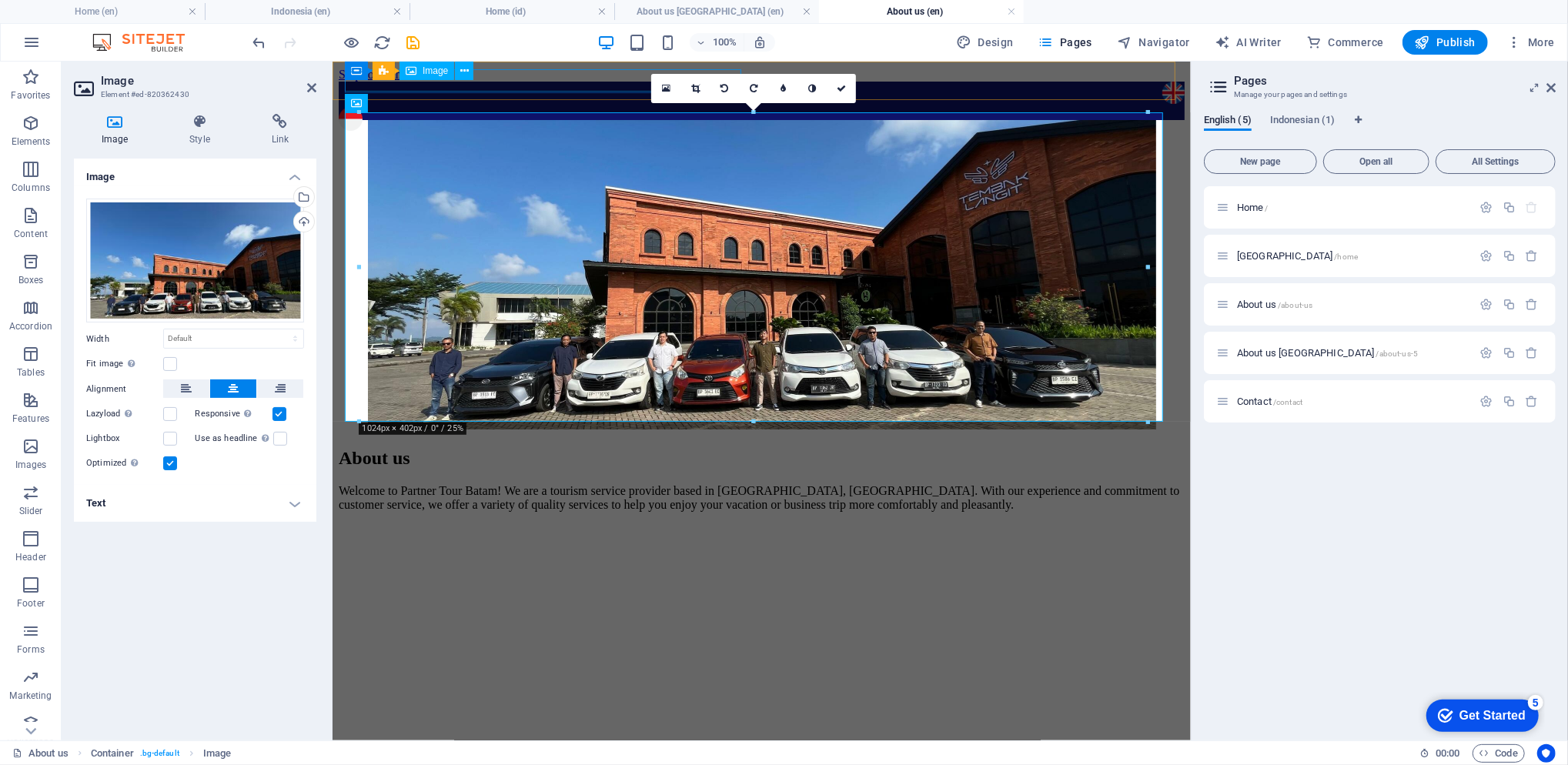
click at [571, 86] on figure at bounding box center [761, 94] width 846 height 25
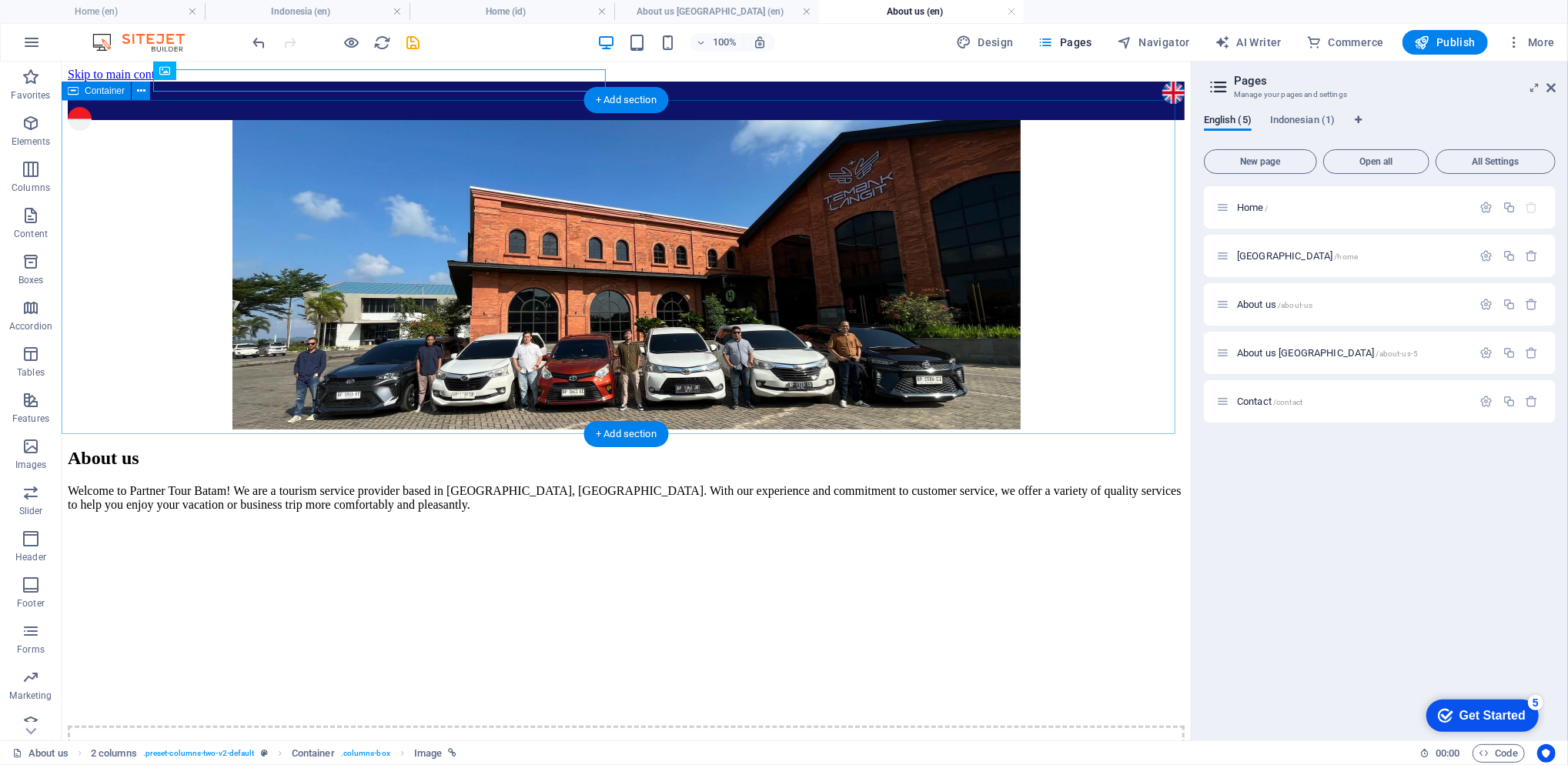
click at [120, 311] on div at bounding box center [625, 275] width 1117 height 312
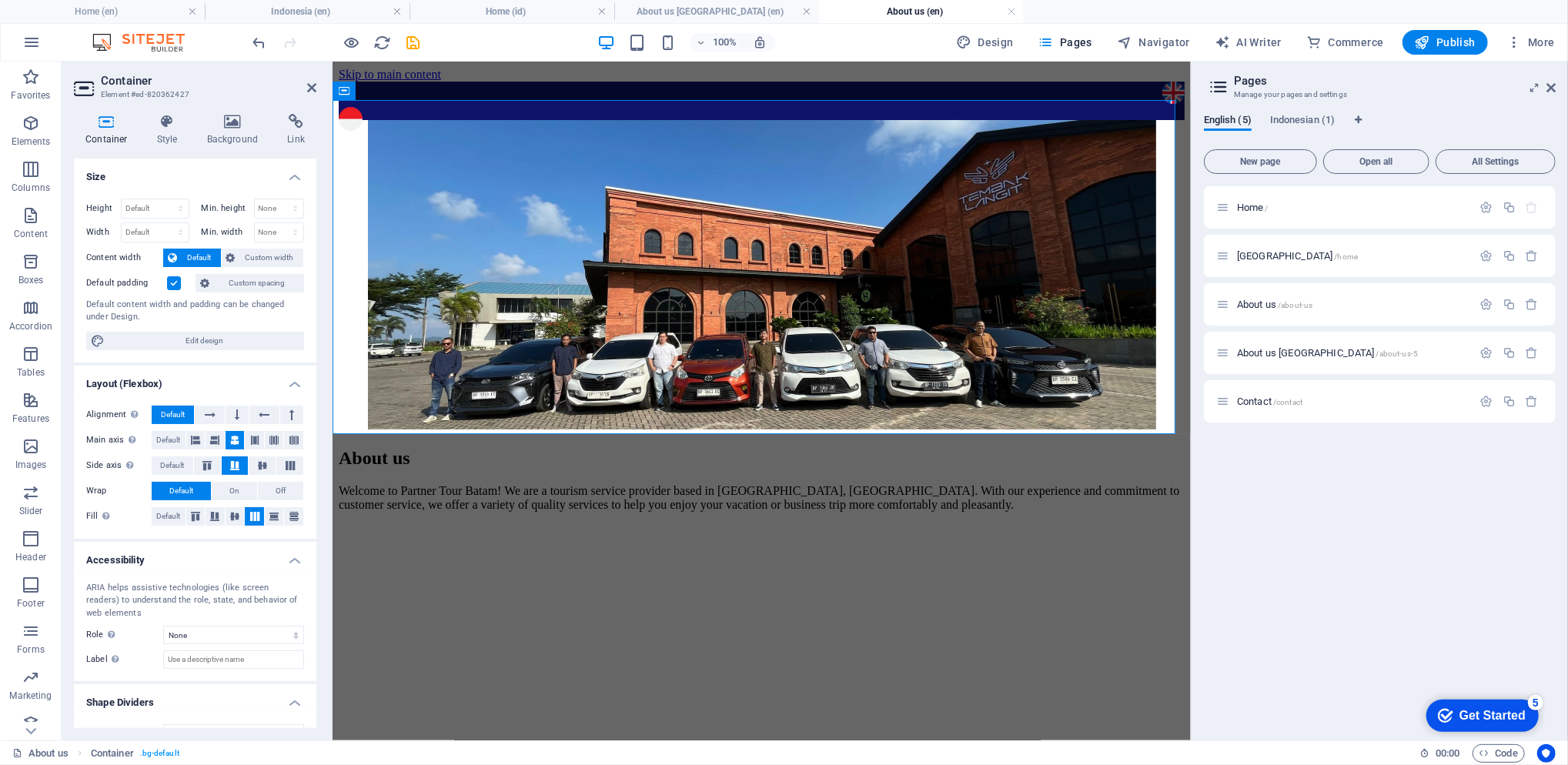
click at [220, 136] on h4 "Background" at bounding box center [236, 130] width 81 height 32
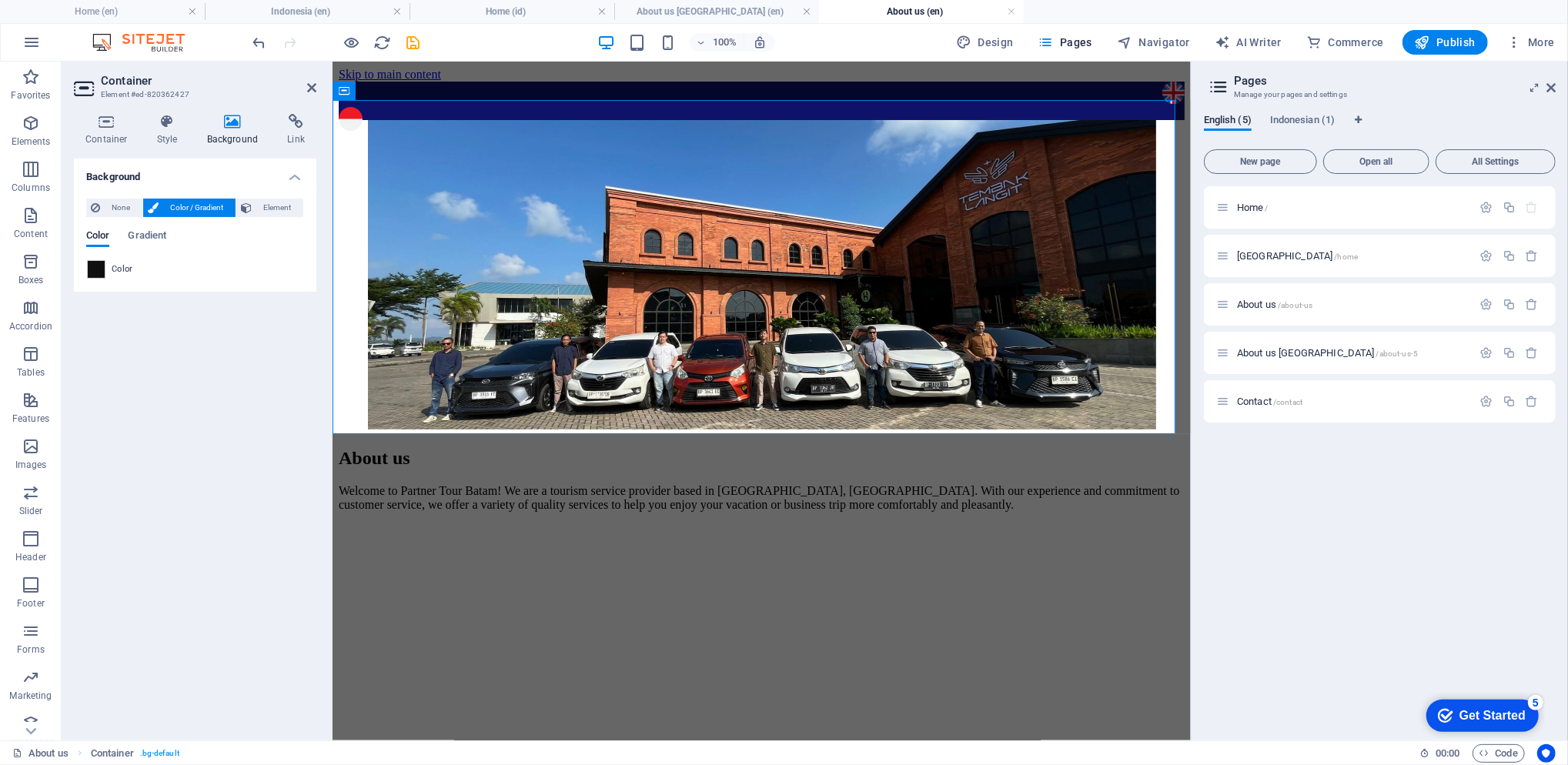
click at [93, 267] on span at bounding box center [96, 269] width 17 height 17
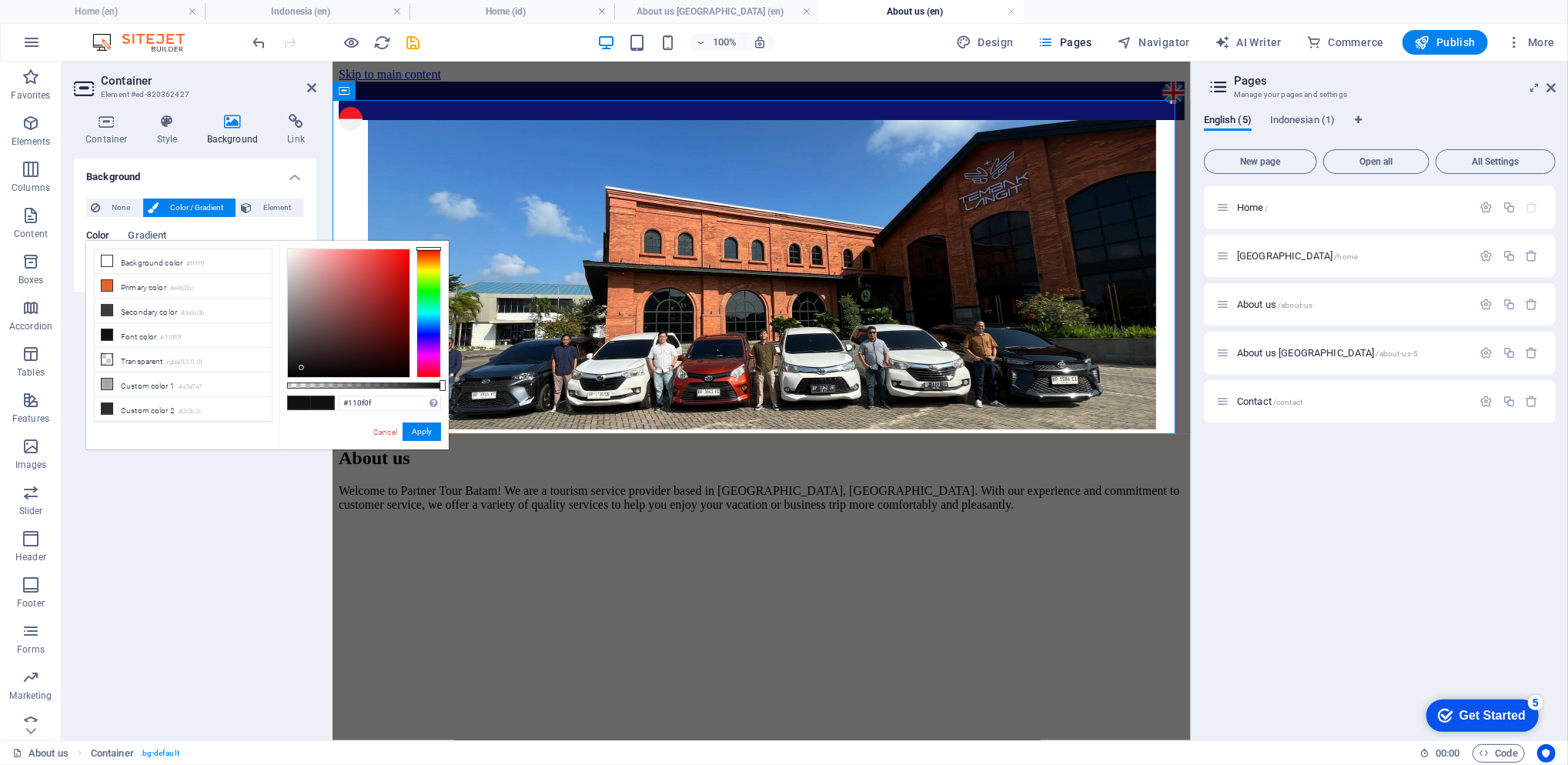
click at [113, 256] on li "Background color #ffffff" at bounding box center [183, 261] width 177 height 25
type input "#ffffff"
click at [420, 433] on button "Apply" at bounding box center [421, 432] width 38 height 19
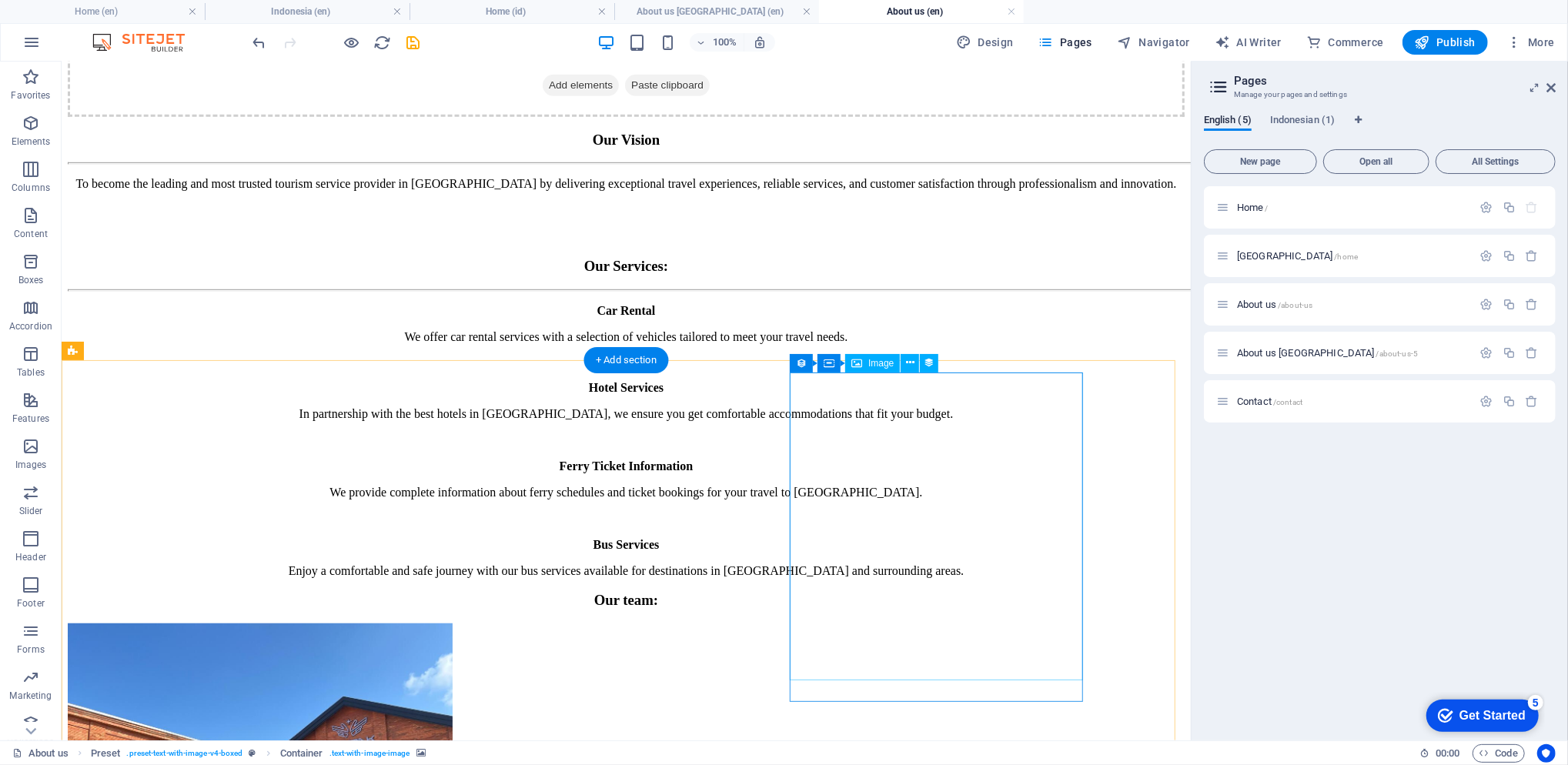
scroll to position [1102, 0]
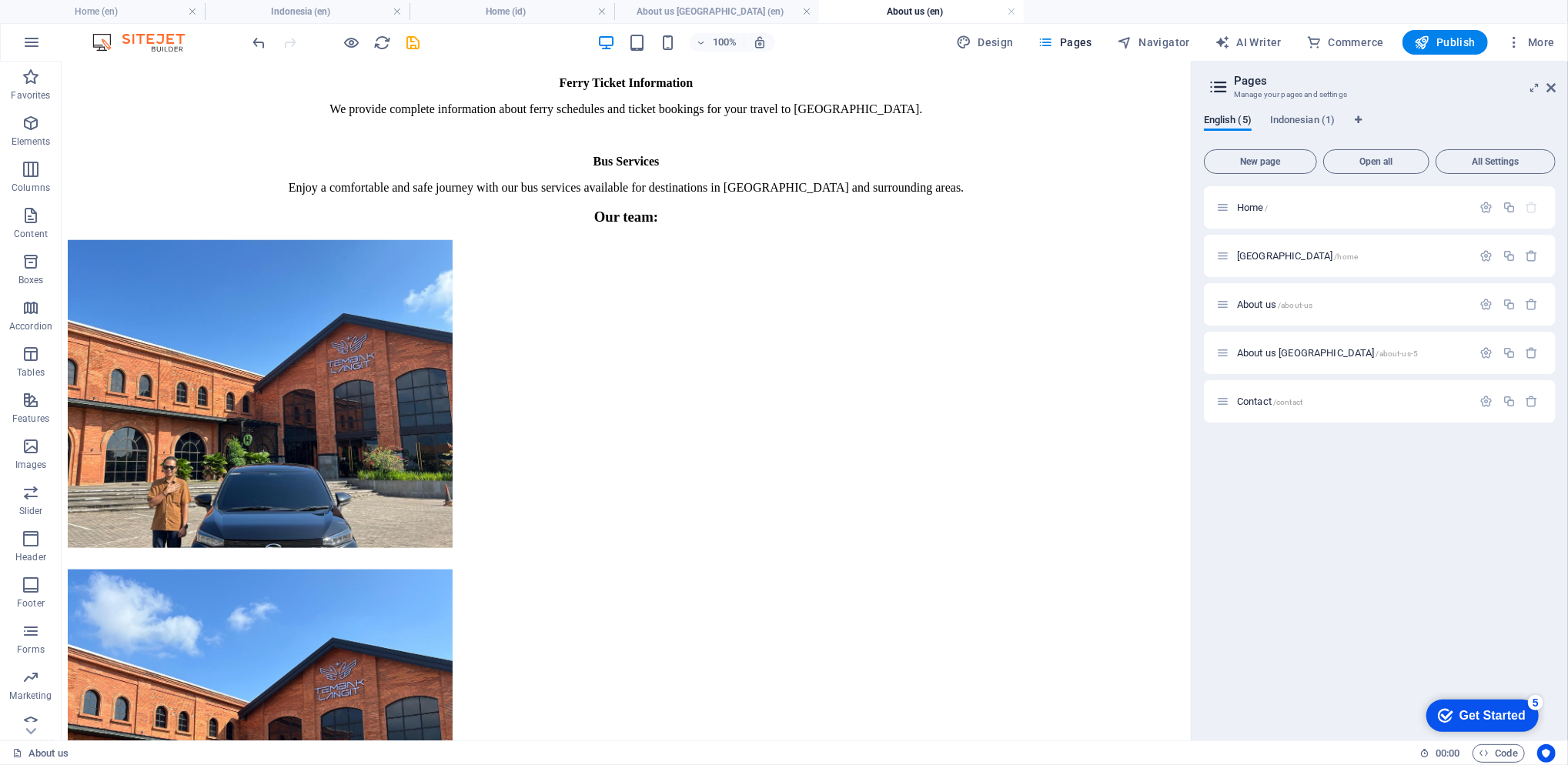
click at [477, 13] on h4 "Home (id)" at bounding box center [512, 12] width 205 height 17
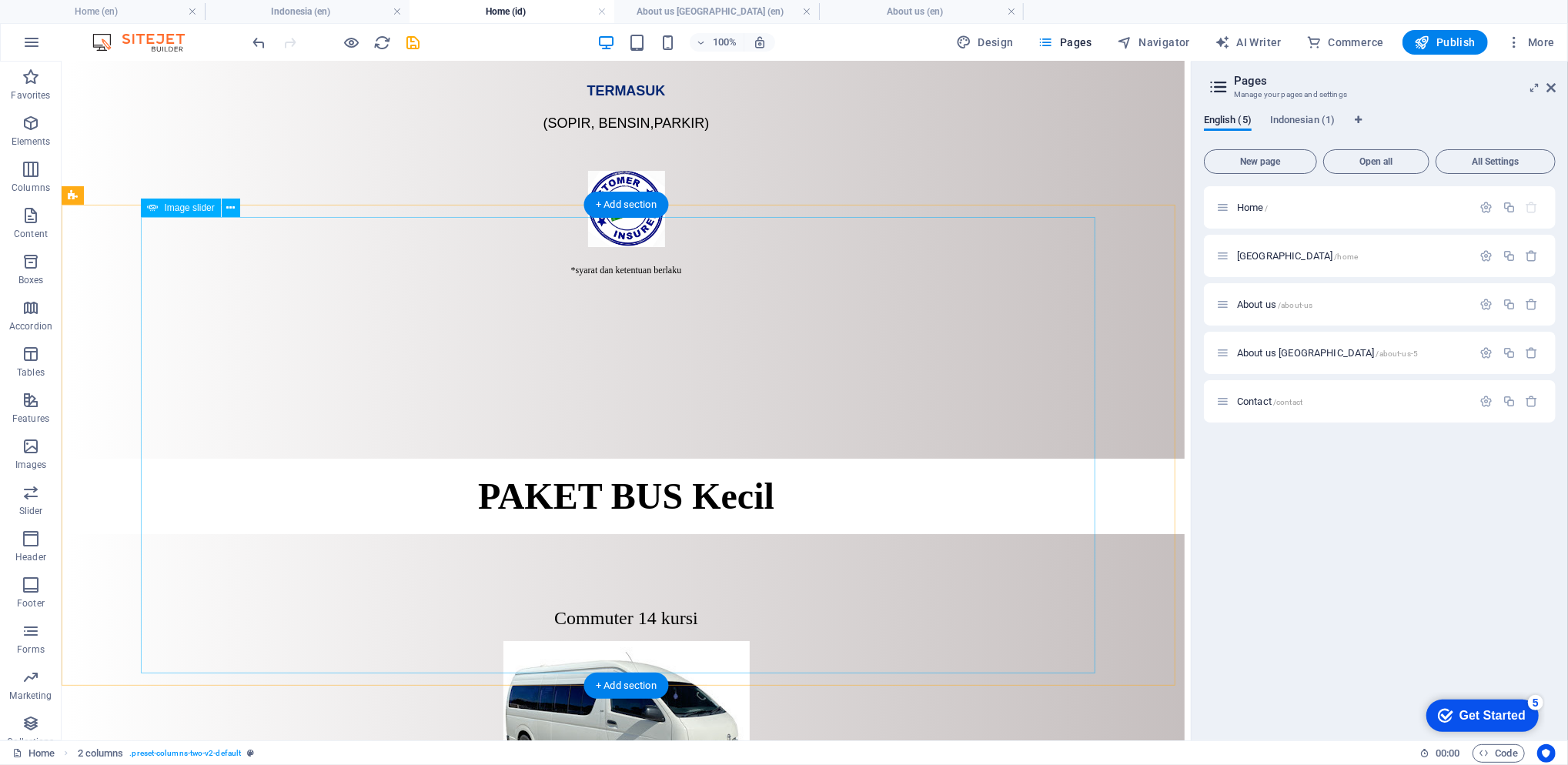
scroll to position [4566, 0]
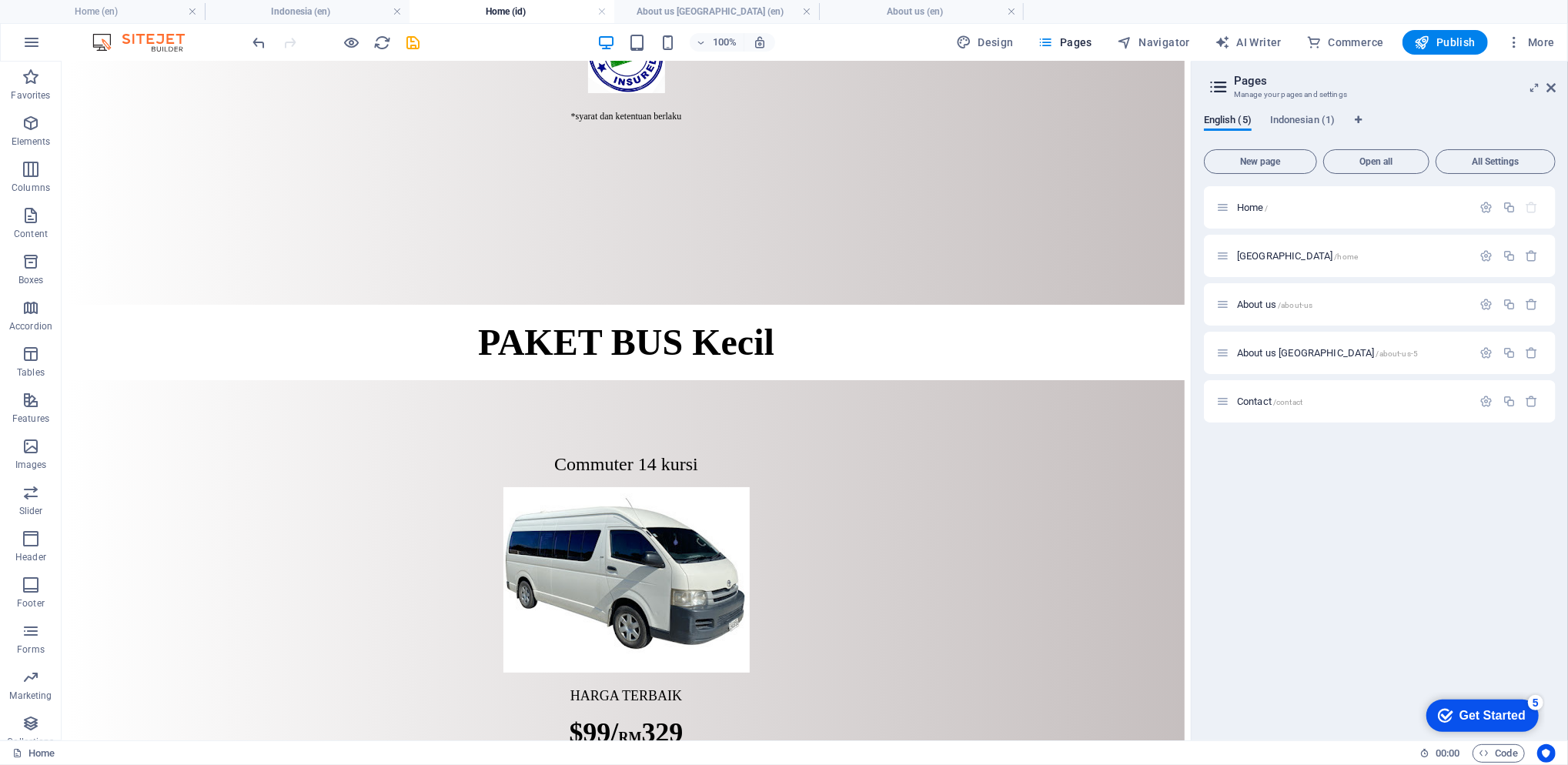
click at [152, 9] on h4 "Home (en)" at bounding box center [102, 12] width 205 height 17
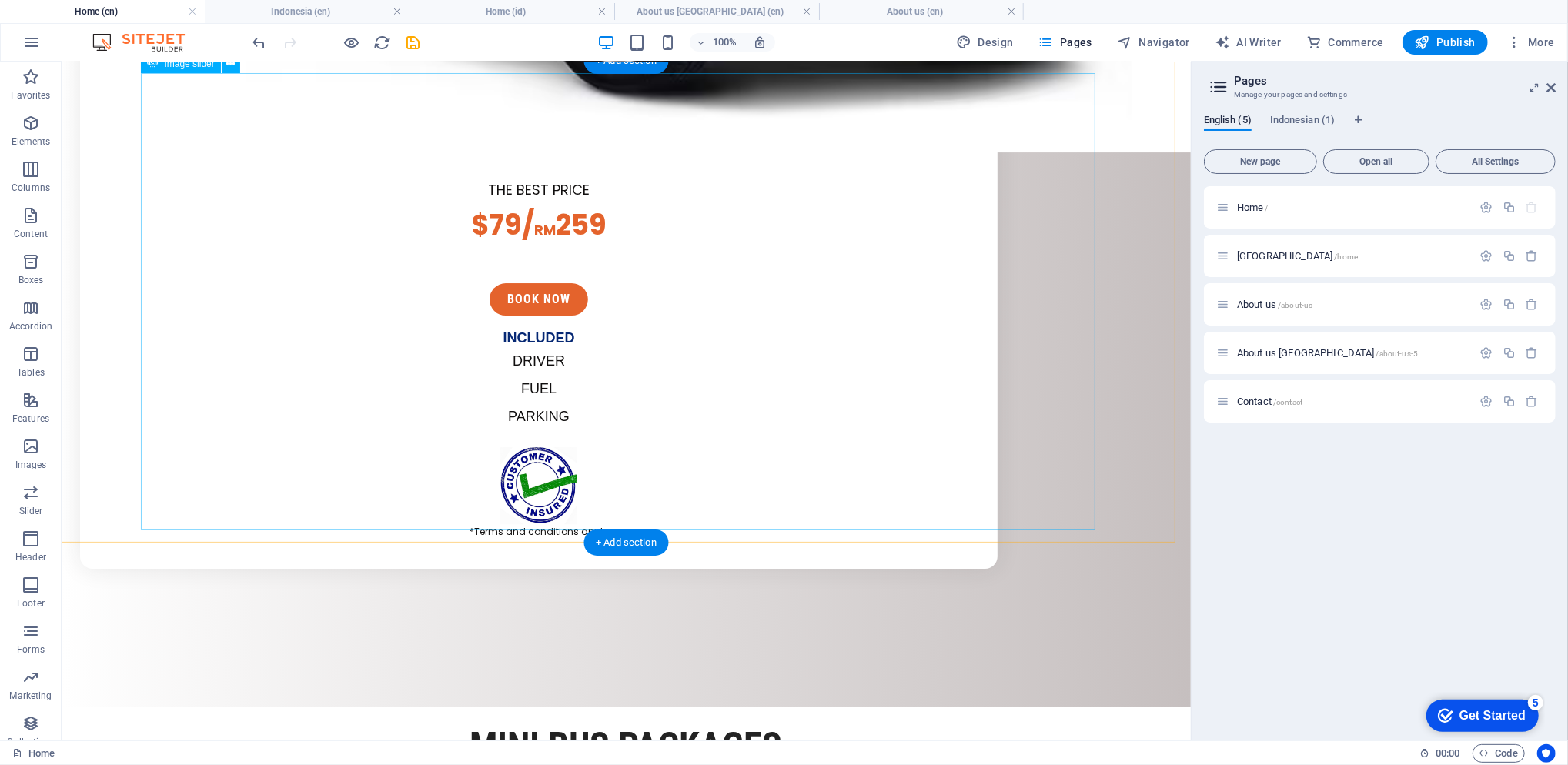
scroll to position [4612, 0]
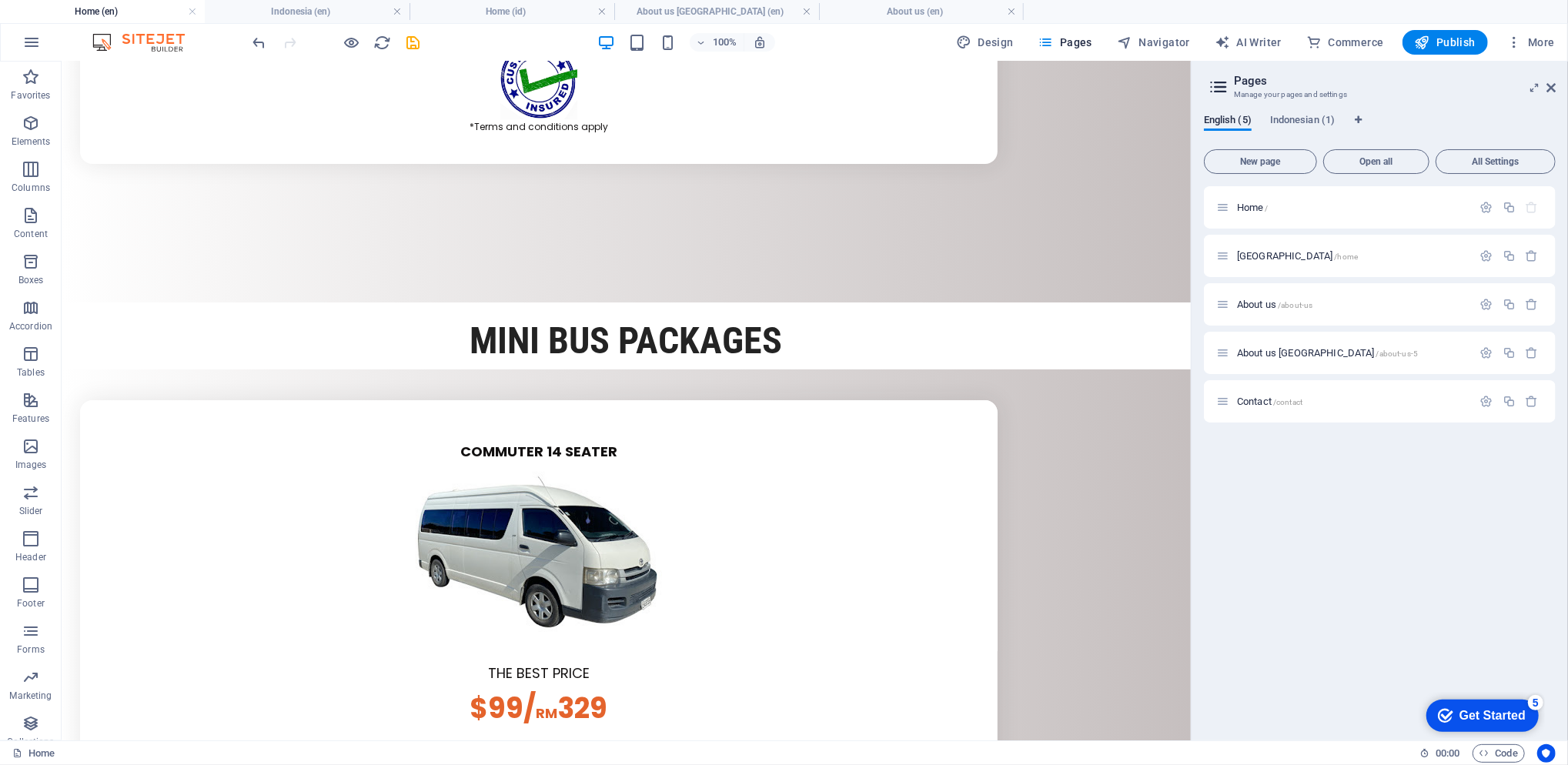
click at [1447, 38] on span "Publish" at bounding box center [1445, 42] width 61 height 15
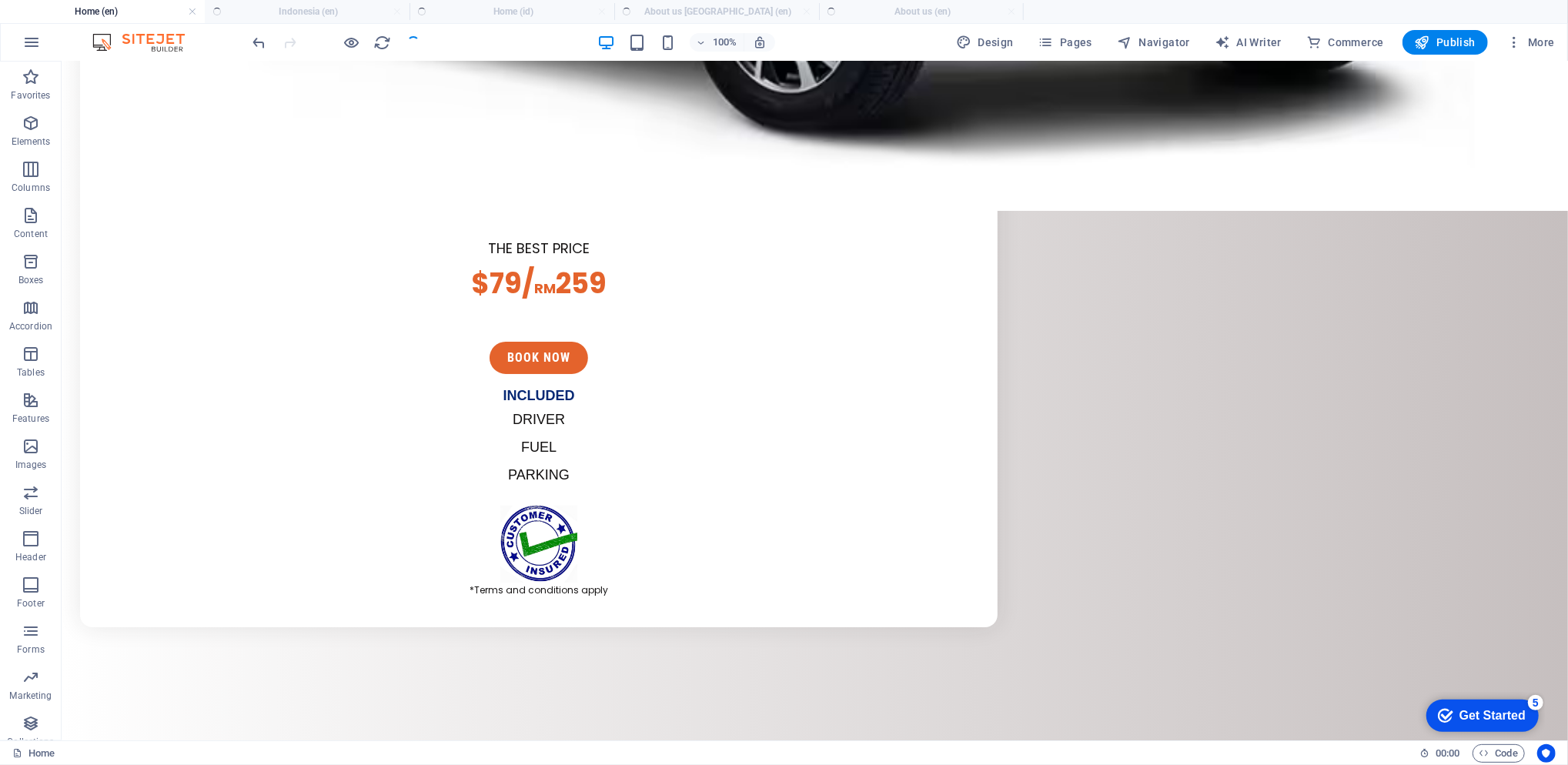
scroll to position [4765, 0]
